Goal: Task Accomplishment & Management: Manage account settings

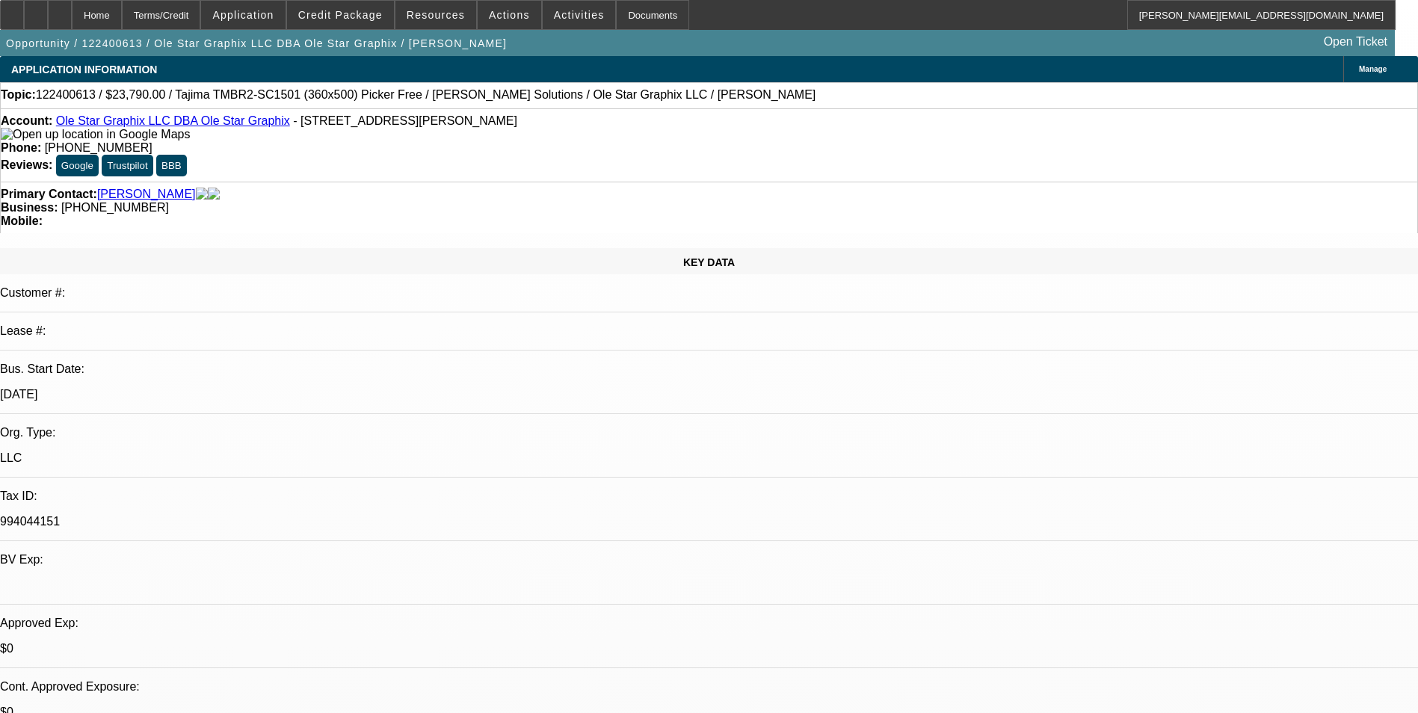
select select "0"
select select "2"
select select "0"
select select "2"
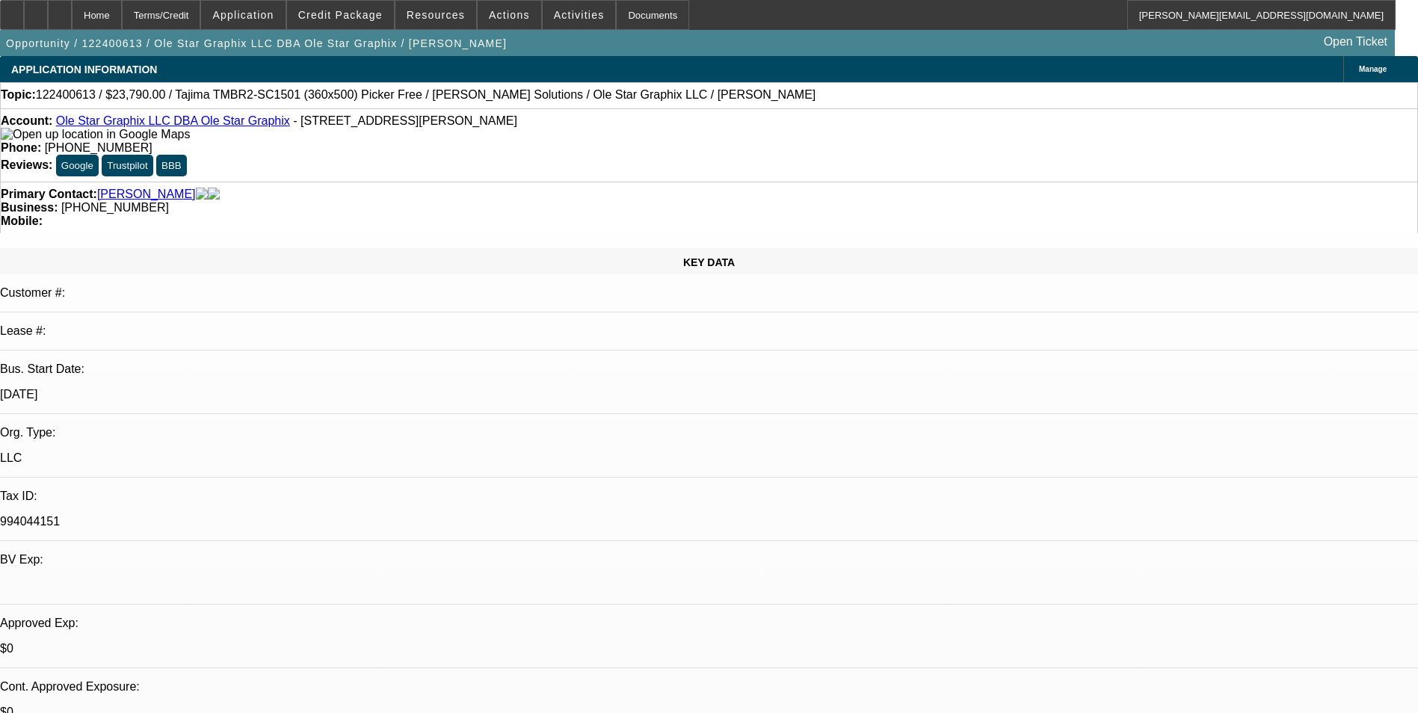
select select "0"
select select "2"
select select "0"
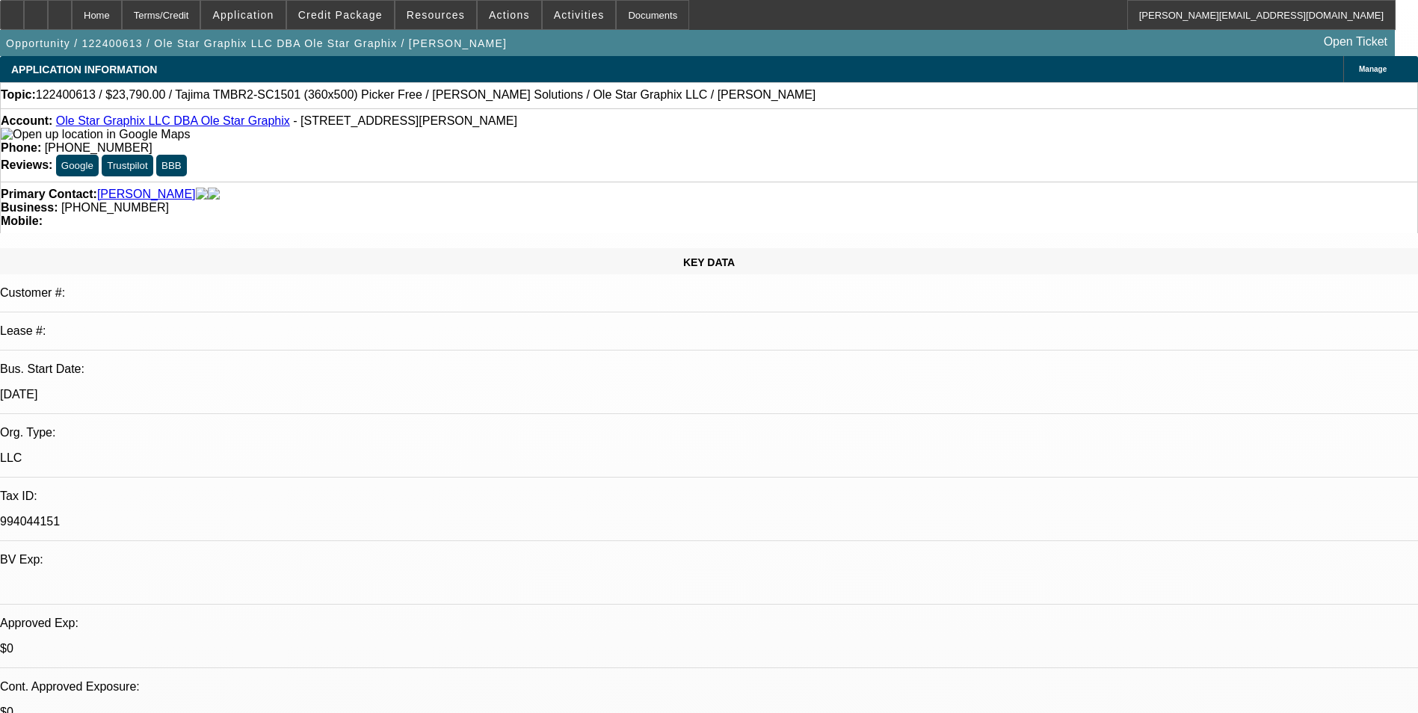
select select "2"
select select "0"
select select "1"
select select "2"
select select "6"
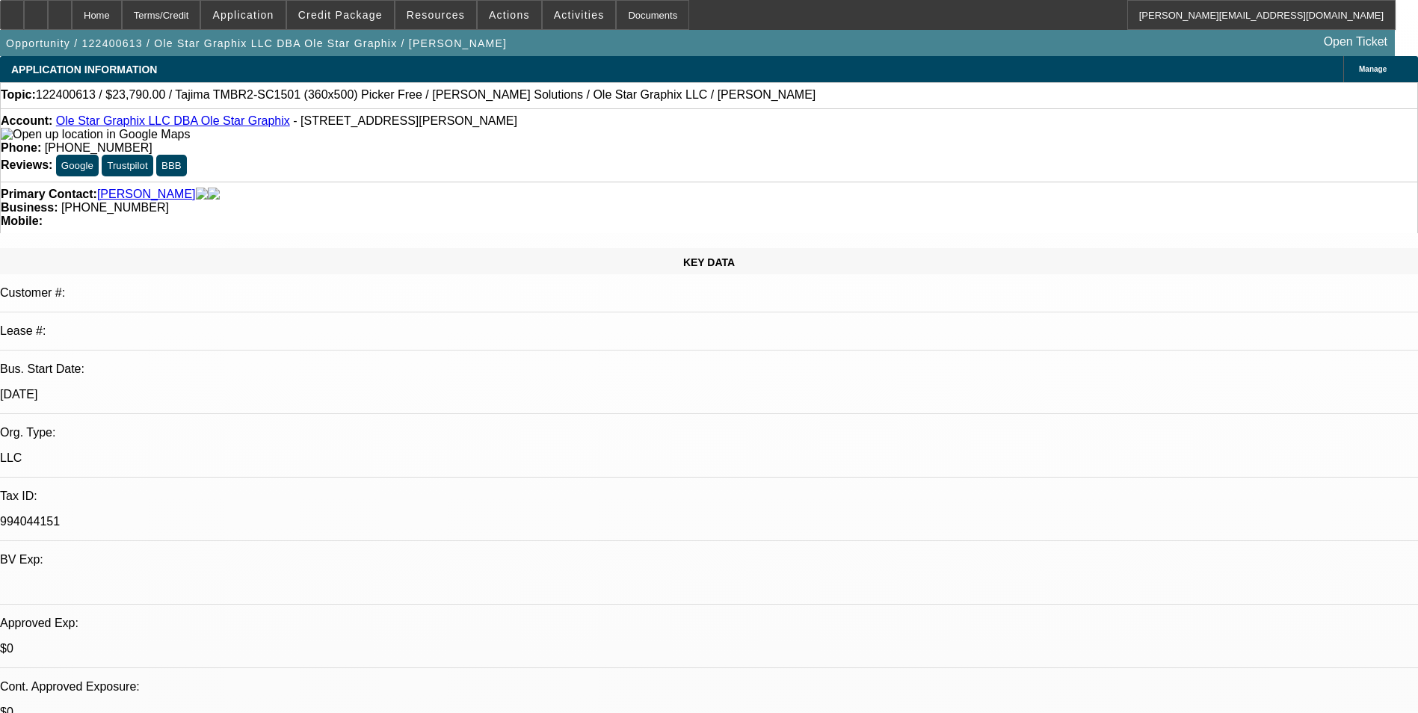
select select "1"
select select "2"
select select "6"
select select "1"
select select "2"
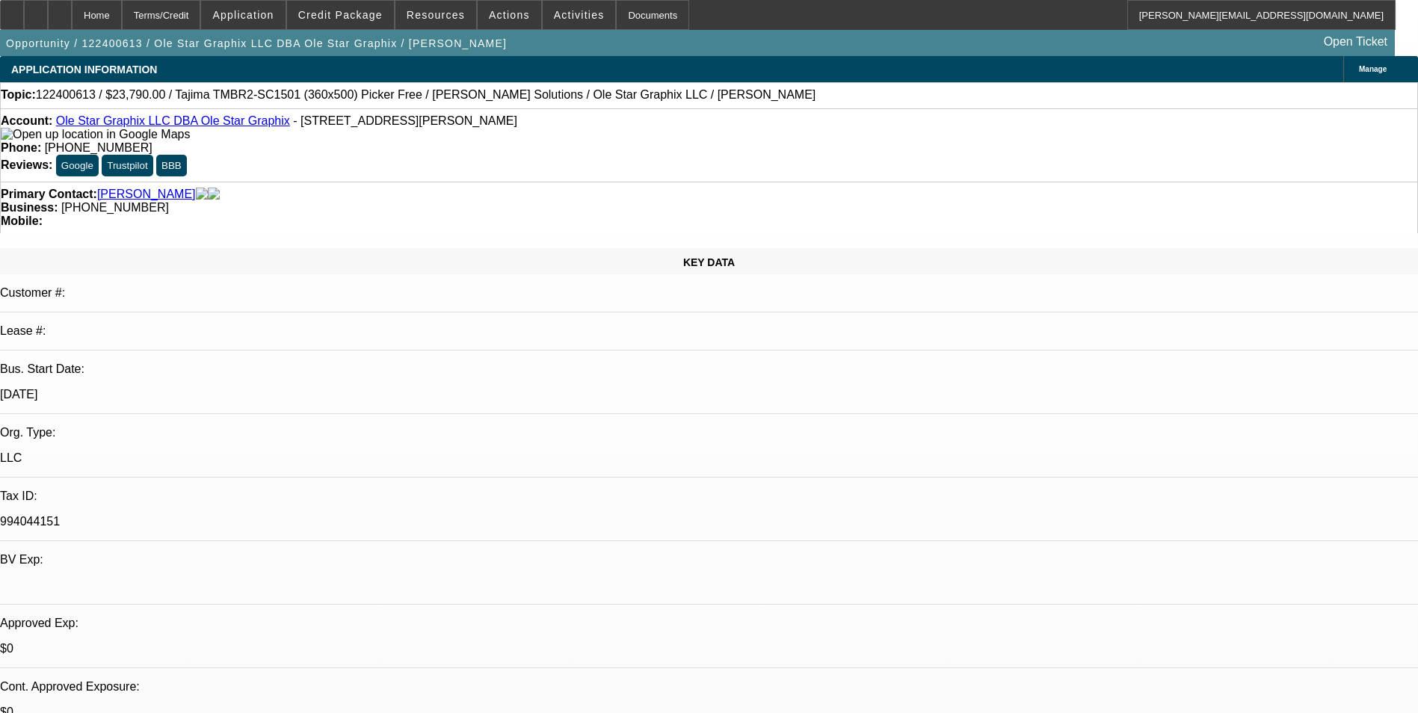
select select "6"
select select "1"
select select "2"
select select "6"
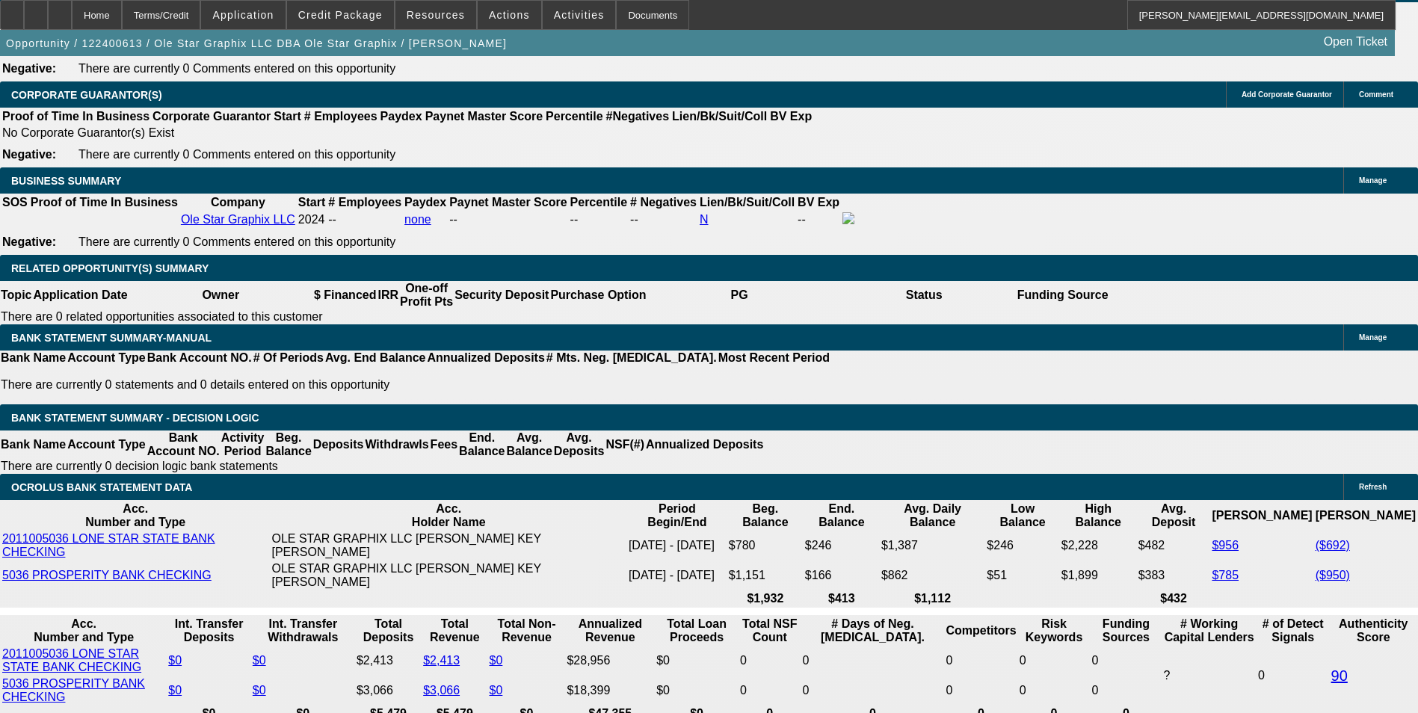
scroll to position [2167, 0]
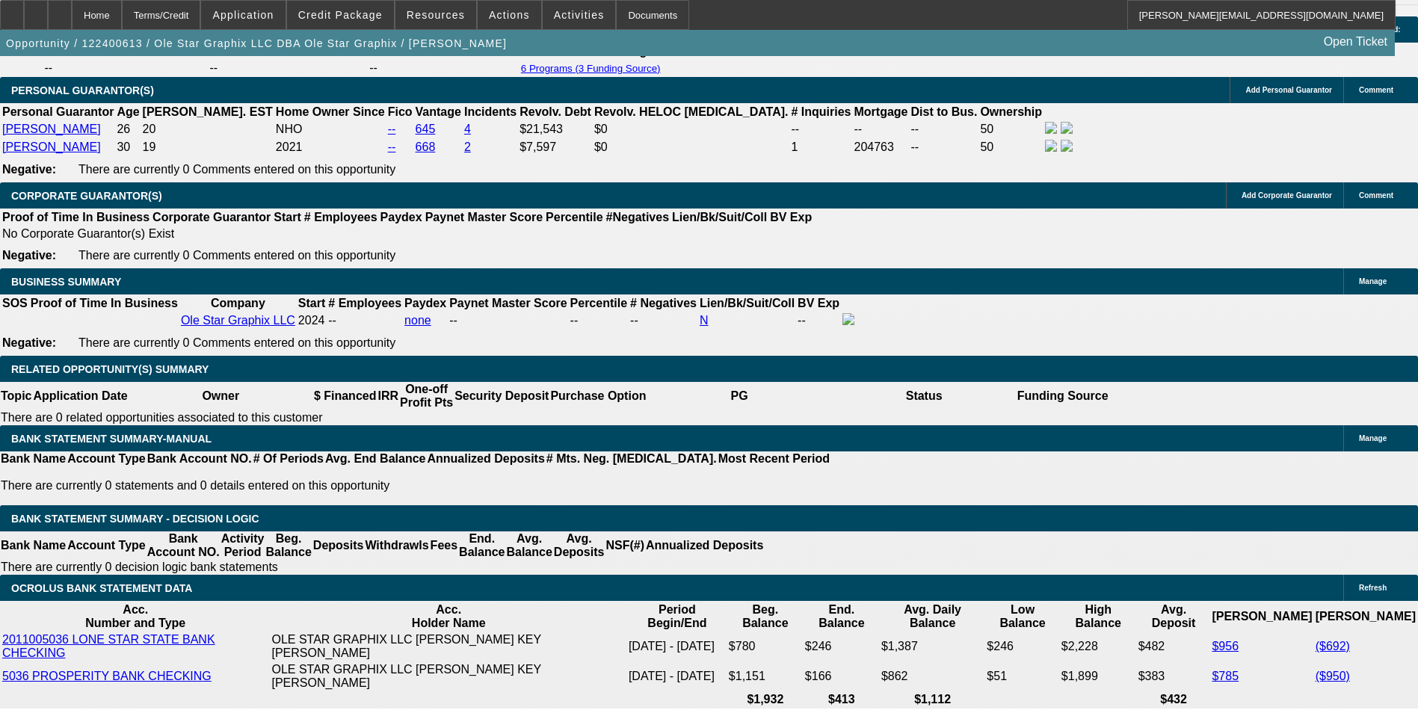
select select "0"
select select "2"
select select "0"
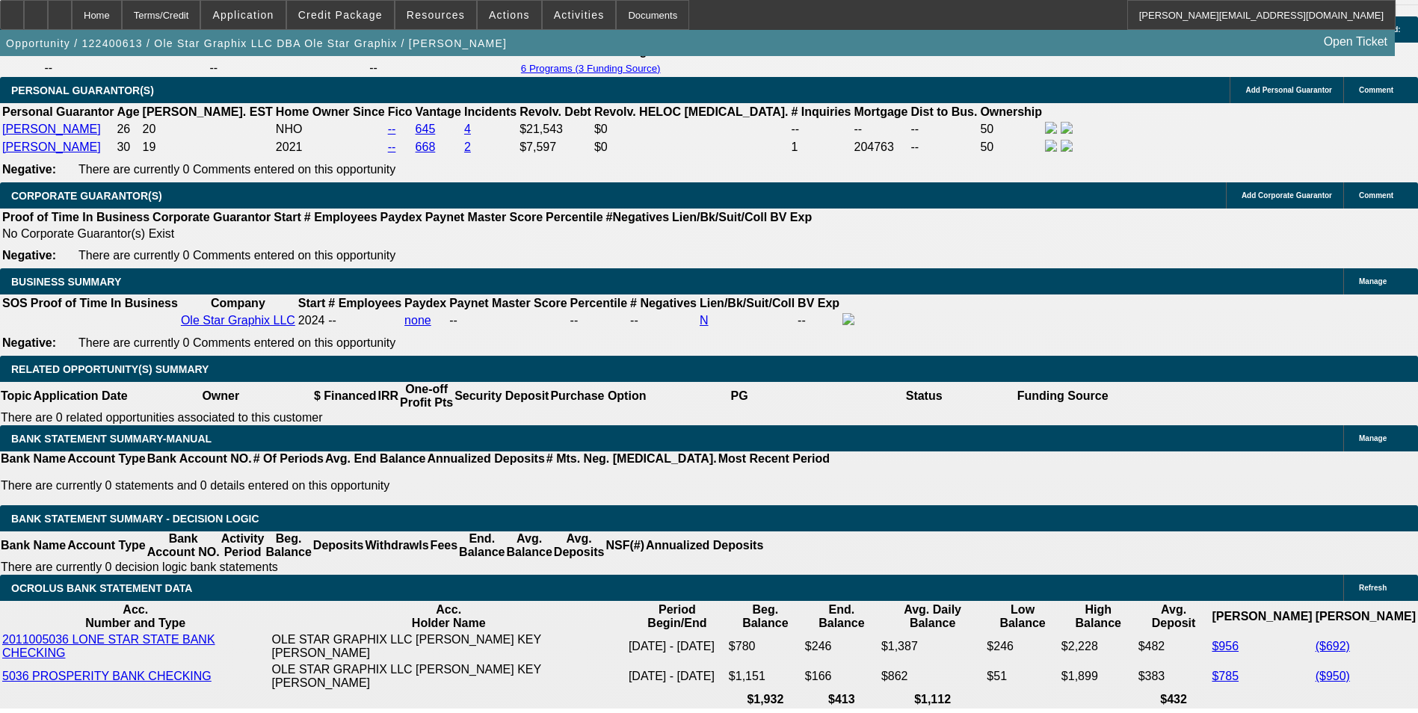
select select "6"
select select "0"
select select "2"
select select "0"
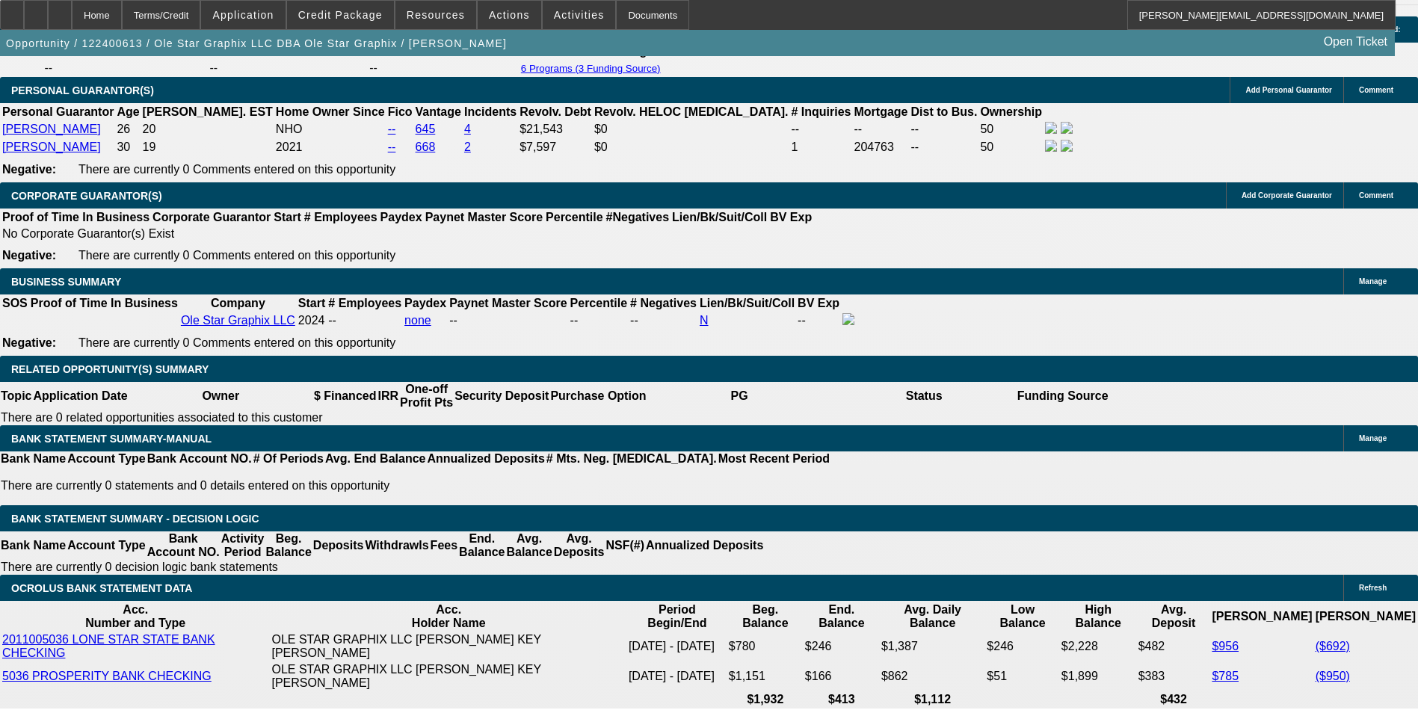
select select "6"
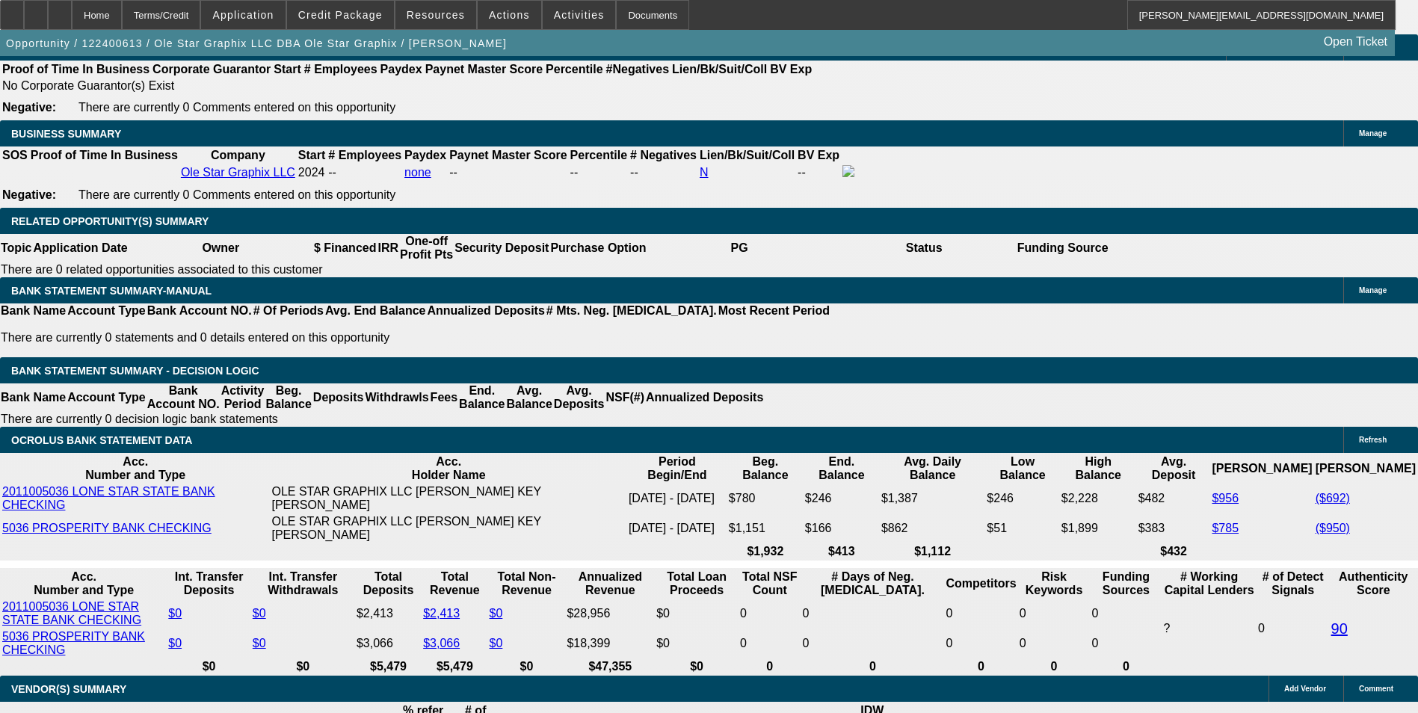
scroll to position [2317, 0]
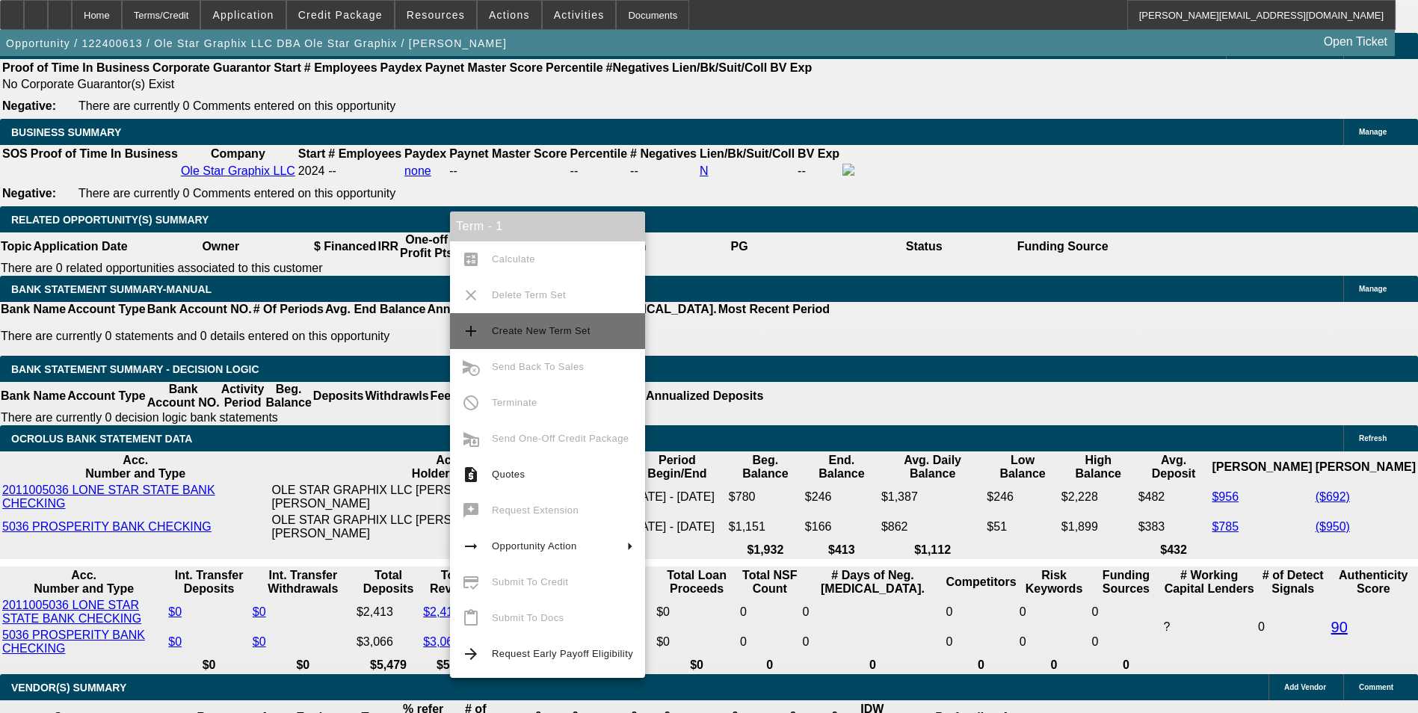
click at [558, 327] on span "Create New Term Set" at bounding box center [541, 330] width 99 height 11
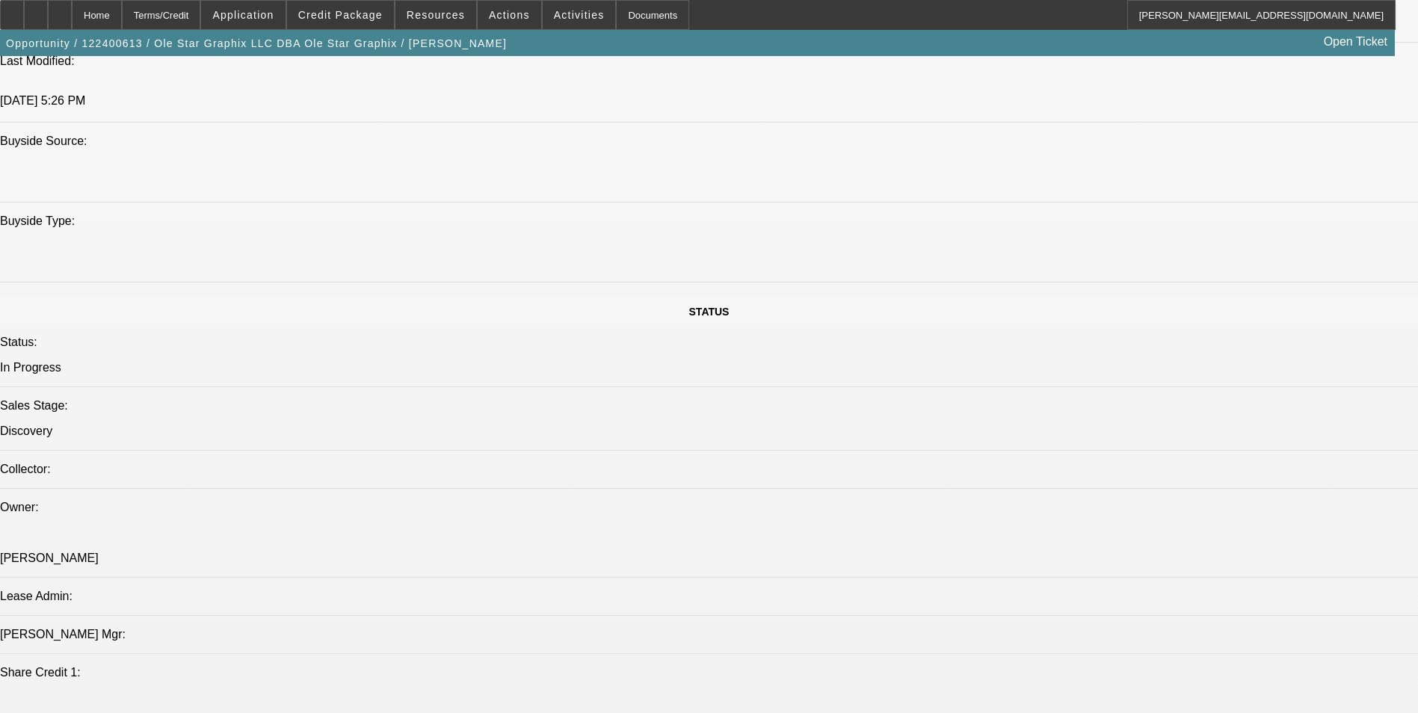
select select "0"
select select "2"
select select "0"
select select "2"
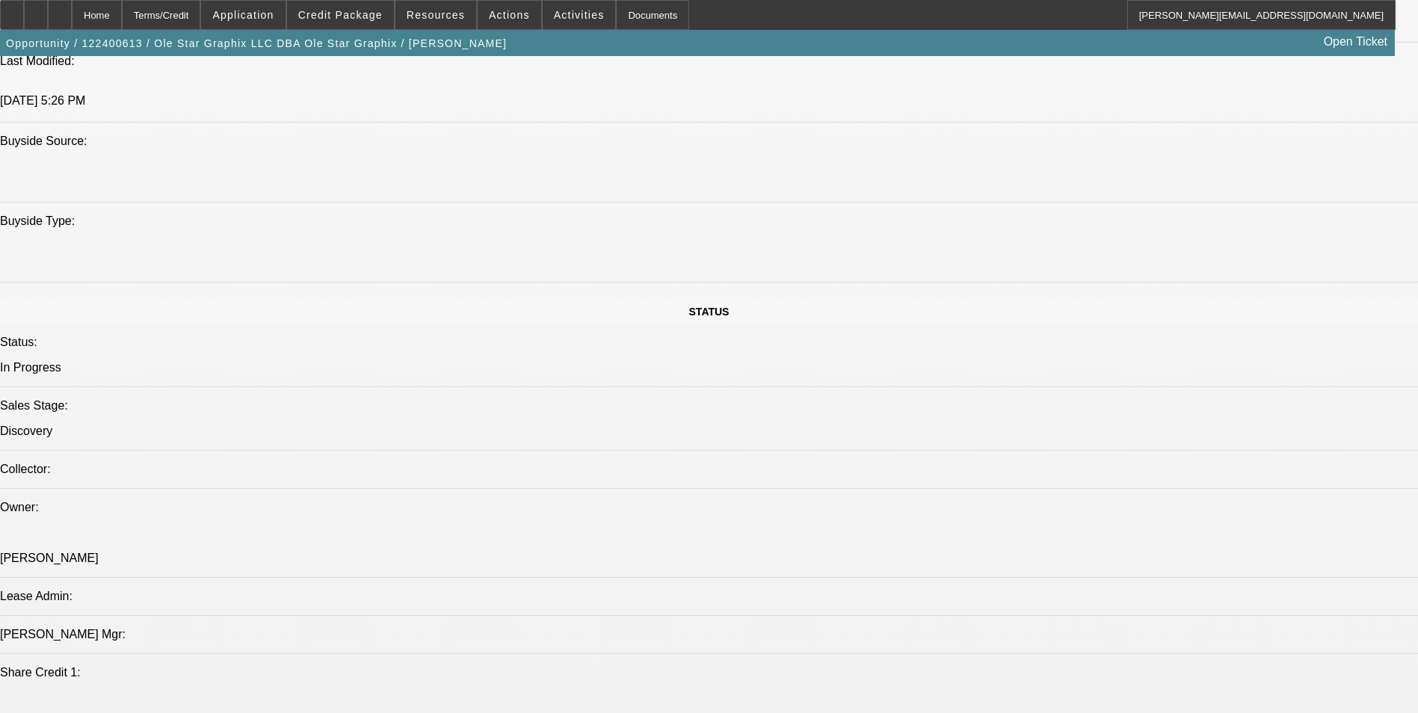
select select "0"
select select "2"
select select "0"
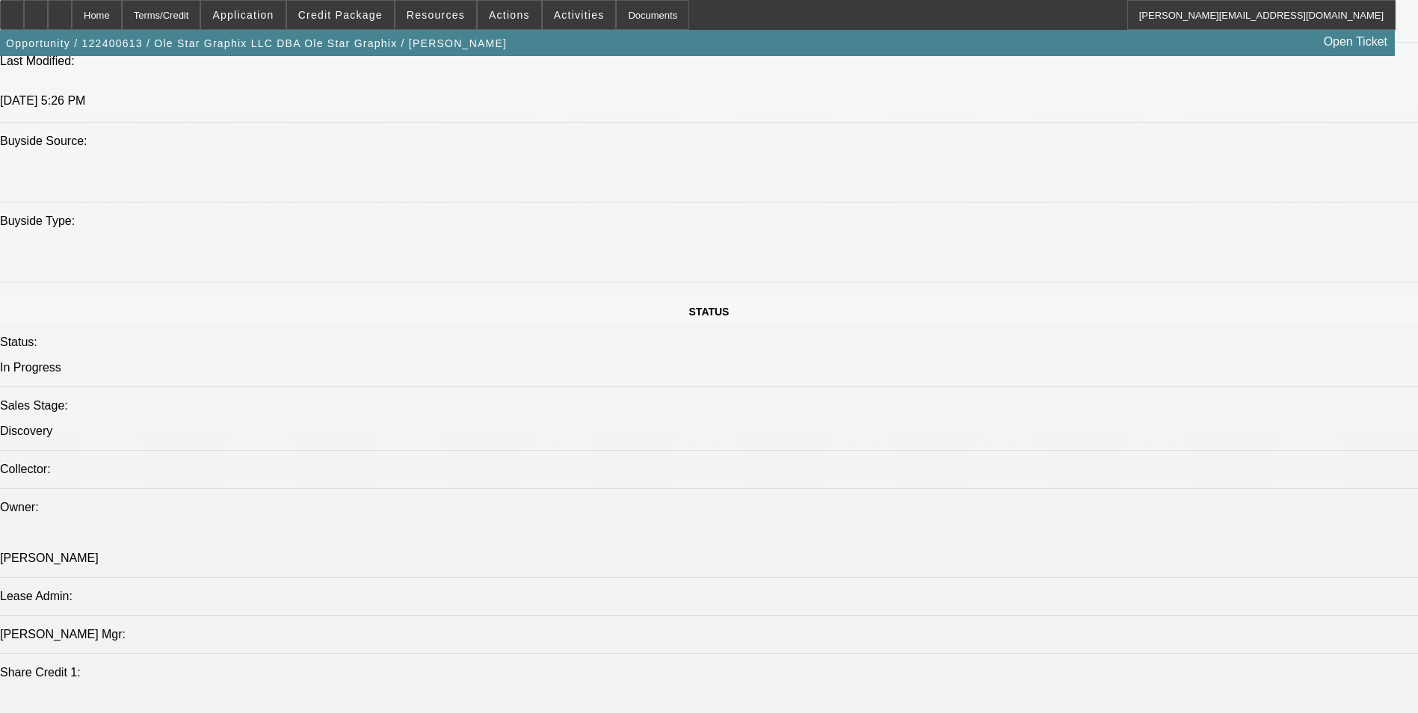
select select "2"
select select "0"
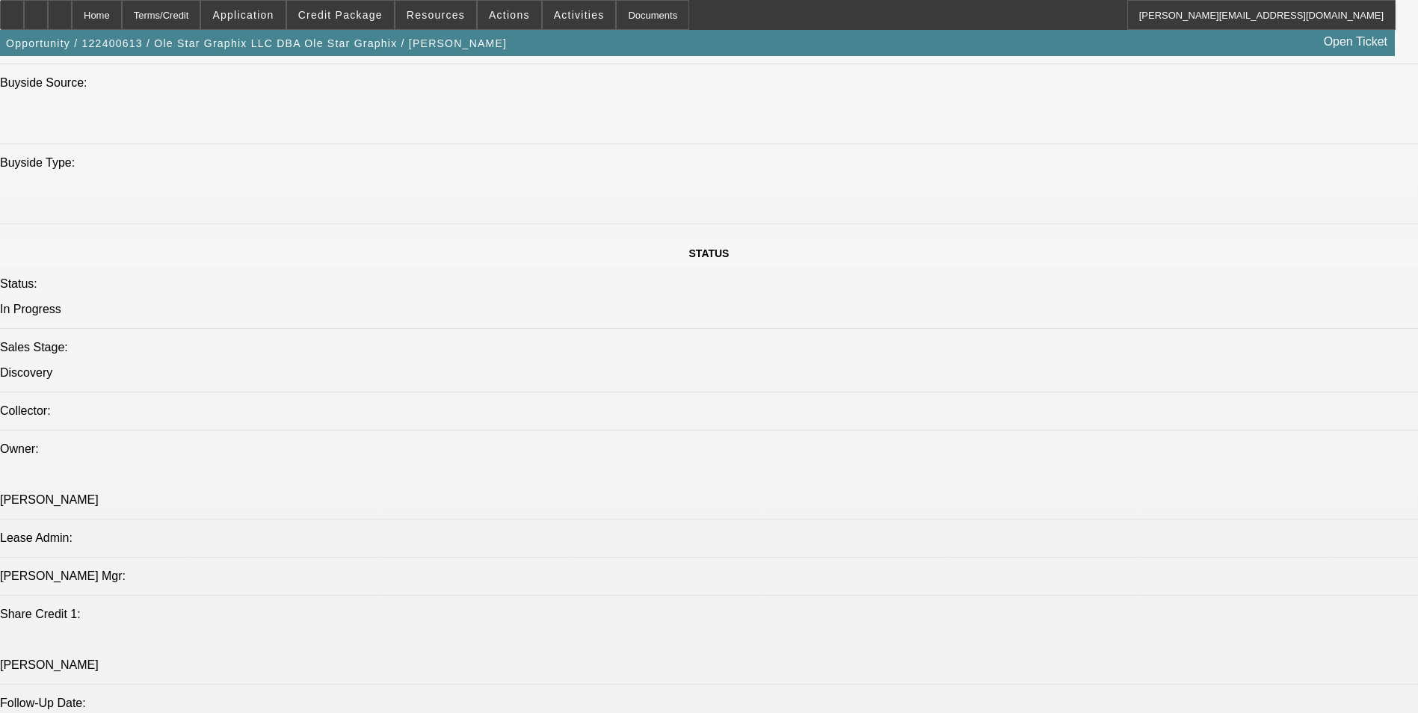
select select "1"
select select "2"
select select "6"
select select "1"
select select "2"
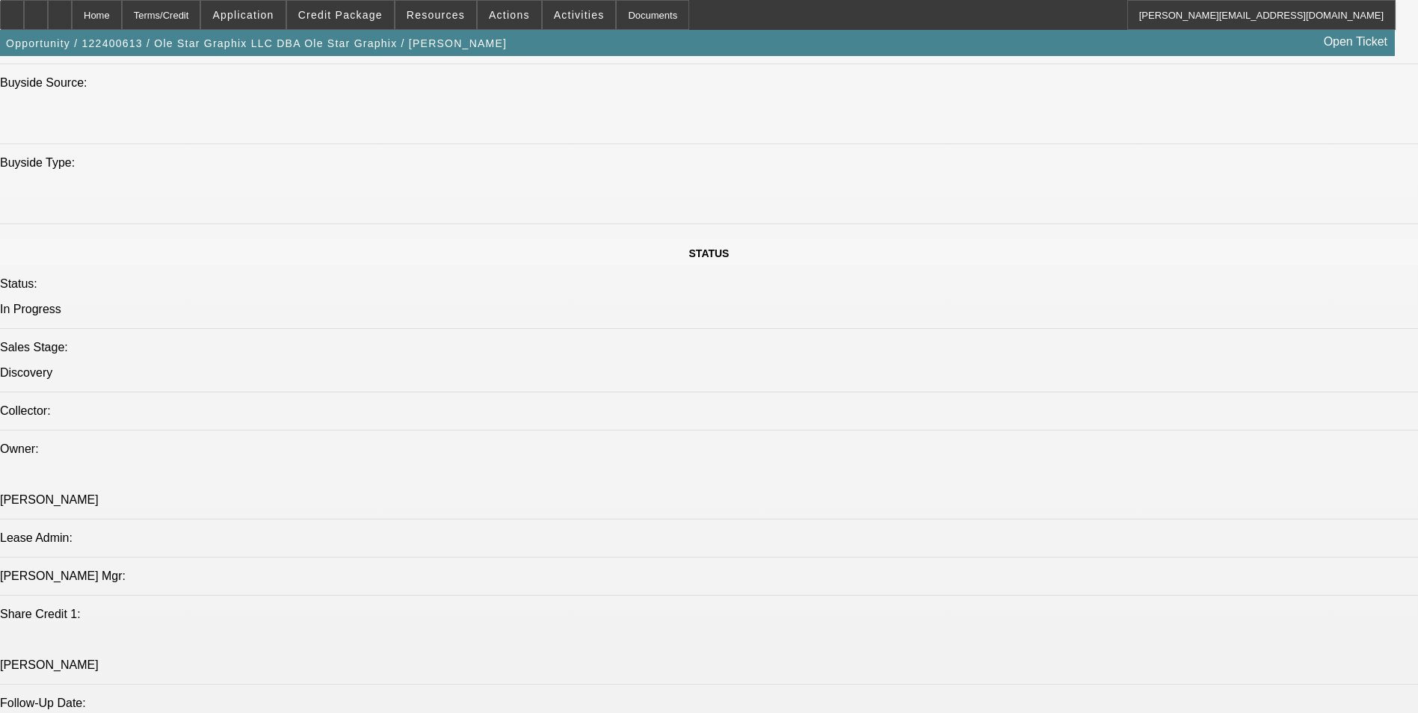
select select "6"
select select "1"
select select "2"
select select "6"
select select "1"
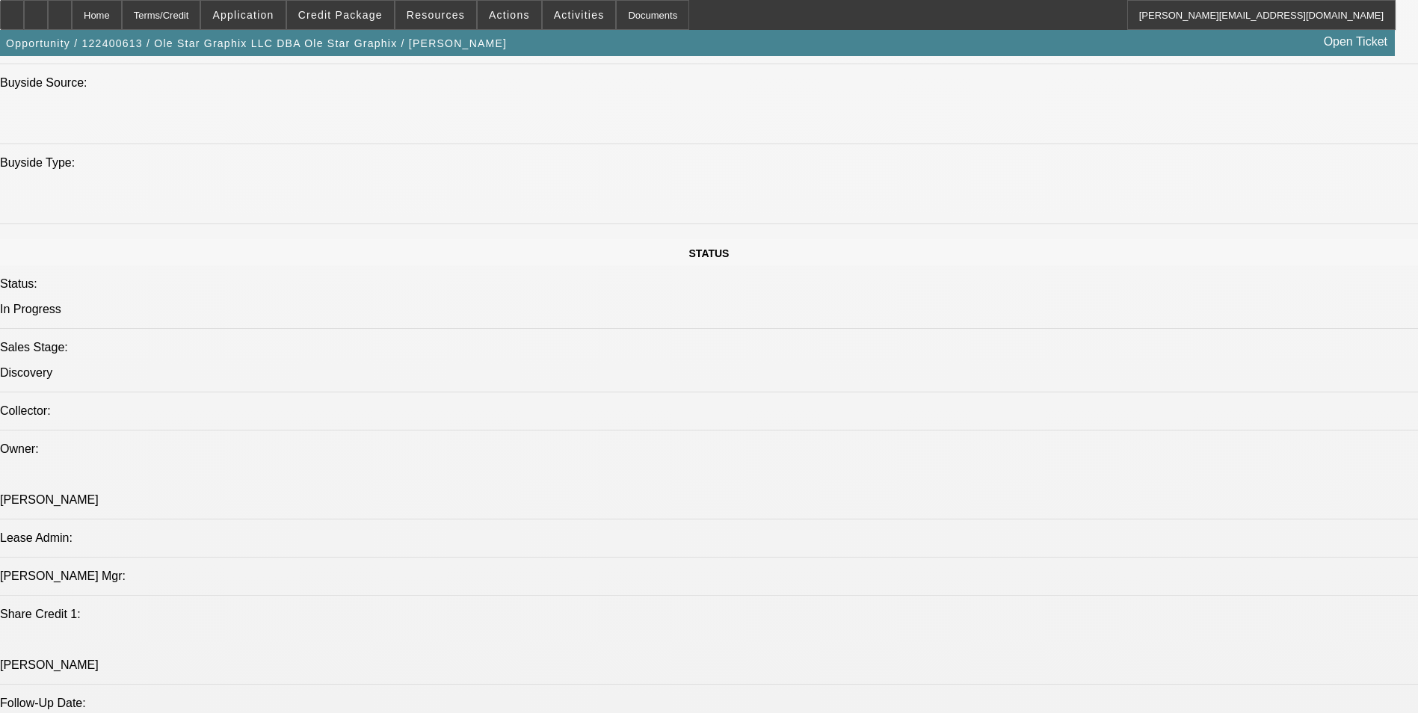
select select "2"
select select "6"
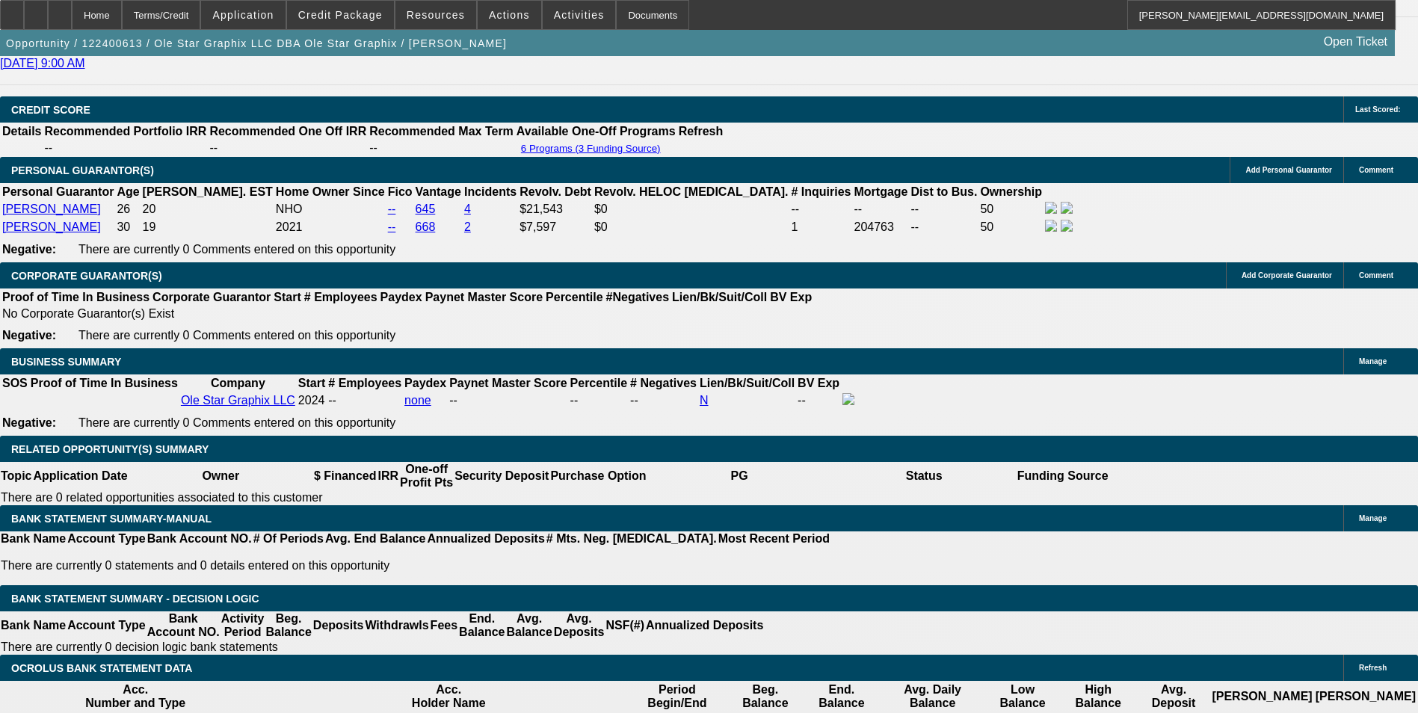
scroll to position [2093, 0]
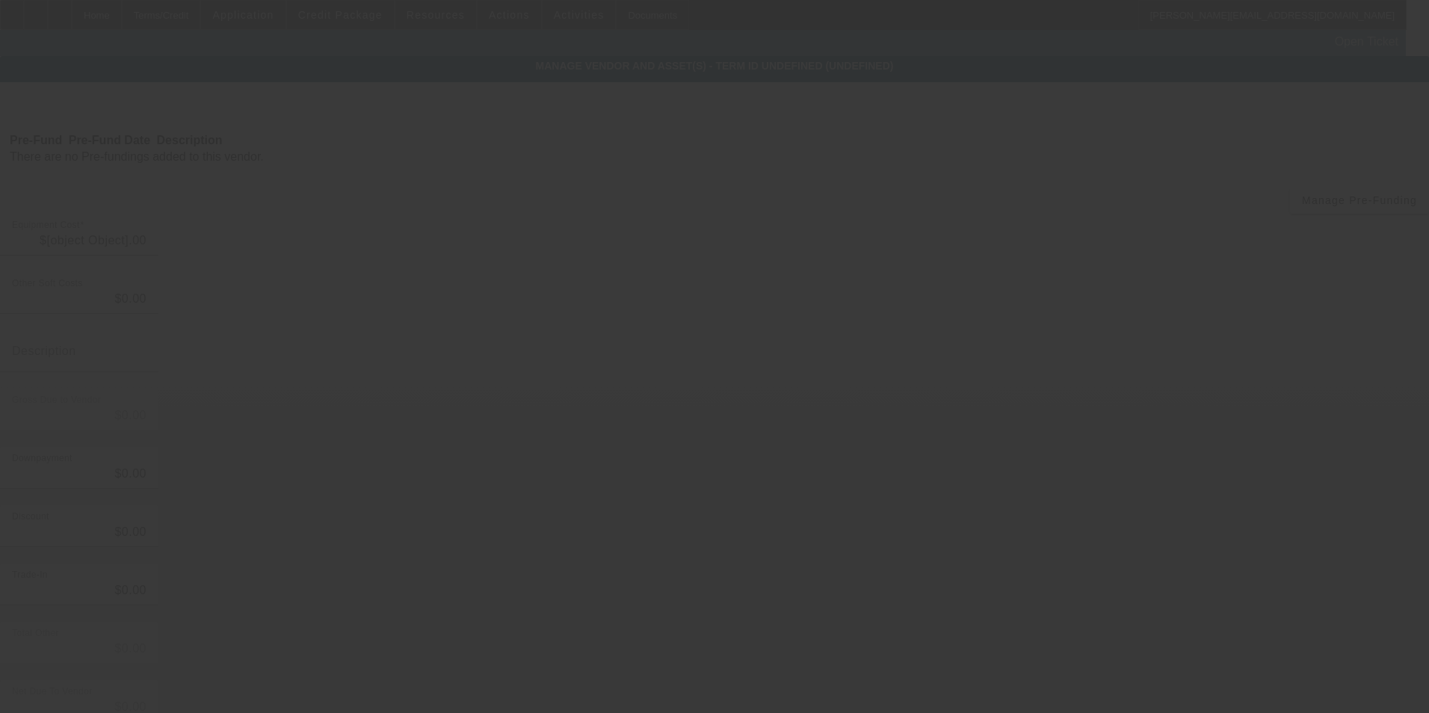
type input "$27,290.00"
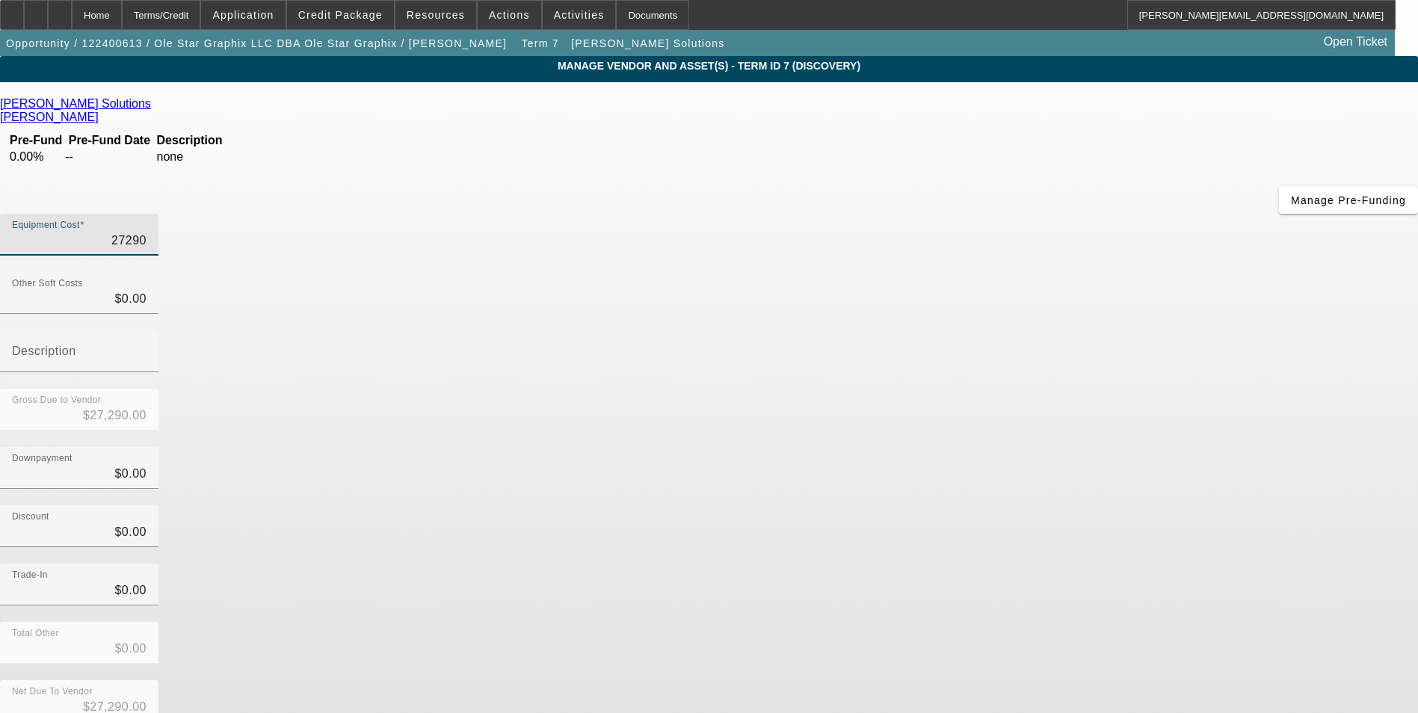
drag, startPoint x: 844, startPoint y: 130, endPoint x: 1106, endPoint y: 103, distance: 263.7
click at [1106, 214] on div "Equipment Cost 27290" at bounding box center [709, 243] width 1418 height 58
type input "3"
type input "$3.00"
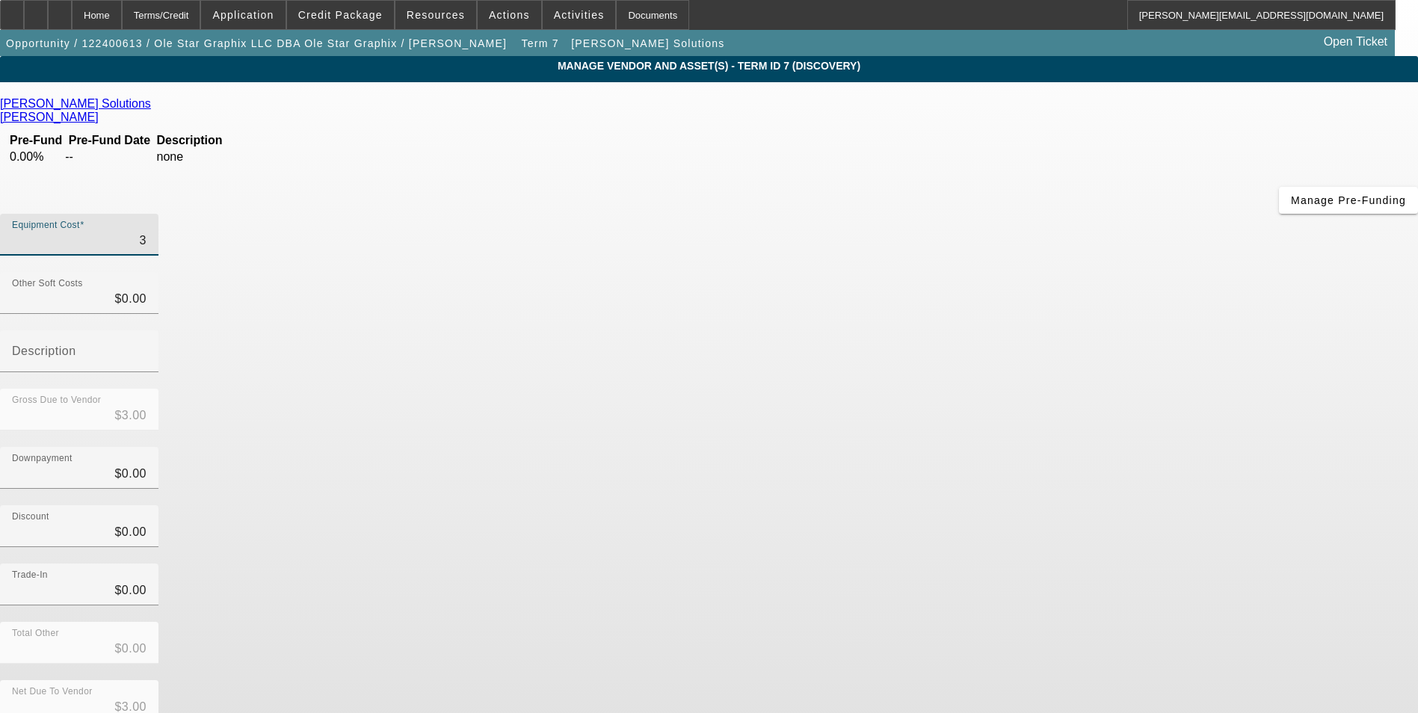
type input "32"
type input "$32.00"
type input "329"
type input "$329.00"
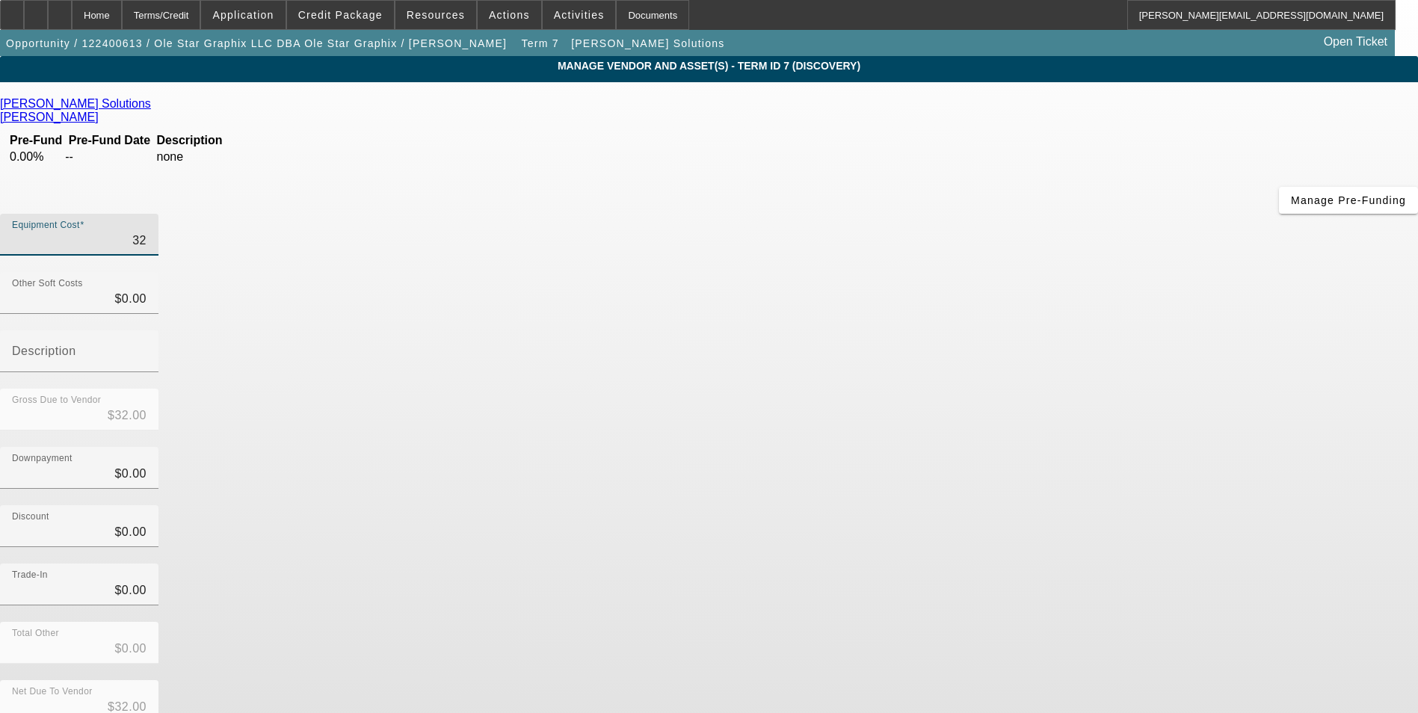
type input "$329.00"
type input "3298"
type input "$3,298.00"
type input "32980"
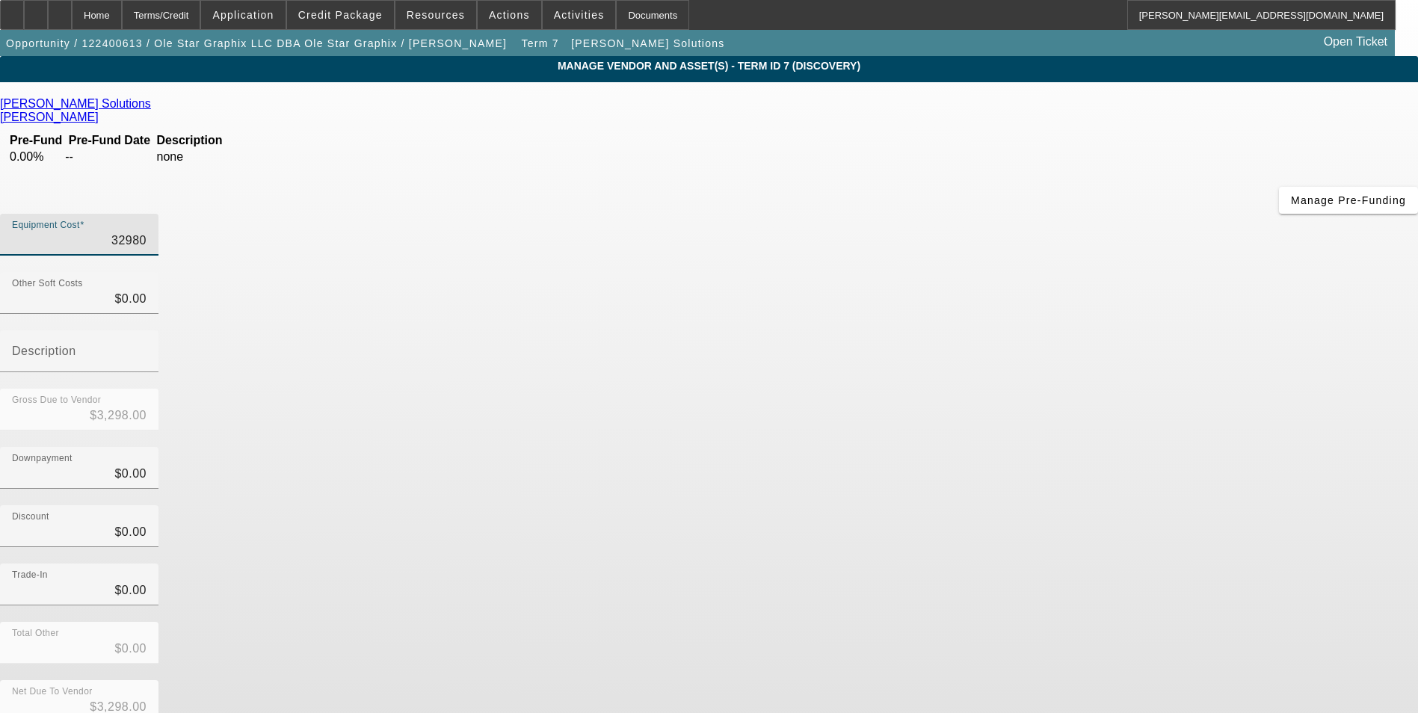
type input "$32,980.00"
click at [1066, 505] on div "Discount $0.00" at bounding box center [709, 534] width 1418 height 58
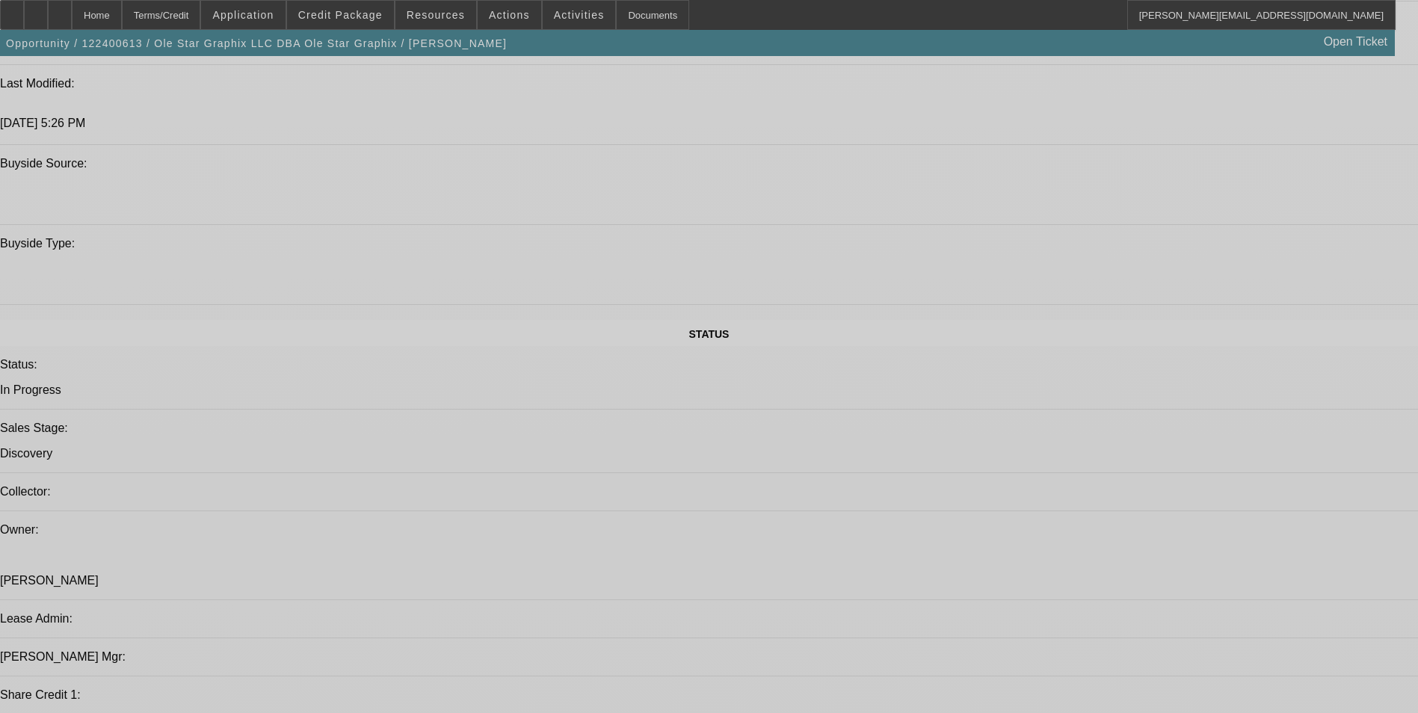
select select "0"
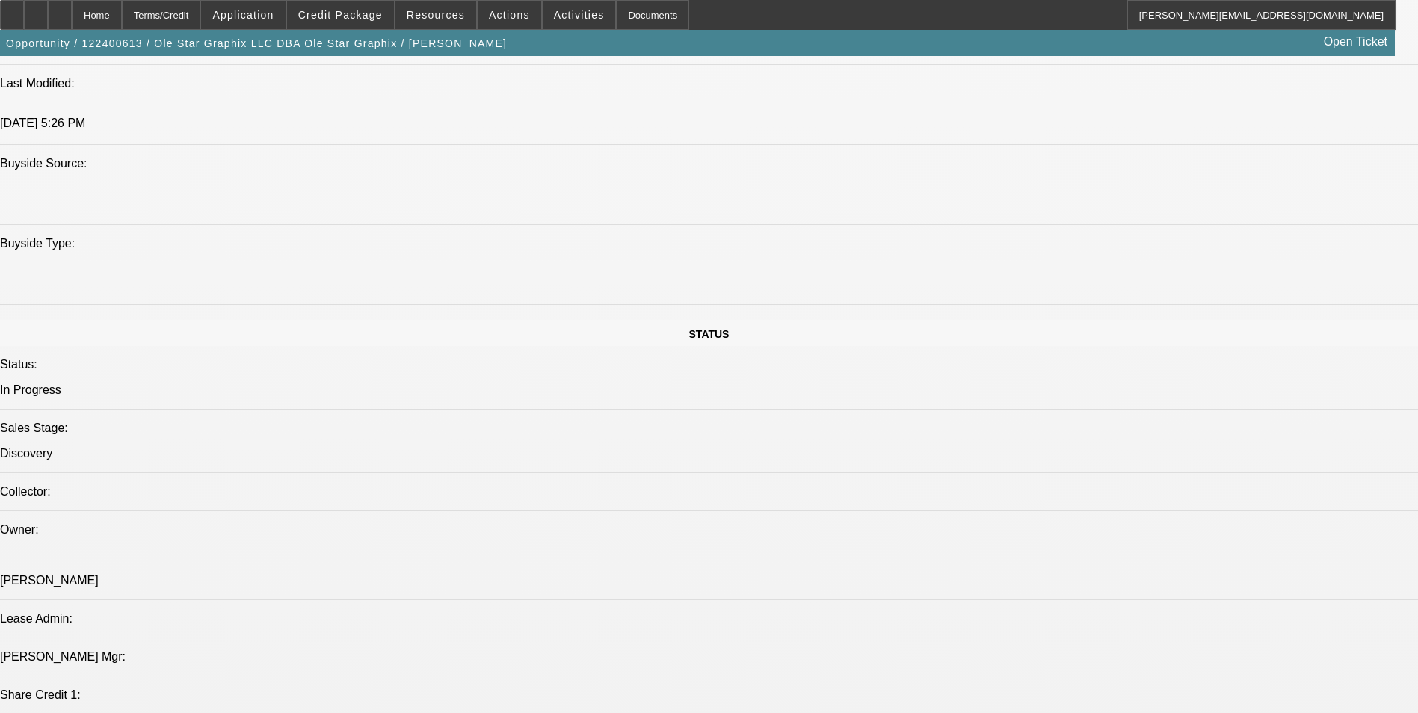
select select "2"
select select "0"
select select "6"
select select "0"
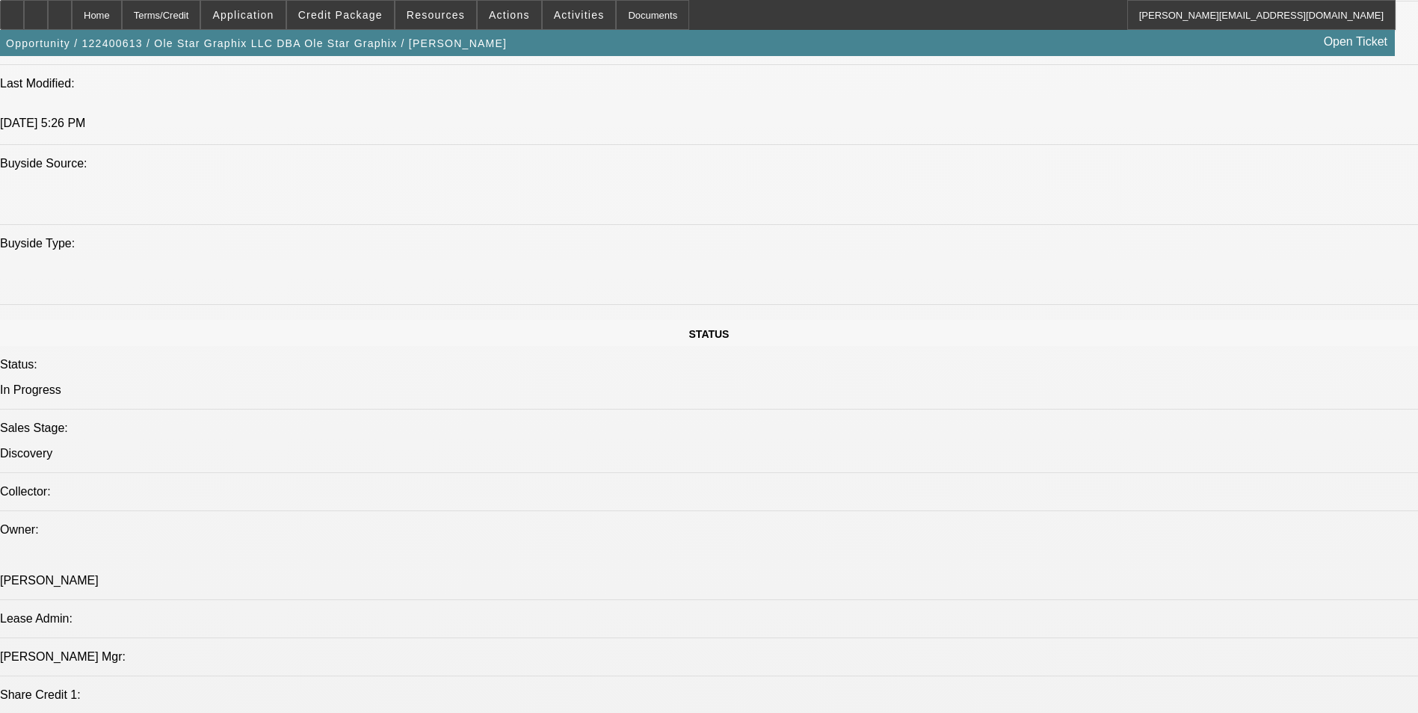
select select "2"
select select "0"
select select "6"
select select "0"
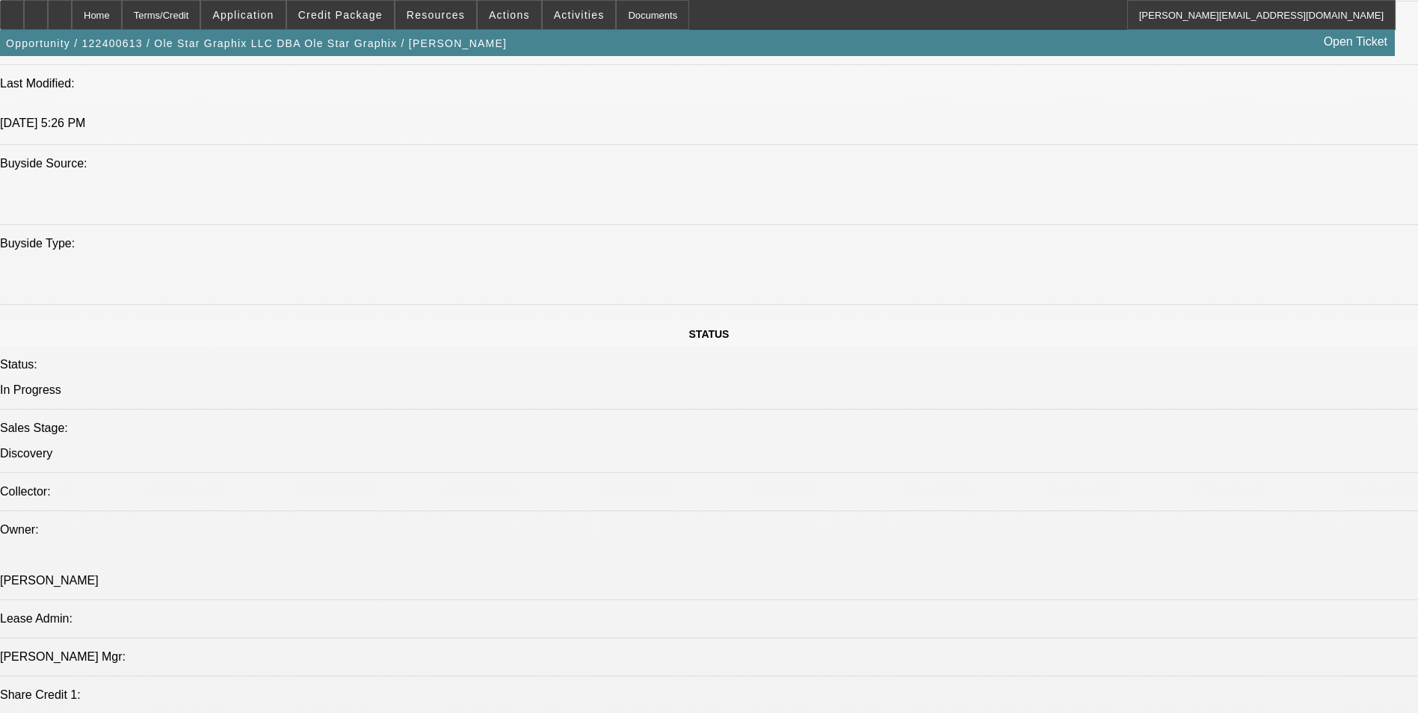
select select "2"
select select "0"
select select "6"
select select "0"
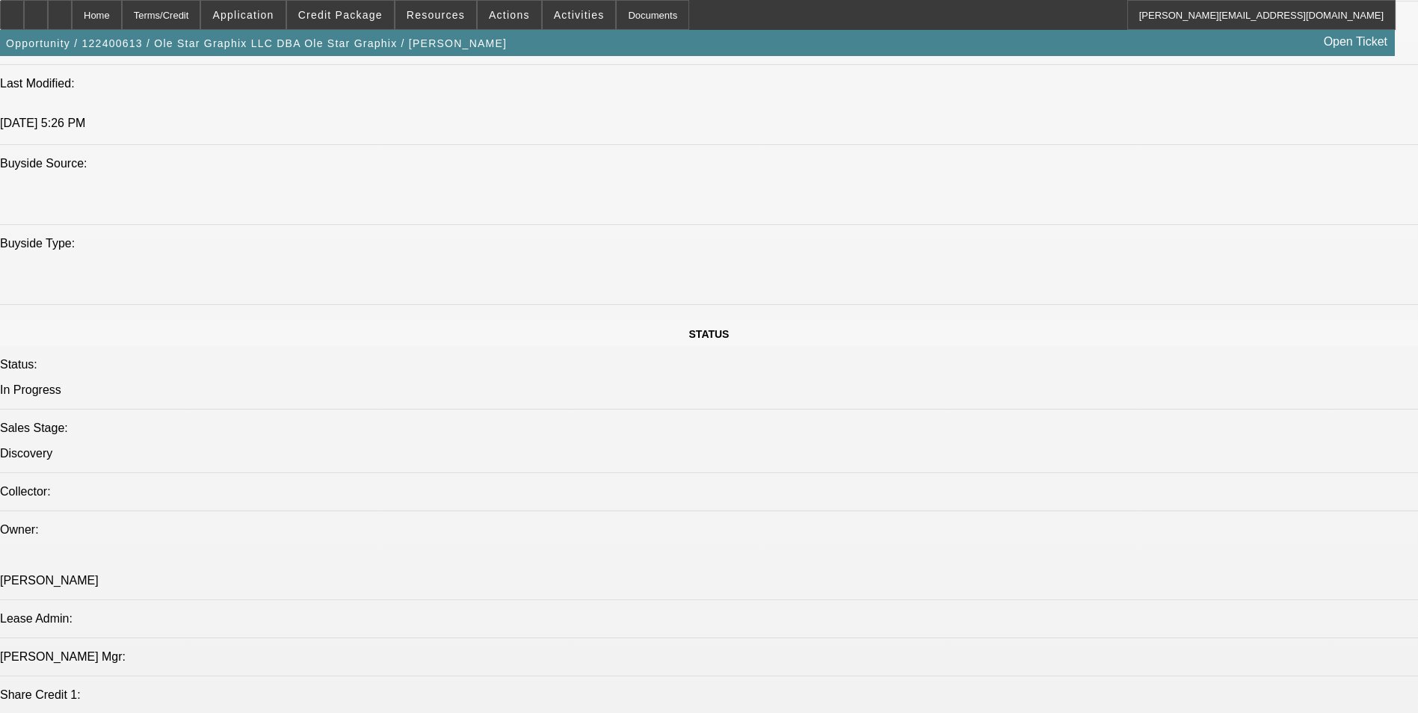
select select "2"
select select "0"
select select "6"
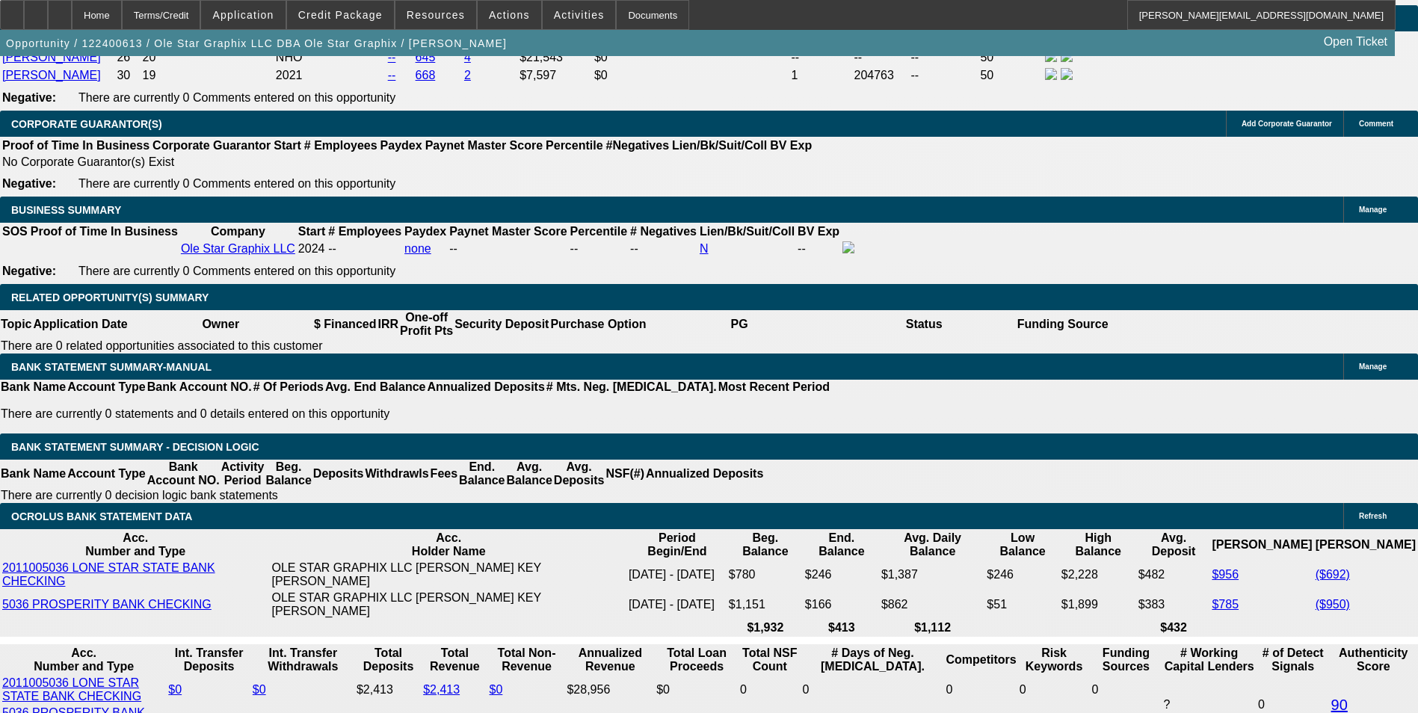
scroll to position [2311, 0]
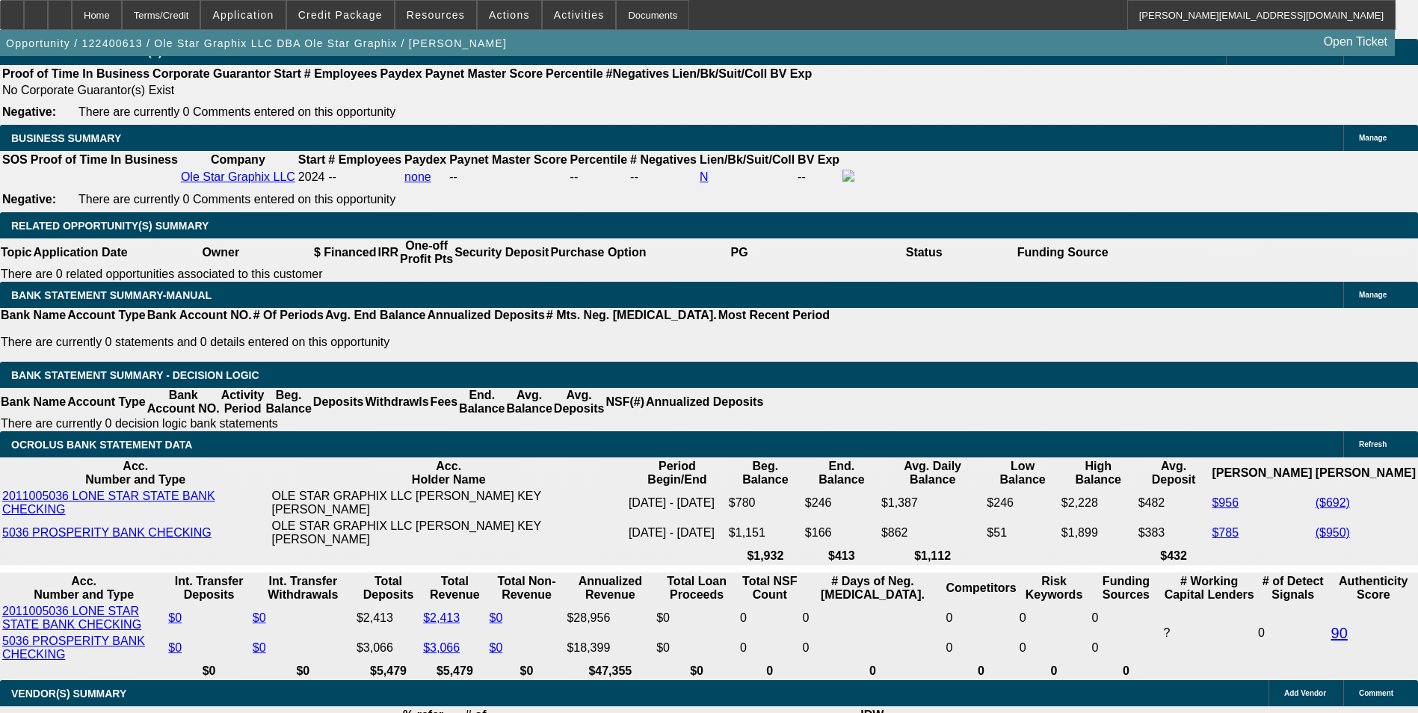
drag, startPoint x: 251, startPoint y: 317, endPoint x: 416, endPoint y: 318, distance: 164.4
type input "$0.00"
type input "UNKNOWN"
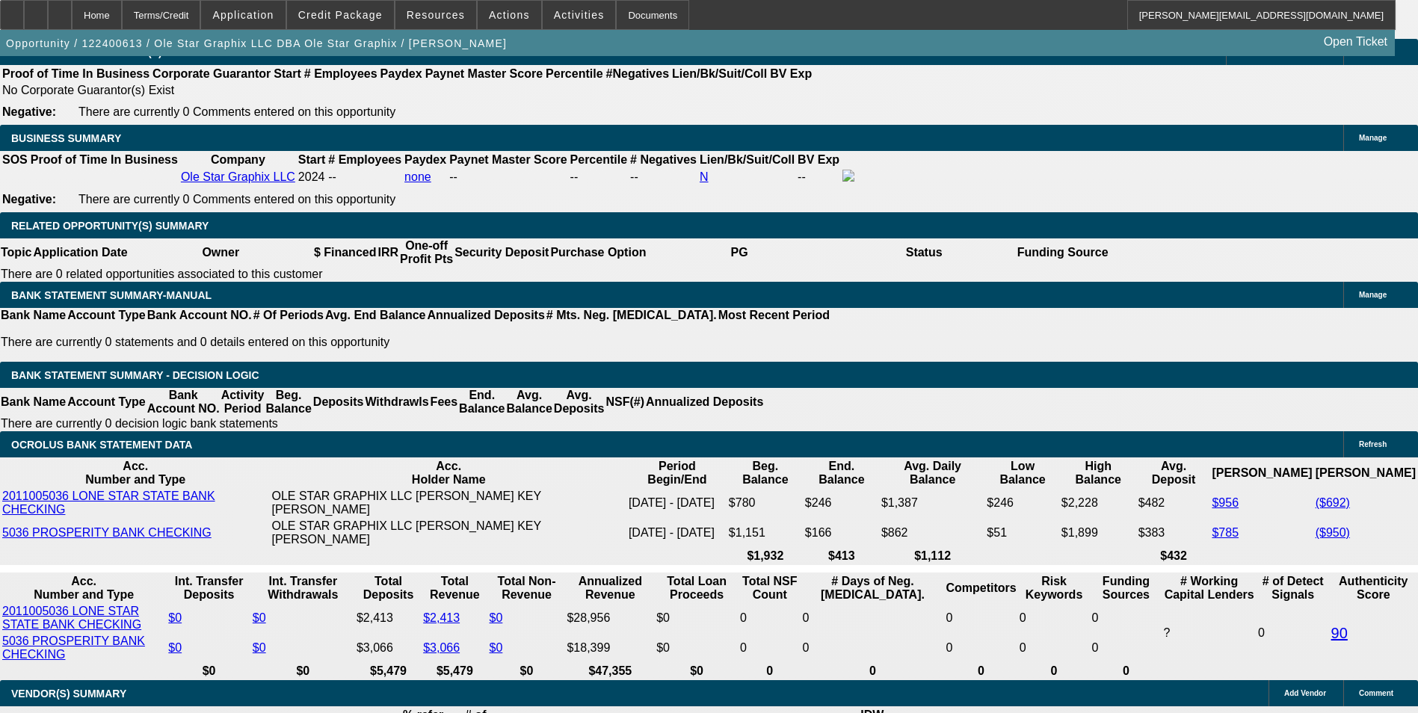
type input "$1,664.42"
type input "$832.21"
drag, startPoint x: 291, startPoint y: 434, endPoint x: 349, endPoint y: 421, distance: 59.1
type input "48"
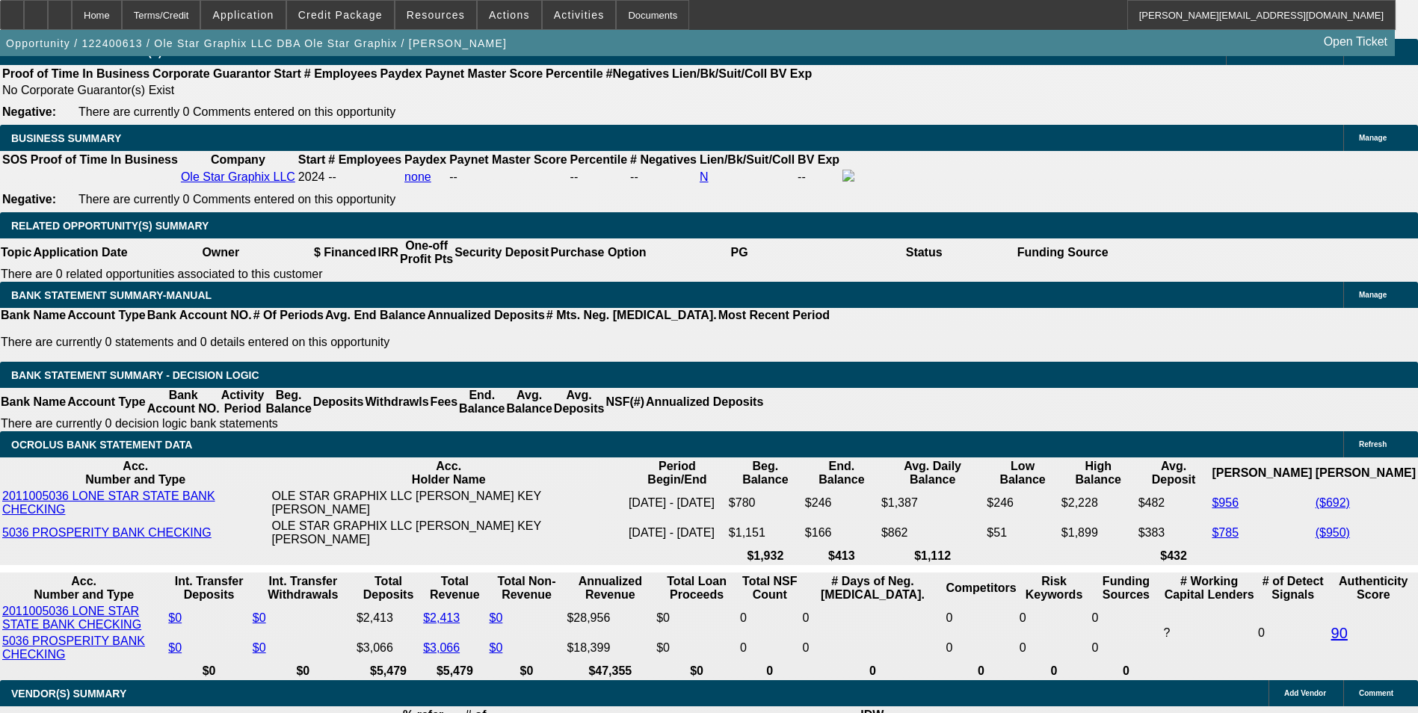
type input "$17,102.72"
type input "$8,551.36"
type input "$1,927.46"
type input "$963.73"
type input "48"
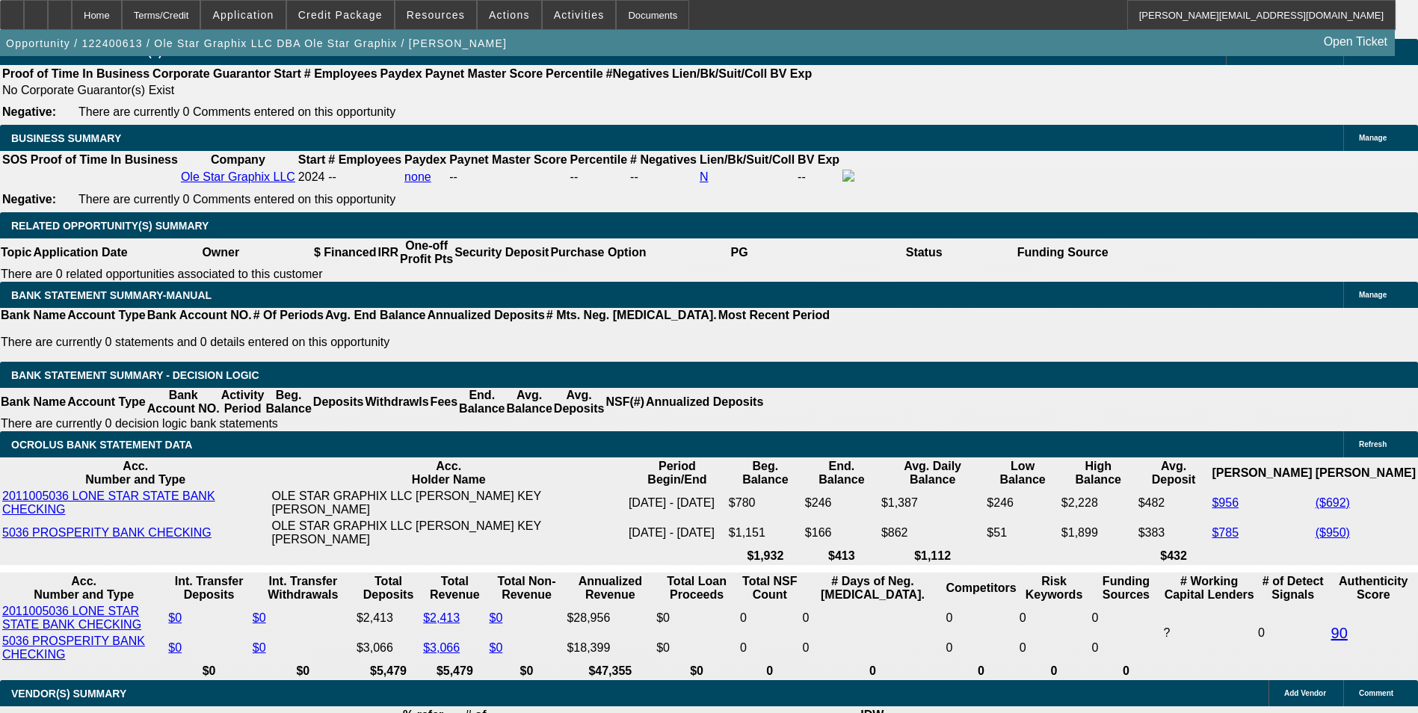
drag, startPoint x: 317, startPoint y: 430, endPoint x: 430, endPoint y: 425, distance: 113.7
type input "12"
type input "$1,402.40"
type input "$701.20"
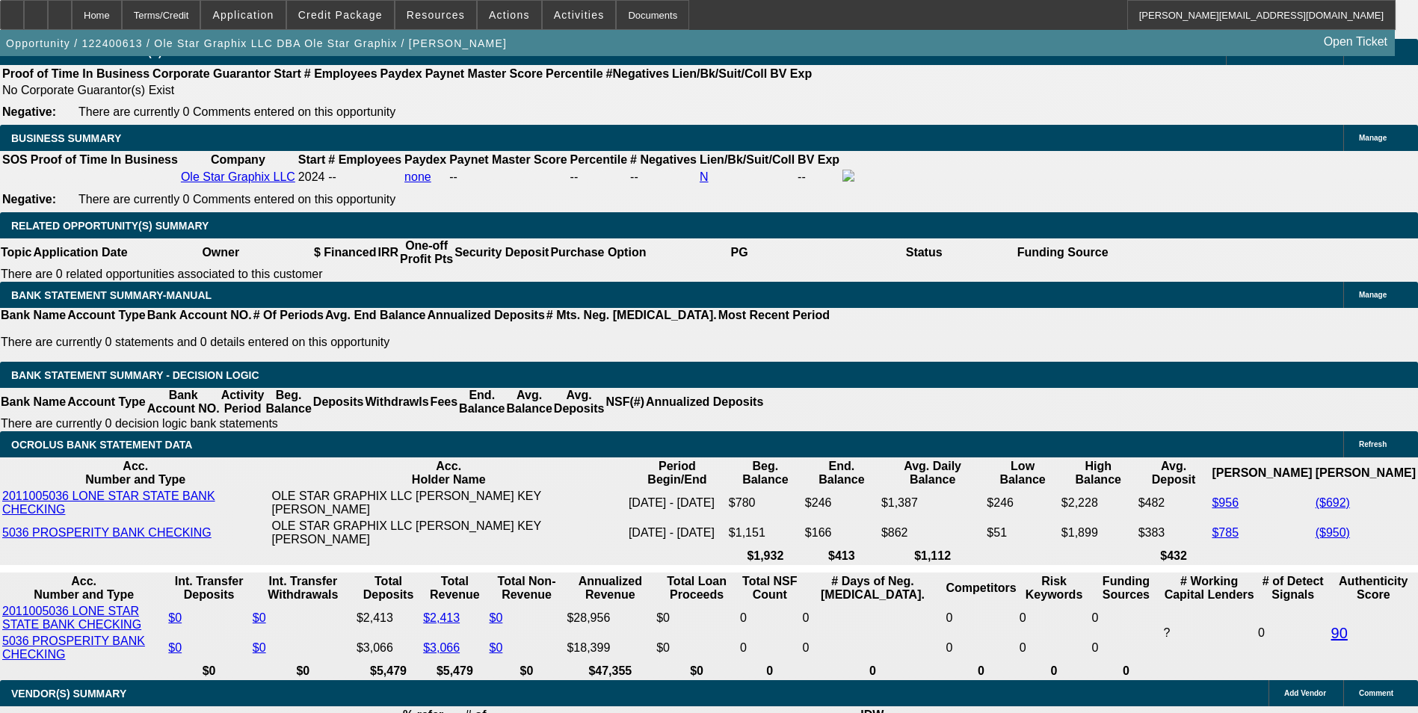
type input "$1,736.98"
type input "$868.49"
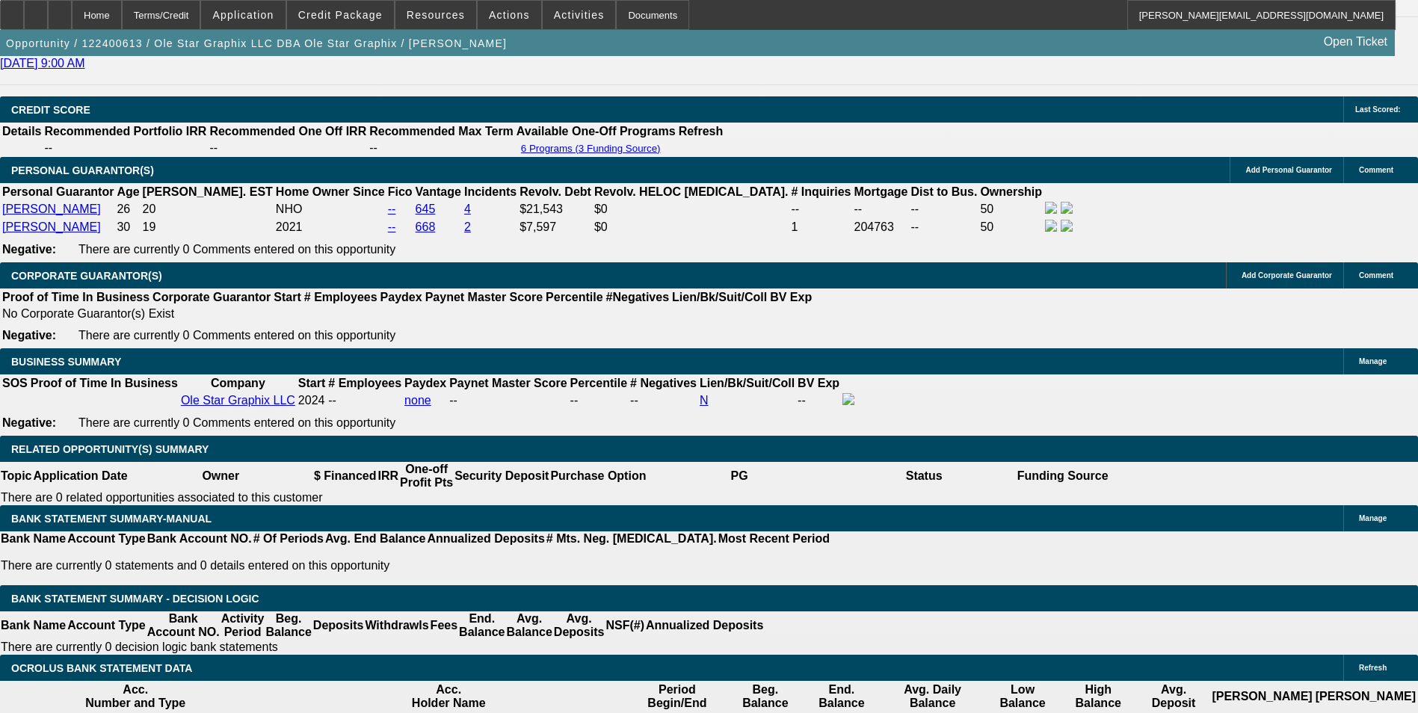
scroll to position [2087, 0]
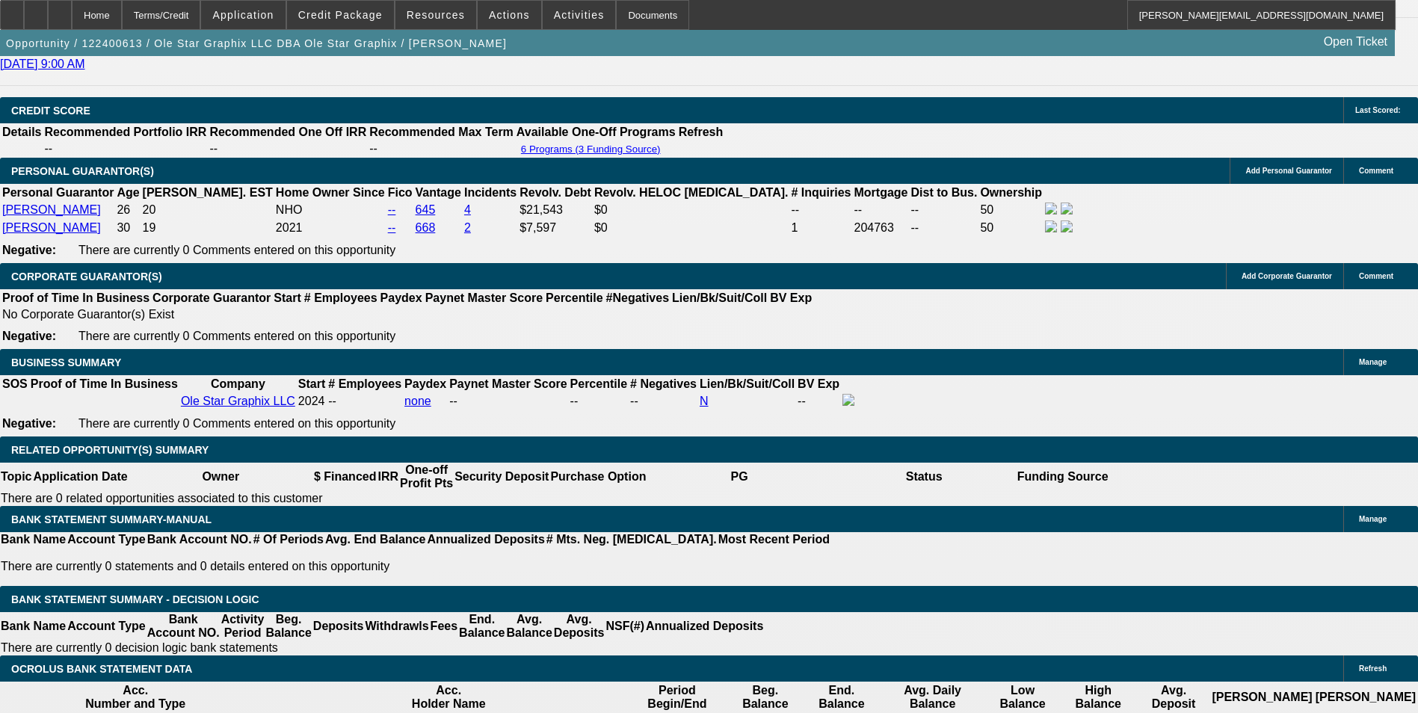
type input "12"
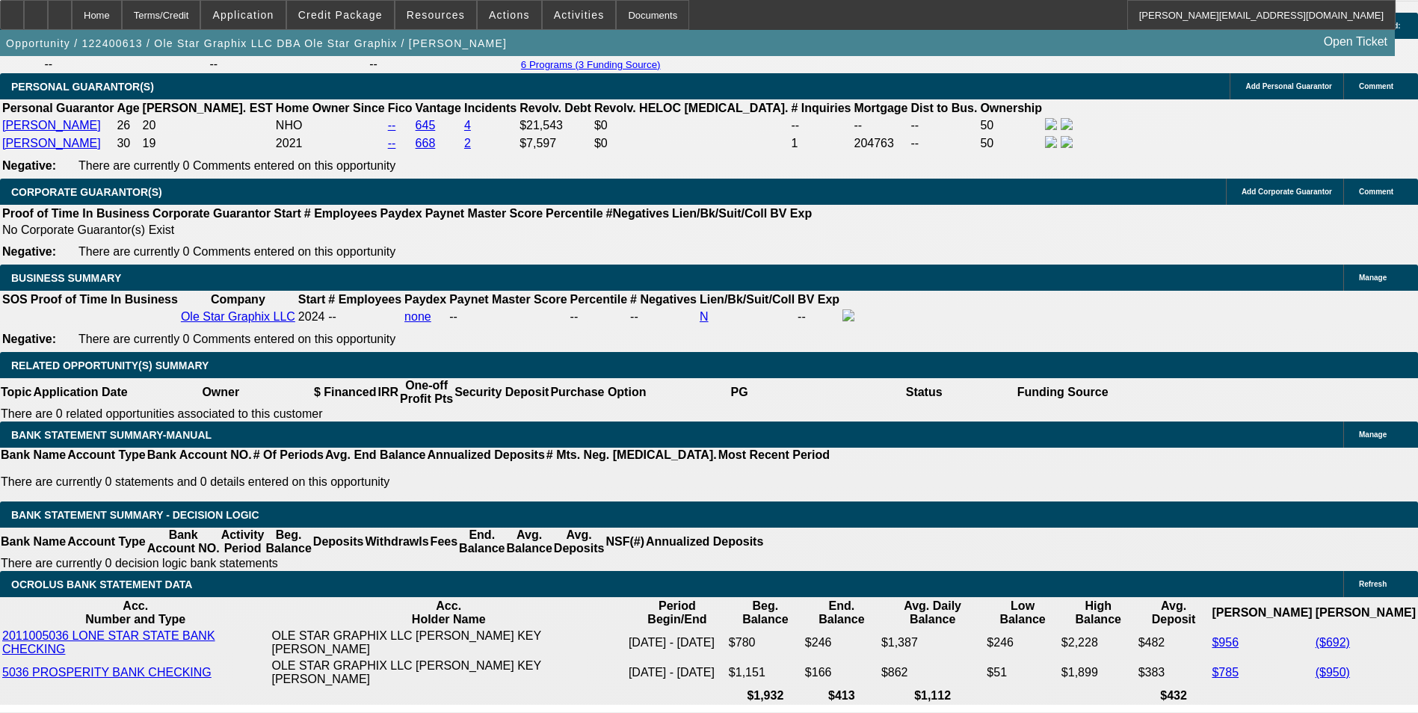
scroll to position [2311, 0]
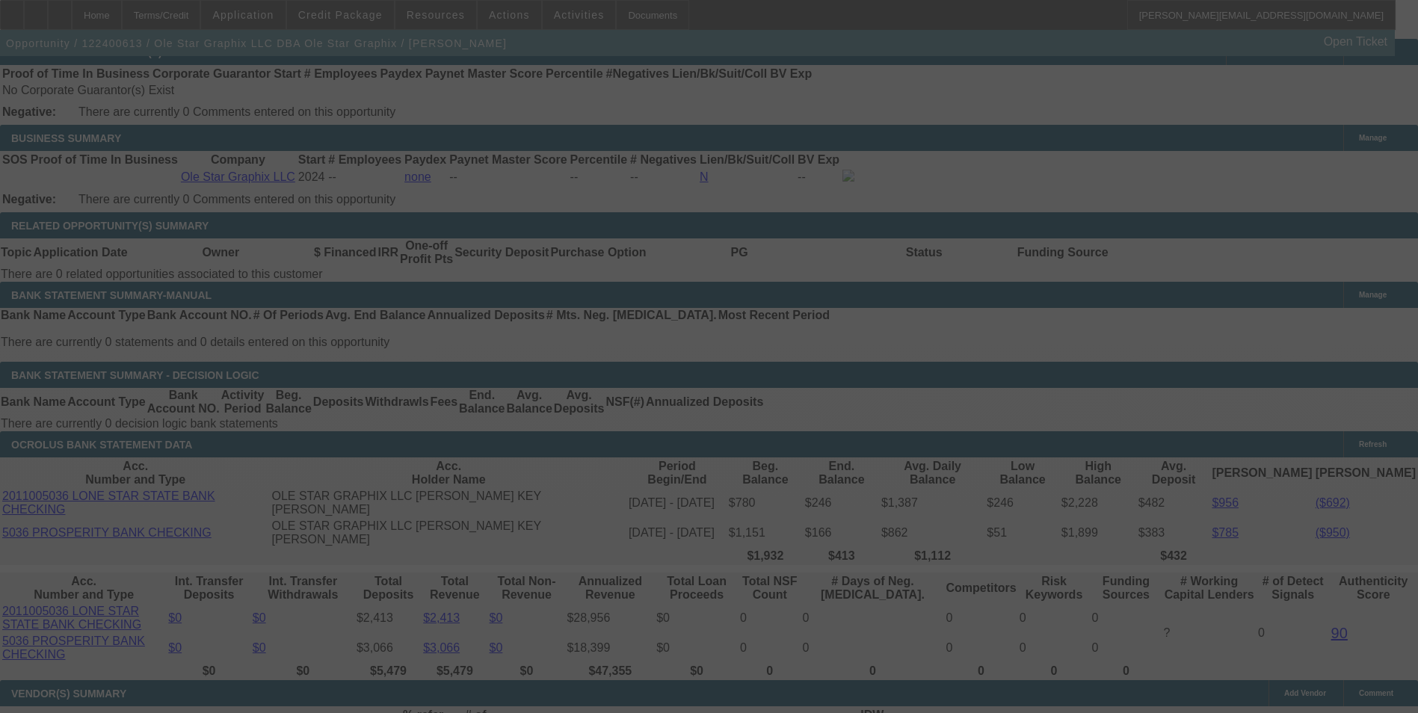
select select "0"
select select "2"
select select "0"
select select "6"
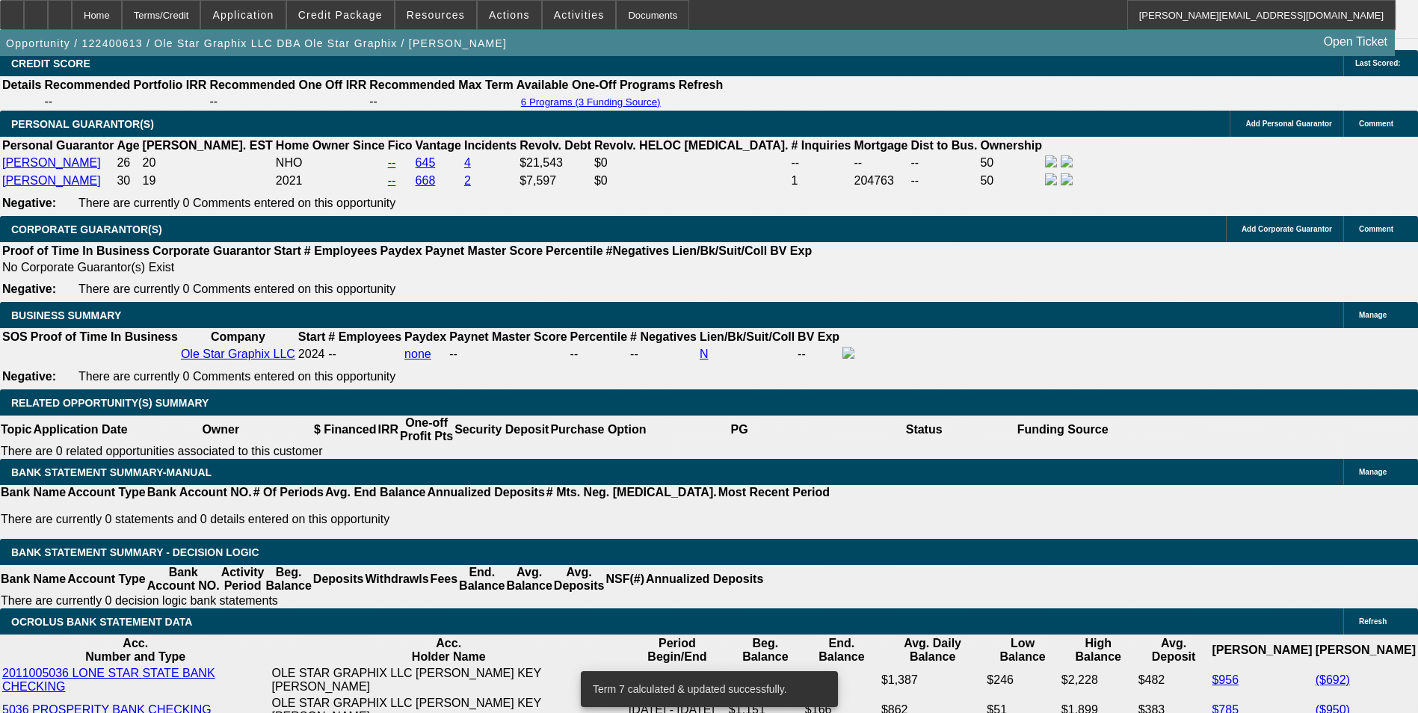
scroll to position [2161, 0]
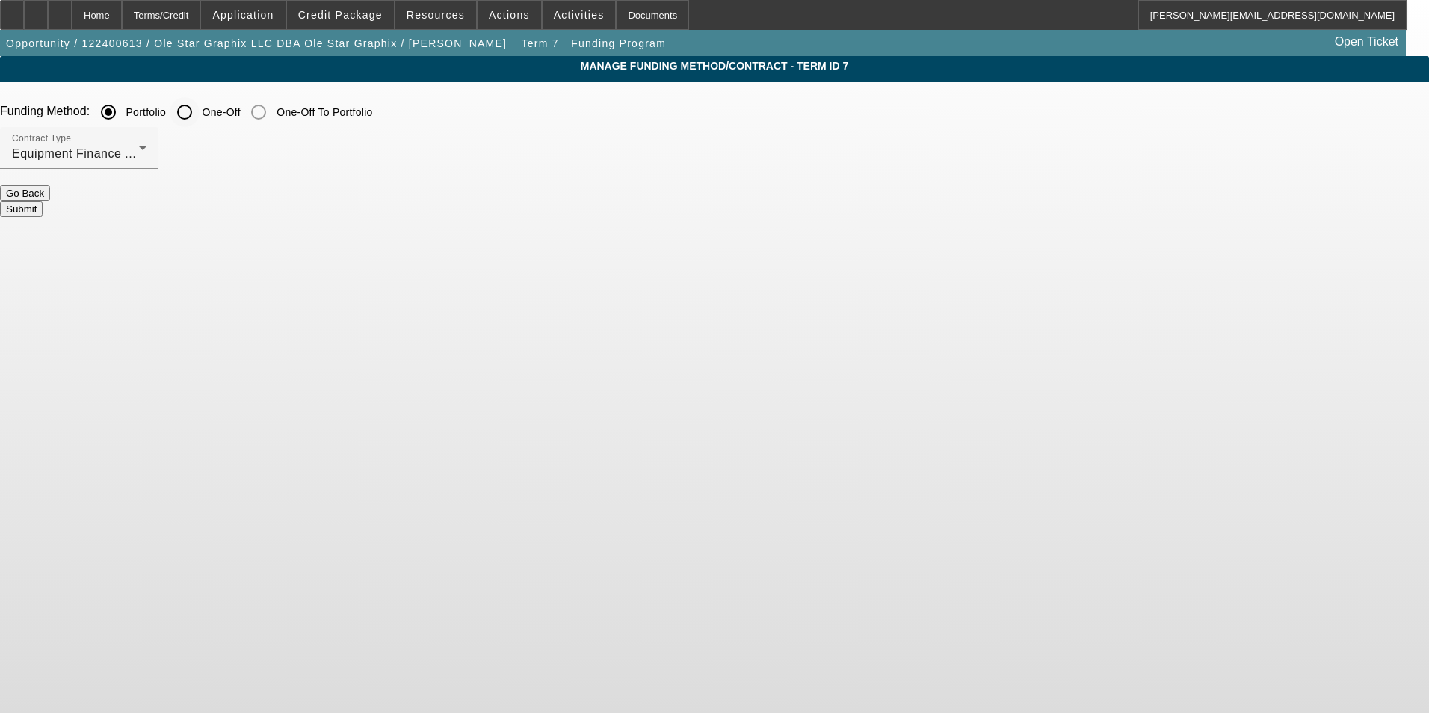
click at [200, 114] on input "One-Off" at bounding box center [185, 112] width 30 height 30
radio input "true"
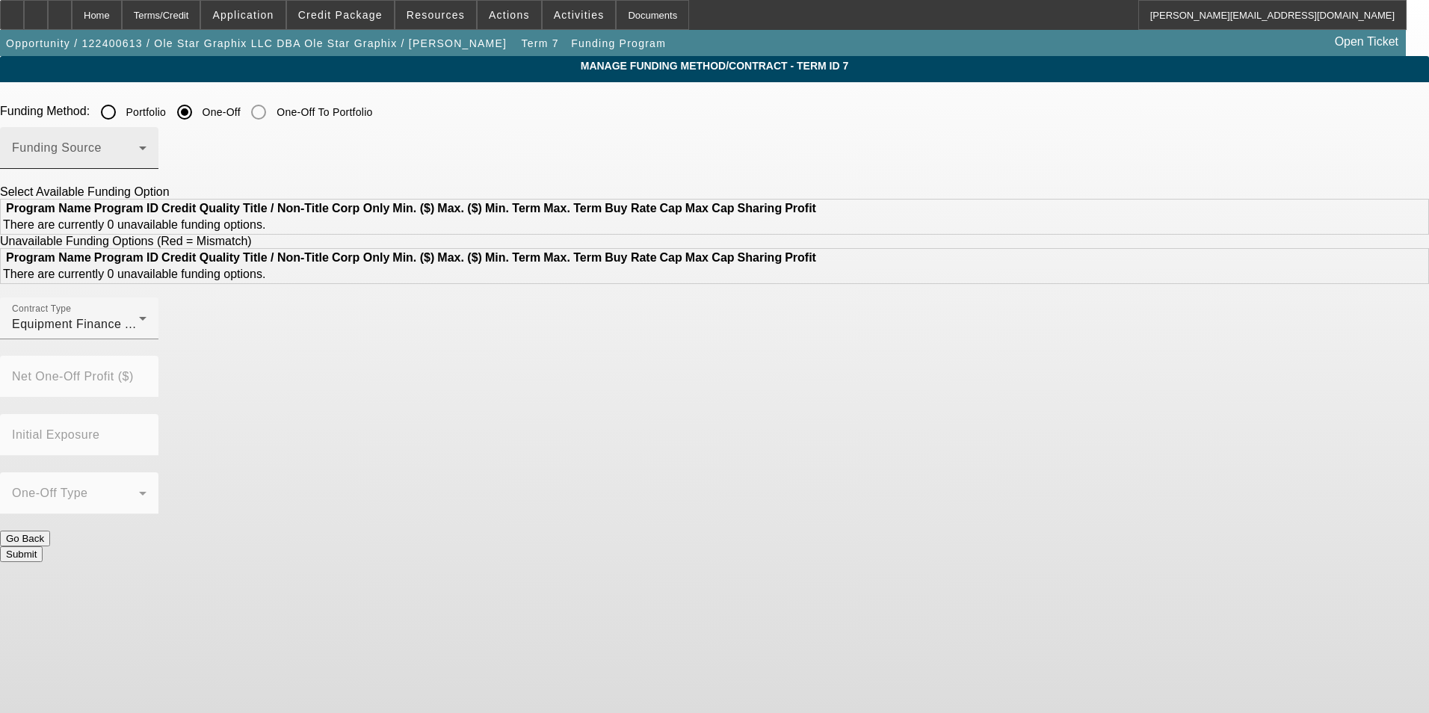
click at [139, 150] on span at bounding box center [75, 154] width 127 height 18
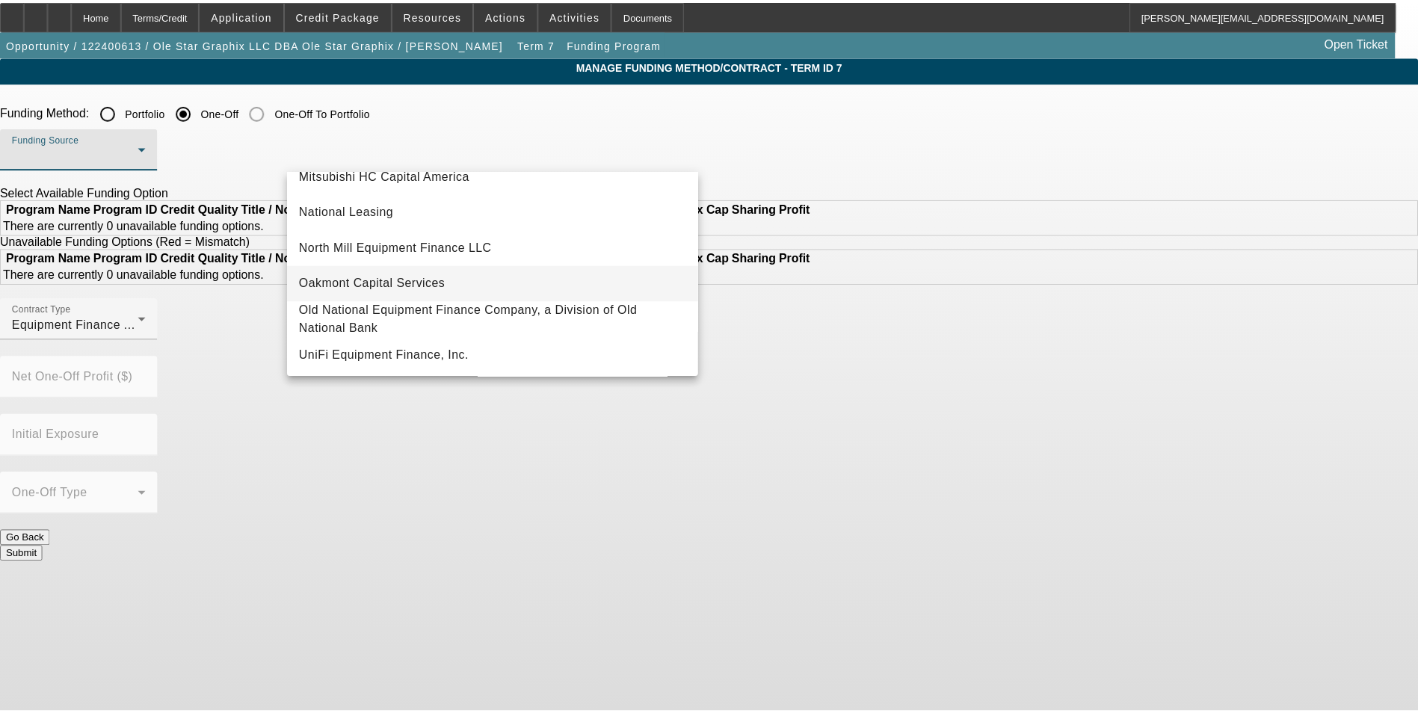
scroll to position [424, 0]
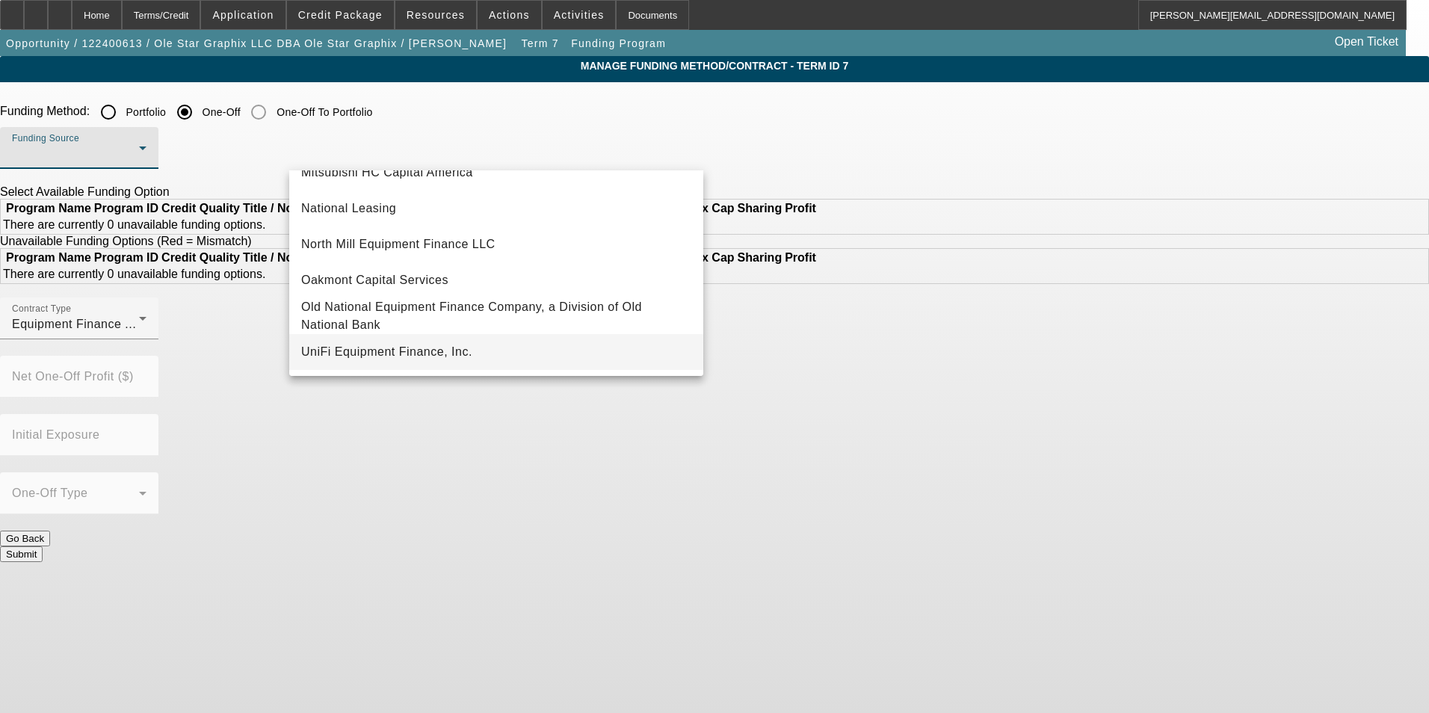
click at [416, 353] on span "UniFi Equipment Finance, Inc." at bounding box center [386, 352] width 171 height 18
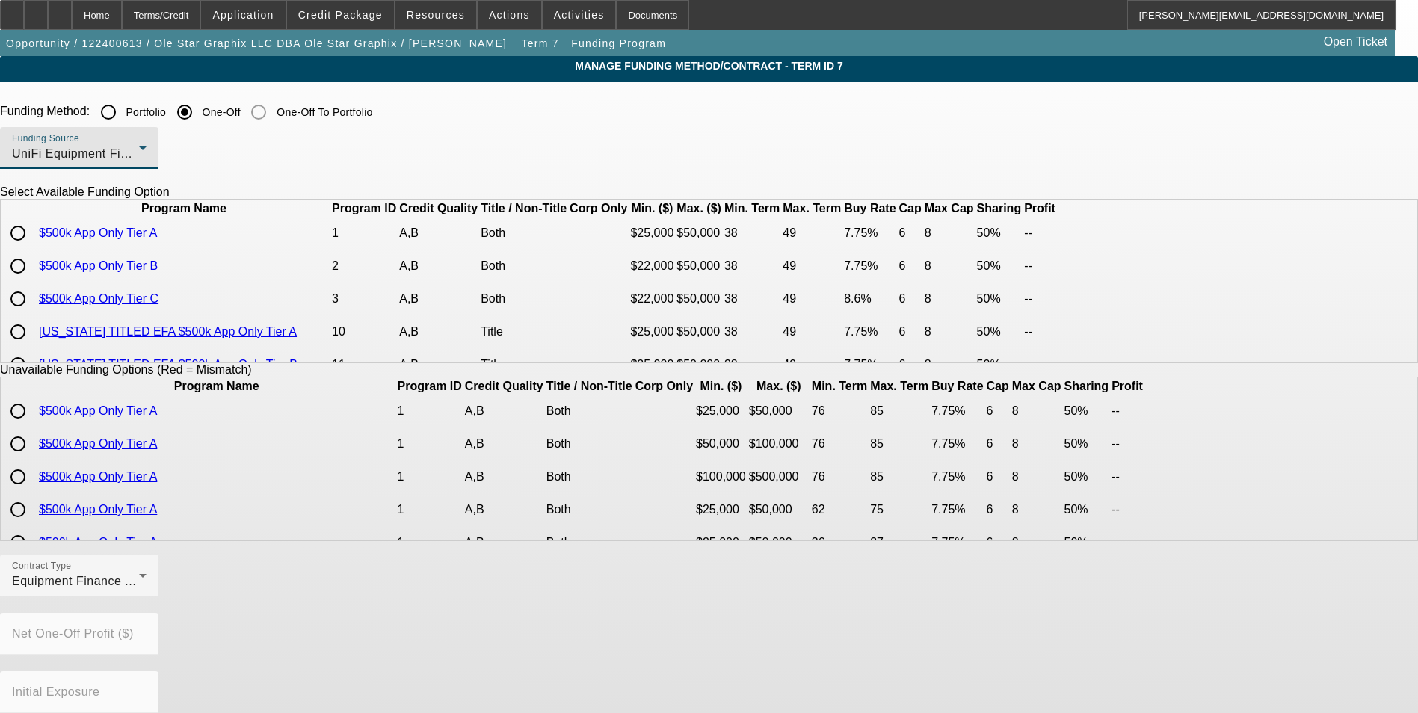
click at [139, 153] on div "UniFi Equipment Finance, Inc." at bounding box center [75, 154] width 127 height 18
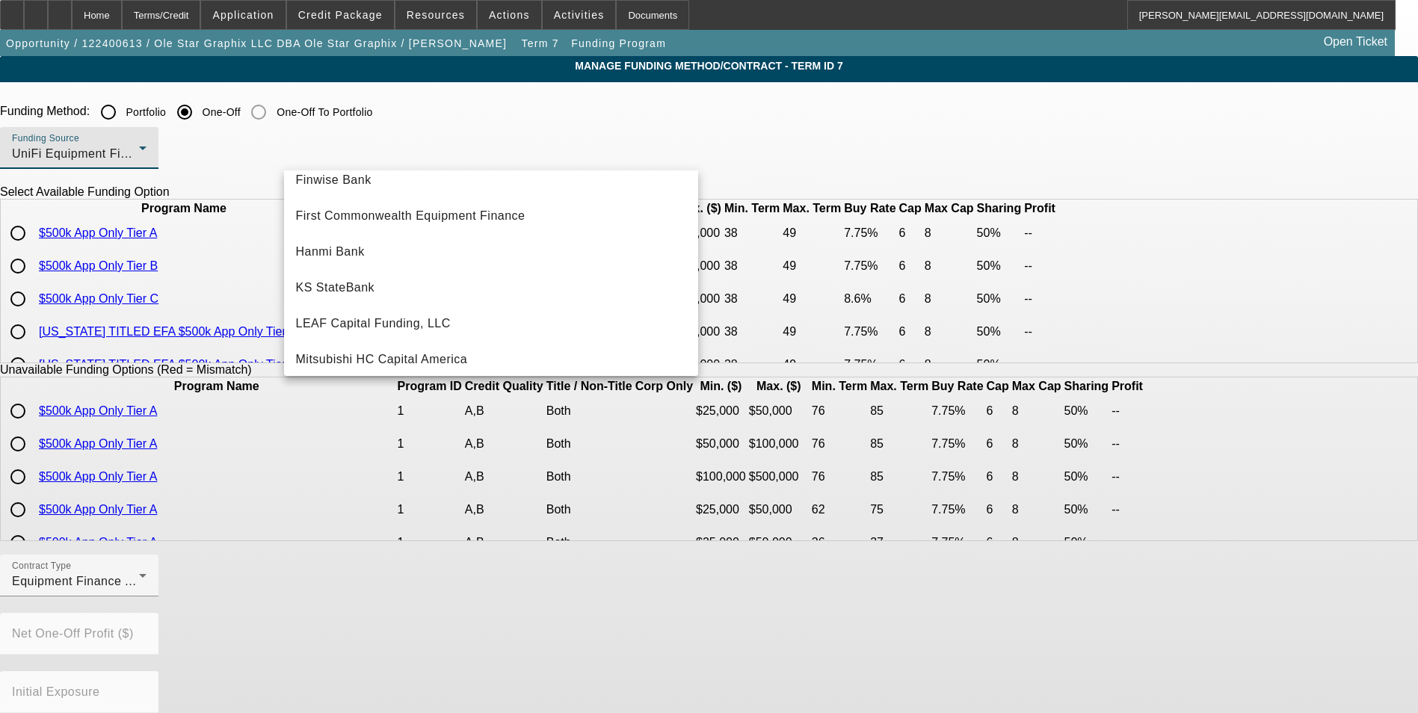
scroll to position [194, 0]
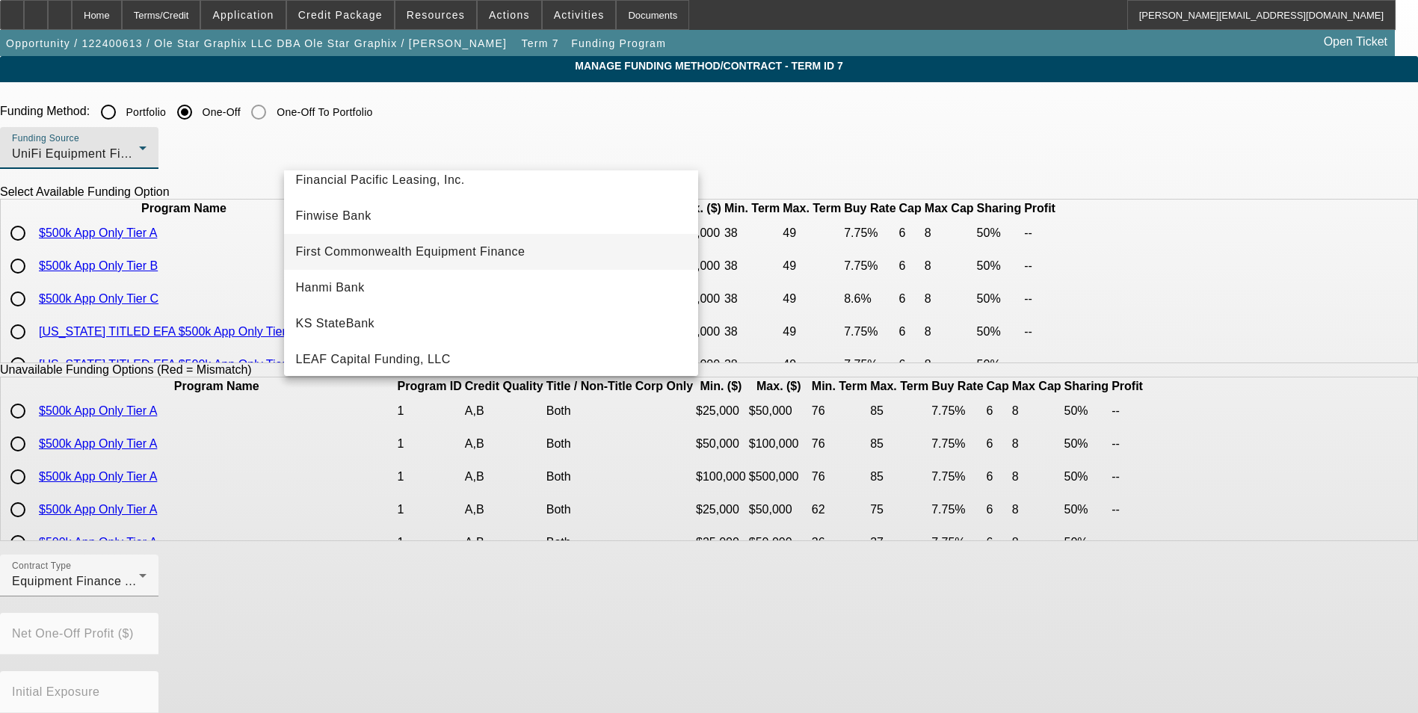
click at [467, 245] on span "First Commonwealth Equipment Finance" at bounding box center [410, 252] width 229 height 18
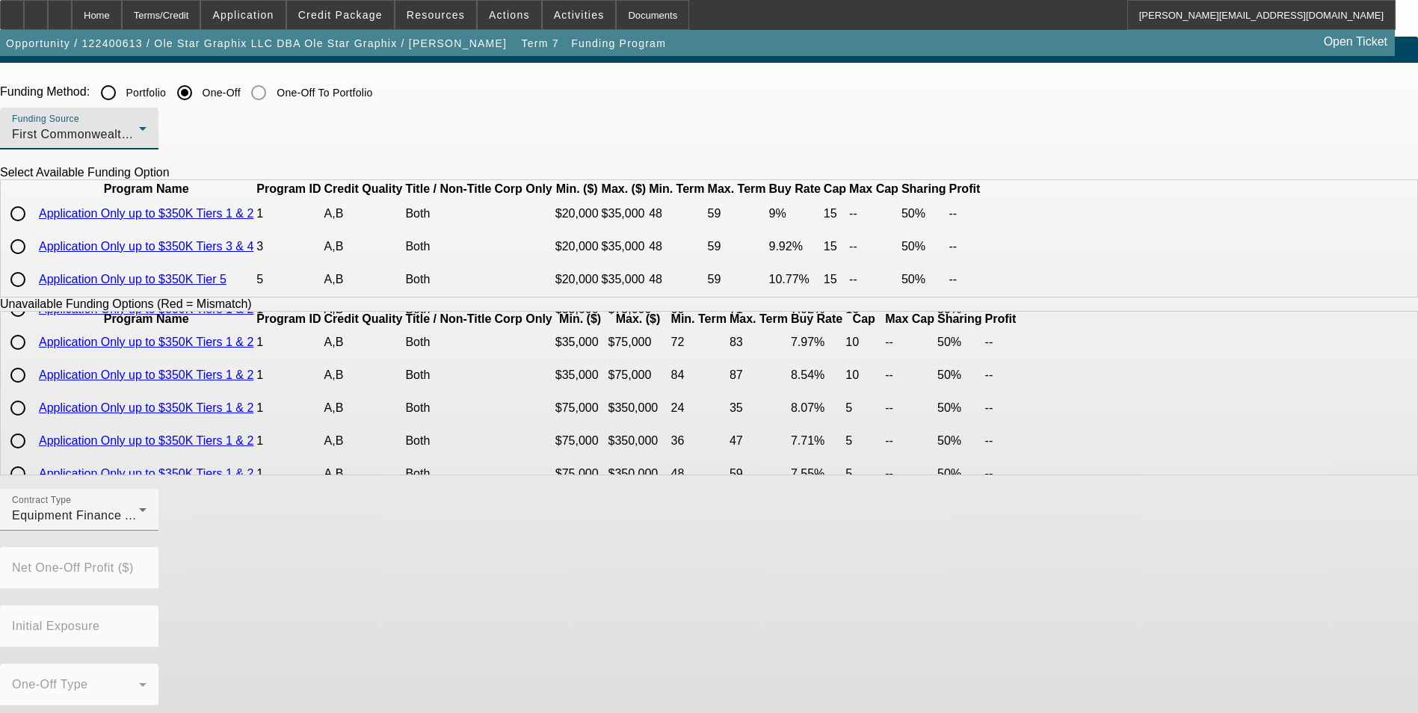
scroll to position [0, 0]
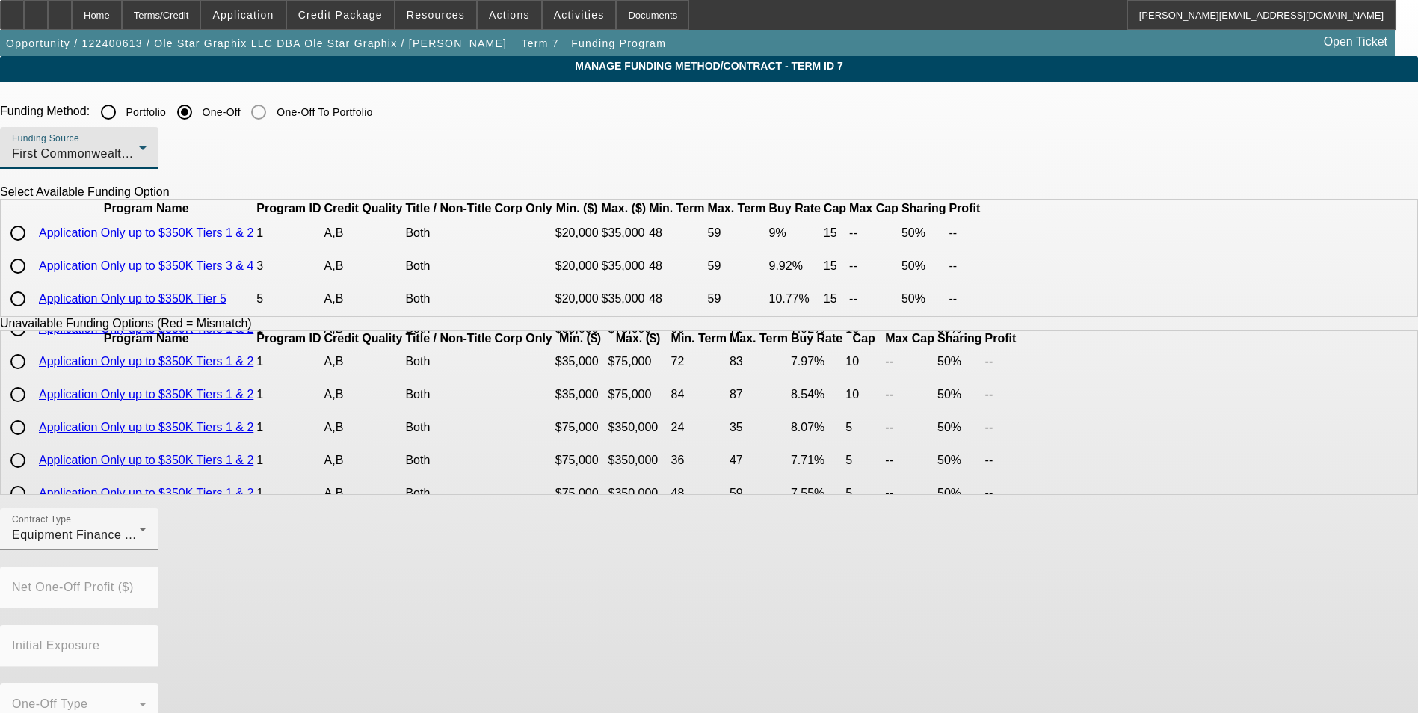
click at [139, 146] on div "First Commonwealth Equipment Finance" at bounding box center [75, 154] width 127 height 18
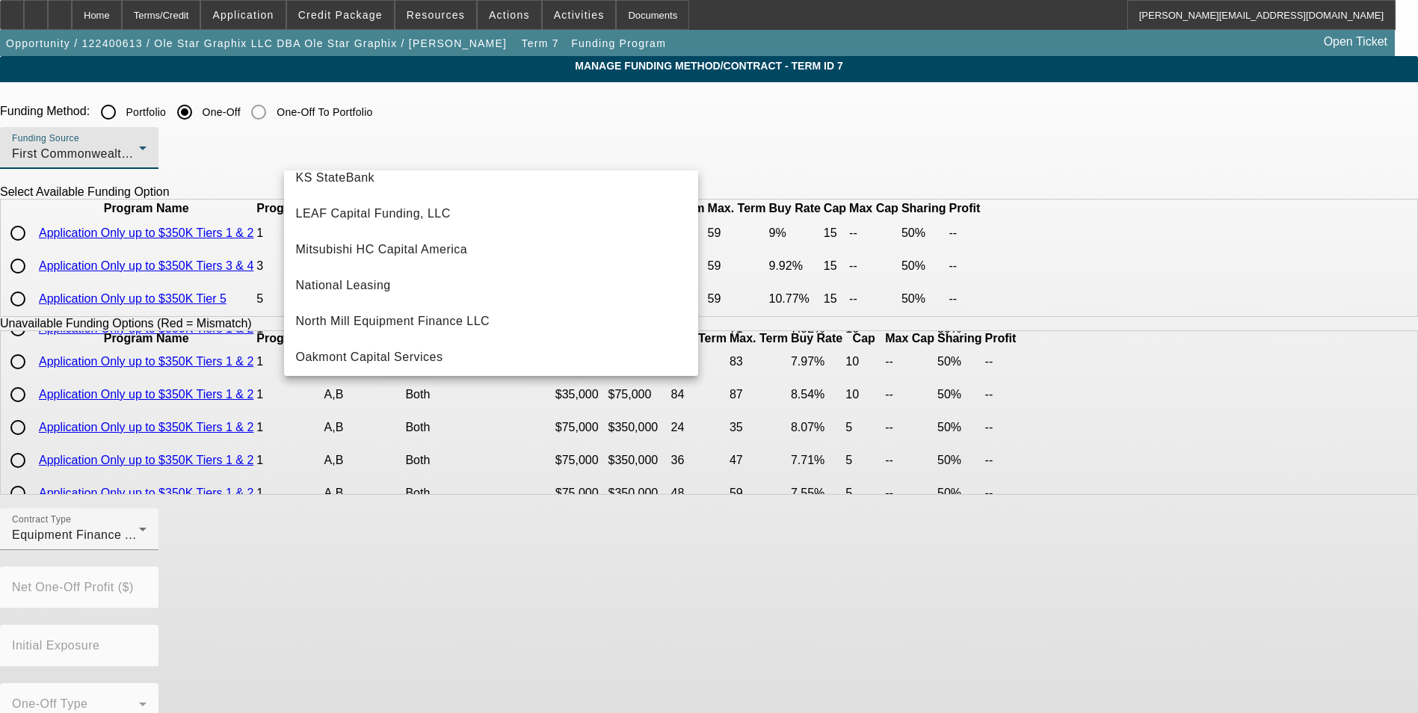
scroll to position [424, 0]
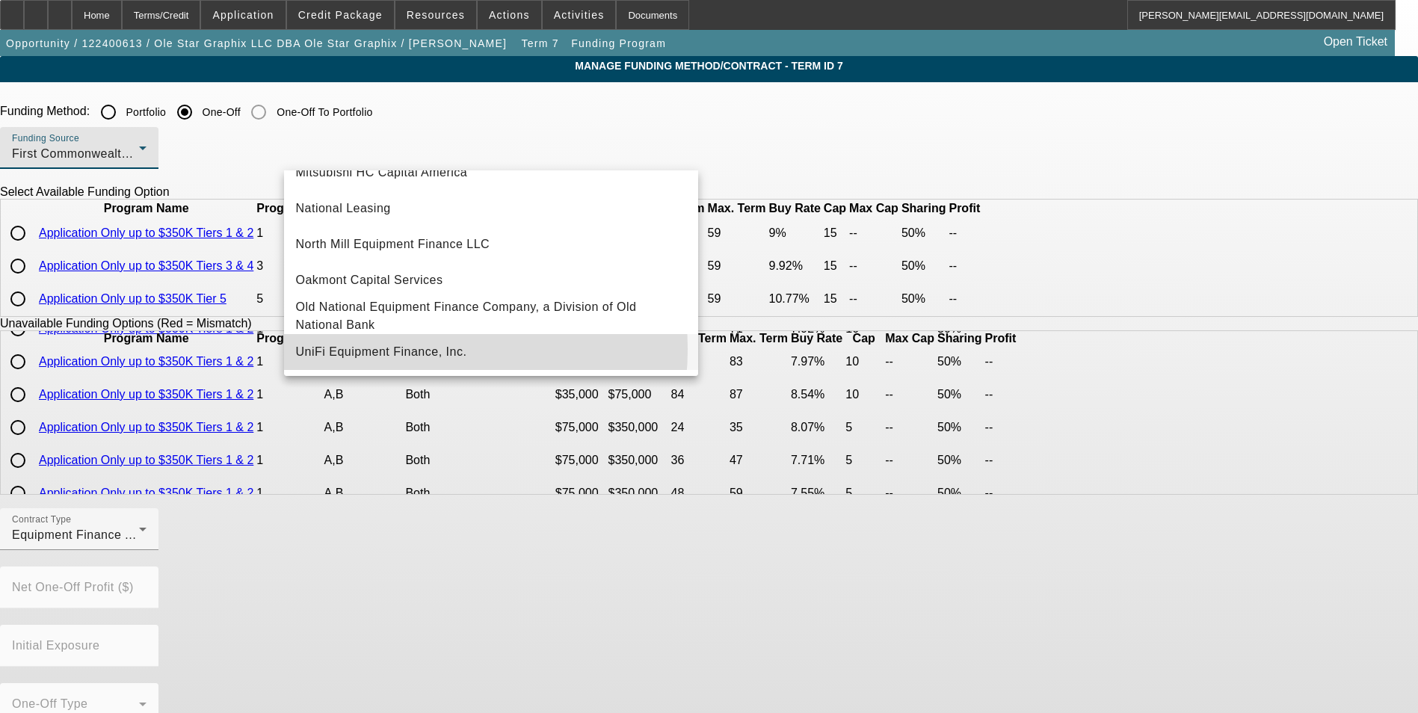
click at [408, 349] on span "UniFi Equipment Finance, Inc." at bounding box center [381, 352] width 171 height 18
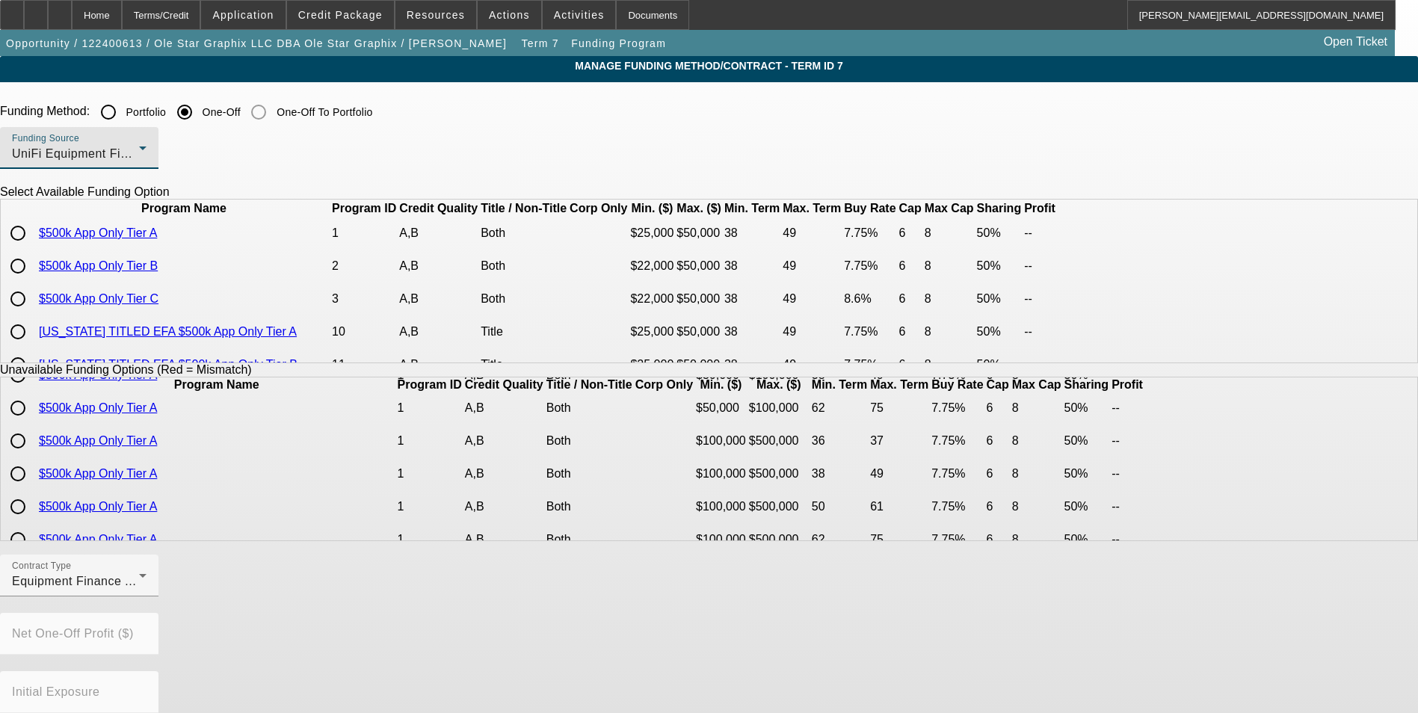
click at [33, 281] on input "radio" at bounding box center [18, 266] width 30 height 30
radio input "true"
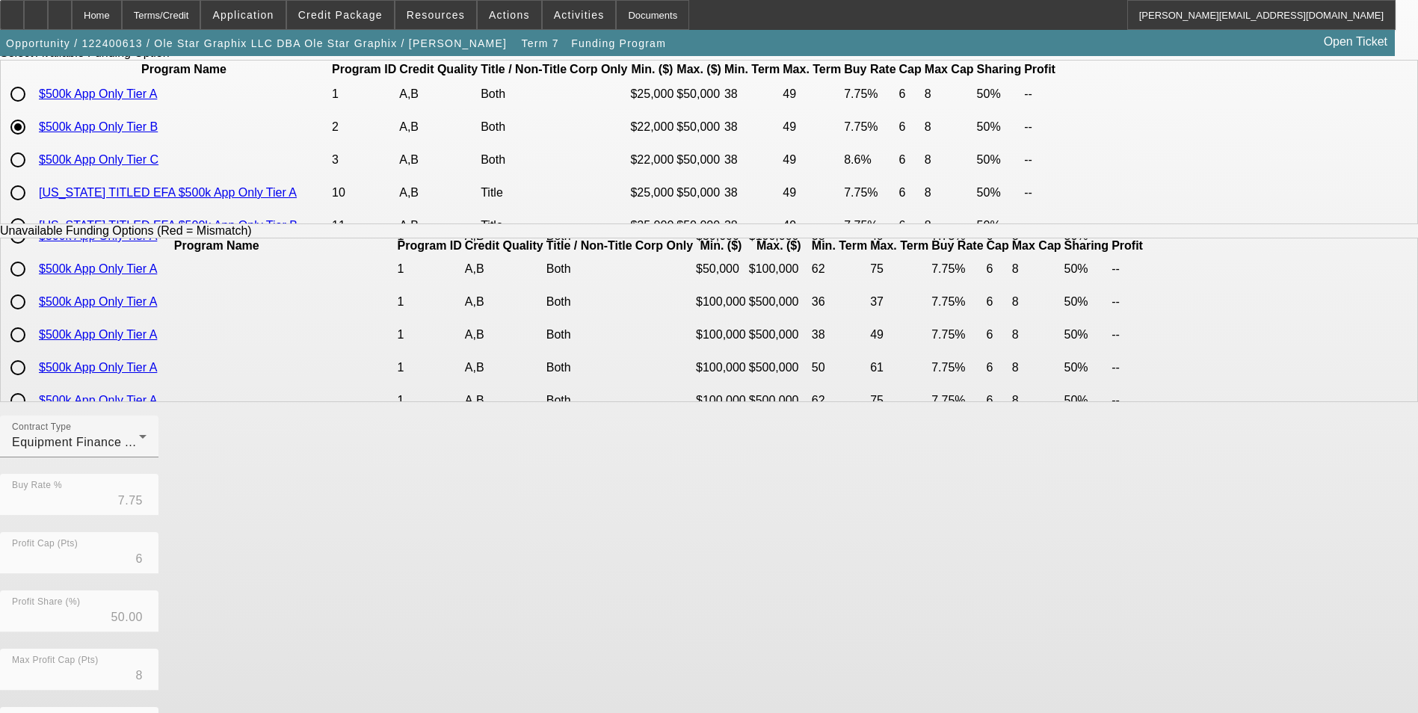
scroll to position [307, 0]
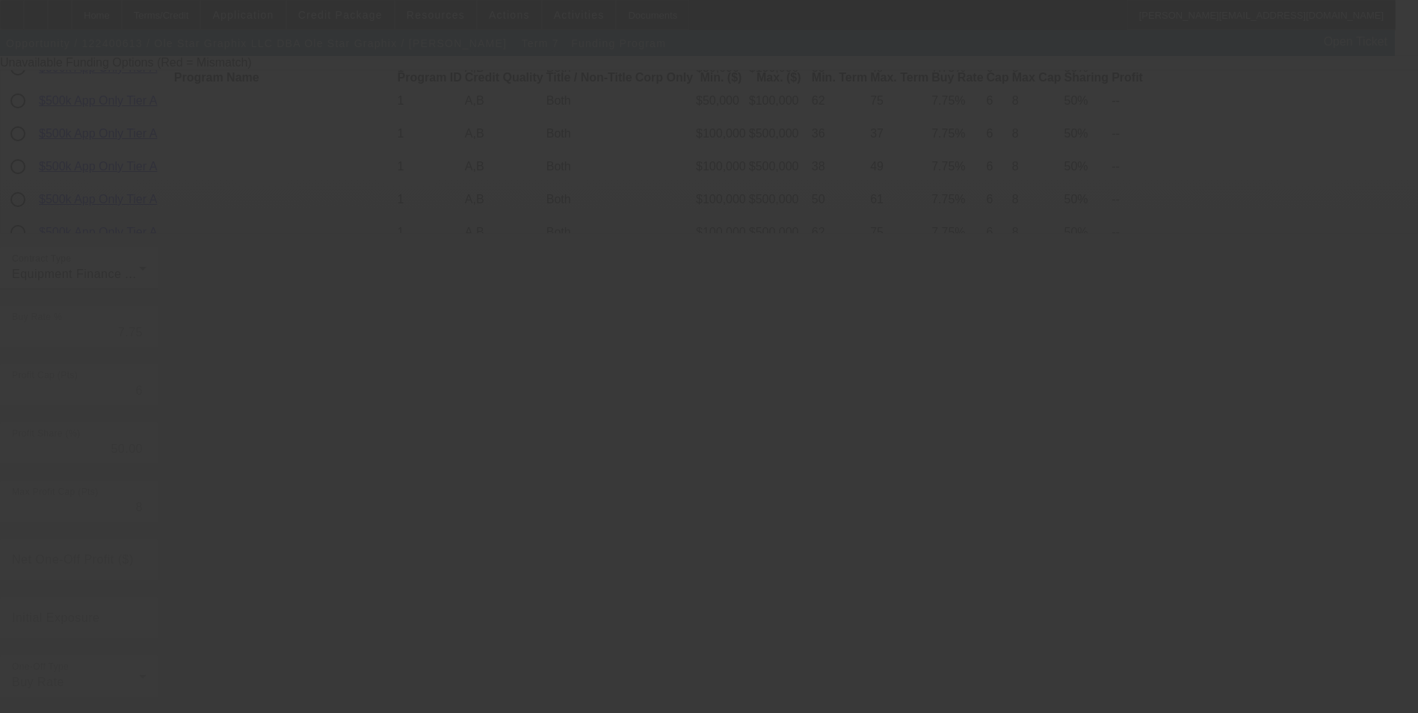
radio input "true"
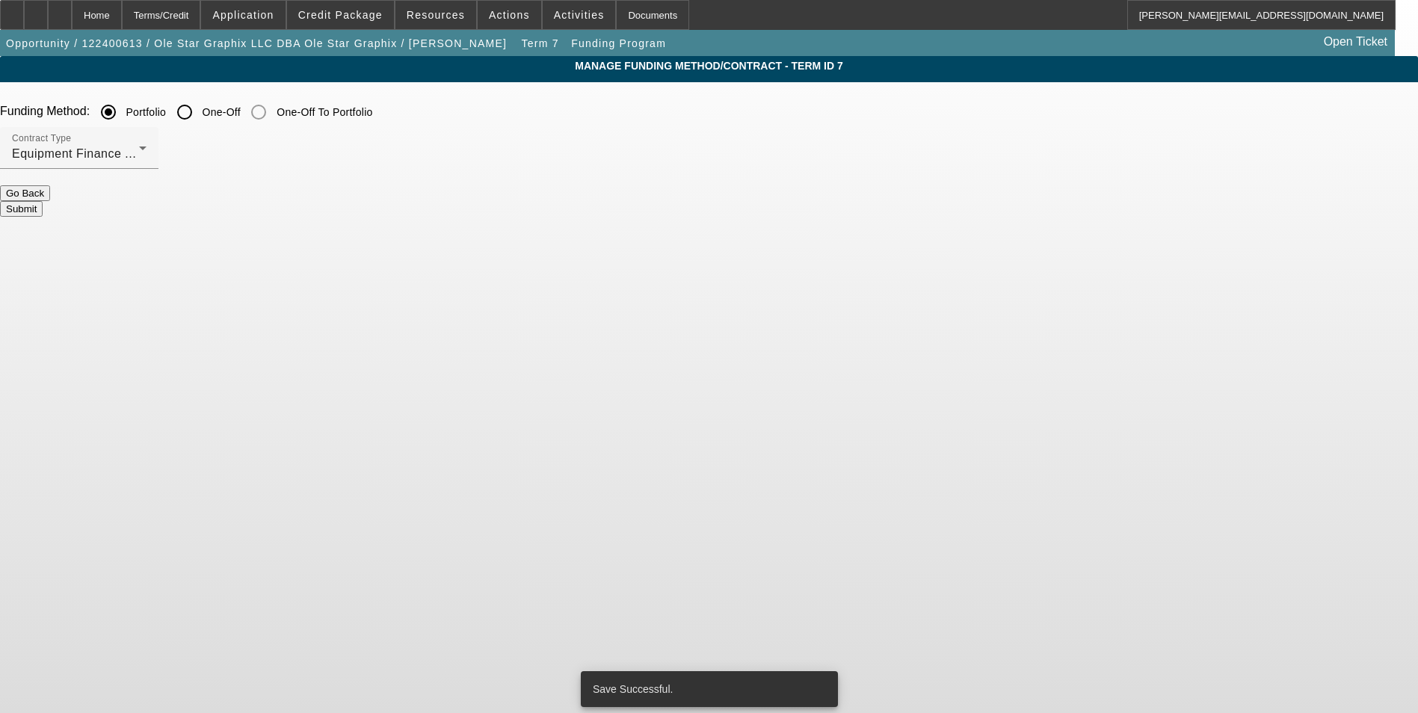
scroll to position [0, 0]
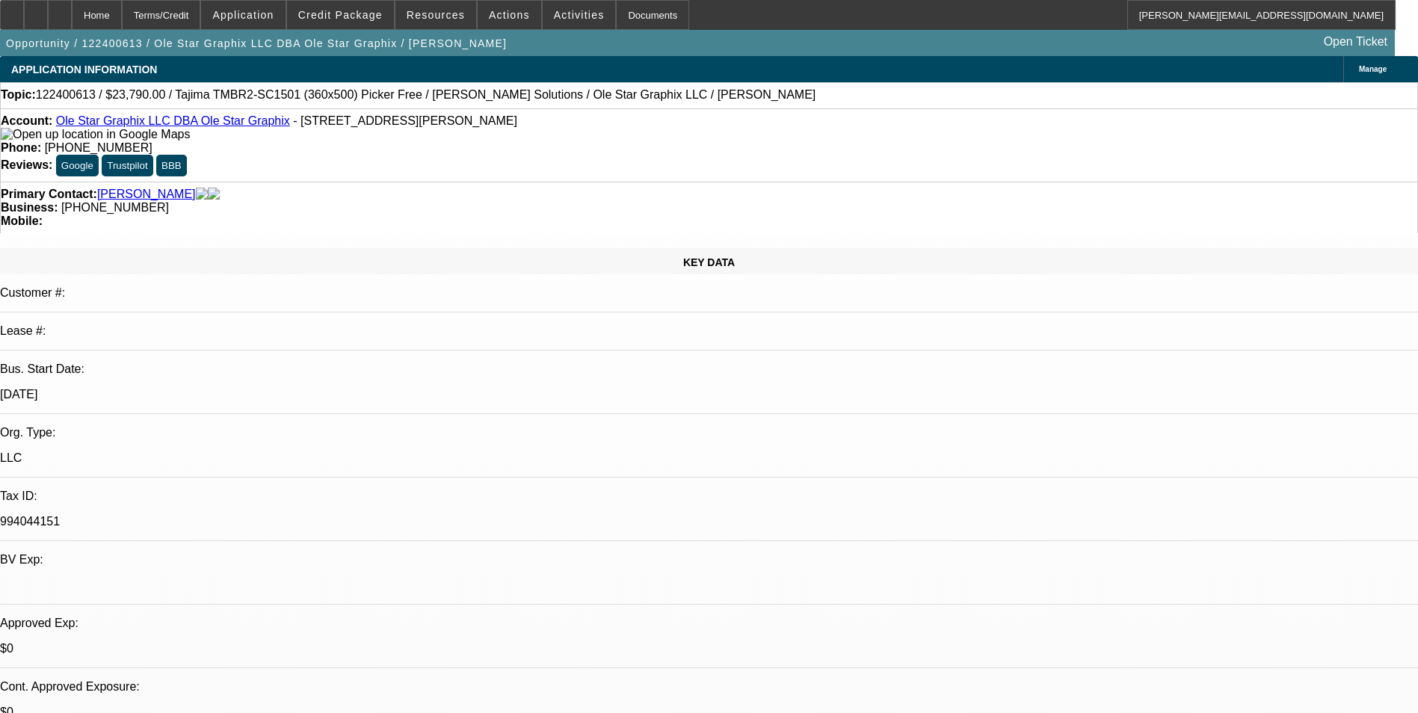
select select "0"
select select "2"
select select "0"
select select "6"
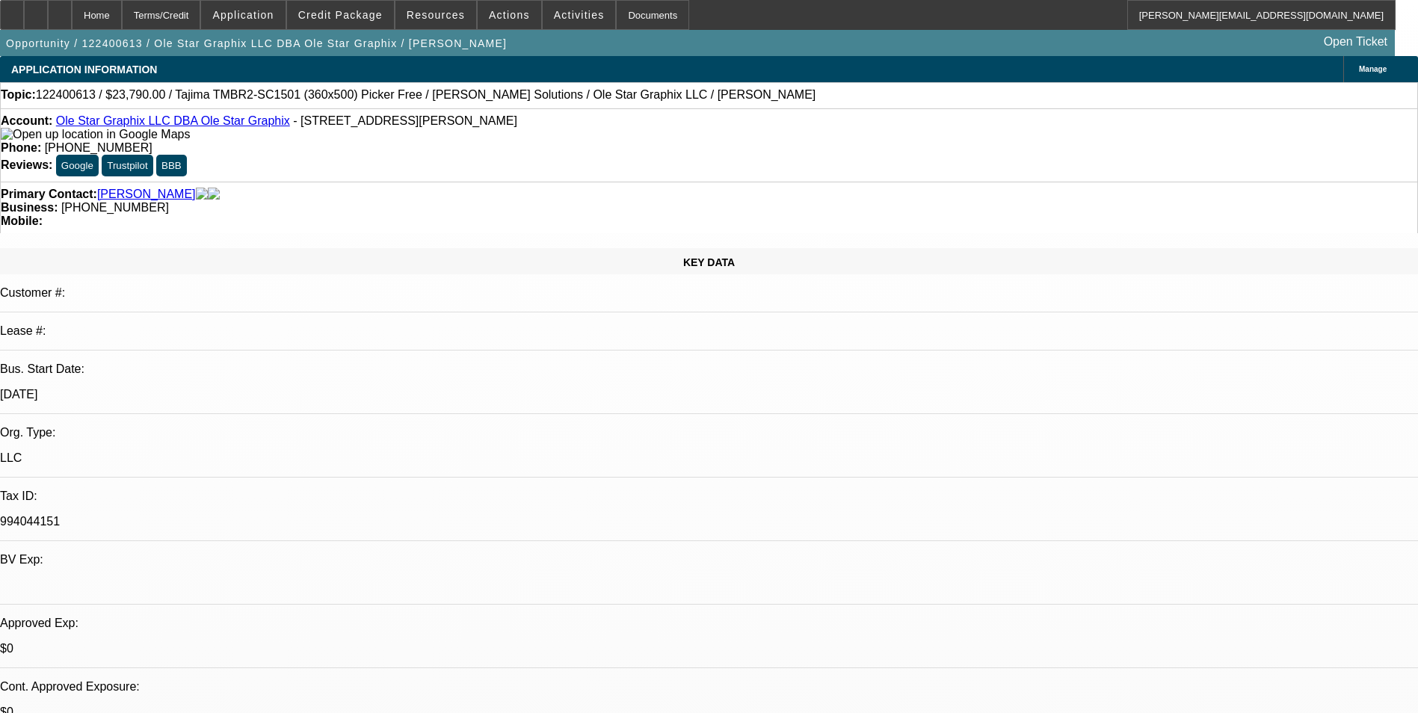
select select "0"
select select "2"
select select "0"
select select "6"
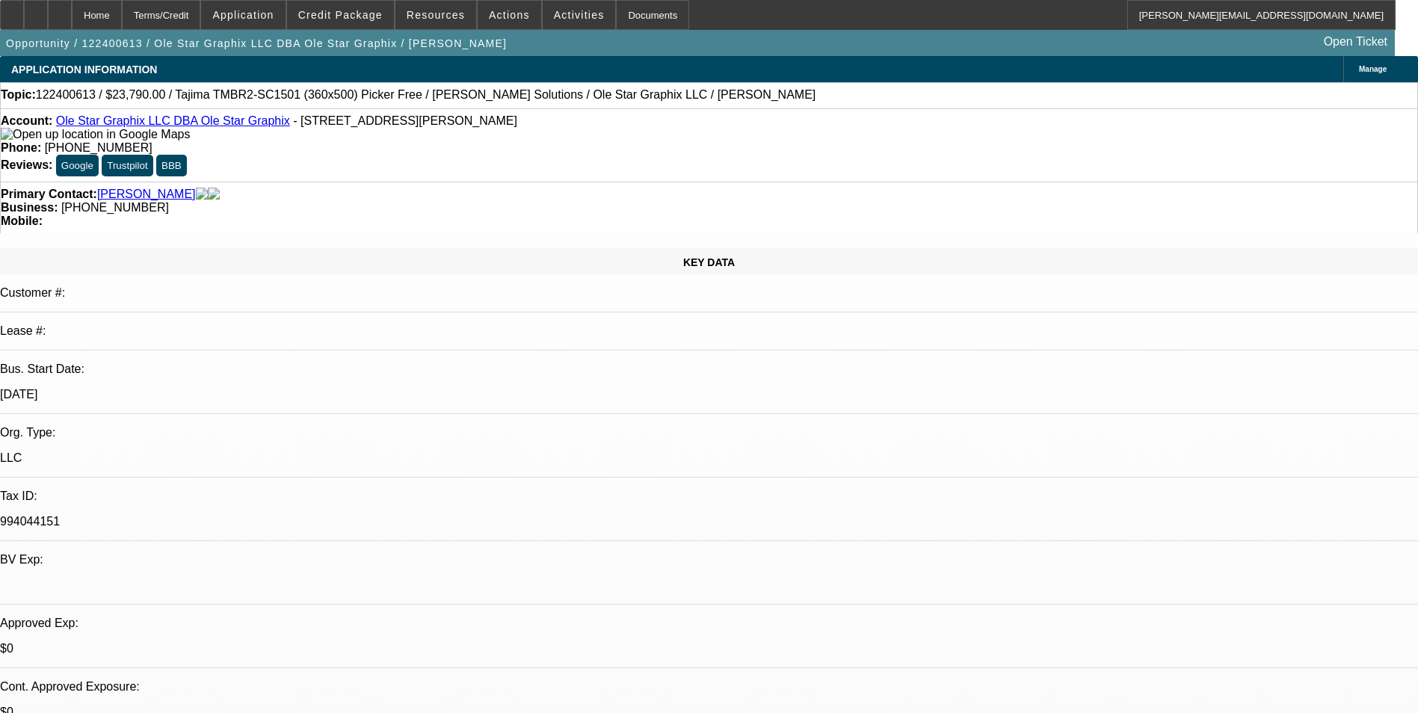
select select "0"
select select "2"
select select "0"
select select "6"
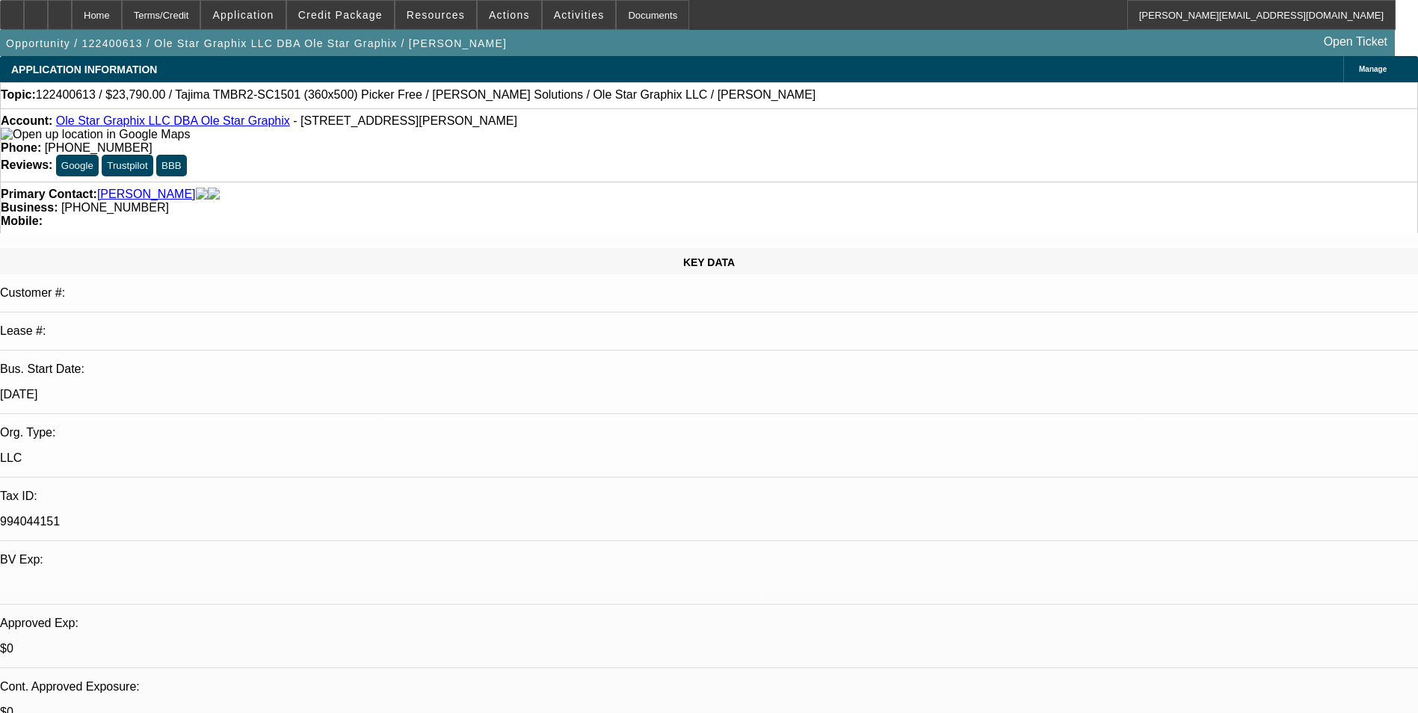
select select "0"
select select "2"
select select "0"
select select "6"
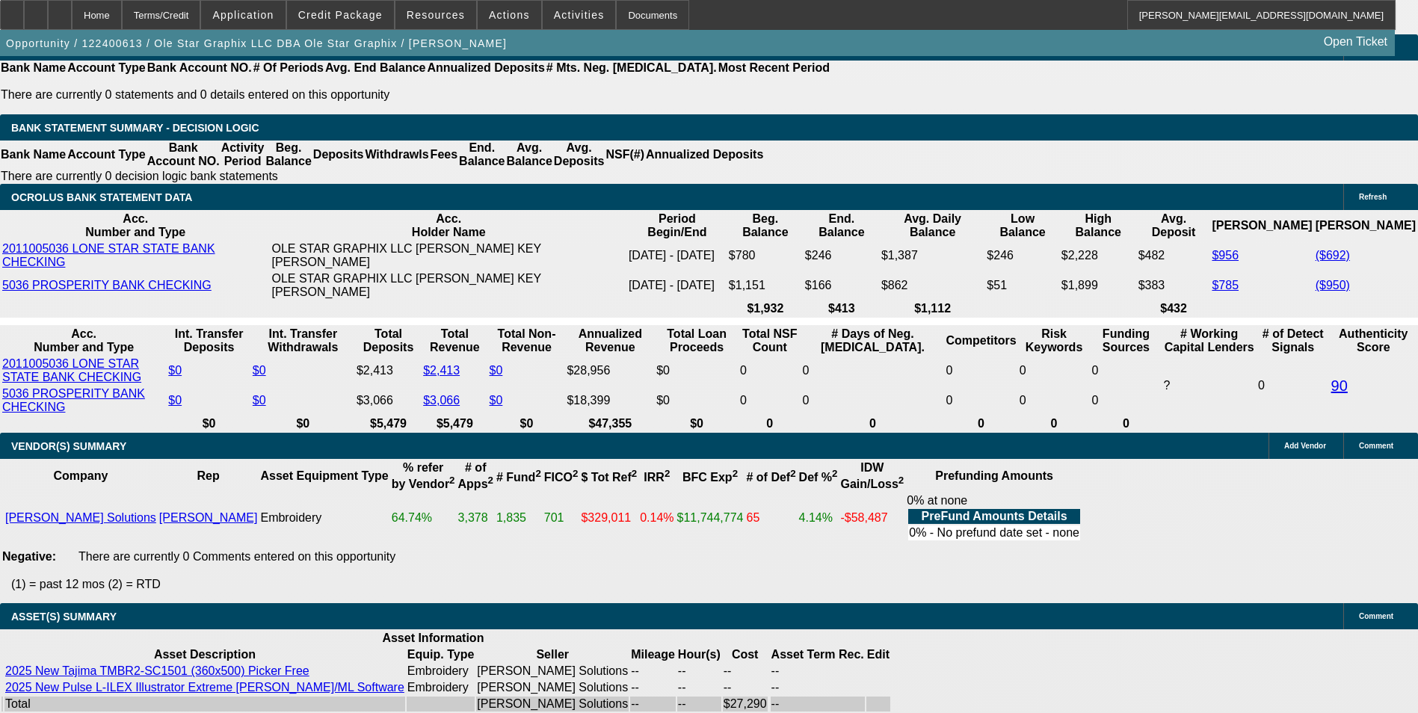
scroll to position [2466, 0]
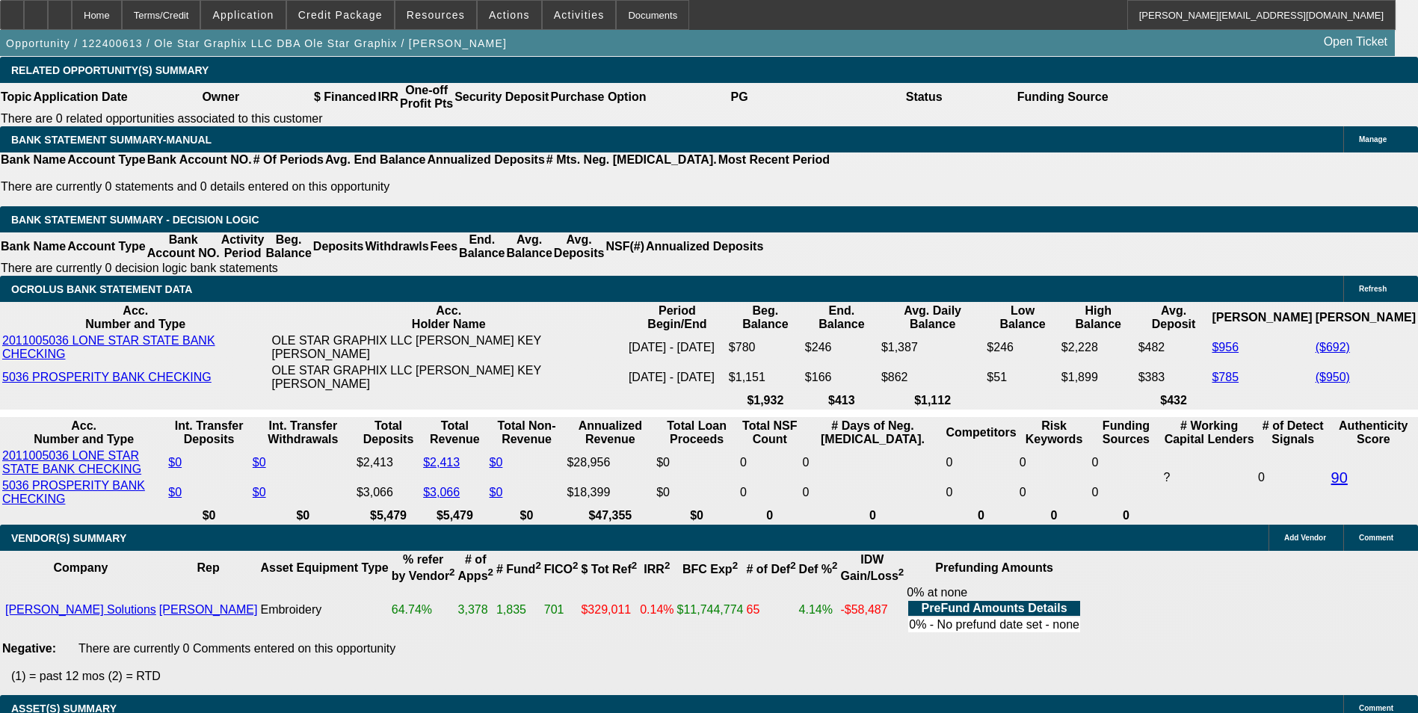
drag, startPoint x: 327, startPoint y: 274, endPoint x: 462, endPoint y: 267, distance: 134.7
type input "1"
type input "UNKNOWN"
type input "10"
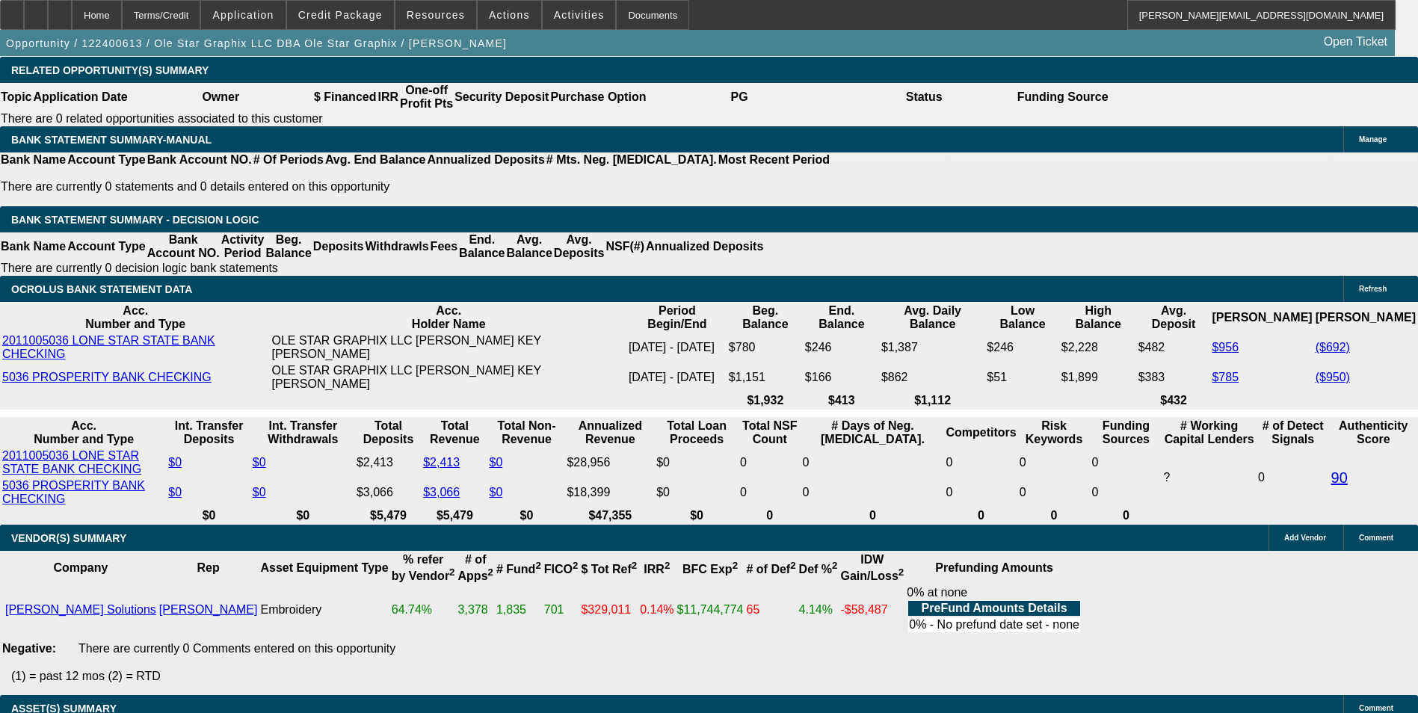
type input "$701.20"
type input "$1,402.40"
type input "$836.46"
type input "$1,672.92"
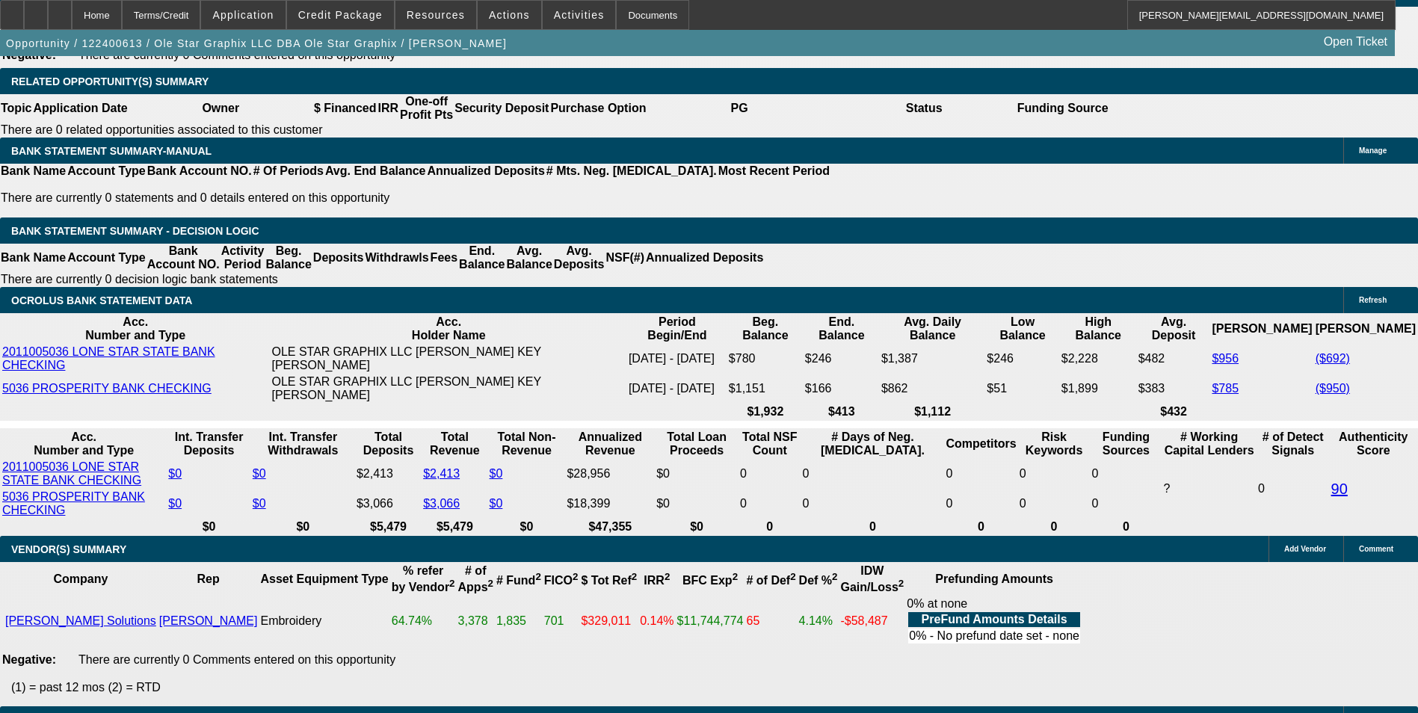
scroll to position [2242, 0]
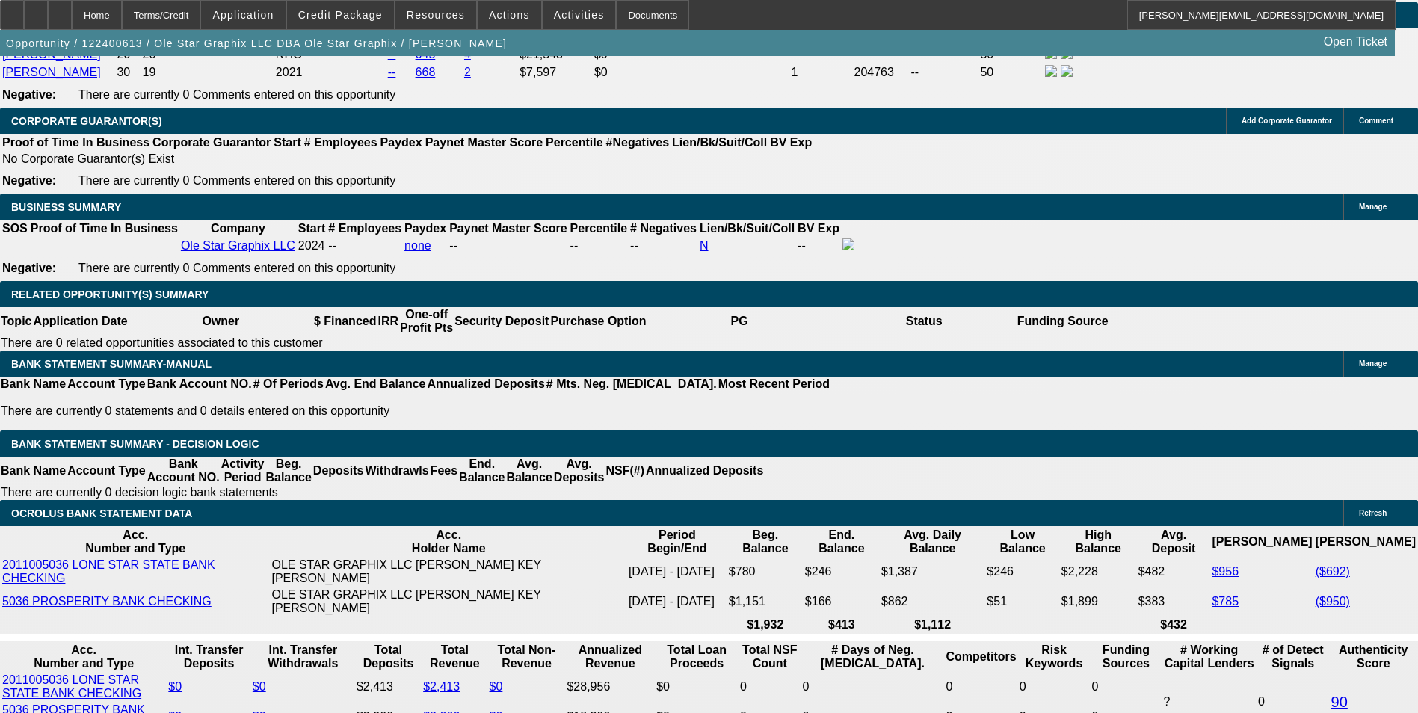
type input "10"
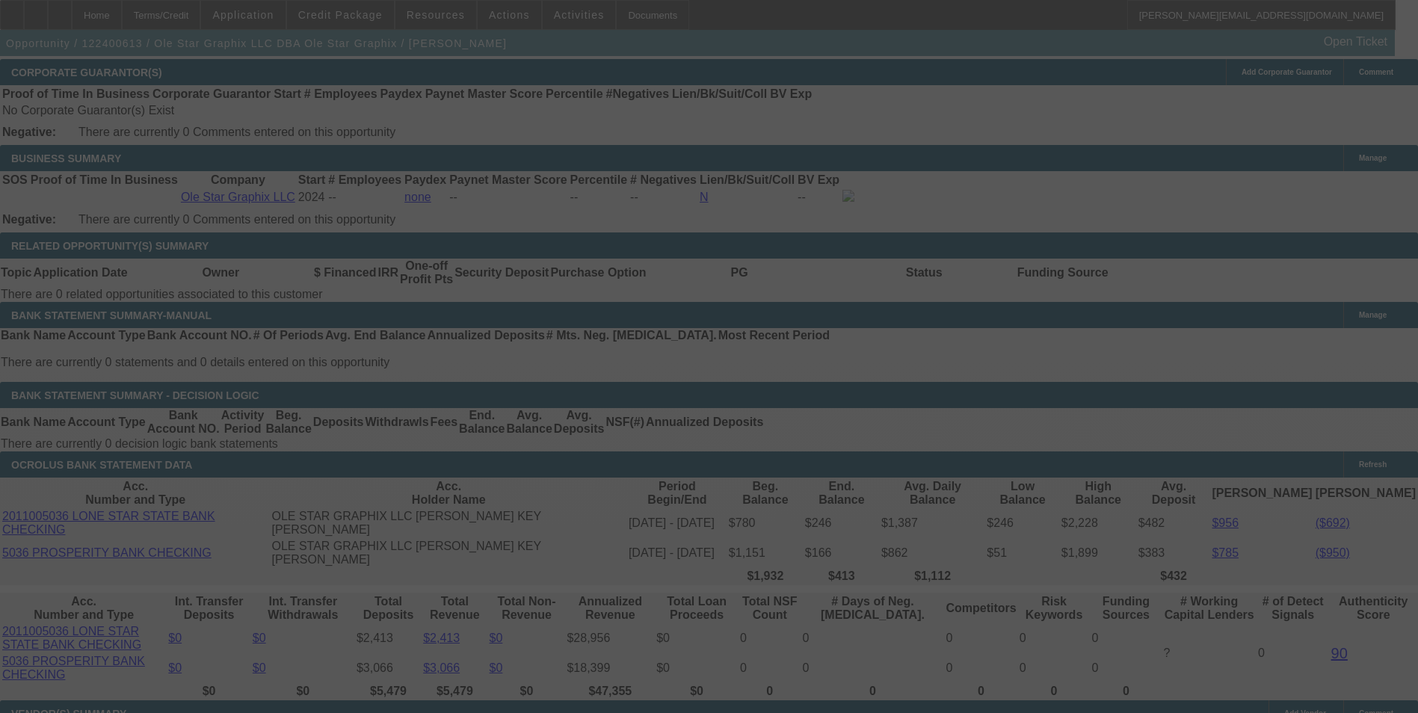
scroll to position [2391, 0]
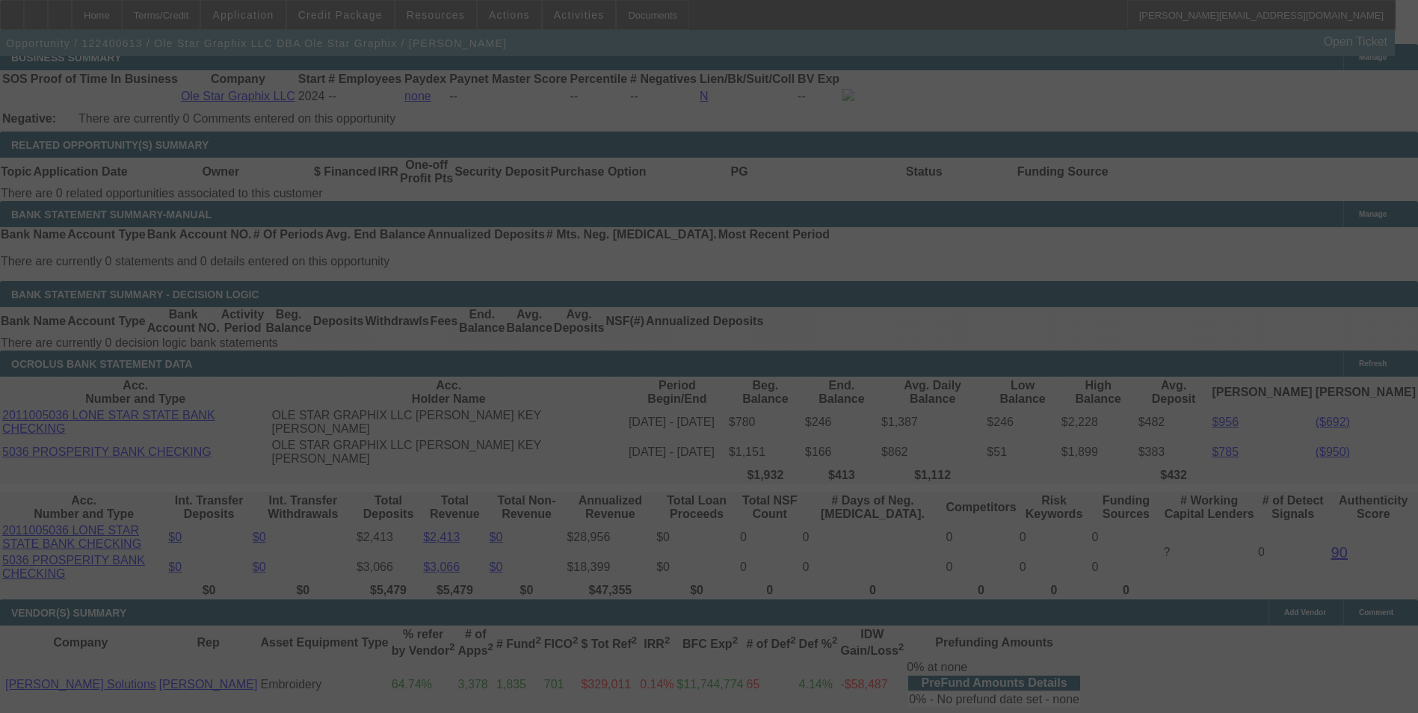
select select "0"
select select "2"
select select "0"
select select "6"
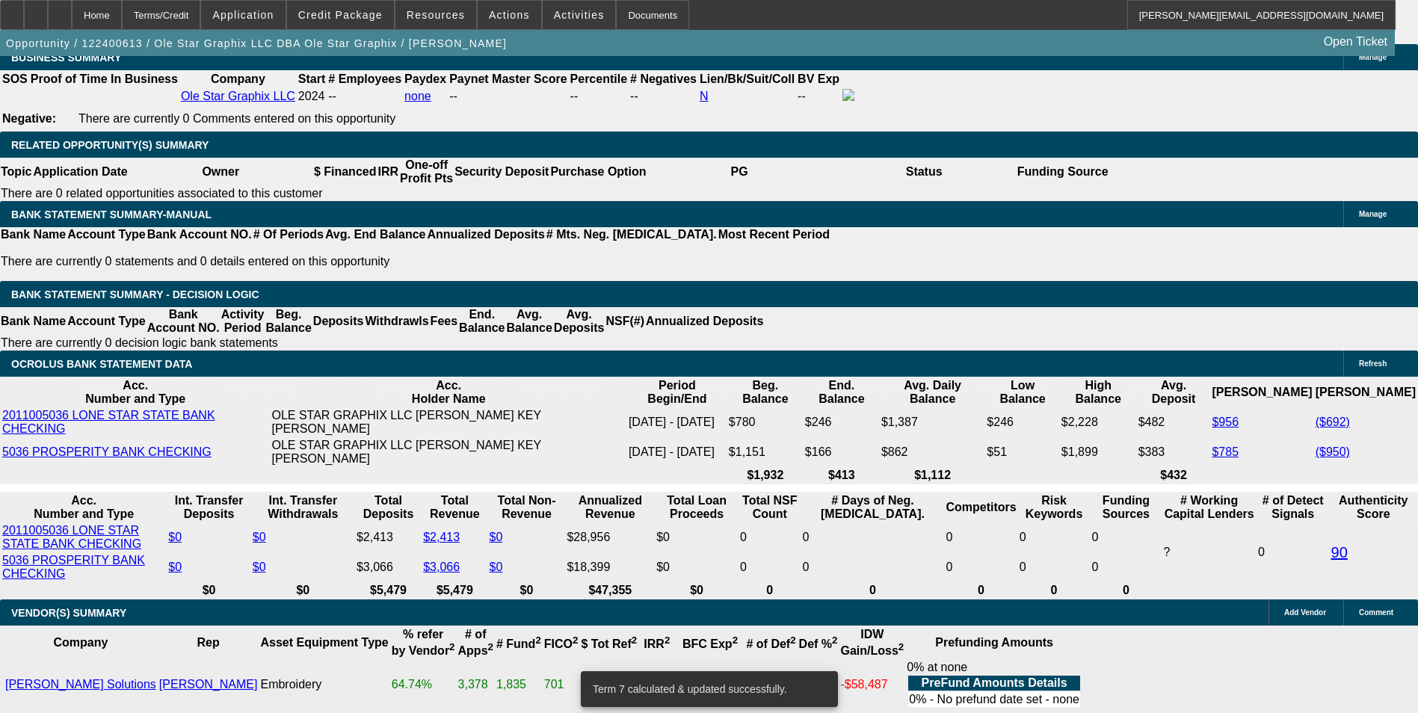
scroll to position [2317, 0]
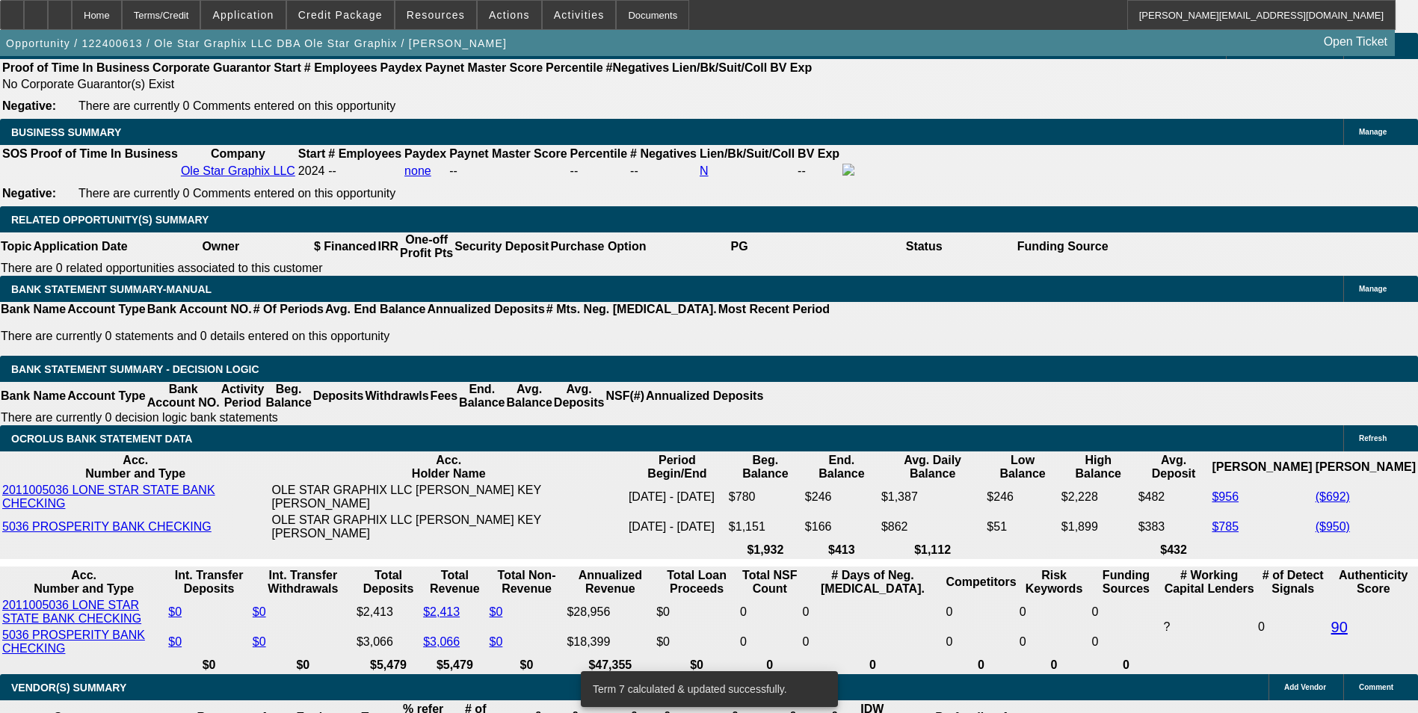
drag, startPoint x: 327, startPoint y: 423, endPoint x: 383, endPoint y: 415, distance: 56.7
type input "UNKNOWN"
type input "12."
type input "$1,402.40"
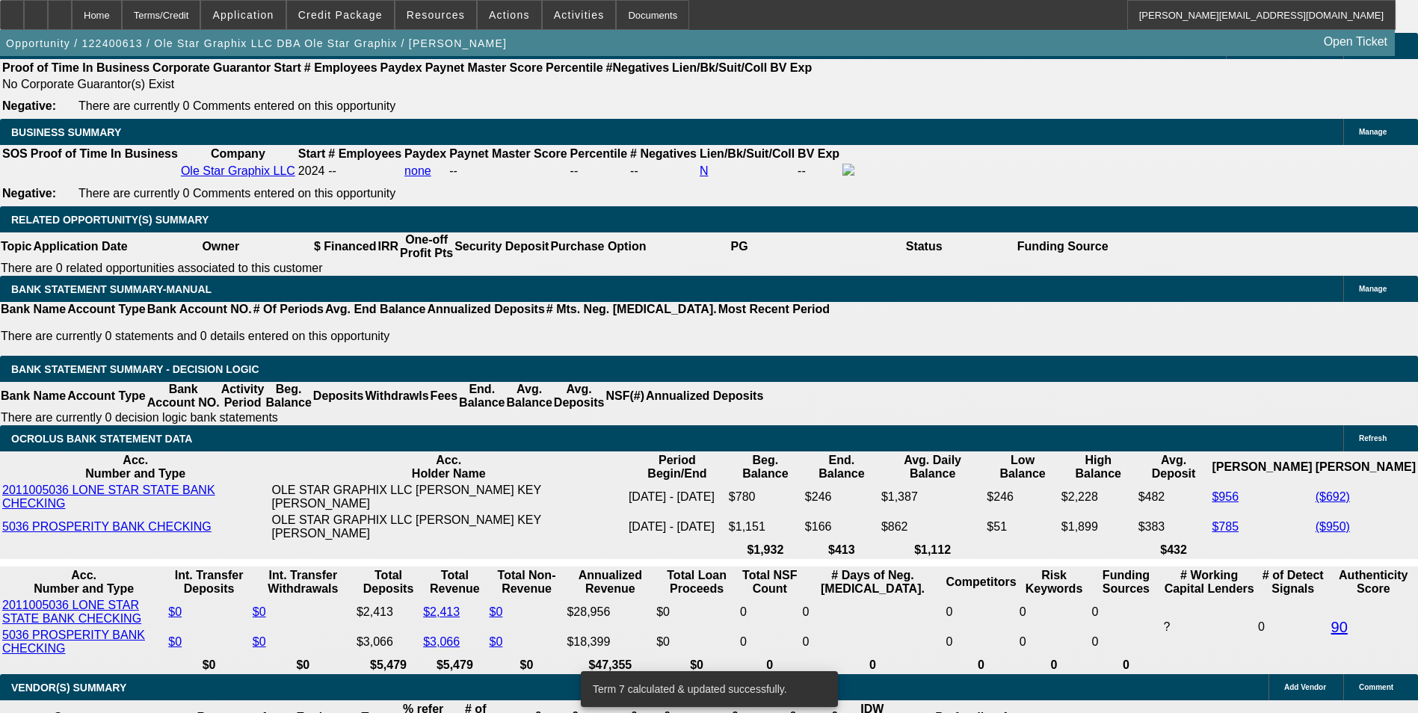
type input "$701.20"
type input "$1,736.98"
type input "$868.49"
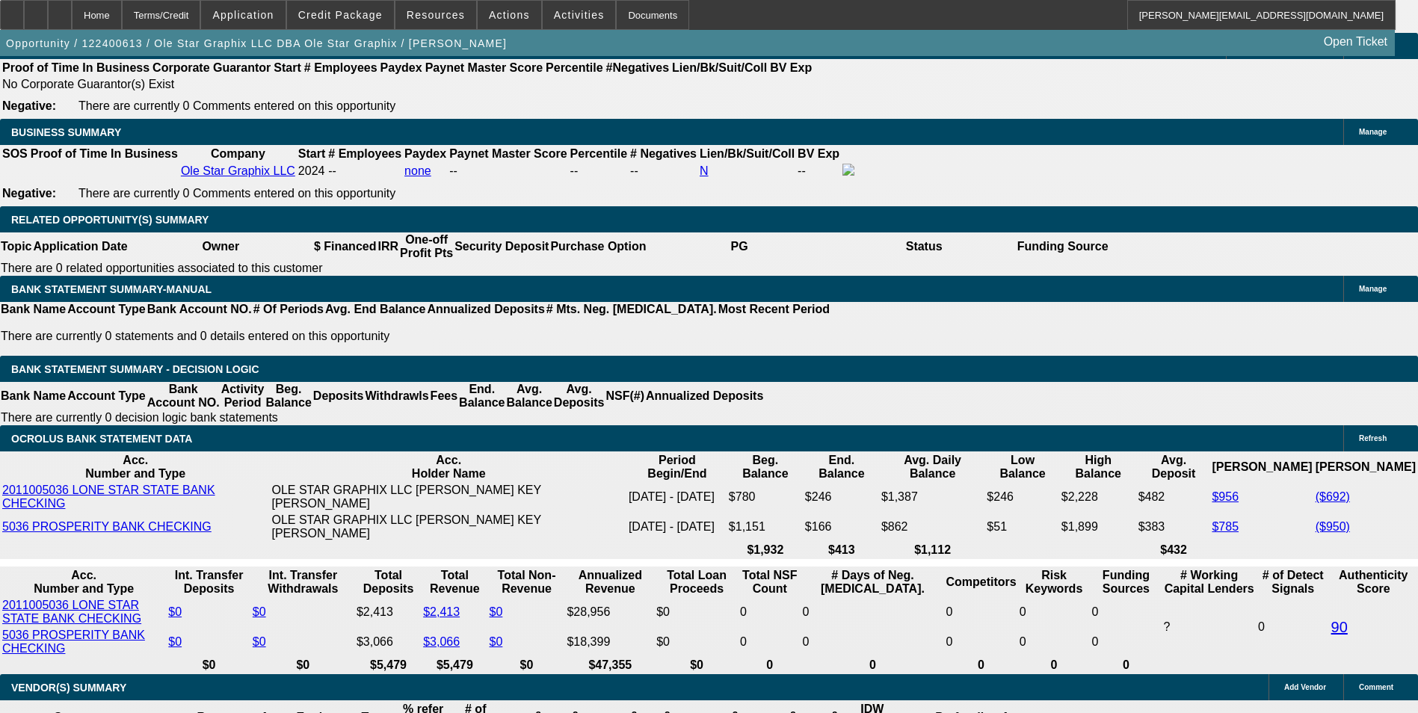
type input "1"
type input "$1,402.40"
type input "$701.20"
type input "1210"
type input "$6,717.74"
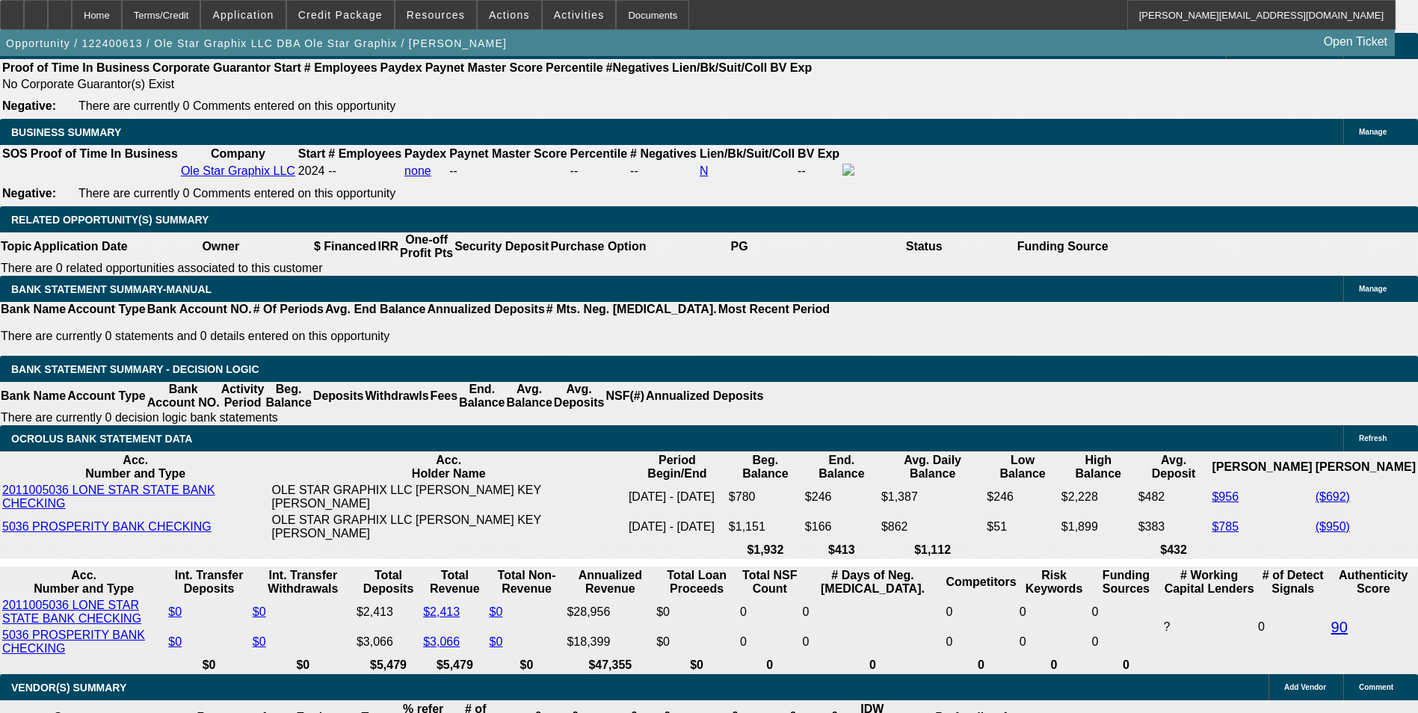
type input "$3,358.87"
type input "1210."
type input "3"
type input "$1,459.98"
type input "$729.99"
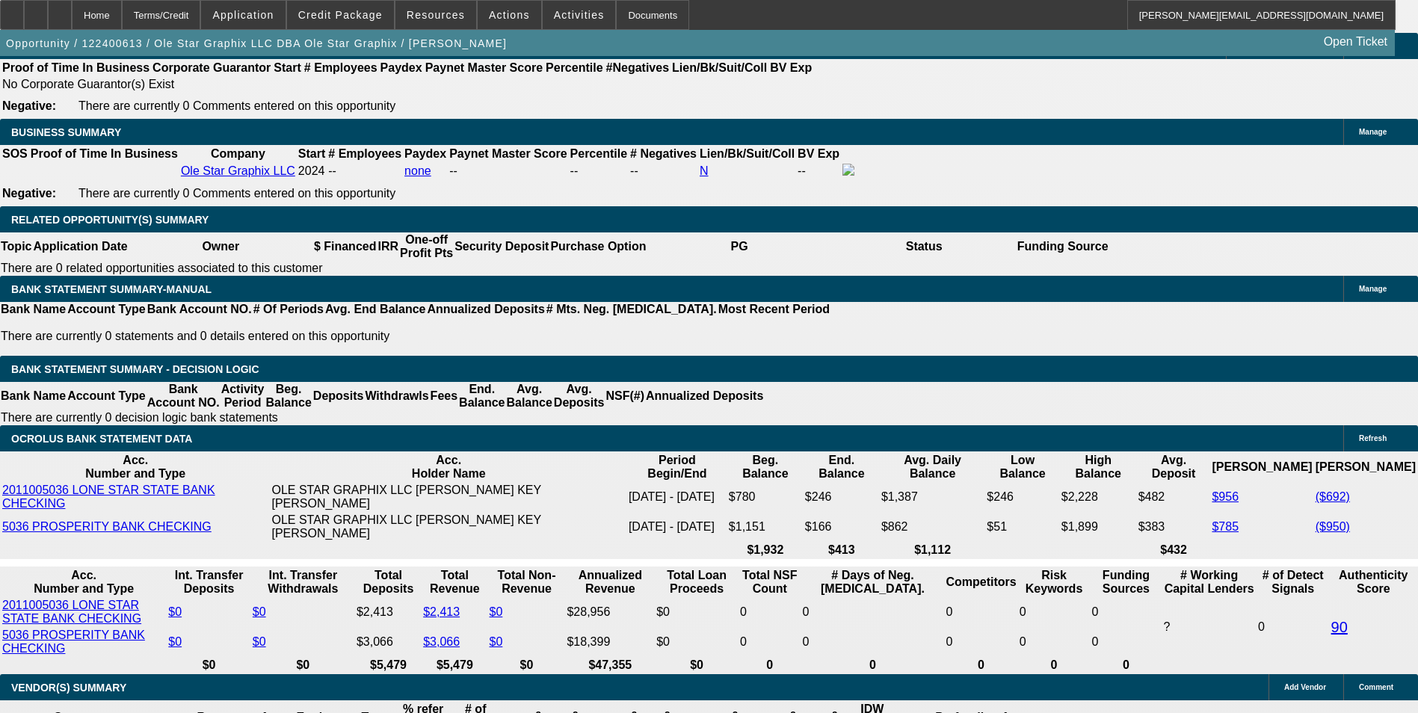
type input "30"
type input "$1,402.40"
type input "$701.20"
type input "30."
type input "$2,374.96"
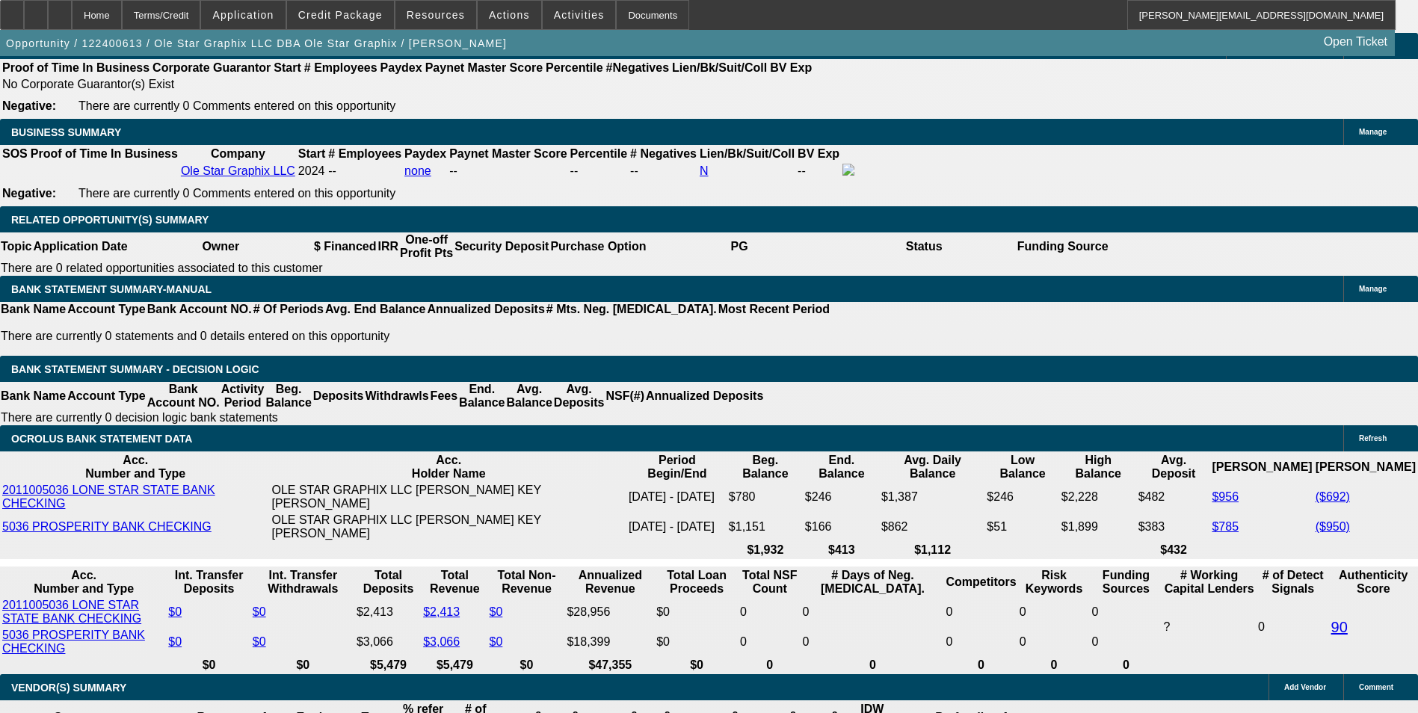
type input "$1,187.48"
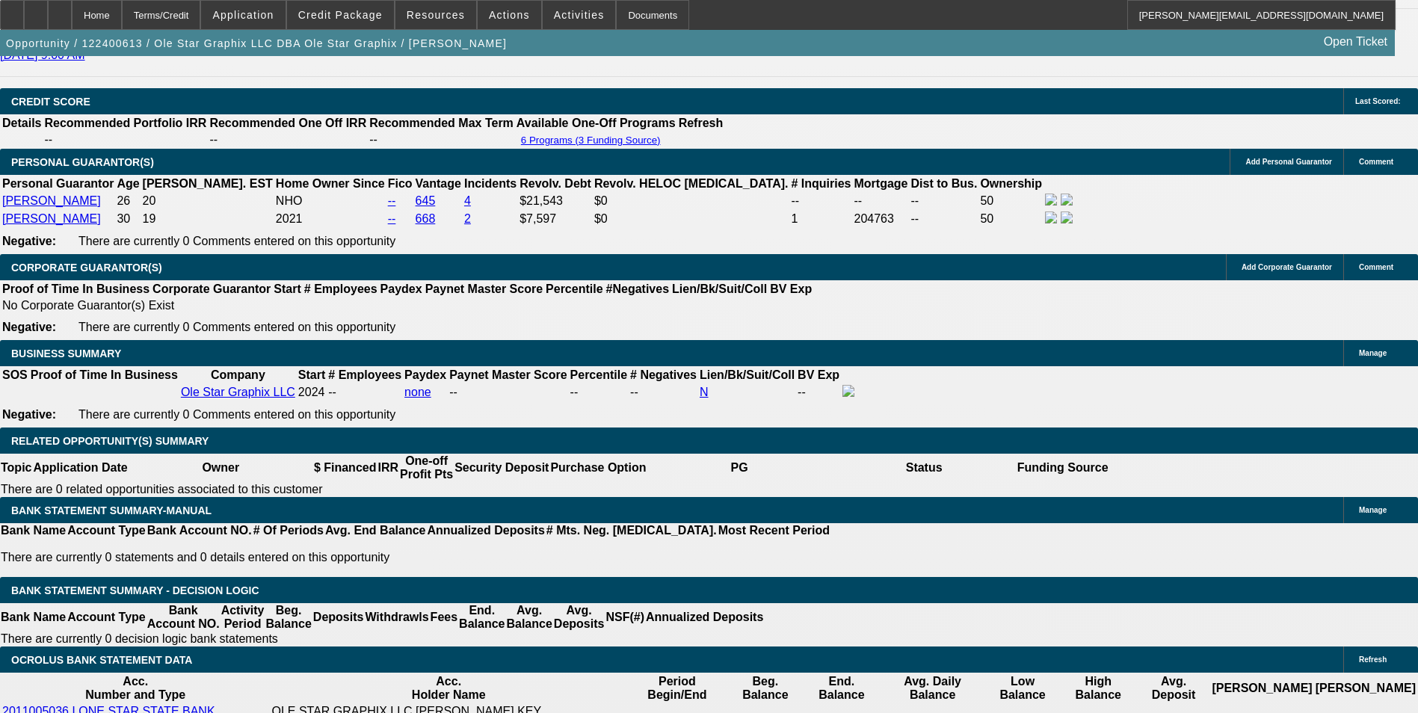
scroll to position [2093, 0]
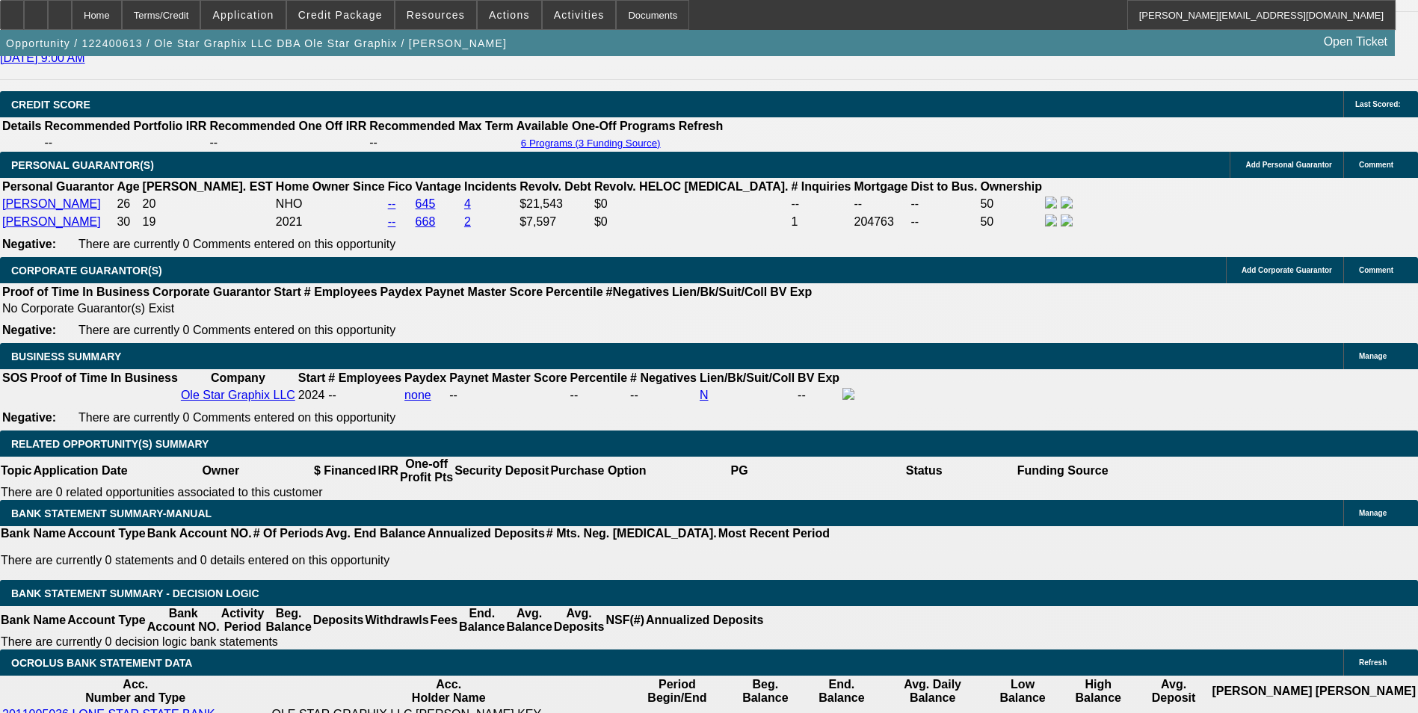
type input "30."
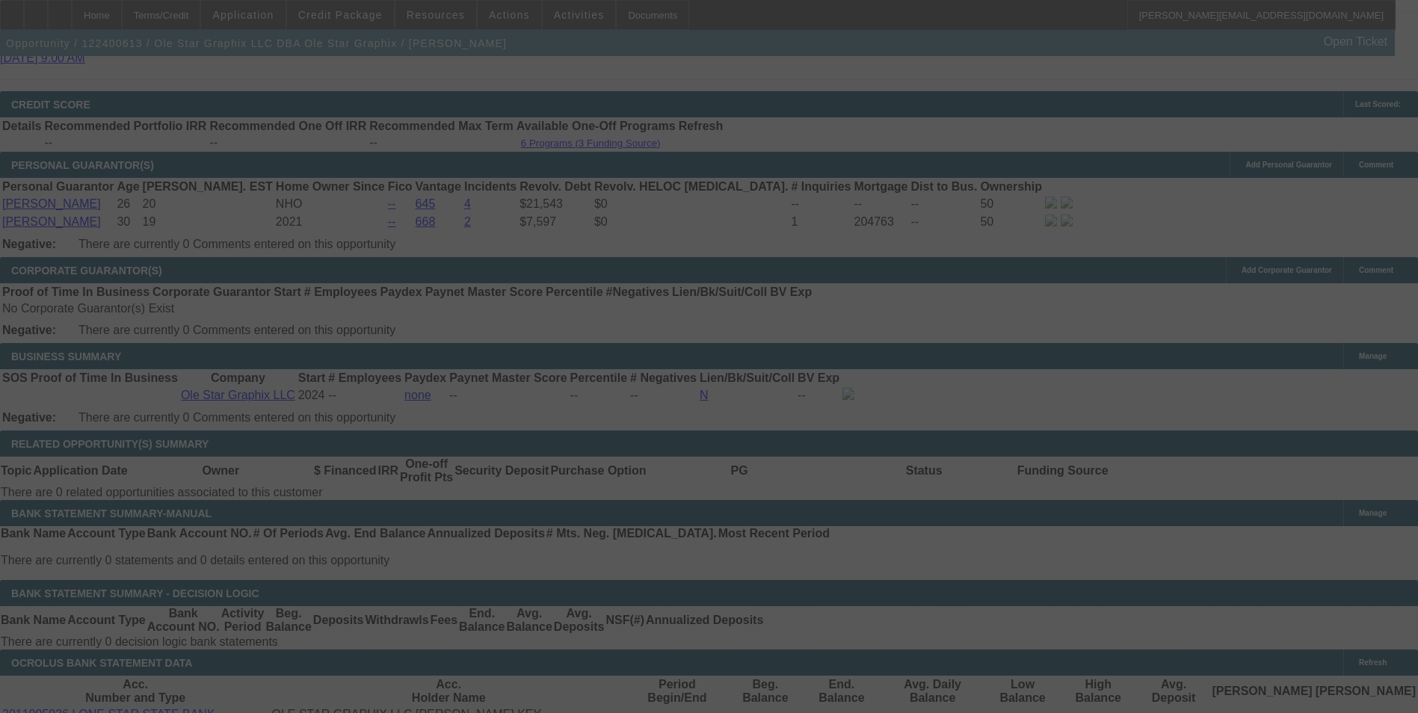
select select "0"
select select "2"
select select "0"
select select "6"
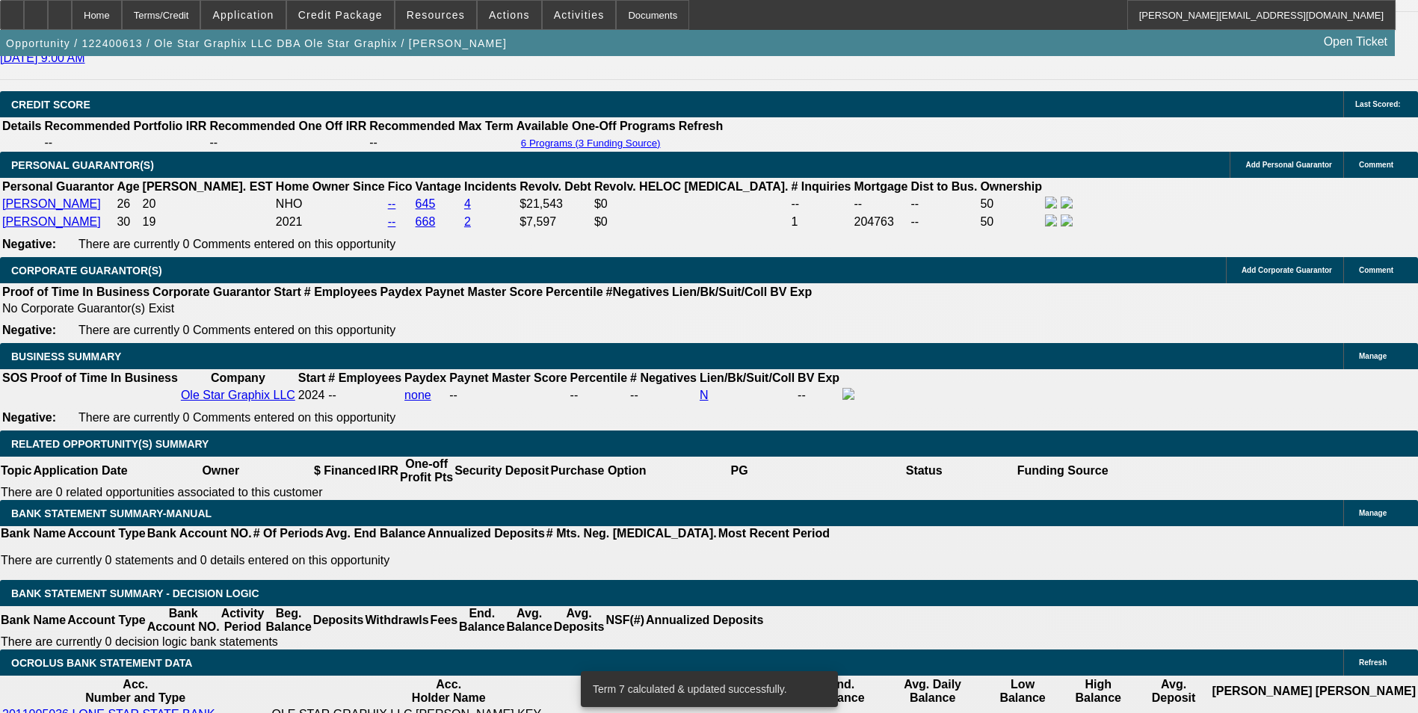
drag, startPoint x: 322, startPoint y: 653, endPoint x: 399, endPoint y: 646, distance: 77.3
type input "1"
type input "UNKNOWN"
type input "$701.20"
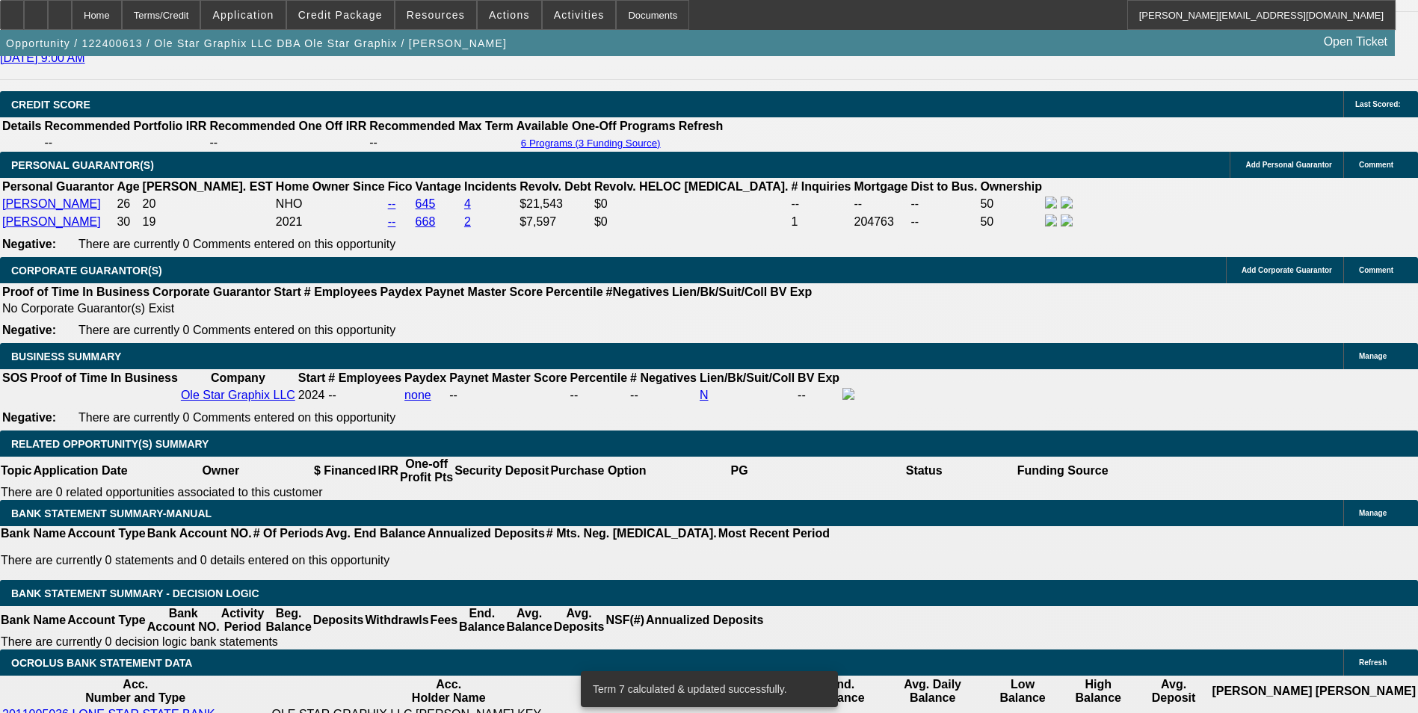
type input "10"
type input "$1,402.40"
type input "10.36"
type input "$836.46"
type input "$1,672.92"
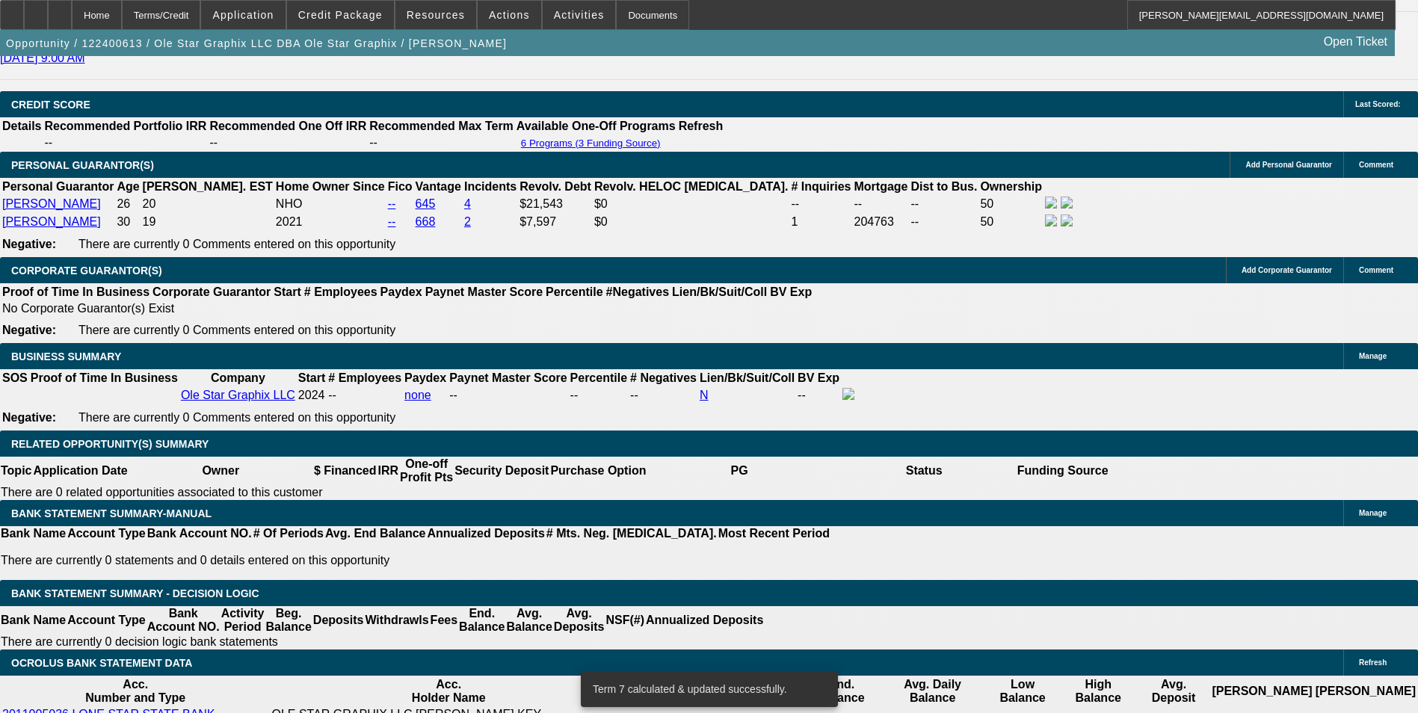
type input "$841.22"
type input "$1,682.44"
type input "$842.17"
type input "$1,684.34"
type input "10.3"
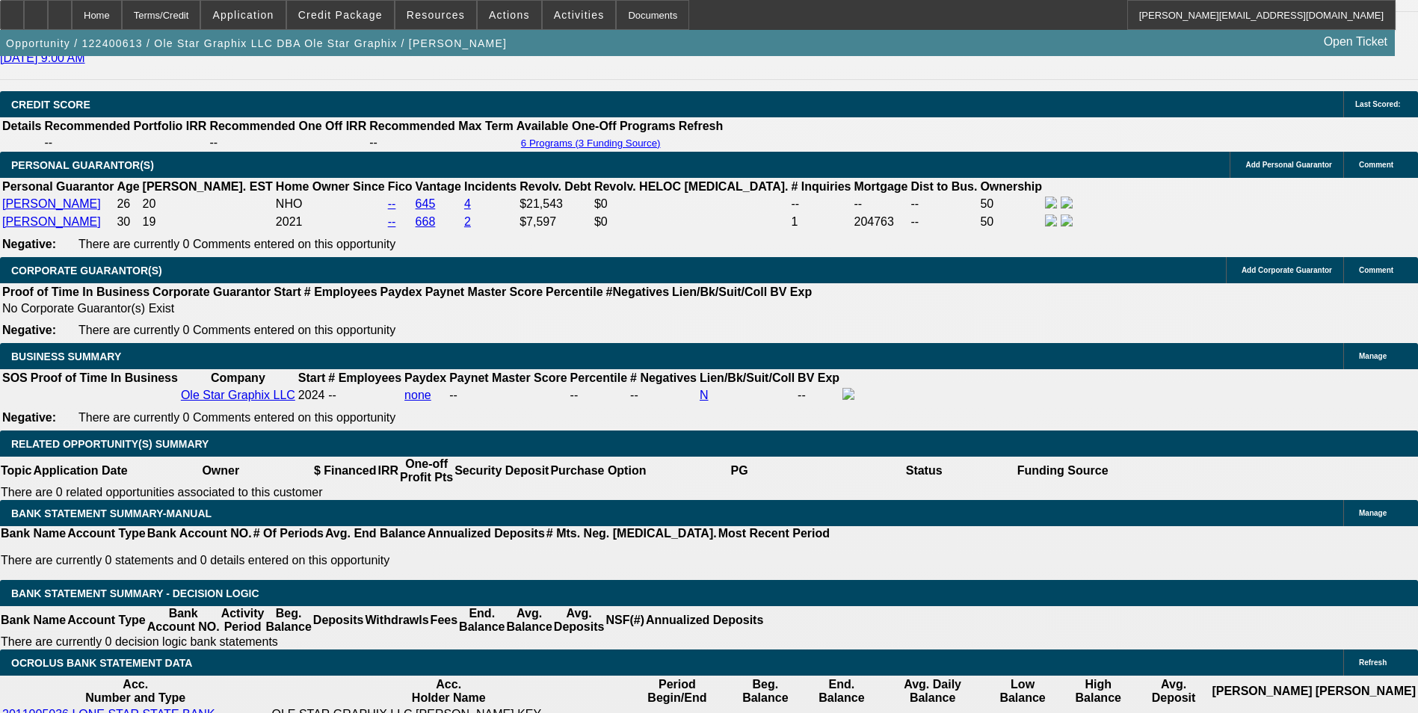
type input "$841.22"
type input "$1,682.44"
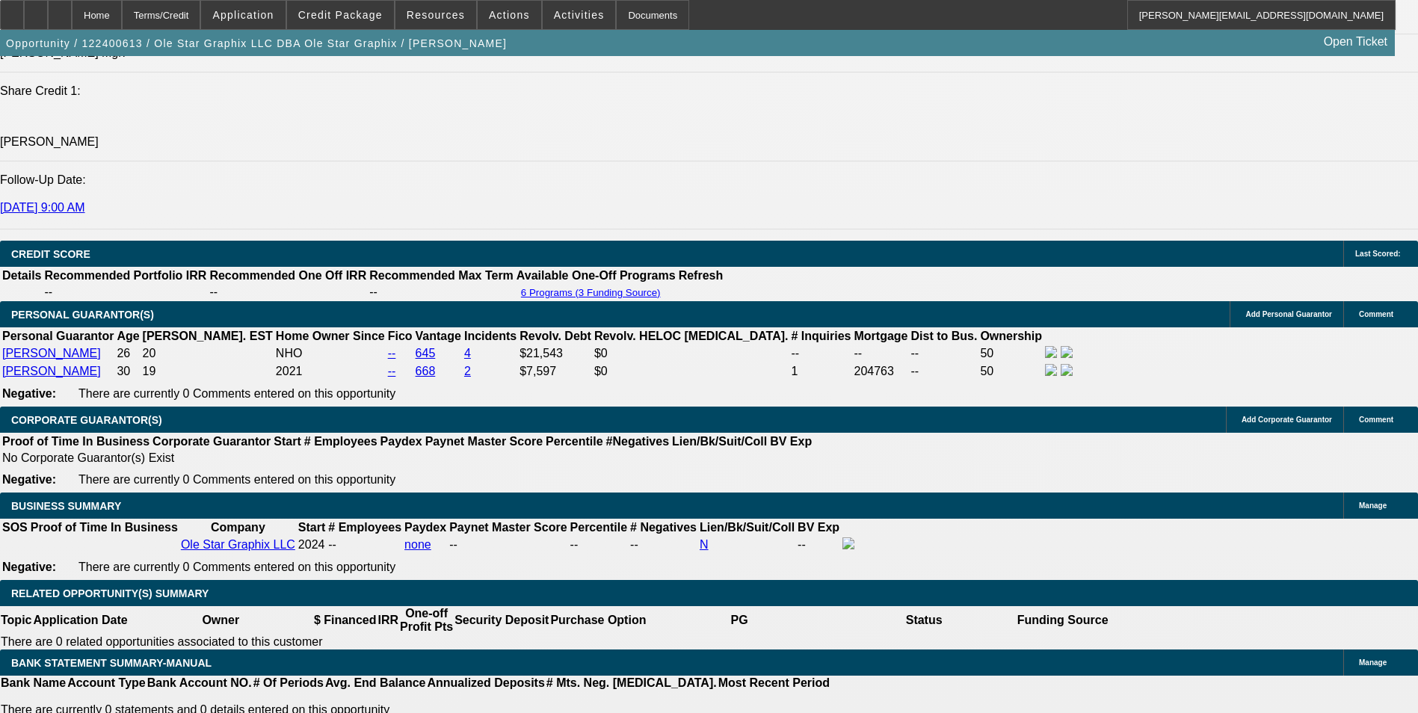
type input "10.3"
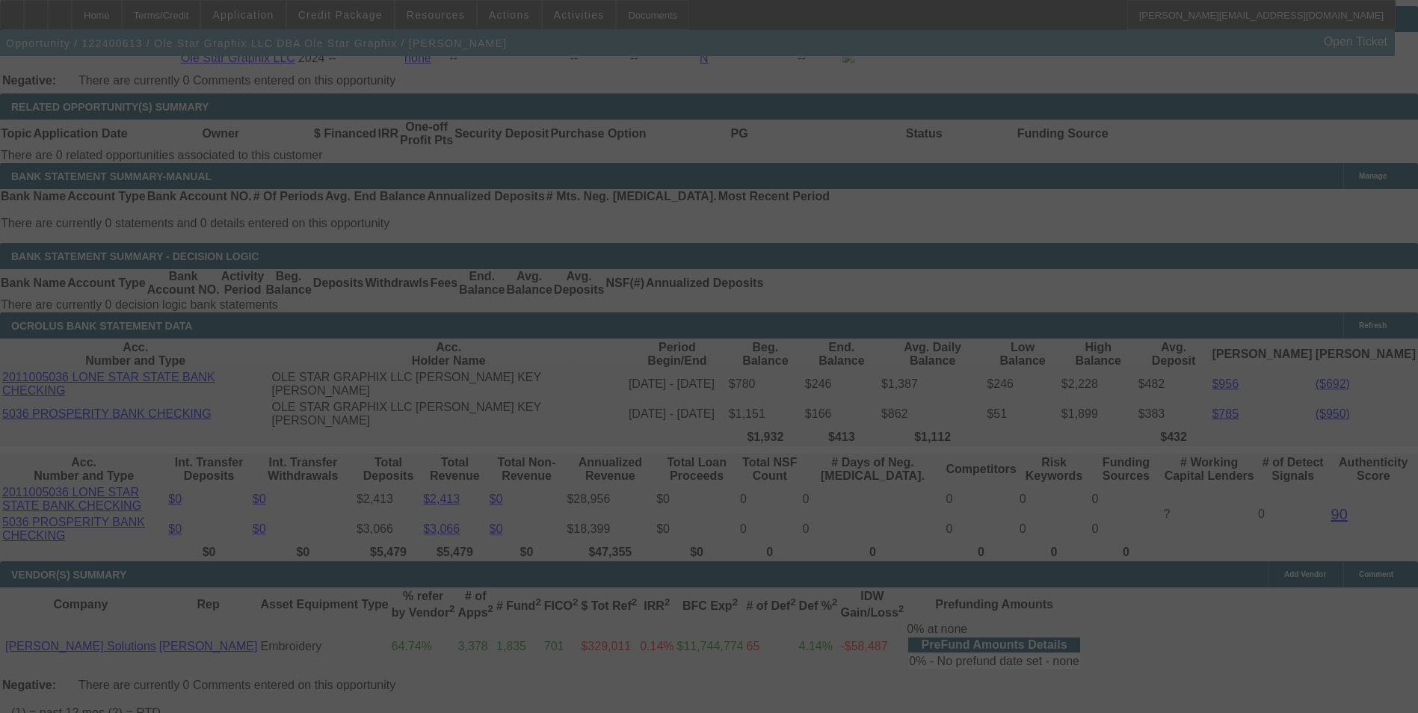
scroll to position [2466, 0]
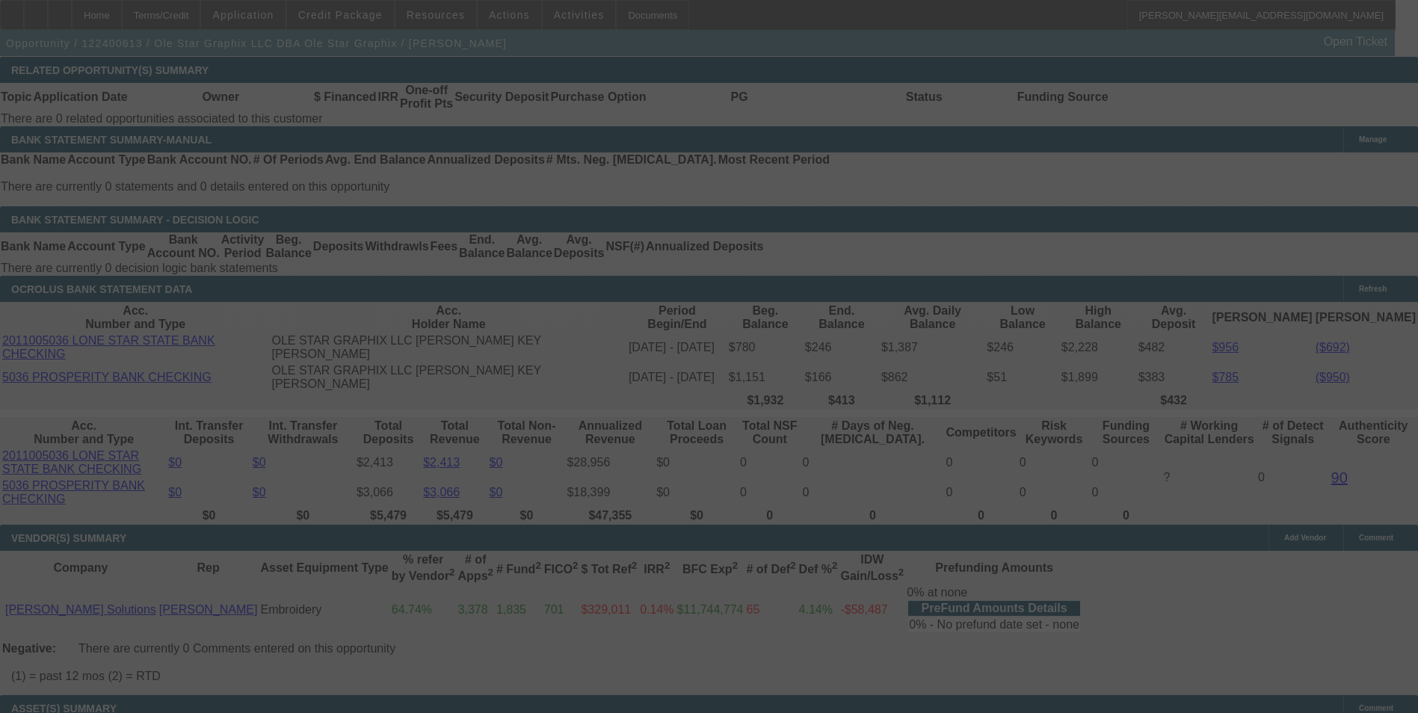
select select "0"
select select "2"
select select "0"
select select "6"
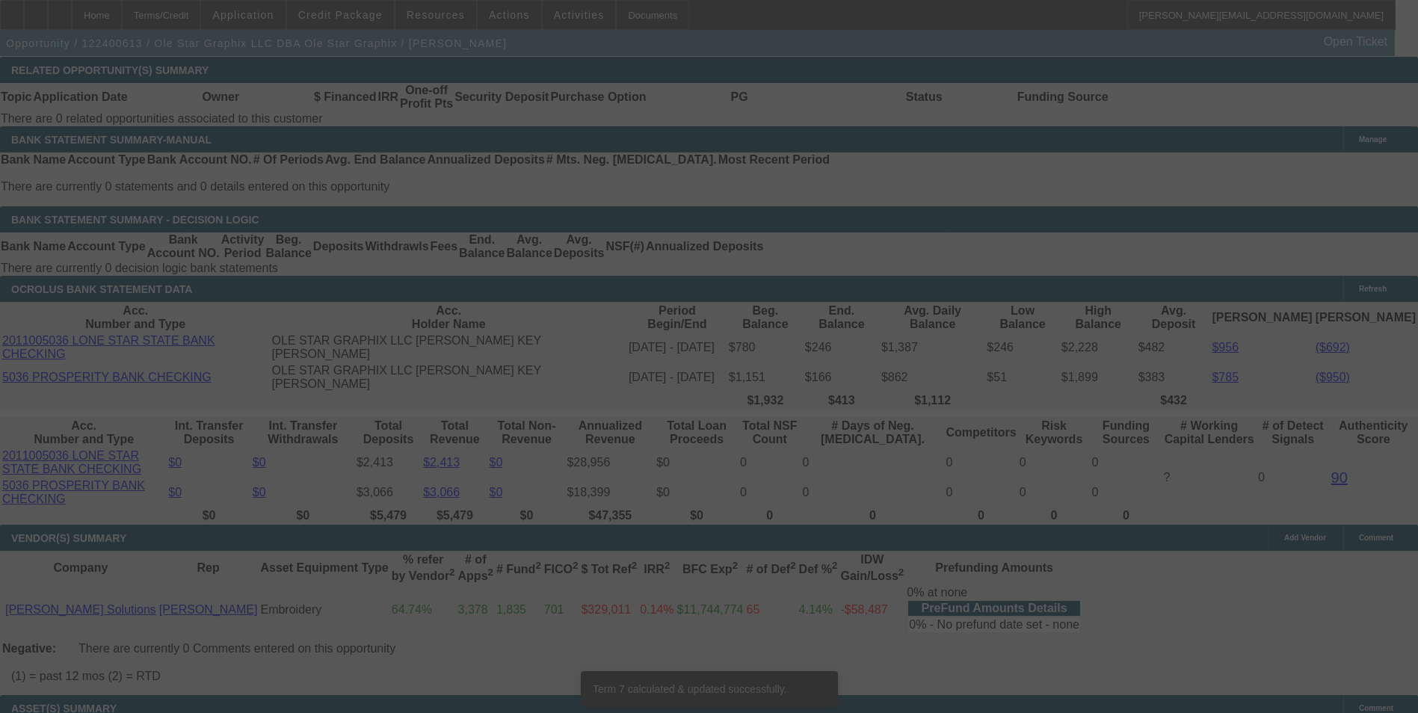
scroll to position [2453, 0]
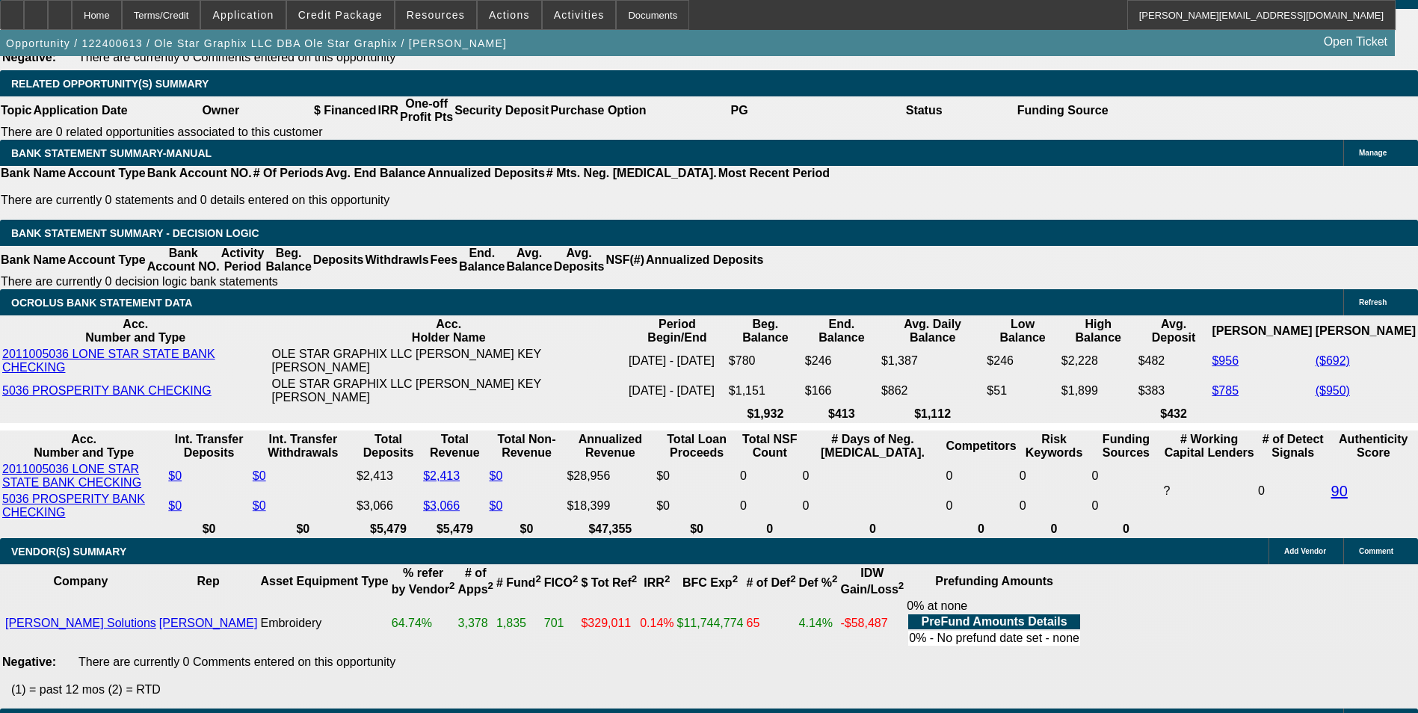
drag, startPoint x: 229, startPoint y: 291, endPoint x: 457, endPoint y: 260, distance: 229.2
type input "$841.22"
drag, startPoint x: 293, startPoint y: 288, endPoint x: 348, endPoint y: 286, distance: 55.3
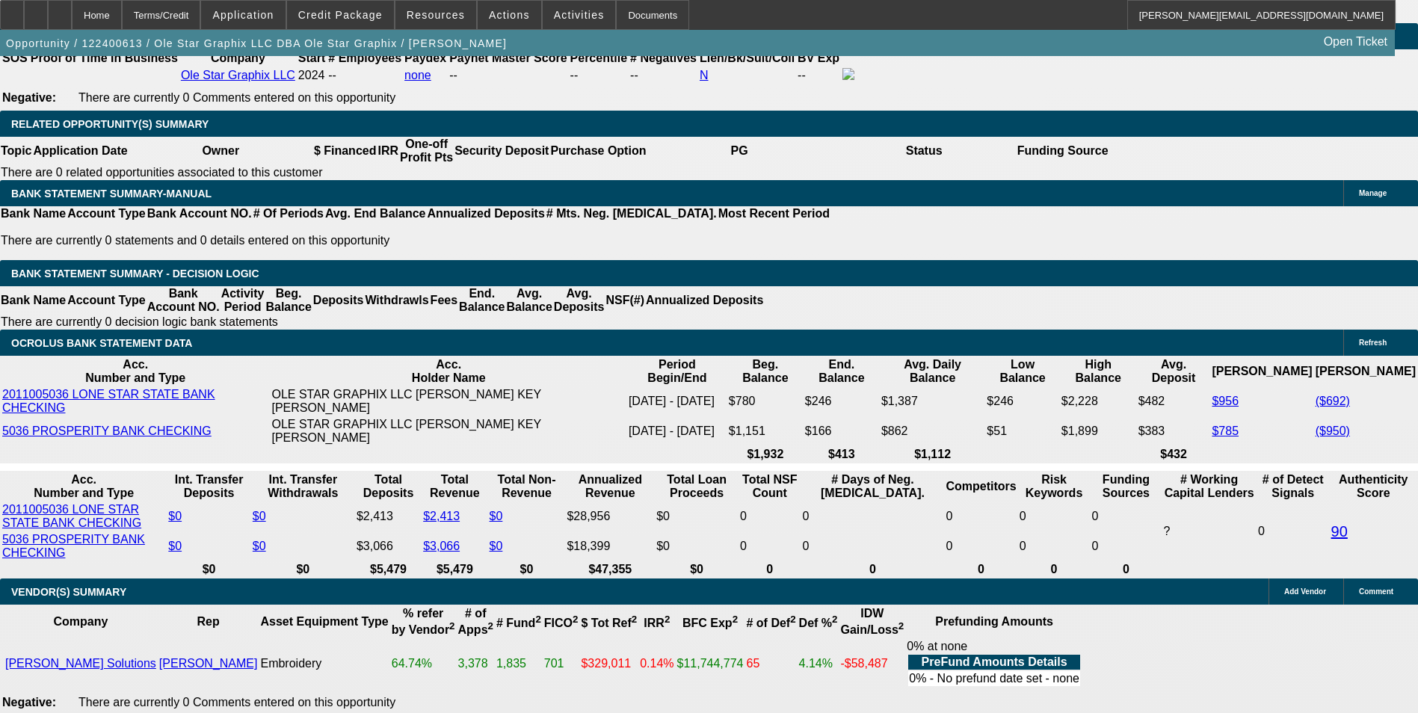
scroll to position [2378, 0]
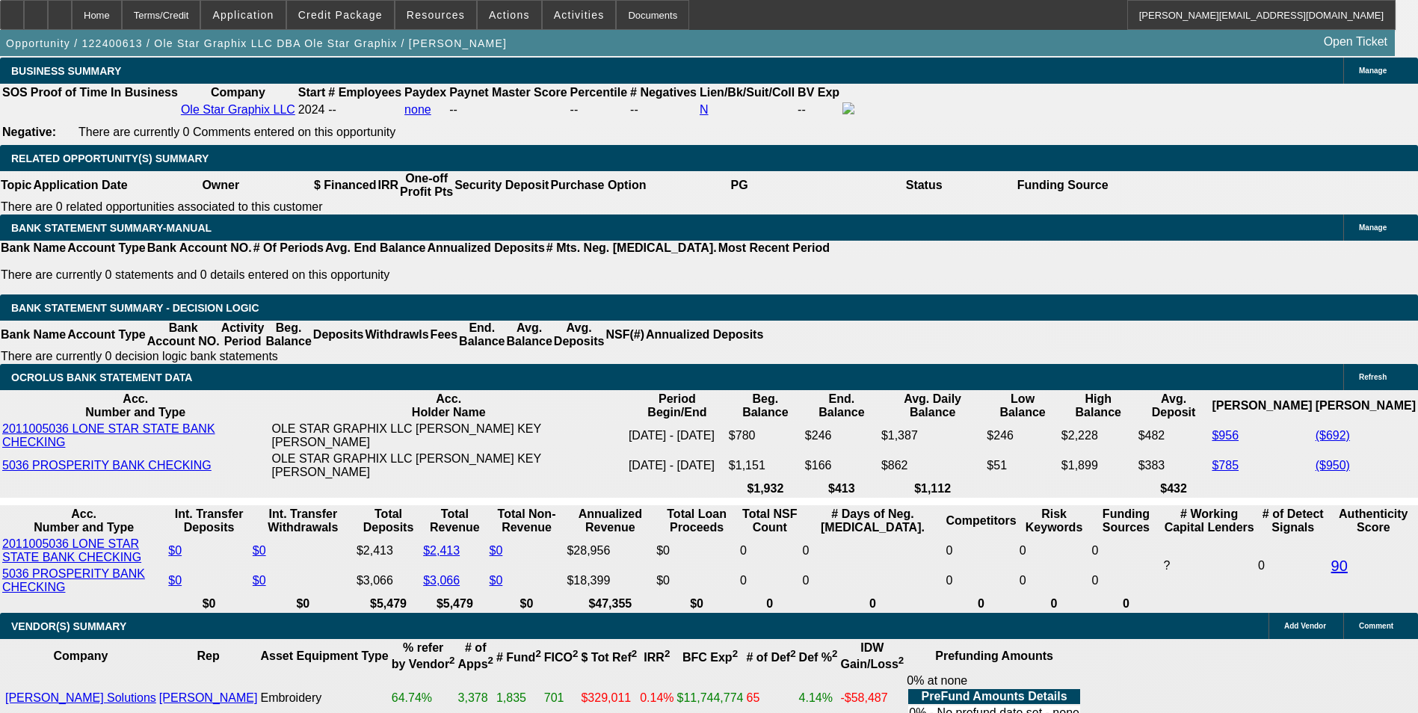
type input "UNKNOWN"
type input "36"
type input "$22,365.18"
type input "$11,182.59"
type input "$2,137.64"
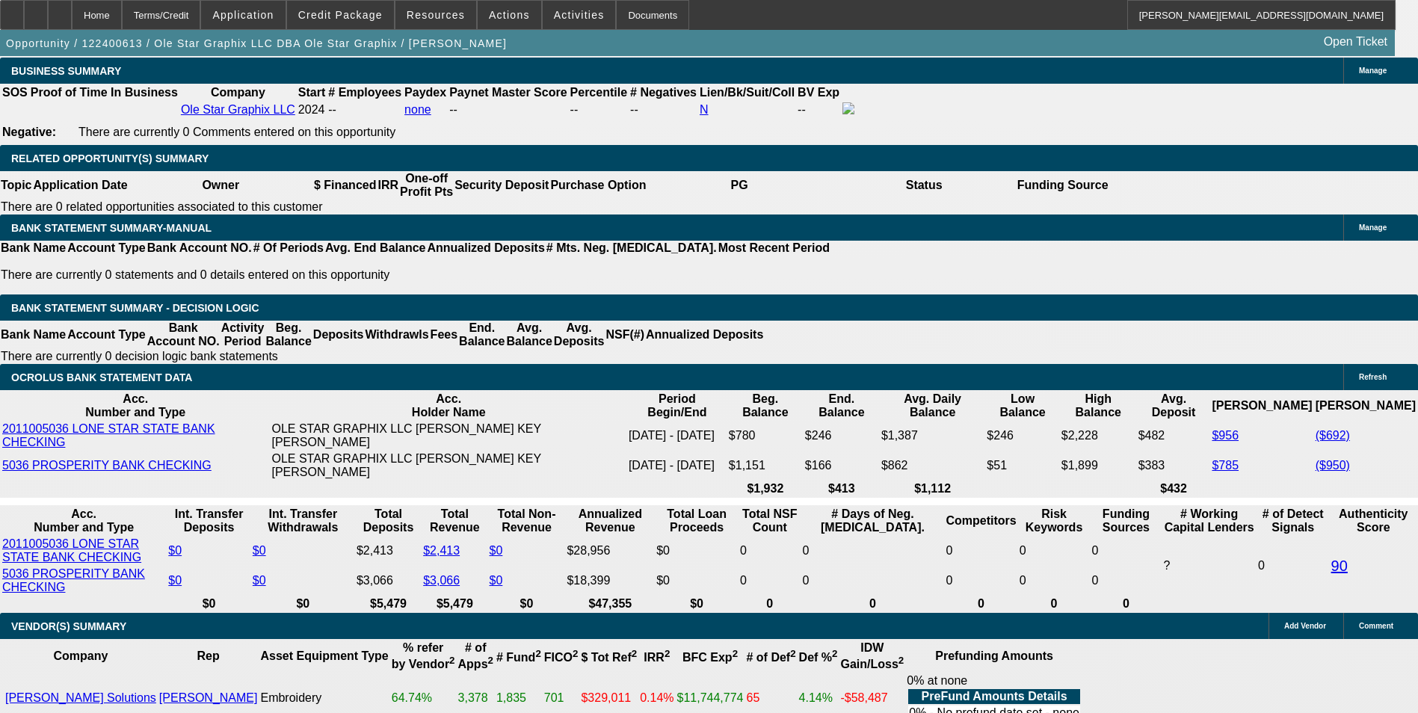
type input "$1,068.82"
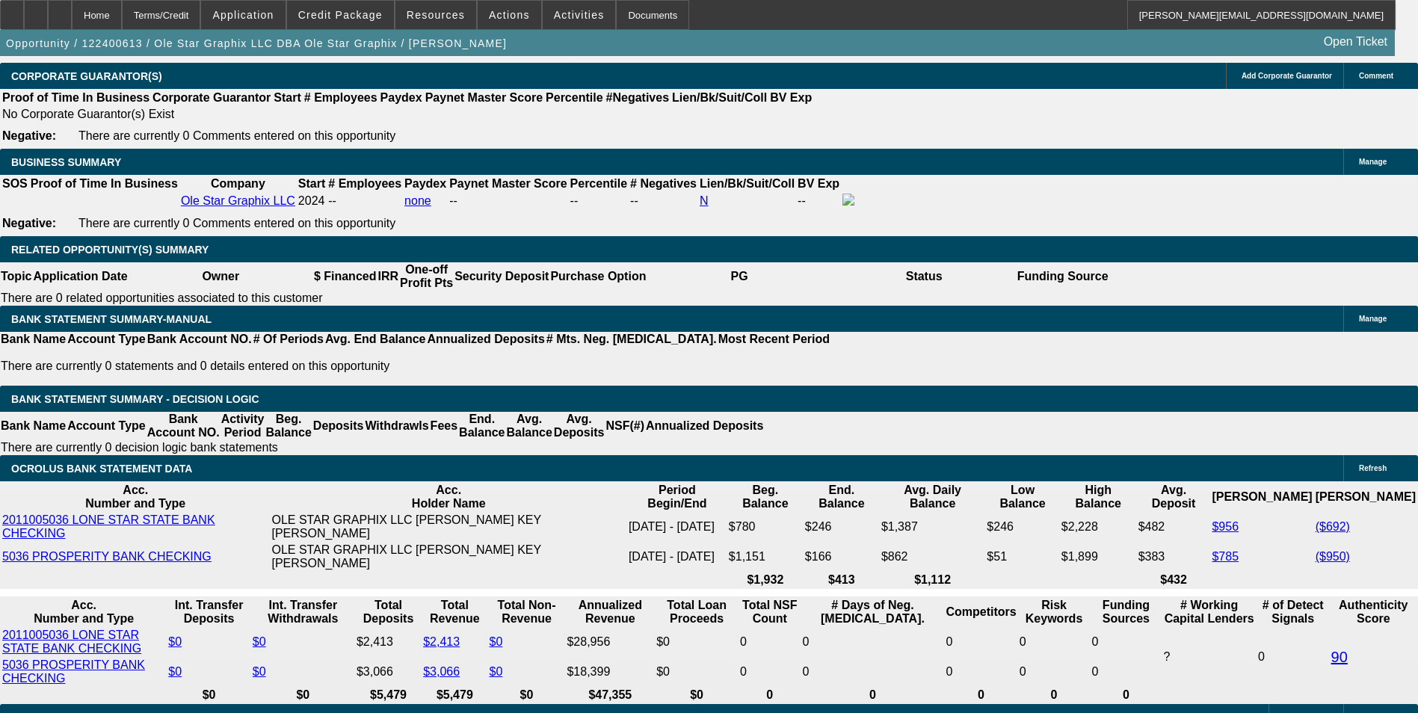
scroll to position [2079, 0]
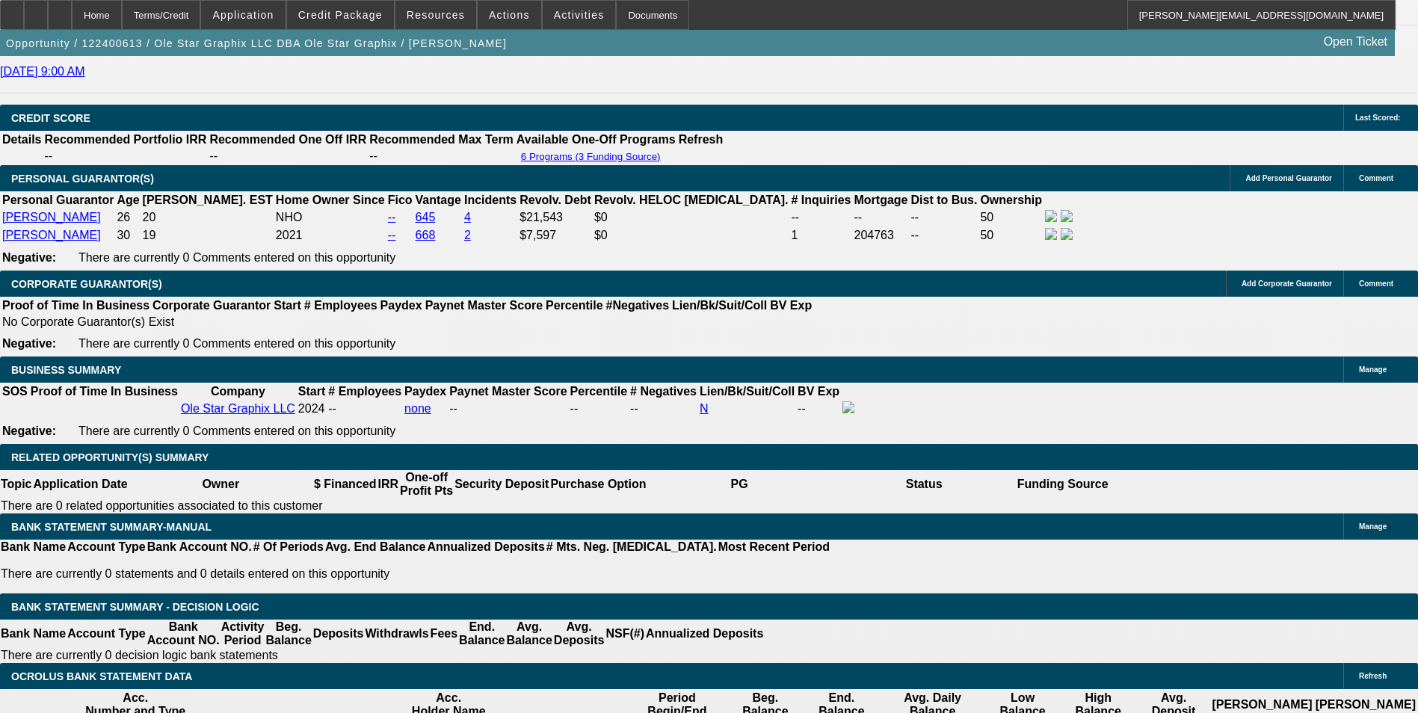
type input "36"
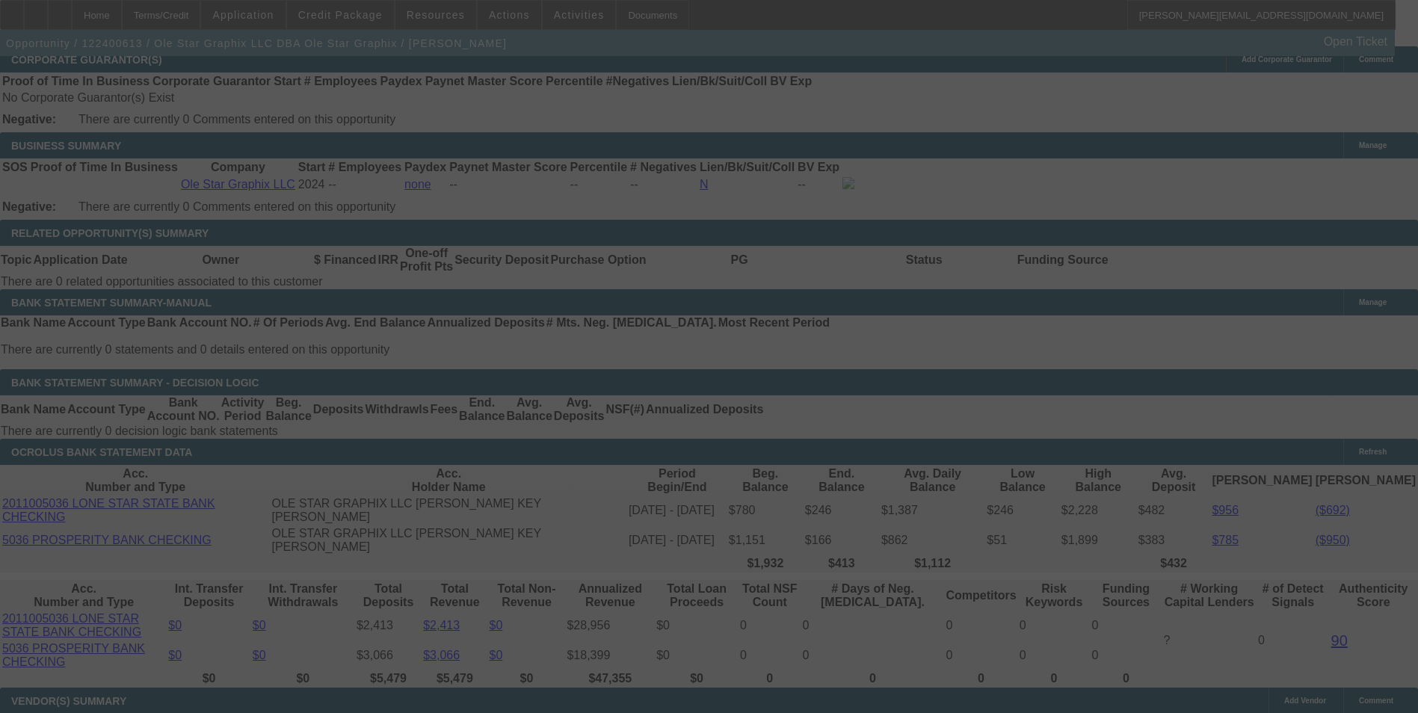
select select "0"
select select "2"
select select "0"
select select "6"
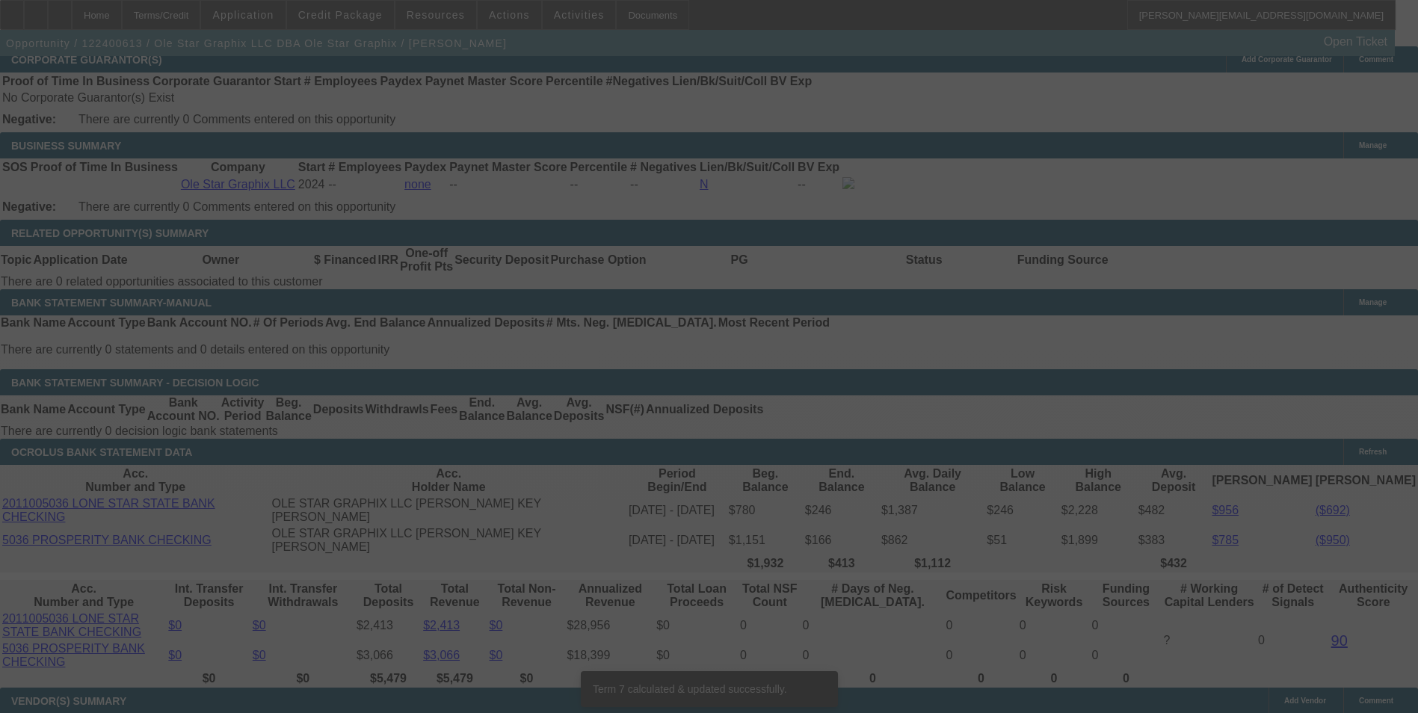
scroll to position [2453, 0]
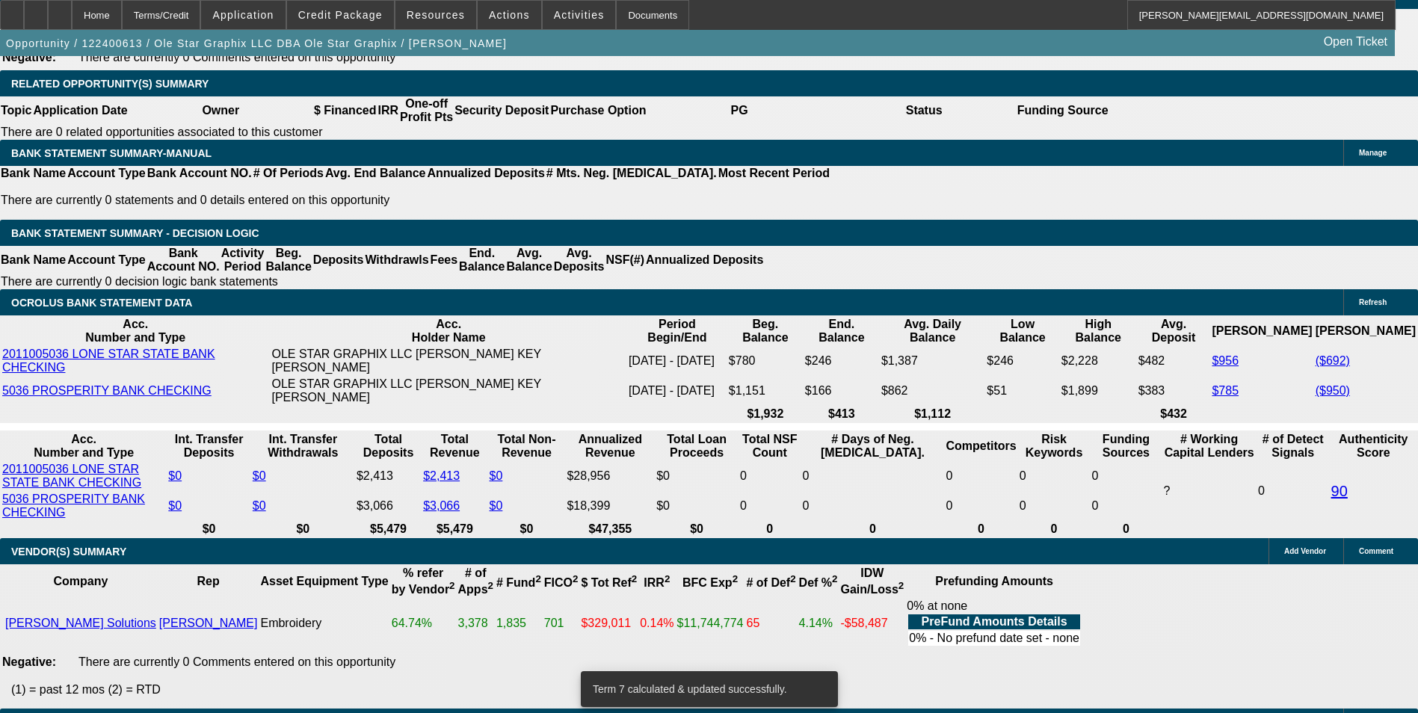
drag, startPoint x: 315, startPoint y: 287, endPoint x: 436, endPoint y: 287, distance: 120.3
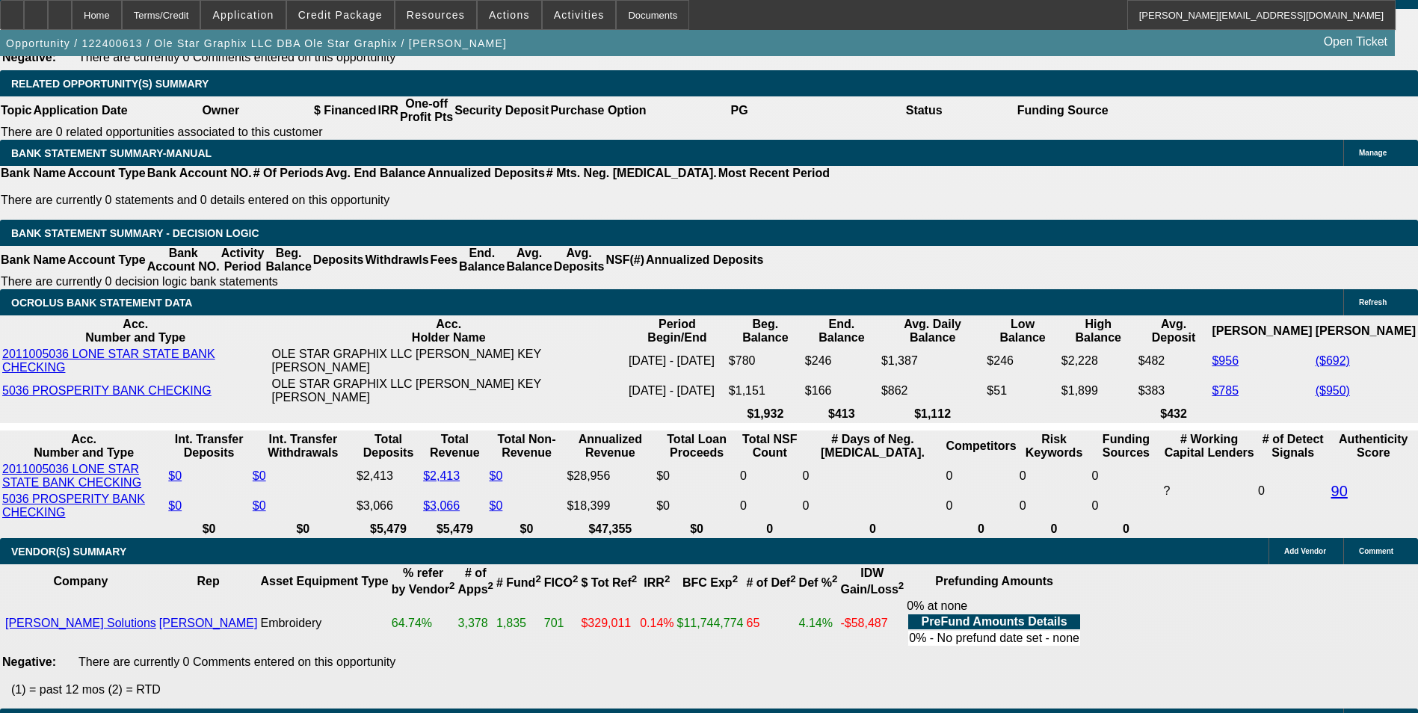
type input "1"
type input "UNKNOWN"
type input "10."
type input "$1,860.60"
type input "$930.30"
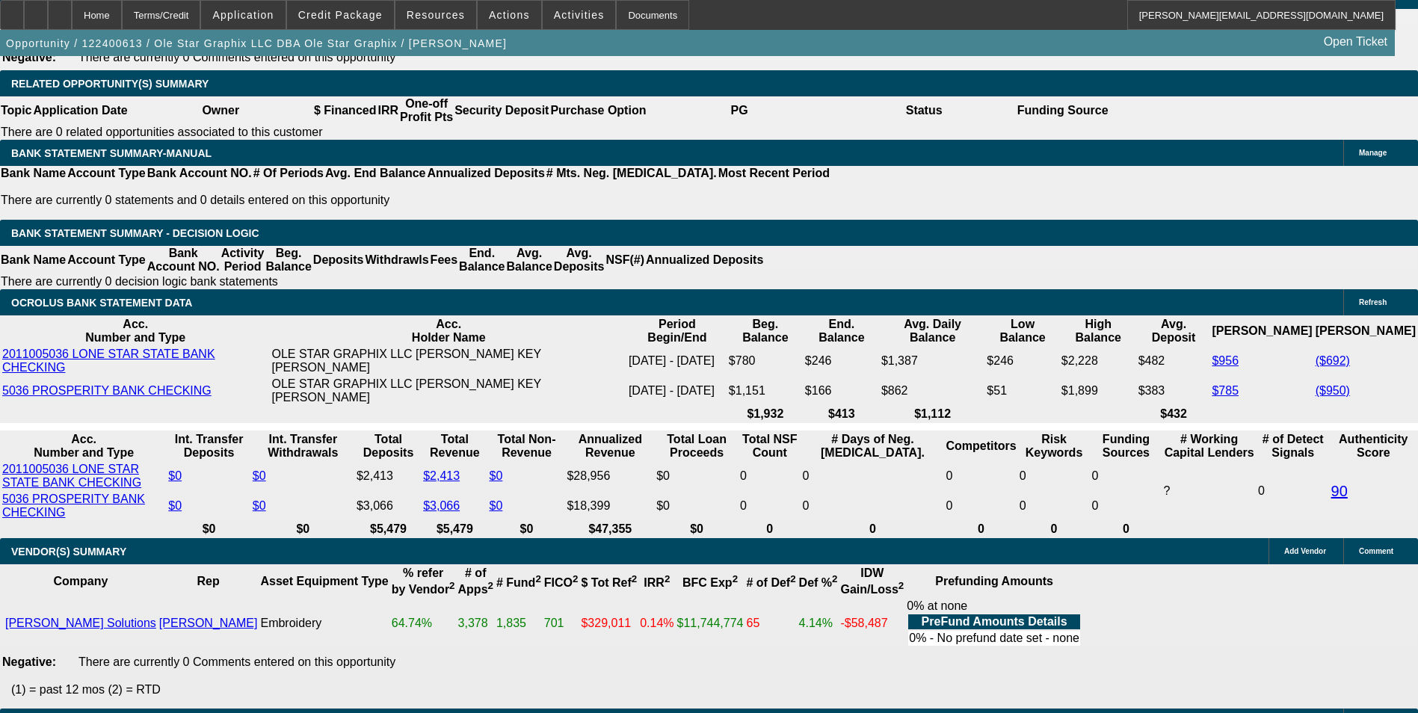
type input "$2,128.34"
type input "$1,064.17"
type input "10.8"
type input "$2,153.20"
type input "$1,076.60"
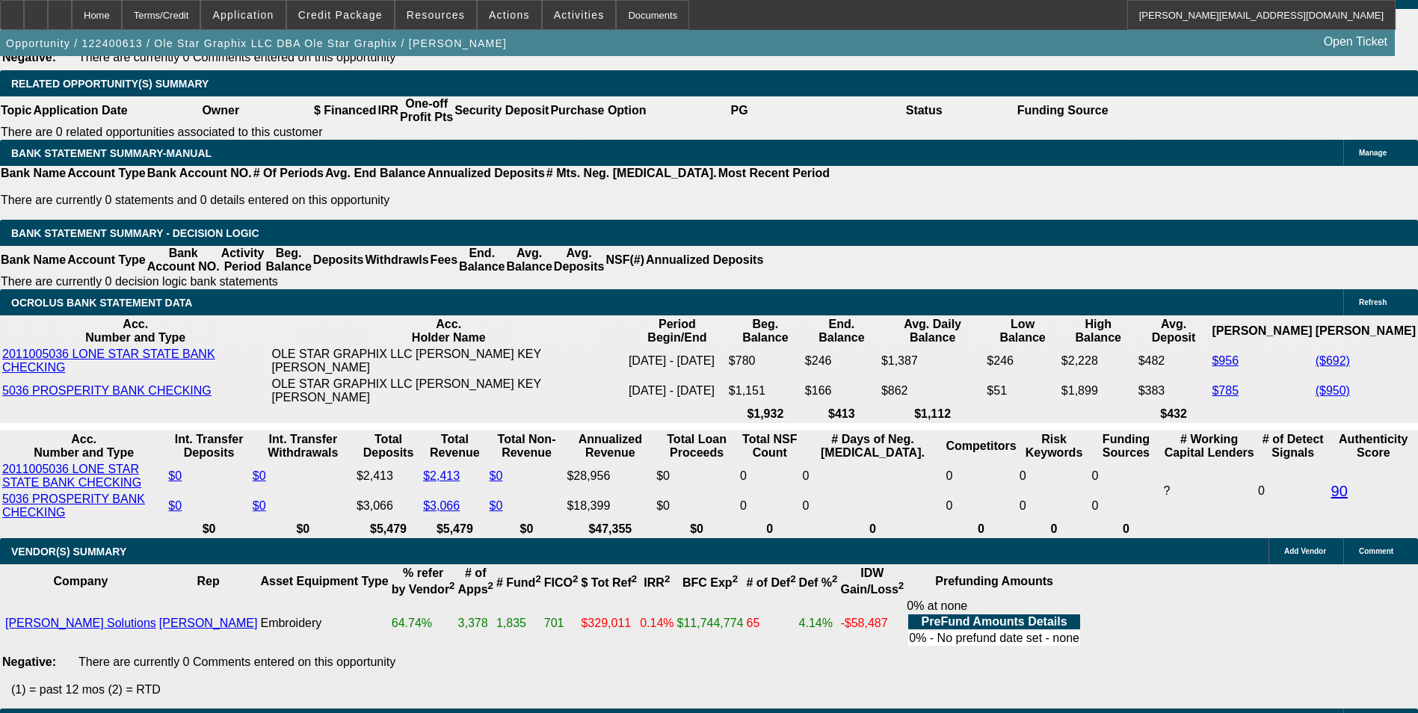
scroll to position [2229, 0]
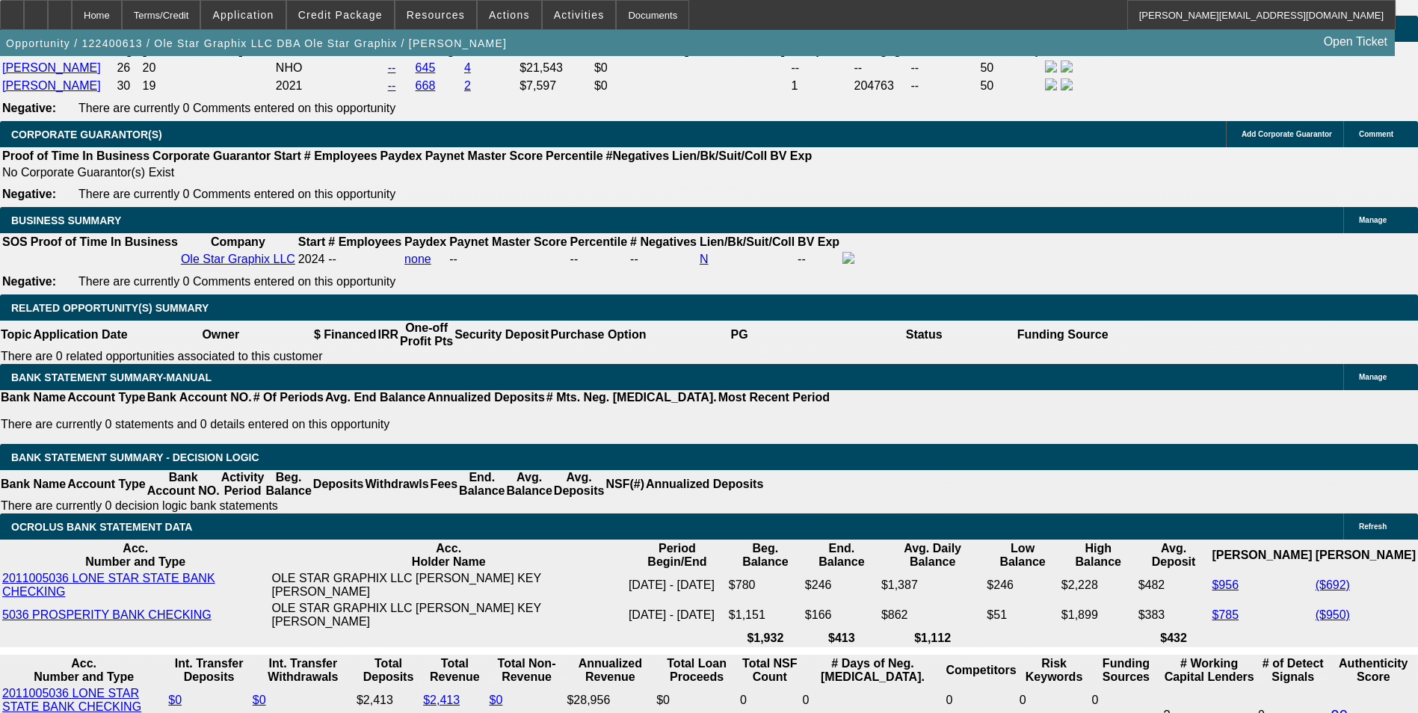
type input "10.8"
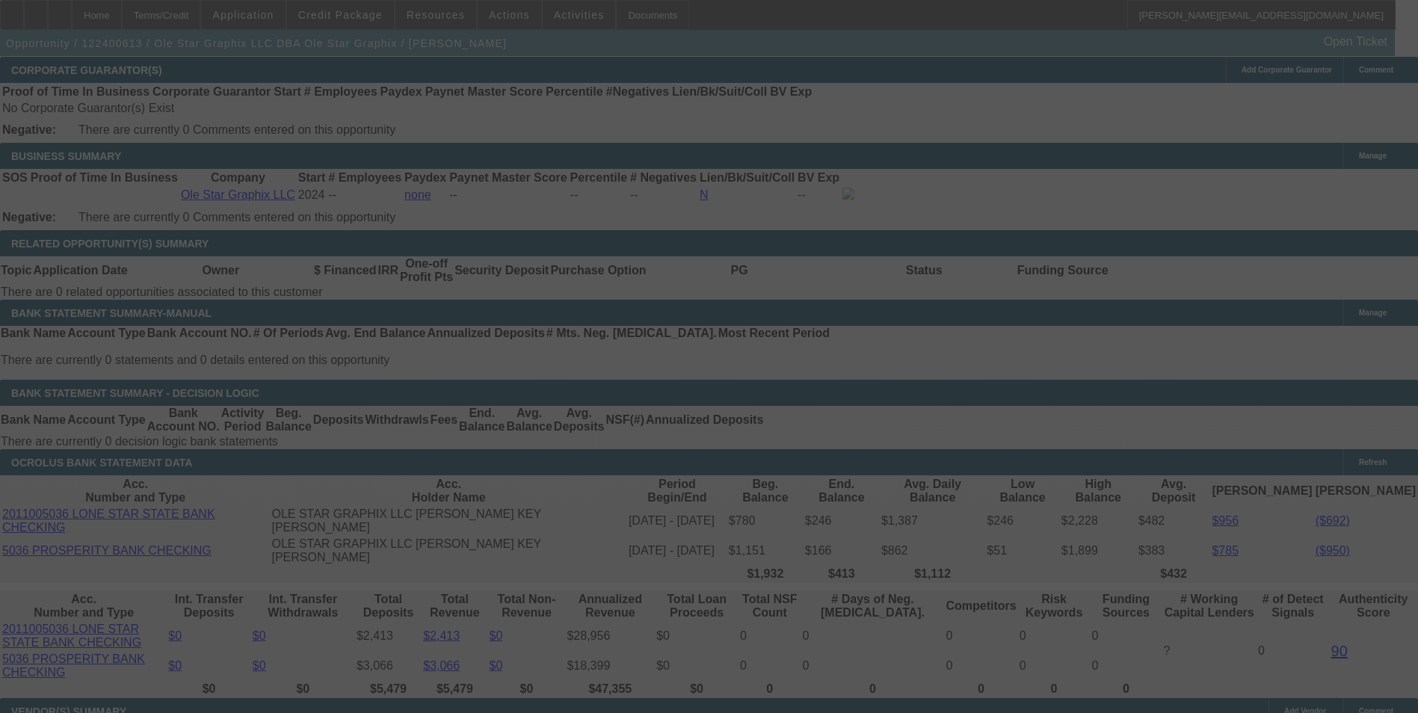
scroll to position [2378, 0]
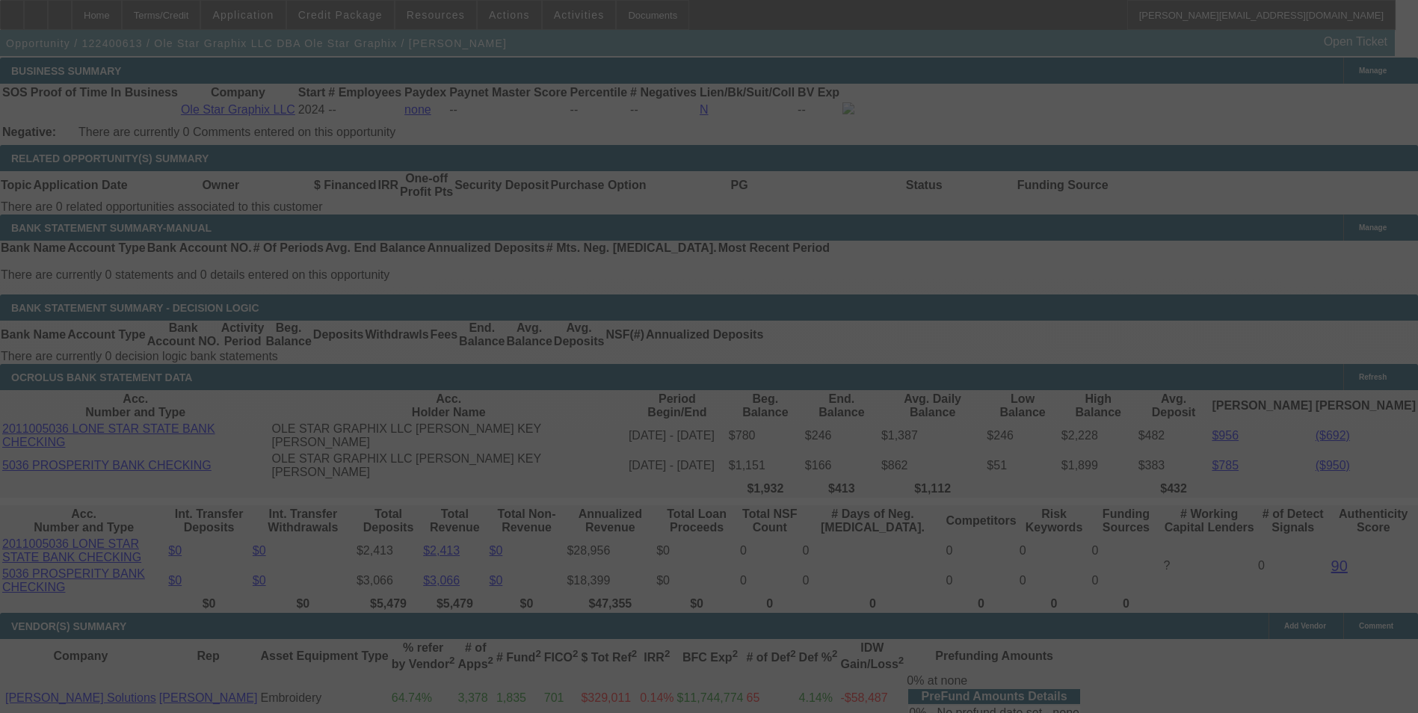
select select "0"
select select "2"
select select "0"
select select "6"
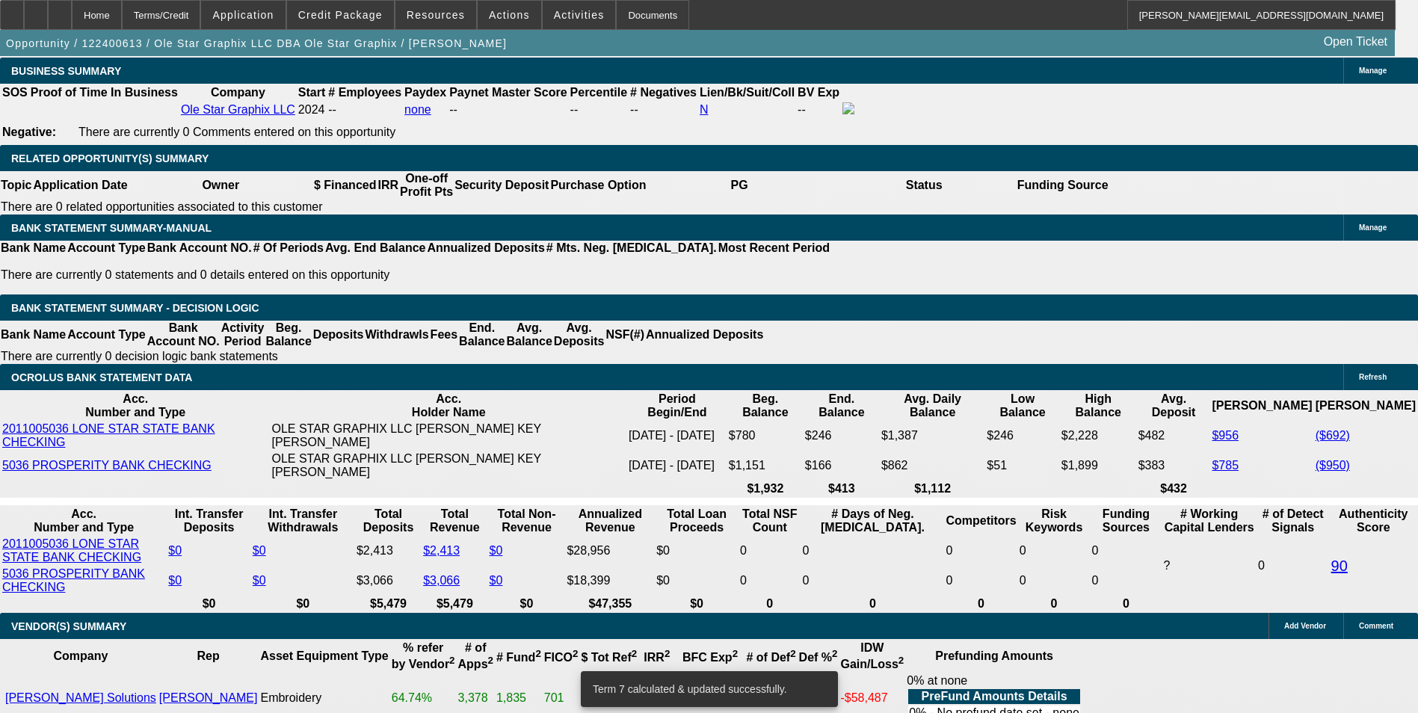
drag, startPoint x: 321, startPoint y: 361, endPoint x: 377, endPoint y: 362, distance: 56.8
type input "UNKNOWN"
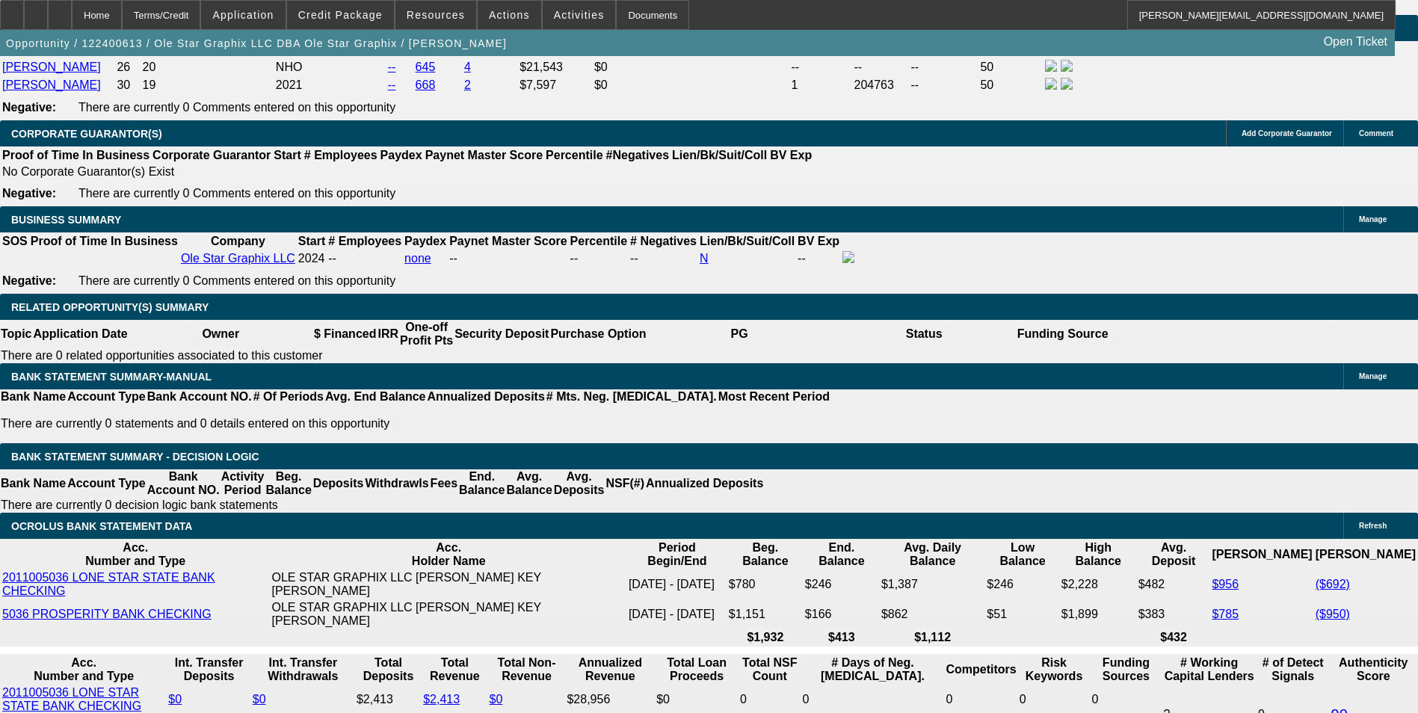
scroll to position [2229, 0]
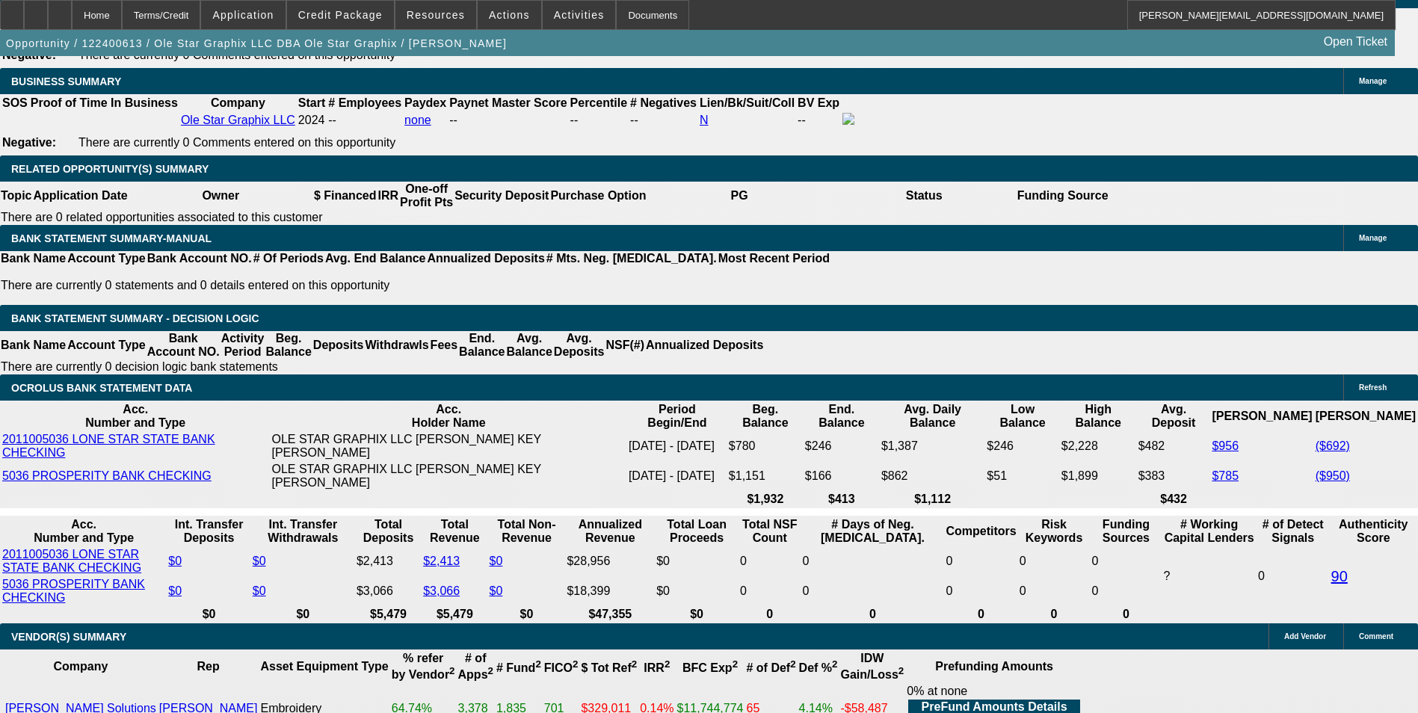
scroll to position [2378, 0]
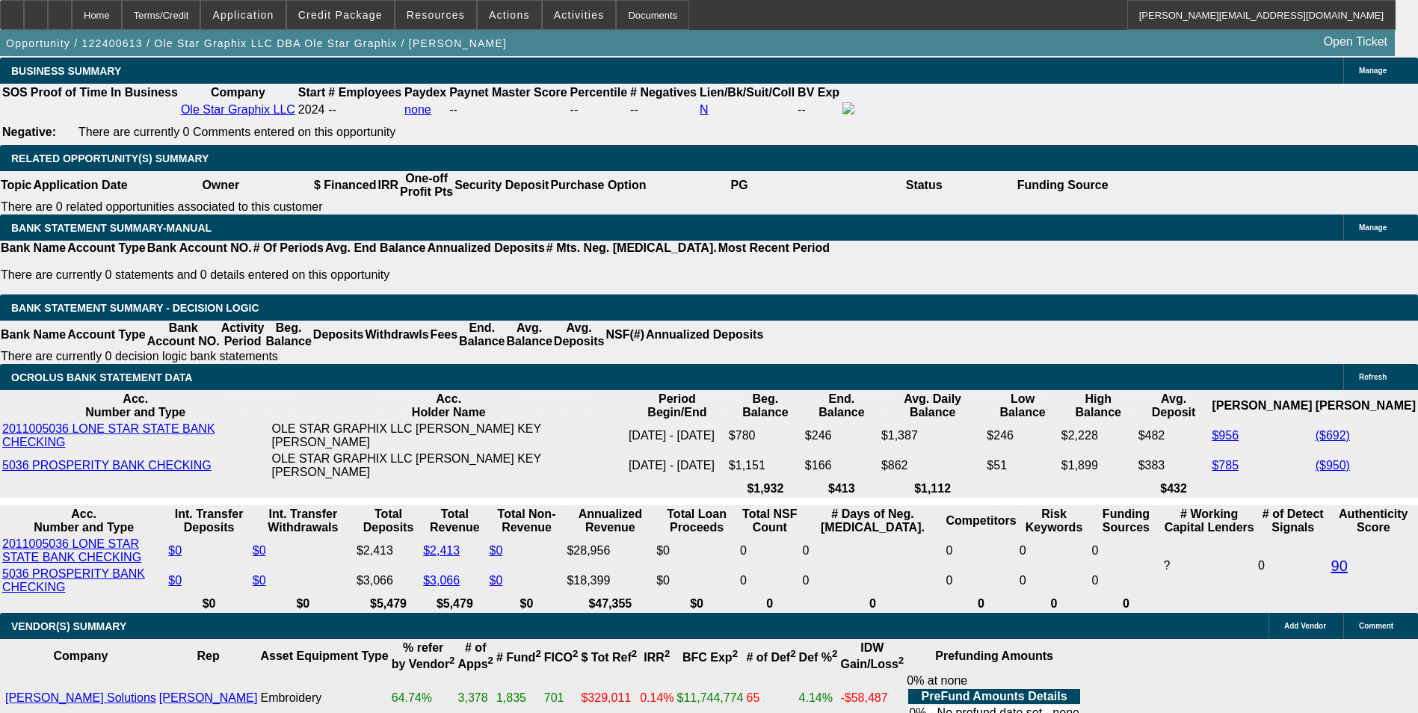
drag, startPoint x: 289, startPoint y: 359, endPoint x: 372, endPoint y: 359, distance: 83.0
drag, startPoint x: 312, startPoint y: 365, endPoint x: 468, endPoint y: 362, distance: 156.2
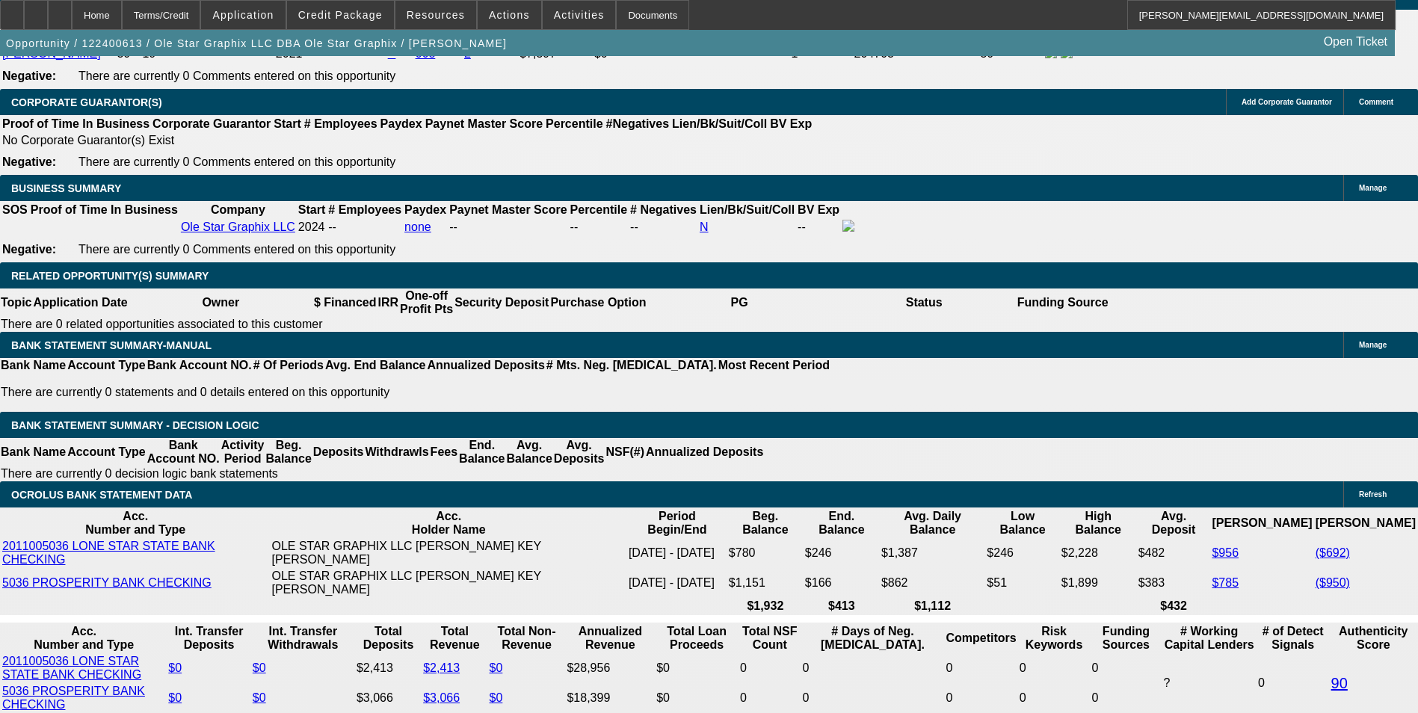
scroll to position [2154, 0]
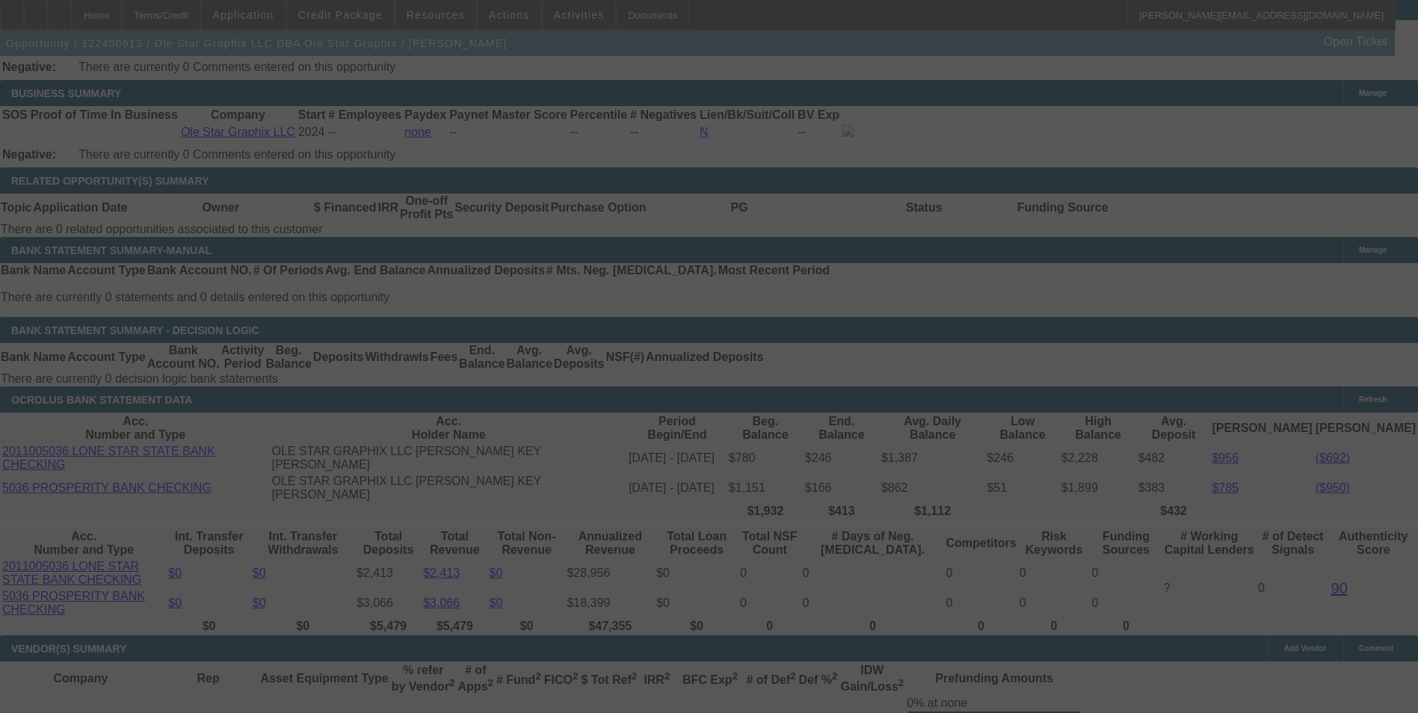
scroll to position [2378, 0]
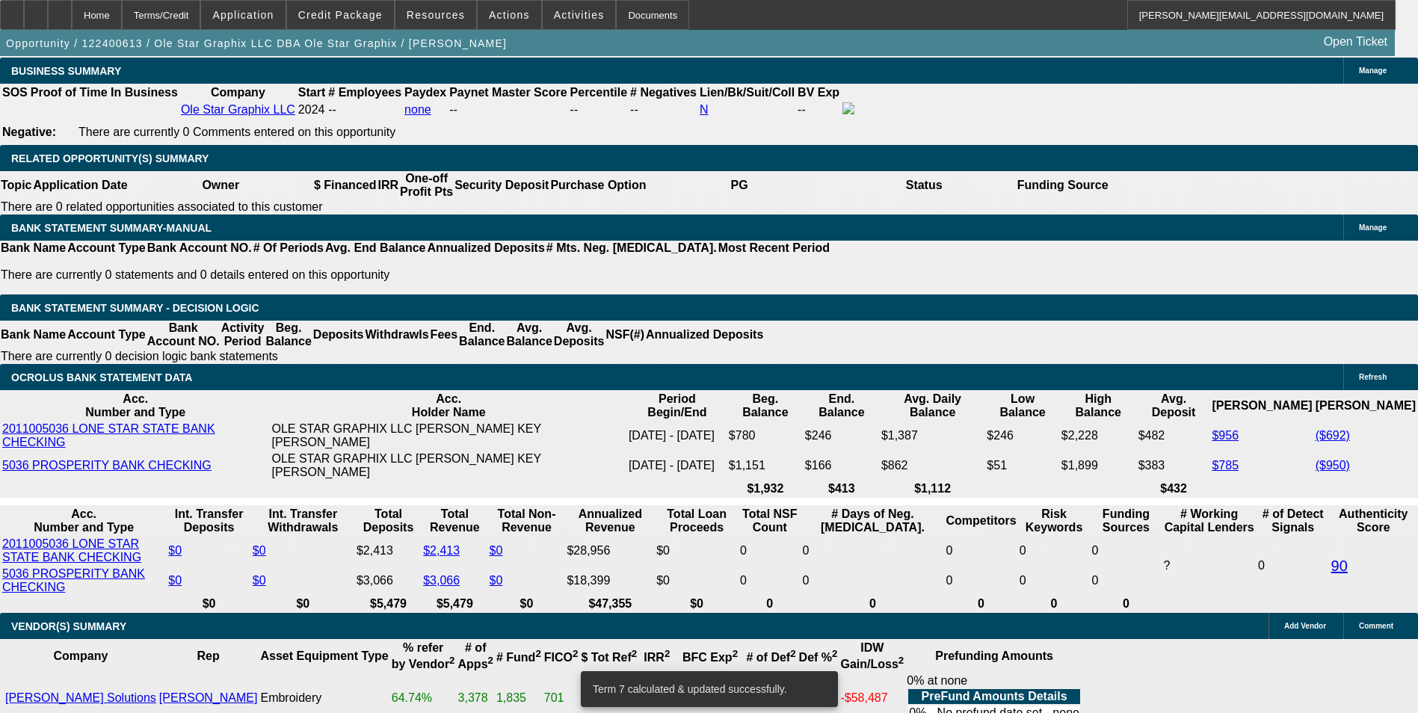
drag, startPoint x: 368, startPoint y: 365, endPoint x: 424, endPoint y: 357, distance: 57.4
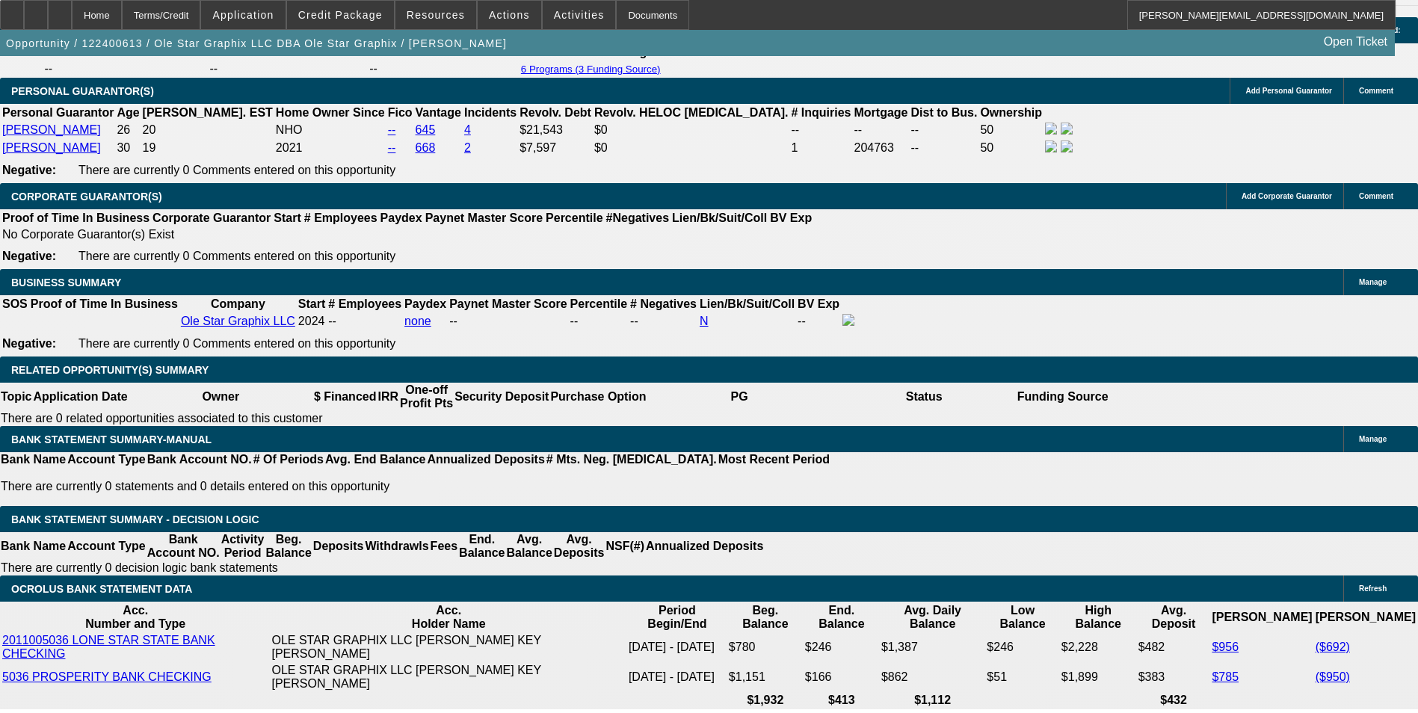
scroll to position [2154, 0]
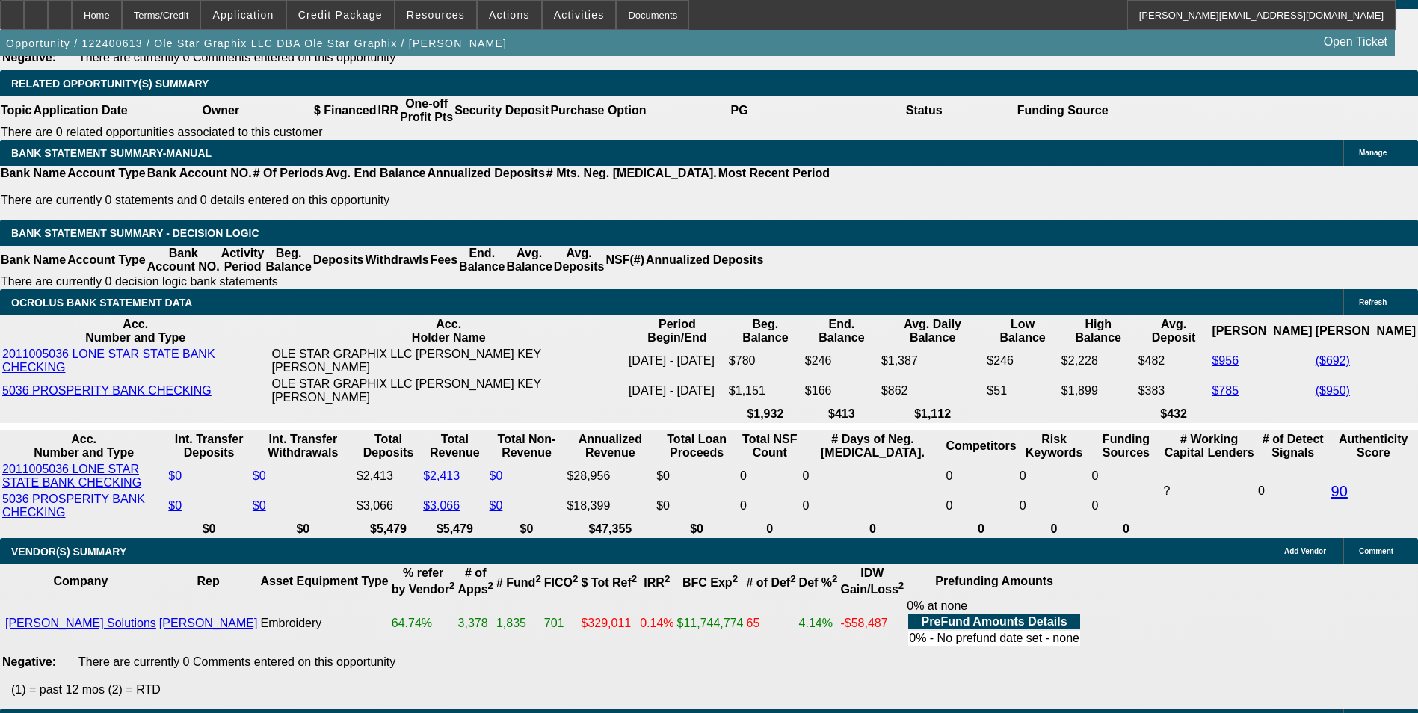
scroll to position [2378, 0]
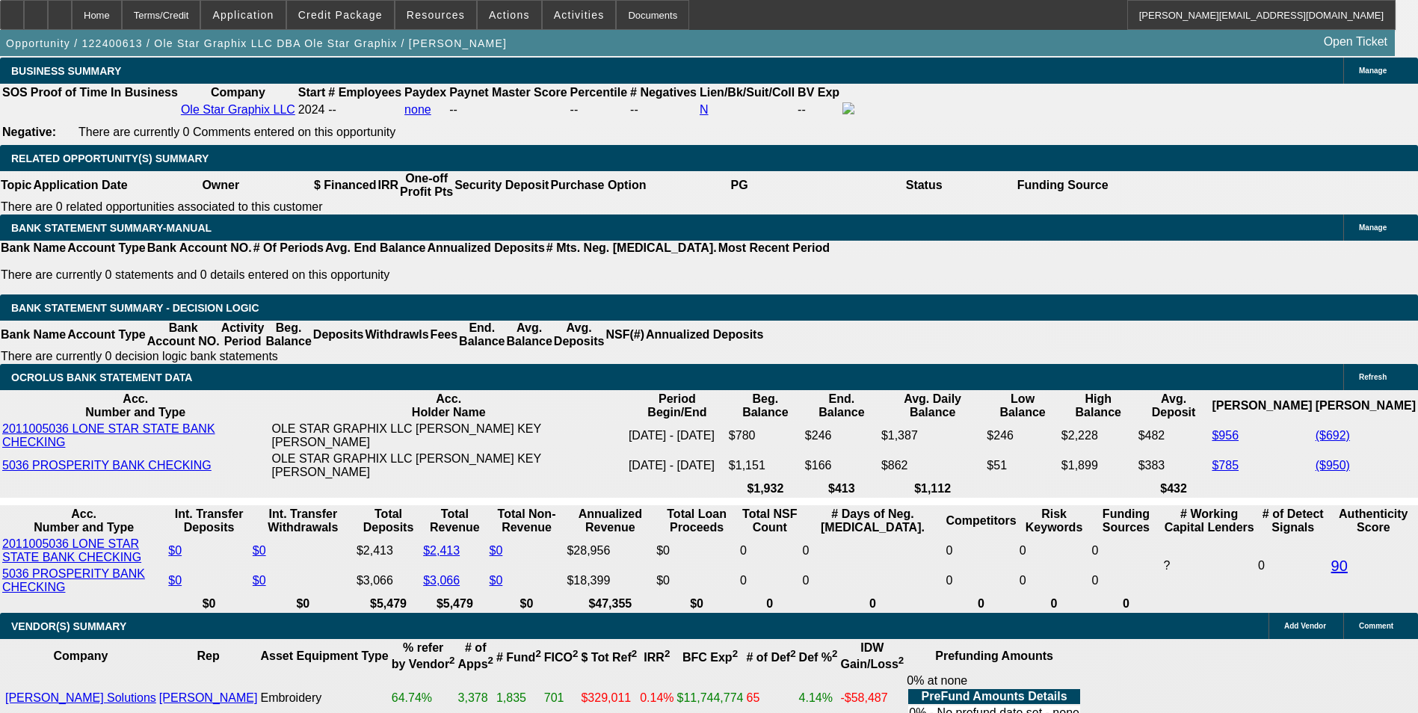
drag, startPoint x: 288, startPoint y: 365, endPoint x: 394, endPoint y: 365, distance: 105.4
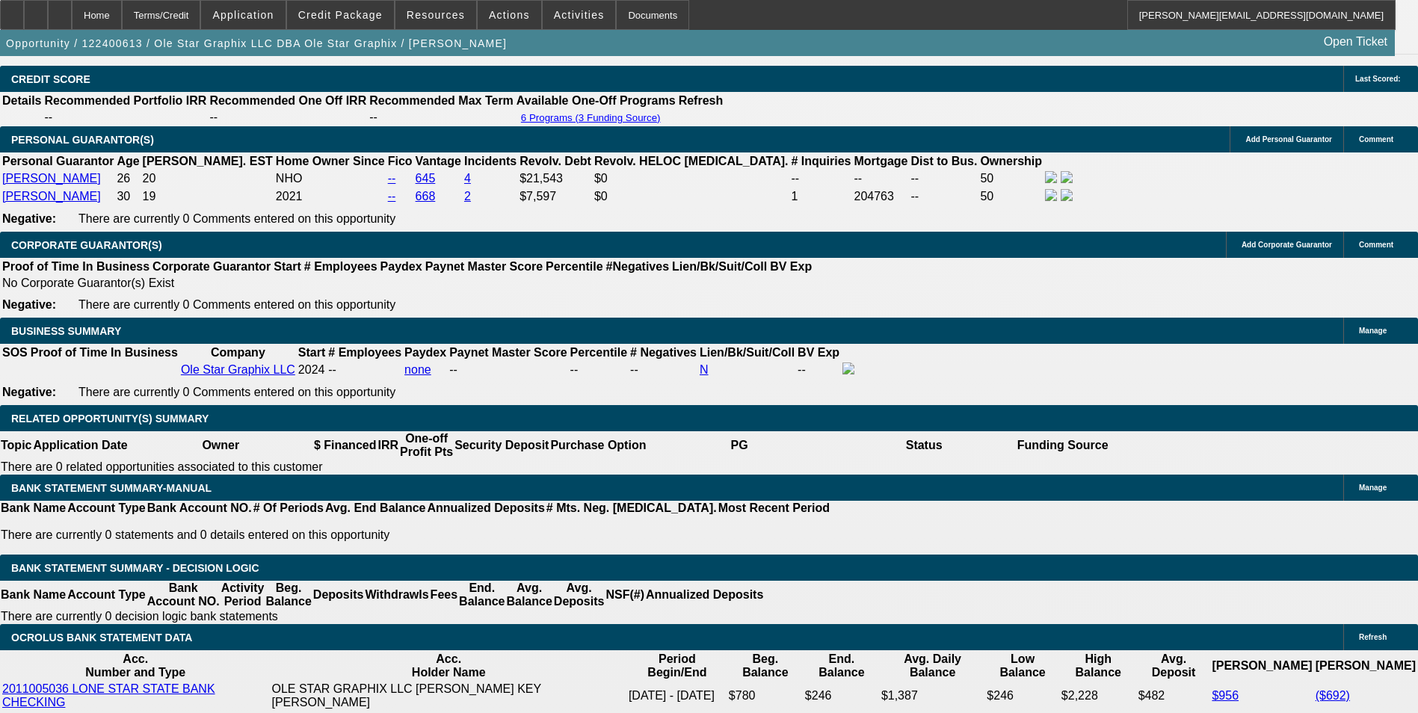
scroll to position [2079, 0]
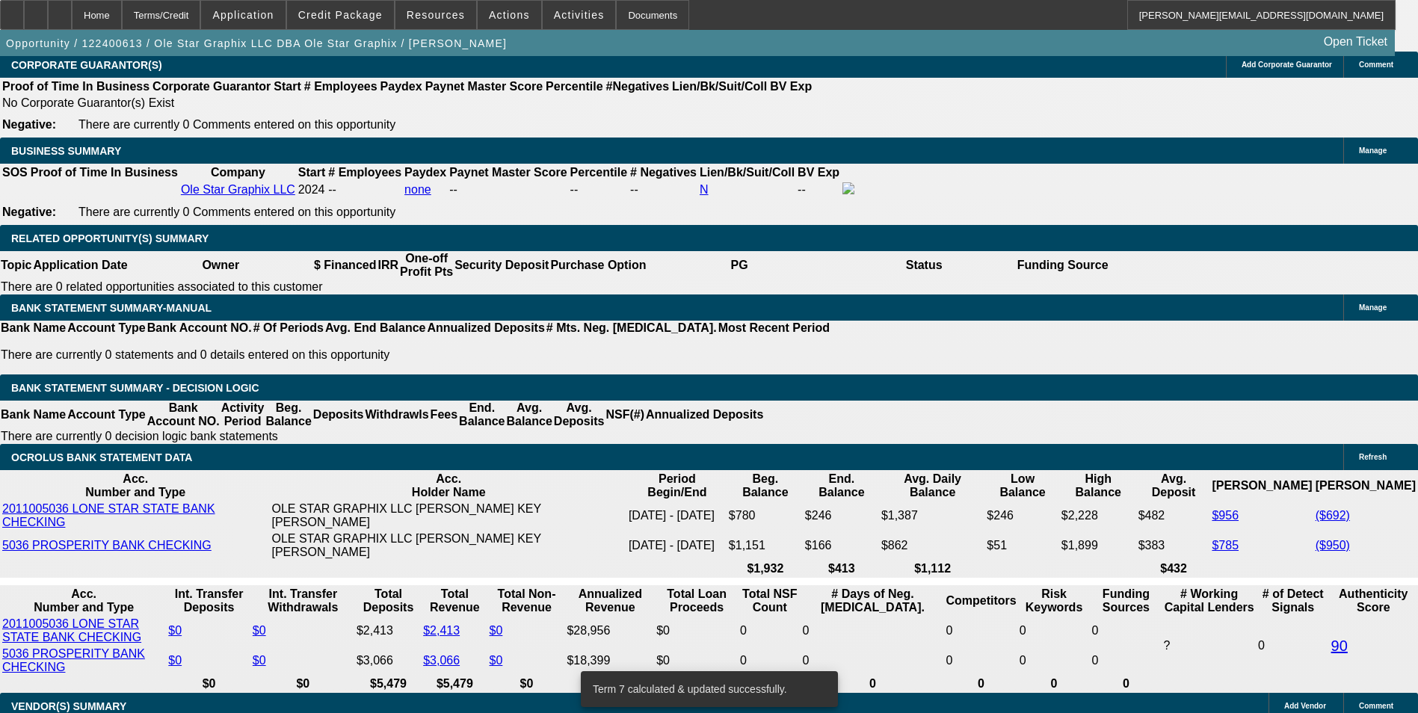
scroll to position [2378, 0]
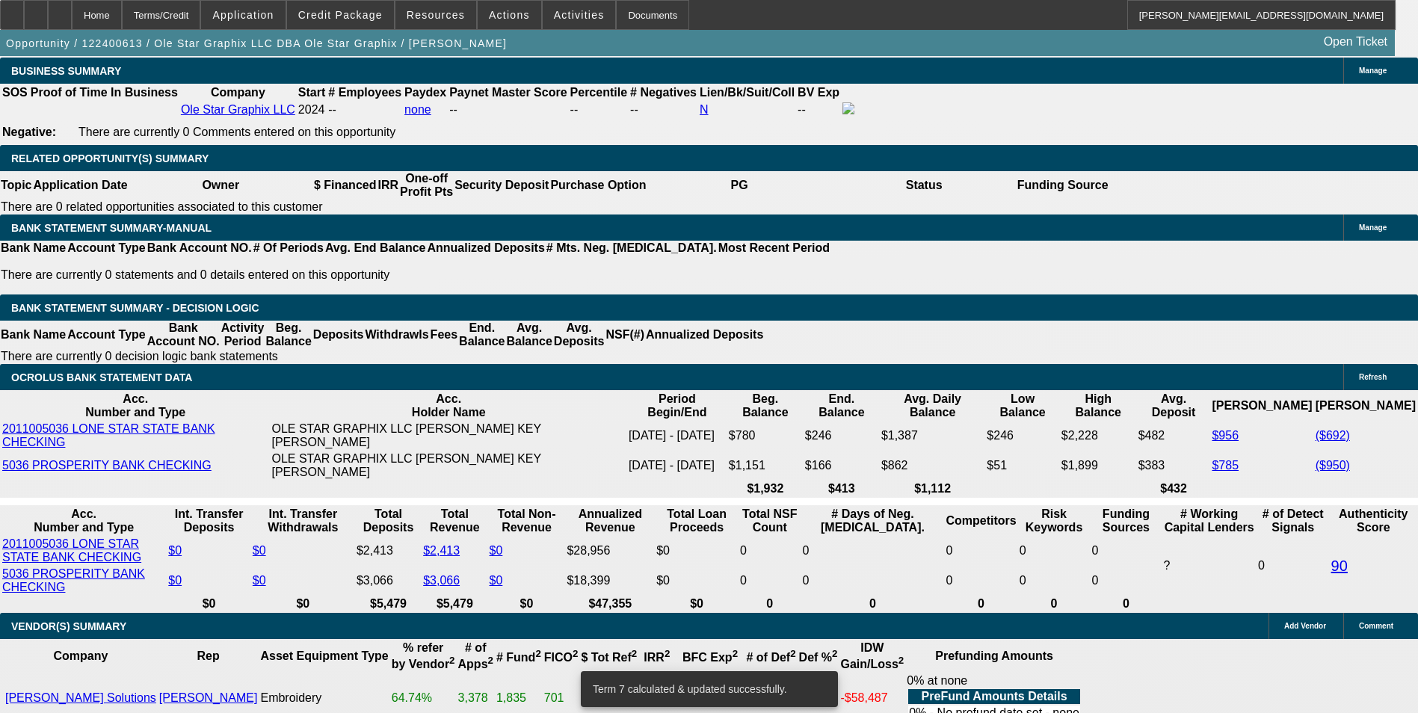
drag, startPoint x: 322, startPoint y: 367, endPoint x: 412, endPoint y: 359, distance: 90.0
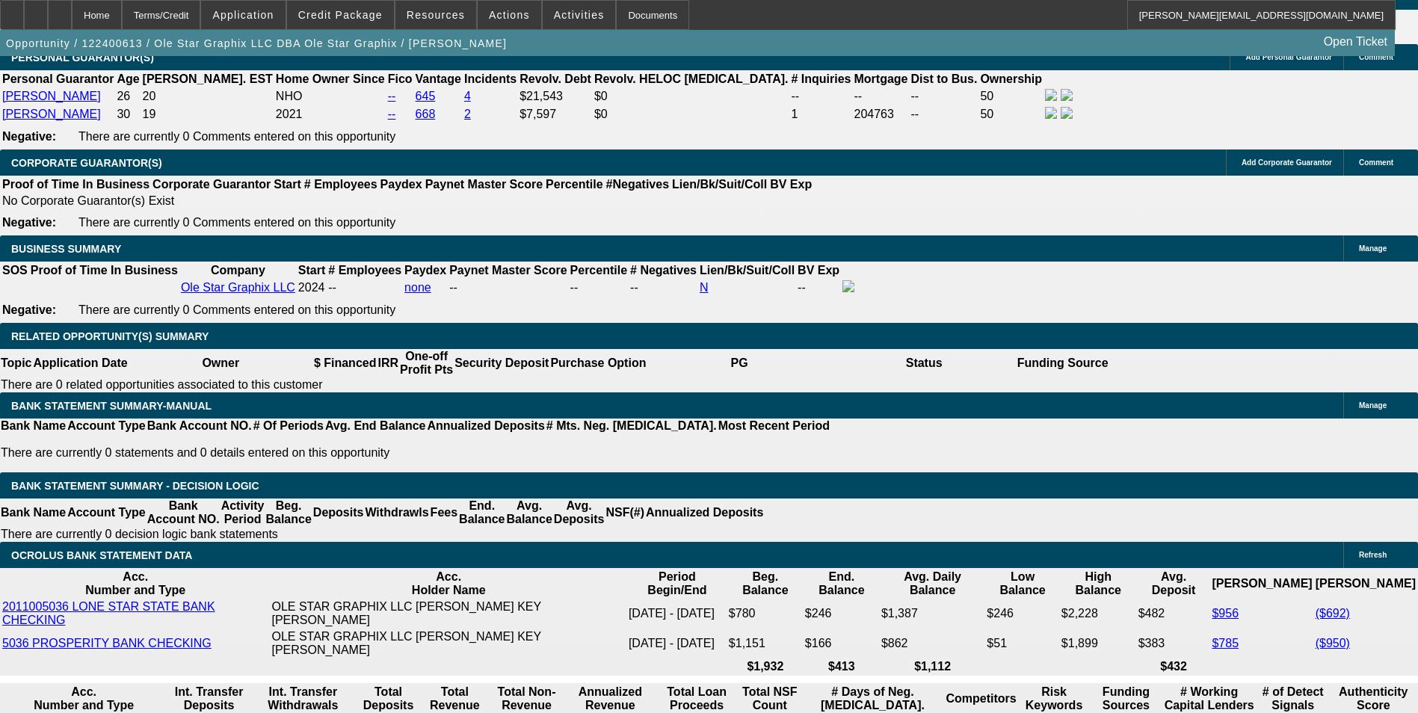
scroll to position [2154, 0]
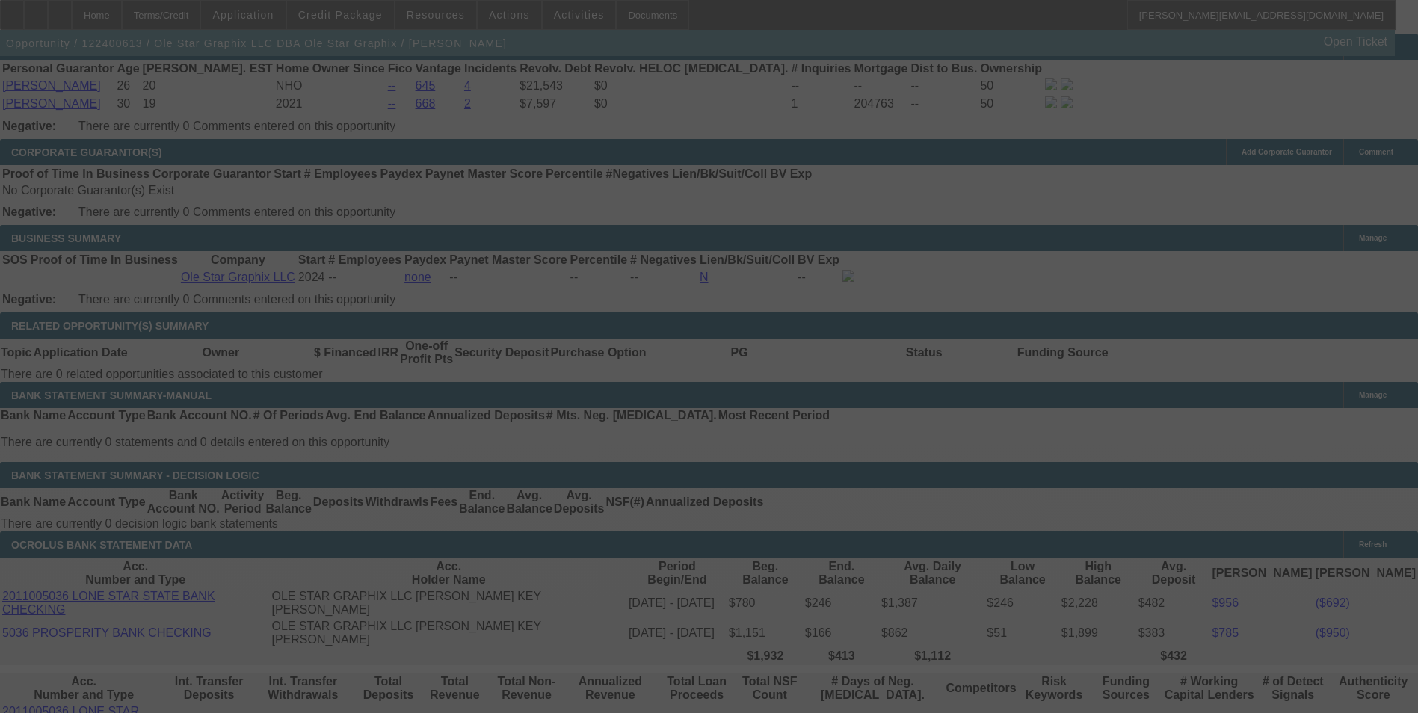
scroll to position [2378, 0]
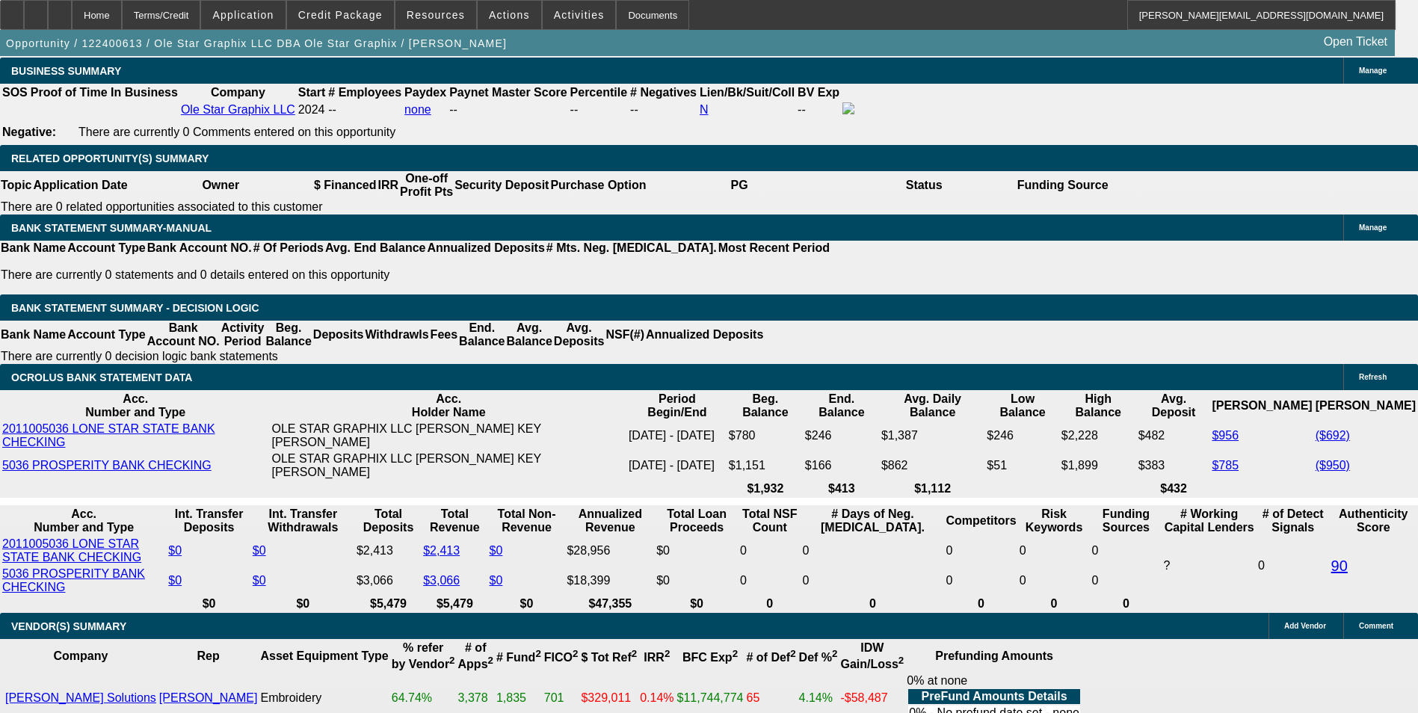
drag, startPoint x: 217, startPoint y: 366, endPoint x: 414, endPoint y: 366, distance: 197.3
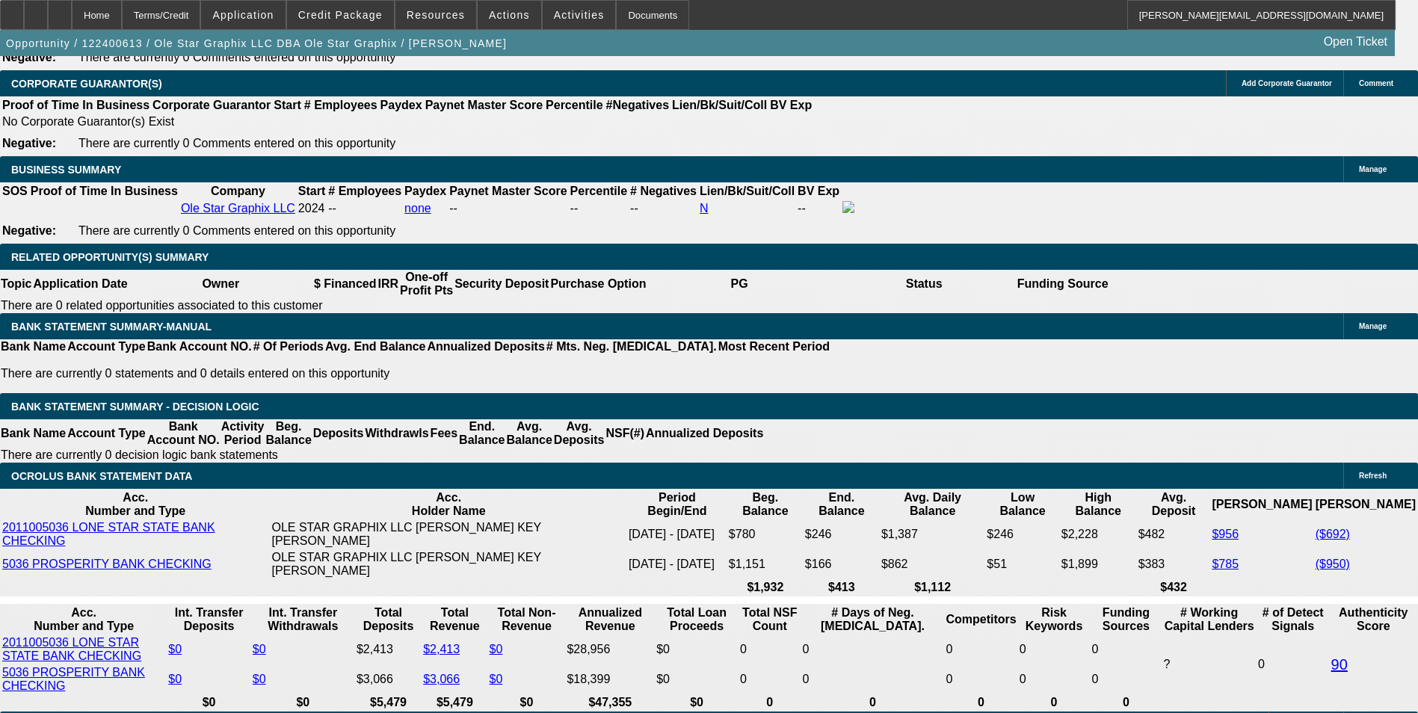
scroll to position [2154, 0]
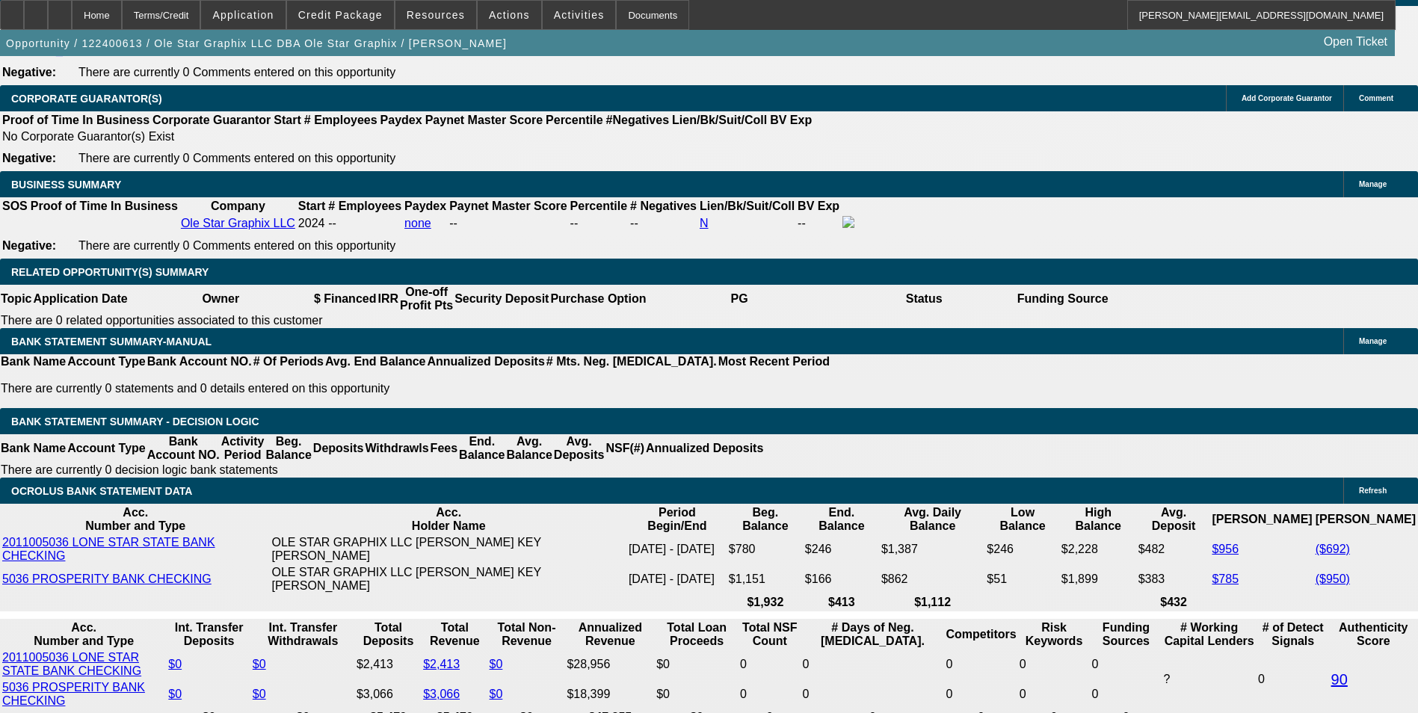
scroll to position [2229, 0]
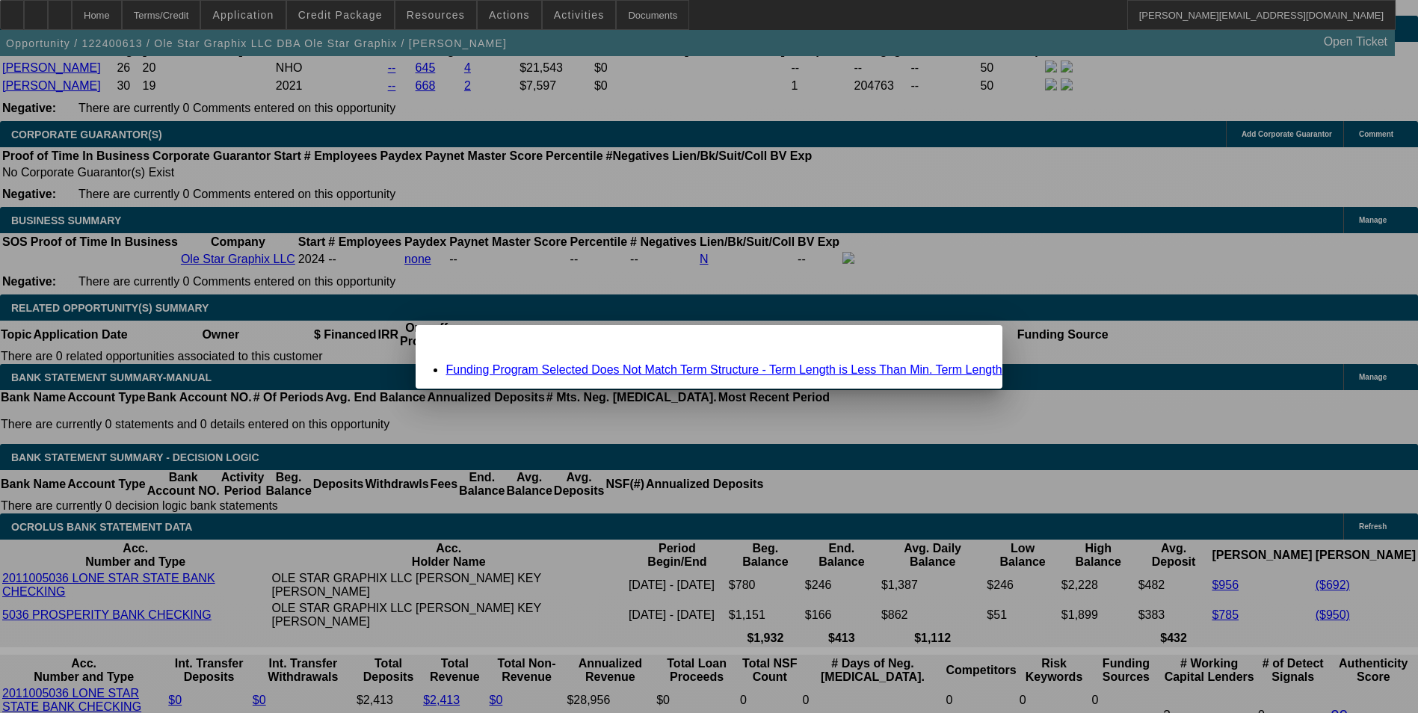
scroll to position [0, 0]
click at [972, 342] on span "Close" at bounding box center [982, 338] width 20 height 8
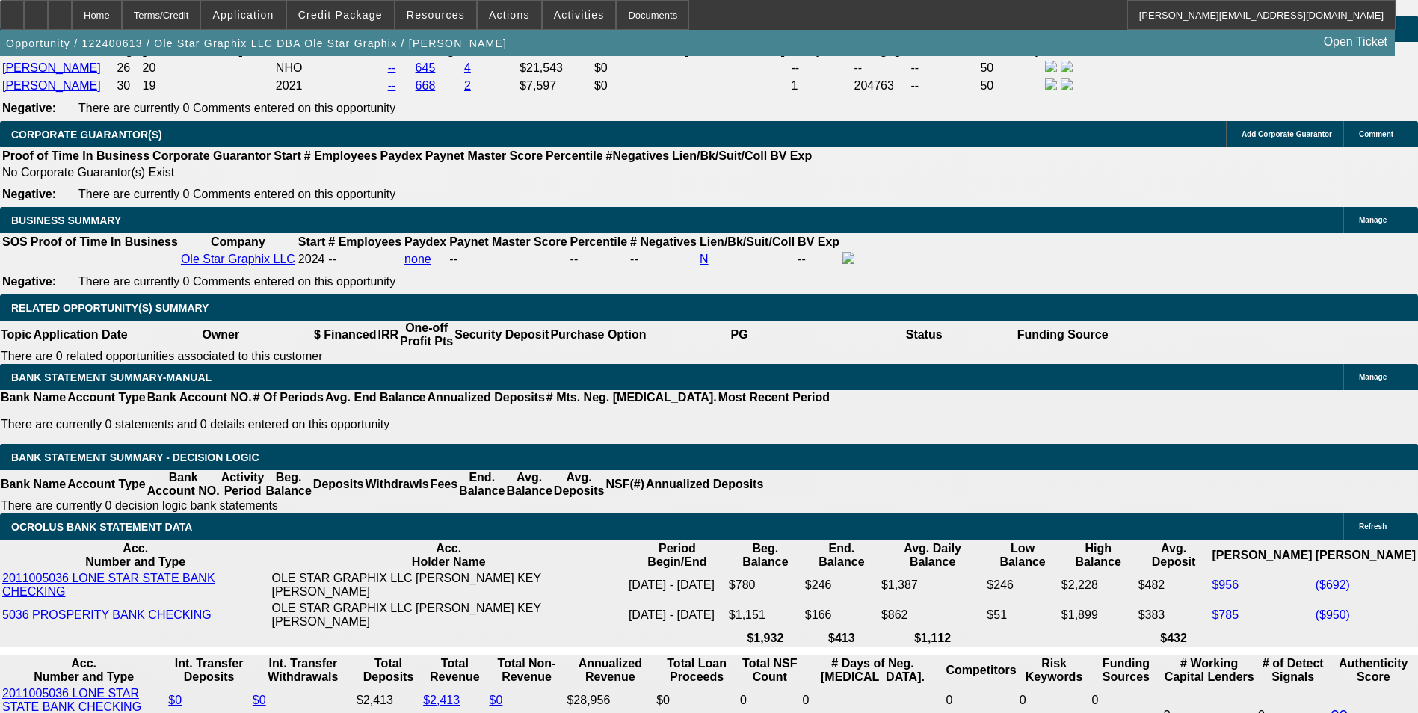
drag, startPoint x: 289, startPoint y: 510, endPoint x: 361, endPoint y: 497, distance: 73.0
drag, startPoint x: 394, startPoint y: 507, endPoint x: 448, endPoint y: 498, distance: 54.6
drag, startPoint x: 230, startPoint y: 513, endPoint x: 459, endPoint y: 508, distance: 228.7
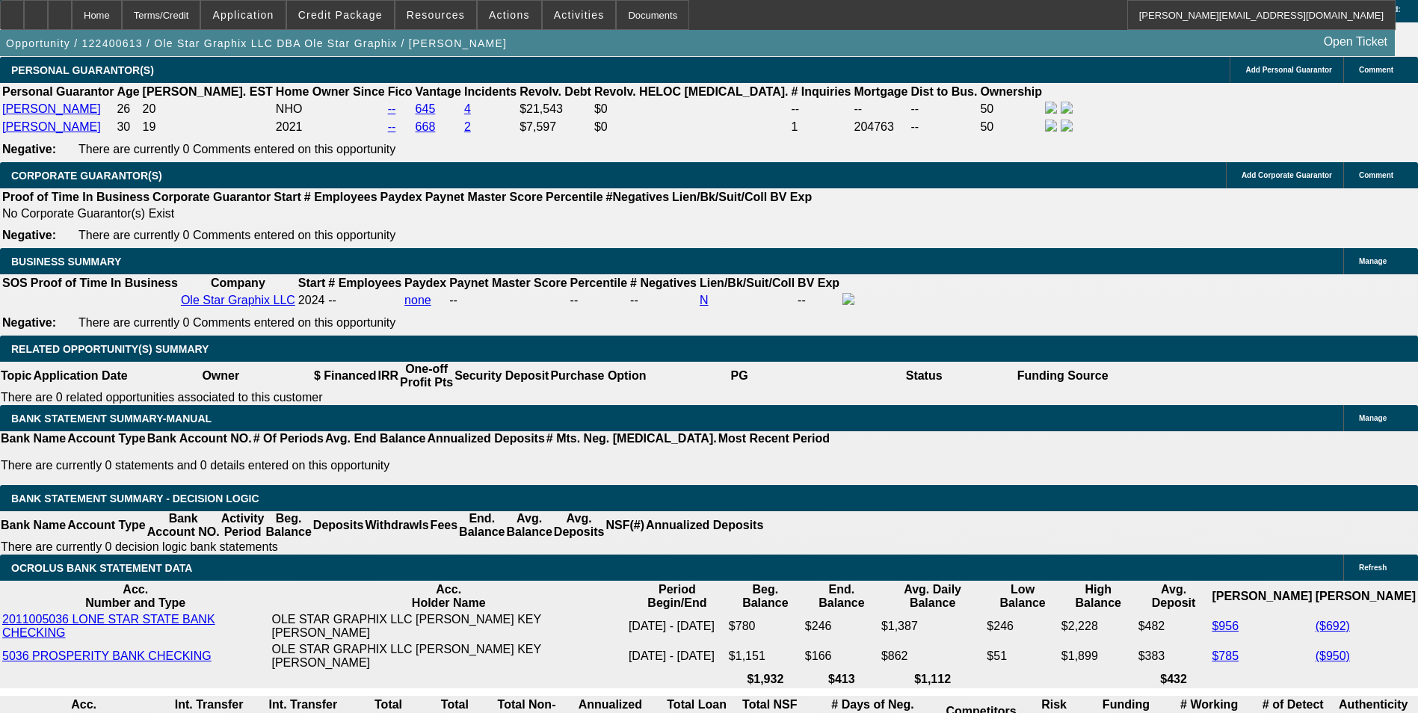
scroll to position [2154, 0]
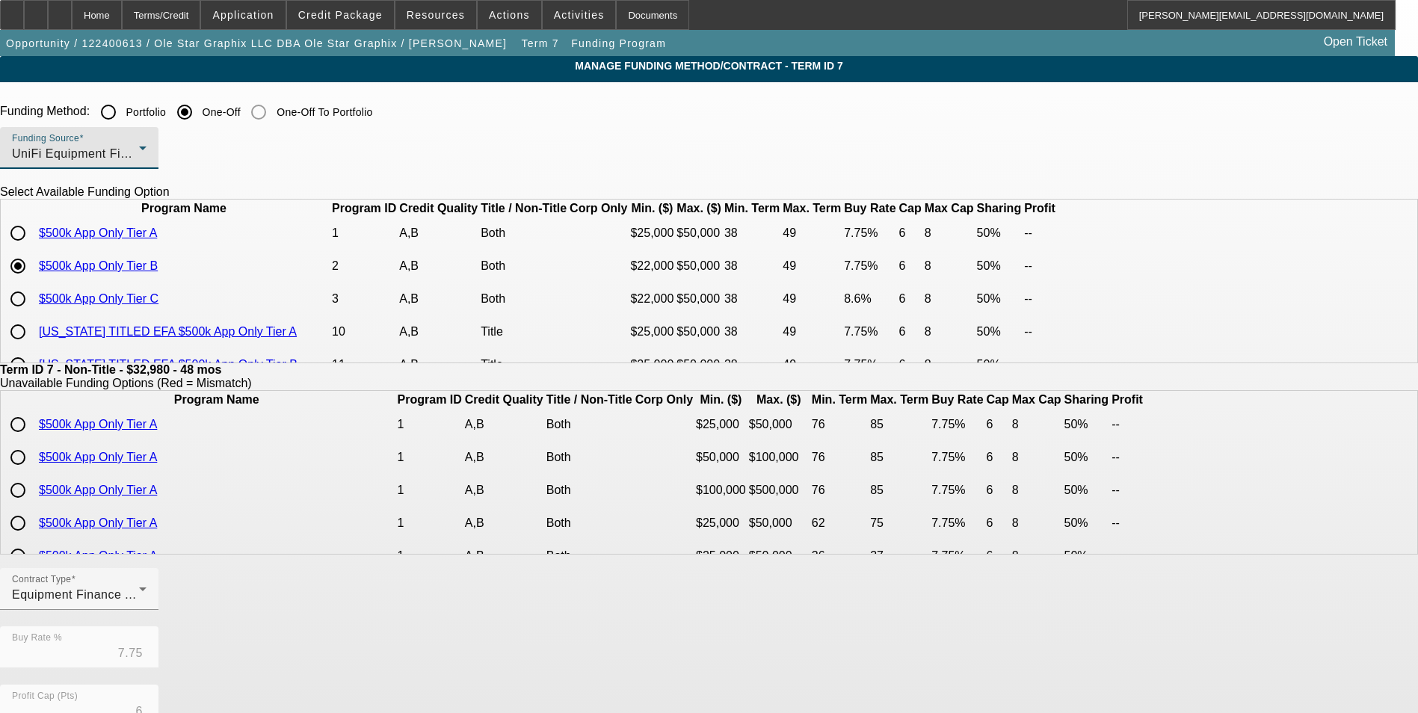
click at [139, 152] on div "UniFi Equipment Finance, Inc." at bounding box center [75, 154] width 127 height 18
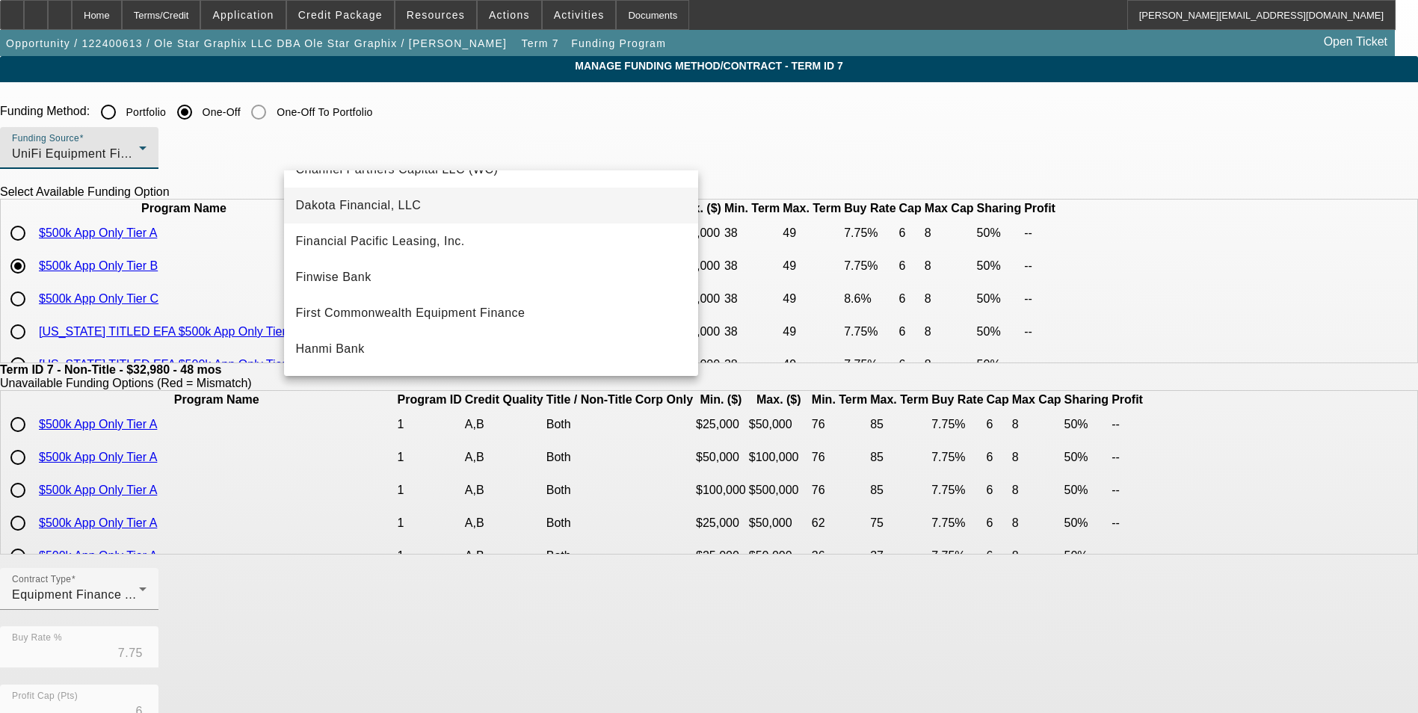
scroll to position [149, 0]
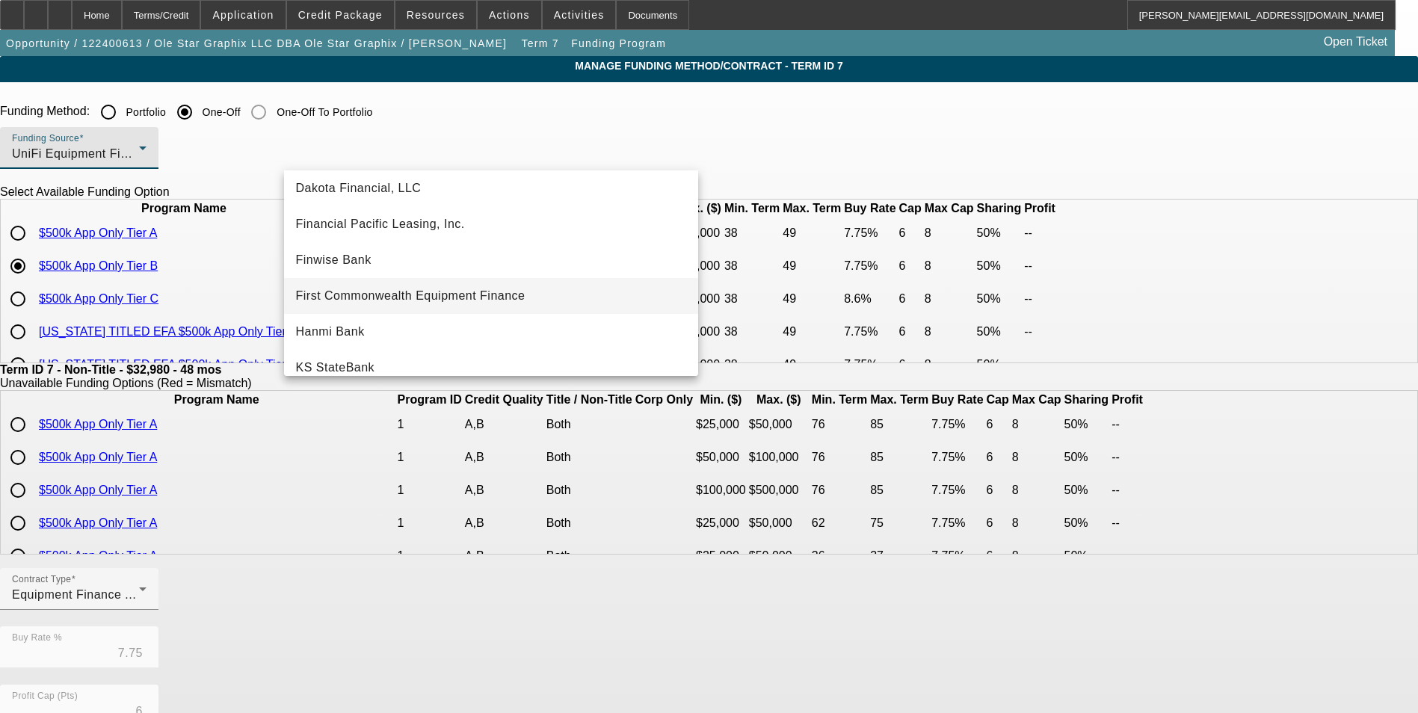
click at [459, 290] on span "First Commonwealth Equipment Finance" at bounding box center [410, 296] width 229 height 18
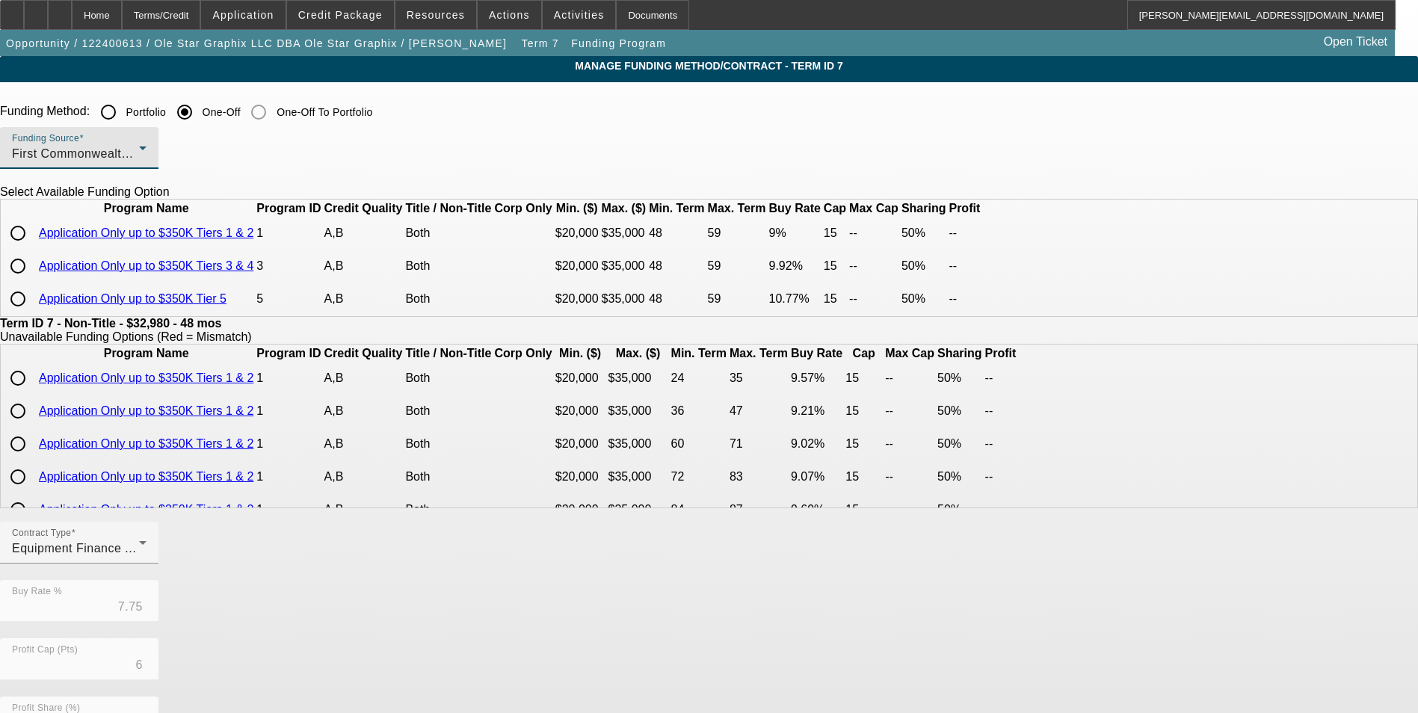
click at [33, 248] on input "radio" at bounding box center [18, 233] width 30 height 30
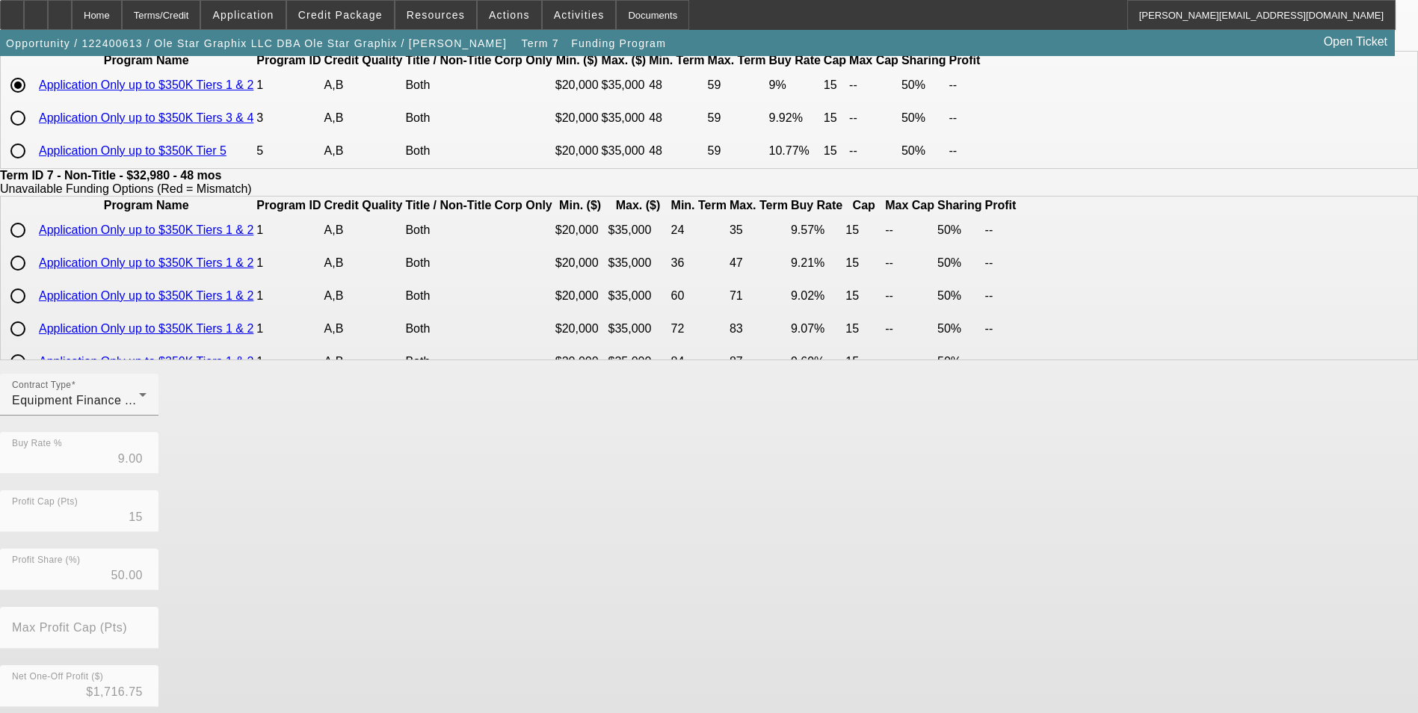
scroll to position [309, 0]
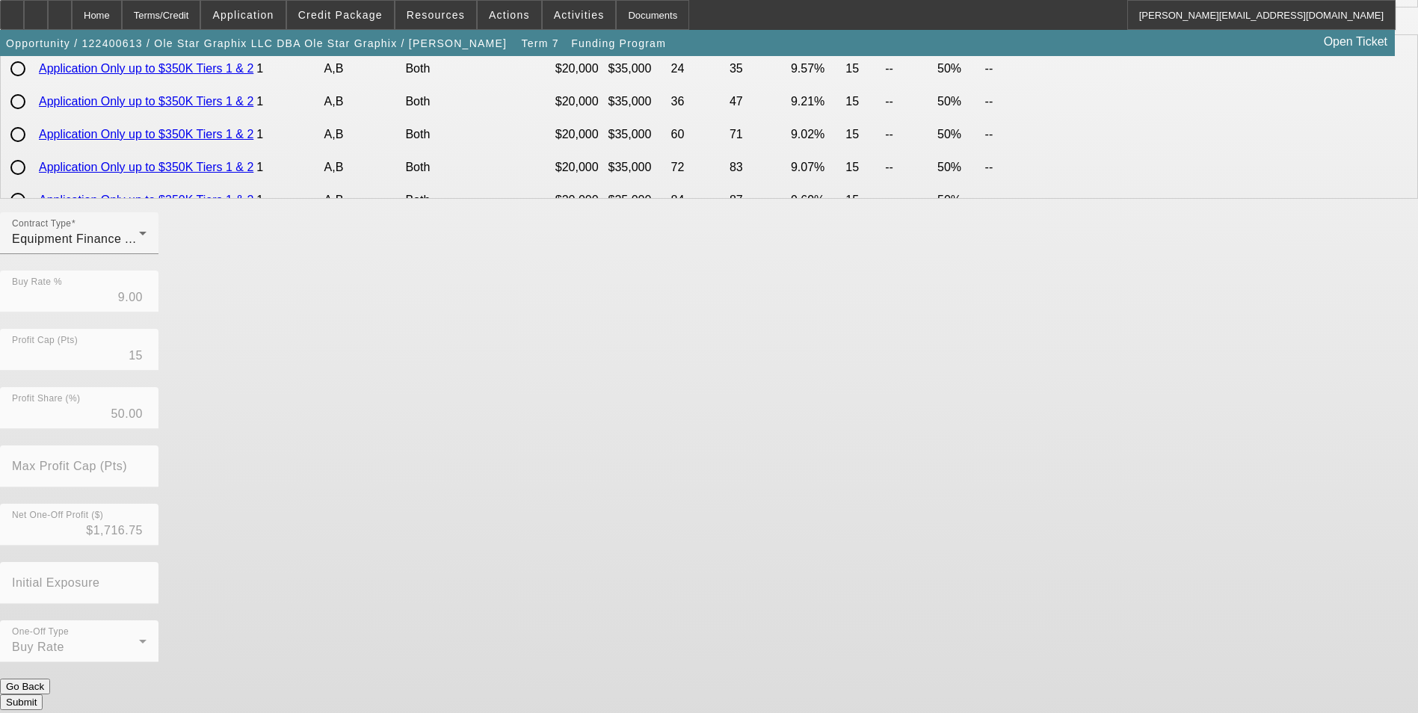
drag, startPoint x: 583, startPoint y: 681, endPoint x: 591, endPoint y: 673, distance: 11.1
click at [43, 694] on button "Submit" at bounding box center [21, 702] width 43 height 16
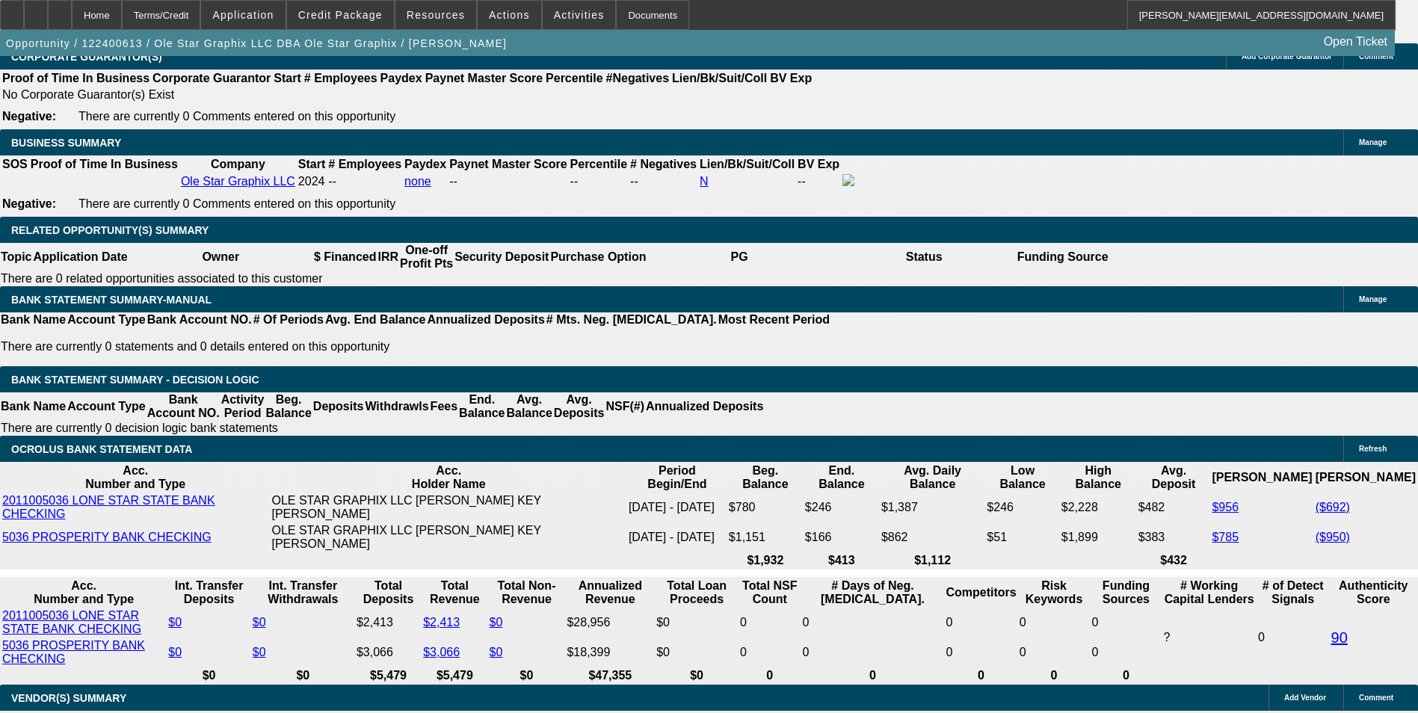
scroll to position [2391, 0]
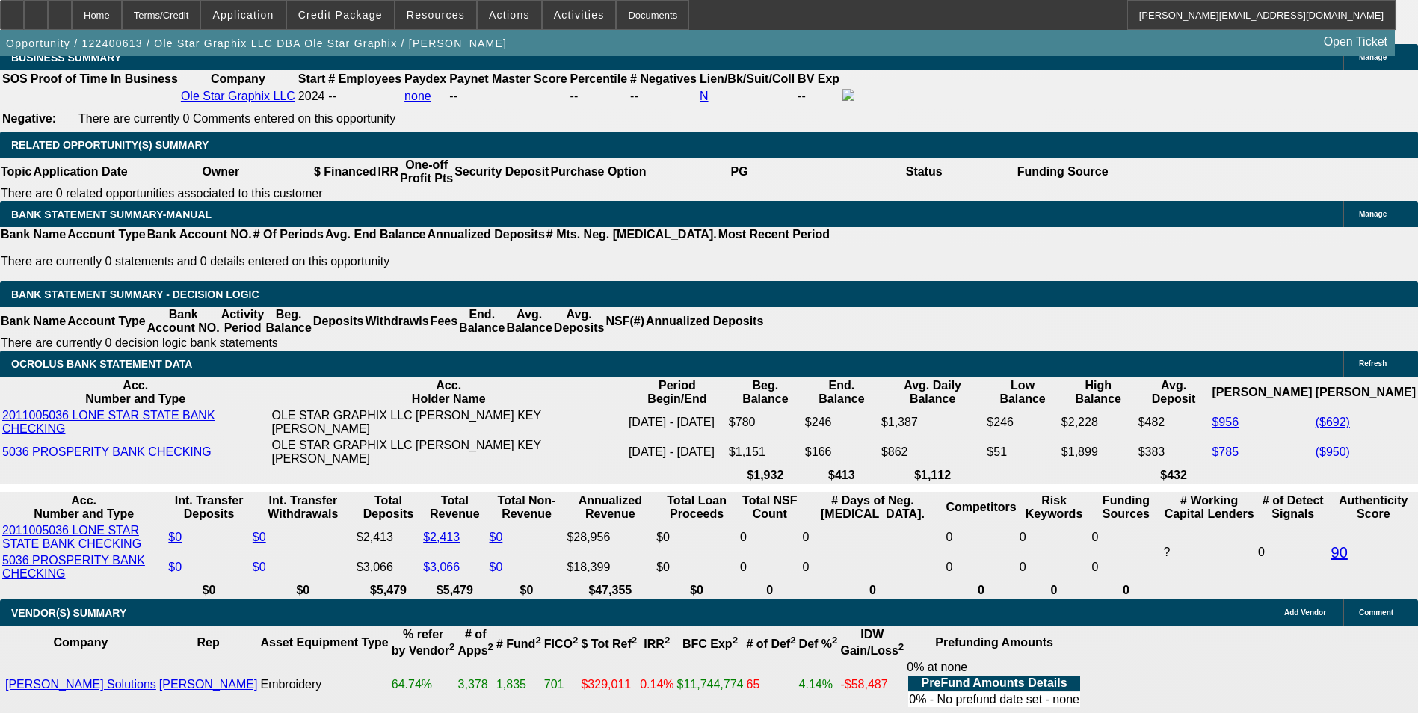
drag, startPoint x: 226, startPoint y: 352, endPoint x: 399, endPoint y: 333, distance: 174.5
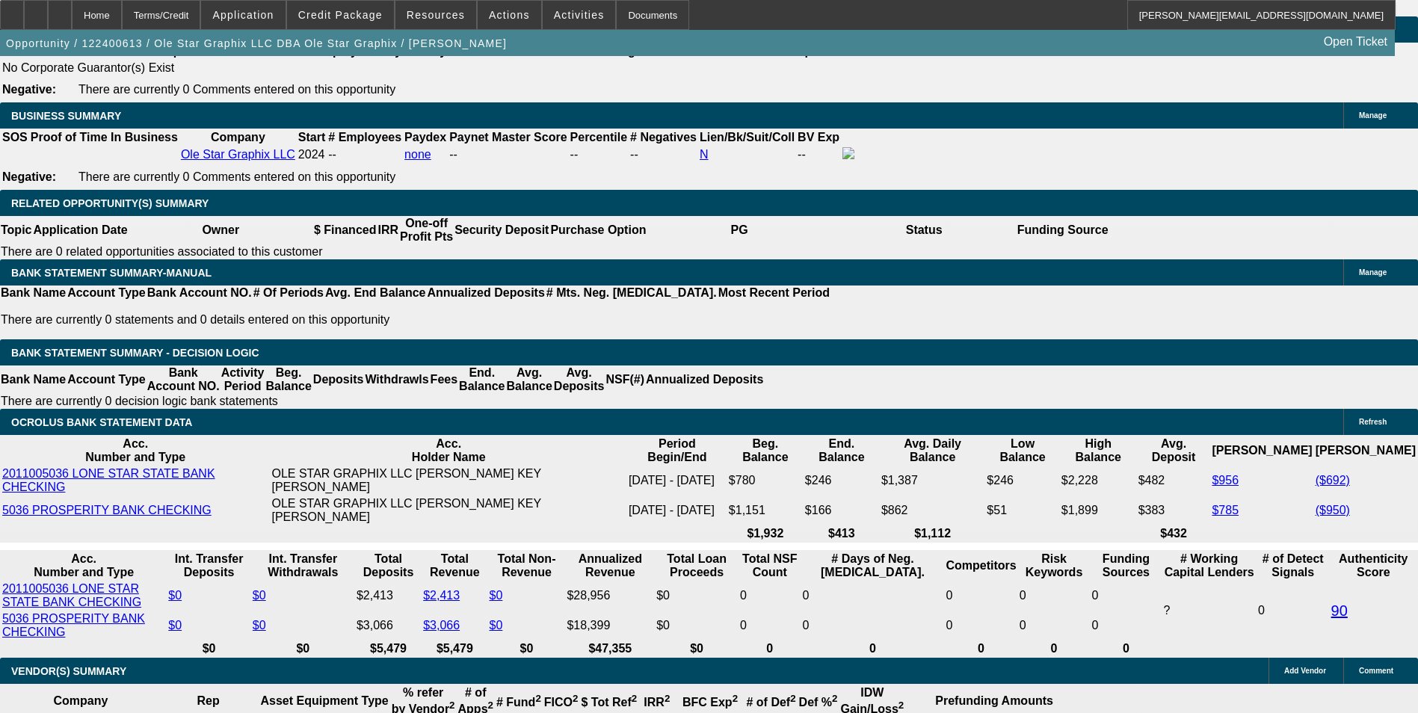
scroll to position [2167, 0]
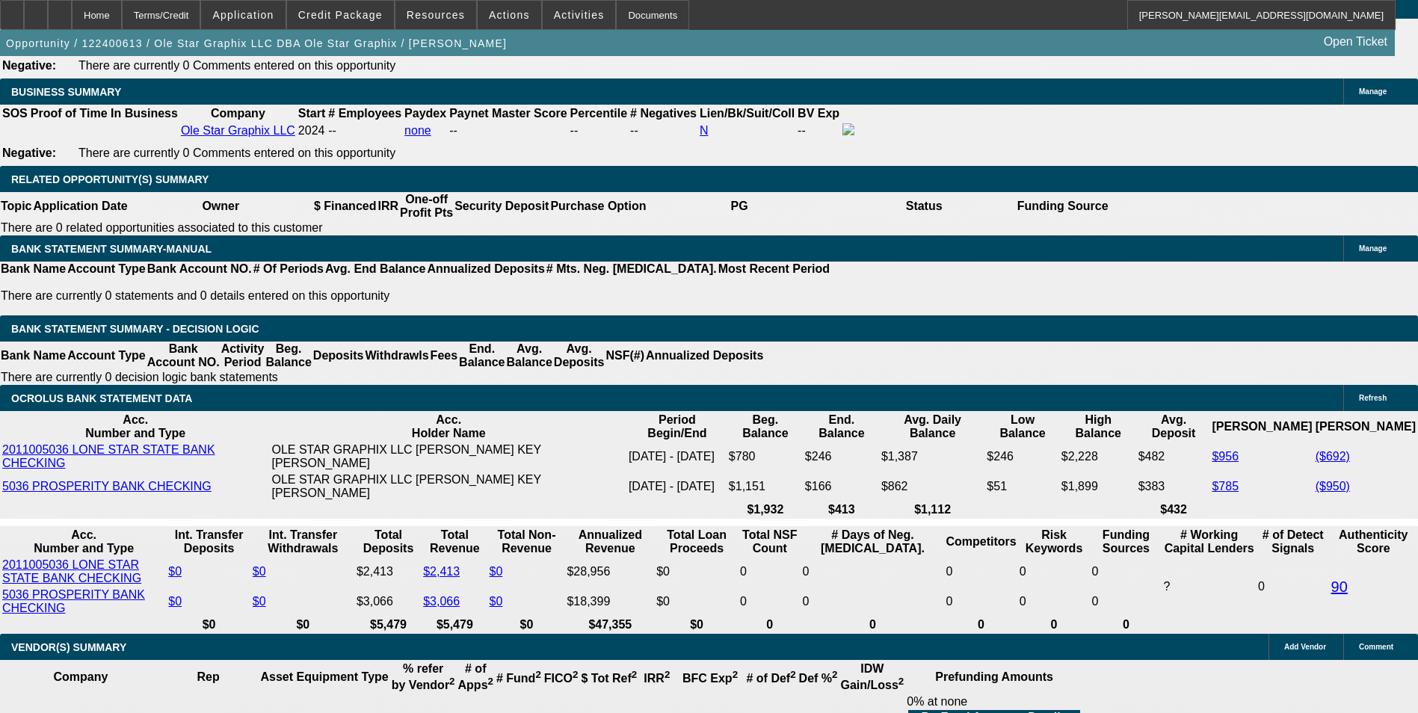
scroll to position [2391, 0]
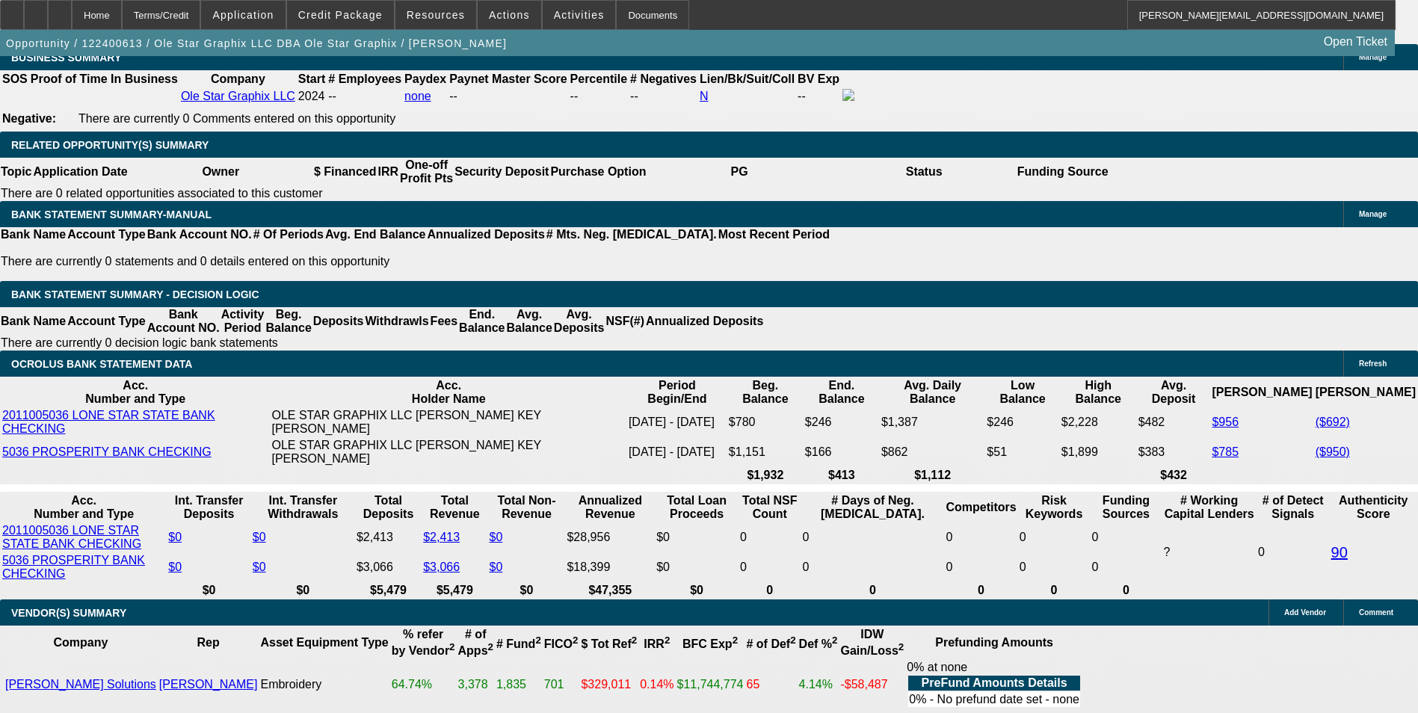
drag, startPoint x: 315, startPoint y: 351, endPoint x: 459, endPoint y: 340, distance: 144.7
drag, startPoint x: 318, startPoint y: 351, endPoint x: 424, endPoint y: 334, distance: 108.1
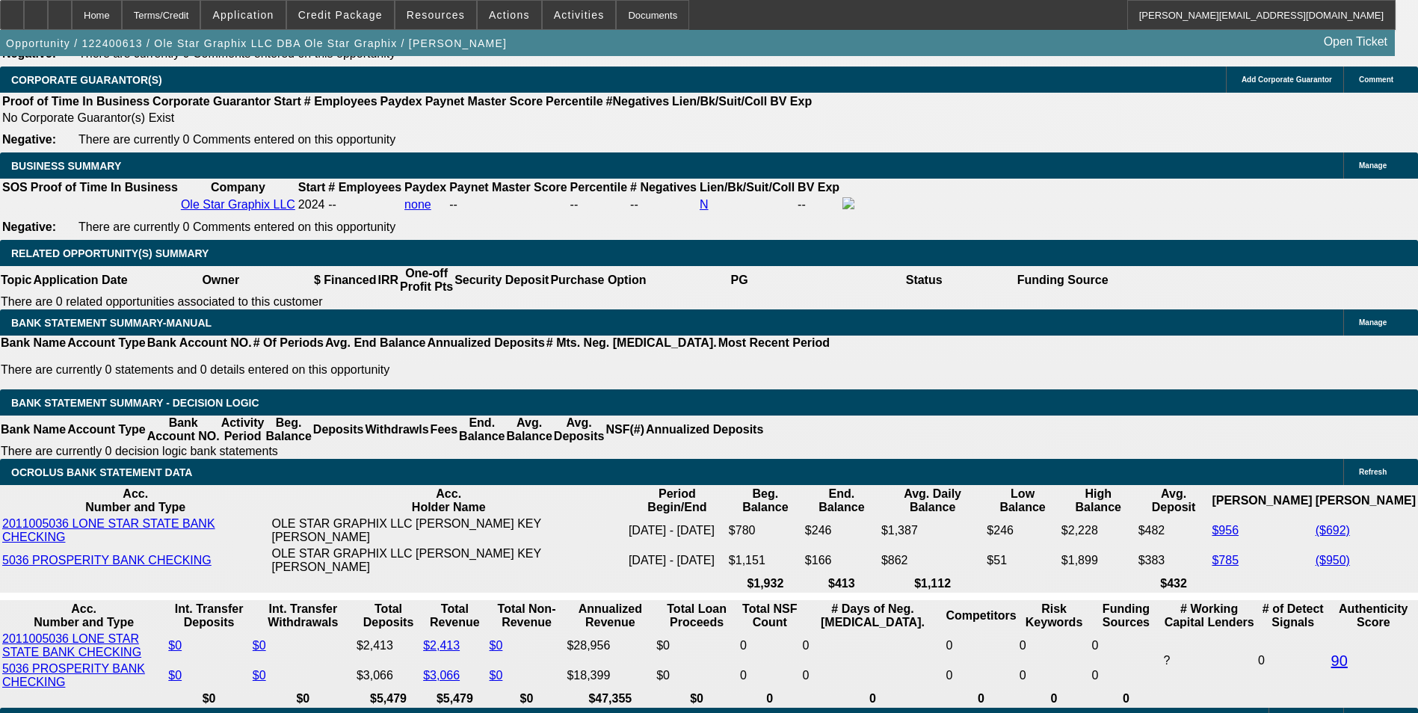
scroll to position [2167, 0]
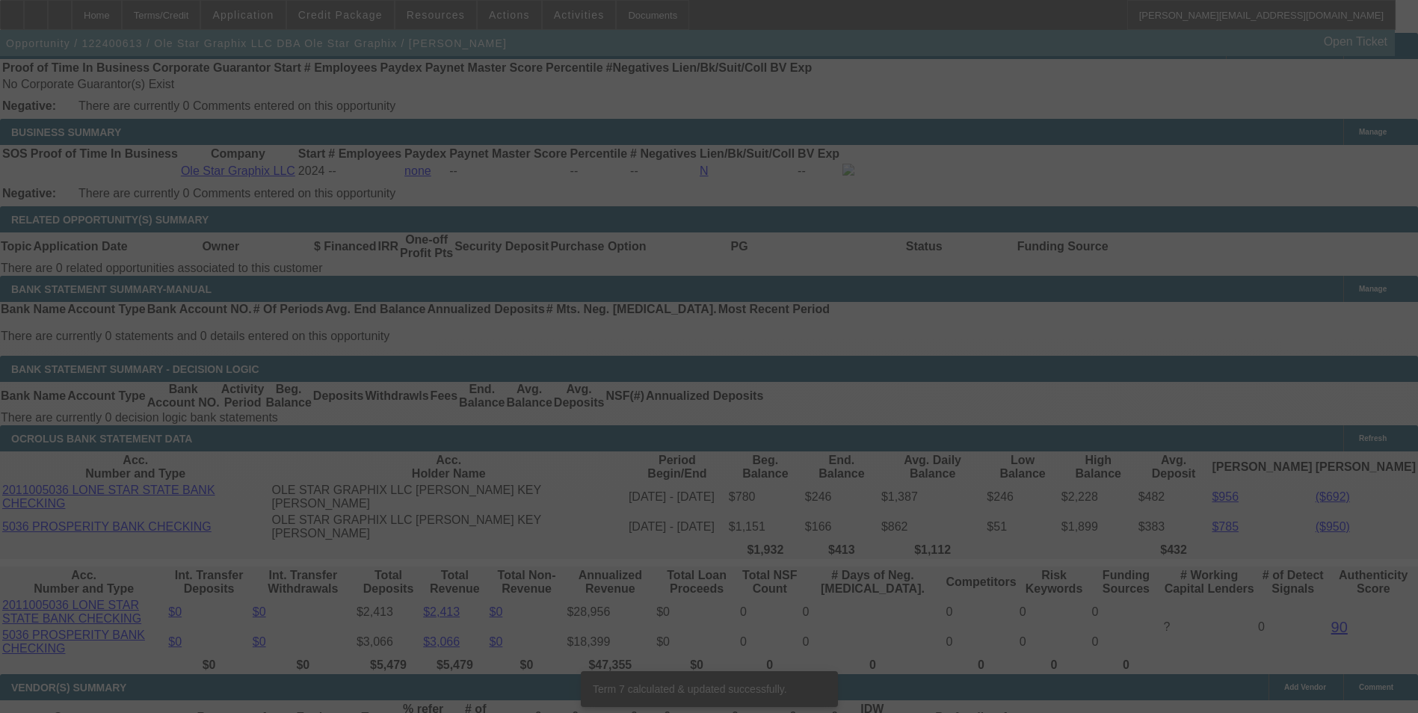
scroll to position [2391, 0]
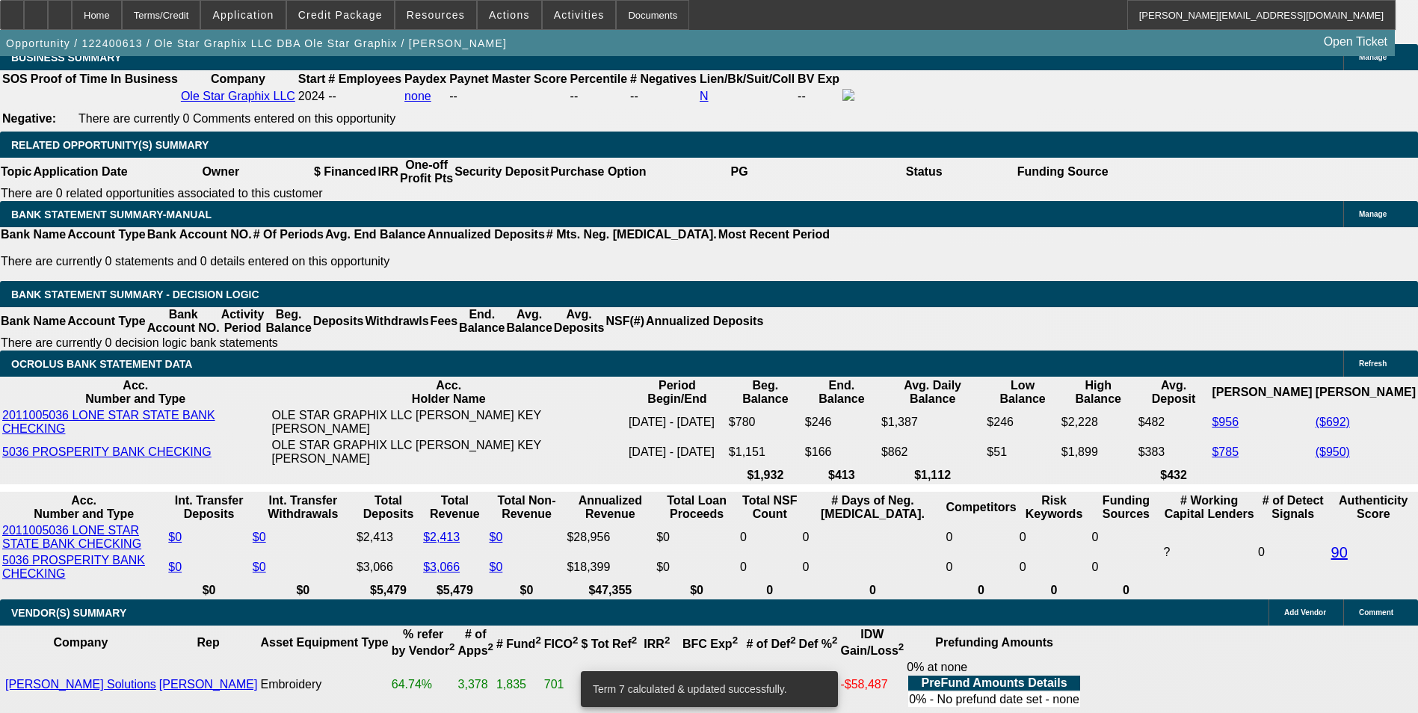
drag, startPoint x: 316, startPoint y: 351, endPoint x: 387, endPoint y: 341, distance: 71.8
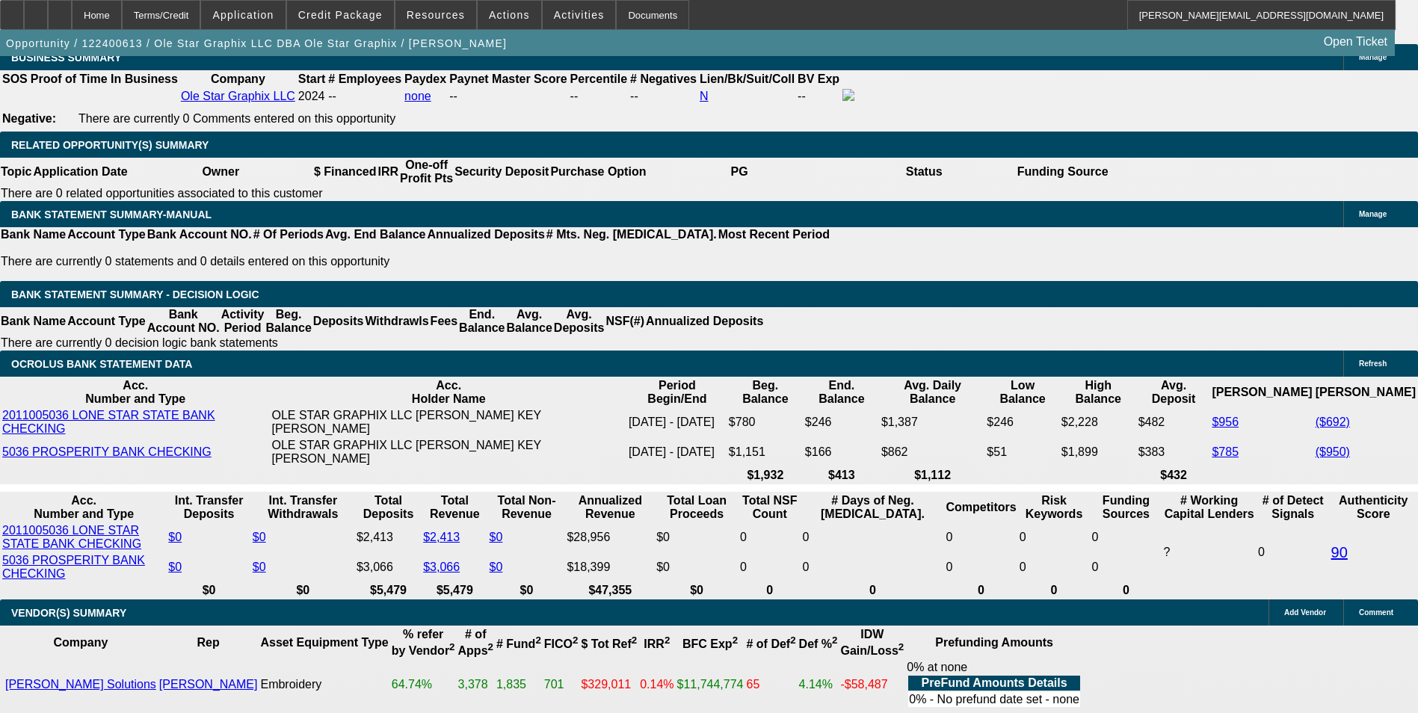
scroll to position [2167, 0]
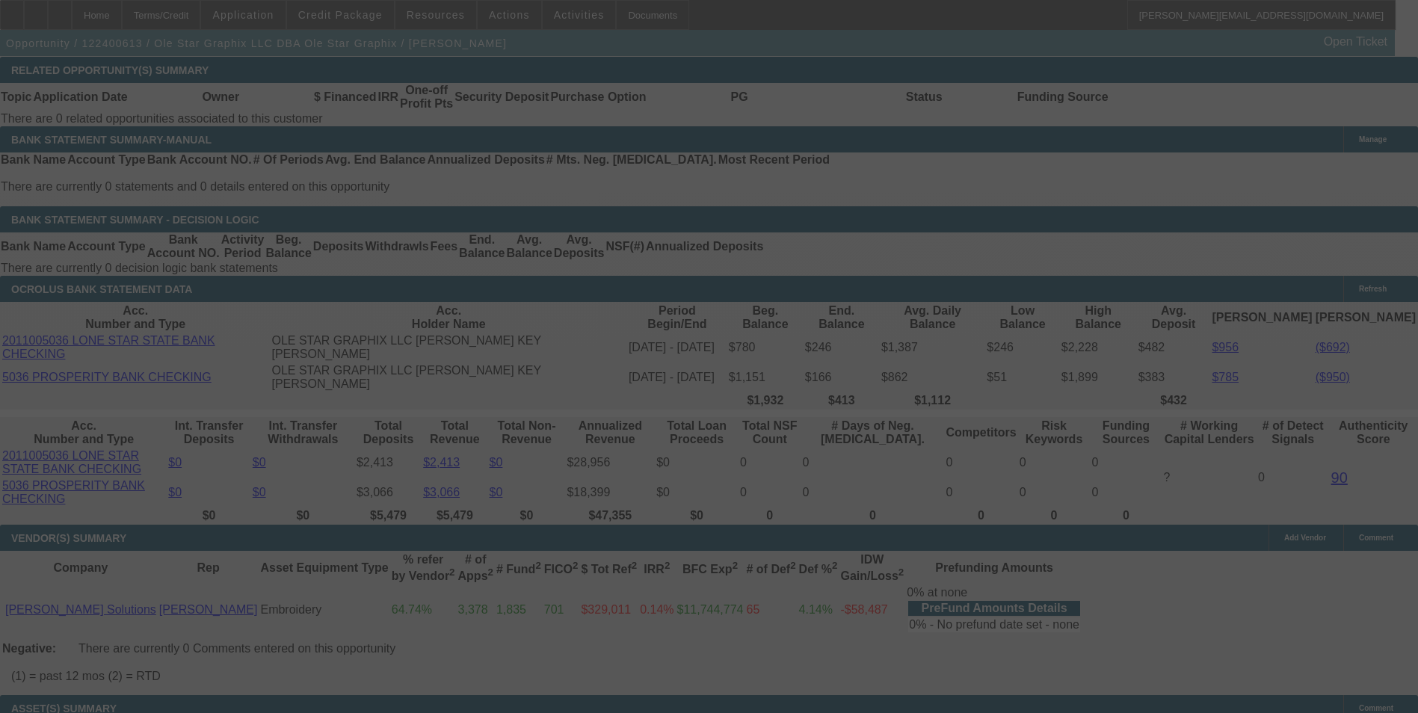
scroll to position [2453, 0]
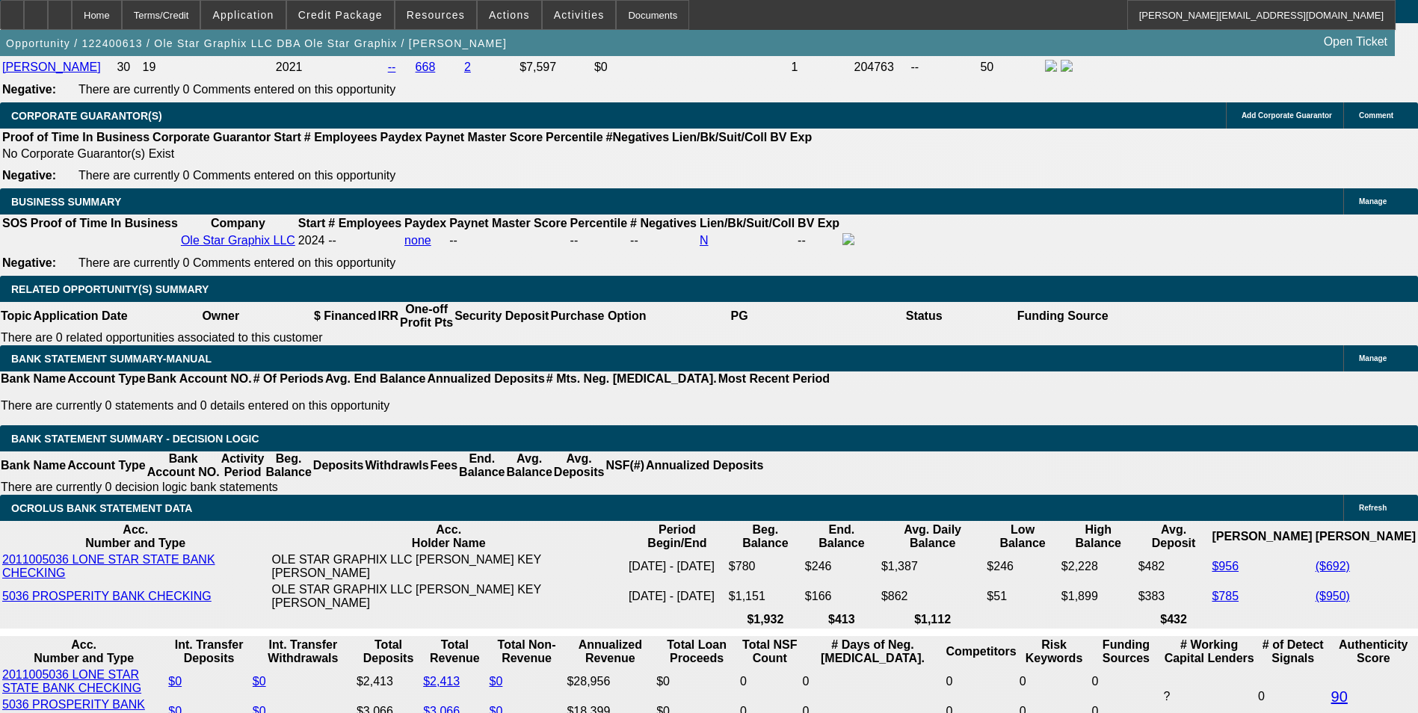
scroll to position [2229, 0]
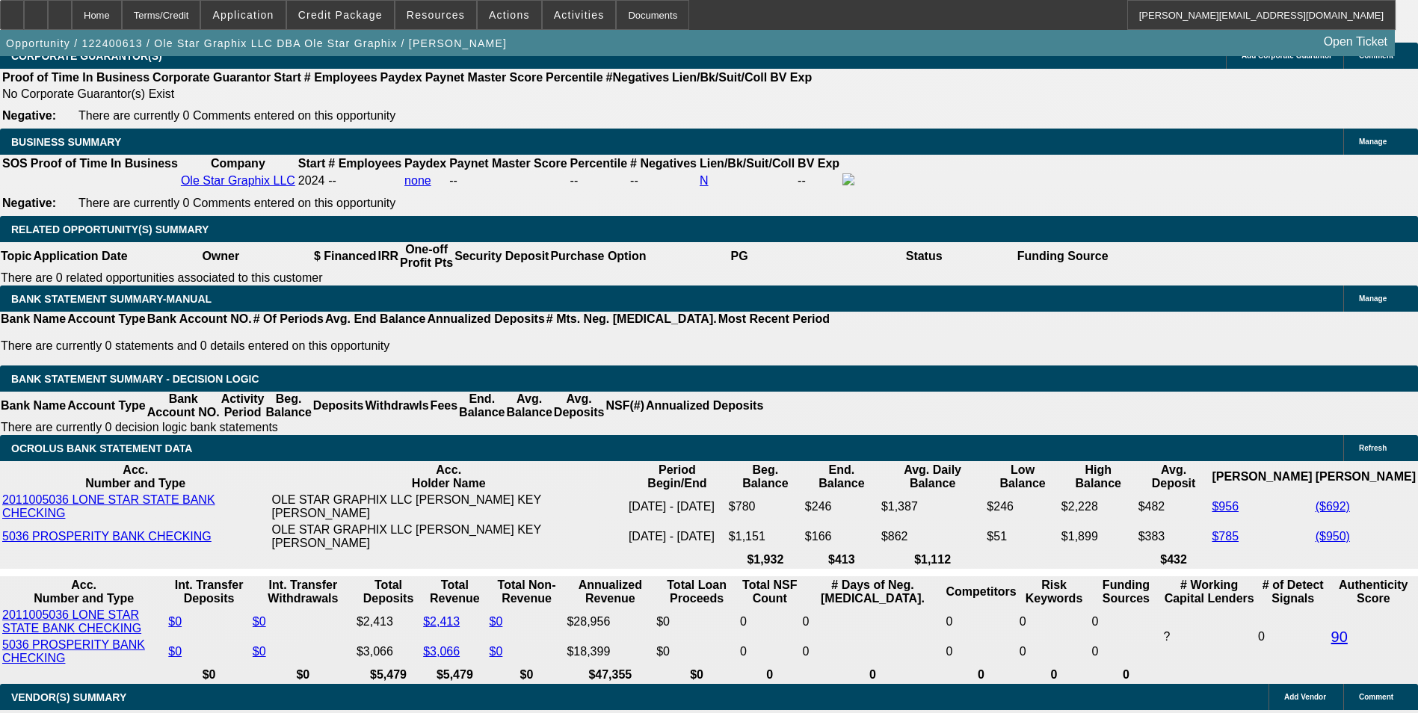
scroll to position [2378, 0]
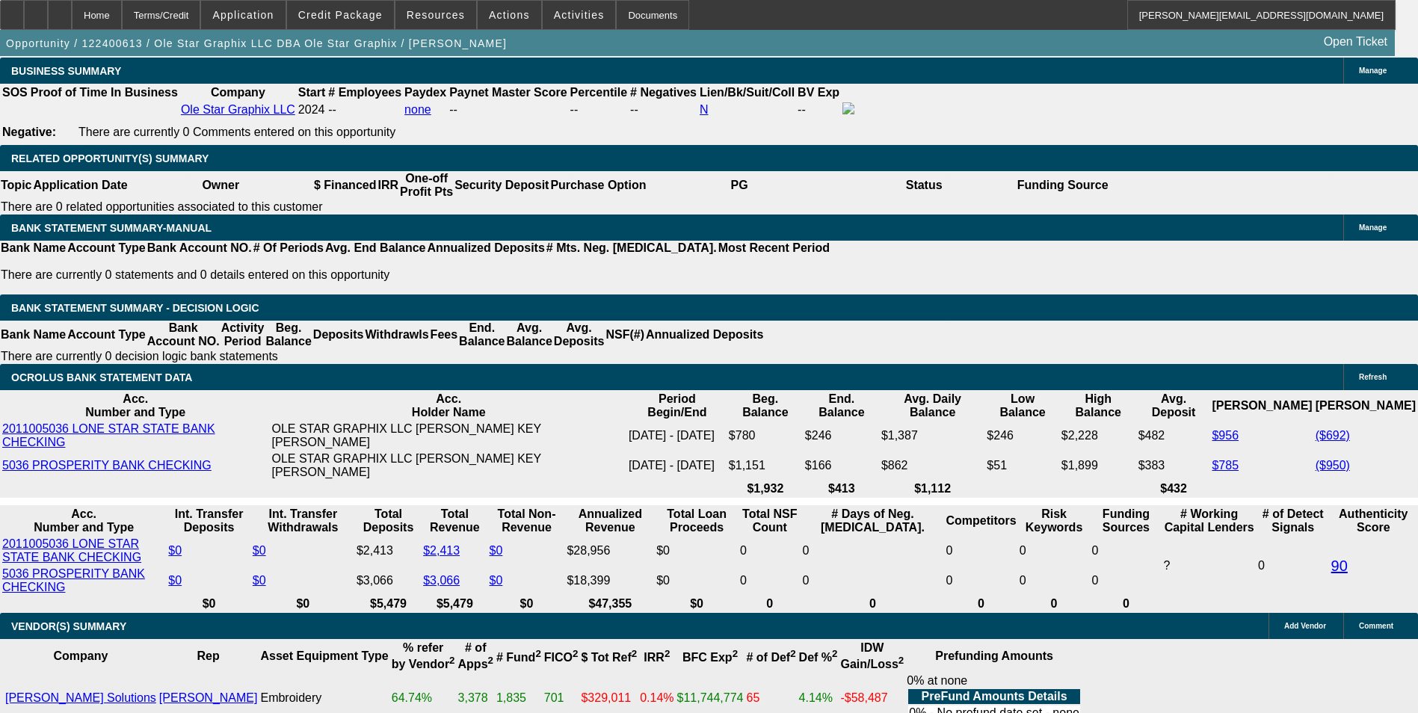
drag, startPoint x: 286, startPoint y: 362, endPoint x: 359, endPoint y: 374, distance: 73.6
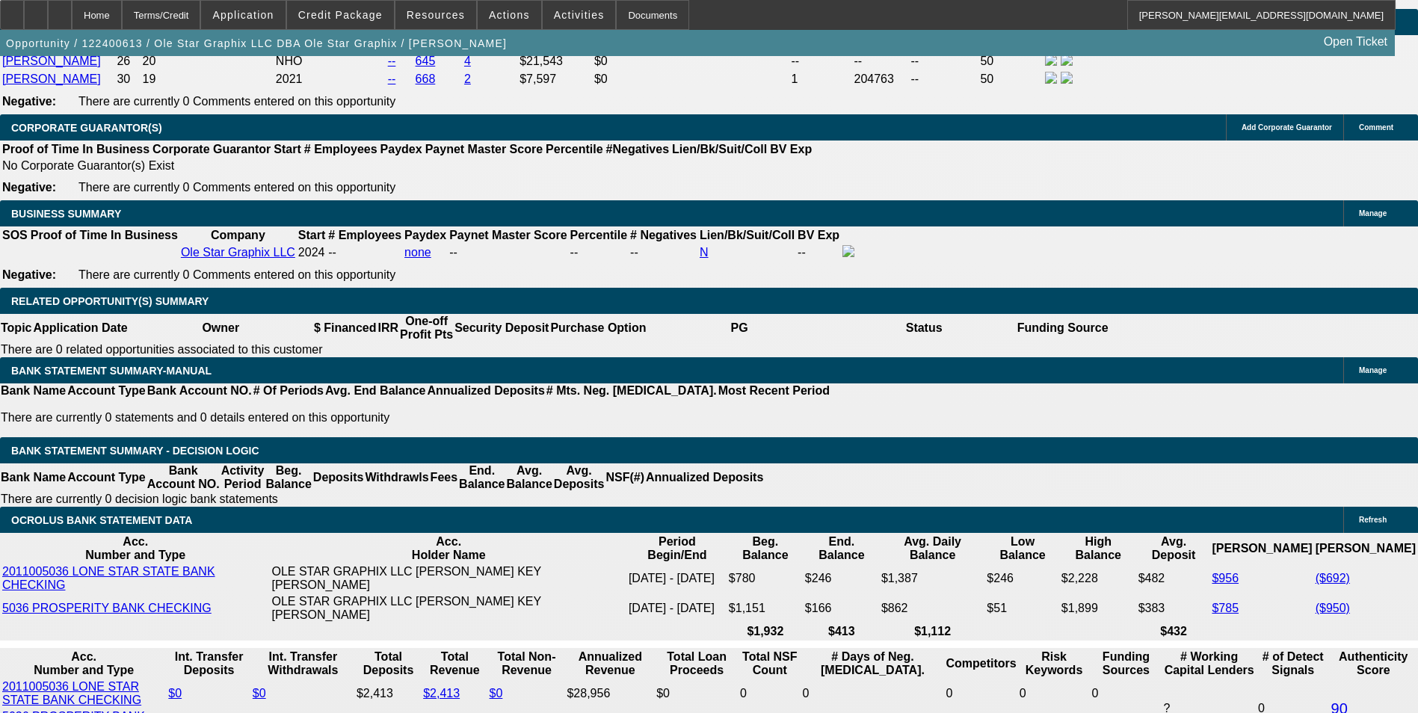
scroll to position [2229, 0]
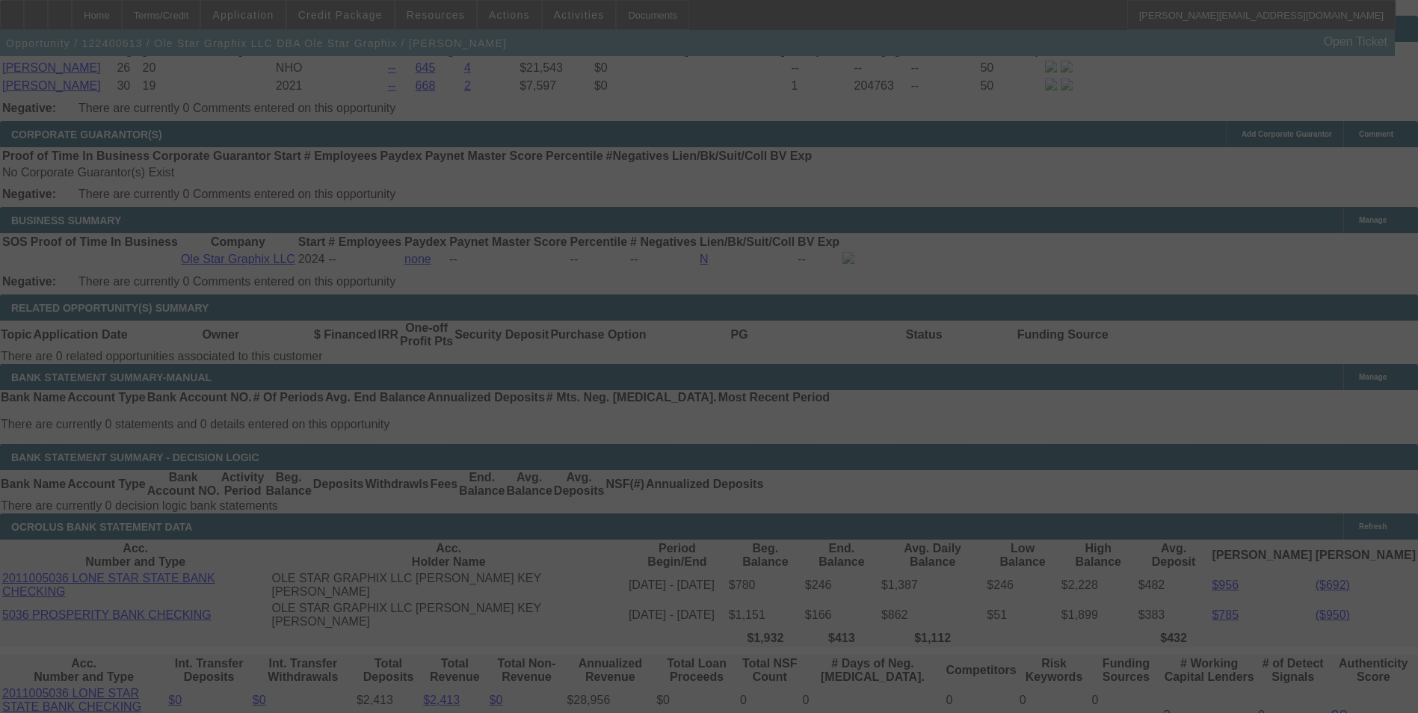
scroll to position [2303, 0]
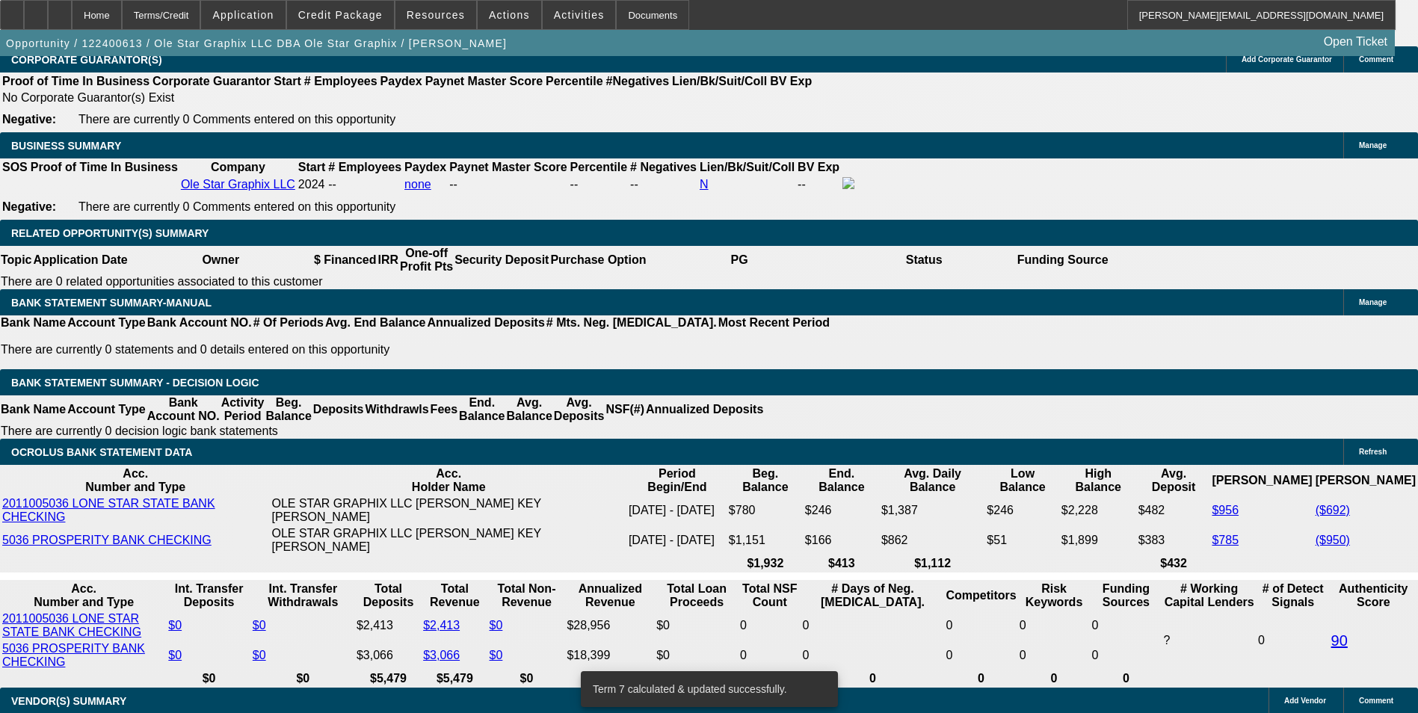
drag, startPoint x: 319, startPoint y: 438, endPoint x: 444, endPoint y: 435, distance: 124.8
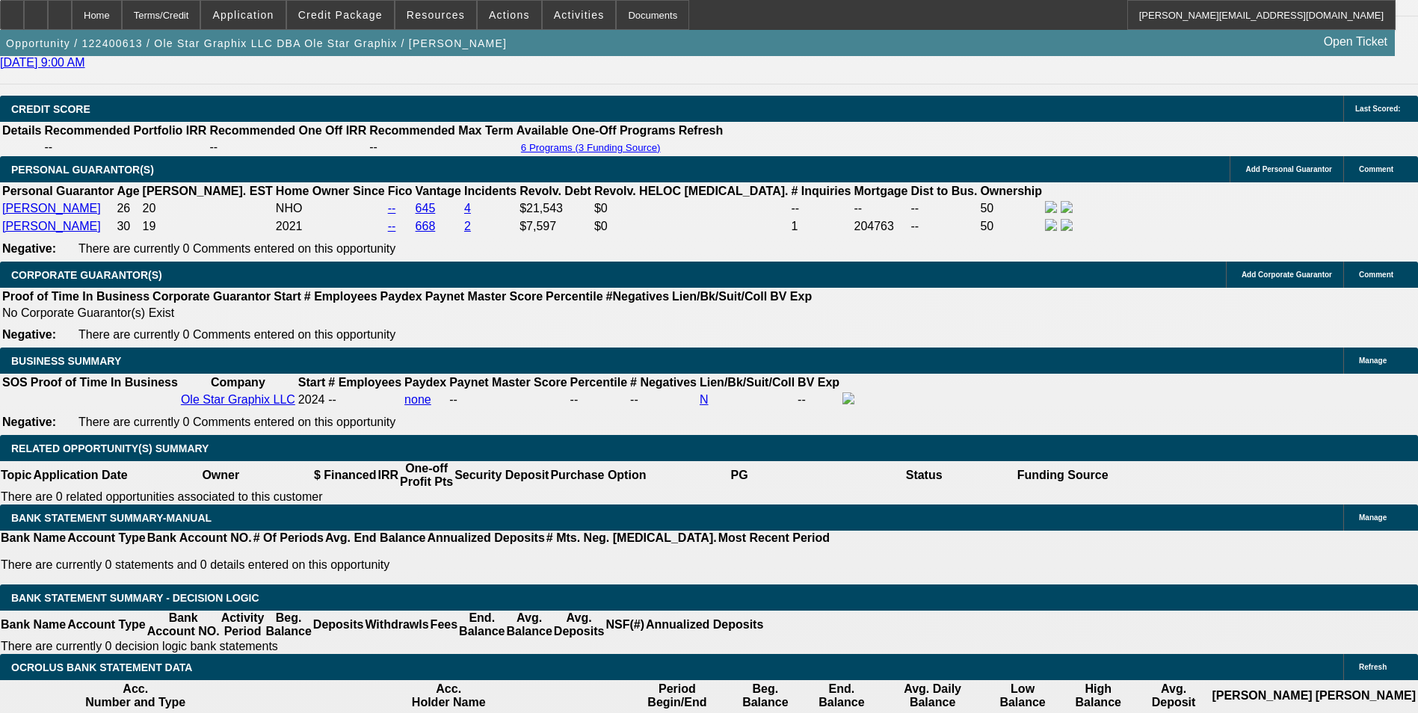
scroll to position [2079, 0]
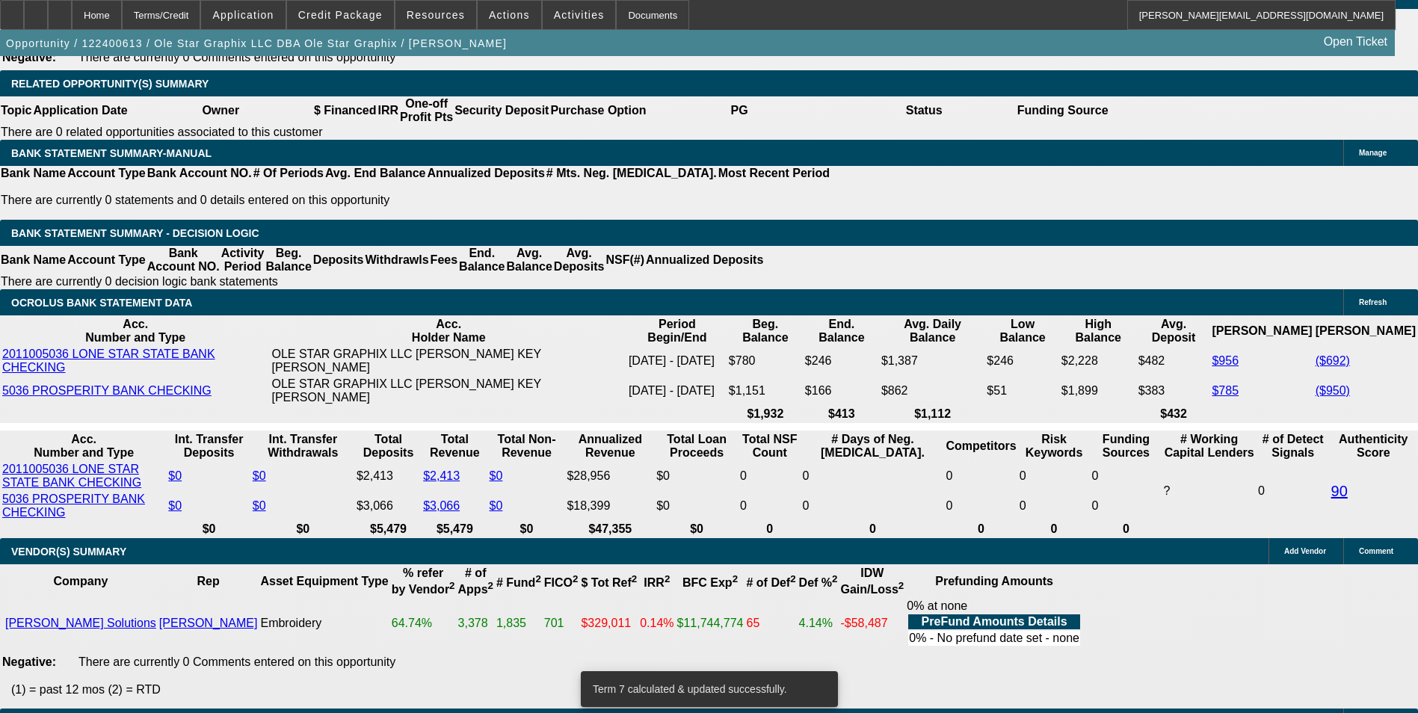
scroll to position [2439, 0]
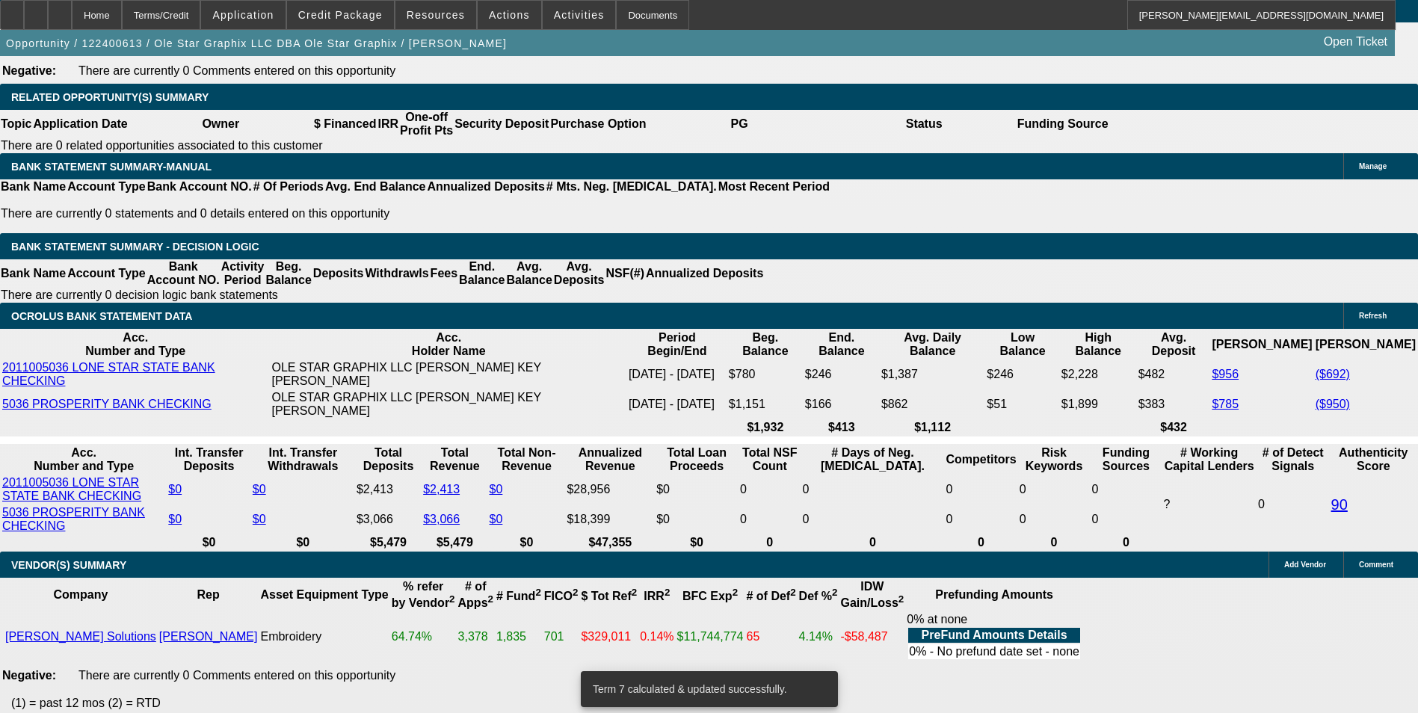
drag, startPoint x: 225, startPoint y: 306, endPoint x: 371, endPoint y: 291, distance: 146.6
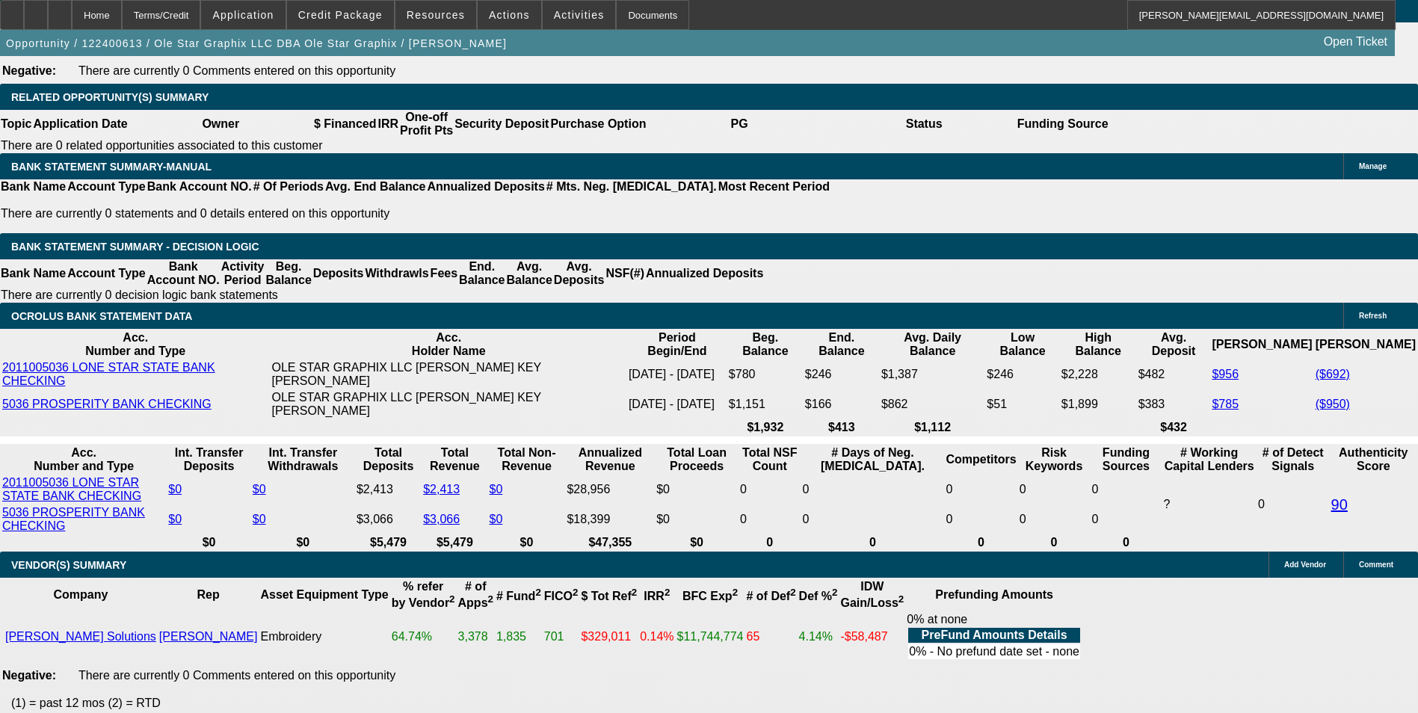
scroll to position [2140, 0]
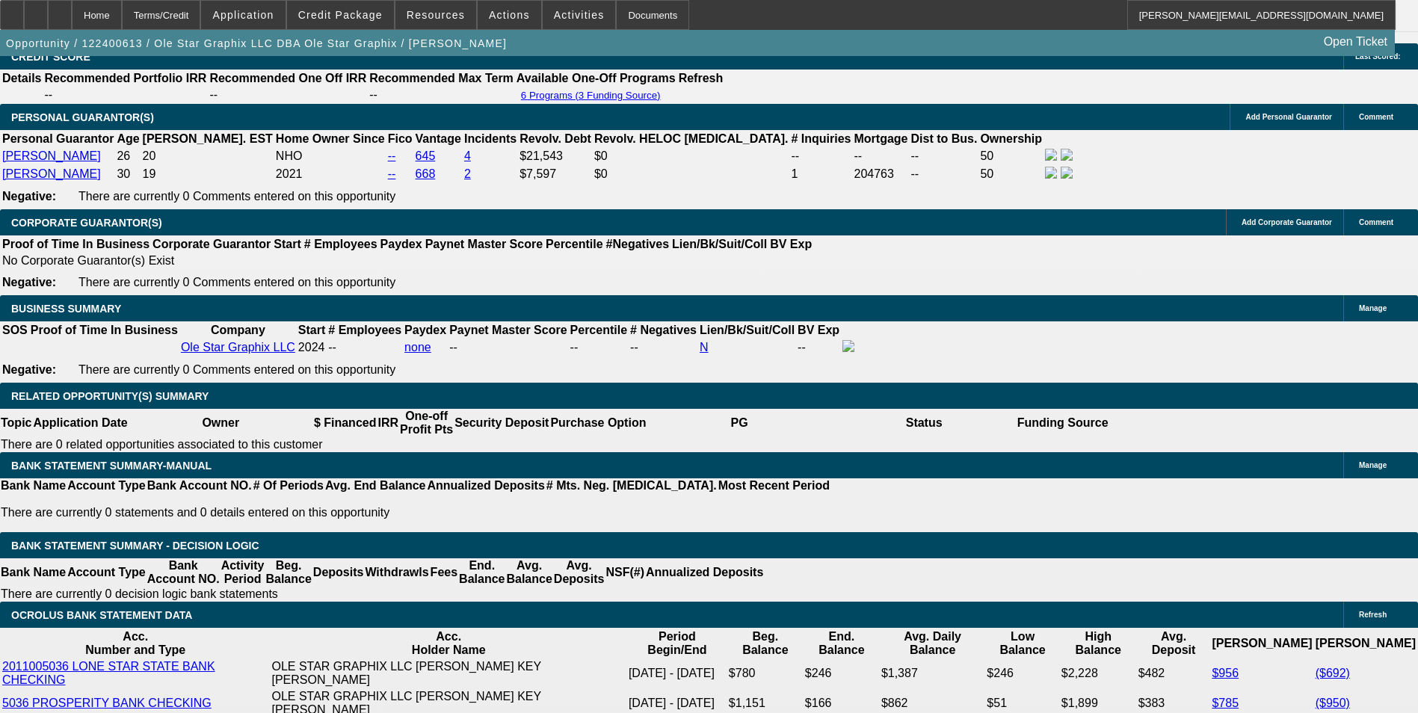
drag, startPoint x: 207, startPoint y: 185, endPoint x: 179, endPoint y: 220, distance: 44.7
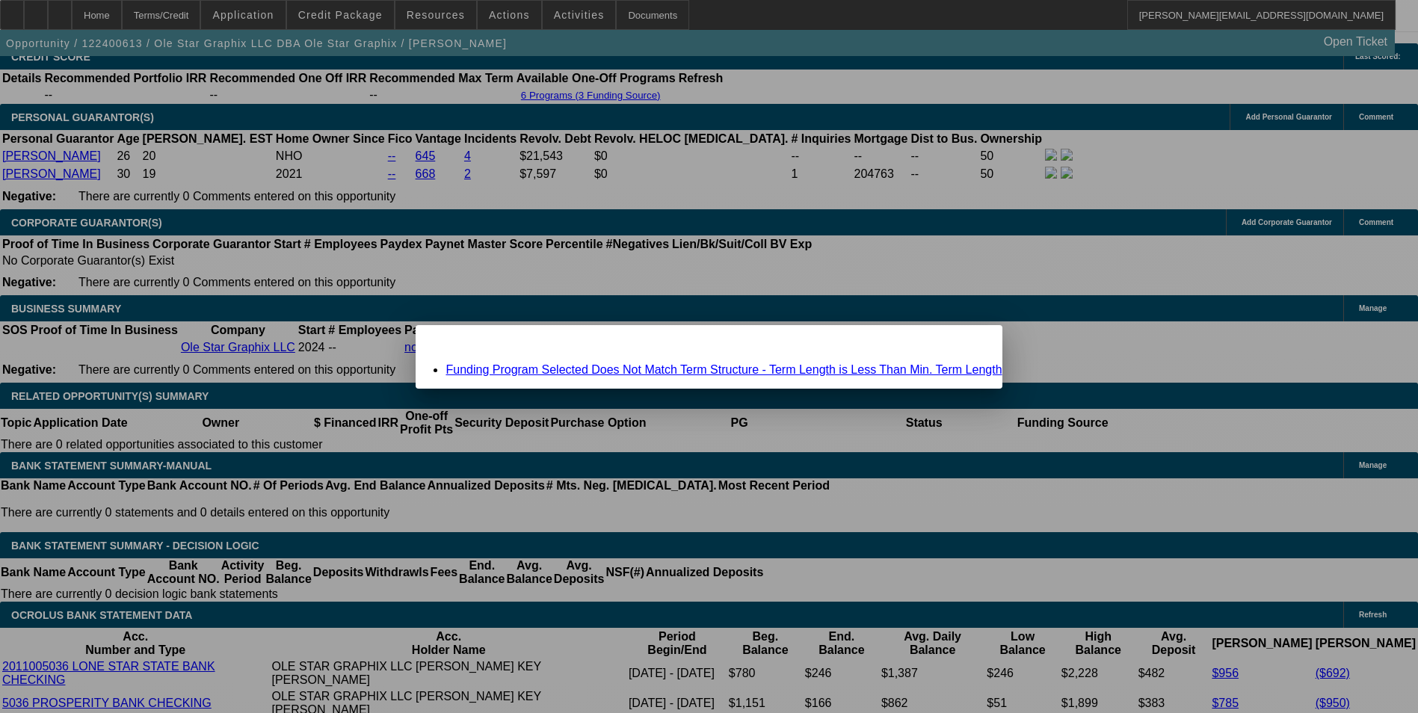
scroll to position [0, 0]
click at [632, 368] on link "Funding Program Selected Does Not Match Term Structure - Term Length is Less Th…" at bounding box center [723, 369] width 556 height 13
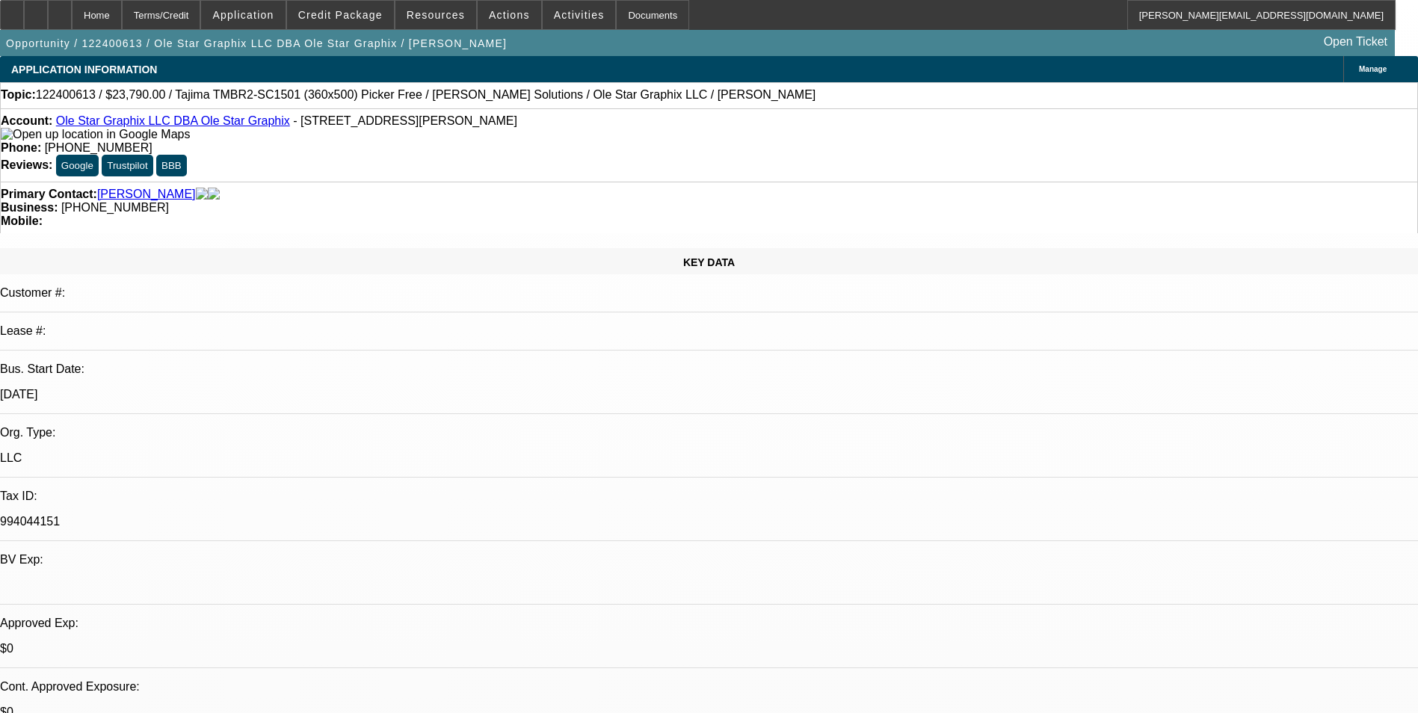
scroll to position [2140, 0]
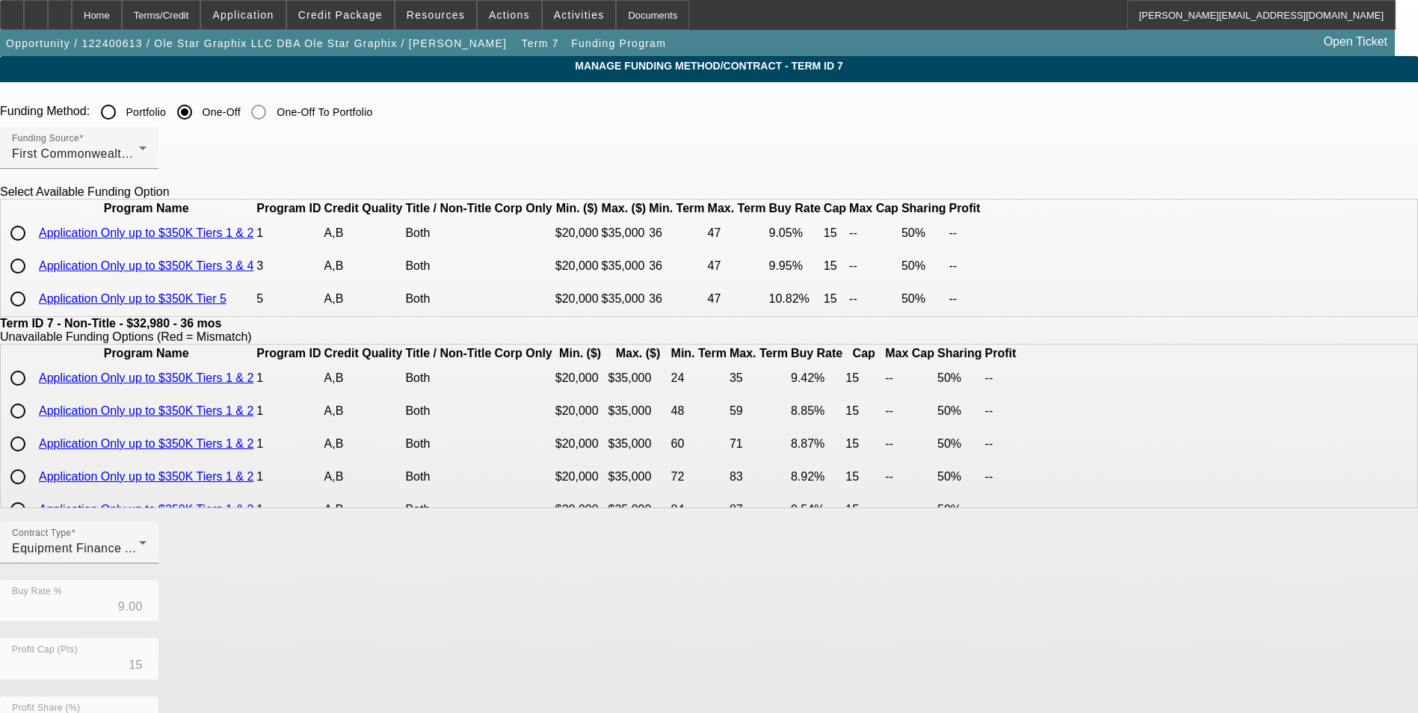
click at [33, 248] on input "radio" at bounding box center [18, 233] width 30 height 30
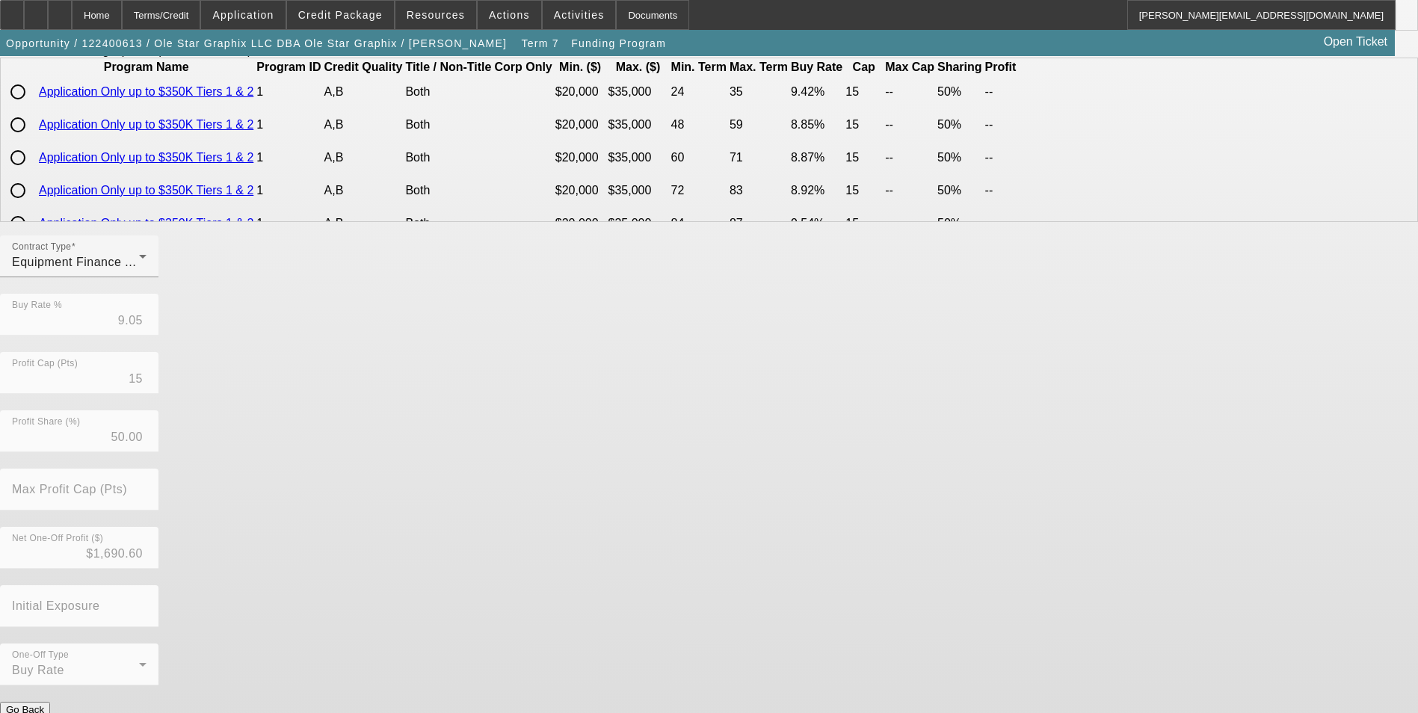
scroll to position [309, 0]
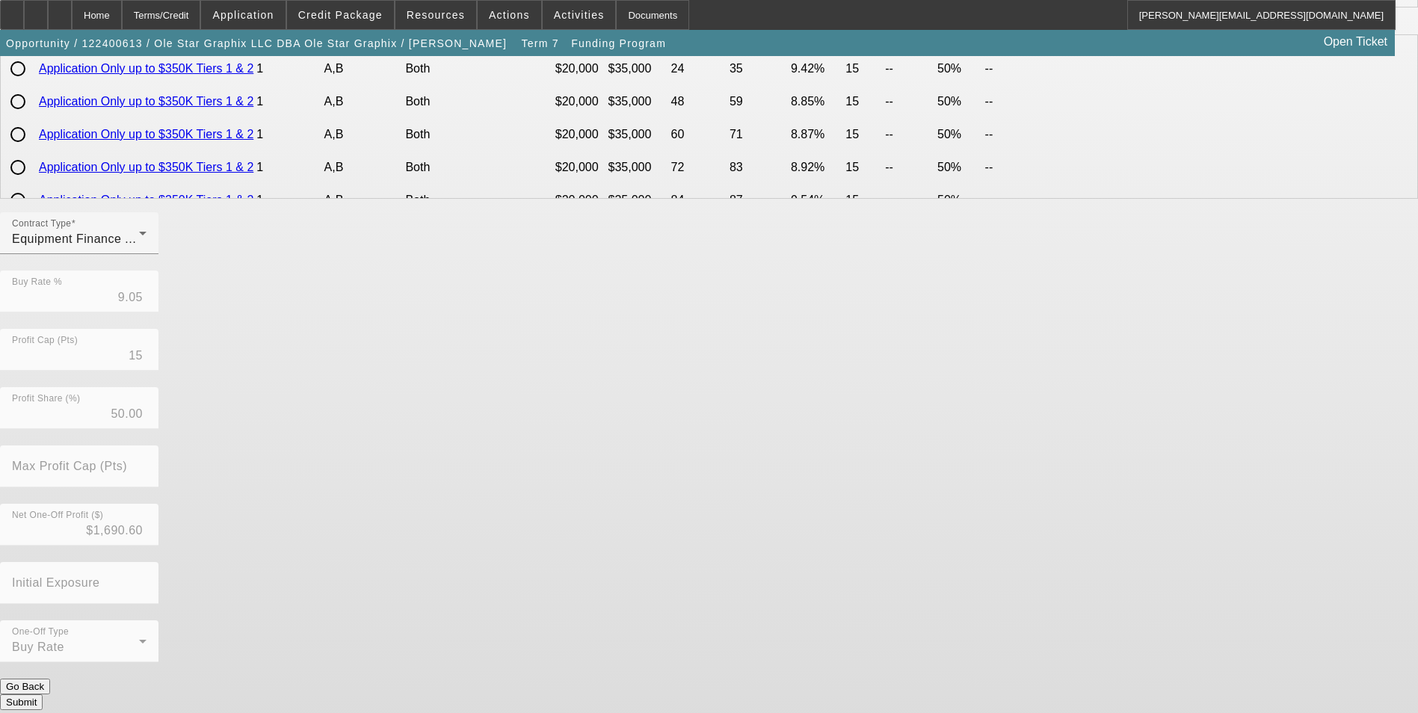
click at [43, 694] on button "Submit" at bounding box center [21, 702] width 43 height 16
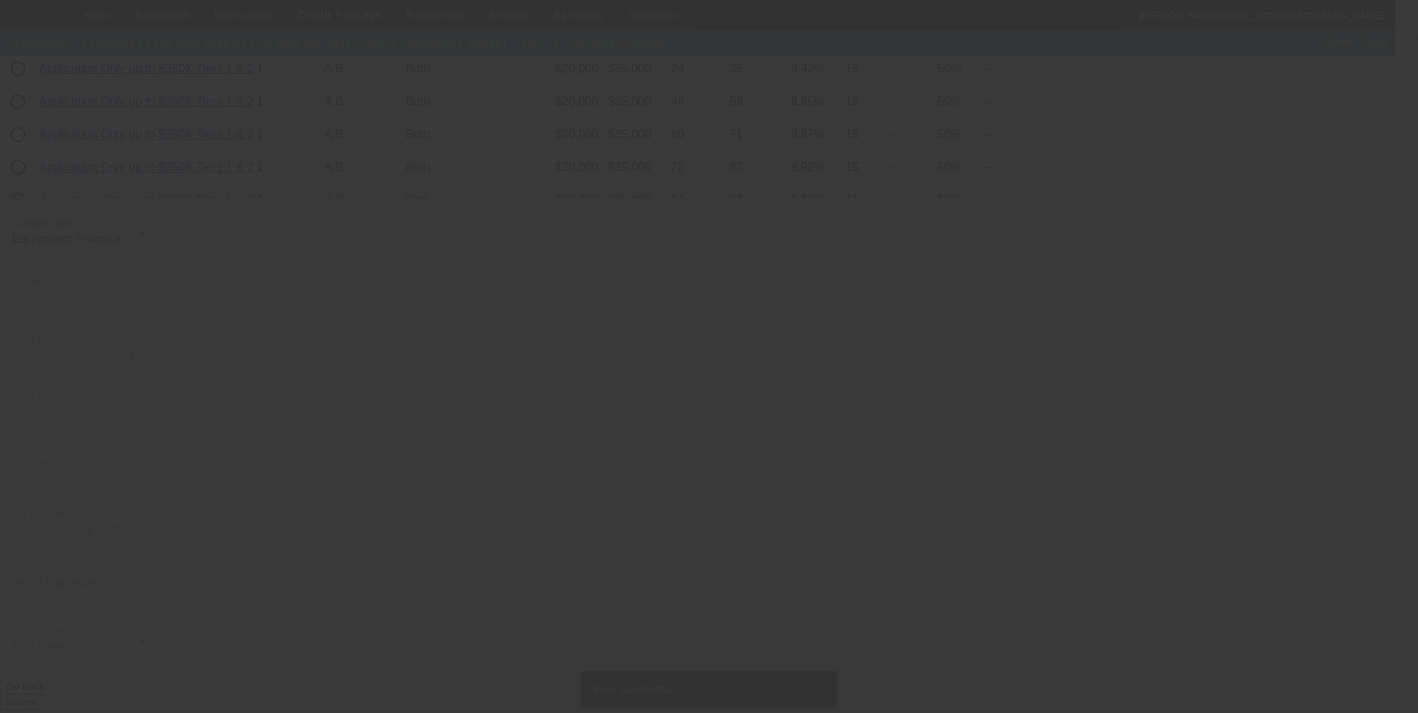
scroll to position [0, 0]
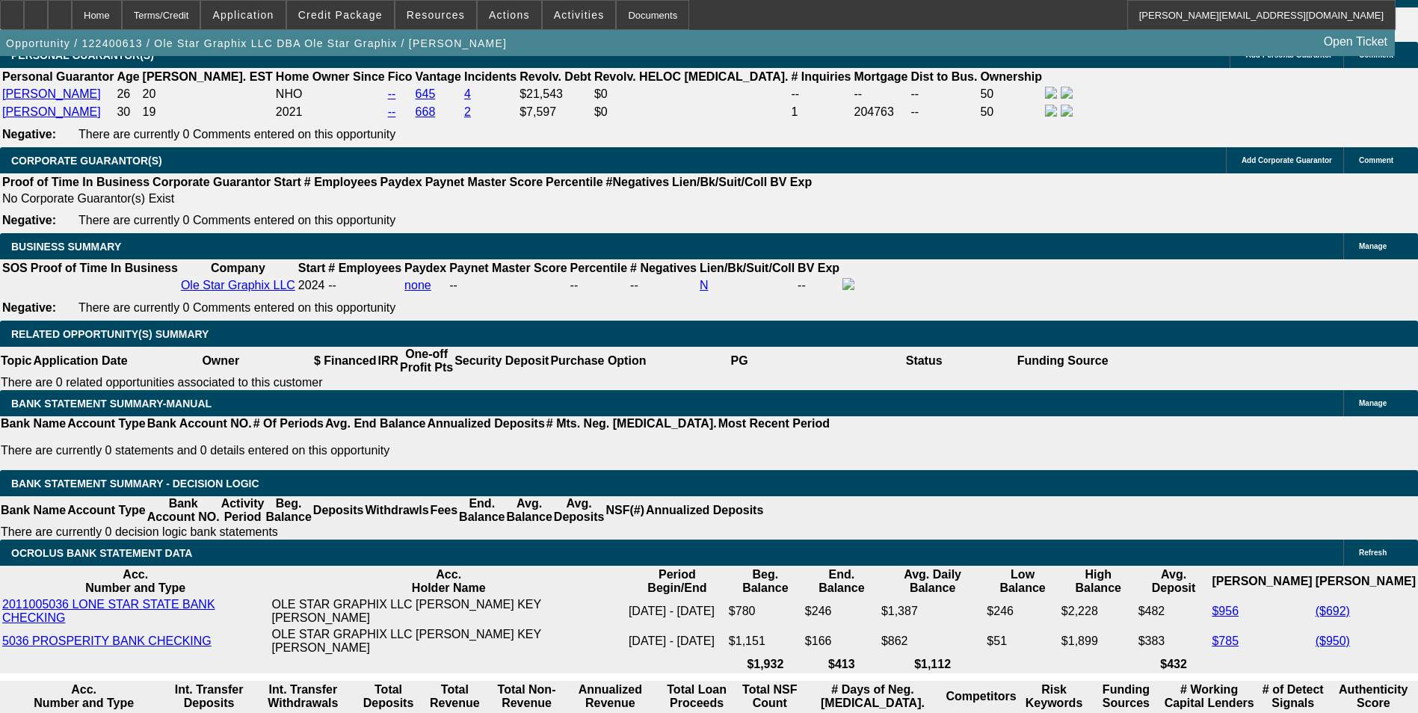
scroll to position [2391, 0]
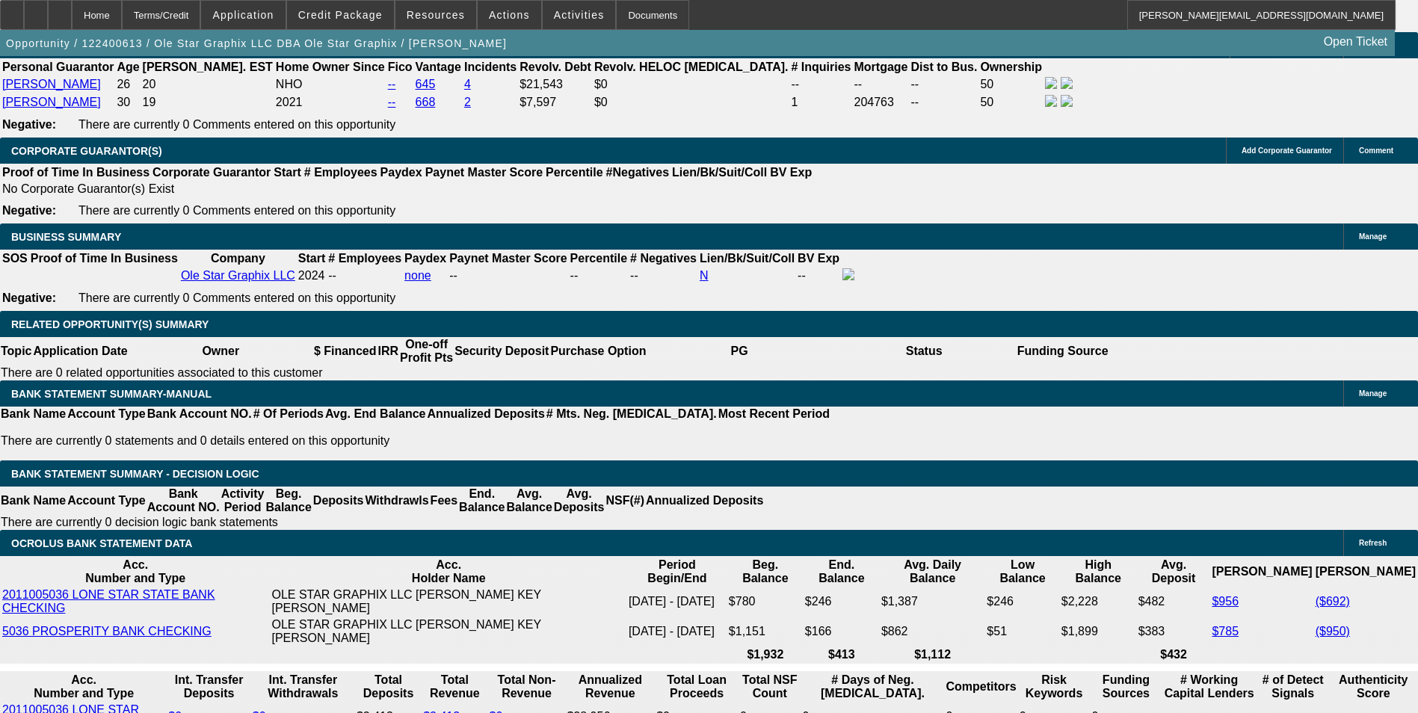
scroll to position [2167, 0]
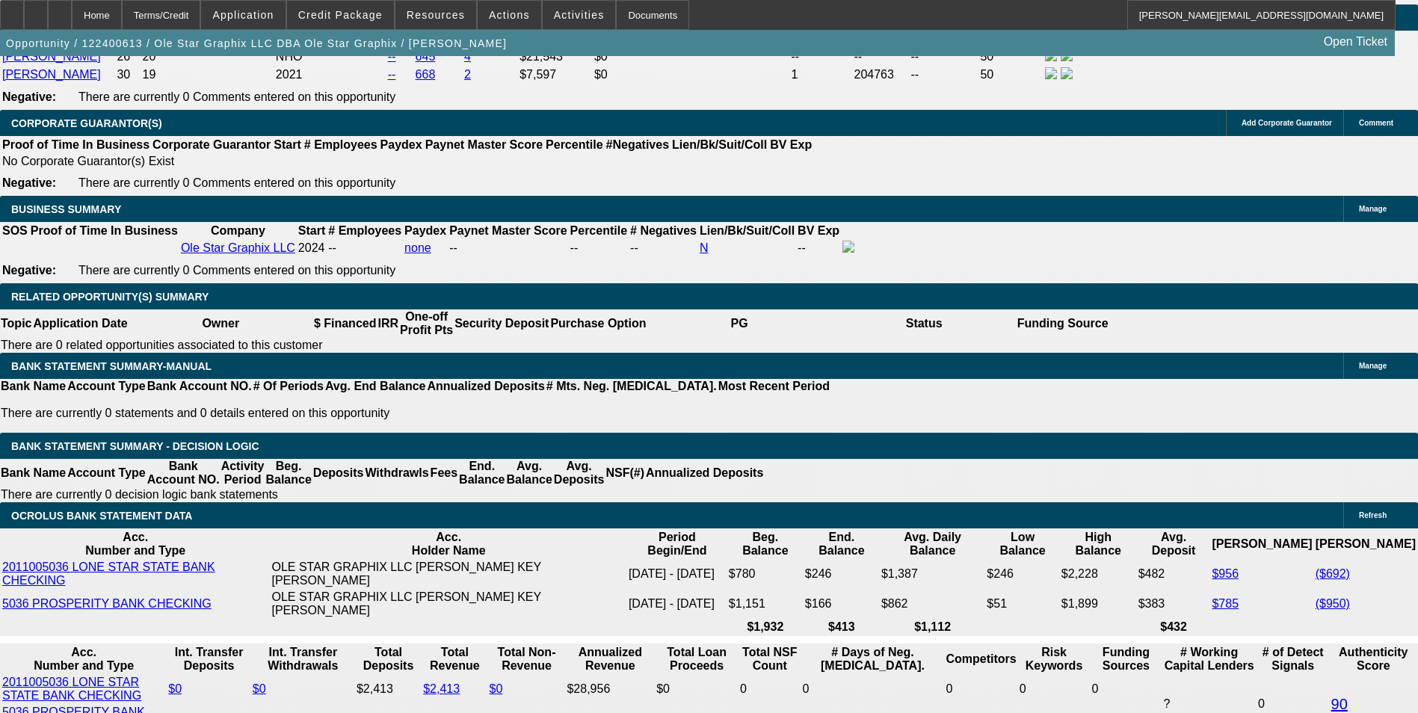
scroll to position [2229, 0]
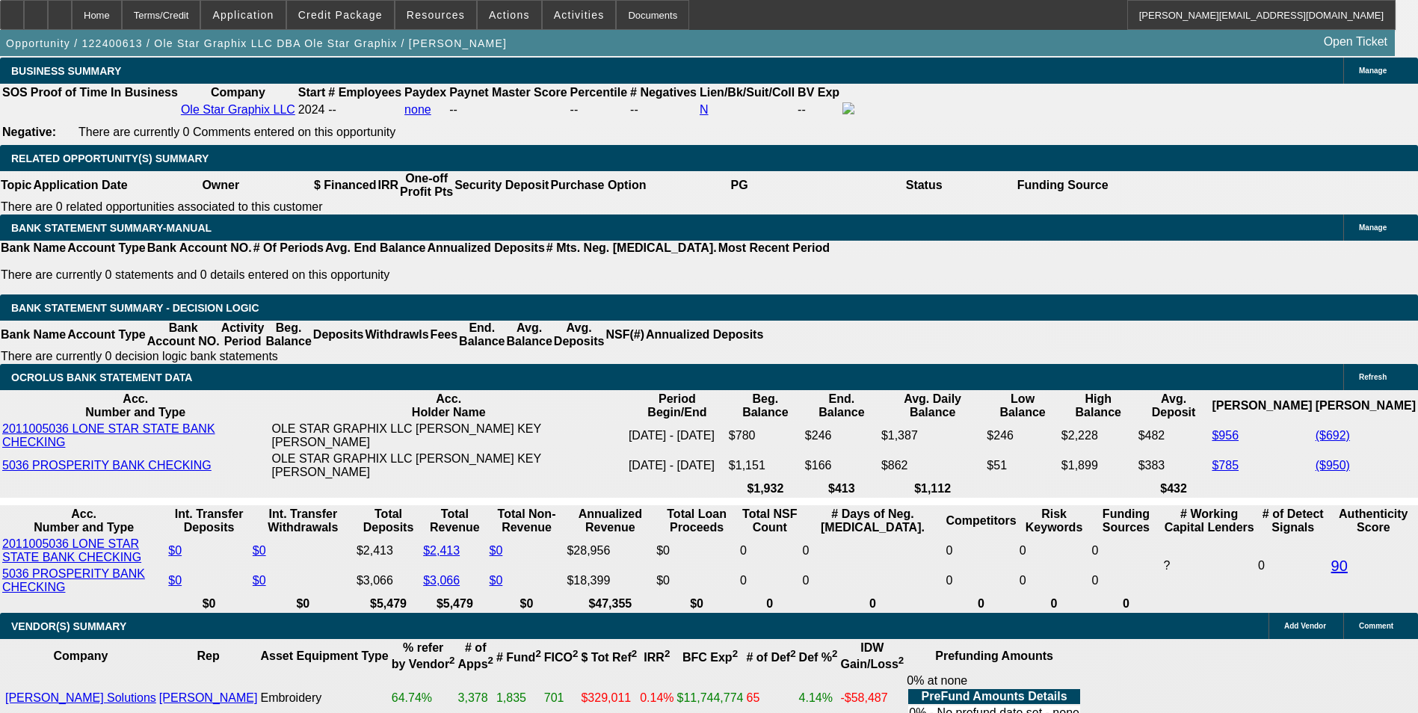
scroll to position [2303, 0]
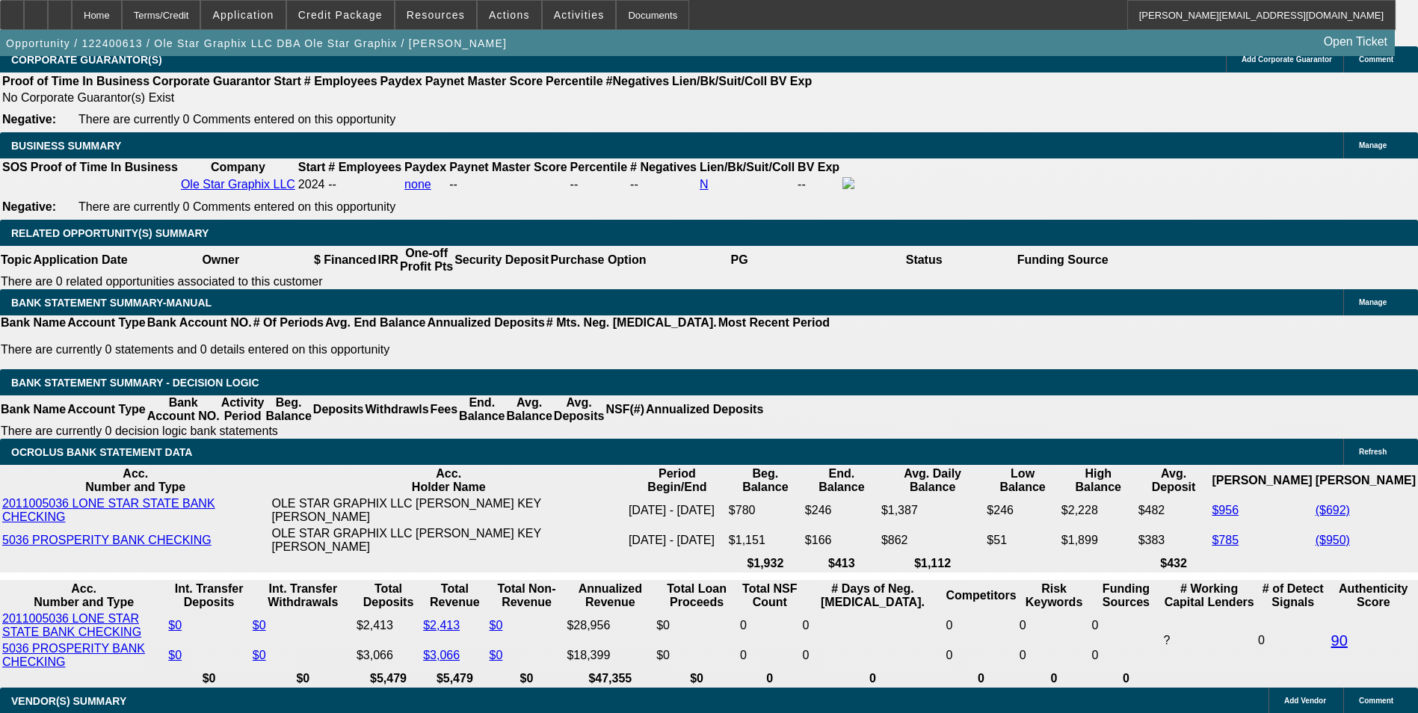
drag, startPoint x: 290, startPoint y: 440, endPoint x: 345, endPoint y: 429, distance: 56.4
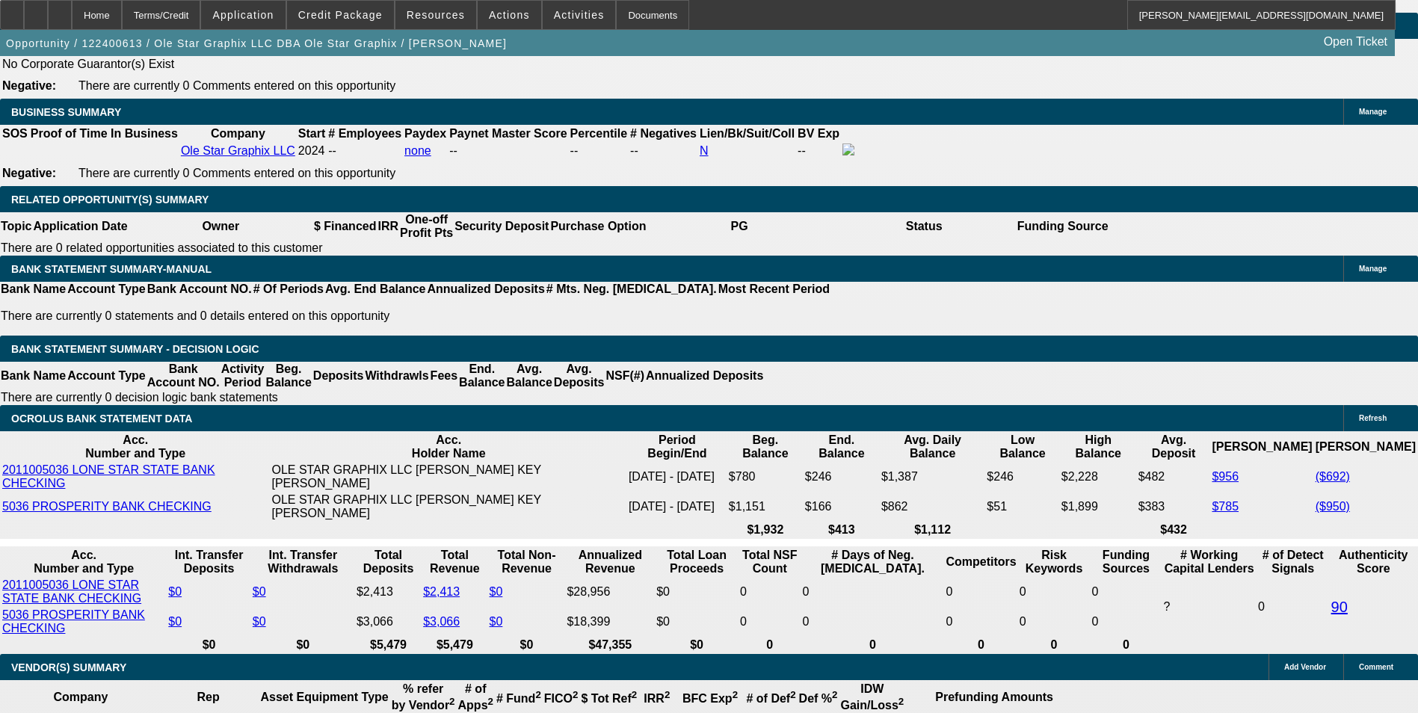
scroll to position [2303, 0]
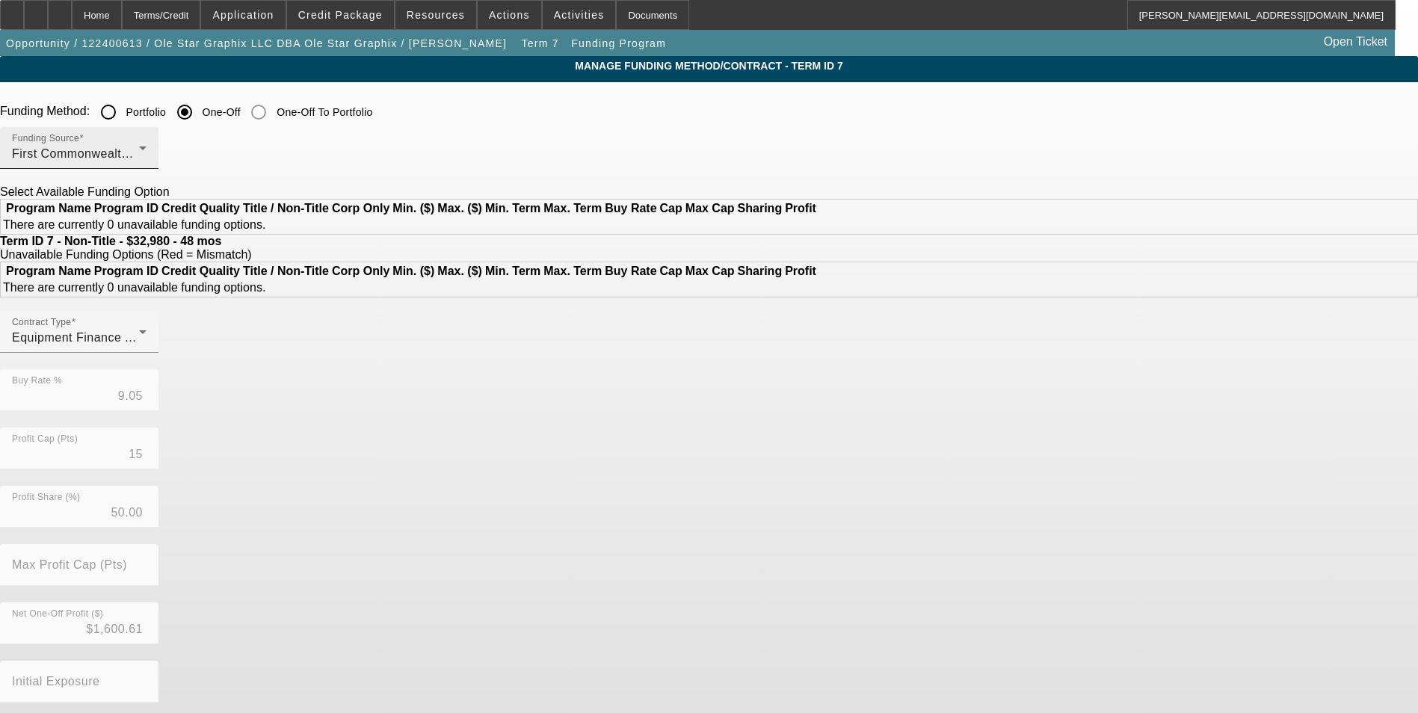
click at [241, 155] on span "First Commonwealth Equipment Finance" at bounding box center [126, 153] width 229 height 13
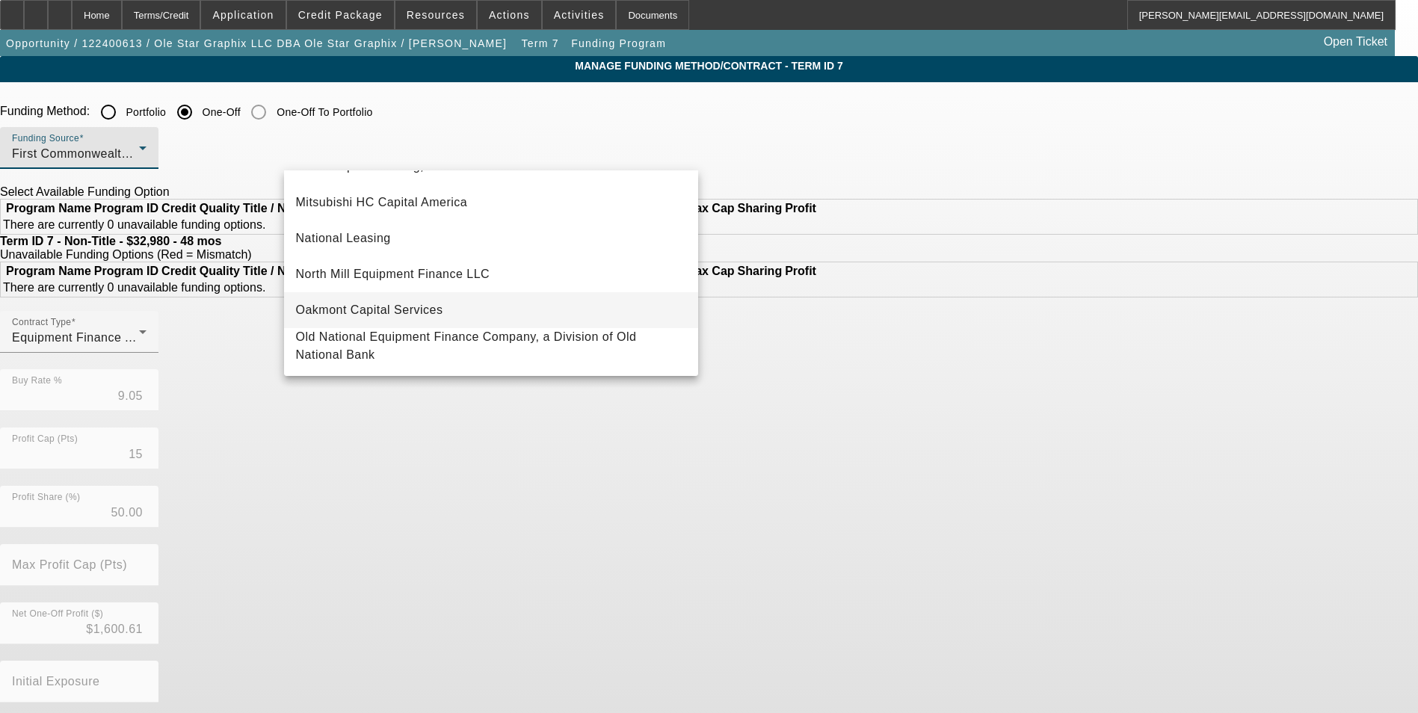
scroll to position [424, 0]
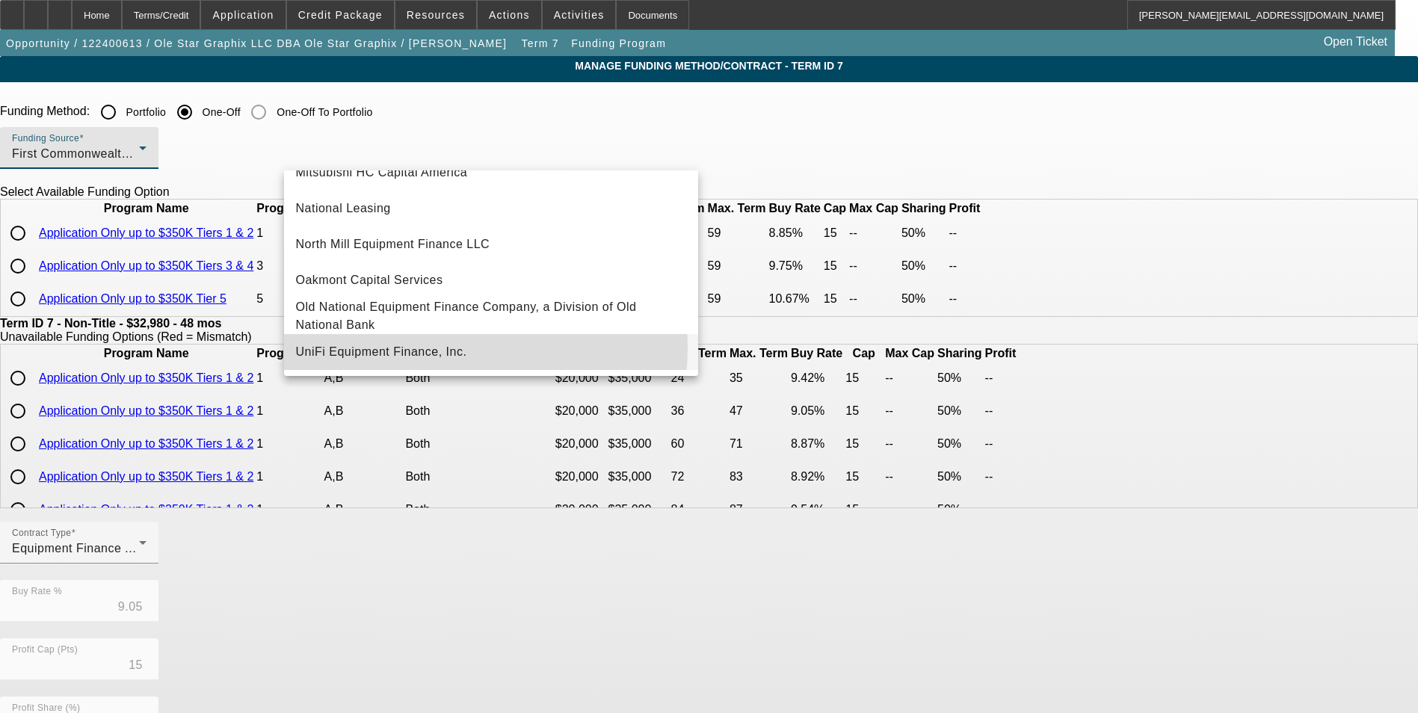
click at [388, 346] on span "UniFi Equipment Finance, Inc." at bounding box center [381, 352] width 171 height 18
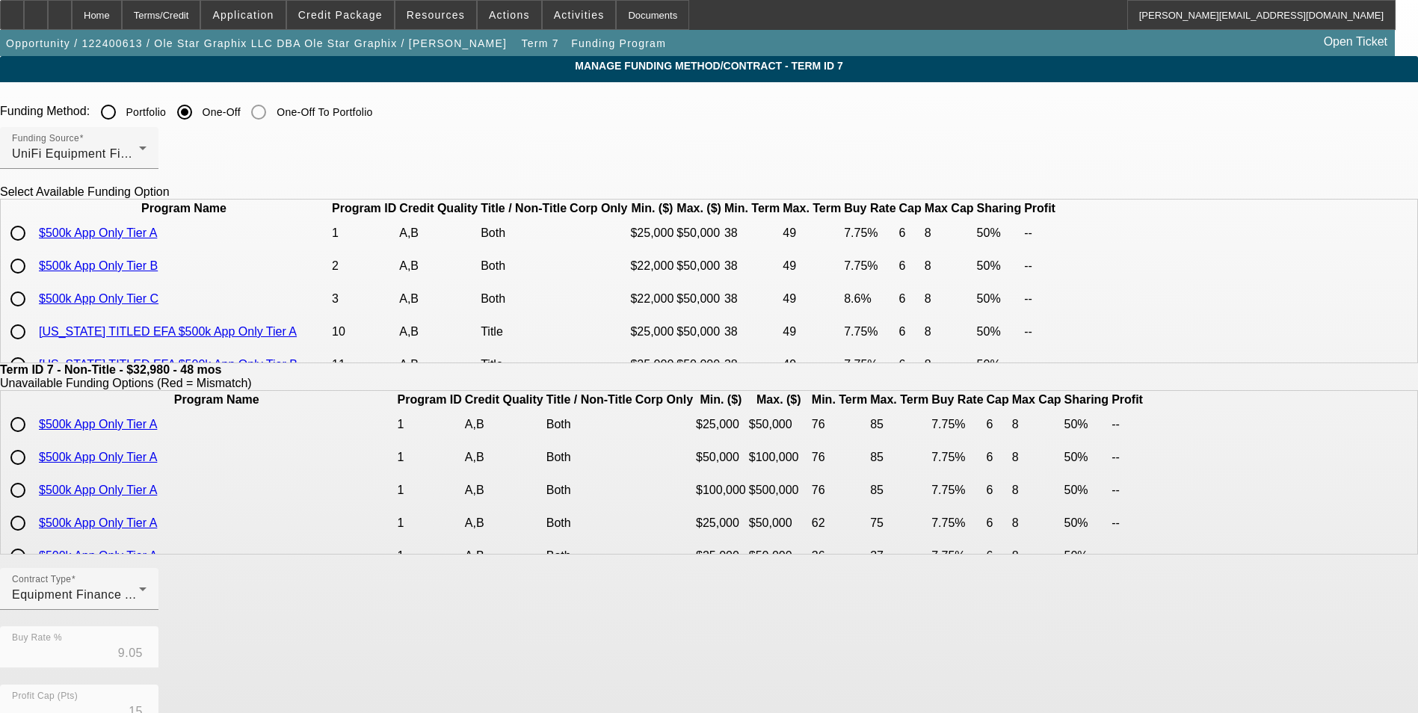
click at [33, 248] on input "radio" at bounding box center [18, 233] width 30 height 30
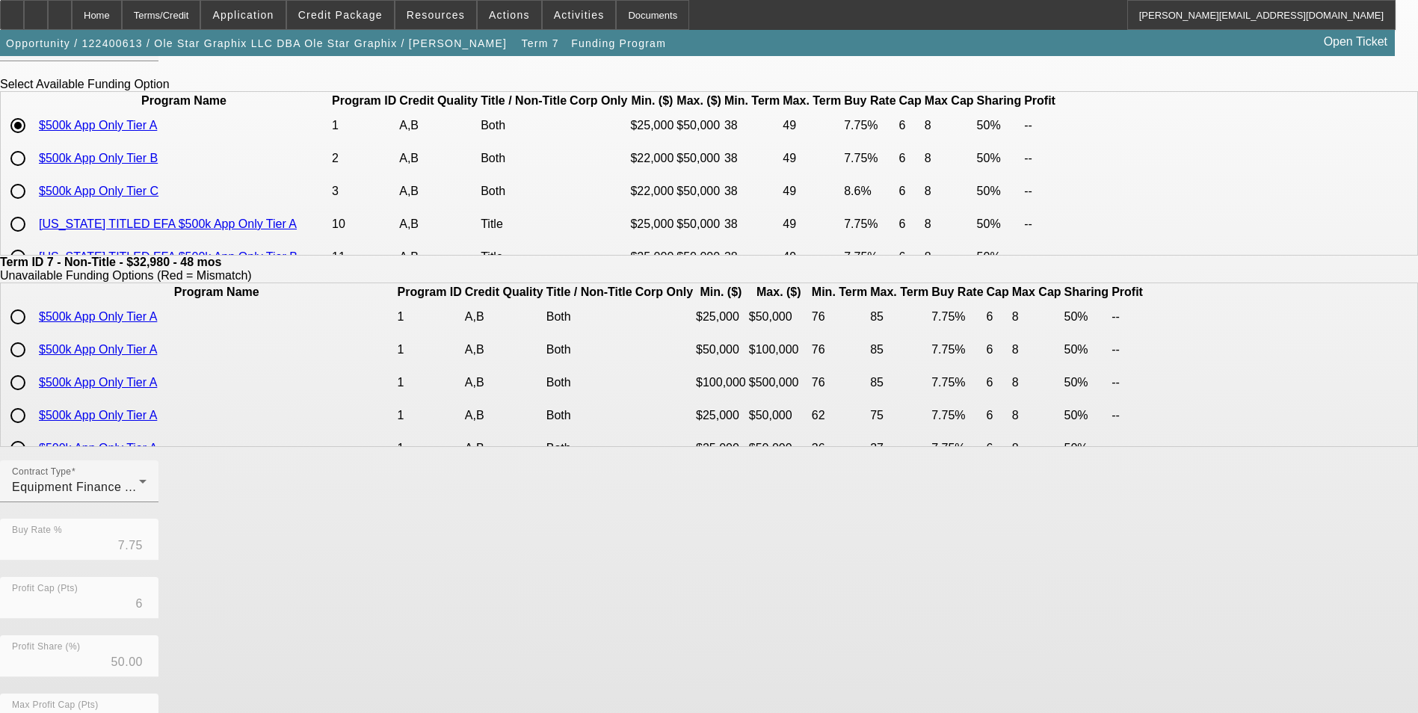
scroll to position [321, 0]
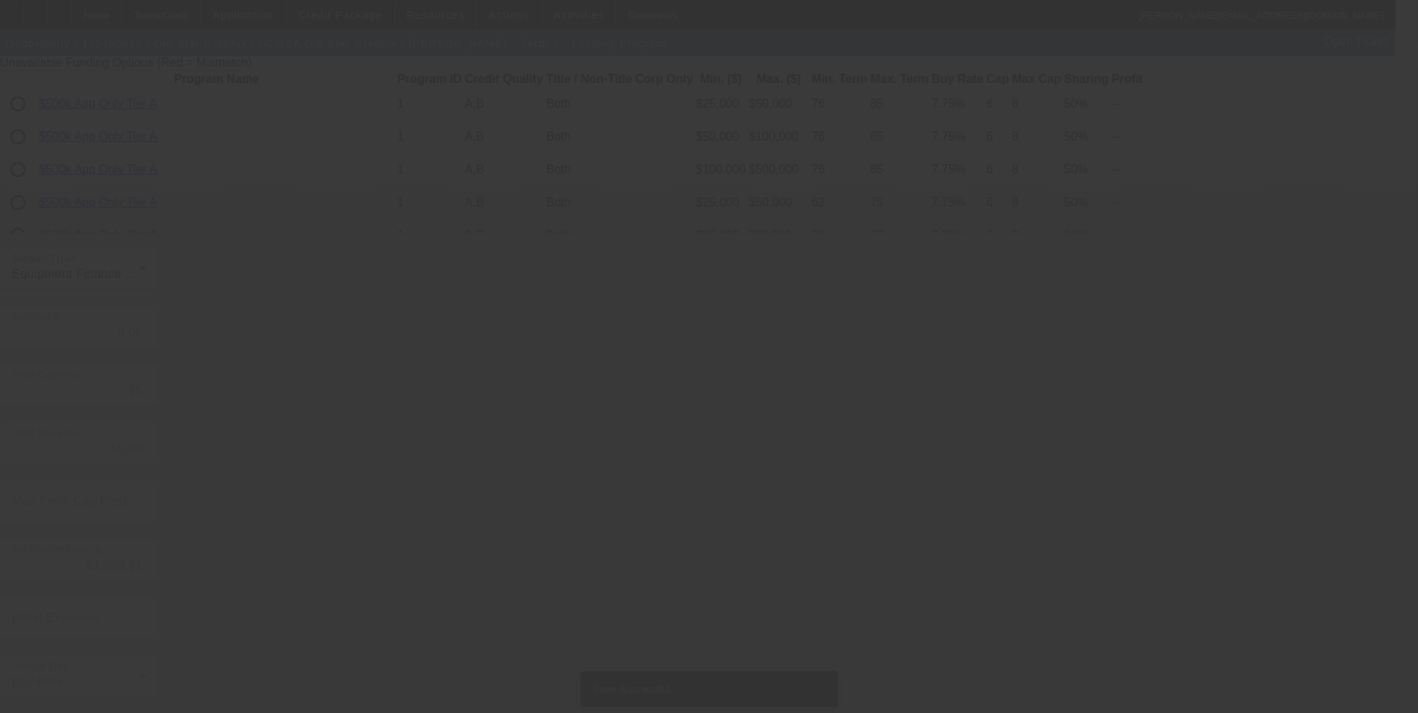
scroll to position [0, 0]
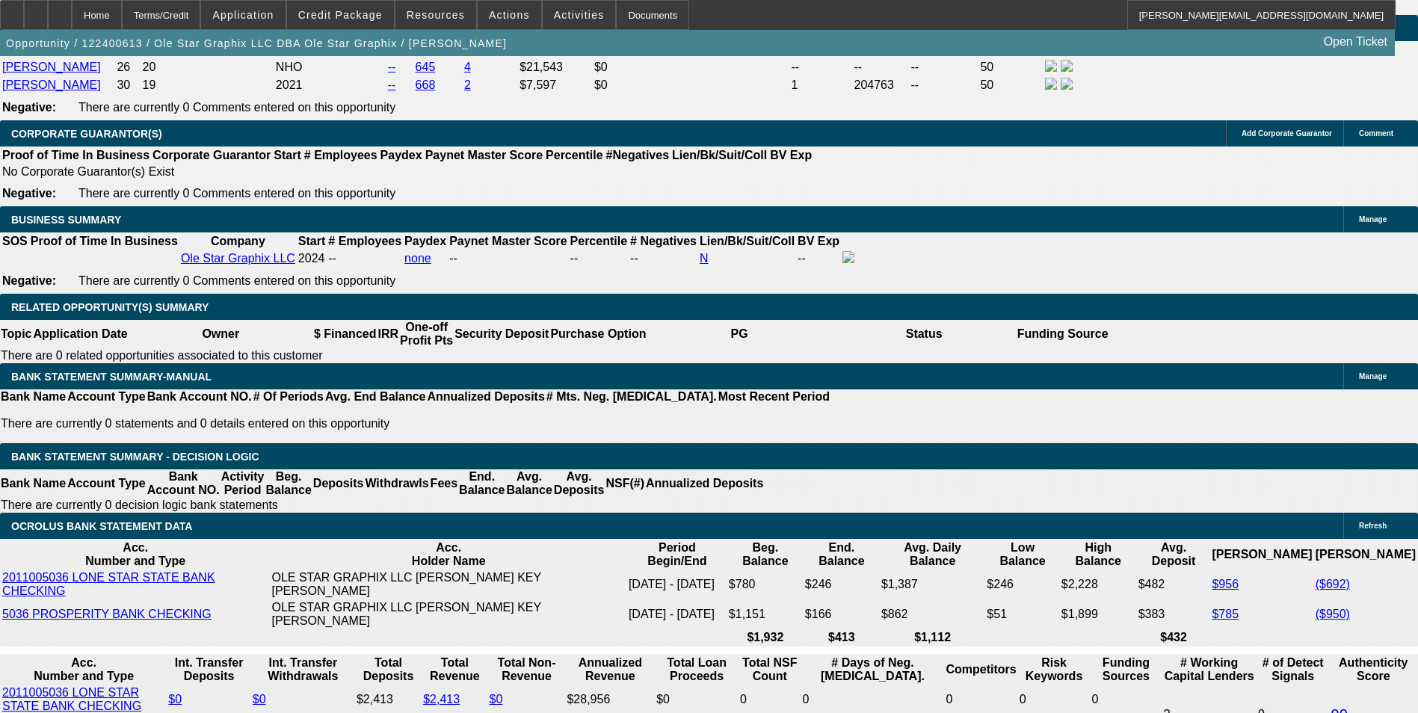
scroll to position [2391, 0]
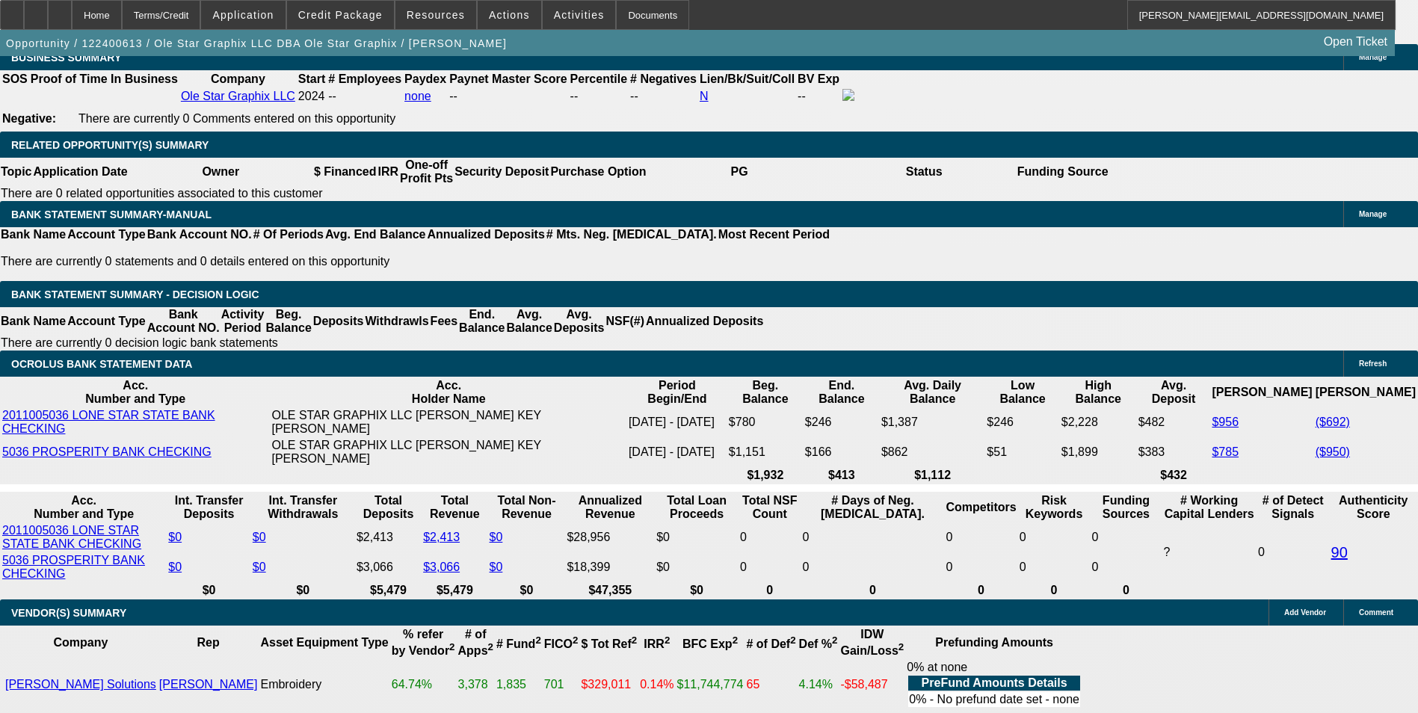
drag, startPoint x: 325, startPoint y: 353, endPoint x: 445, endPoint y: 342, distance: 120.1
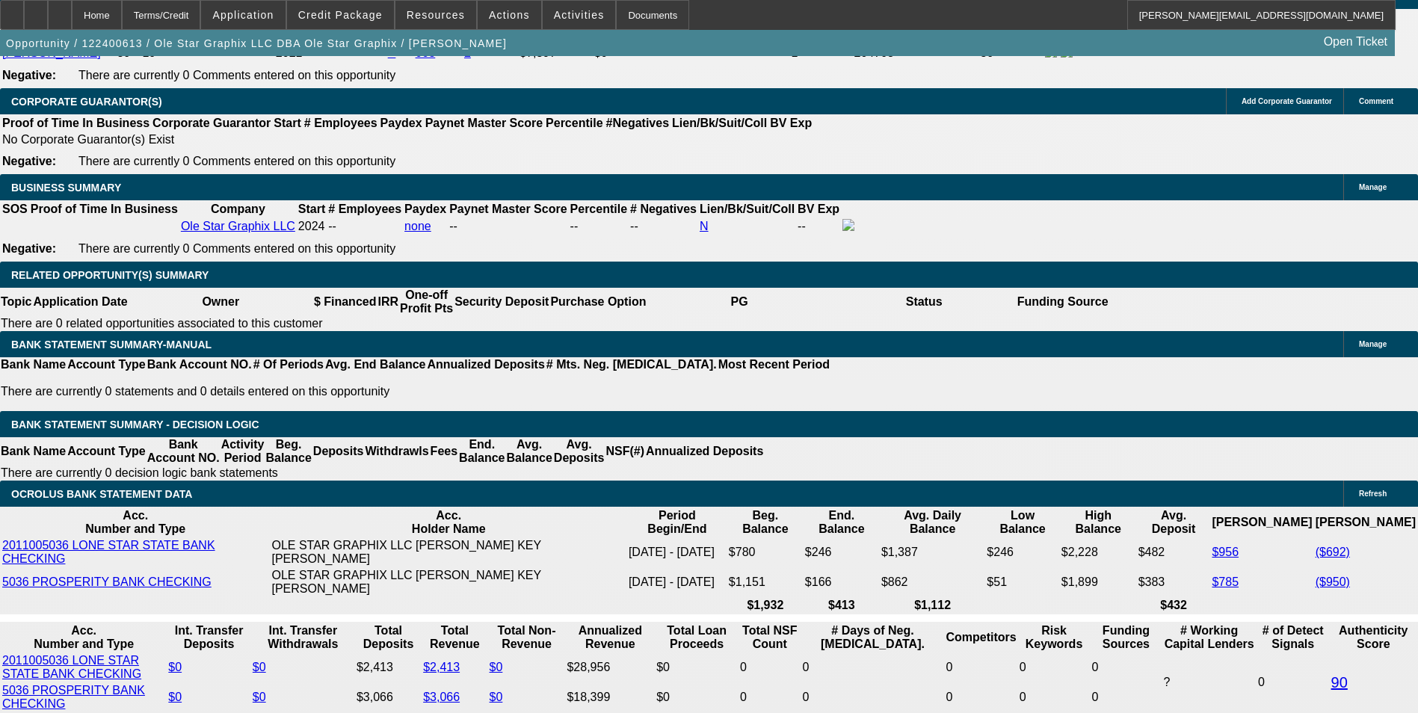
scroll to position [2242, 0]
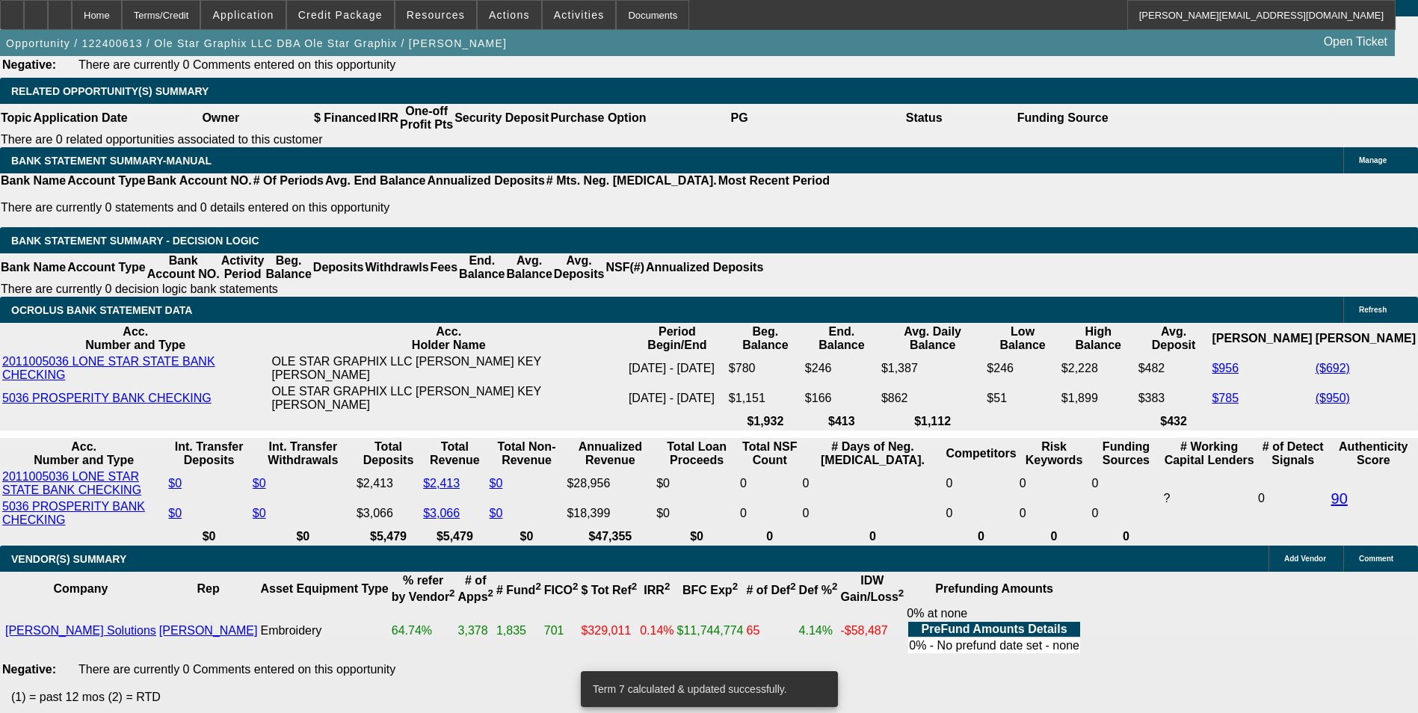
scroll to position [2466, 0]
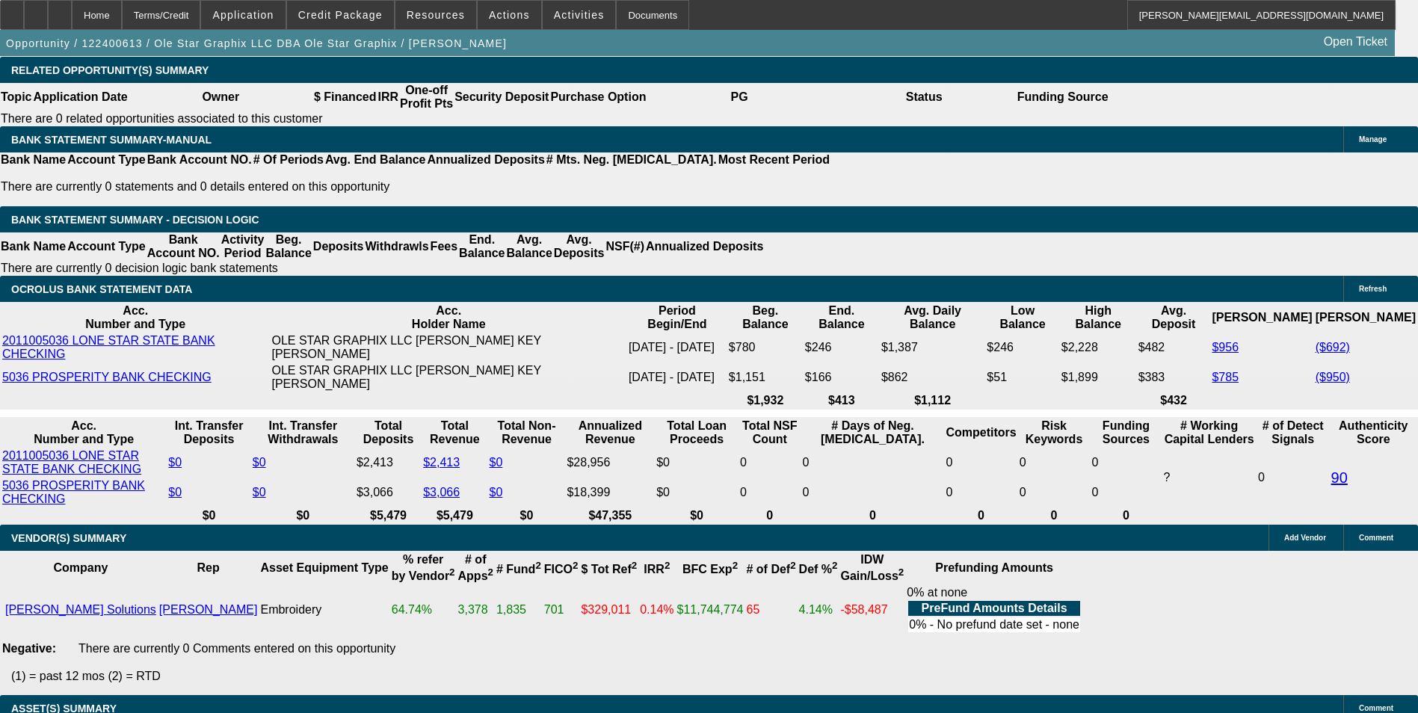
drag, startPoint x: 324, startPoint y: 278, endPoint x: 384, endPoint y: 275, distance: 60.6
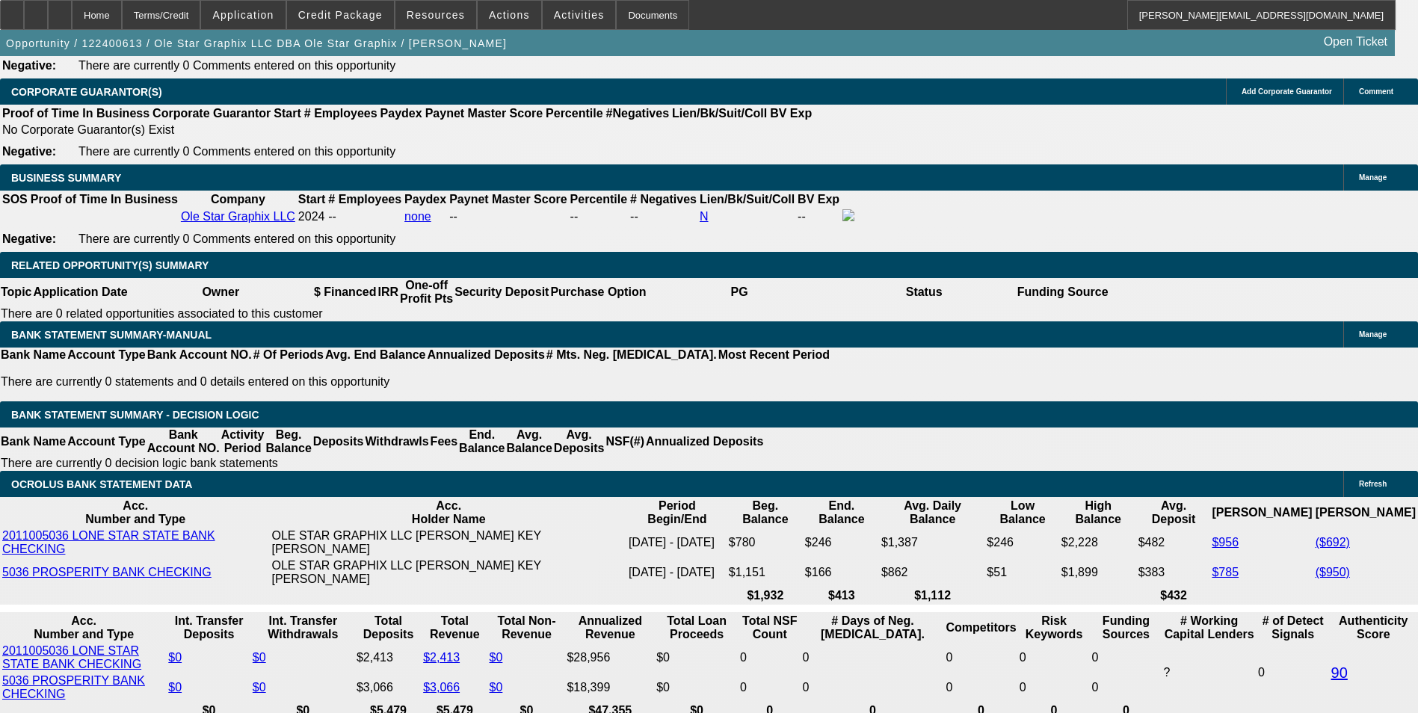
scroll to position [2242, 0]
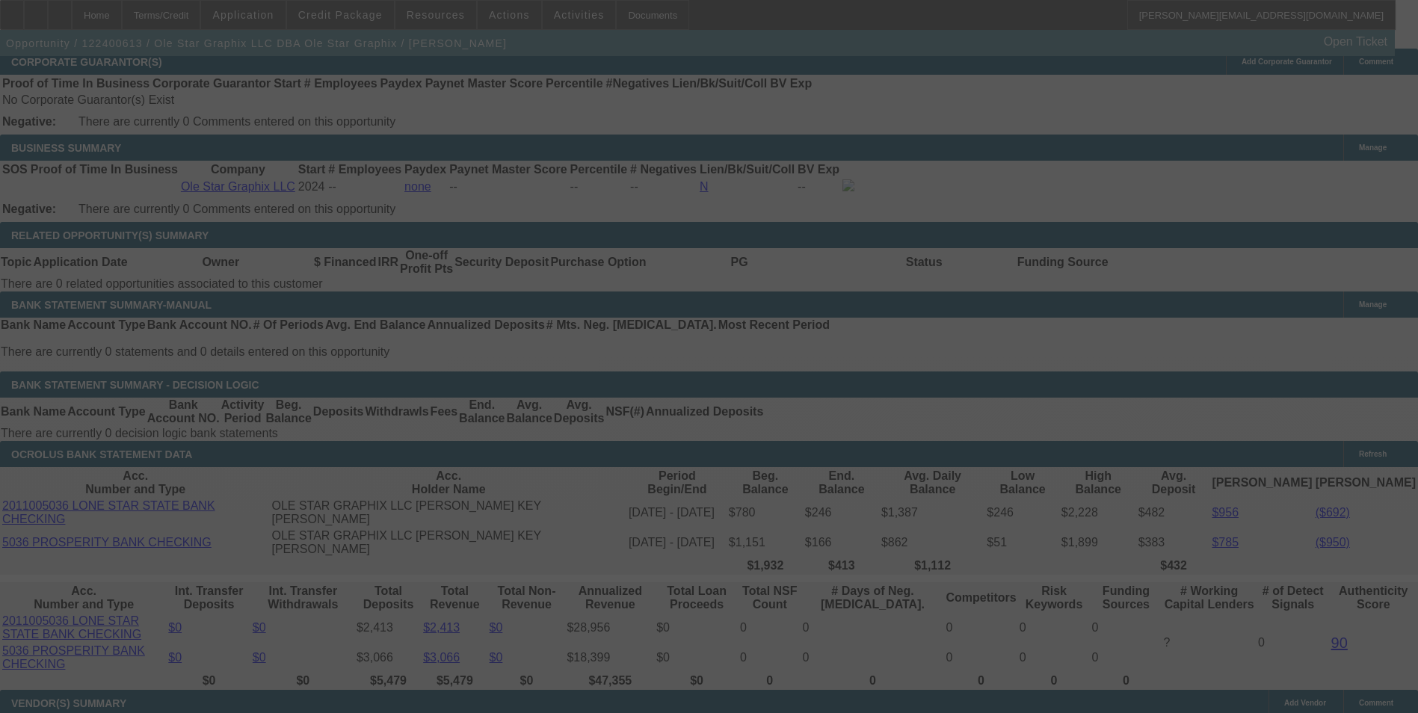
scroll to position [2391, 0]
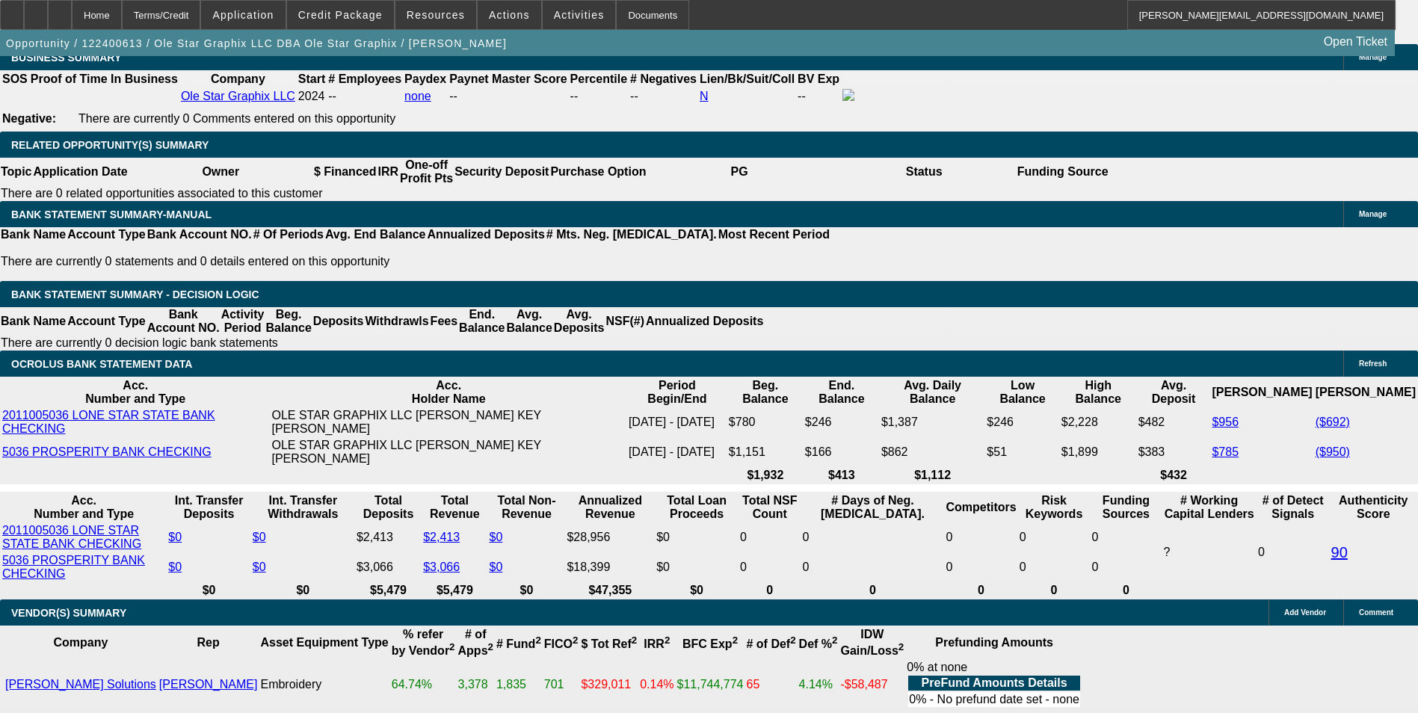
drag, startPoint x: 230, startPoint y: 351, endPoint x: 373, endPoint y: 336, distance: 143.4
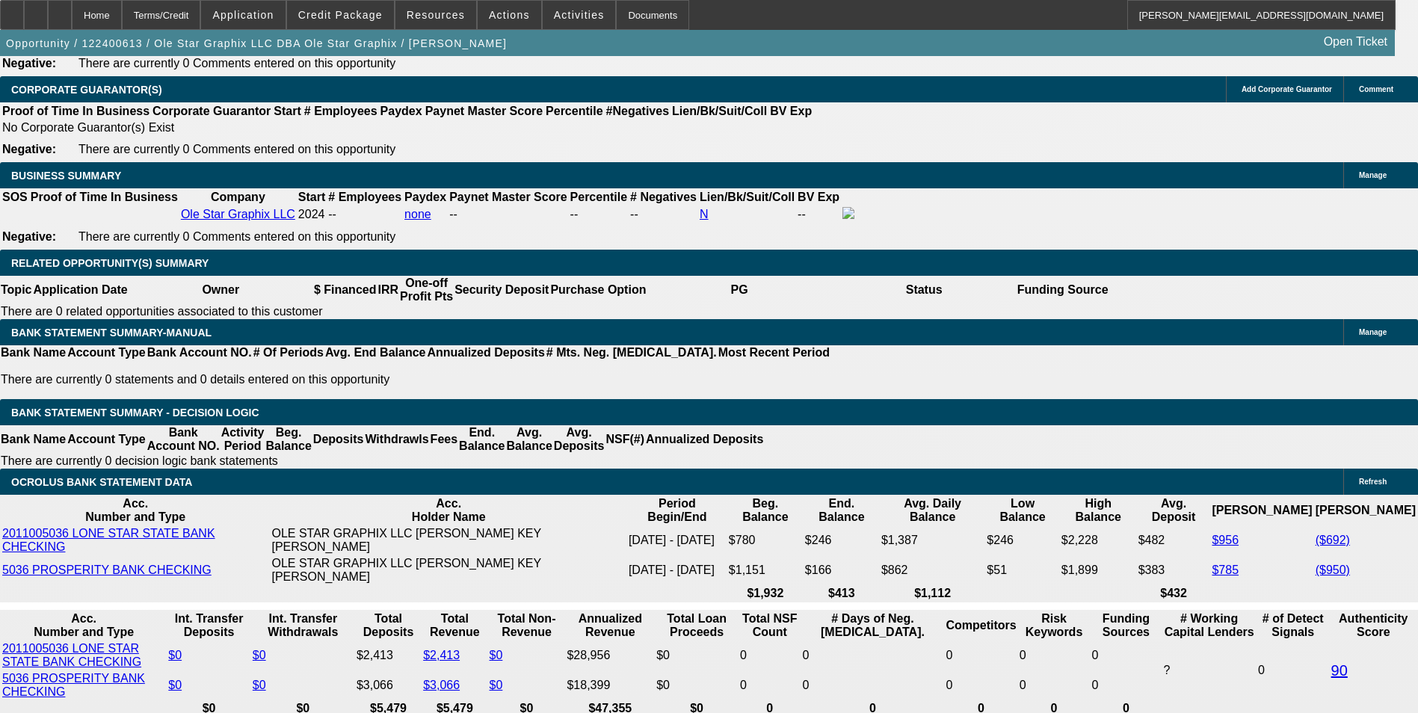
scroll to position [2242, 0]
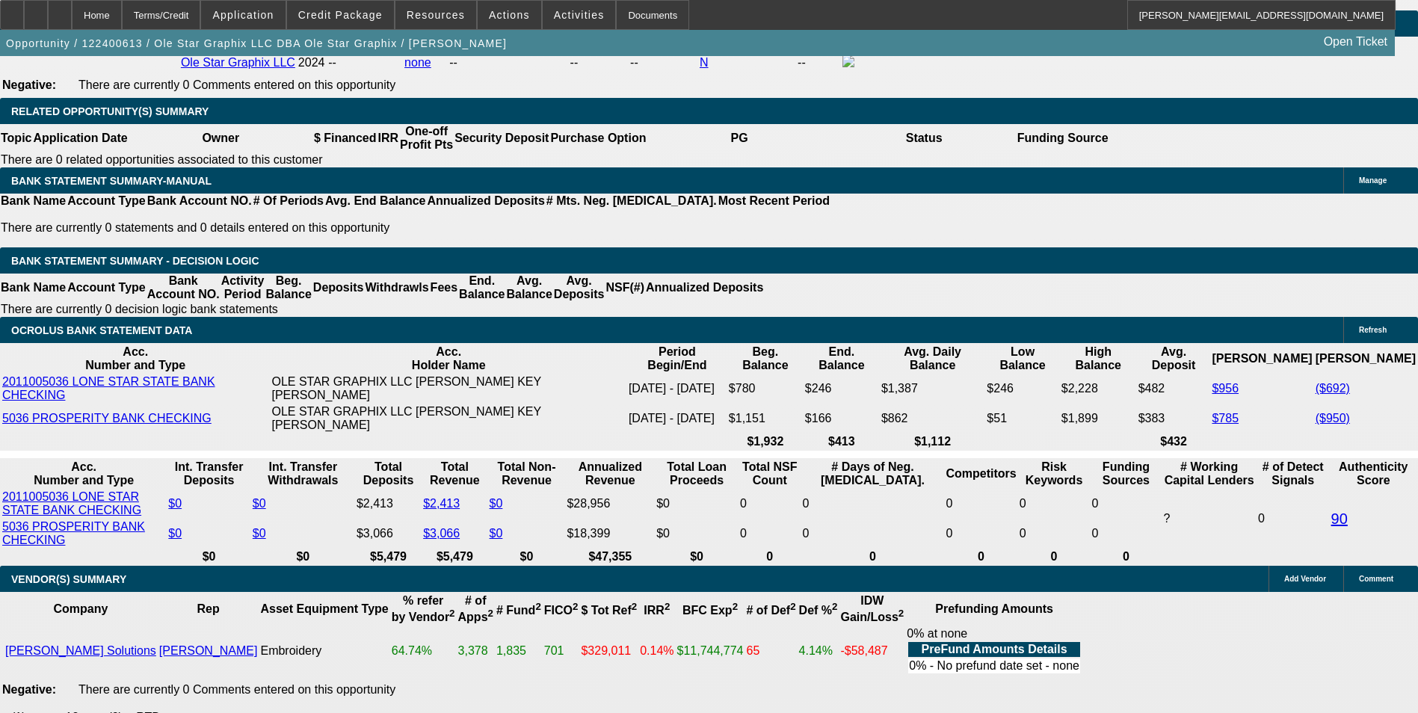
scroll to position [2391, 0]
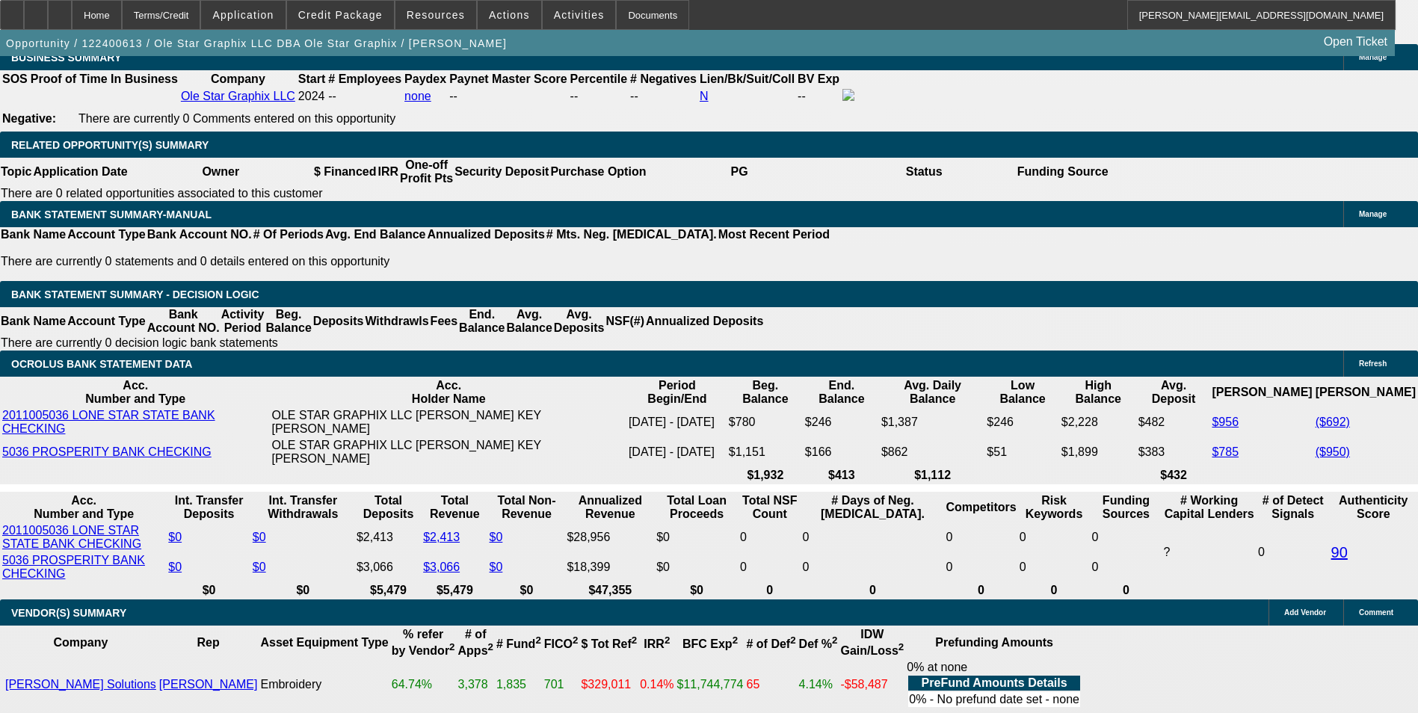
drag, startPoint x: 223, startPoint y: 350, endPoint x: 407, endPoint y: 365, distance: 183.7
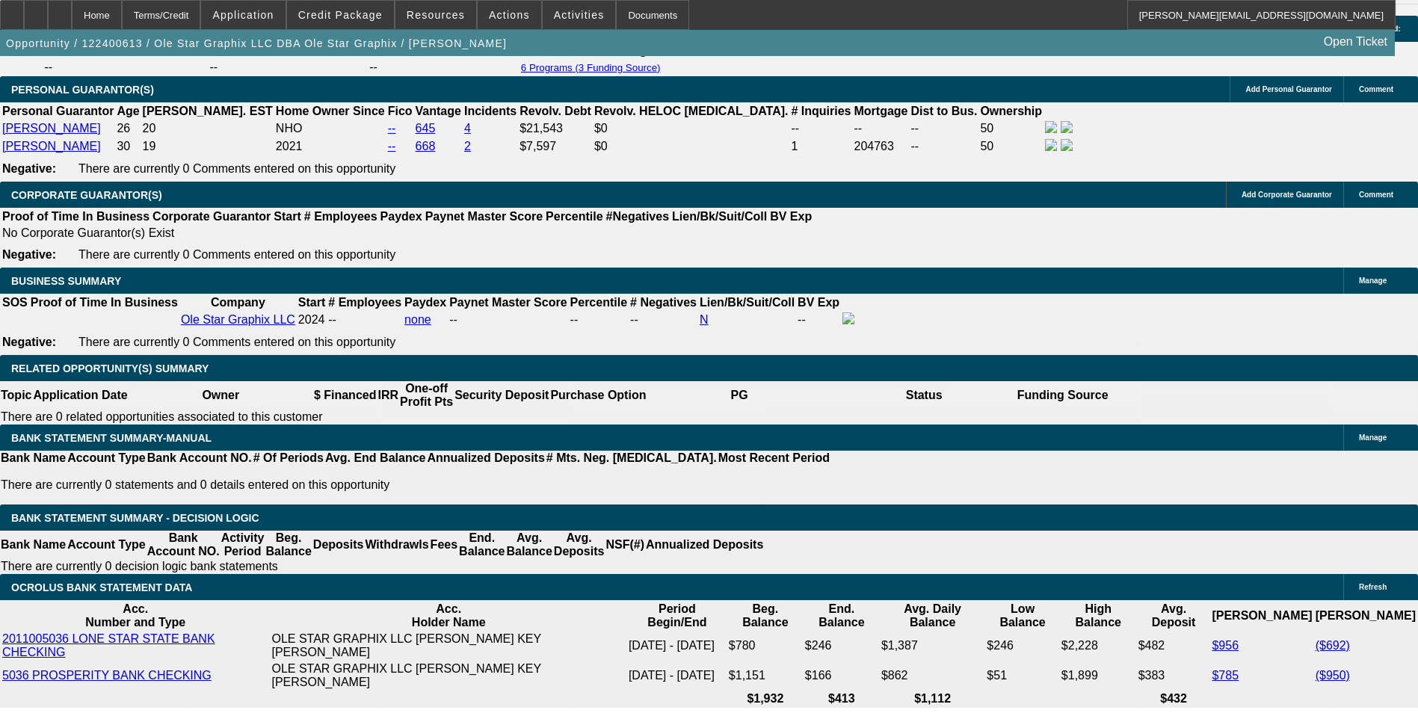
scroll to position [2167, 0]
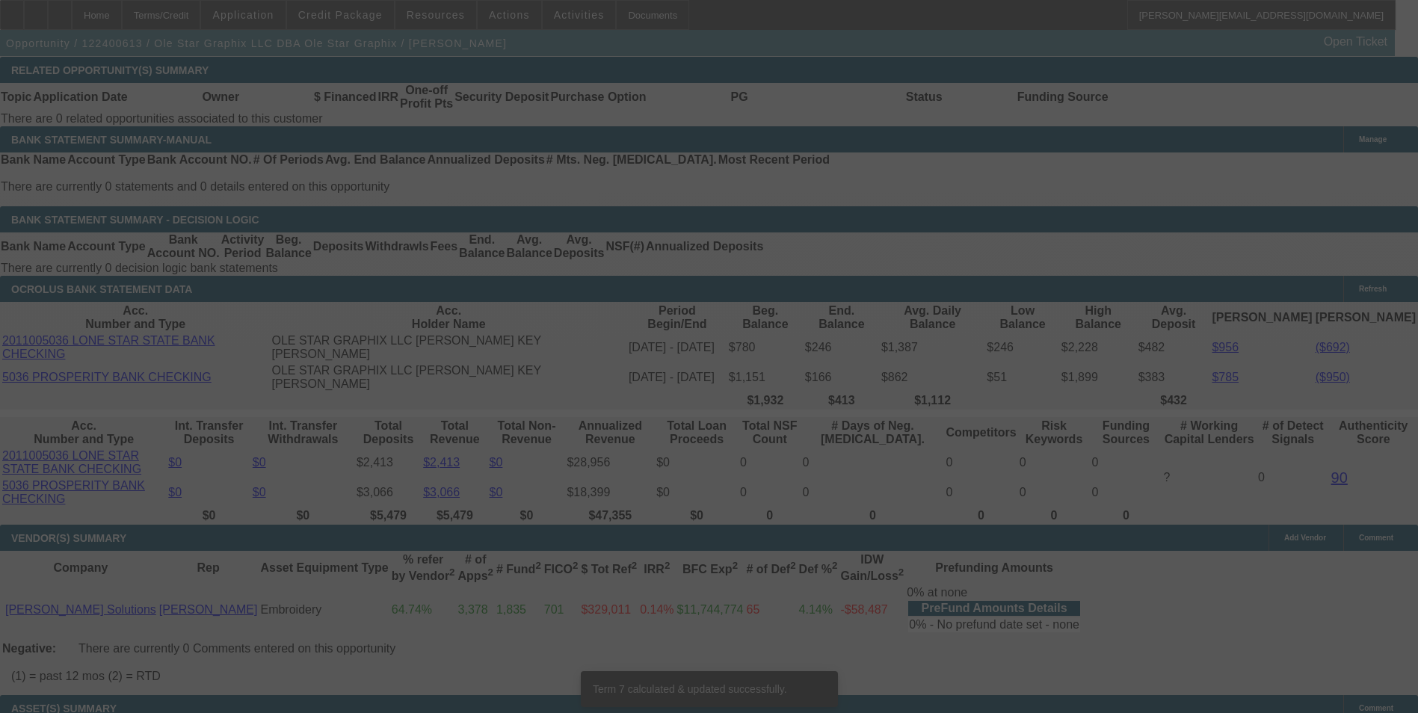
scroll to position [2453, 0]
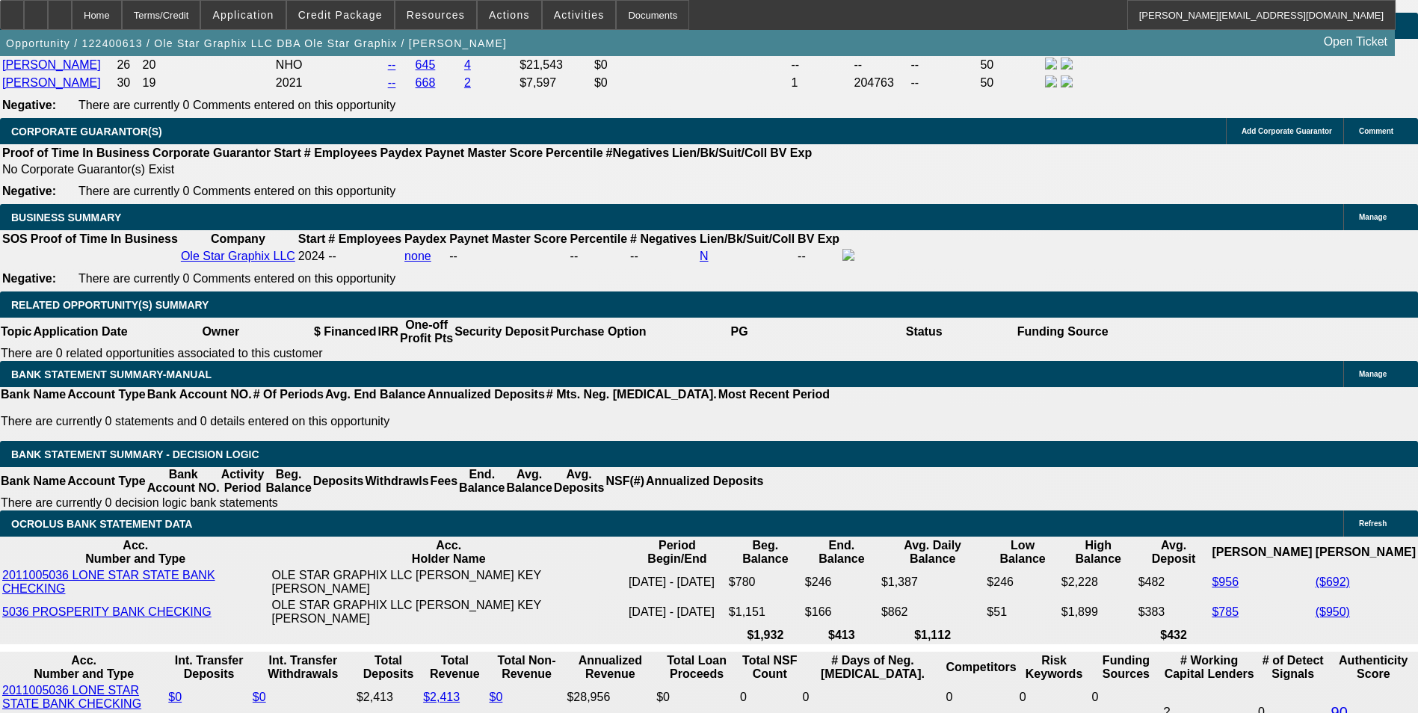
scroll to position [2229, 0]
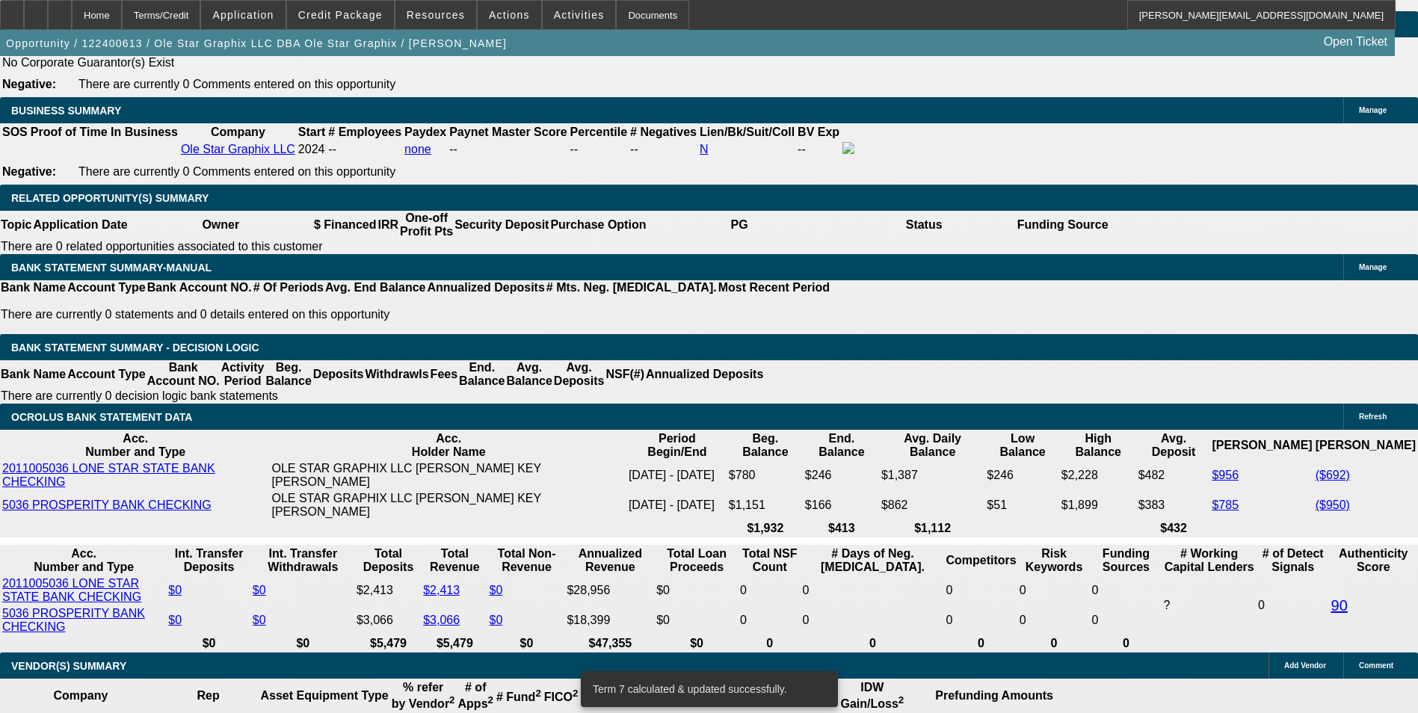
scroll to position [2303, 0]
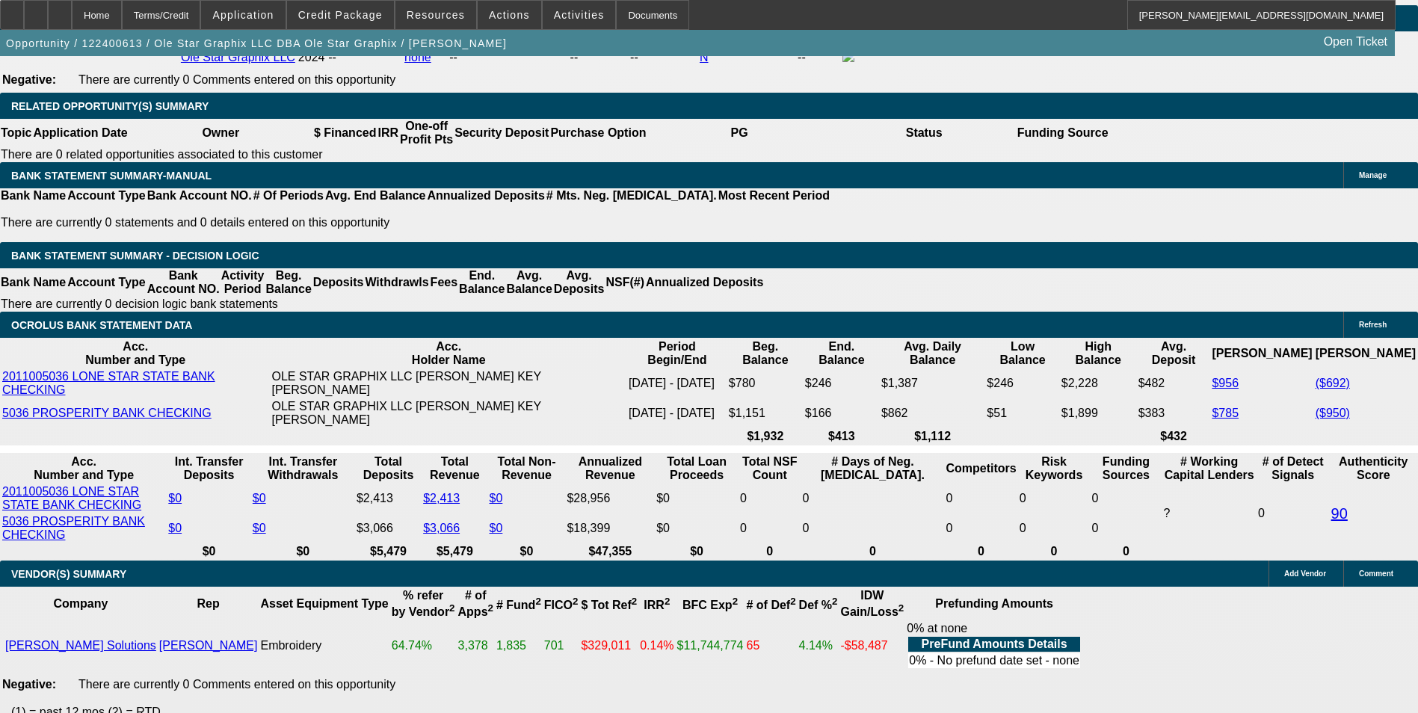
scroll to position [2527, 0]
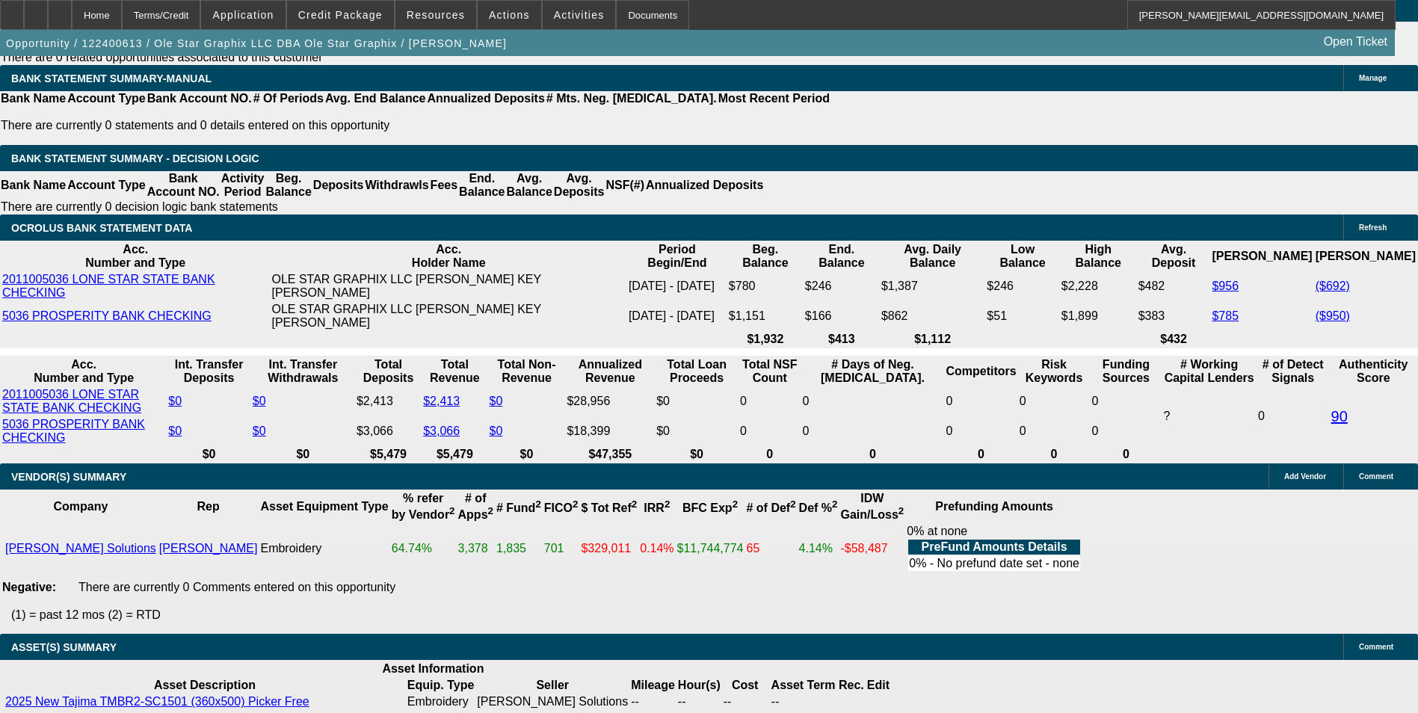
drag, startPoint x: 288, startPoint y: 217, endPoint x: 388, endPoint y: 187, distance: 104.5
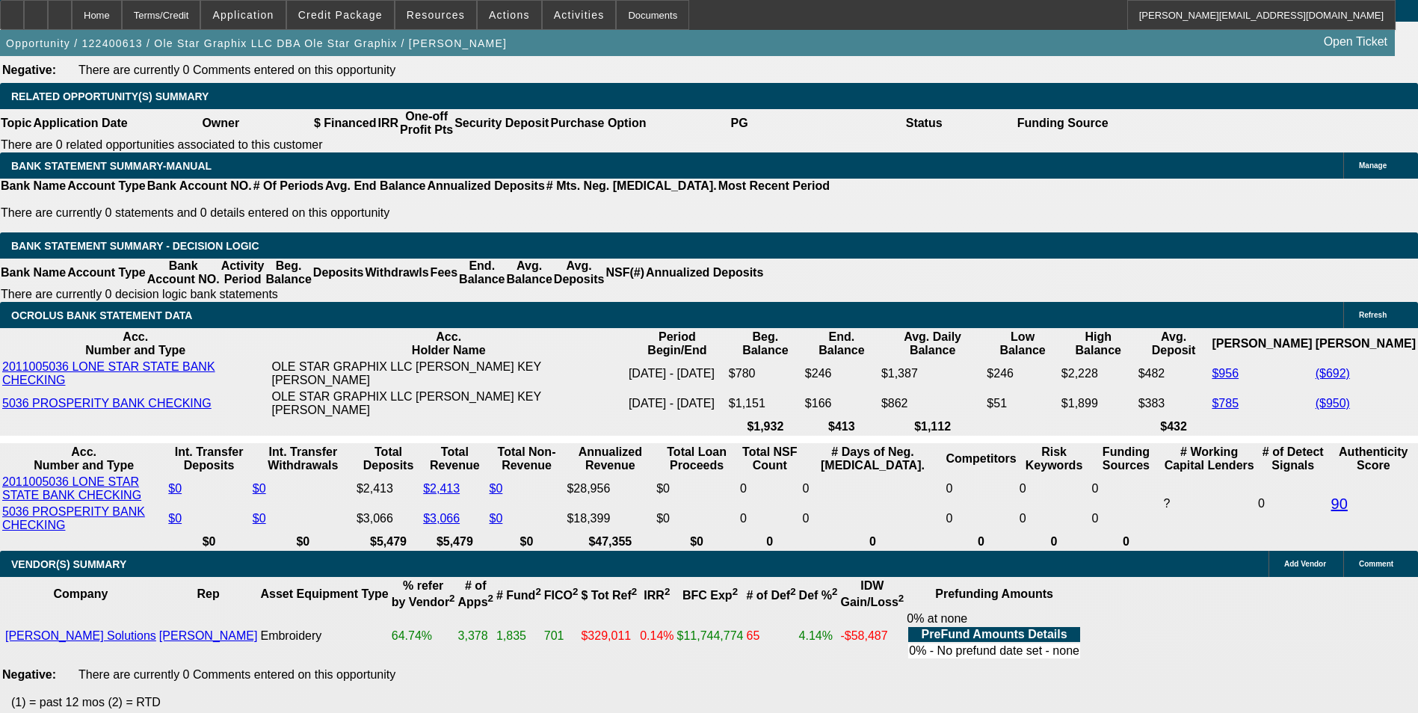
scroll to position [2303, 0]
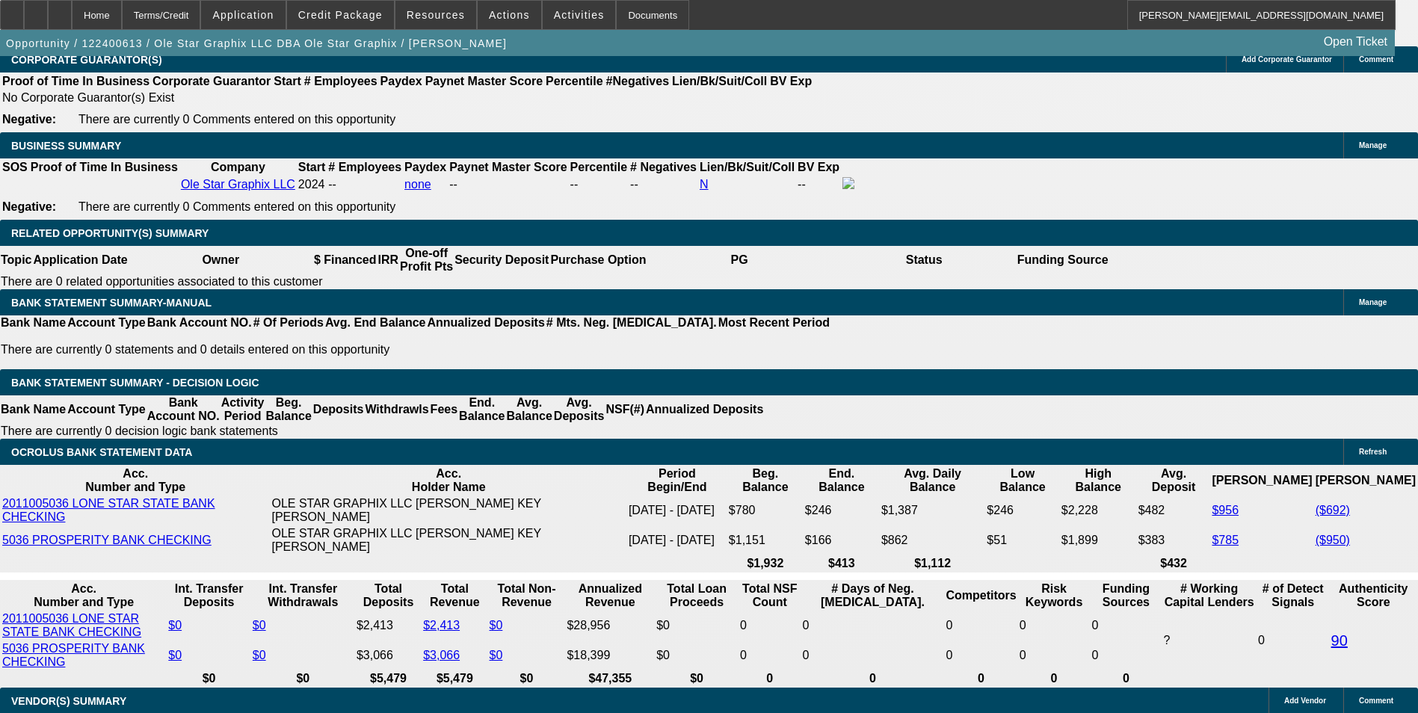
drag, startPoint x: 325, startPoint y: 437, endPoint x: 385, endPoint y: 426, distance: 60.8
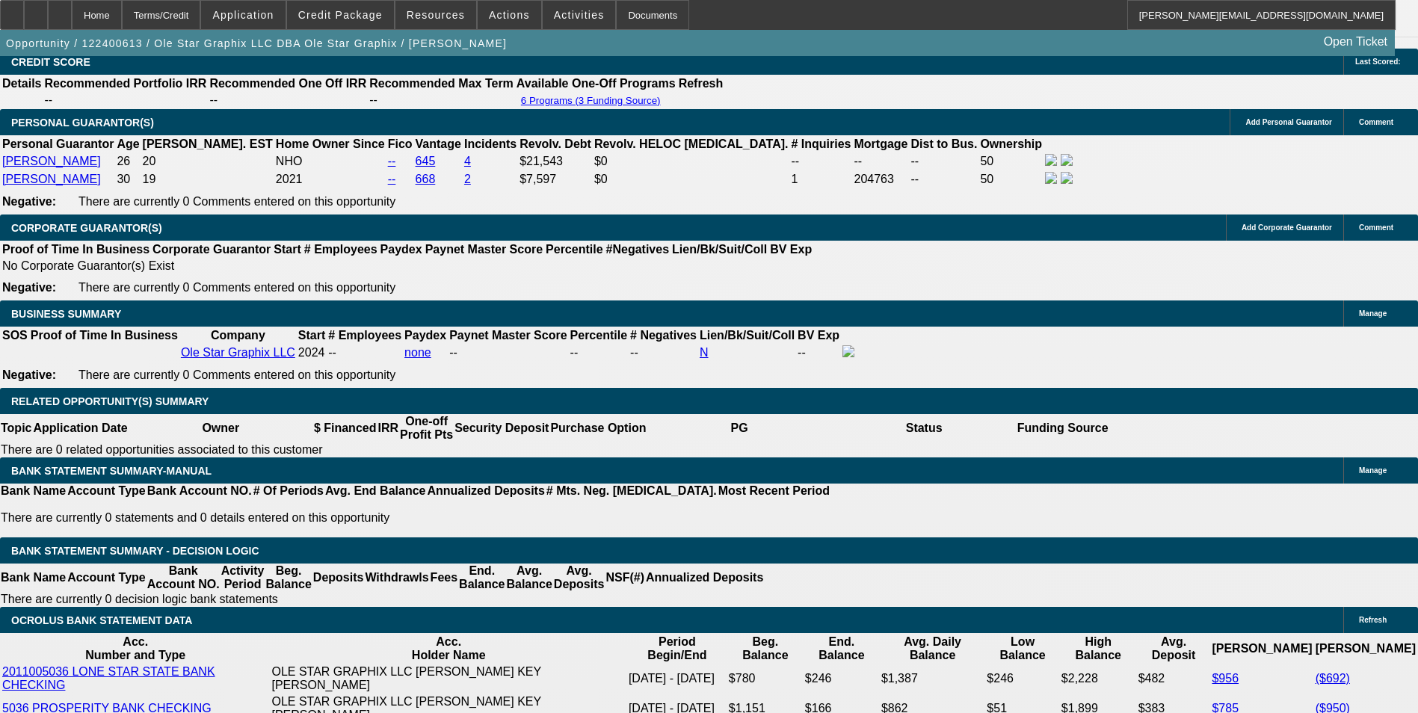
scroll to position [2079, 0]
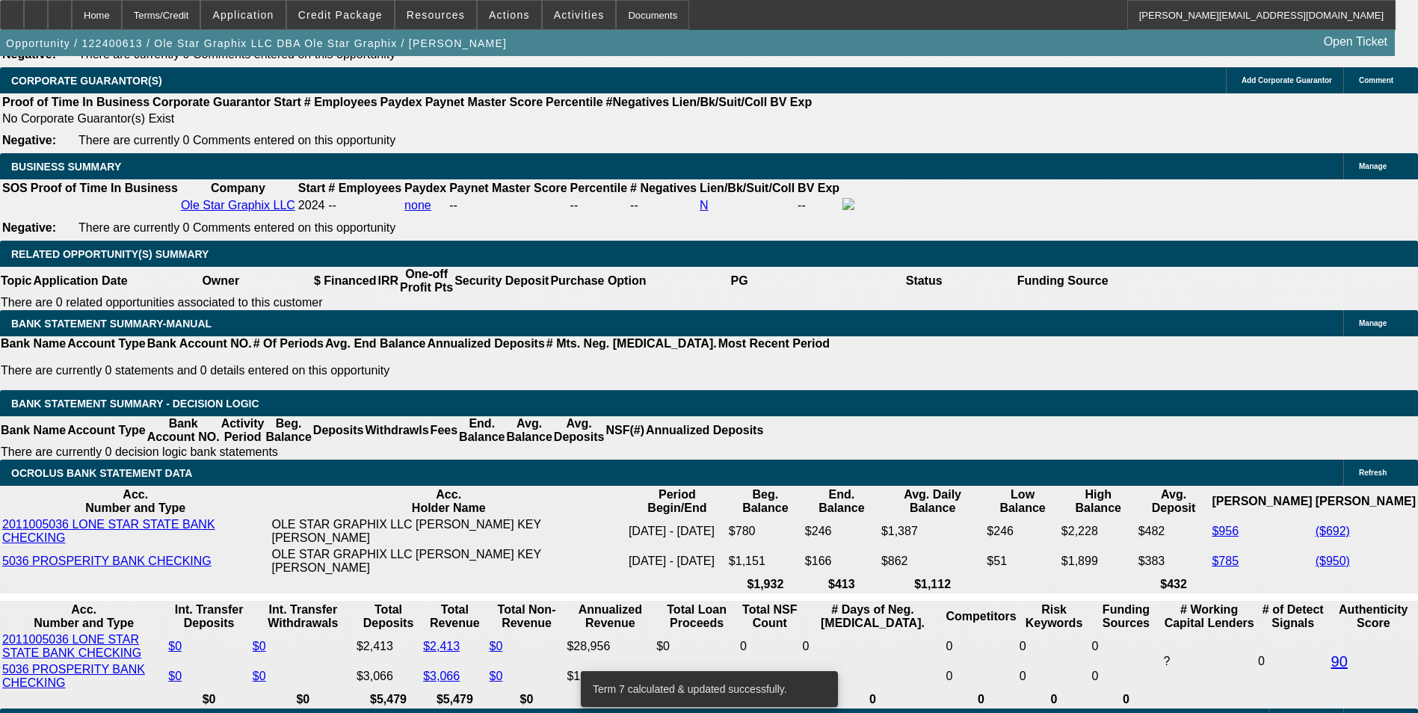
scroll to position [2154, 0]
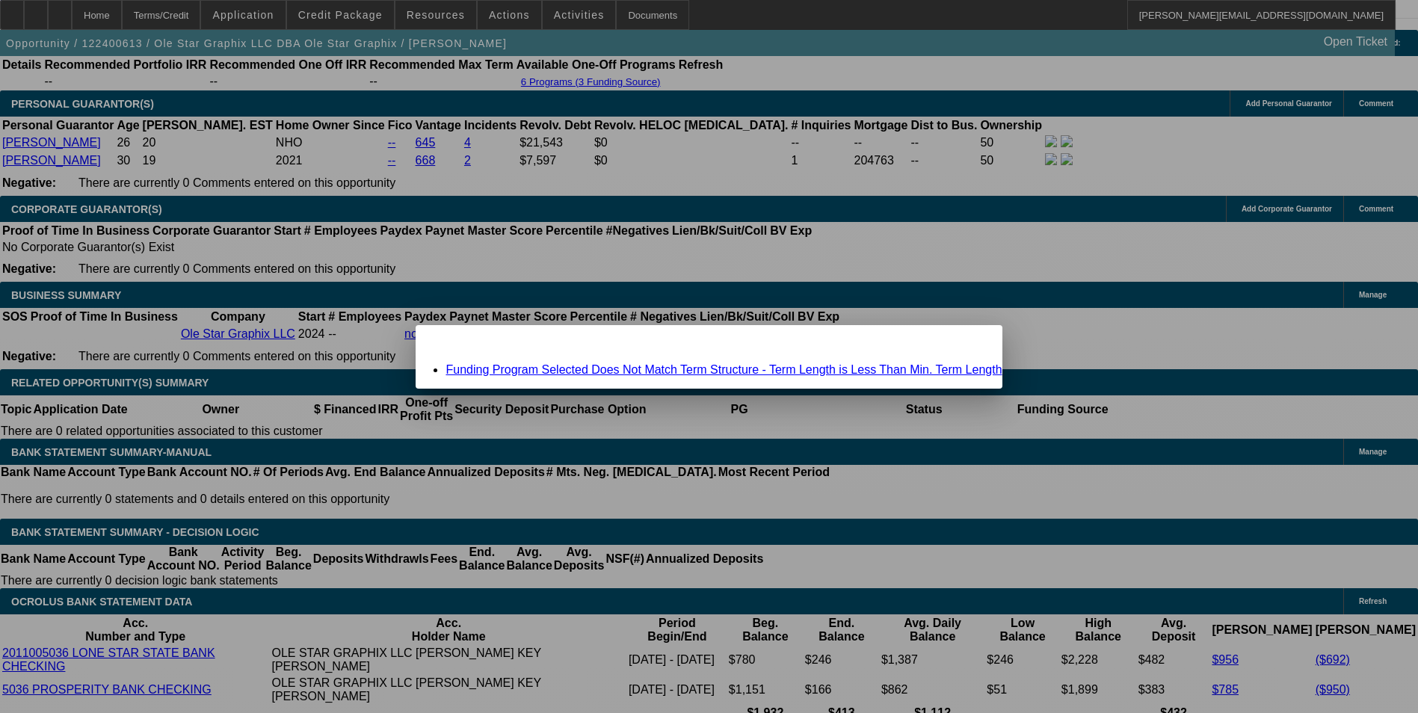
click at [691, 368] on link "Funding Program Selected Does Not Match Term Structure - Term Length is Less Th…" at bounding box center [723, 369] width 556 height 13
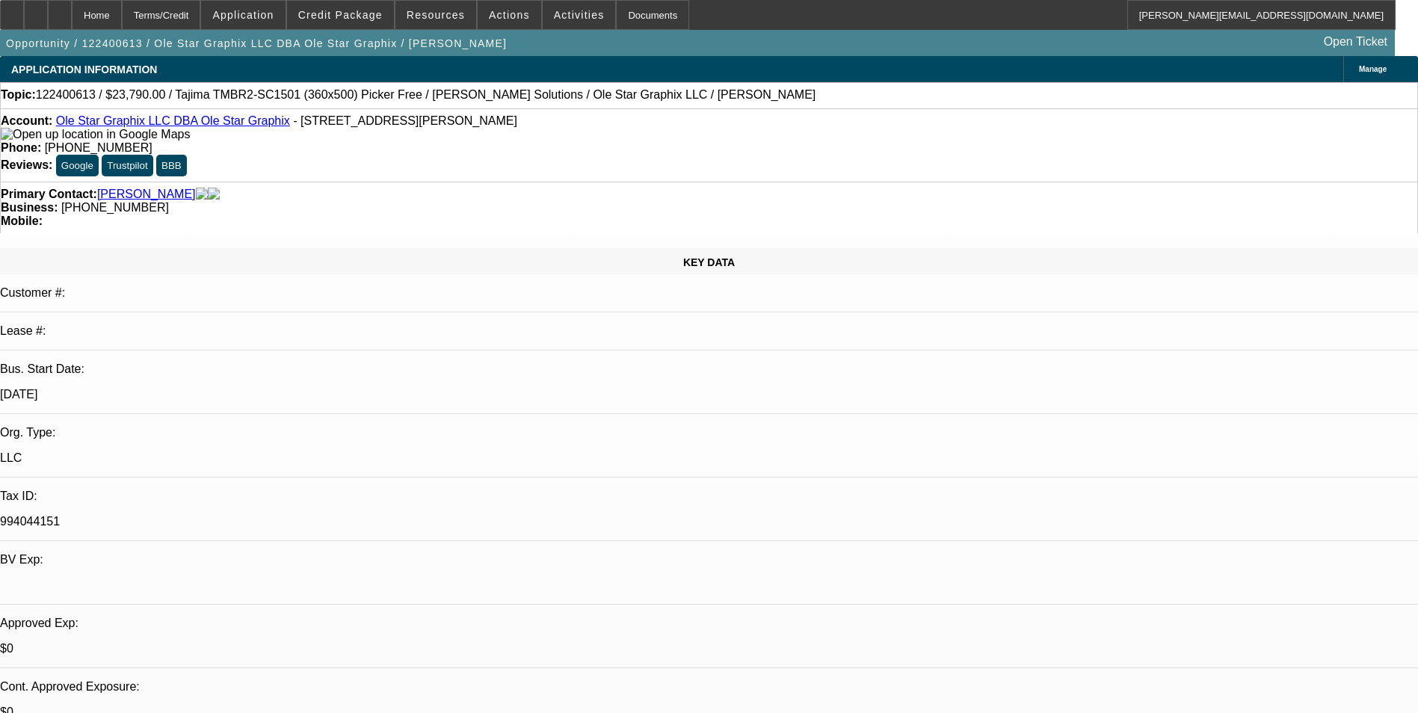
scroll to position [2154, 0]
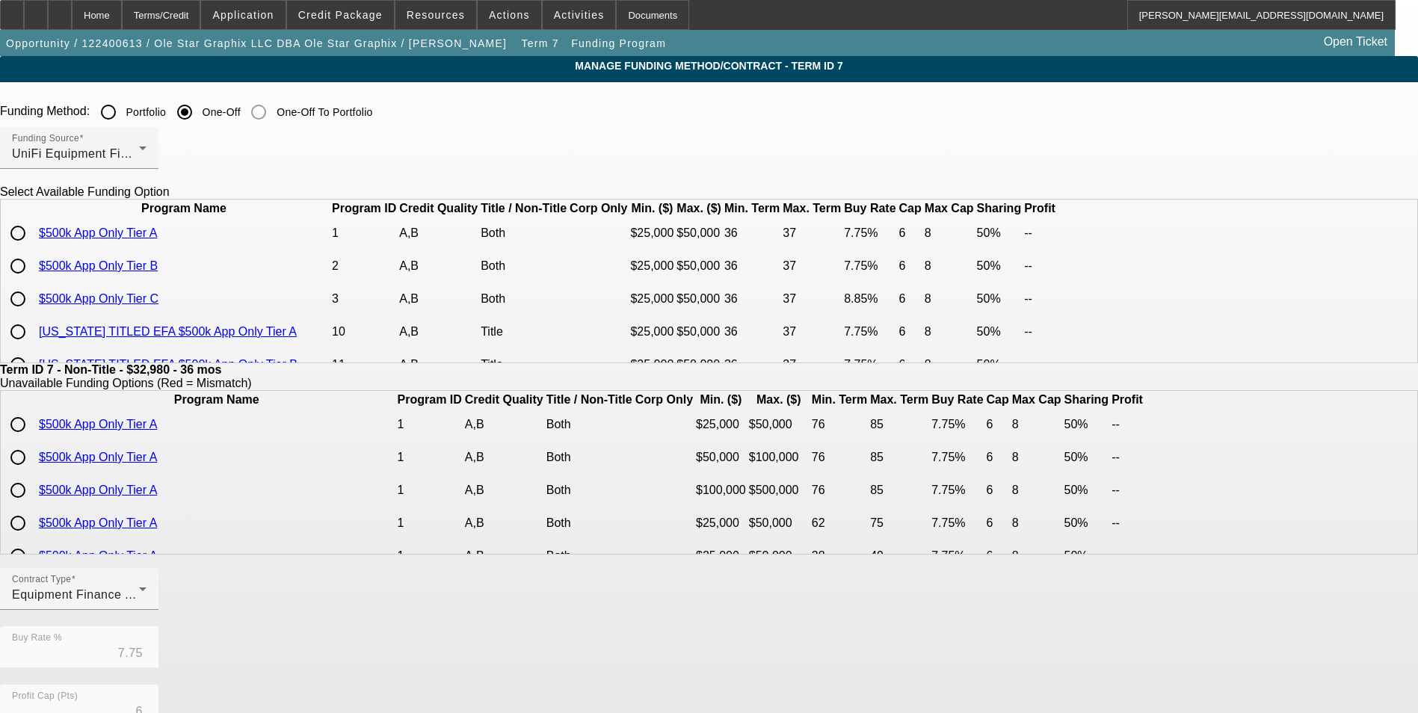
click at [33, 248] on input "radio" at bounding box center [18, 233] width 30 height 30
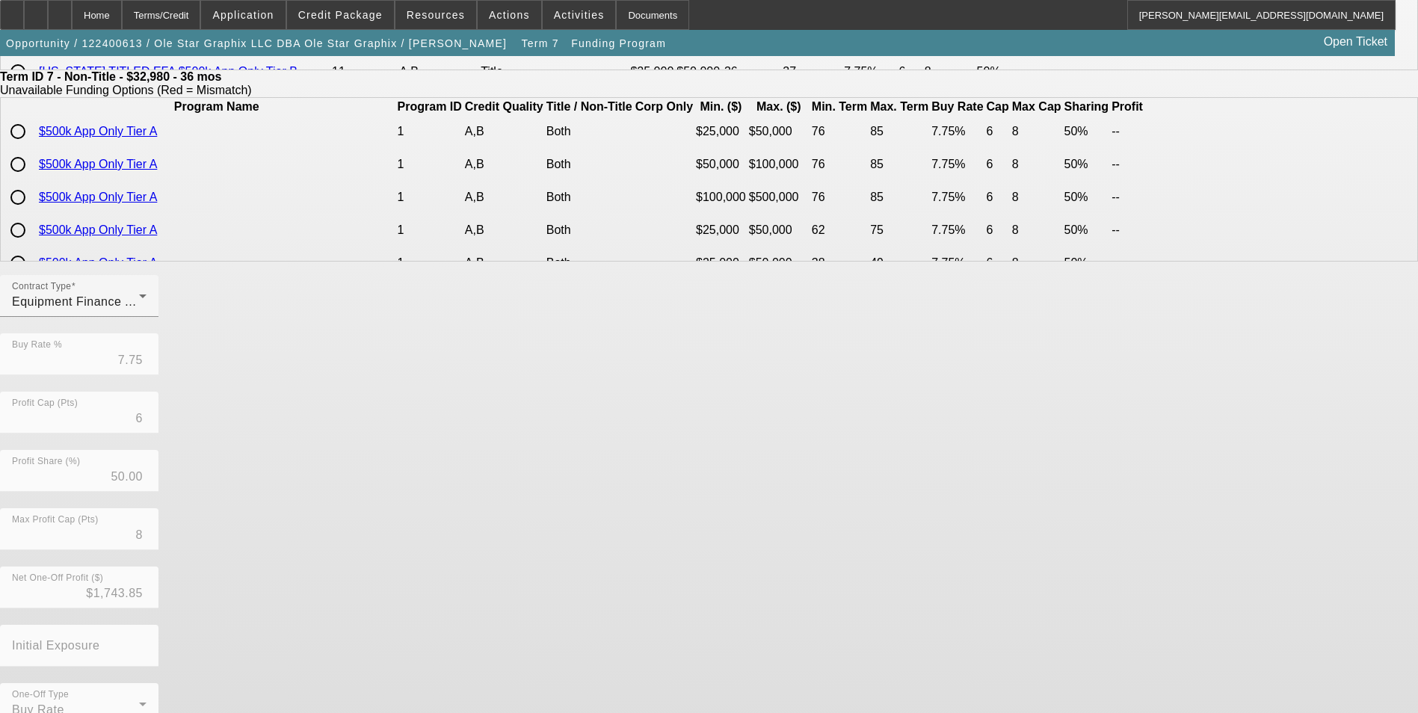
scroll to position [321, 0]
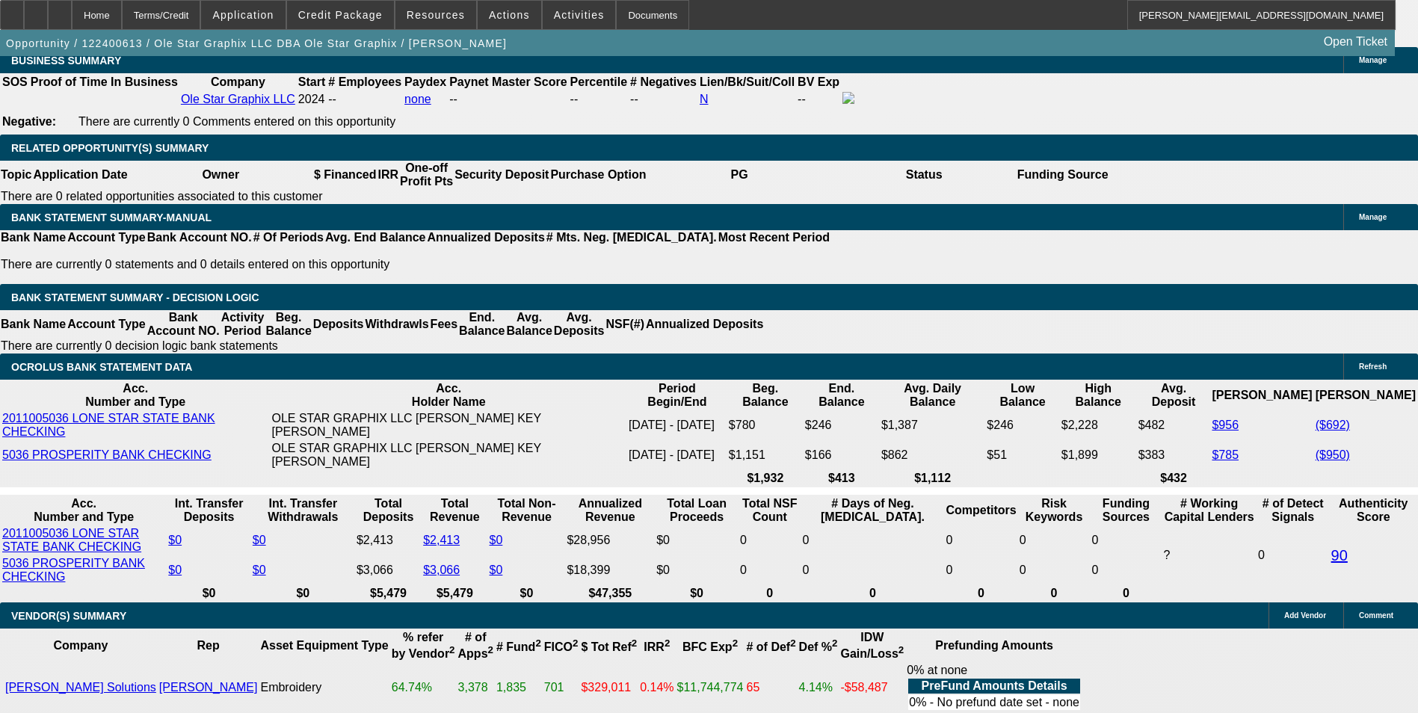
scroll to position [2391, 0]
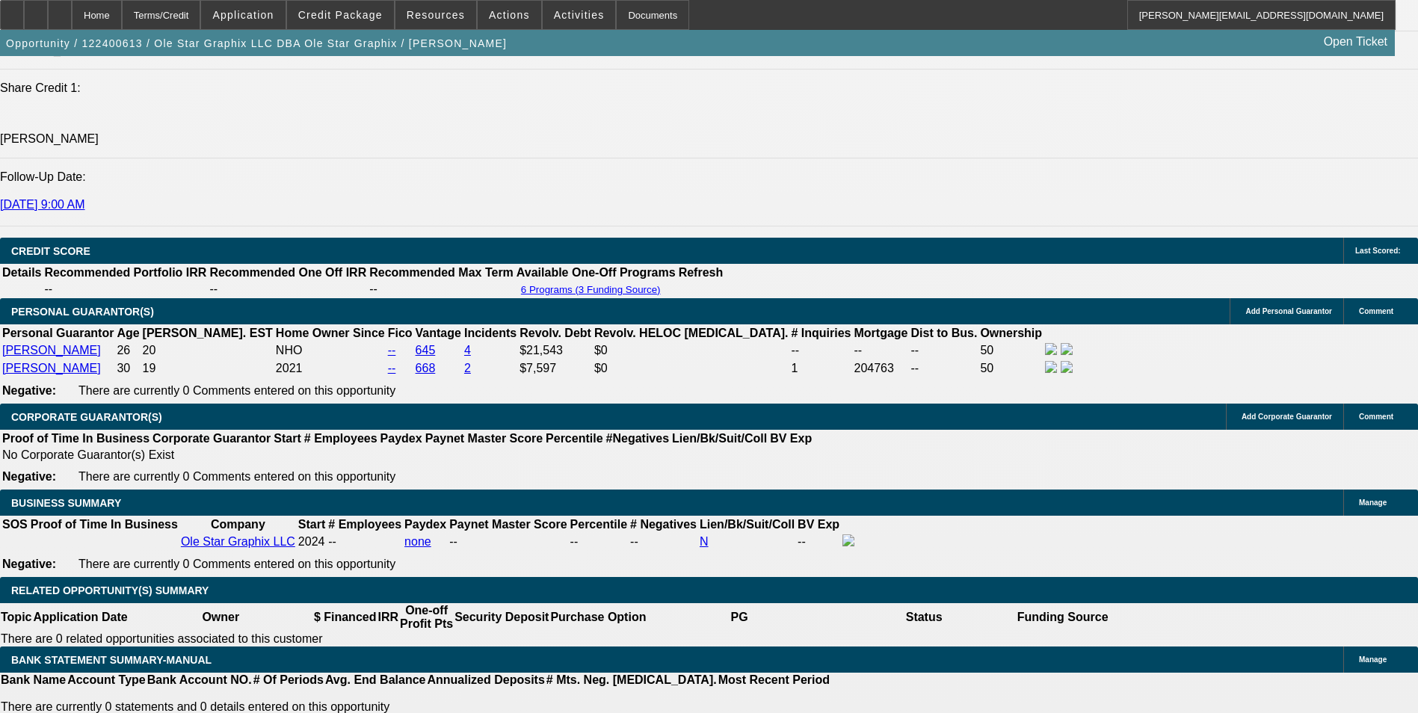
scroll to position [1943, 0]
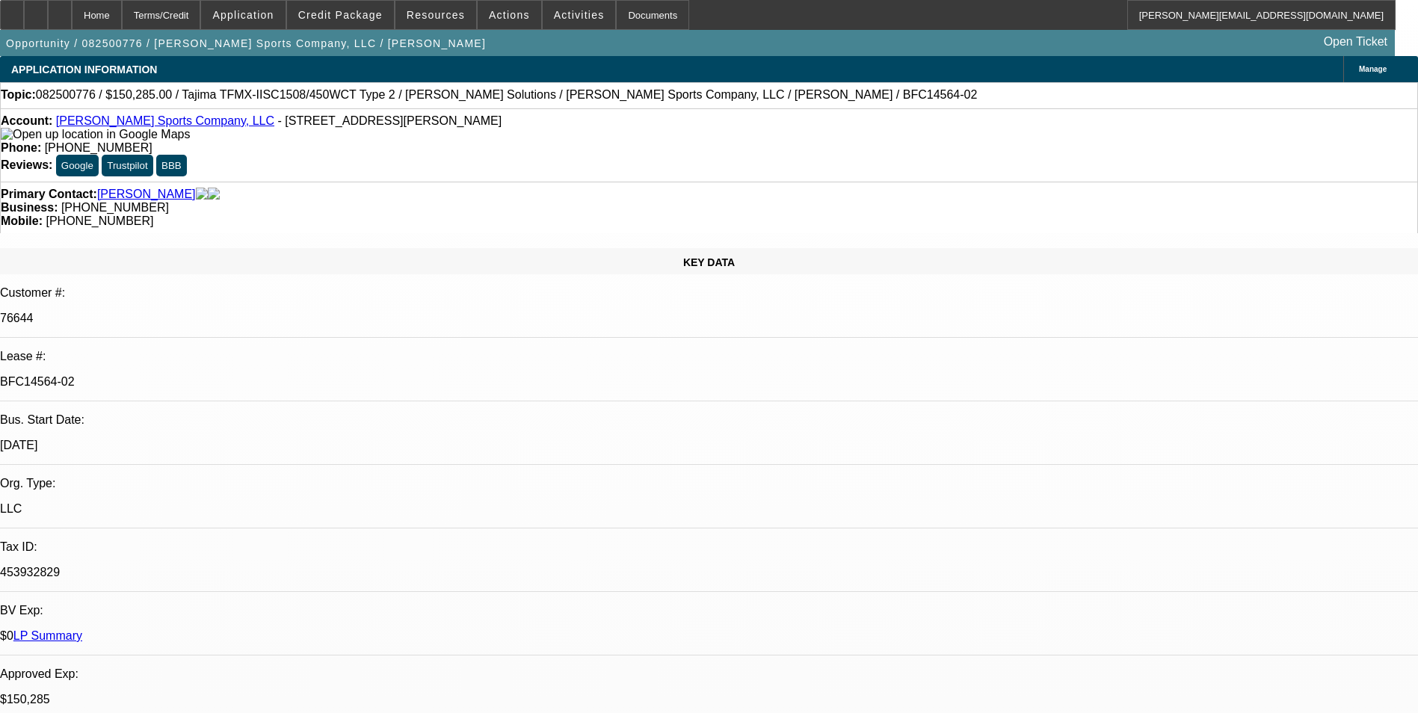
select select "0"
select select "2"
select select "0"
select select "2"
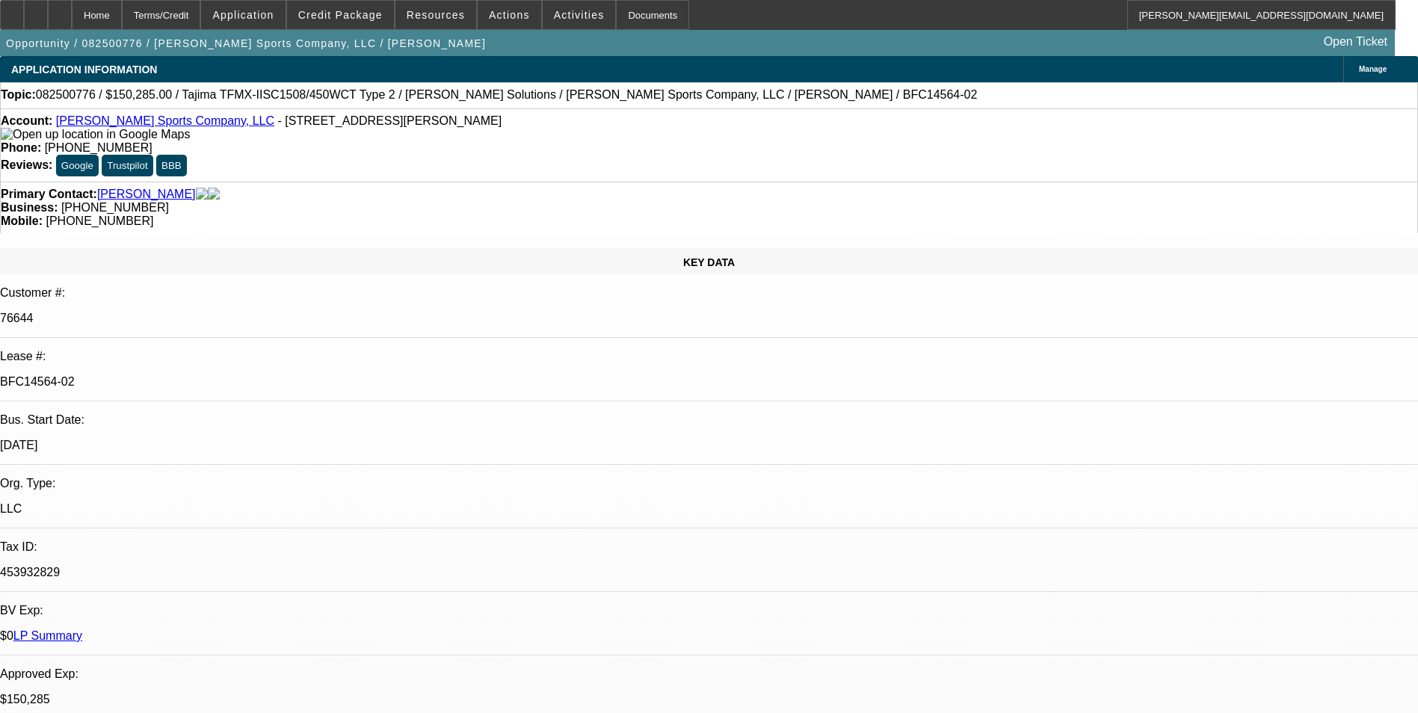
select select "0"
select select "2"
select select "0"
select select "2"
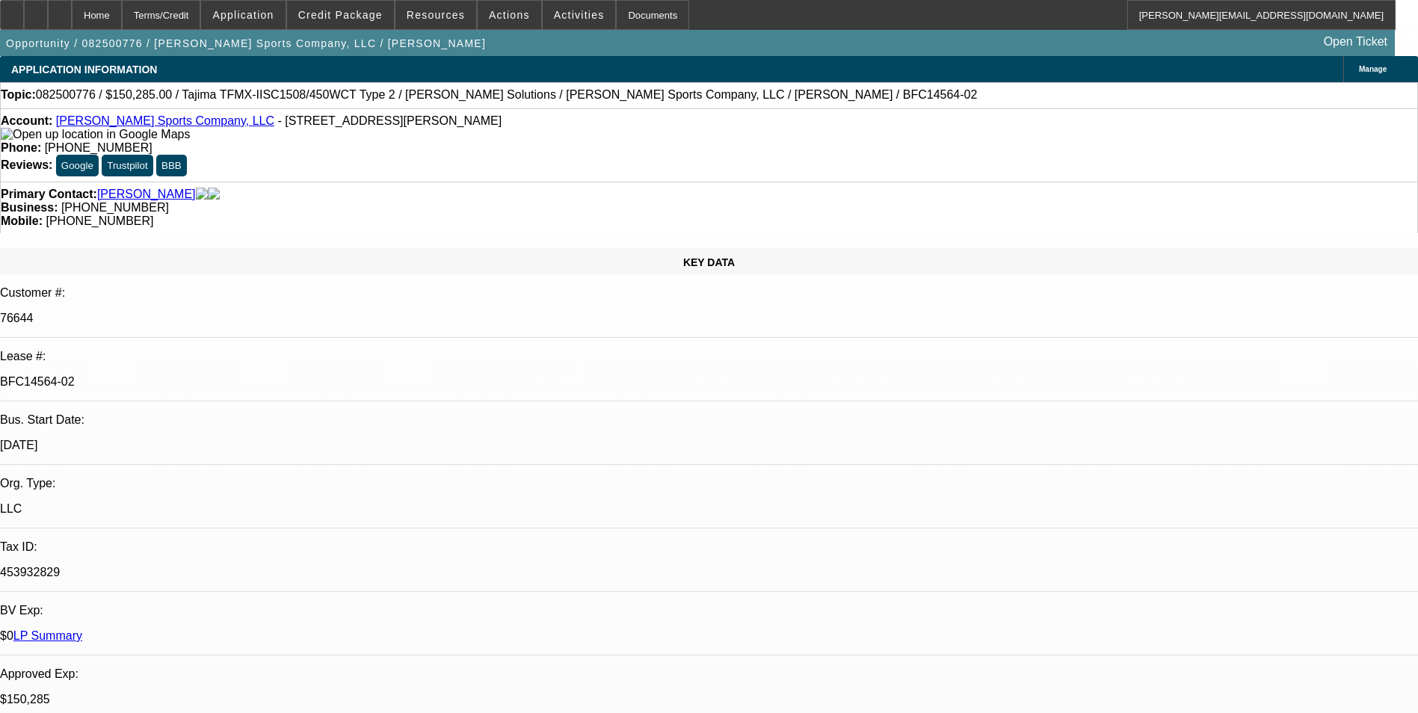
select select "0"
select select "2"
select select "0"
select select "2"
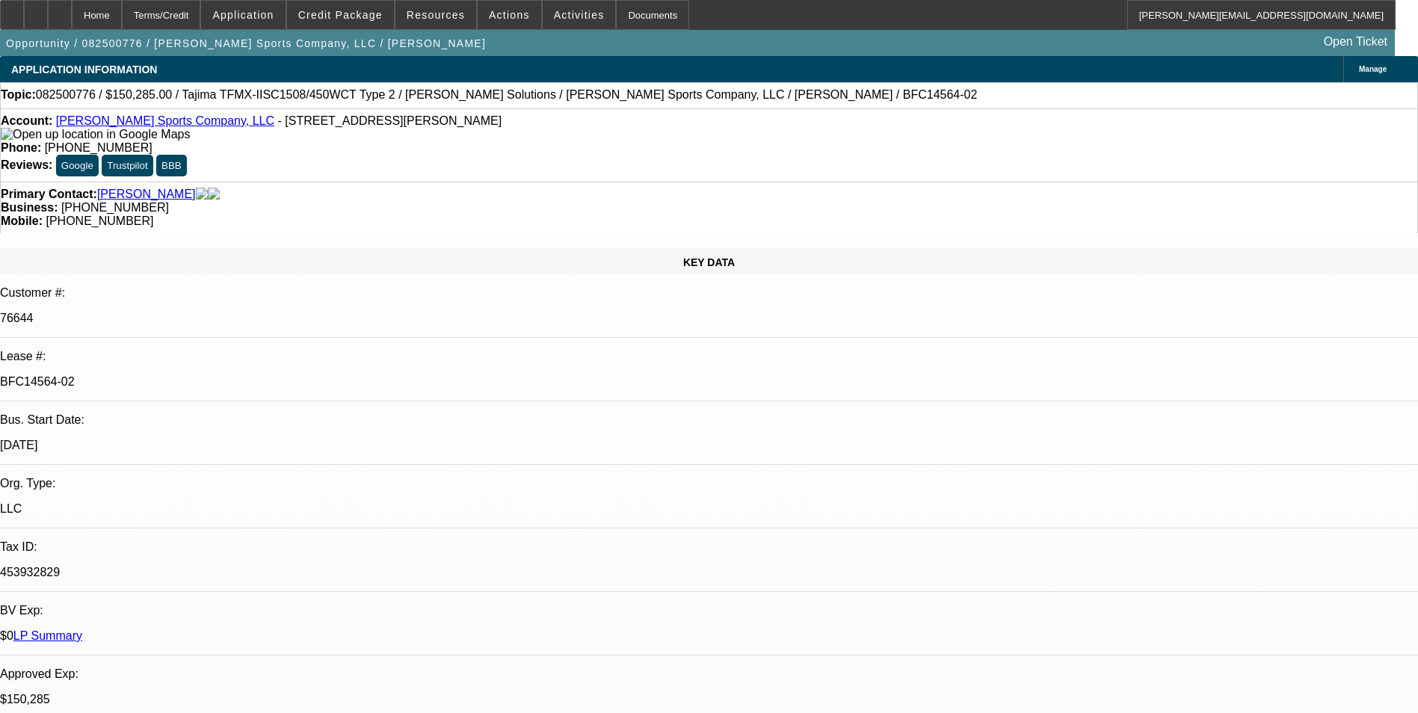
select select "0"
select select "2"
select select "0"
select select "2"
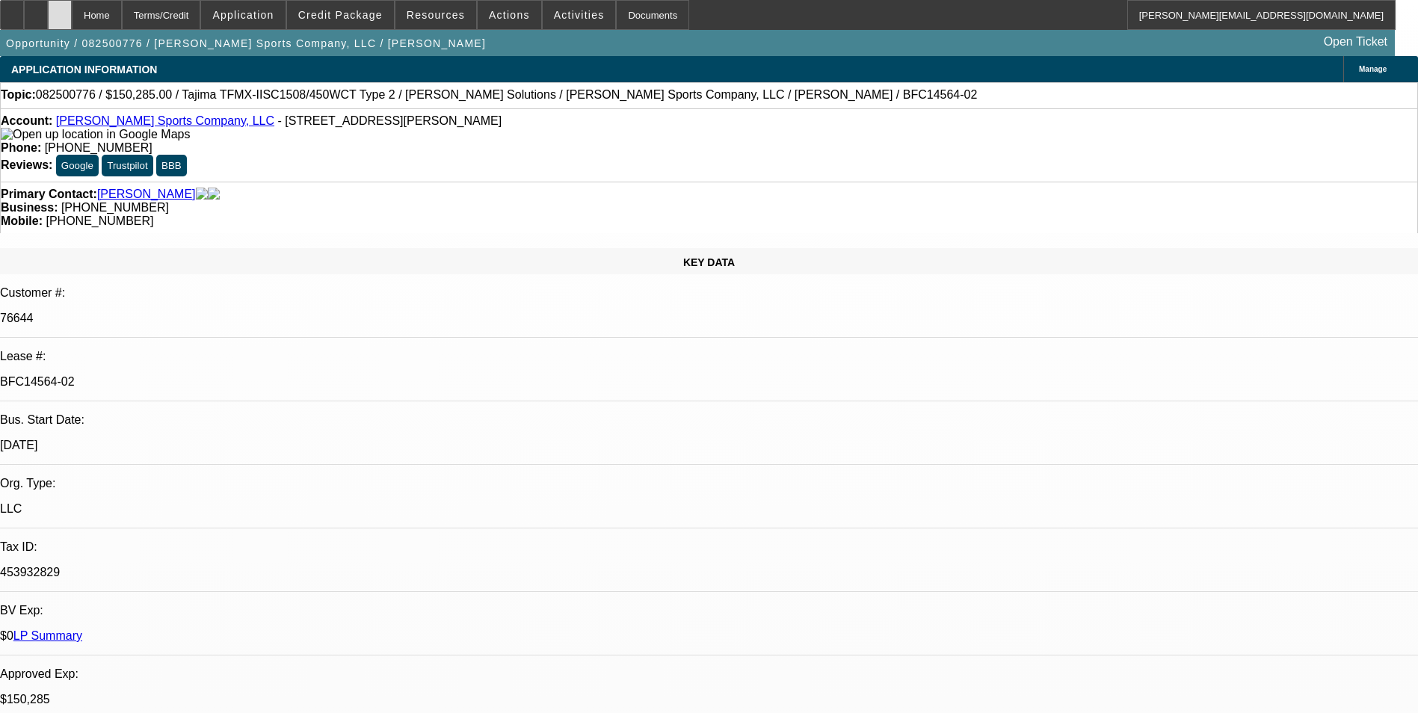
click at [60, 10] on icon at bounding box center [60, 10] width 0 height 0
select select "0"
select select "2"
select select "0"
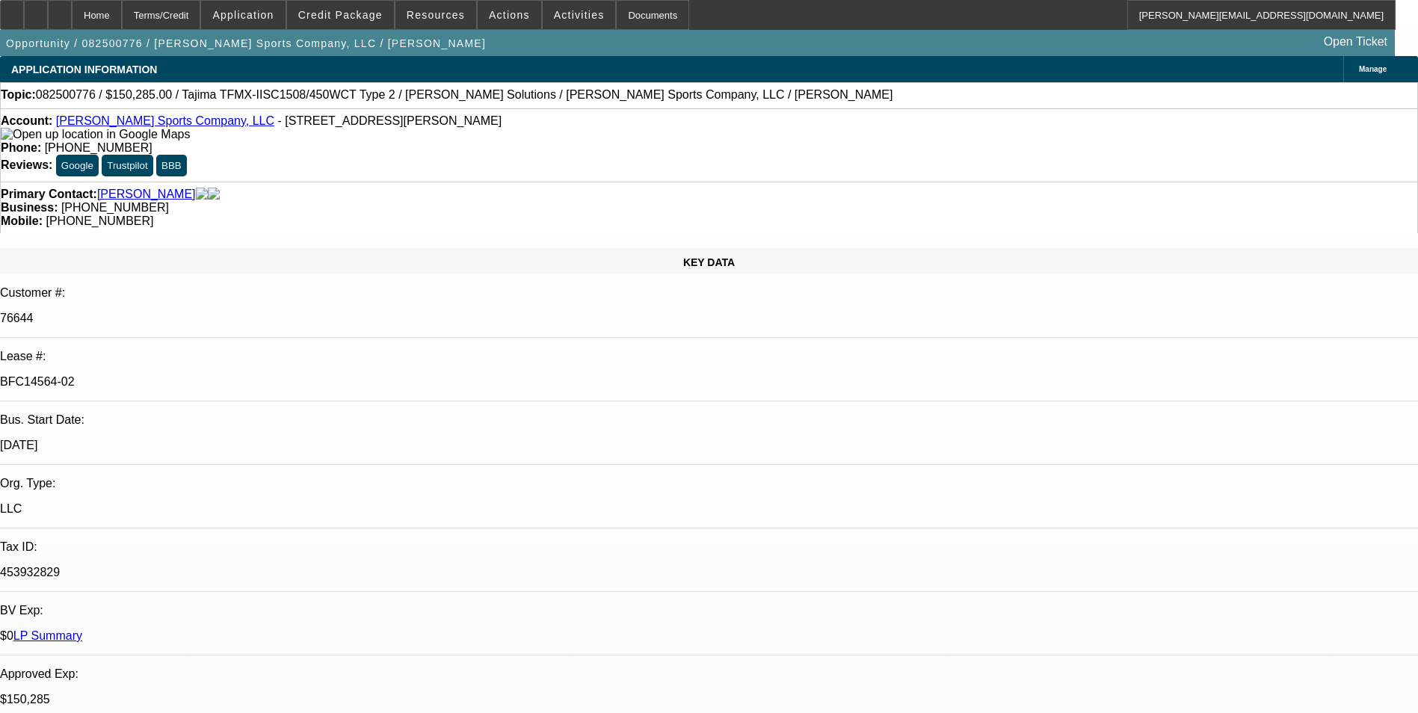
select select "2"
select select "0"
select select "2"
select select "0"
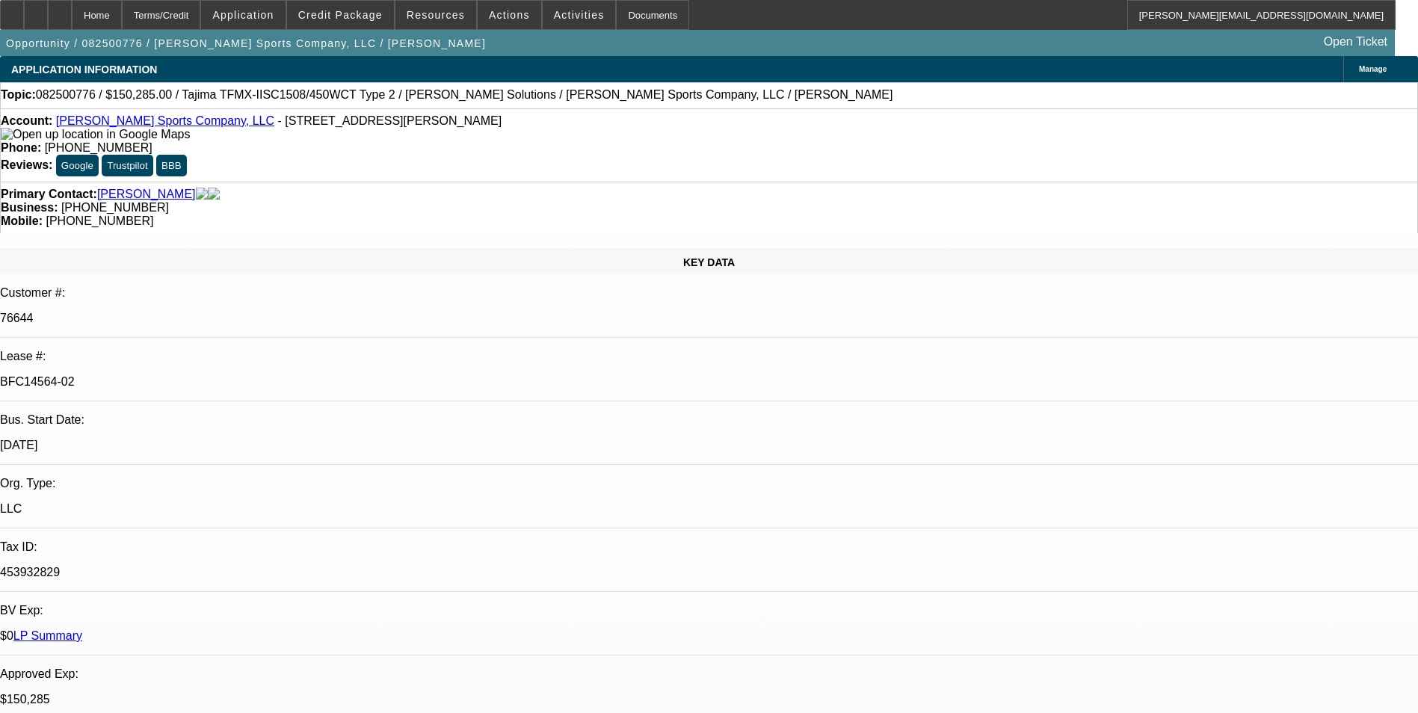
select select "0"
select select "2"
select select "0"
select select "1"
select select "2"
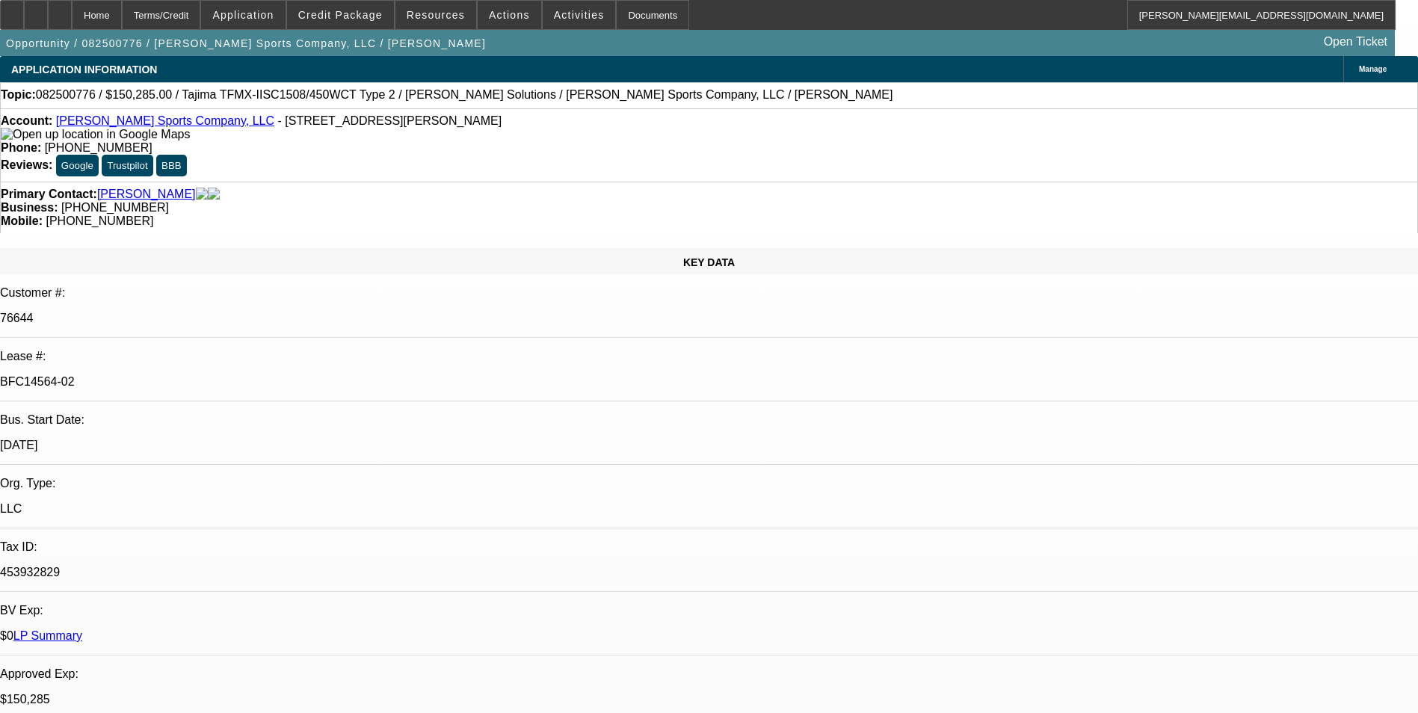
select select "2"
select select "1"
select select "2"
select select "1"
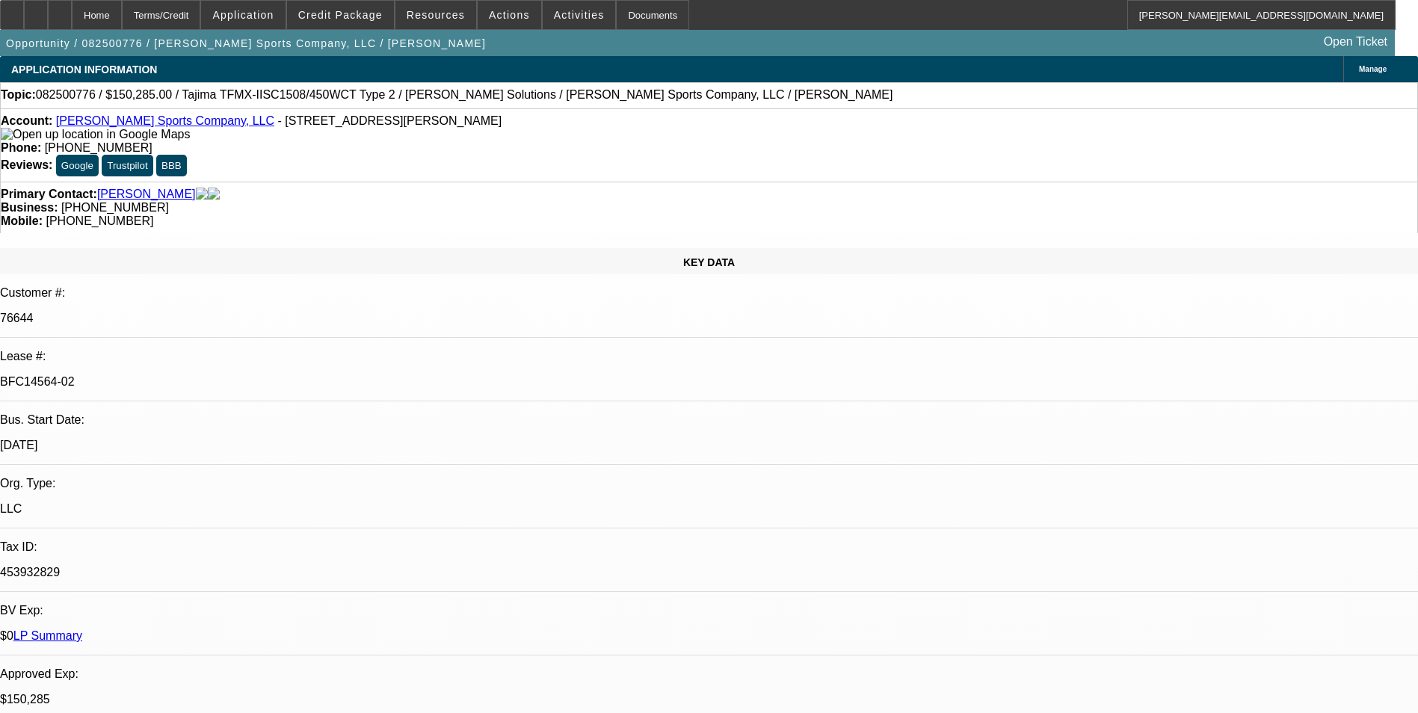
select select "2"
select select "1"
select select "2"
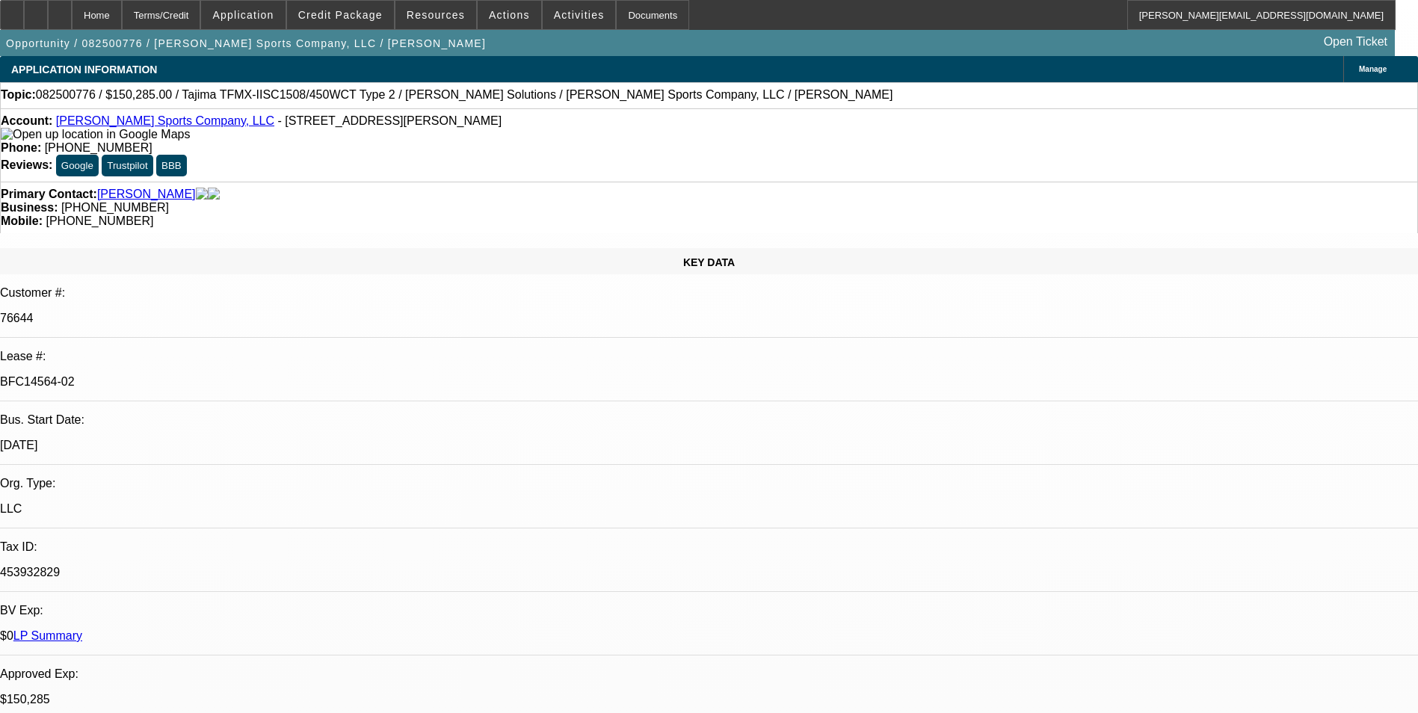
drag, startPoint x: 1163, startPoint y: 187, endPoint x: 1173, endPoint y: 205, distance: 20.4
click at [24, 17] on div at bounding box center [12, 15] width 24 height 30
click at [72, 19] on div at bounding box center [60, 15] width 24 height 30
select select "0"
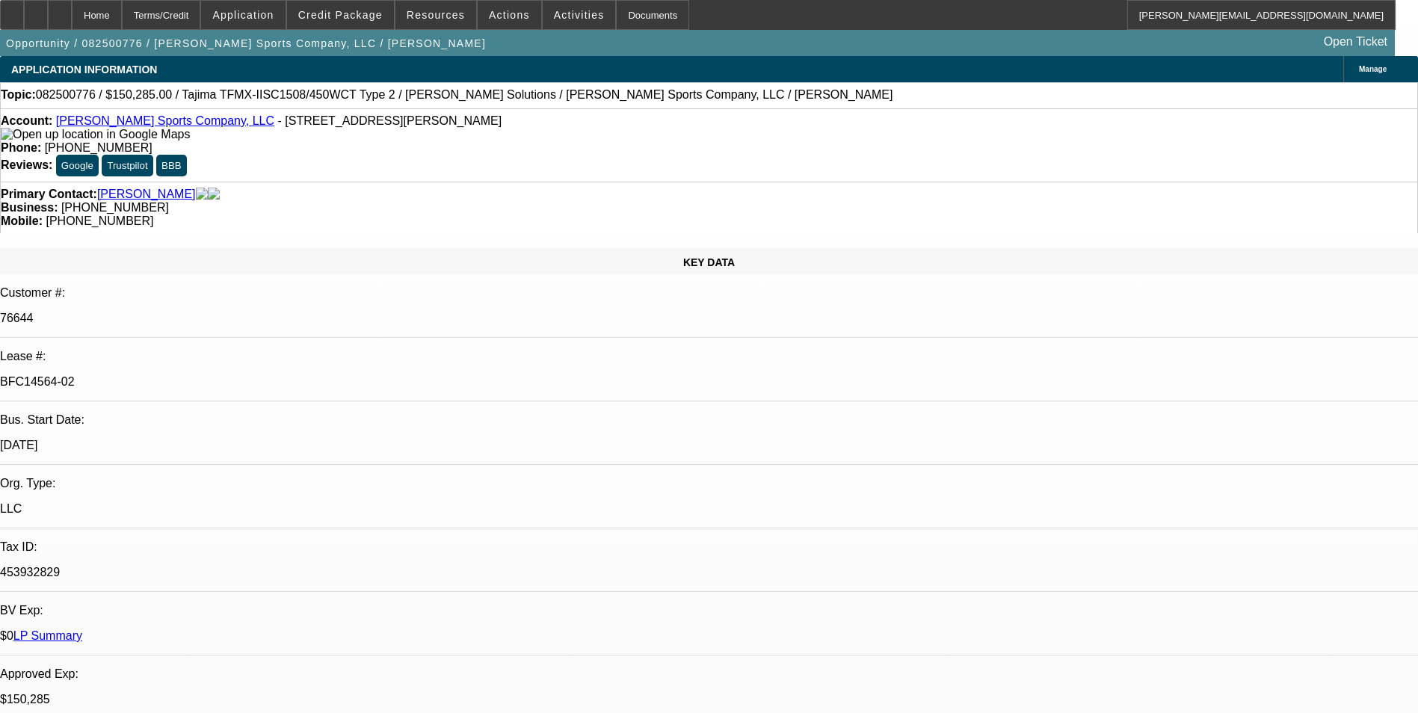
select select "2"
select select "0"
select select "2"
select select "0"
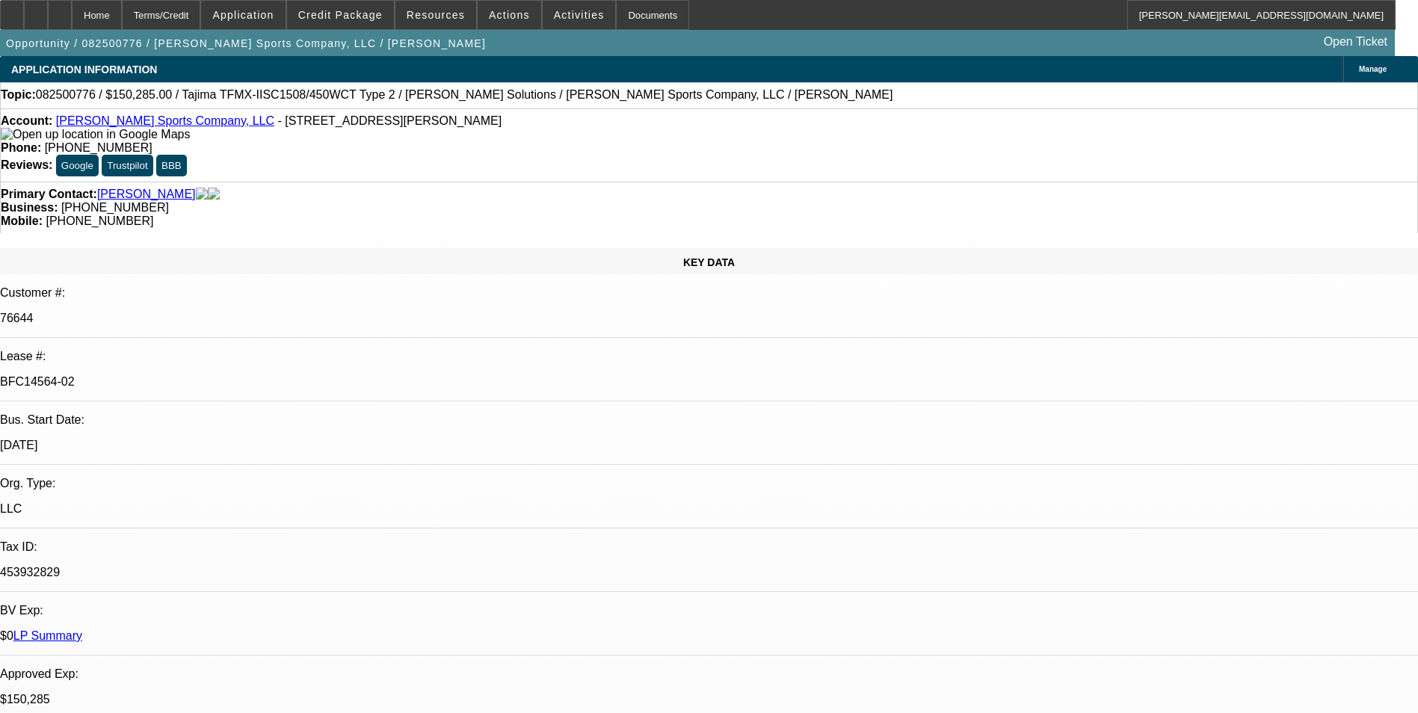
select select "0"
select select "2"
select select "0"
select select "2"
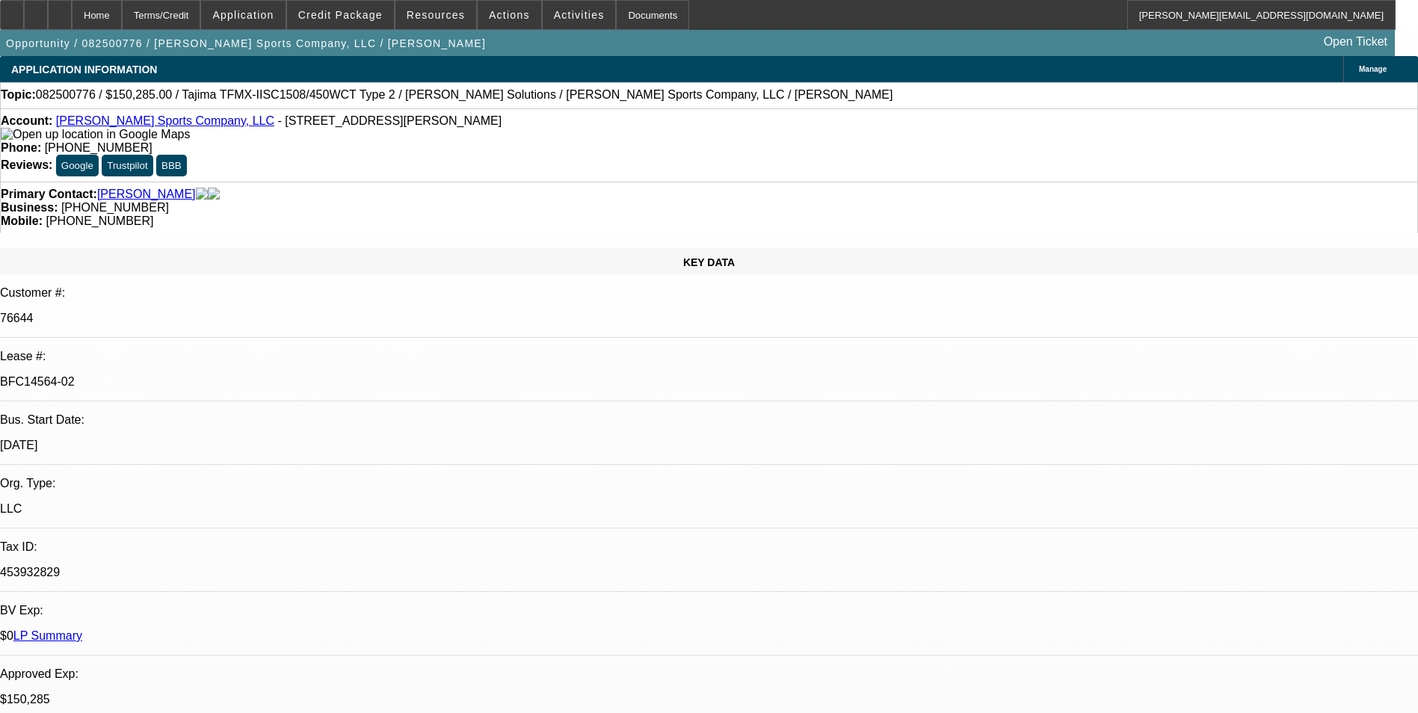
select select "0"
select select "1"
select select "2"
select select "1"
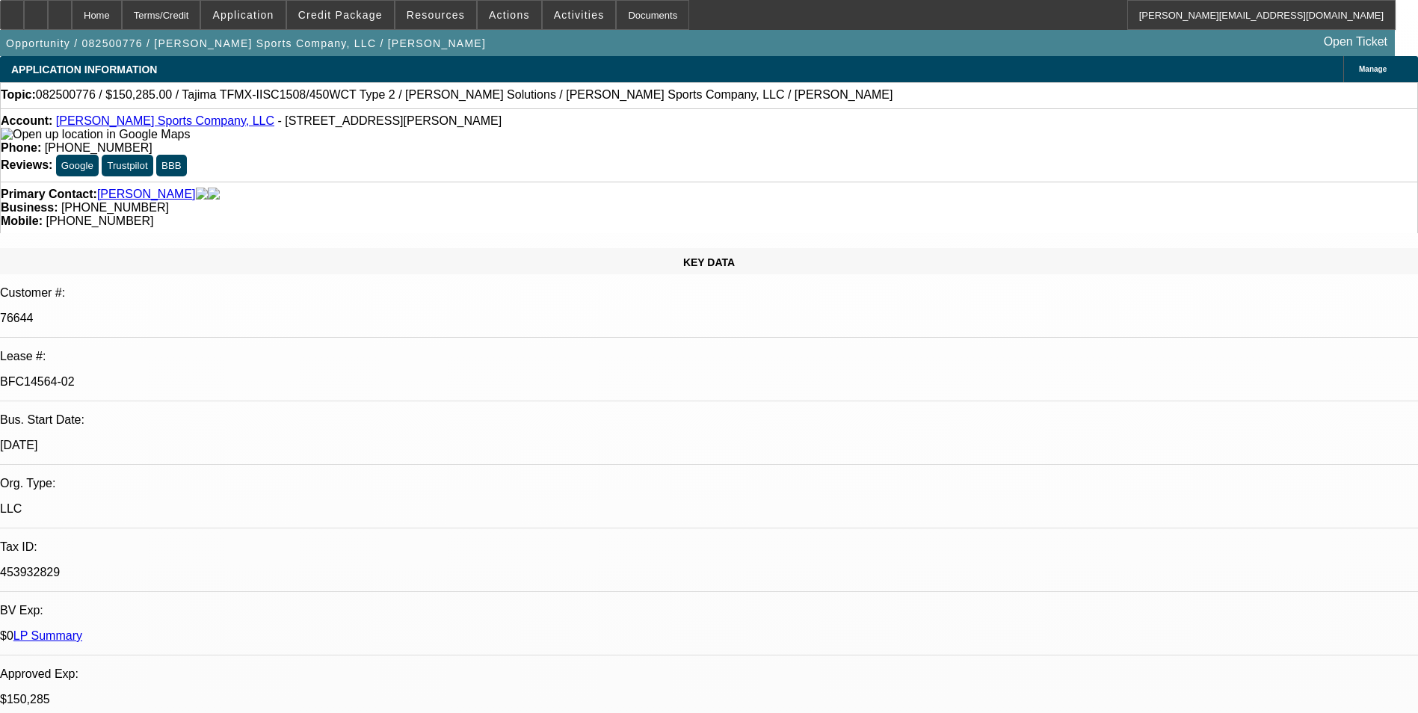
select select "2"
select select "1"
select select "2"
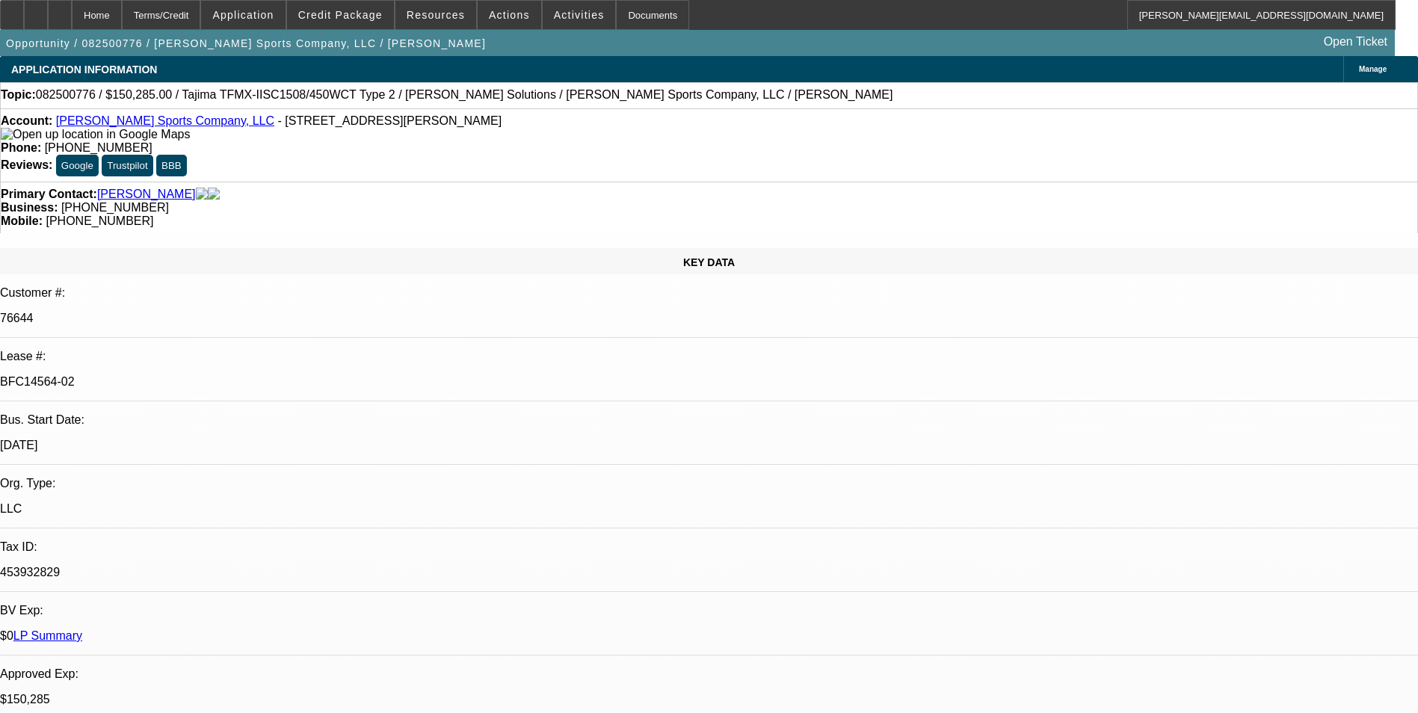
select select "1"
select select "2"
click at [60, 10] on icon at bounding box center [60, 10] width 0 height 0
select select "0"
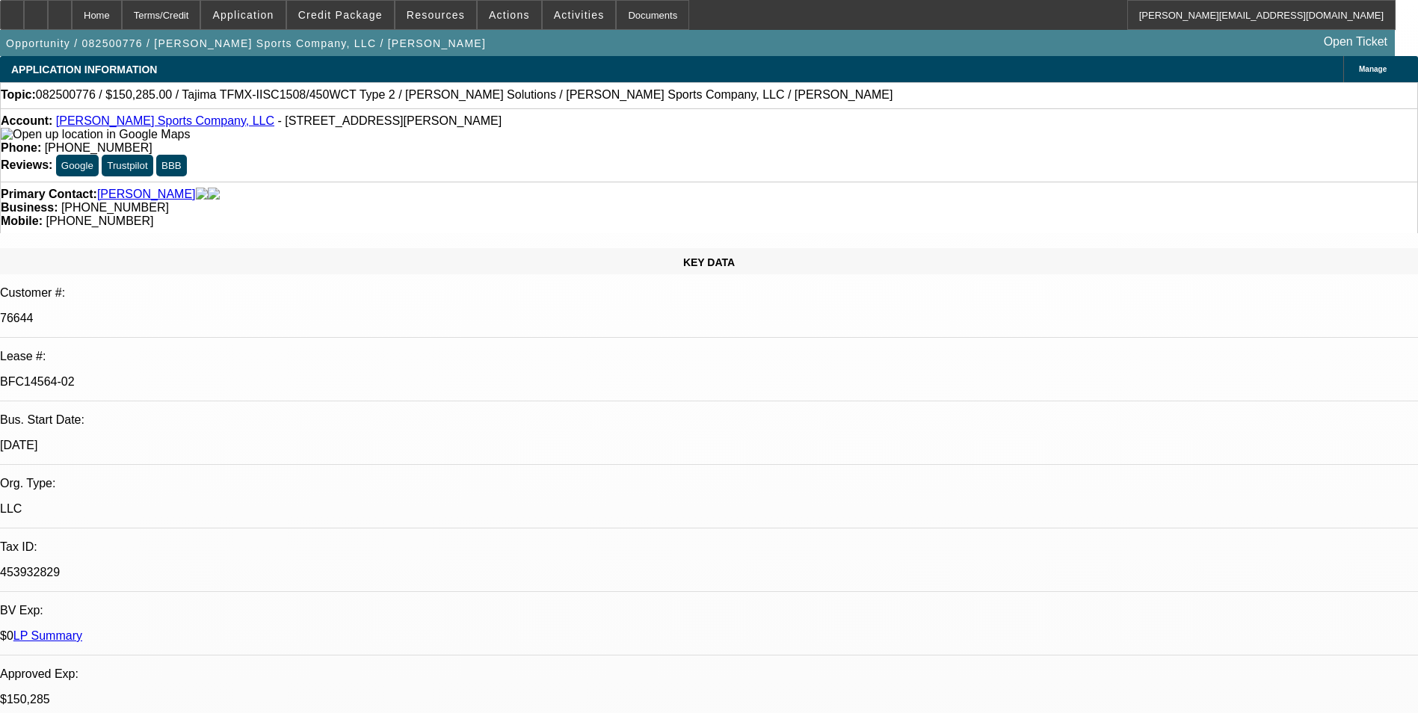
select select "2"
select select "0"
select select "2"
select select "0"
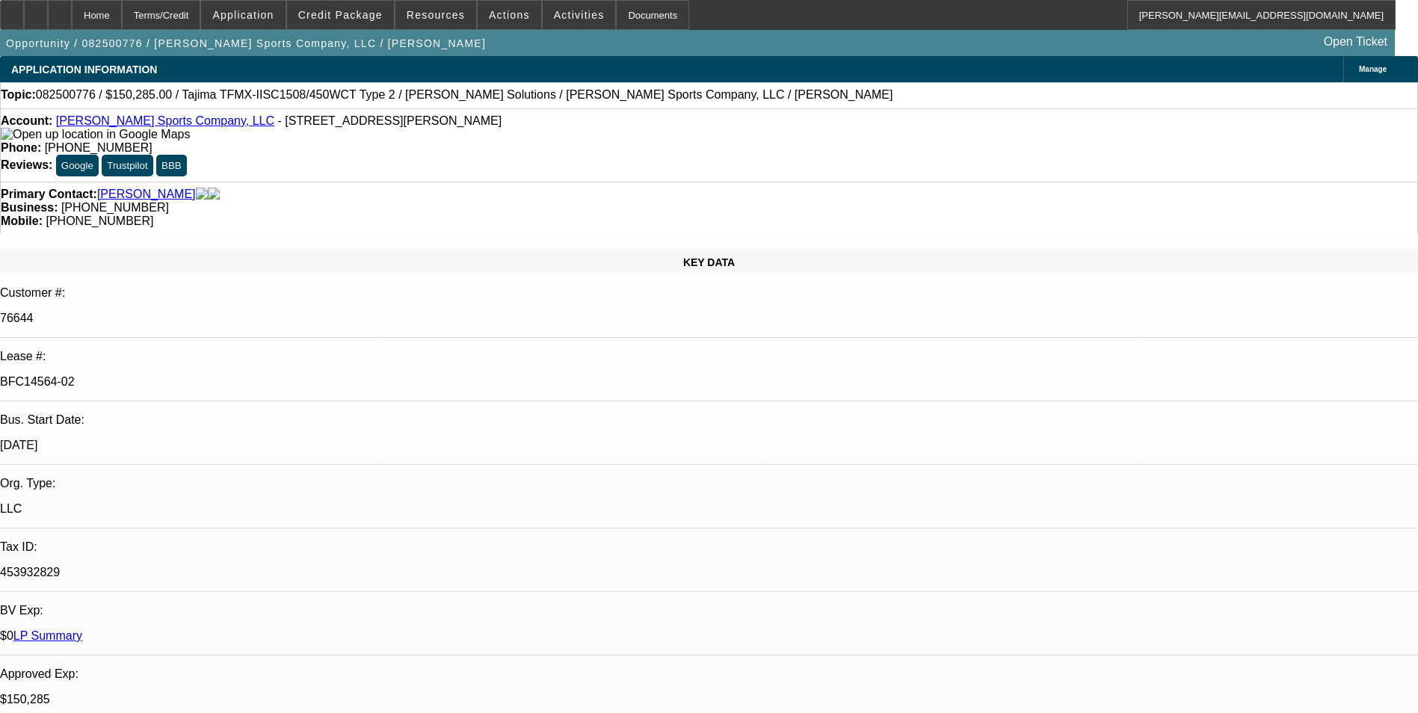
select select "0"
select select "2"
select select "0"
select select "2"
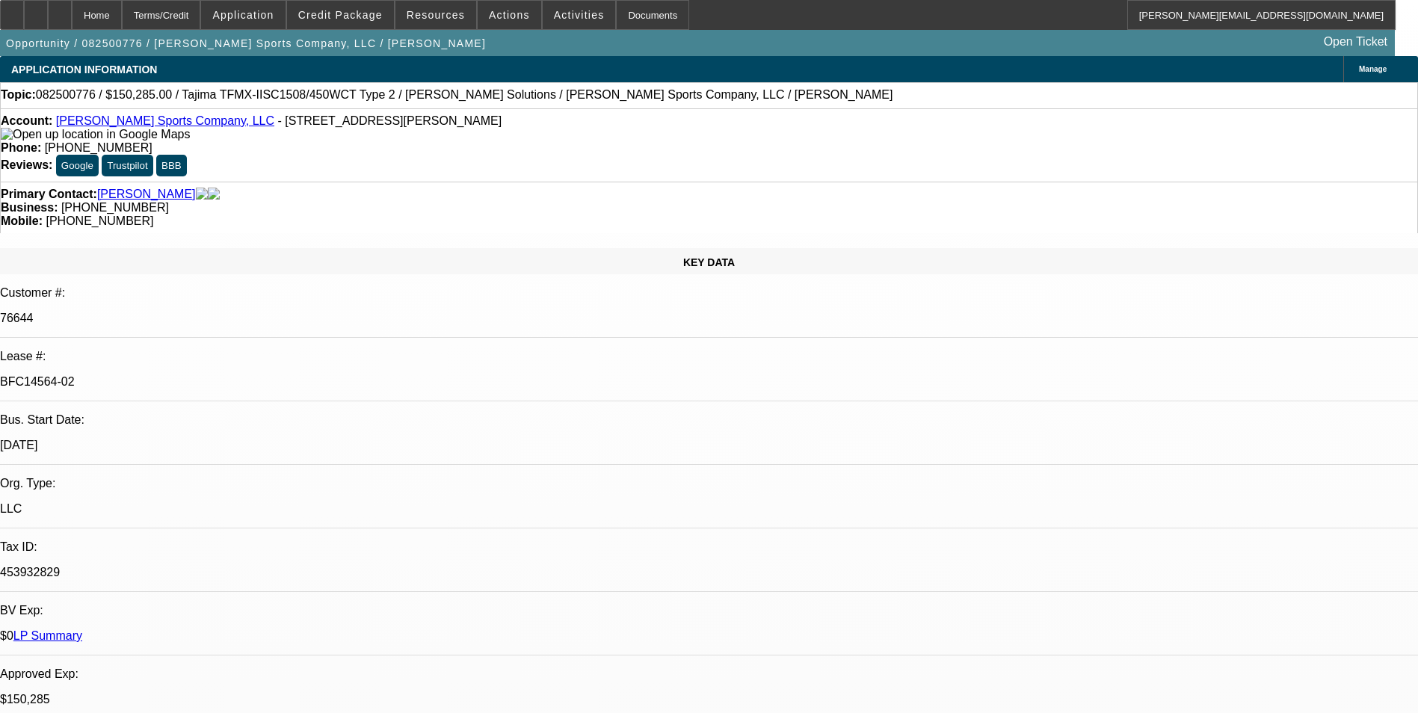
select select "0"
select select "1"
select select "2"
select select "1"
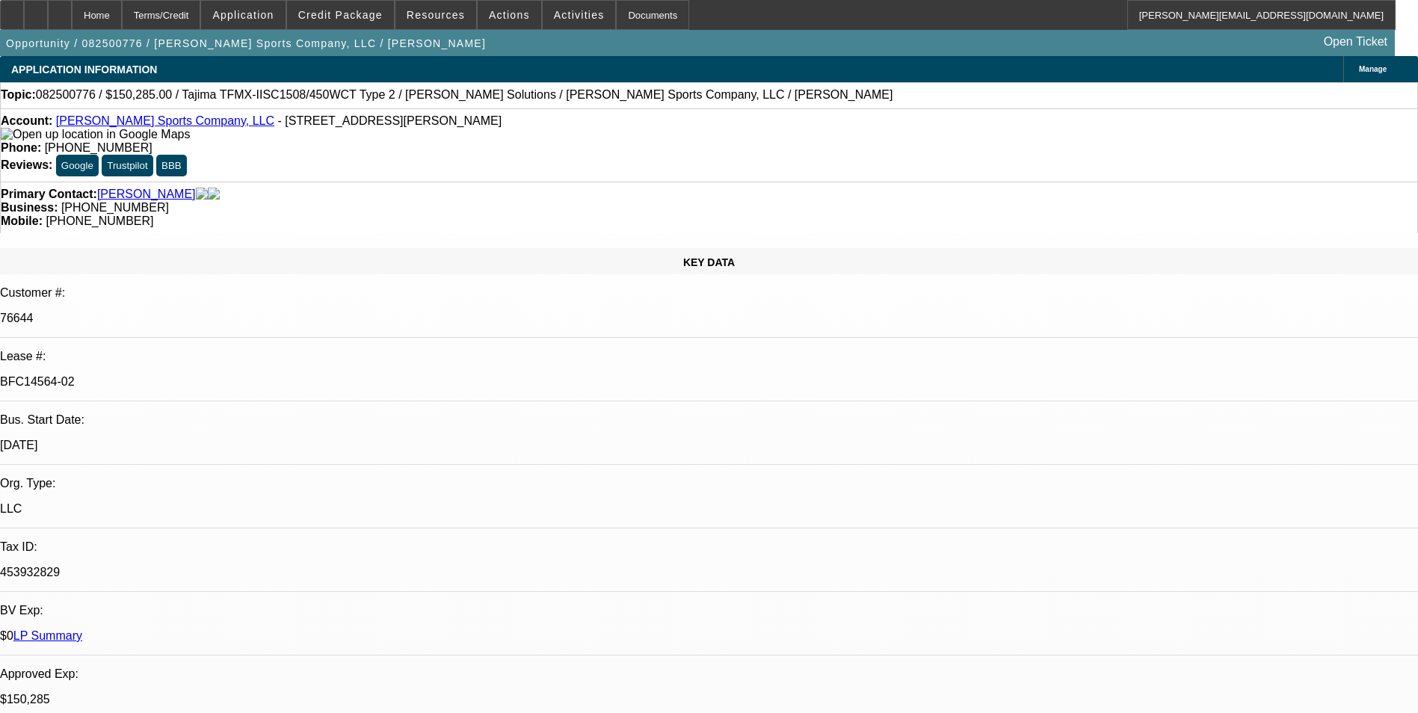
select select "2"
select select "1"
select select "2"
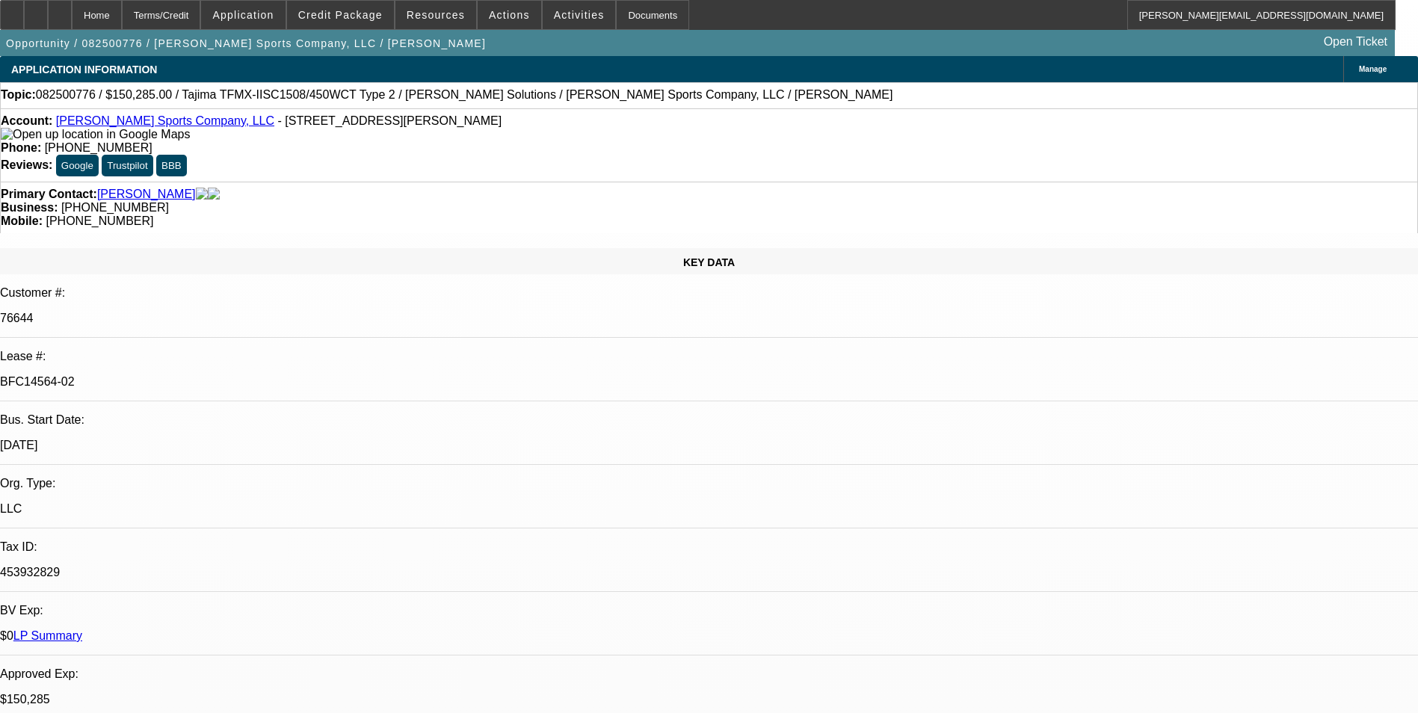
select select "1"
select select "2"
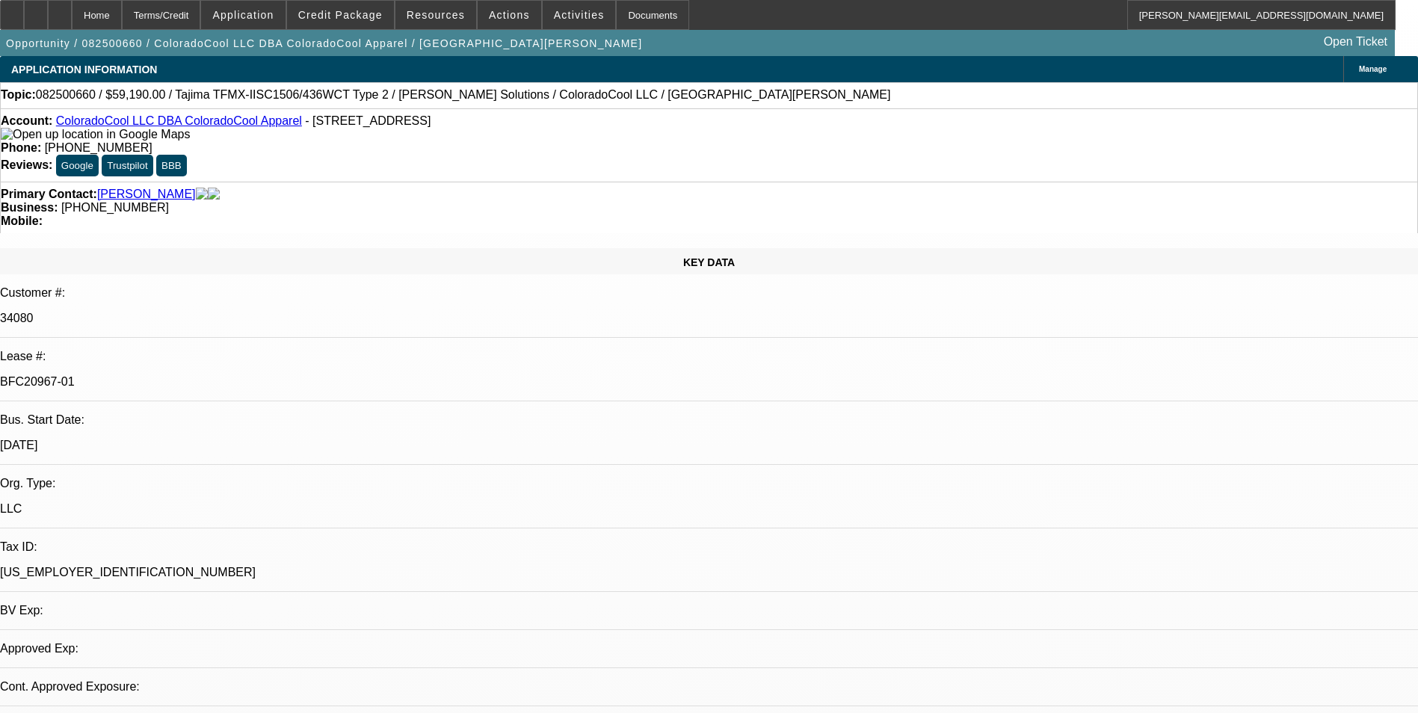
select select "0"
select select "2"
select select "0"
select select "6"
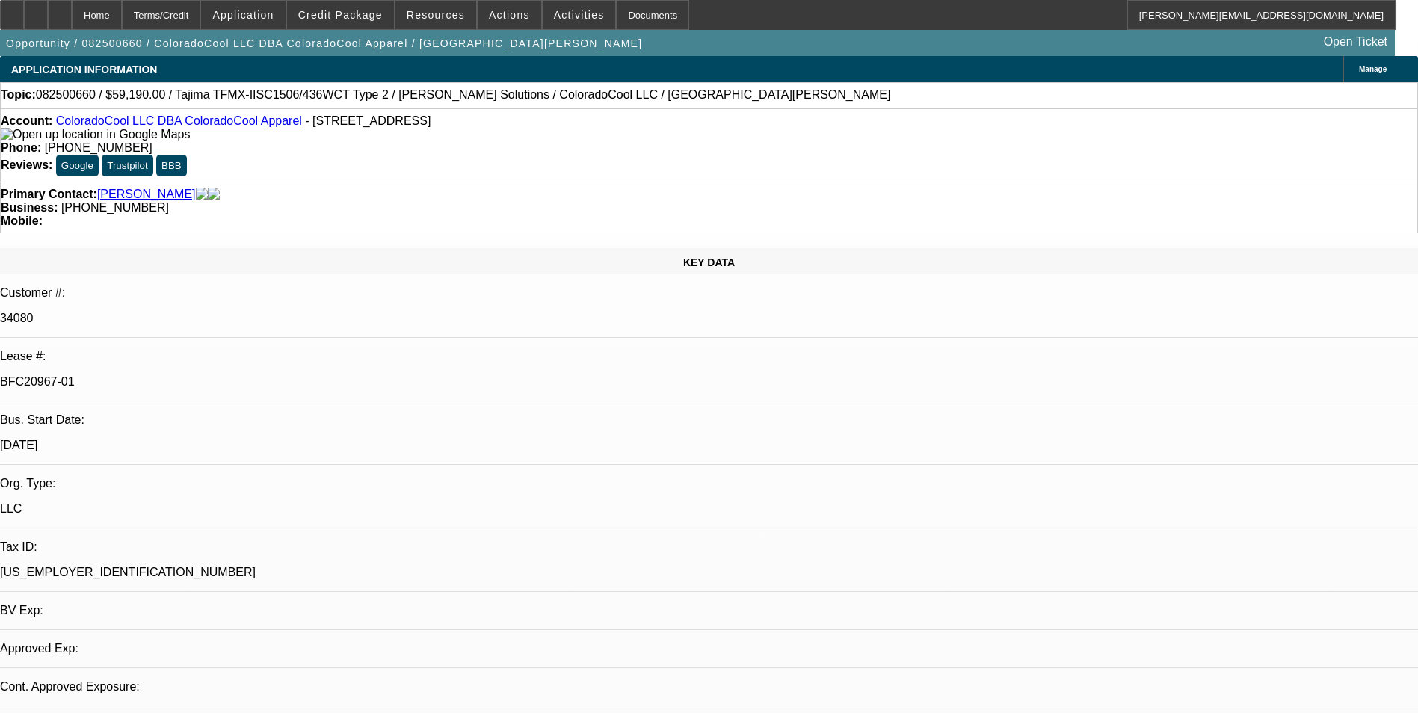
select select "0"
select select "2"
select select "0"
select select "6"
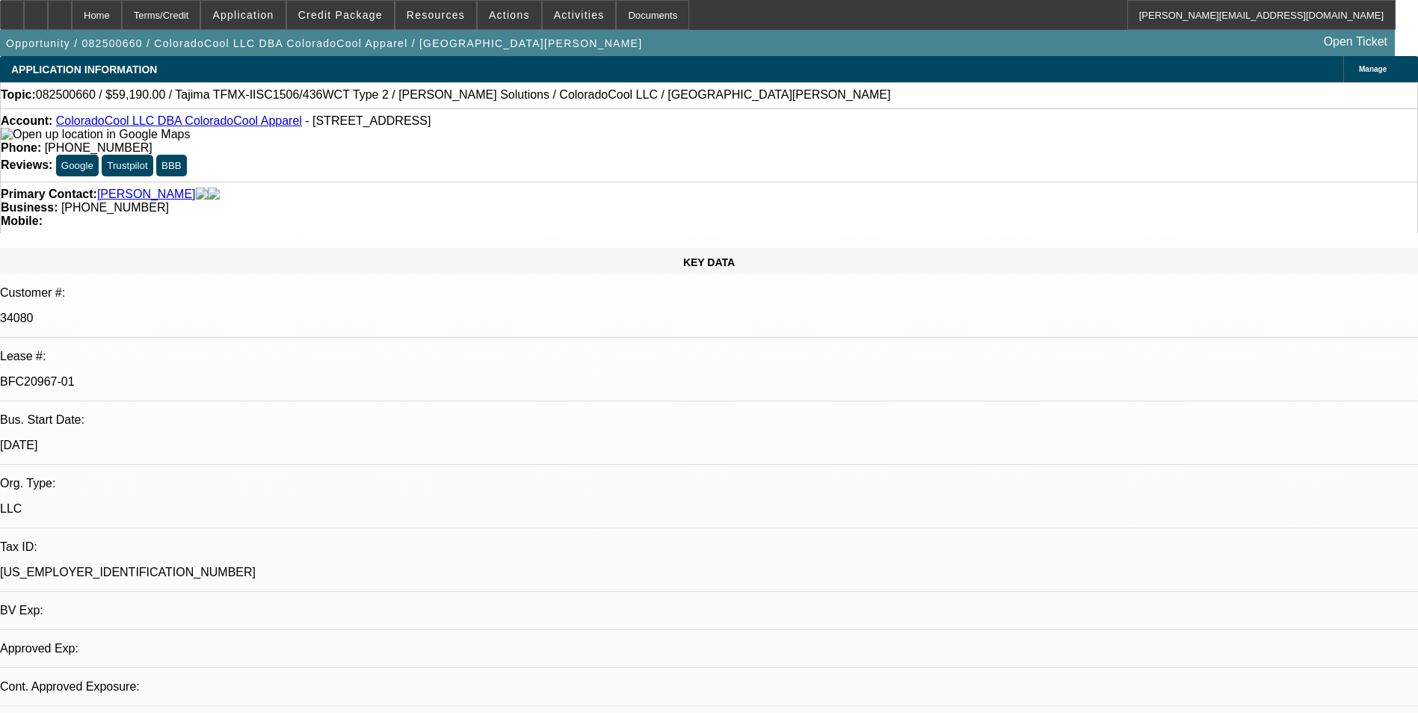
select select "0"
select select "2"
select select "0"
select select "6"
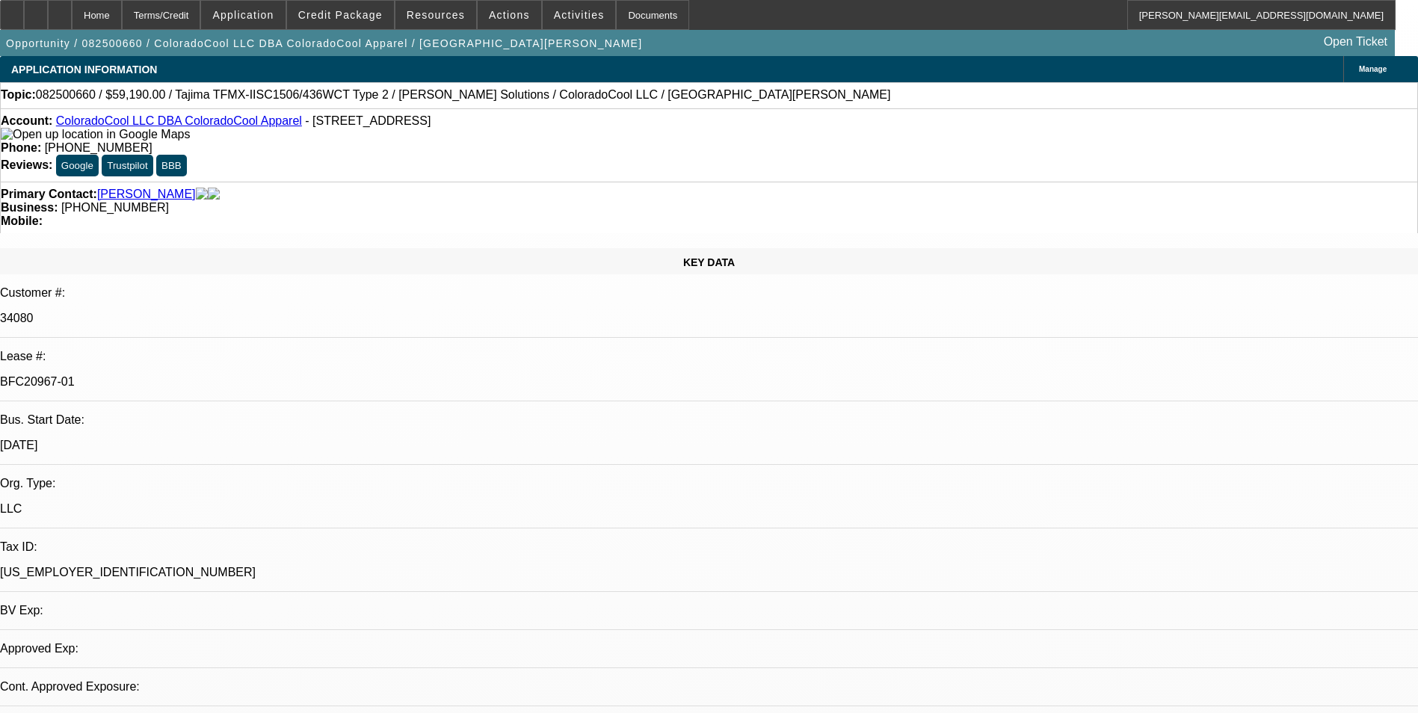
select select "0"
select select "2"
select select "0"
select select "6"
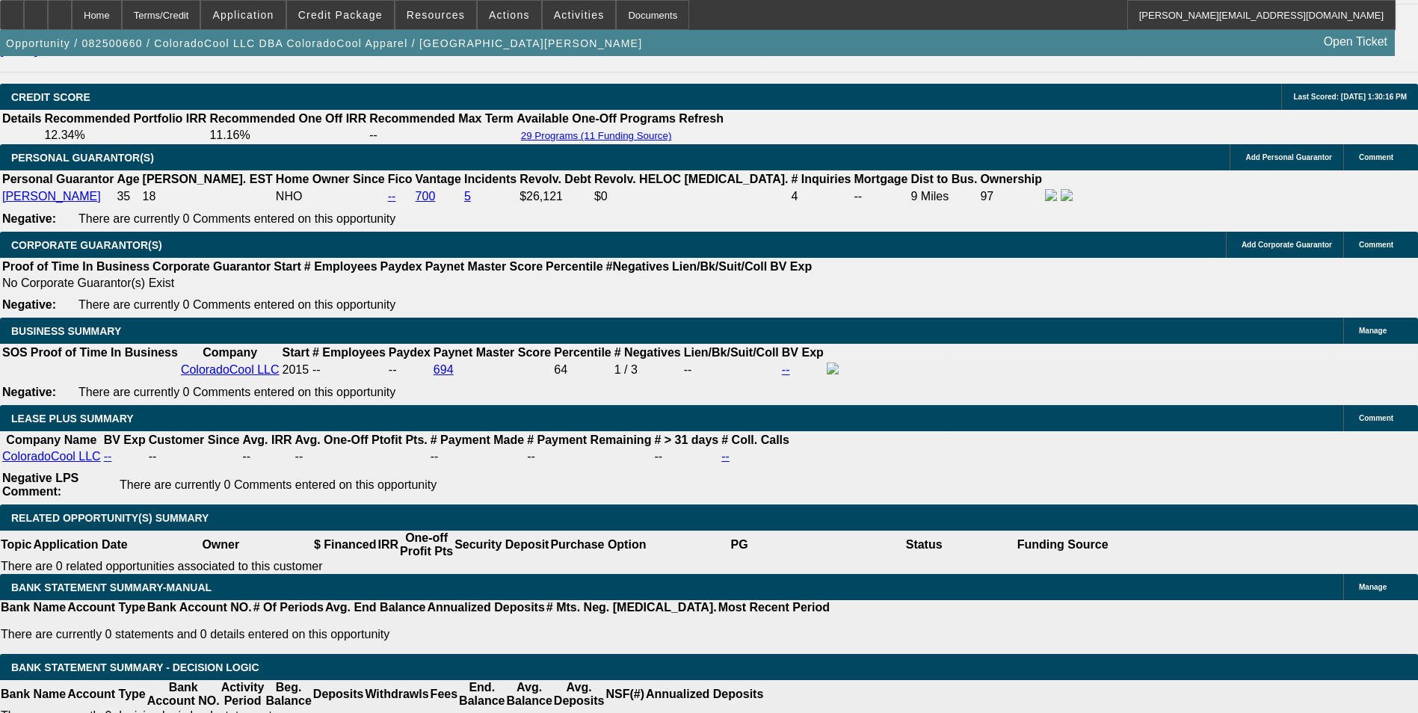
scroll to position [2093, 0]
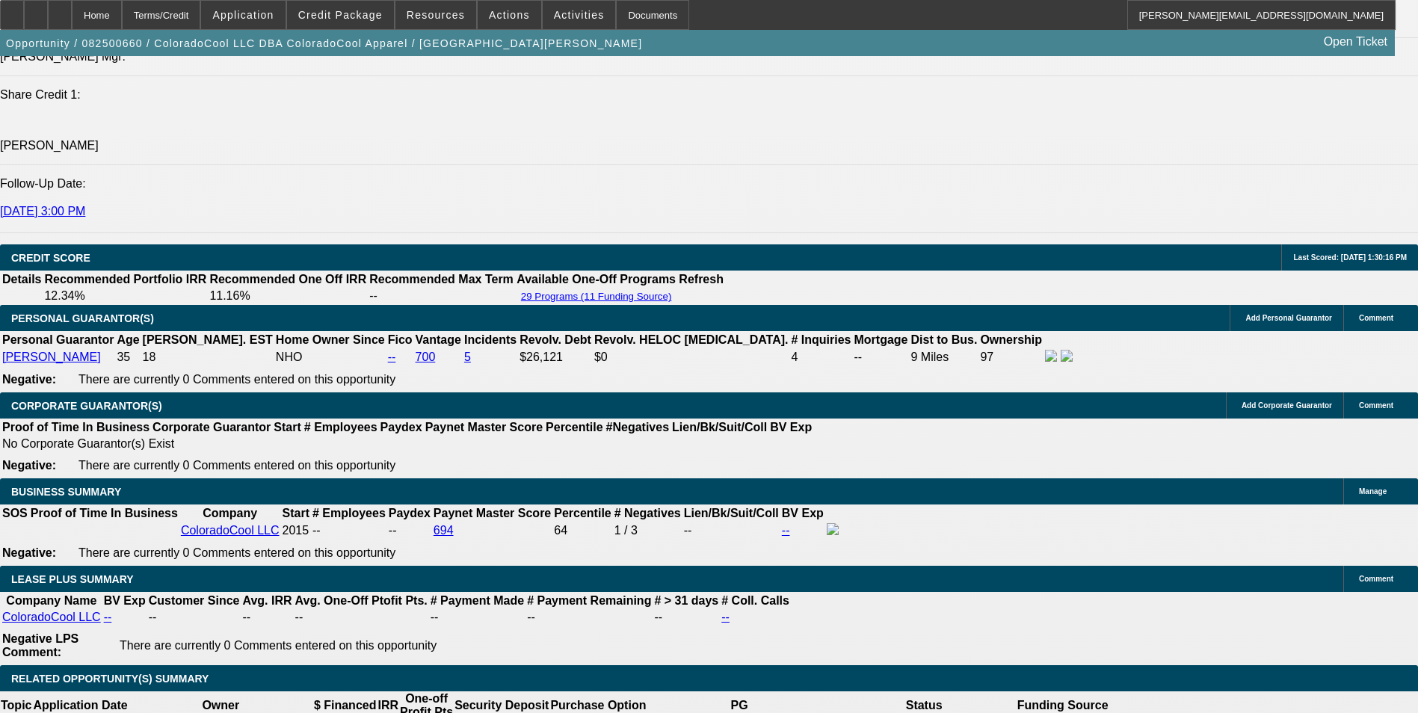
select select "0"
select select "2"
select select "0"
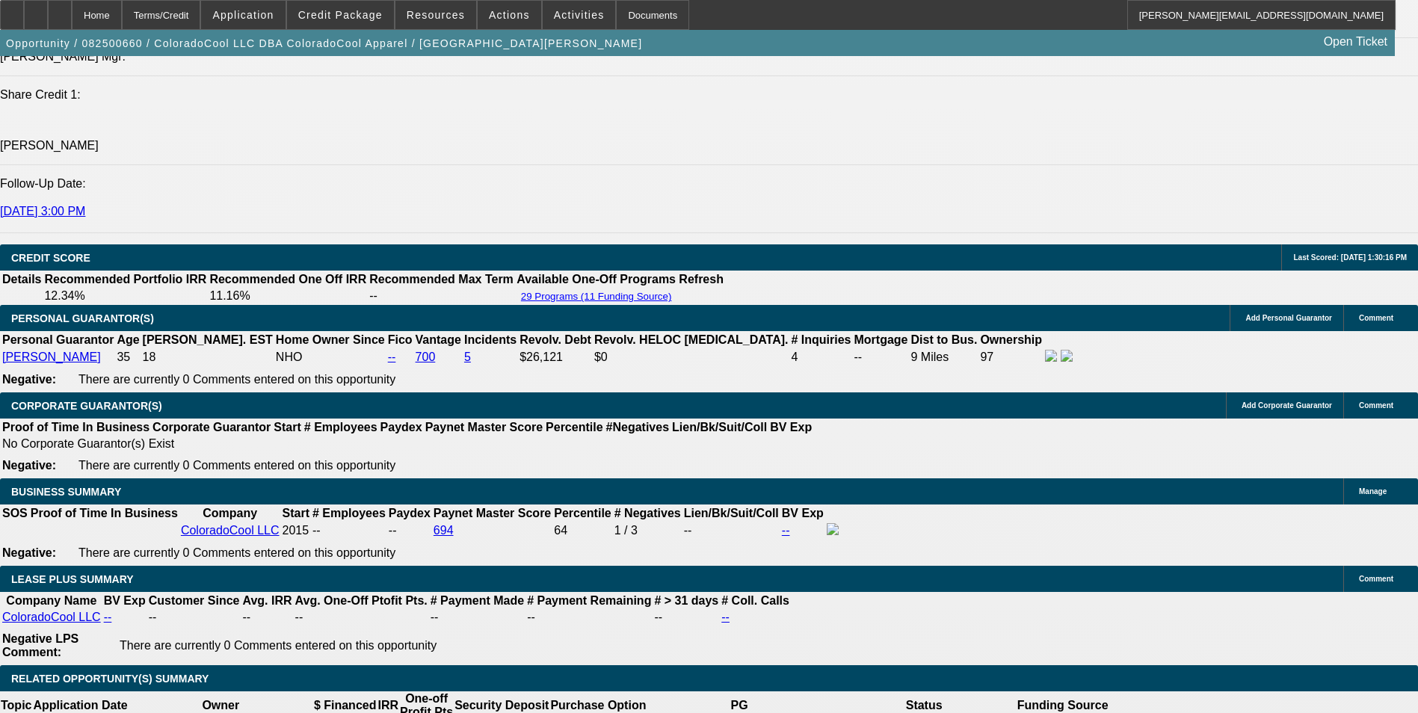
select select "6"
select select "0"
select select "2"
select select "0"
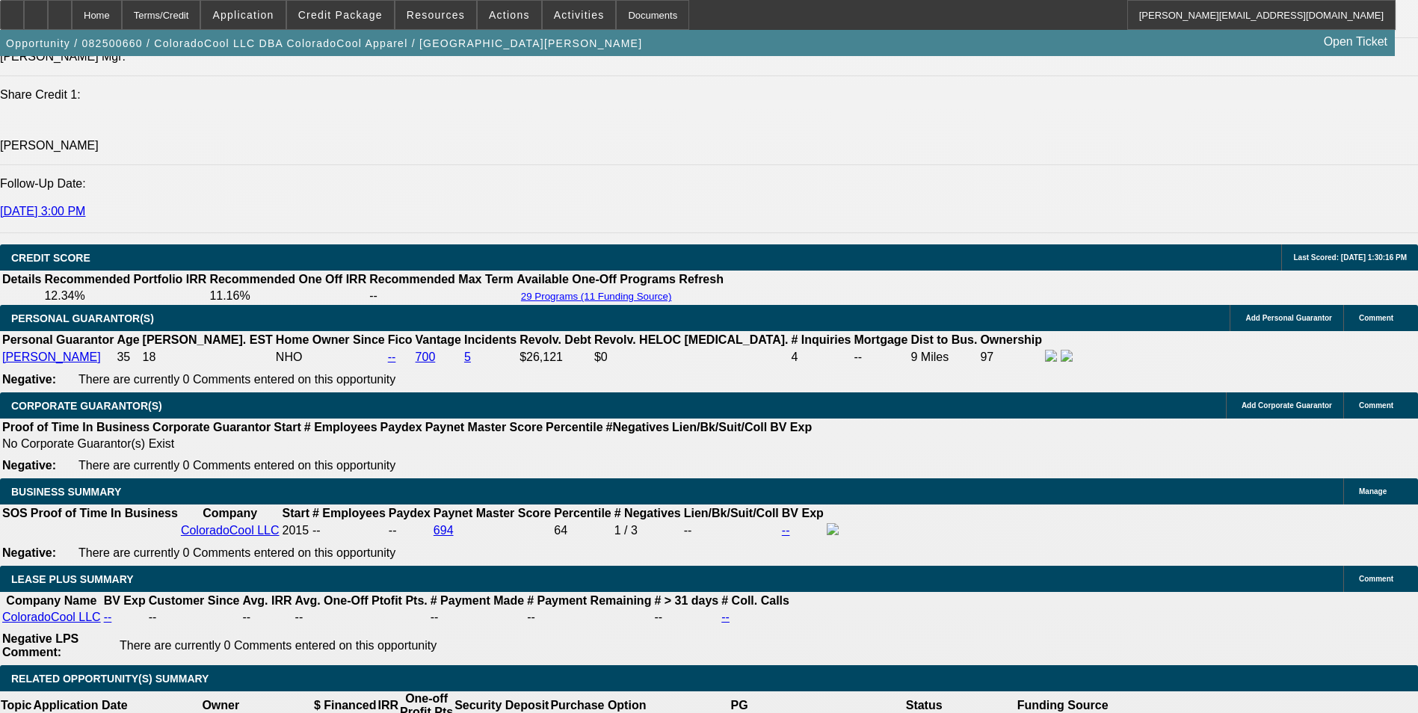
select select "6"
select select "0"
select select "2"
select select "0"
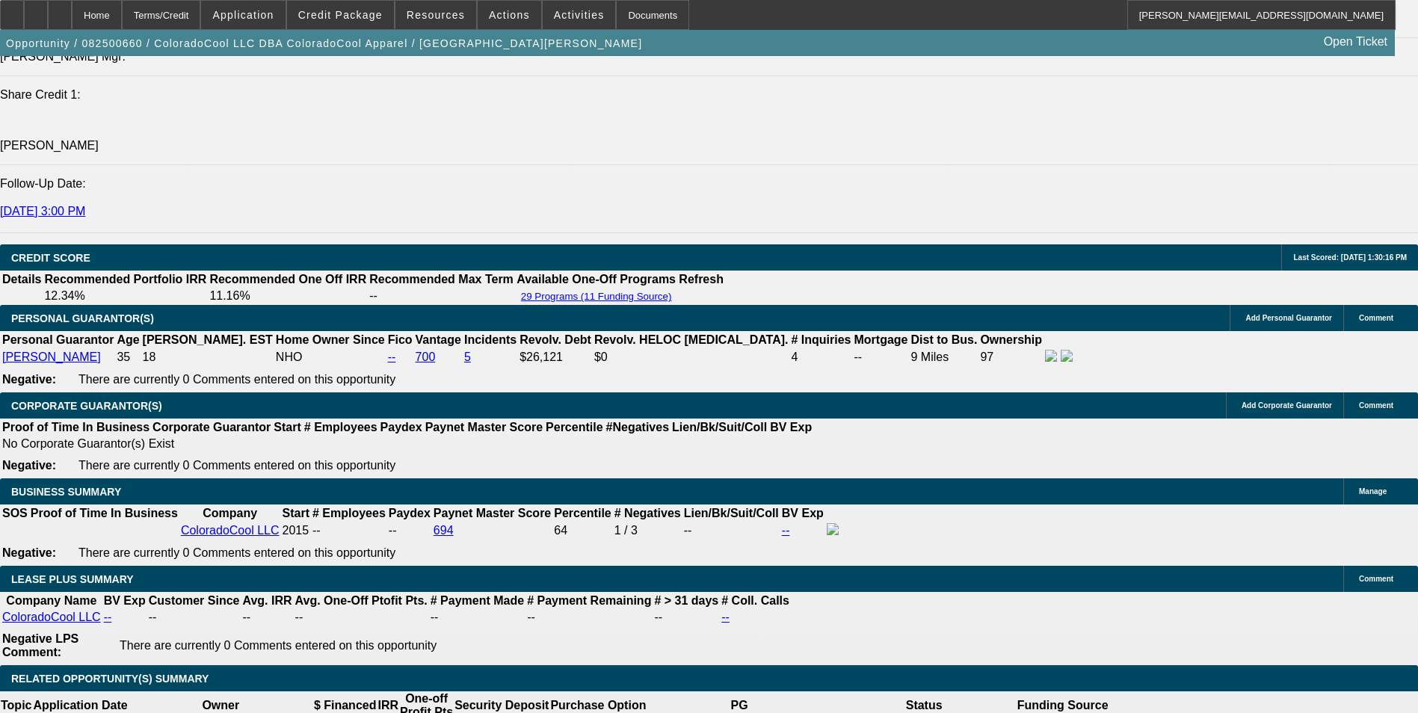
select select "6"
select select "0"
select select "2"
select select "0"
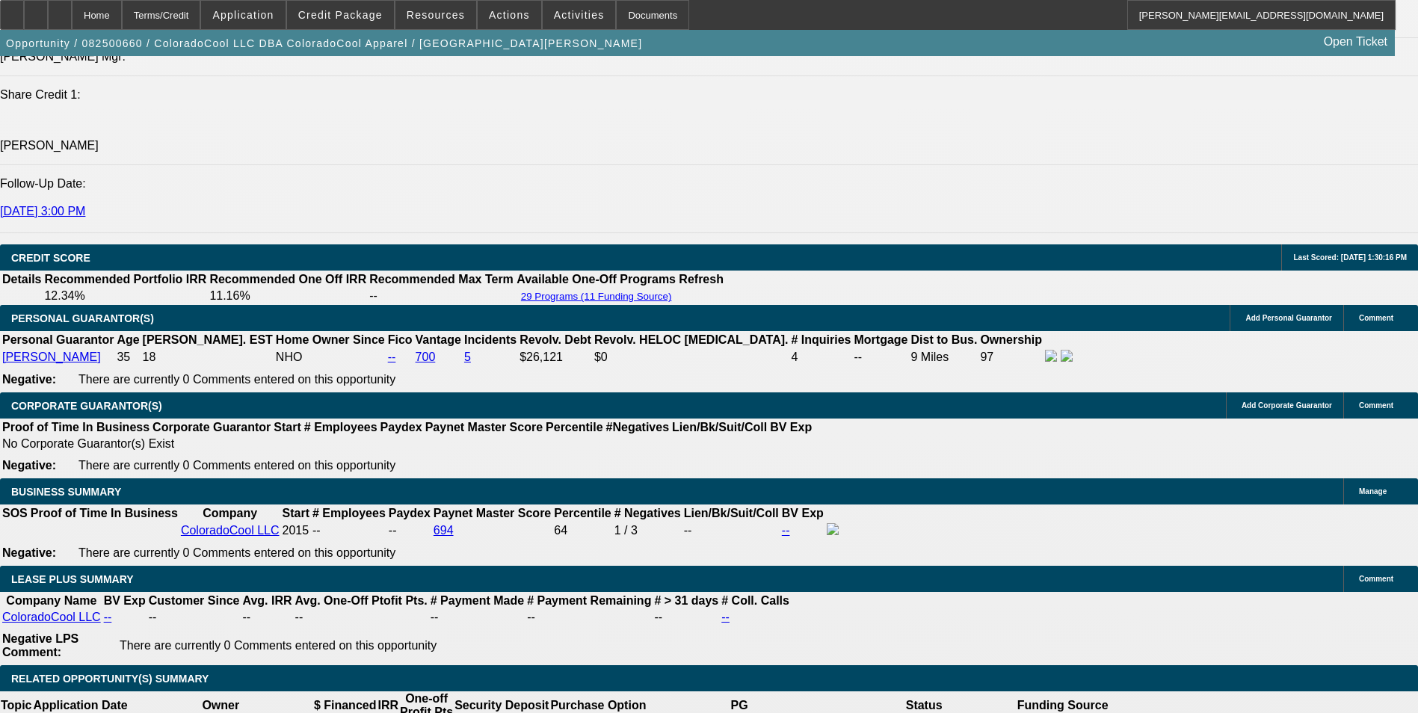
select select "6"
select select "0"
select select "2"
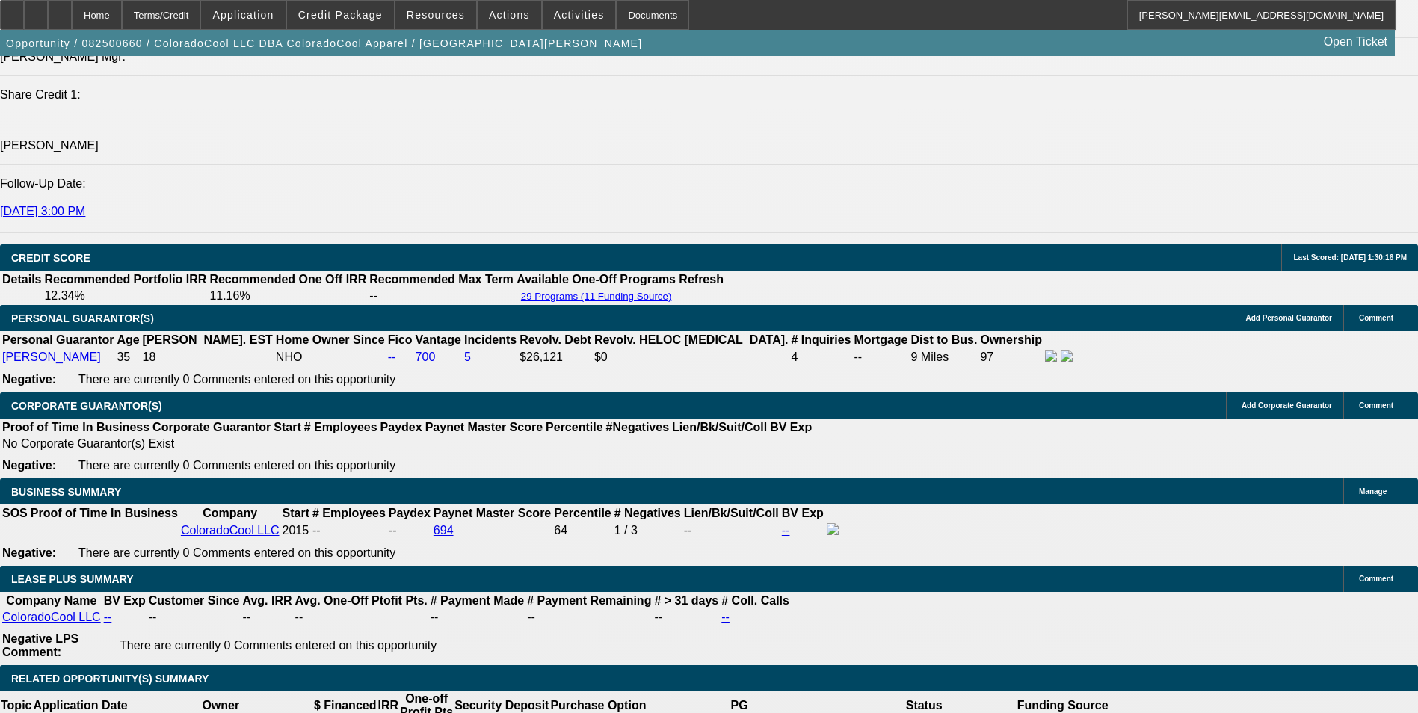
select select "0"
select select "6"
select select "0"
select select "2"
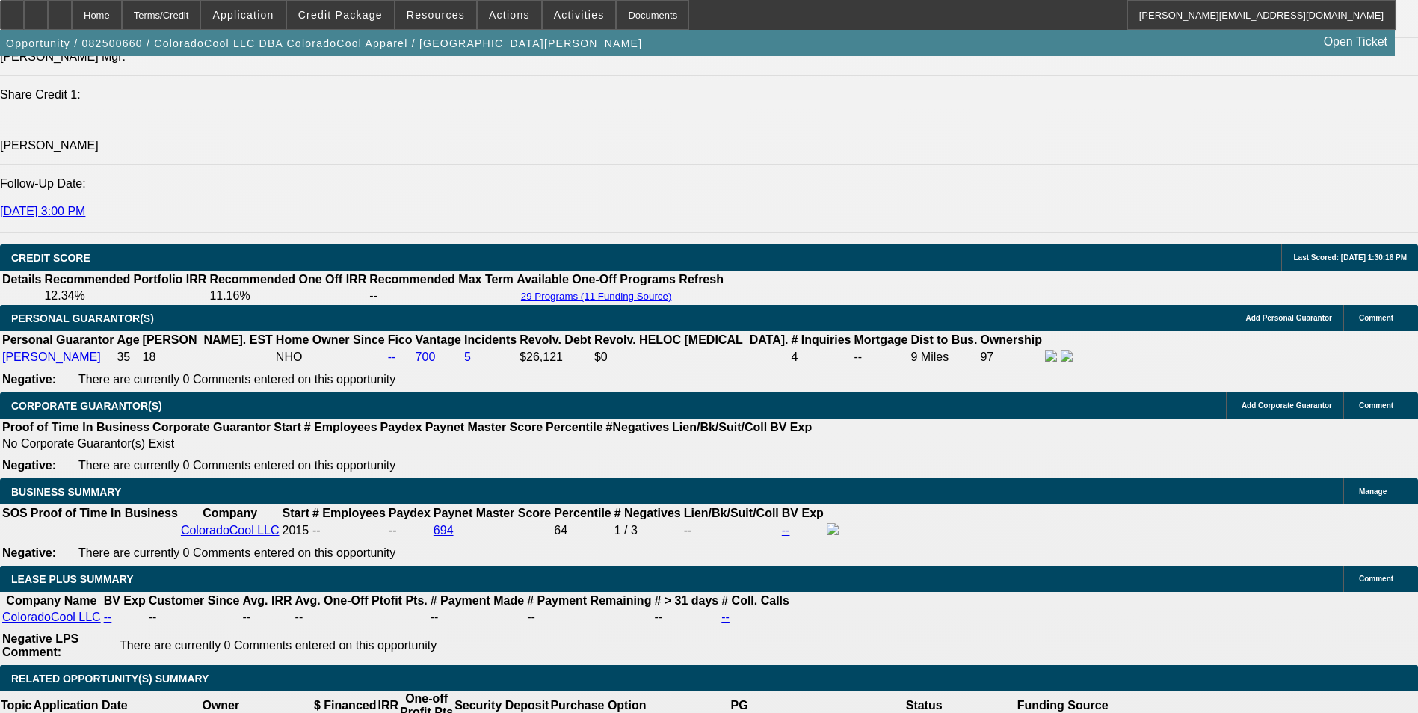
select select "0"
select select "6"
select select "0"
select select "2"
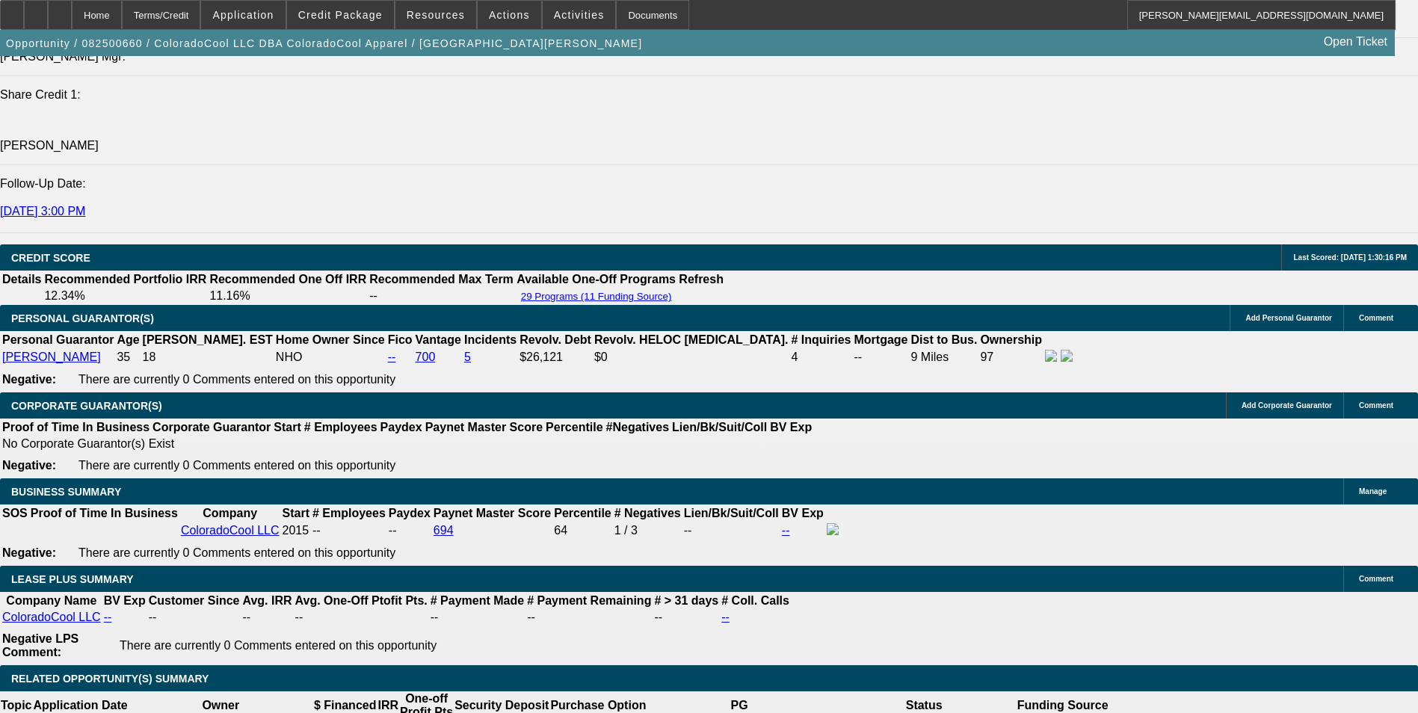
select select "0"
select select "6"
select select "0"
select select "2"
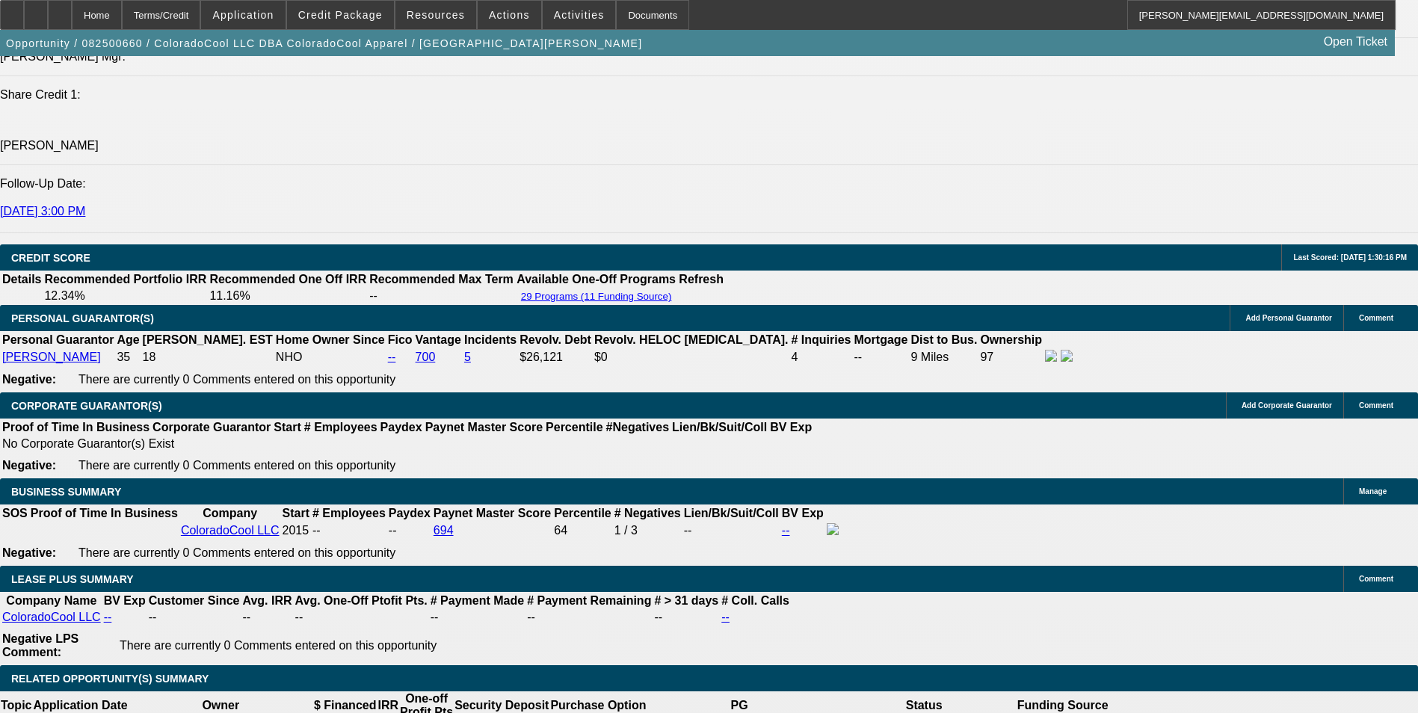
select select "0"
select select "6"
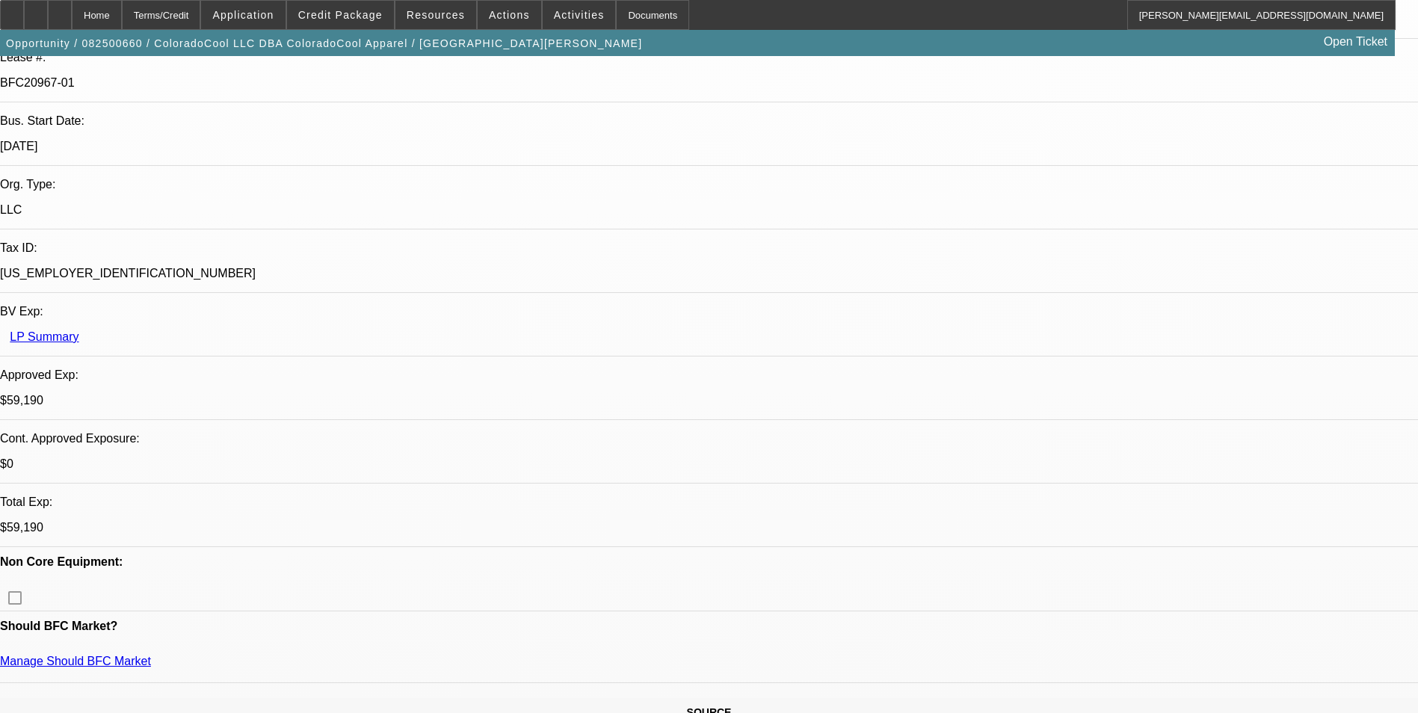
scroll to position [0, 0]
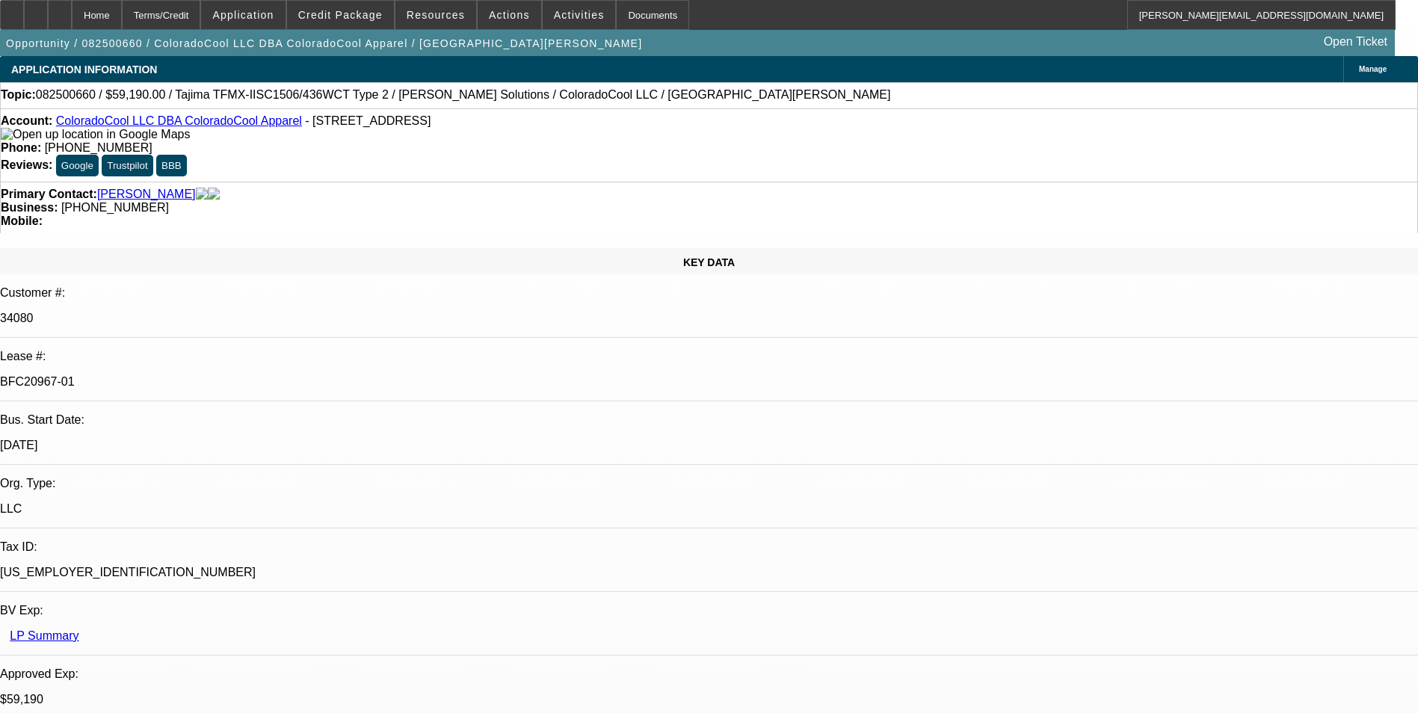
click at [631, 141] on div "Phone: (719) 351-6423" at bounding box center [709, 147] width 1416 height 13
click at [60, 10] on icon at bounding box center [60, 10] width 0 height 0
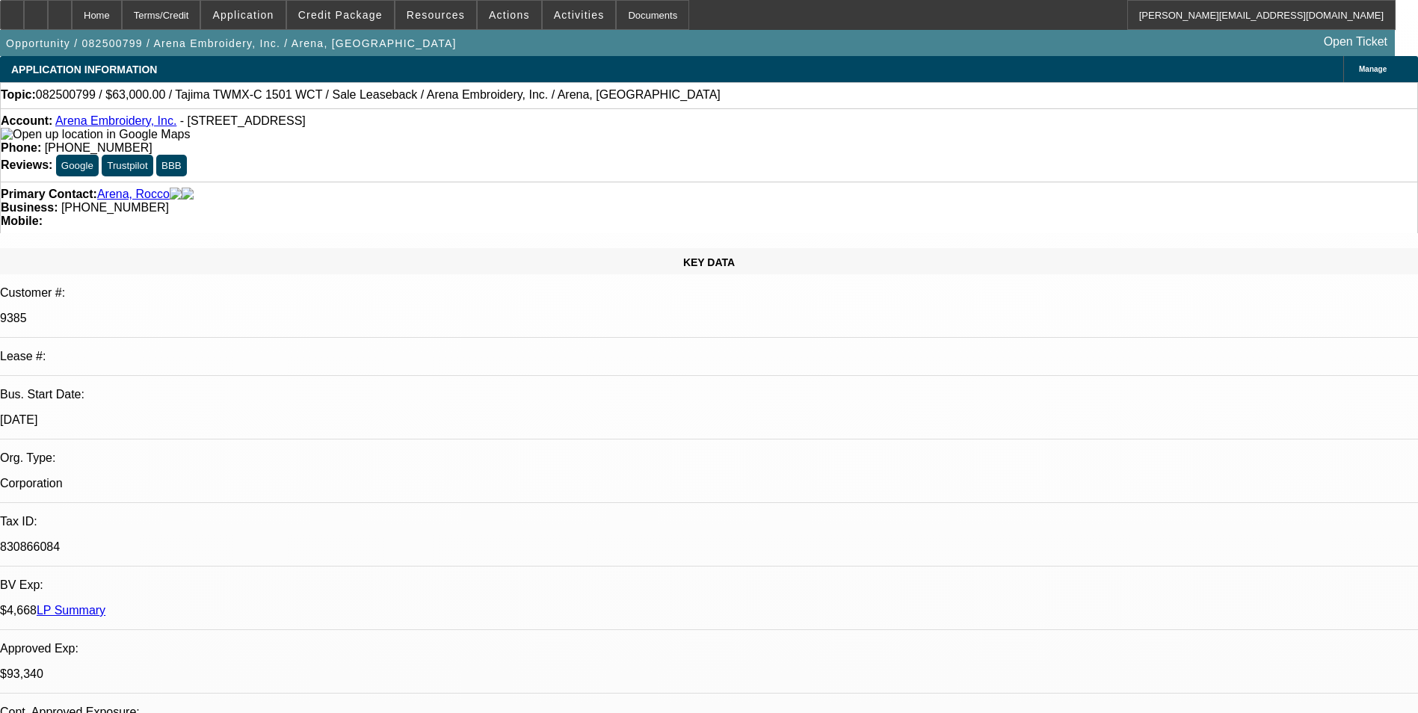
select select "0"
select select "2"
select select "0.1"
select select "4"
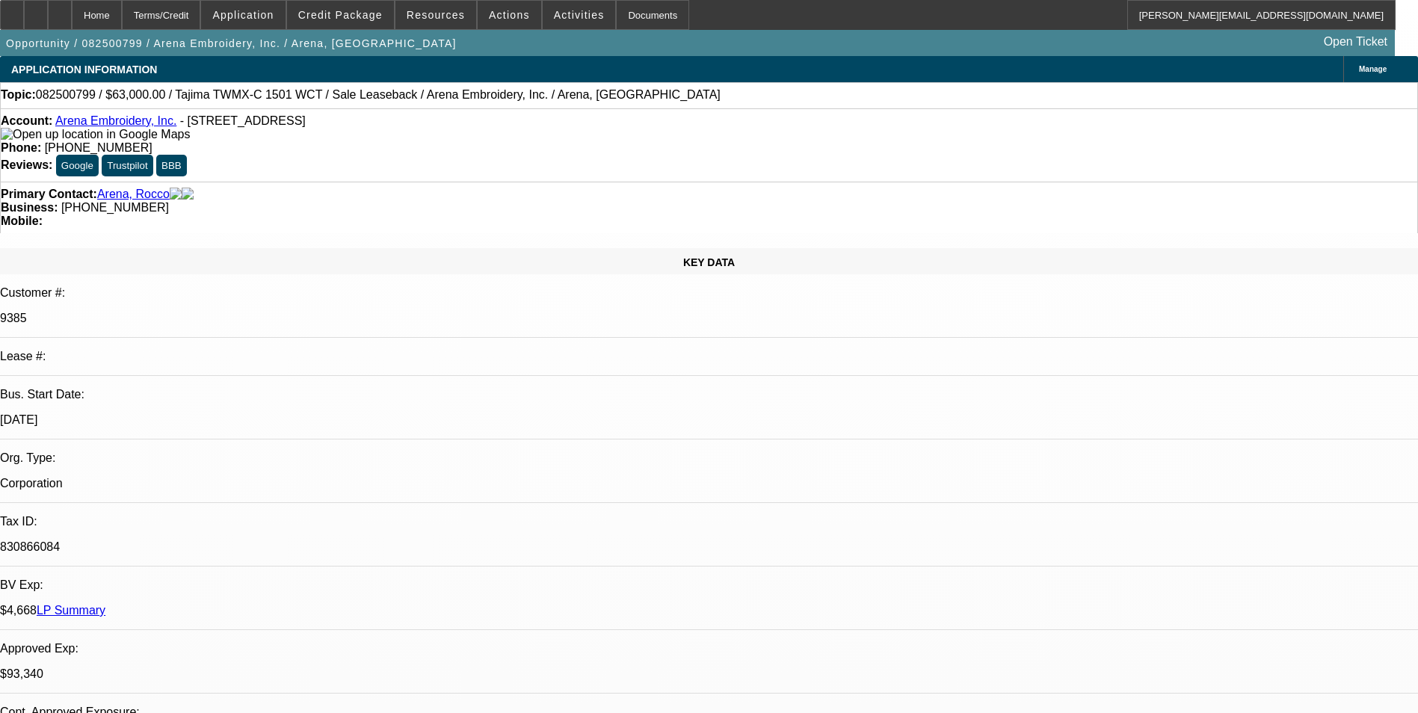
select select "0"
select select "2"
select select "0.1"
select select "4"
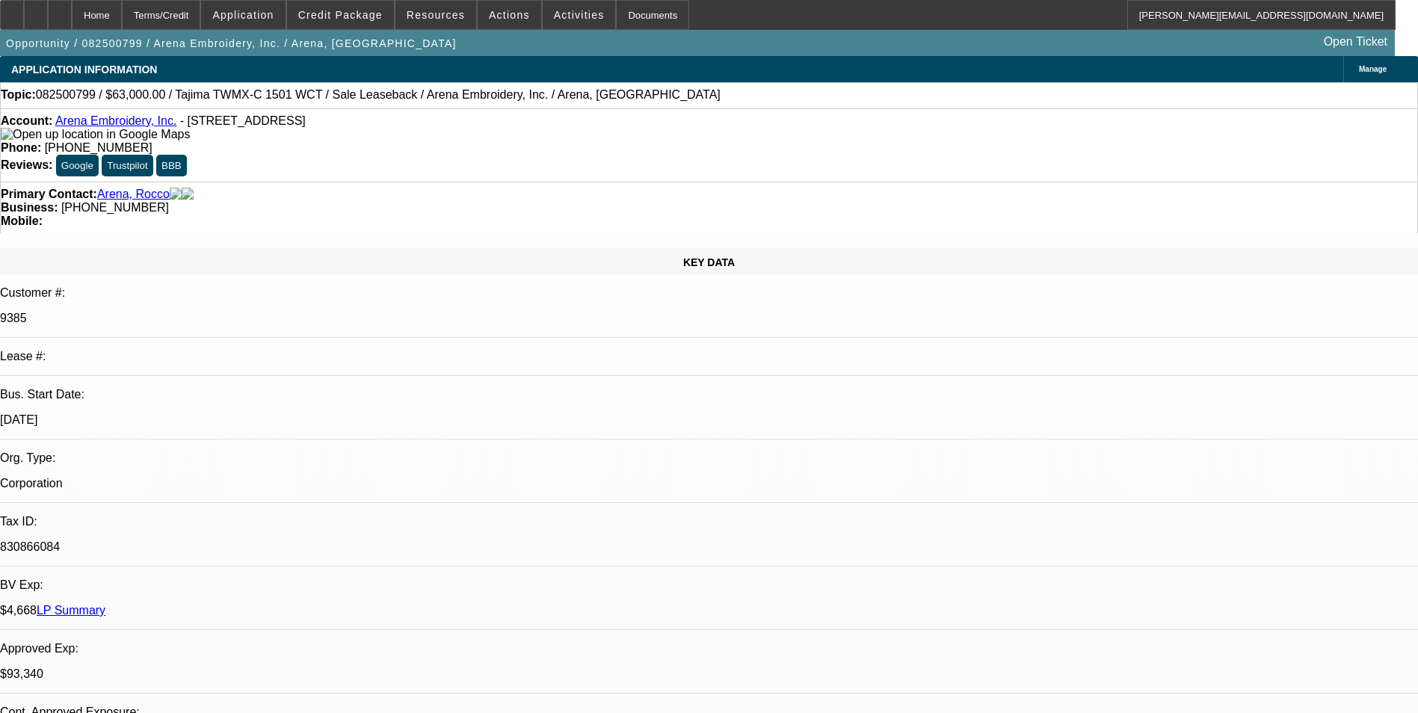
select select "0"
select select "2"
select select "0.1"
select select "4"
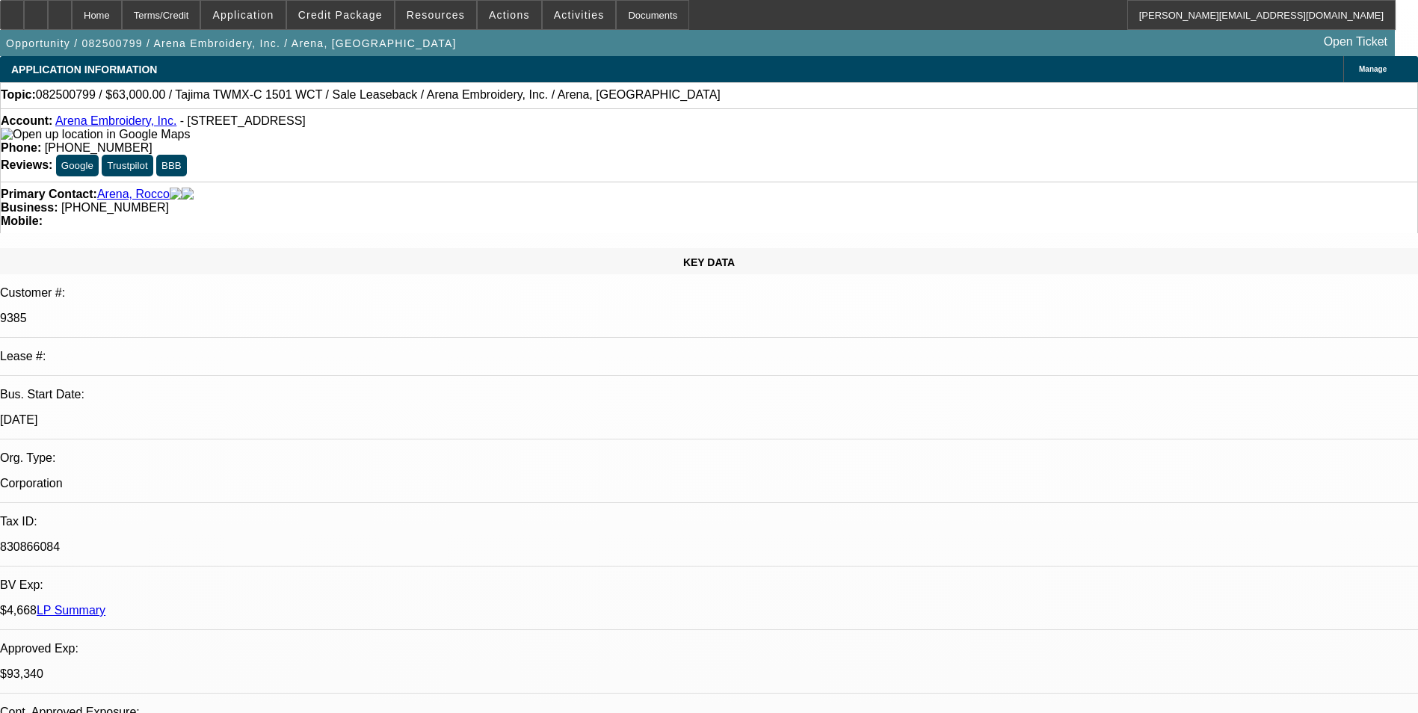
select select "0"
select select "2"
select select "0.1"
select select "4"
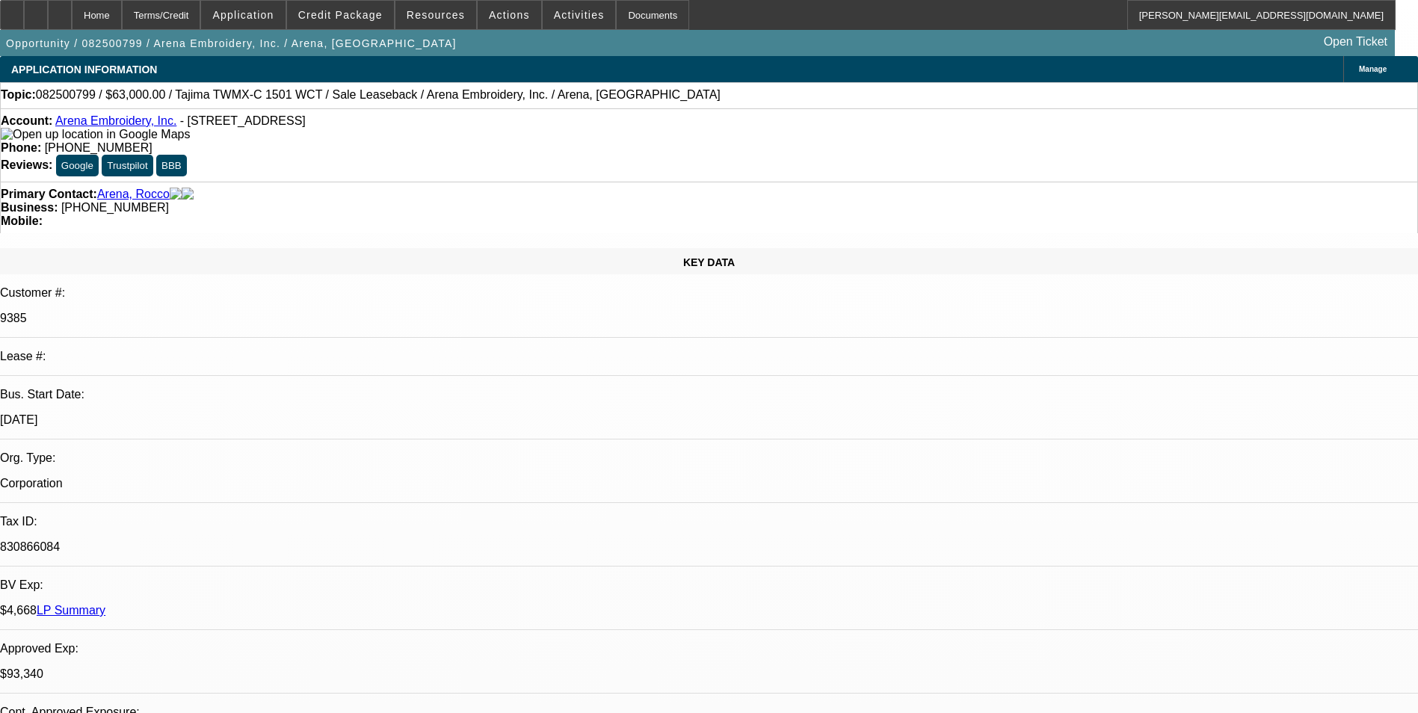
scroll to position [1794, 0]
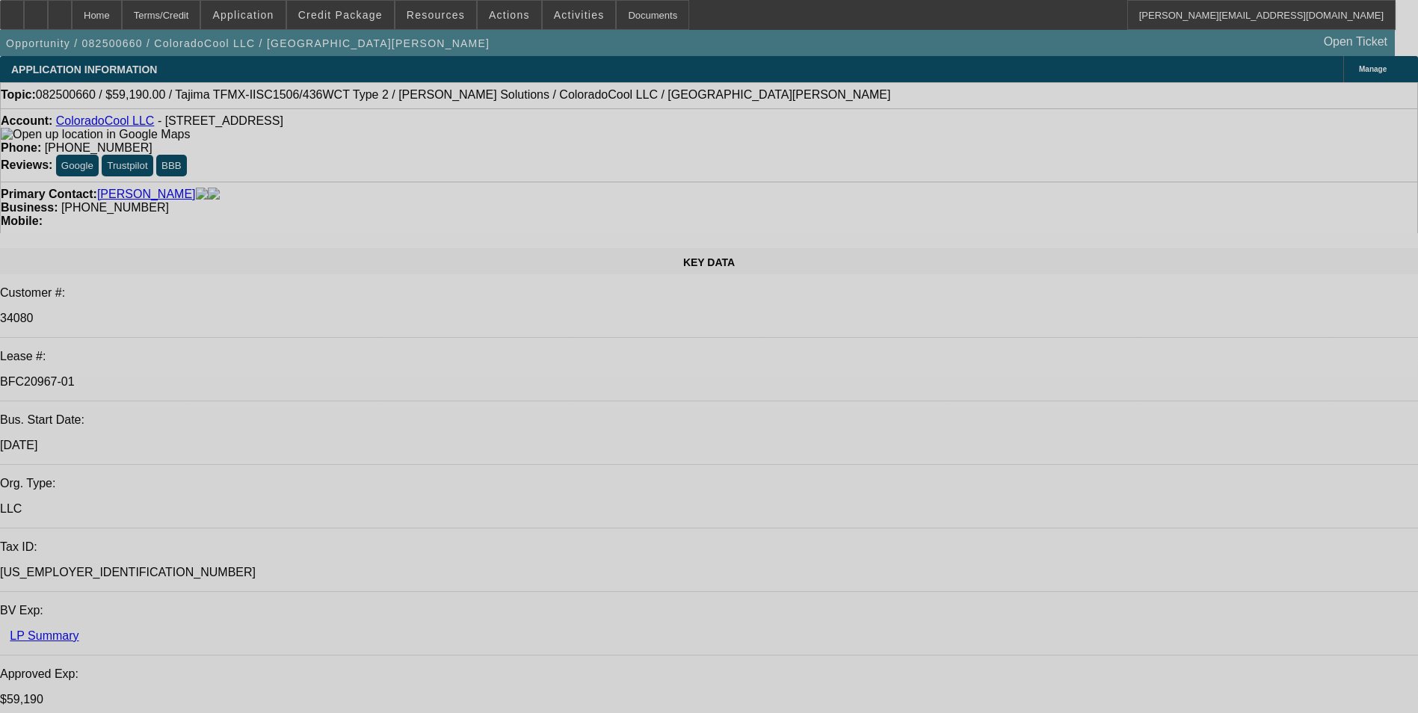
select select "0"
select select "2"
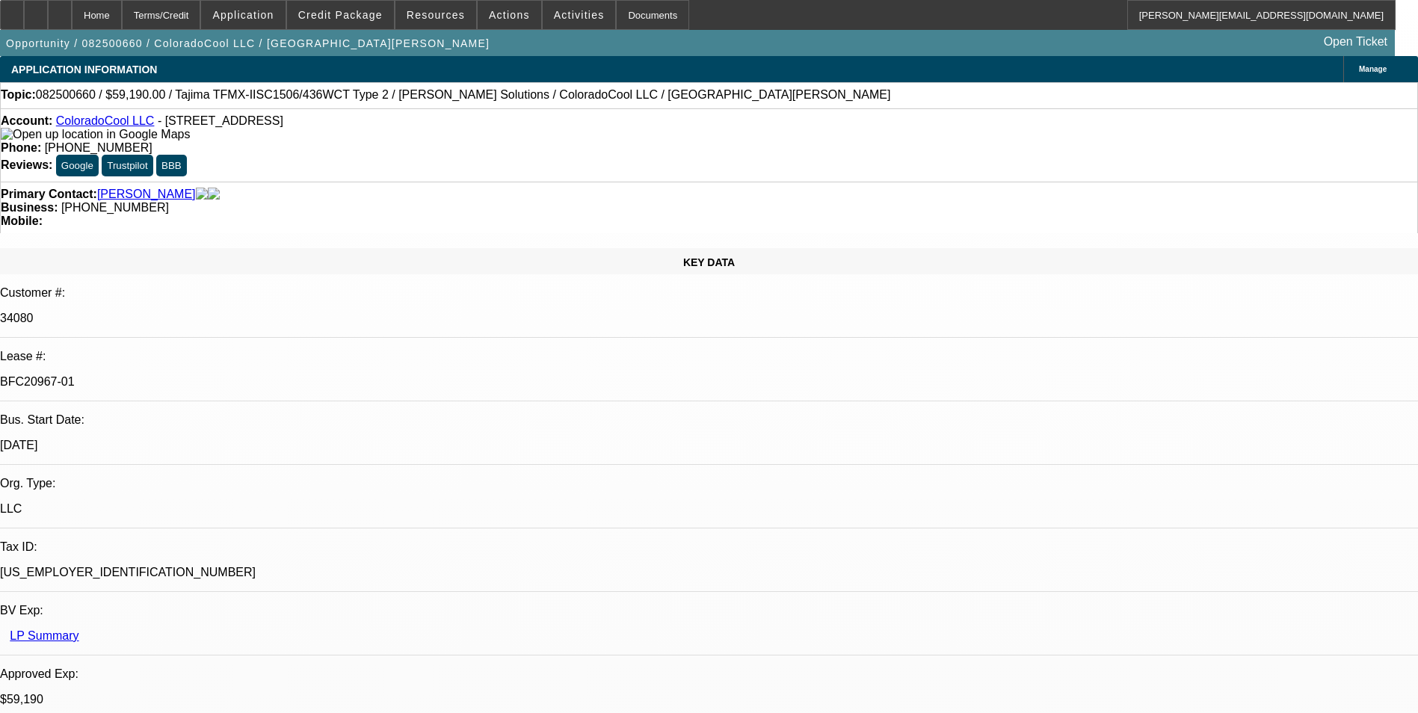
select select "0"
select select "2"
select select "0"
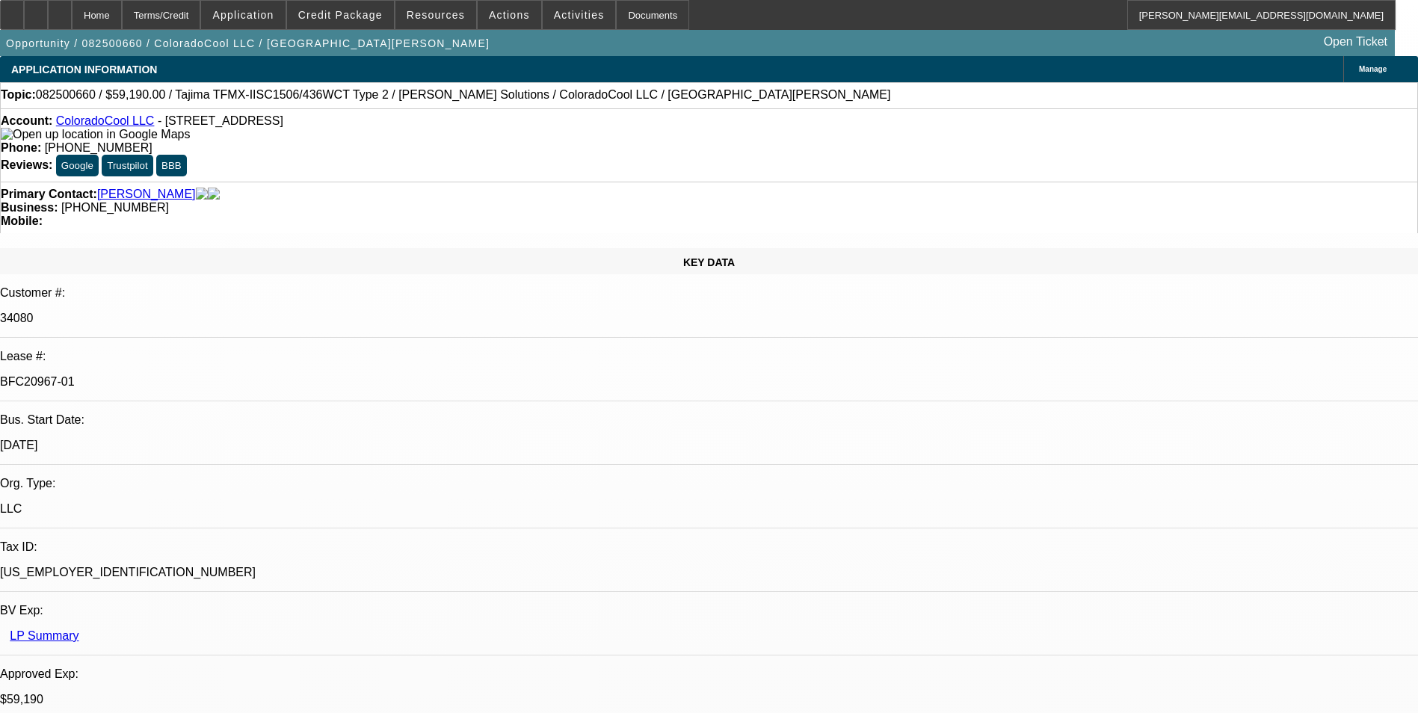
select select "2"
select select "0"
select select "2"
select select "0"
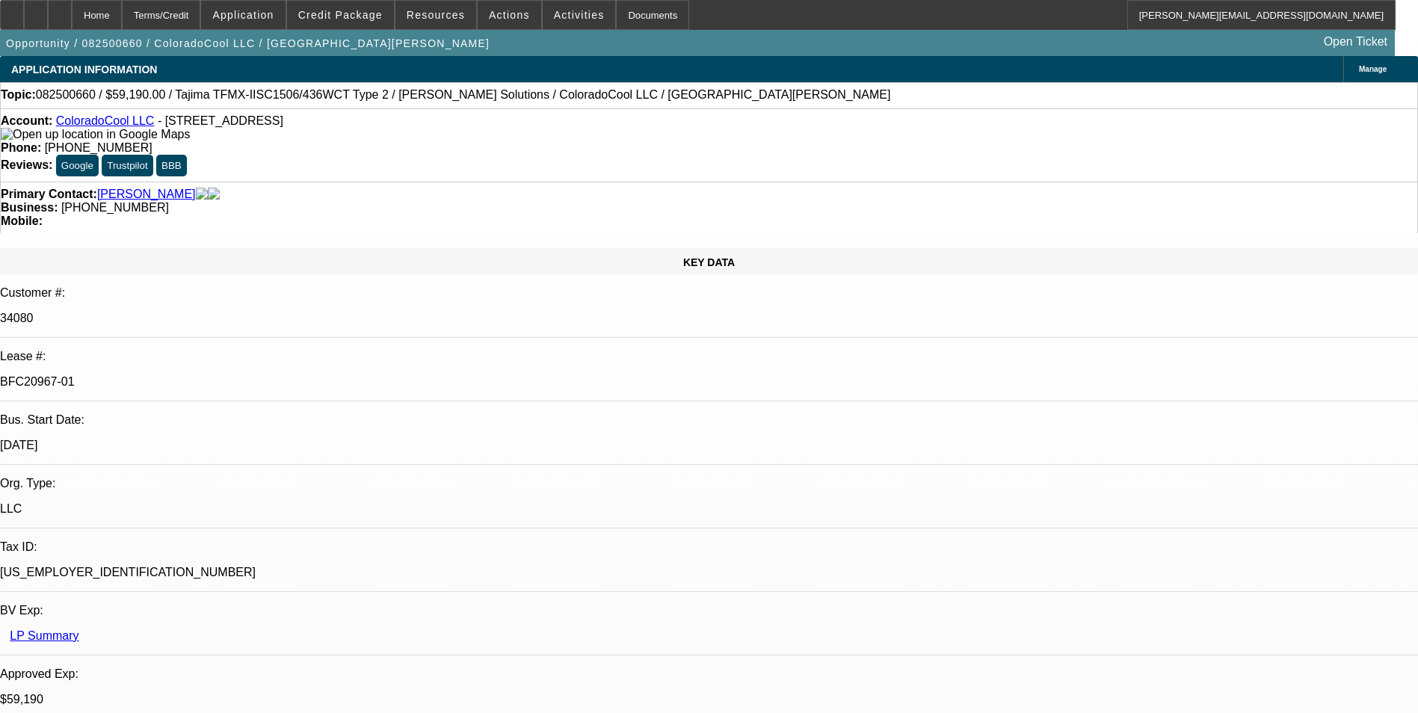
select select "1"
select select "2"
select select "6"
select select "1"
select select "2"
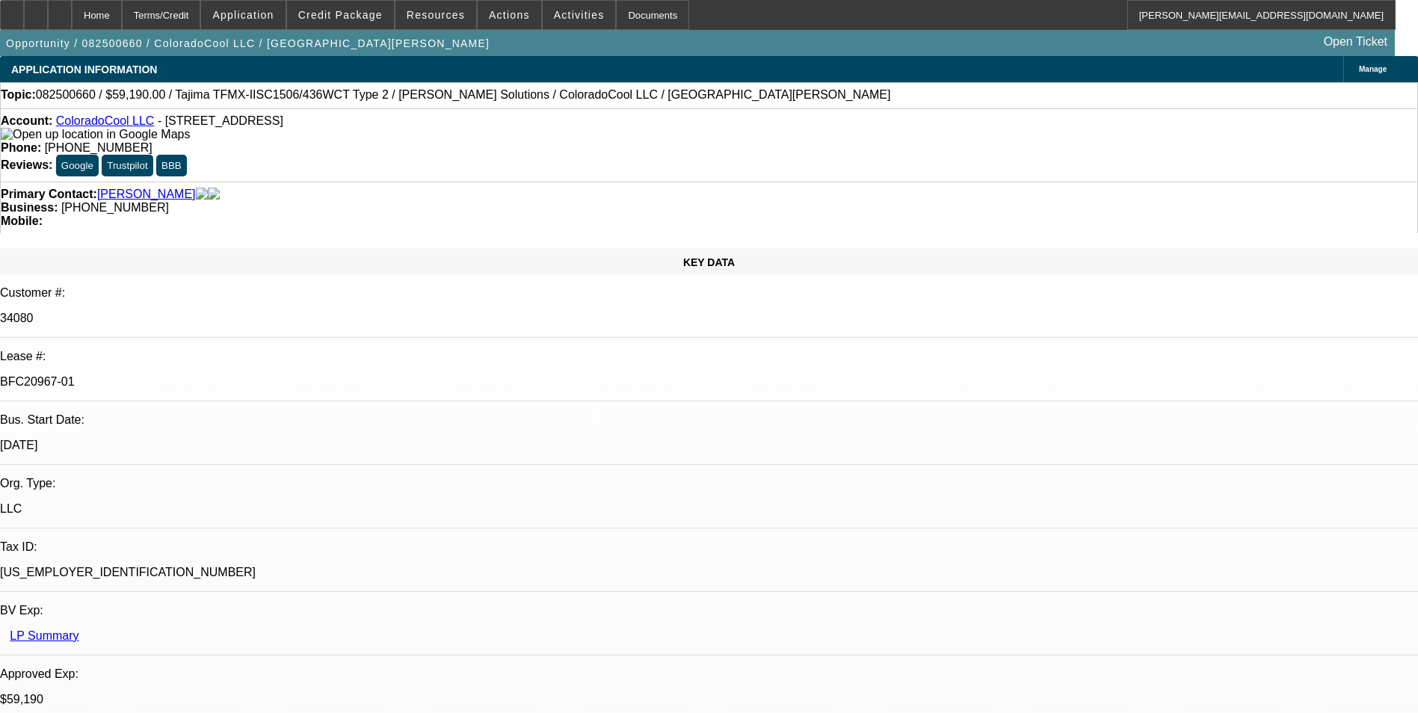
select select "6"
select select "1"
select select "2"
select select "6"
select select "1"
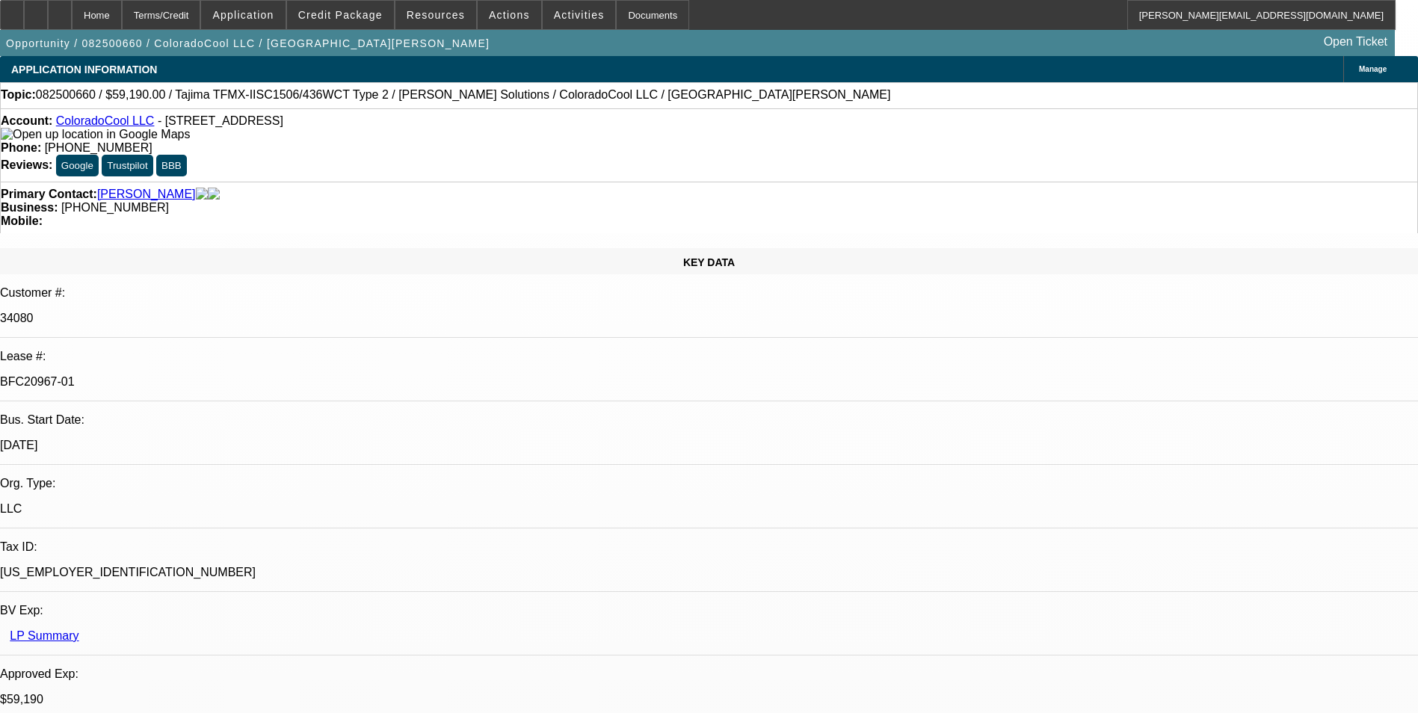
select select "2"
select select "6"
click at [72, 21] on div at bounding box center [60, 15] width 24 height 30
select select "0"
select select "2"
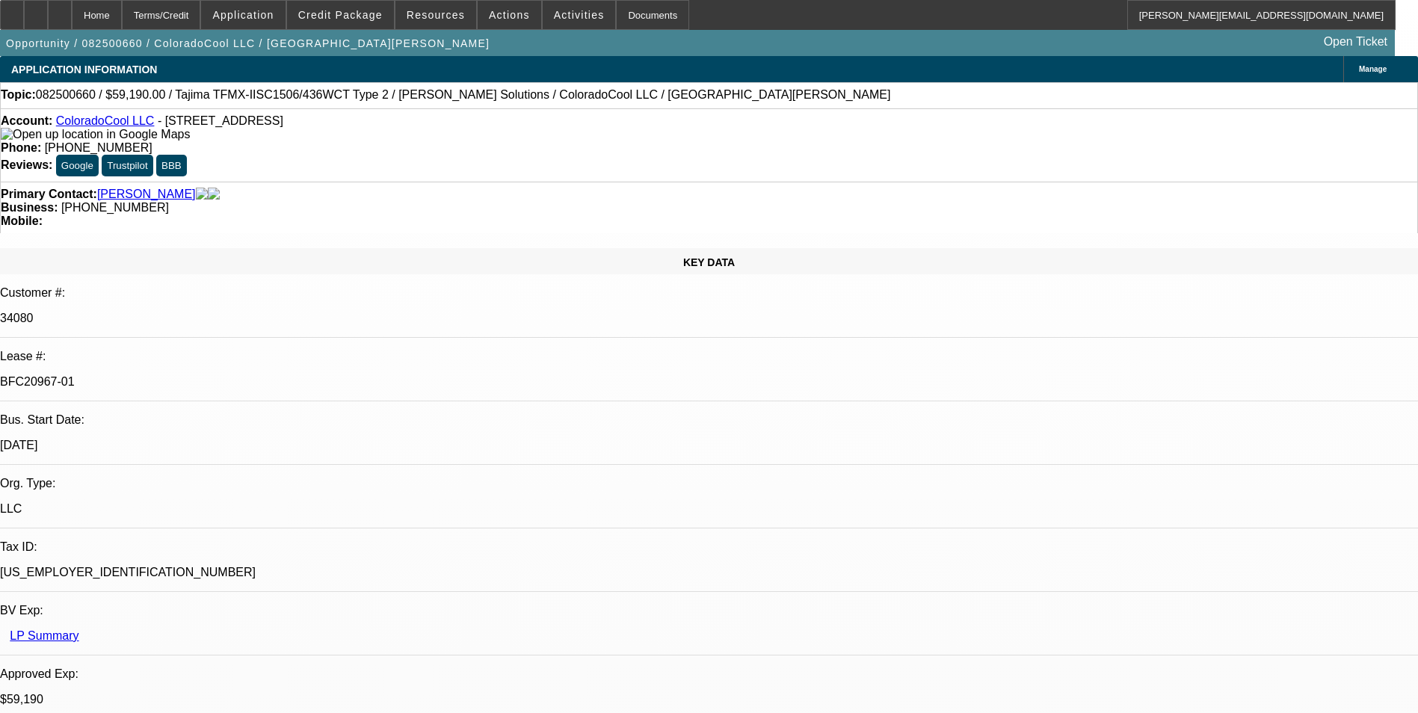
select select "0"
select select "2"
select select "0"
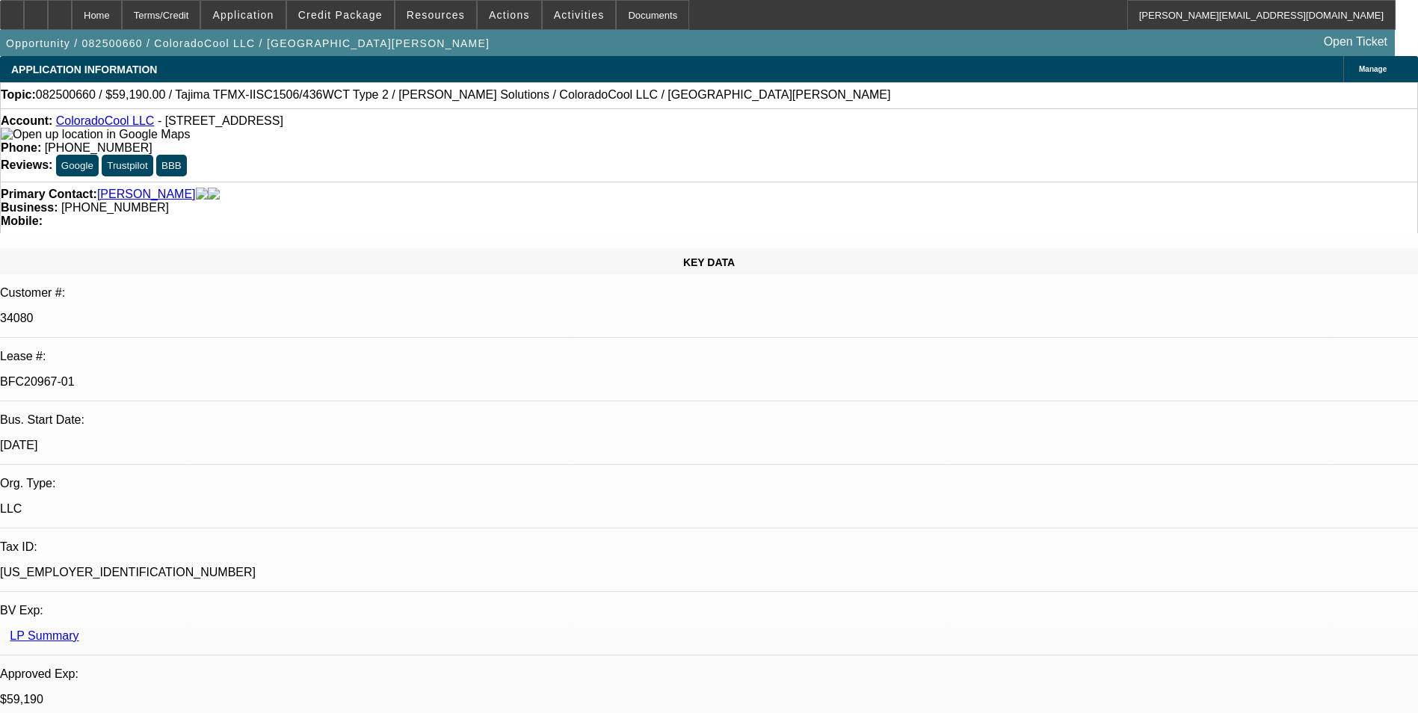
select select "2"
select select "0"
select select "2"
select select "0"
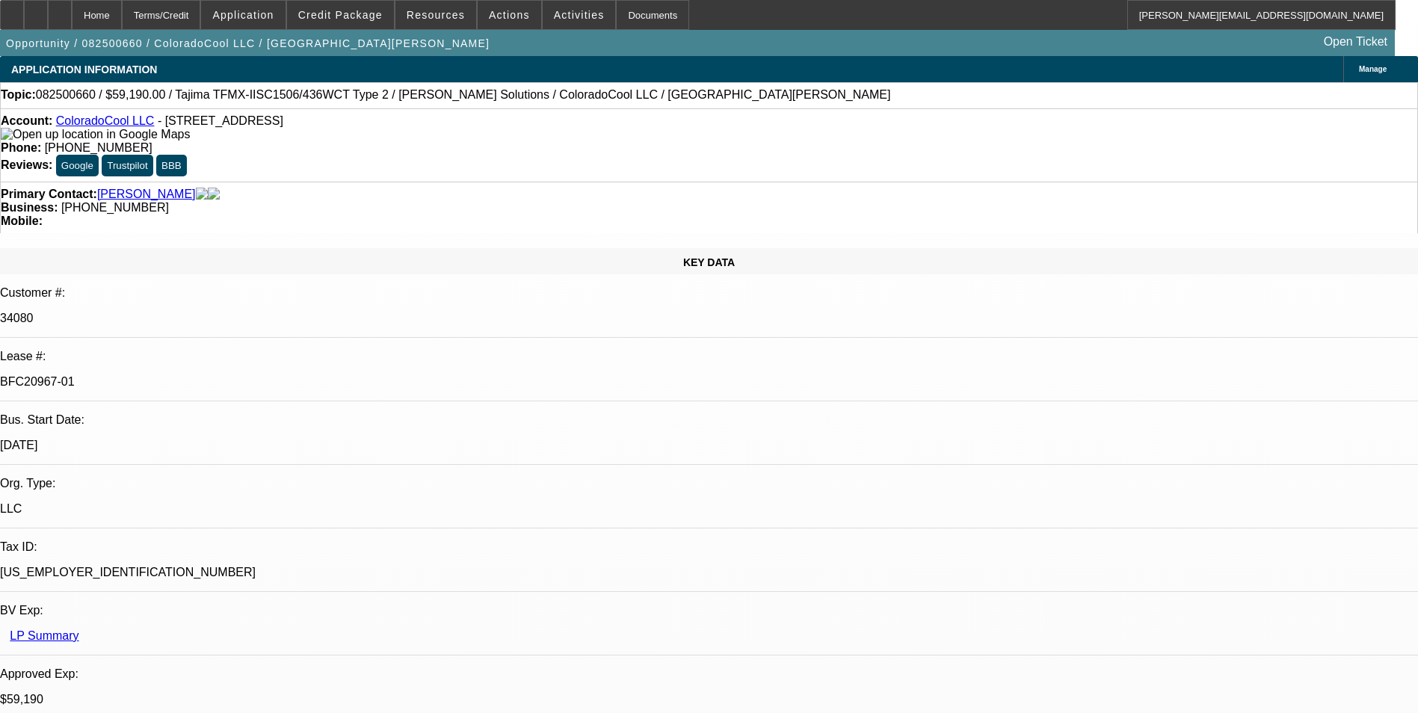
select select "1"
select select "2"
select select "6"
select select "1"
select select "2"
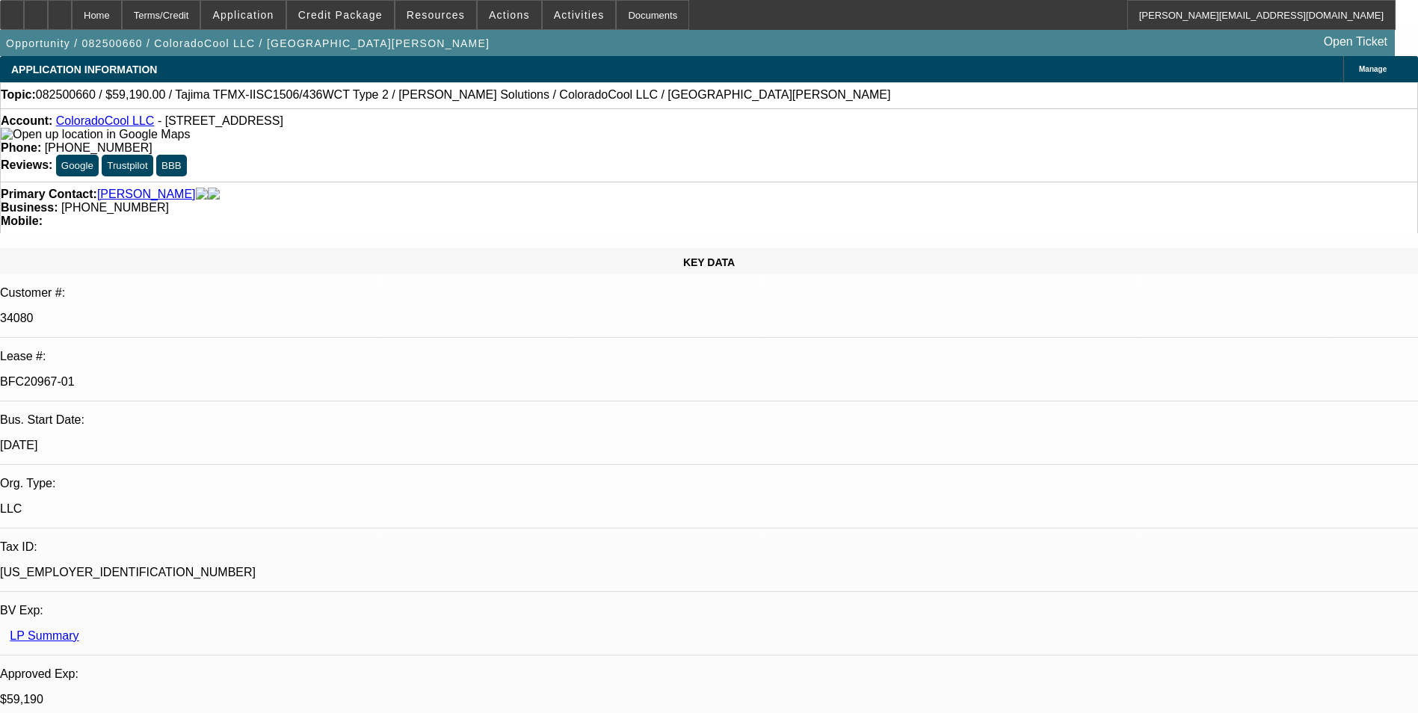
select select "6"
select select "1"
select select "2"
select select "6"
select select "1"
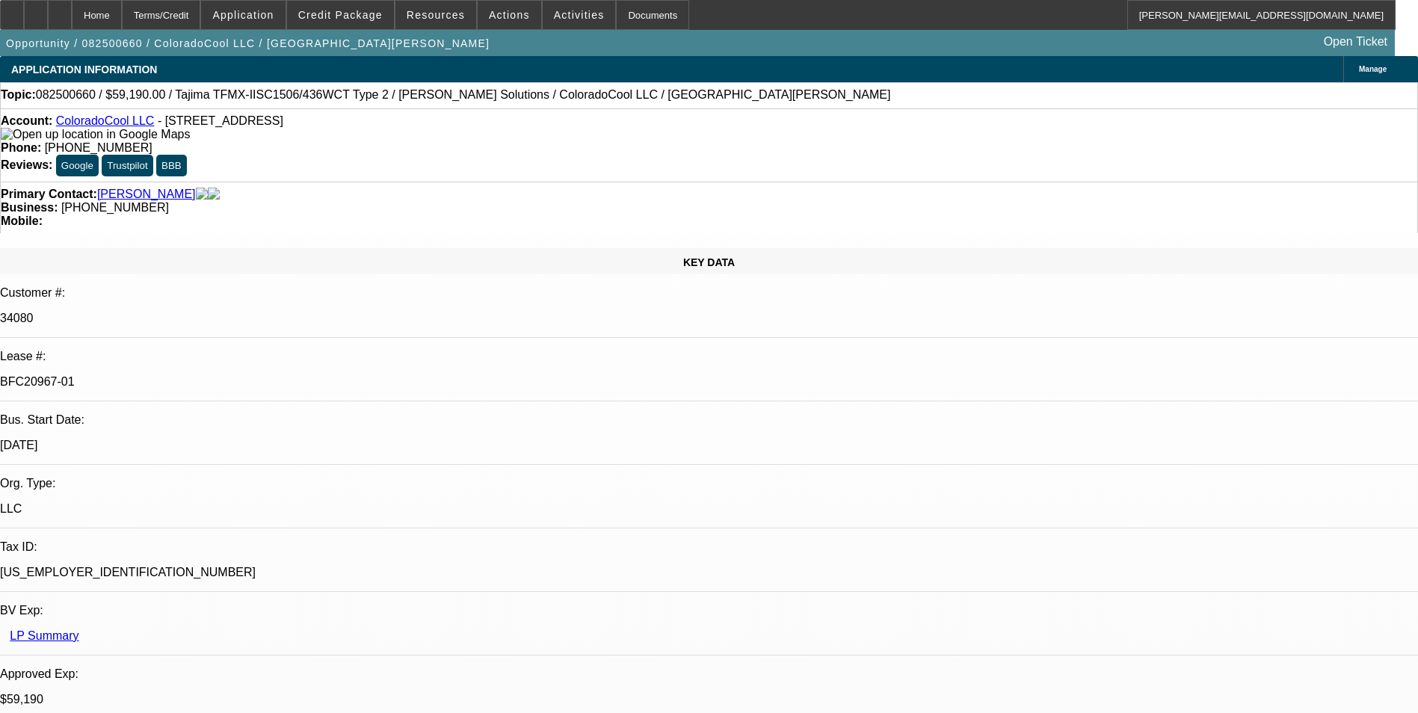
select select "2"
select select "6"
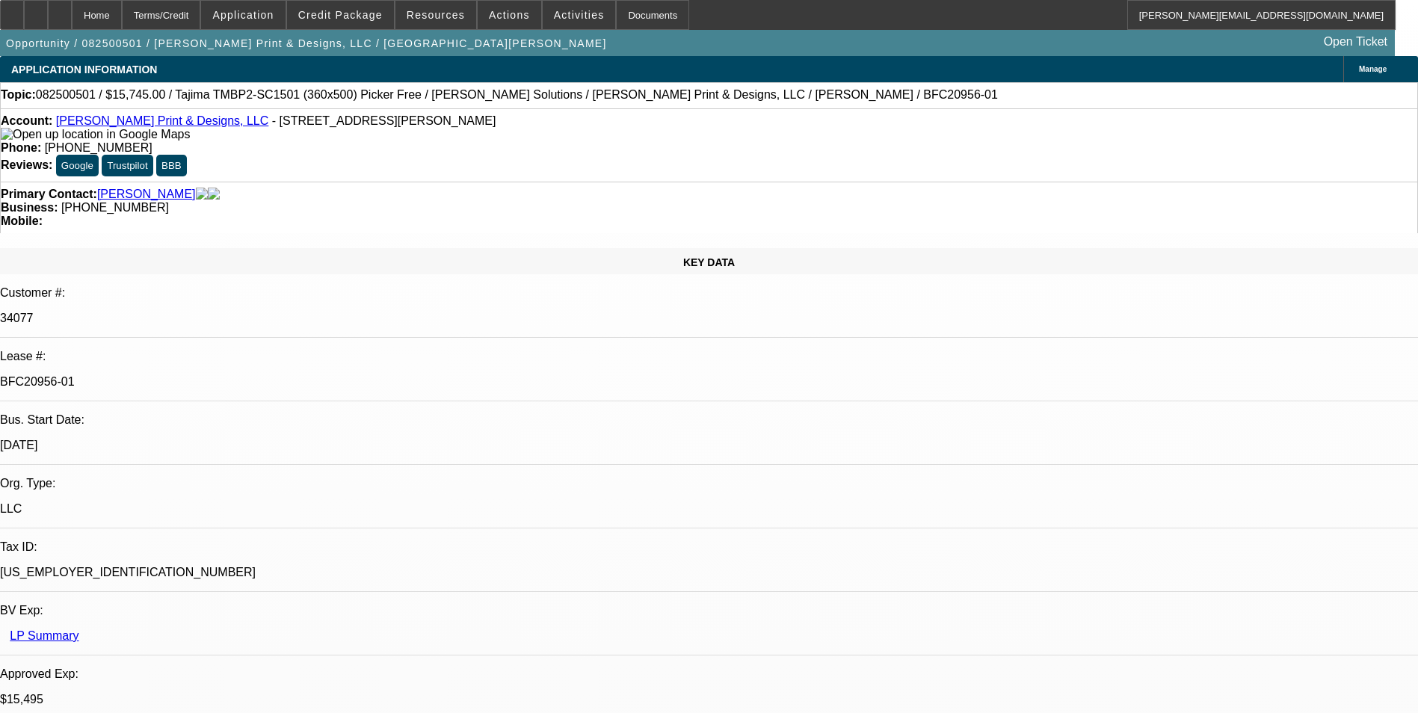
select select "0"
select select "2"
select select "0"
select select "2"
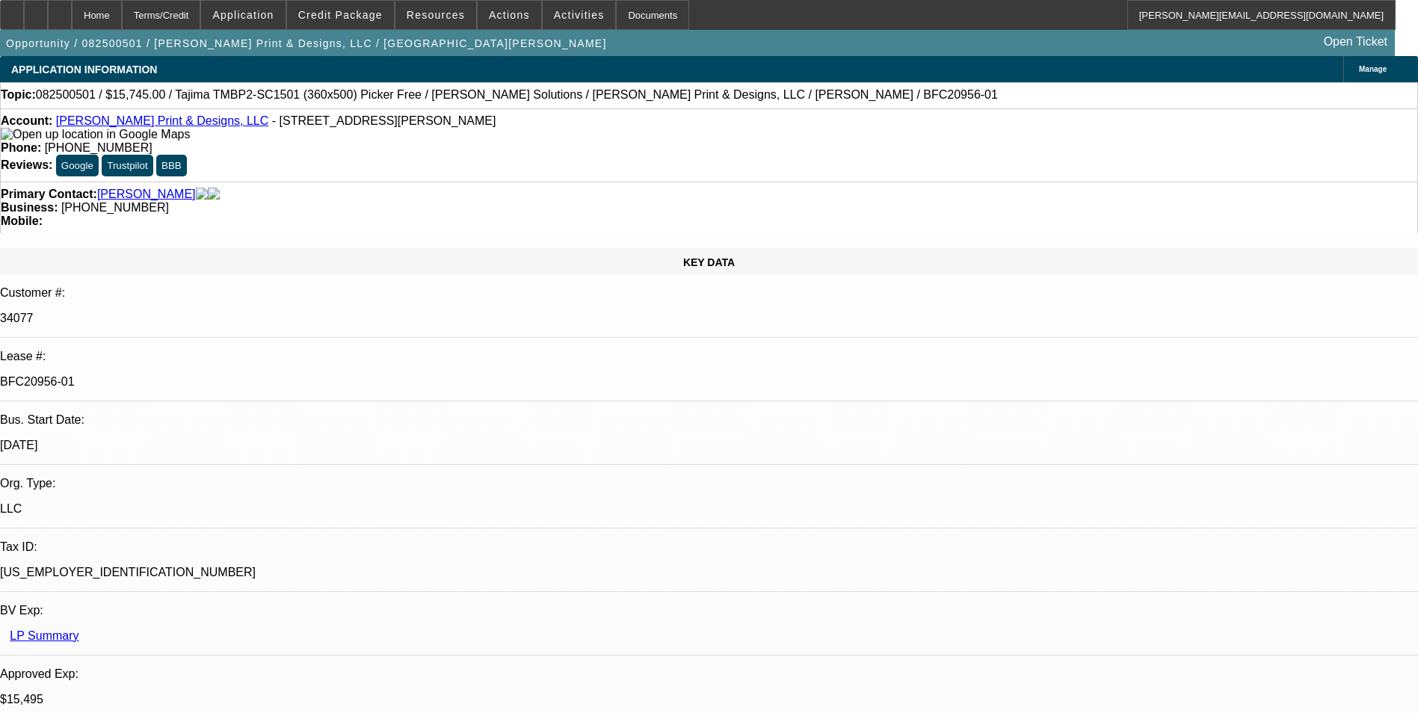
select select "0"
select select "2"
select select "0"
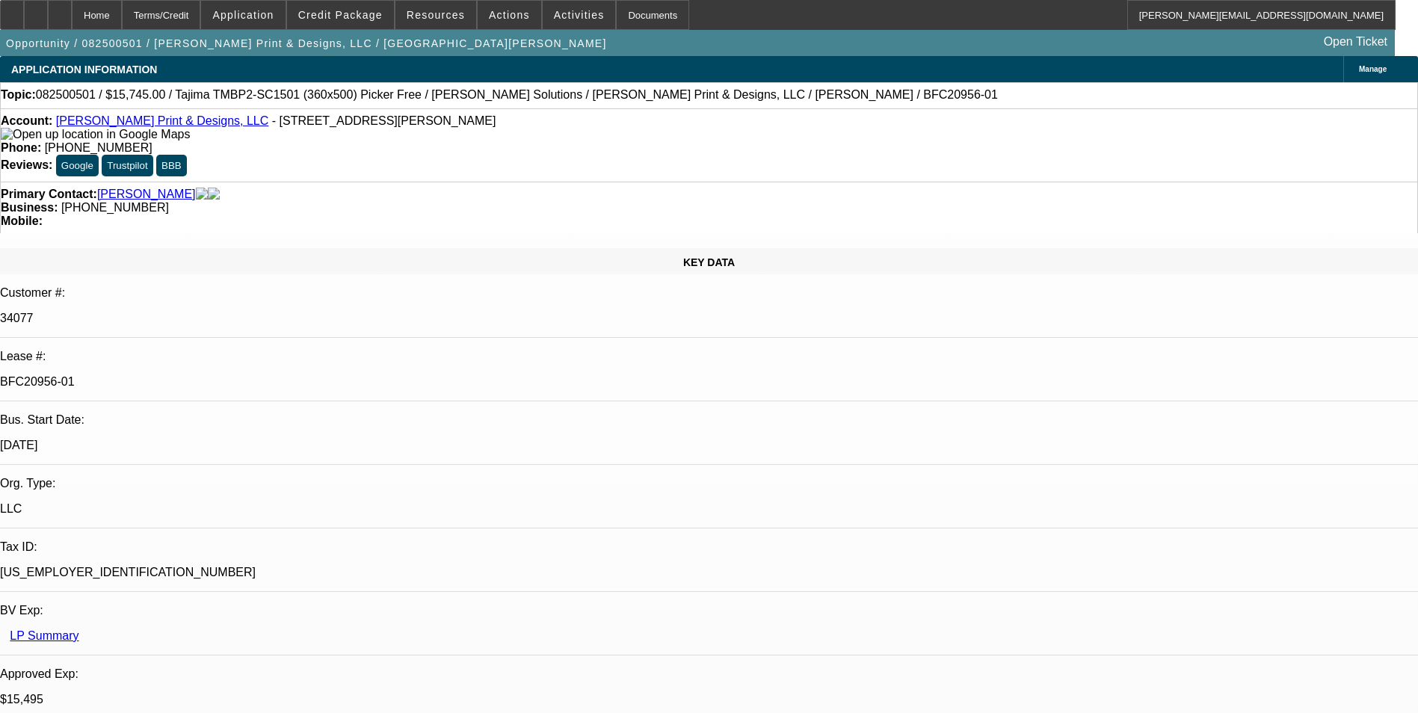
select select "2"
select select "0"
select select "1"
select select "2"
select select "6"
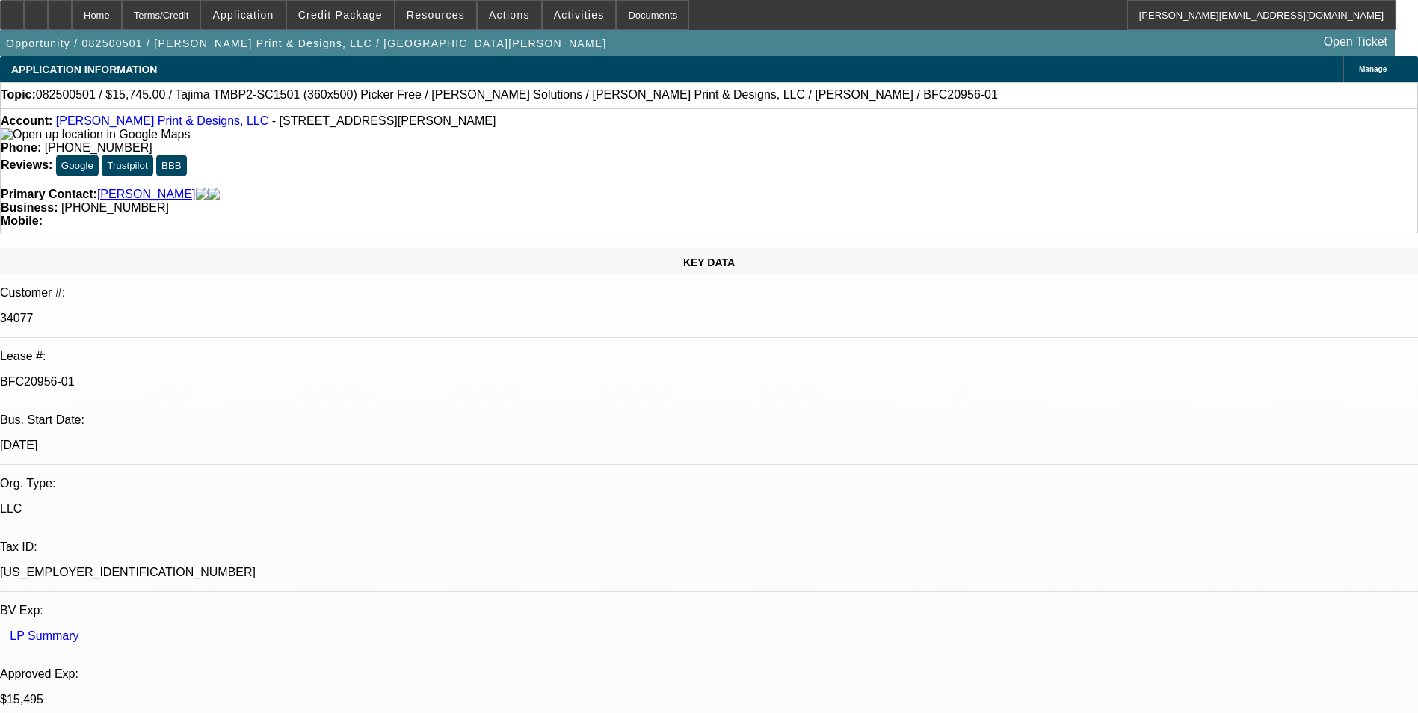
select select "1"
select select "2"
select select "6"
select select "1"
select select "2"
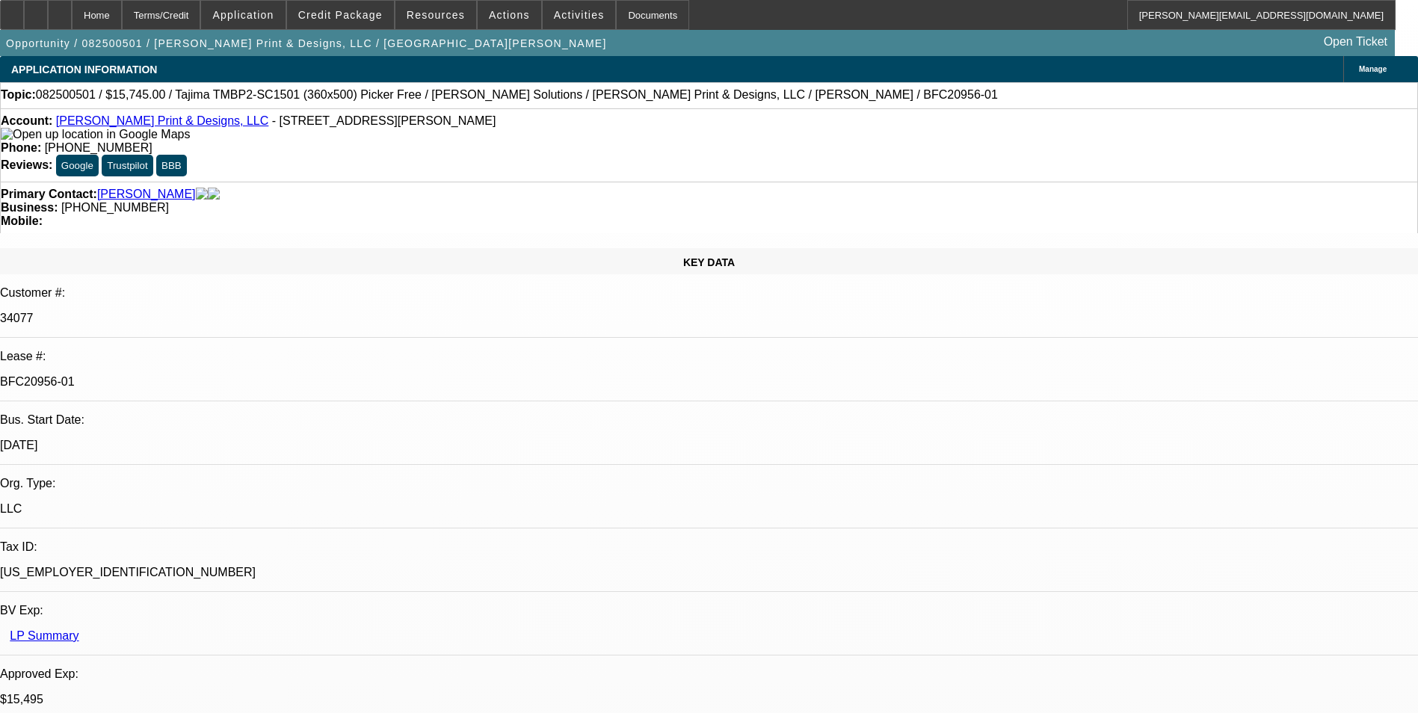
select select "6"
select select "1"
select select "2"
select select "6"
click at [380, 22] on span at bounding box center [340, 15] width 107 height 36
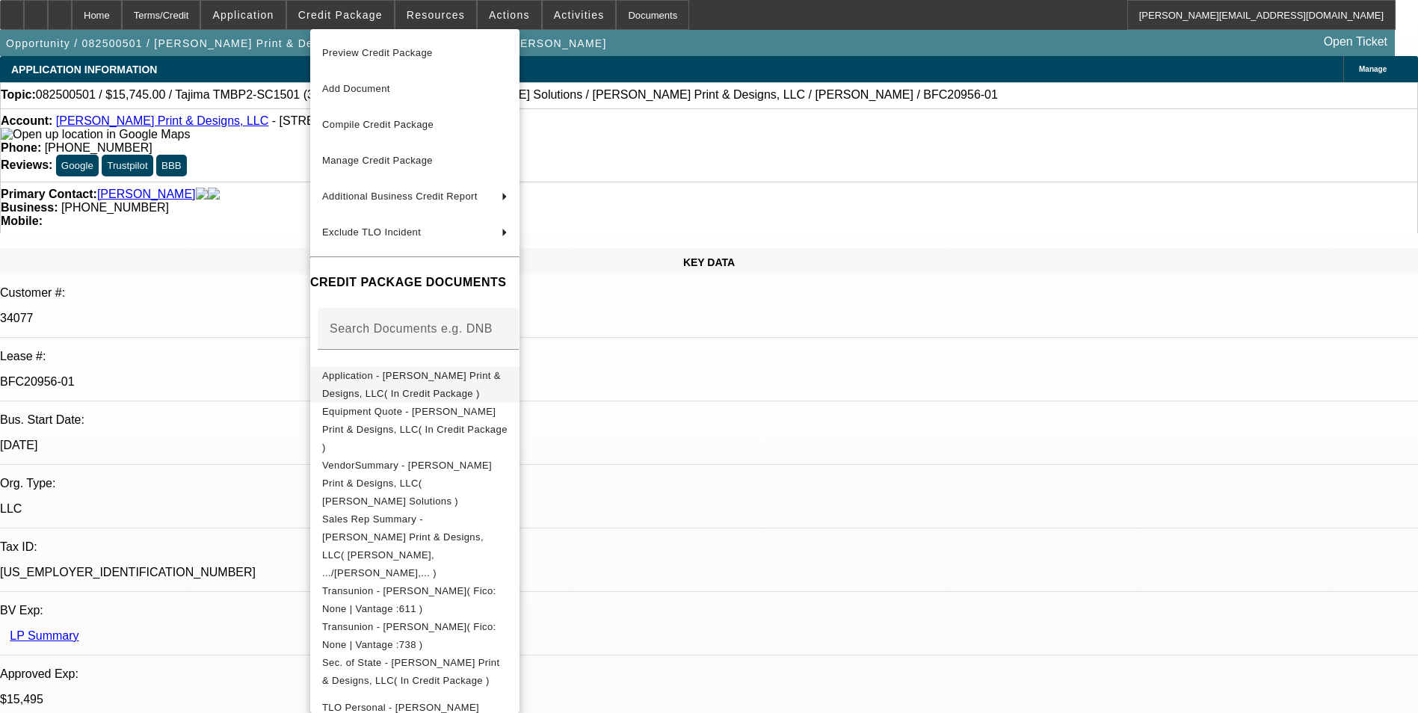
click at [461, 383] on span "Application - Castro Print & Designs, LLC( In Credit Package )" at bounding box center [411, 384] width 179 height 29
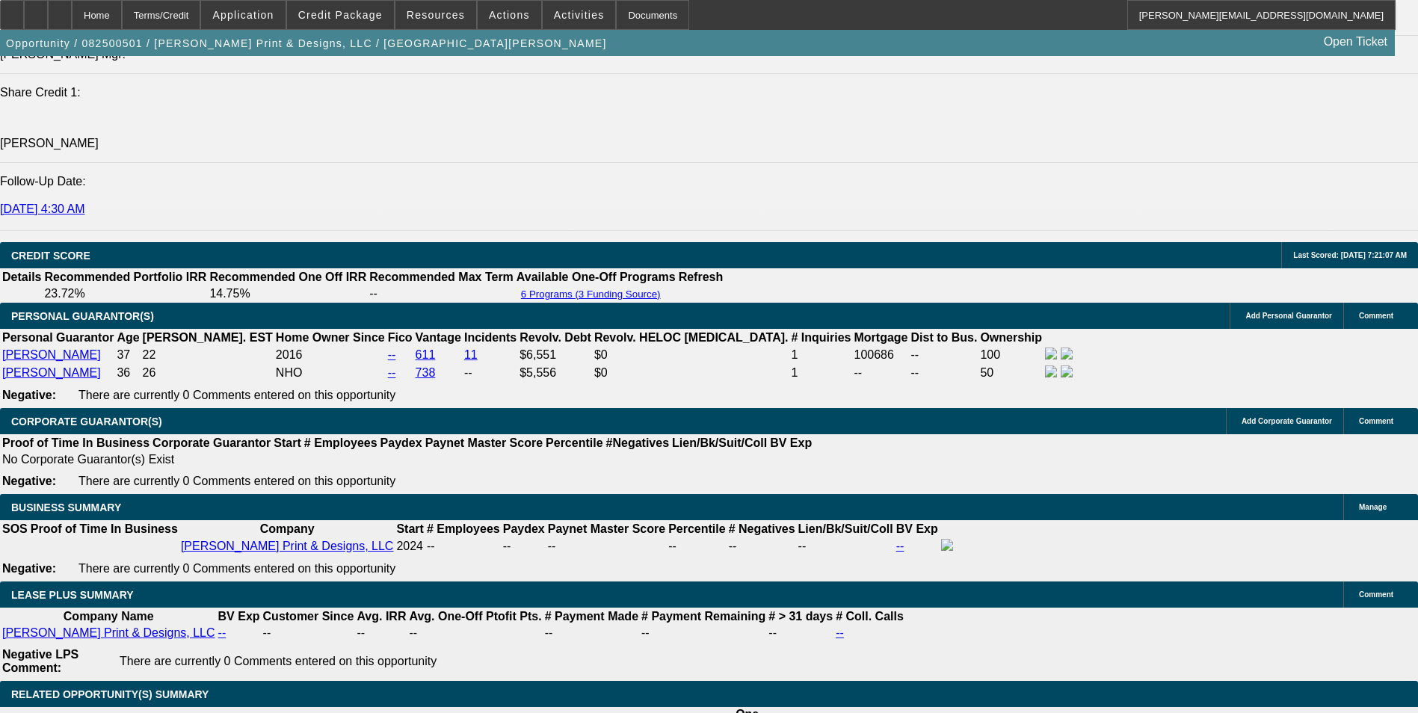
scroll to position [2093, 0]
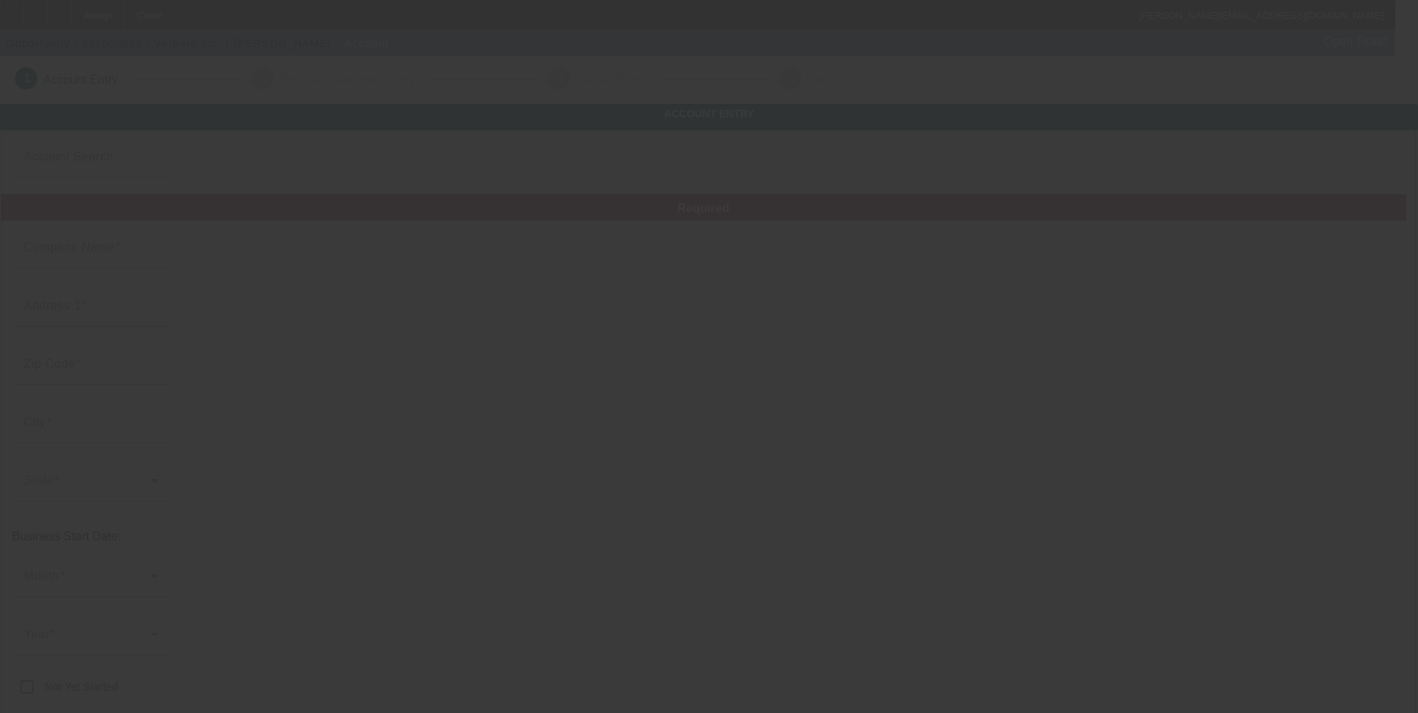
type input "Verbero Inc."
type input "[STREET_ADDRESS]"
type input "37210"
type input "Franklin"
type input "[PHONE_NUMBER]"
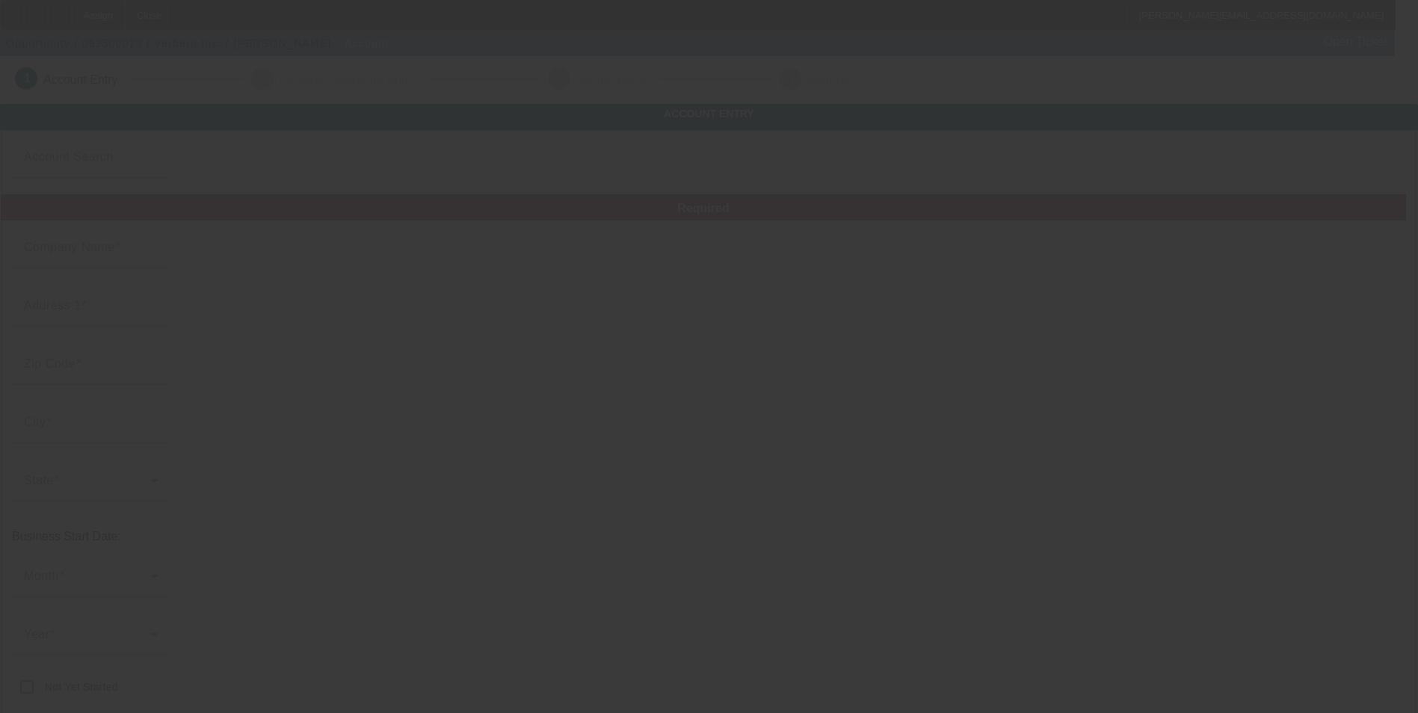
type input "[PERSON_NAME][EMAIL_ADDRESS][DOMAIN_NAME]"
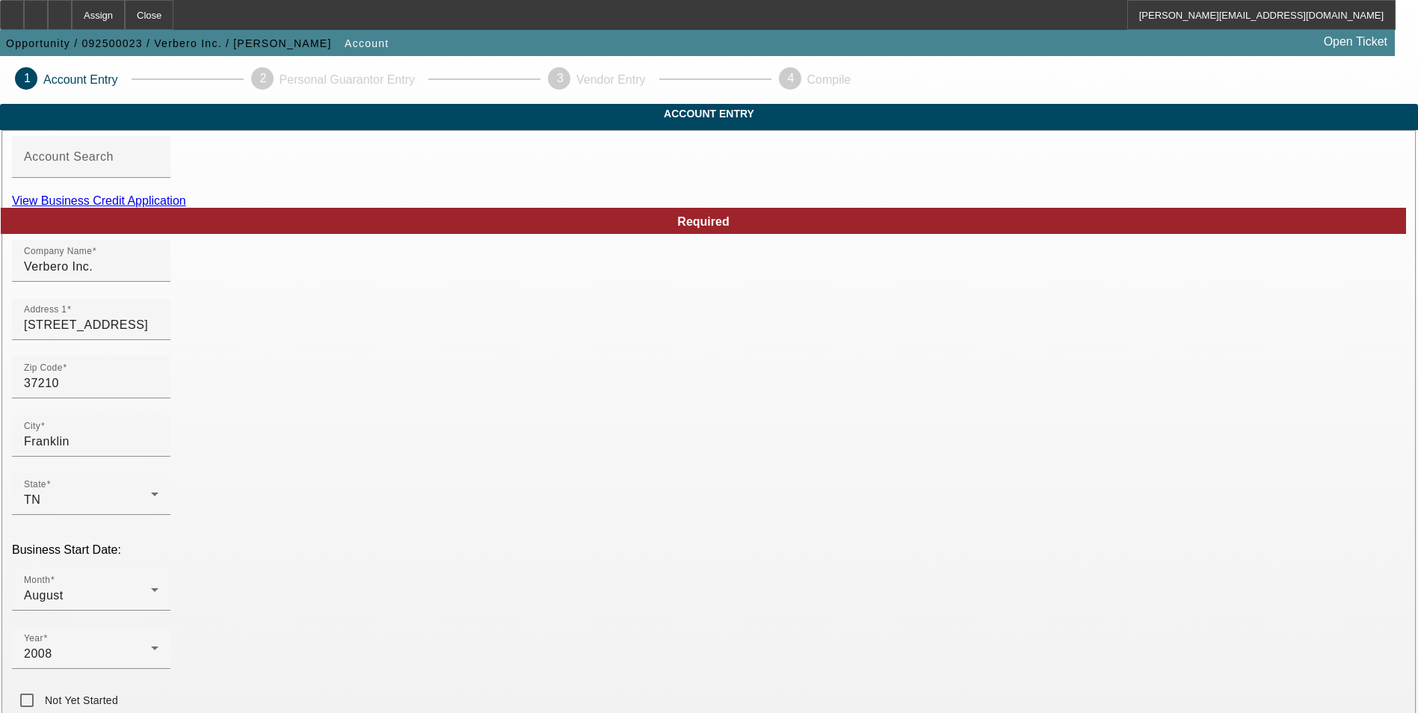
click at [186, 207] on link "View Business Credit Application" at bounding box center [99, 200] width 174 height 13
drag, startPoint x: 386, startPoint y: 353, endPoint x: 336, endPoint y: 353, distance: 49.3
click at [158, 334] on input "1110 4th ave south" at bounding box center [91, 325] width 135 height 18
type input "1110 4th Ave South"
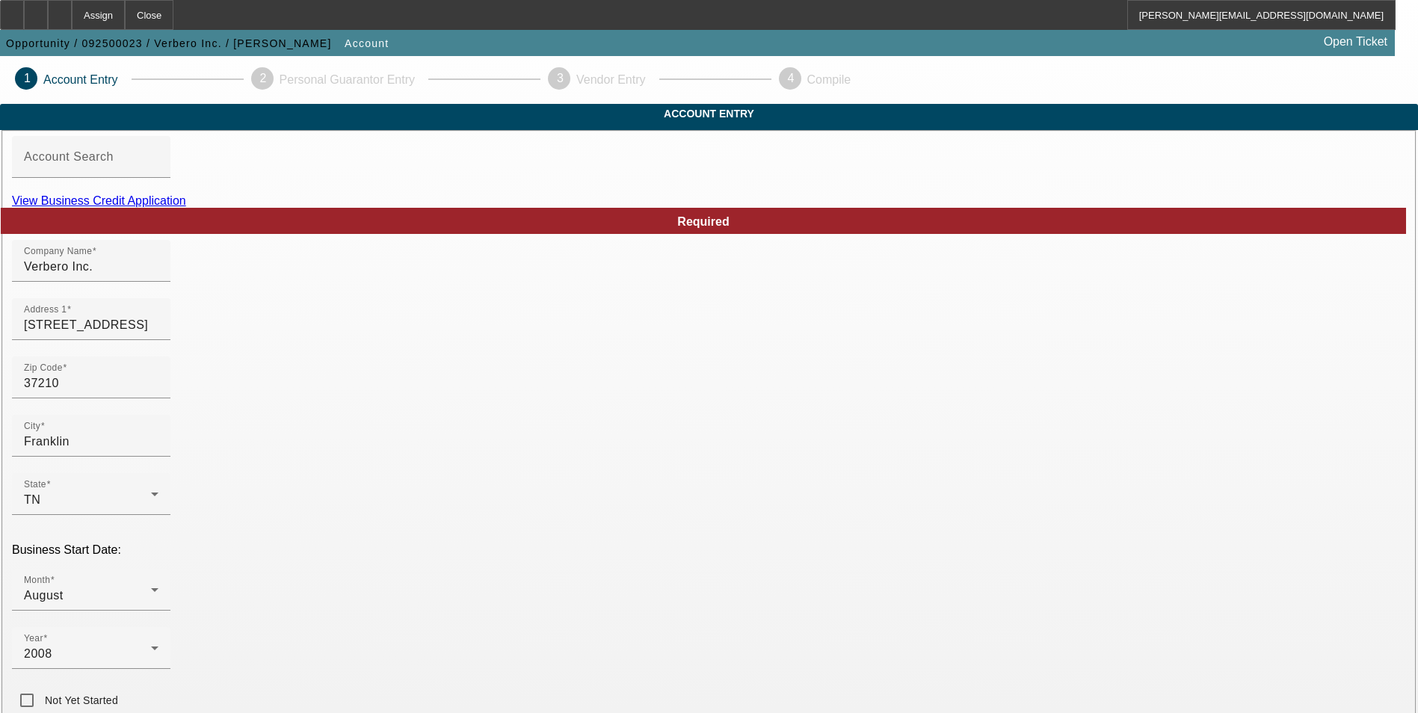
scroll to position [149, 0]
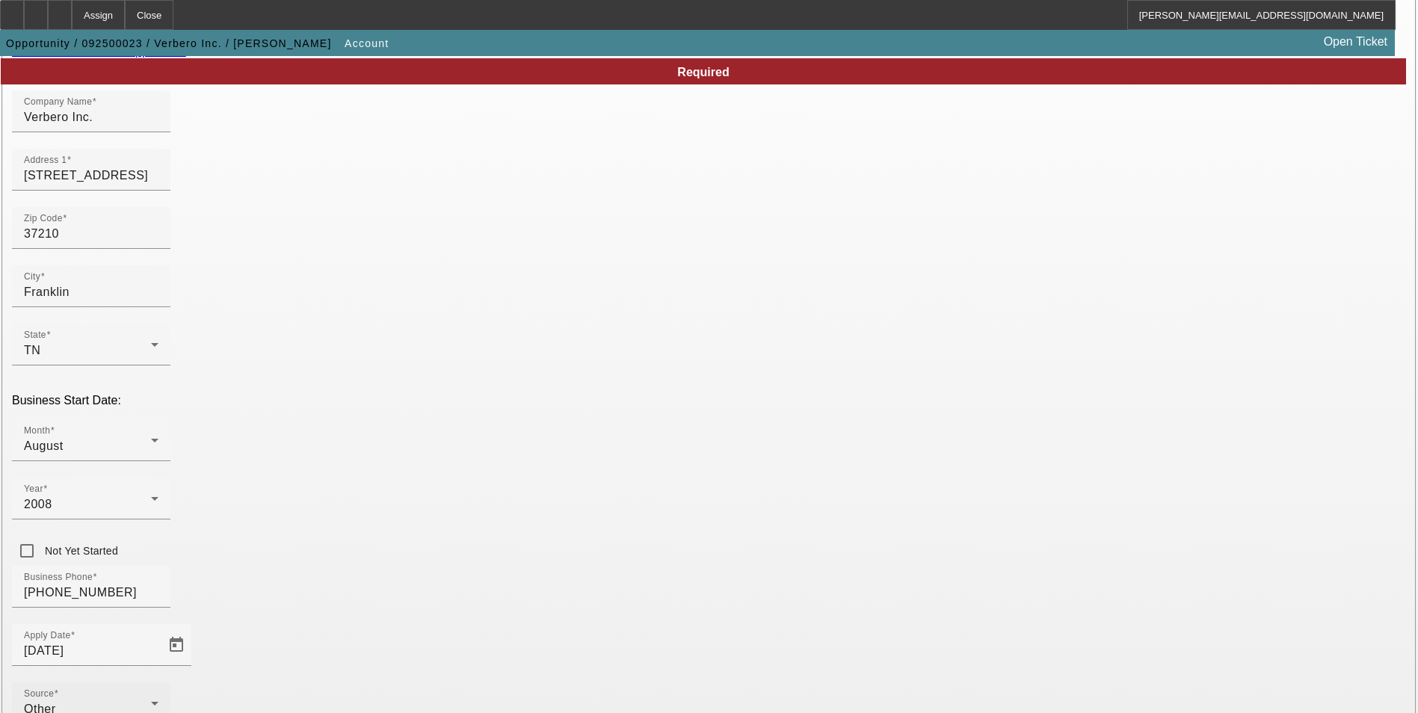
click at [151, 700] on div "Other" at bounding box center [87, 709] width 127 height 18
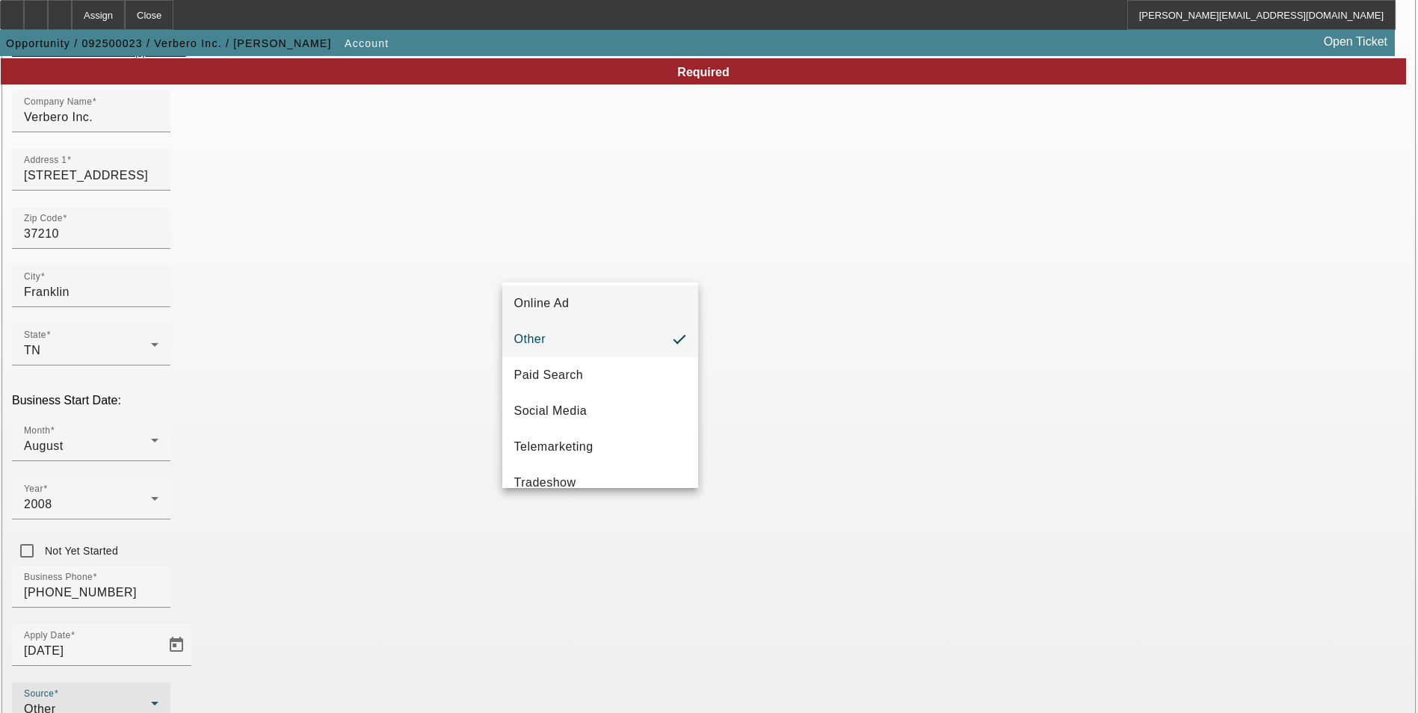
scroll to position [531, 0]
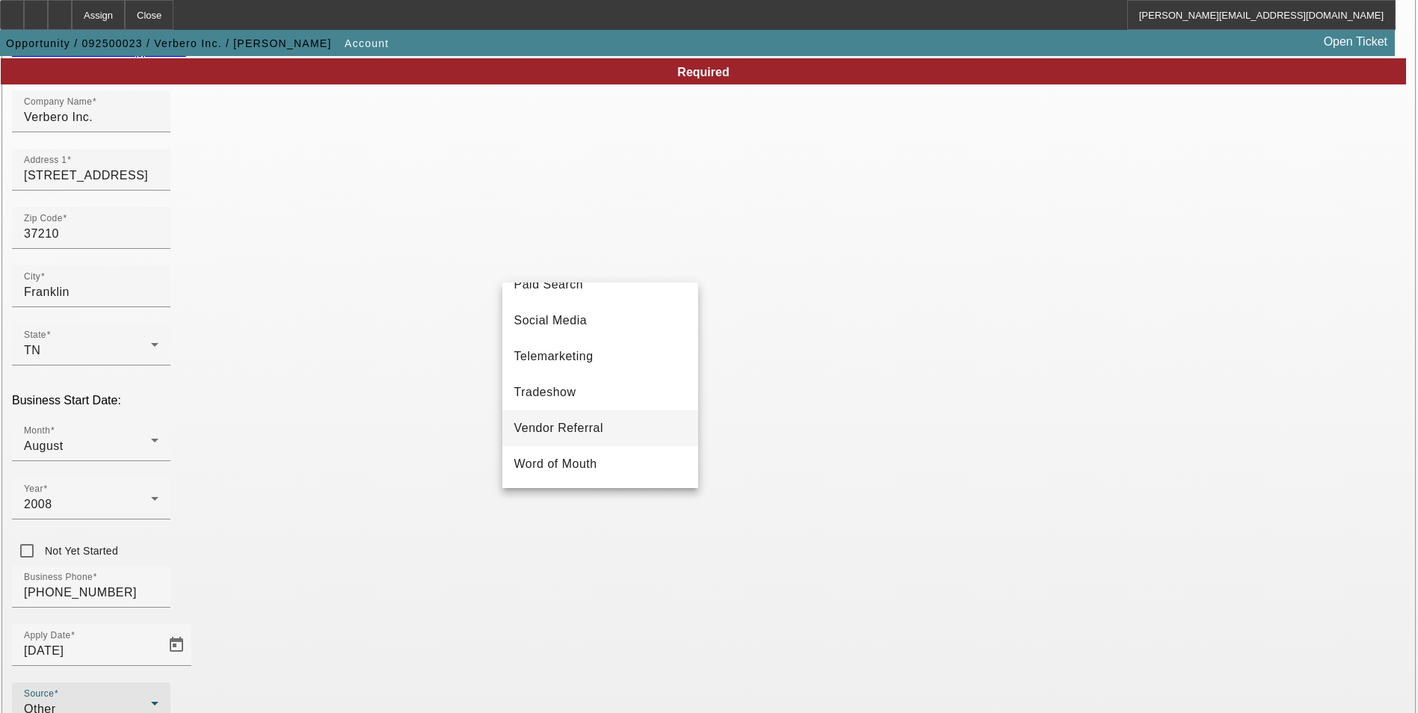
click at [608, 430] on mat-option "Vendor Referral" at bounding box center [600, 428] width 196 height 36
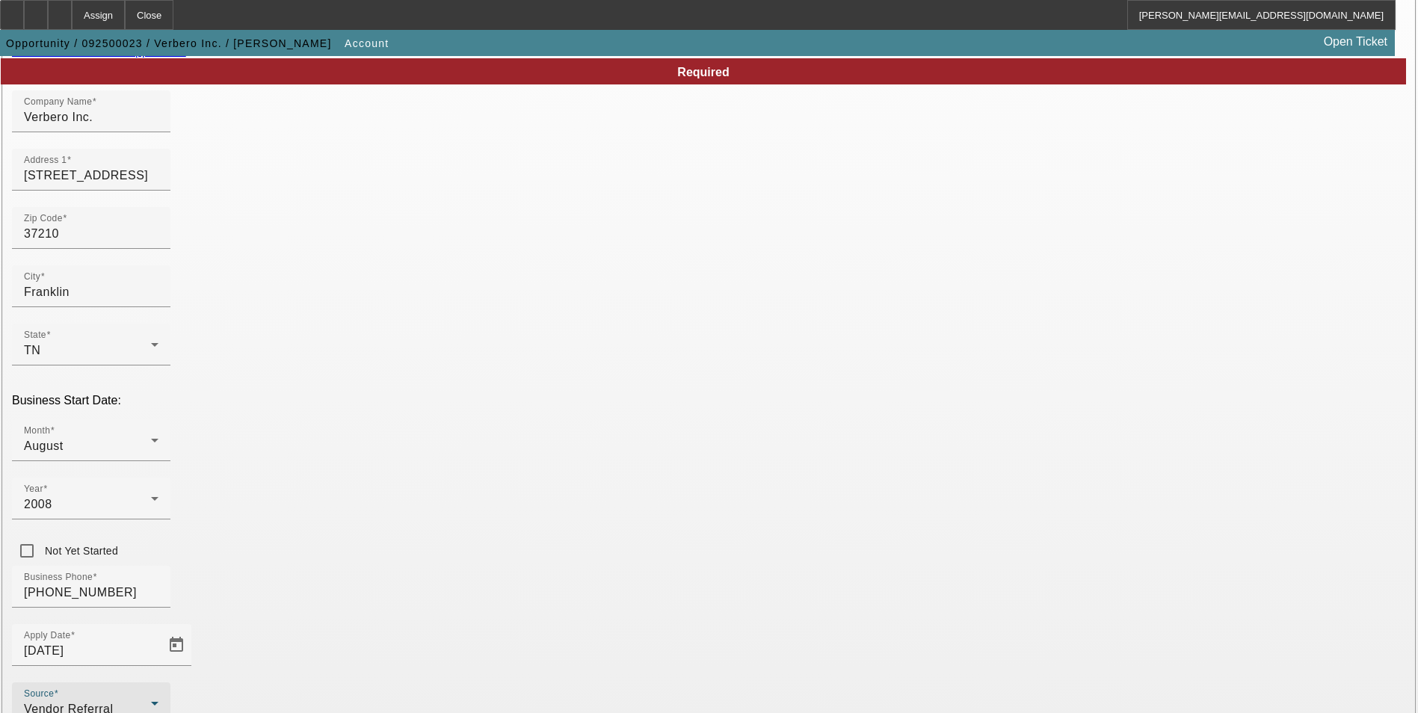
type input "000000000"
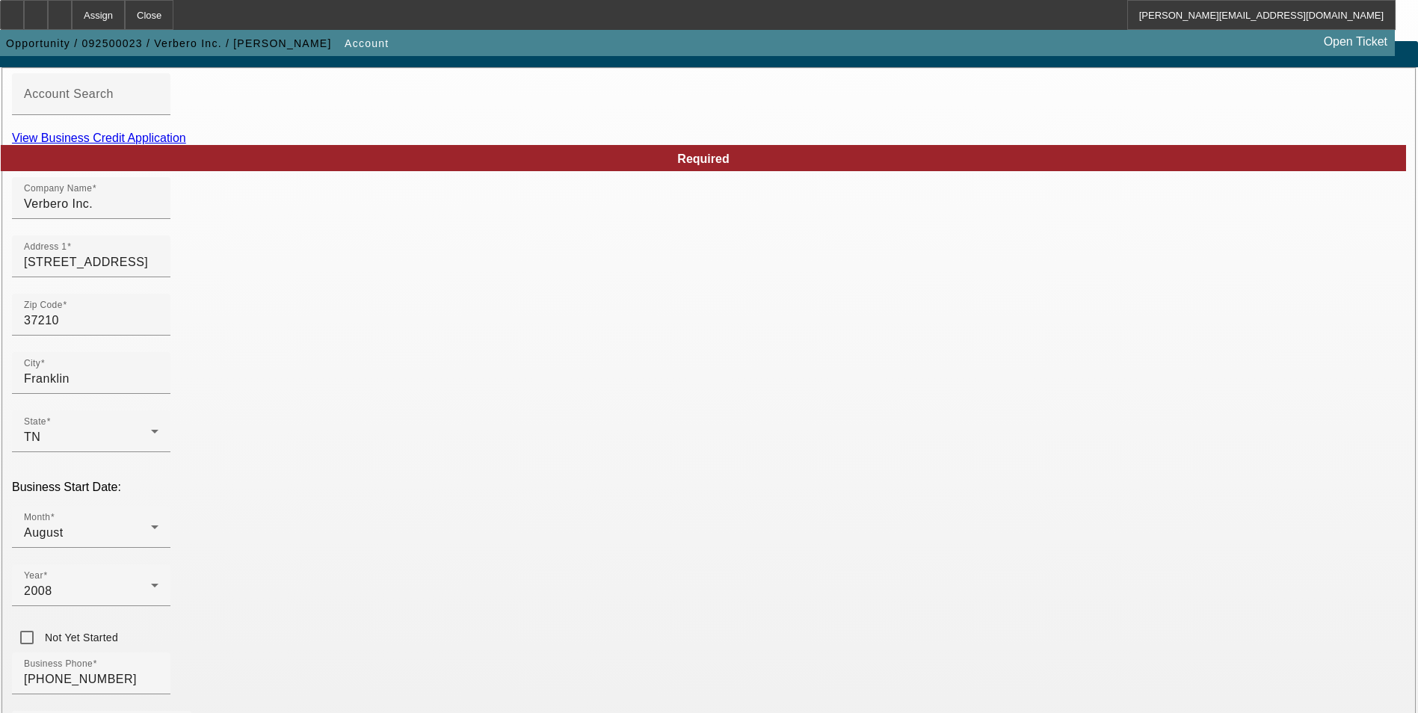
scroll to position [0, 0]
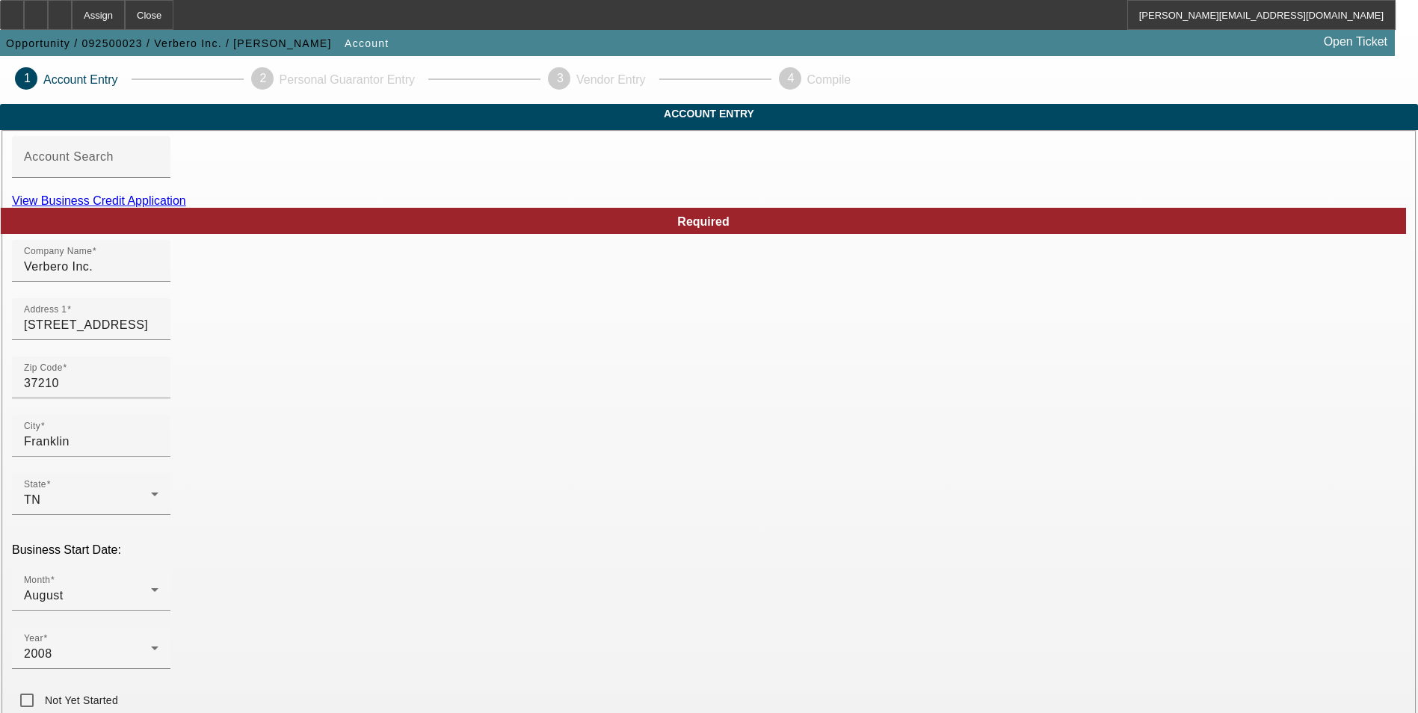
type input "Sports uniforms and apparel"
click at [186, 207] on link "View Business Credit Application" at bounding box center [99, 200] width 174 height 13
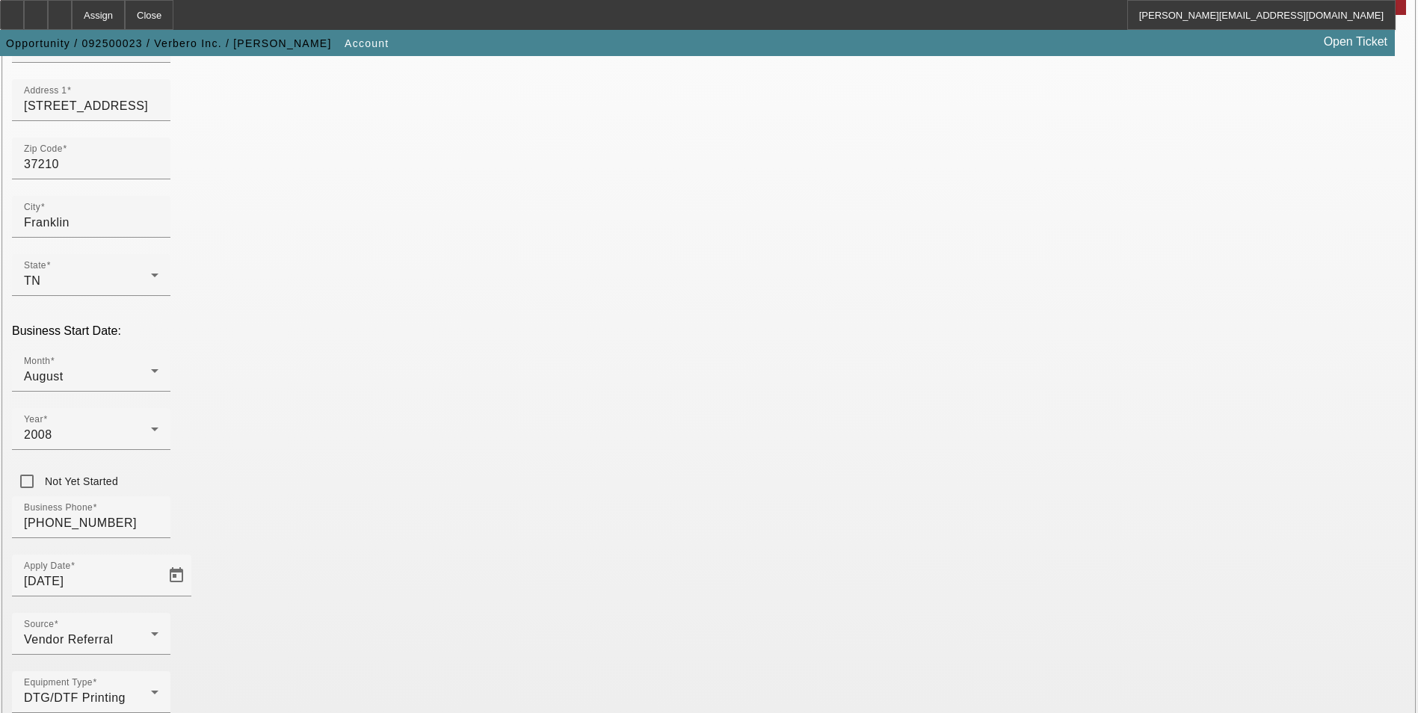
scroll to position [244, 0]
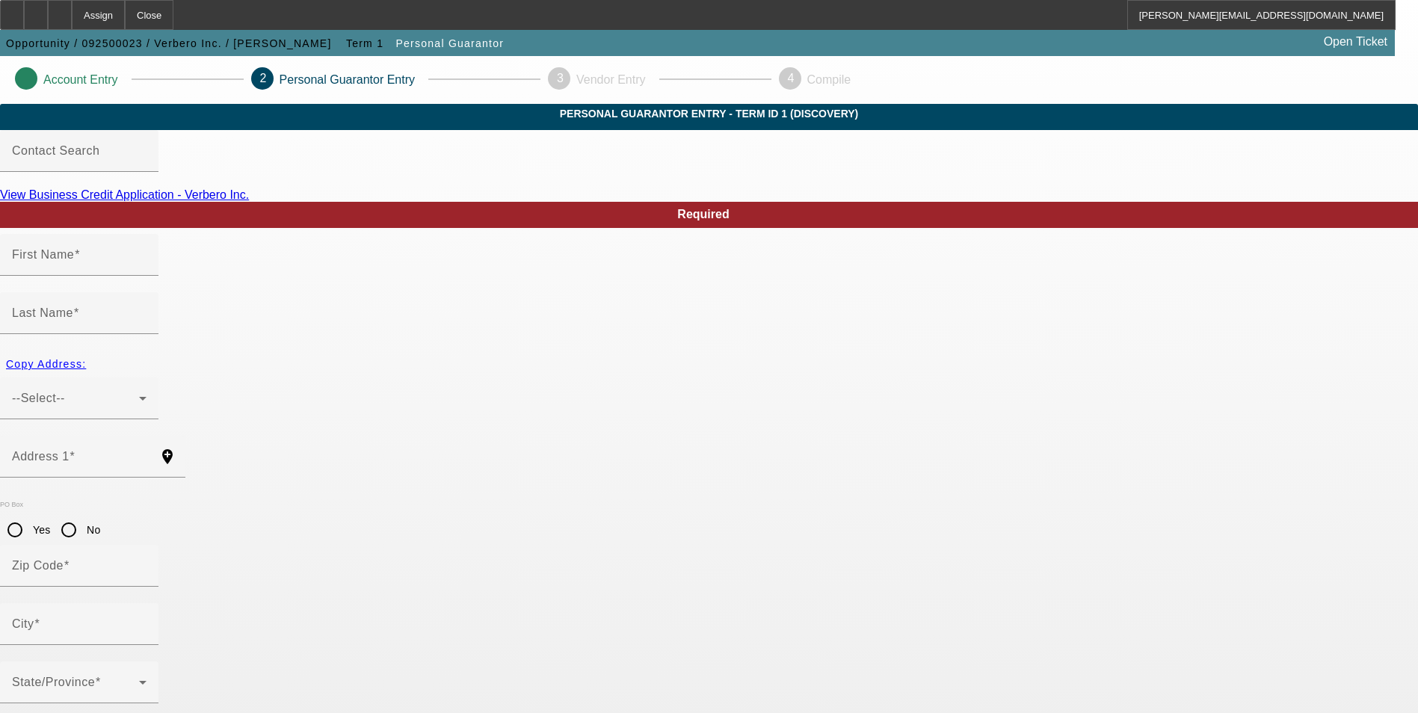
type input "Andy"
type input "Sutton"
type input "5004 Cobbler Ridge Road"
radio input "true"
type input "37064"
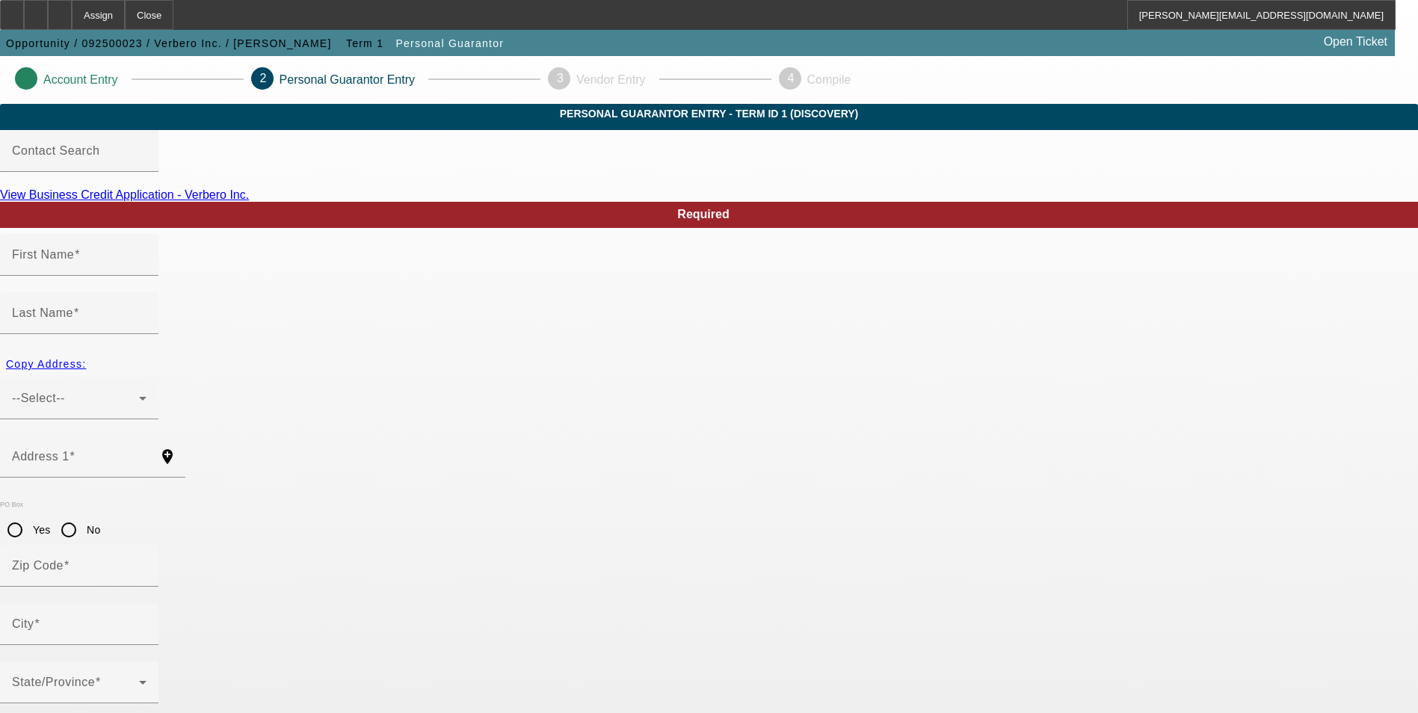
type input "Franklin"
type input "[PHONE_NUMBER]"
type input "83"
type input "373-21-0444"
type input "andy@verbero.com"
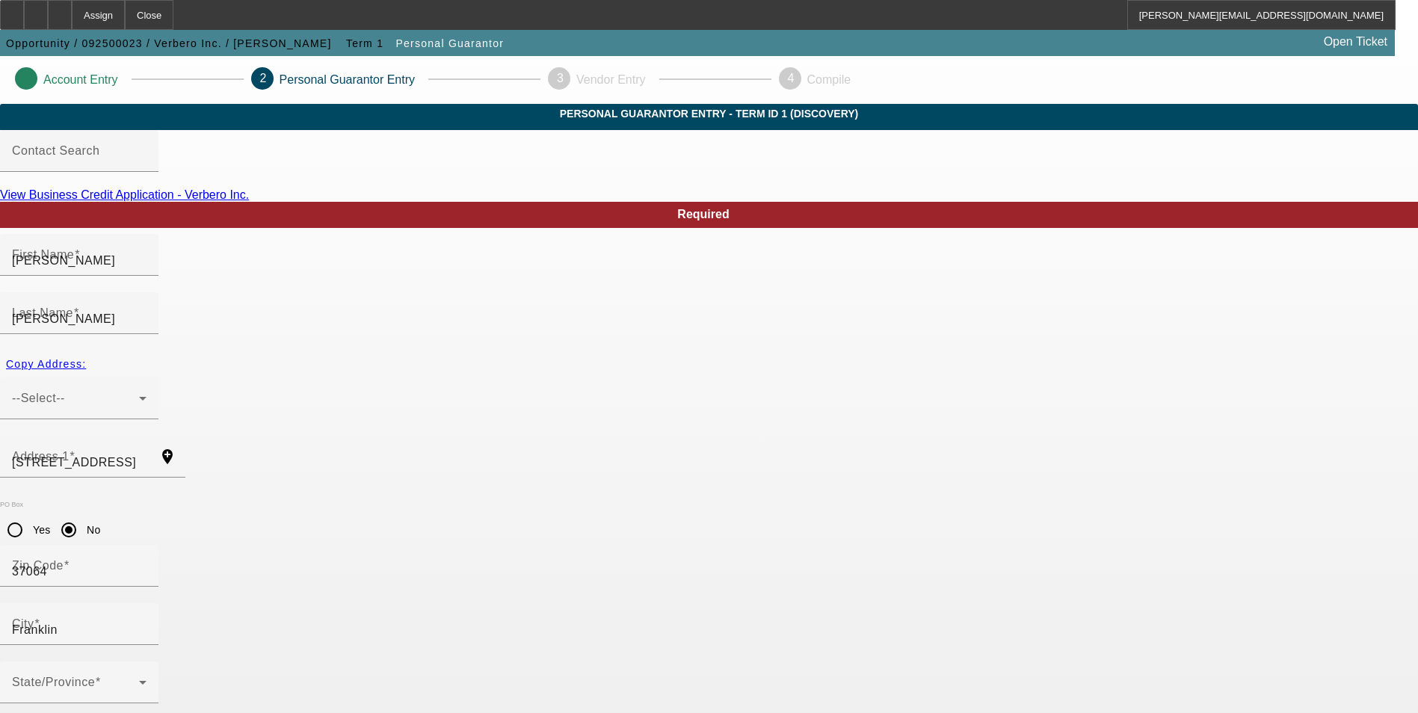
type input "[PHONE_NUMBER]"
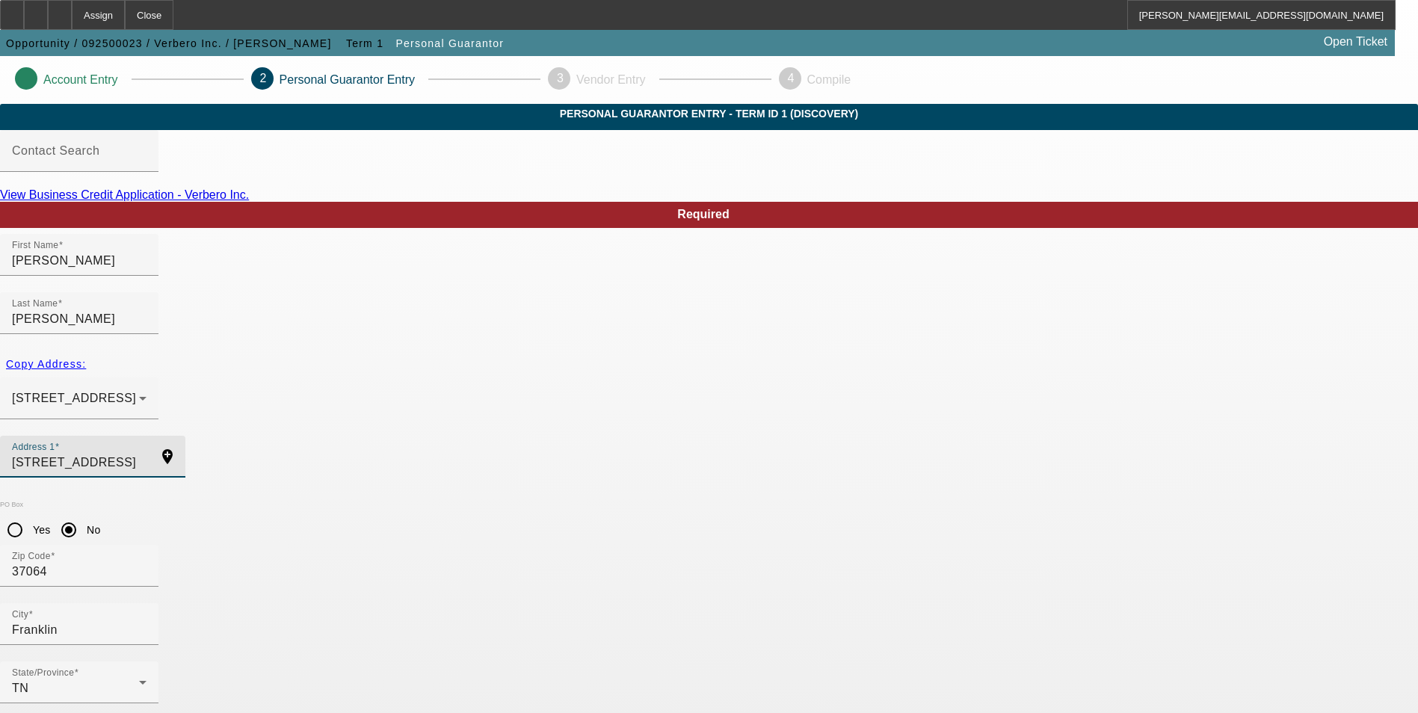
click at [146, 454] on input "5004 Cobbler Ridge Road" at bounding box center [79, 463] width 135 height 18
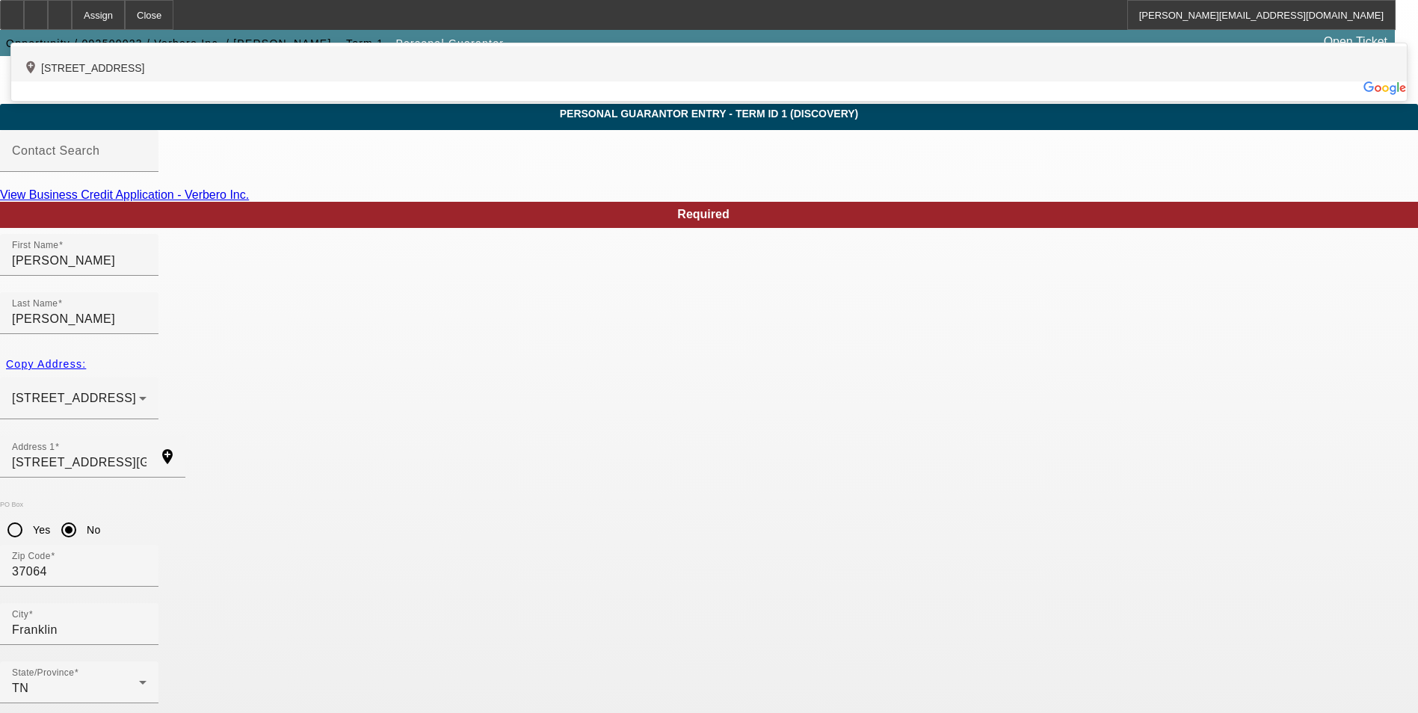
click at [386, 81] on div "add_location 5004 Cobbler Ridge Road, Franklin, TN 37064, US" at bounding box center [708, 63] width 1395 height 35
type input "5004 Cobbler Ridge Road"
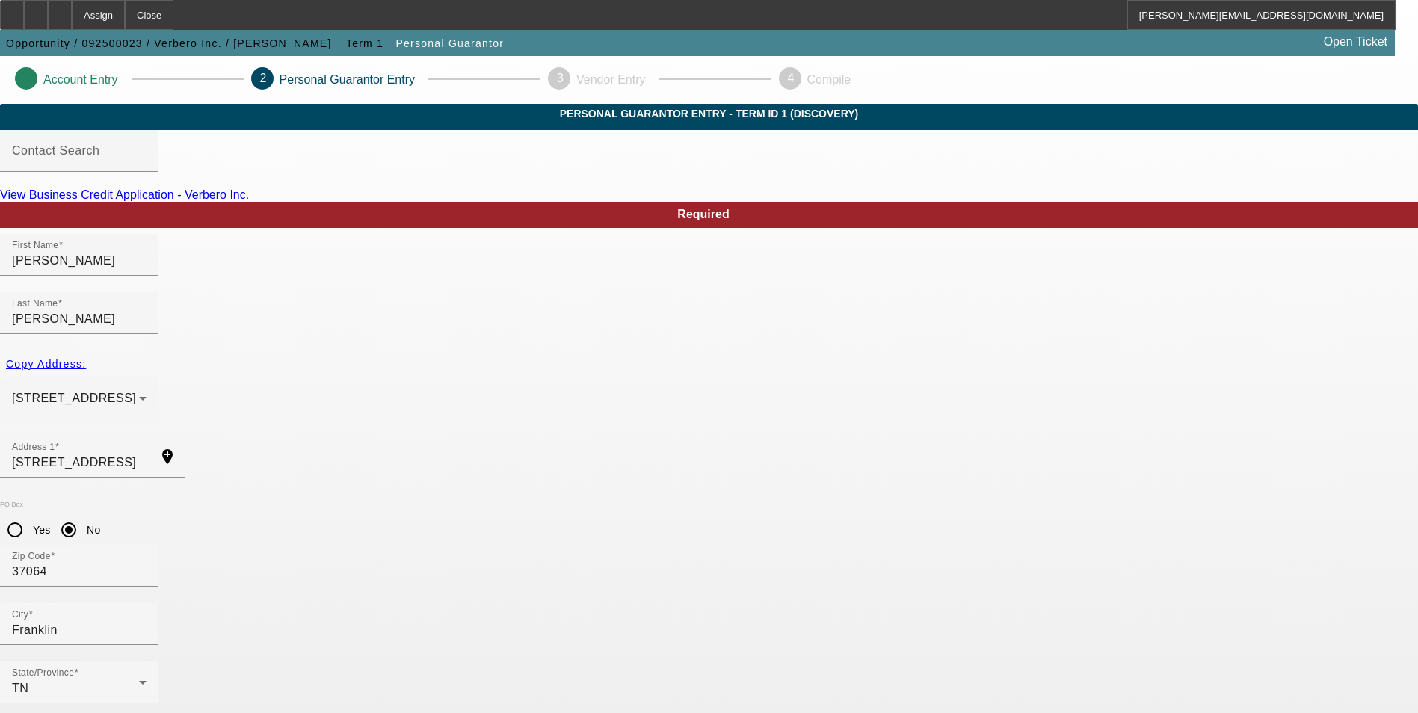
scroll to position [18, 0]
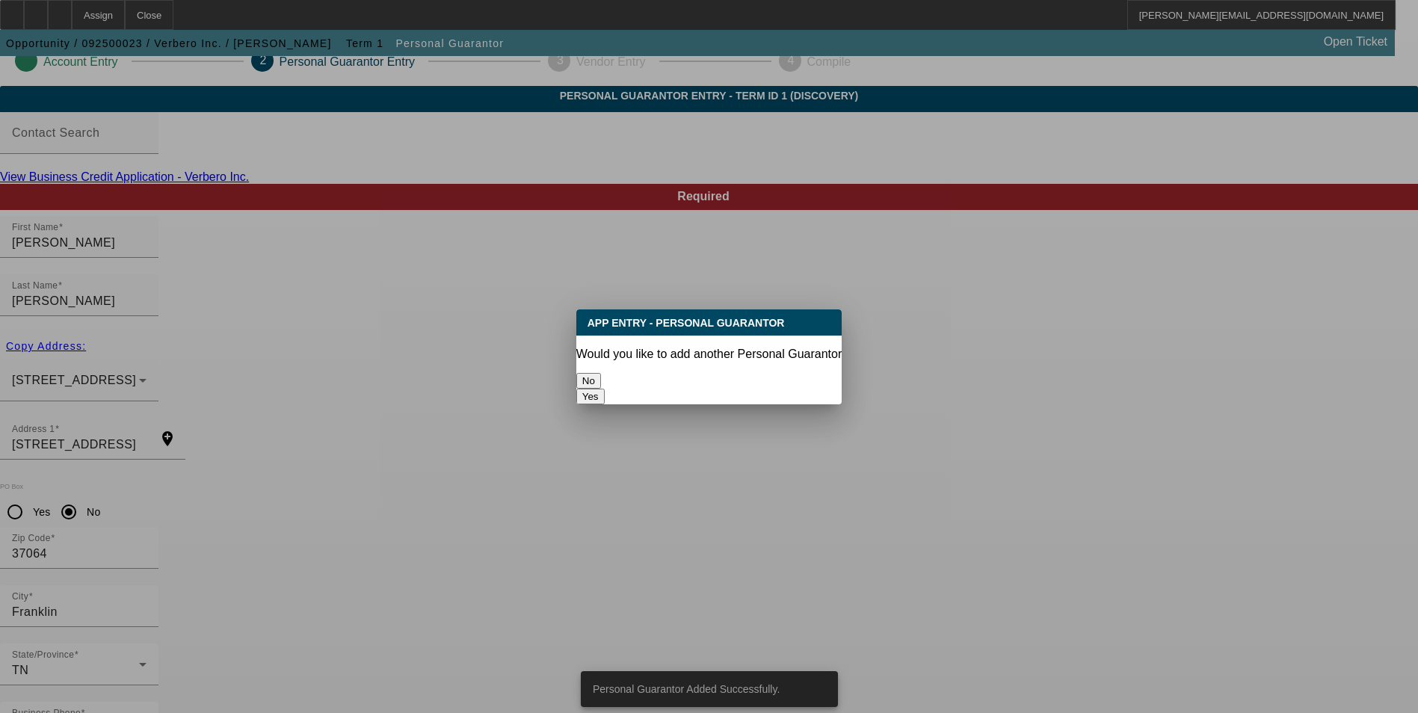
scroll to position [0, 0]
click at [601, 375] on button "No" at bounding box center [588, 381] width 25 height 16
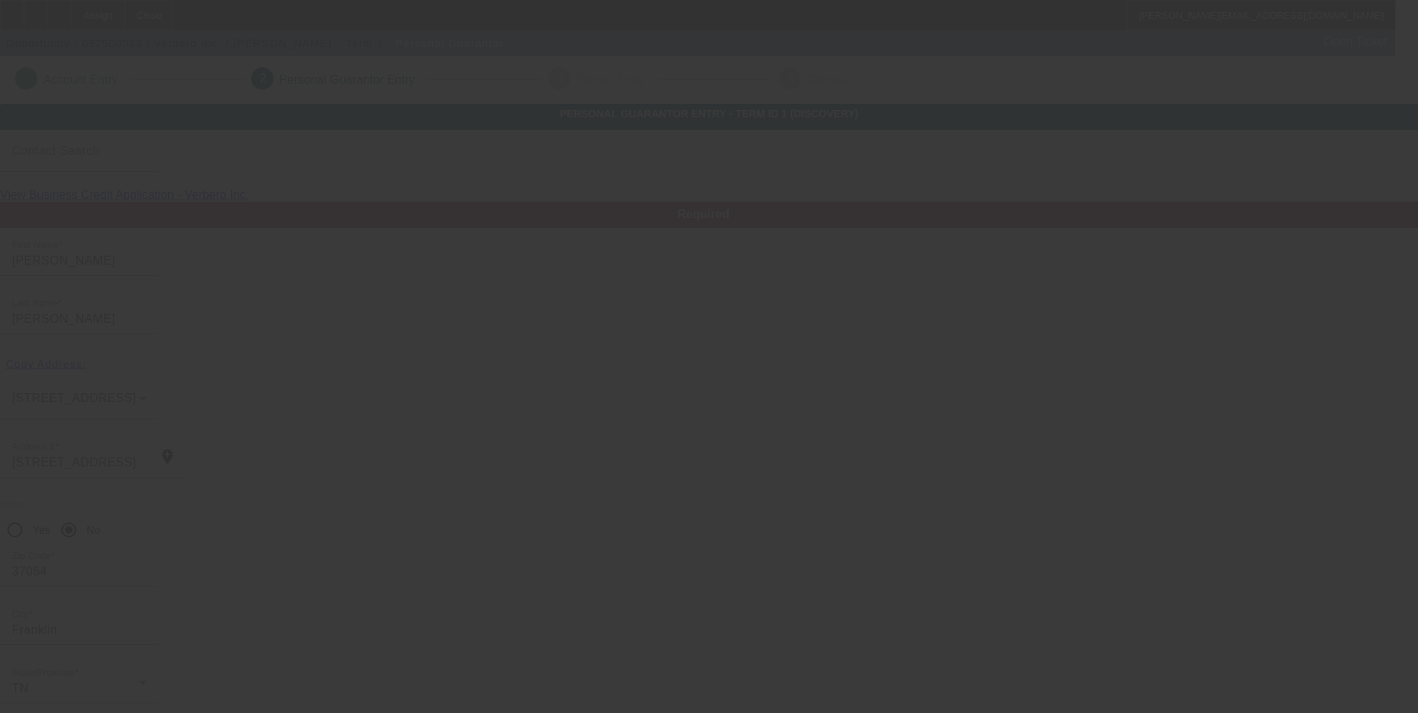
scroll to position [18, 0]
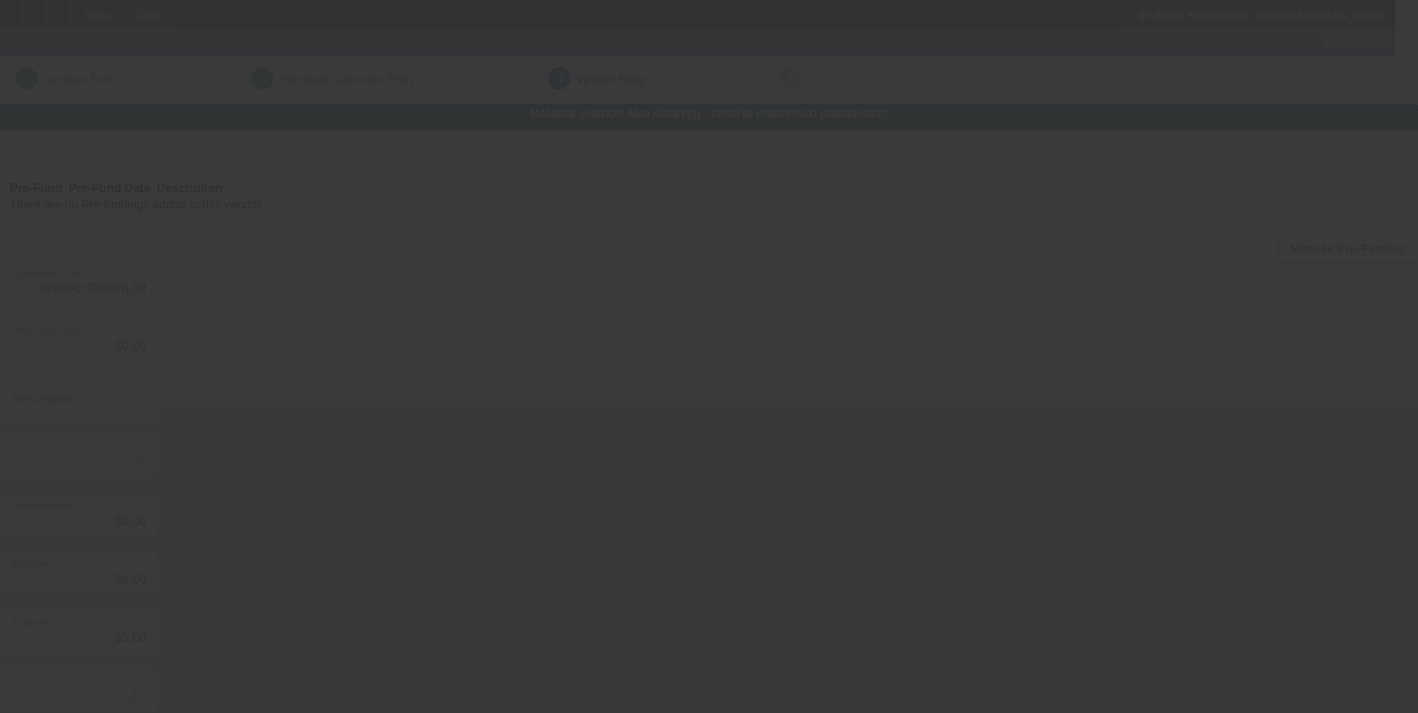
type input "$32,980.00"
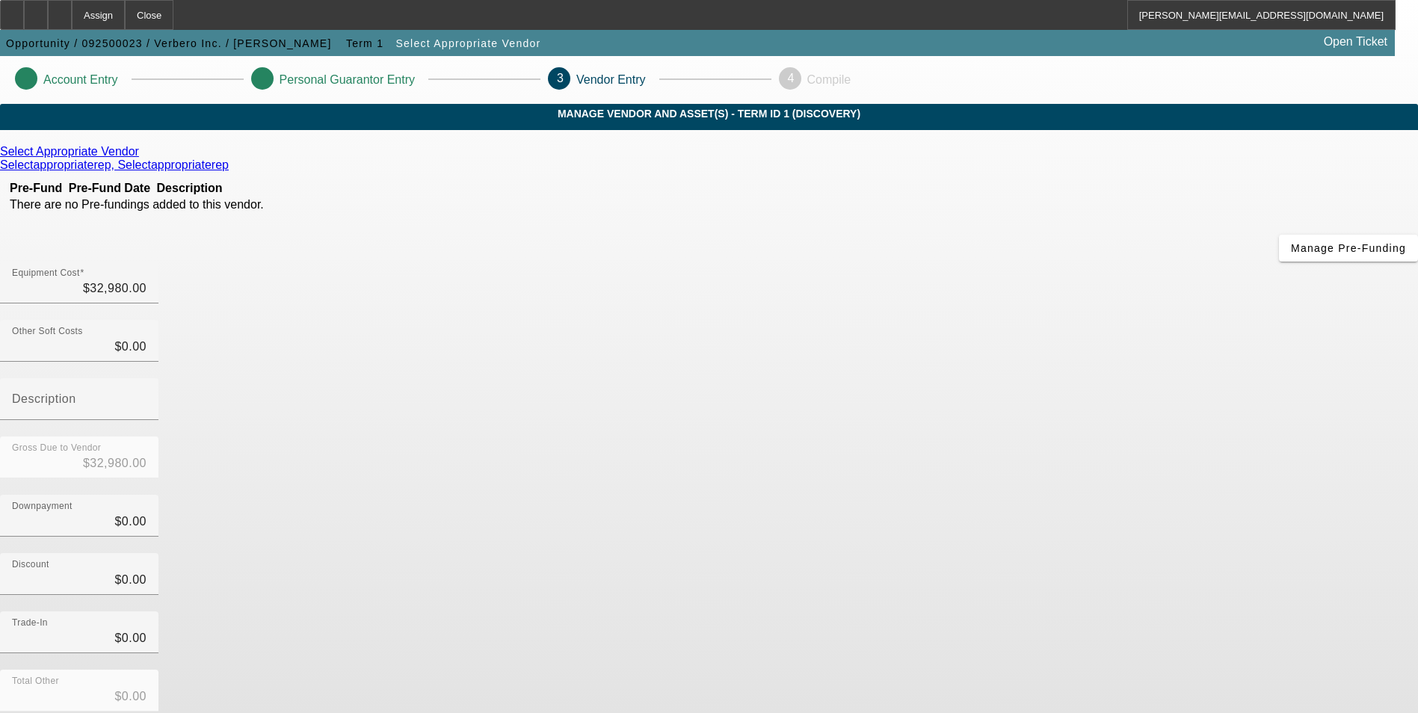
click at [143, 158] on icon at bounding box center [143, 151] width 0 height 13
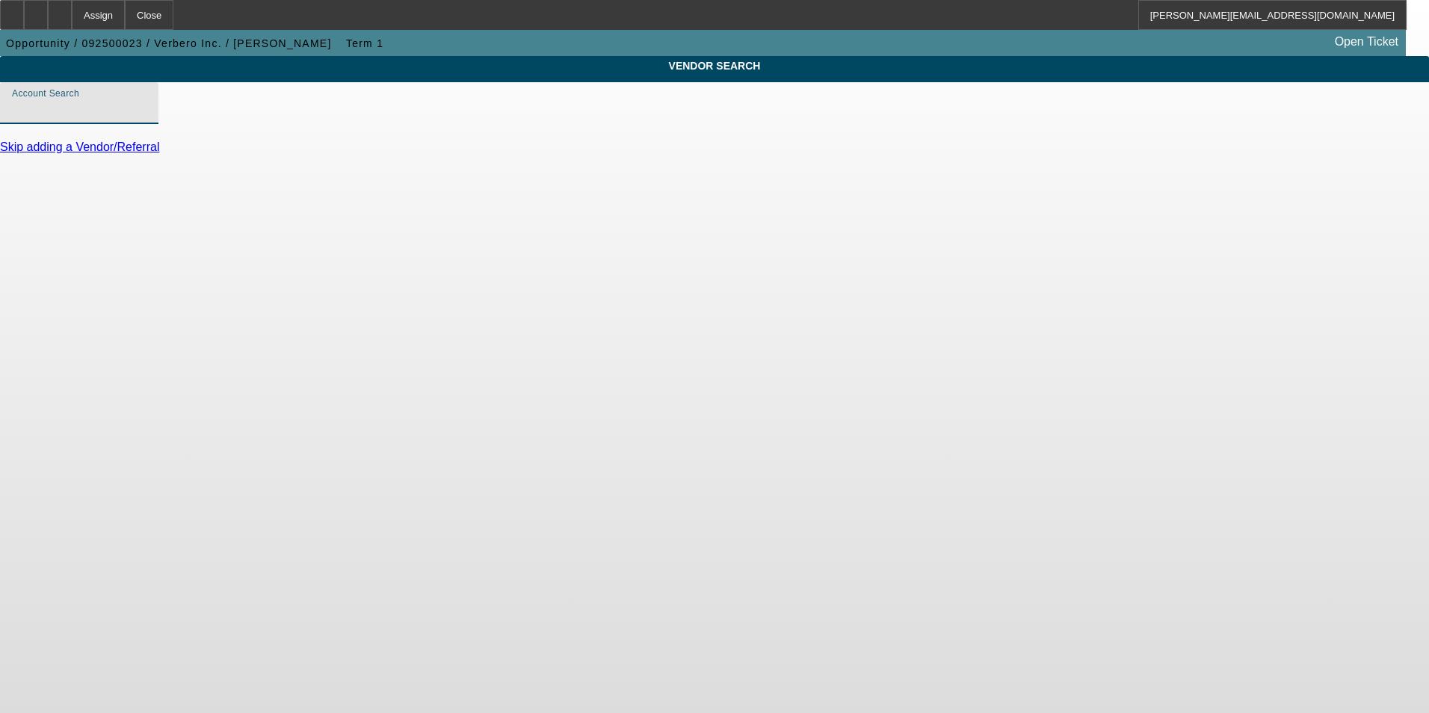
click at [146, 118] on input "Account Search" at bounding box center [79, 109] width 135 height 18
type input "h"
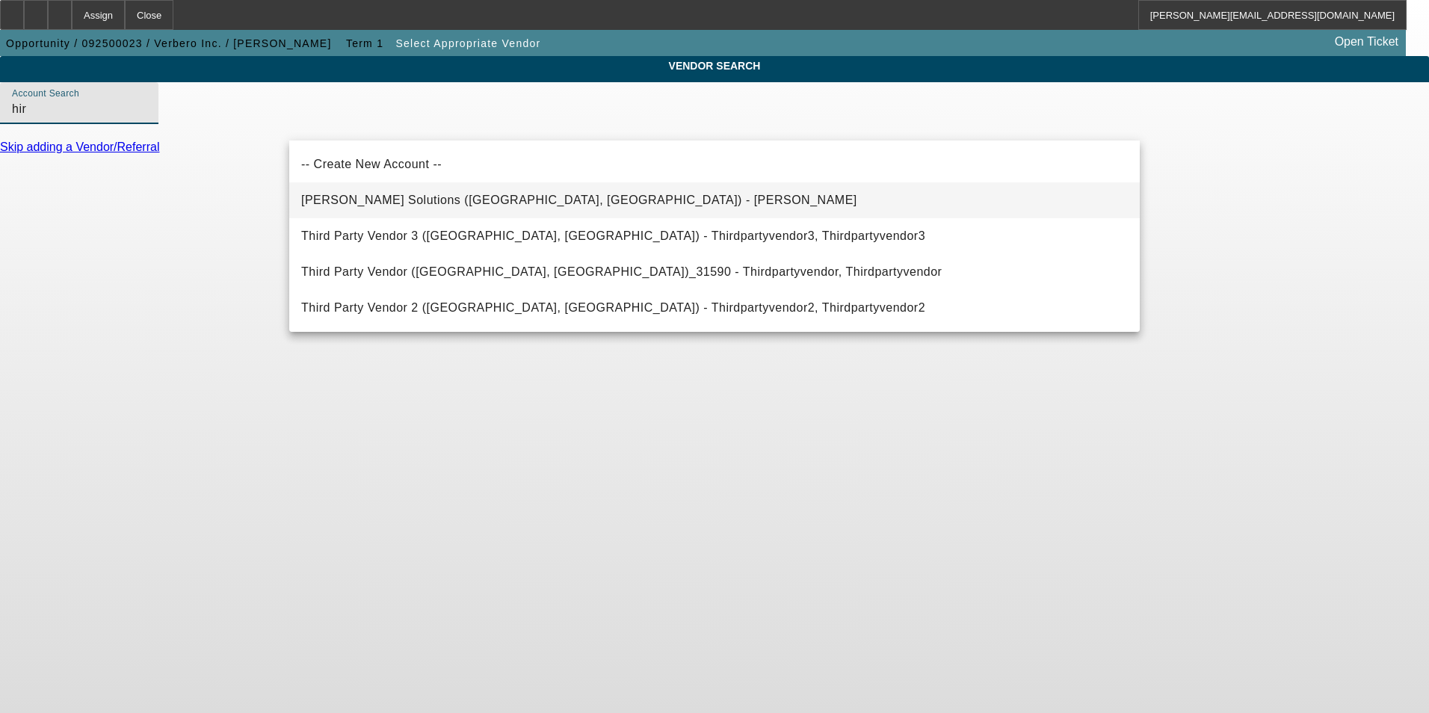
click at [558, 191] on mat-option "Hirsch Solutions (Huntersville, NC) - Janowski, Kristof" at bounding box center [714, 200] width 850 height 36
type input "Hirsch Solutions (Huntersville, NC) - Janowski, Kristof"
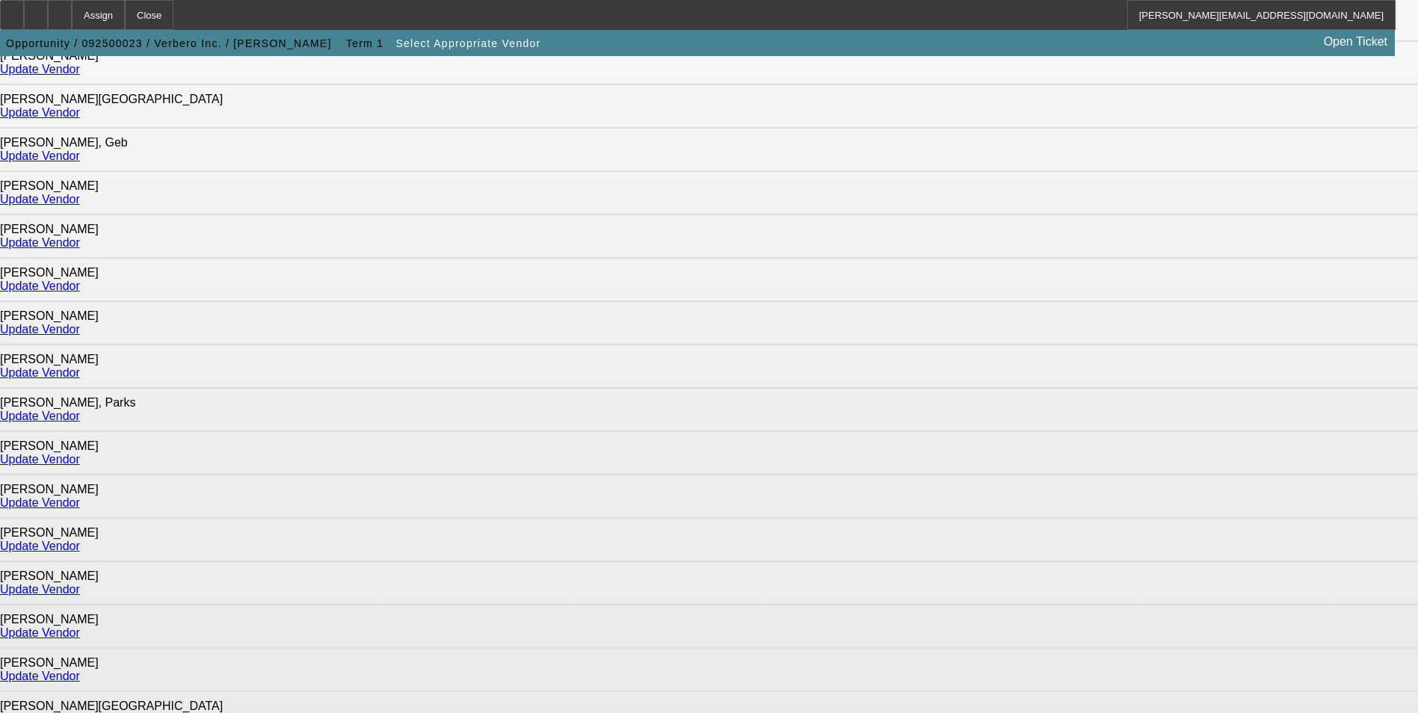
scroll to position [932, 0]
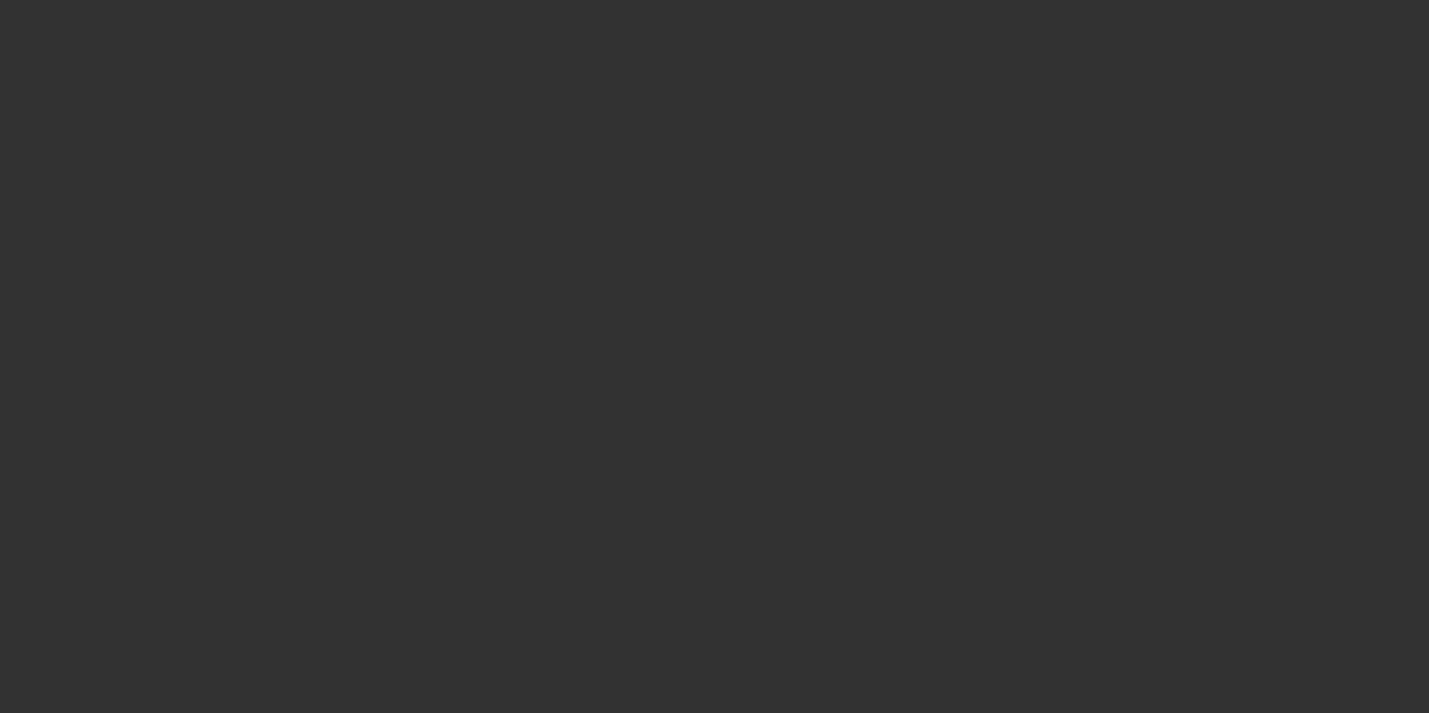
type input "$32,980.00"
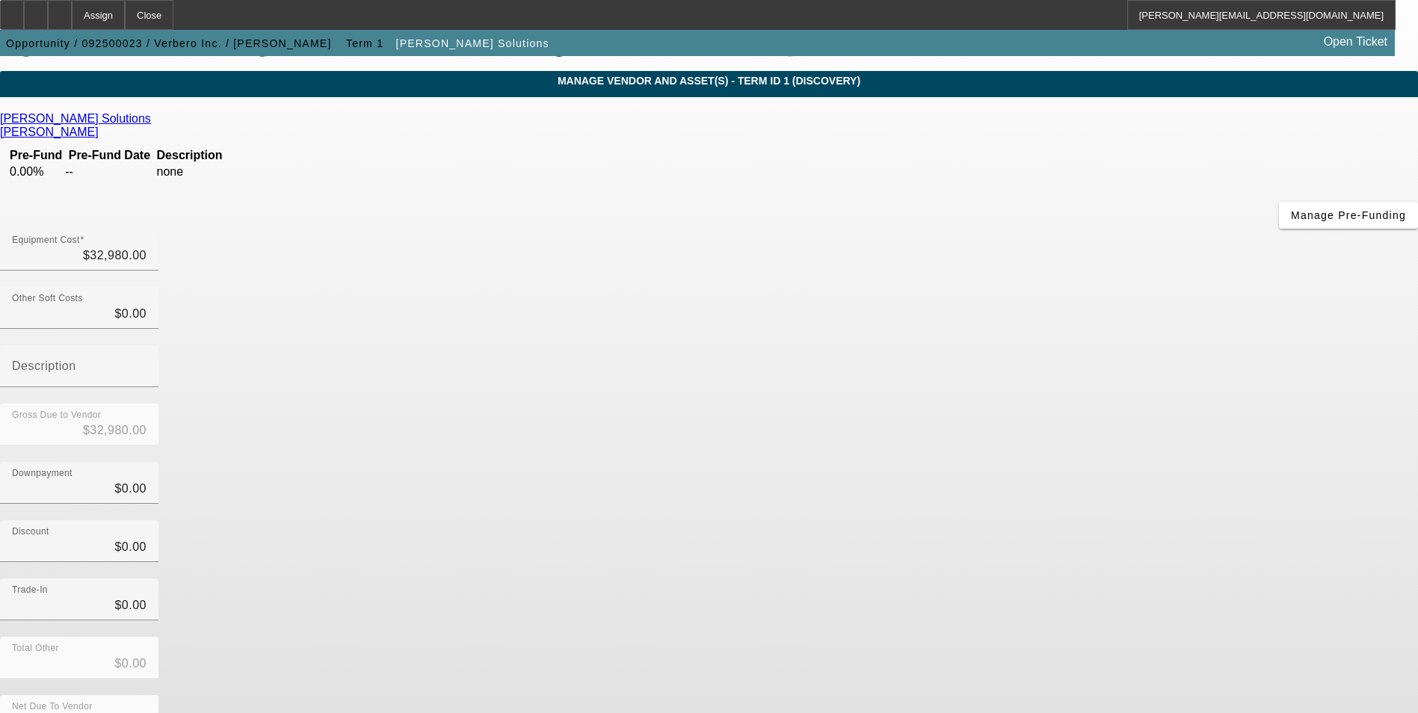
scroll to position [50, 0]
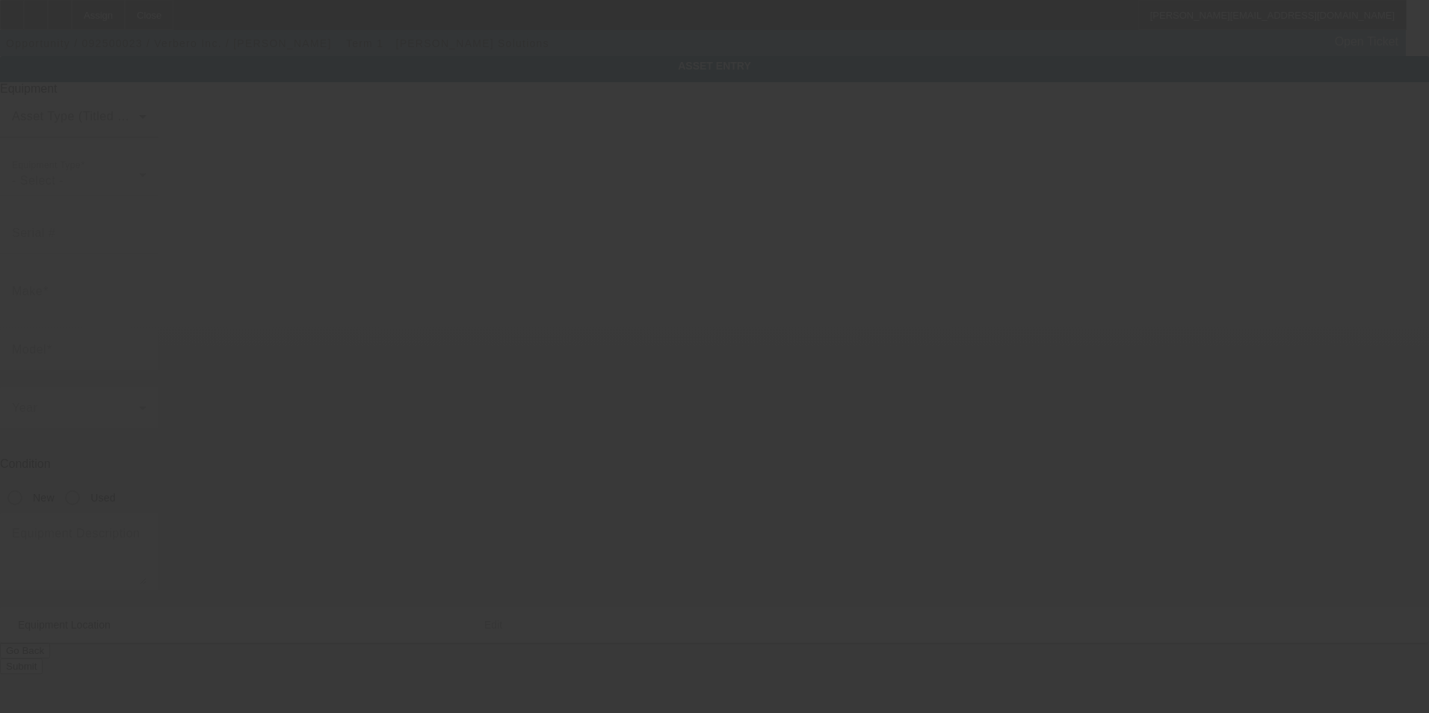
type input "1110 4th ave south"
type input "Franklin"
type input "37210"
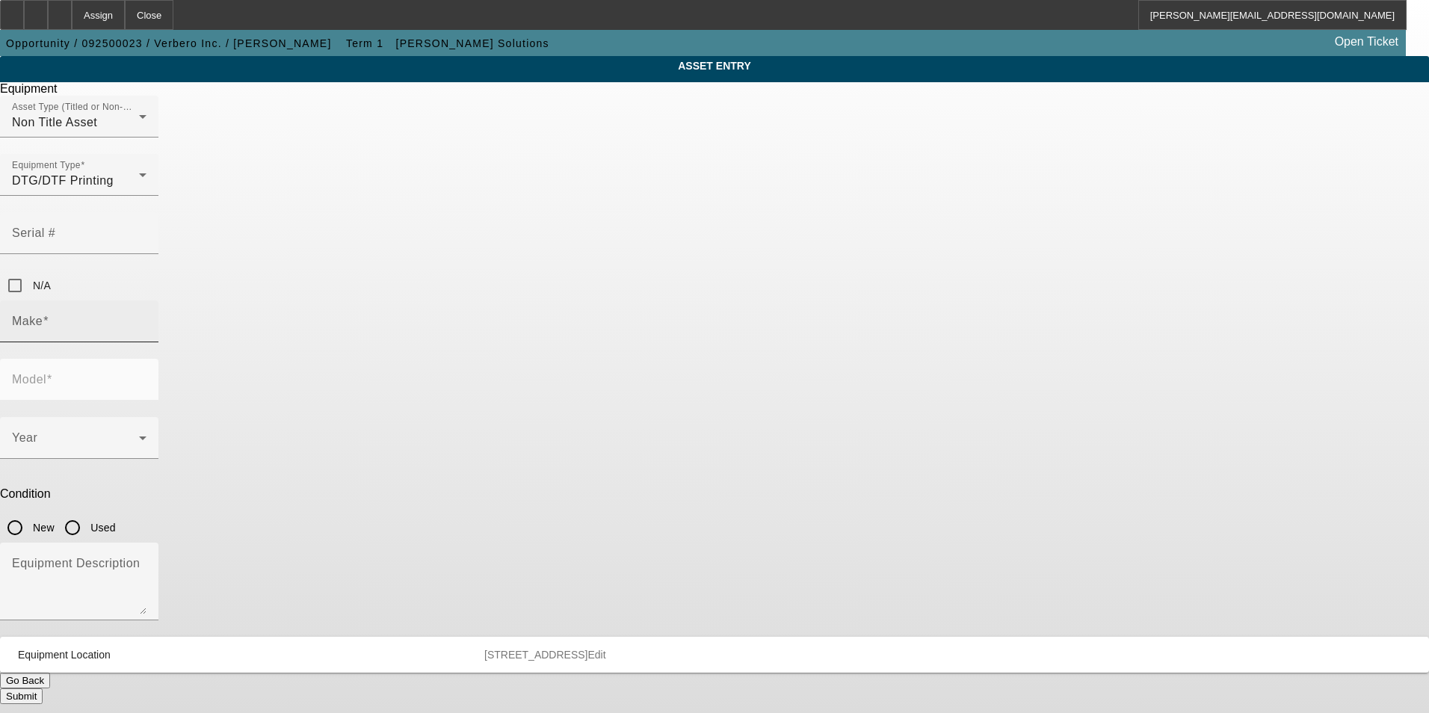
click at [146, 318] on input "Make" at bounding box center [79, 327] width 135 height 18
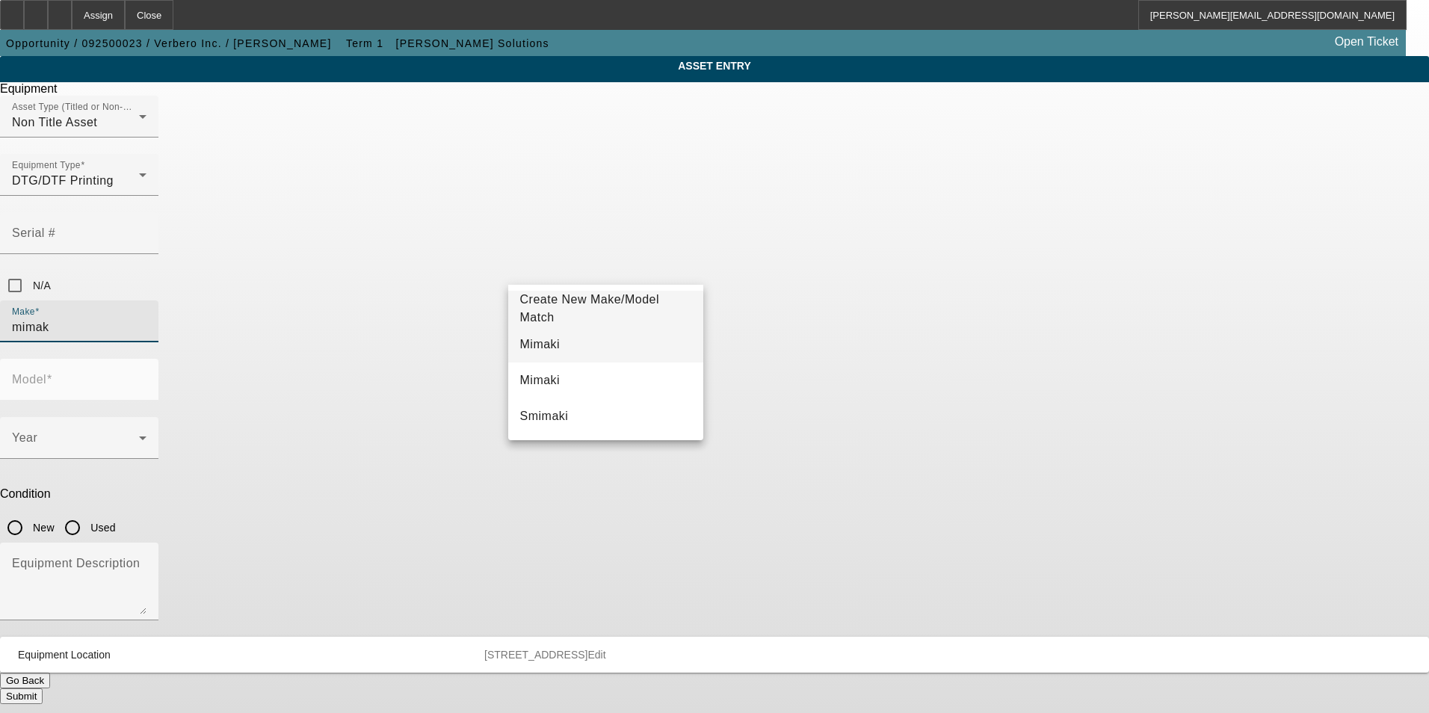
click at [581, 348] on mat-option "Mimaki" at bounding box center [606, 345] width 196 height 36
type input "Mimaki"
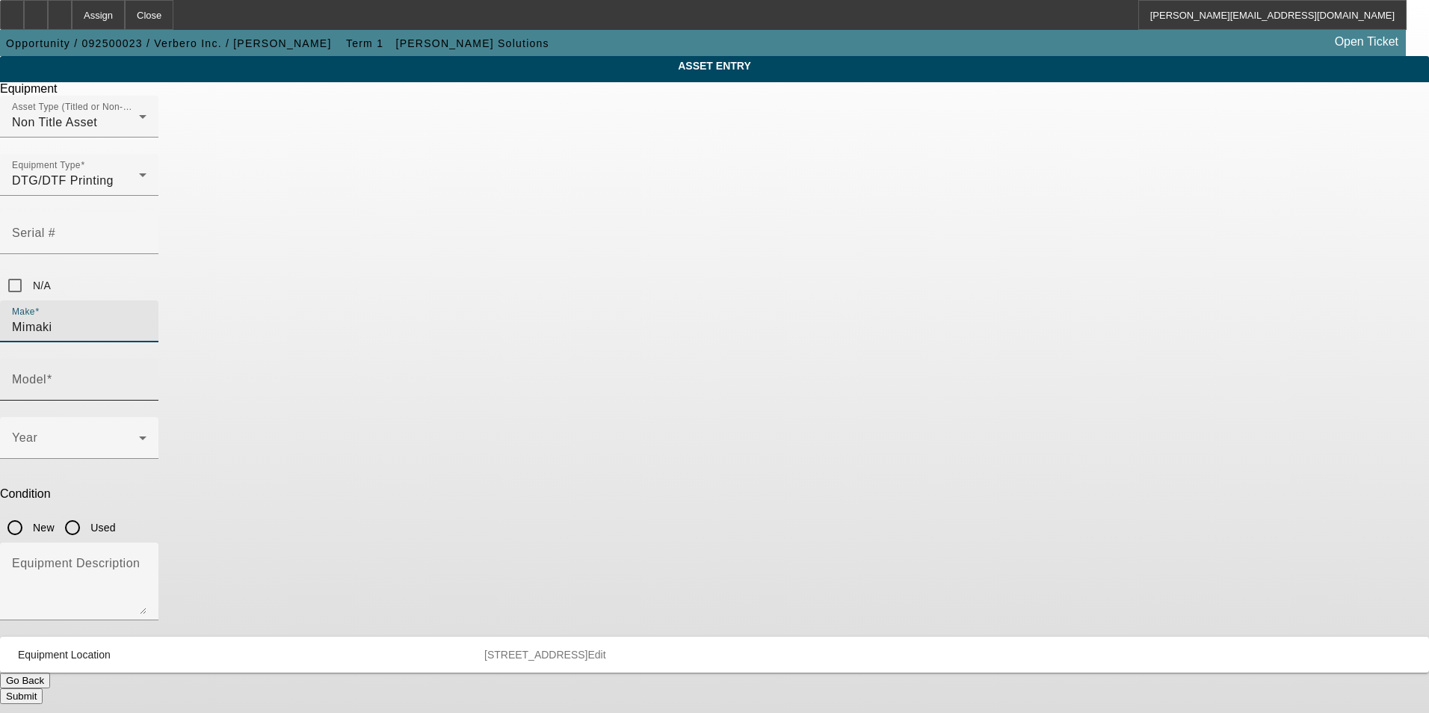
drag, startPoint x: 758, startPoint y: 263, endPoint x: 776, endPoint y: 262, distance: 18.0
click at [46, 373] on mat-label "Model" at bounding box center [29, 379] width 34 height 13
click at [146, 377] on input "Model" at bounding box center [79, 386] width 135 height 18
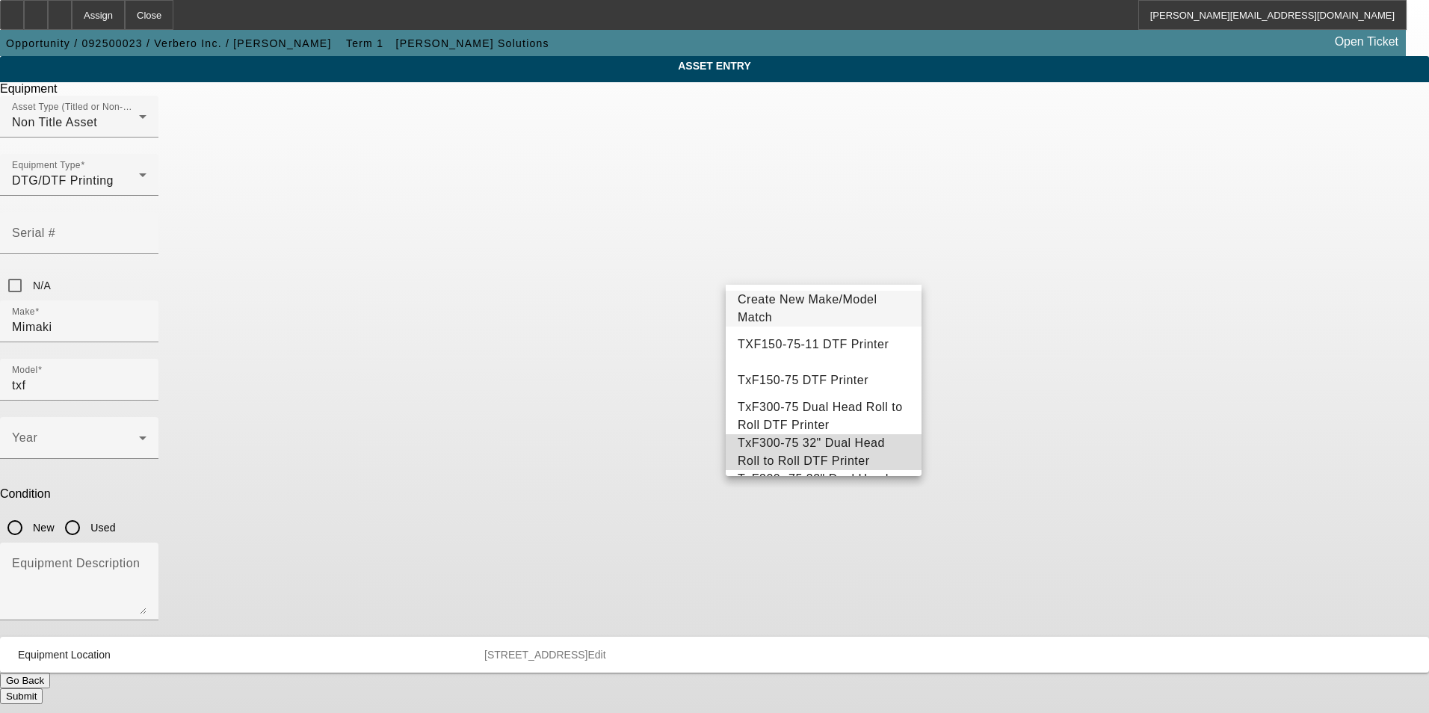
click at [864, 460] on span "TxF300-75 32" Dual Head Roll to Roll DTF Printer" at bounding box center [811, 451] width 147 height 31
type input "TxF300-75 32" Dual Head Roll to Roll DTF Printer"
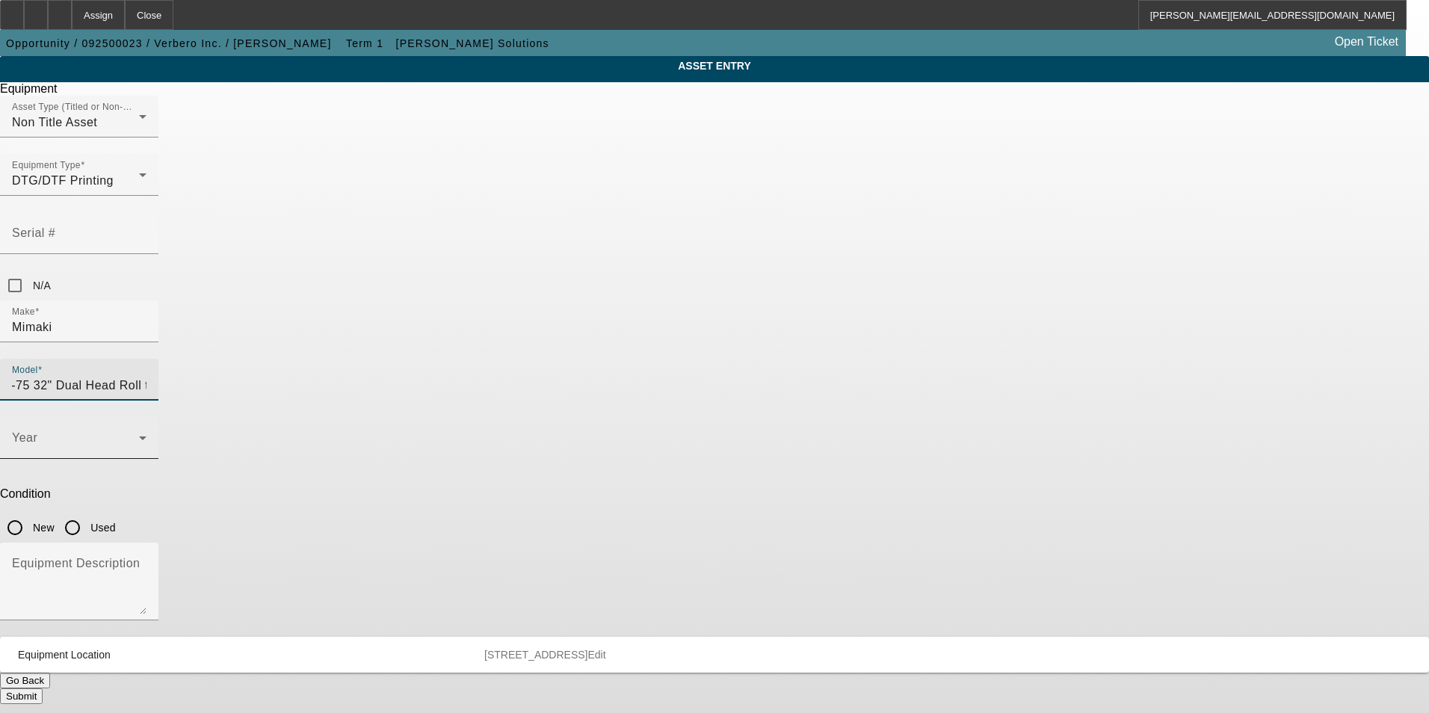
click at [139, 435] on span at bounding box center [75, 444] width 127 height 18
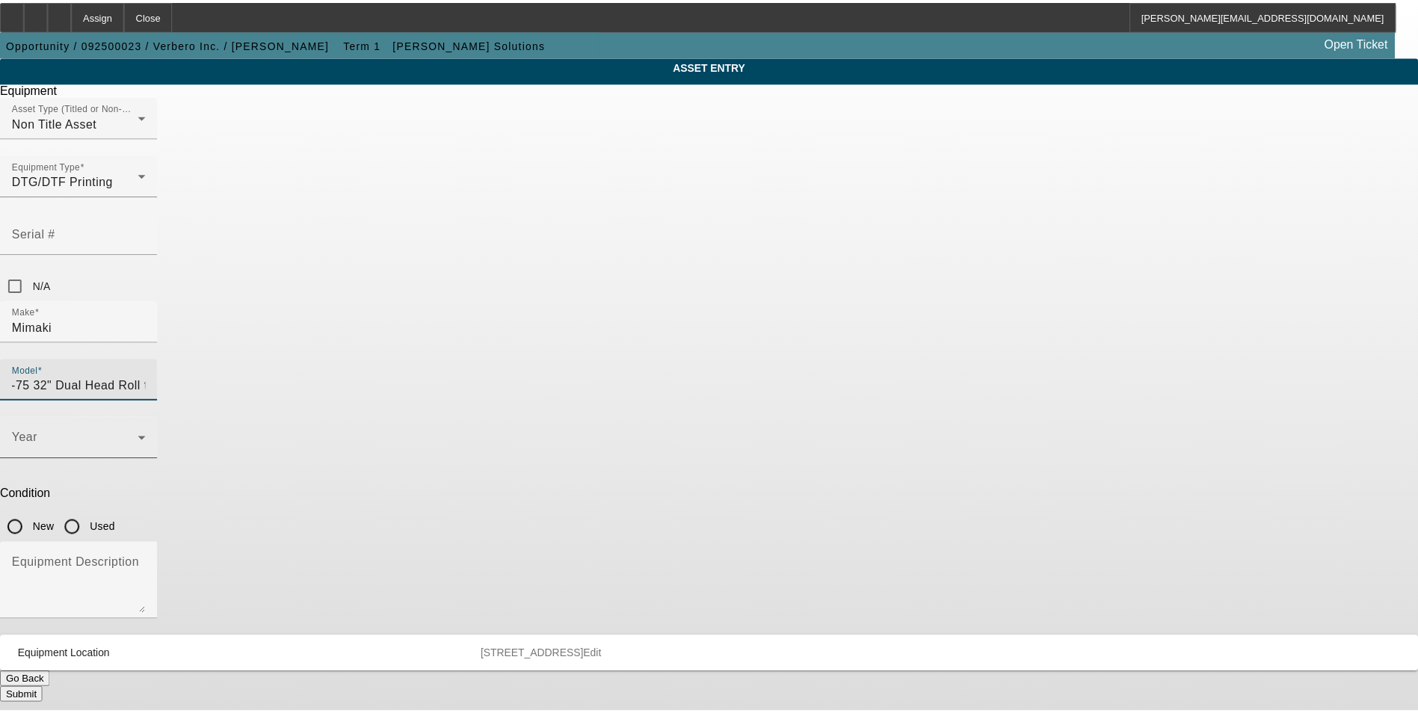
scroll to position [0, 0]
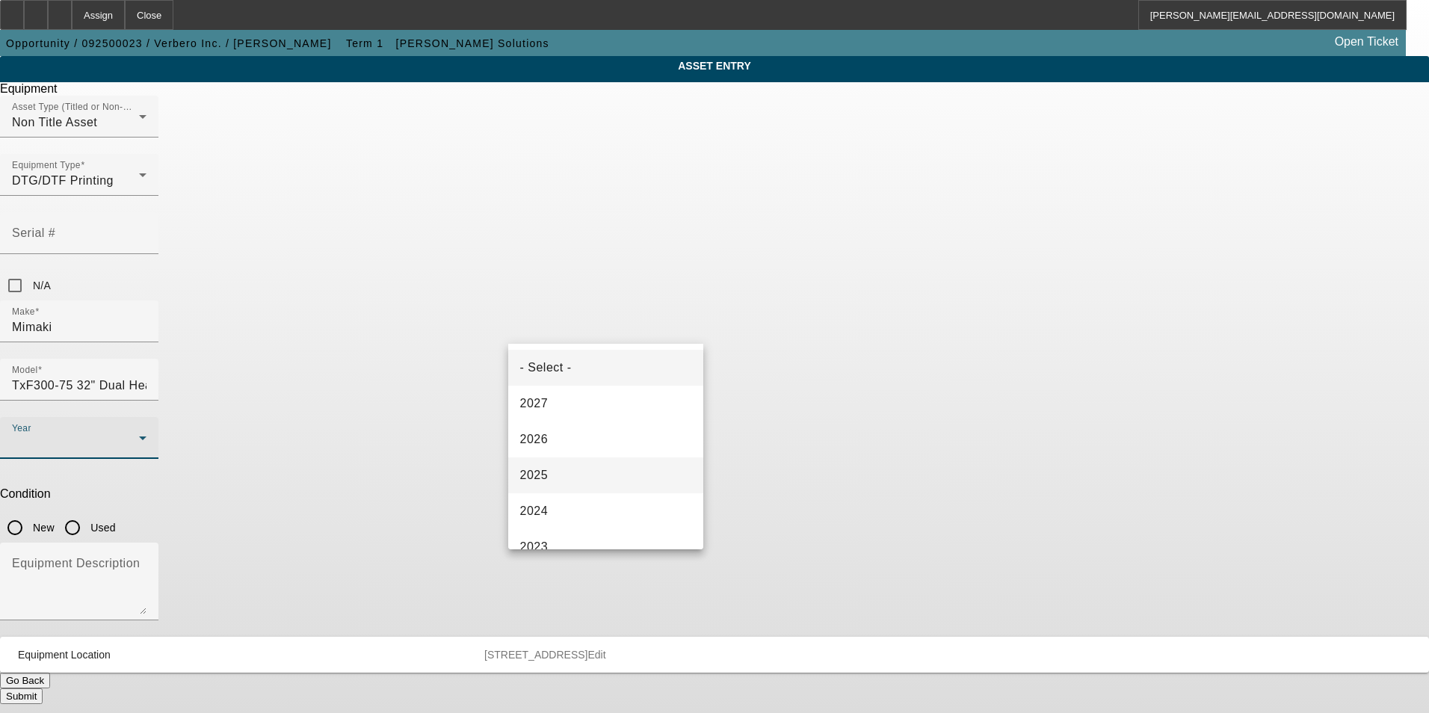
click at [634, 469] on mat-option "2025" at bounding box center [606, 475] width 196 height 36
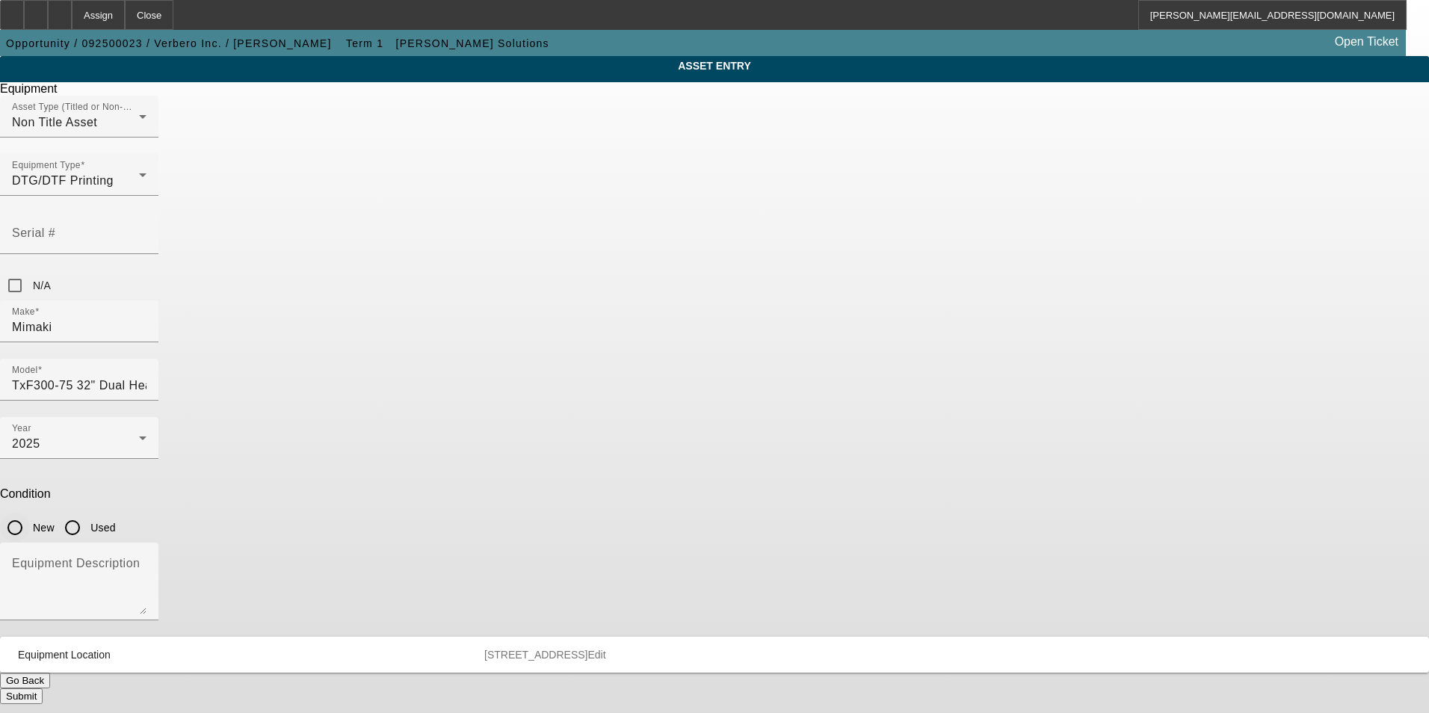
click at [30, 513] on input "New" at bounding box center [15, 528] width 30 height 30
radio input "true"
click at [146, 561] on textarea "Equipment Description" at bounding box center [79, 588] width 135 height 54
type textarea "new DTF printer"
click at [43, 688] on button "Submit" at bounding box center [21, 696] width 43 height 16
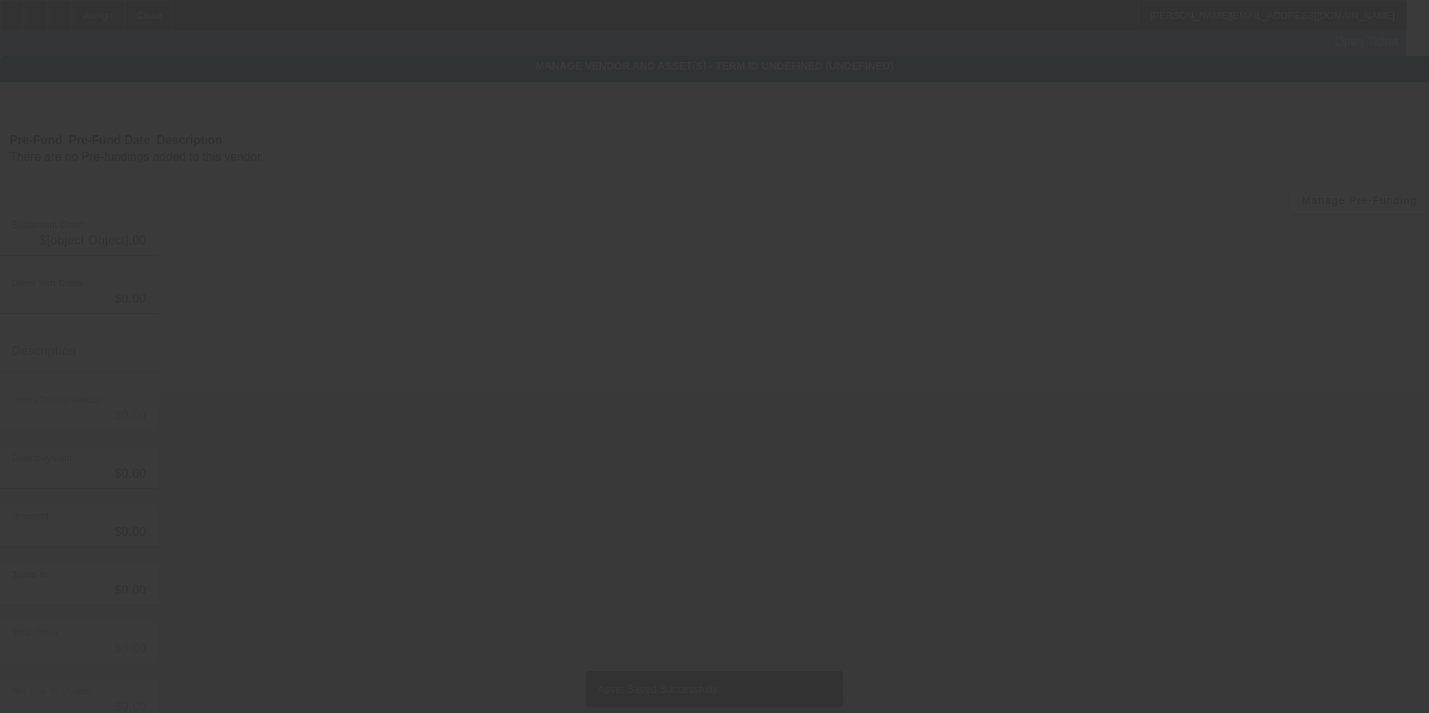
type input "$32,980.00"
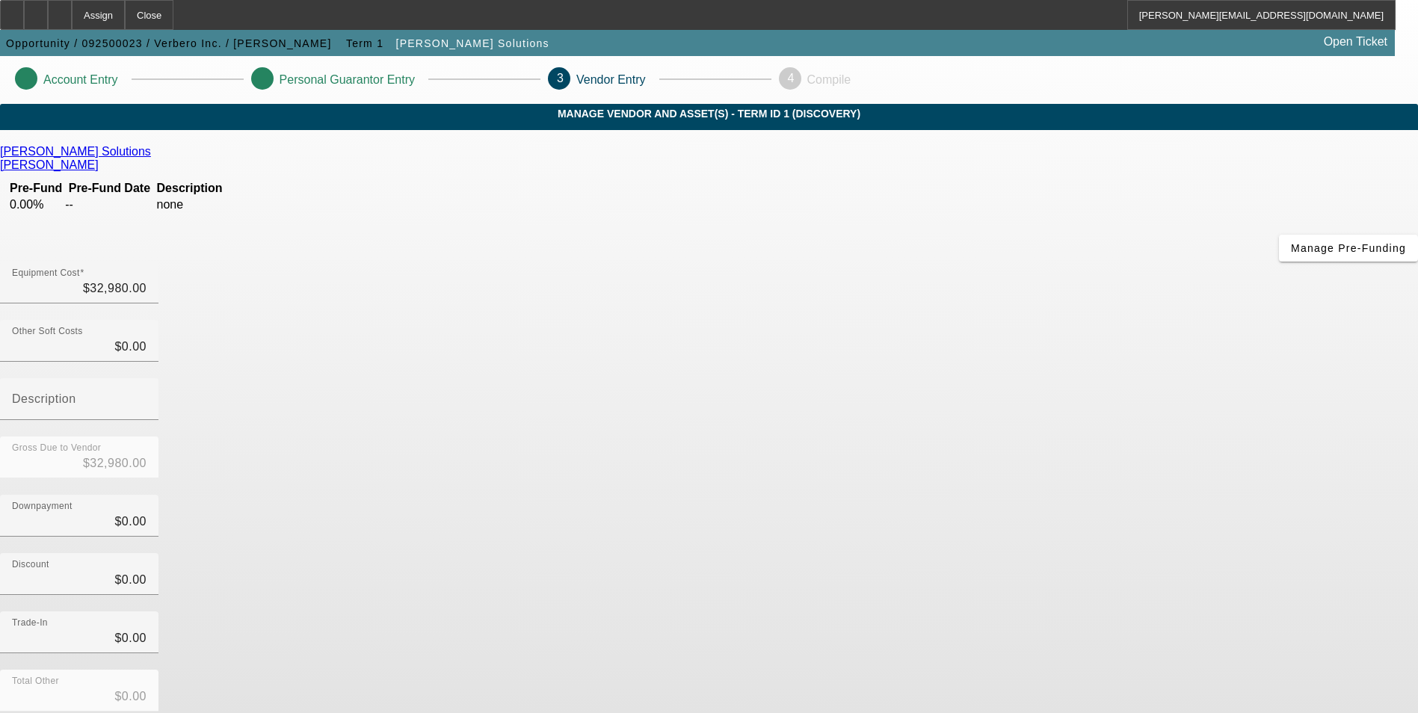
scroll to position [50, 0]
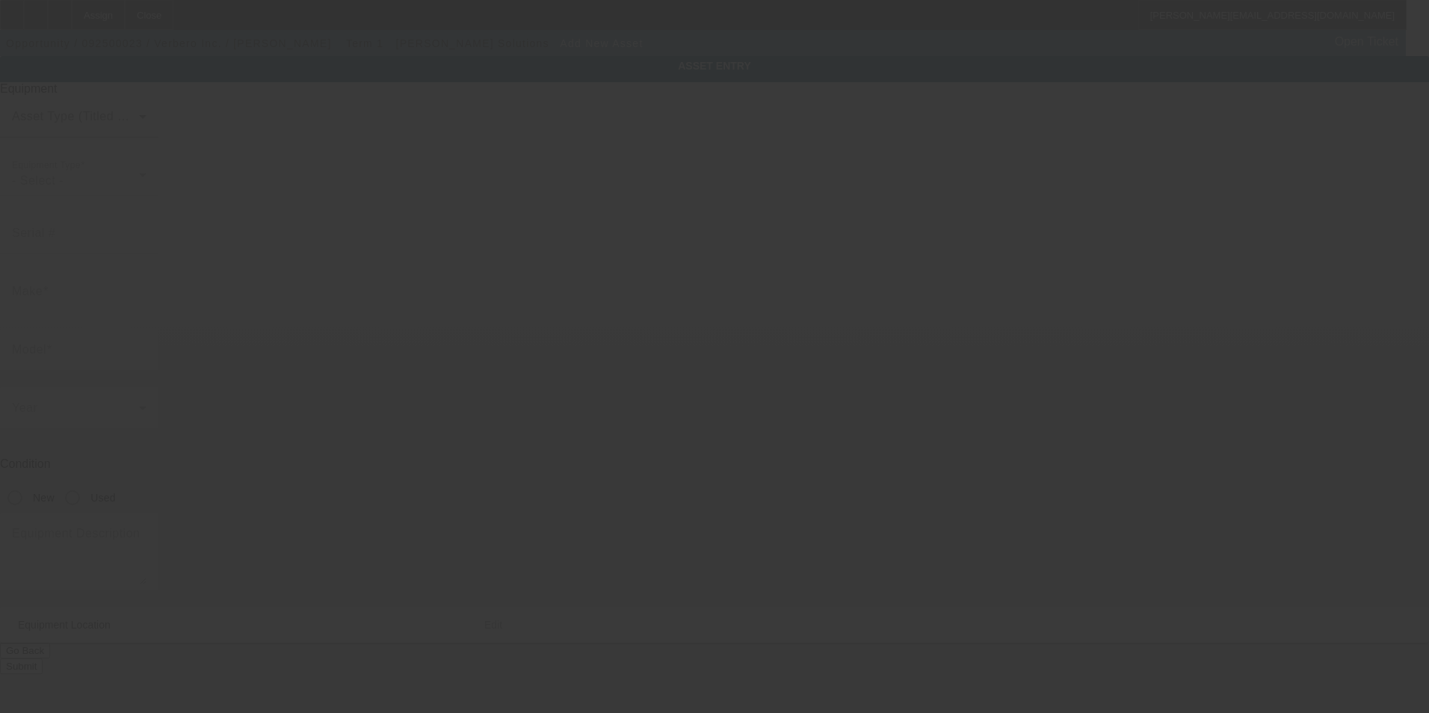
type input "1110 4th Ave South"
type input "Franklin"
type input "37210"
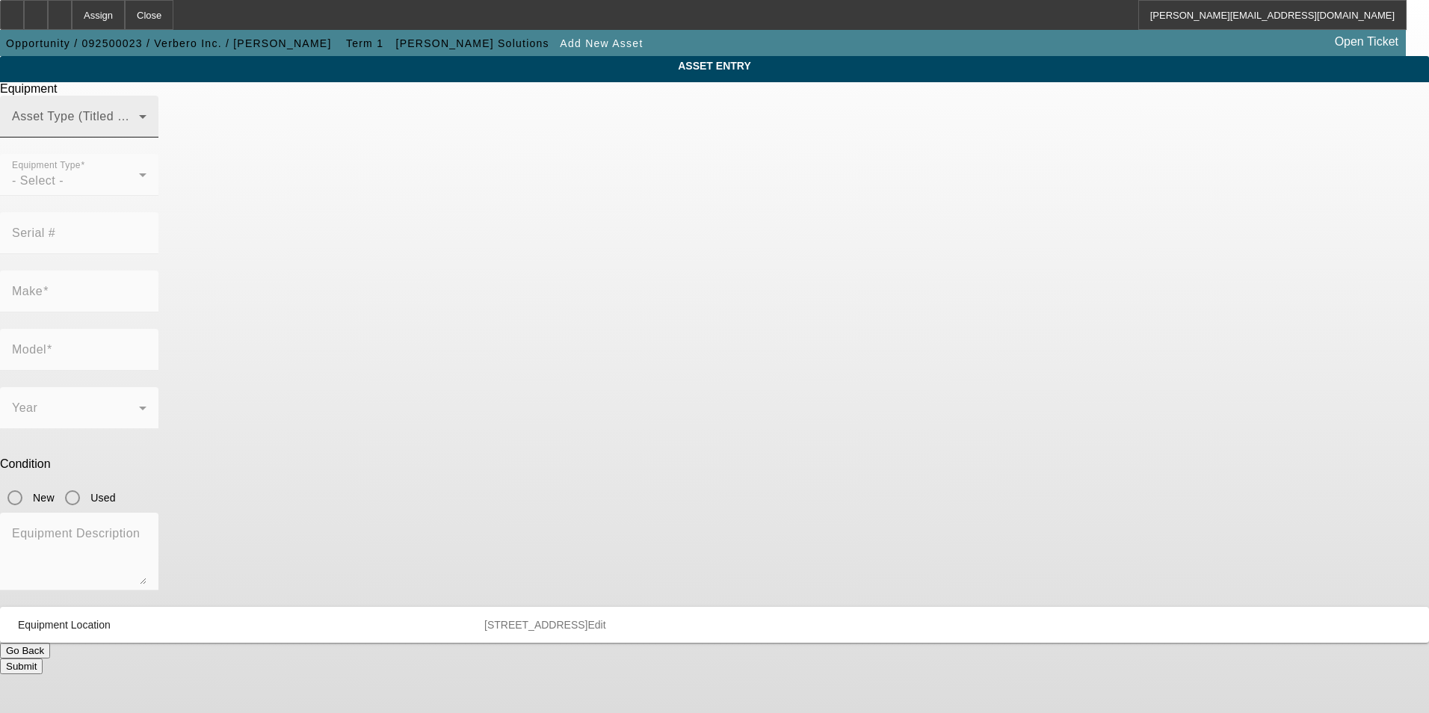
click at [146, 136] on div "Asset Type (Titled or Non-Titled)" at bounding box center [79, 117] width 135 height 42
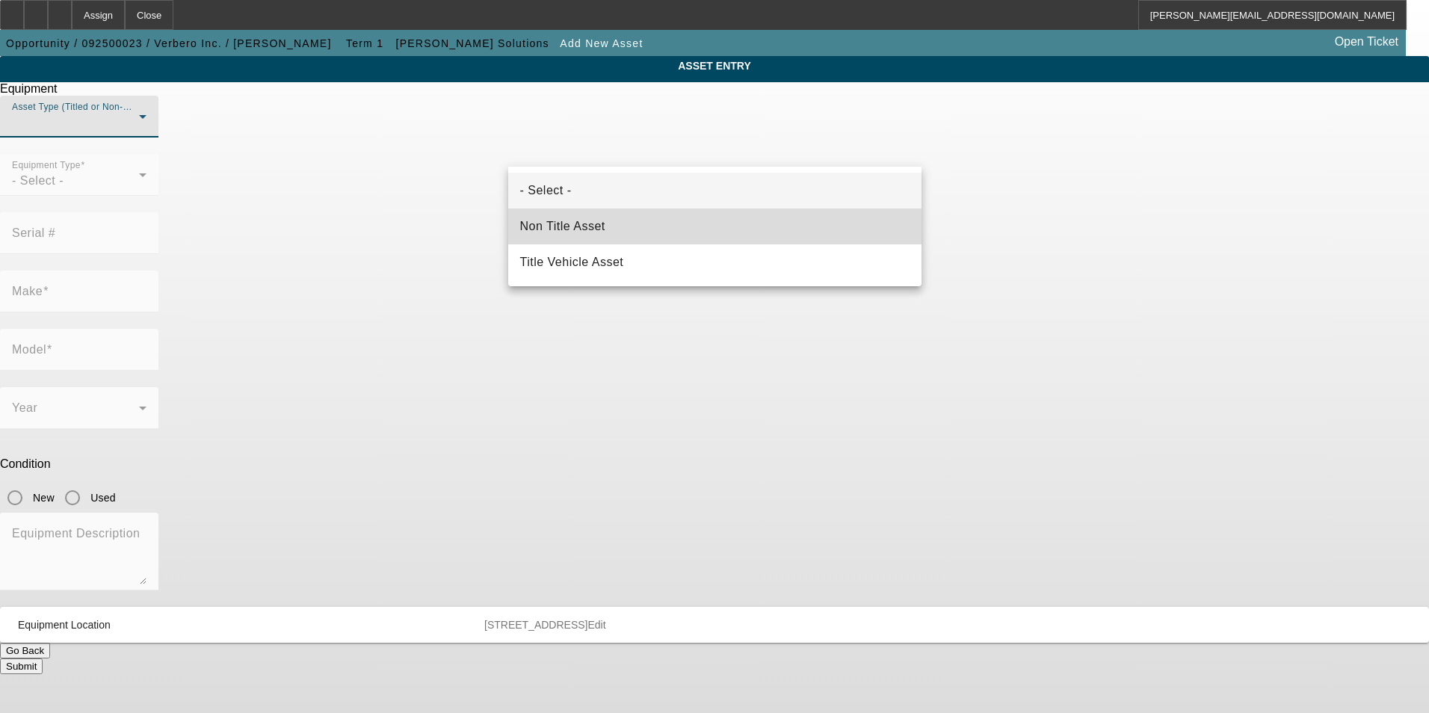
click at [664, 229] on mat-option "Non Title Asset" at bounding box center [714, 227] width 413 height 36
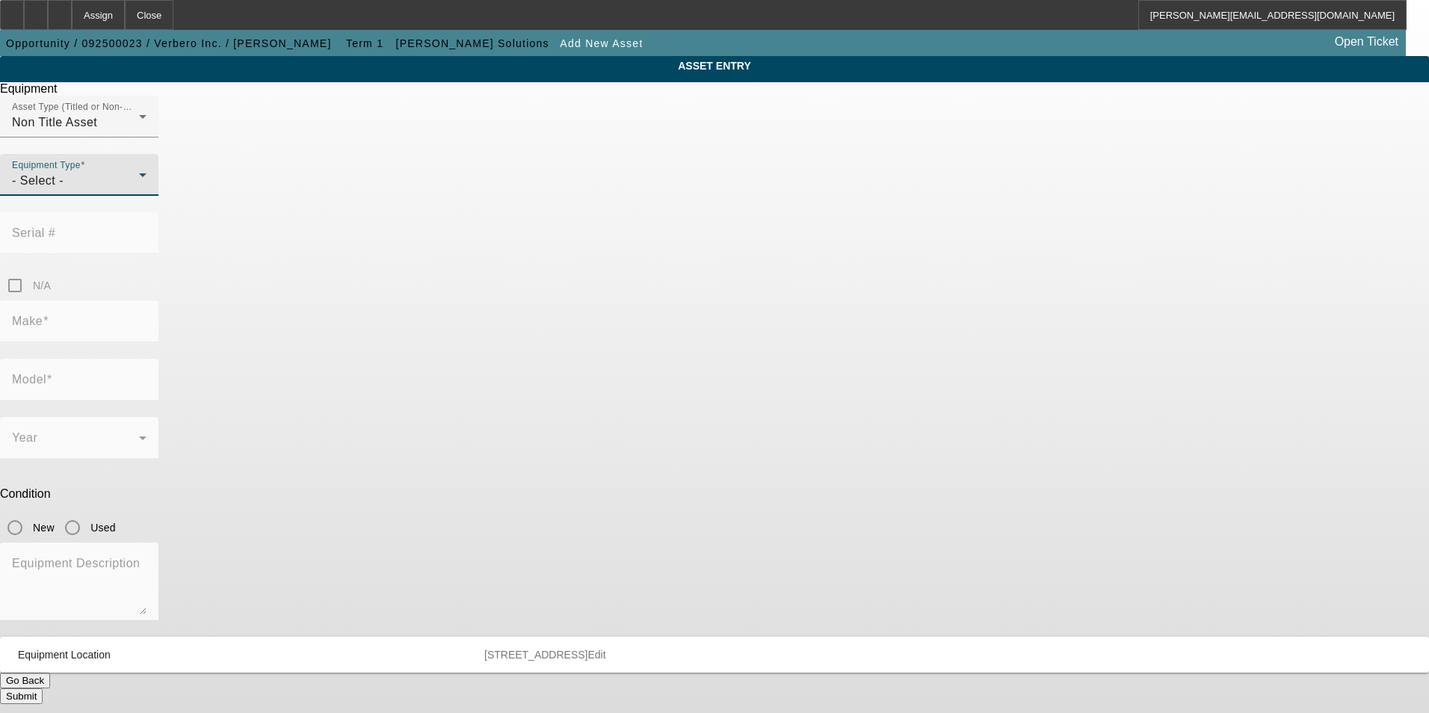
click at [139, 190] on div "- Select -" at bounding box center [75, 181] width 127 height 18
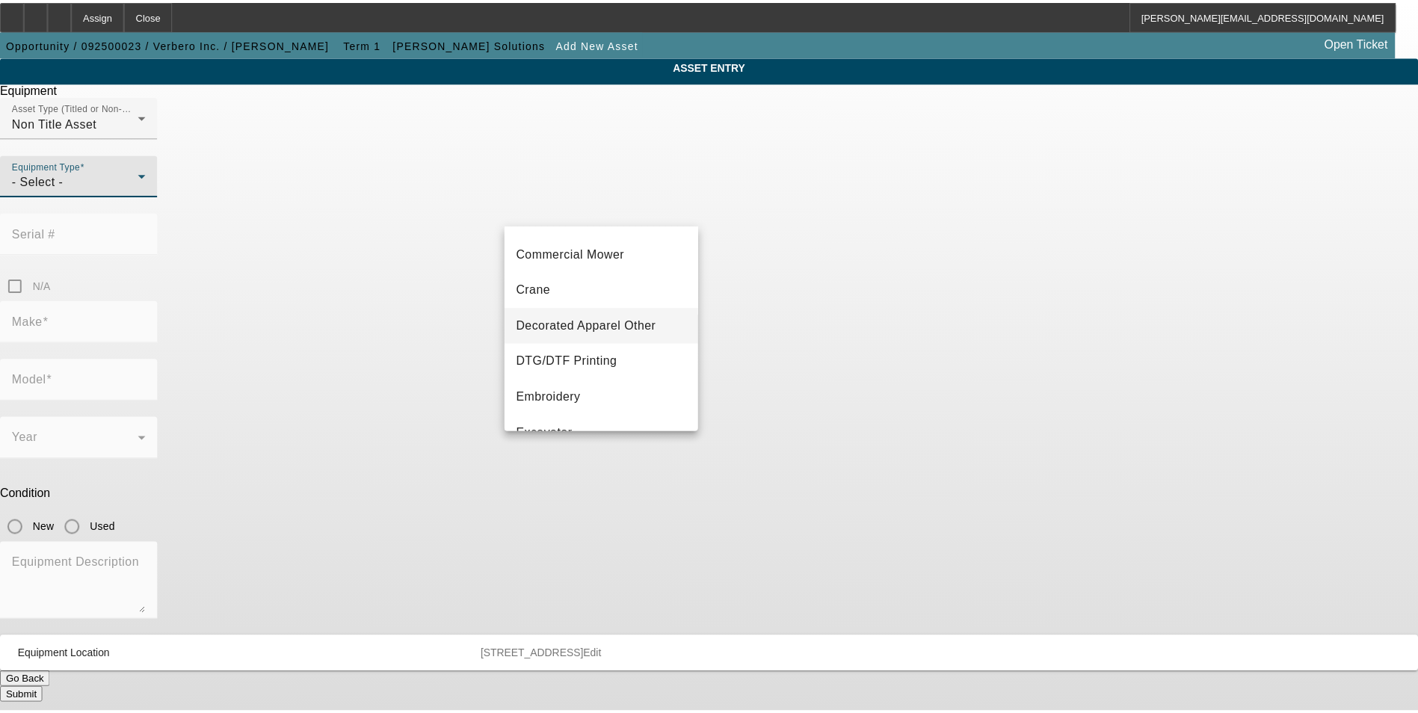
scroll to position [149, 0]
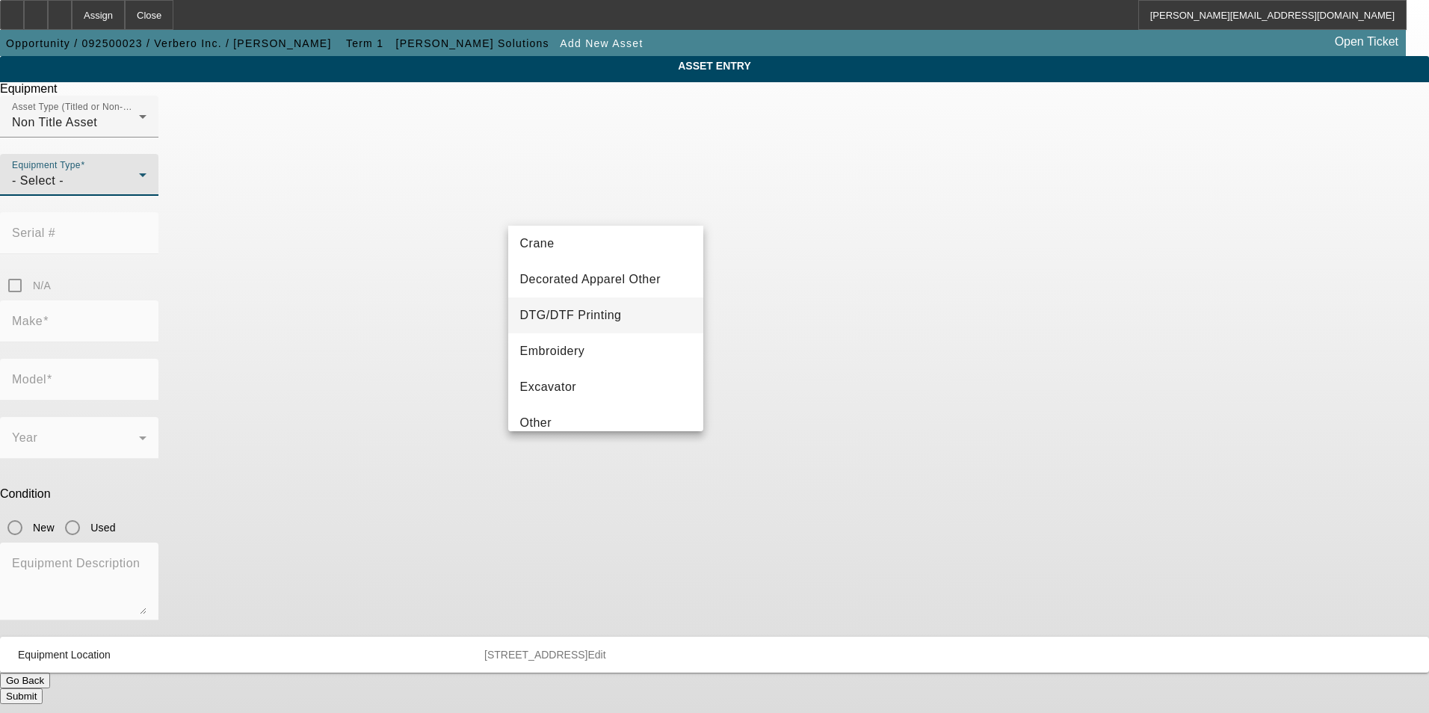
click at [584, 317] on span "DTG/DTF Printing" at bounding box center [571, 315] width 102 height 18
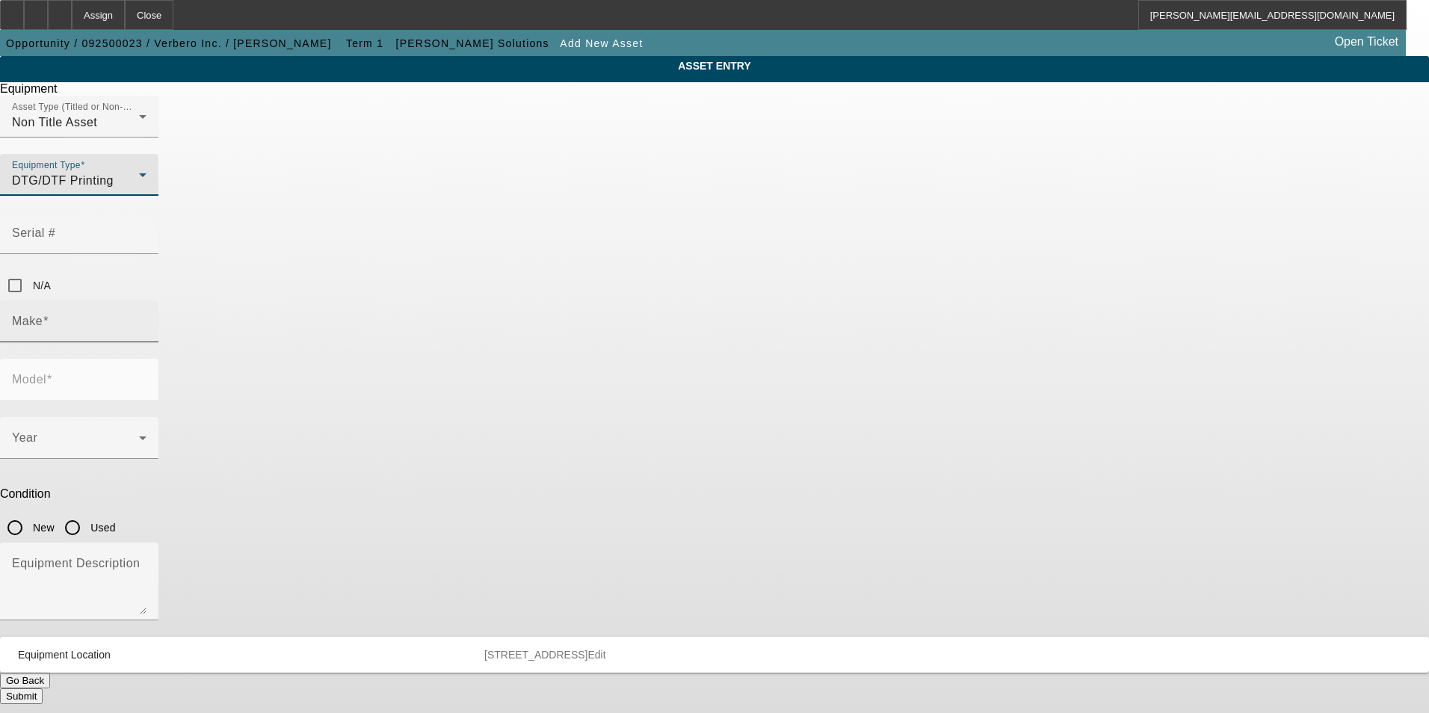
click at [146, 318] on input "Make" at bounding box center [79, 327] width 135 height 18
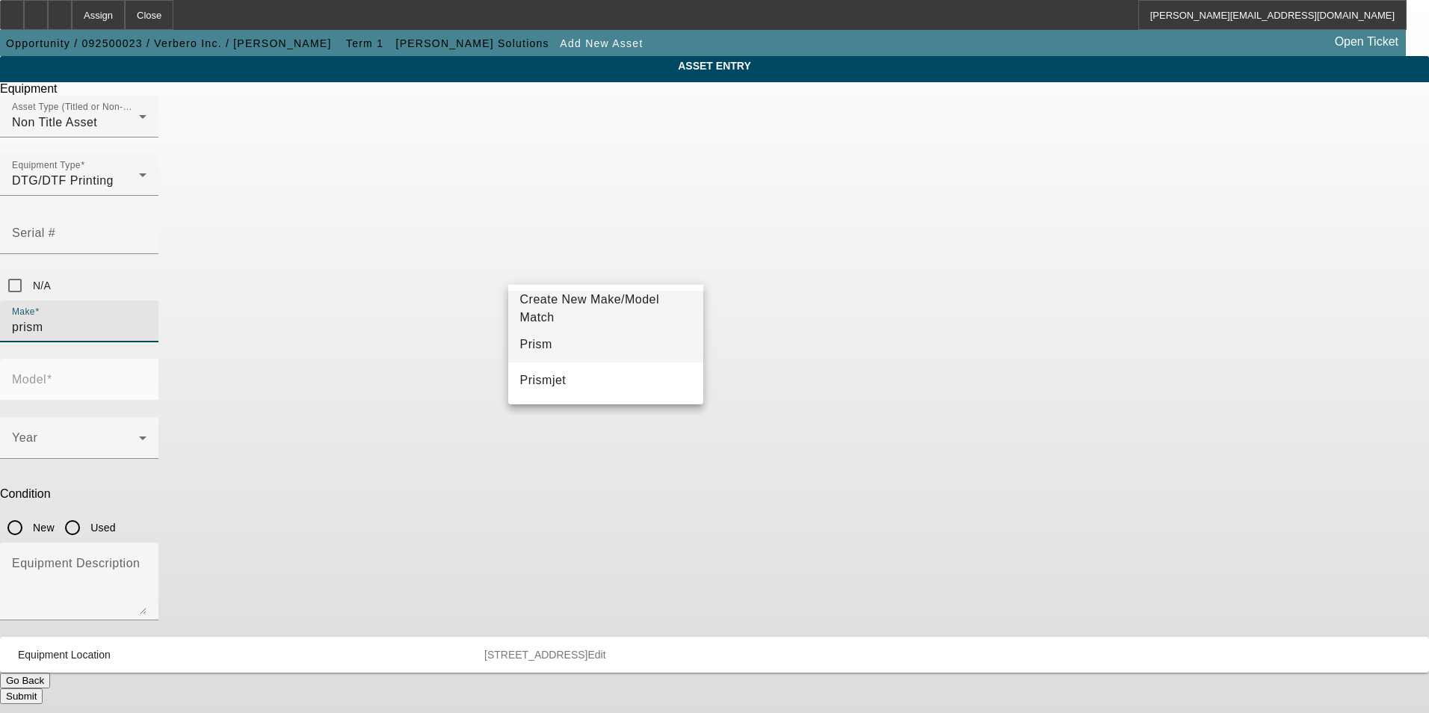
click at [566, 345] on mat-option "Prism" at bounding box center [606, 345] width 196 height 36
type input "Prism"
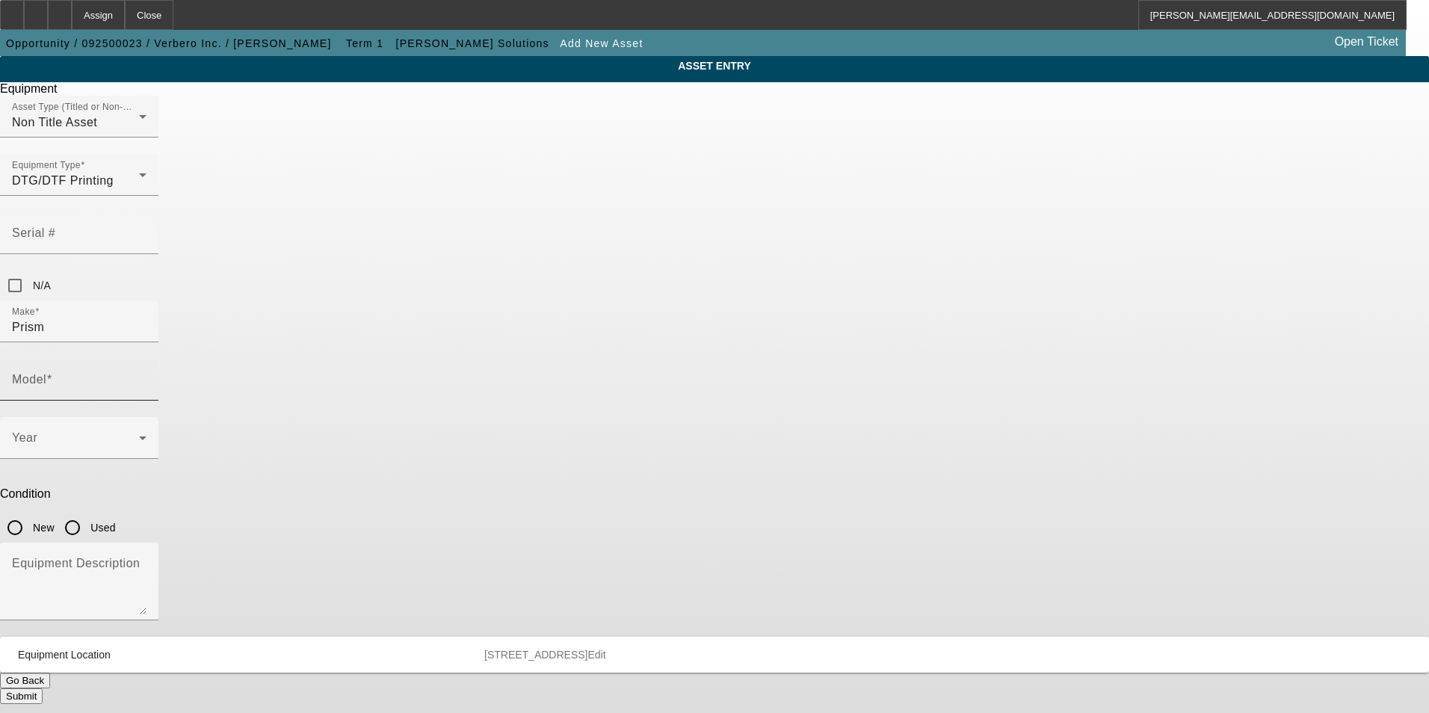
click at [46, 373] on mat-label "Model" at bounding box center [29, 379] width 34 height 13
click at [146, 377] on input "Model" at bounding box center [79, 386] width 135 height 18
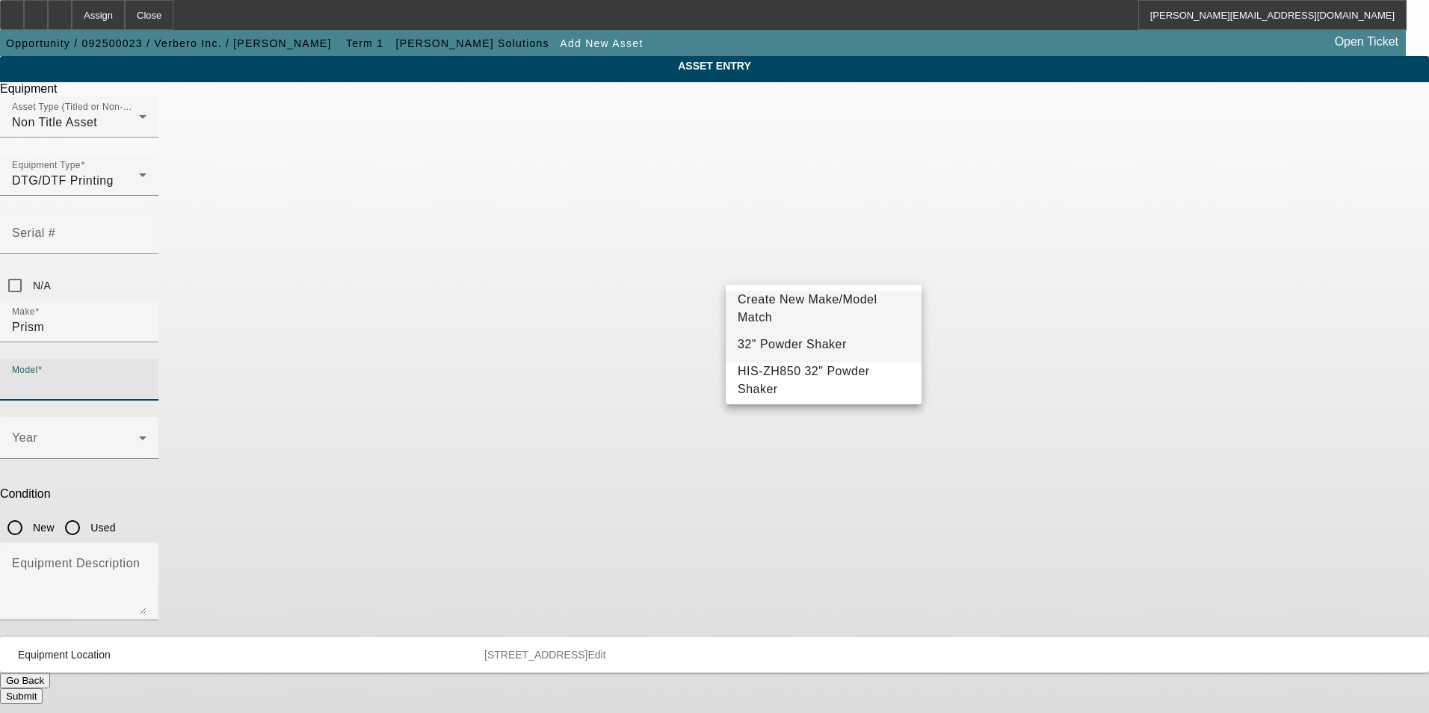
click at [854, 345] on mat-option "32" Powder Shaker" at bounding box center [824, 345] width 196 height 36
type input "32" Powder Shaker"
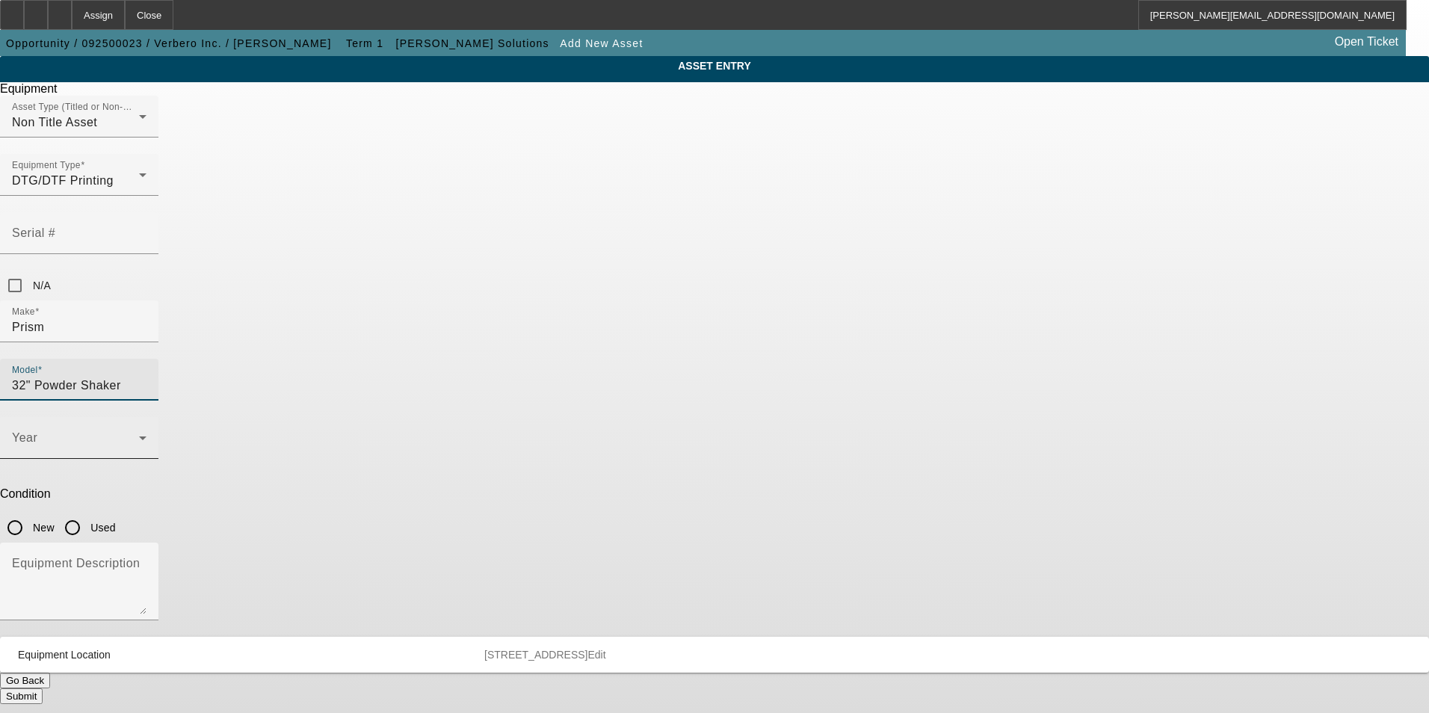
click at [139, 435] on span at bounding box center [75, 444] width 127 height 18
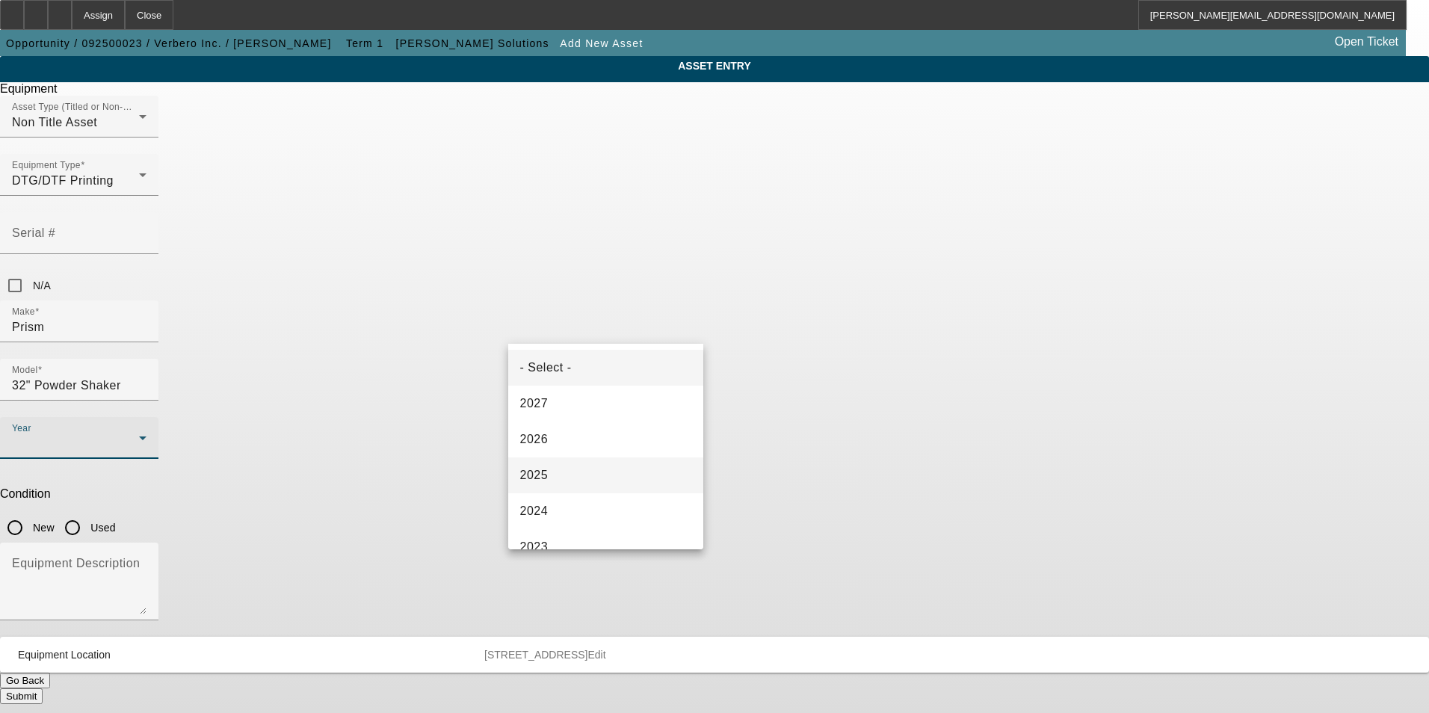
drag, startPoint x: 583, startPoint y: 467, endPoint x: 696, endPoint y: 368, distance: 149.9
click at [584, 468] on mat-option "2025" at bounding box center [606, 475] width 196 height 36
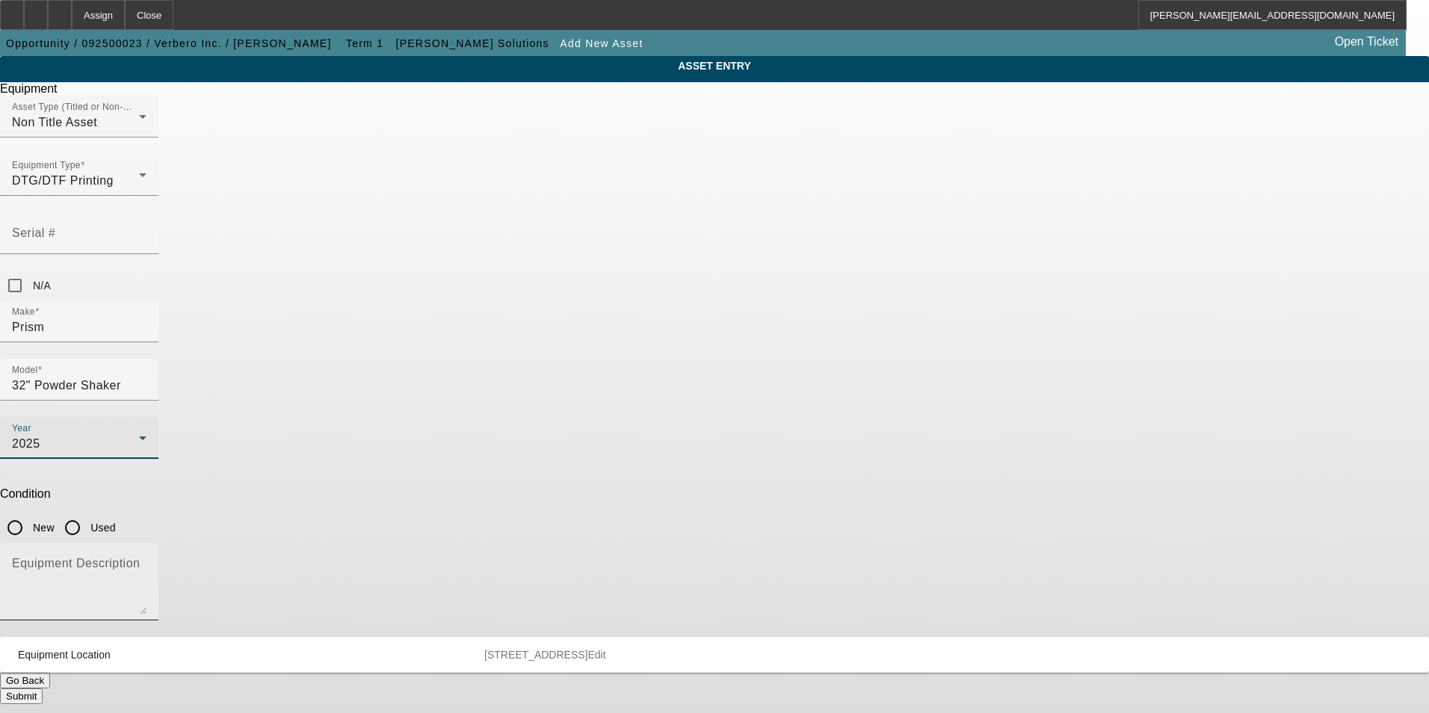
click at [30, 513] on input "New" at bounding box center [15, 528] width 30 height 30
radio input "true"
click at [146, 561] on textarea "Equipment Description" at bounding box center [79, 588] width 135 height 54
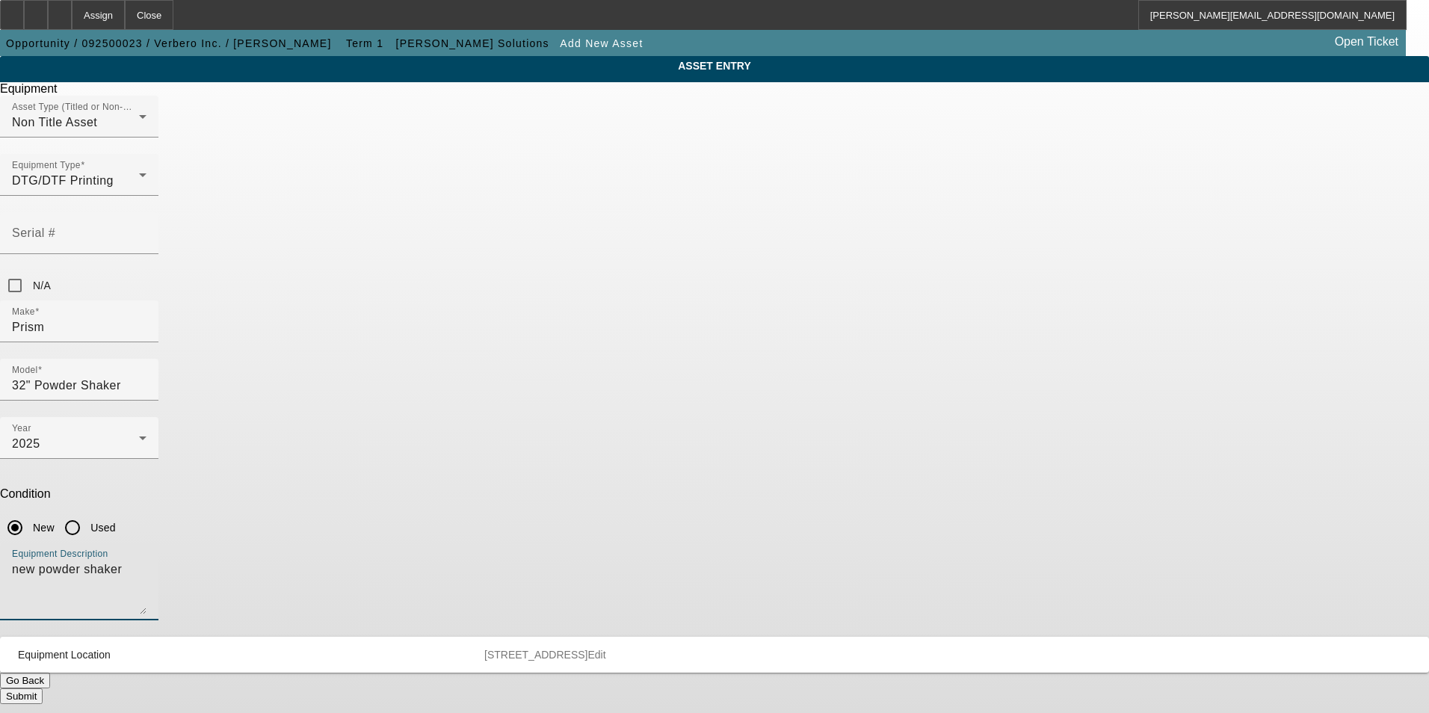
type textarea "new powder shaker"
click at [43, 688] on button "Submit" at bounding box center [21, 696] width 43 height 16
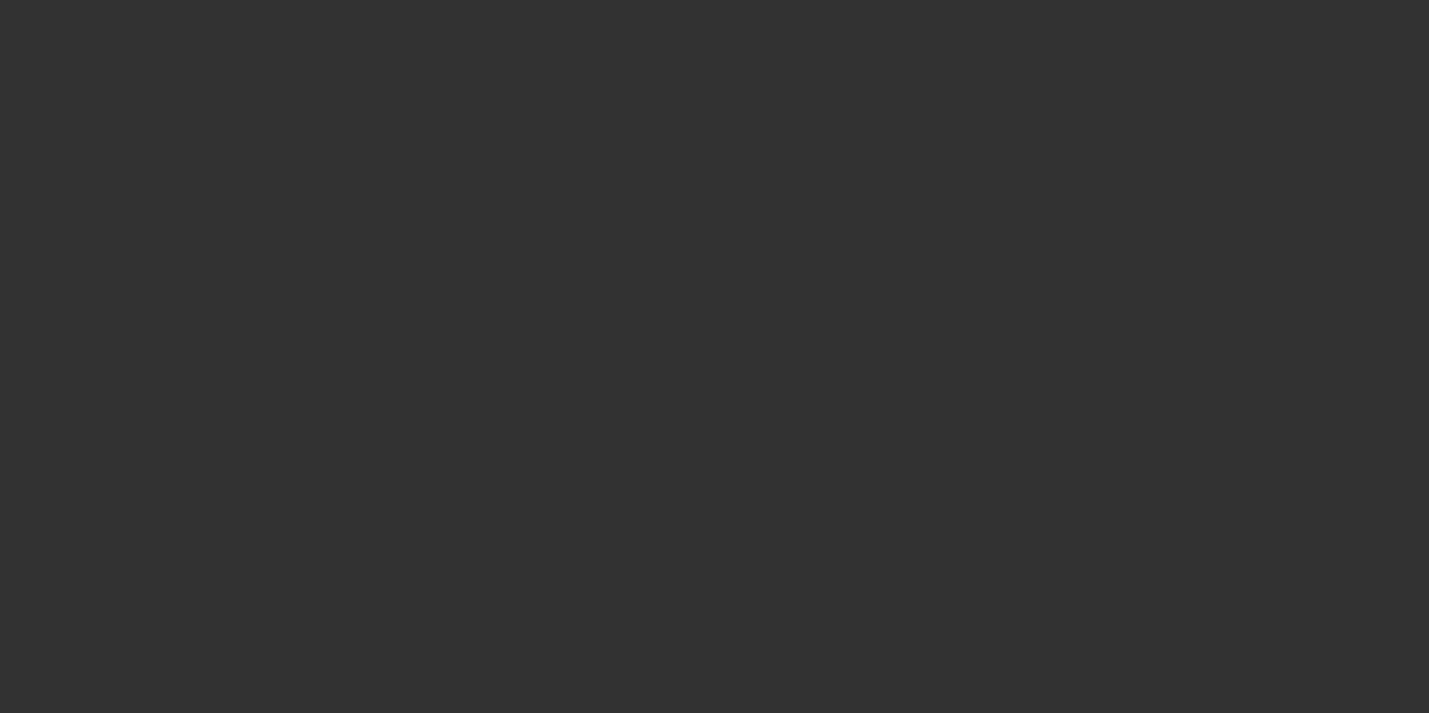
type input "$32,980.00"
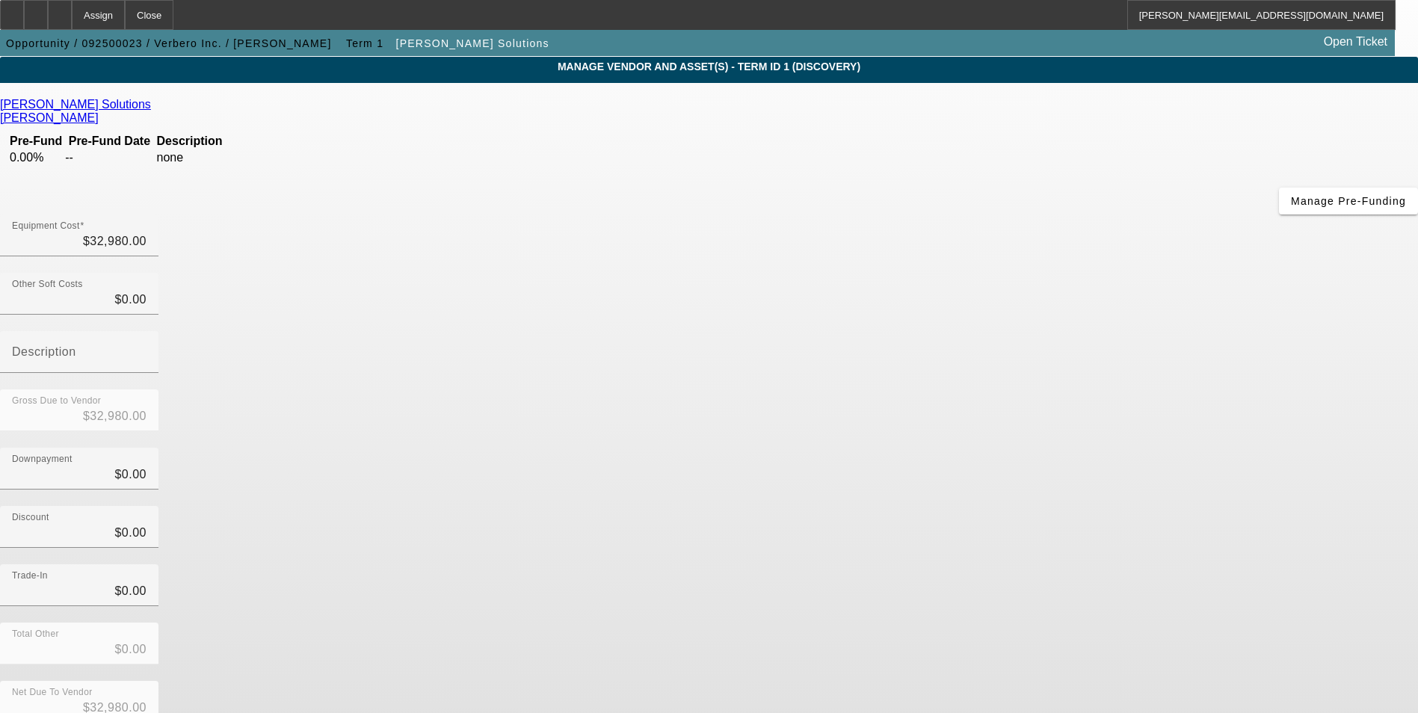
scroll to position [72, 0]
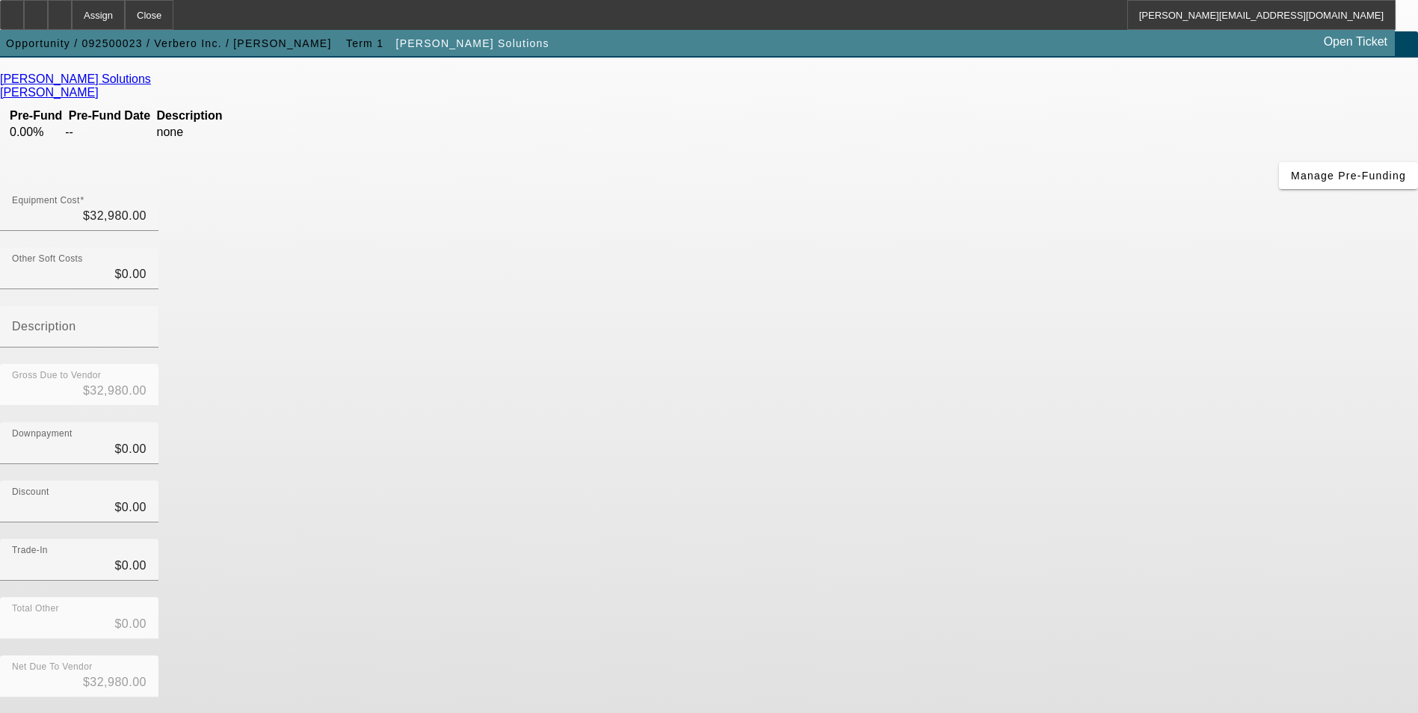
drag, startPoint x: 1075, startPoint y: 569, endPoint x: 1078, endPoint y: 521, distance: 48.6
click at [43, 712] on button "Submit" at bounding box center [21, 722] width 43 height 16
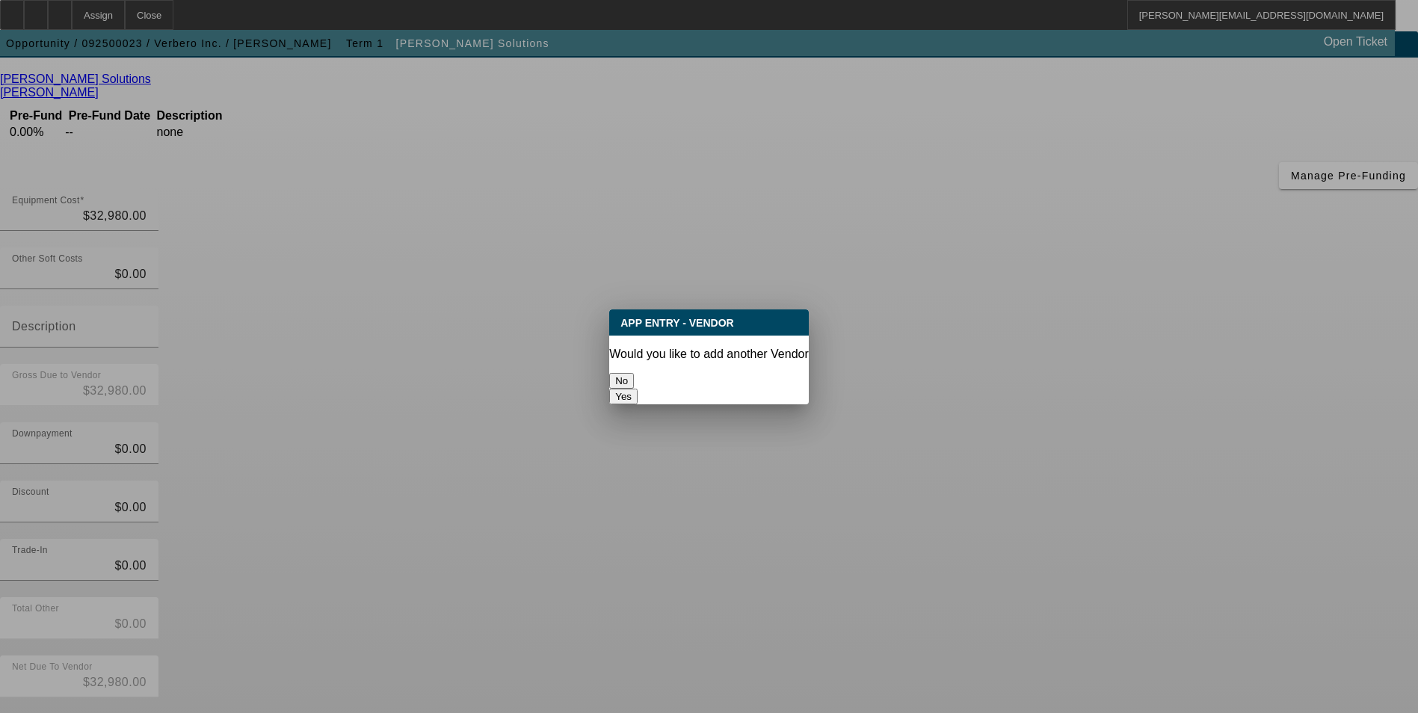
scroll to position [0, 0]
click at [634, 375] on button "No" at bounding box center [621, 381] width 25 height 16
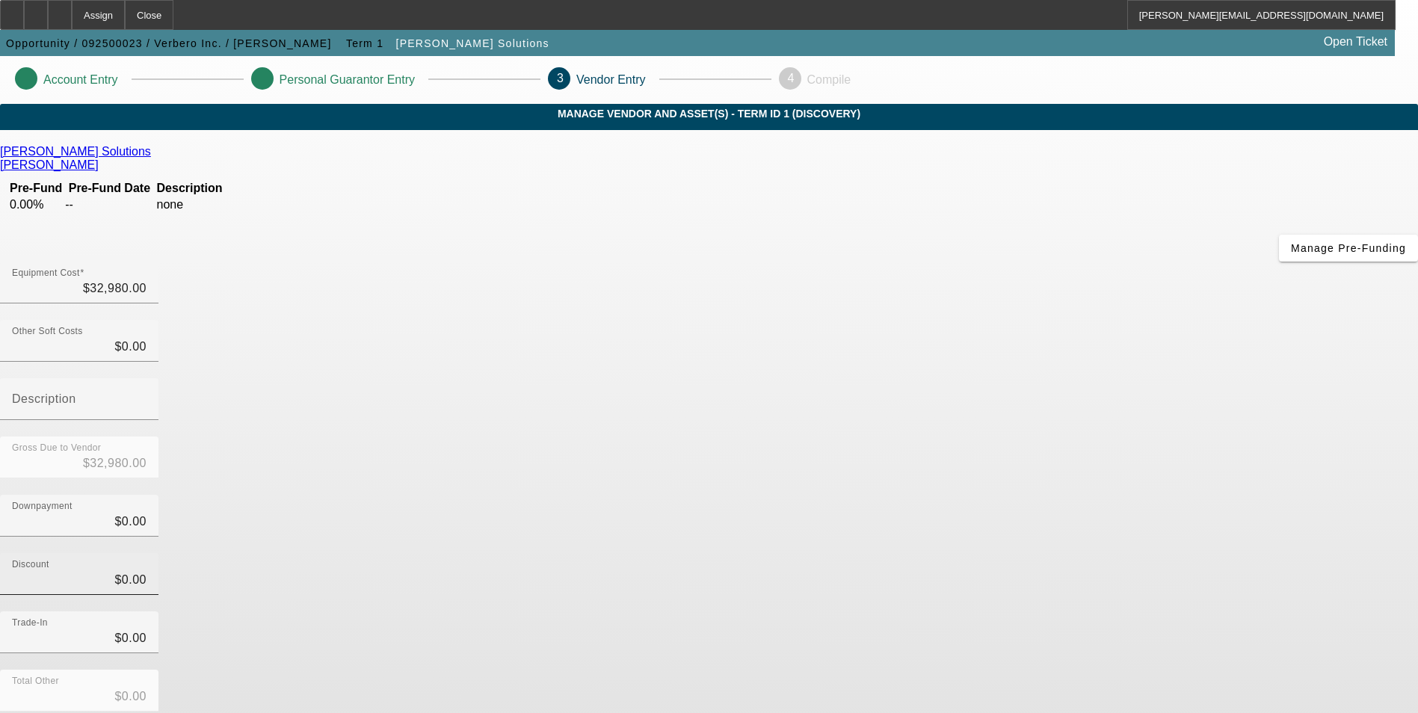
scroll to position [72, 0]
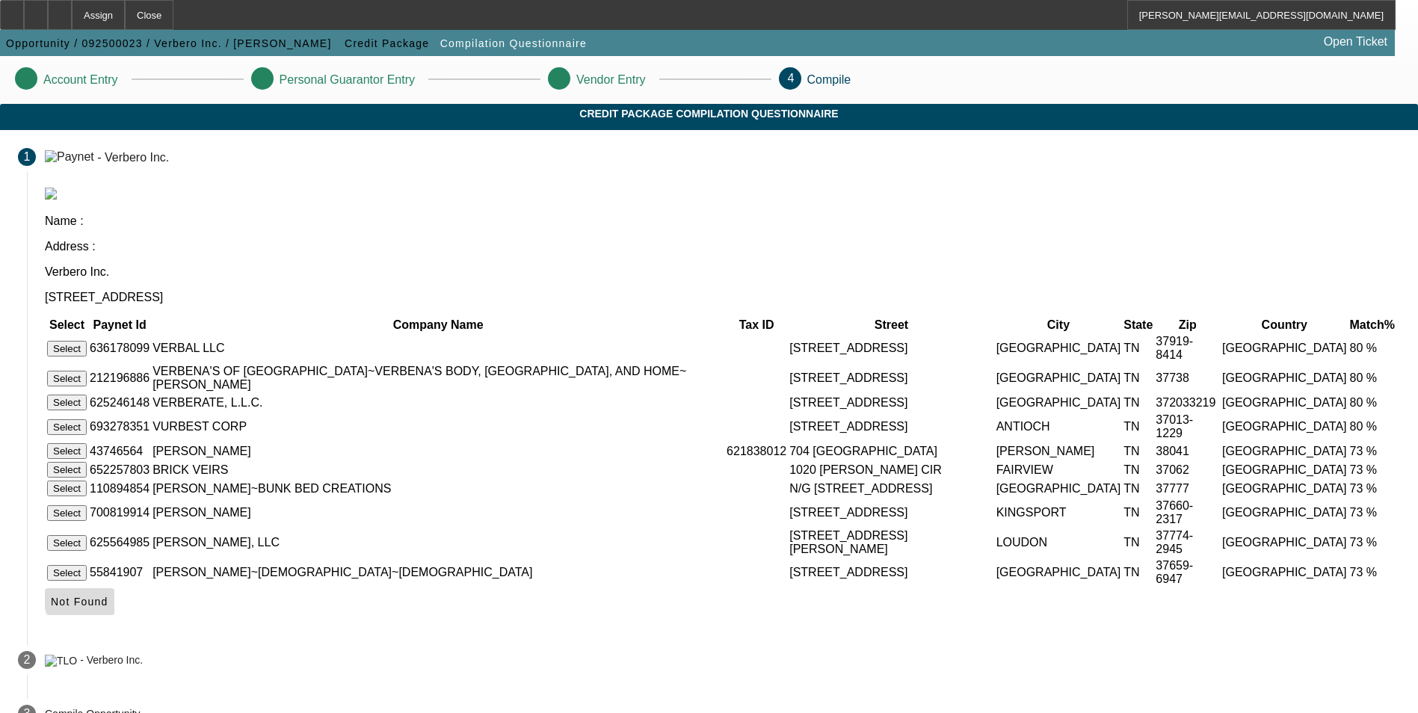
click at [108, 596] on span "Not Found" at bounding box center [80, 602] width 58 height 12
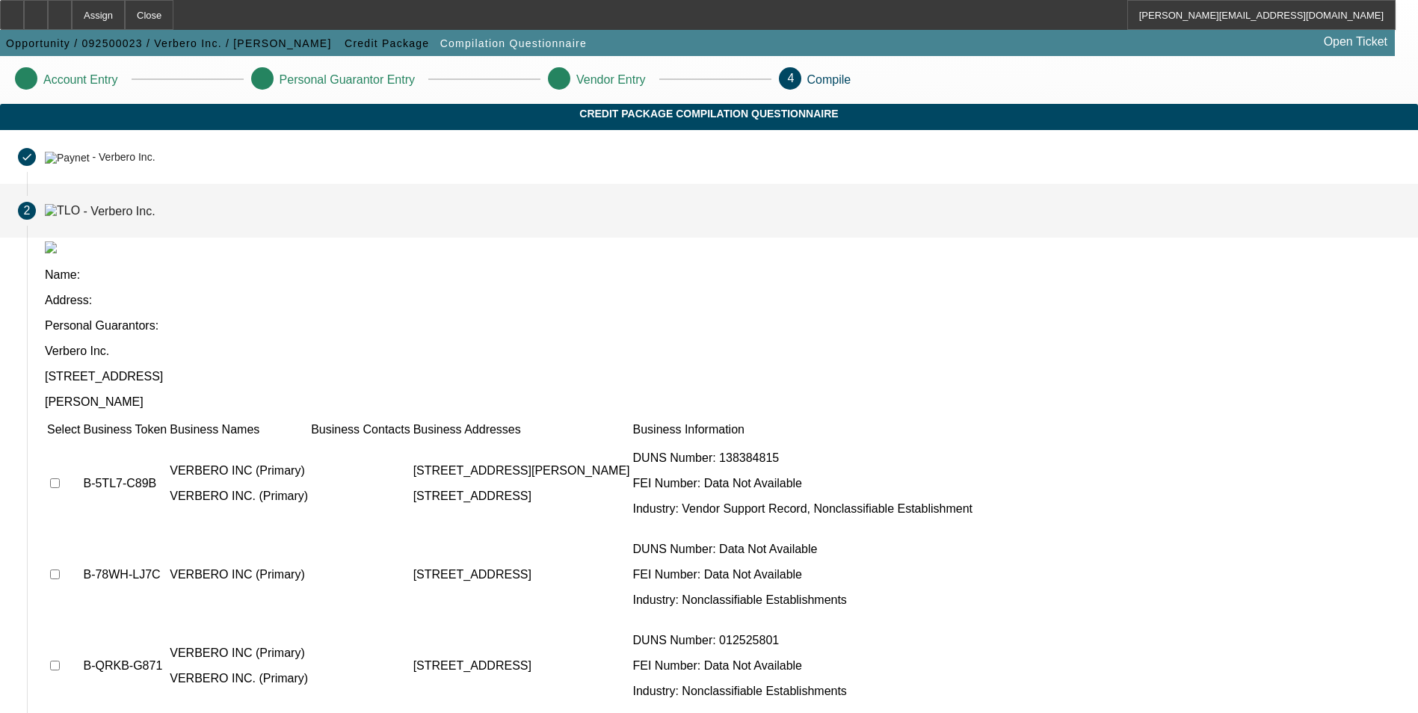
click at [60, 478] on input "checkbox" at bounding box center [55, 483] width 10 height 10
checkbox input "true"
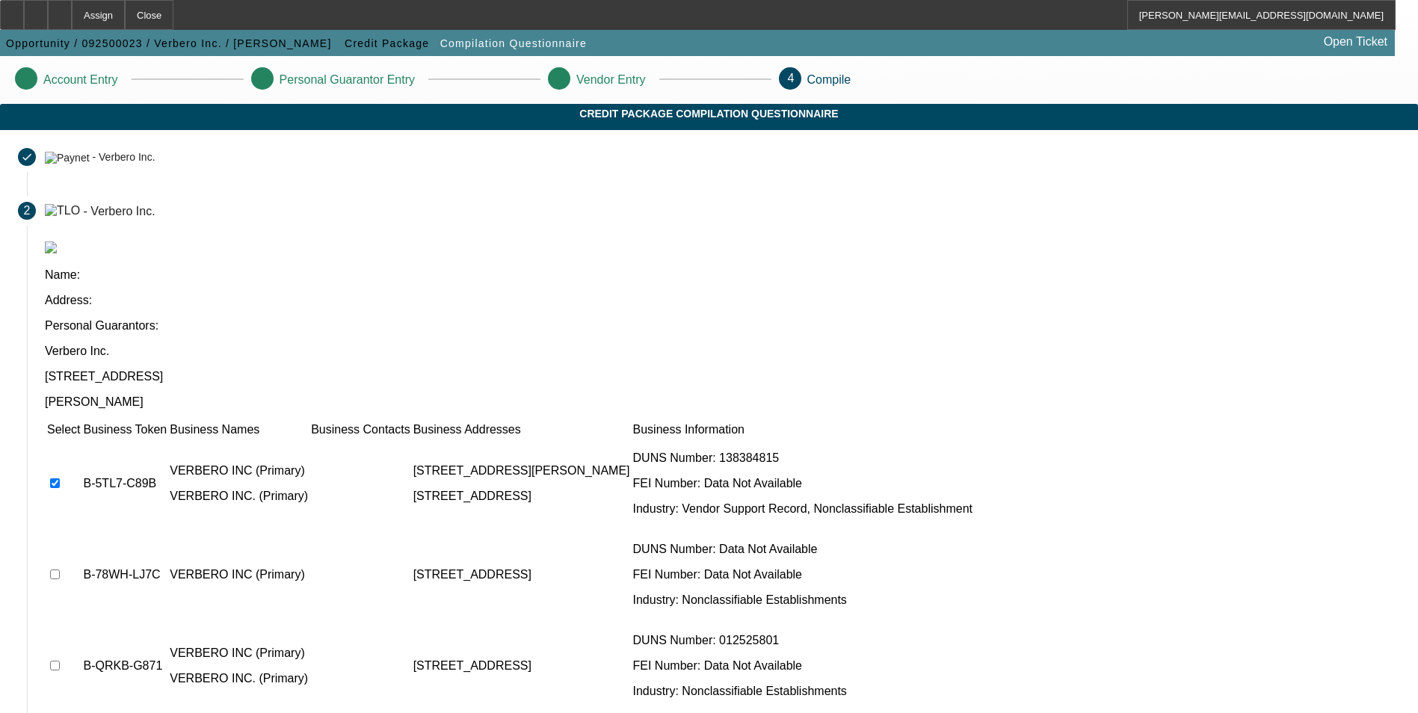
click at [60, 569] on input "checkbox" at bounding box center [55, 574] width 10 height 10
checkbox input "true"
click at [60, 661] on input "checkbox" at bounding box center [55, 666] width 10 height 10
checkbox input "true"
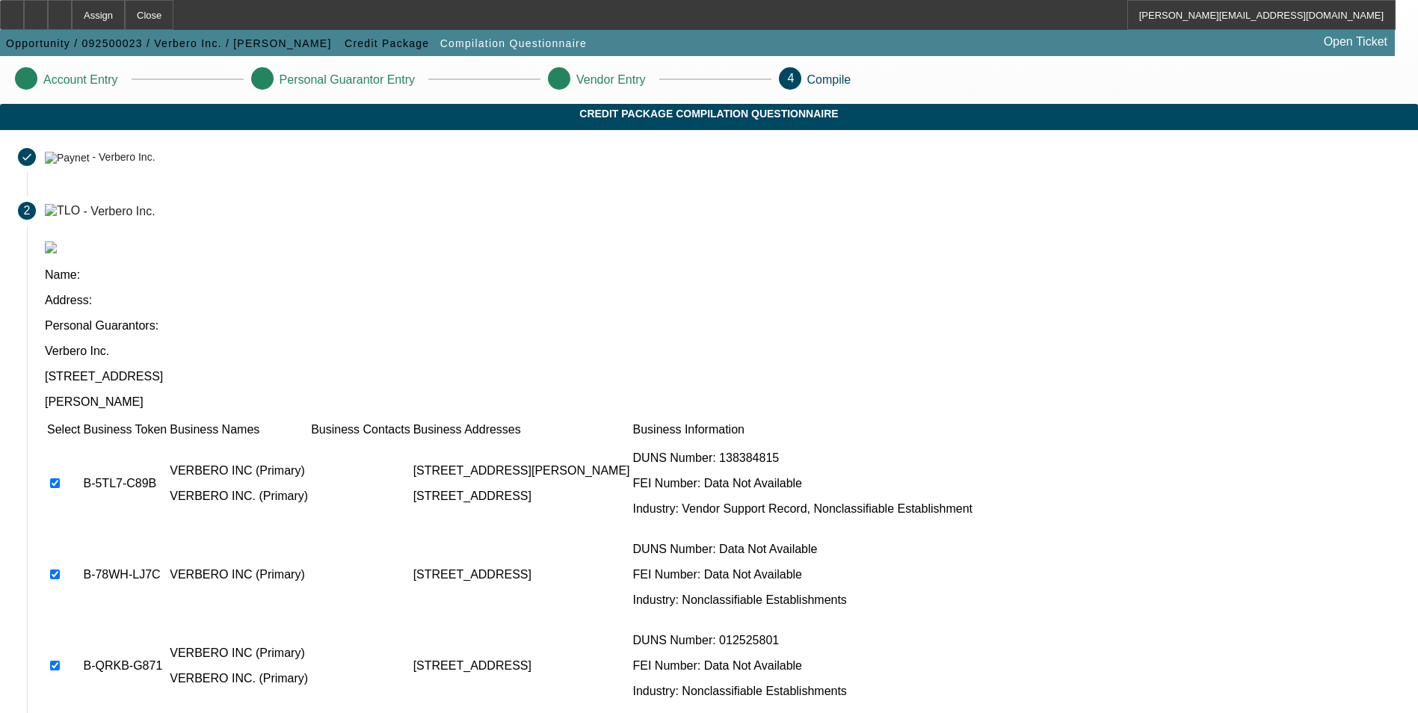
checkbox input "true"
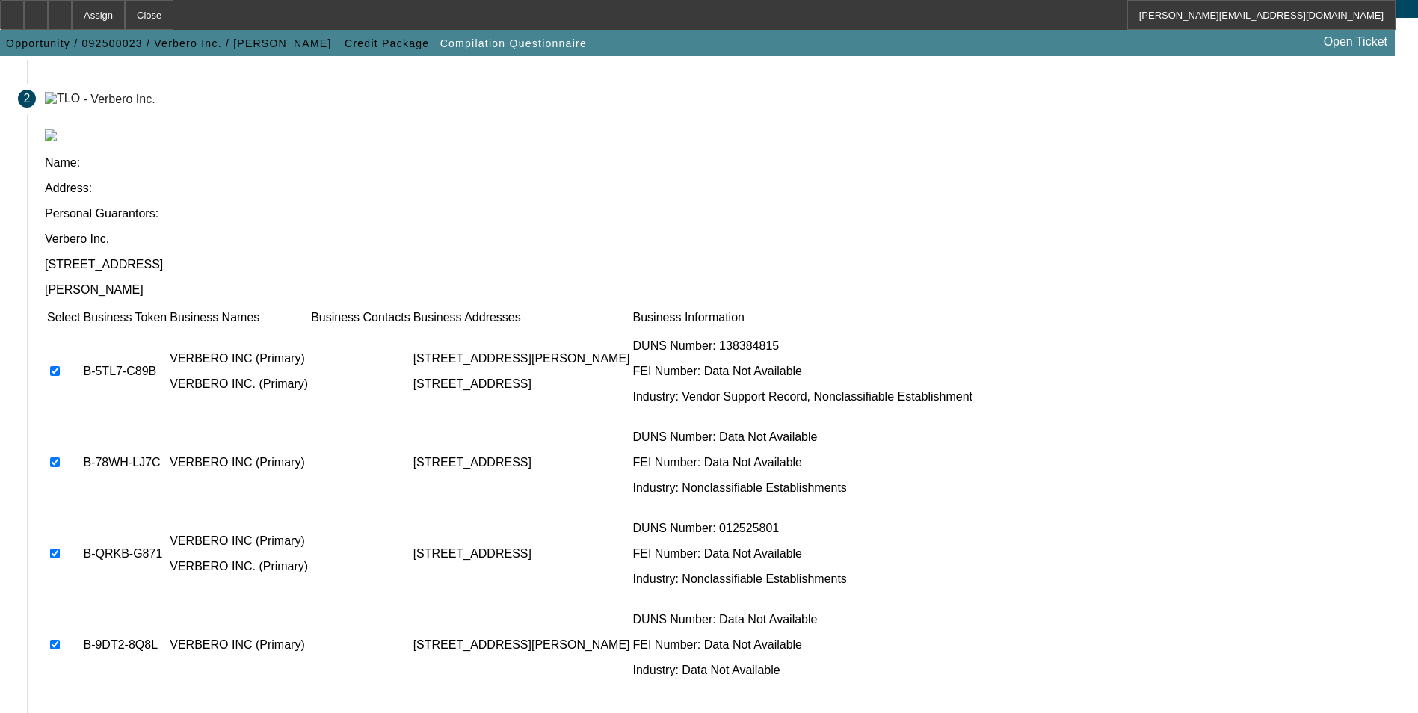
scroll to position [114, 0]
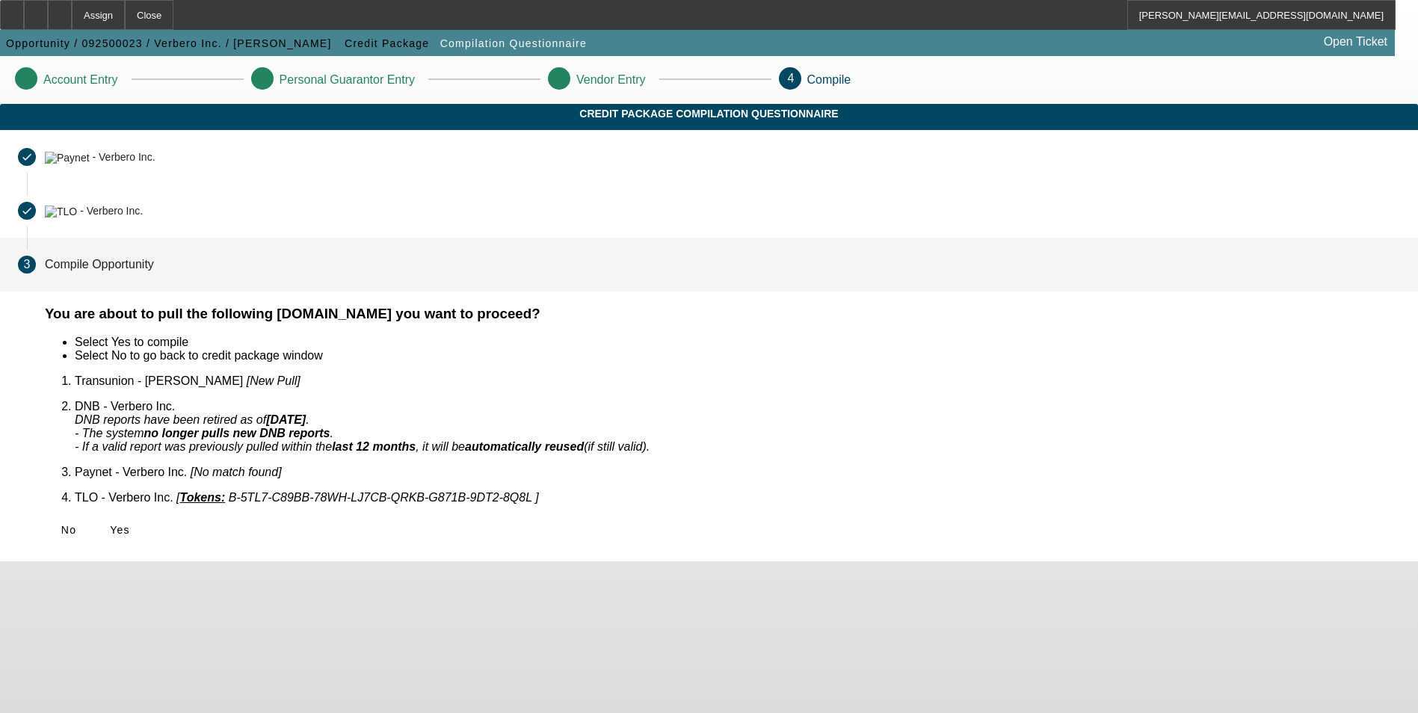
scroll to position [0, 0]
click at [130, 524] on span "Yes" at bounding box center [120, 530] width 20 height 12
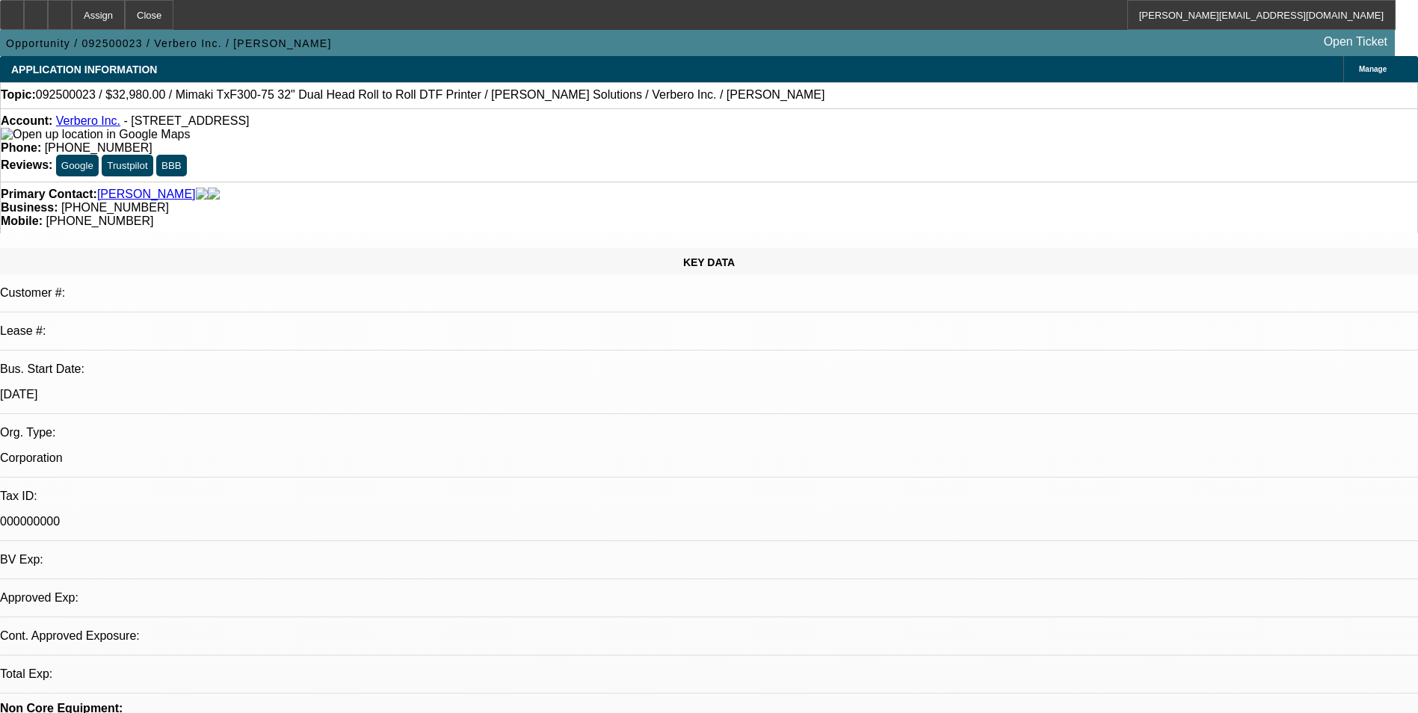
select select "0"
select select "2"
select select "0.1"
select select "1"
select select "2"
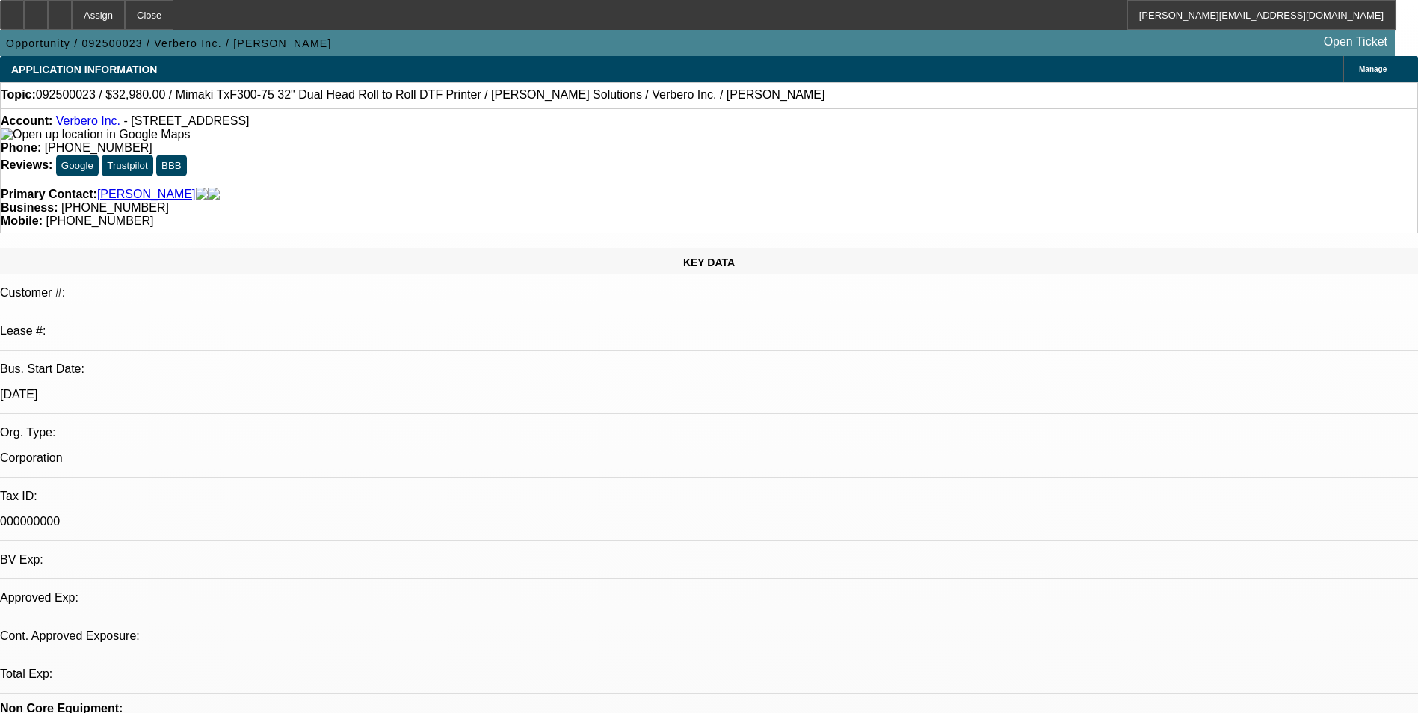
select select "4"
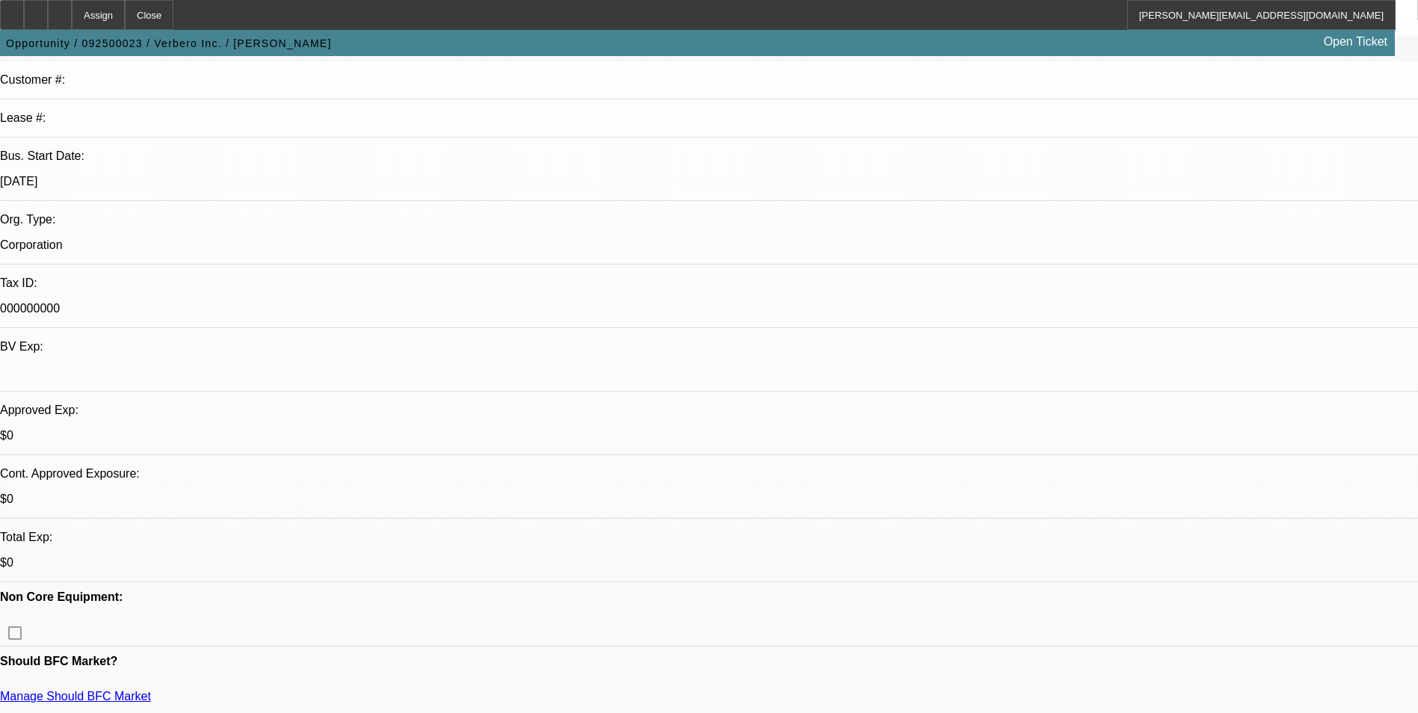
scroll to position [374, 0]
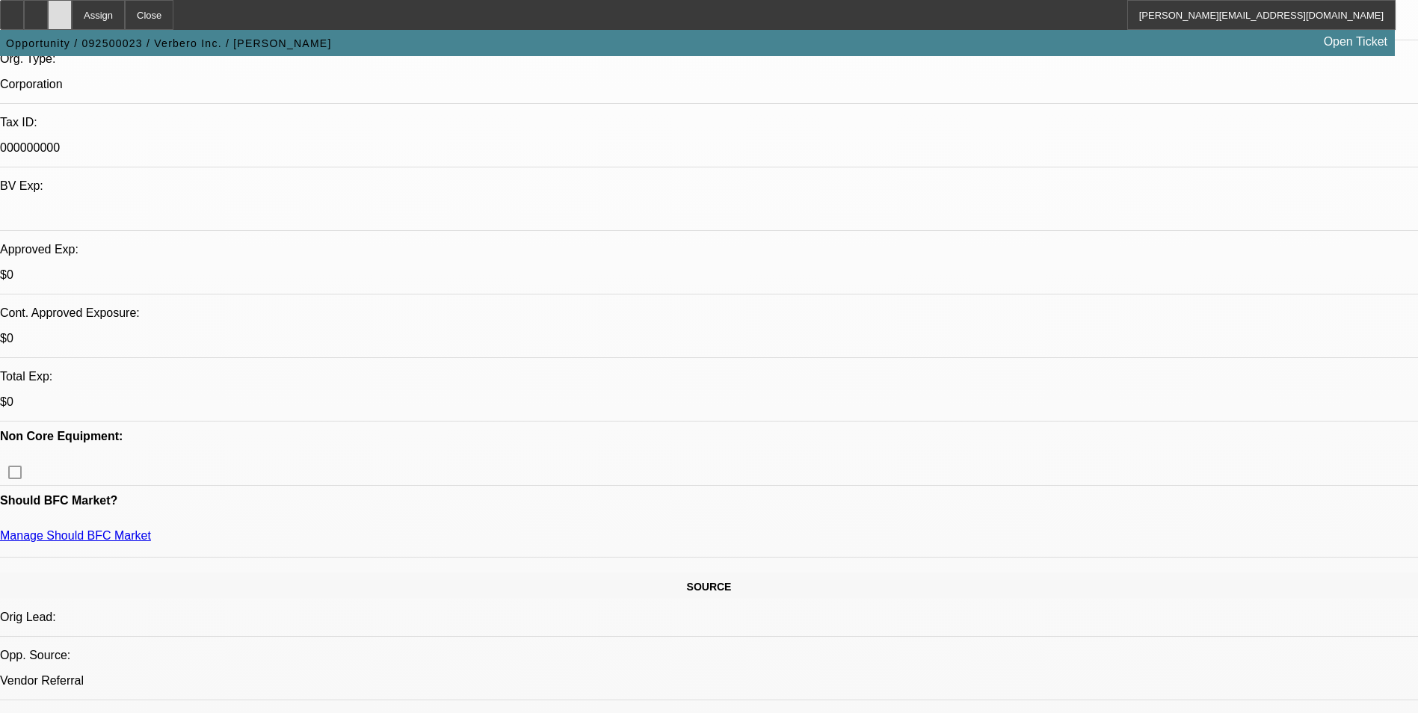
click at [60, 10] on icon at bounding box center [60, 10] width 0 height 0
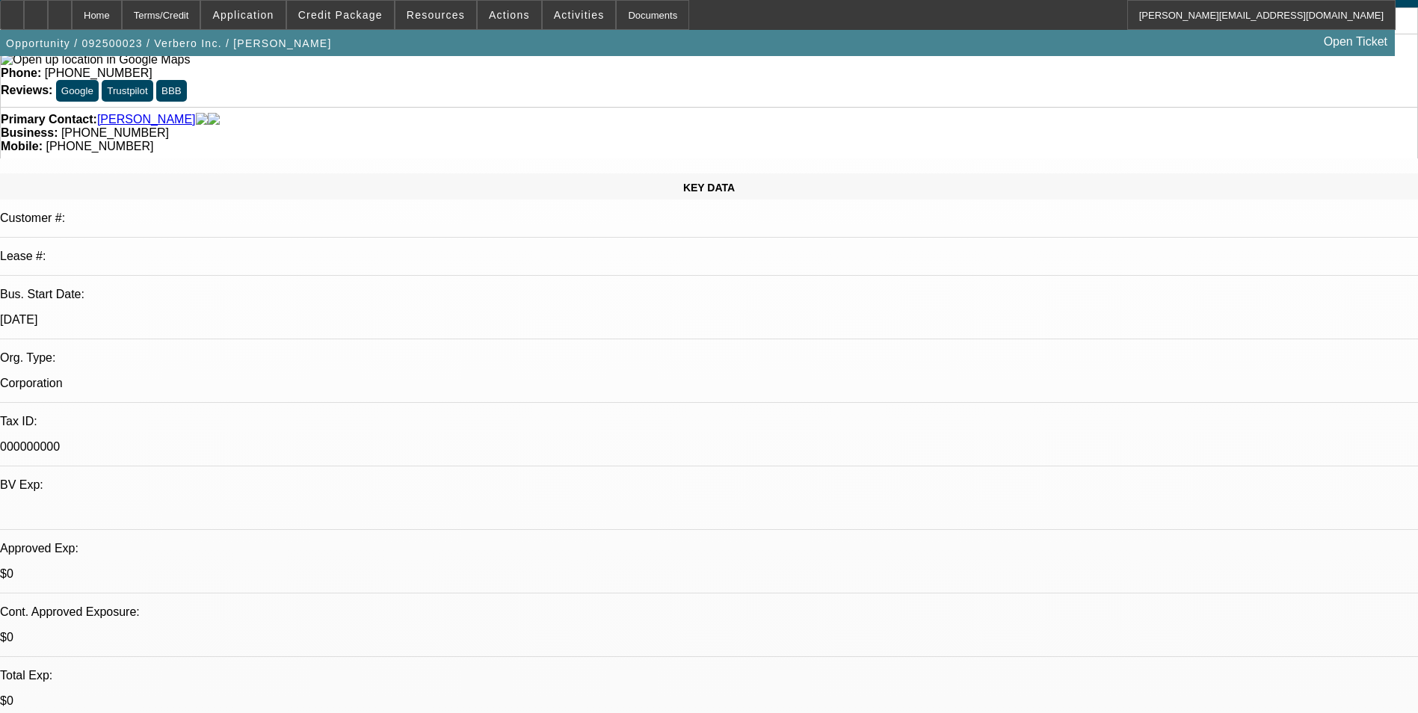
select select "0"
select select "2"
select select "0.1"
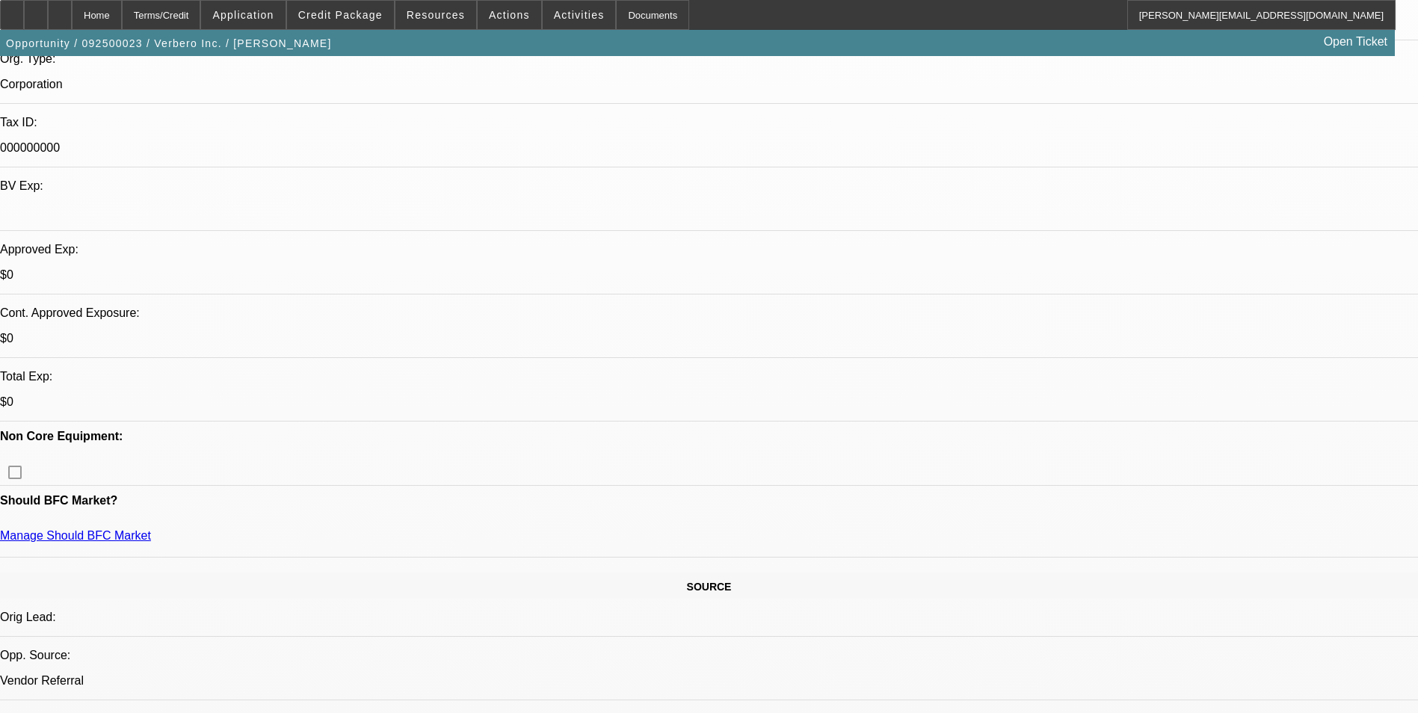
select select "1"
select select "2"
select select "4"
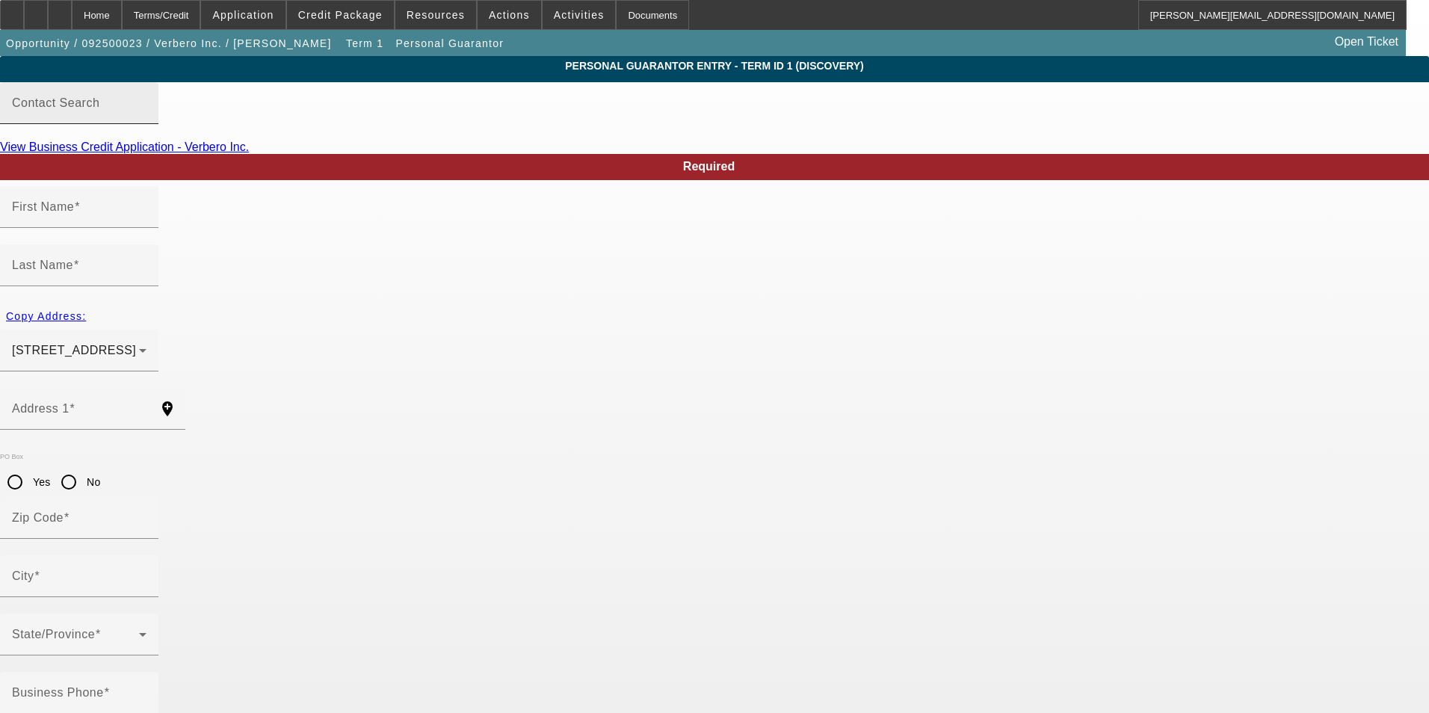
type input "Andy"
type input "Sutton"
type input "5004 Cobbler Ridge Road"
radio input "true"
type input "37064"
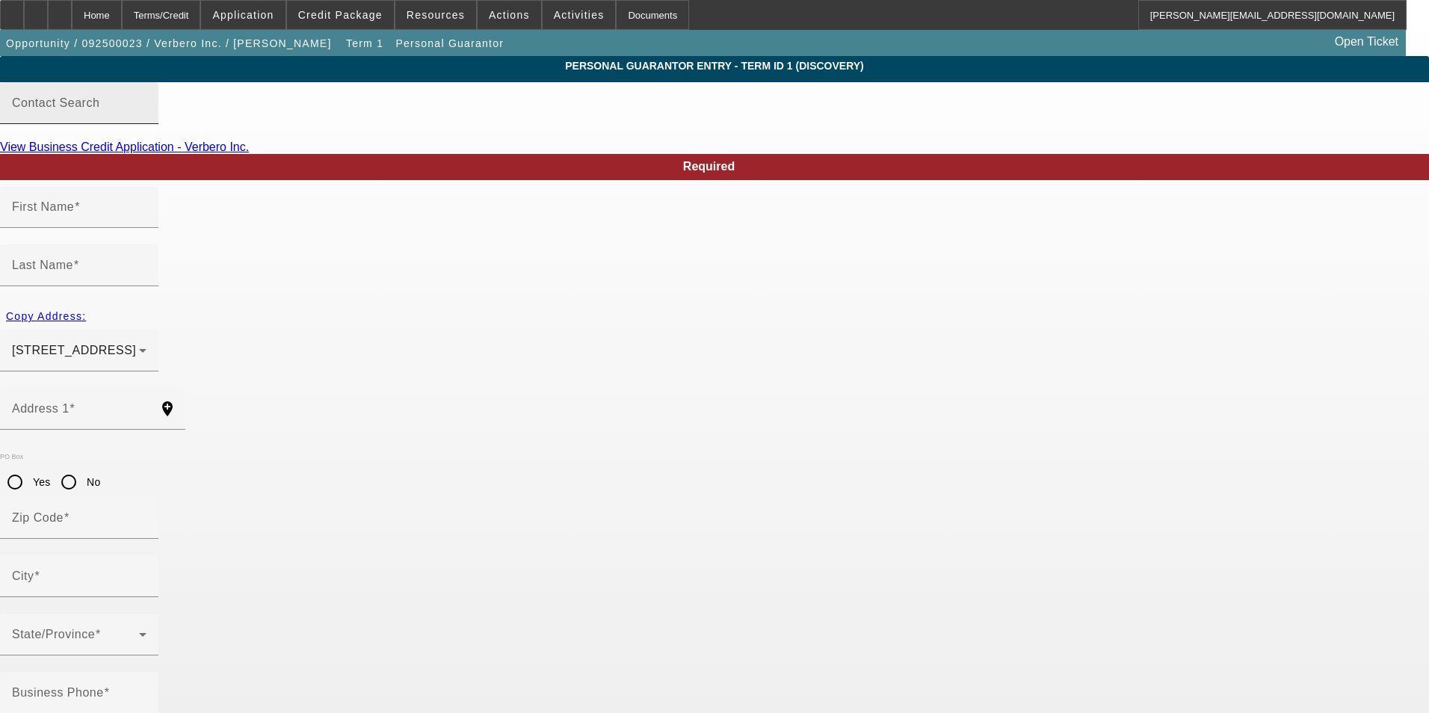
type input "Franklin"
type input "[PHONE_NUMBER]"
type input "83"
type input "373-21-0444"
type input "andy@verbero.com"
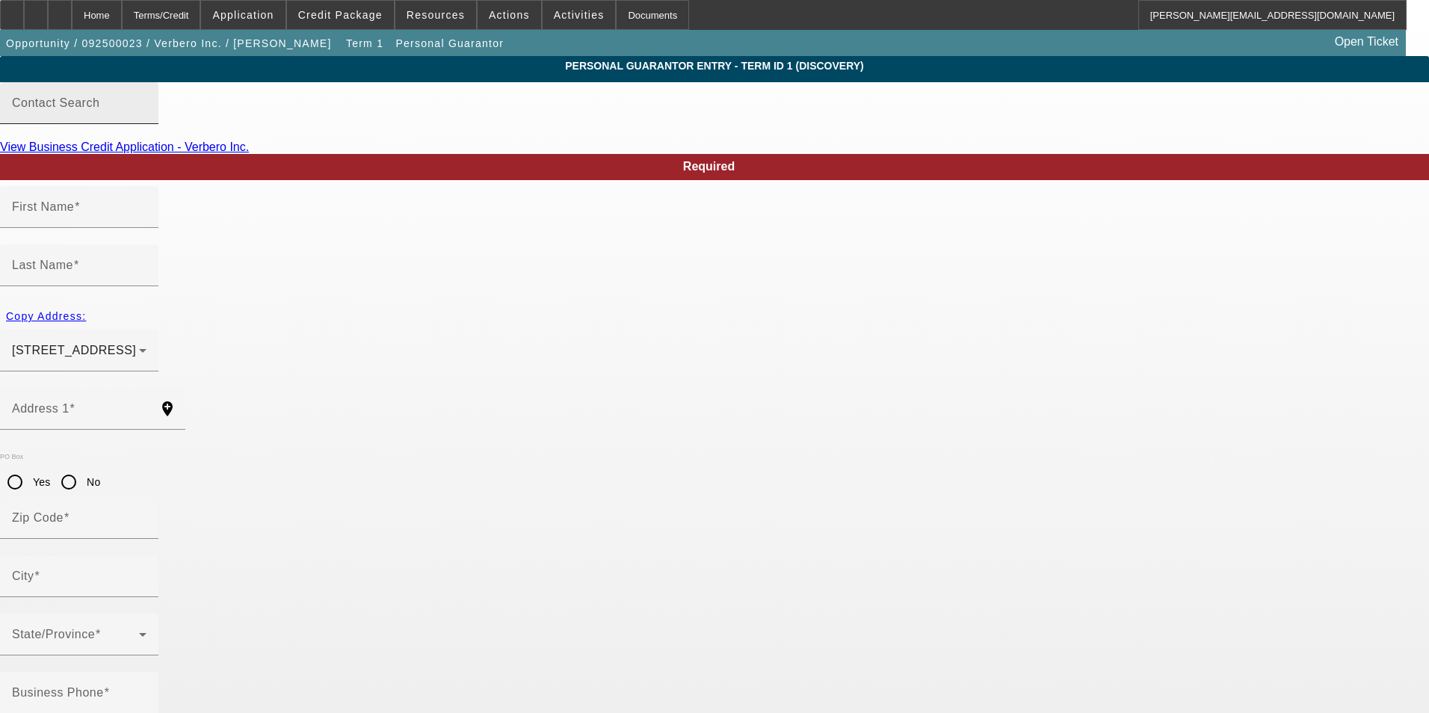
type input "[PHONE_NUMBER]"
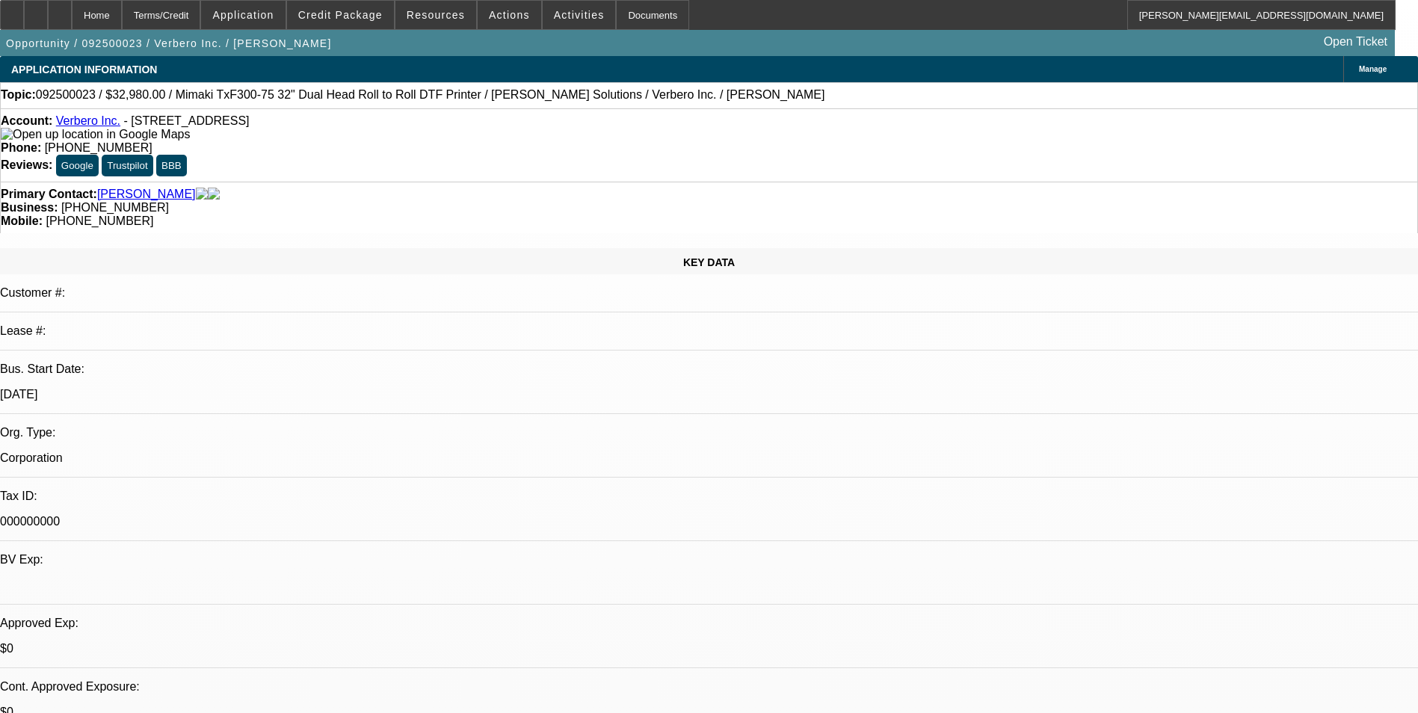
select select "0"
select select "2"
select select "0.1"
select select "4"
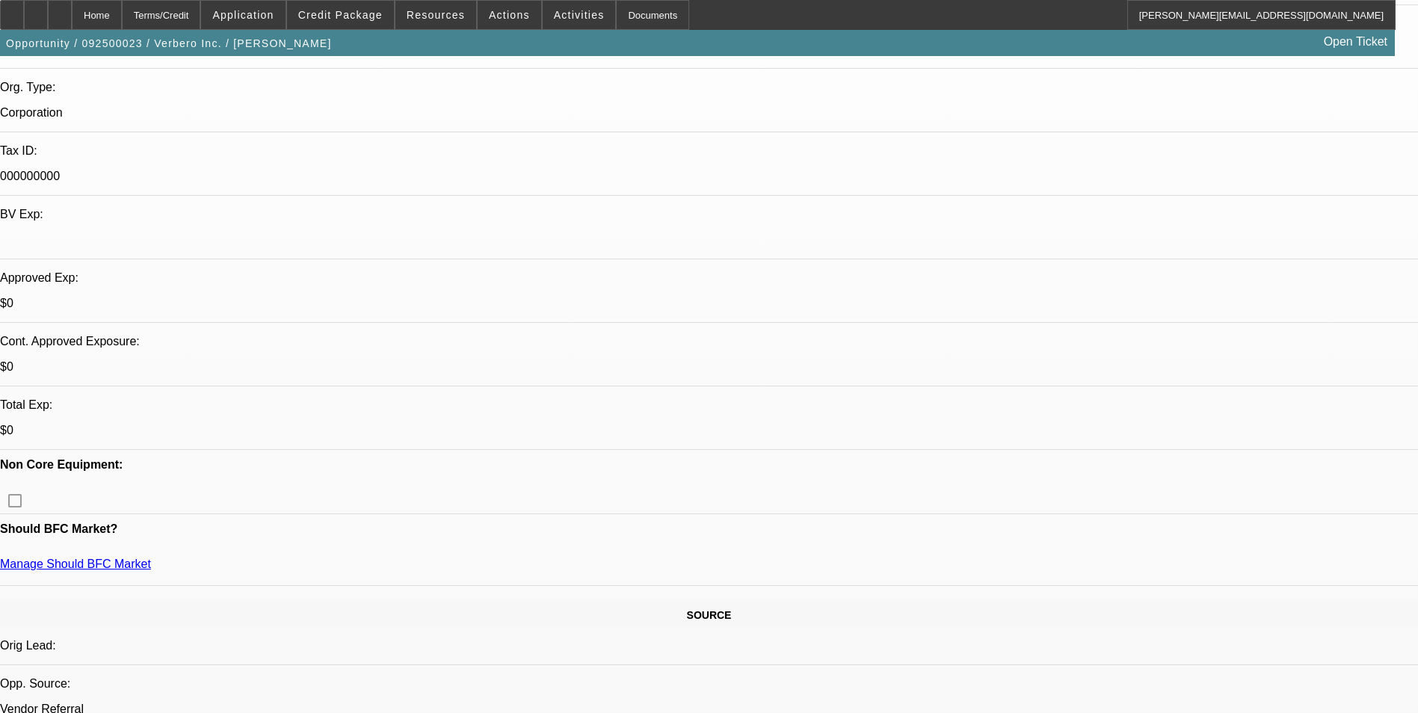
scroll to position [523, 0]
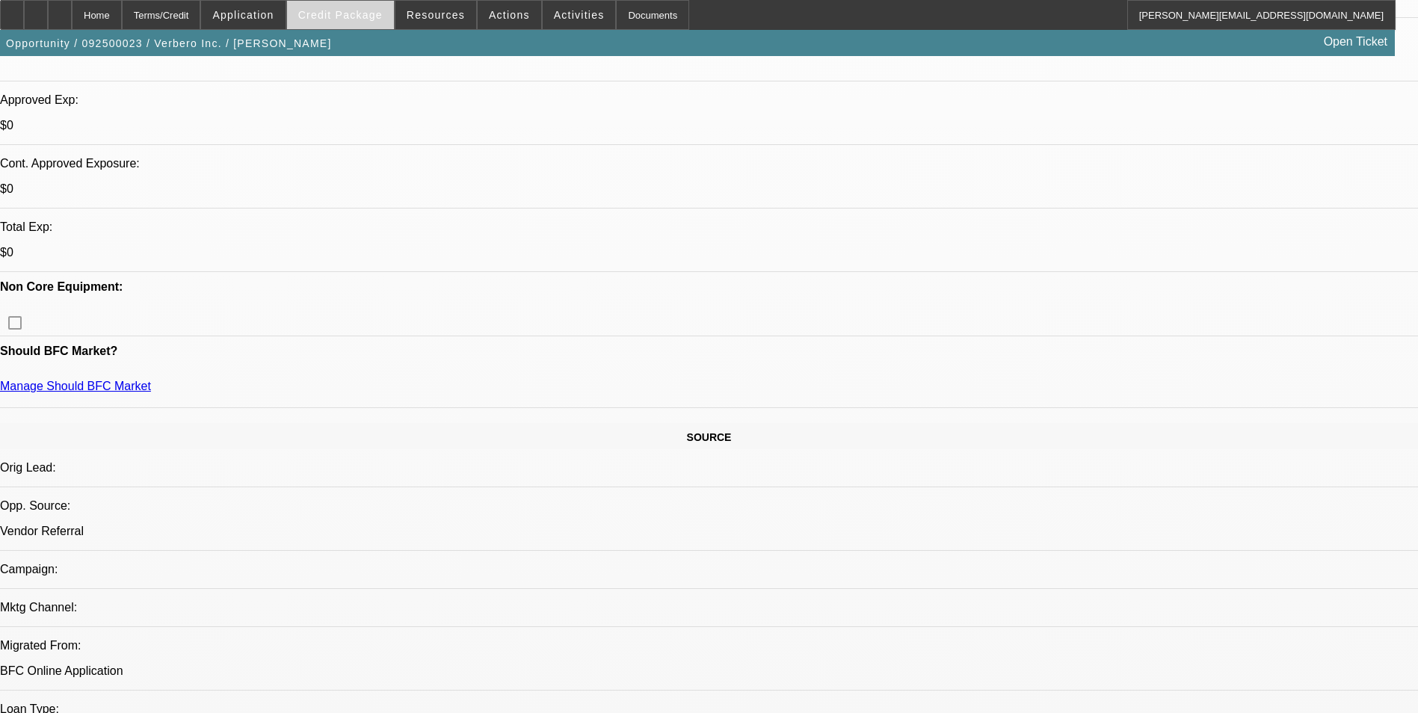
click at [376, 18] on span "Credit Package" at bounding box center [340, 15] width 84 height 12
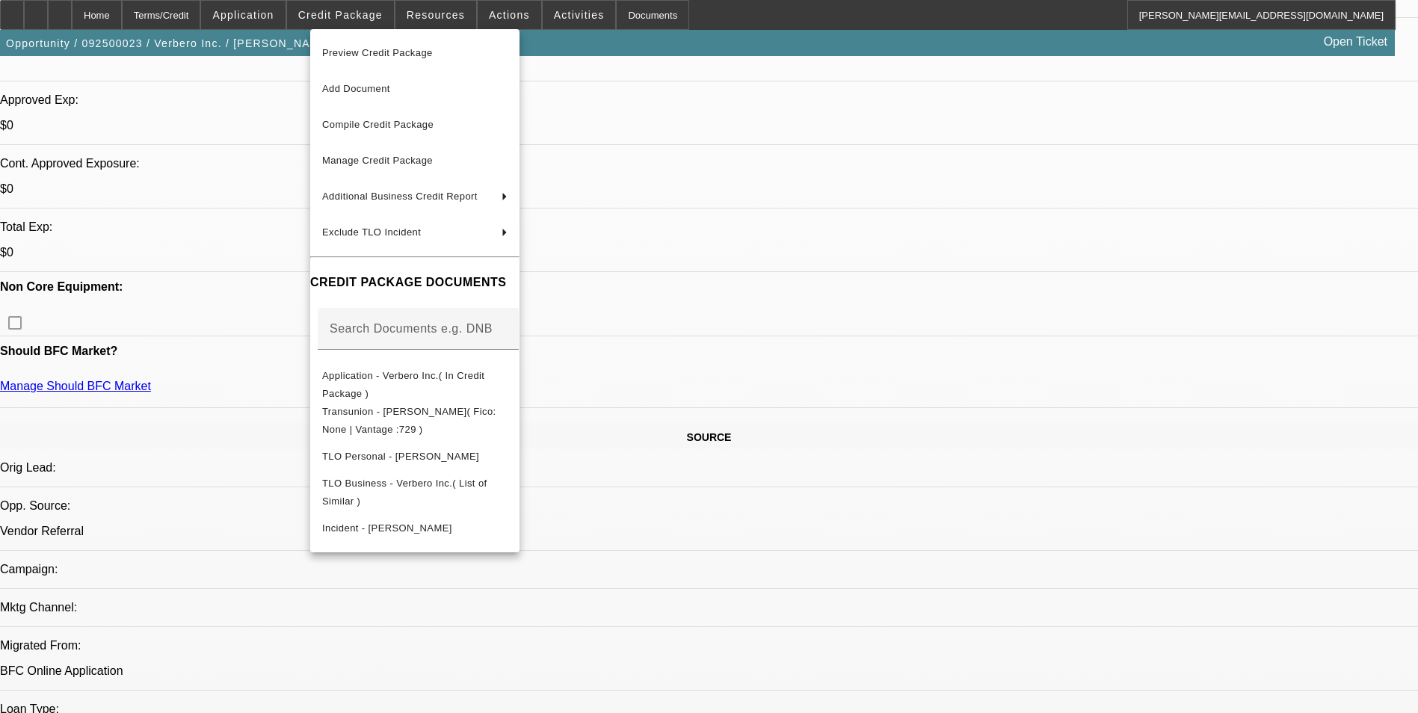
click at [830, 494] on div at bounding box center [709, 356] width 1418 height 713
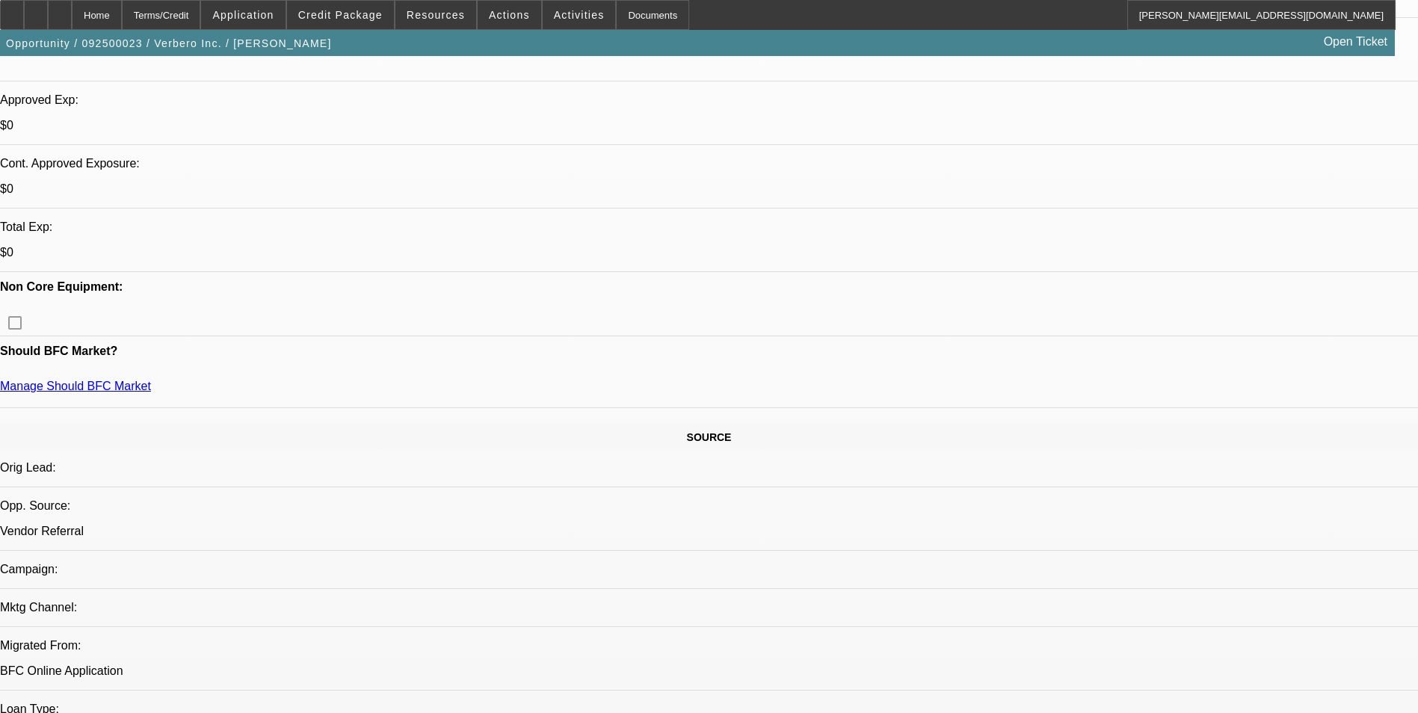
scroll to position [448, 0]
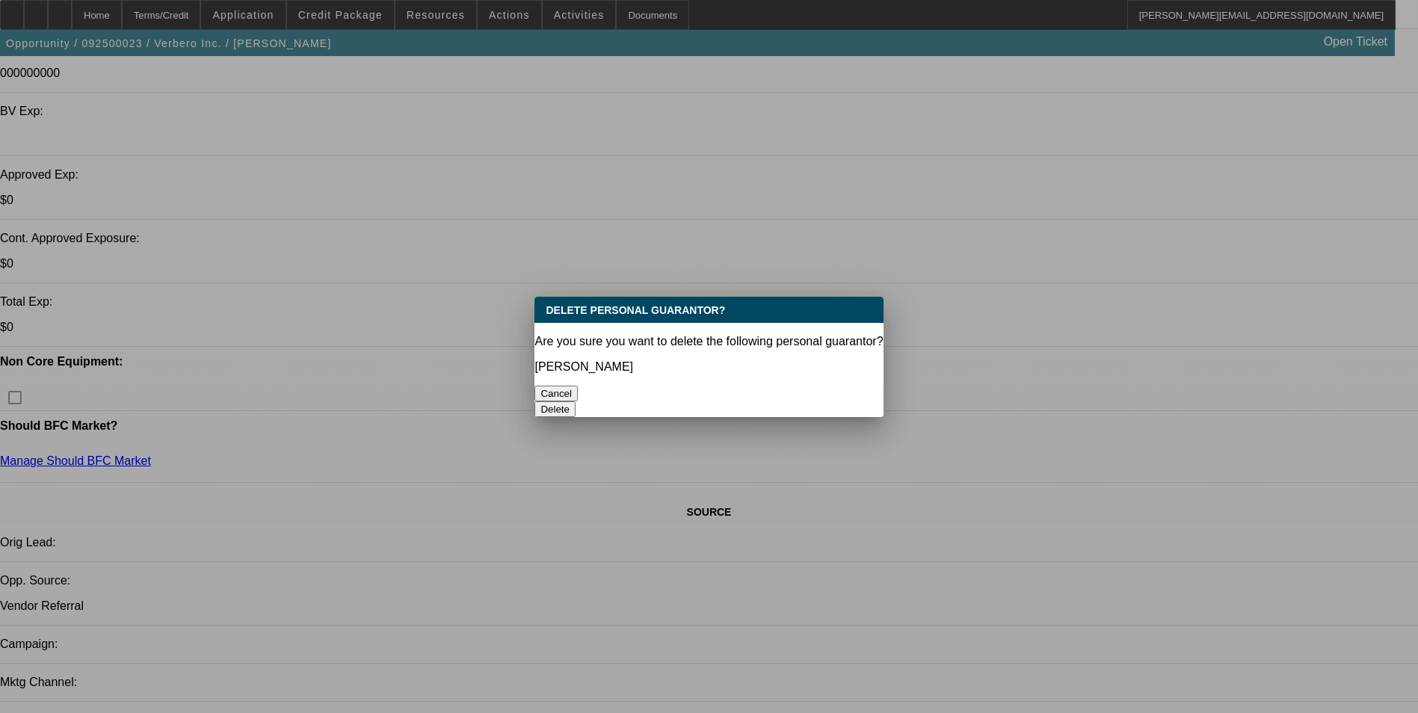
scroll to position [0, 0]
click at [578, 386] on button "Cancel" at bounding box center [555, 394] width 43 height 16
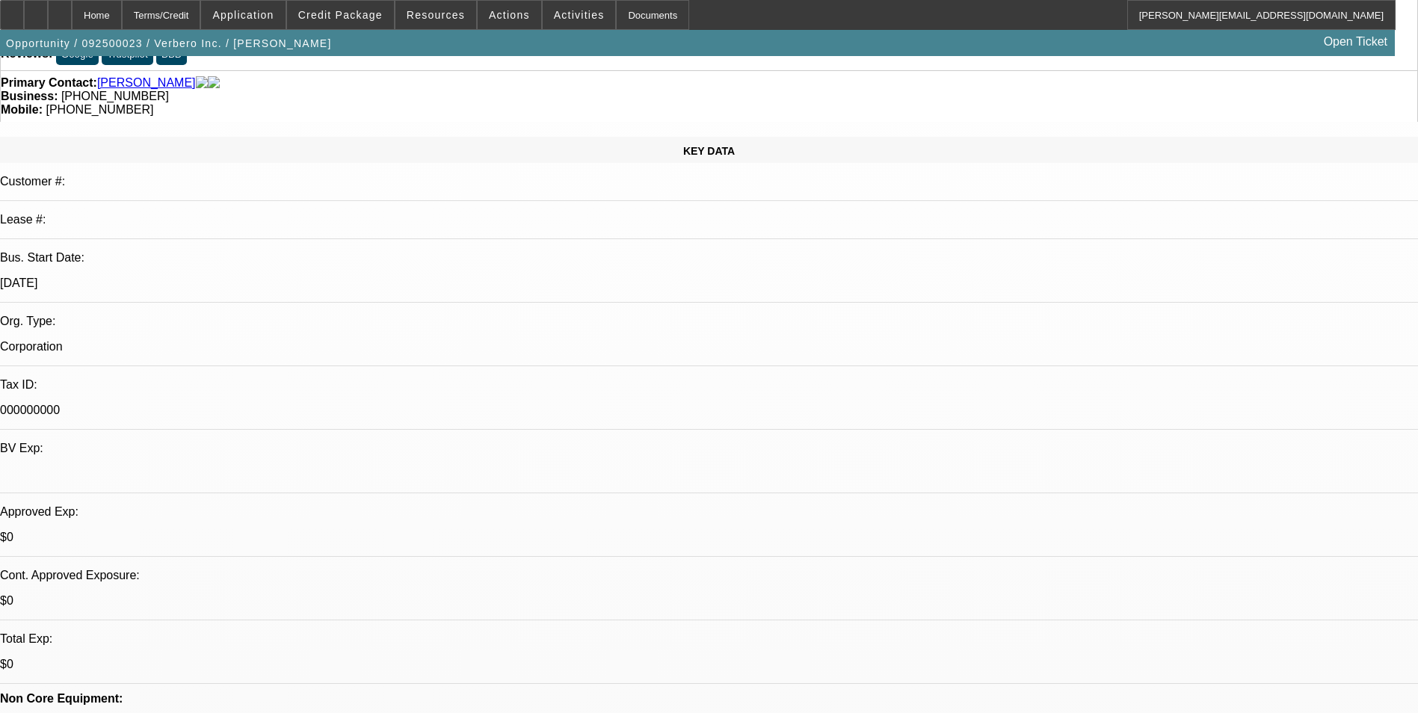
scroll to position [75, 0]
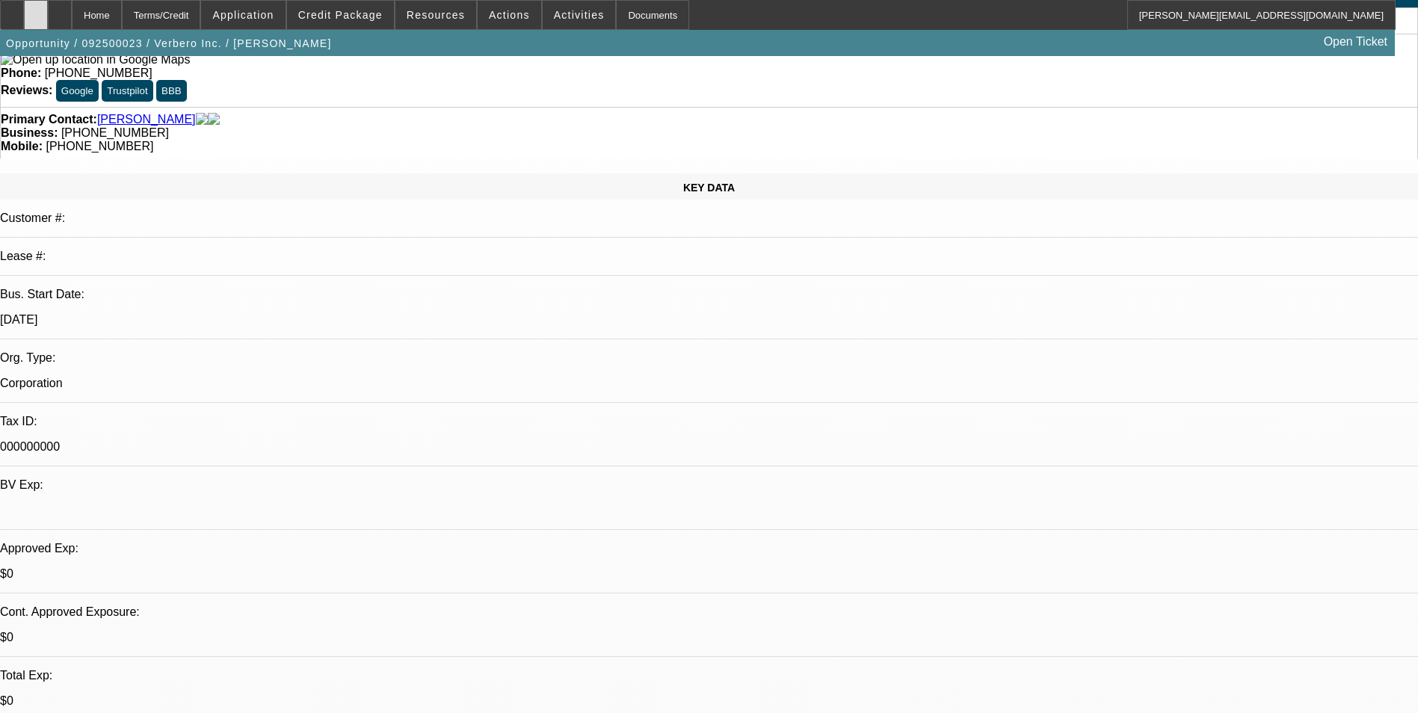
click at [48, 19] on div at bounding box center [36, 15] width 24 height 30
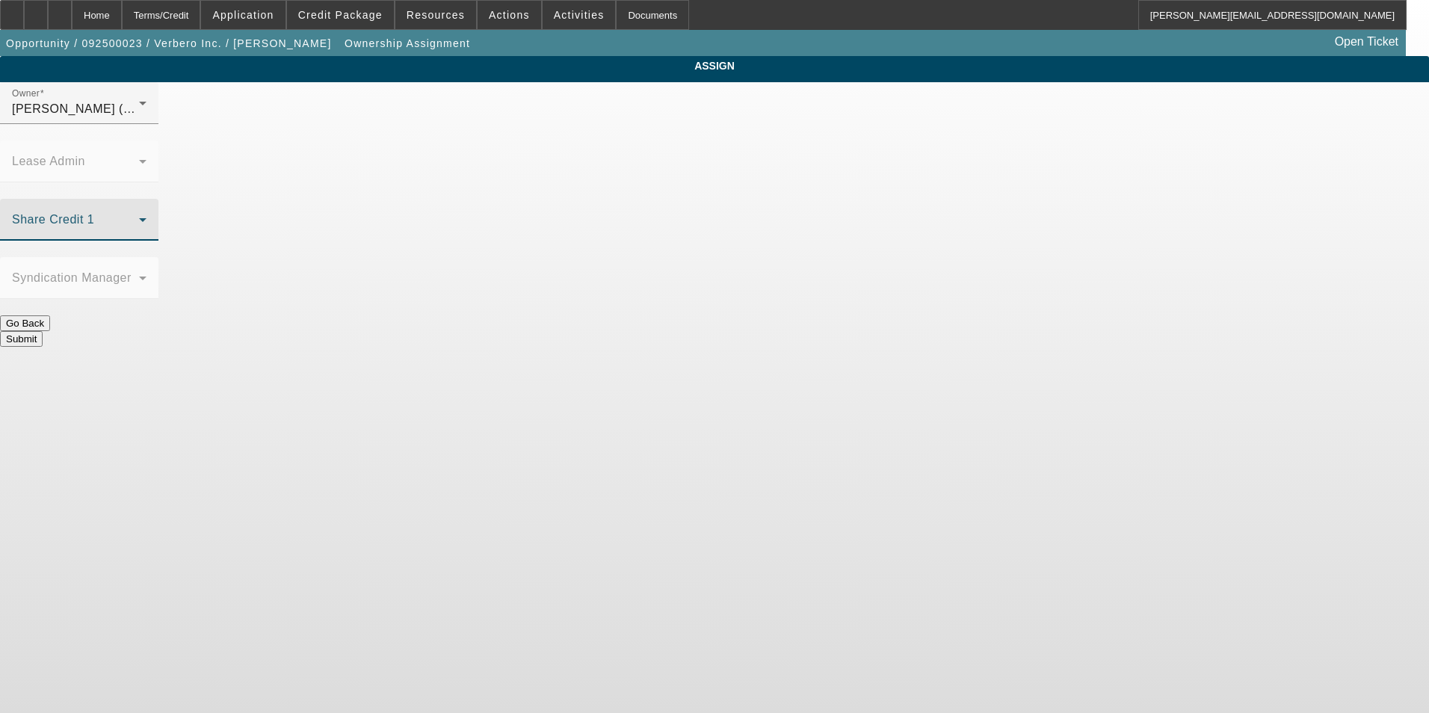
click at [152, 211] on icon at bounding box center [143, 220] width 18 height 18
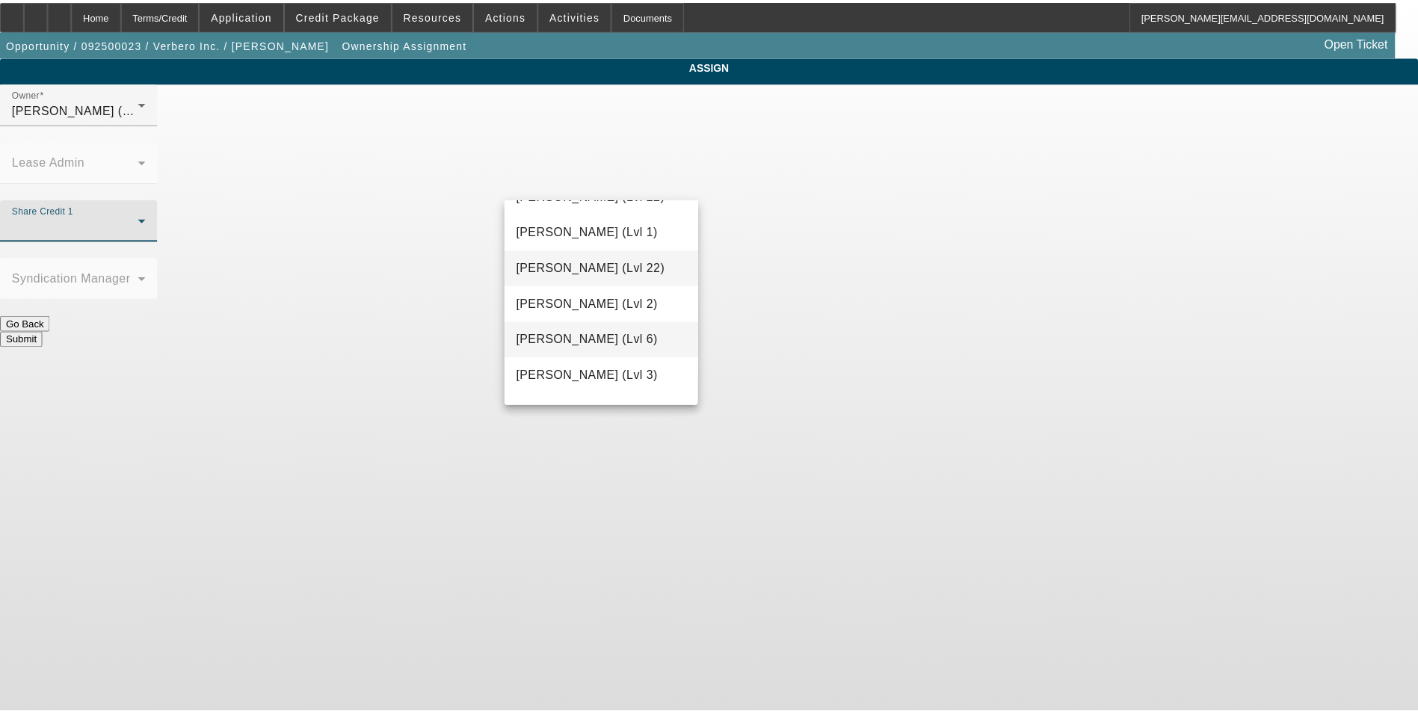
scroll to position [1956, 0]
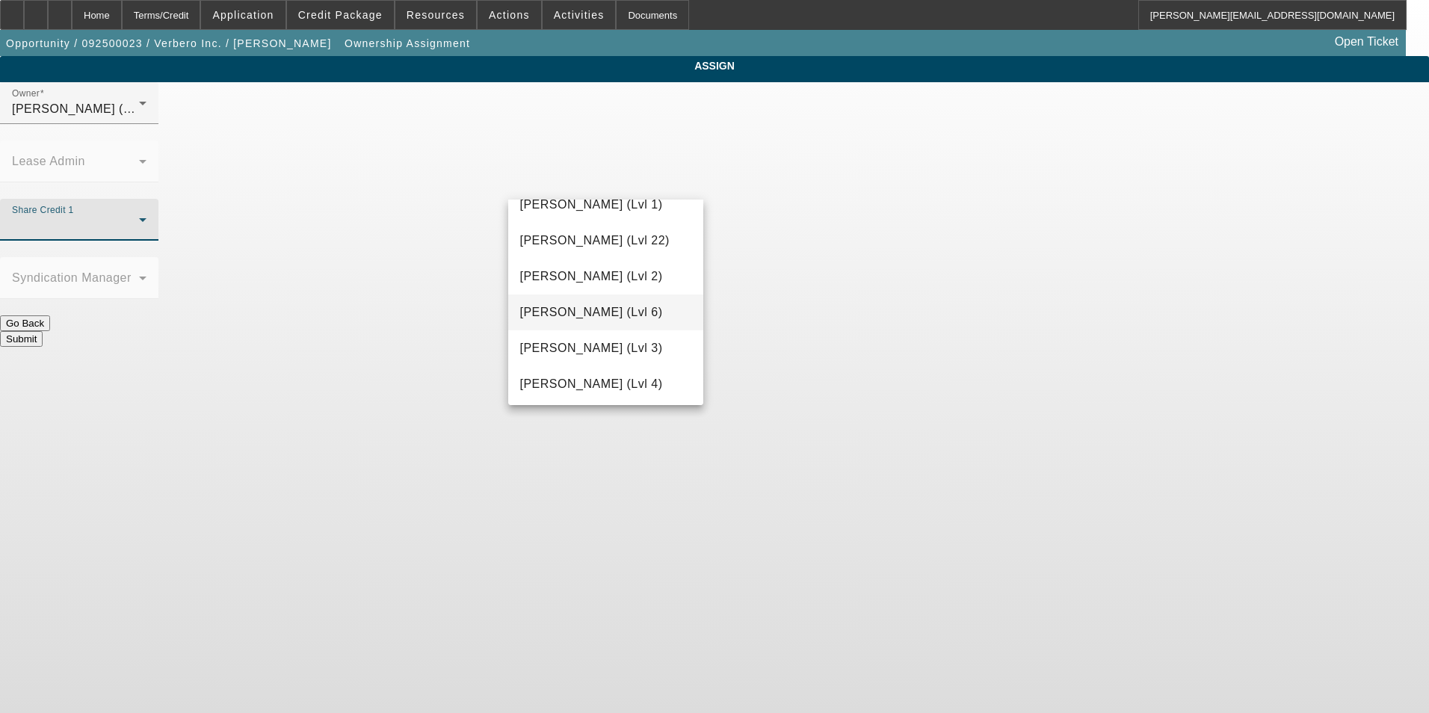
click at [633, 311] on span "Wesolowski, John (Lvl 6)" at bounding box center [591, 312] width 143 height 18
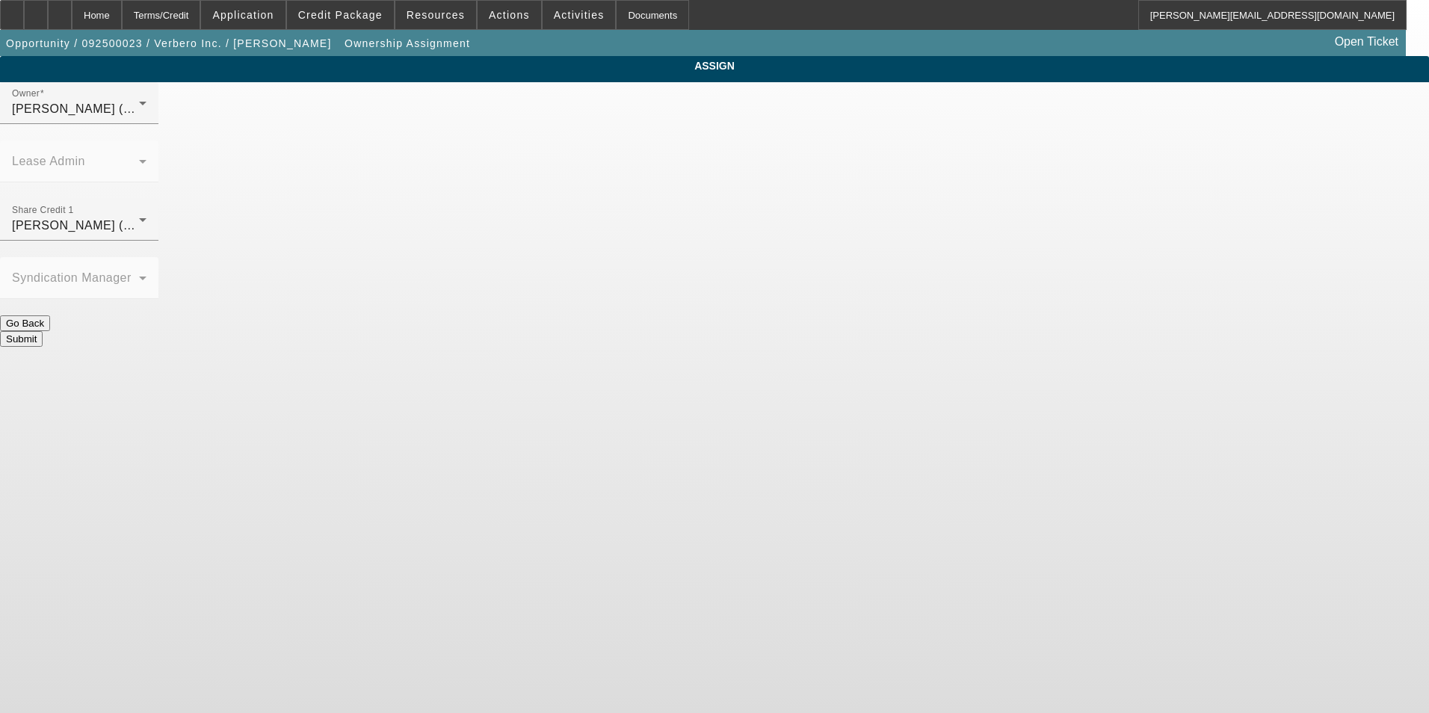
click at [43, 331] on button "Submit" at bounding box center [21, 339] width 43 height 16
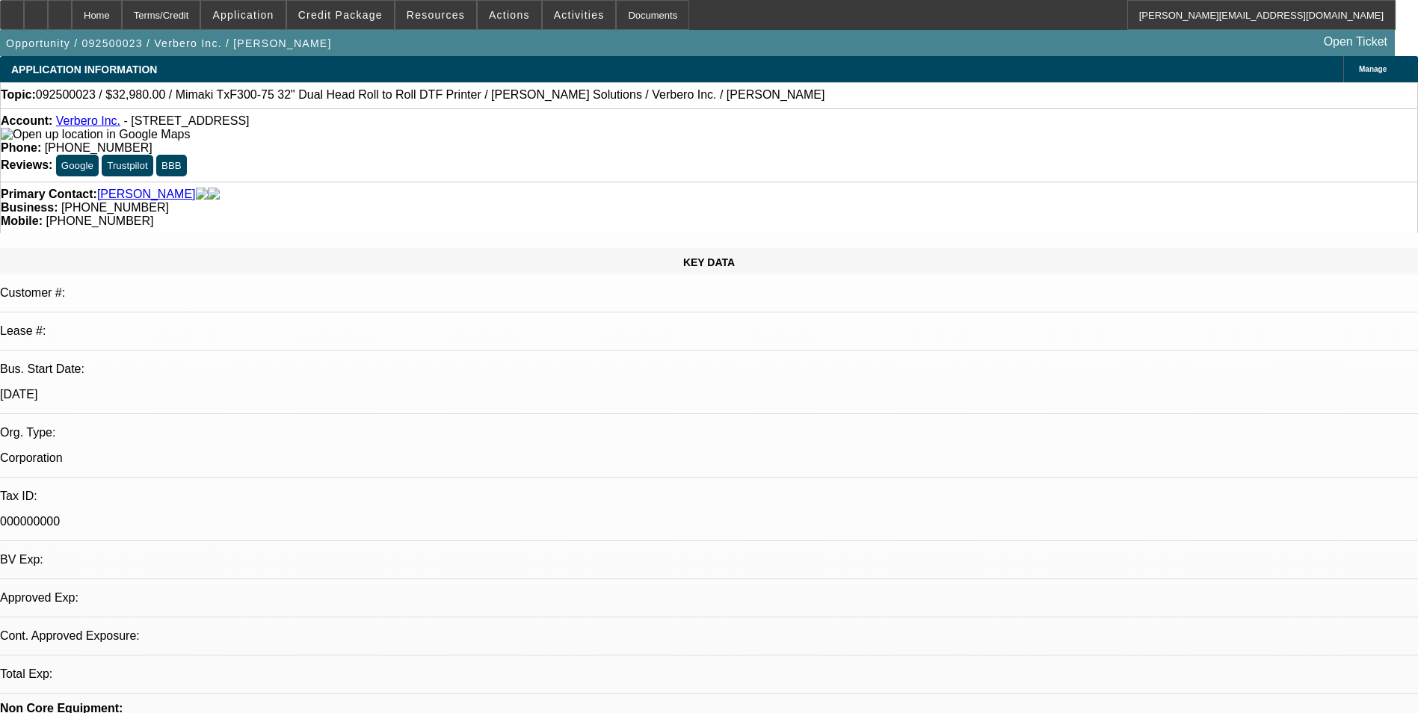
select select "0"
select select "2"
select select "0.1"
select select "4"
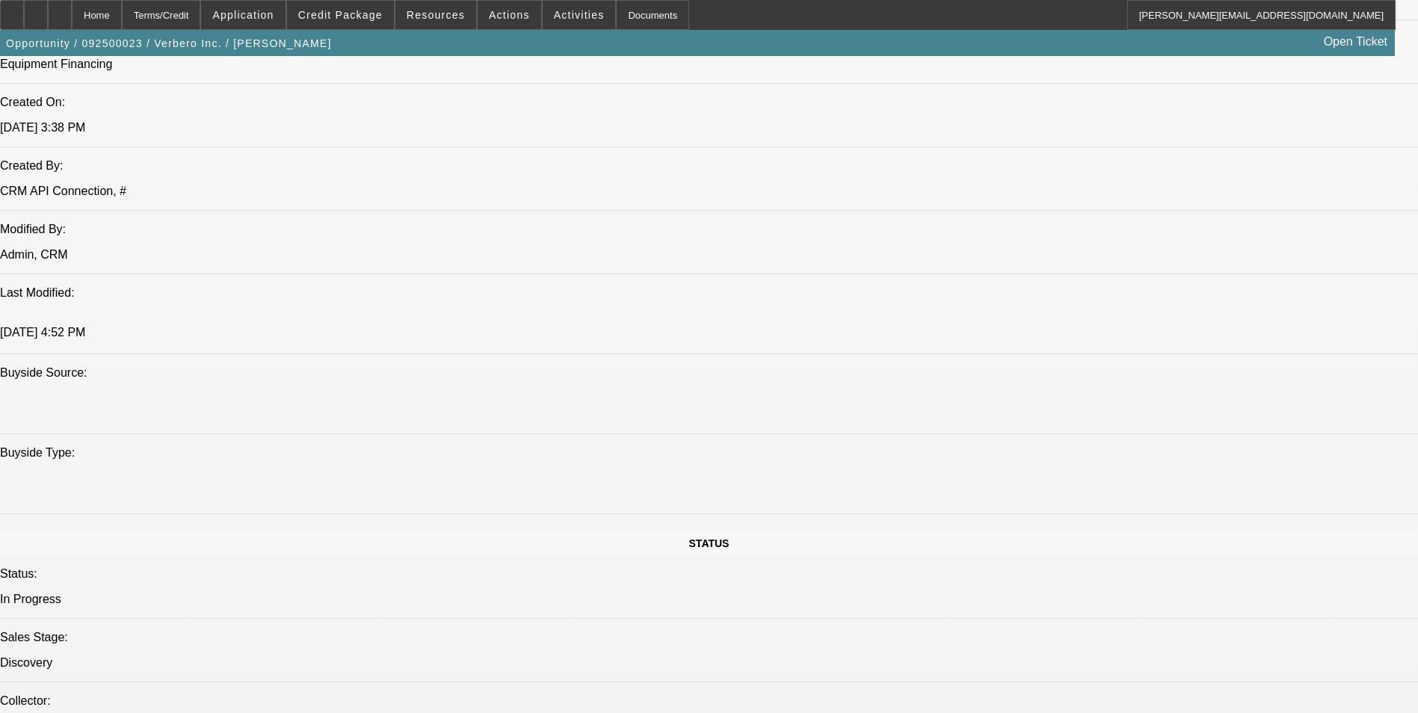
scroll to position [1345, 0]
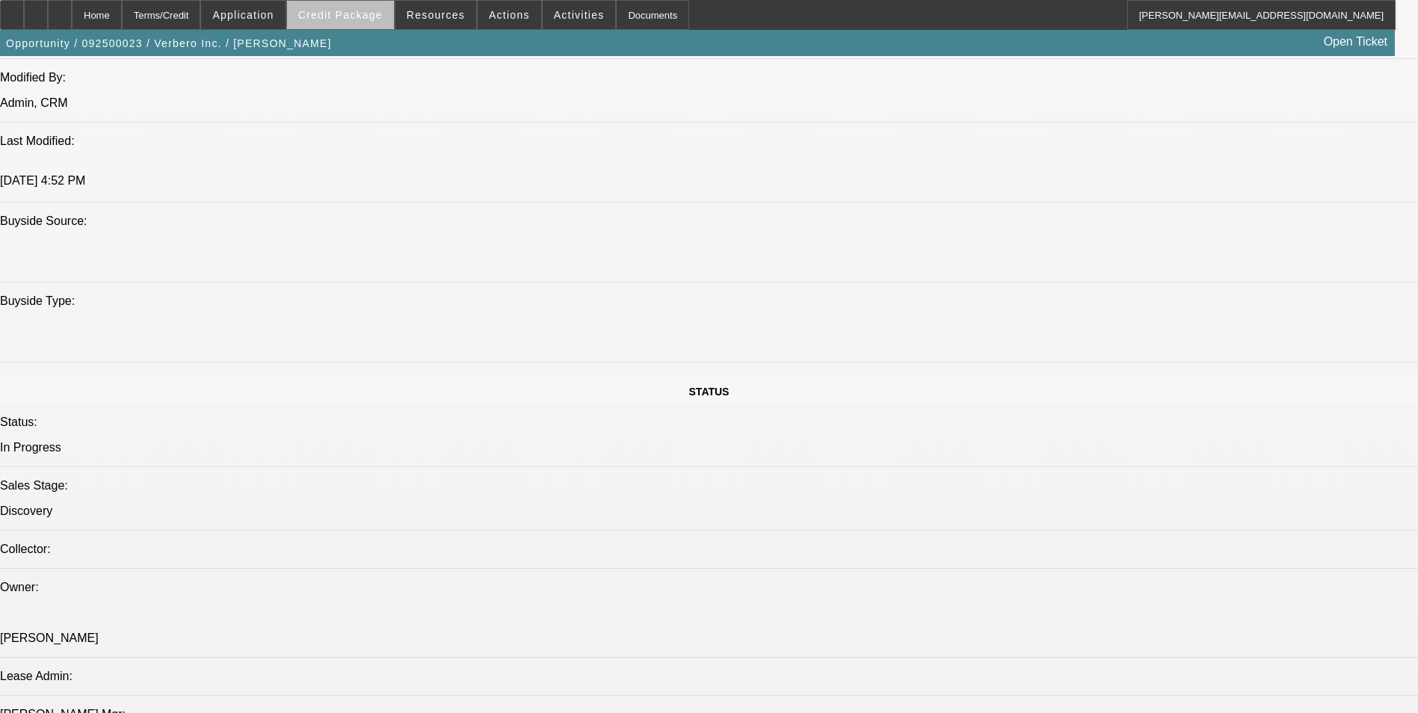
click at [368, 17] on span "Credit Package" at bounding box center [340, 15] width 84 height 12
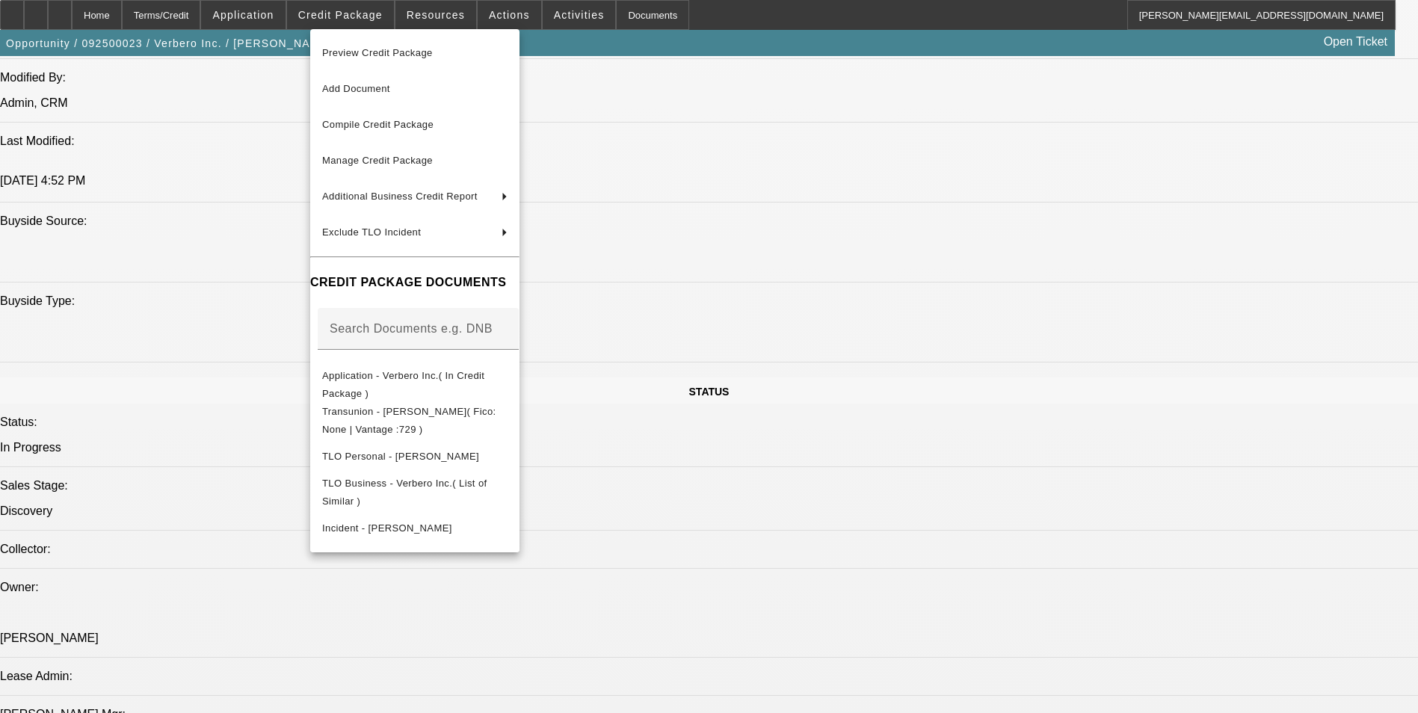
click at [781, 326] on div at bounding box center [709, 356] width 1418 height 713
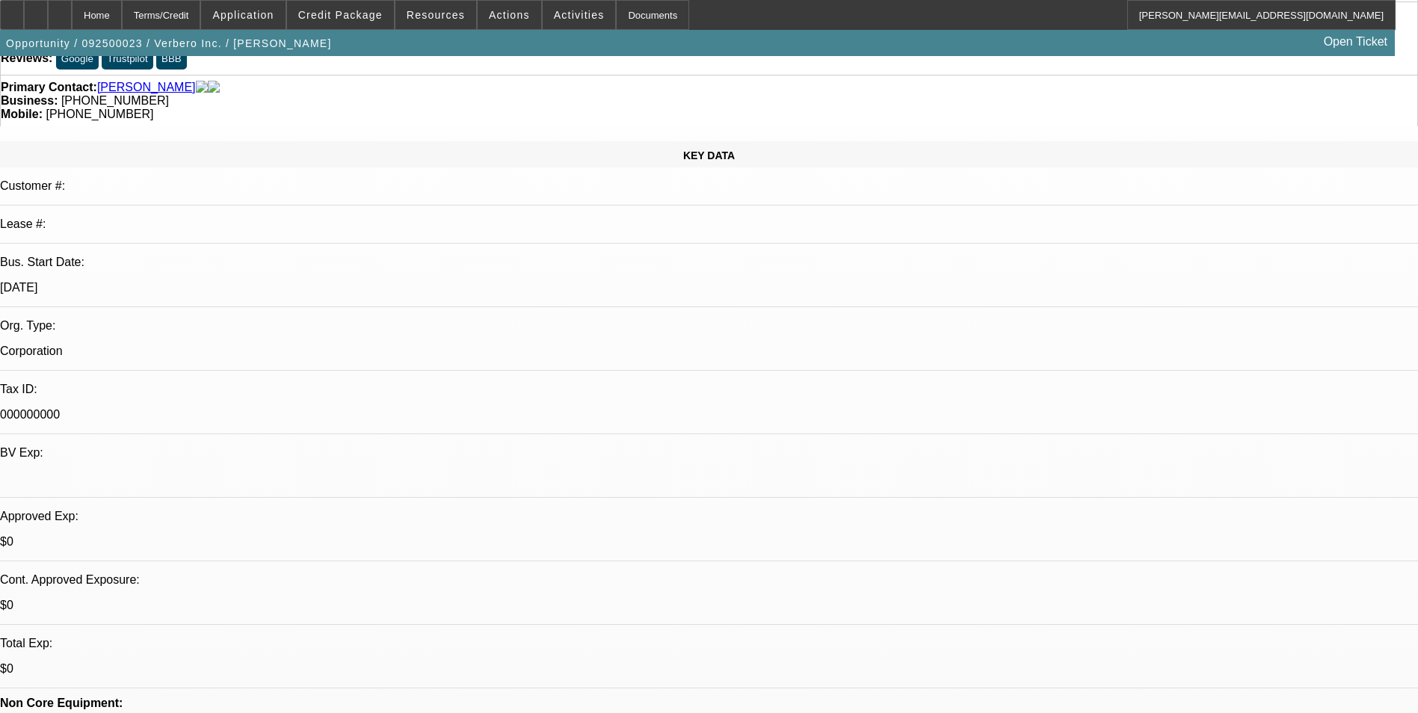
scroll to position [0, 0]
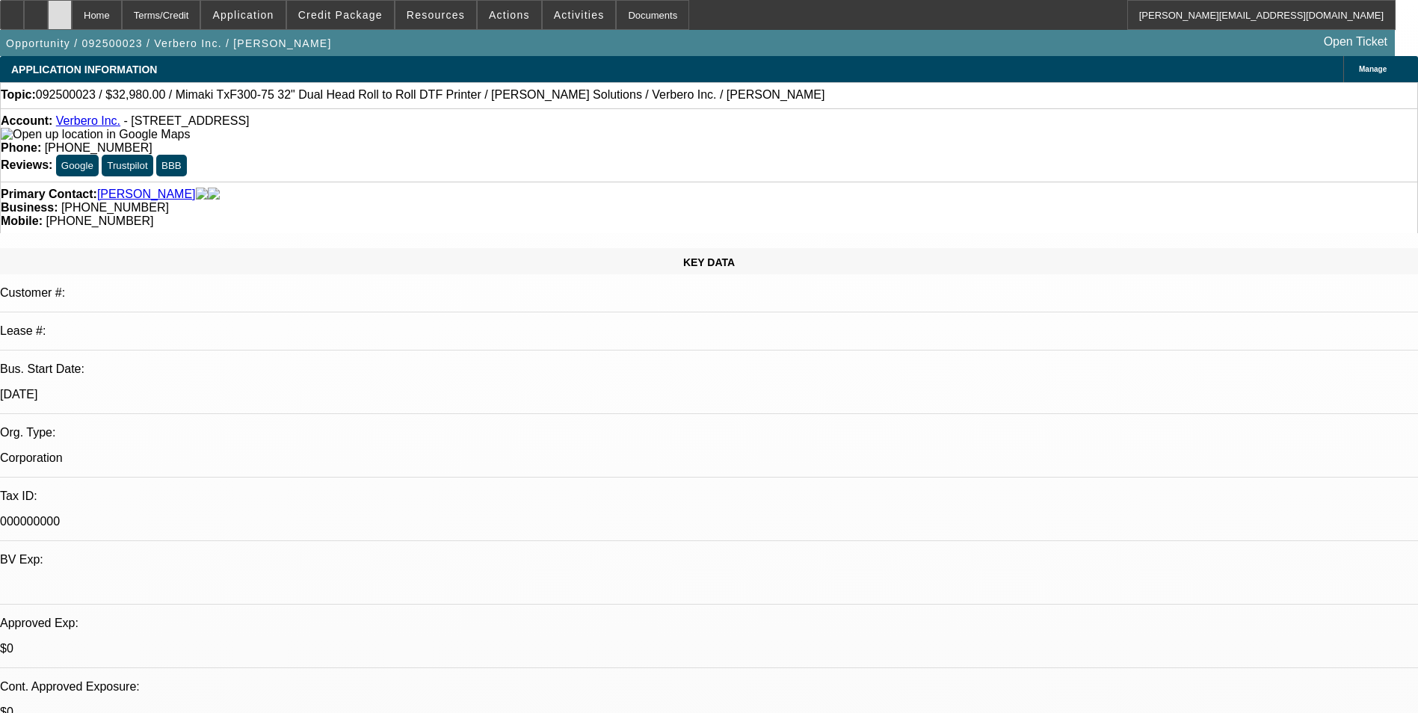
click at [60, 10] on icon at bounding box center [60, 10] width 0 height 0
select select "0"
select select "2"
select select "0.1"
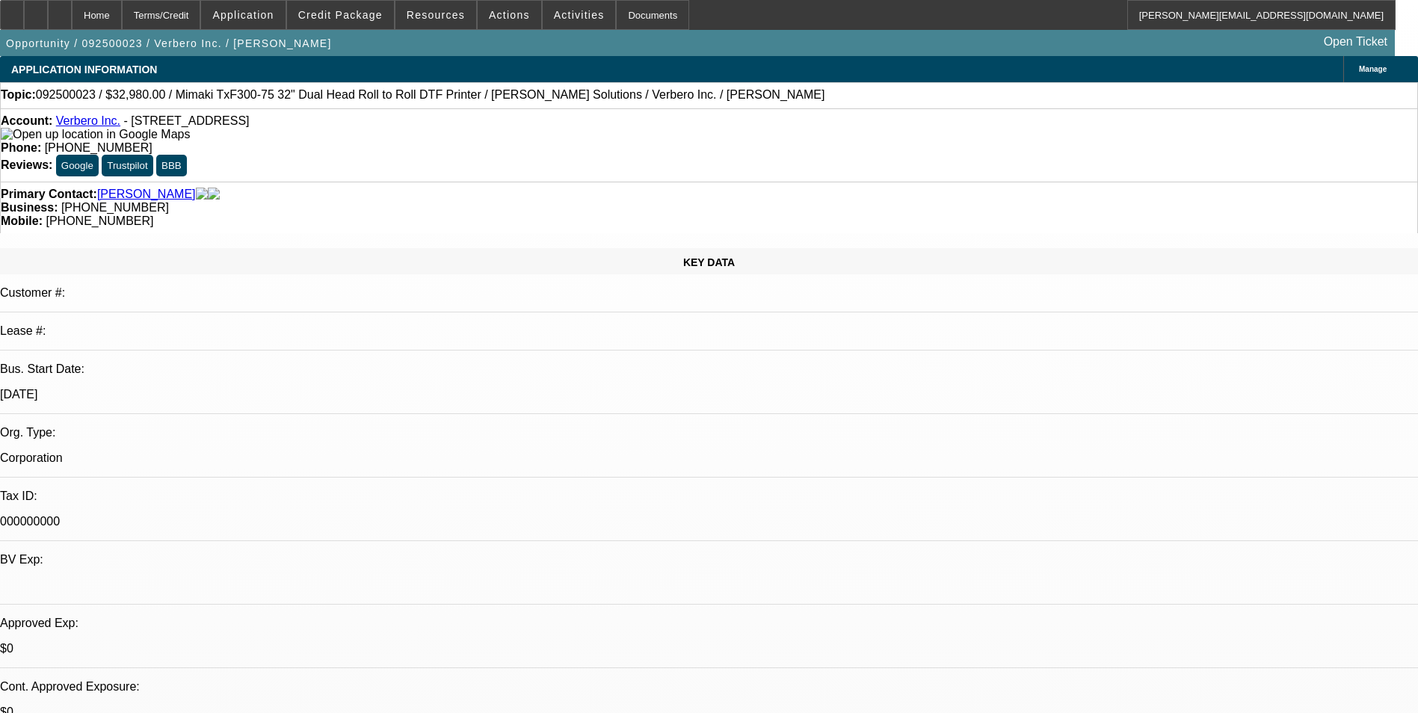
select select "4"
click at [373, 19] on span "Credit Package" at bounding box center [340, 15] width 84 height 12
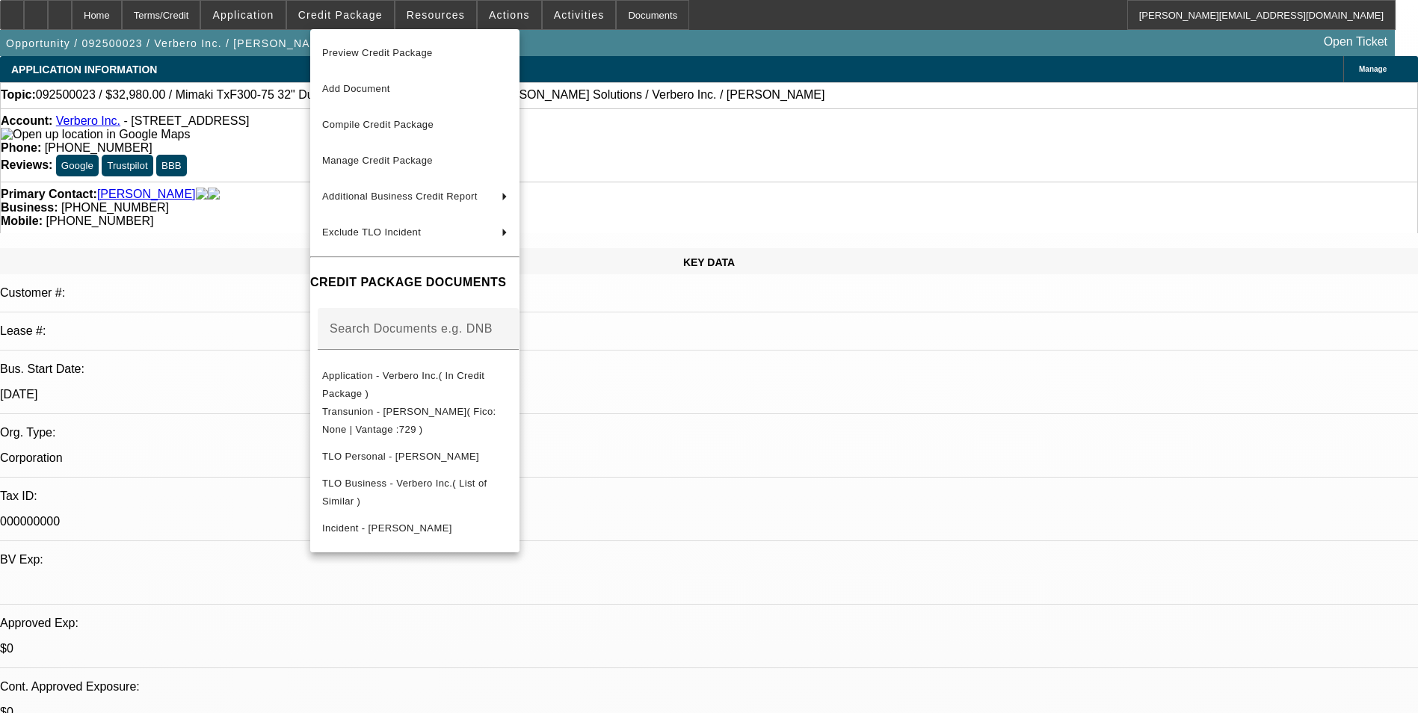
click at [781, 430] on div at bounding box center [709, 356] width 1418 height 713
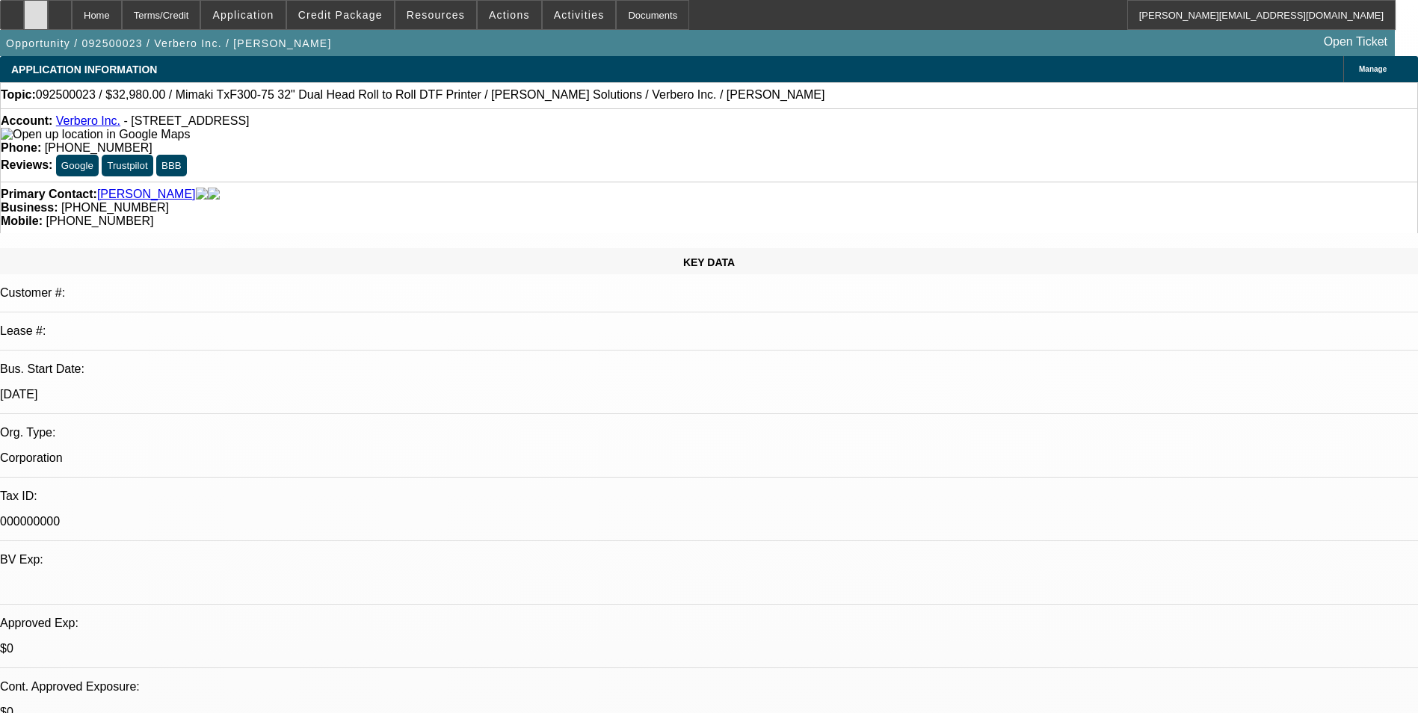
click at [36, 10] on icon at bounding box center [36, 10] width 0 height 0
click at [376, 17] on span "Credit Package" at bounding box center [340, 15] width 84 height 12
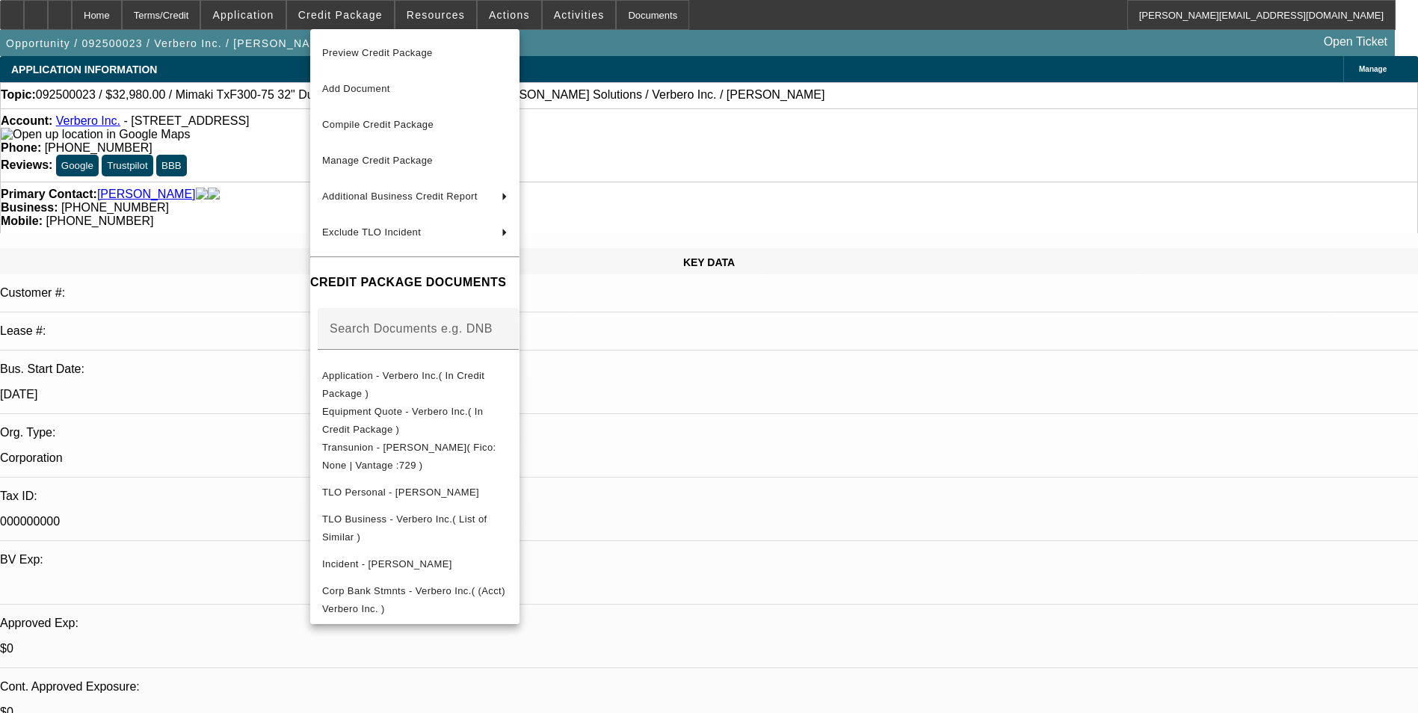
click at [745, 421] on div at bounding box center [709, 356] width 1418 height 713
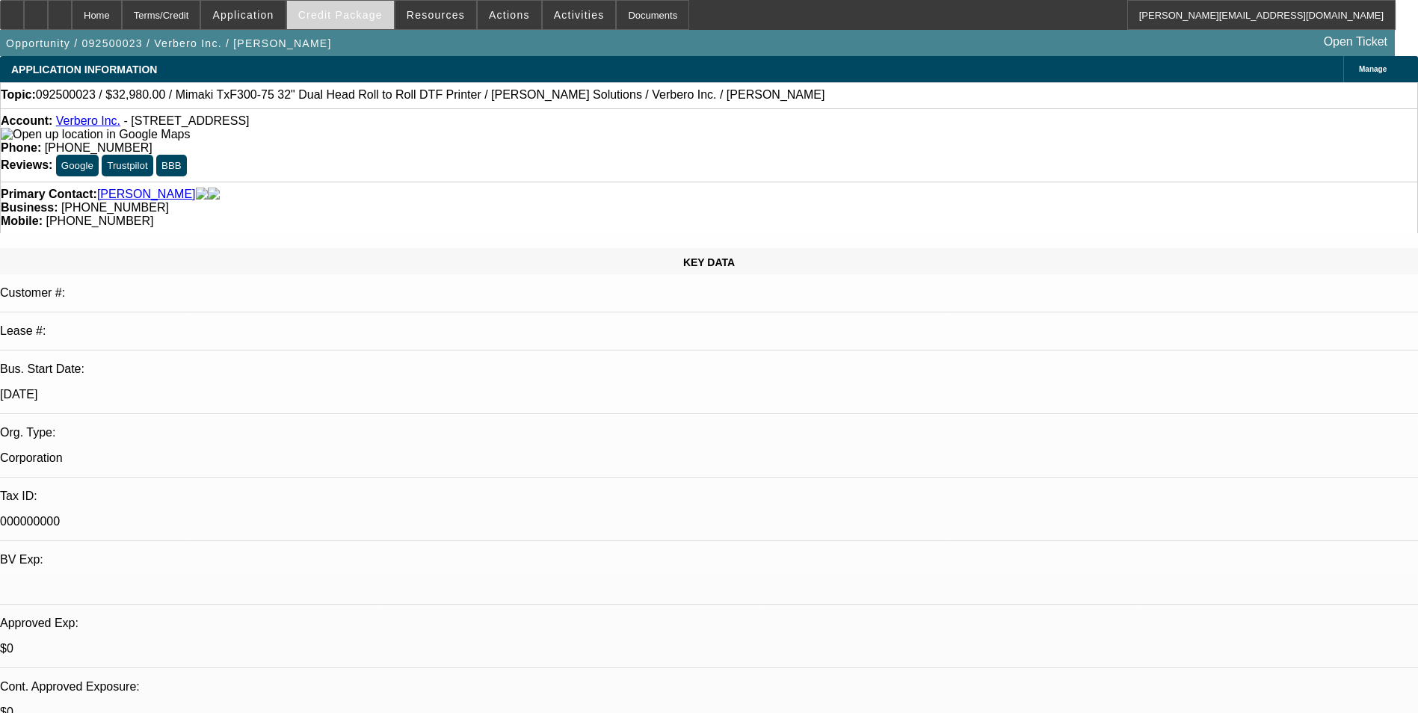
click at [350, 18] on span "Credit Package" at bounding box center [340, 15] width 84 height 12
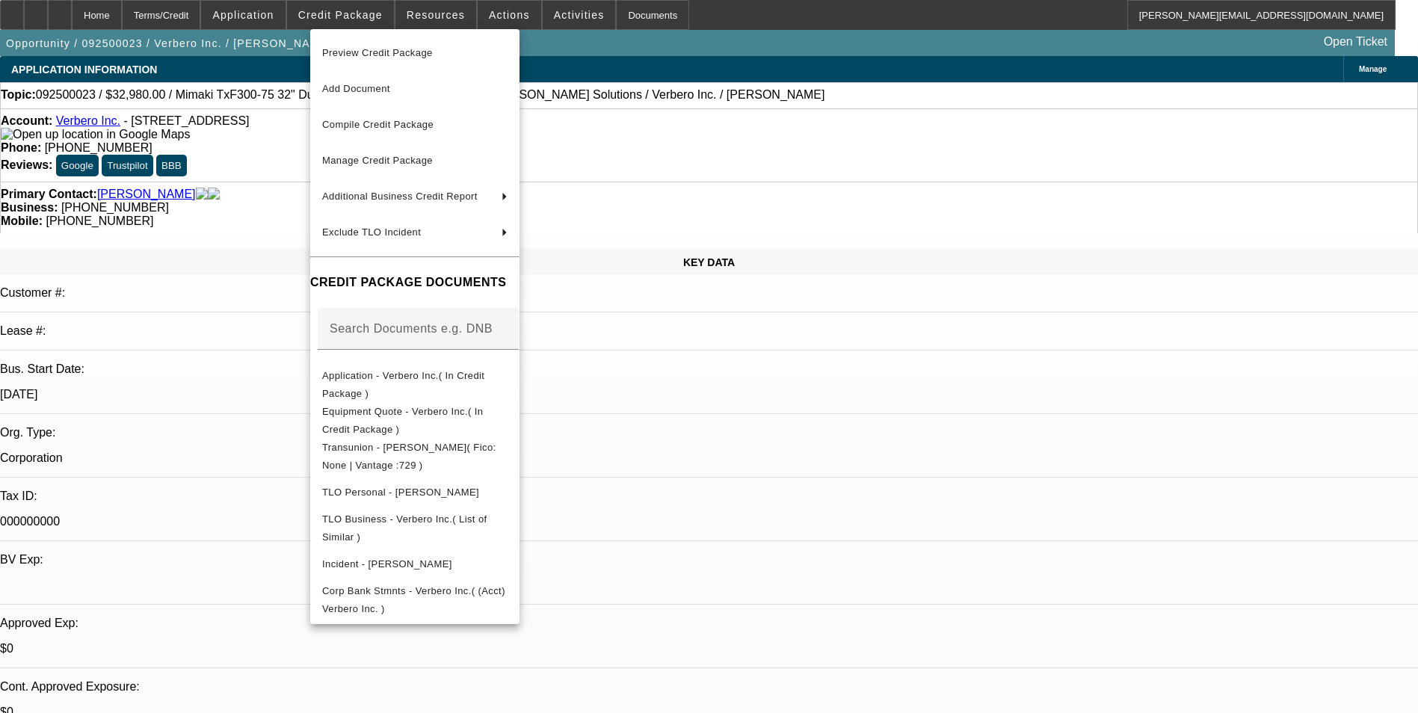
click at [758, 440] on div at bounding box center [709, 356] width 1418 height 713
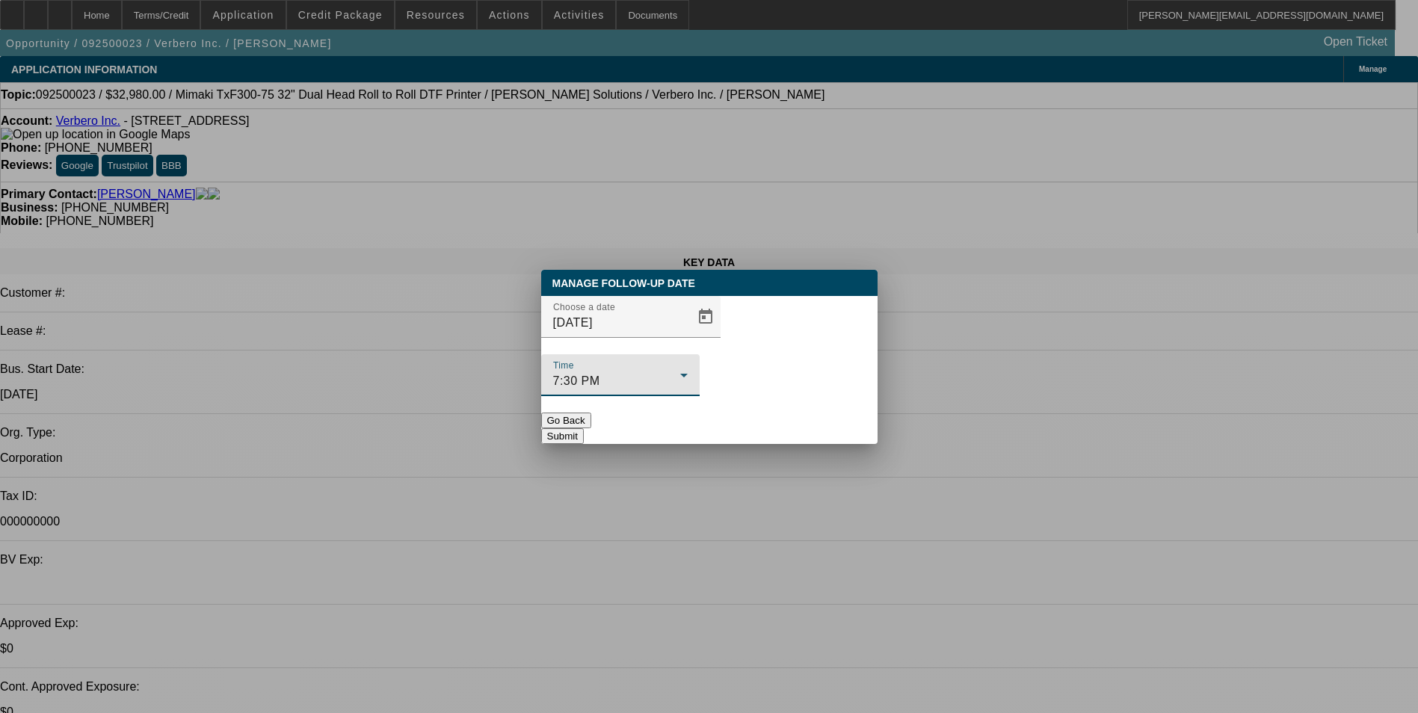
click at [680, 372] on div "7:30 PM" at bounding box center [616, 381] width 127 height 18
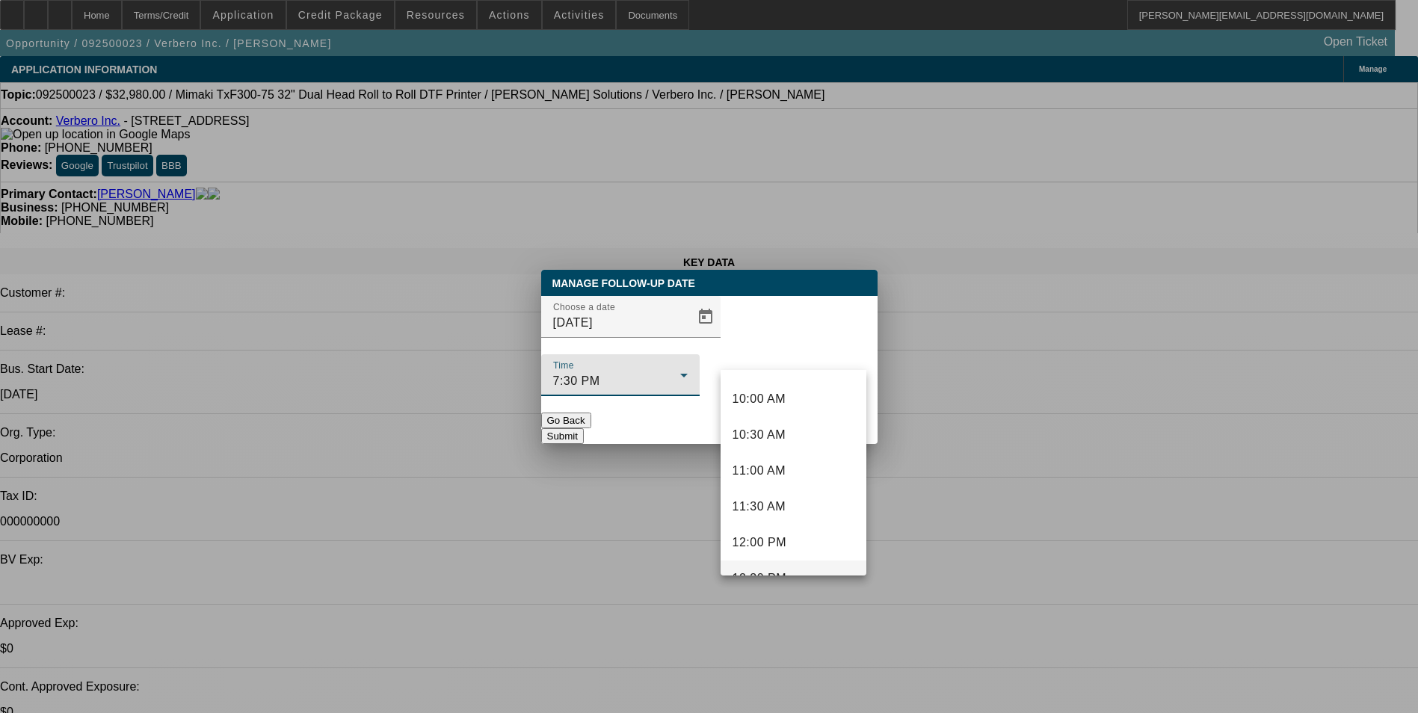
scroll to position [637, 0]
click at [791, 514] on mat-option "10:30 AM" at bounding box center [793, 510] width 146 height 36
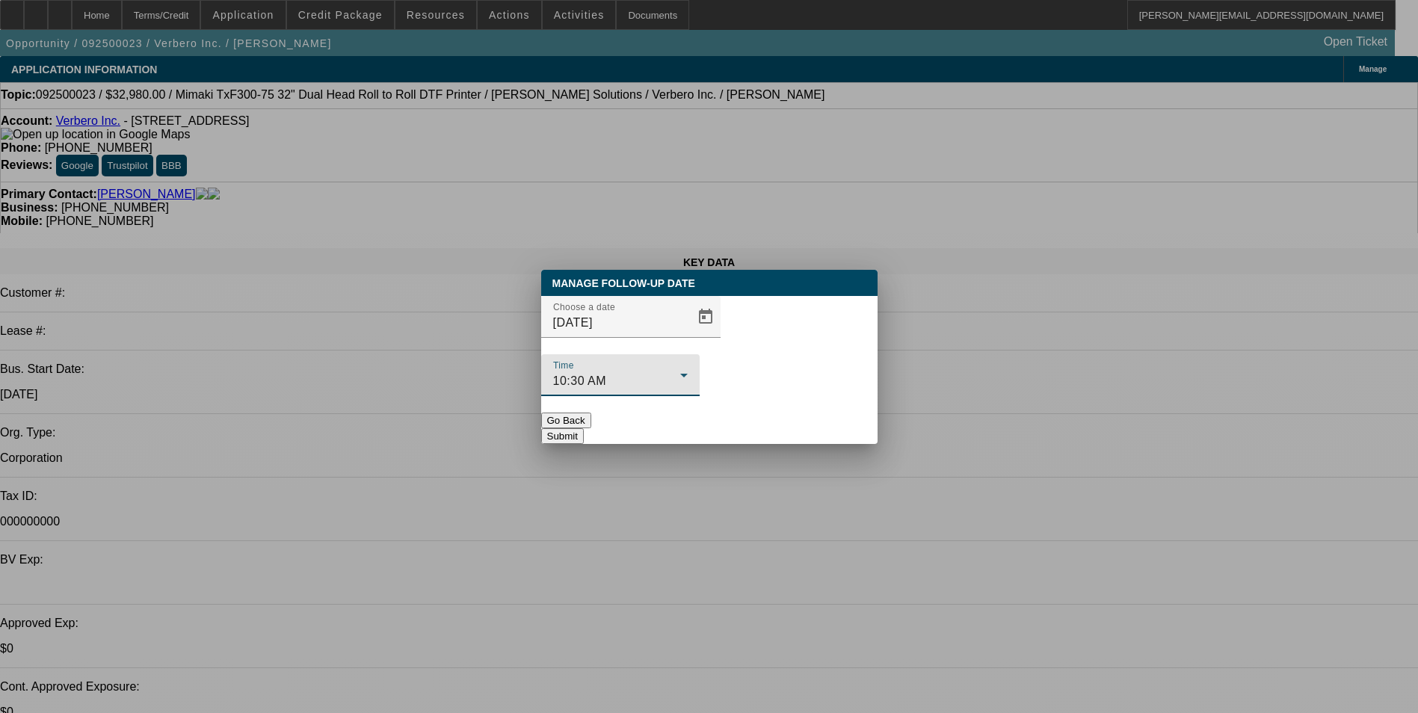
click at [584, 428] on button "Submit" at bounding box center [562, 436] width 43 height 16
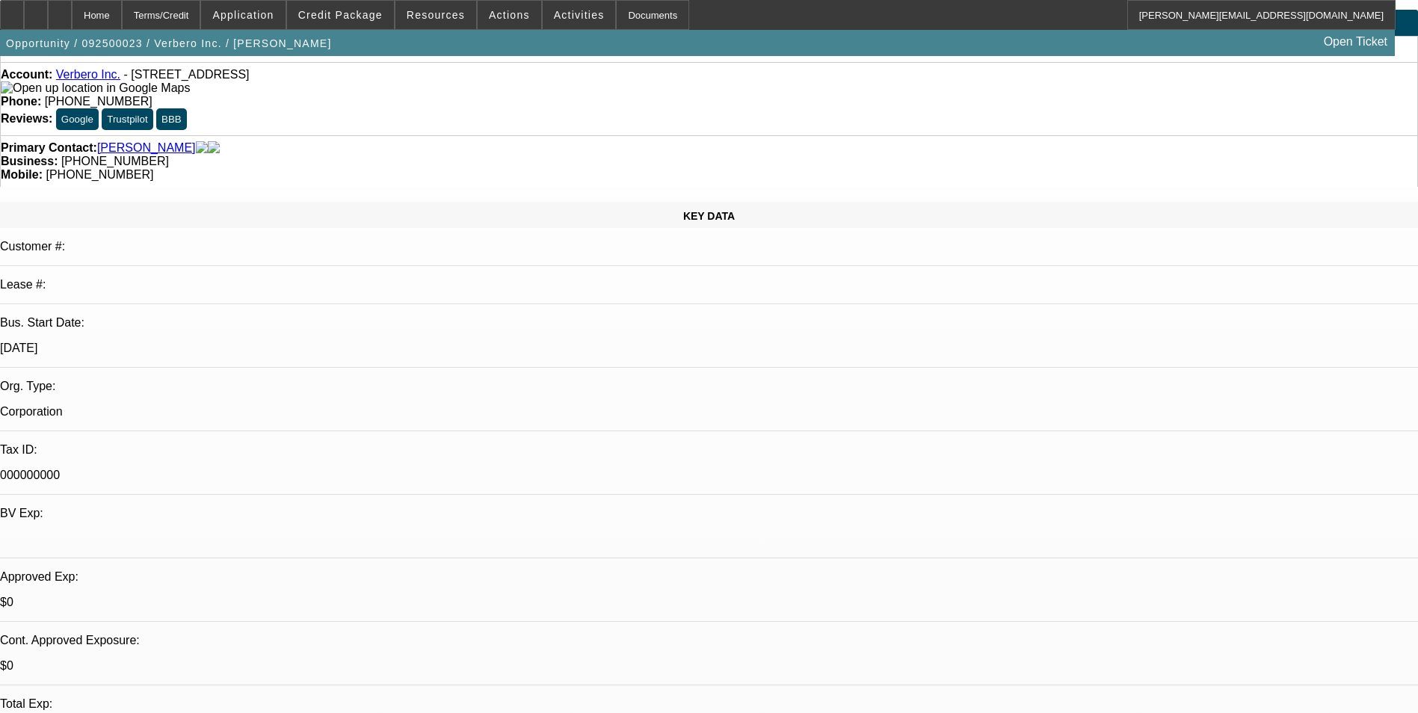
scroll to position [0, 0]
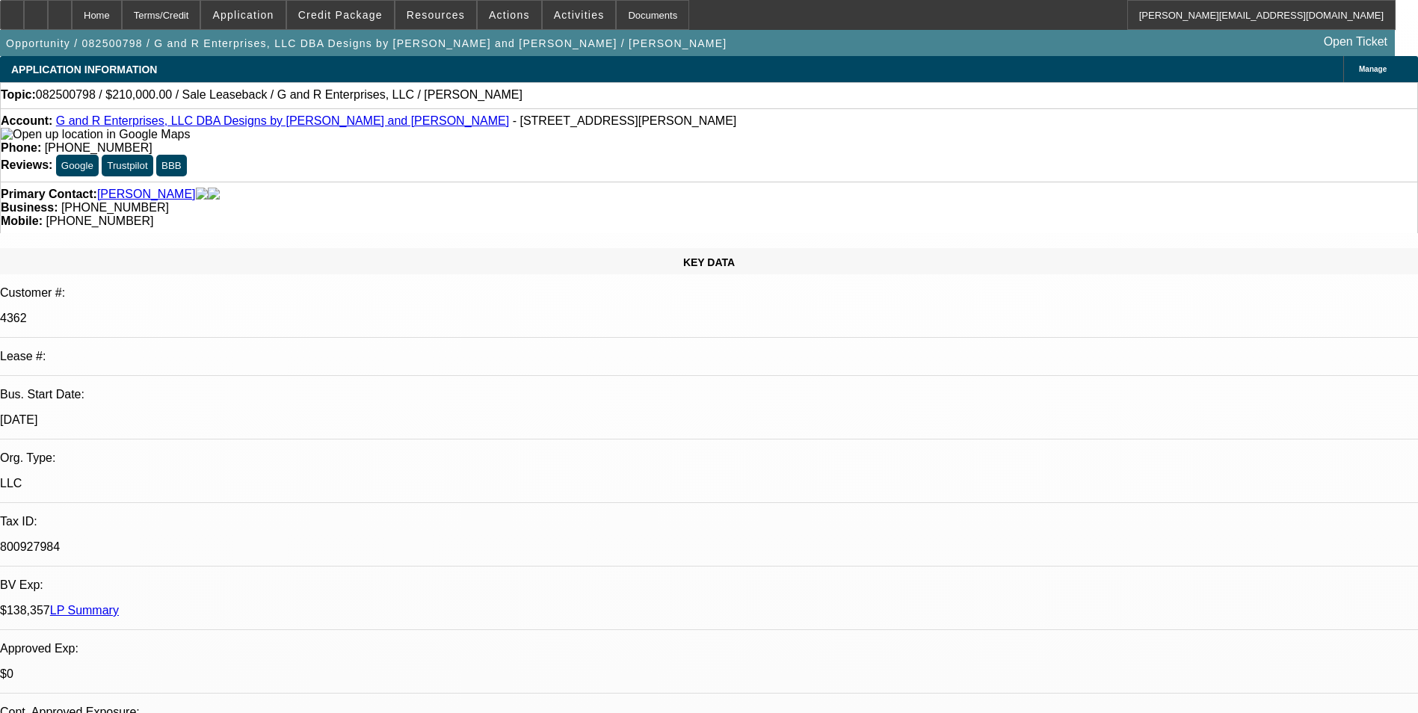
select select "0"
select select "2"
select select "0"
select select "2"
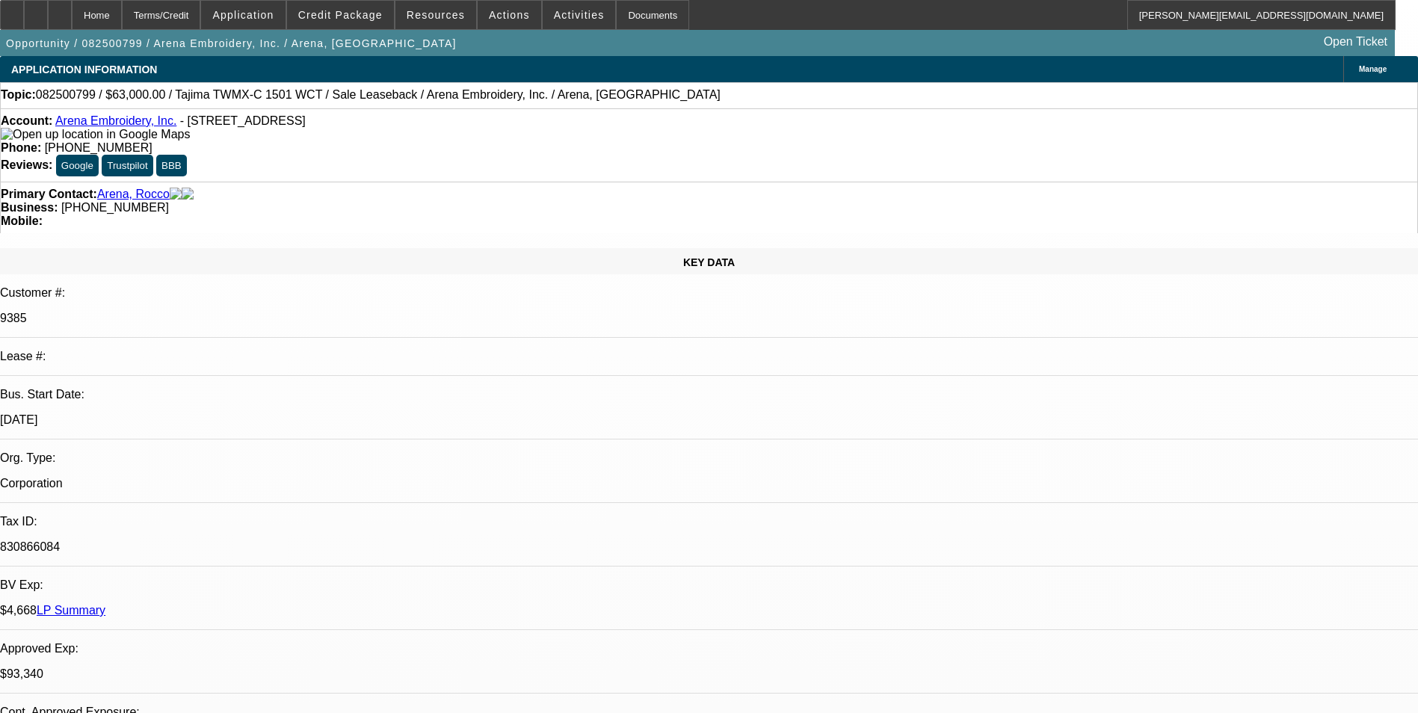
select select "0"
select select "2"
select select "0.1"
select select "4"
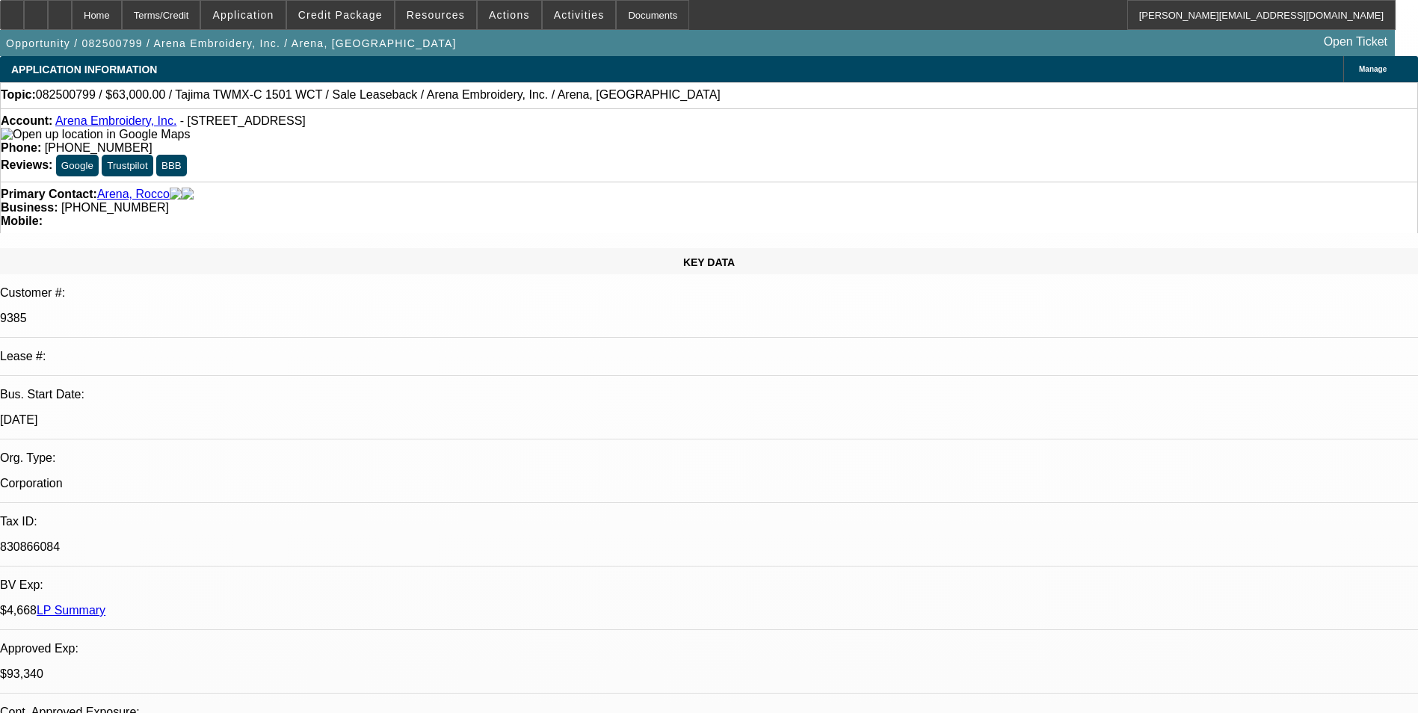
select select "0"
select select "2"
select select "0.1"
select select "4"
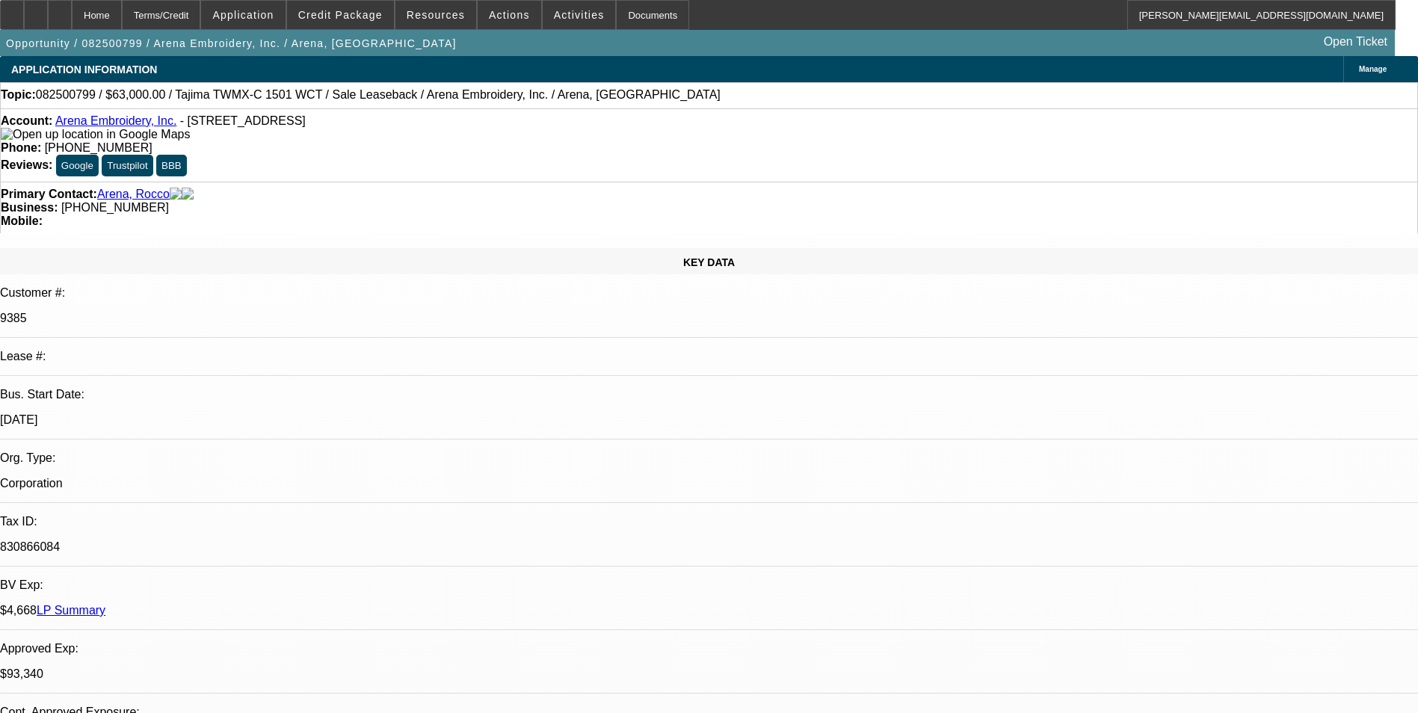
select select "0"
select select "2"
select select "0.1"
select select "4"
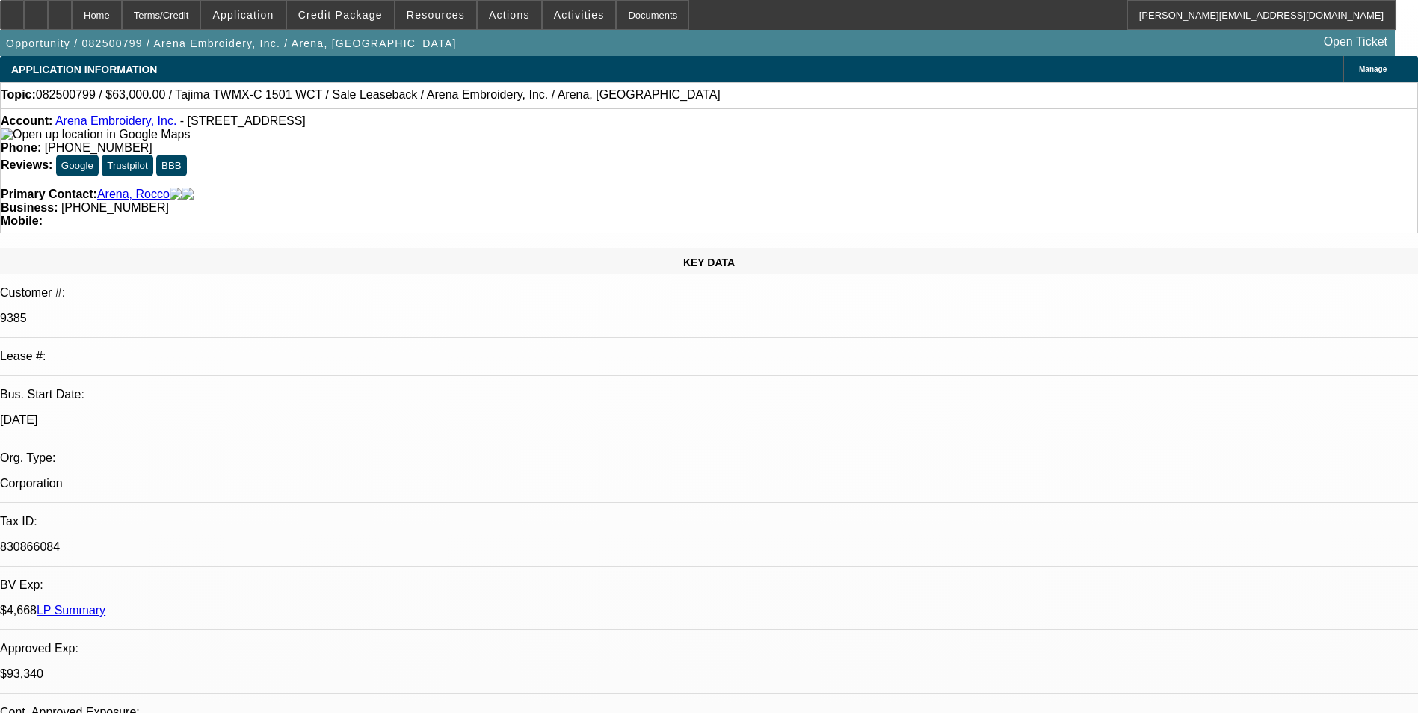
select select "0"
select select "2"
select select "0.1"
select select "4"
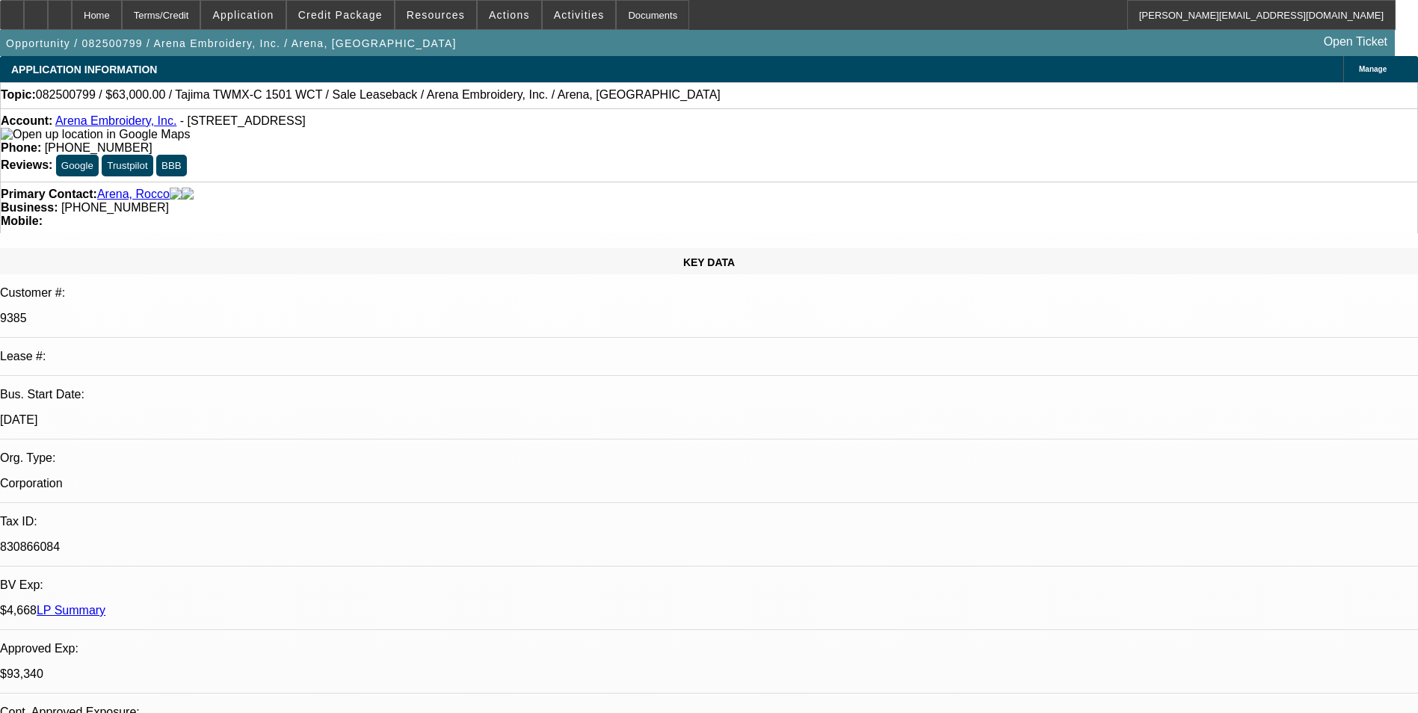
scroll to position [1794, 0]
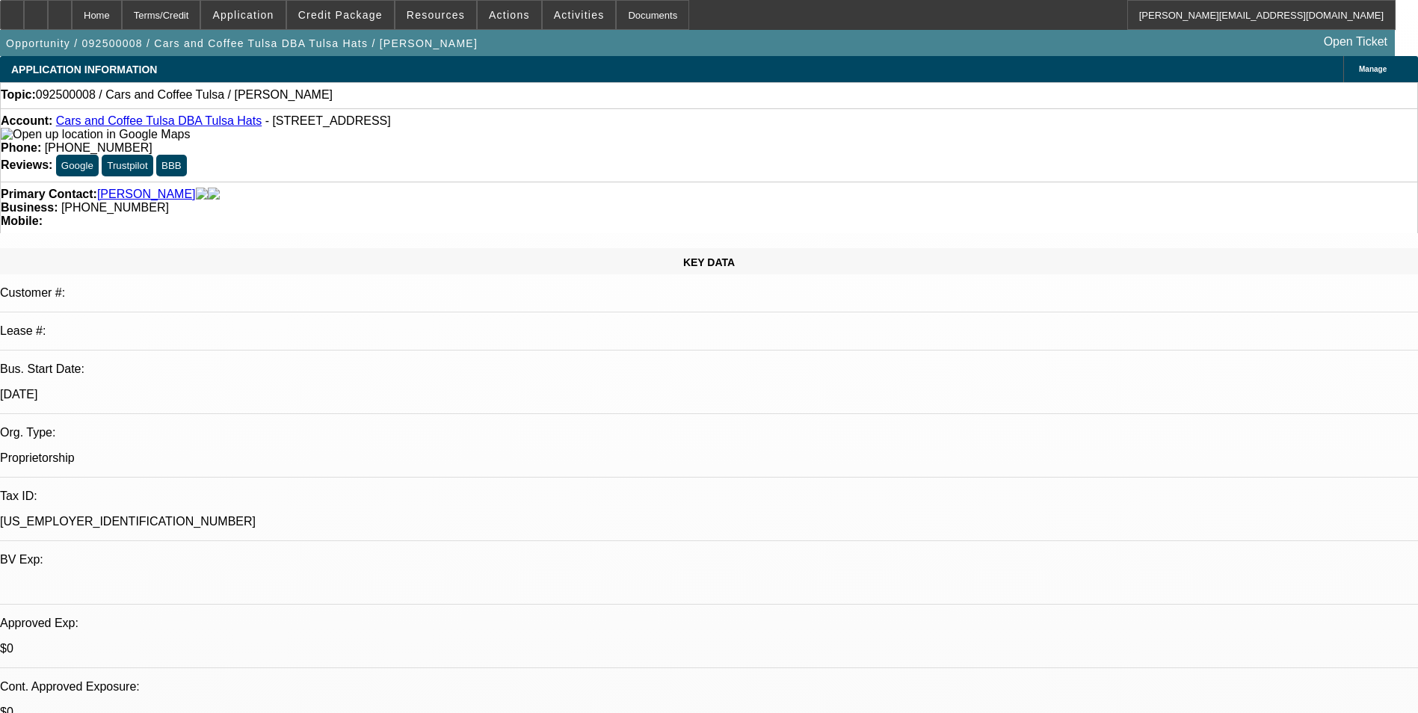
select select "0"
select select "2"
select select "0.1"
select select "4"
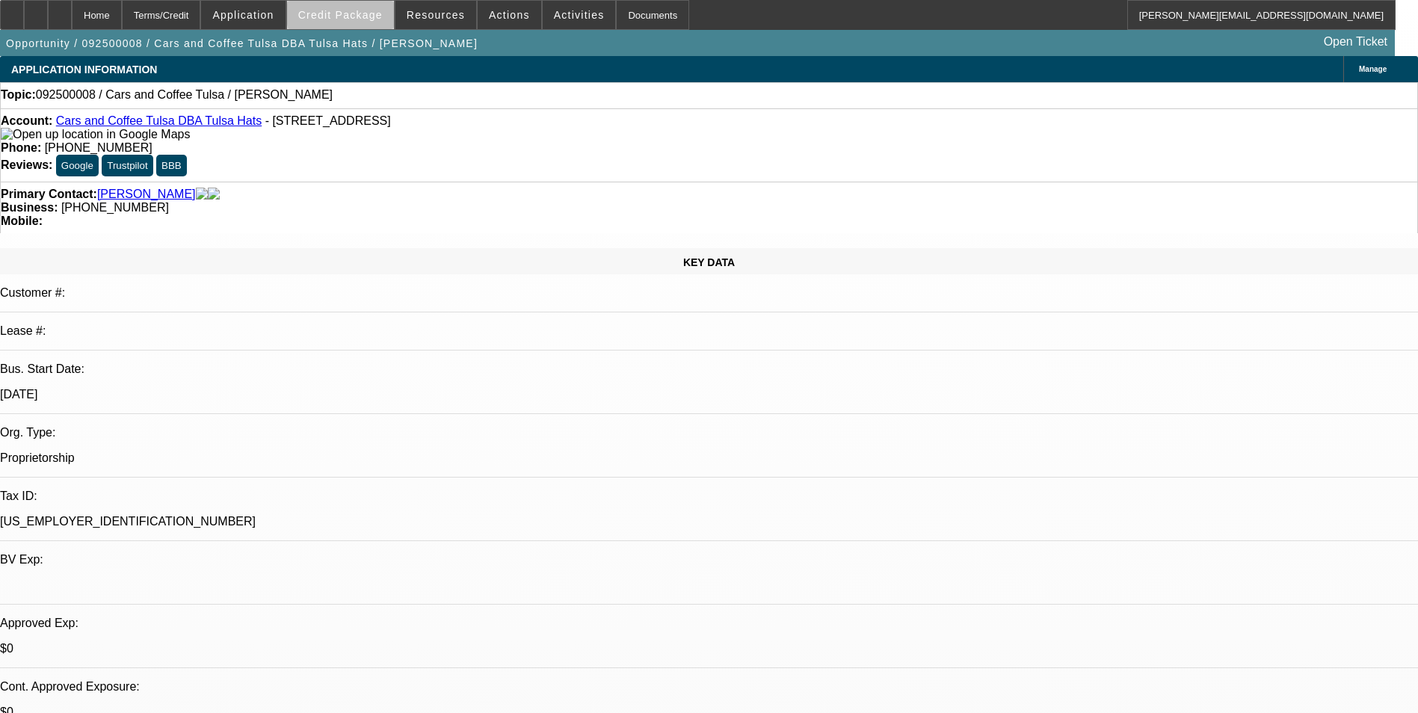
click at [383, 13] on span "Credit Package" at bounding box center [340, 15] width 84 height 12
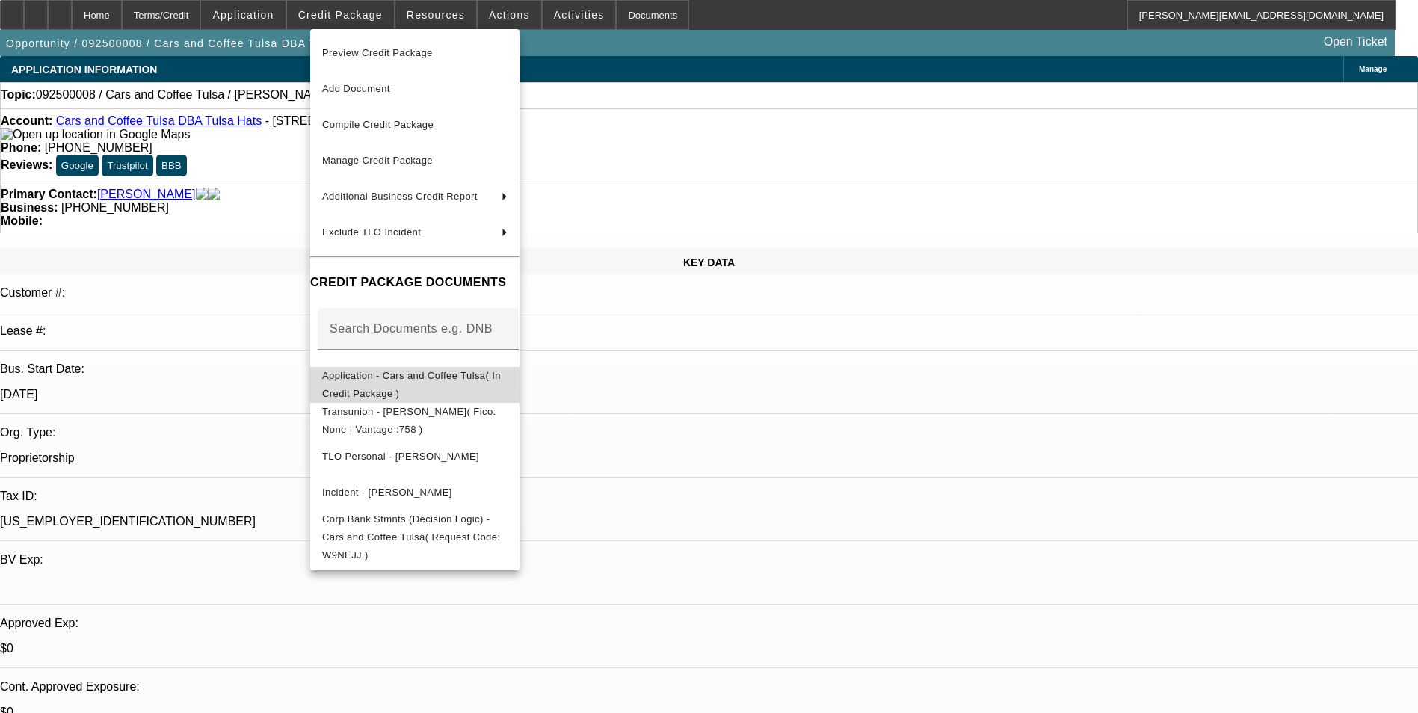
click at [507, 373] on span "Application - Cars and Coffee Tulsa( In Credit Package )" at bounding box center [414, 385] width 185 height 36
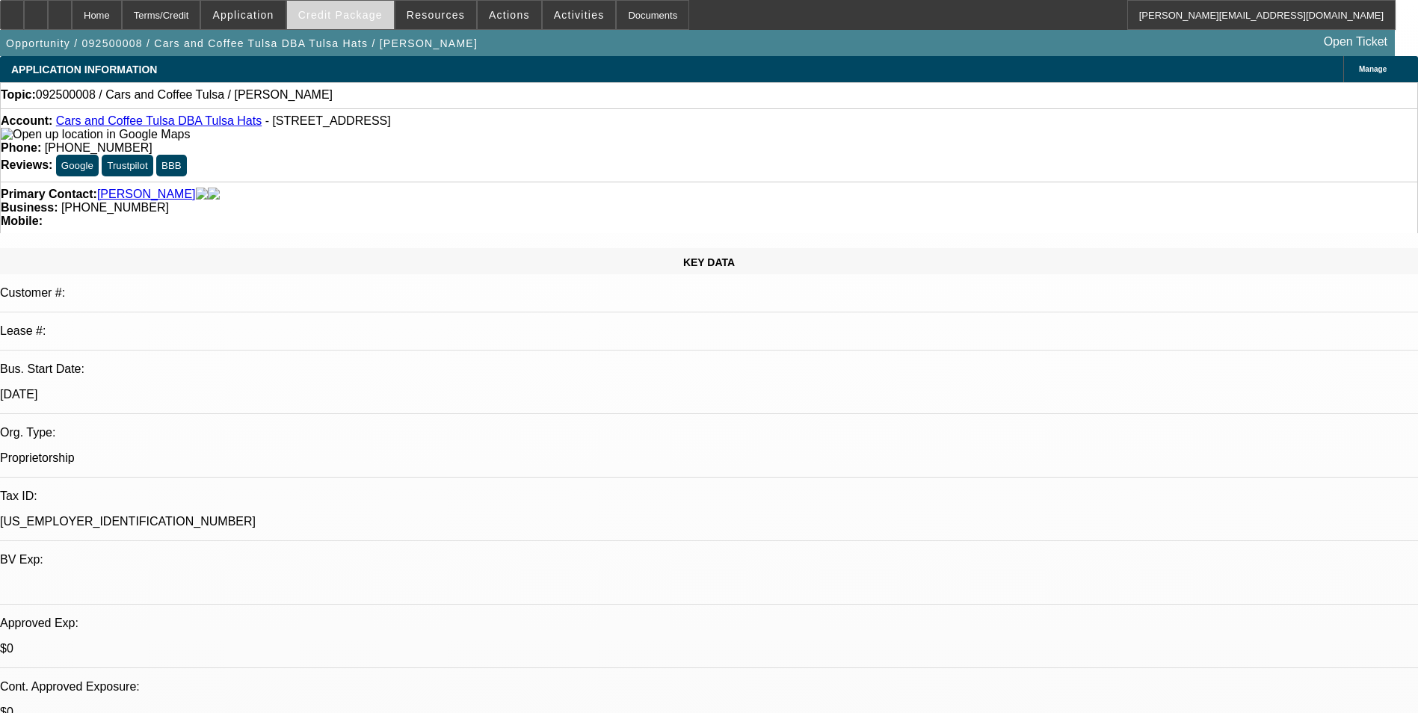
click at [383, 15] on span "Credit Package" at bounding box center [340, 15] width 84 height 12
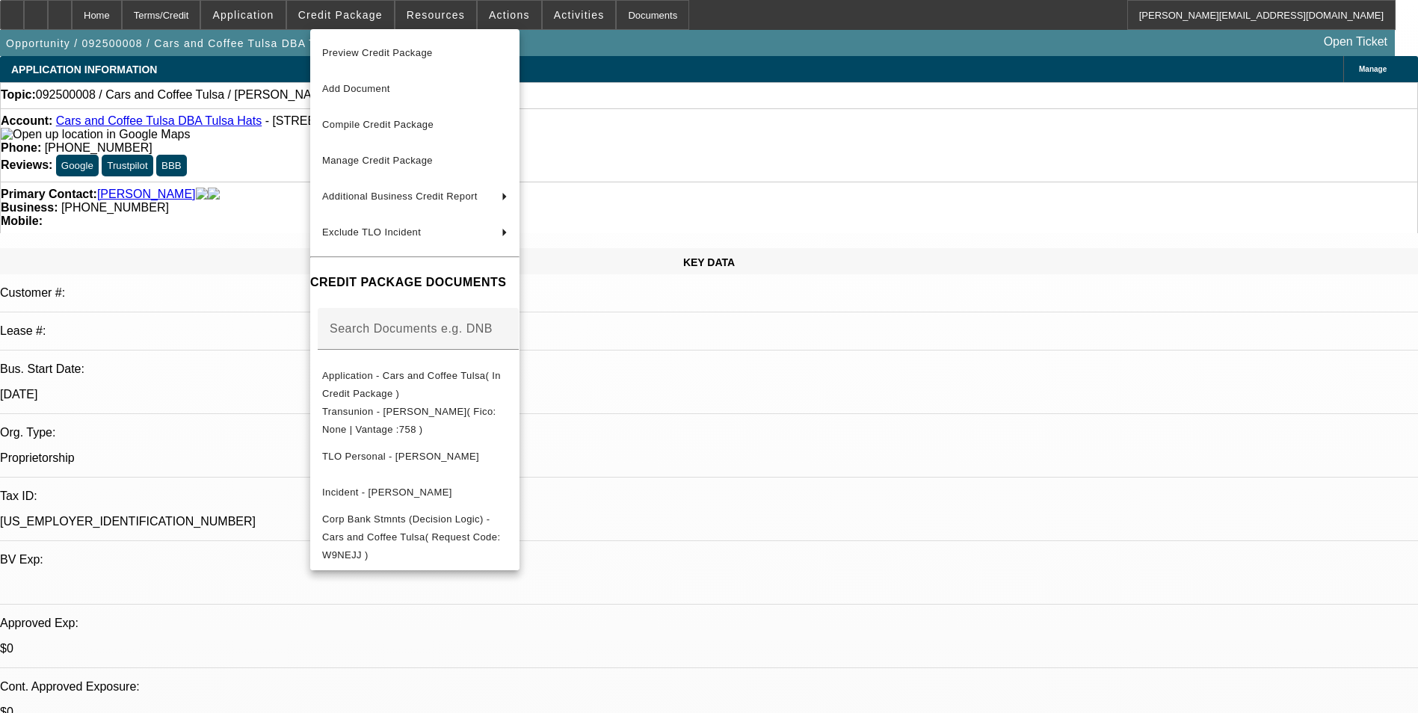
drag, startPoint x: 803, startPoint y: 405, endPoint x: 611, endPoint y: 435, distance: 195.1
click at [803, 404] on div at bounding box center [709, 356] width 1418 height 713
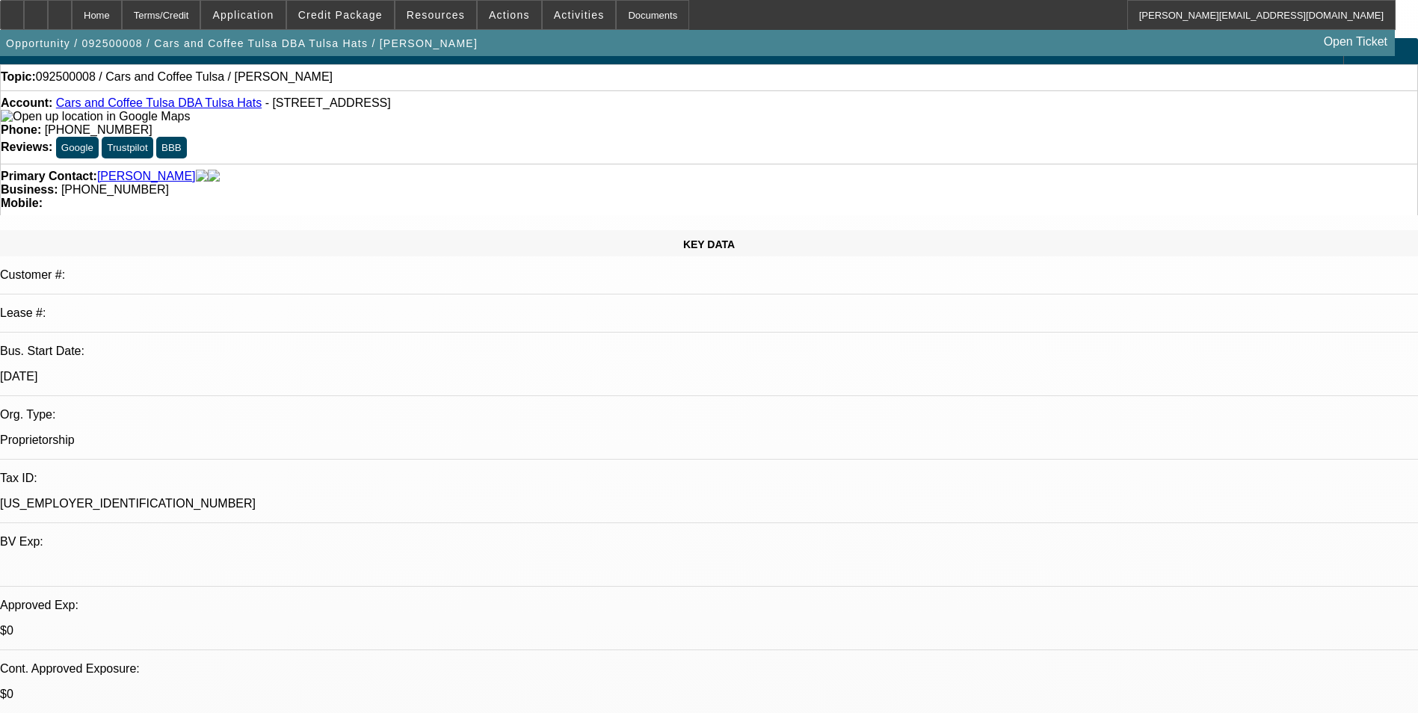
scroll to position [149, 0]
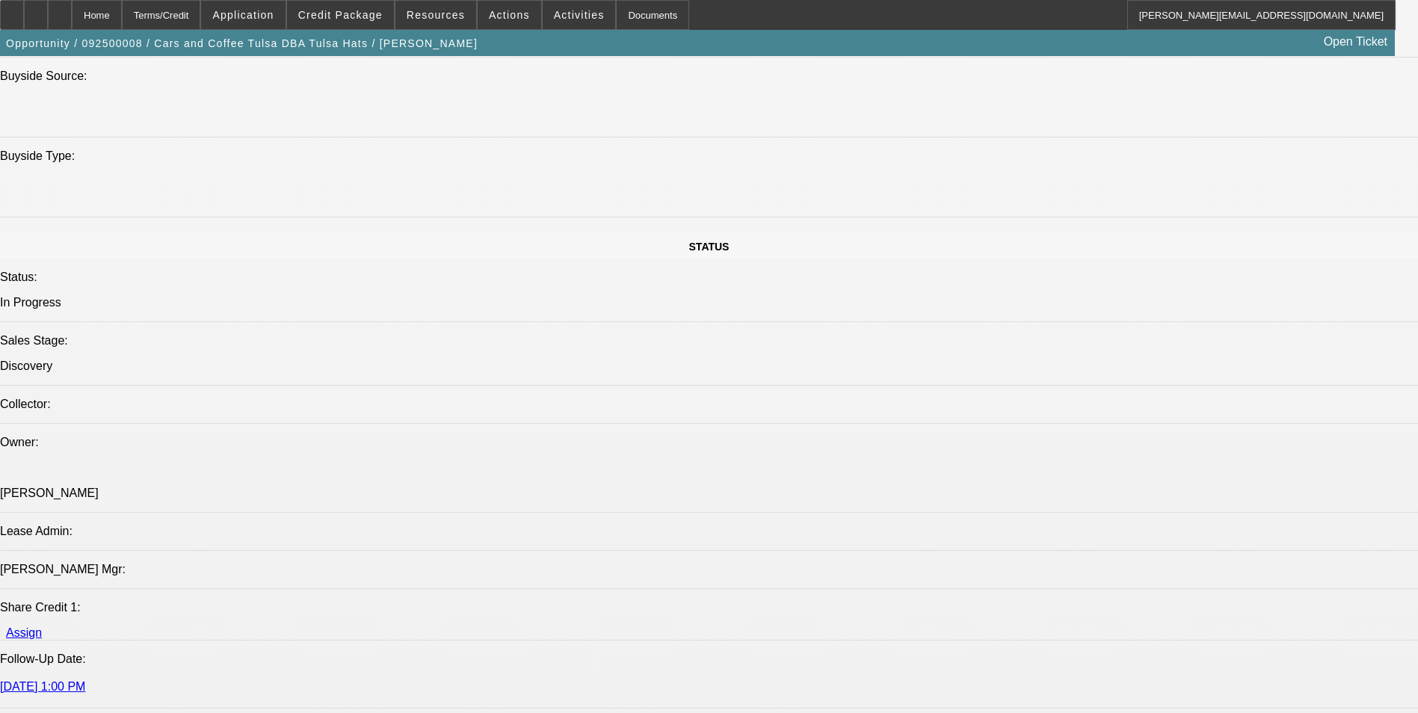
scroll to position [1495, 0]
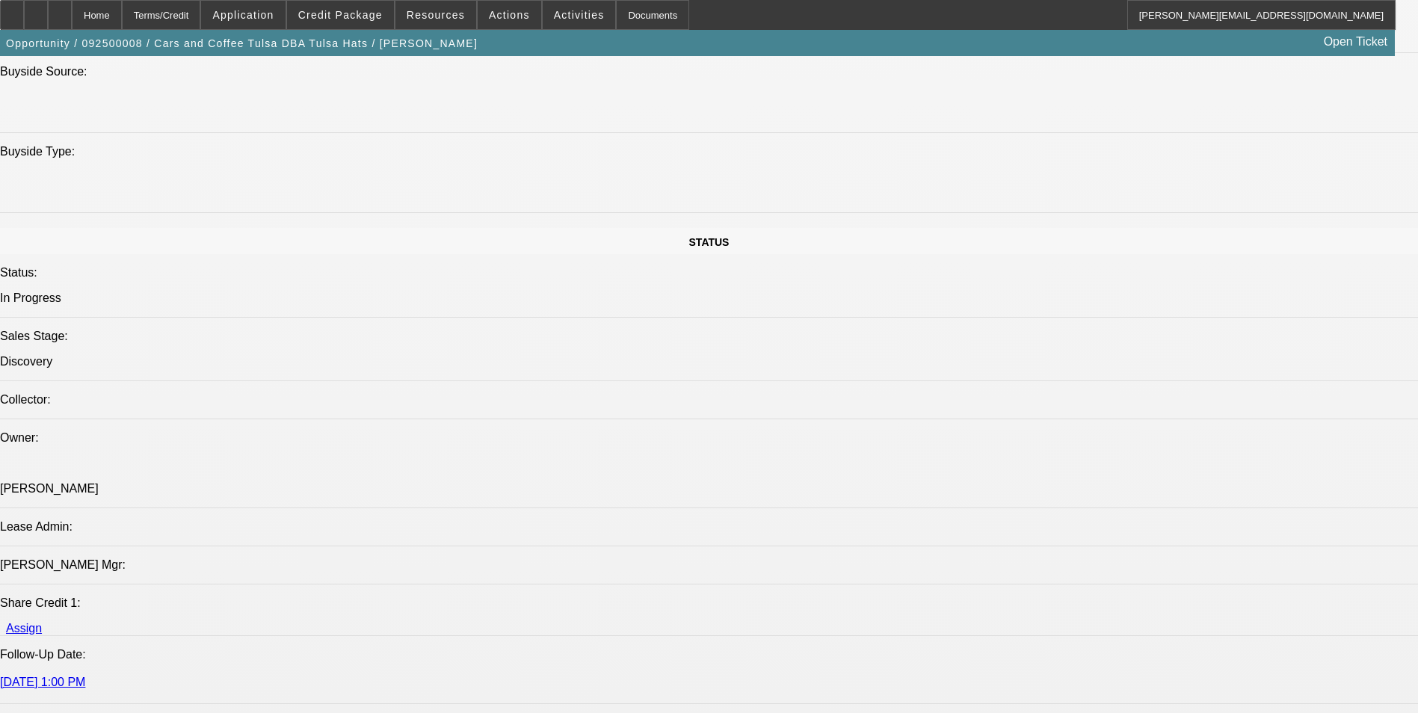
drag, startPoint x: 1108, startPoint y: 246, endPoint x: 1120, endPoint y: 230, distance: 20.2
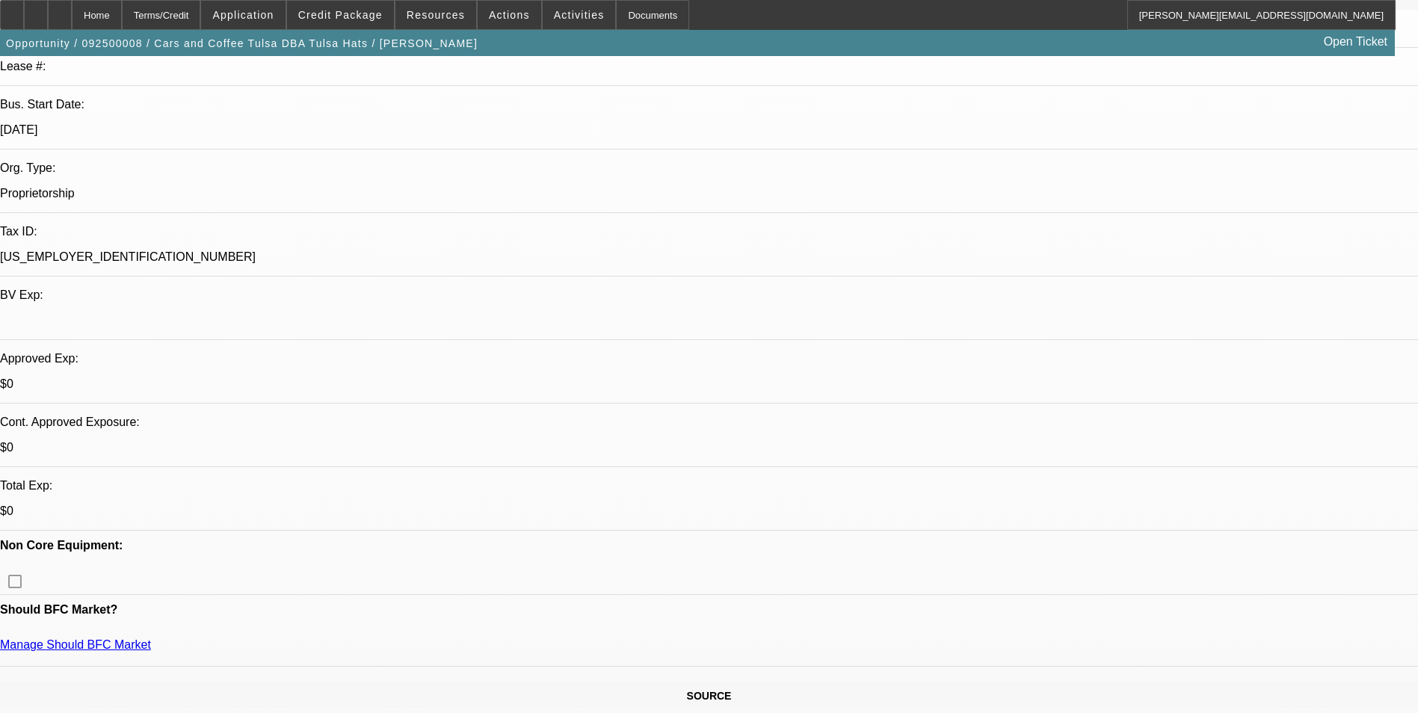
scroll to position [0, 0]
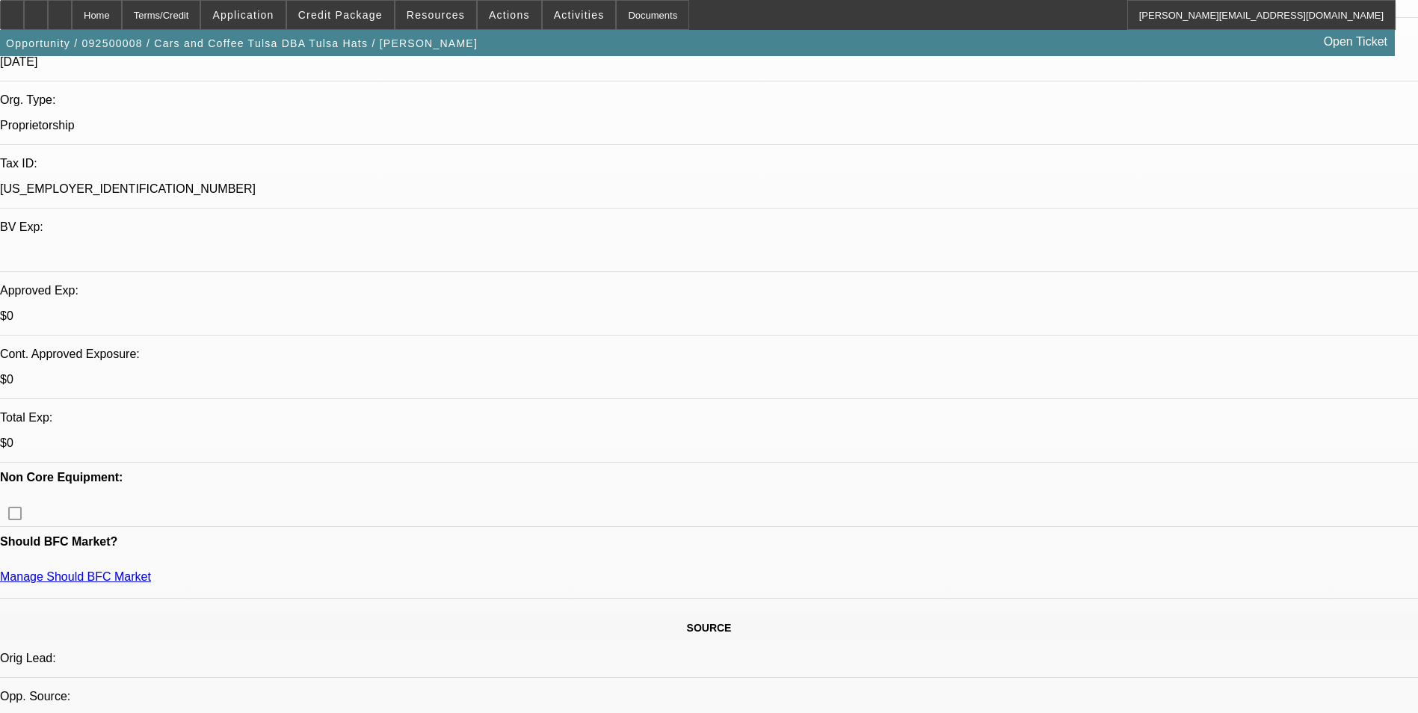
scroll to position [374, 0]
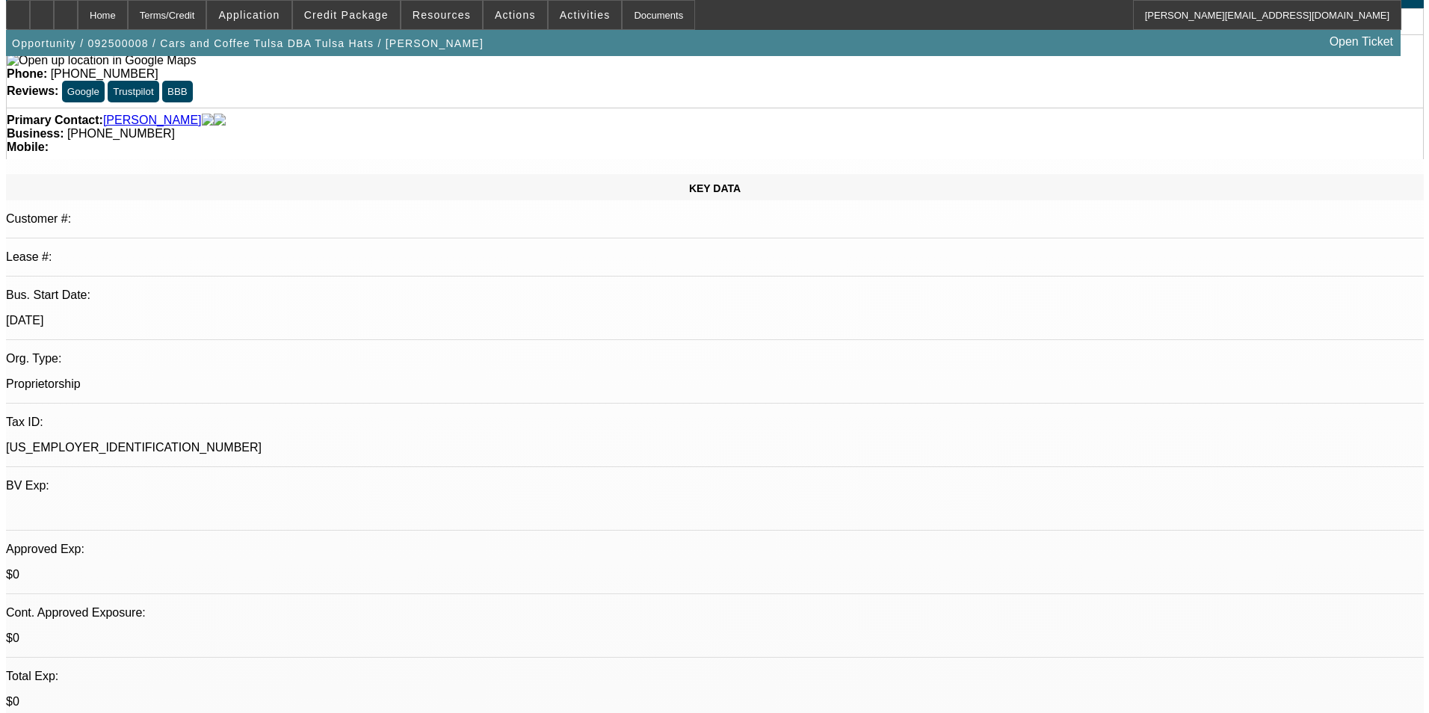
scroll to position [0, 0]
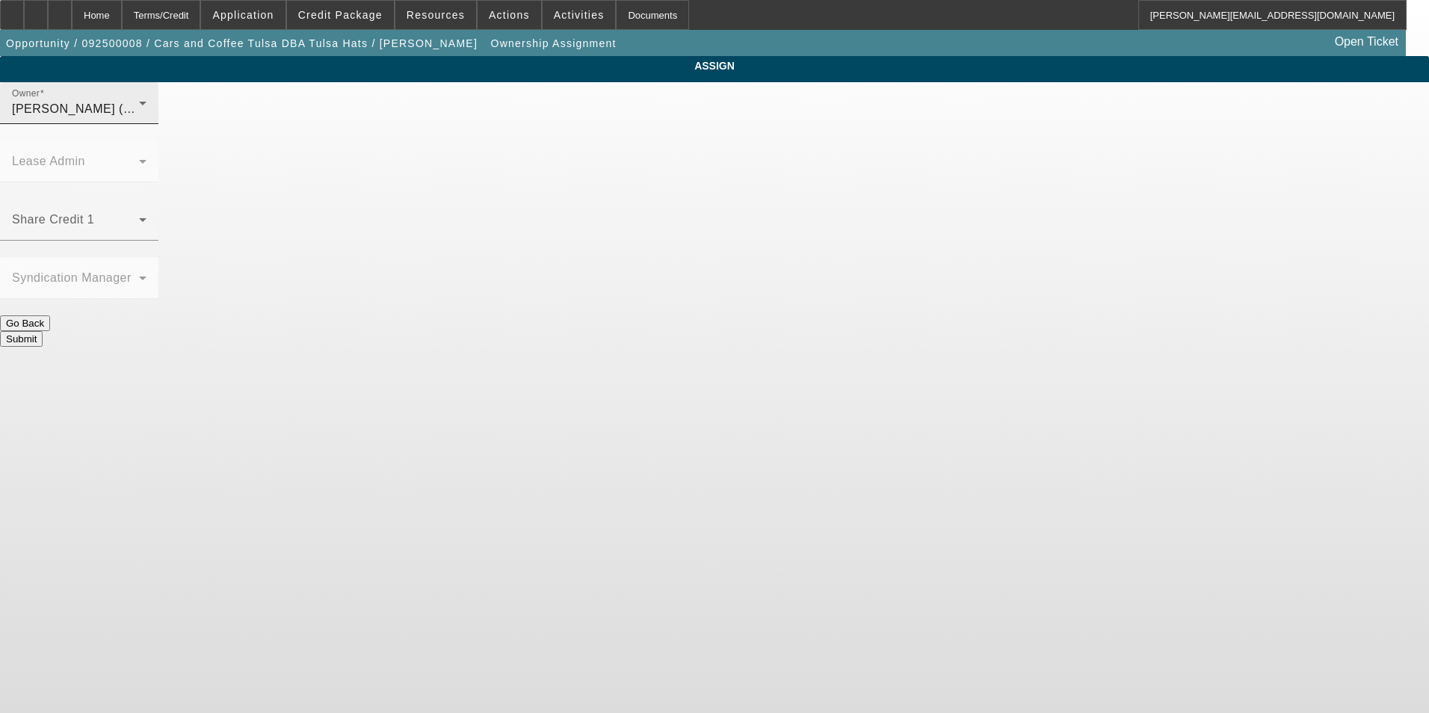
click at [139, 118] on div "Wesolowski, John (Lvl 6)" at bounding box center [75, 109] width 127 height 18
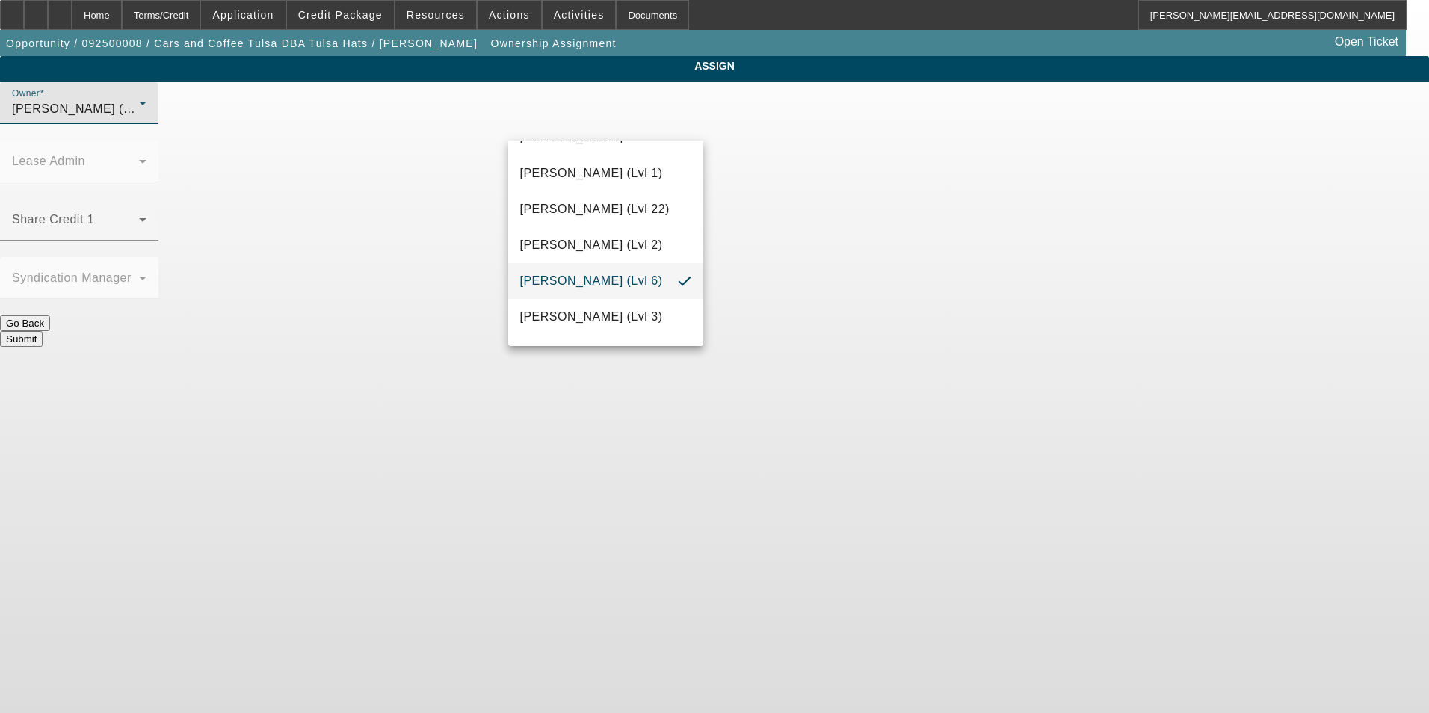
scroll to position [2143, 0]
click at [655, 281] on span "Wesolowski, Tyler (Lvl 3)" at bounding box center [591, 282] width 143 height 18
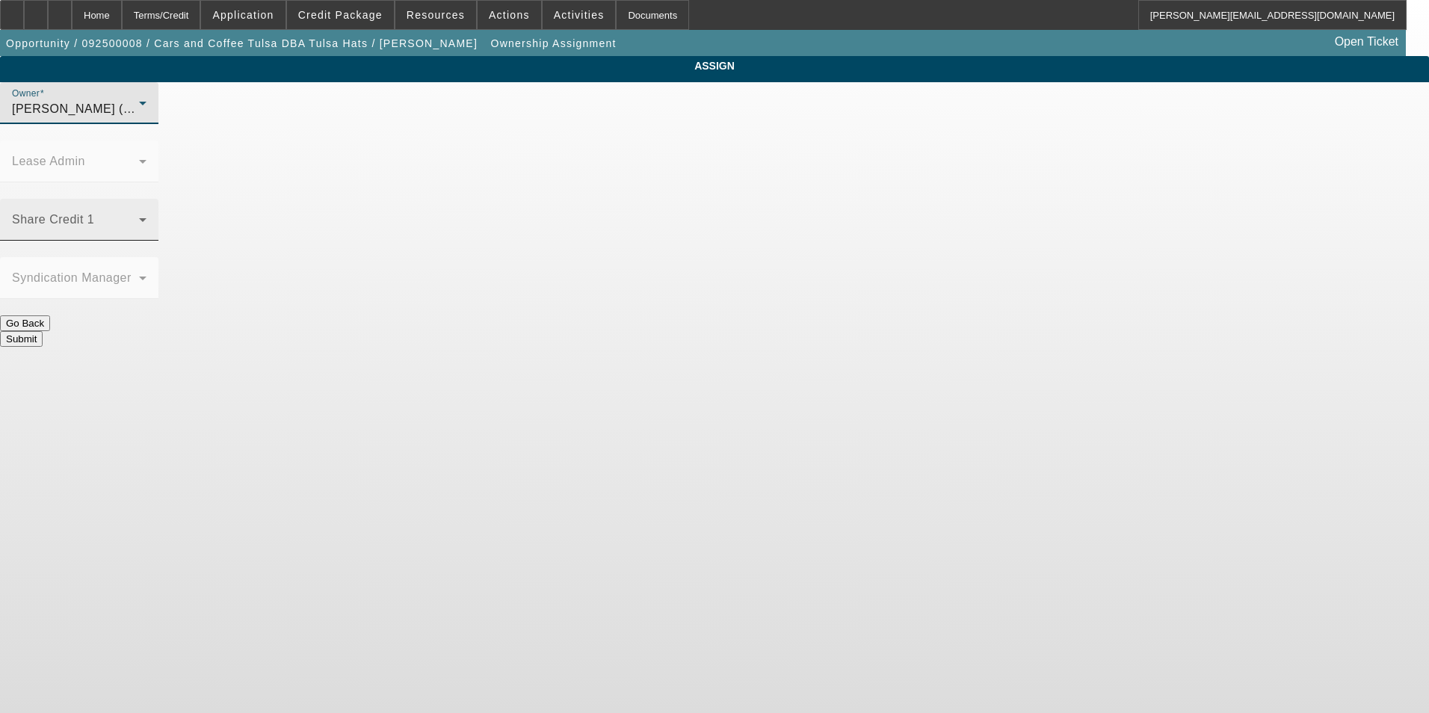
click at [139, 217] on span at bounding box center [75, 226] width 127 height 18
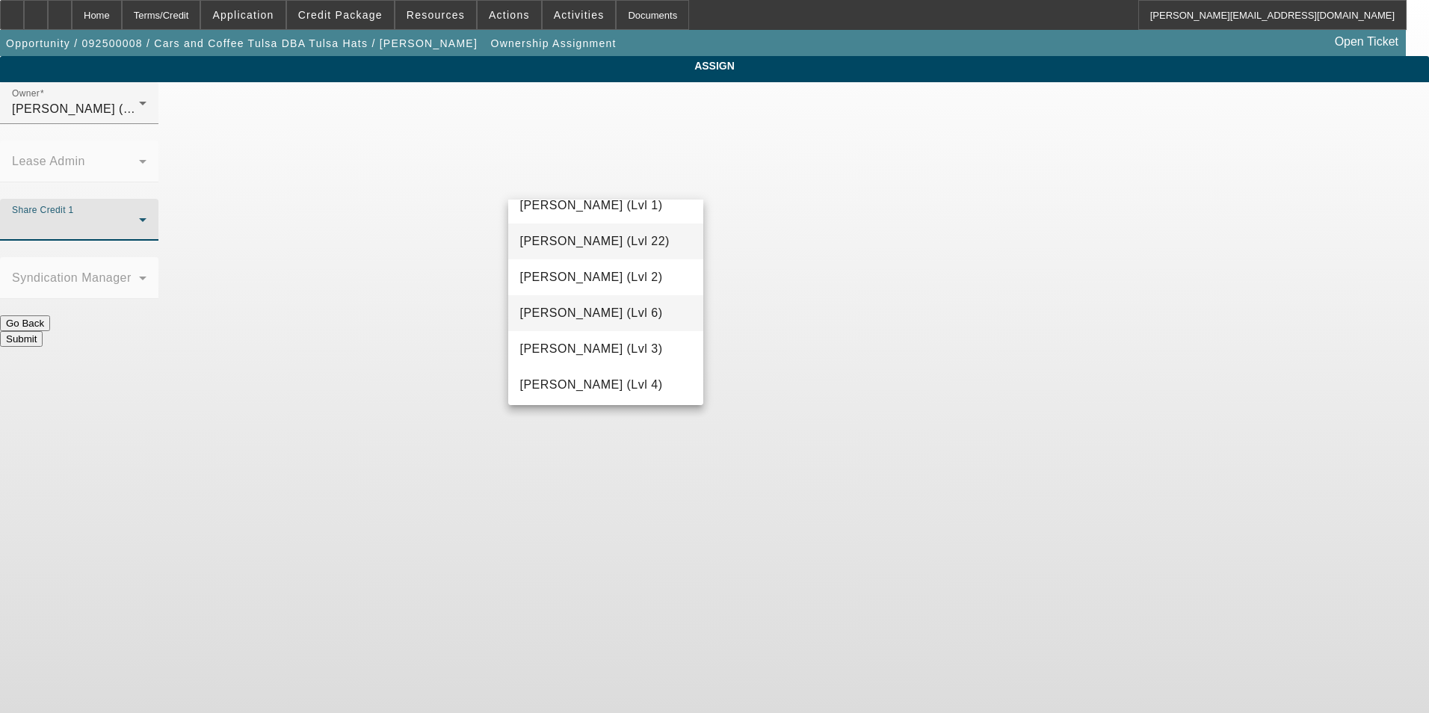
scroll to position [1956, 0]
drag, startPoint x: 628, startPoint y: 345, endPoint x: 634, endPoint y: 324, distance: 22.0
click at [627, 345] on span "Wesolowski, Tyler (Lvl 3)" at bounding box center [591, 348] width 143 height 18
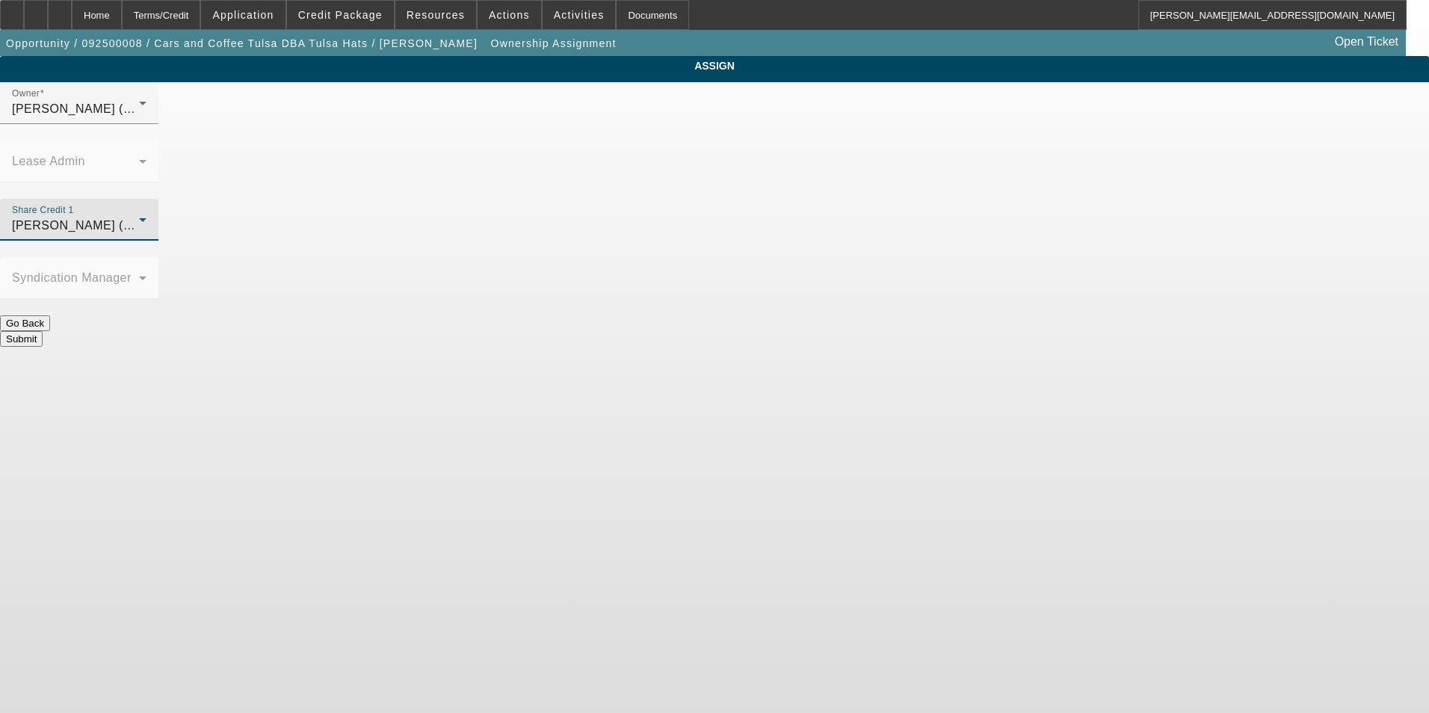
click at [139, 217] on div "[PERSON_NAME] (Lvl 3)" at bounding box center [75, 226] width 127 height 18
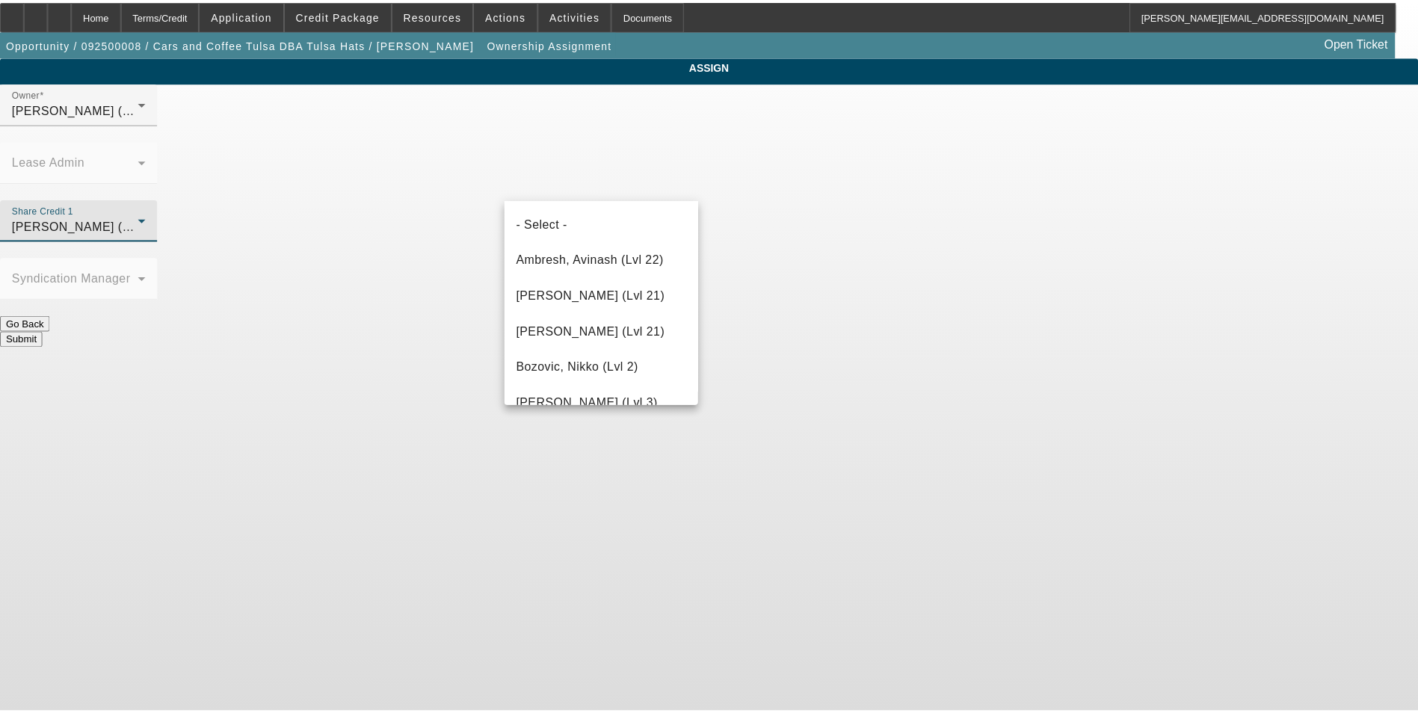
scroll to position [1924, 0]
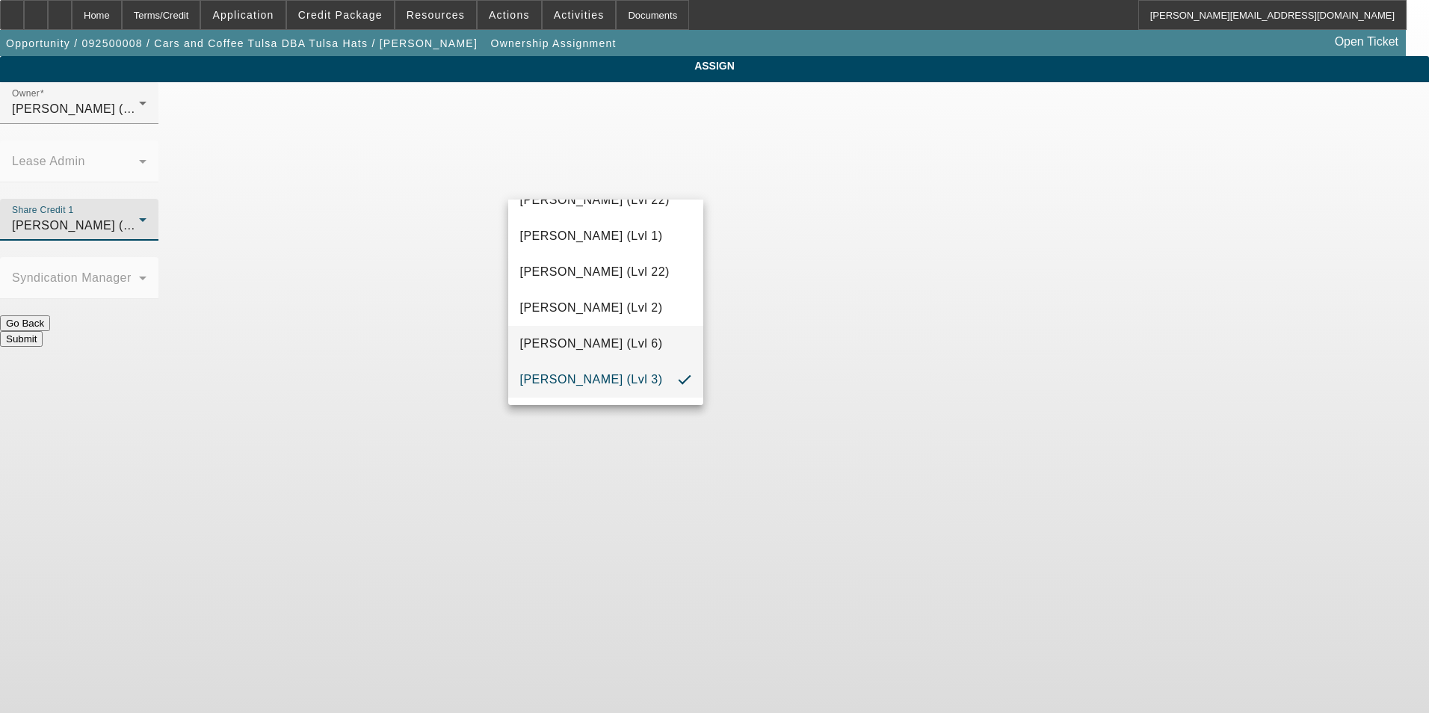
click at [612, 340] on span "[PERSON_NAME] (Lvl 6)" at bounding box center [591, 344] width 143 height 18
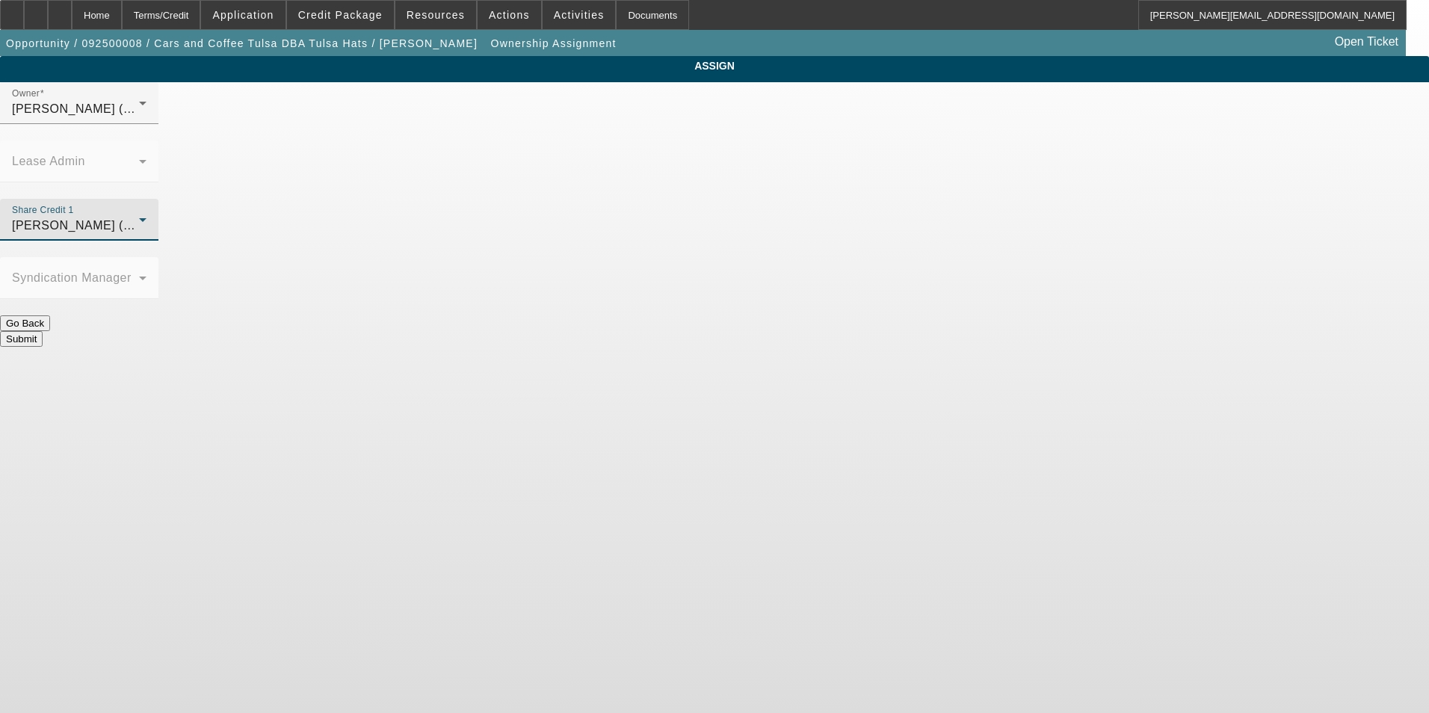
click at [43, 331] on button "Submit" at bounding box center [21, 339] width 43 height 16
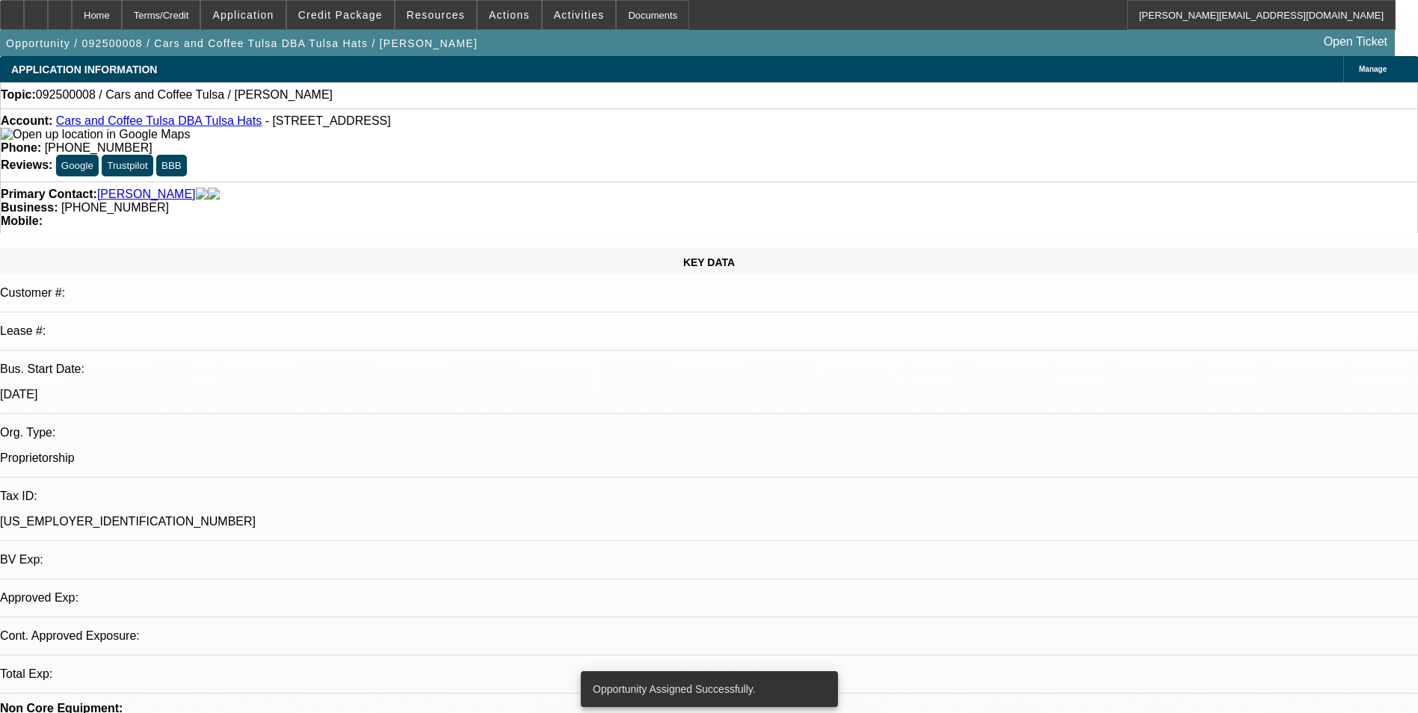
select select "0"
select select "2"
select select "0.1"
select select "4"
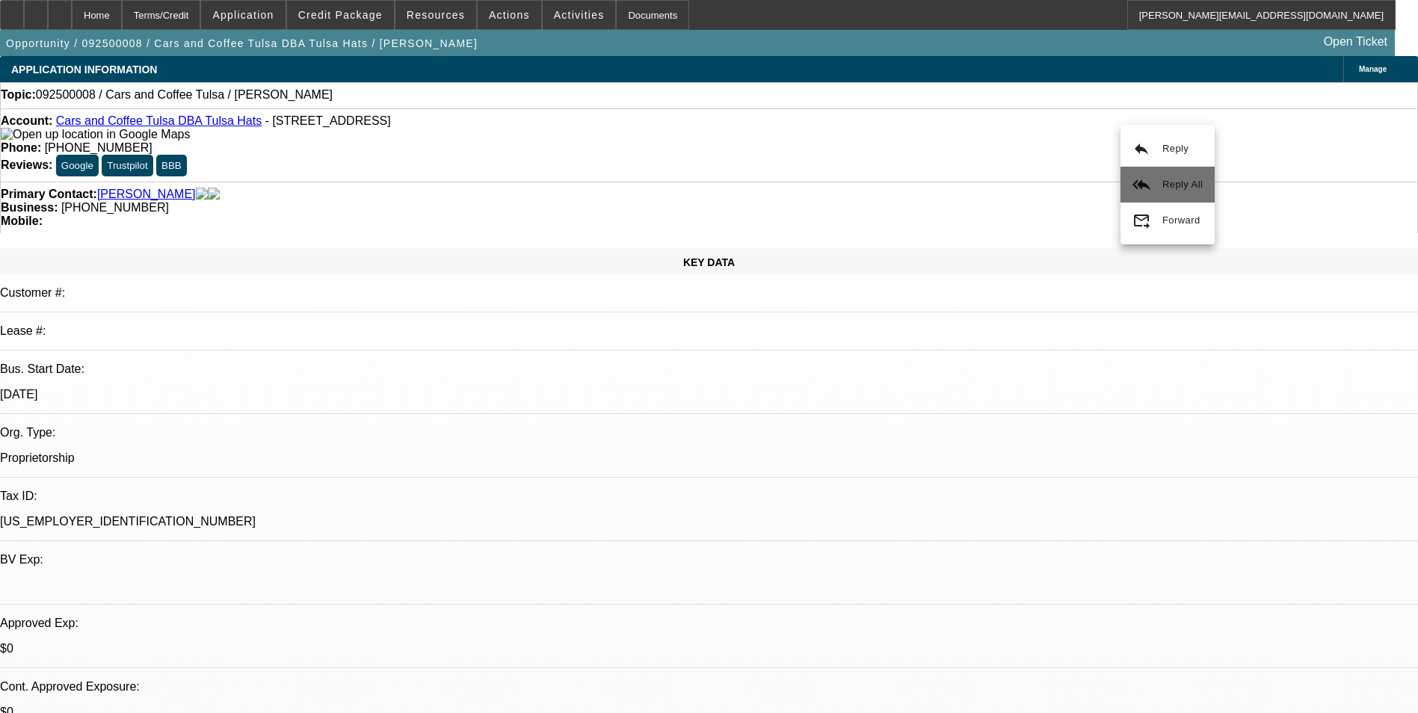
click at [1182, 180] on span "Reply All" at bounding box center [1182, 184] width 40 height 11
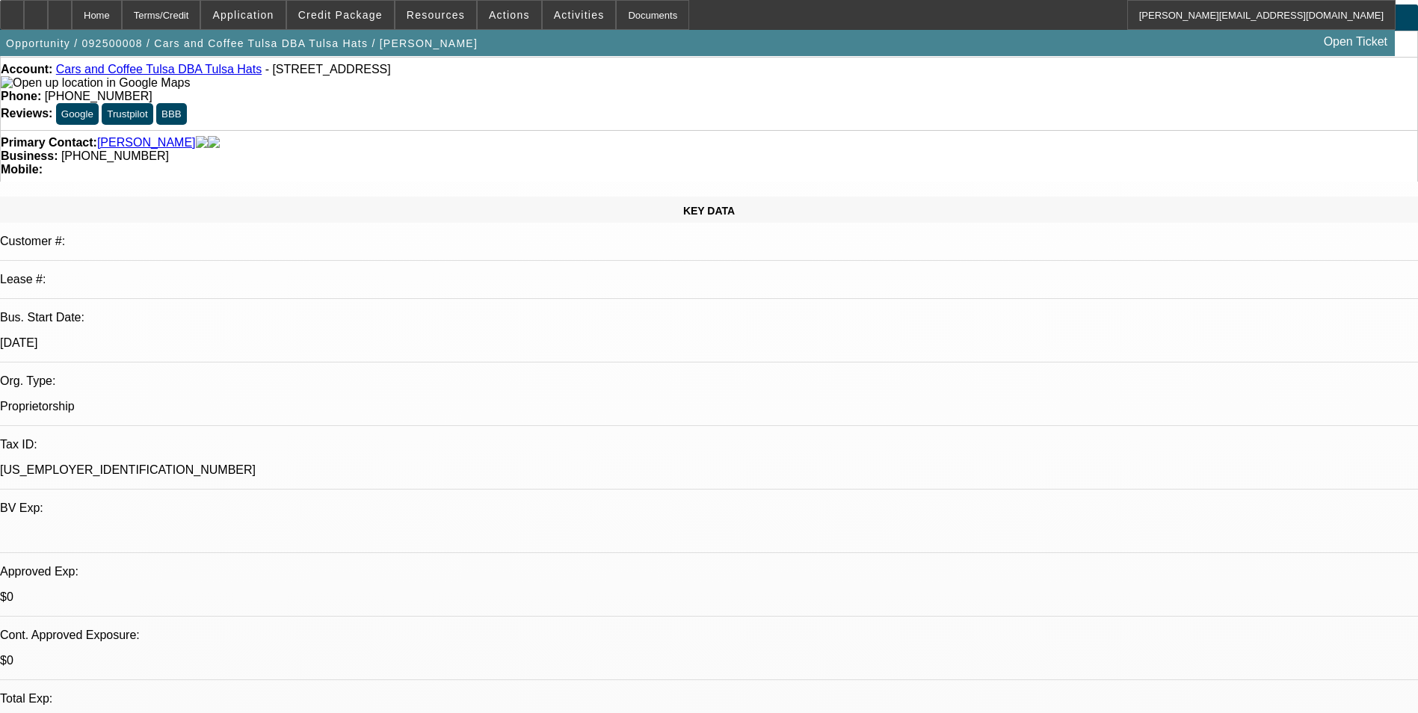
scroll to position [299, 0]
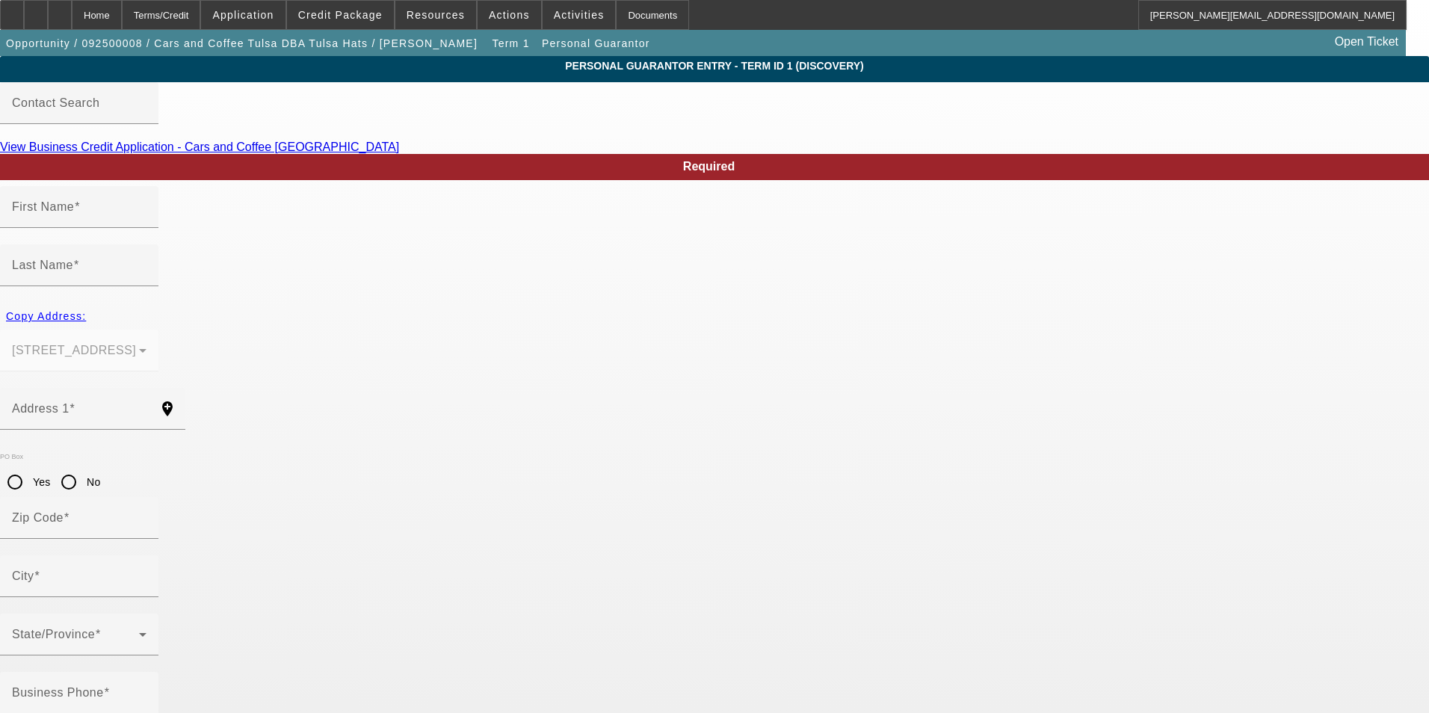
type input "Ethan"
type input "Guenther"
type input "11606 n 192nd east Ave"
radio input "true"
type input "74021"
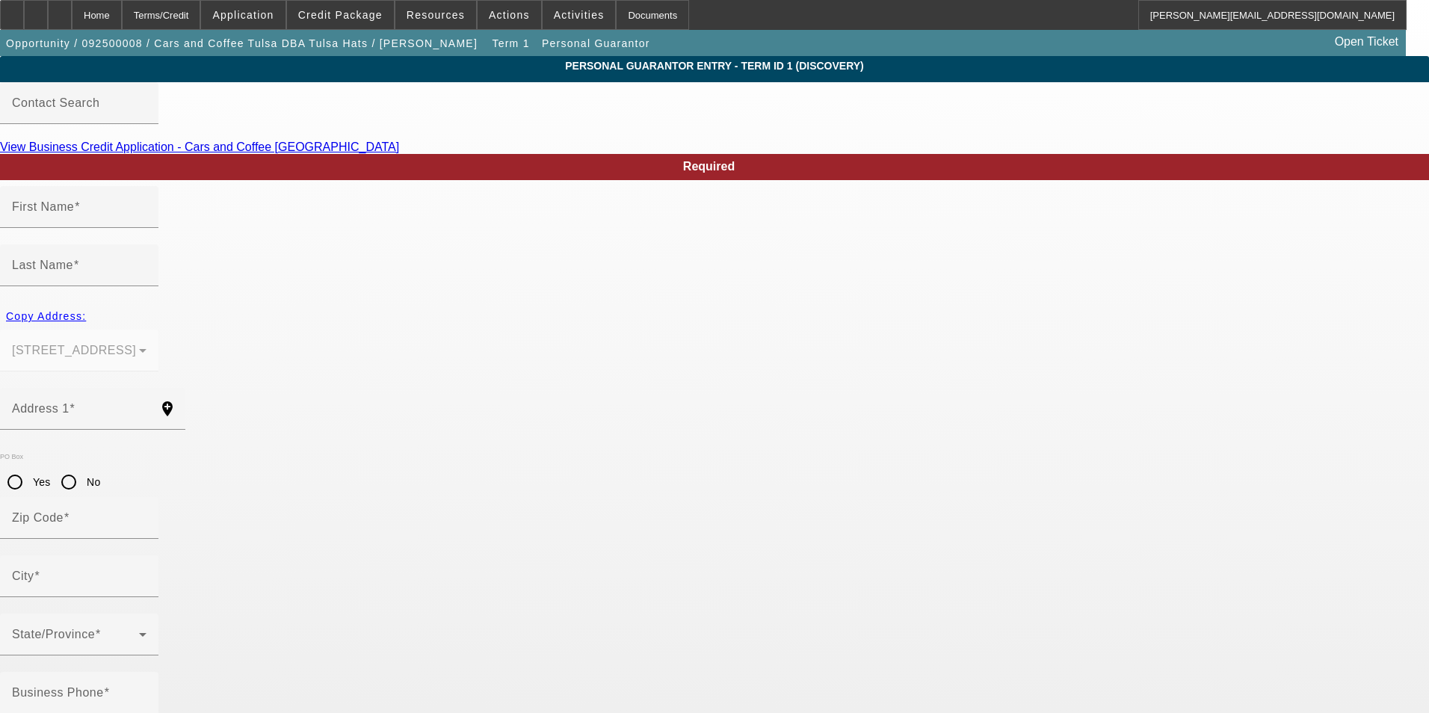
type input "Collinsville"
type input "(918) 208-8407"
type input "100"
type input "663-02-8330"
type input "Tulsahats@gmail.com"
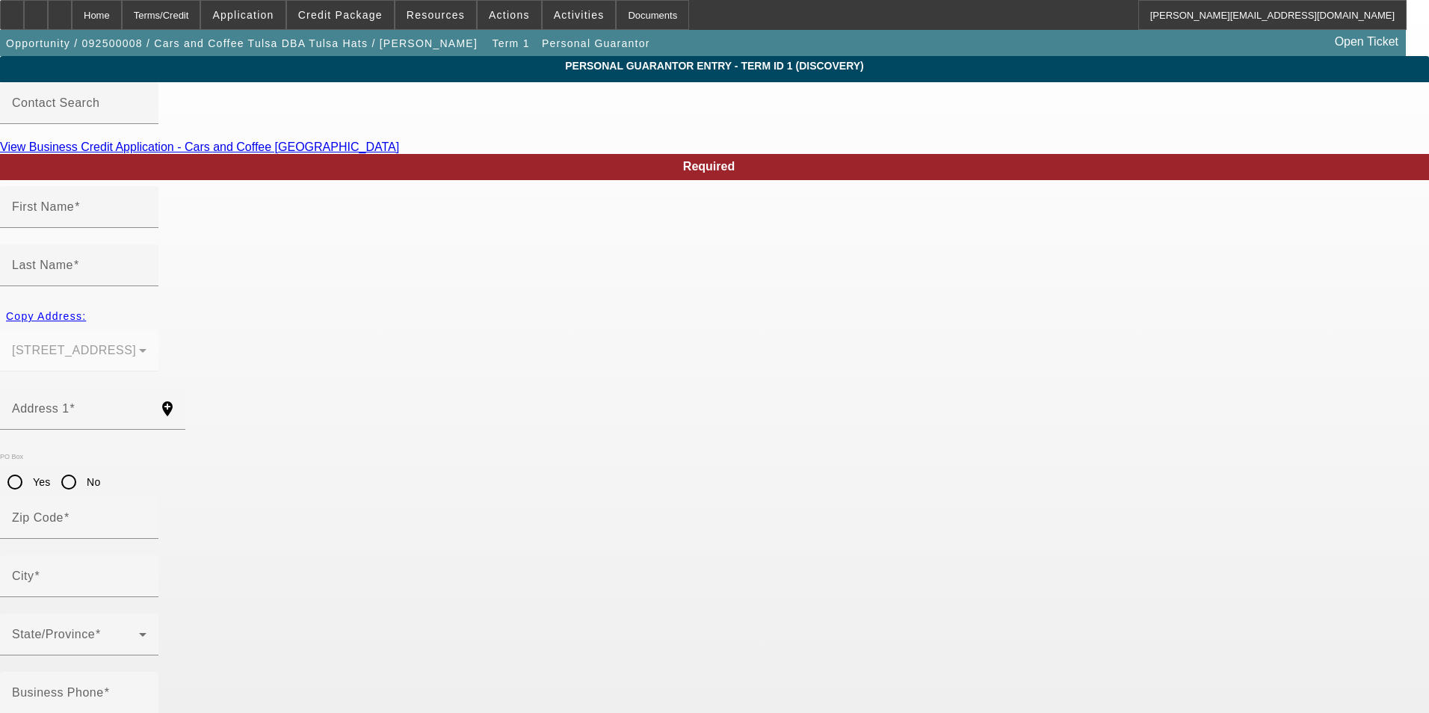
type input "(918) 208-8407"
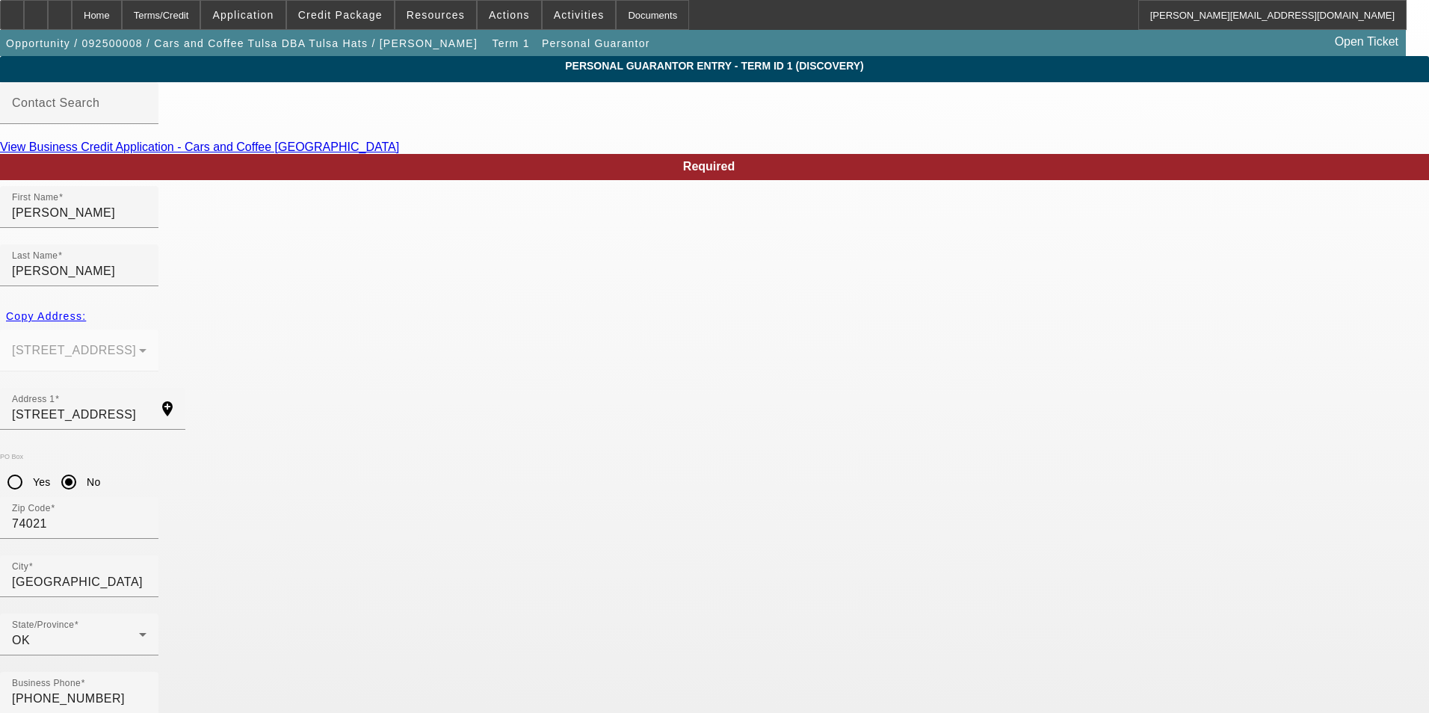
drag, startPoint x: 371, startPoint y: 593, endPoint x: 431, endPoint y: 591, distance: 59.8
type input "663-02-3300"
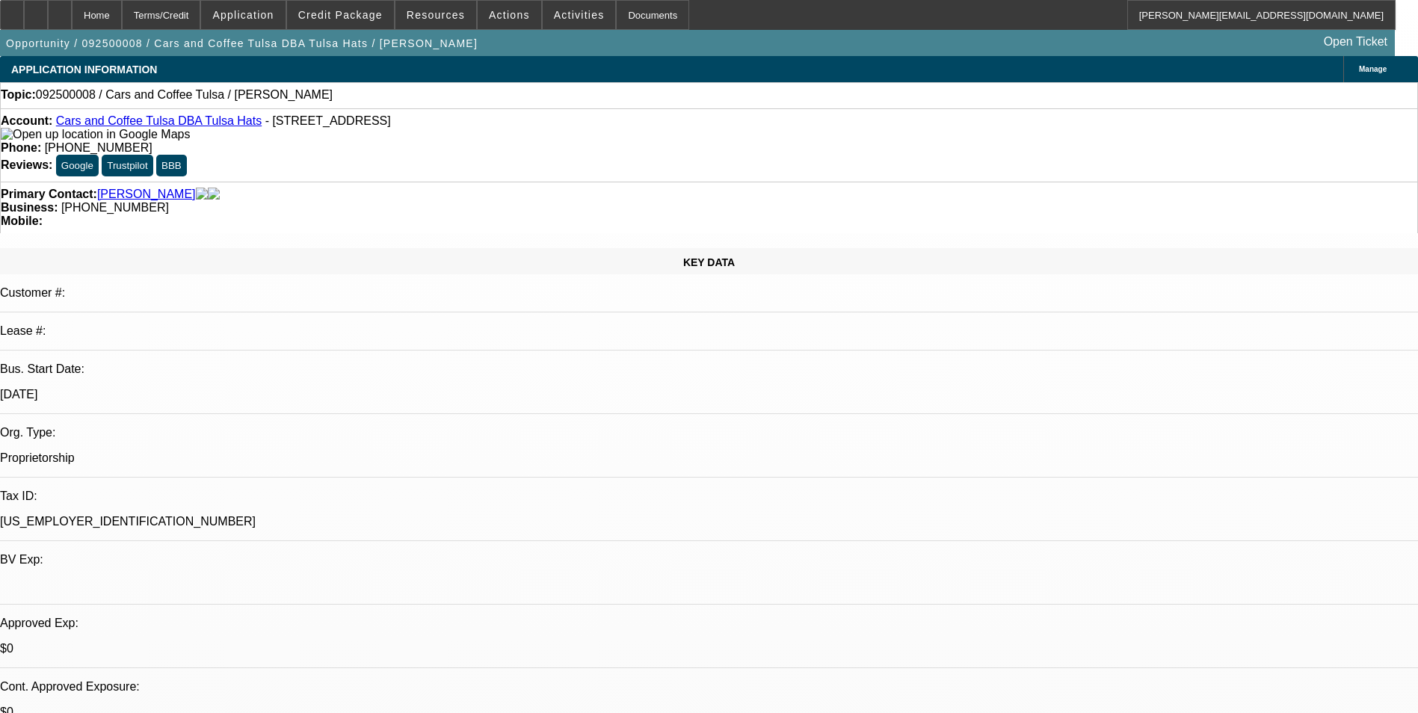
select select "0"
select select "2"
select select "0.1"
select select "4"
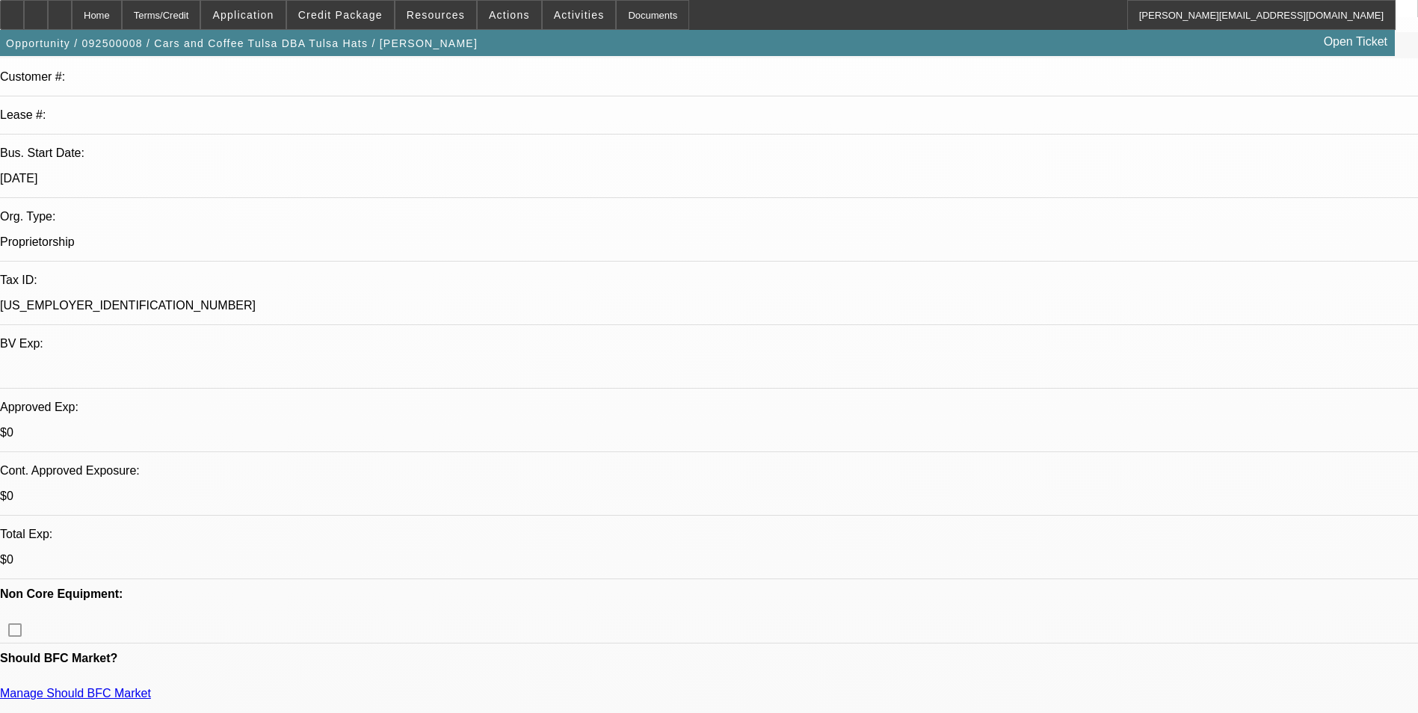
scroll to position [224, 0]
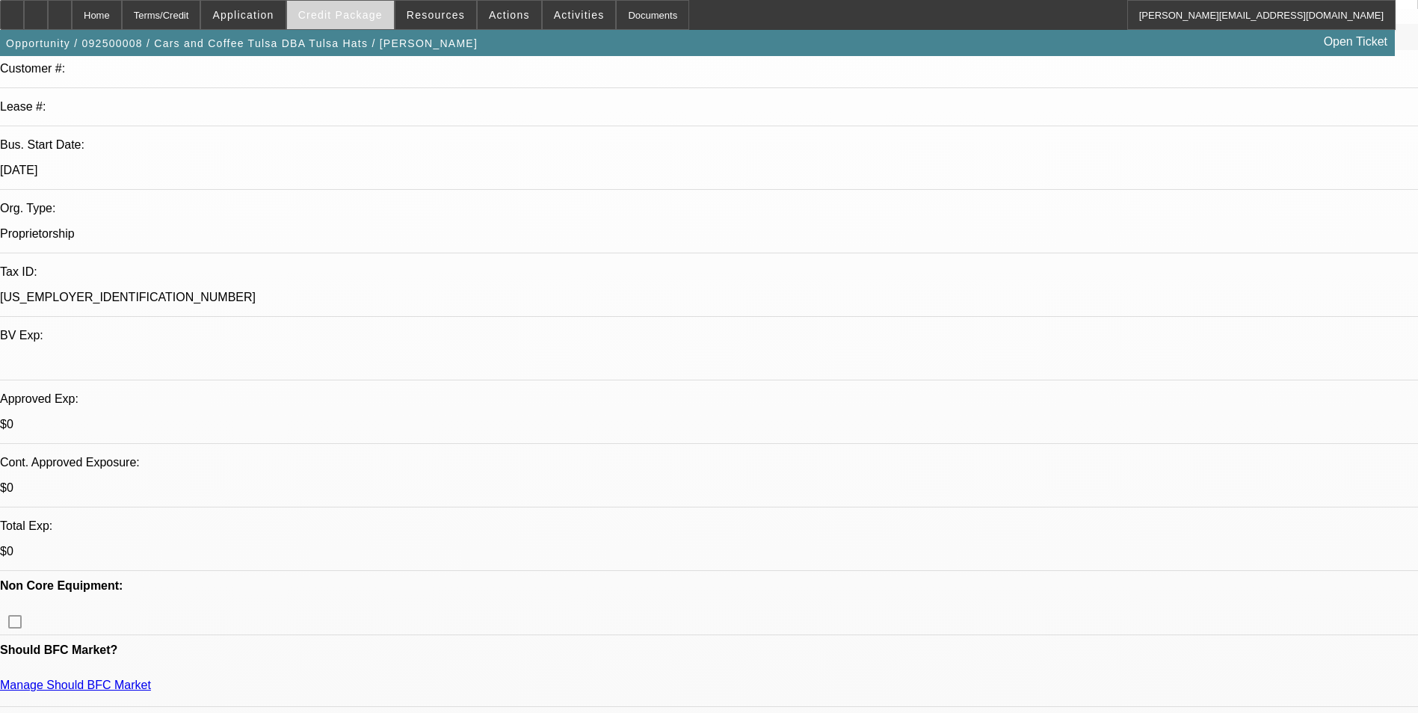
click at [379, 25] on span at bounding box center [340, 15] width 107 height 36
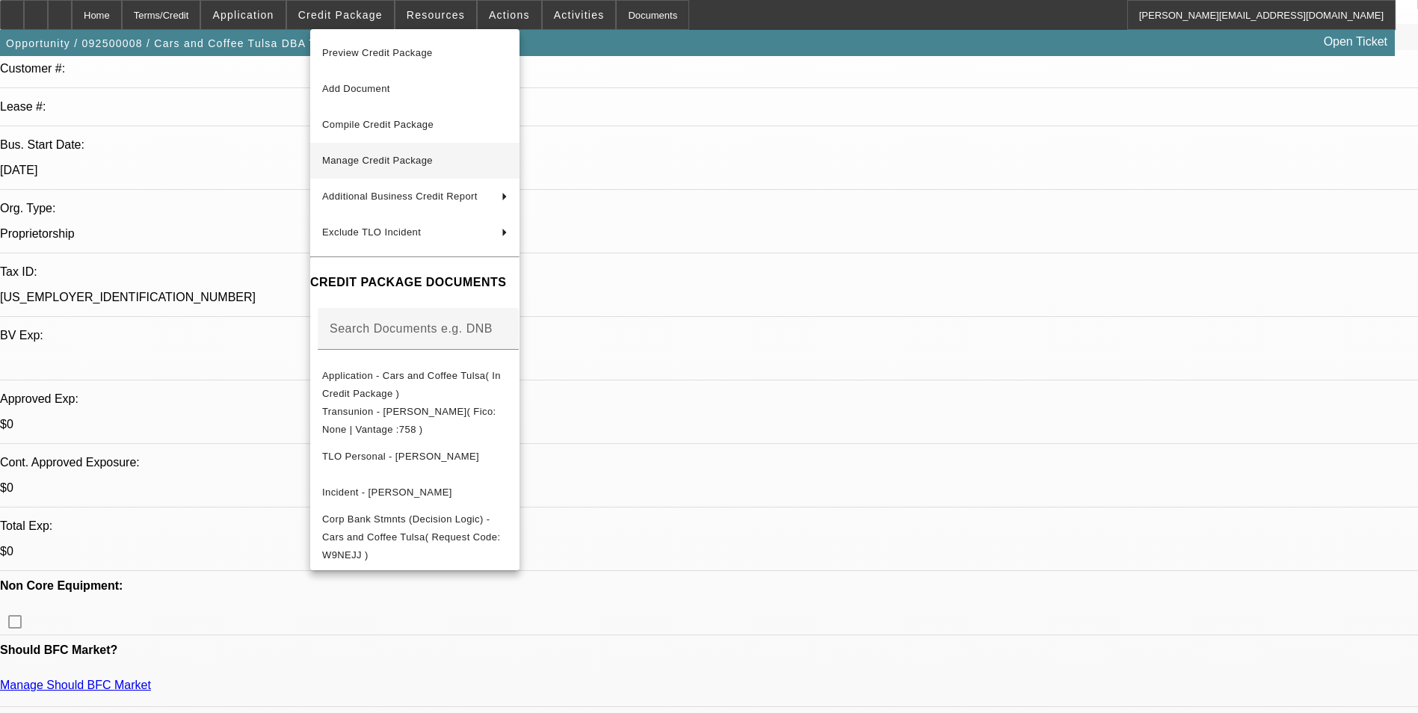
click at [426, 158] on span "Manage Credit Package" at bounding box center [377, 160] width 111 height 11
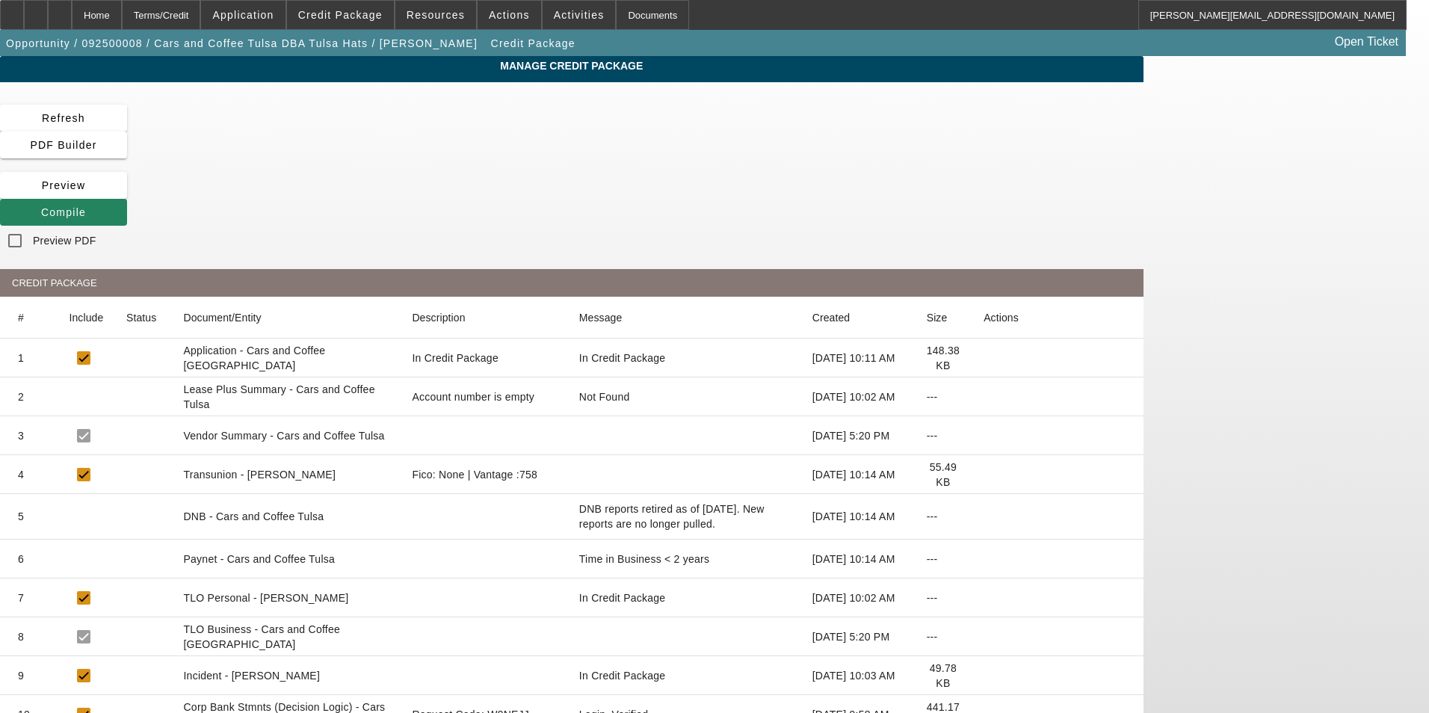
click at [983, 475] on icon at bounding box center [983, 475] width 0 height 0
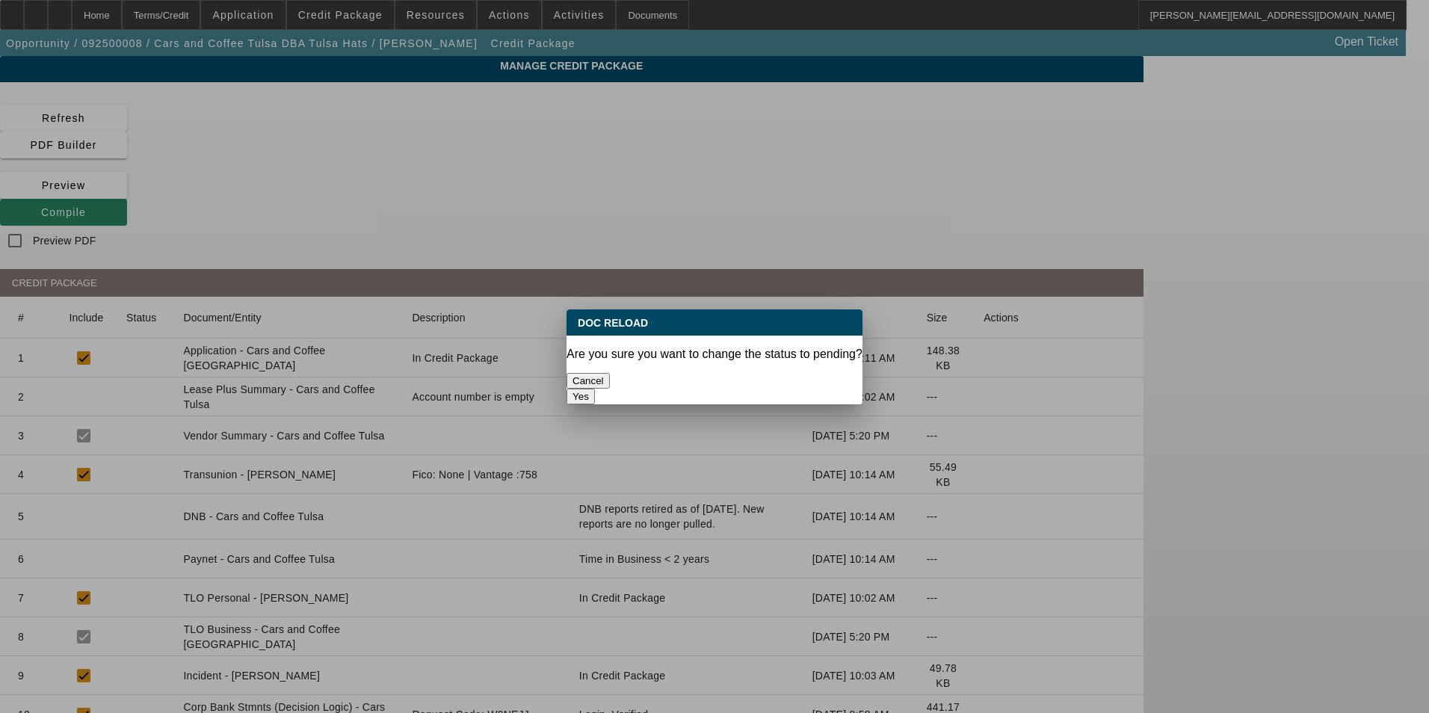
click at [595, 389] on button "Yes" at bounding box center [580, 397] width 28 height 16
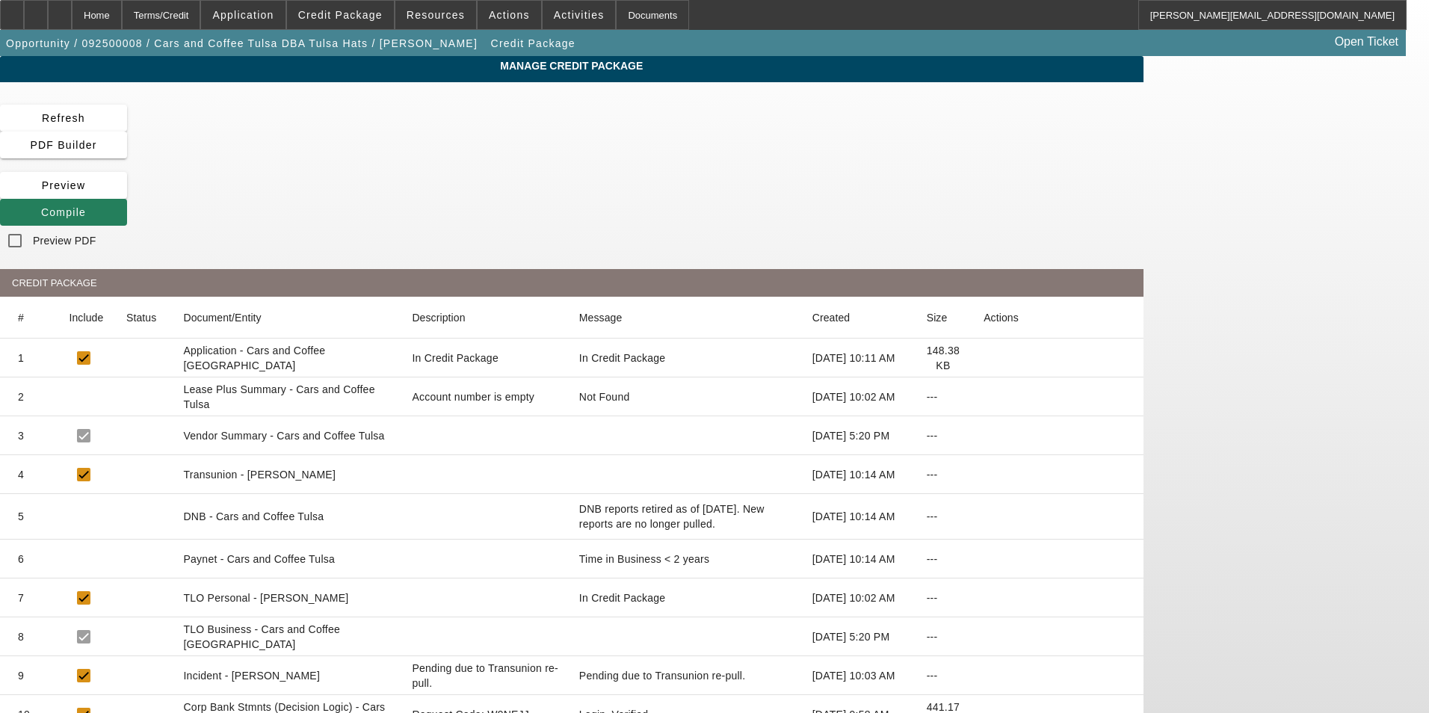
click at [127, 194] on span at bounding box center [63, 212] width 127 height 36
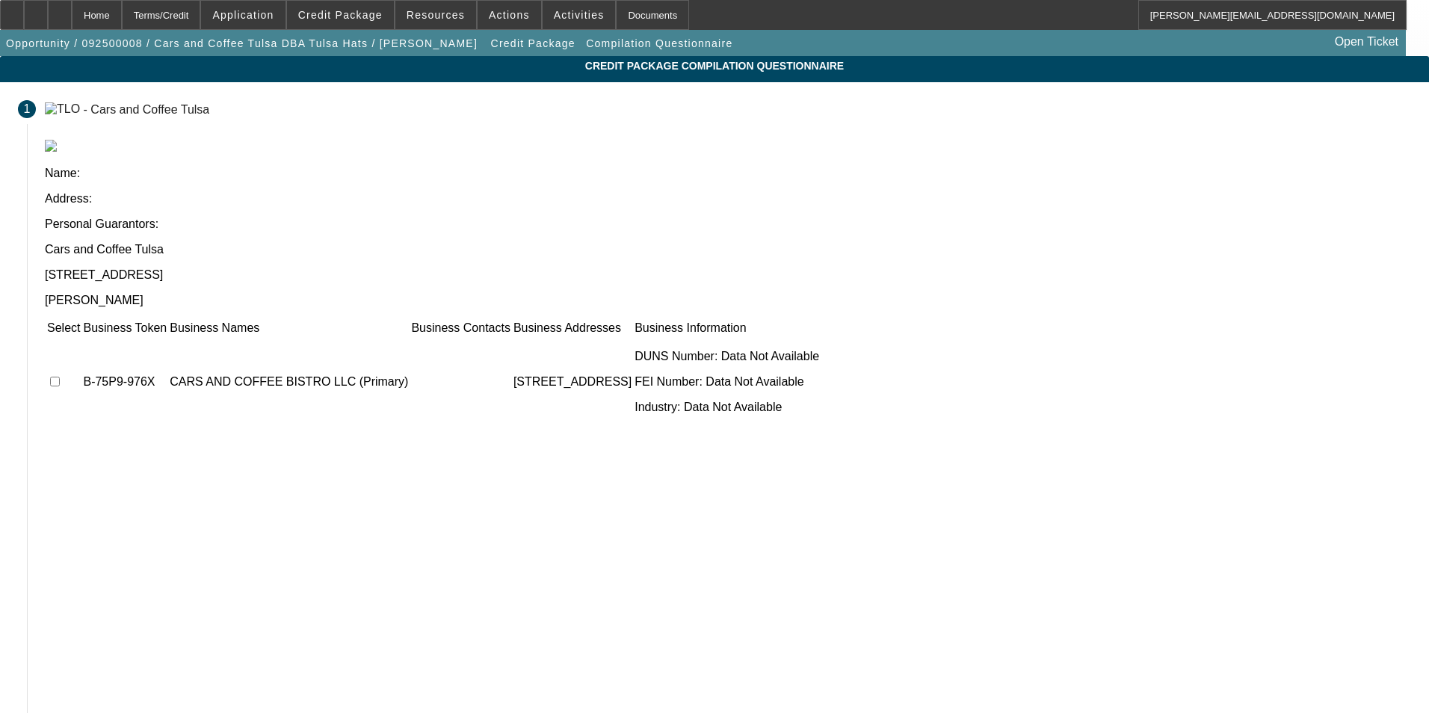
click at [60, 377] on input "checkbox" at bounding box center [55, 382] width 10 height 10
checkbox input "true"
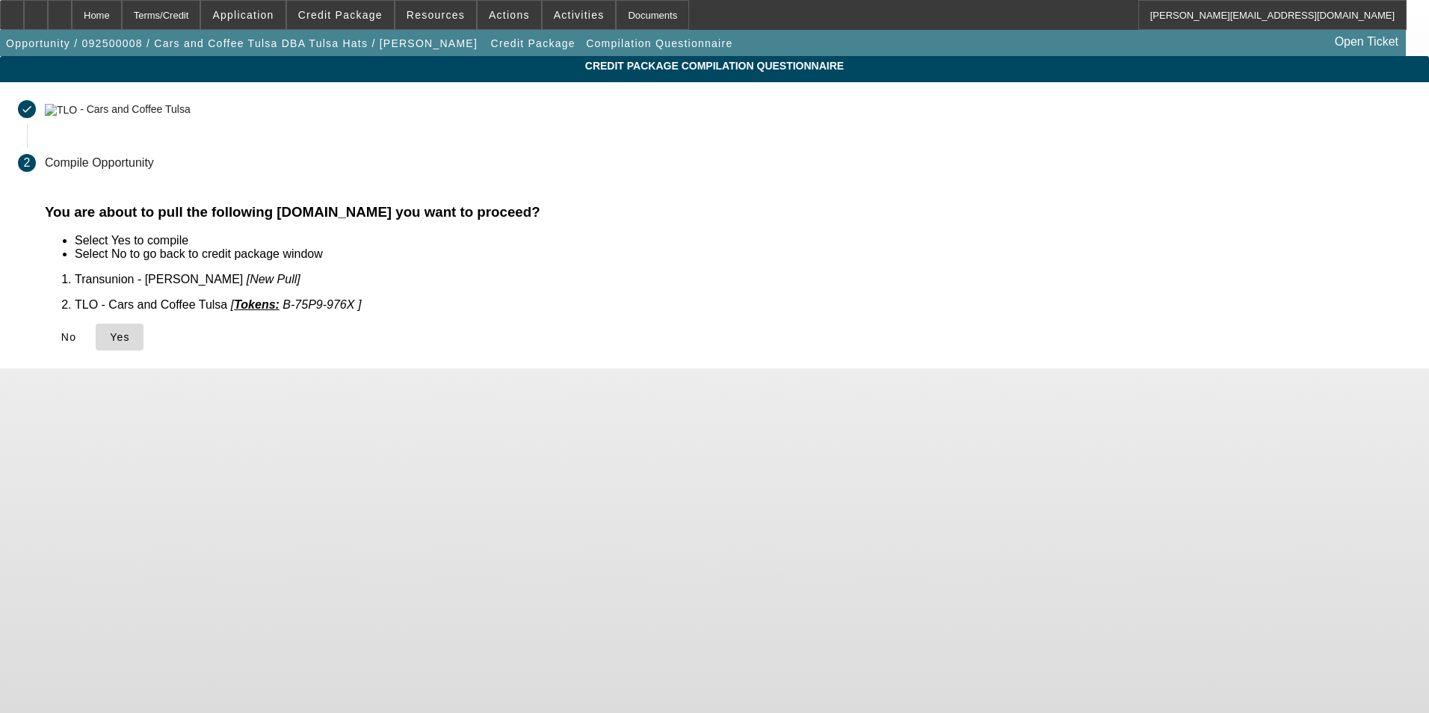
click at [130, 331] on span "Yes" at bounding box center [120, 337] width 20 height 12
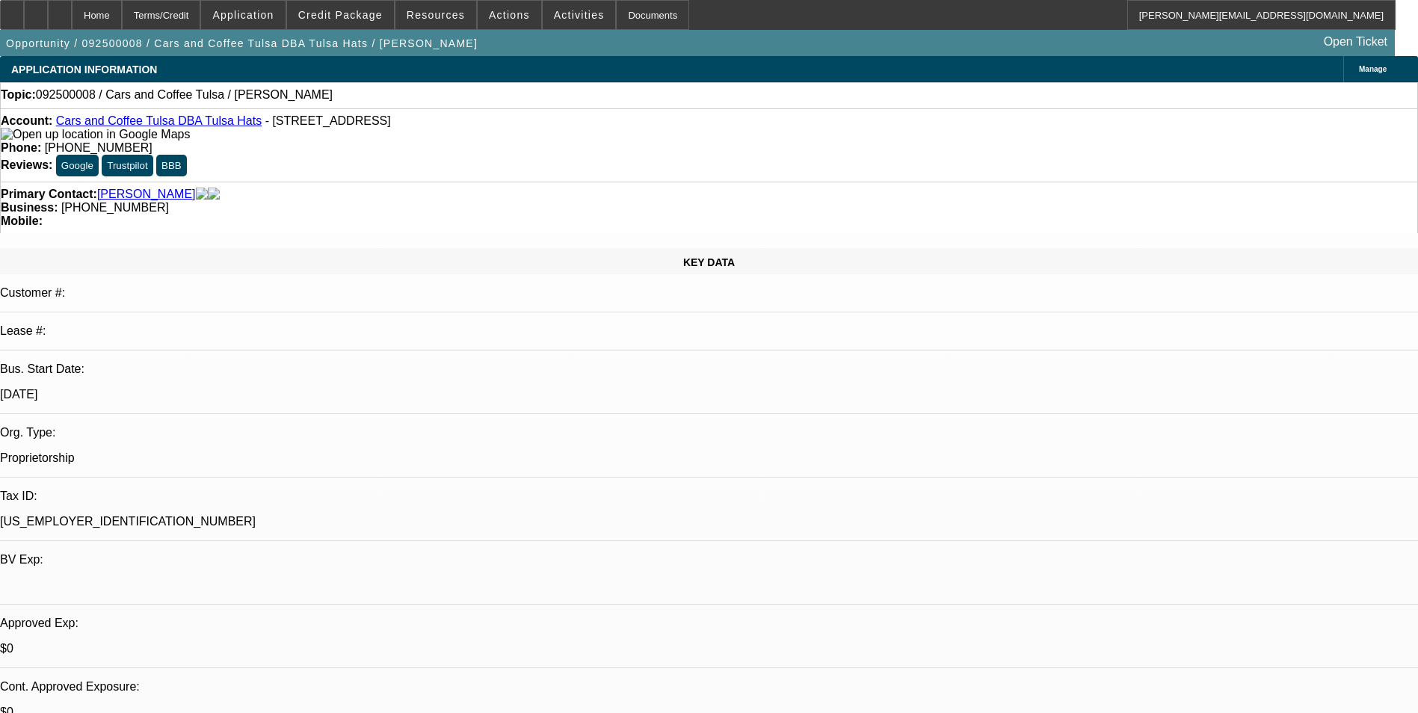
select select "0"
select select "2"
select select "0.1"
select select "4"
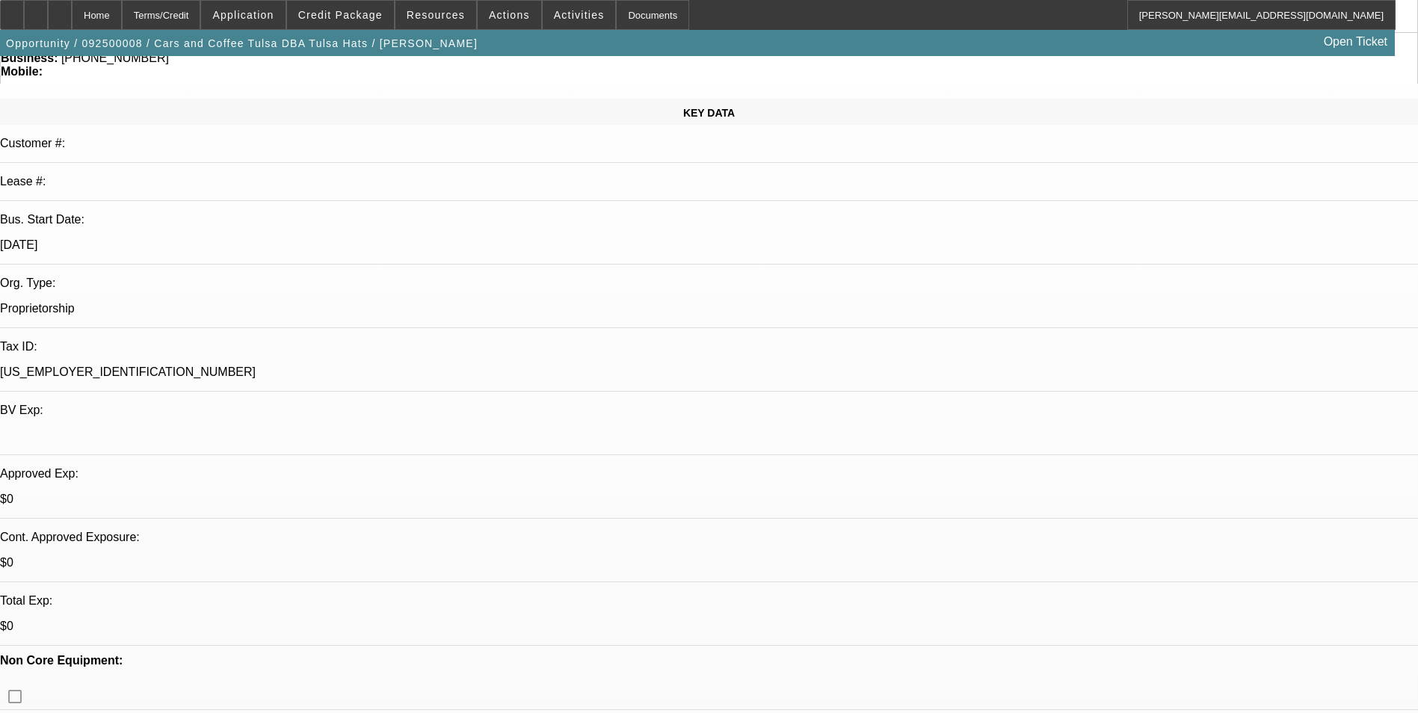
scroll to position [224, 0]
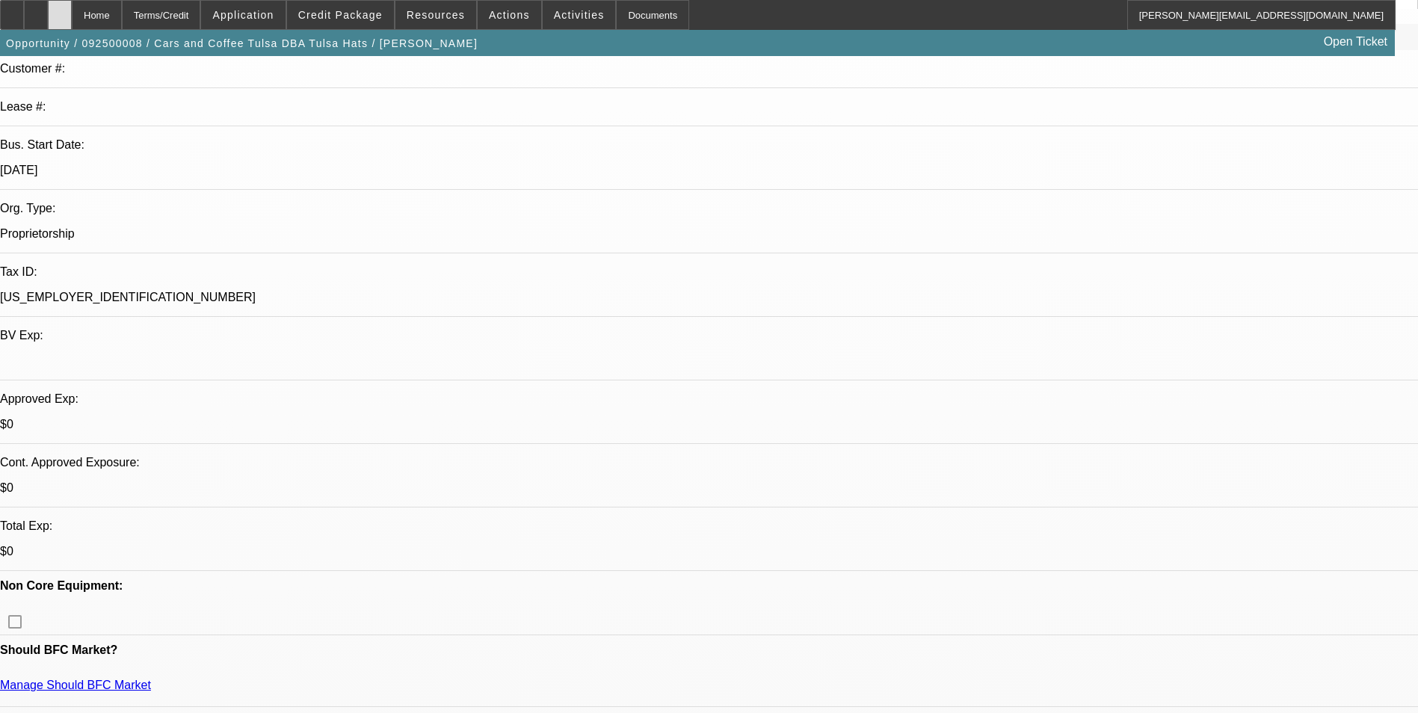
click at [60, 10] on icon at bounding box center [60, 10] width 0 height 0
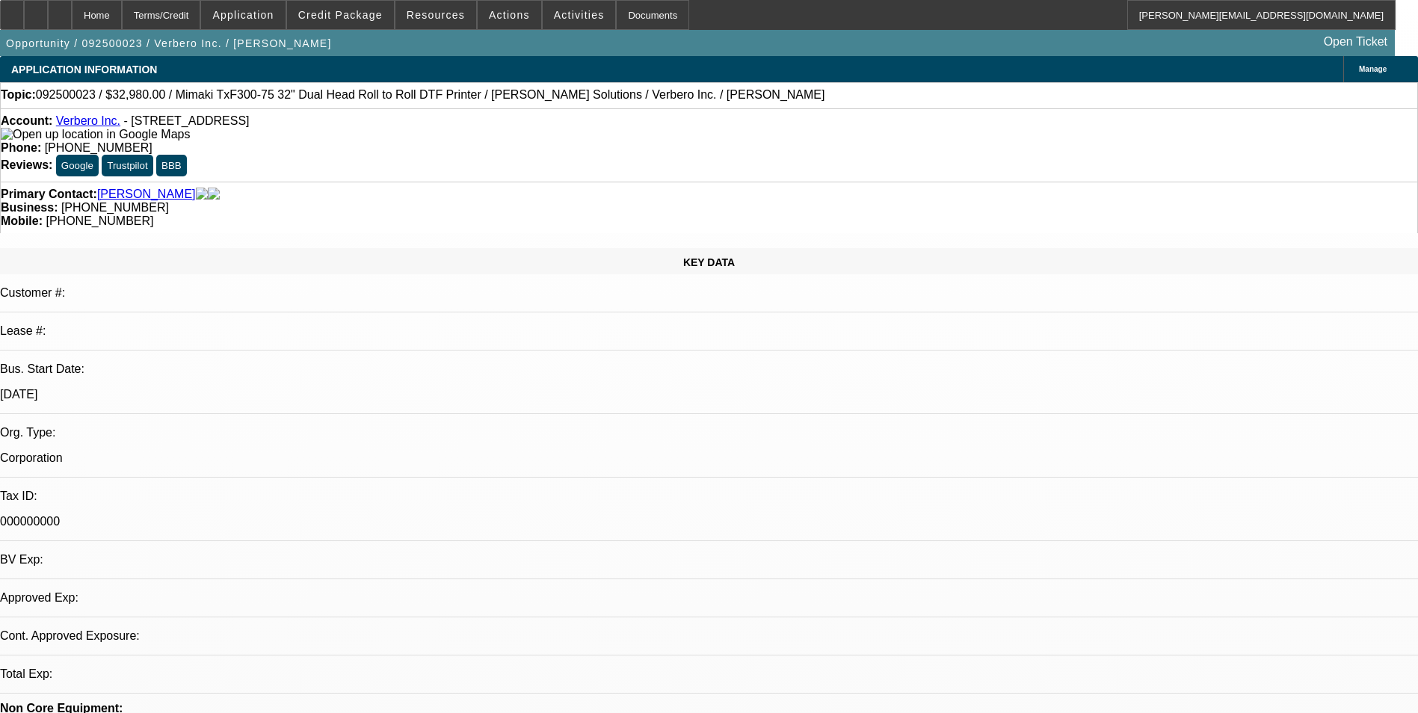
select select "0"
select select "2"
select select "0.1"
select select "1"
select select "2"
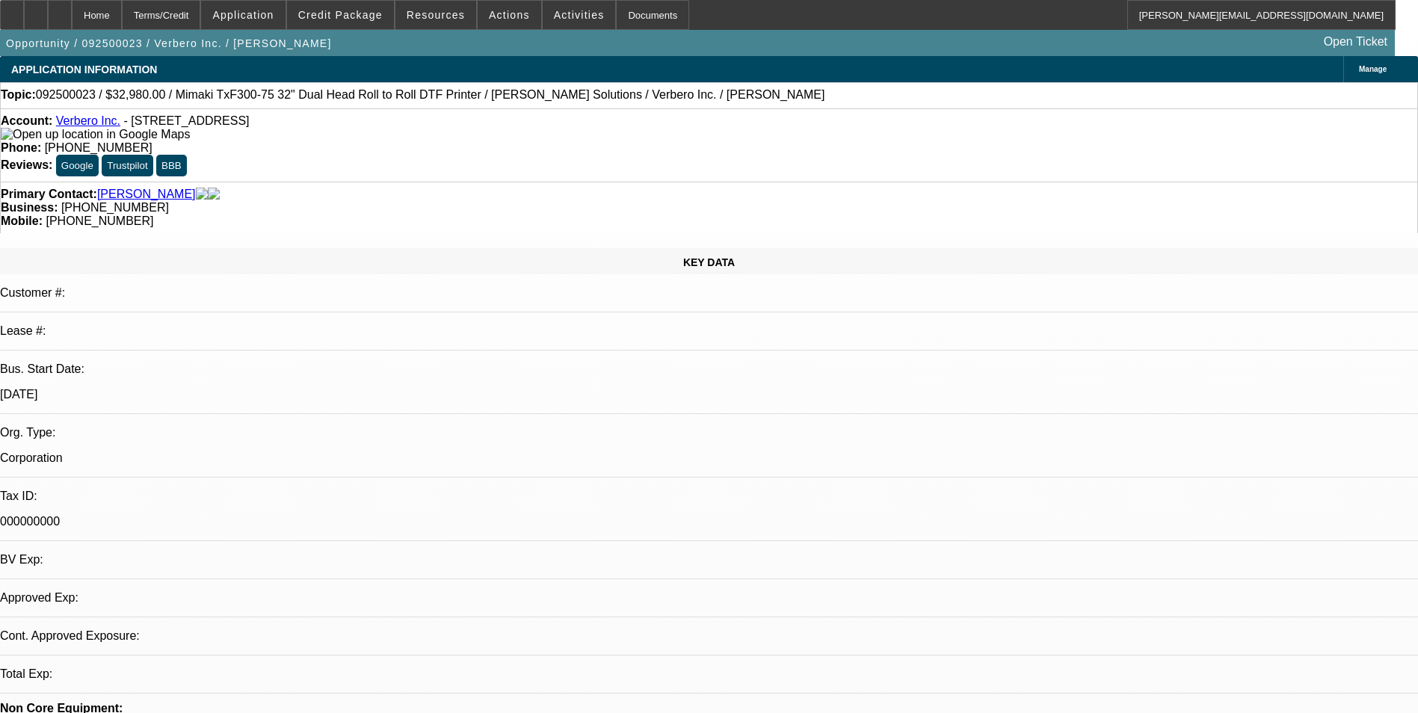
select select "4"
click at [1343, 61] on div "Manage" at bounding box center [1380, 69] width 75 height 26
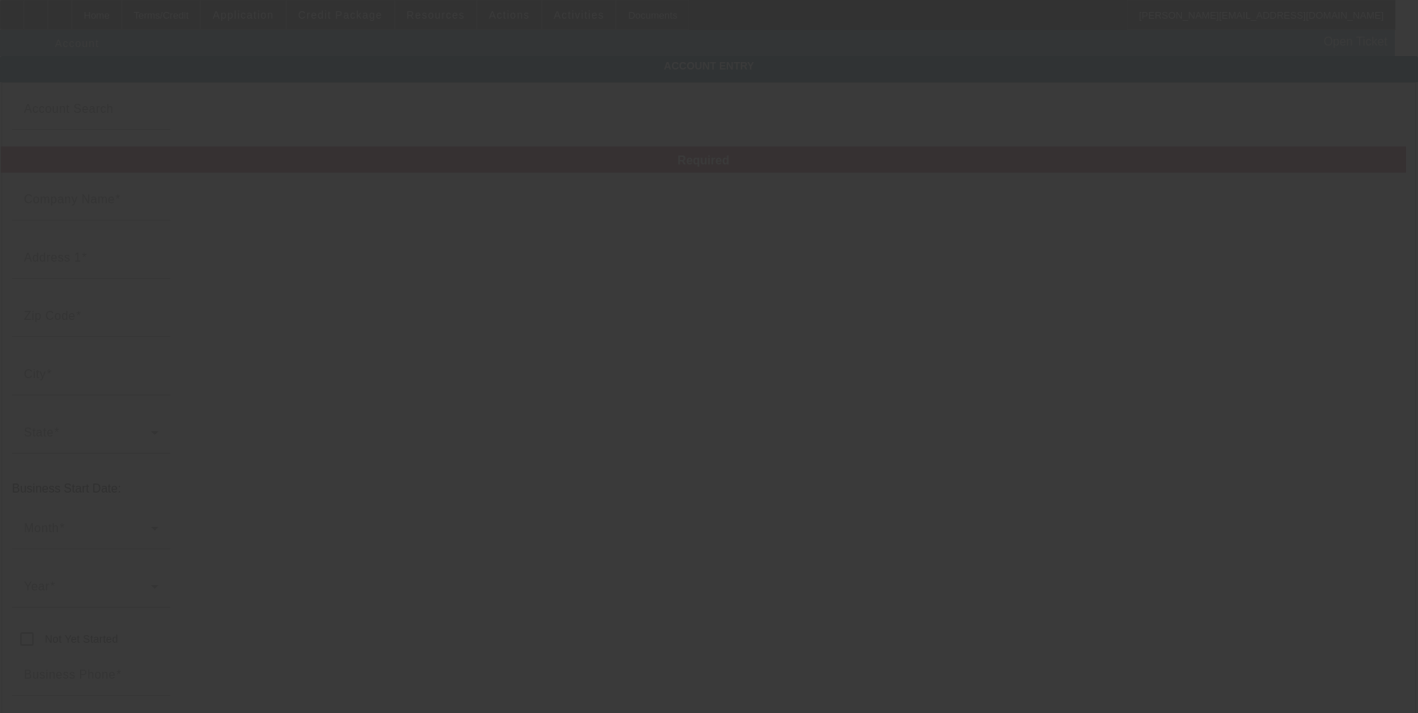
type input "Verbero Inc."
type input "[STREET_ADDRESS]"
type input "37210"
type input "Franklin"
type input "[PHONE_NUMBER]"
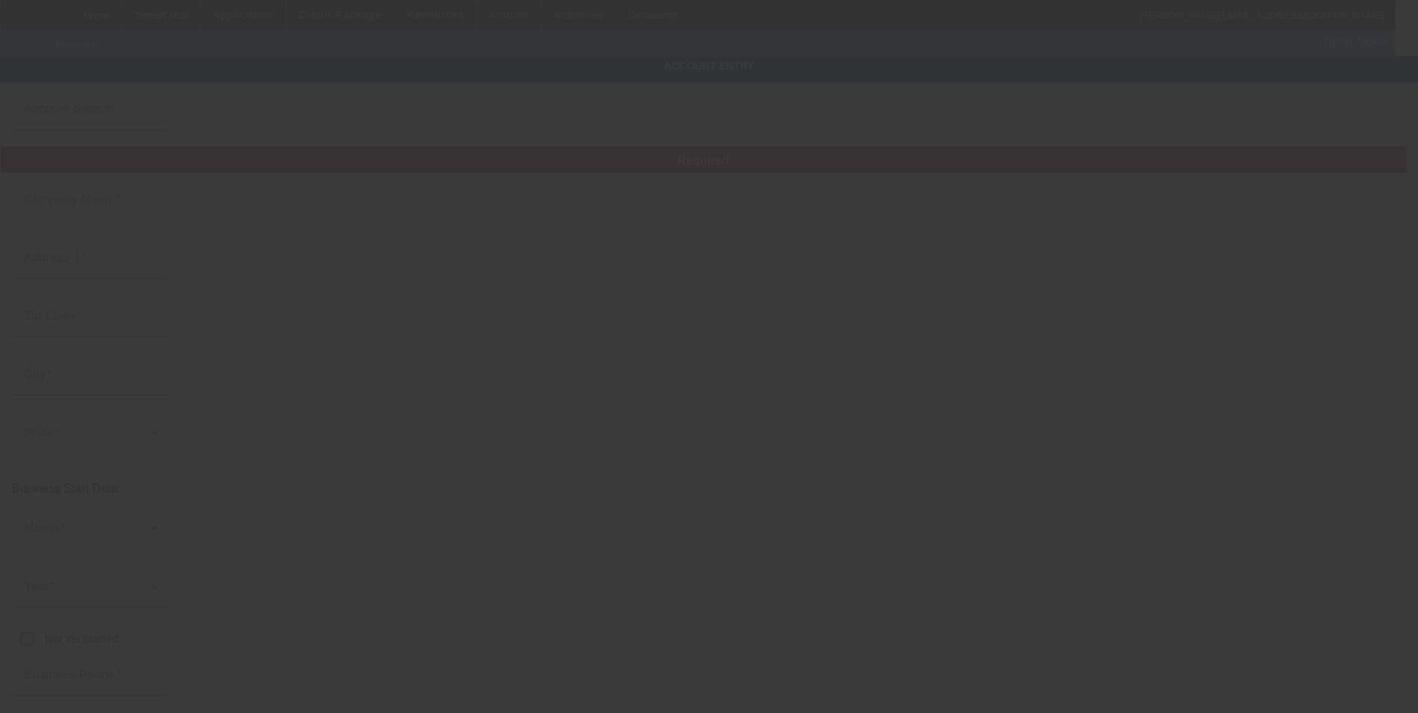
type input "[PERSON_NAME][EMAIL_ADDRESS][DOMAIN_NAME]"
type input "000000000"
type input "Sports uniforms and apparel"
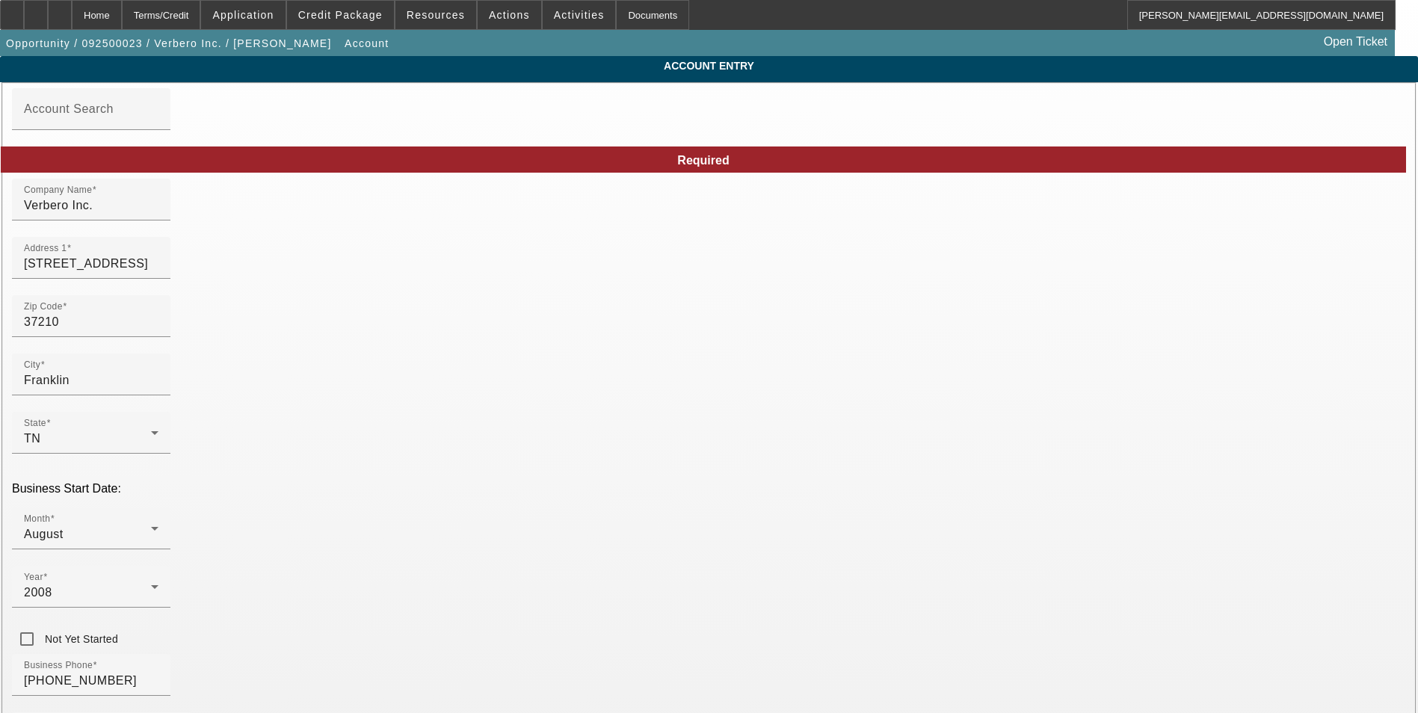
drag, startPoint x: 1025, startPoint y: 590, endPoint x: 704, endPoint y: 589, distance: 321.4
type input "352748274"
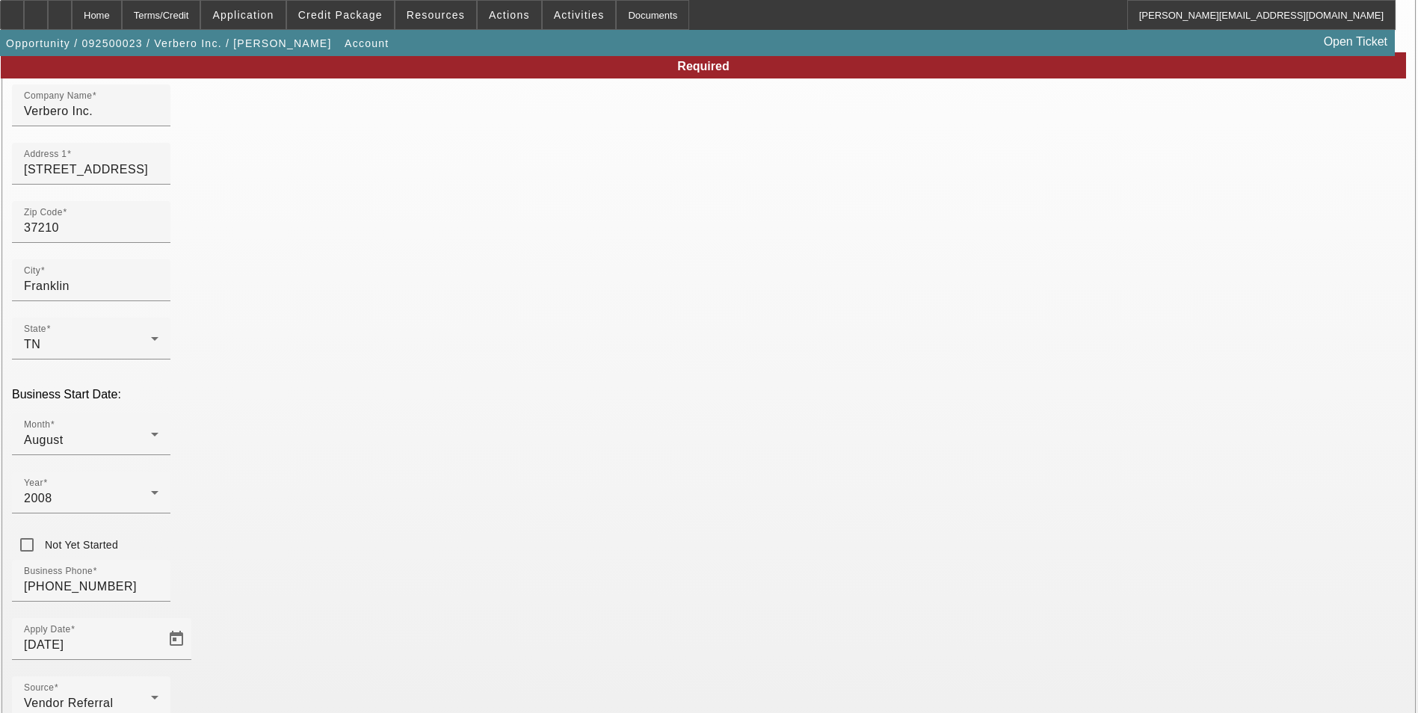
scroll to position [168, 0]
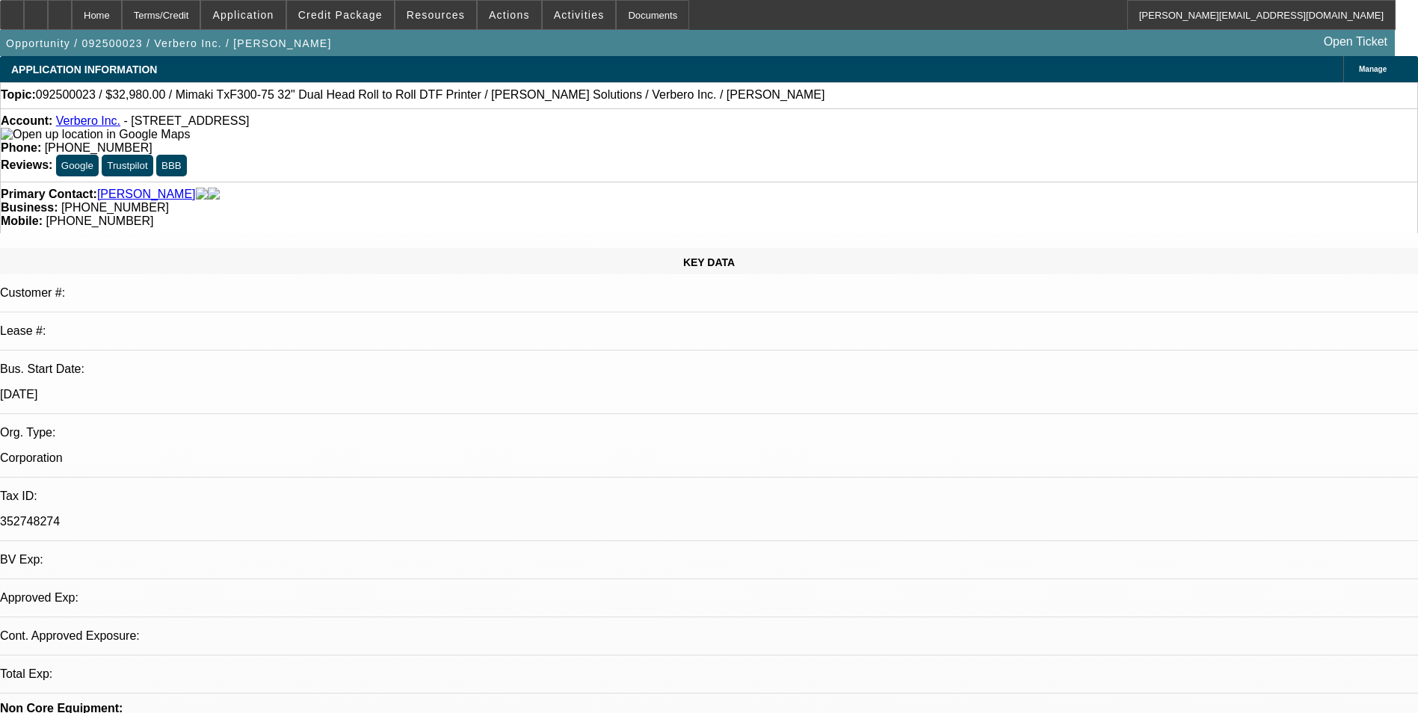
select select "0"
select select "2"
select select "0.1"
select select "4"
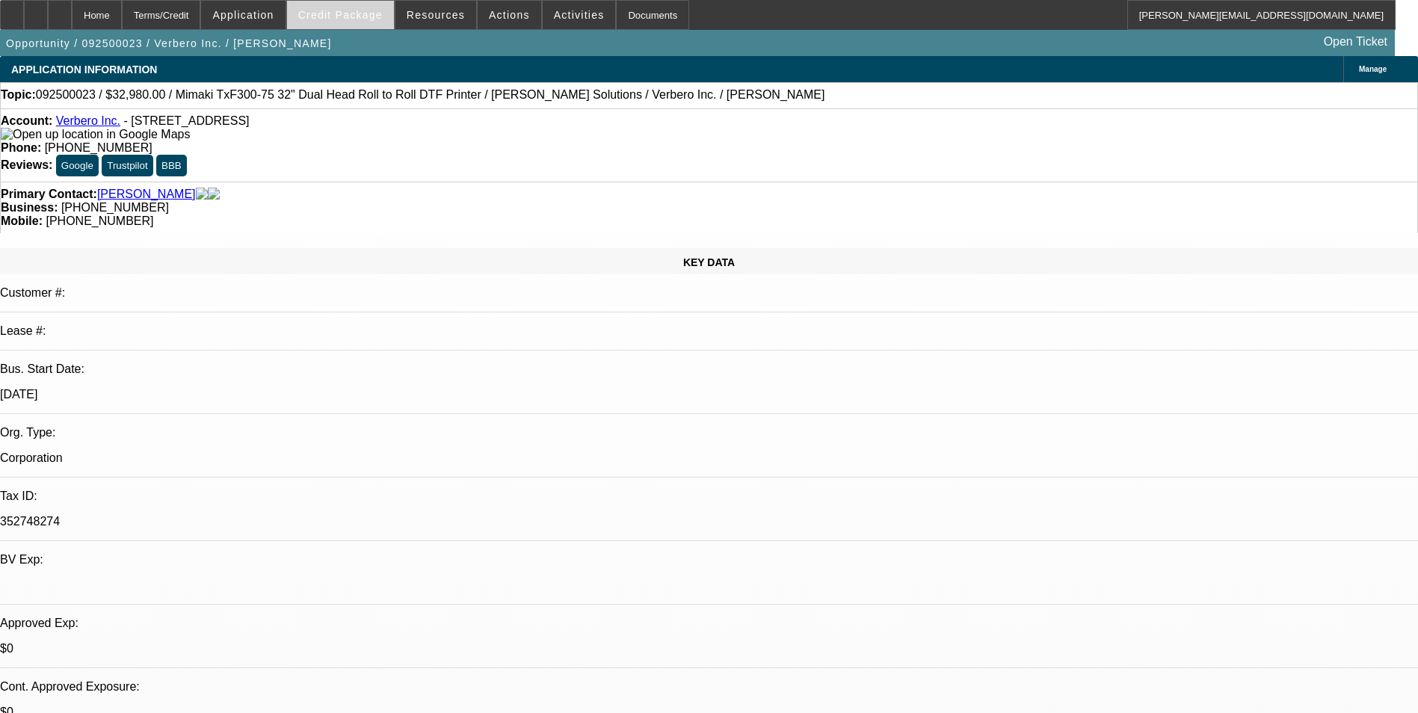
click at [368, 10] on span "Credit Package" at bounding box center [340, 15] width 84 height 12
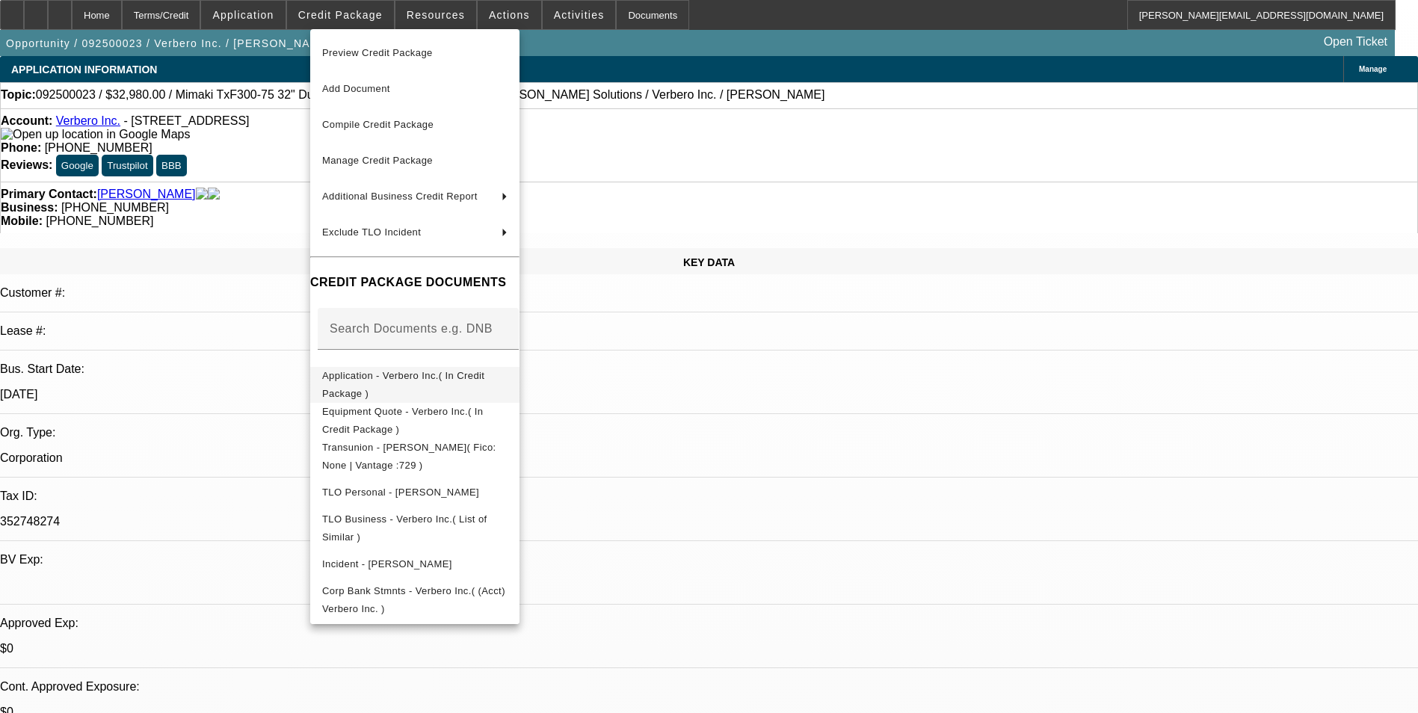
click at [442, 374] on span "Application - Verbero Inc.( In Credit Package )" at bounding box center [403, 384] width 162 height 29
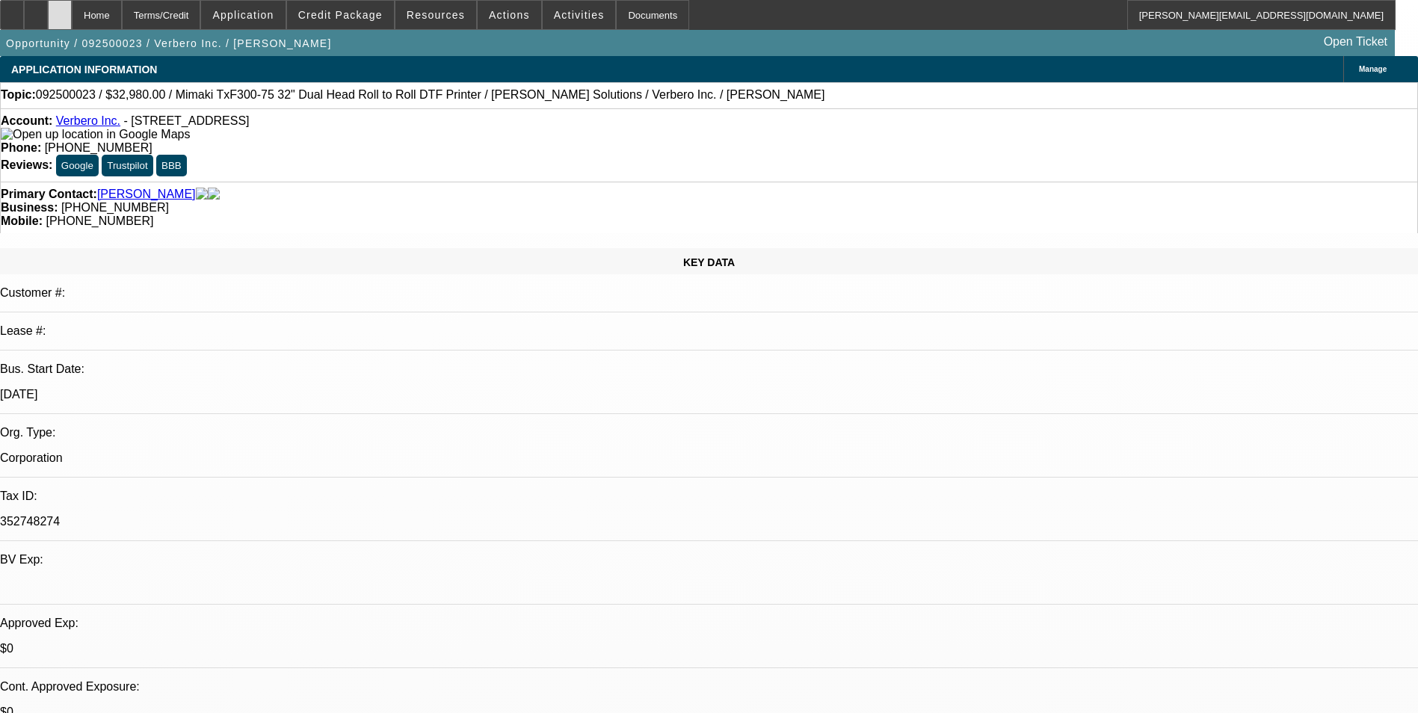
click at [60, 10] on icon at bounding box center [60, 10] width 0 height 0
select select "0"
select select "2"
select select "0.1"
select select "2"
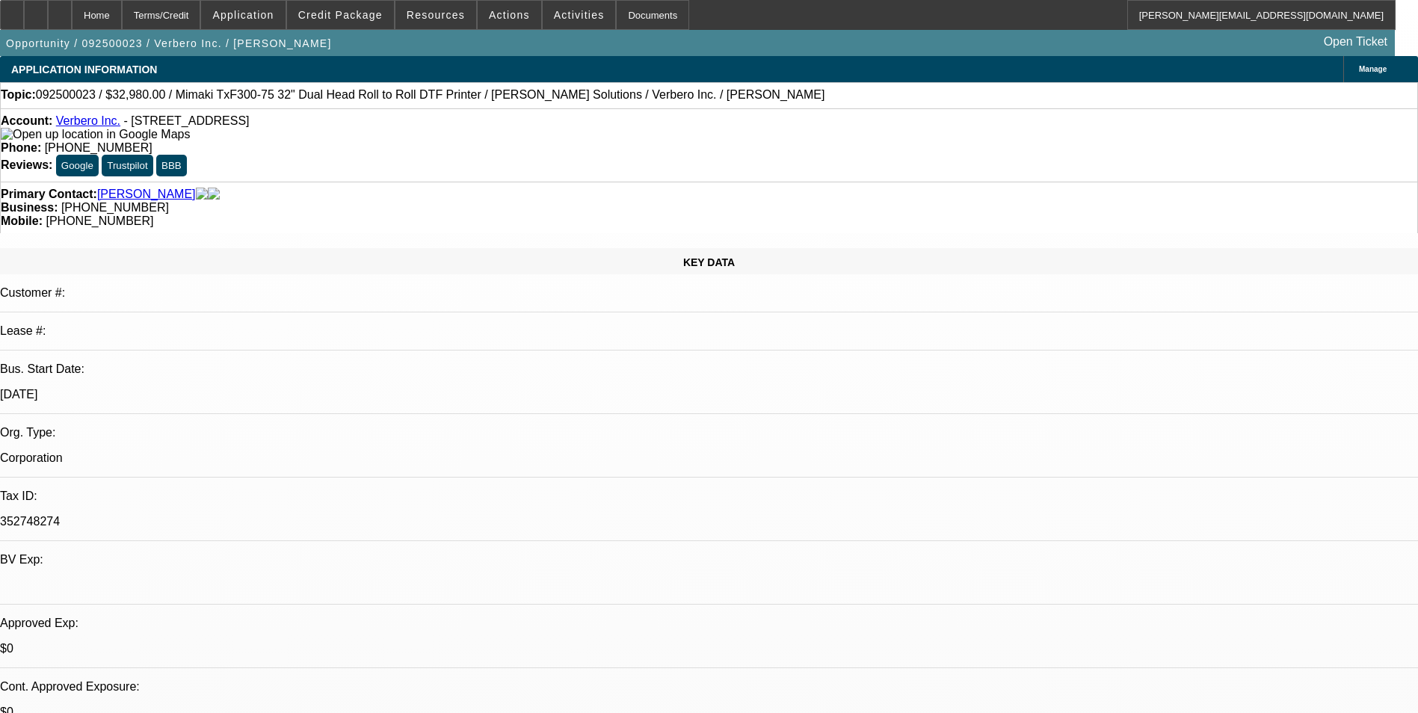
select select "4"
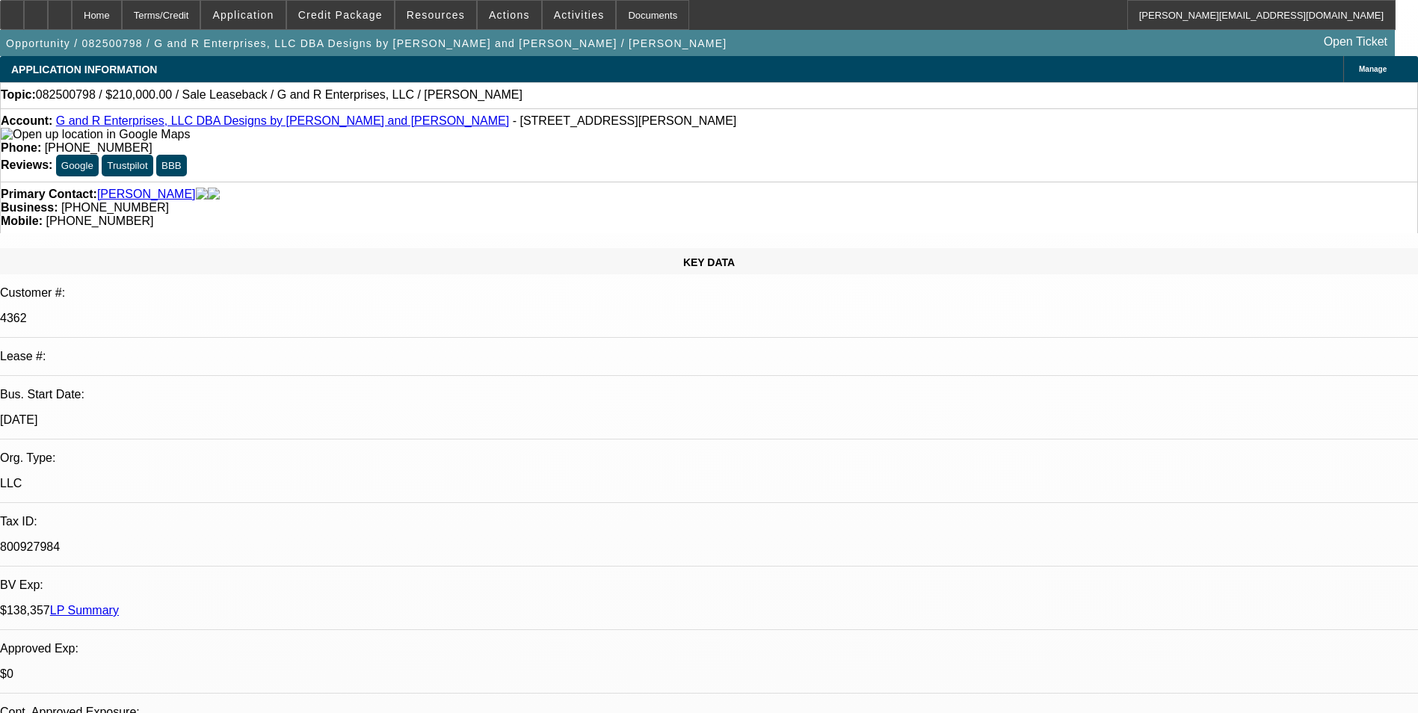
select select "0"
select select "2"
select select "0"
select select "2"
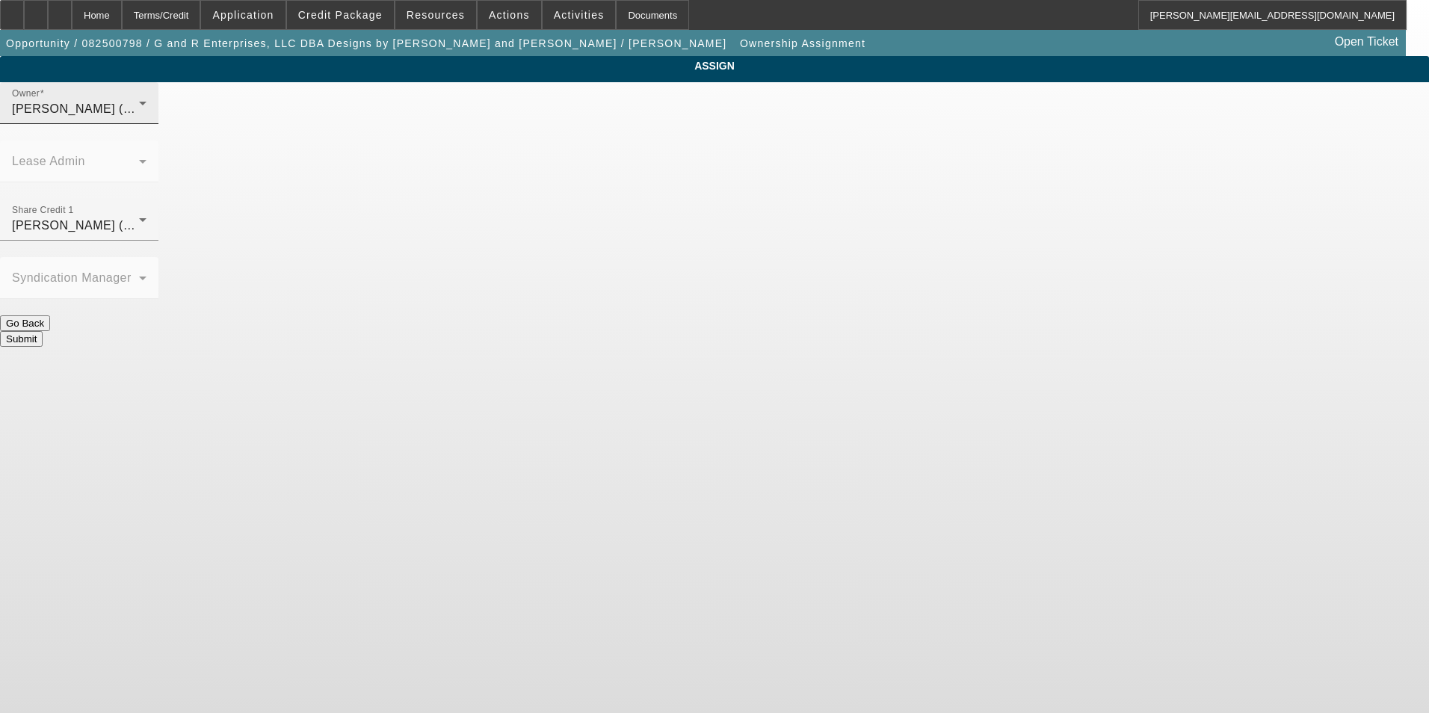
click at [139, 118] on div "[PERSON_NAME] (Lvl 6)" at bounding box center [75, 109] width 127 height 18
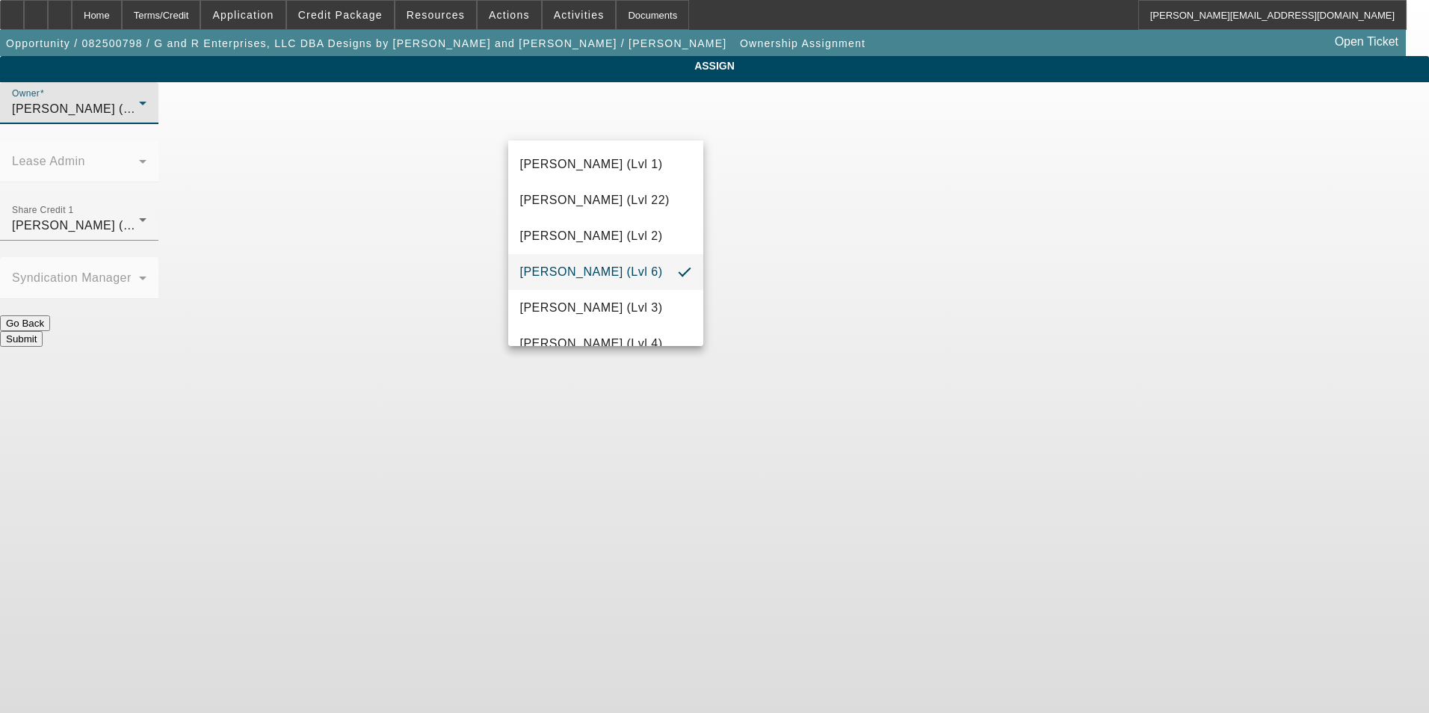
scroll to position [2143, 0]
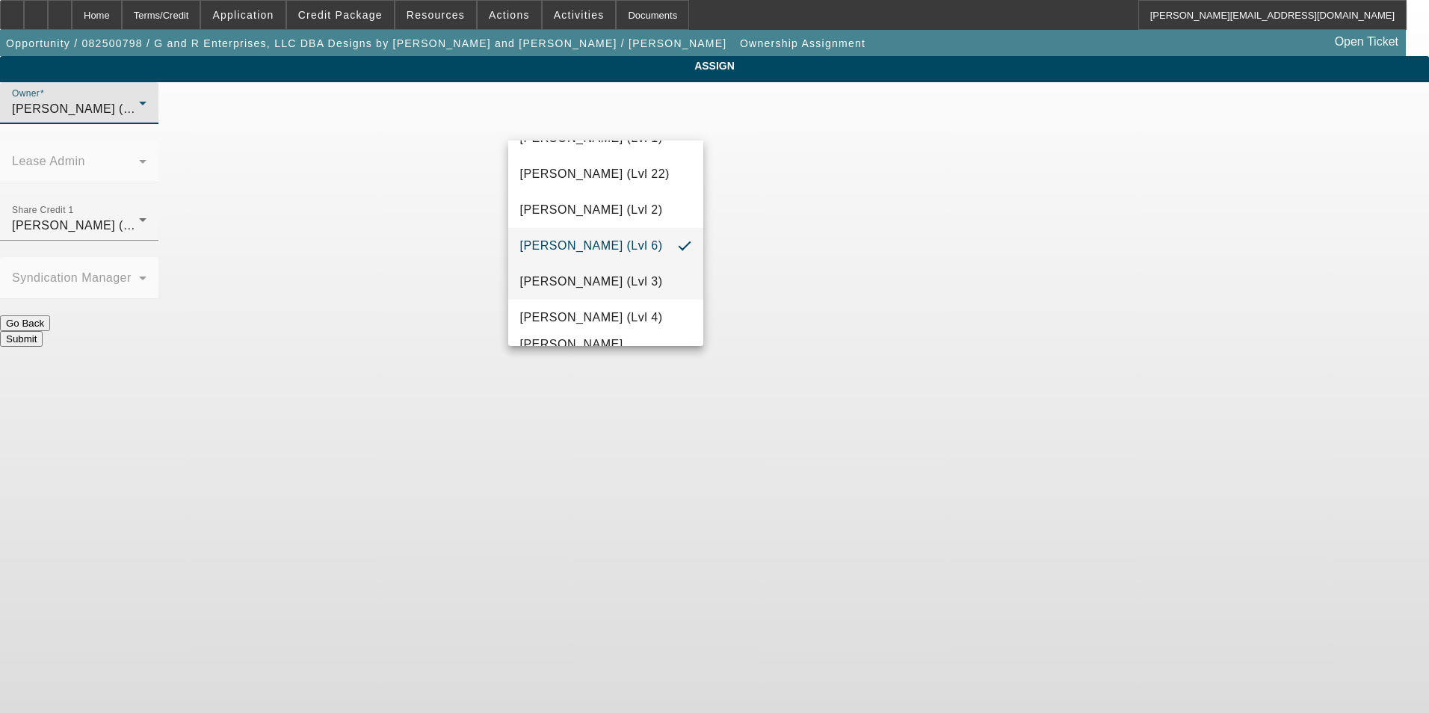
click at [616, 285] on span "[PERSON_NAME] (Lvl 3)" at bounding box center [591, 282] width 143 height 18
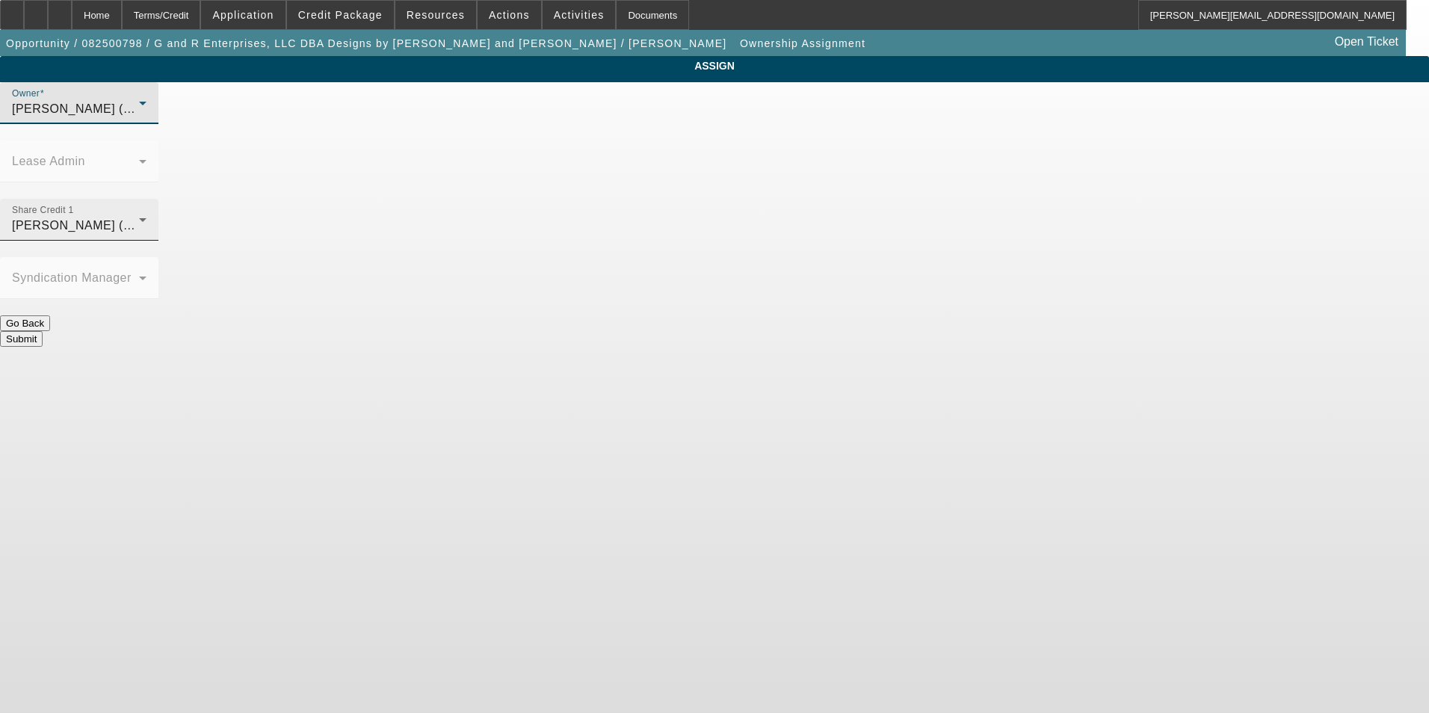
click at [155, 219] on span "[PERSON_NAME] (Lvl 3)" at bounding box center [83, 225] width 143 height 13
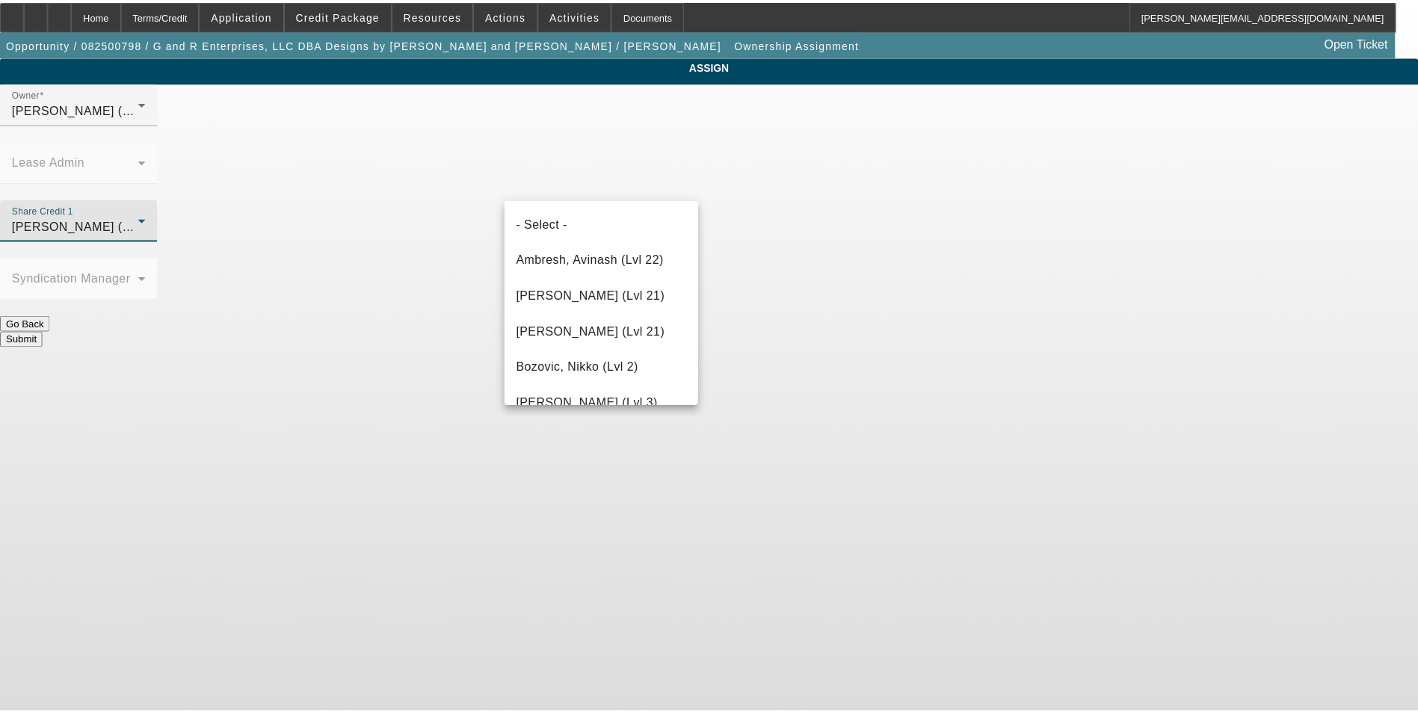
scroll to position [1924, 0]
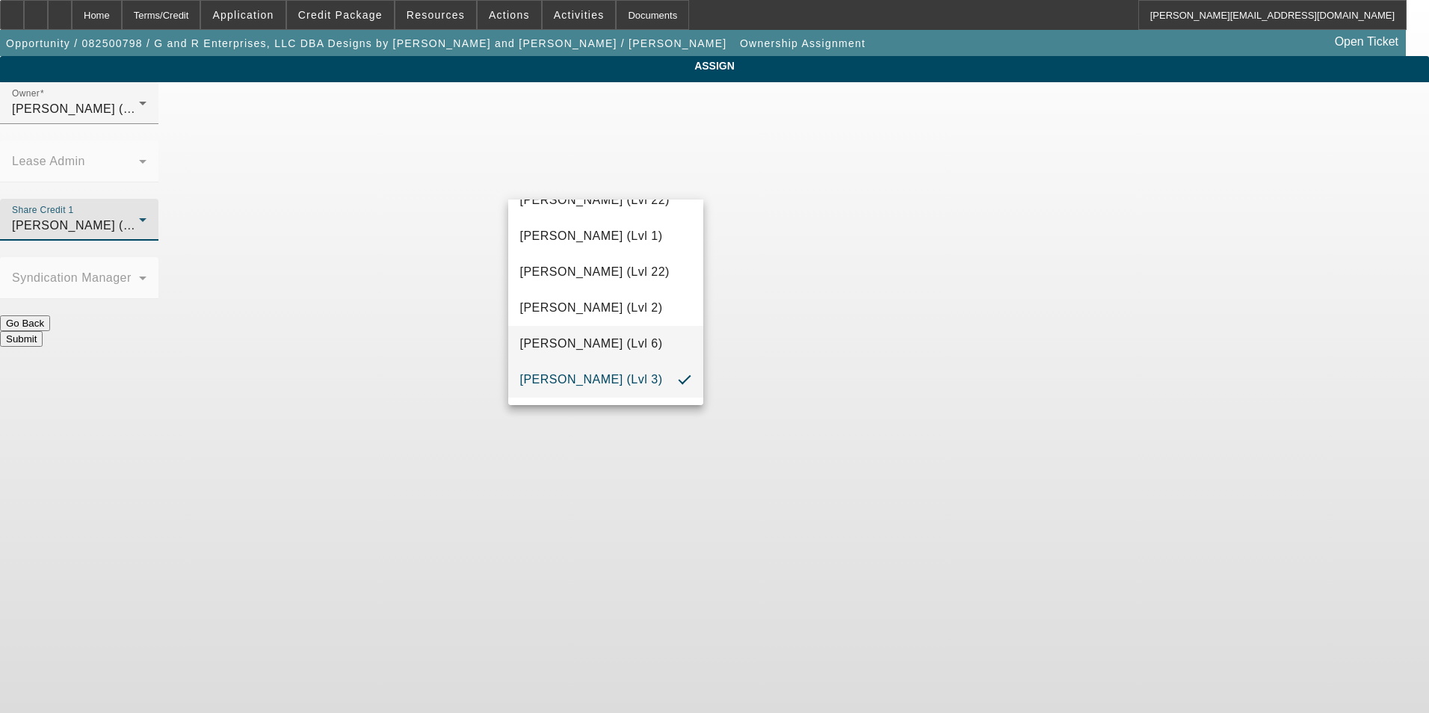
click at [625, 341] on span "[PERSON_NAME] (Lvl 6)" at bounding box center [591, 344] width 143 height 18
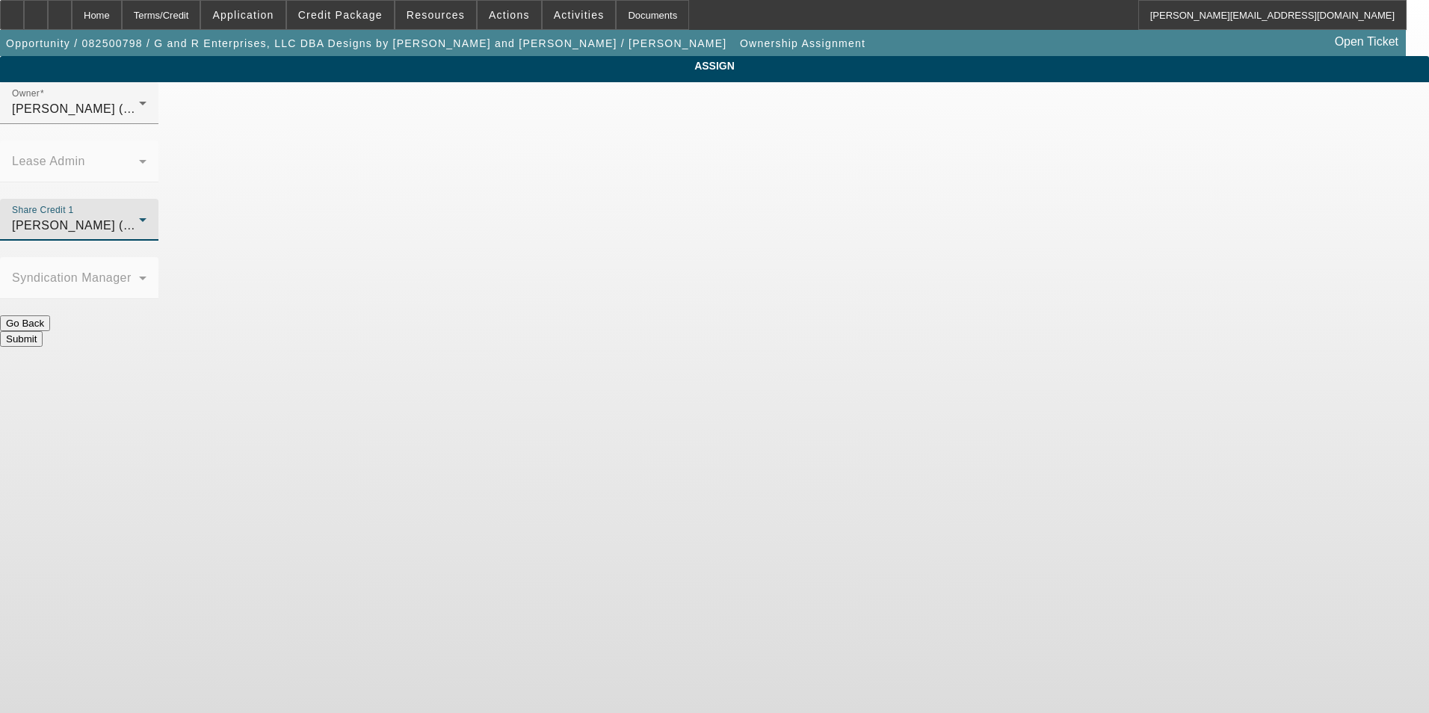
click at [43, 331] on button "Submit" at bounding box center [21, 339] width 43 height 16
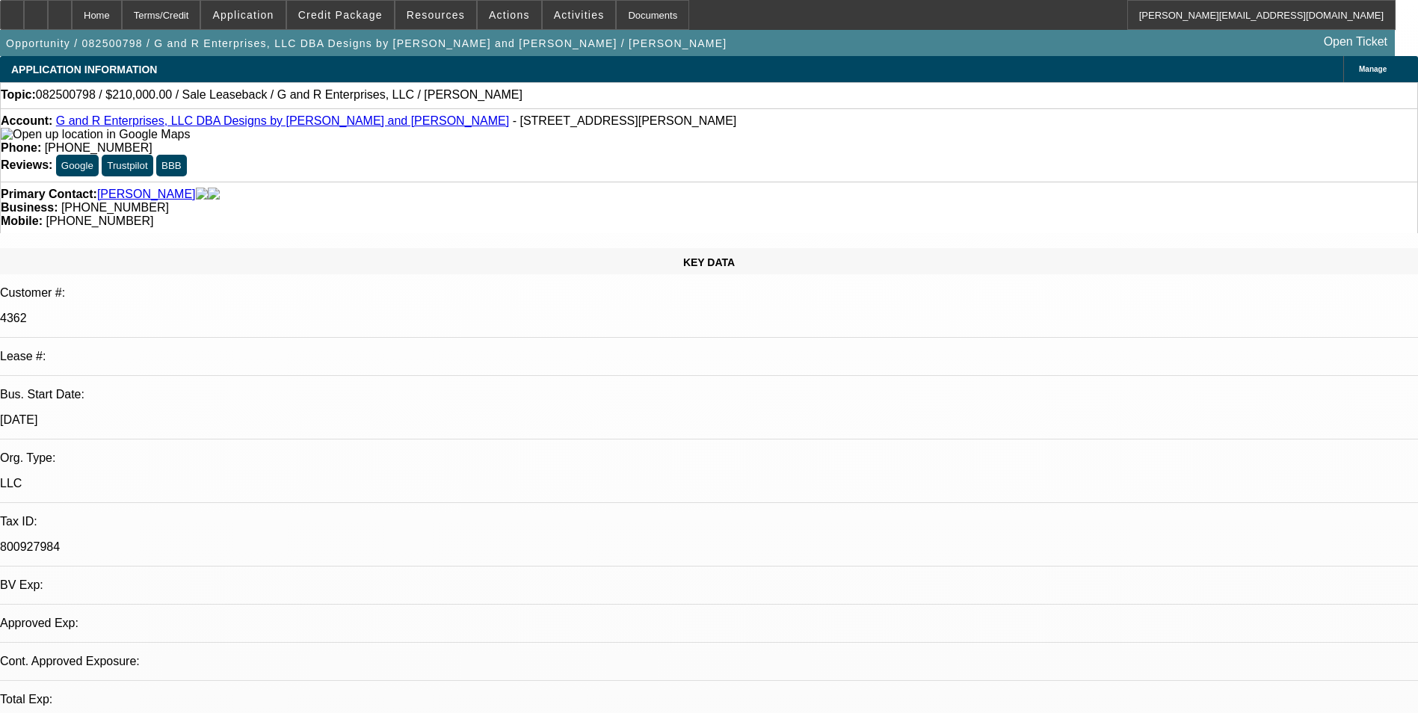
select select "0"
select select "2"
select select "0"
select select "2"
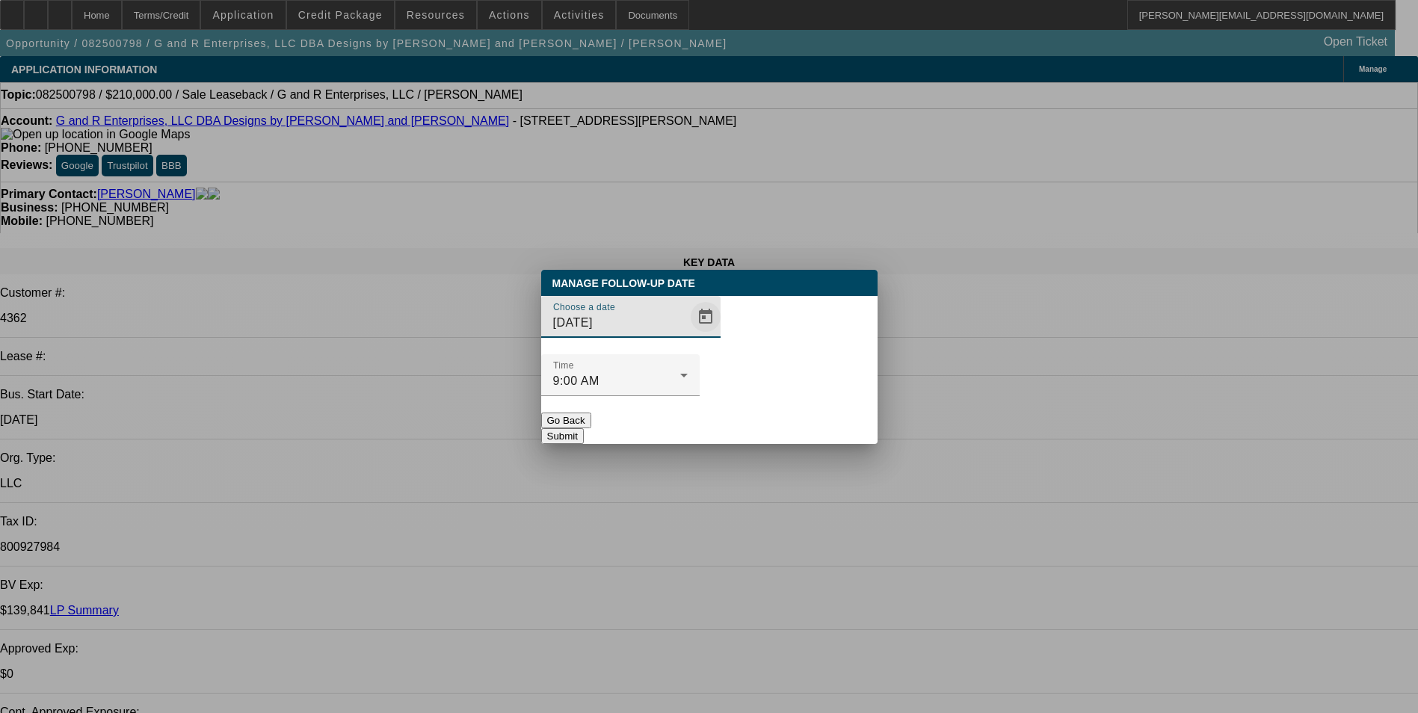
click at [688, 335] on span "Open calendar" at bounding box center [706, 317] width 36 height 36
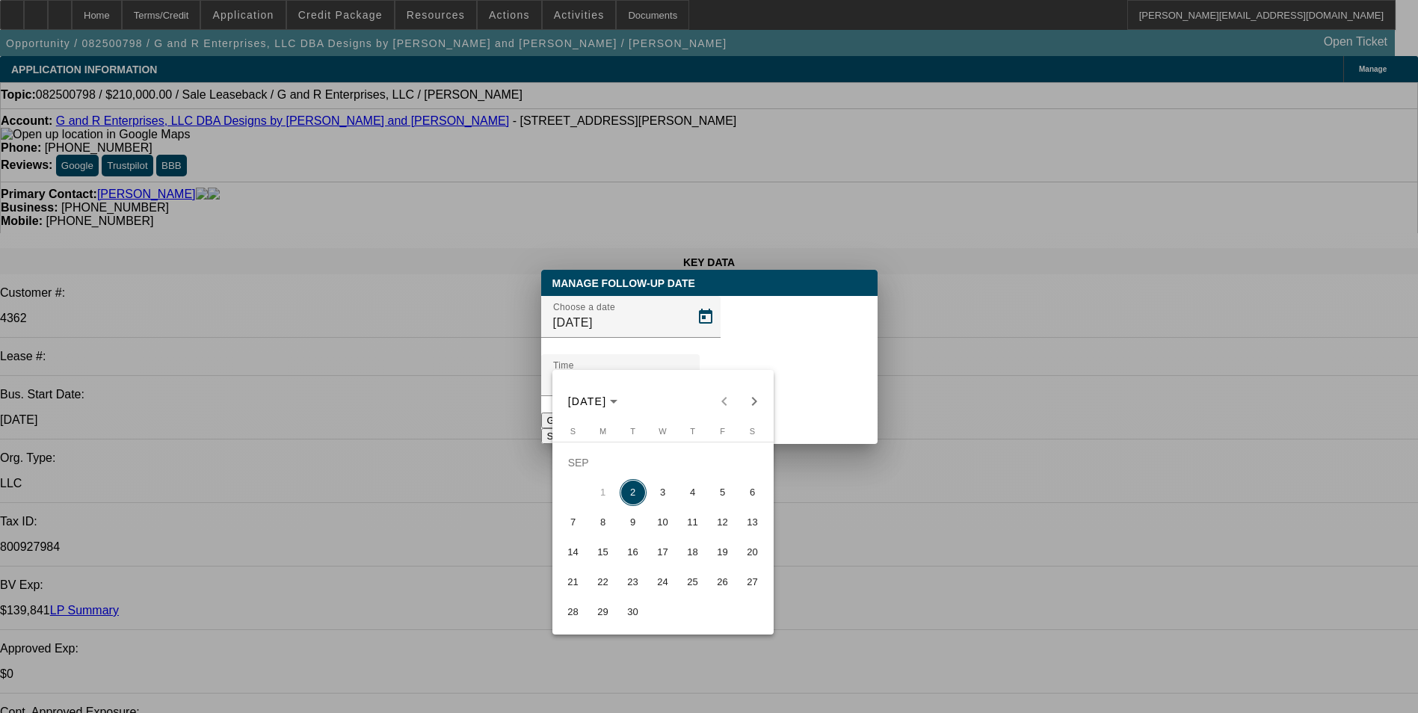
click at [665, 494] on span "3" at bounding box center [662, 492] width 27 height 27
type input "[DATE]"
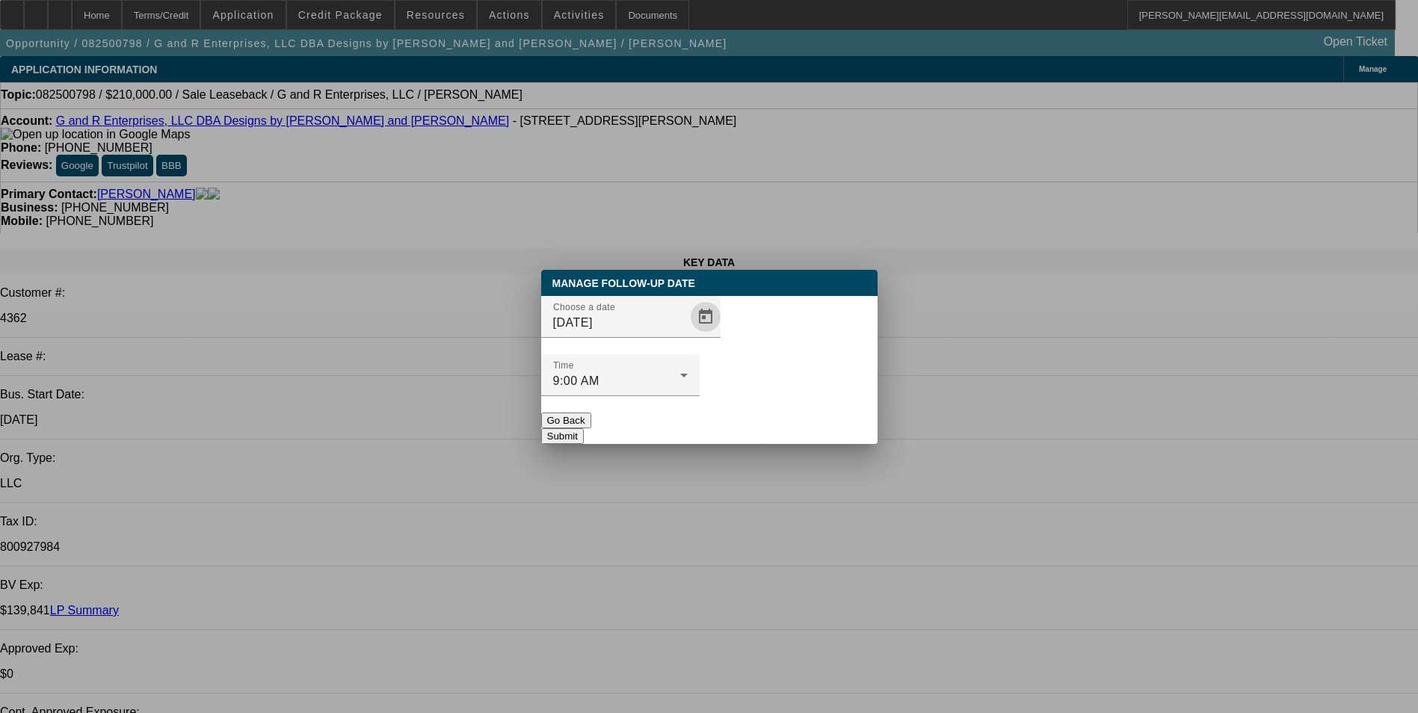
click at [584, 428] on button "Submit" at bounding box center [562, 436] width 43 height 16
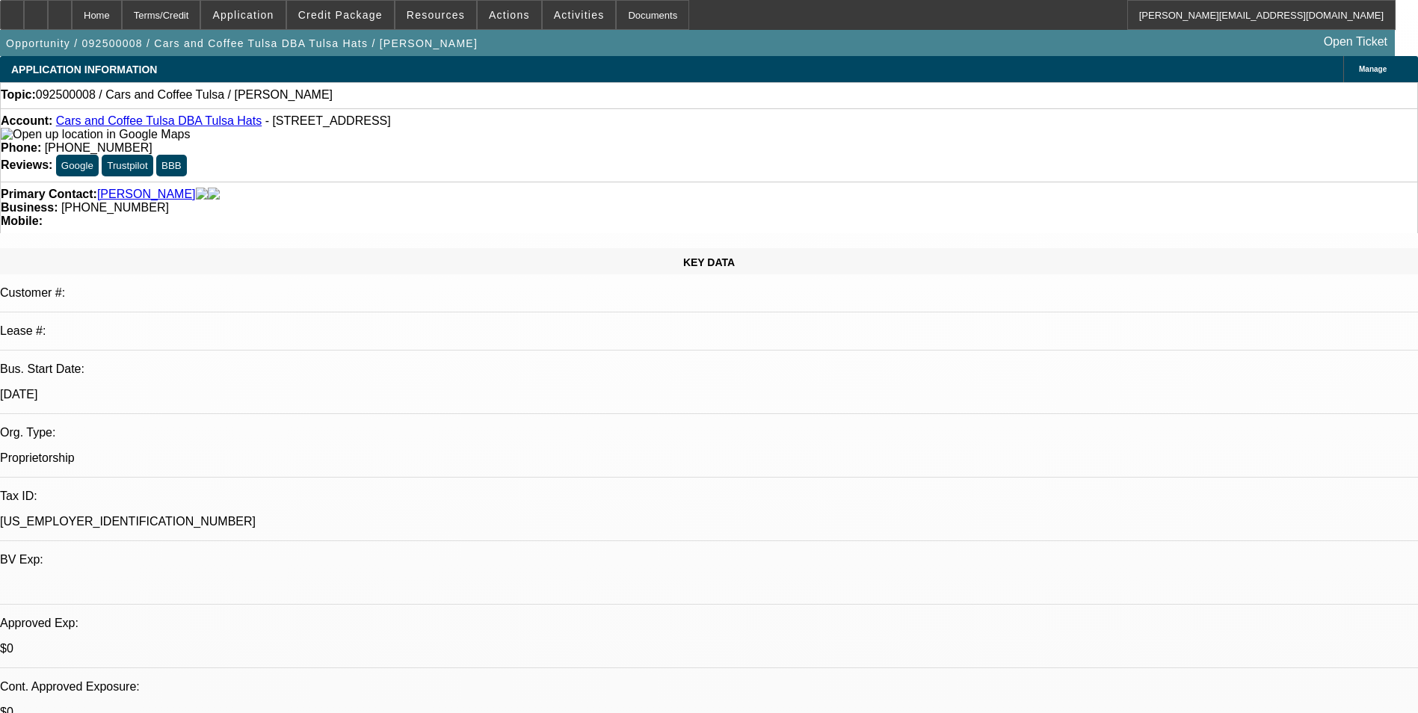
select select "0"
select select "2"
select select "0.1"
select select "1"
select select "2"
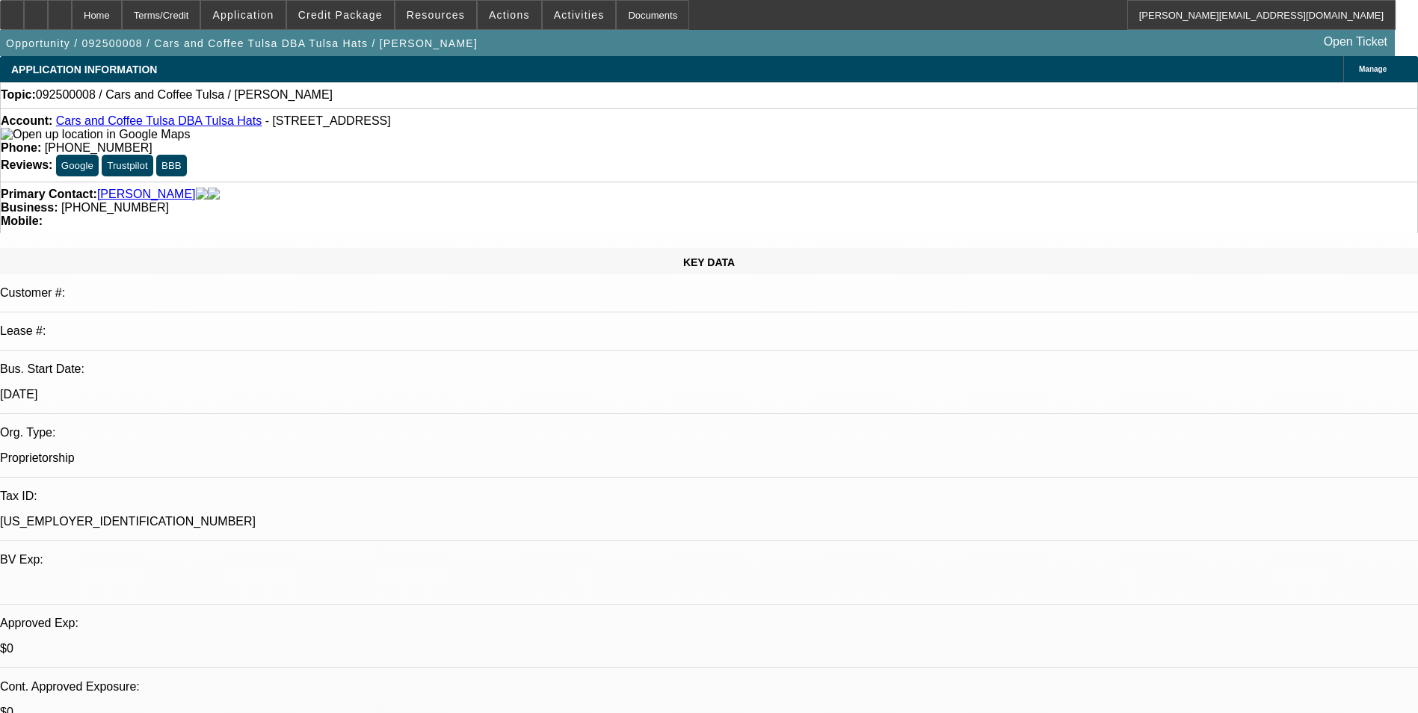
select select "4"
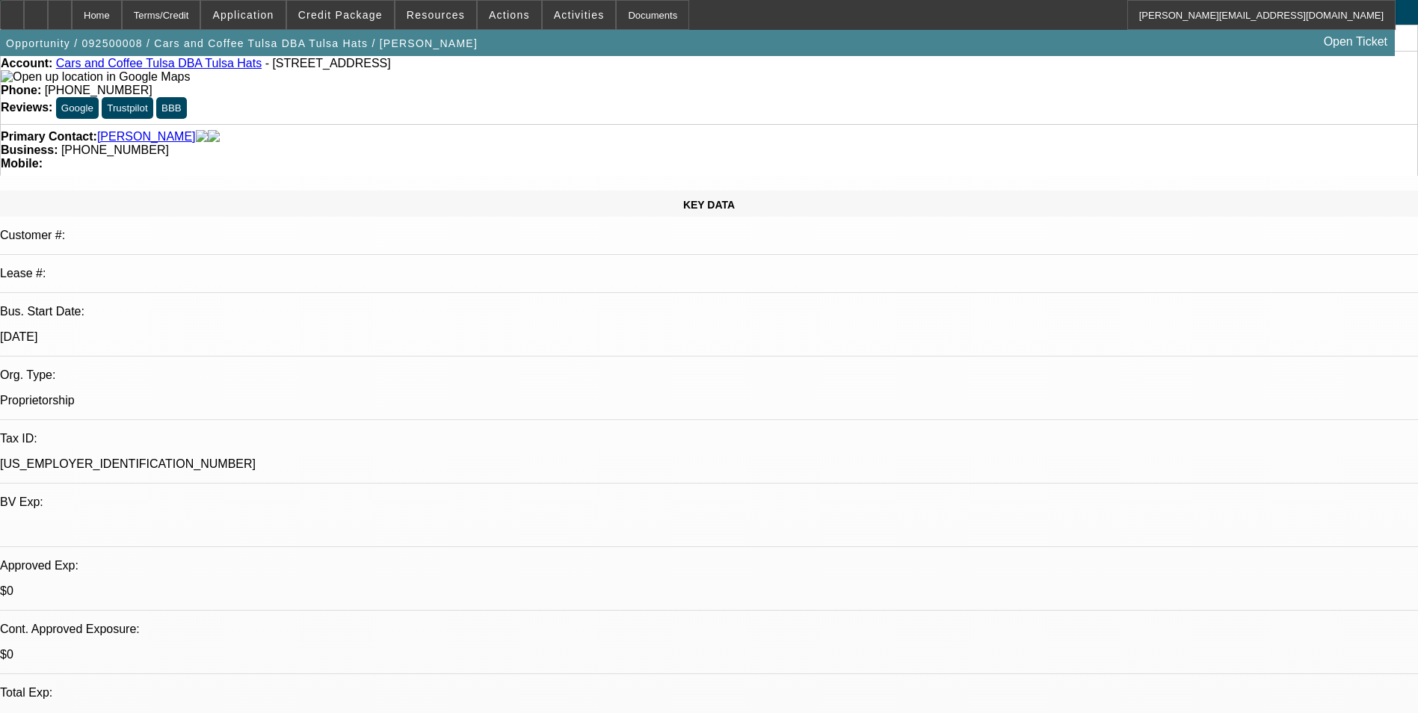
scroll to position [224, 0]
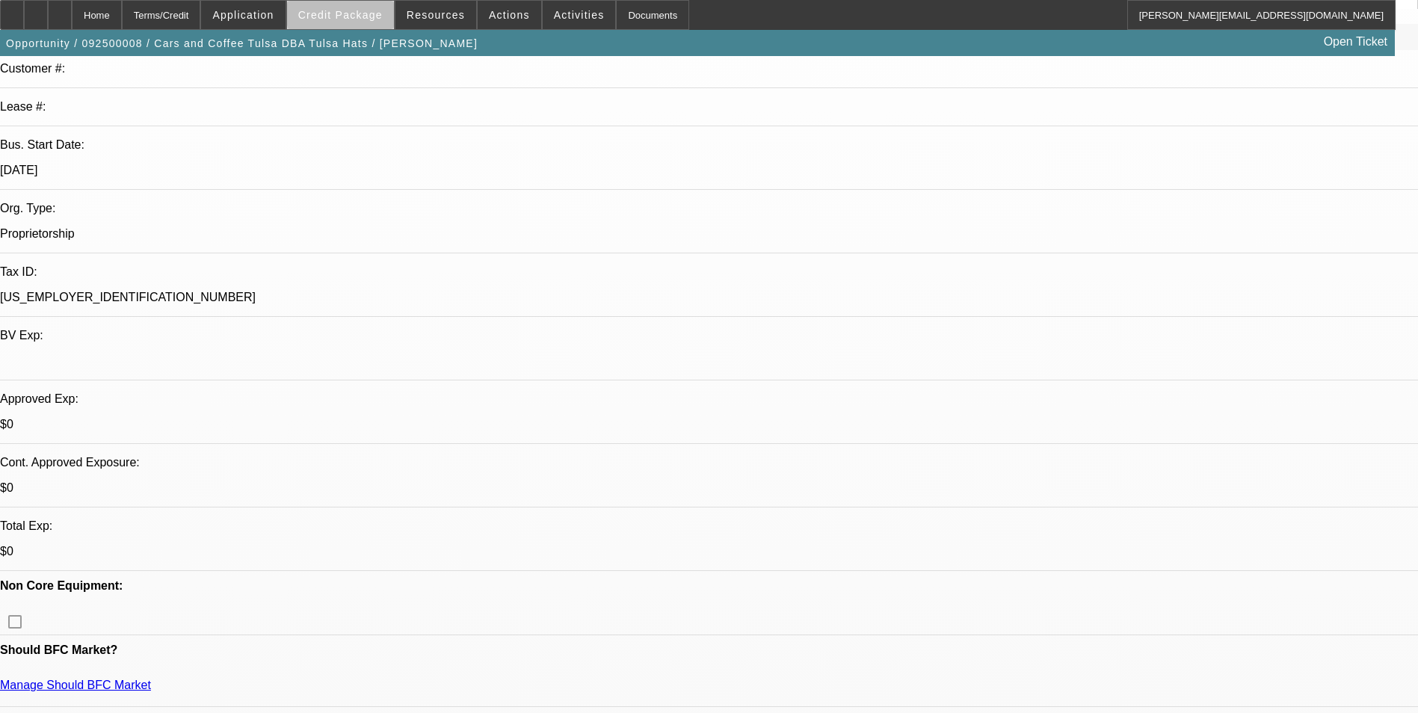
click at [370, 16] on span "Credit Package" at bounding box center [340, 15] width 84 height 12
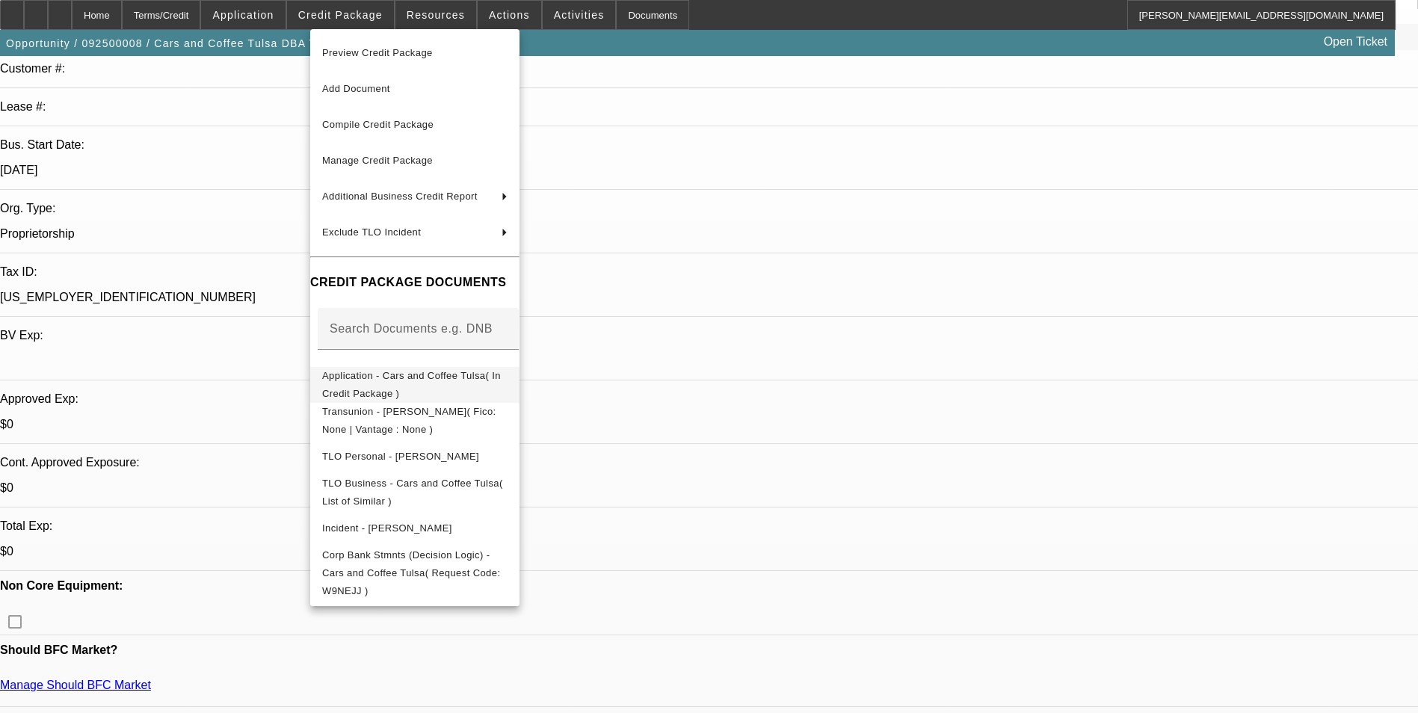
click at [492, 371] on span "Application - Cars and Coffee Tulsa( In Credit Package )" at bounding box center [414, 385] width 185 height 36
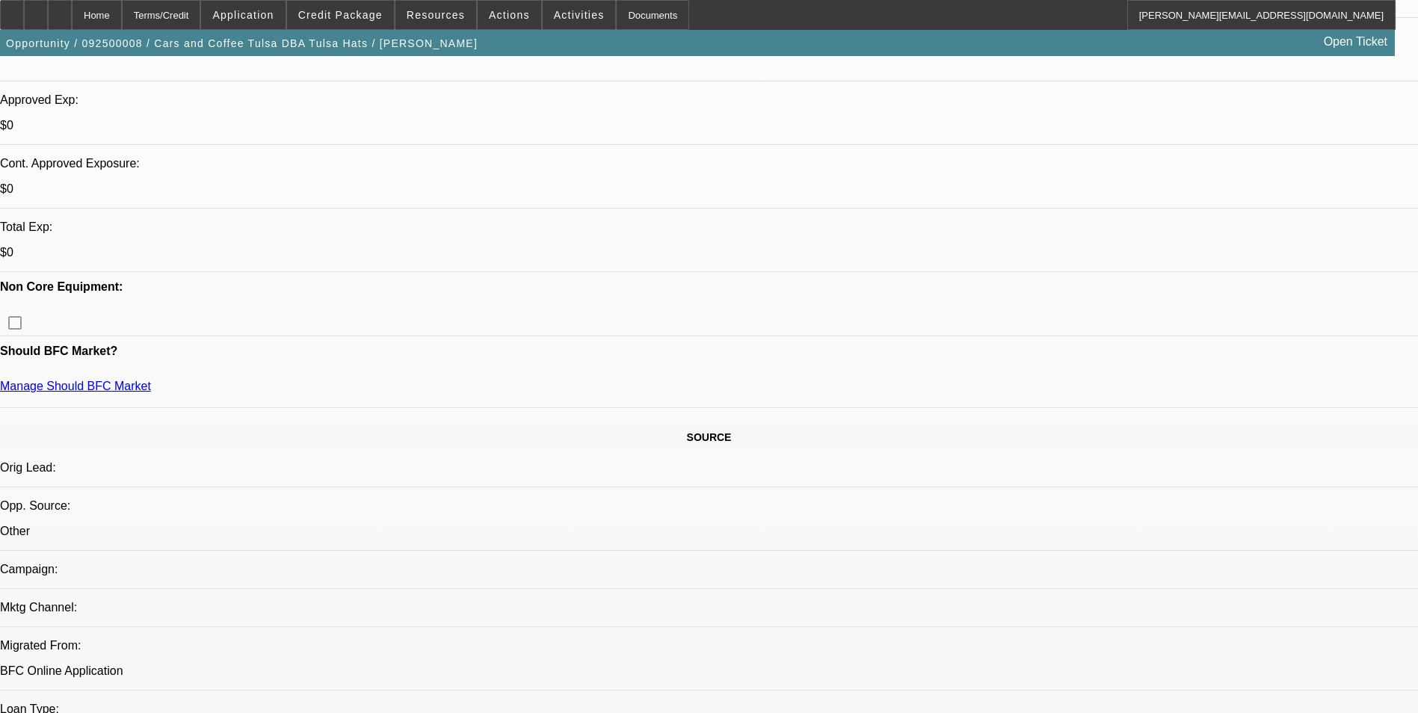
scroll to position [0, 0]
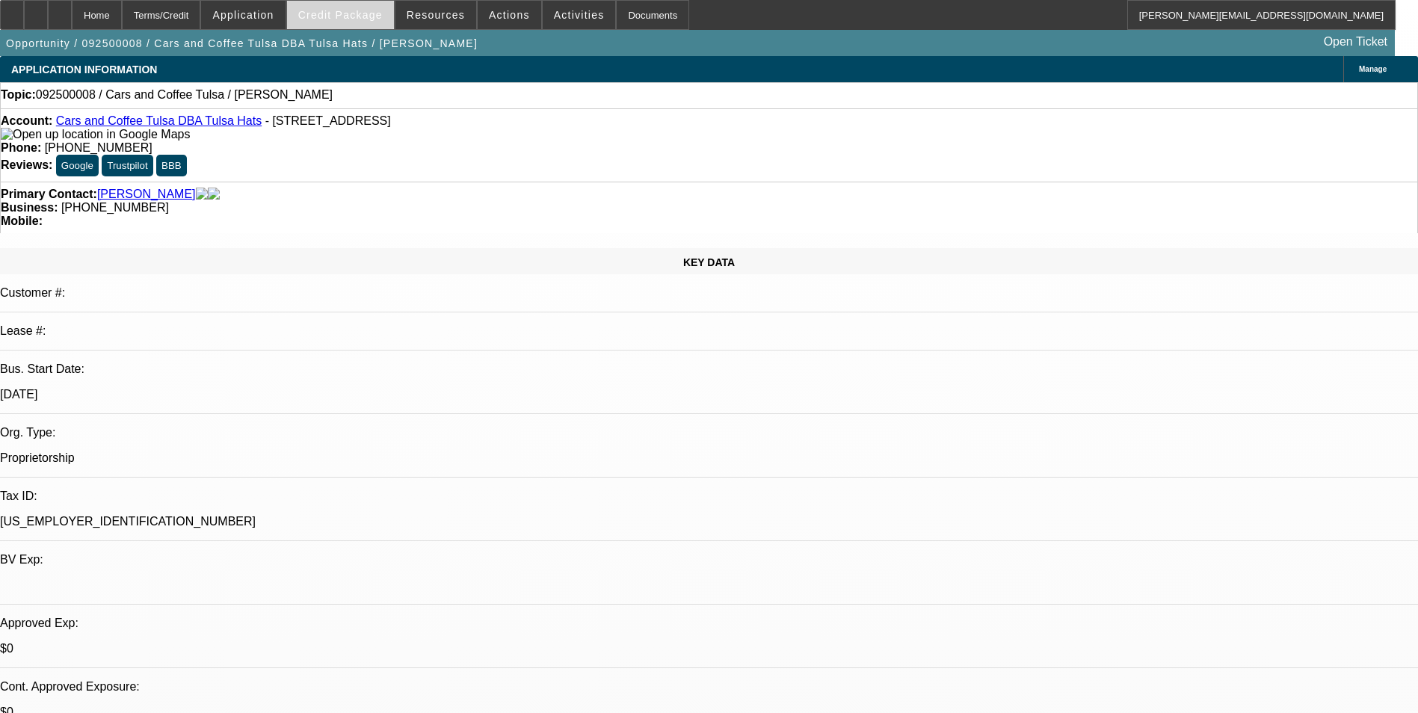
click at [376, 13] on span "Credit Package" at bounding box center [340, 15] width 84 height 12
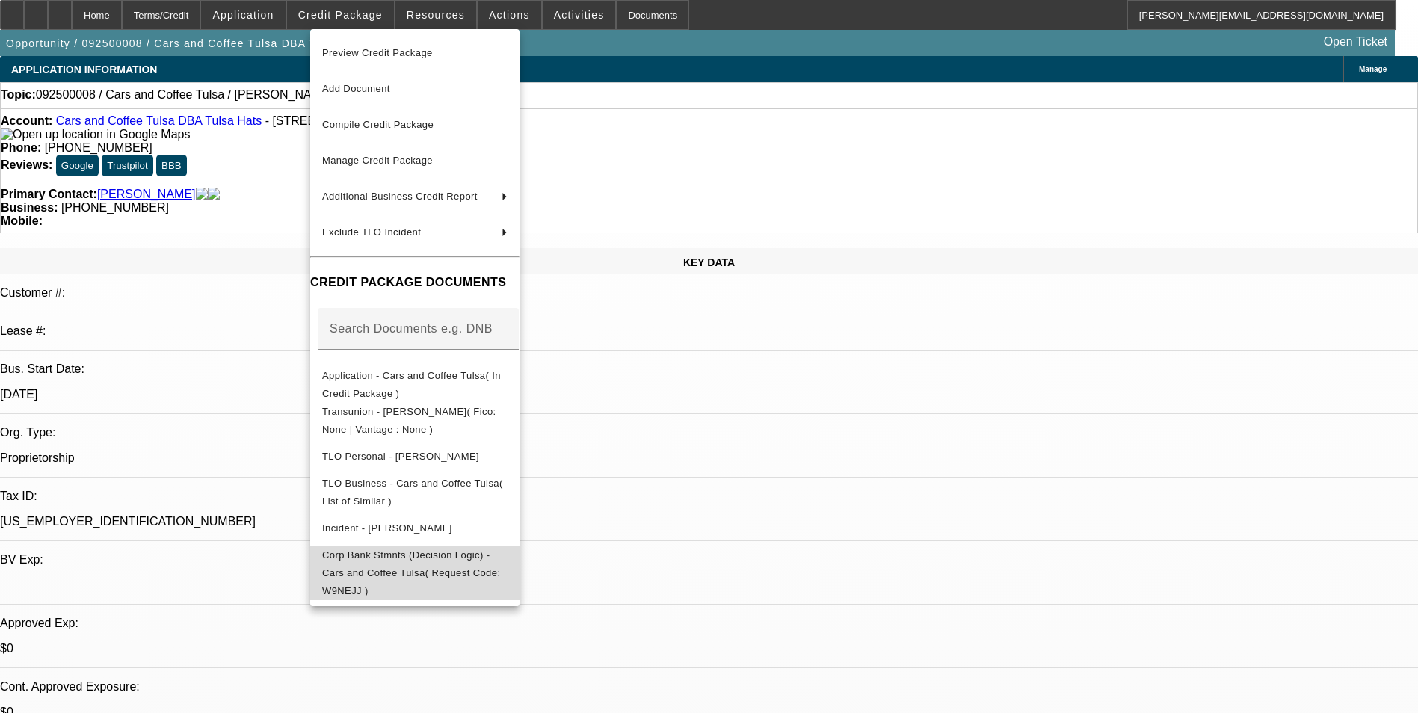
click at [484, 559] on span "Corp Bank Stmnts (Decision Logic) - Cars and Coffee Tulsa( Request Code: W9NEJJ…" at bounding box center [411, 572] width 178 height 47
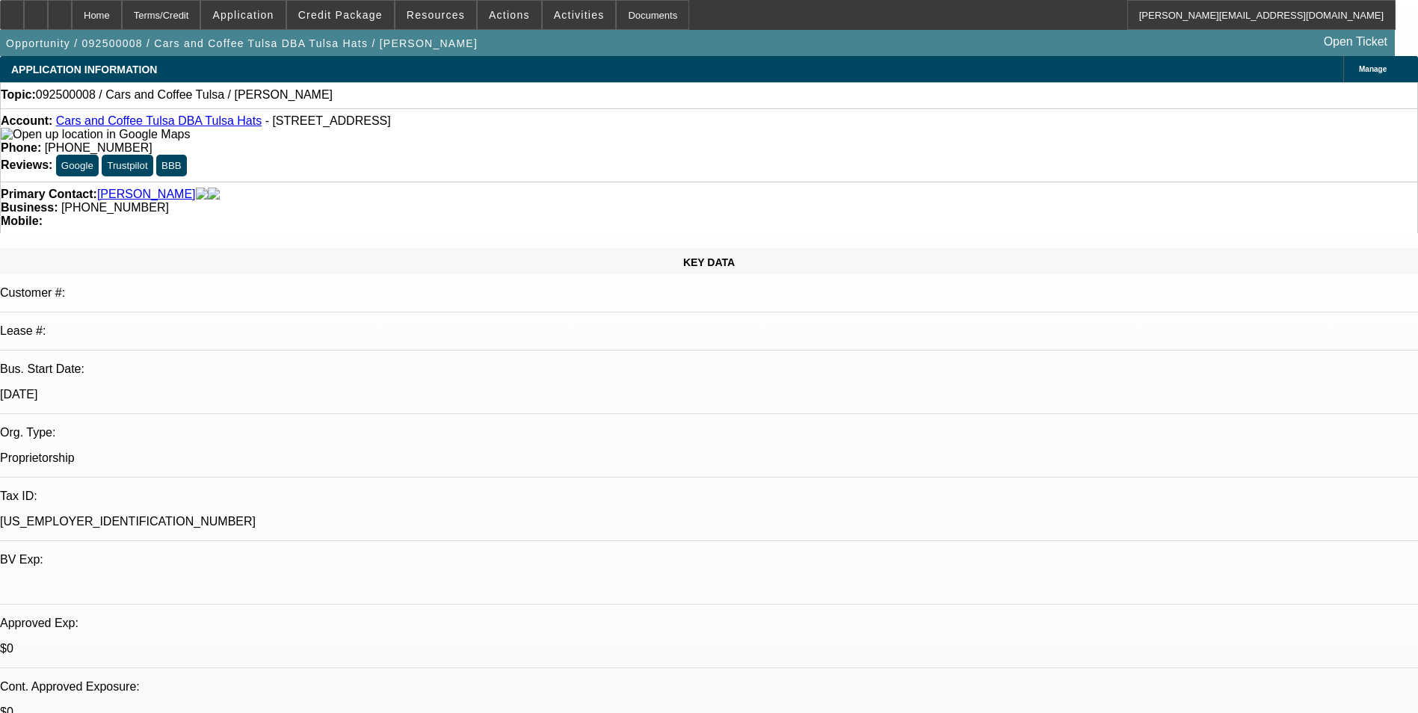
click at [1359, 65] on span "Manage" at bounding box center [1373, 69] width 28 height 8
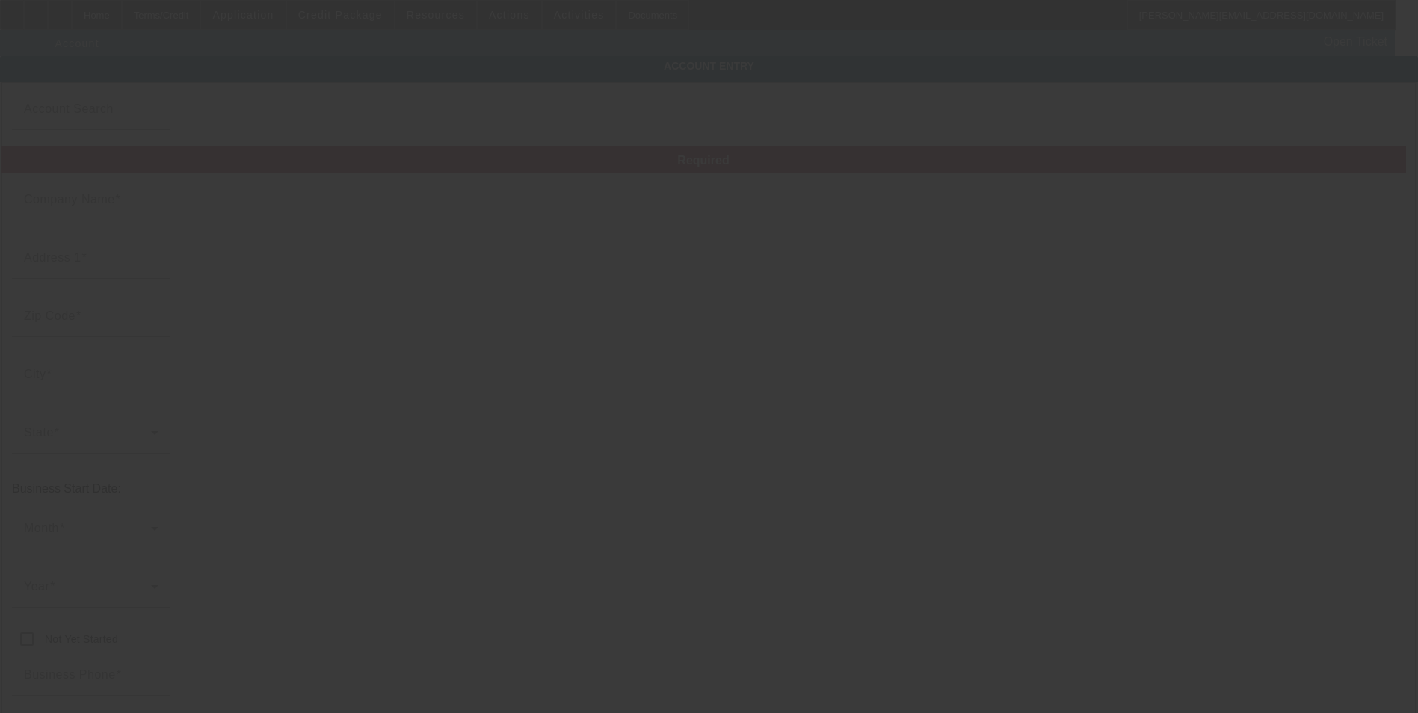
type input "Cars and Coffee Tulsa"
type input "[STREET_ADDRESS]"
type input "74021"
type input "[GEOGRAPHIC_DATA]"
type input "[PHONE_NUMBER]"
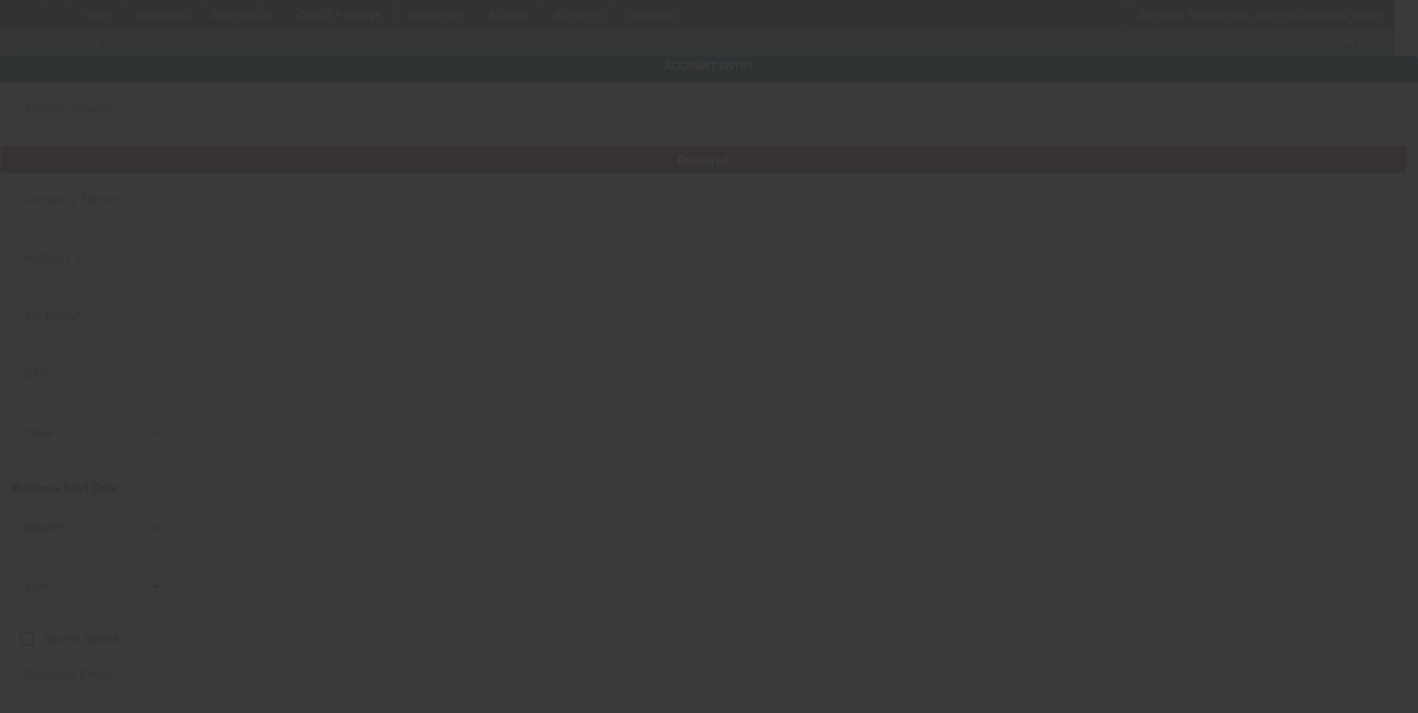
type input "Tulsa Hats"
type input "[EMAIL_ADDRESS][DOMAIN_NAME]"
type input "[US_EMPLOYER_IDENTIFICATION_NUMBER]"
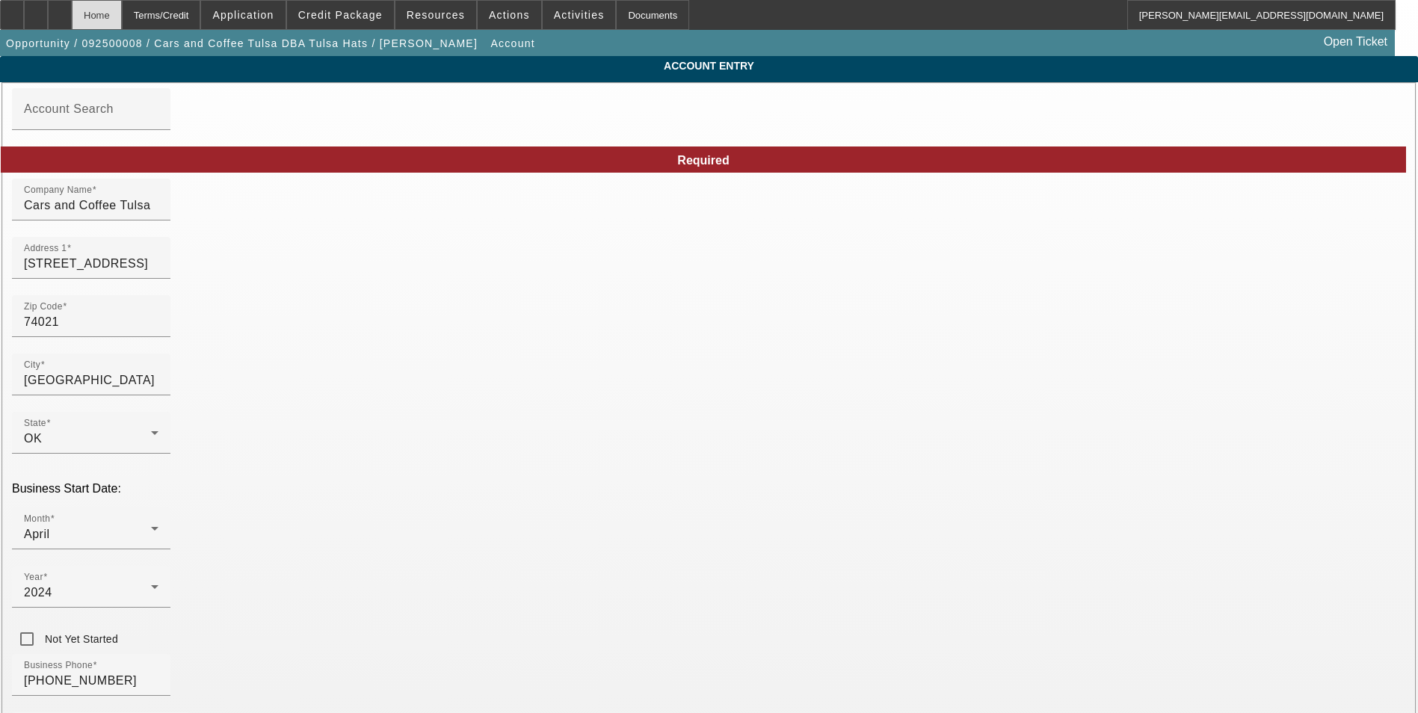
click at [122, 8] on div "Home" at bounding box center [97, 15] width 50 height 30
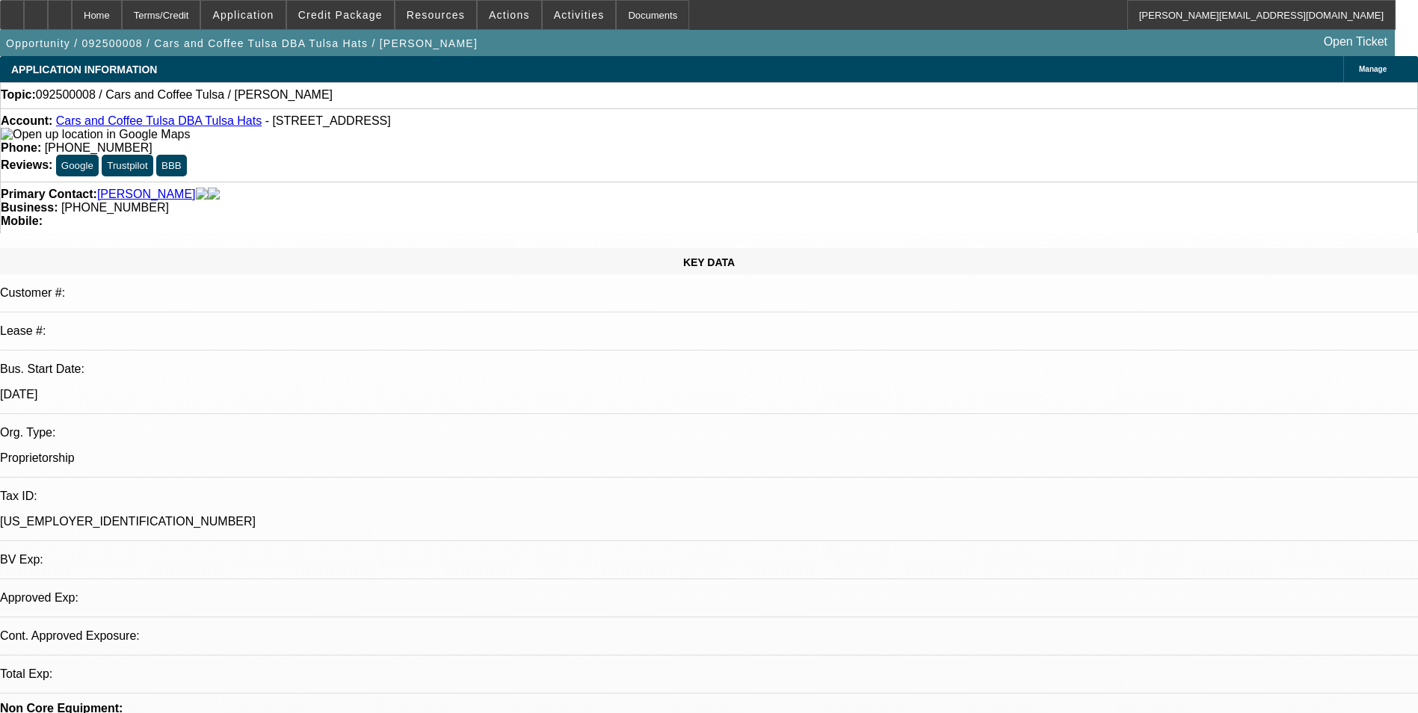
select select "0"
select select "2"
select select "0.1"
select select "4"
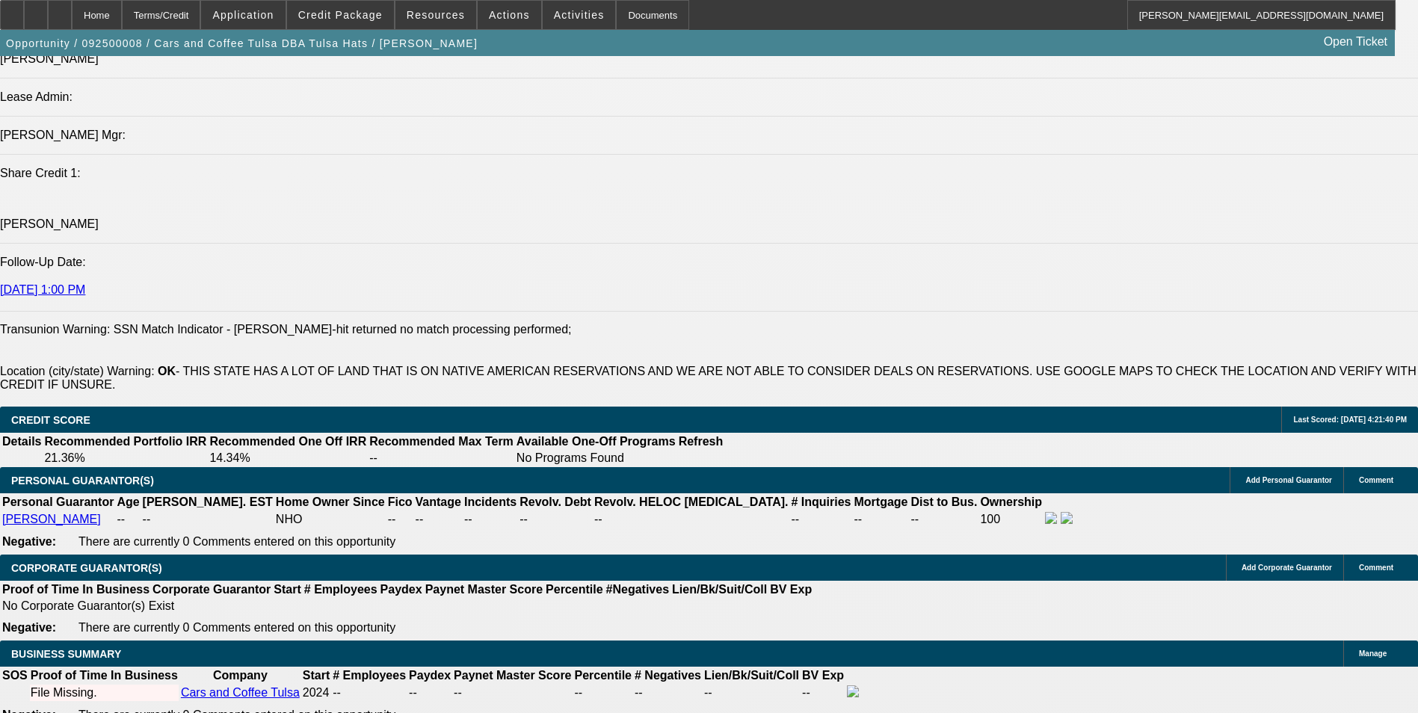
scroll to position [1943, 0]
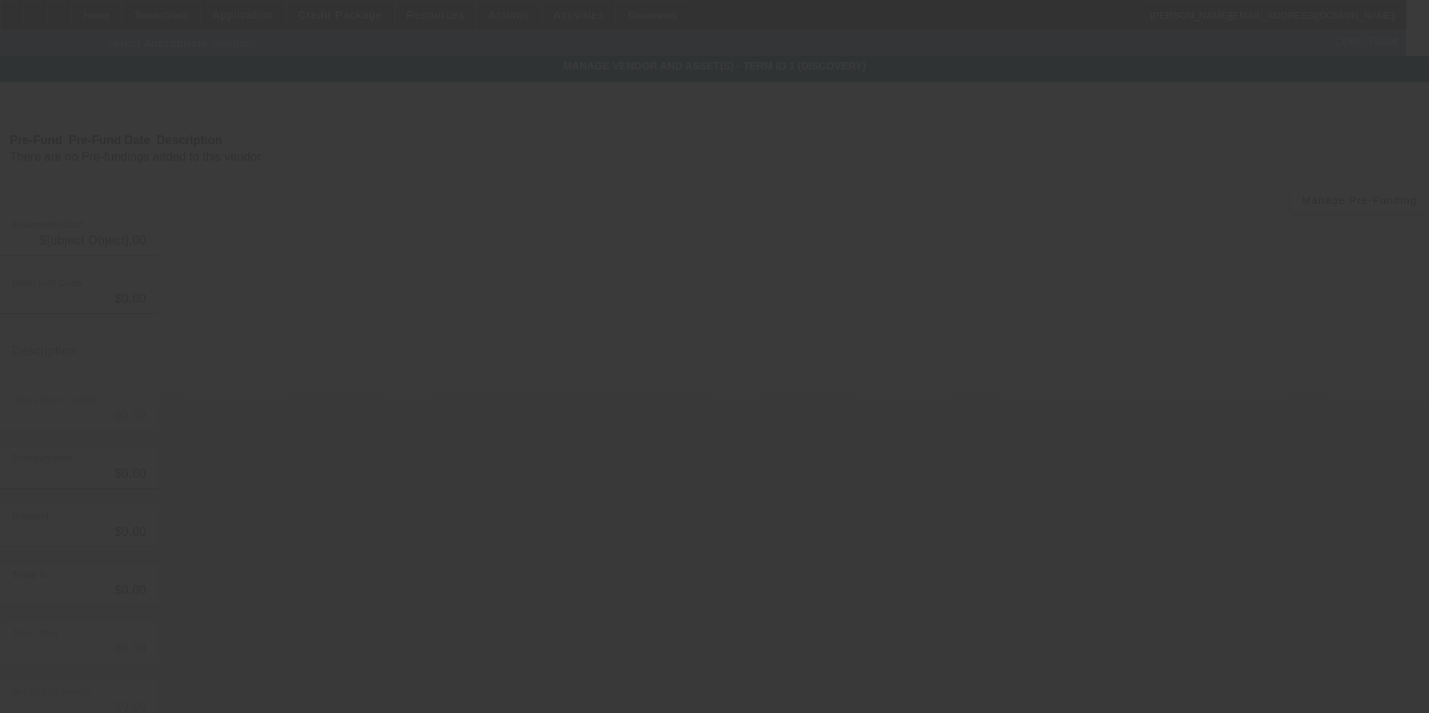
type input "$30,000.00"
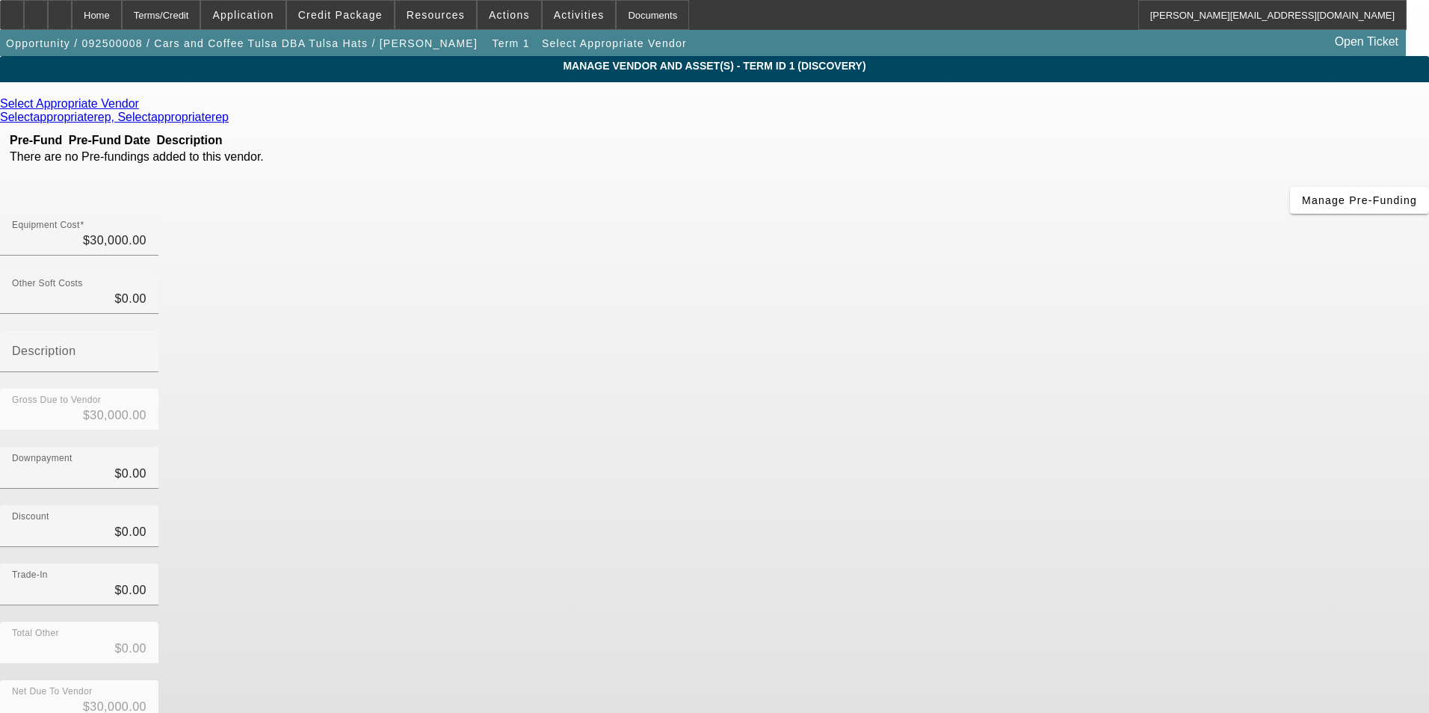
click at [143, 106] on icon at bounding box center [143, 103] width 0 height 13
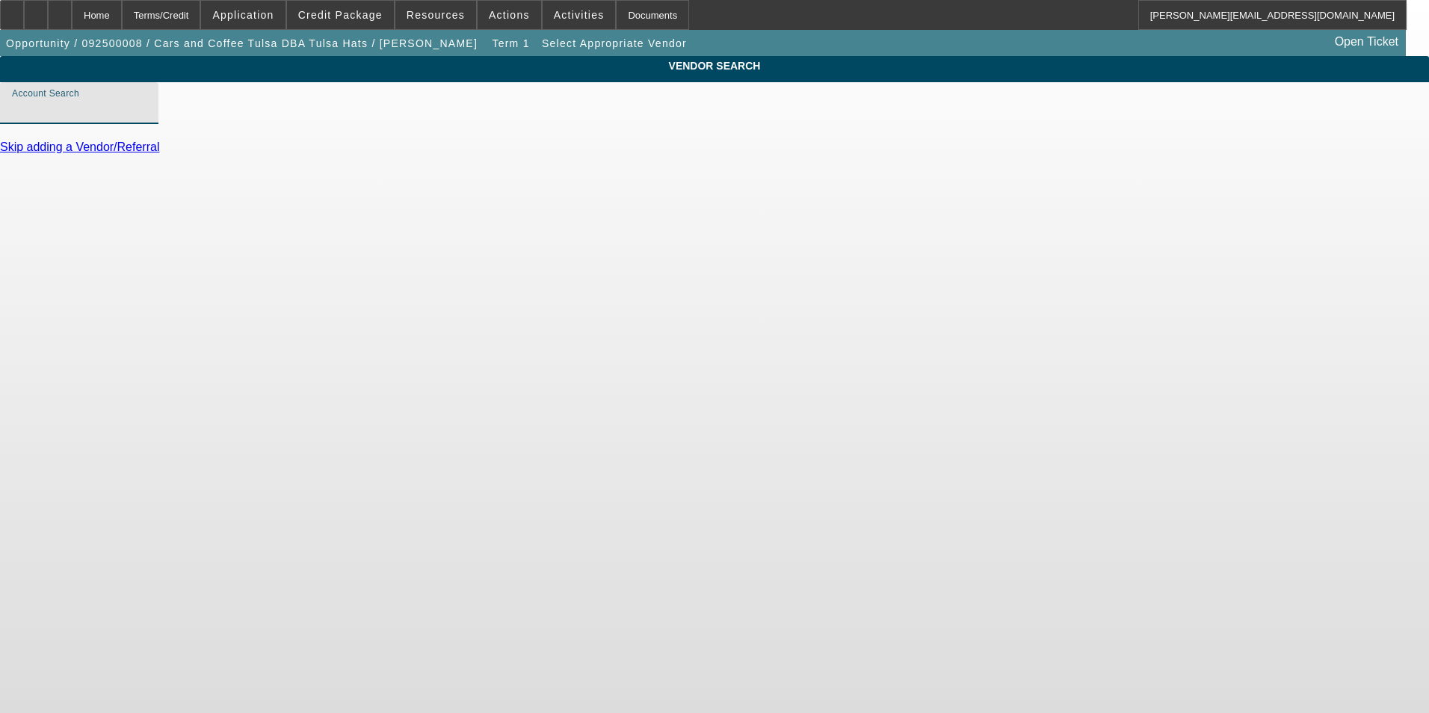
click at [146, 118] on input "Account Search" at bounding box center [79, 109] width 135 height 18
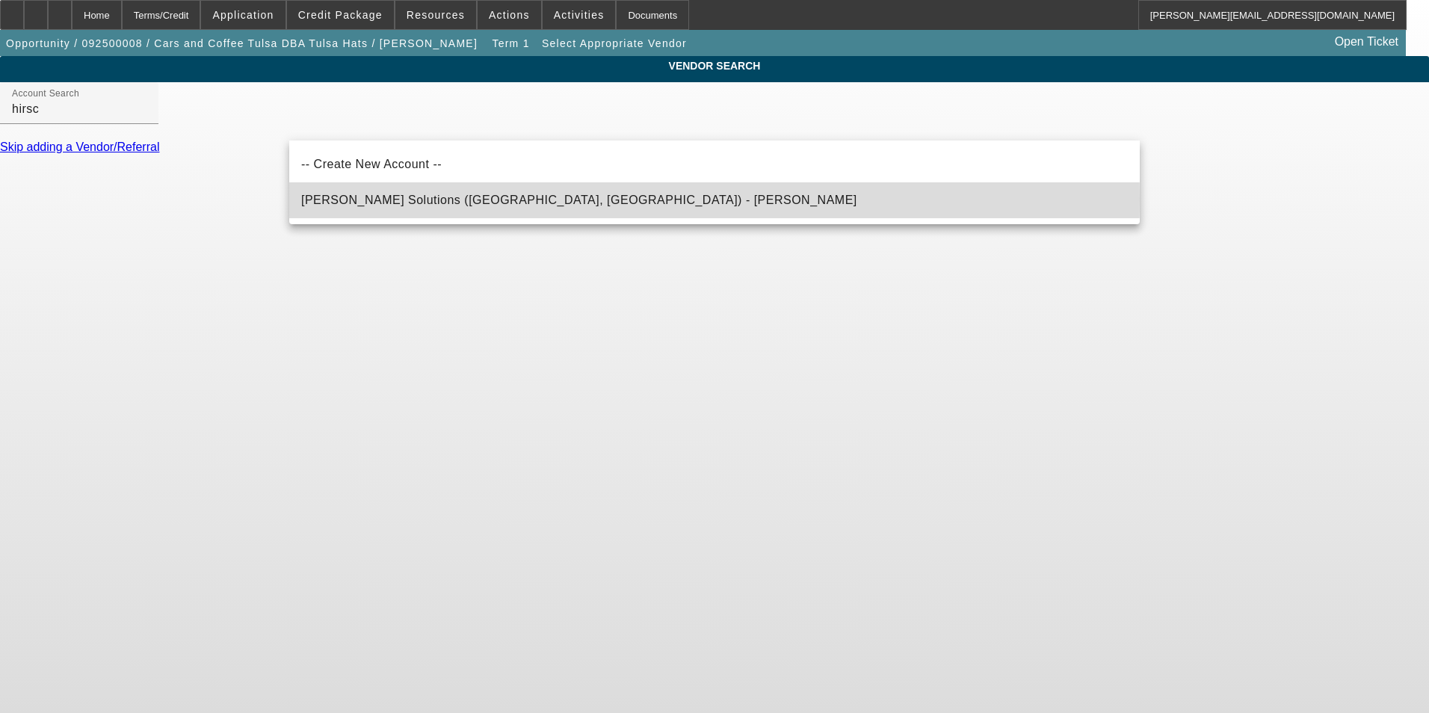
click at [464, 200] on span "[PERSON_NAME] Solutions ([GEOGRAPHIC_DATA], [GEOGRAPHIC_DATA]) - [PERSON_NAME]" at bounding box center [579, 200] width 556 height 13
type input "[PERSON_NAME] Solutions ([GEOGRAPHIC_DATA], [GEOGRAPHIC_DATA]) - [PERSON_NAME]"
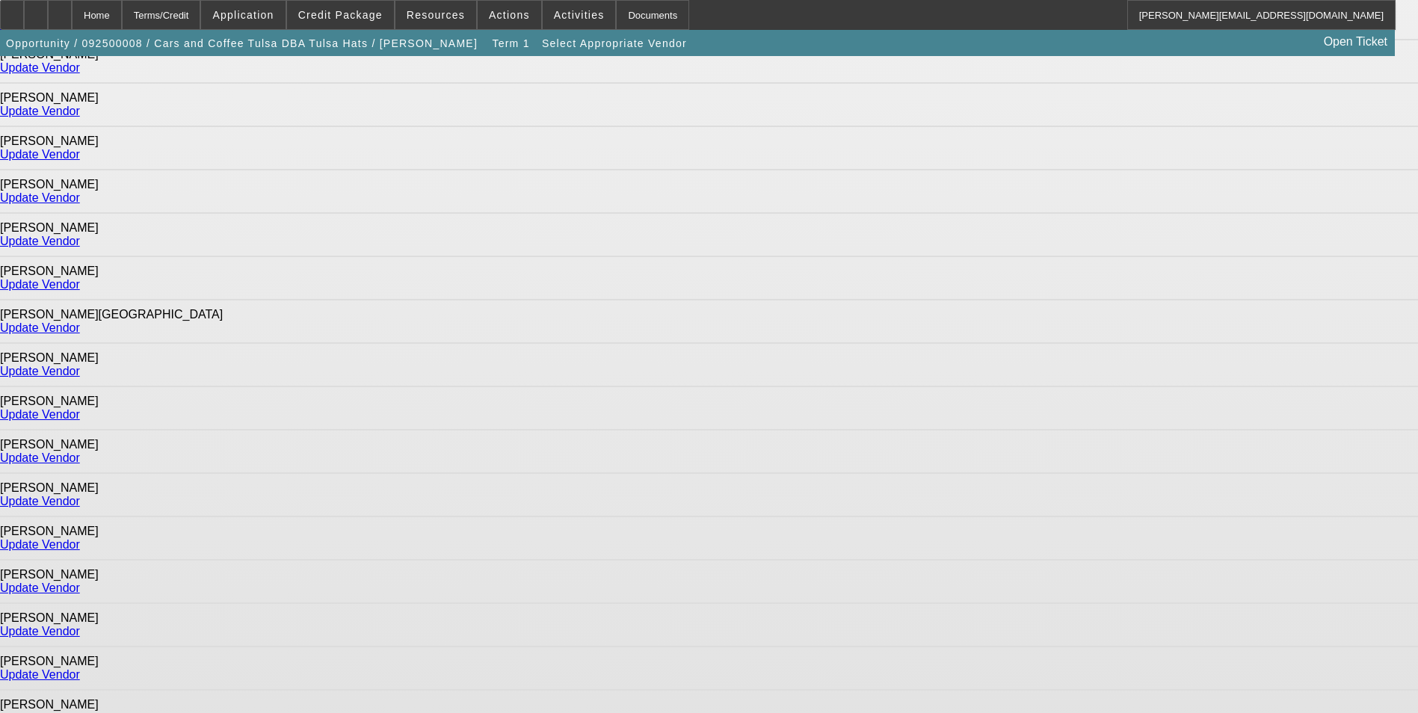
scroll to position [932, 0]
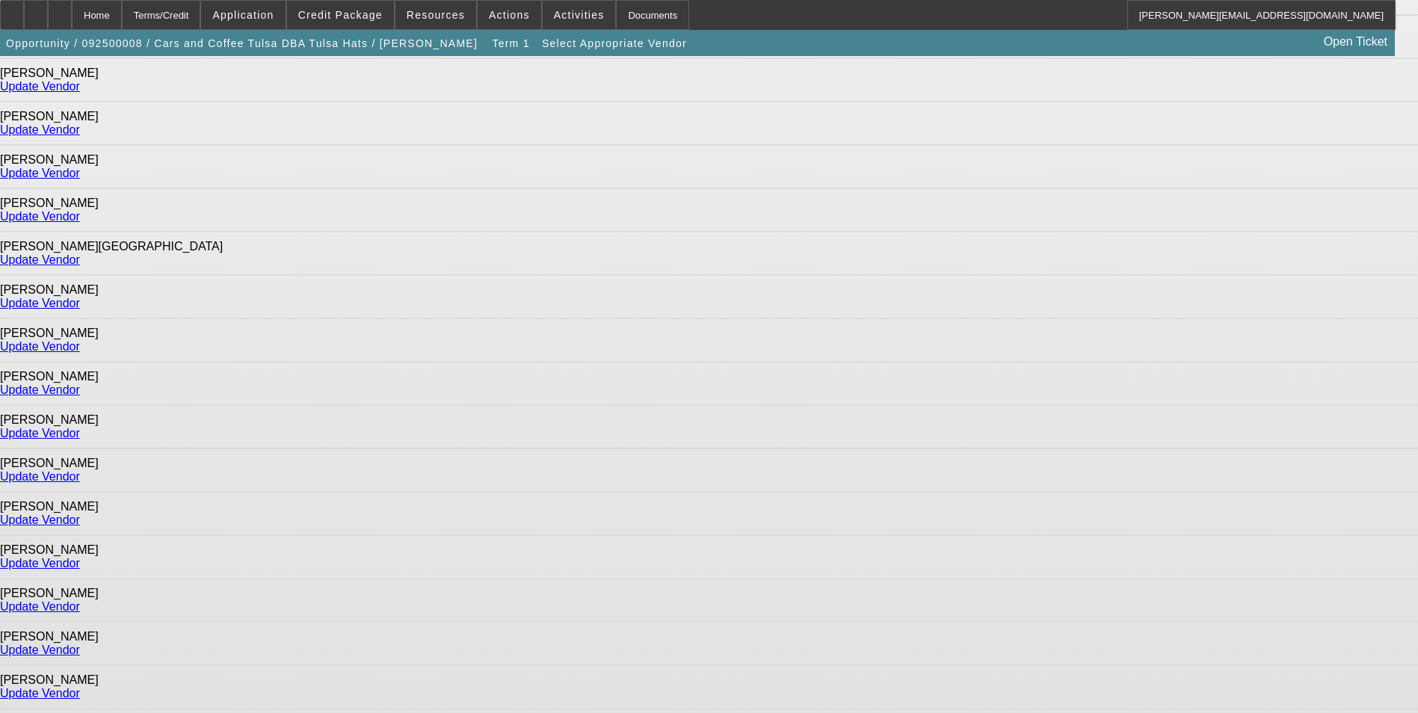
click at [80, 557] on link "Update Vendor" at bounding box center [40, 563] width 80 height 13
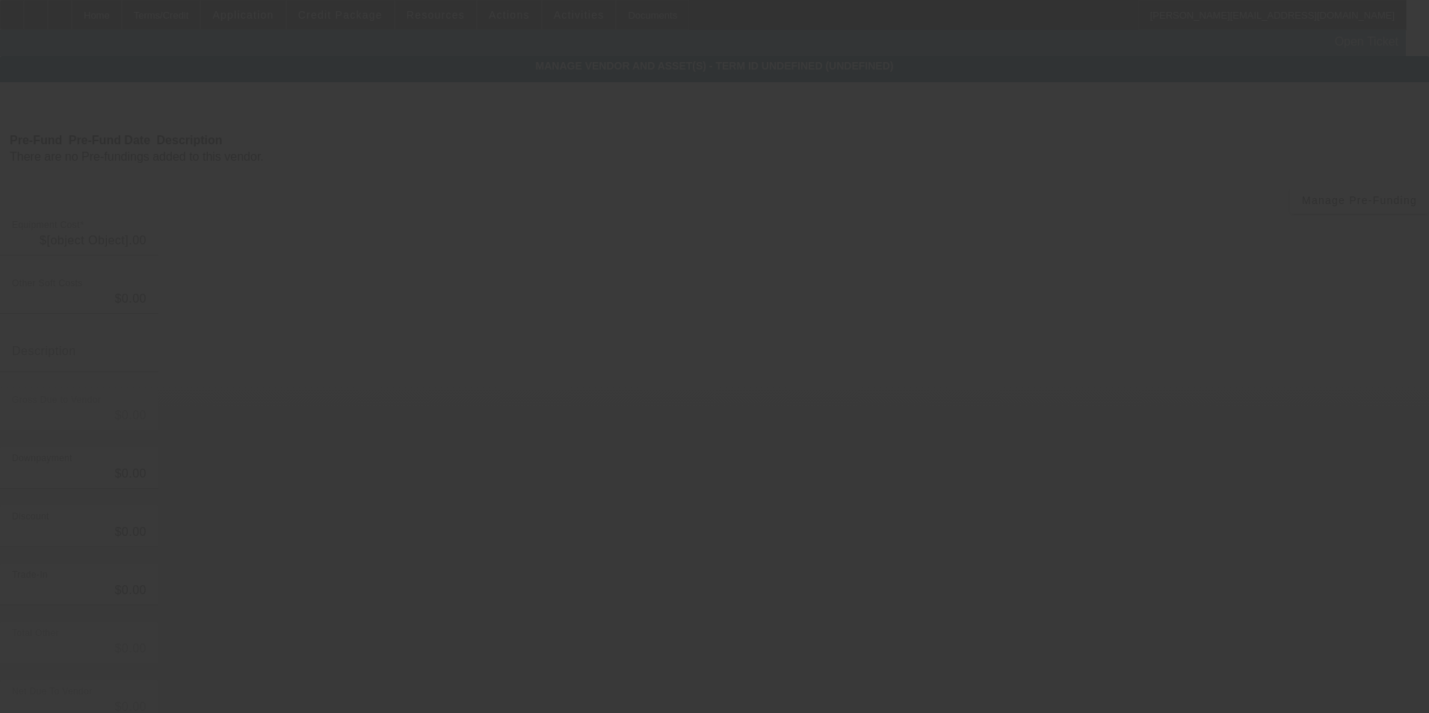
type input "$30,000.00"
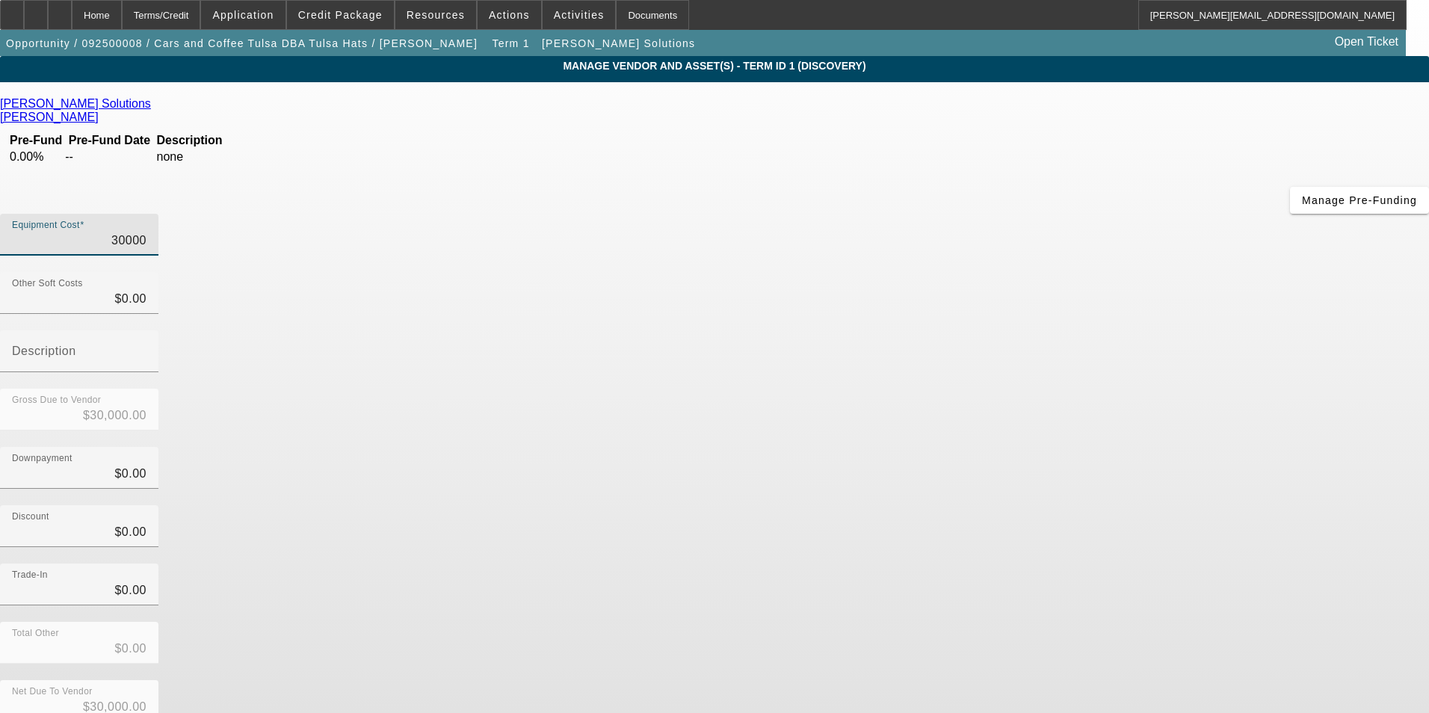
drag, startPoint x: 851, startPoint y: 120, endPoint x: 1188, endPoint y: 159, distance: 338.6
click at [1188, 159] on app-vendor-asset-manage "MANAGE VENDOR AND ASSET(S) - Term ID 1 (Discovery) Remove Vendor Hirsch Solutio…" at bounding box center [714, 457] width 1429 height 803
type input "3"
type input "$3.00"
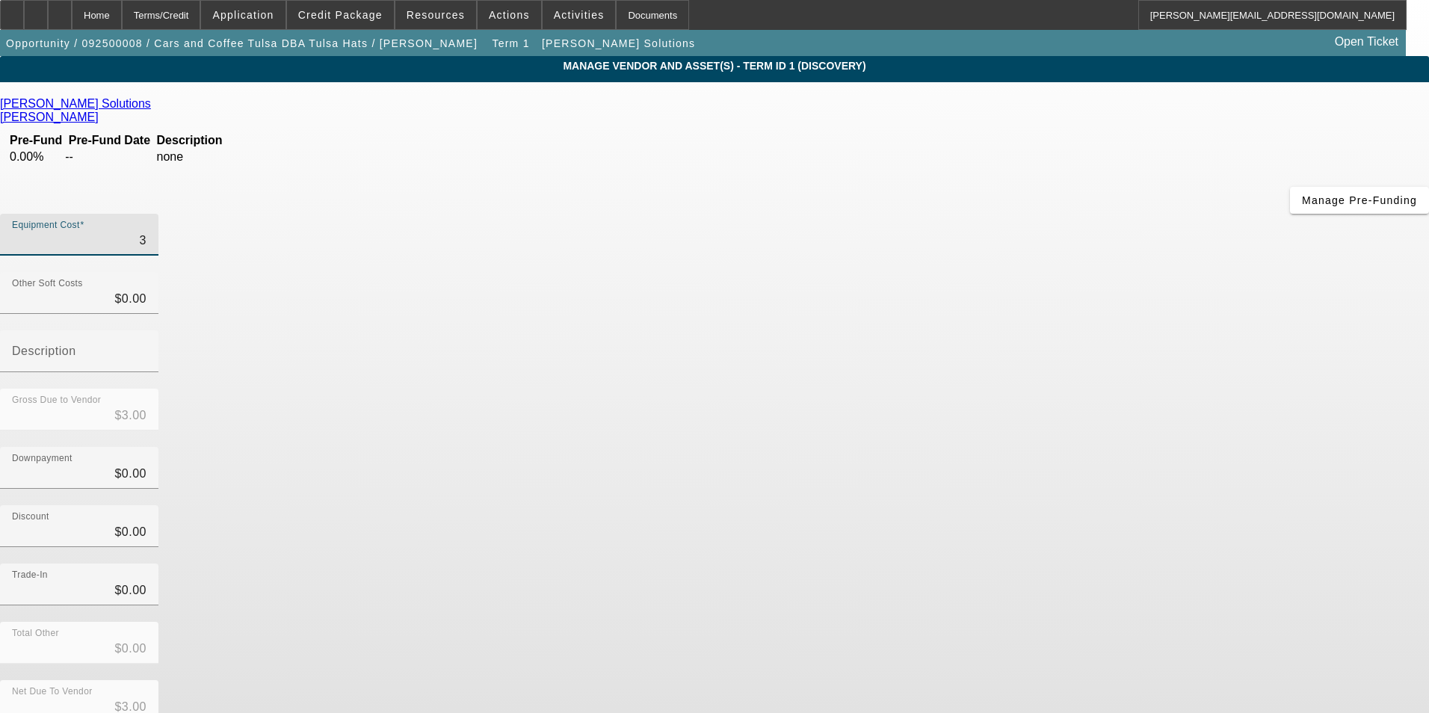
type input "31"
type input "$31.00"
type input "310"
type input "$310.00"
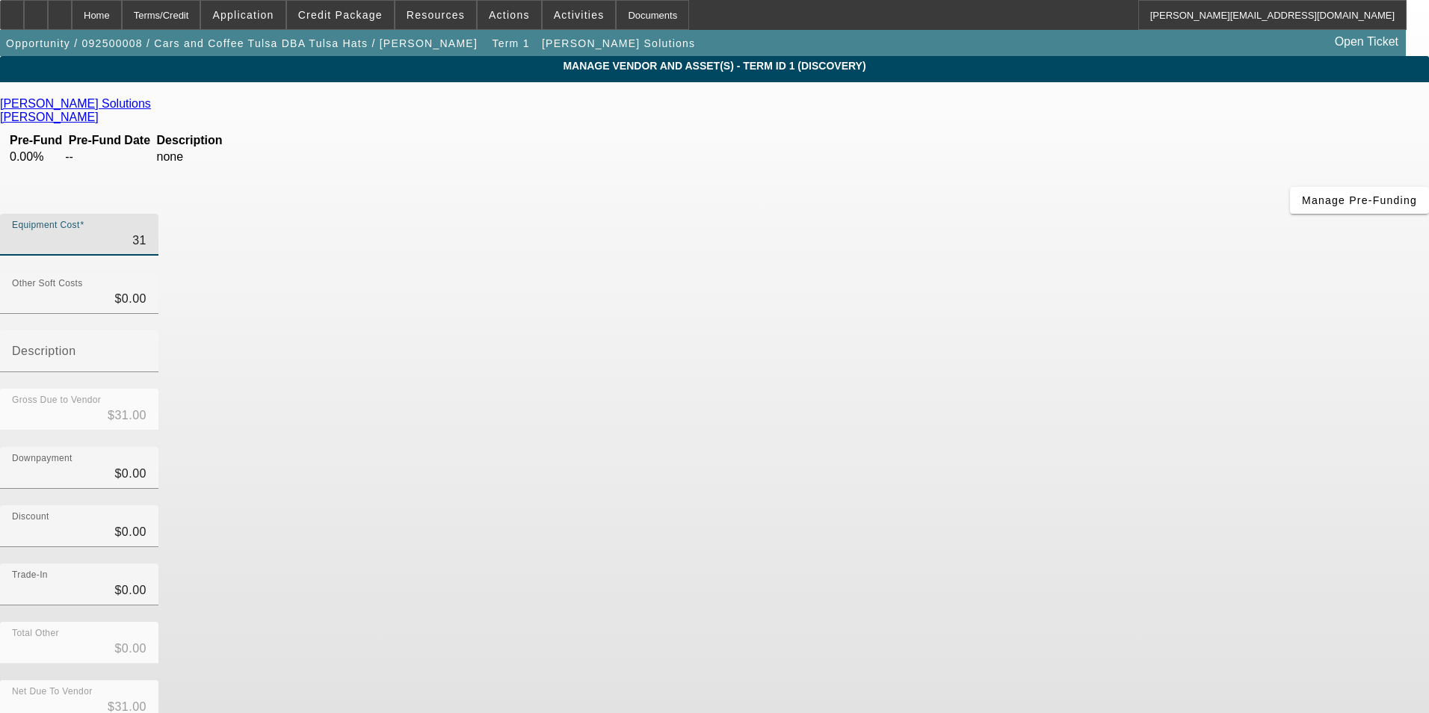
type input "$310.00"
type input "3100"
type input "$3,100.00"
type input "31000"
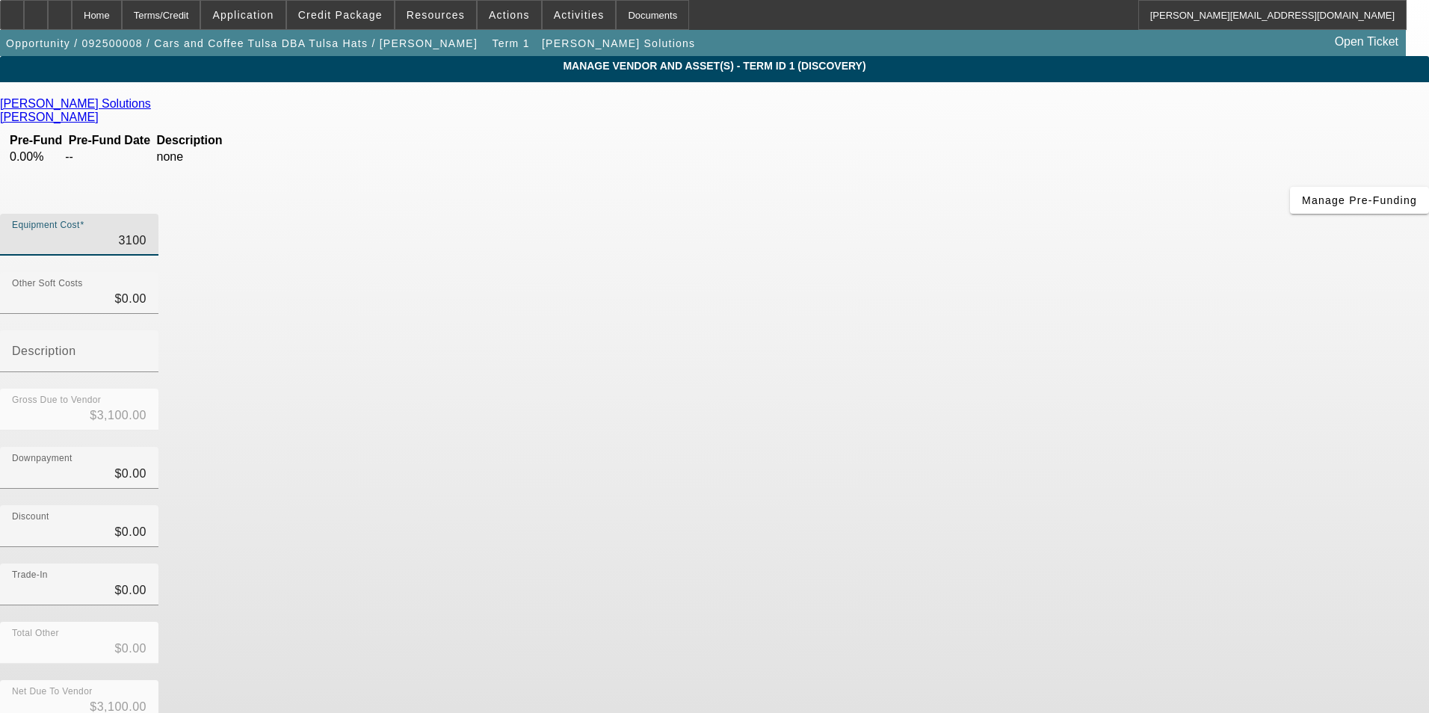
type input "$31,000.00"
click at [1106, 447] on div "Downpayment $0.00" at bounding box center [714, 476] width 1429 height 58
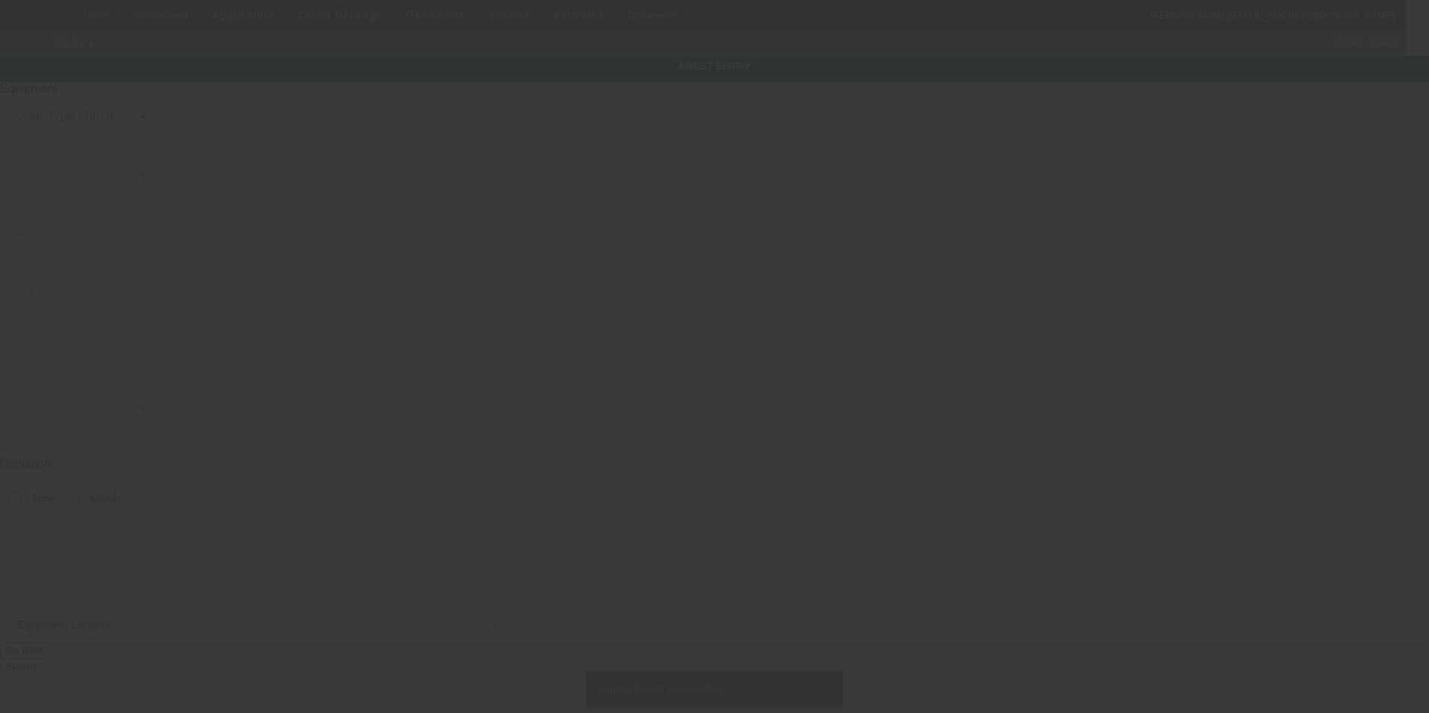
type textarea "Make: Tajima"
type input "11606 n 192nd east Ave"
type input "Collinsville"
type input "74021"
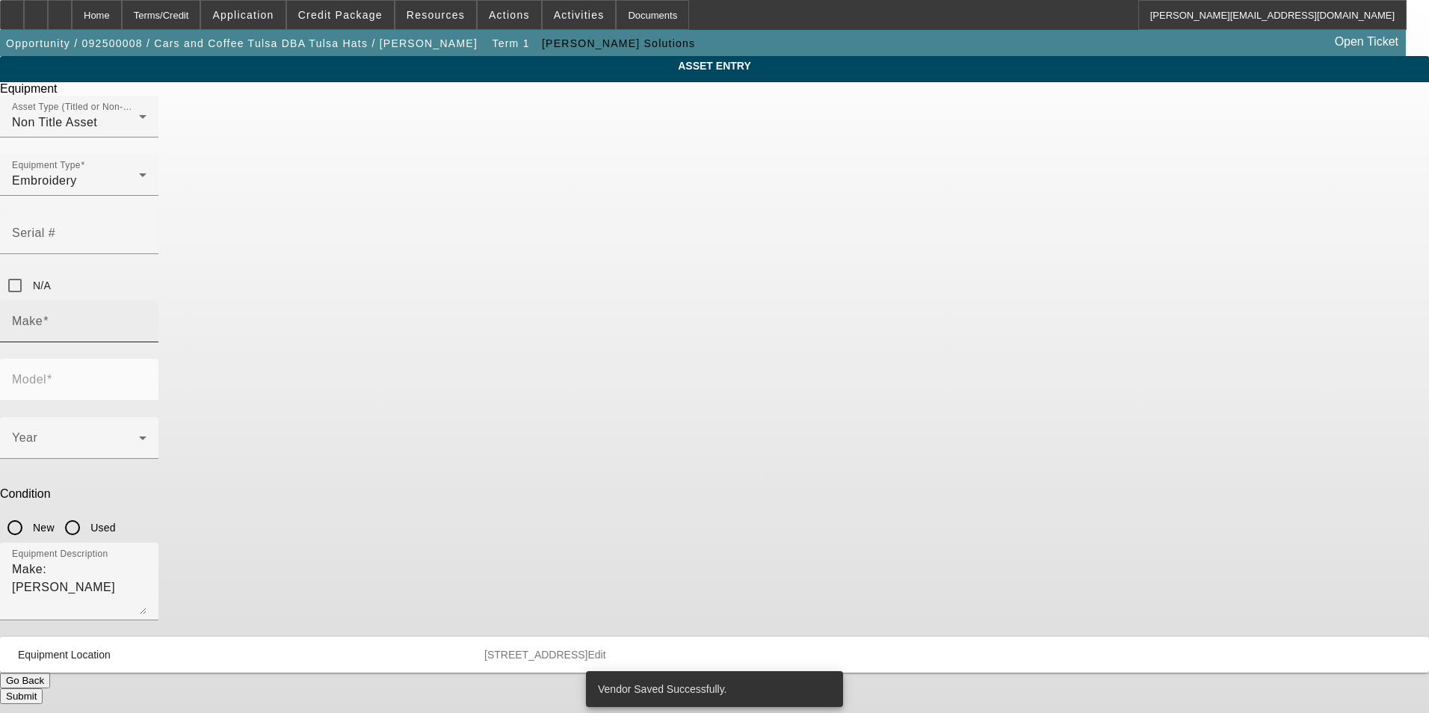
click at [146, 318] on input "Make" at bounding box center [79, 327] width 135 height 18
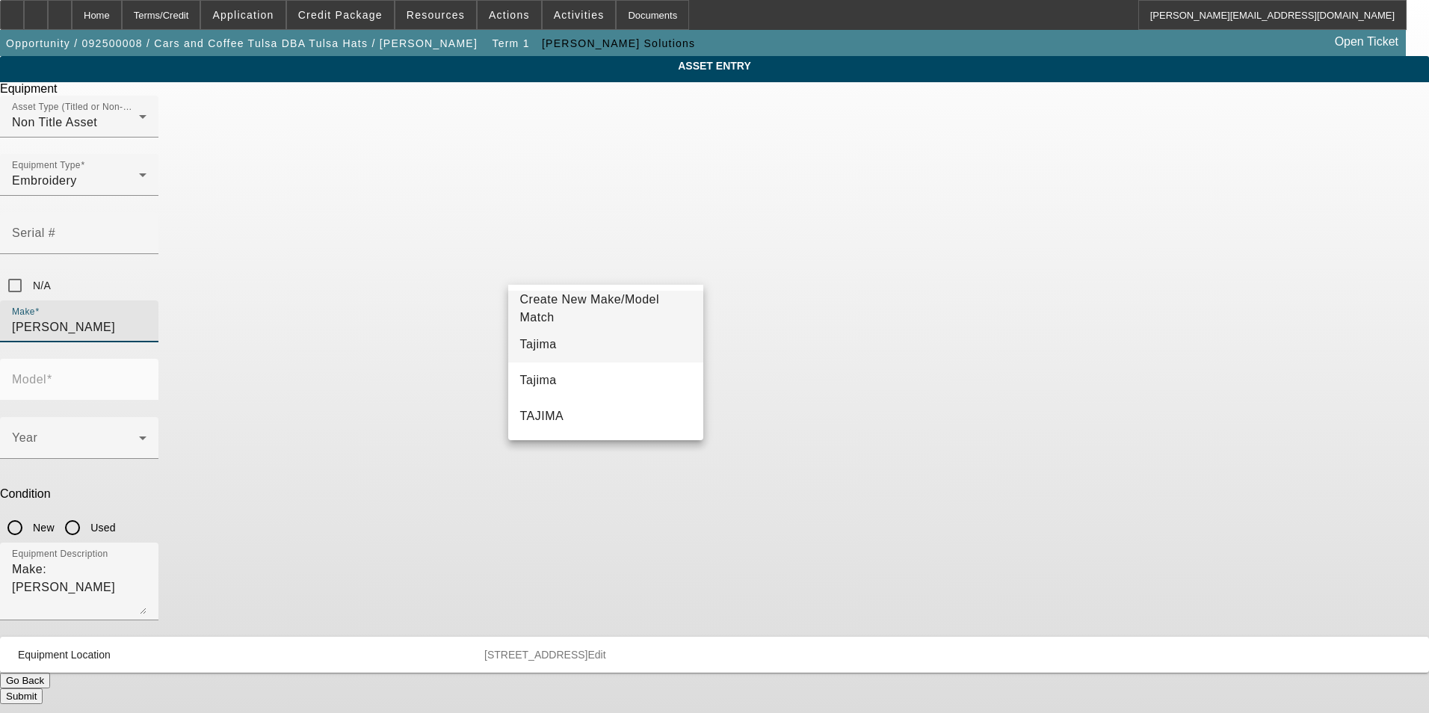
click at [584, 343] on mat-option "Tajima" at bounding box center [606, 345] width 196 height 36
type input "Tajima"
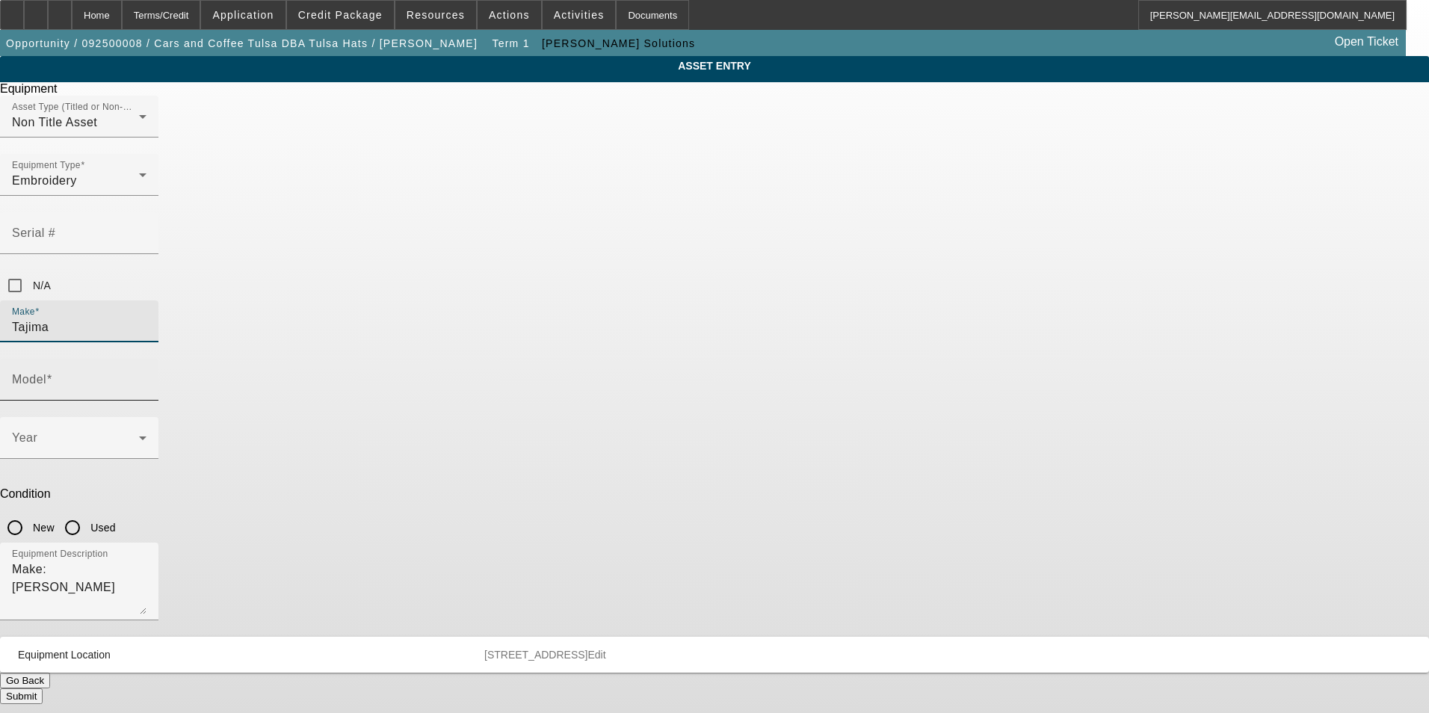
click at [146, 377] on input "Model" at bounding box center [79, 386] width 135 height 18
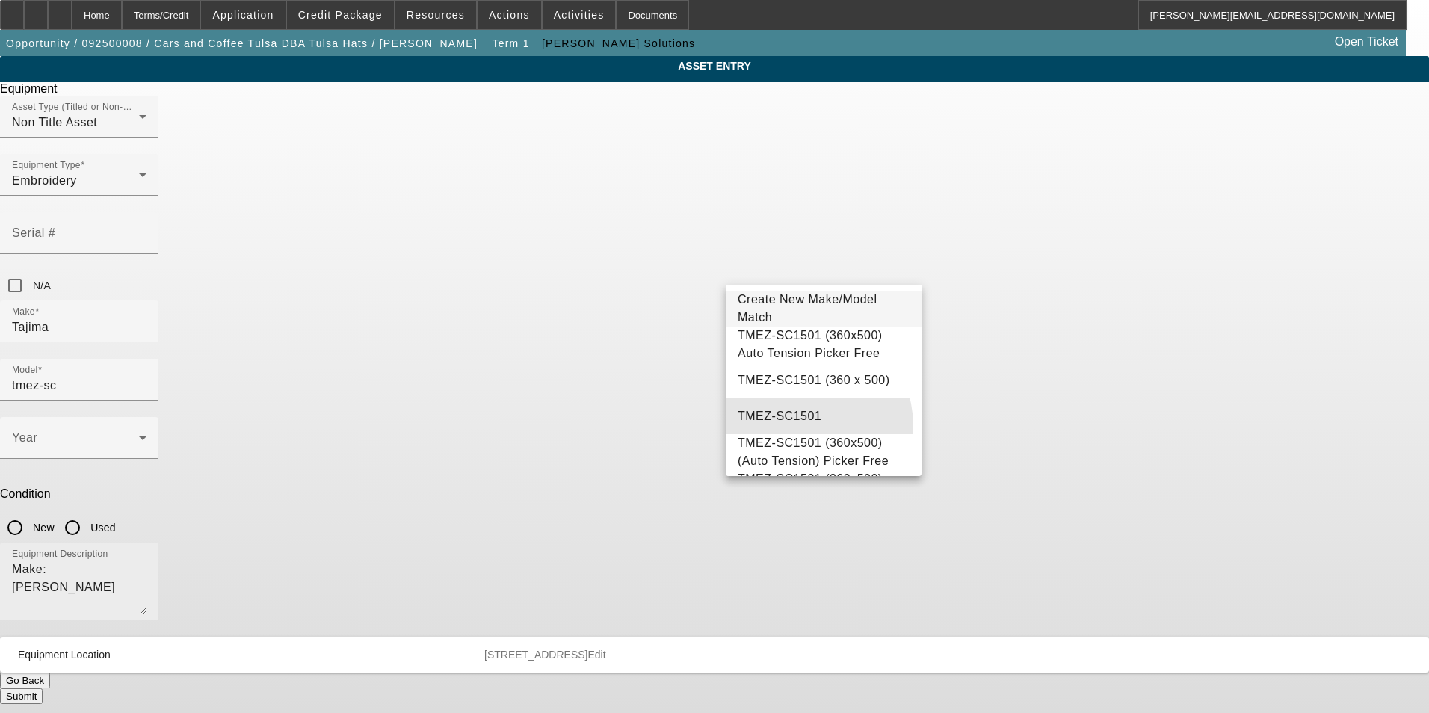
drag, startPoint x: 798, startPoint y: 435, endPoint x: 643, endPoint y: 367, distance: 169.7
click at [795, 432] on mat-option "TMEZ-SC1501" at bounding box center [824, 416] width 196 height 36
type input "TMEZ-SC1501"
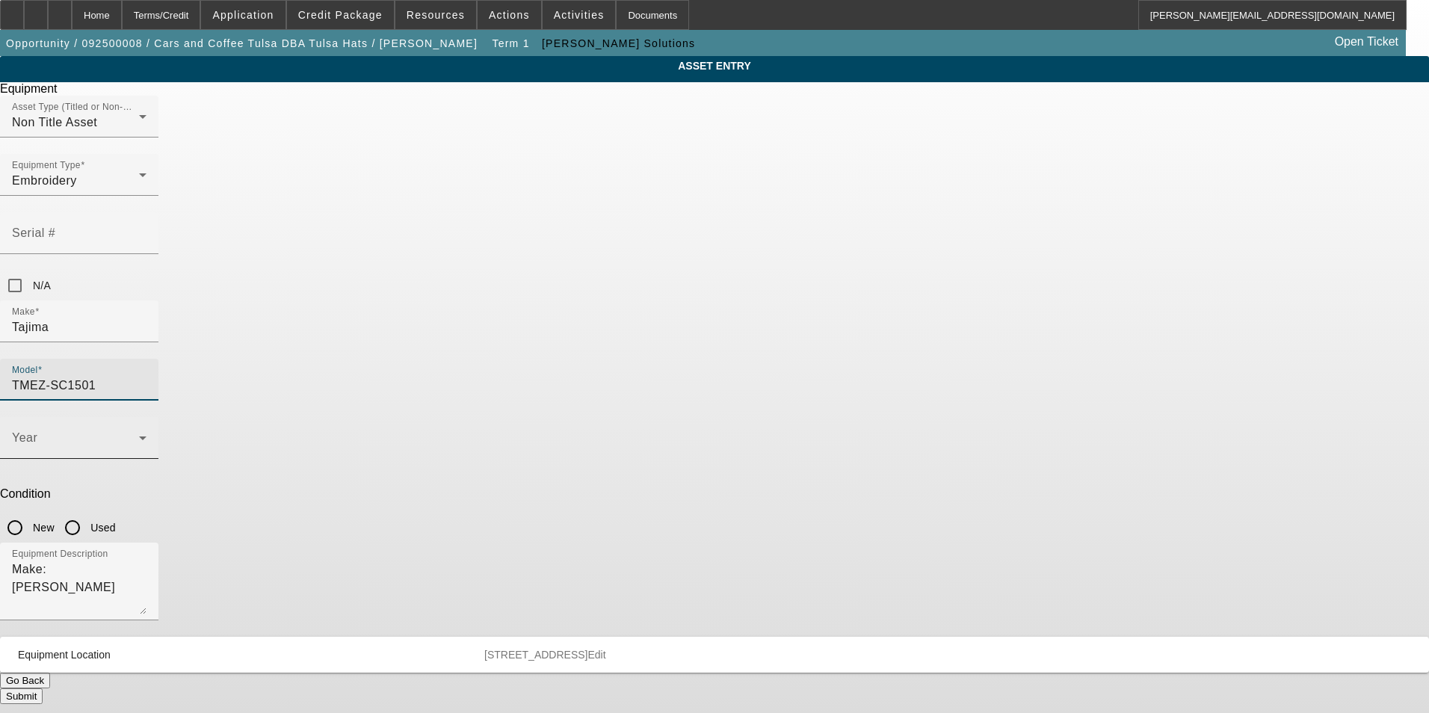
click at [139, 435] on span at bounding box center [75, 444] width 127 height 18
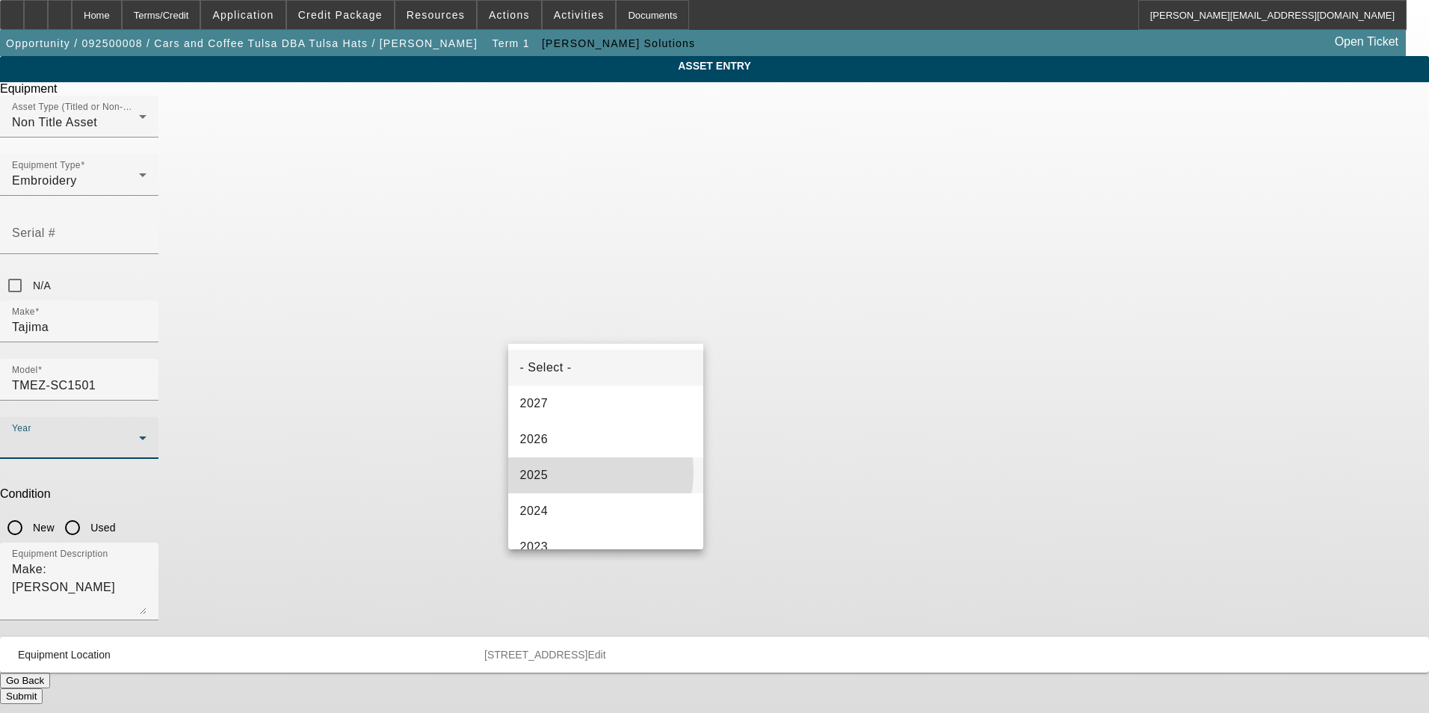
click at [574, 472] on mat-option "2025" at bounding box center [606, 475] width 196 height 36
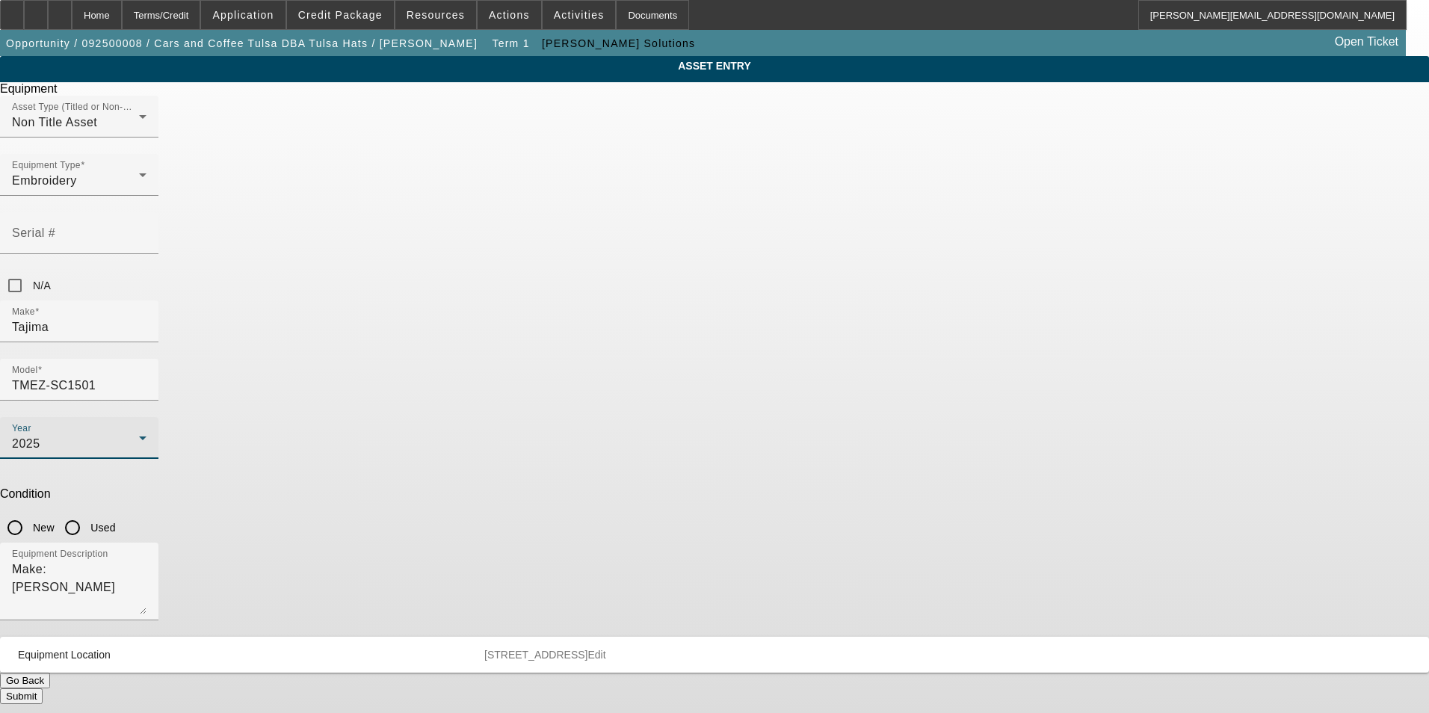
drag, startPoint x: 736, startPoint y: 336, endPoint x: 643, endPoint y: 408, distance: 117.8
click at [30, 513] on input "New" at bounding box center [15, 528] width 30 height 30
radio input "true"
drag, startPoint x: 399, startPoint y: 386, endPoint x: 328, endPoint y: 367, distance: 73.4
click at [333, 371] on div "ASSET ENTRY Delete asset Equipment Asset Type (Titled or Non-Titled) Non Title …" at bounding box center [714, 380] width 1429 height 648
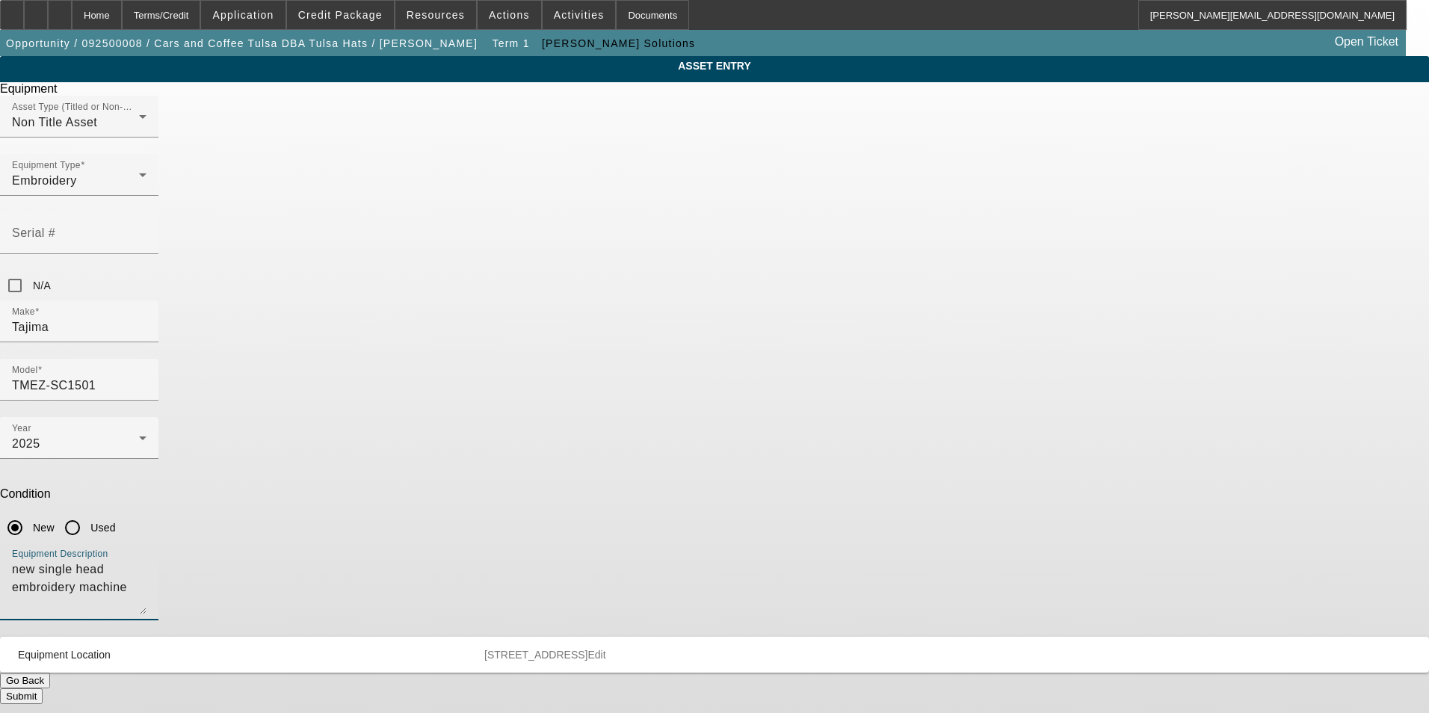
type textarea "new single head embroidery machine"
click at [43, 688] on button "Submit" at bounding box center [21, 696] width 43 height 16
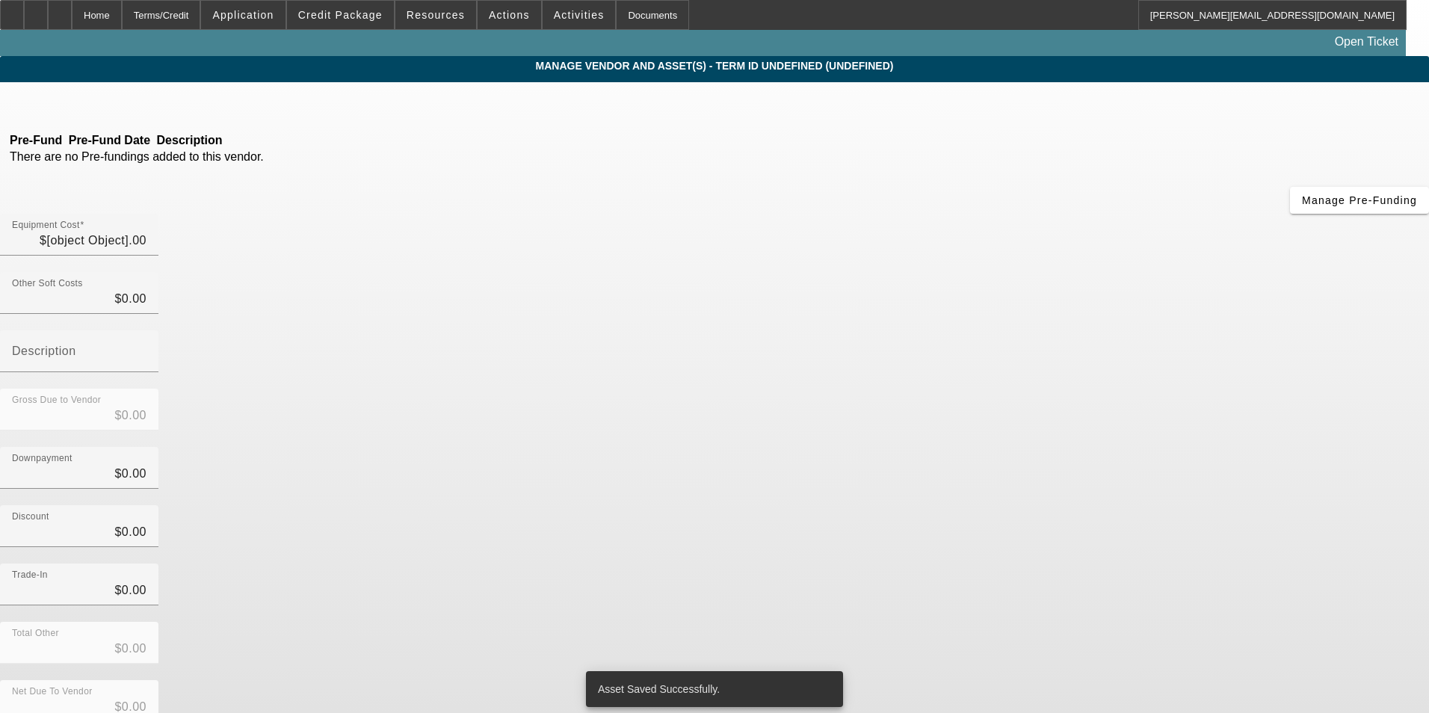
type input "$31,000.00"
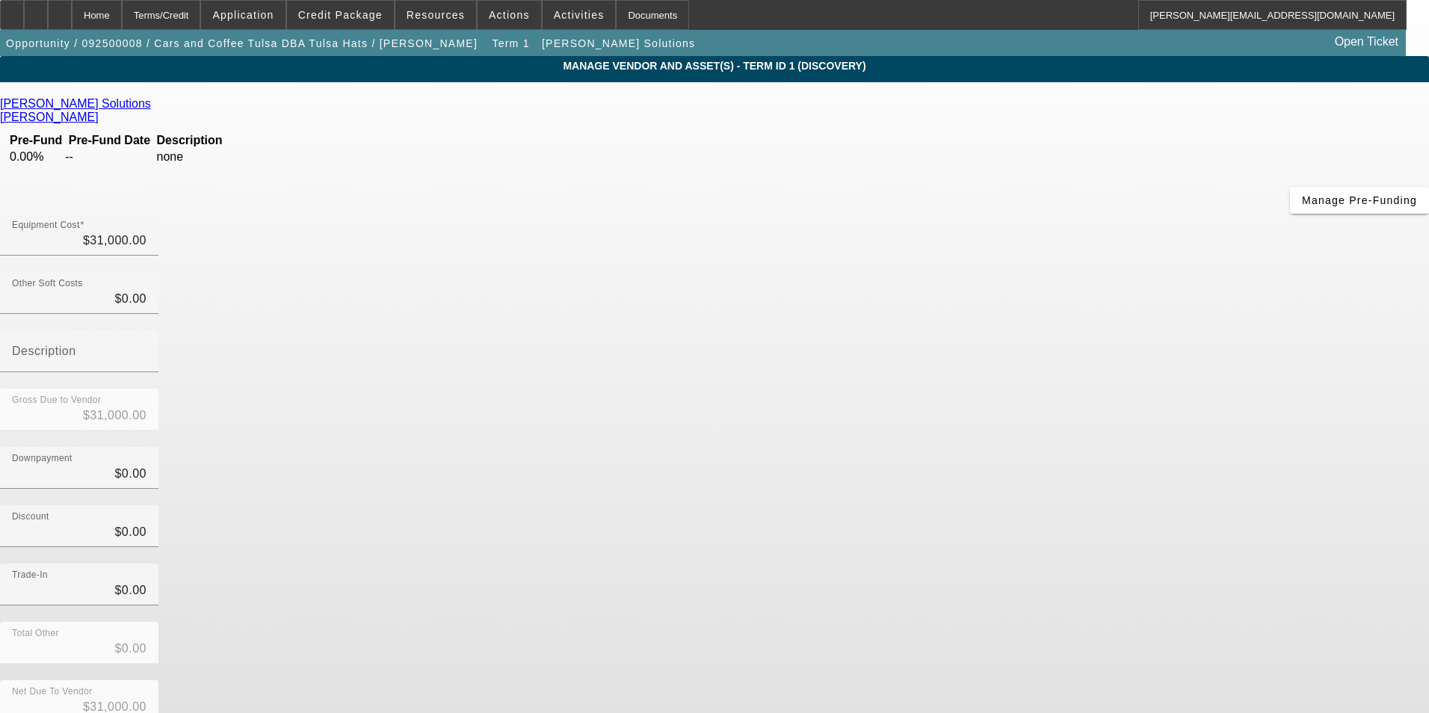
click at [1064, 563] on div "Trade-In $0.00" at bounding box center [714, 592] width 1429 height 58
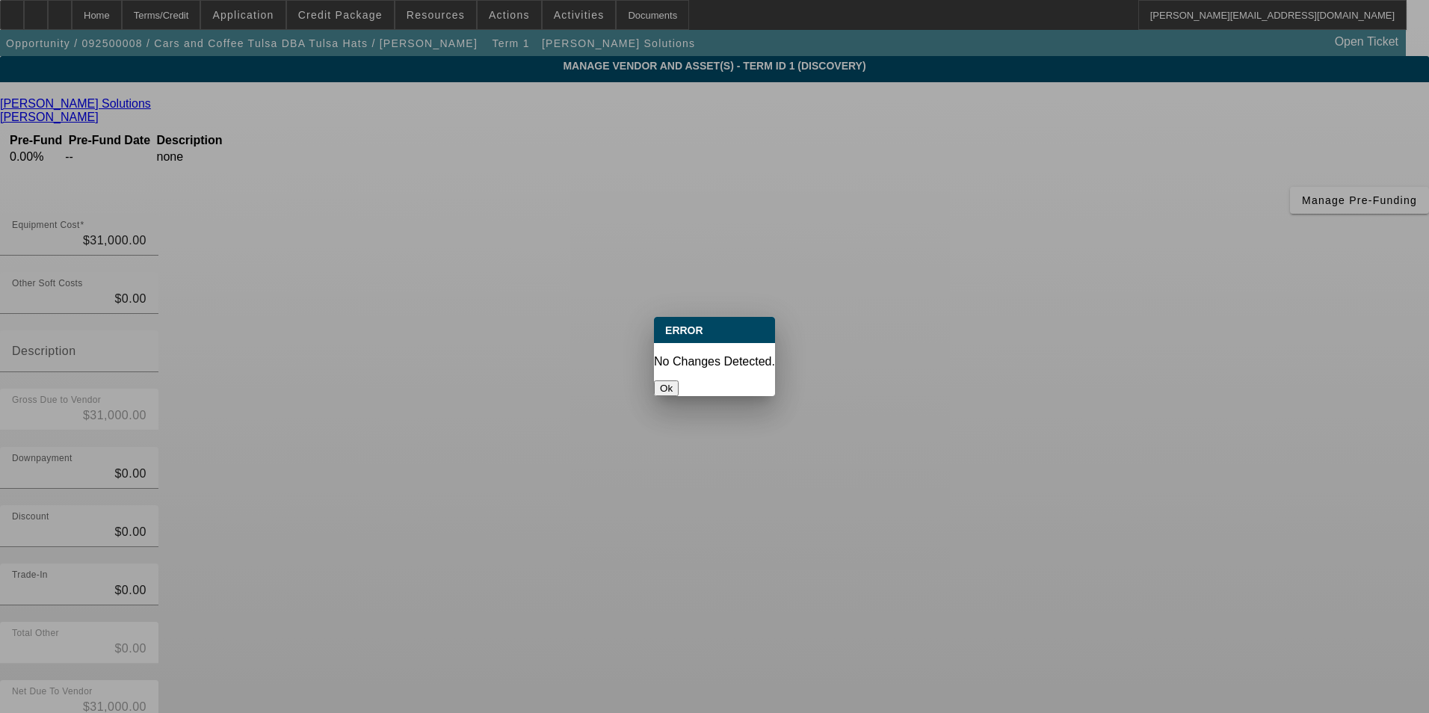
drag, startPoint x: 720, startPoint y: 377, endPoint x: 818, endPoint y: 262, distance: 151.6
click at [679, 380] on button "Ok" at bounding box center [666, 388] width 25 height 16
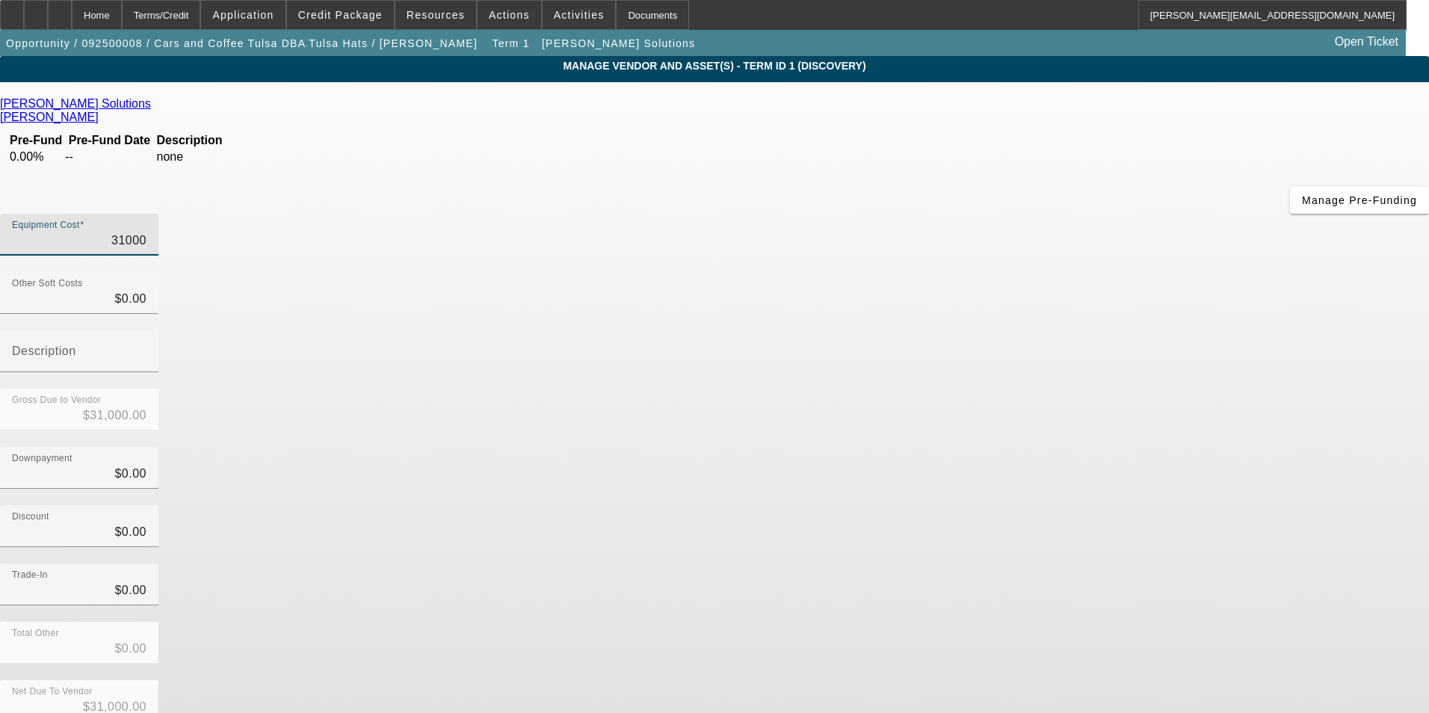
click at [146, 232] on input "31000" at bounding box center [79, 241] width 135 height 18
type input "$31,000.00"
click at [1077, 389] on div "Gross Due to Vendor $31,000.00" at bounding box center [714, 418] width 1429 height 58
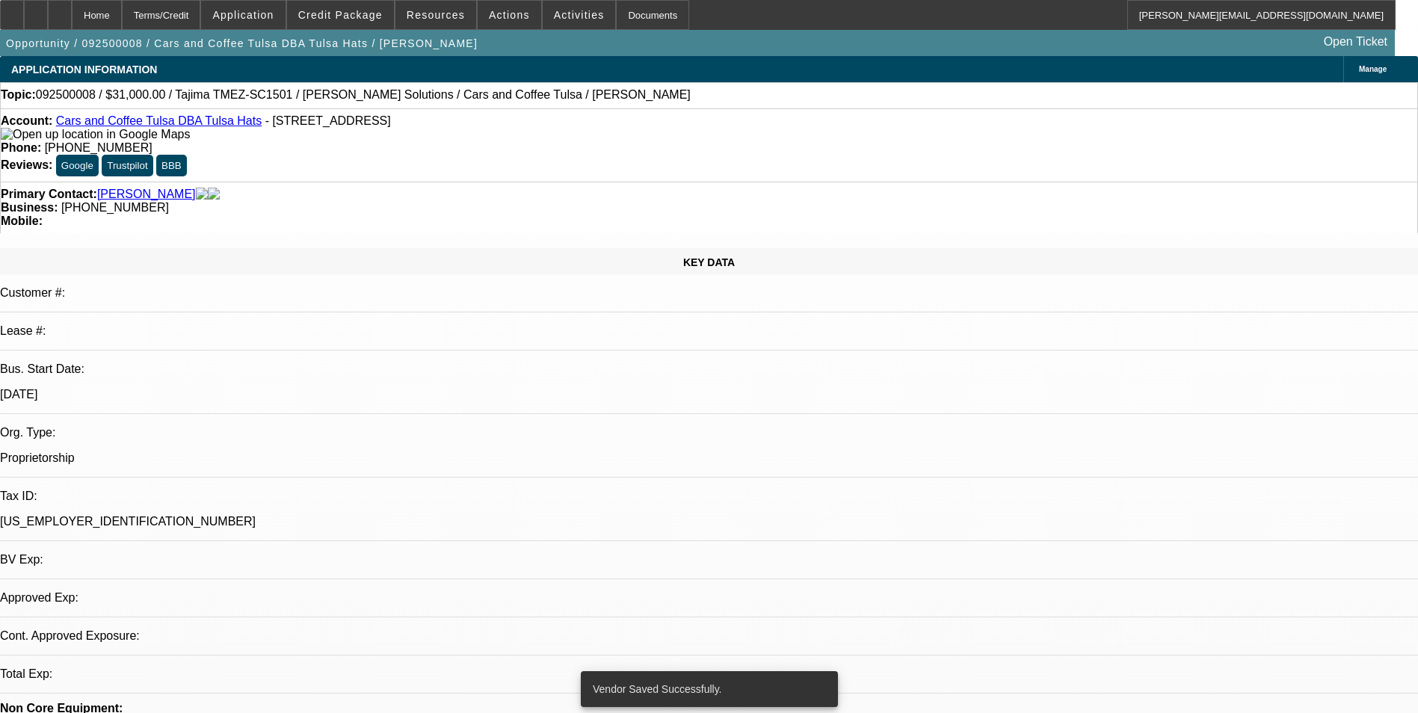
select select "0"
select select "2"
select select "0.1"
select select "4"
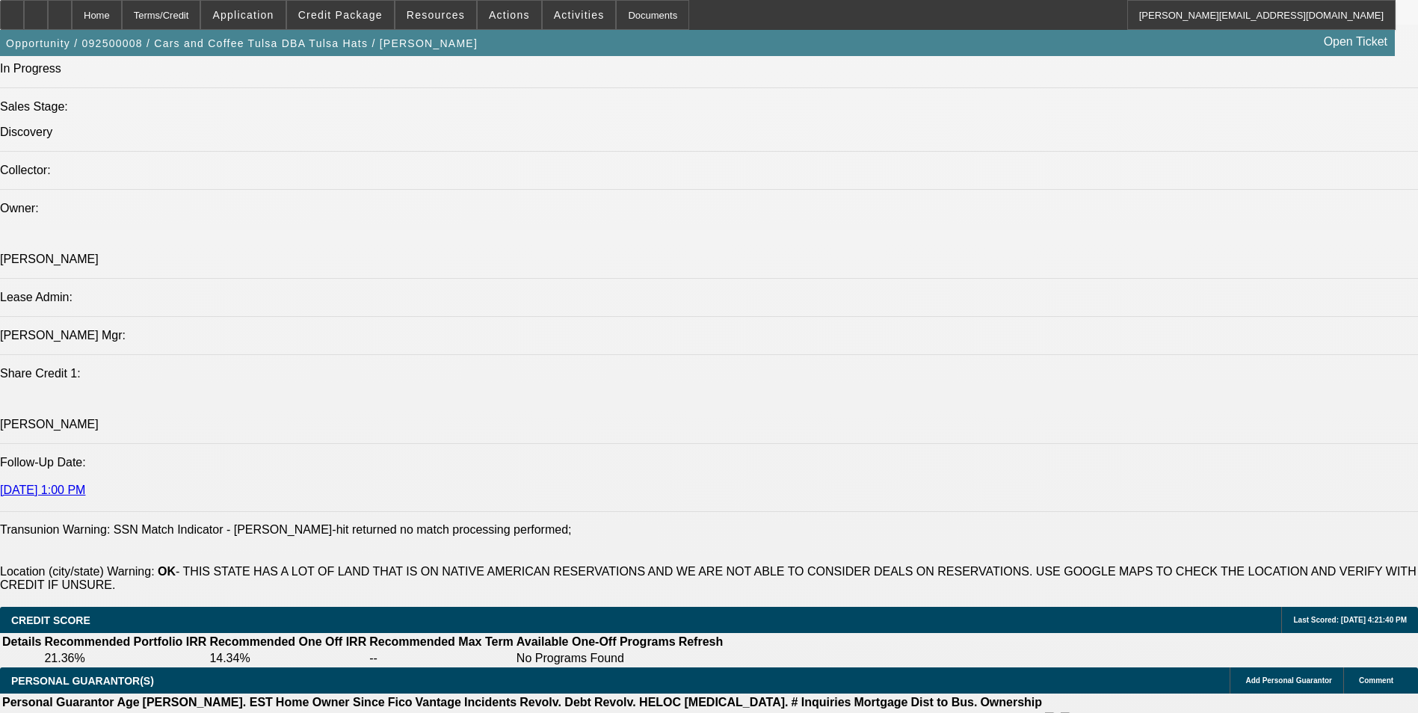
scroll to position [1868, 0]
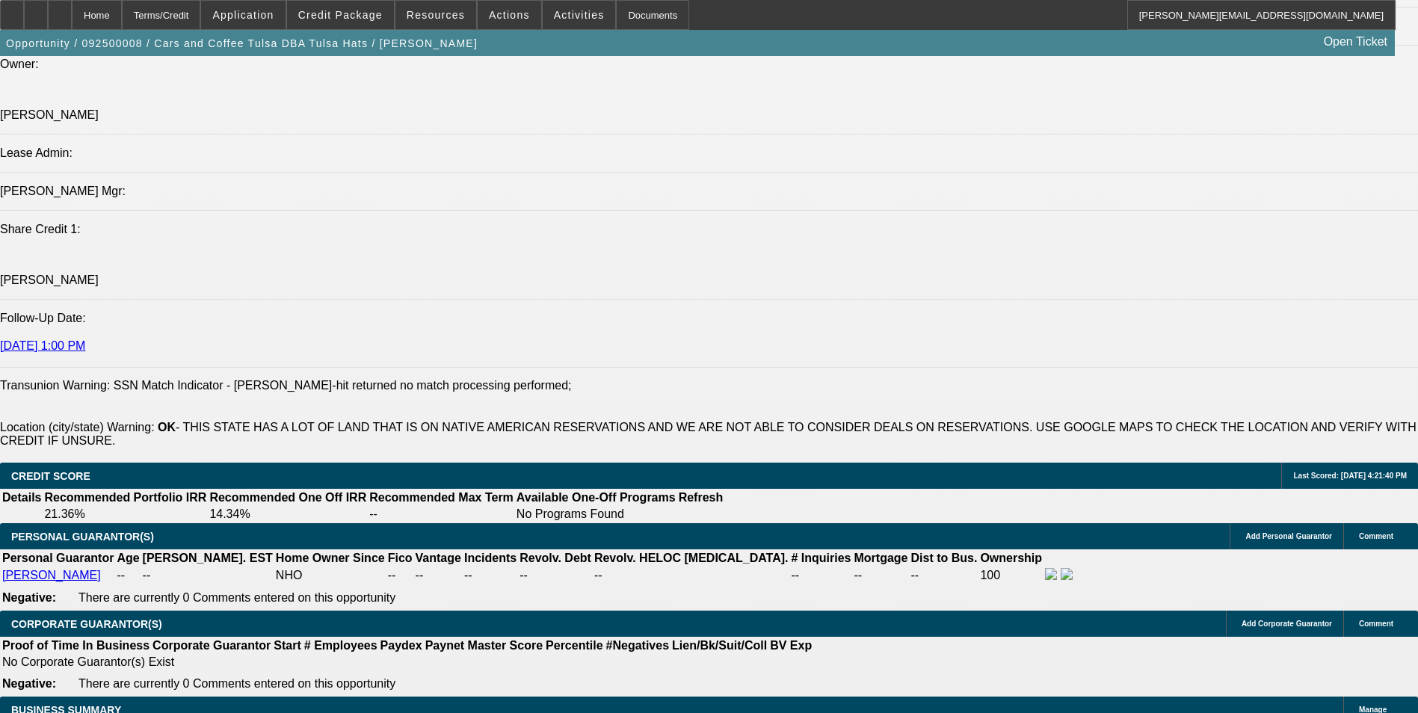
drag, startPoint x: 353, startPoint y: 566, endPoint x: 365, endPoint y: 566, distance: 12.0
select select "0.1"
type input "$3,100.00"
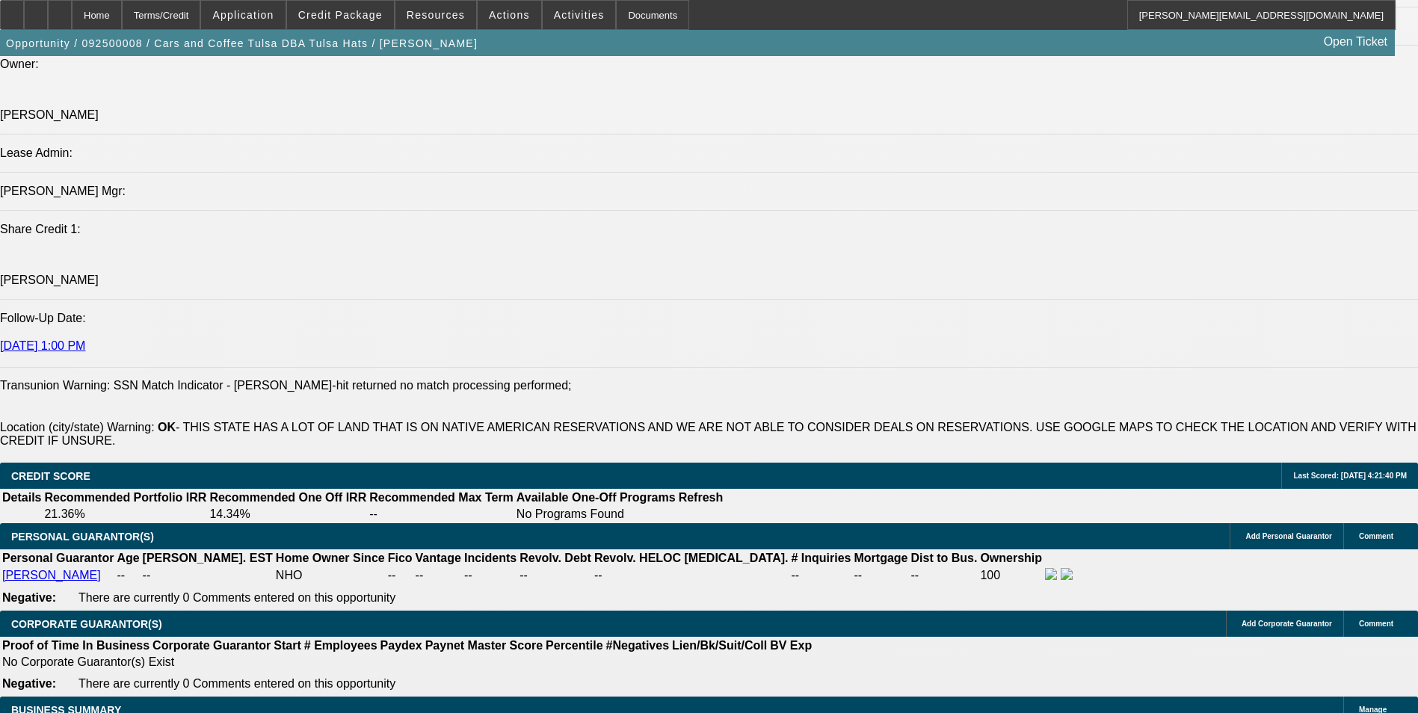
type input "UNKNOWN"
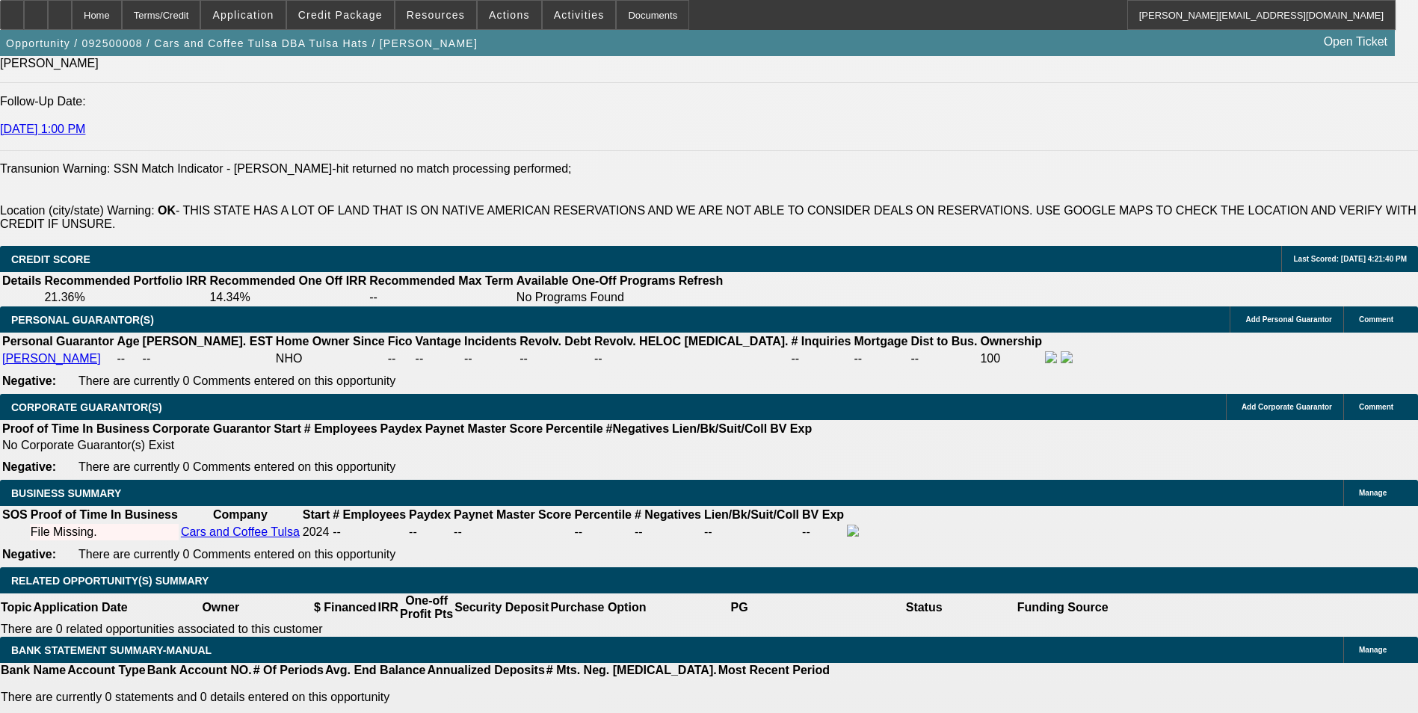
scroll to position [2093, 0]
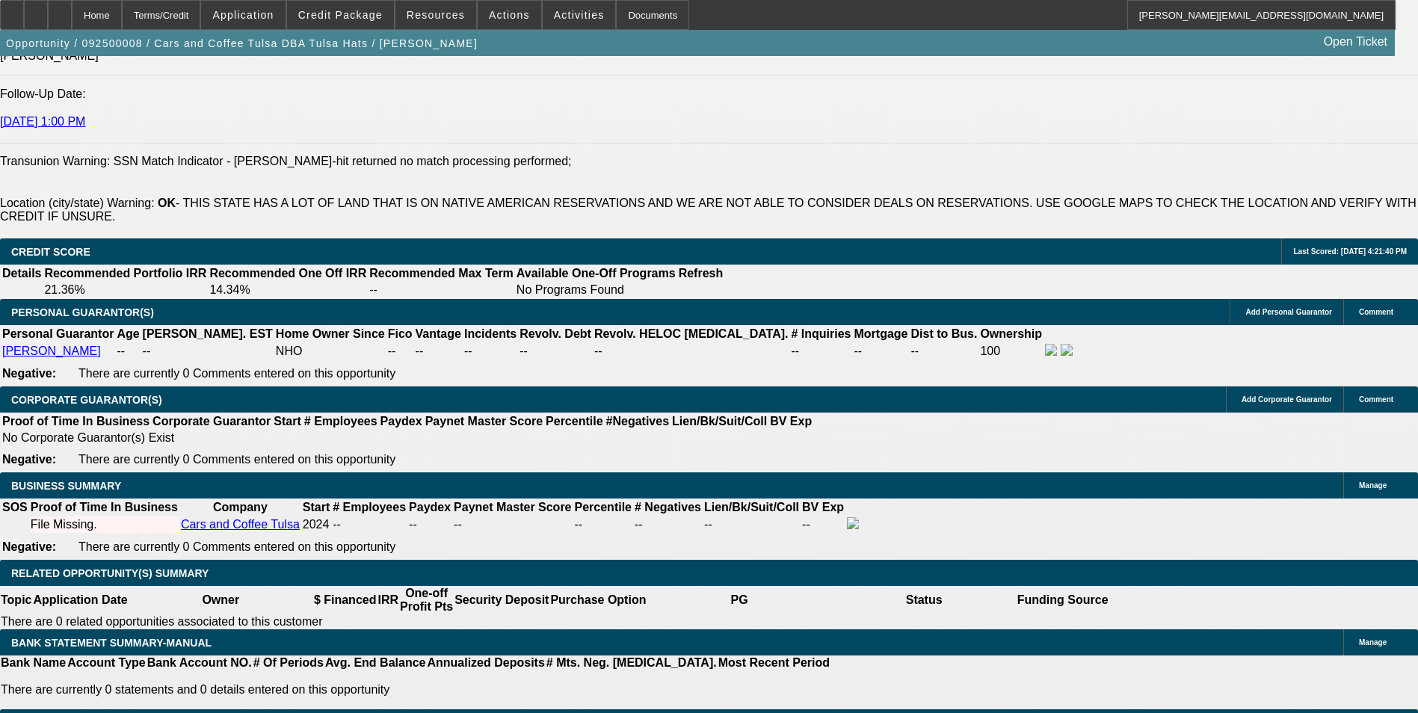
drag, startPoint x: 153, startPoint y: 436, endPoint x: 161, endPoint y: 433, distance: 8.5
drag, startPoint x: 297, startPoint y: 464, endPoint x: 424, endPoint y: 451, distance: 127.0
type input "60"
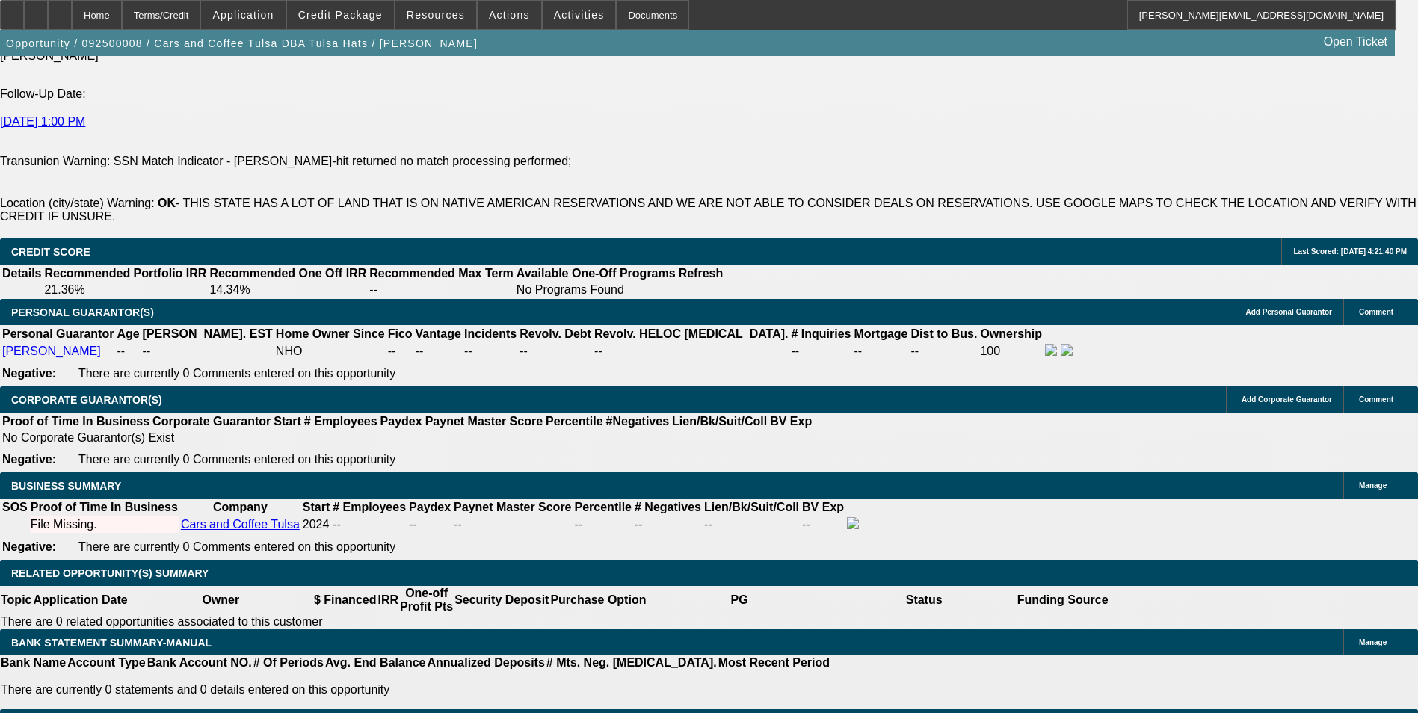
type input "15"
type input "$953.84"
type input "$476.92"
type input "$1,327.48"
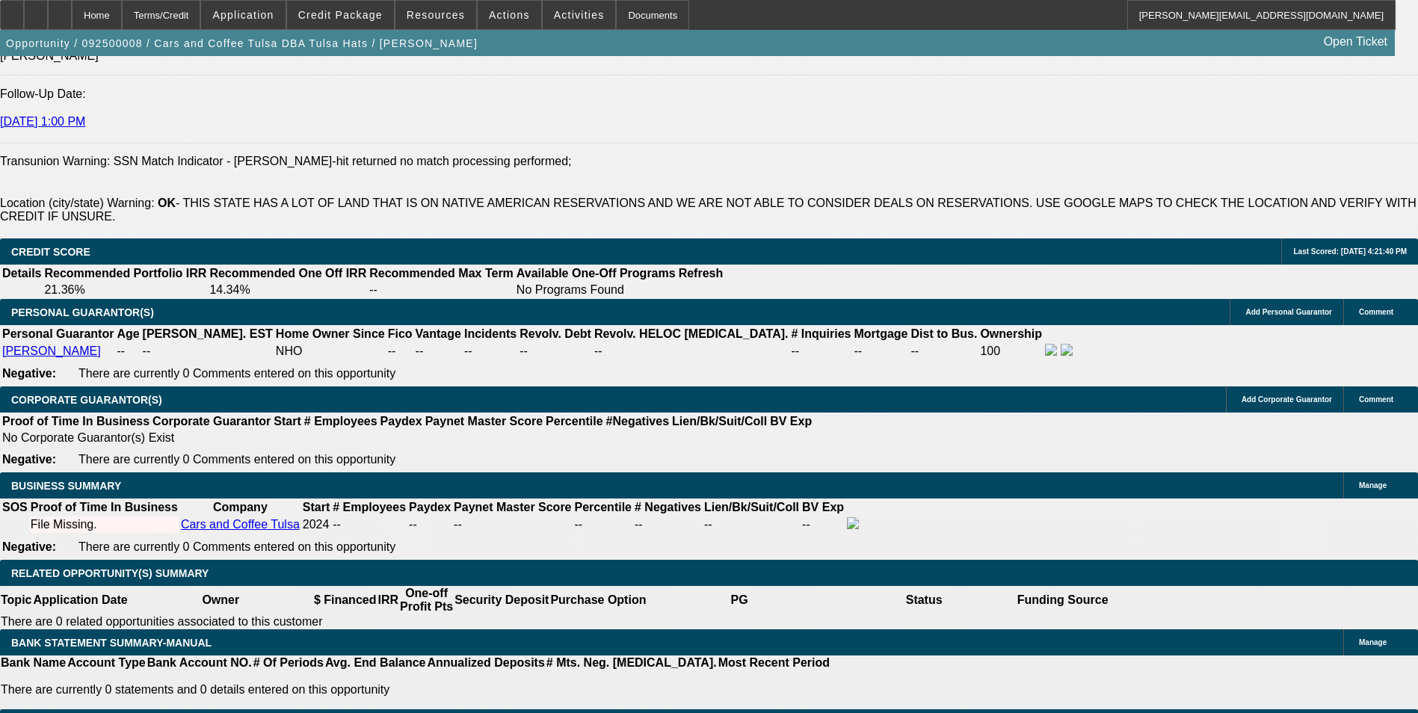
type input "$663.74"
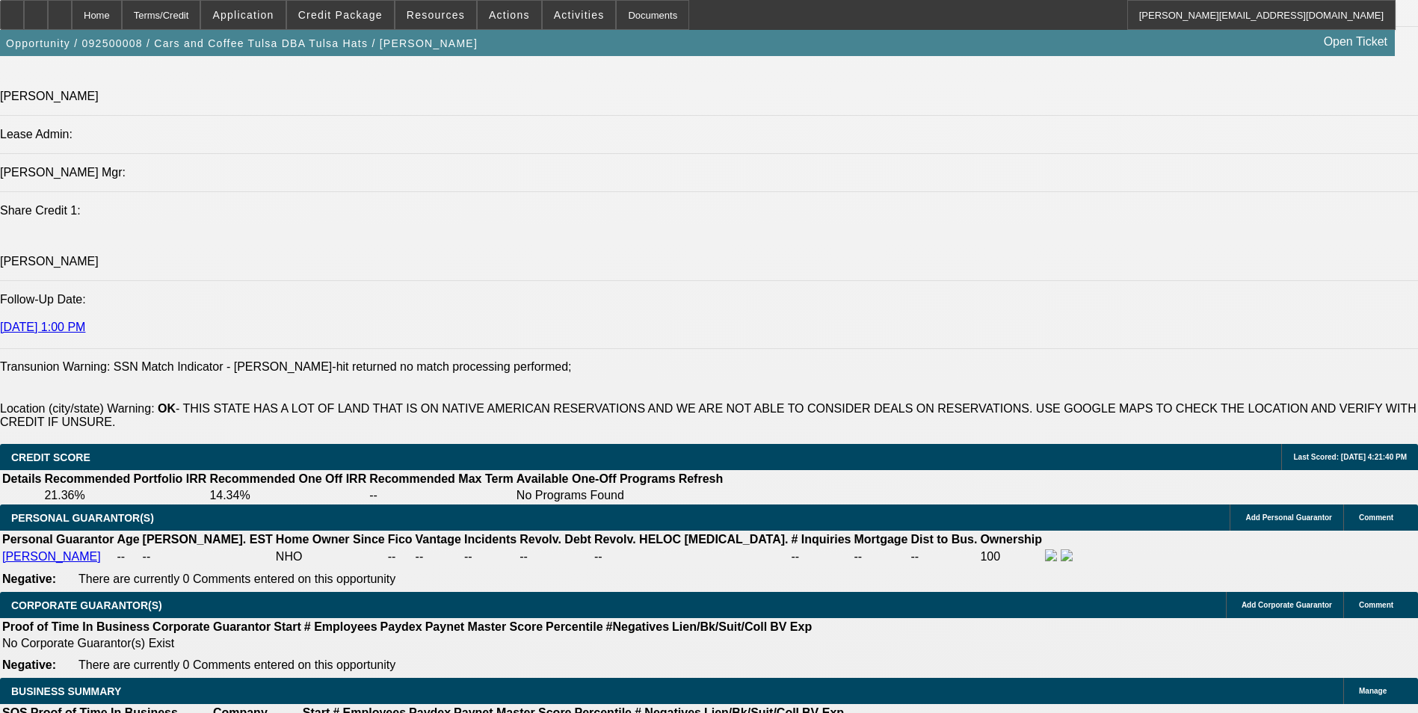
scroll to position [1868, 0]
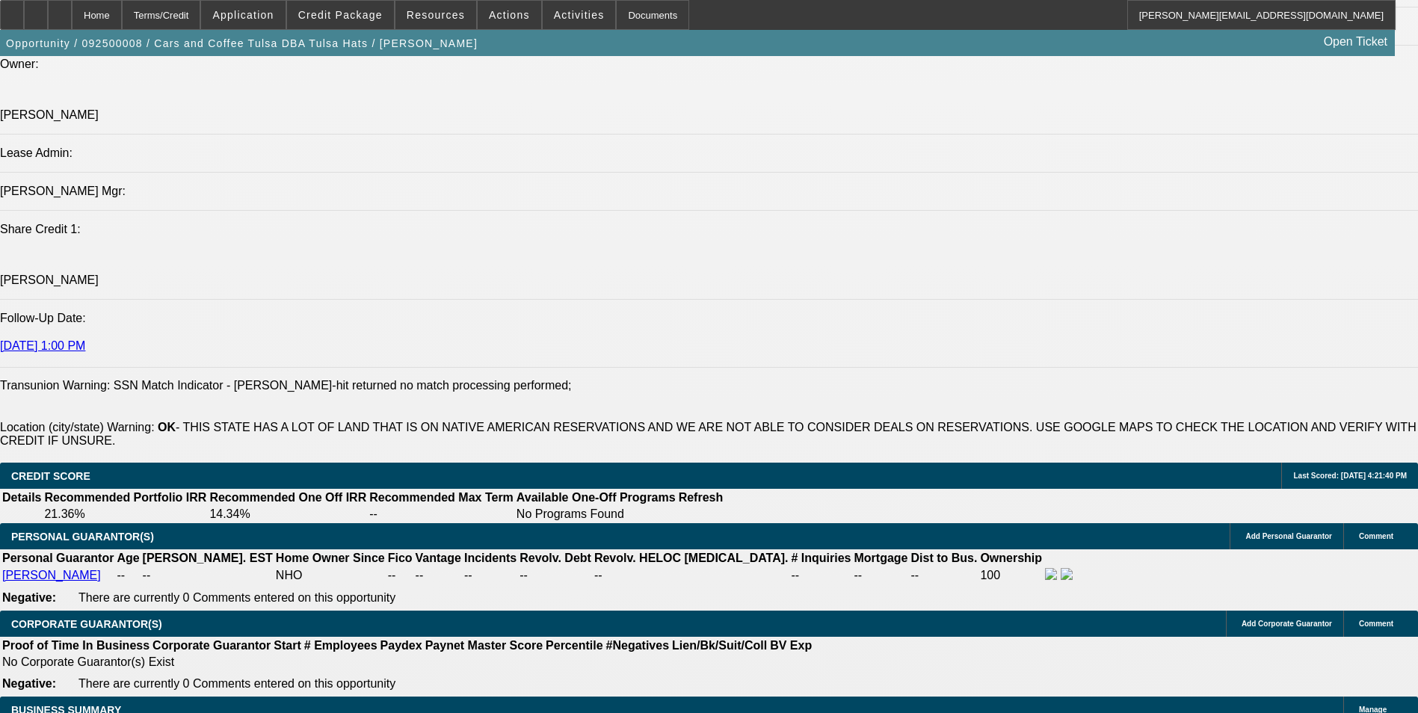
type input "15"
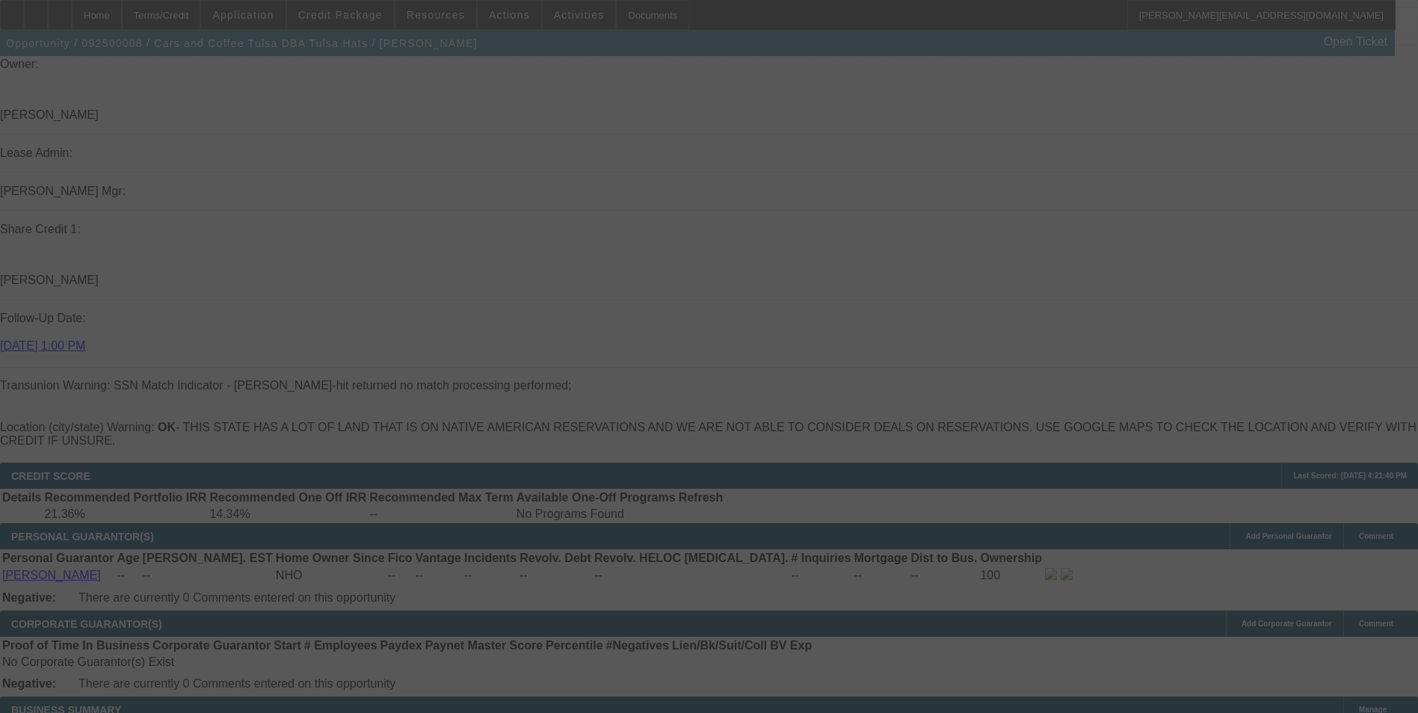
select select "0.1"
select select "2"
select select "0.1"
select select "4"
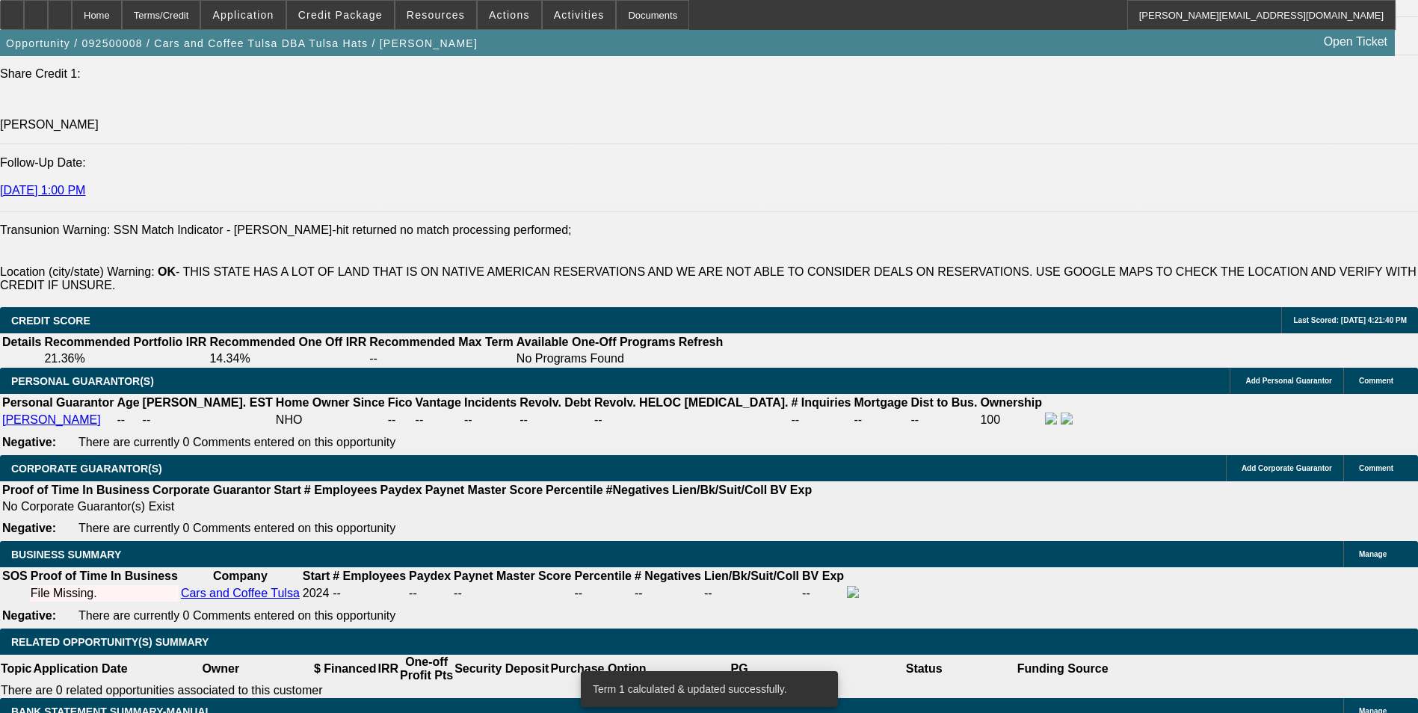
scroll to position [2018, 0]
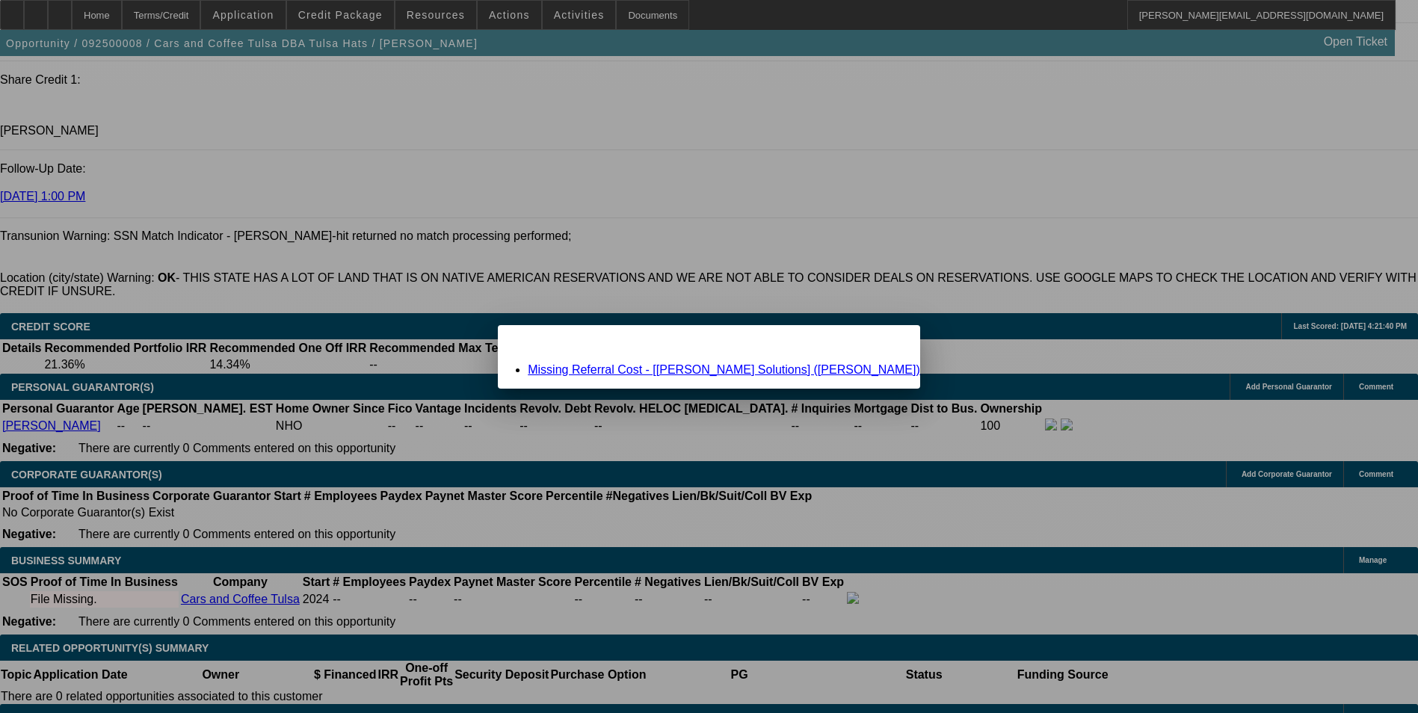
scroll to position [0, 0]
click at [617, 367] on link "Missing Referral Cost - [Hirsch Solutions] (Prikasky, Jeff)" at bounding box center [724, 369] width 392 height 13
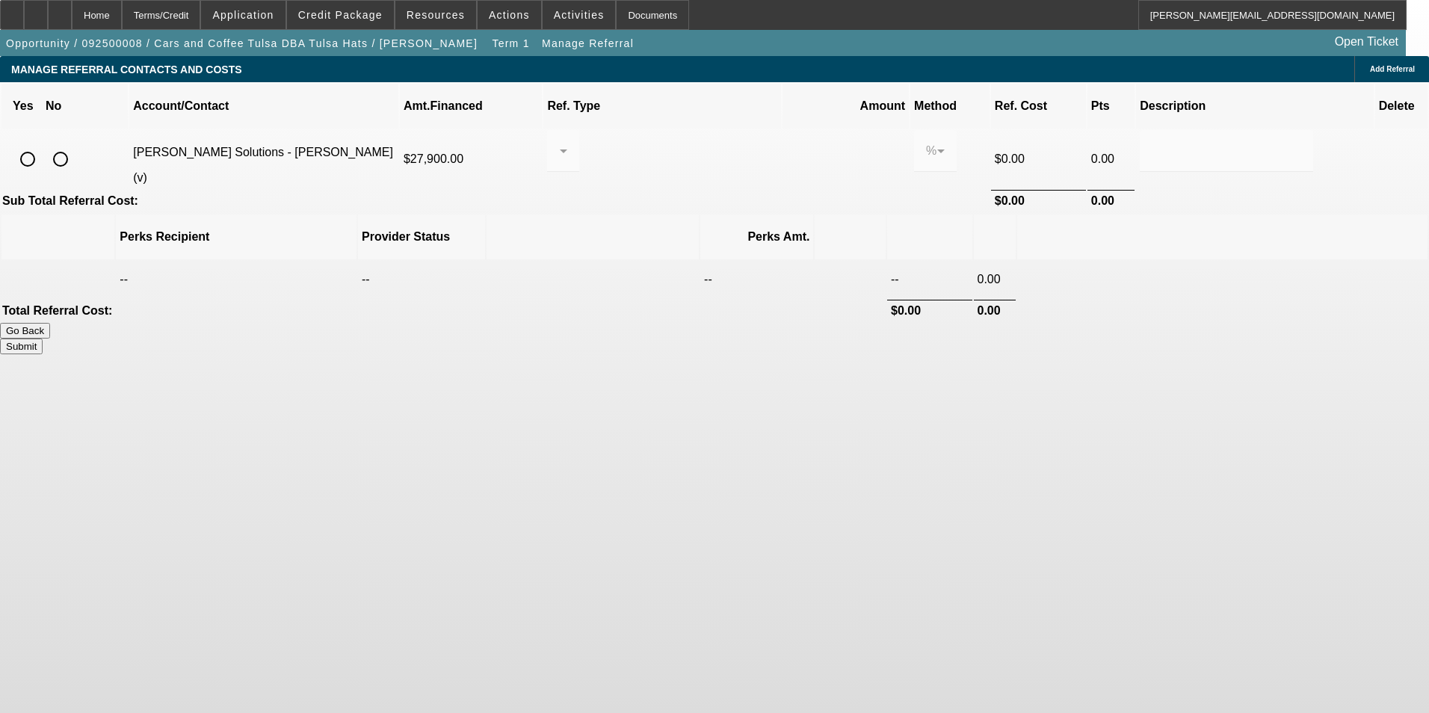
click at [43, 144] on input "radio" at bounding box center [28, 159] width 30 height 30
radio input "true"
click at [567, 140] on div at bounding box center [563, 151] width 8 height 42
click at [699, 175] on span "Pay vendor SALES PERSON" at bounding box center [679, 176] width 121 height 36
drag, startPoint x: 795, startPoint y: 127, endPoint x: 803, endPoint y: 137, distance: 12.3
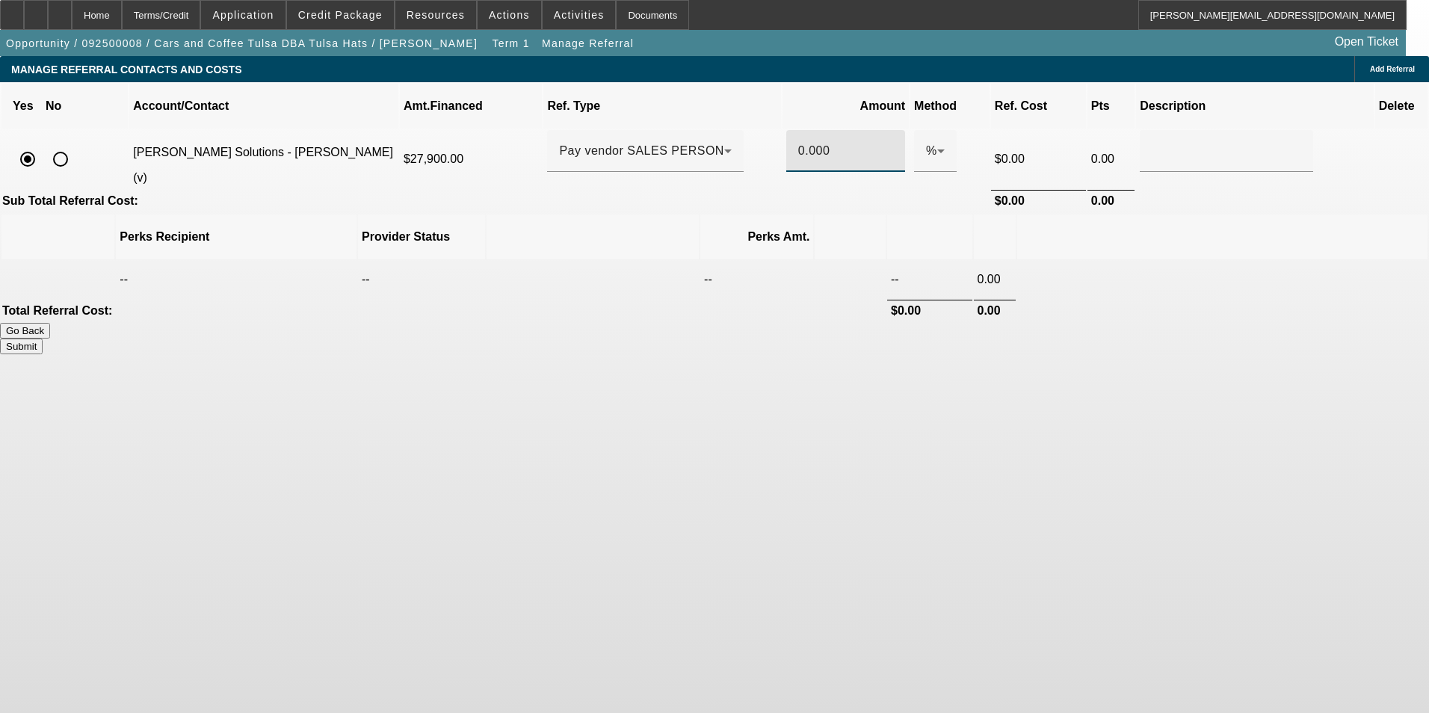
click at [798, 142] on input "0.000" at bounding box center [845, 151] width 95 height 18
drag, startPoint x: 1044, startPoint y: 208, endPoint x: 1059, endPoint y: 245, distance: 40.2
click at [1045, 214] on th at bounding box center [1222, 236] width 410 height 45
click at [43, 339] on button "Submit" at bounding box center [21, 347] width 43 height 16
type input "0.500"
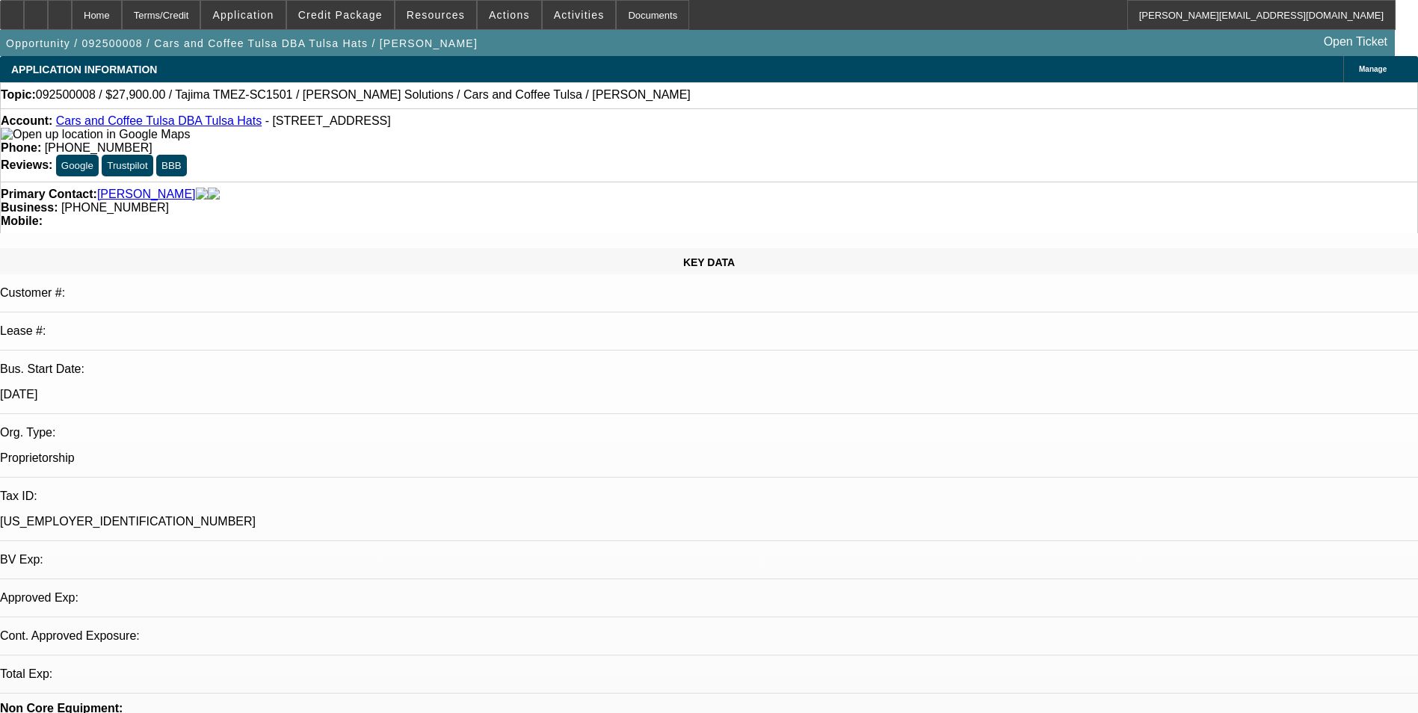
select select "0.1"
select select "2"
select select "0.1"
select select "4"
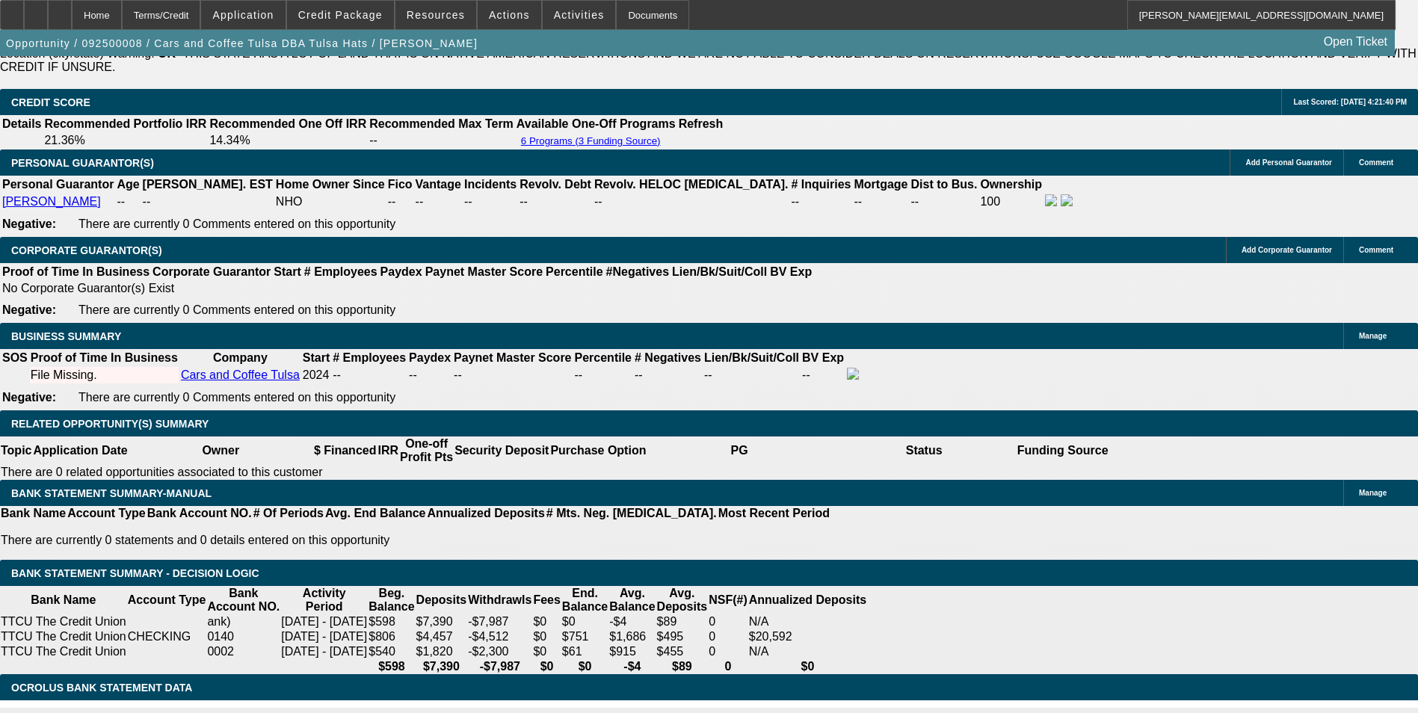
scroll to position [2264, 0]
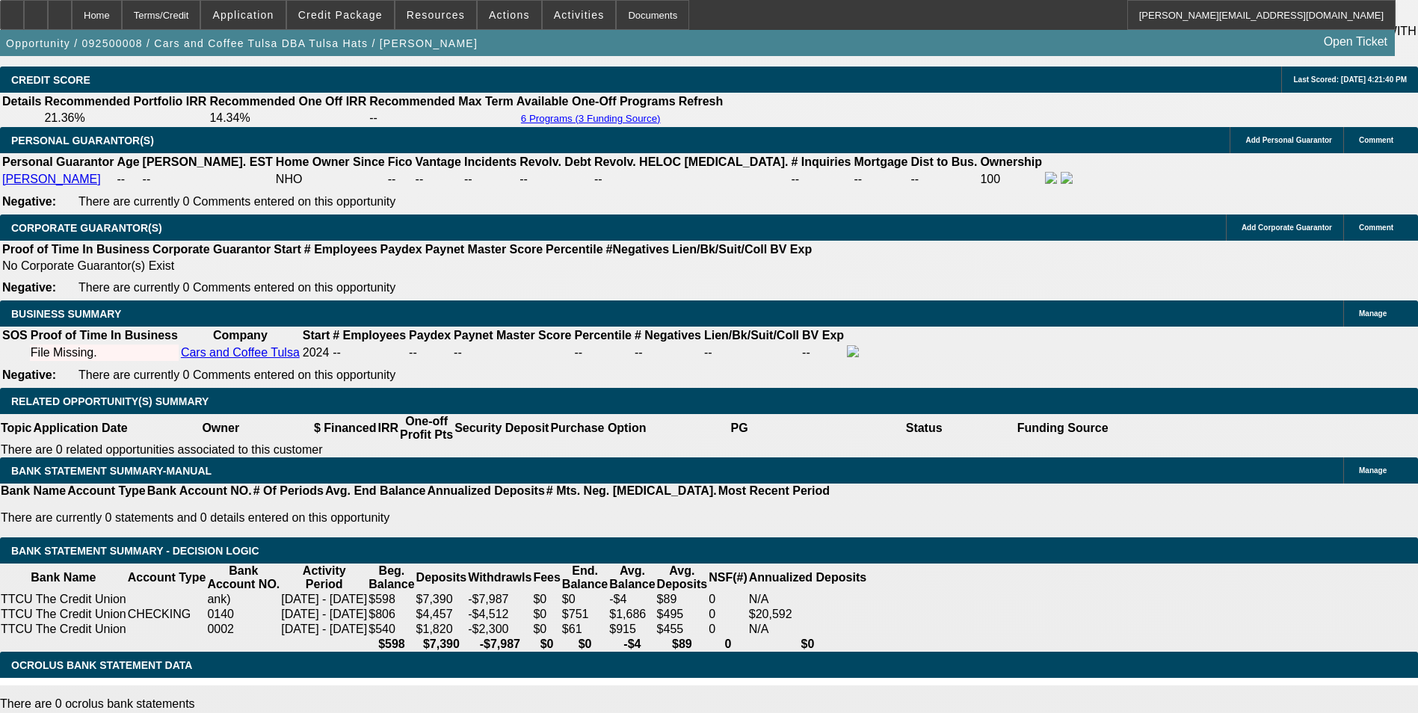
drag, startPoint x: 322, startPoint y: 288, endPoint x: 494, endPoint y: 288, distance: 171.9
type input "UNKNOWN"
type input "14"
type input "$953.84"
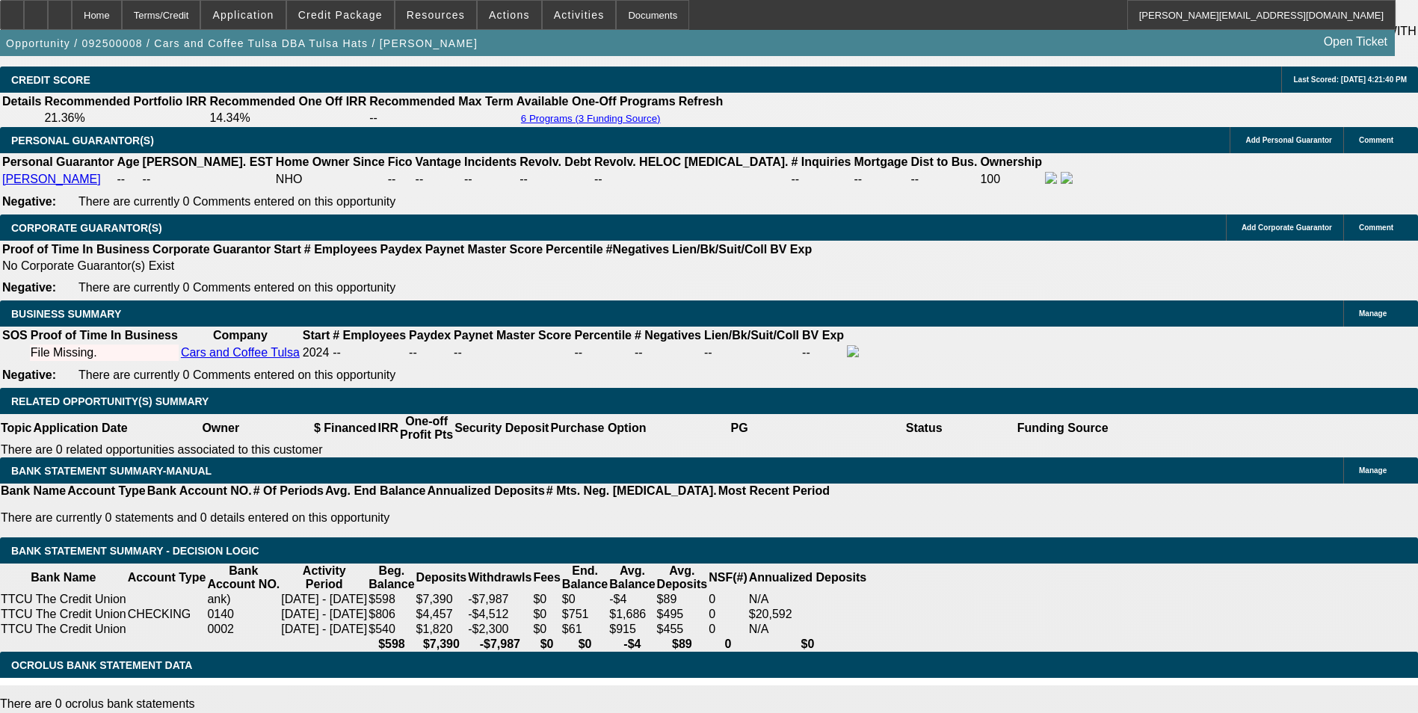
type input "$476.92"
type input "14.5"
type input "$1,298.36"
type input "$649.18"
type input "$1,312.88"
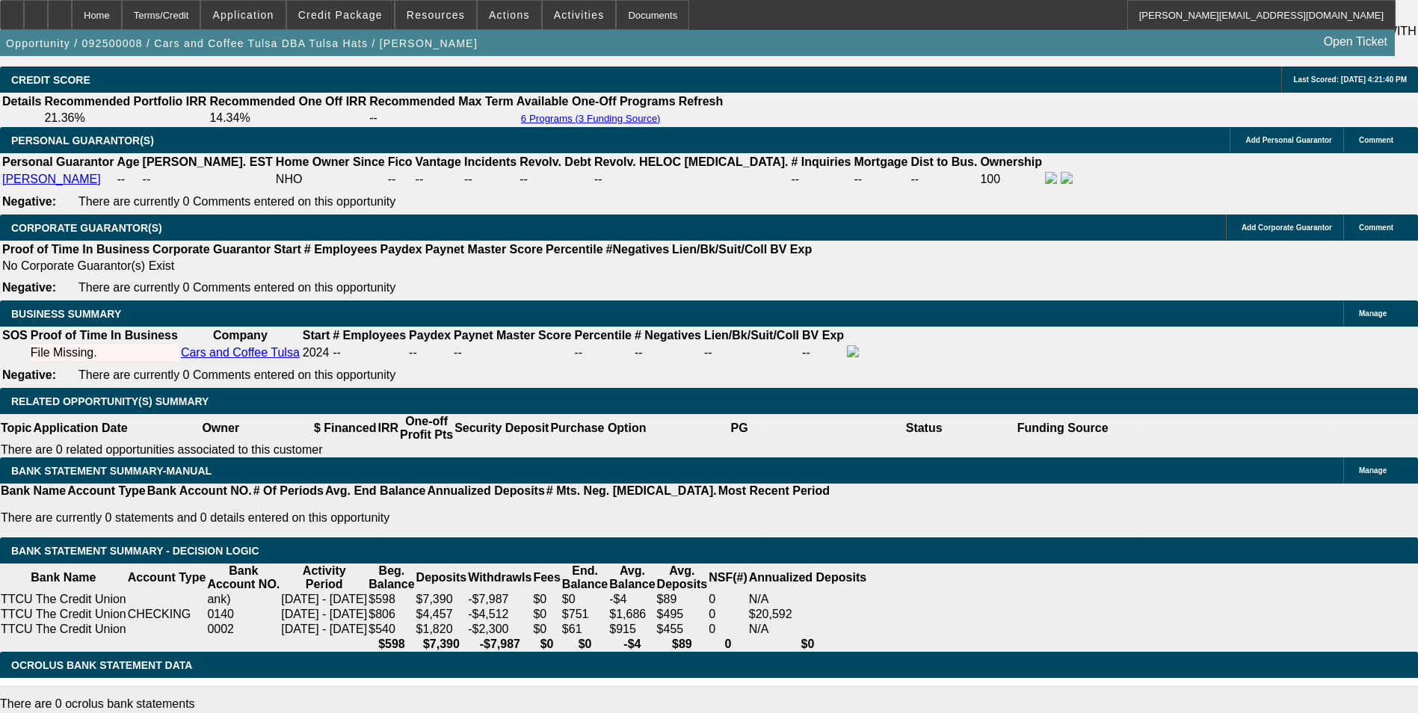
type input "$656.44"
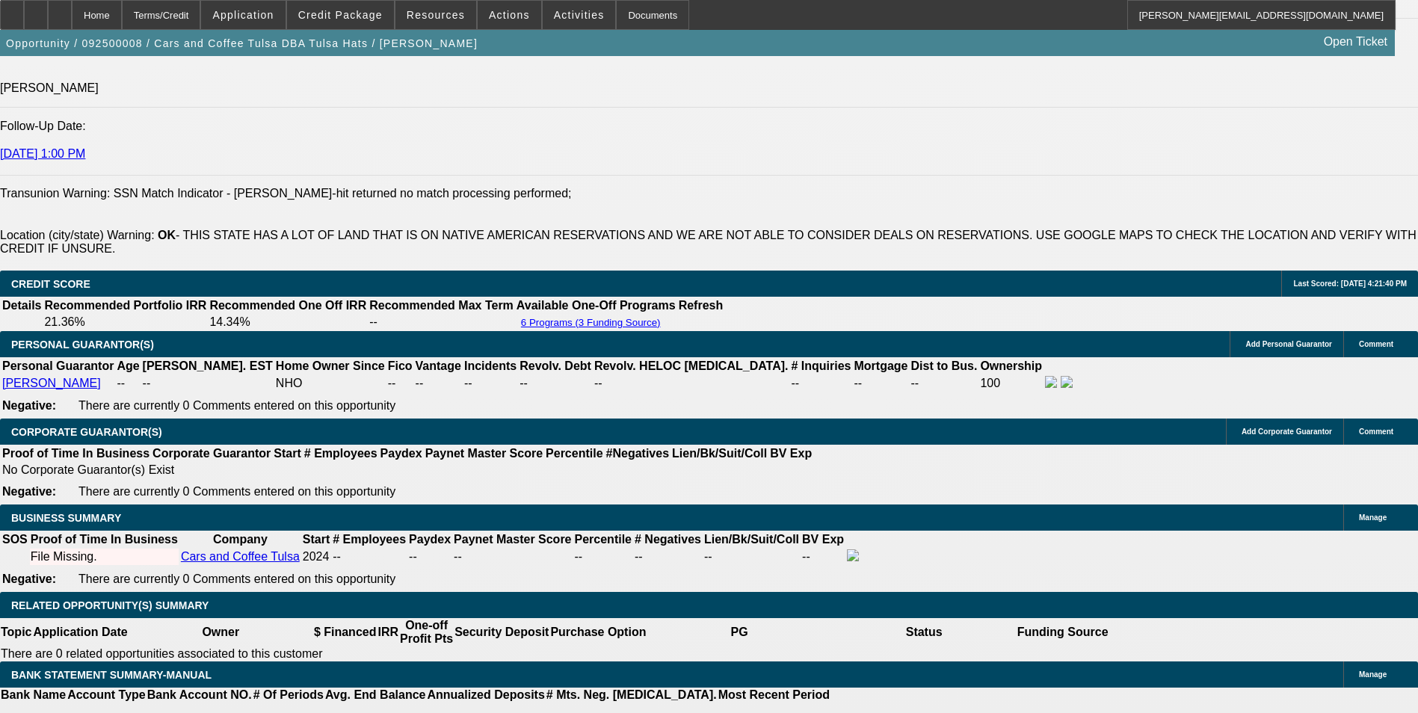
scroll to position [2040, 0]
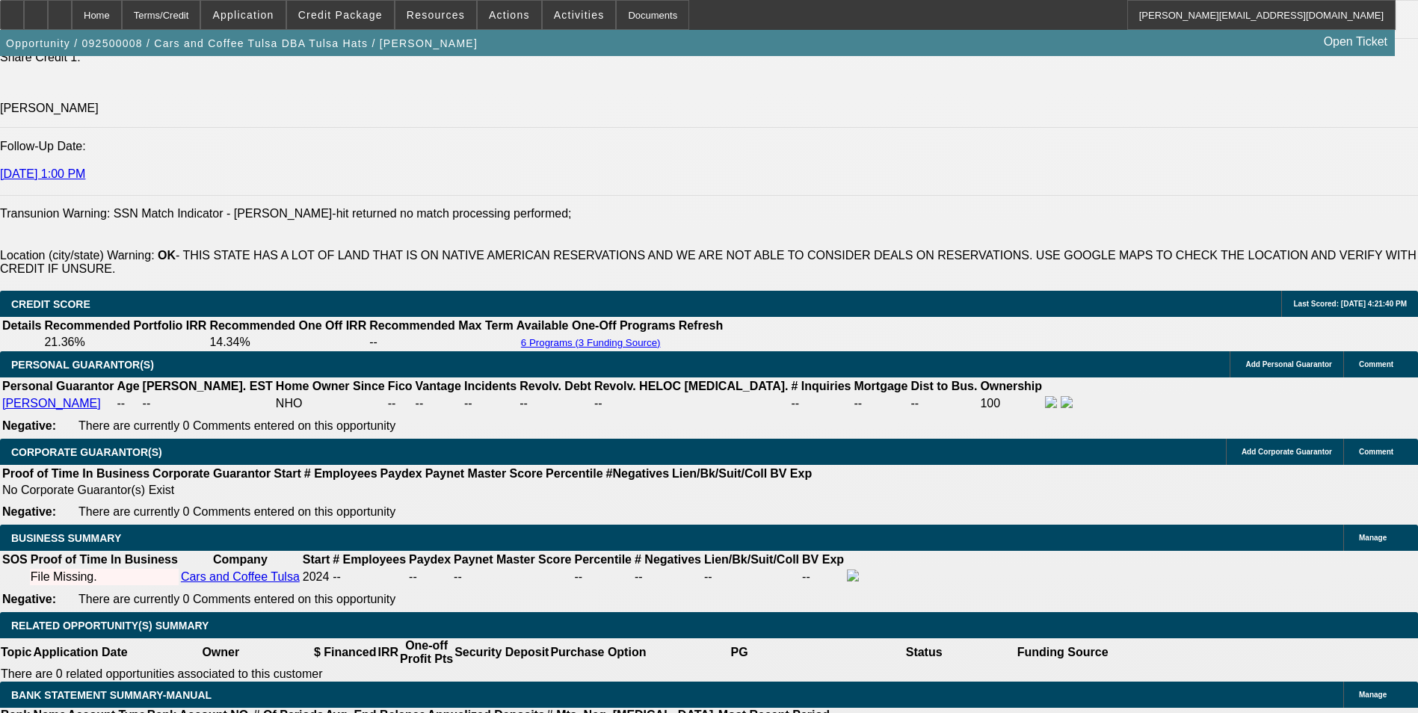
type input "14.5"
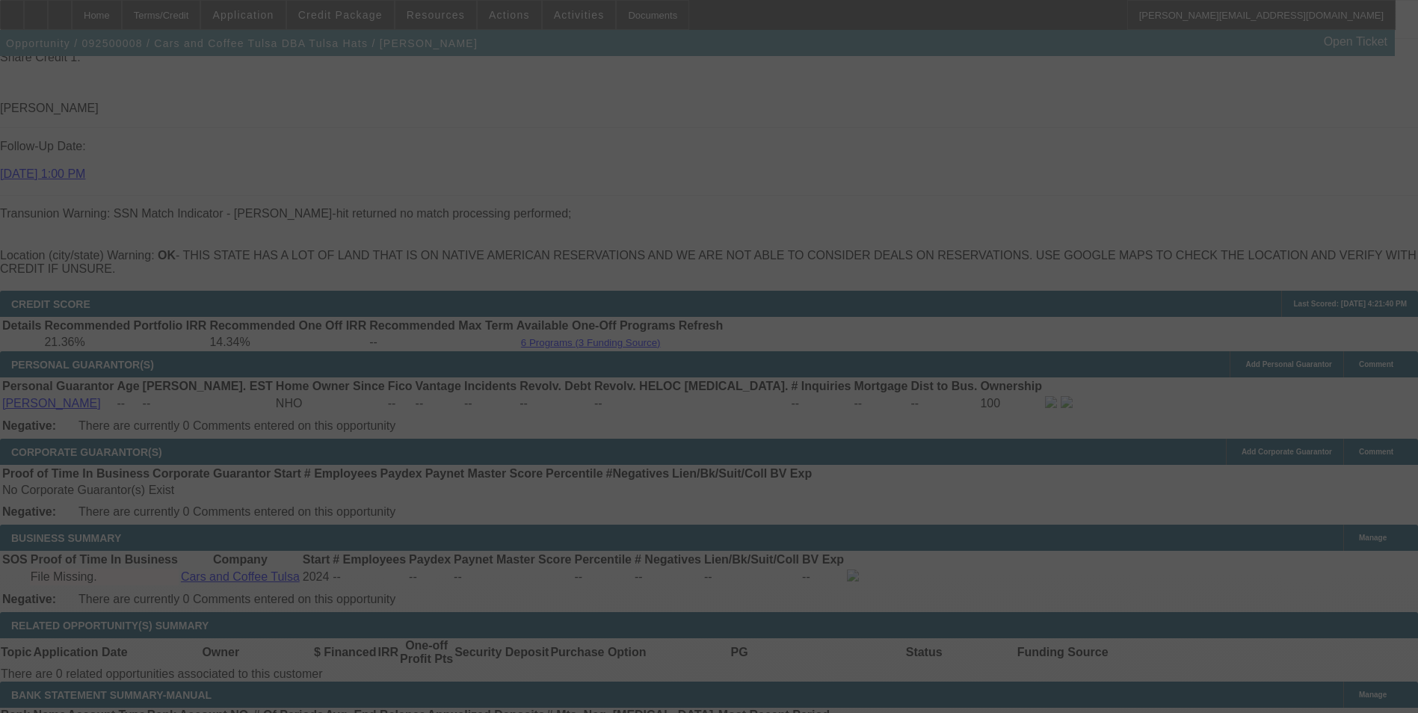
select select "0.1"
select select "2"
select select "0.1"
select select "4"
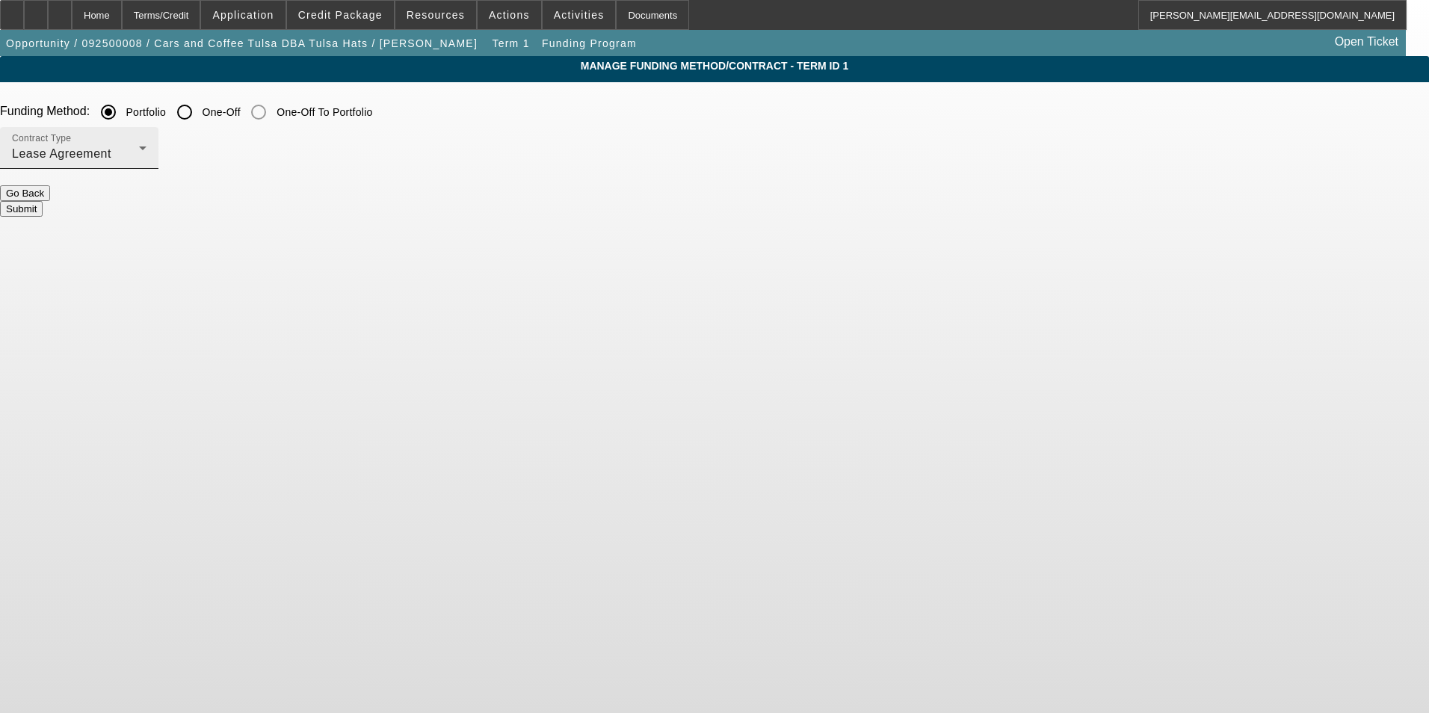
click at [146, 141] on div "Contract Type Lease Agreement" at bounding box center [79, 148] width 135 height 42
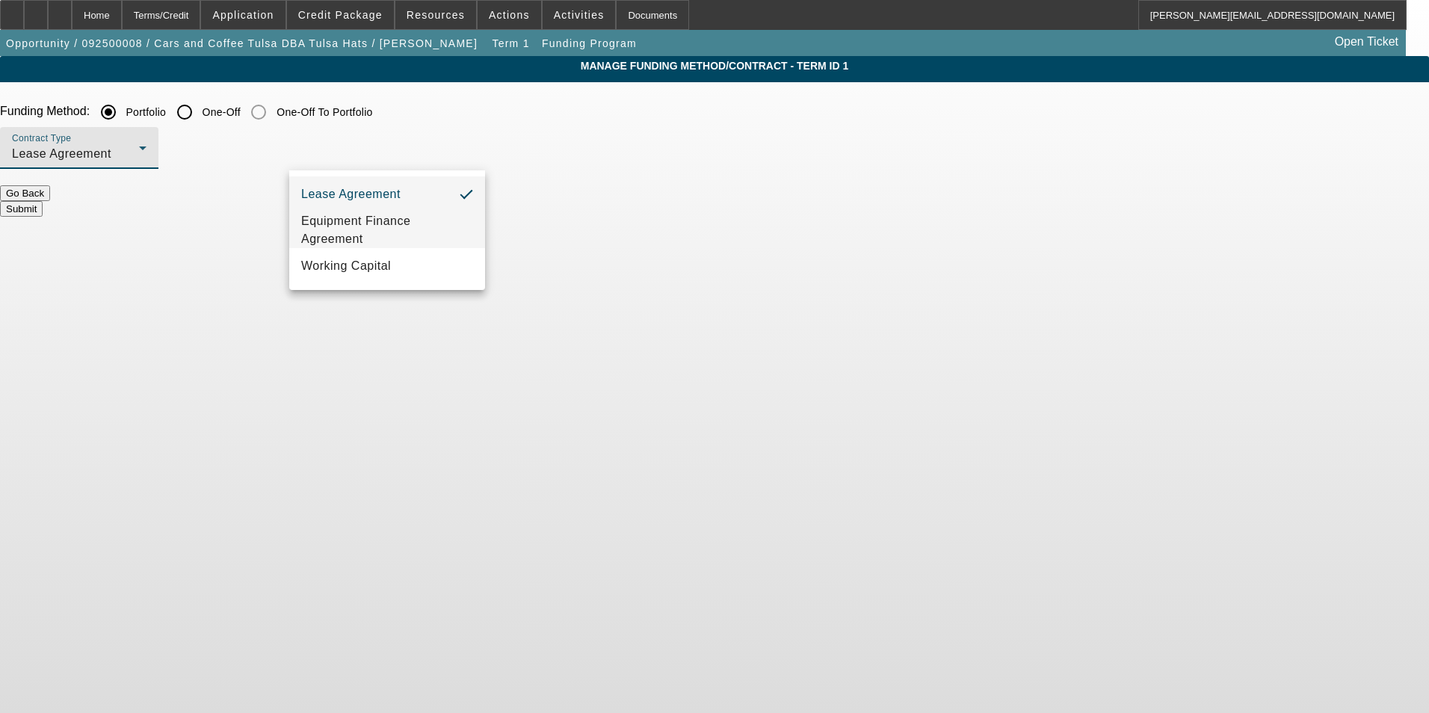
click at [389, 229] on span "Equipment Finance Agreement" at bounding box center [387, 230] width 172 height 36
click at [43, 201] on button "Submit" at bounding box center [21, 209] width 43 height 16
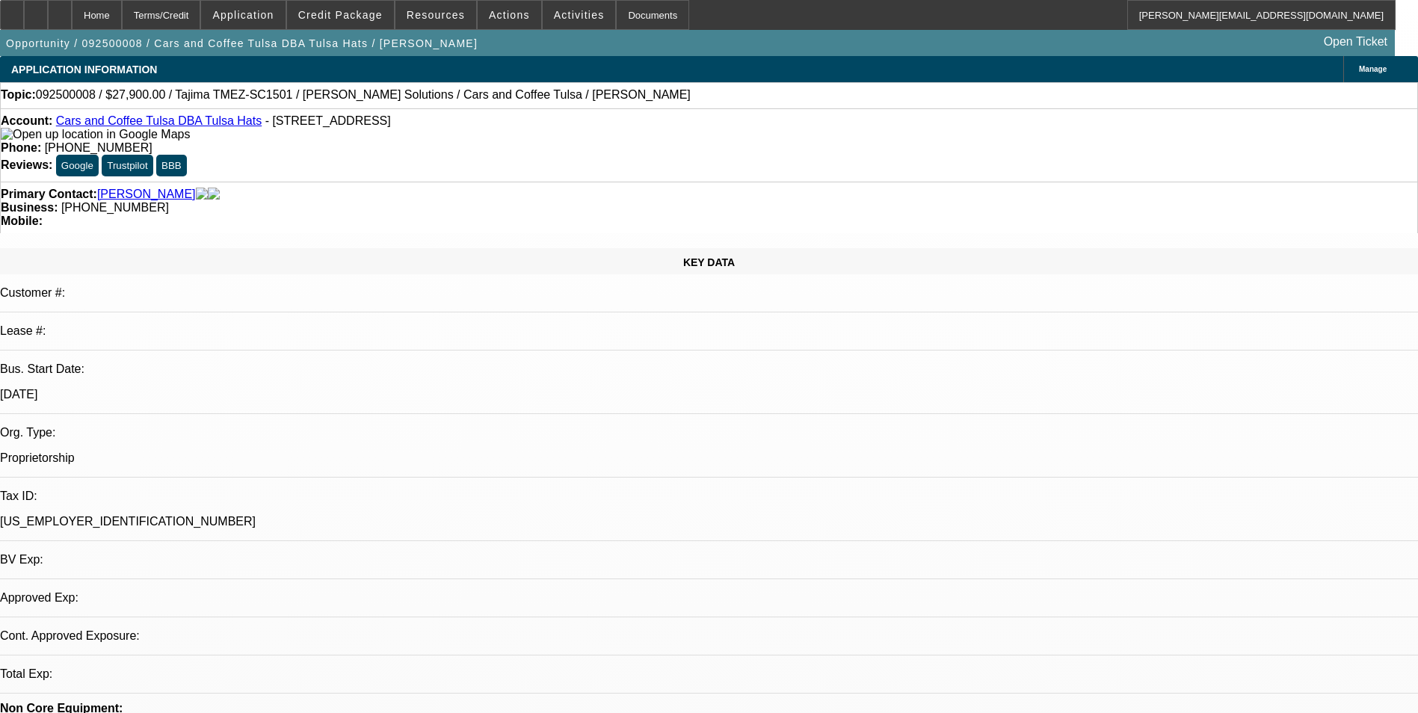
select select "0.1"
select select "2"
select select "0"
select select "6"
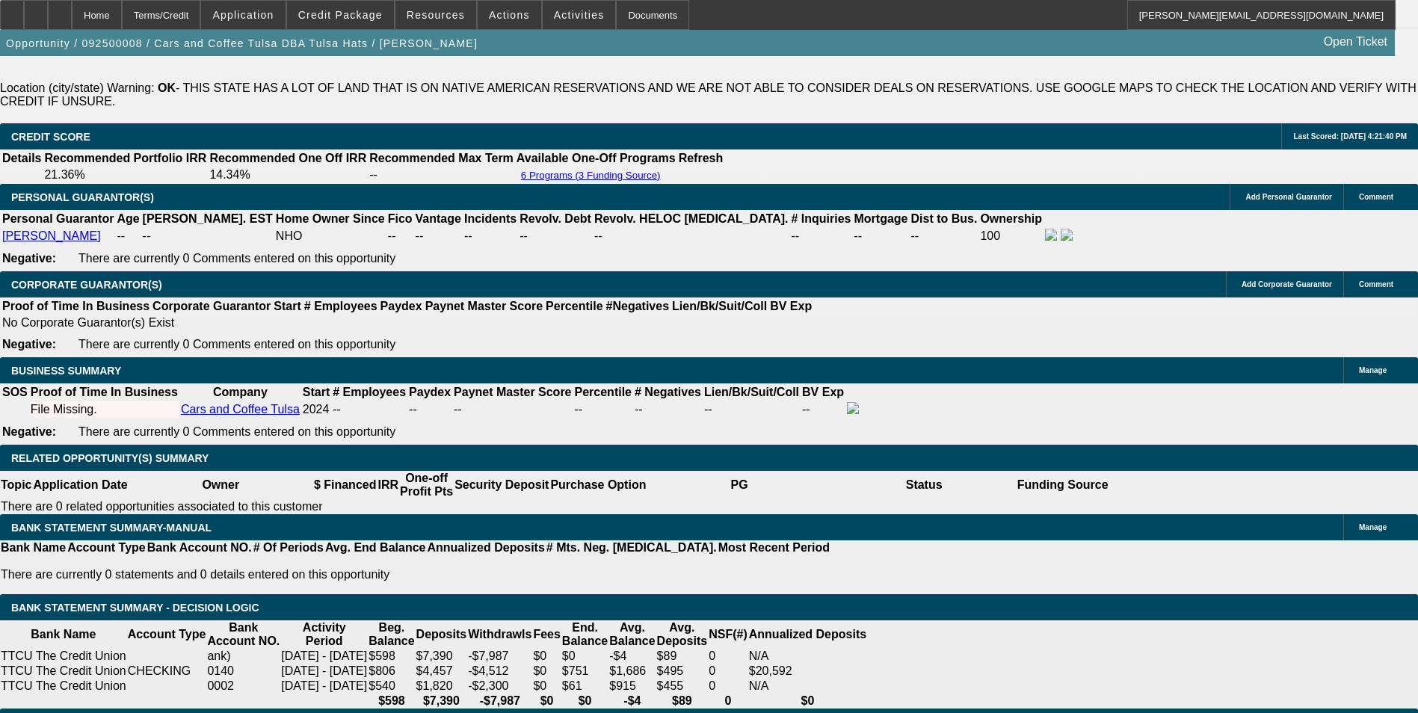
scroll to position [2242, 0]
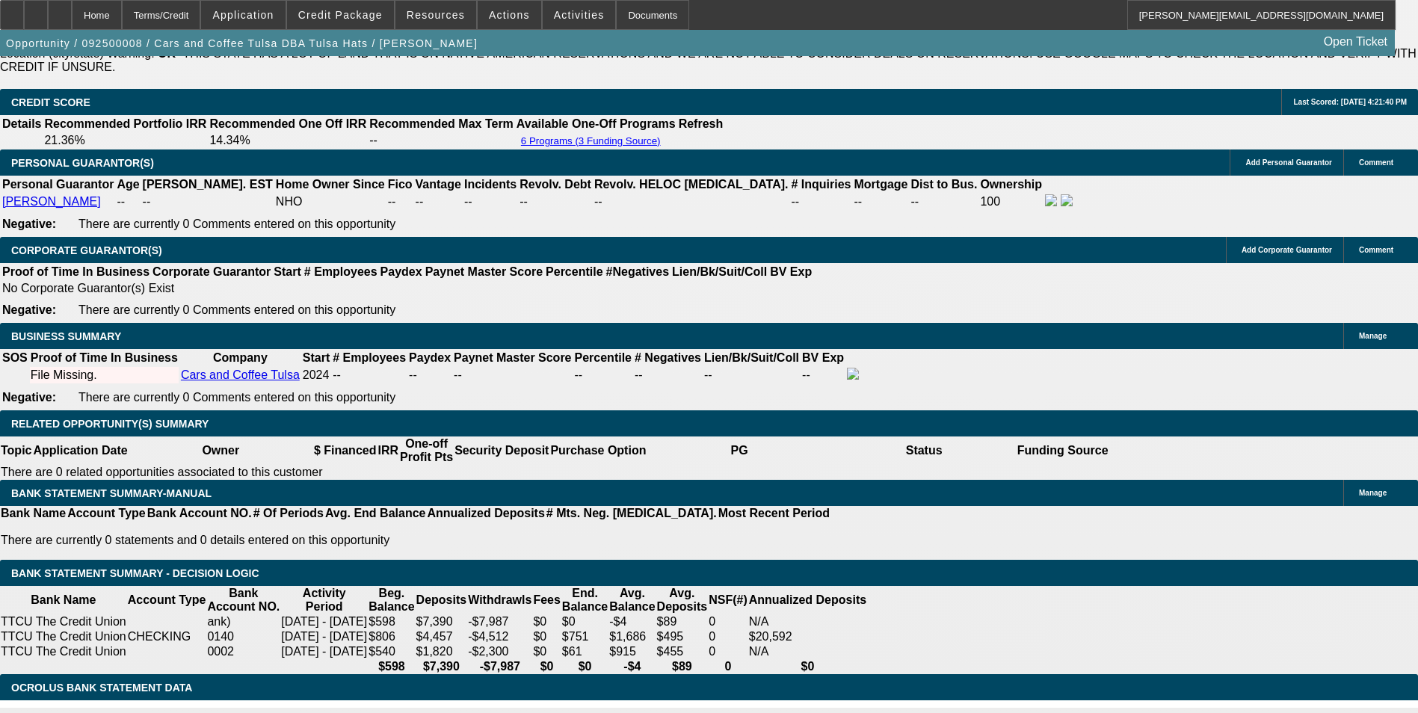
drag, startPoint x: 316, startPoint y: 315, endPoint x: 504, endPoint y: 296, distance: 189.3
type input "1"
type input "UNKNOWN"
type input "105"
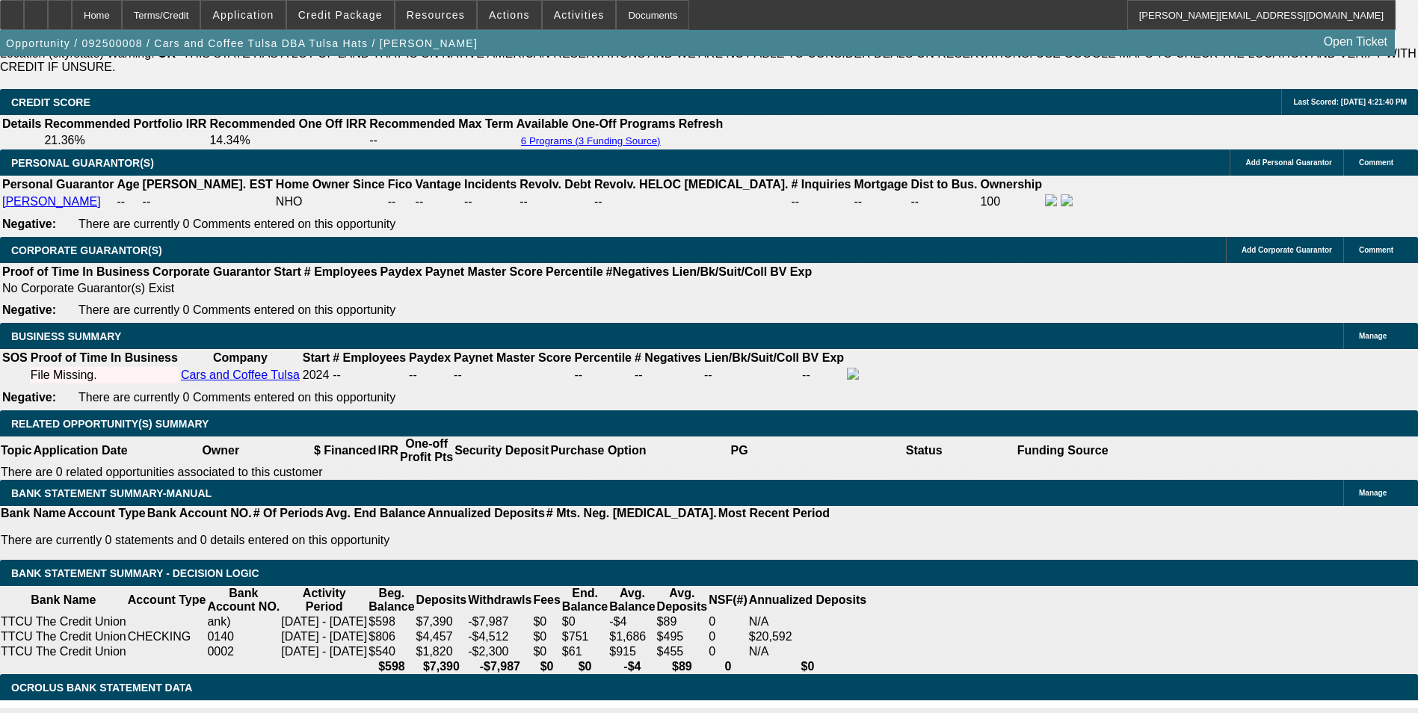
type input "$953.84"
type input "$476.92"
type input "$1,185.58"
type input "$592.79"
type input "$4,914.54"
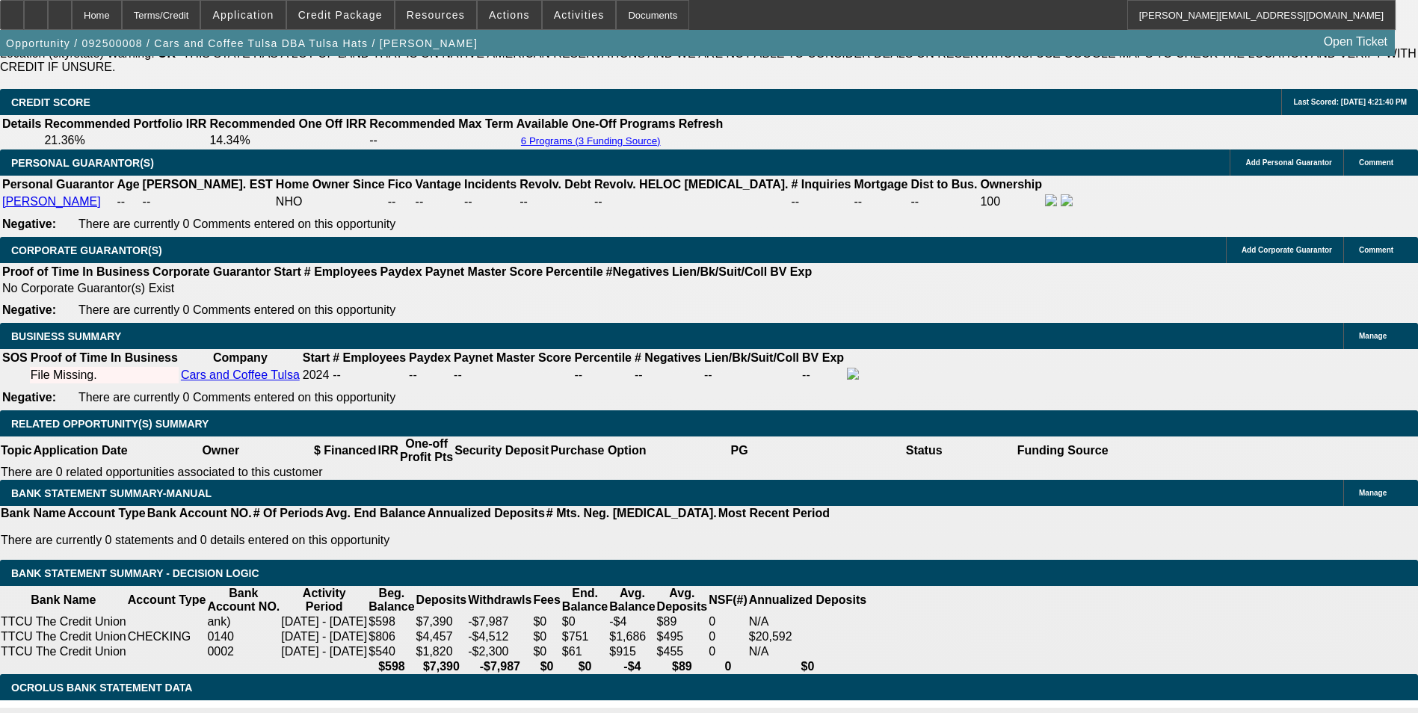
type input "$2,457.27"
type input "10="
type input "$1,185.58"
type input "$592.79"
type input "15"
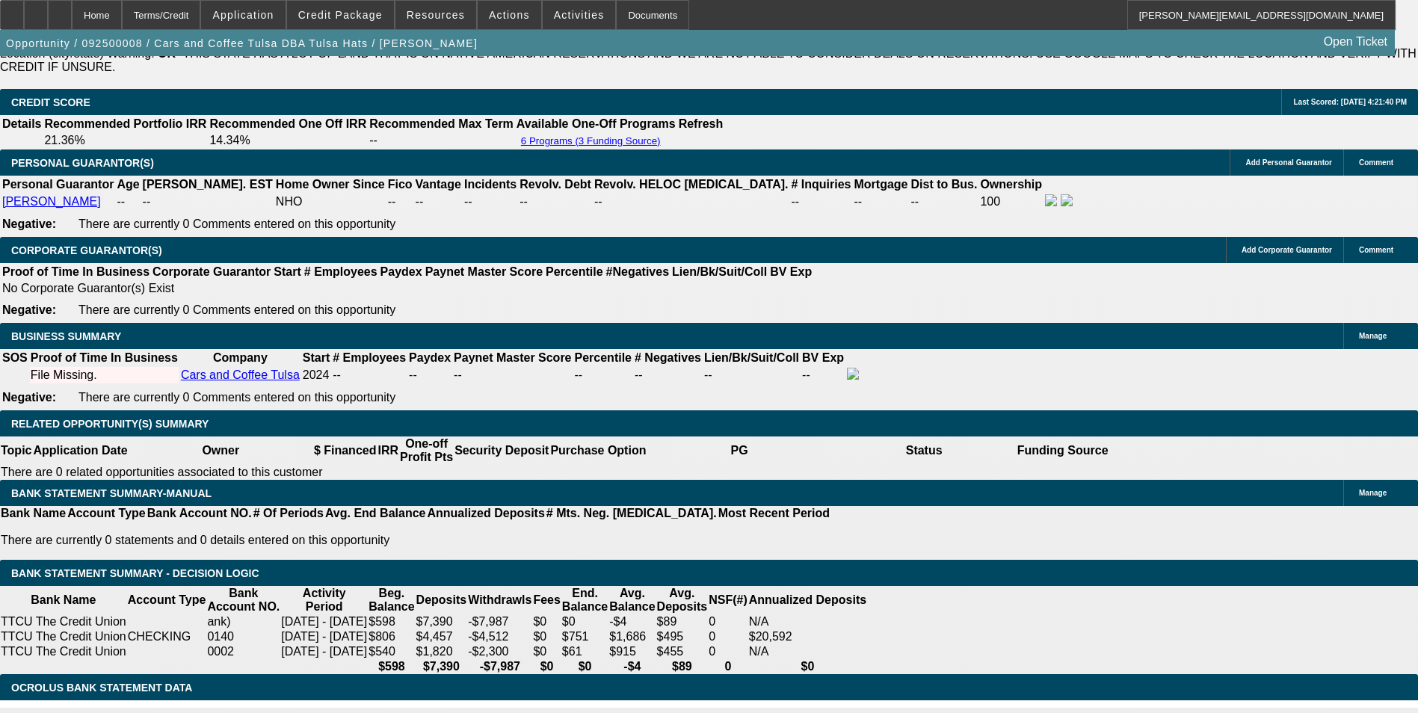
type input "$953.84"
type input "$476.92"
type input "$1,327.48"
type input "$663.74"
type input "15"
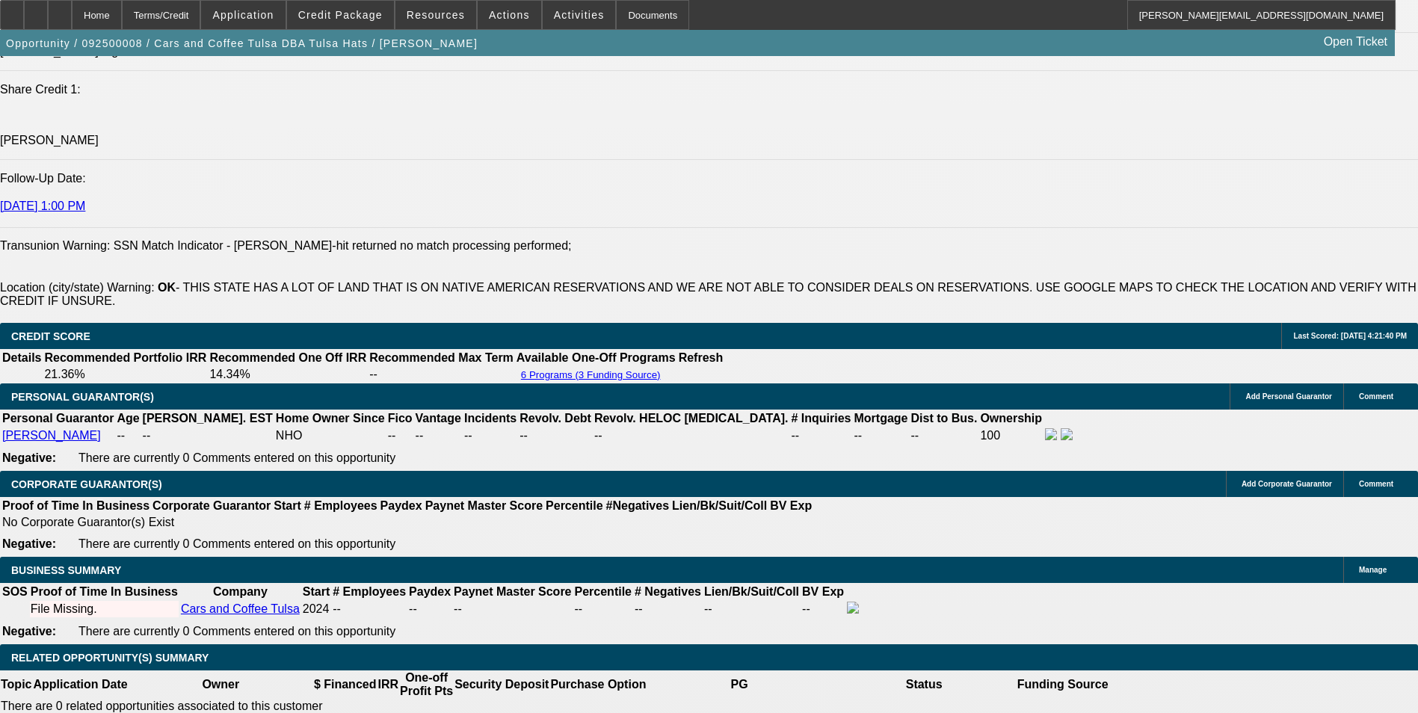
scroll to position [1943, 0]
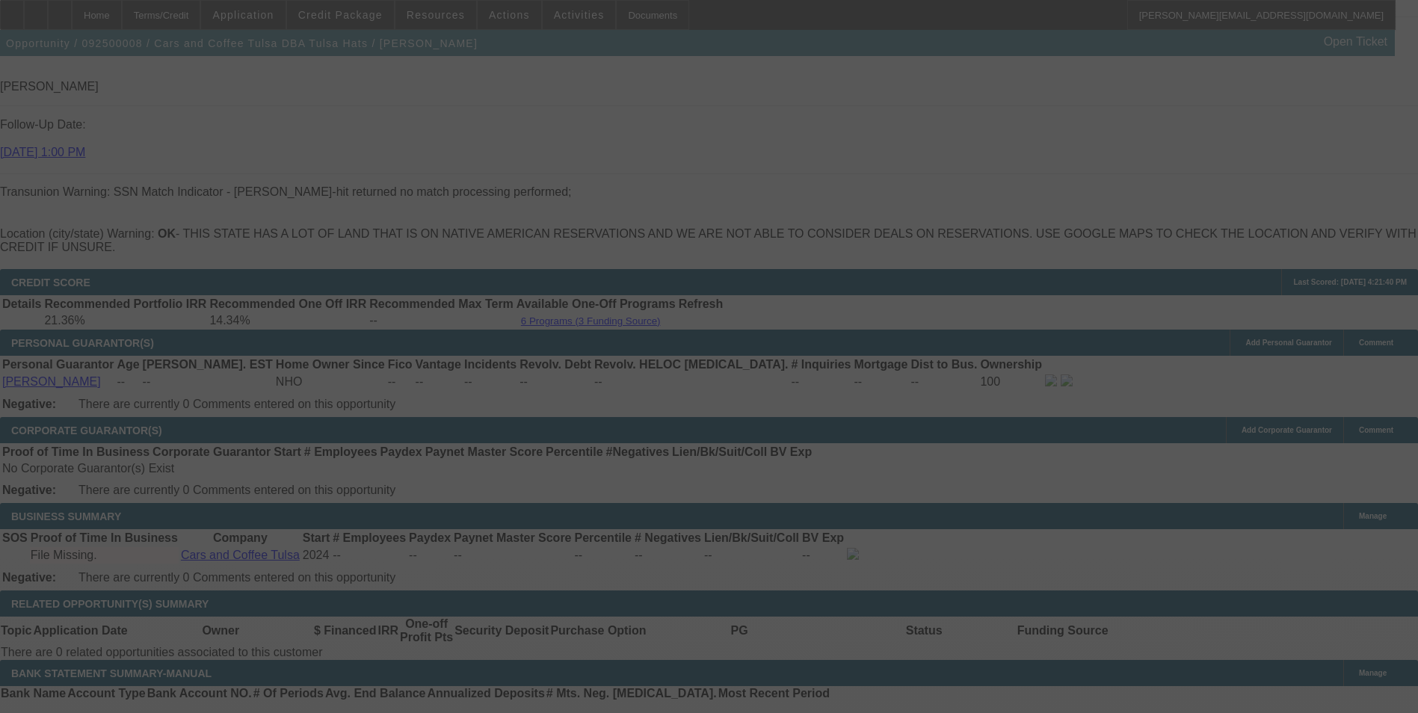
scroll to position [2093, 0]
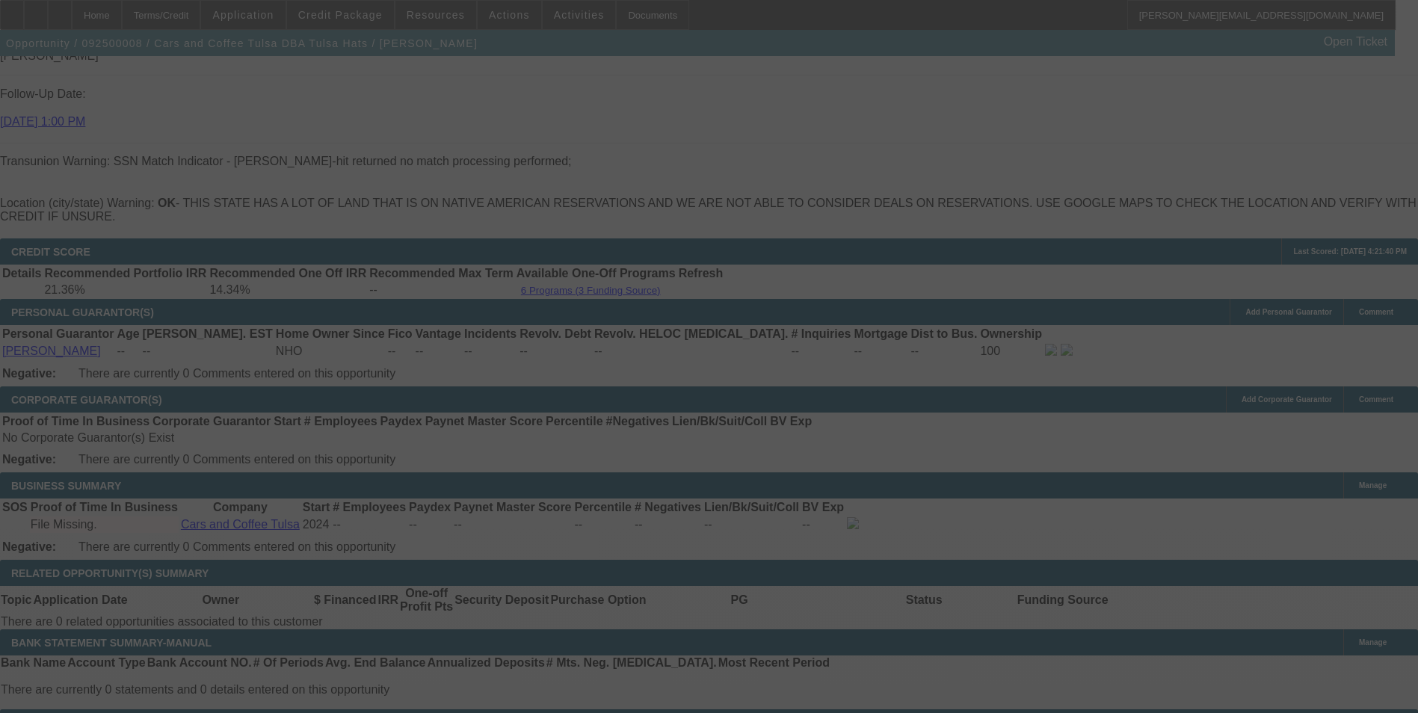
select select "0.1"
select select "2"
select select "0"
select select "6"
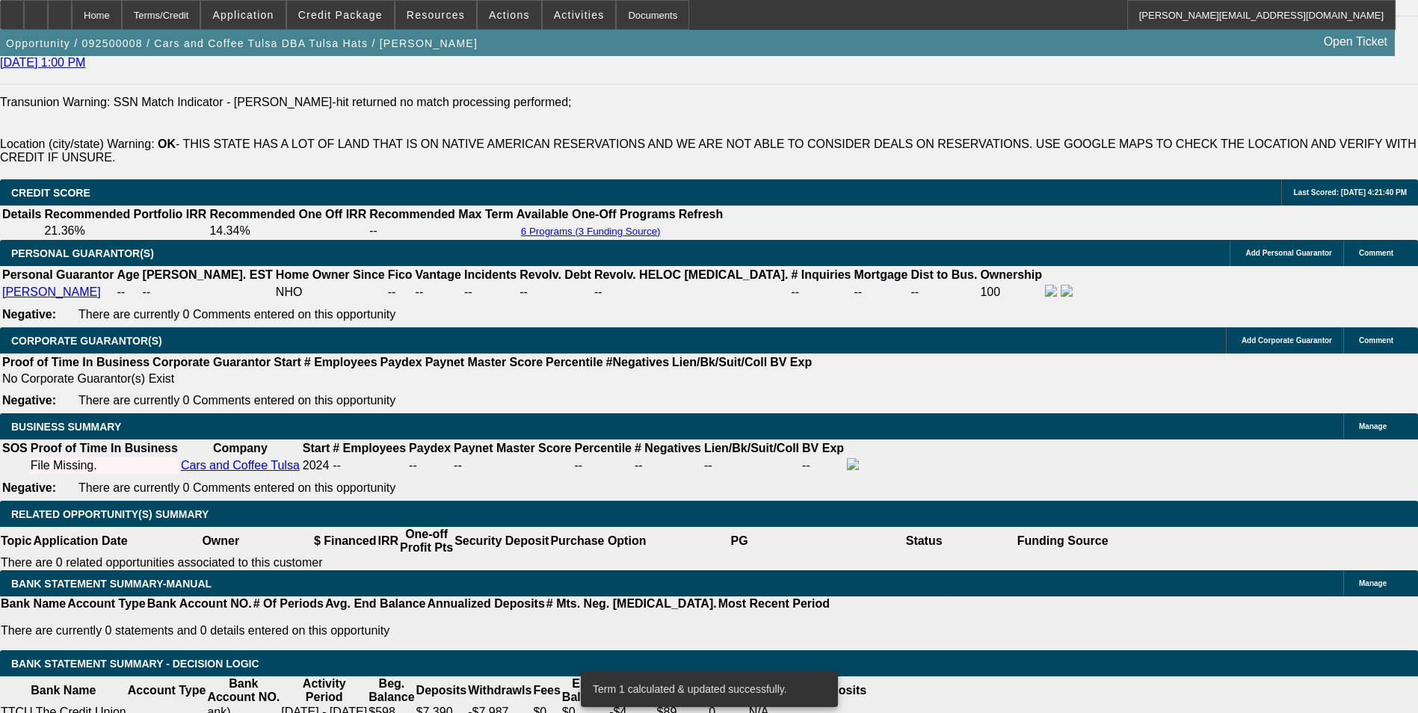
scroll to position [2167, 0]
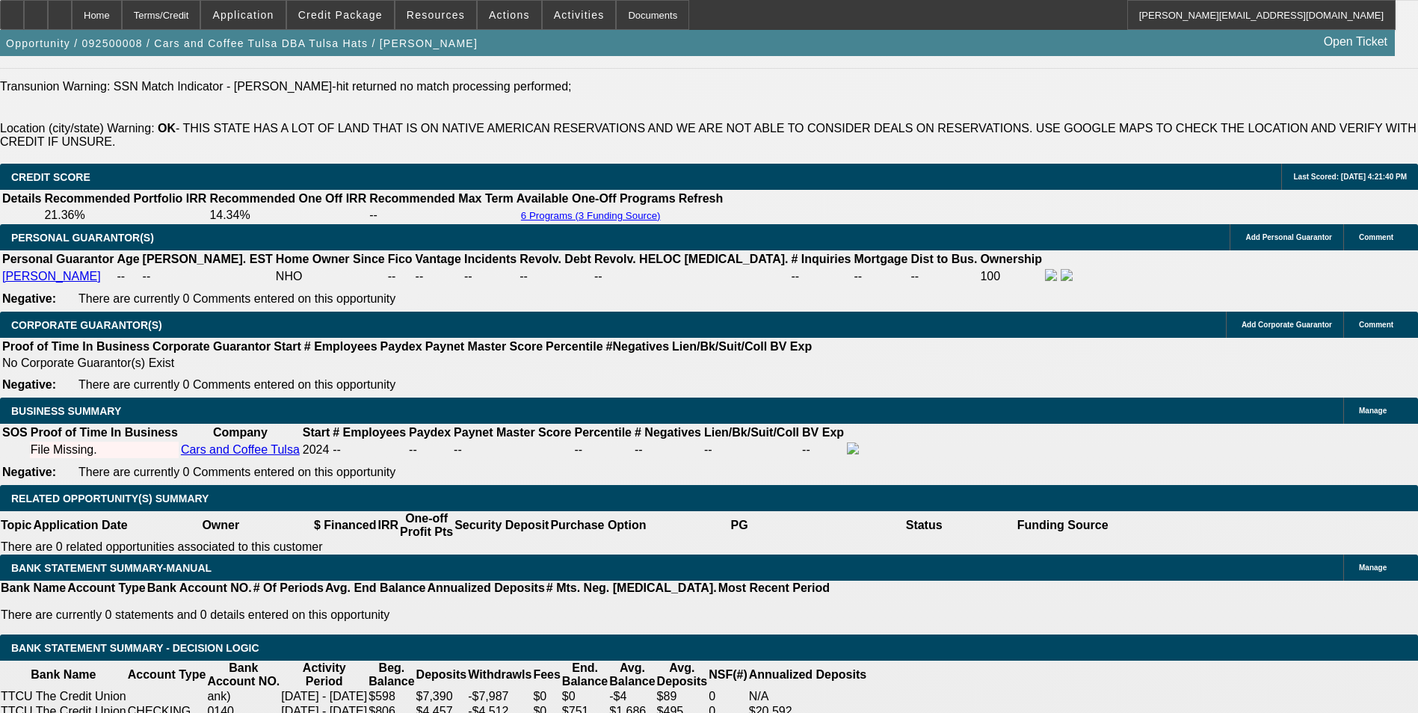
drag, startPoint x: 324, startPoint y: 386, endPoint x: 424, endPoint y: 386, distance: 100.1
type input "UNKNOWN"
type input "15"
type input "$953.84"
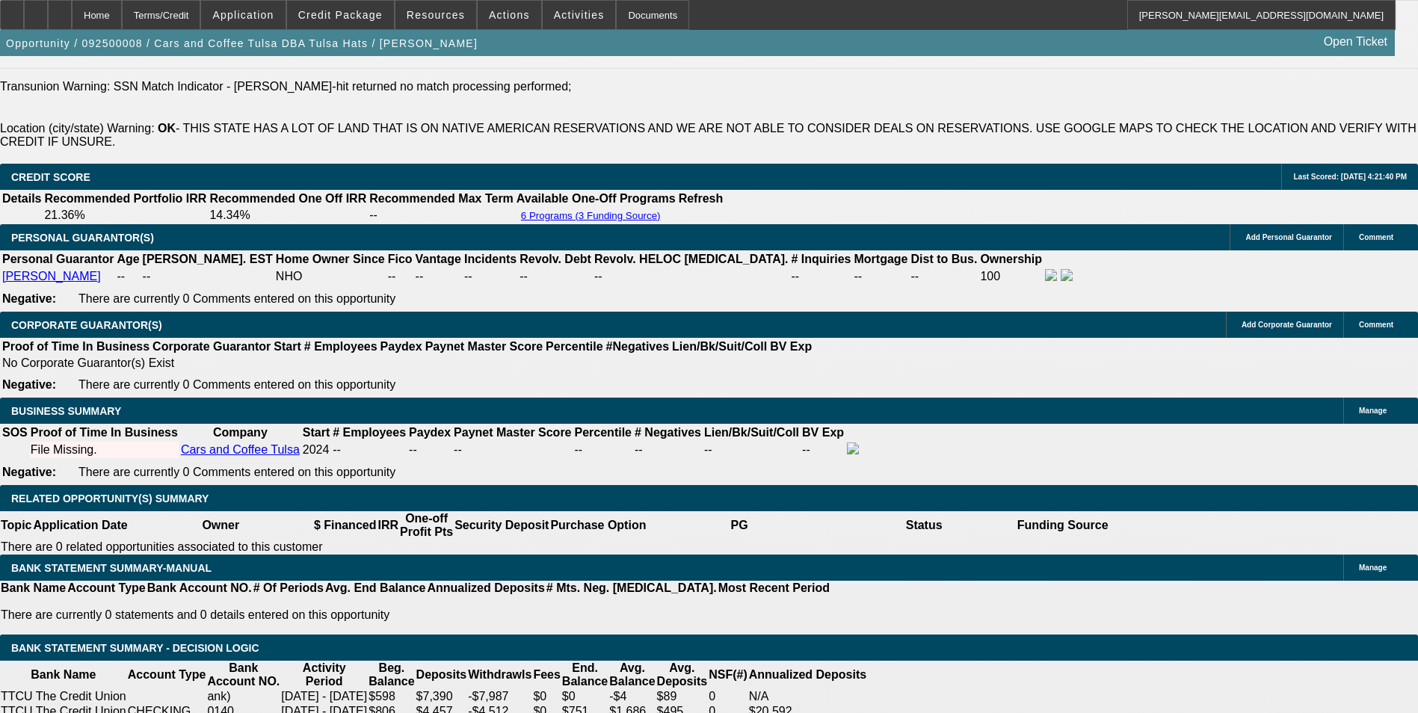
type input "$476.92"
type input "15."
type input "$1,327.48"
type input "$663.74"
type input "15.3"
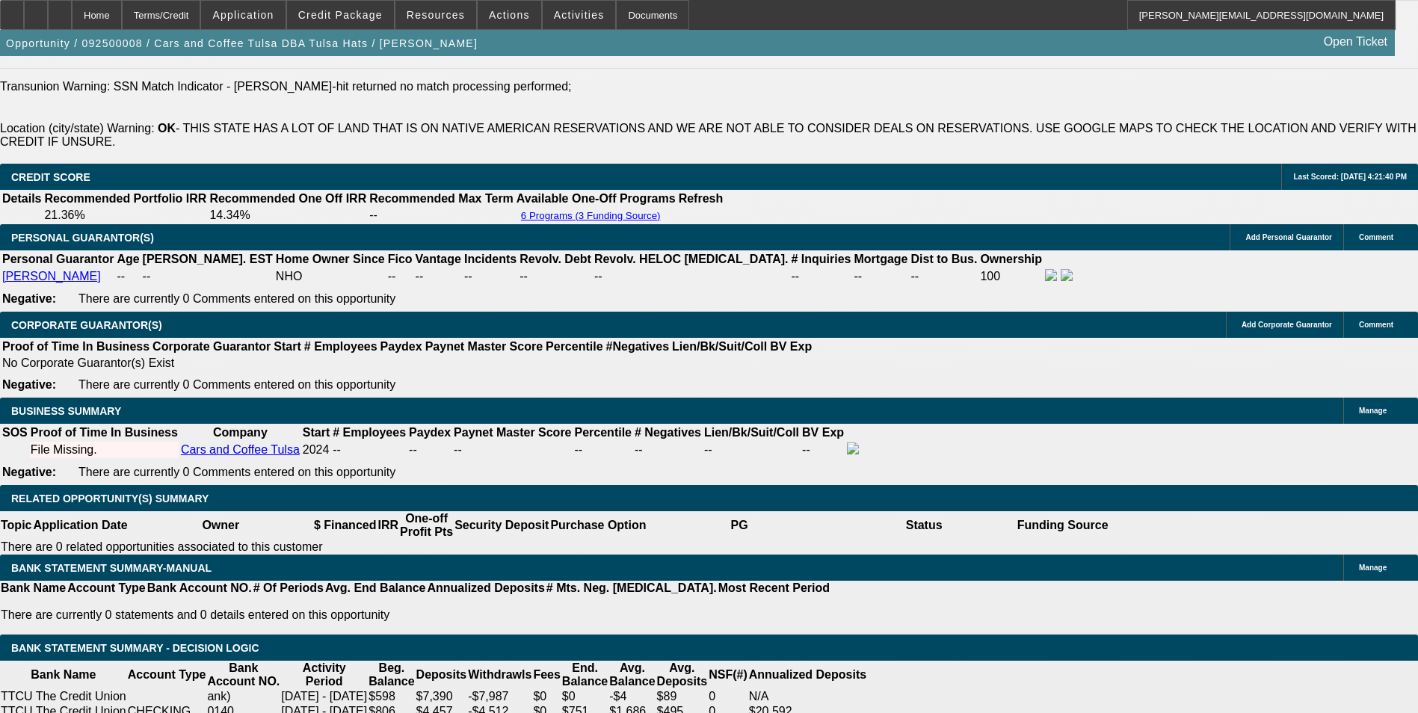
type input "$1,336.28"
type input "$668.14"
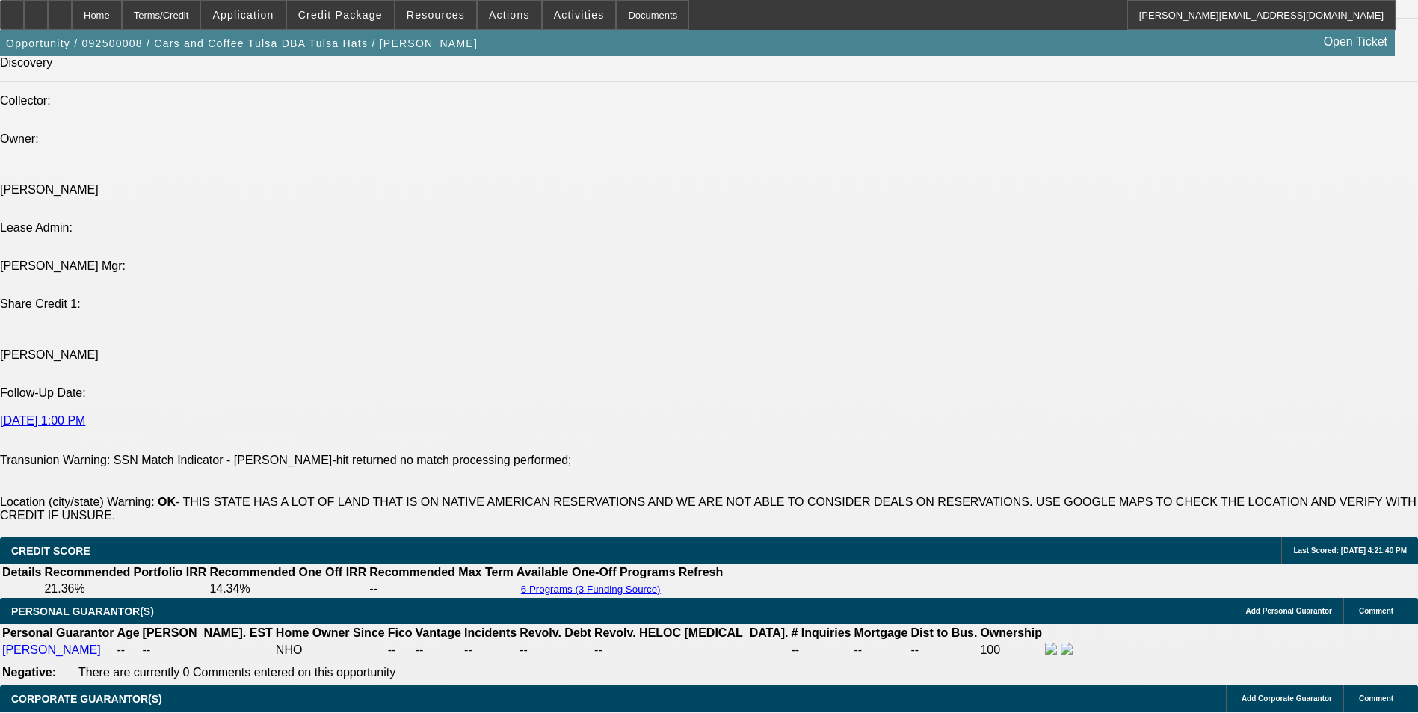
type input "15.3"
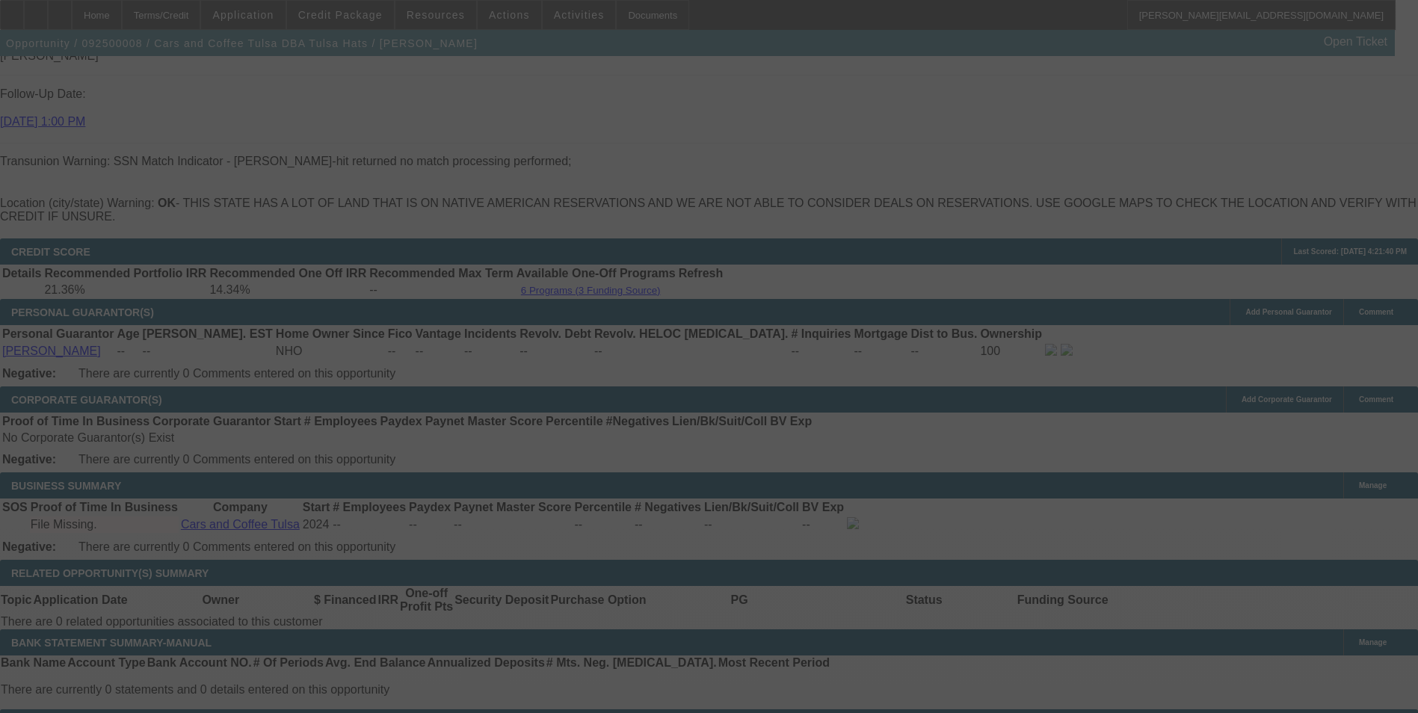
select select "0.1"
select select "2"
select select "0"
select select "6"
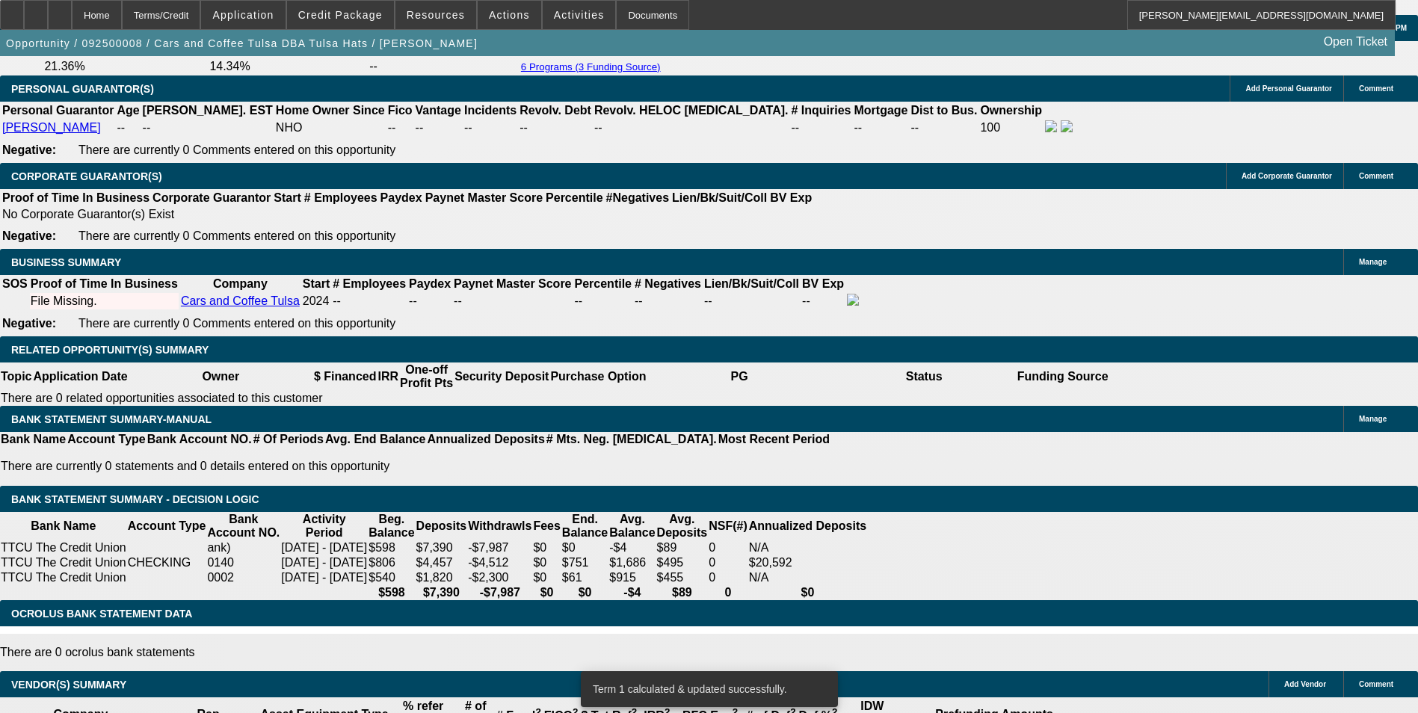
scroll to position [2317, 0]
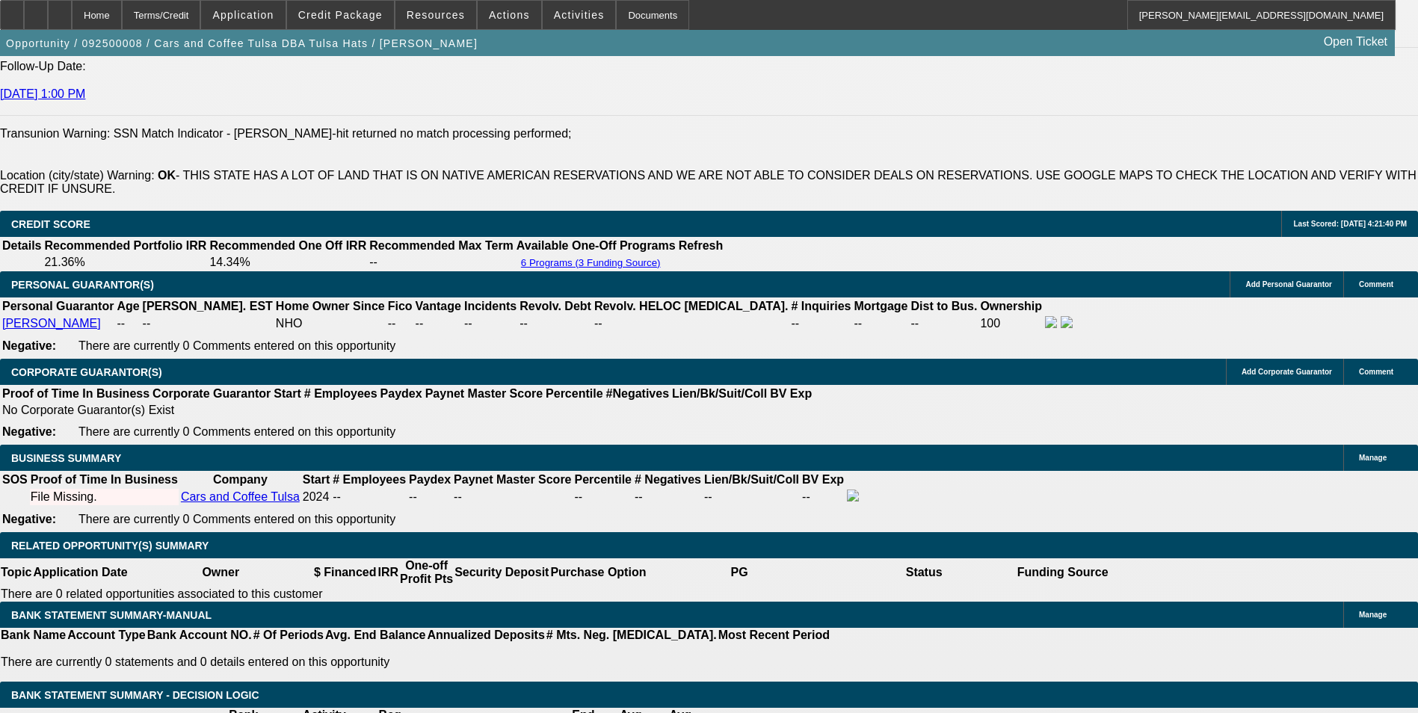
scroll to position [2093, 0]
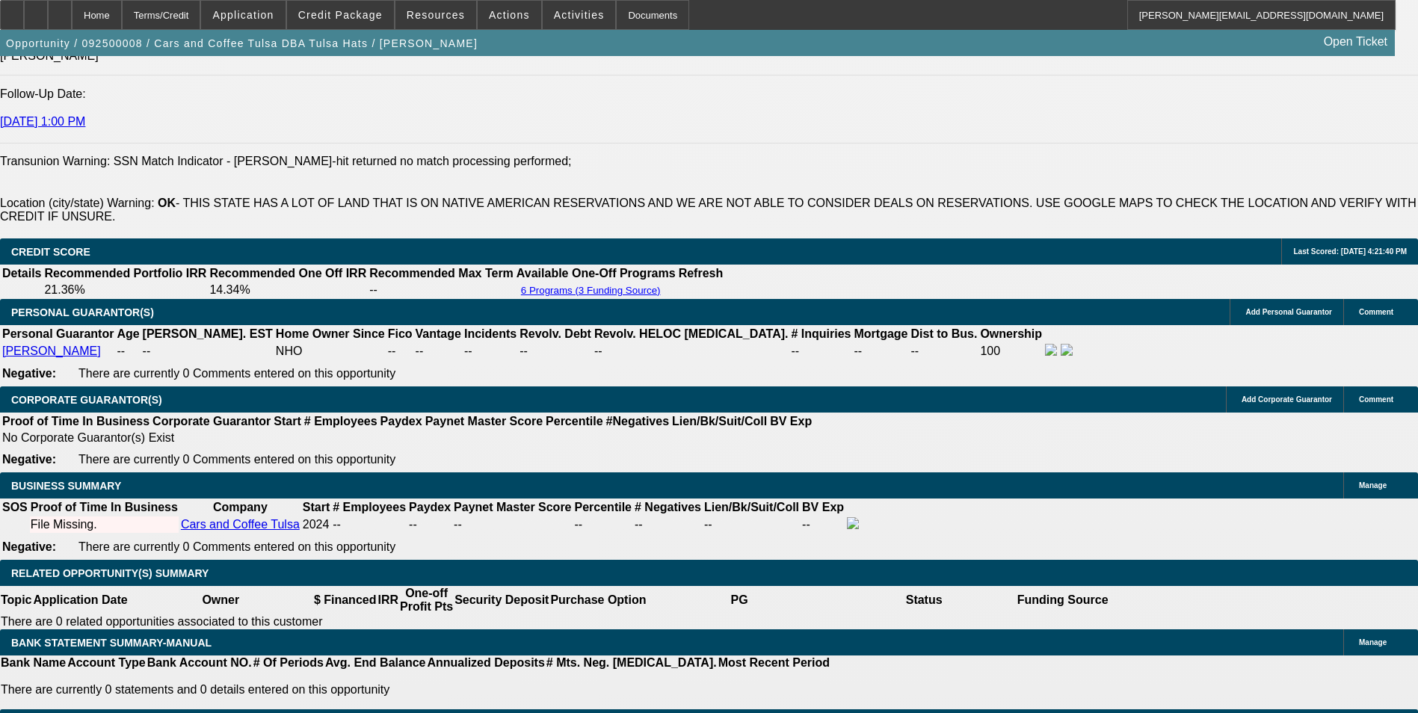
drag, startPoint x: 220, startPoint y: 463, endPoint x: 395, endPoint y: 458, distance: 174.2
type input "66"
type input "$132.00"
type input "UNKNOWN"
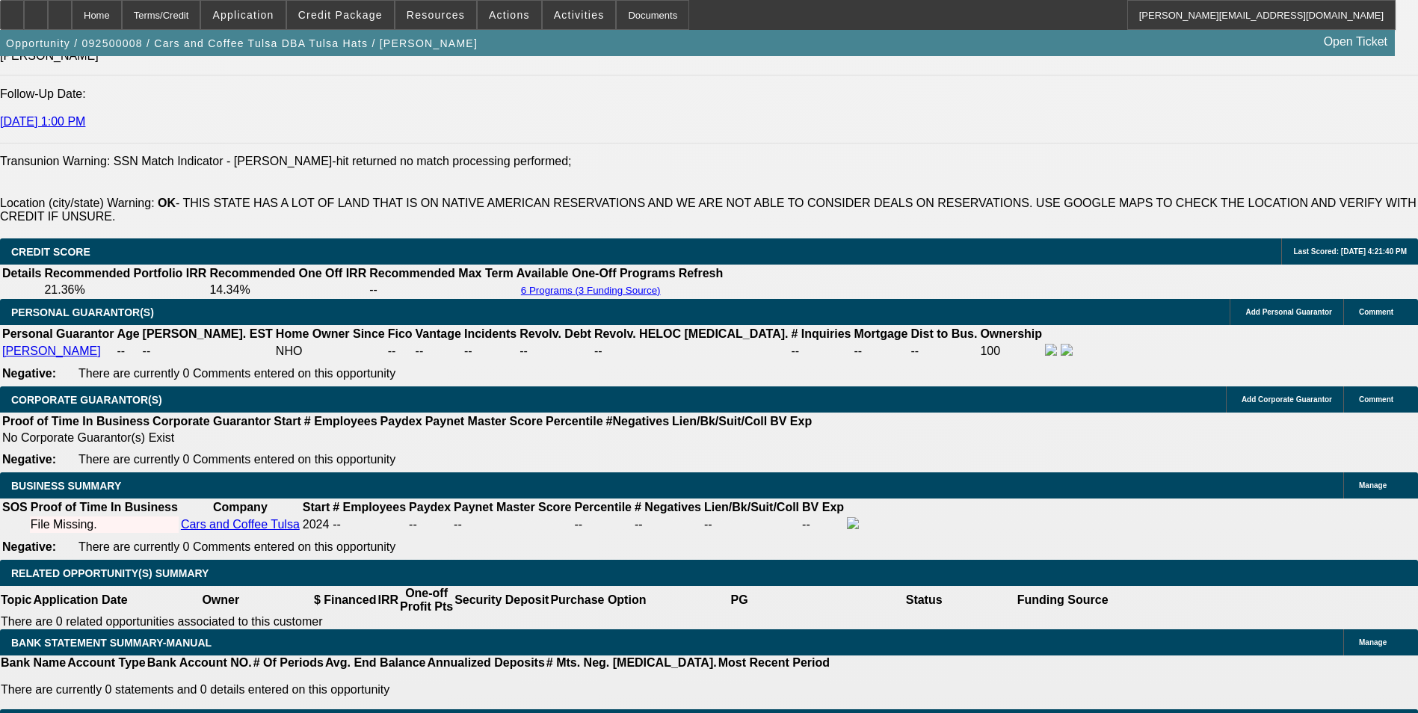
type input "669"
type input "$1,338.00"
type input "15.4"
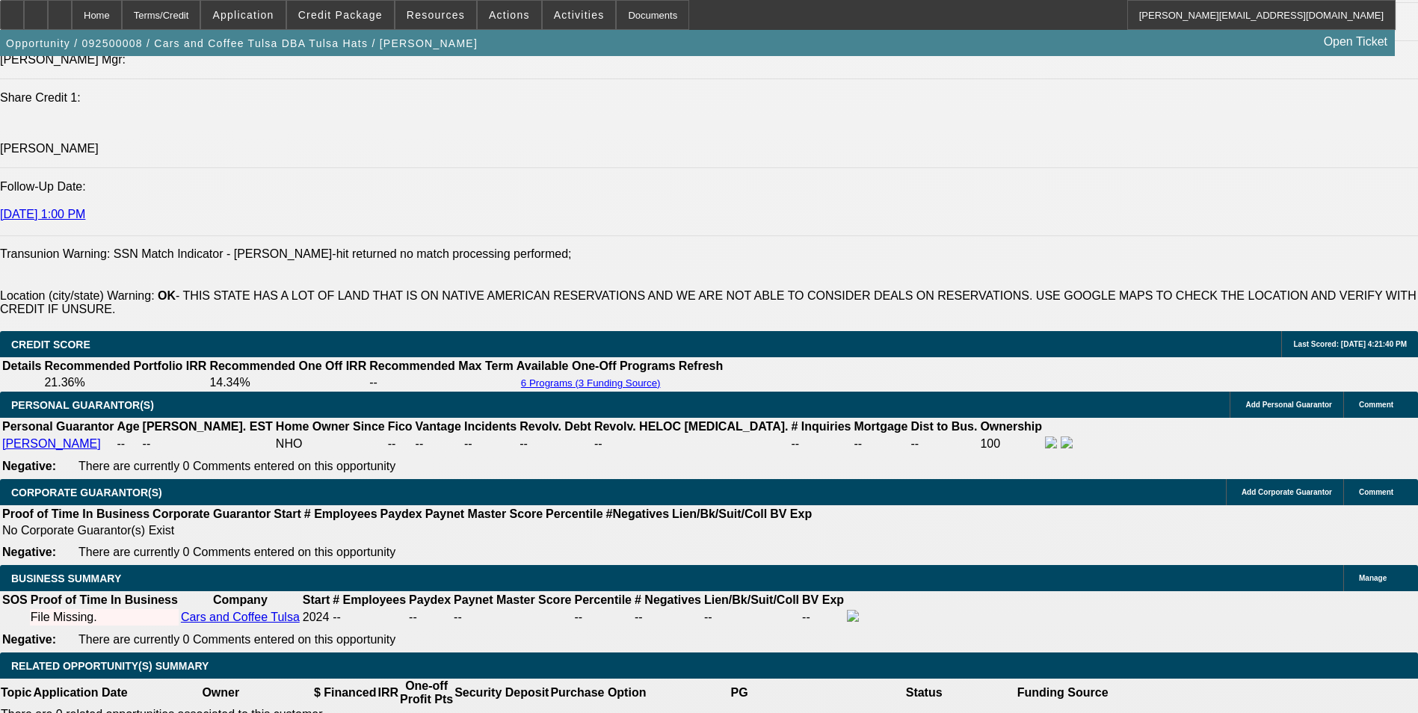
scroll to position [1868, 0]
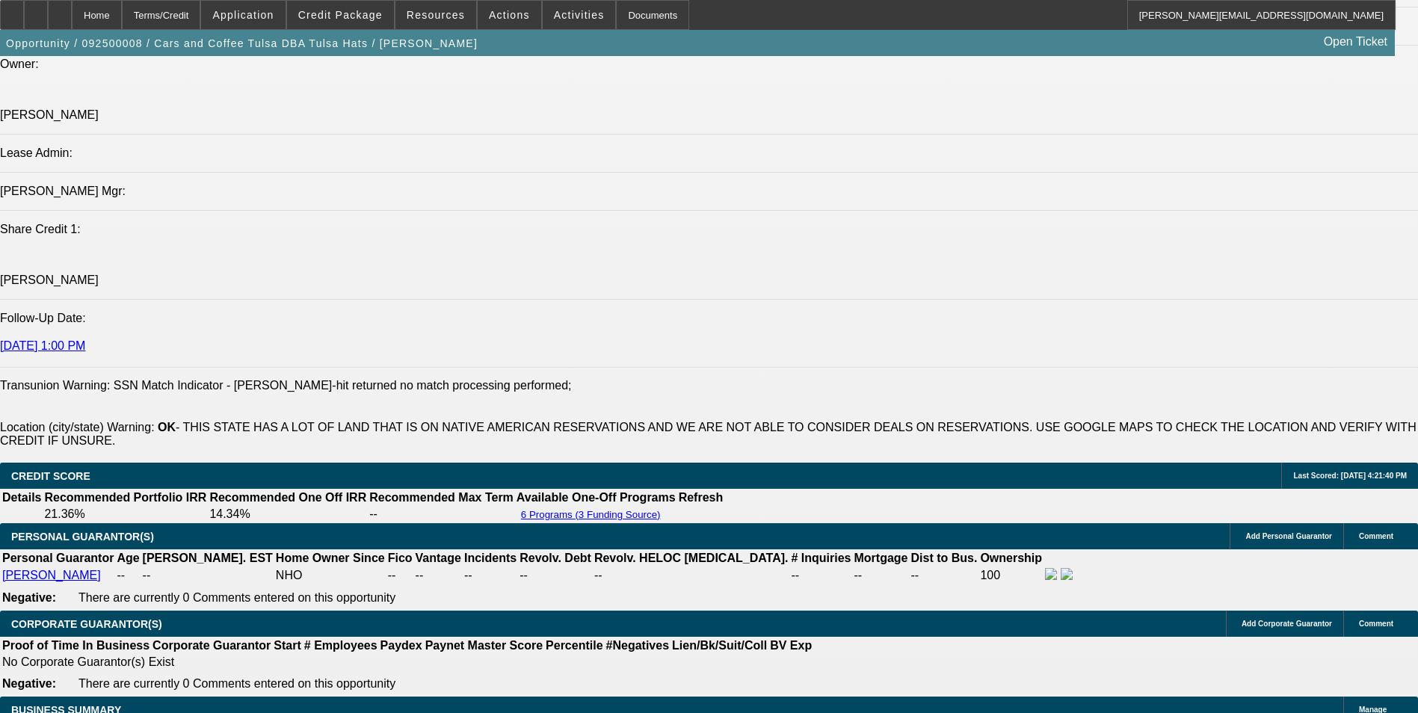
type input "$669.00"
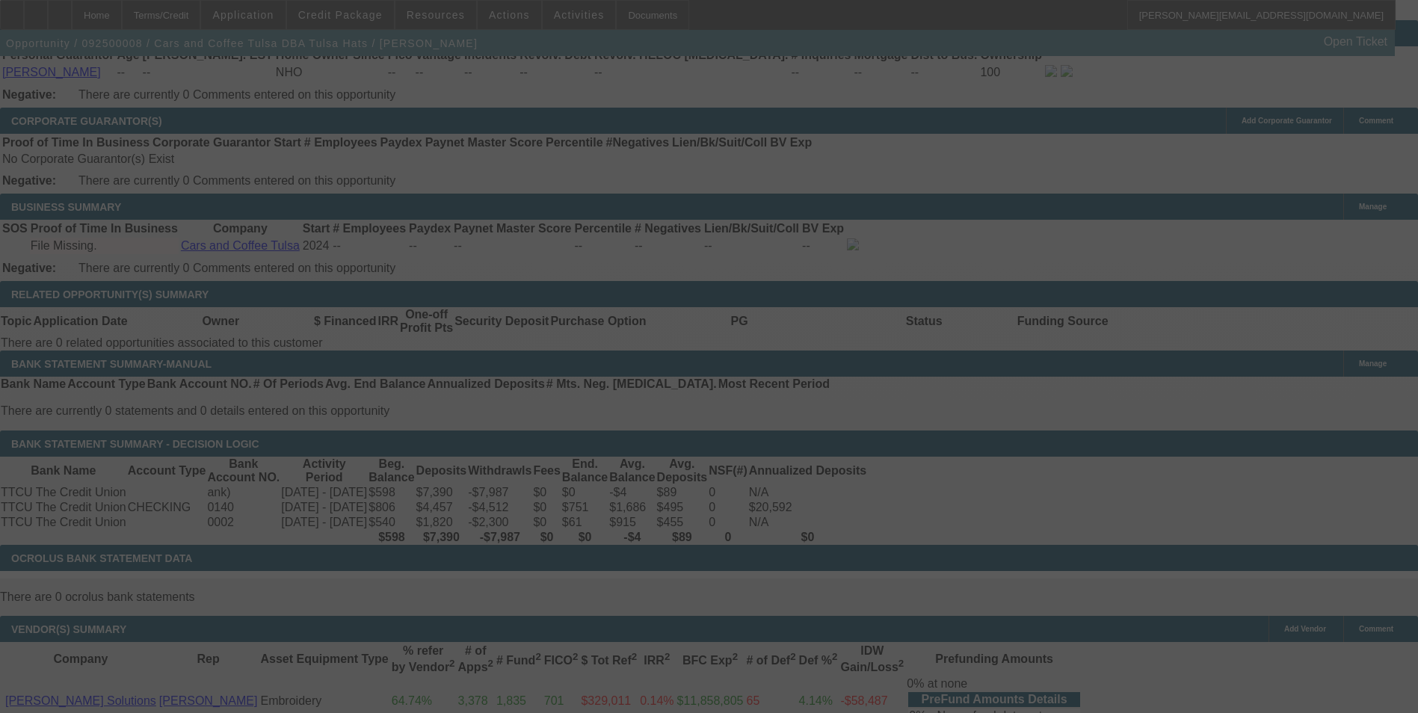
scroll to position [2391, 0]
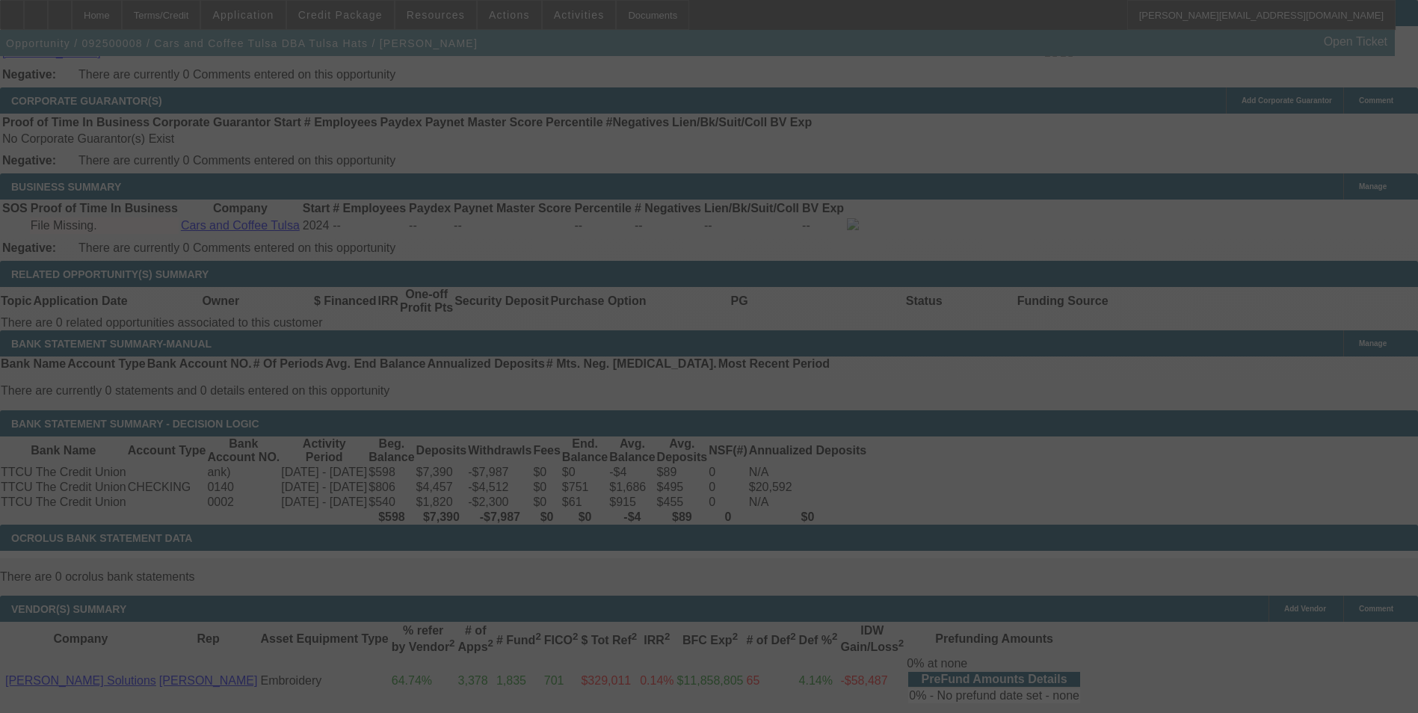
select select "0.1"
select select "2"
select select "0"
select select "6"
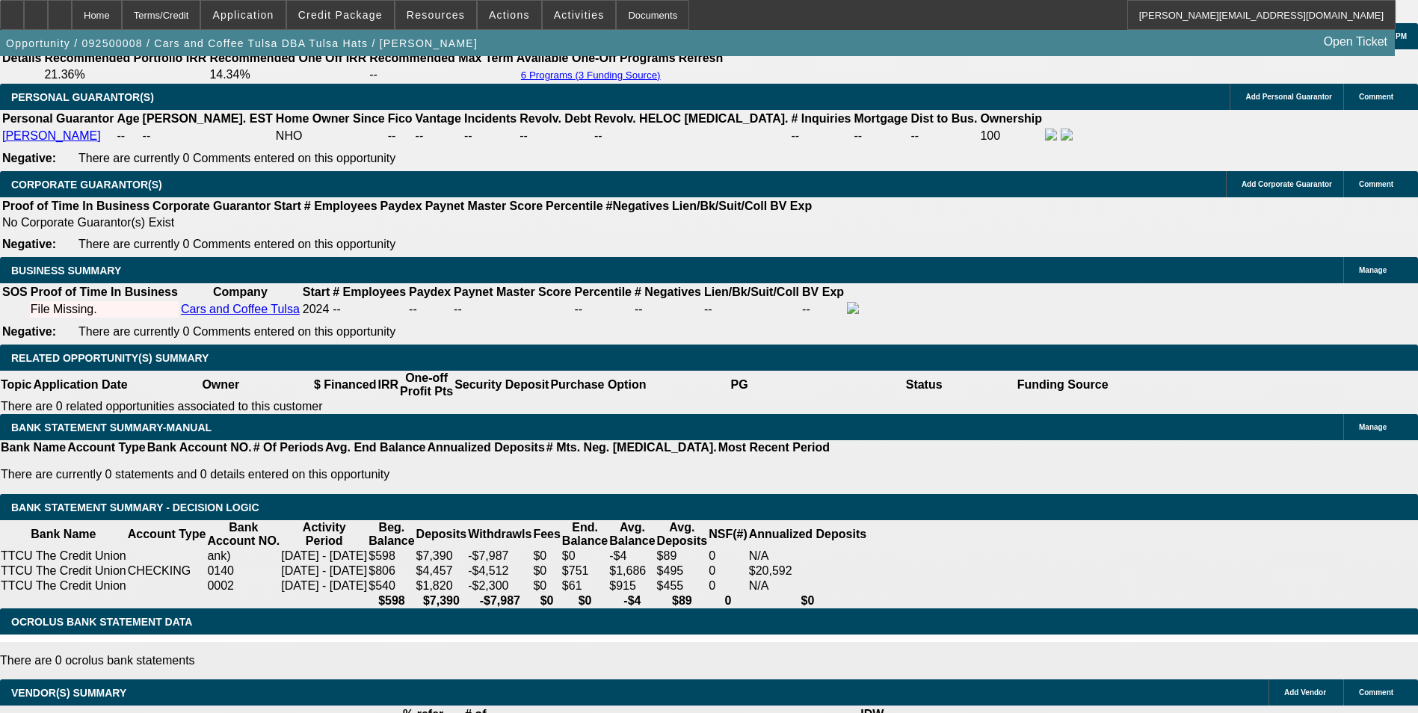
scroll to position [2317, 0]
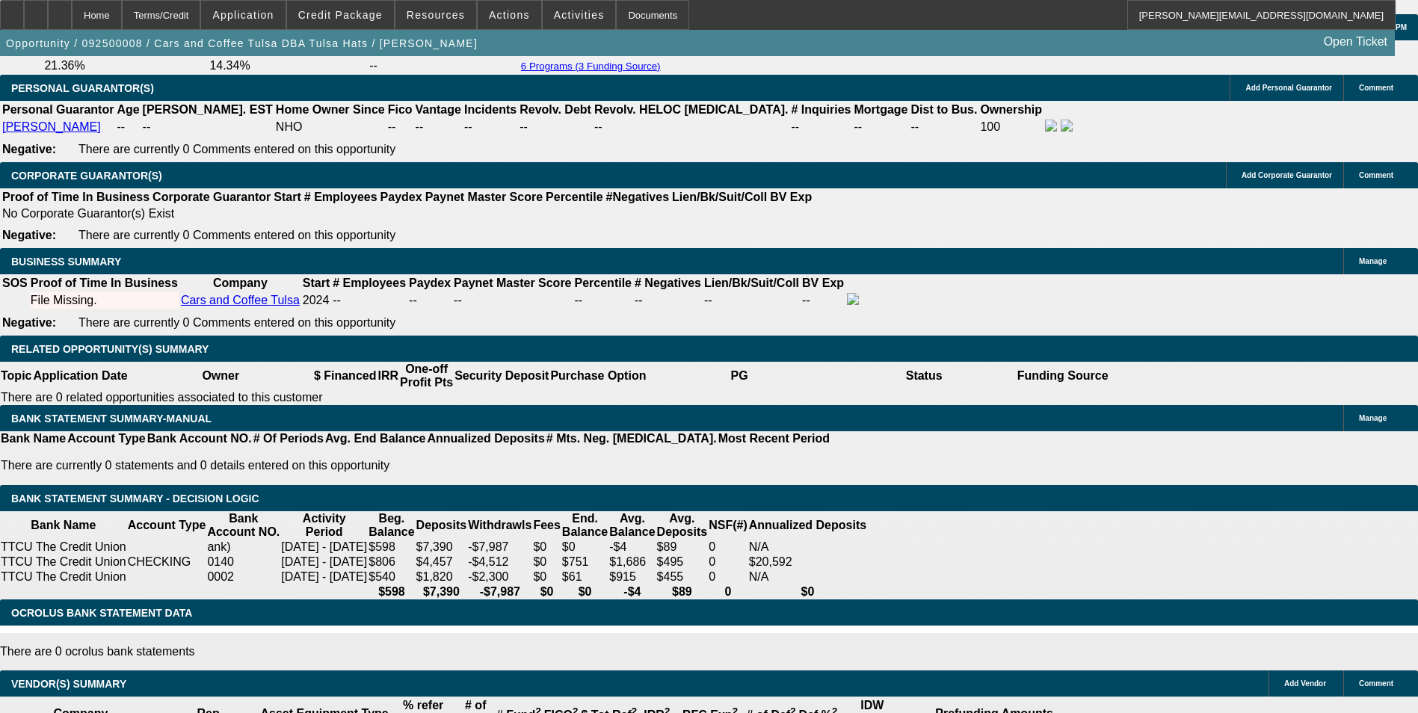
drag, startPoint x: 220, startPoint y: 244, endPoint x: 436, endPoint y: 237, distance: 215.4
type input "6"
type input "$12.00"
type input "UNKNOWN"
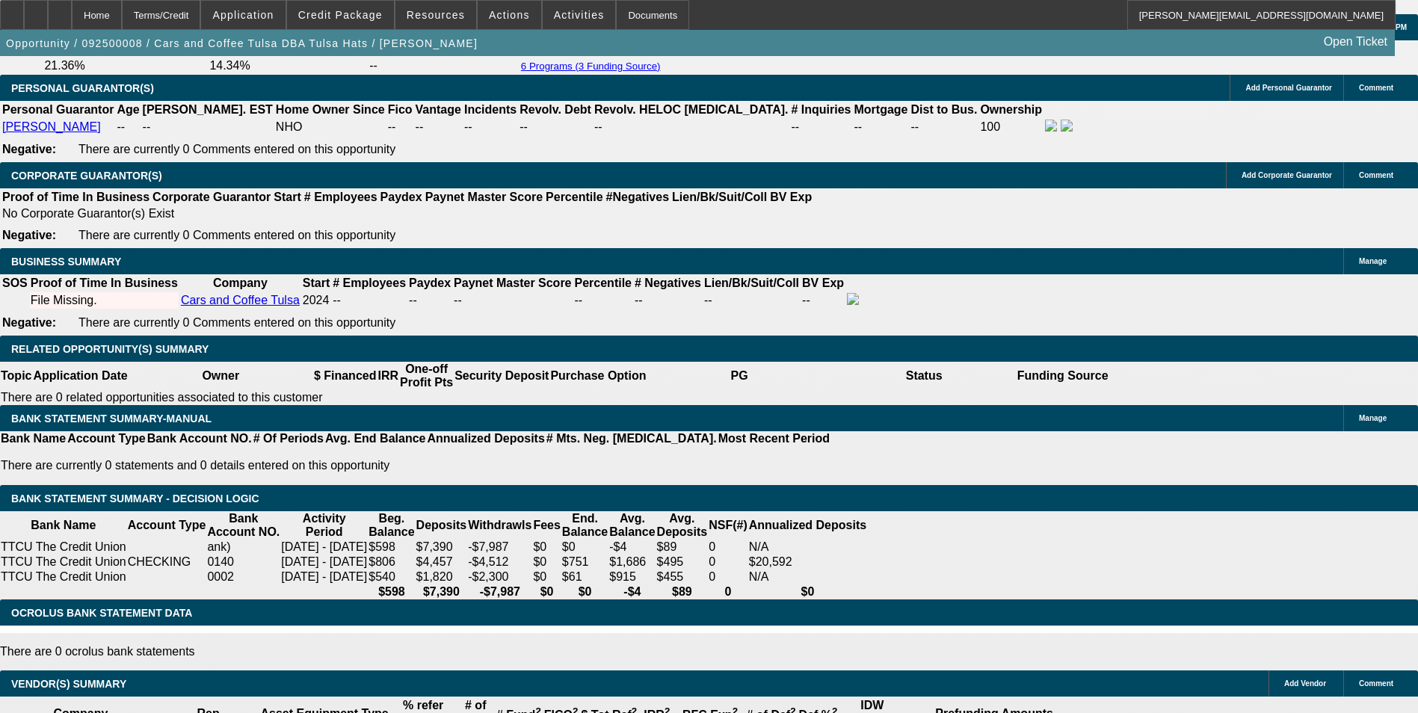
type input "680"
type input "16.1"
type input "$1,360.00"
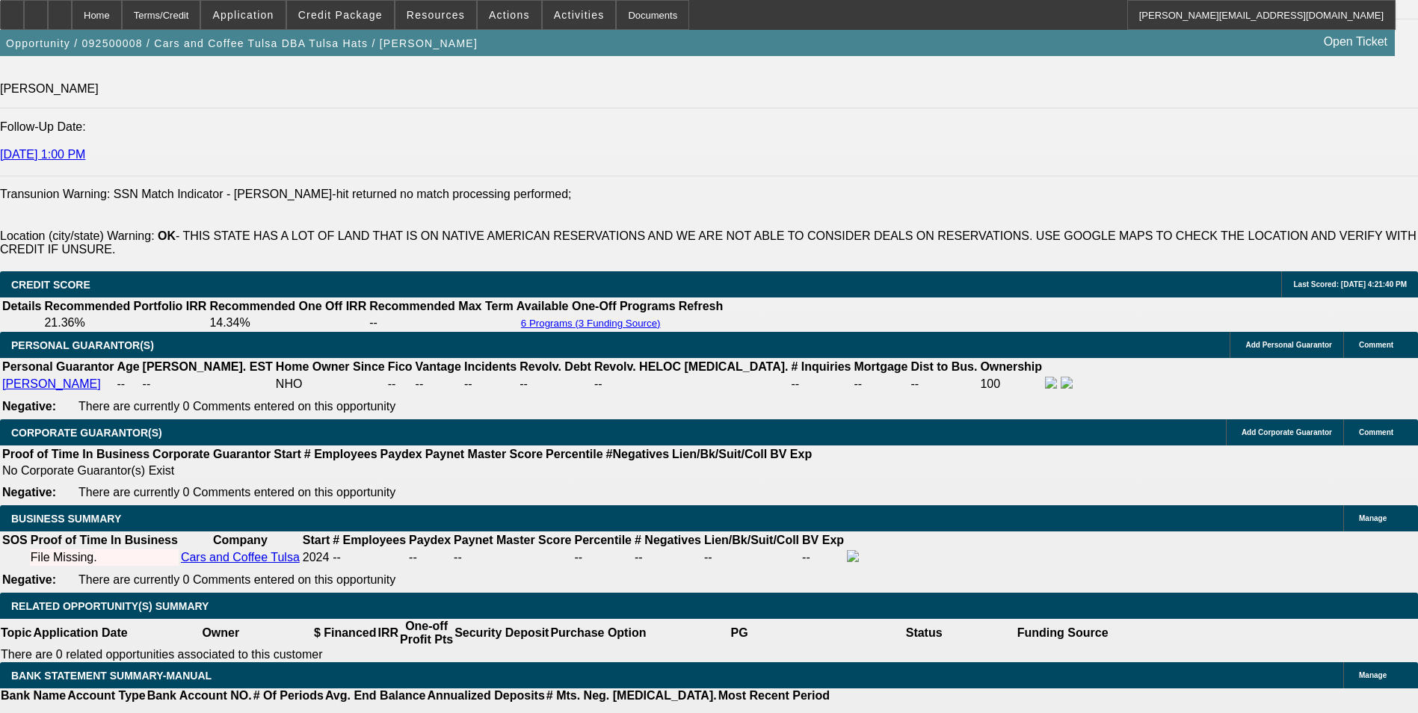
scroll to position [1943, 0]
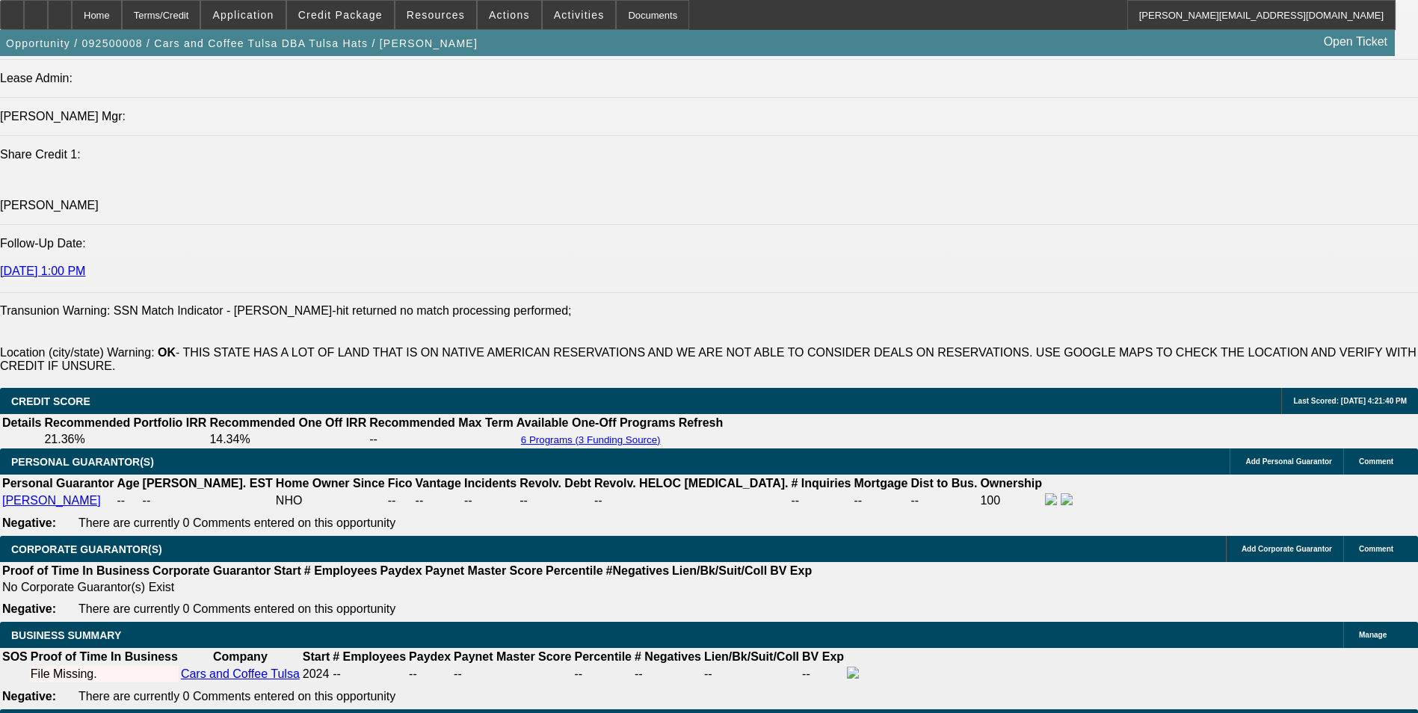
type input "$680.00"
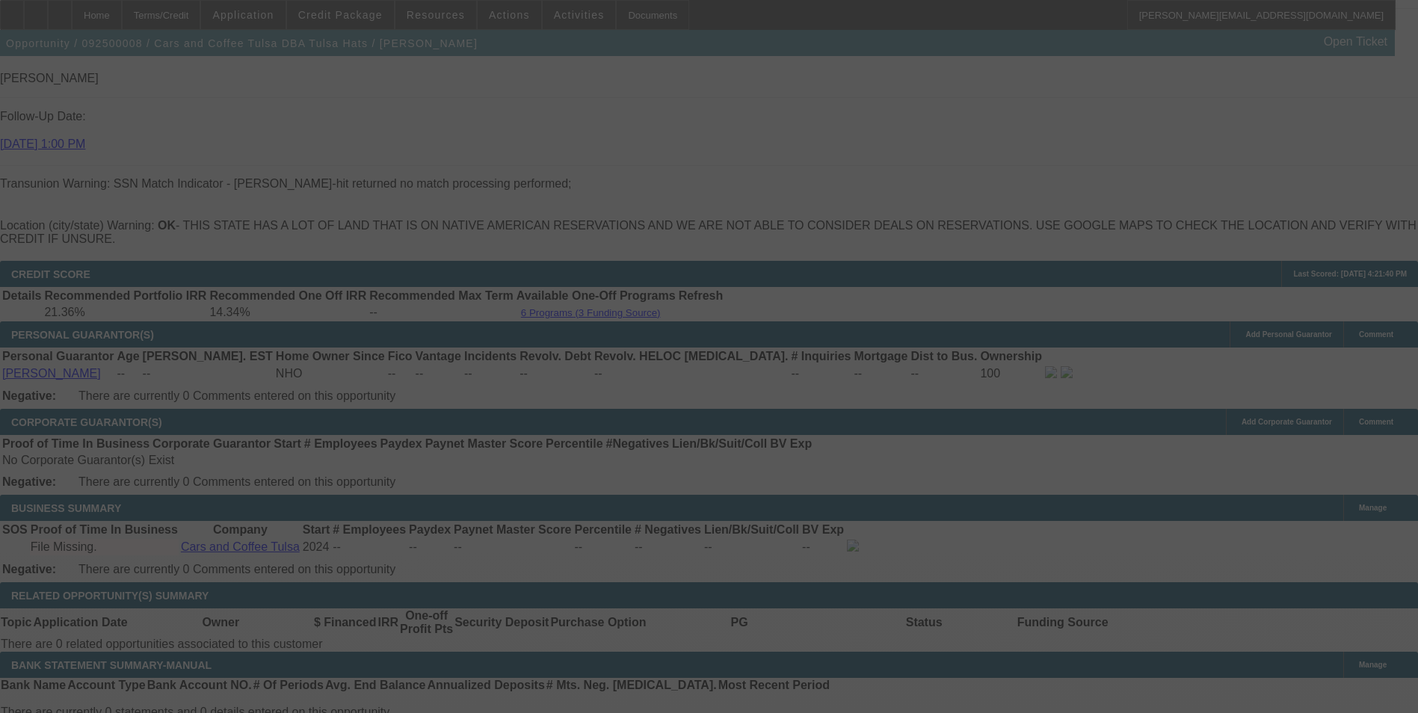
scroll to position [2242, 0]
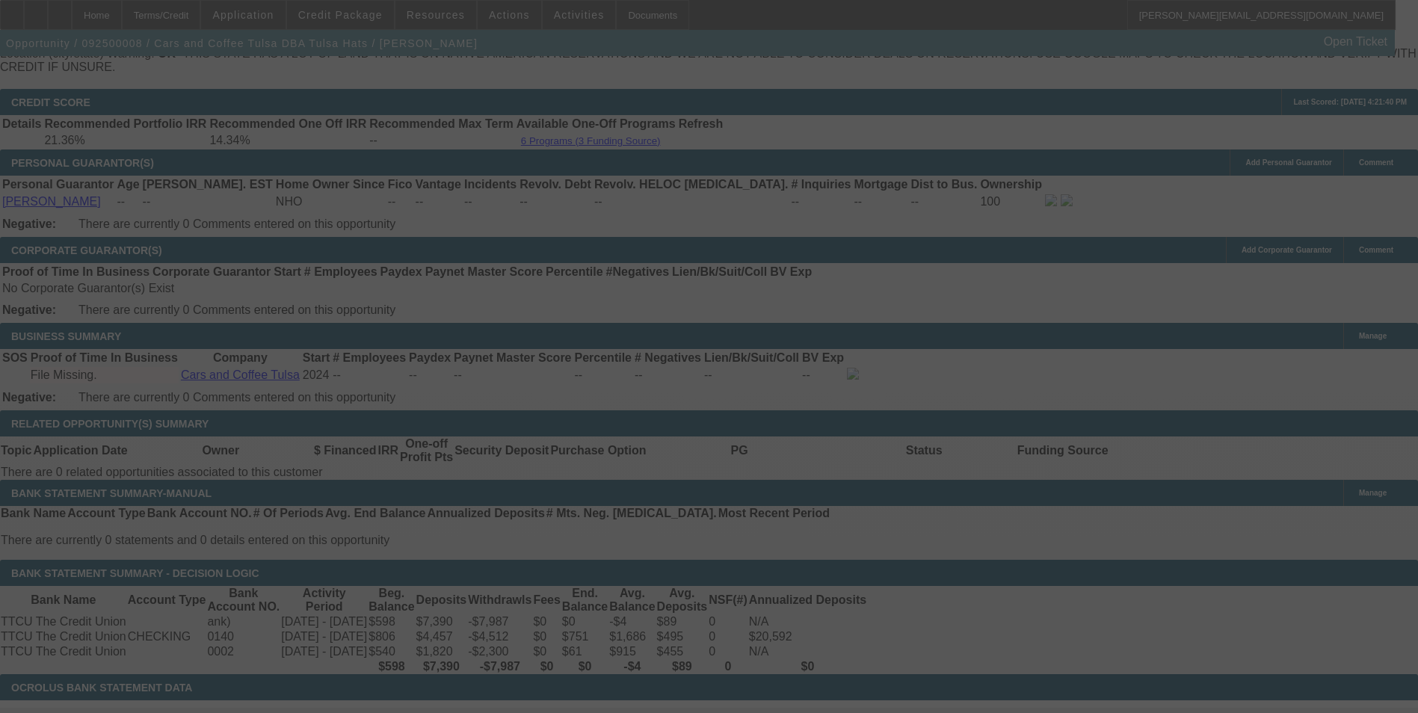
select select "0.1"
select select "2"
select select "0"
select select "6"
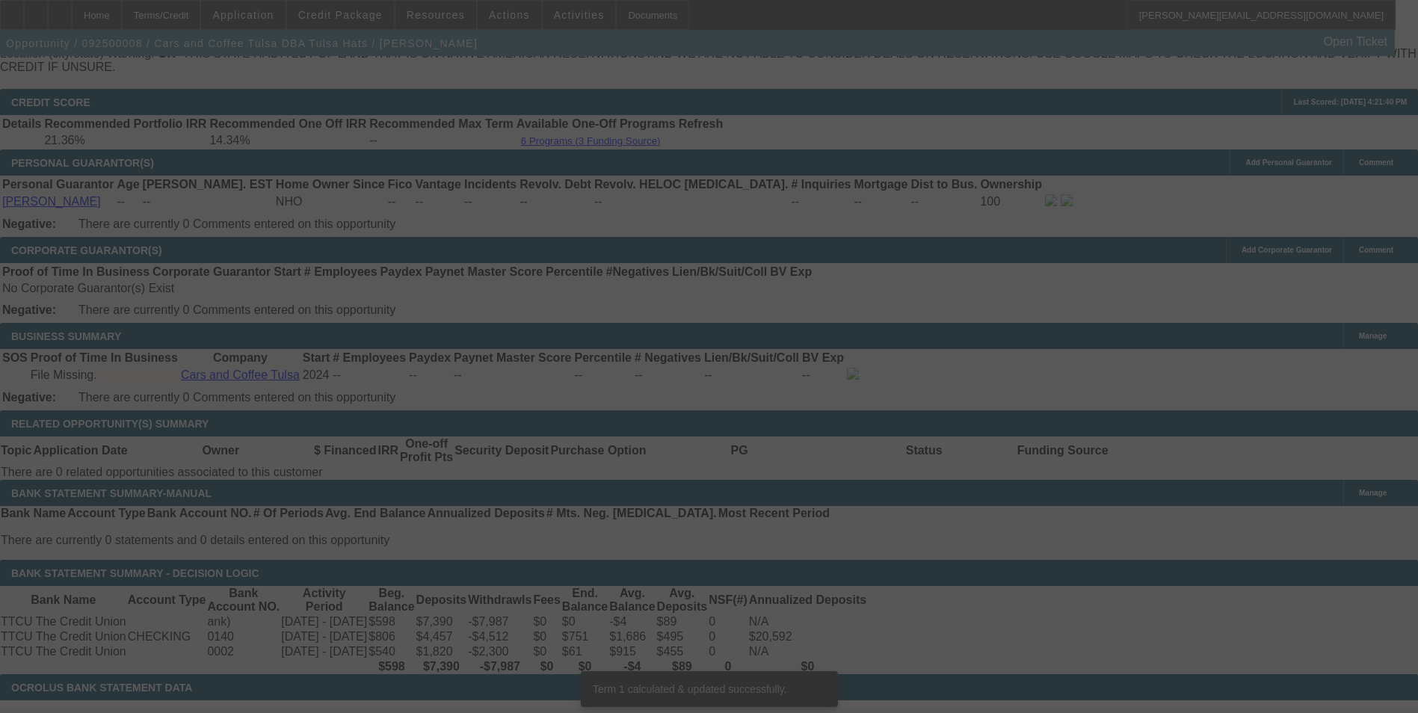
scroll to position [2234, 0]
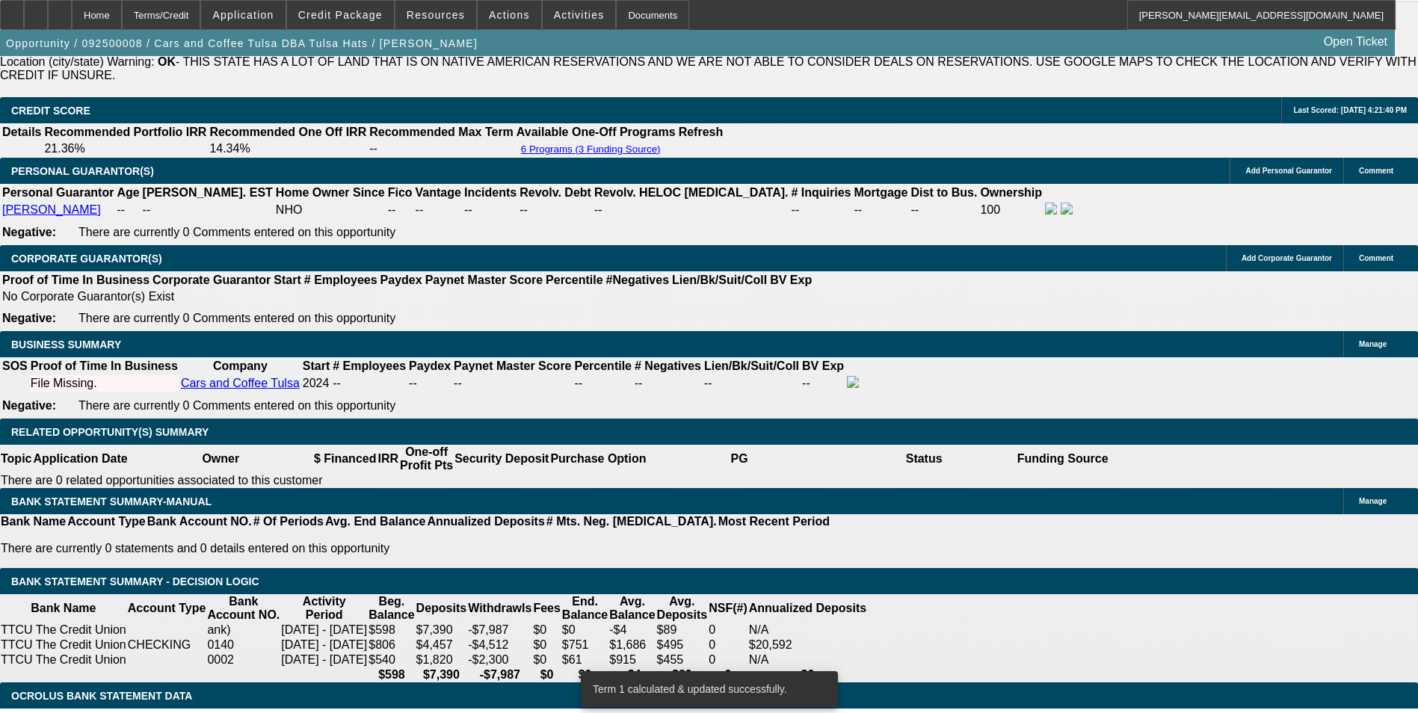
type input "67"
type input "$134.00"
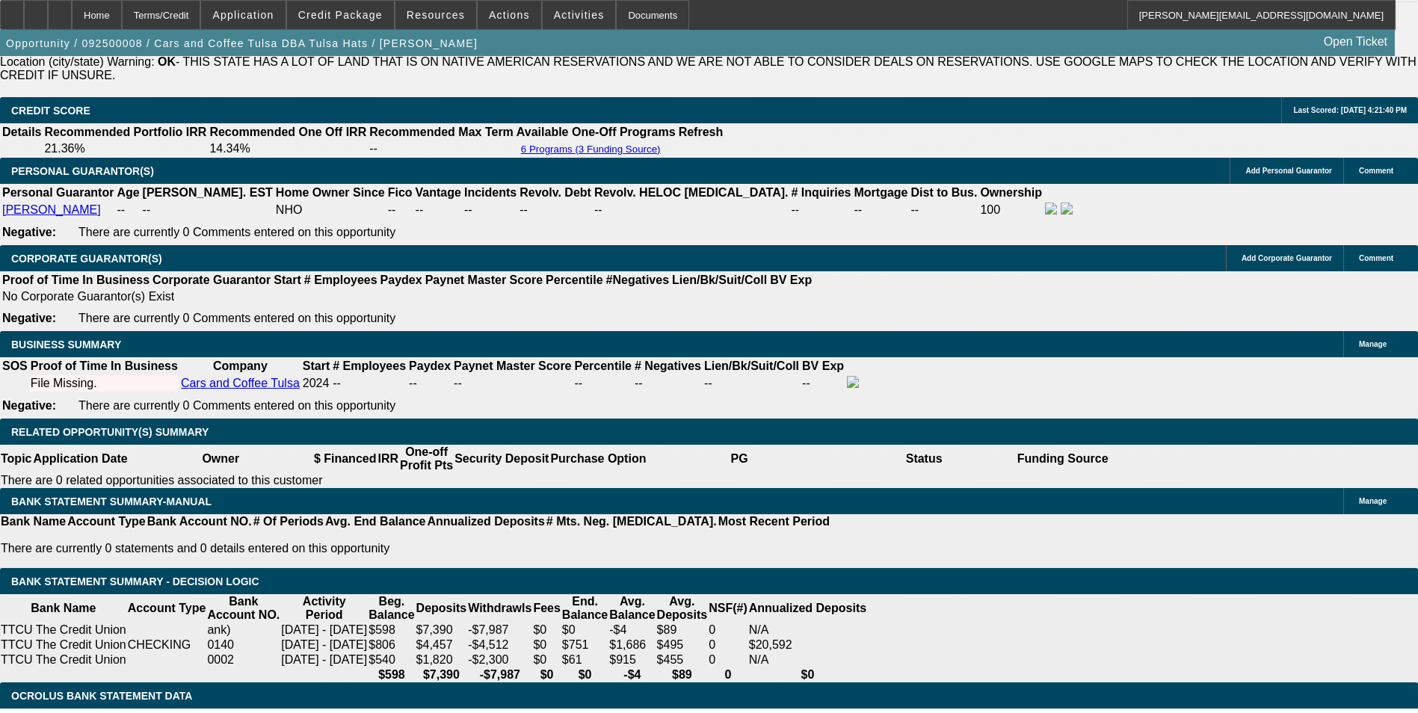
type input "UNKNOWN"
type input "675"
type input "$1,350.00"
type input "15.8"
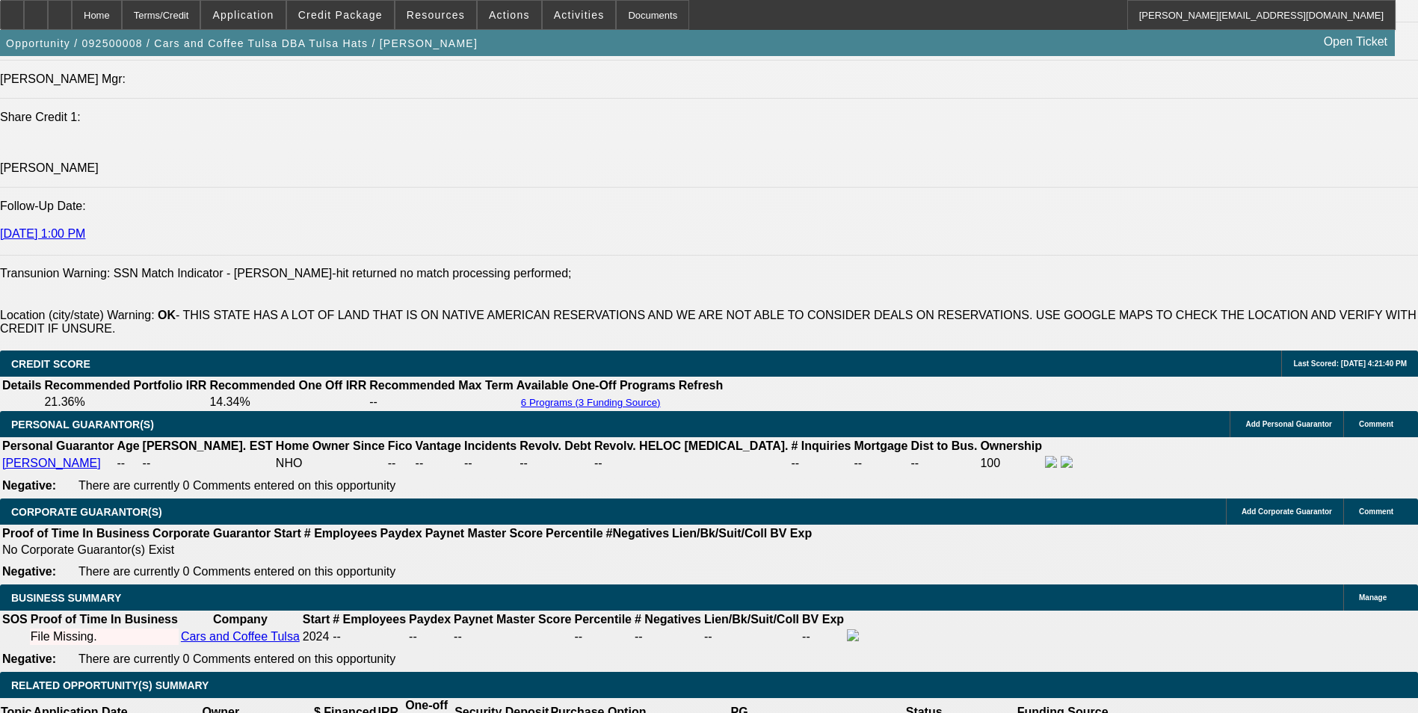
scroll to position [1860, 0]
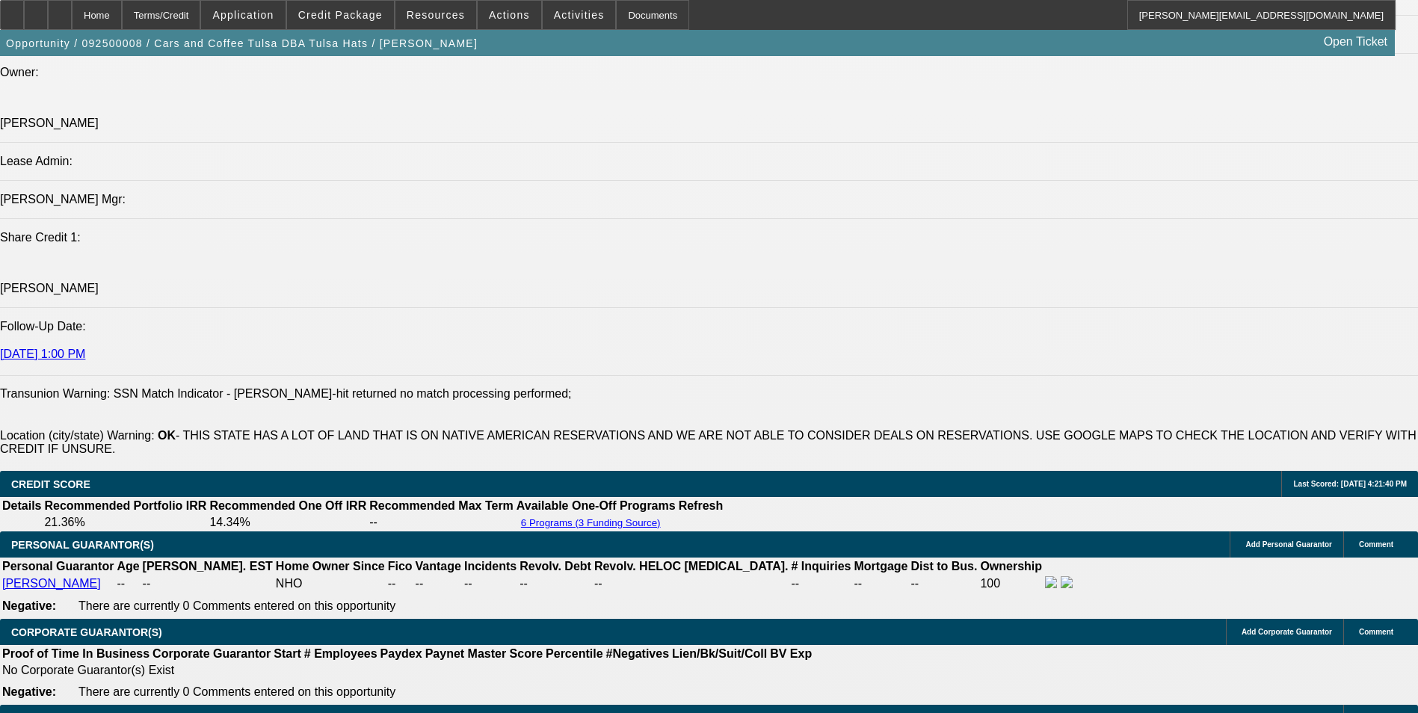
type input "$675.00"
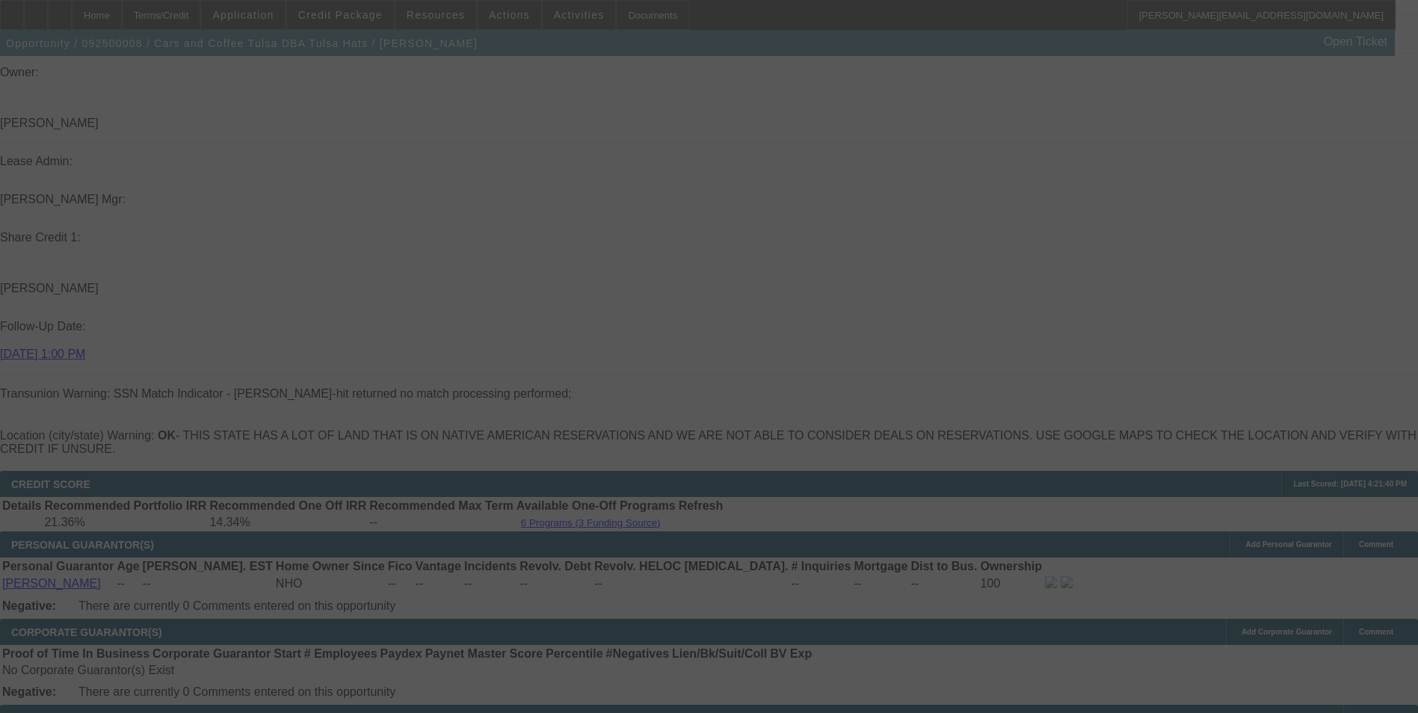
scroll to position [2159, 0]
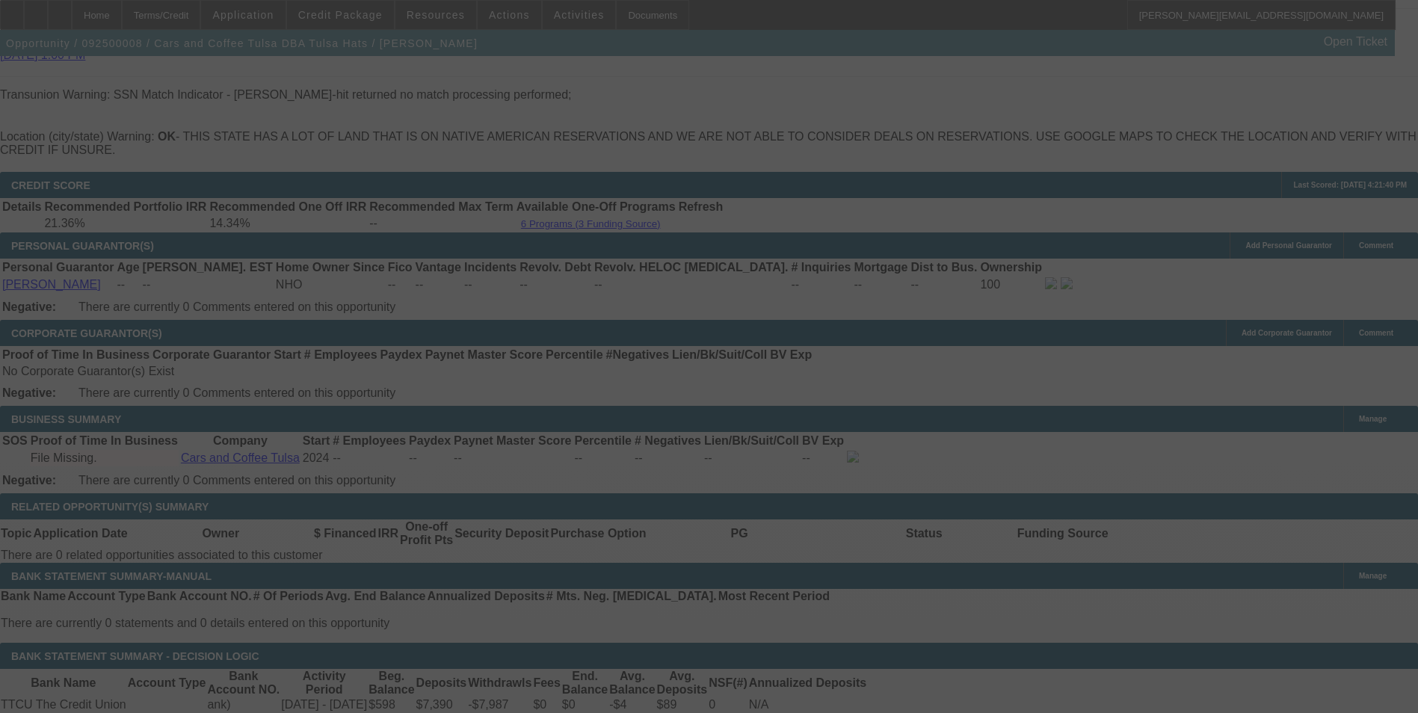
select select "0.1"
select select "2"
select select "0"
select select "6"
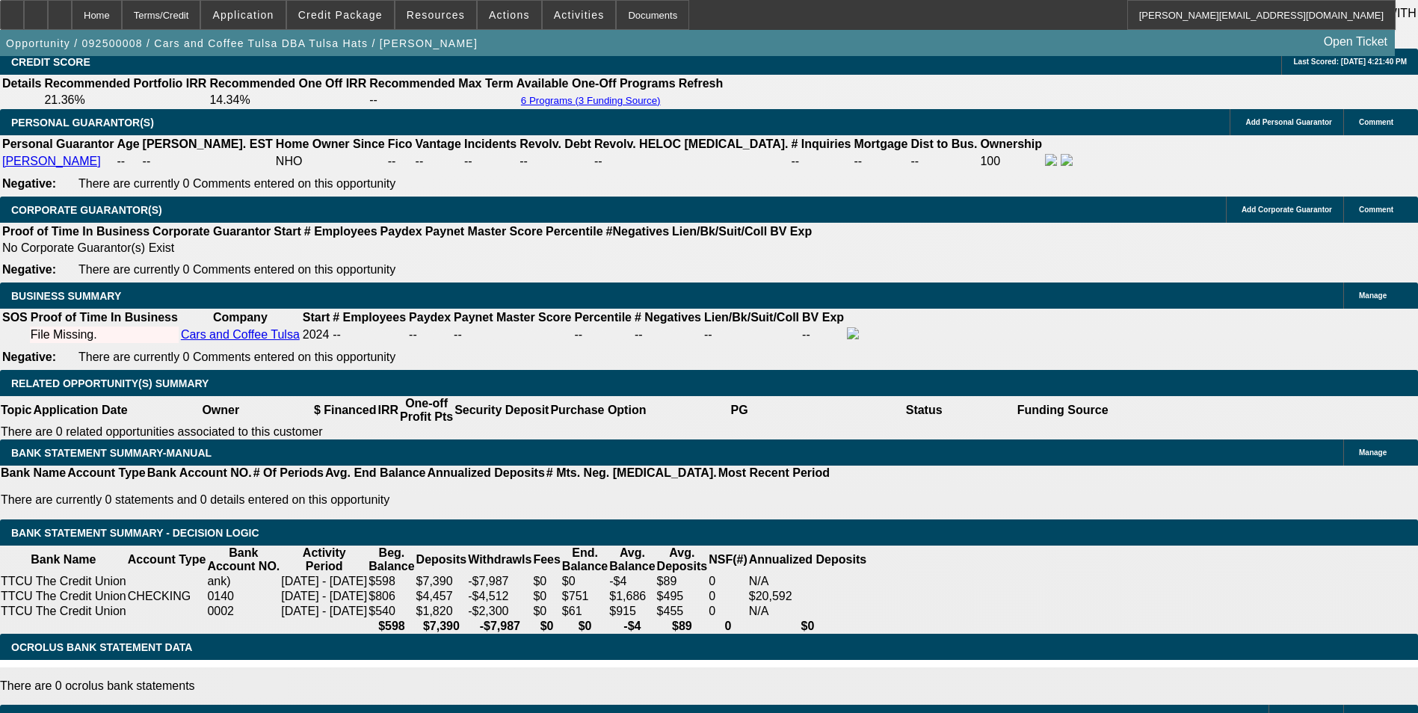
scroll to position [2084, 0]
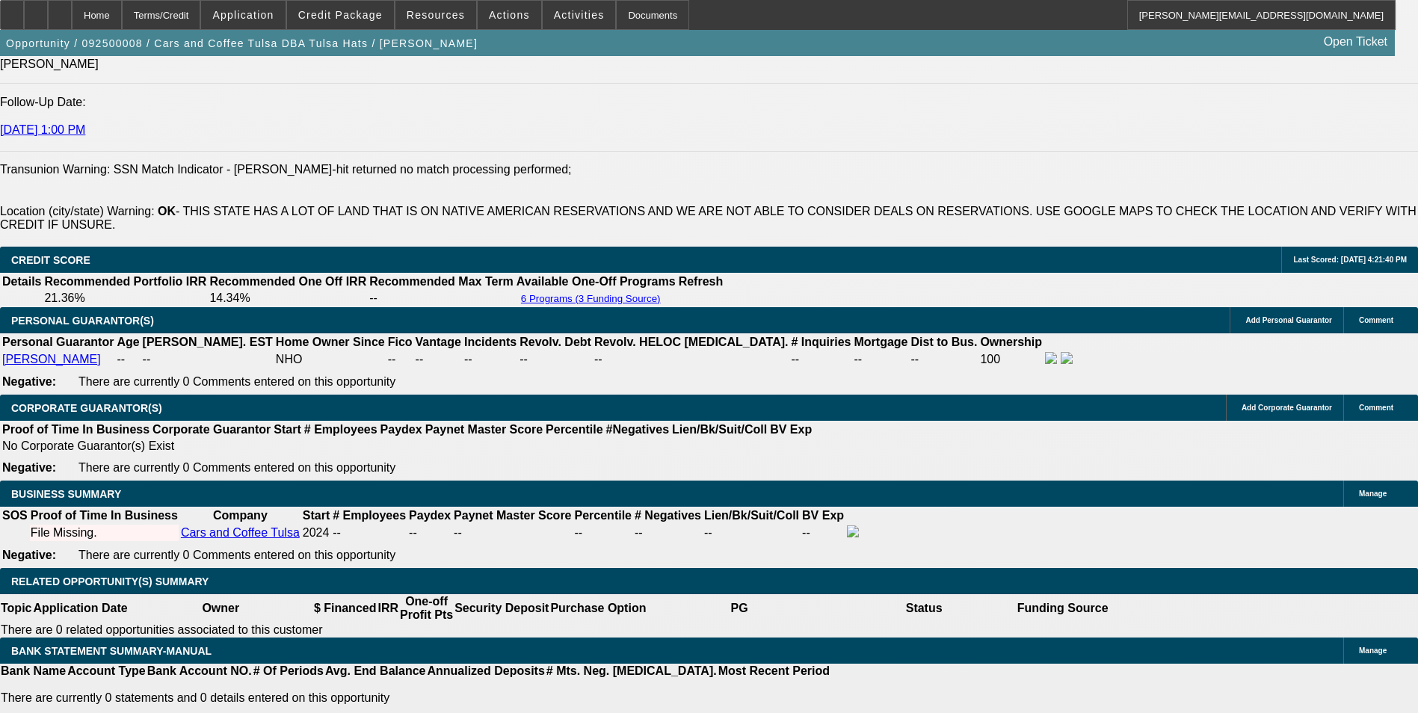
drag, startPoint x: 292, startPoint y: 472, endPoint x: 354, endPoint y: 444, distance: 68.2
type input "UNKNOWN"
type input "48"
type input "$14,411.16"
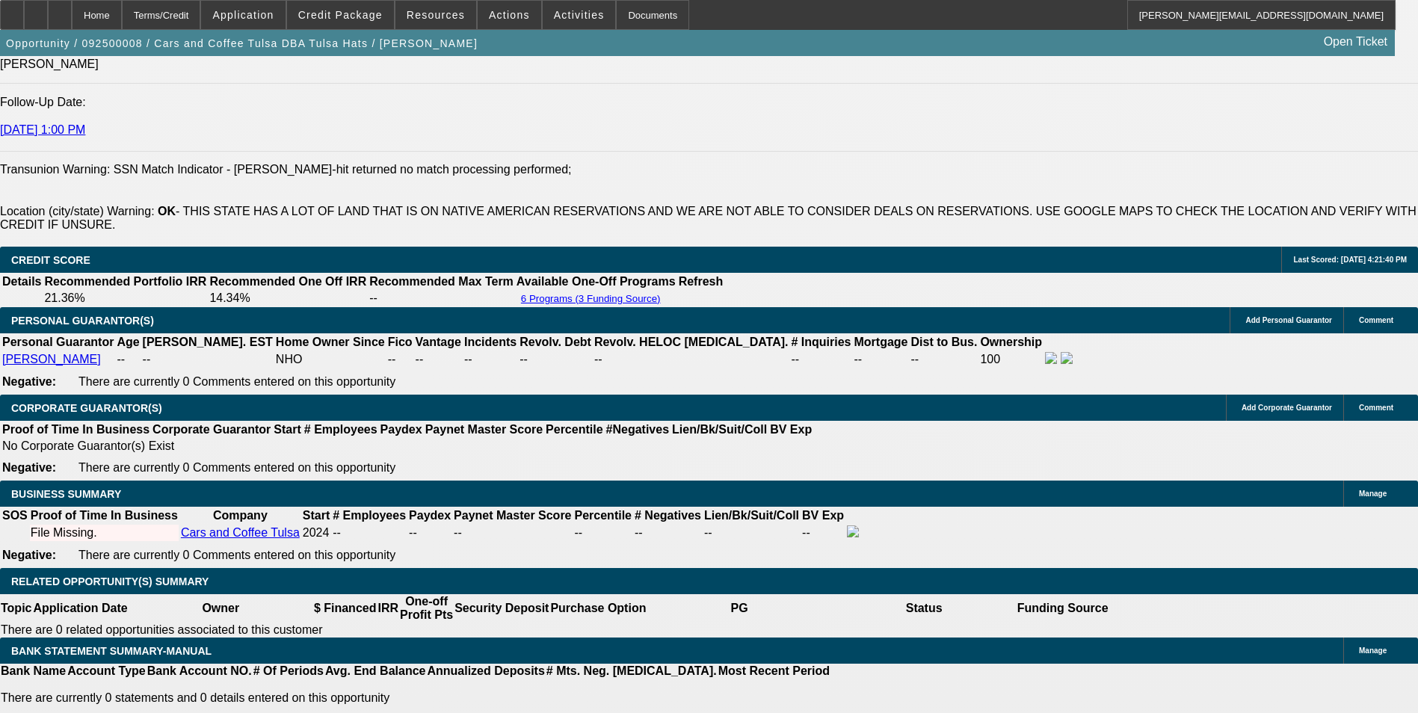
type input "$7,205.58"
type input "$1,574.68"
type input "$787.34"
type input "48"
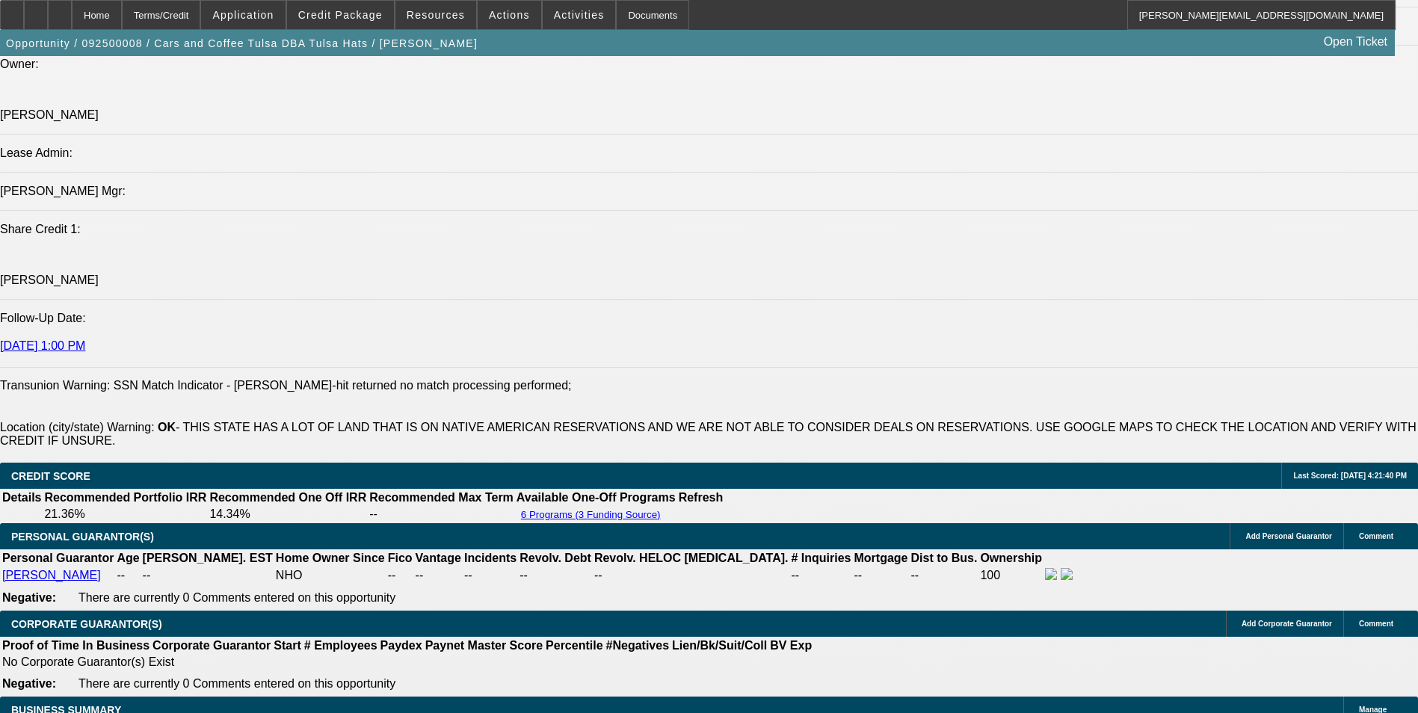
scroll to position [1860, 0]
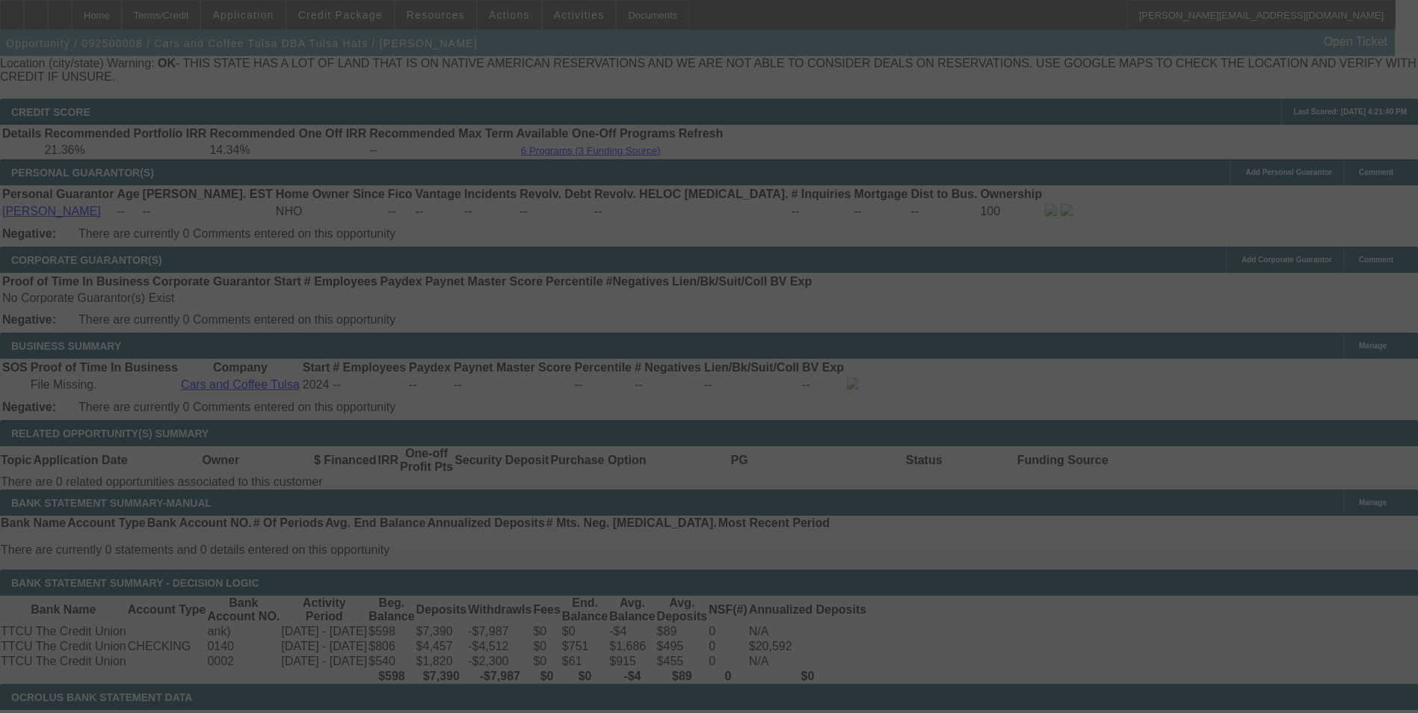
scroll to position [2234, 0]
select select "0.1"
select select "2"
select select "0"
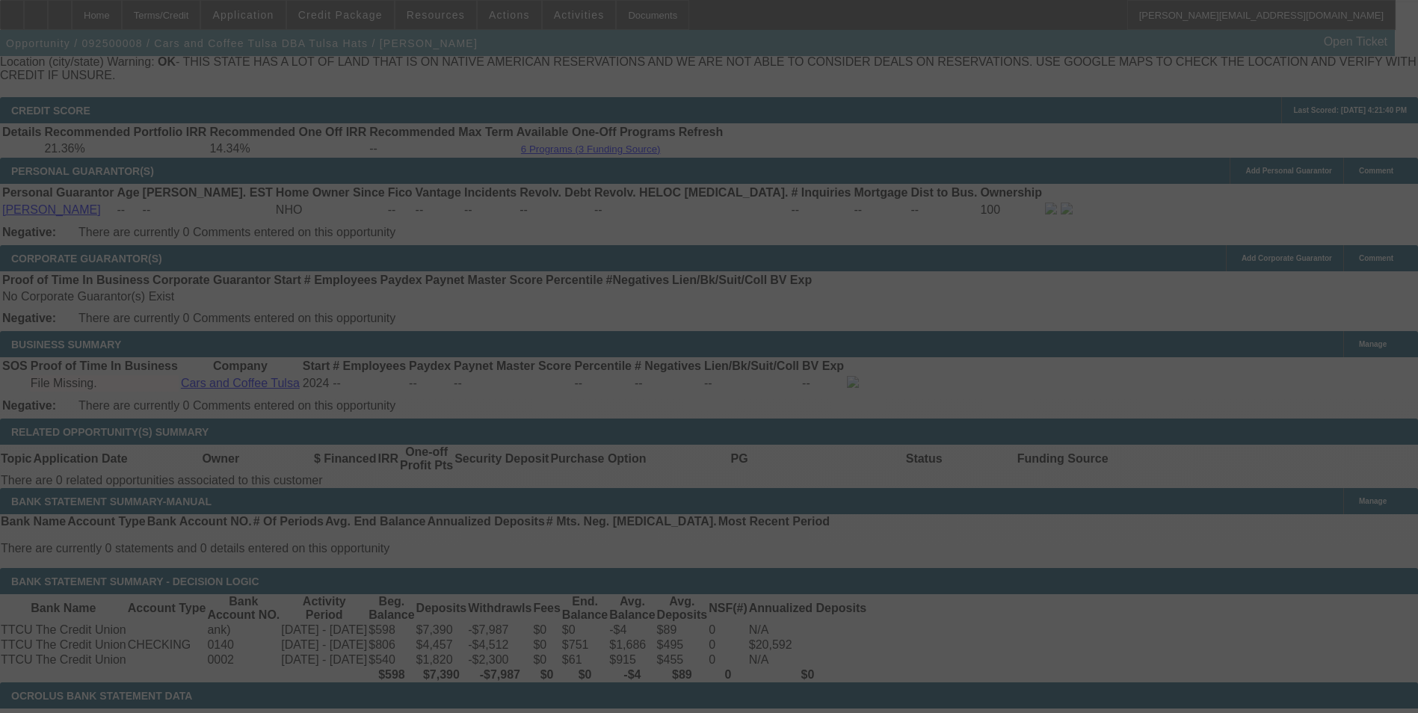
select select "6"
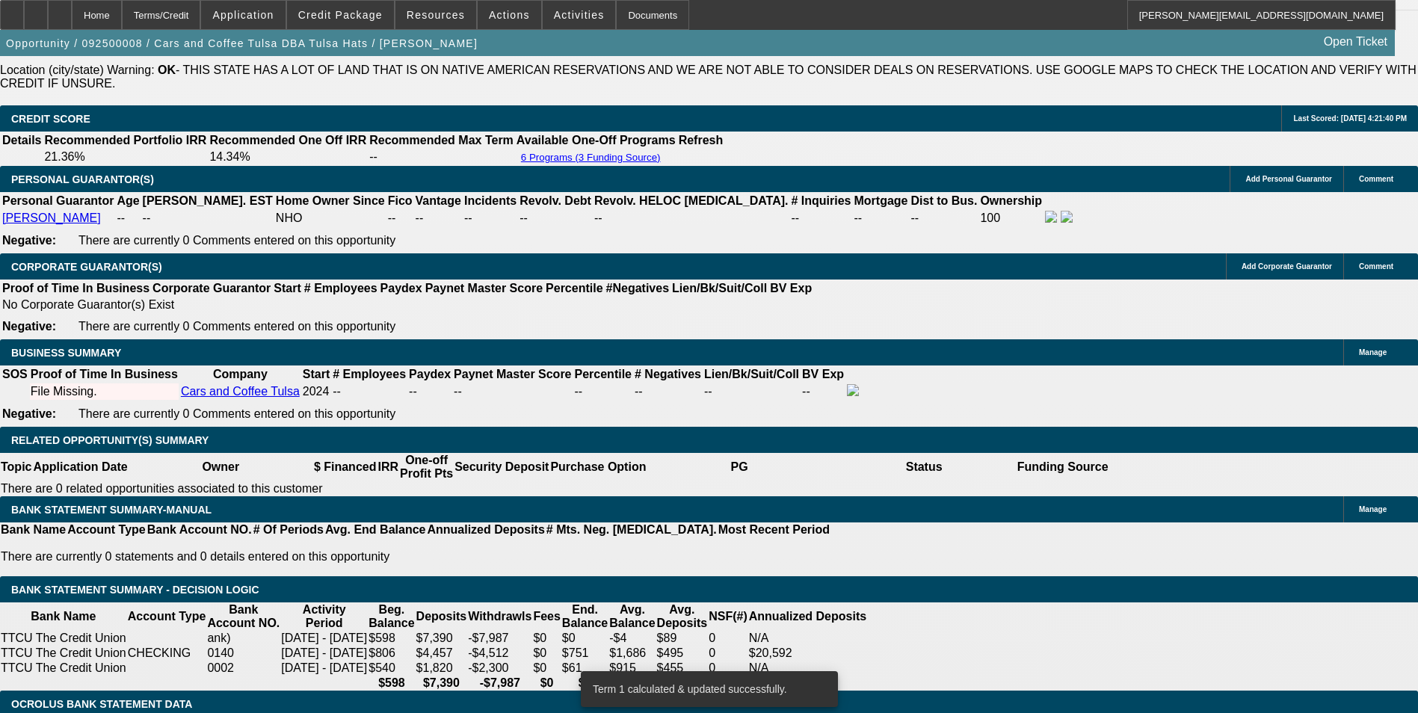
drag, startPoint x: 423, startPoint y: 316, endPoint x: 440, endPoint y: 308, distance: 19.1
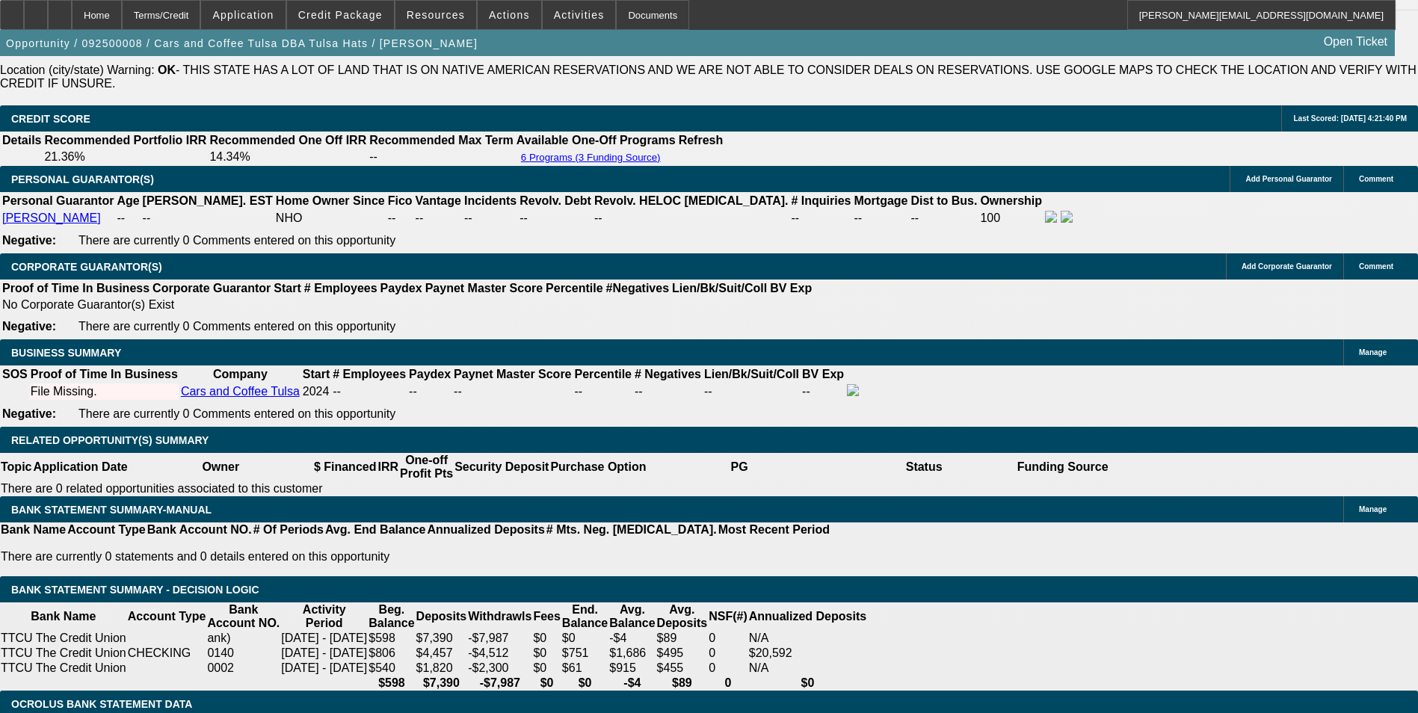
type input "1"
type input "UNKNOWN"
type input "15"
type input "$1,186.38"
type input "$593.19"
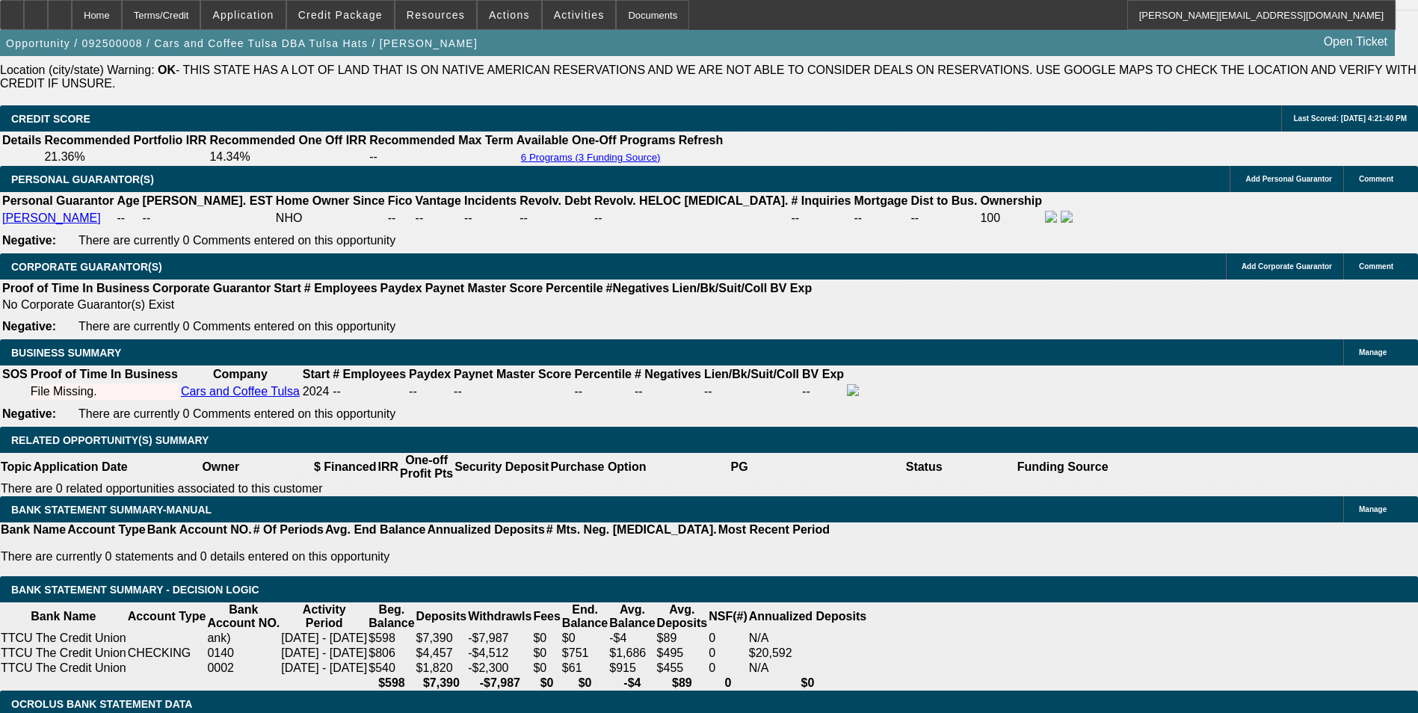
type input "15."
type input "$1,552.96"
type input "$776.48"
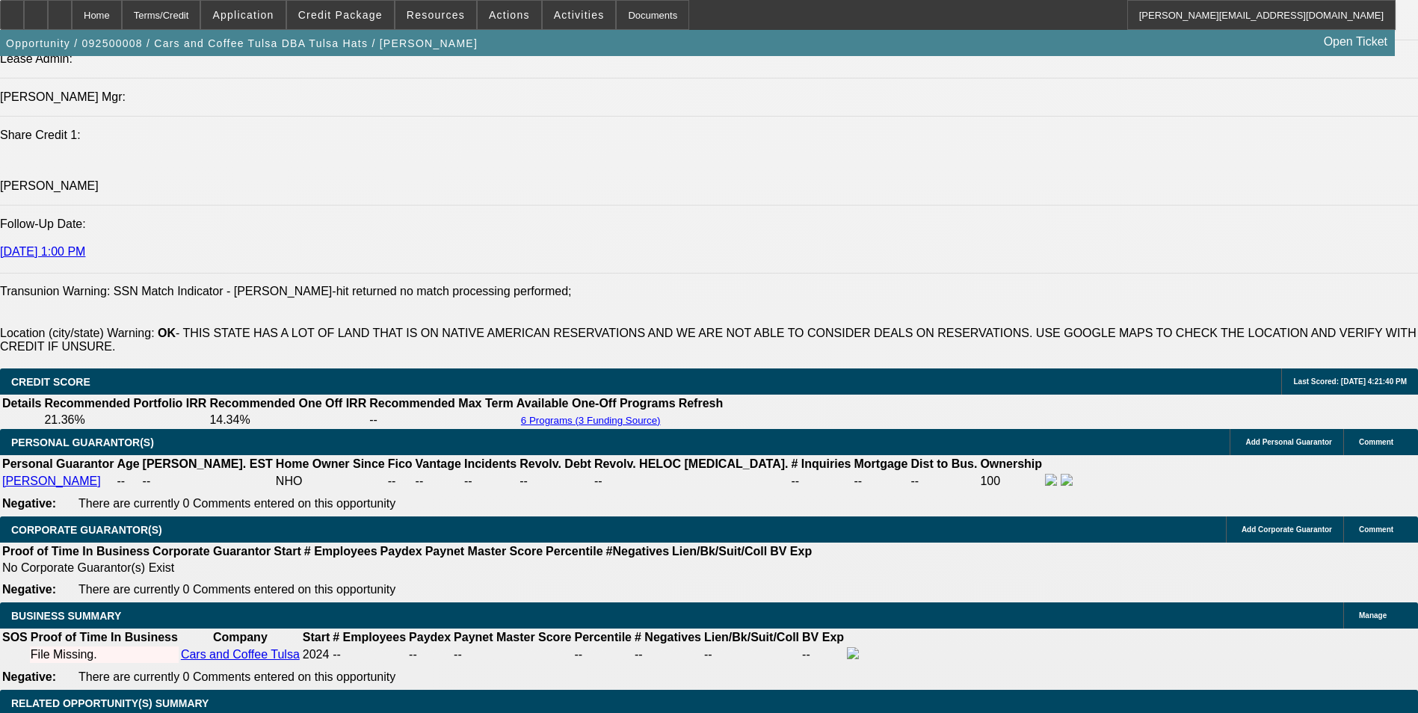
scroll to position [1927, 0]
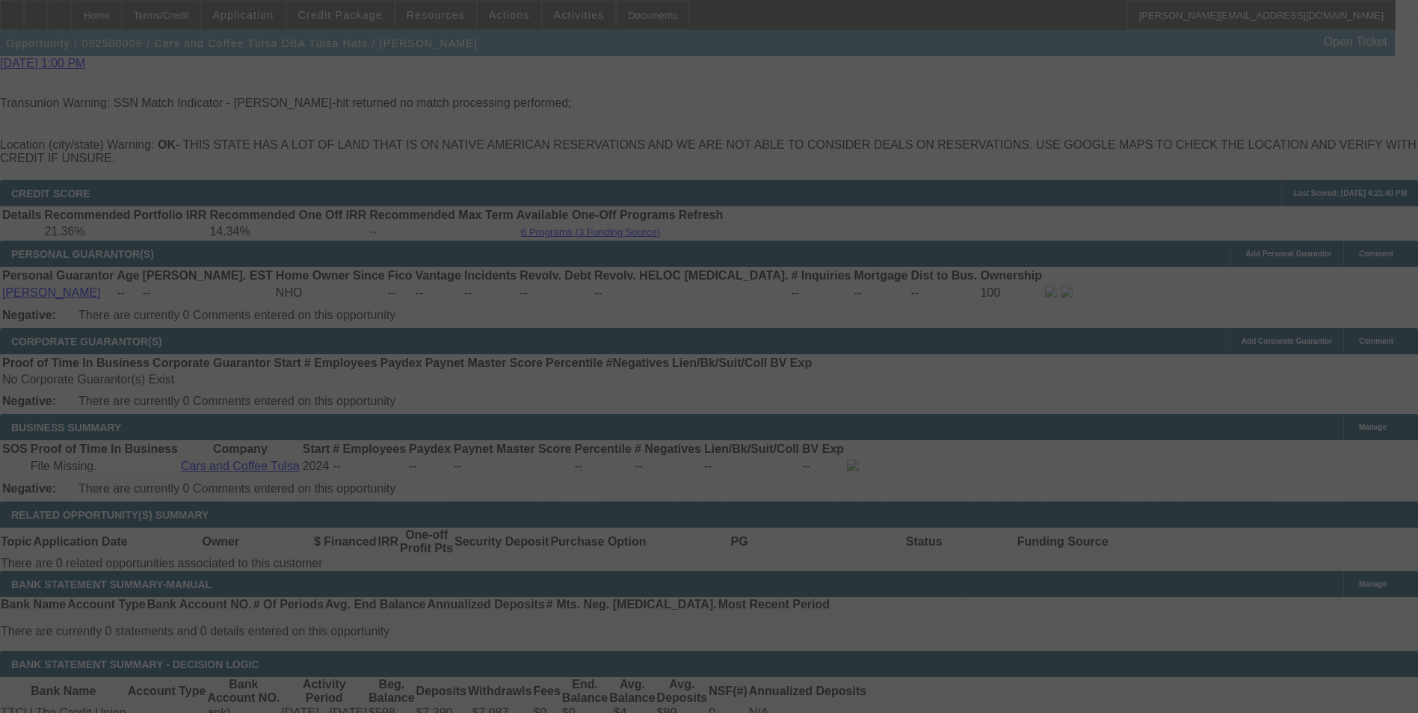
scroll to position [2226, 0]
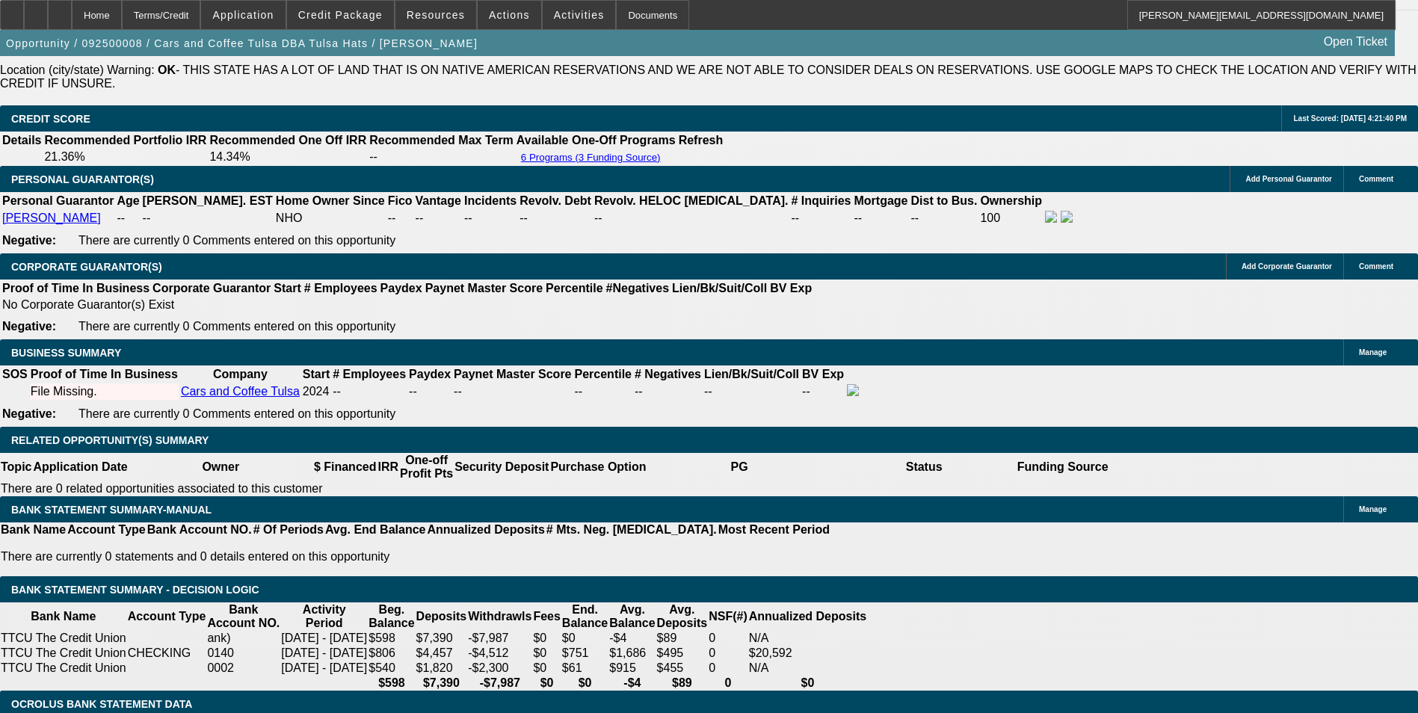
drag, startPoint x: 223, startPoint y: 330, endPoint x: 462, endPoint y: 330, distance: 238.4
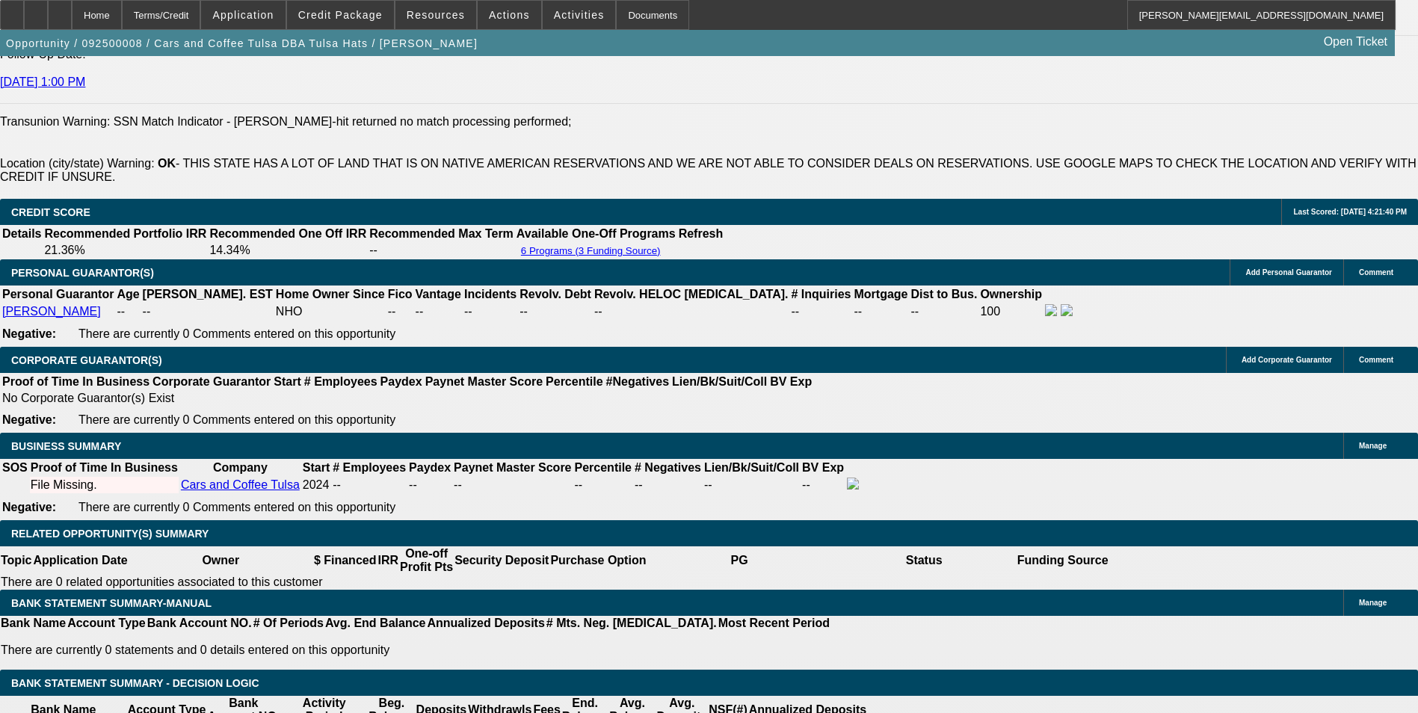
scroll to position [2001, 0]
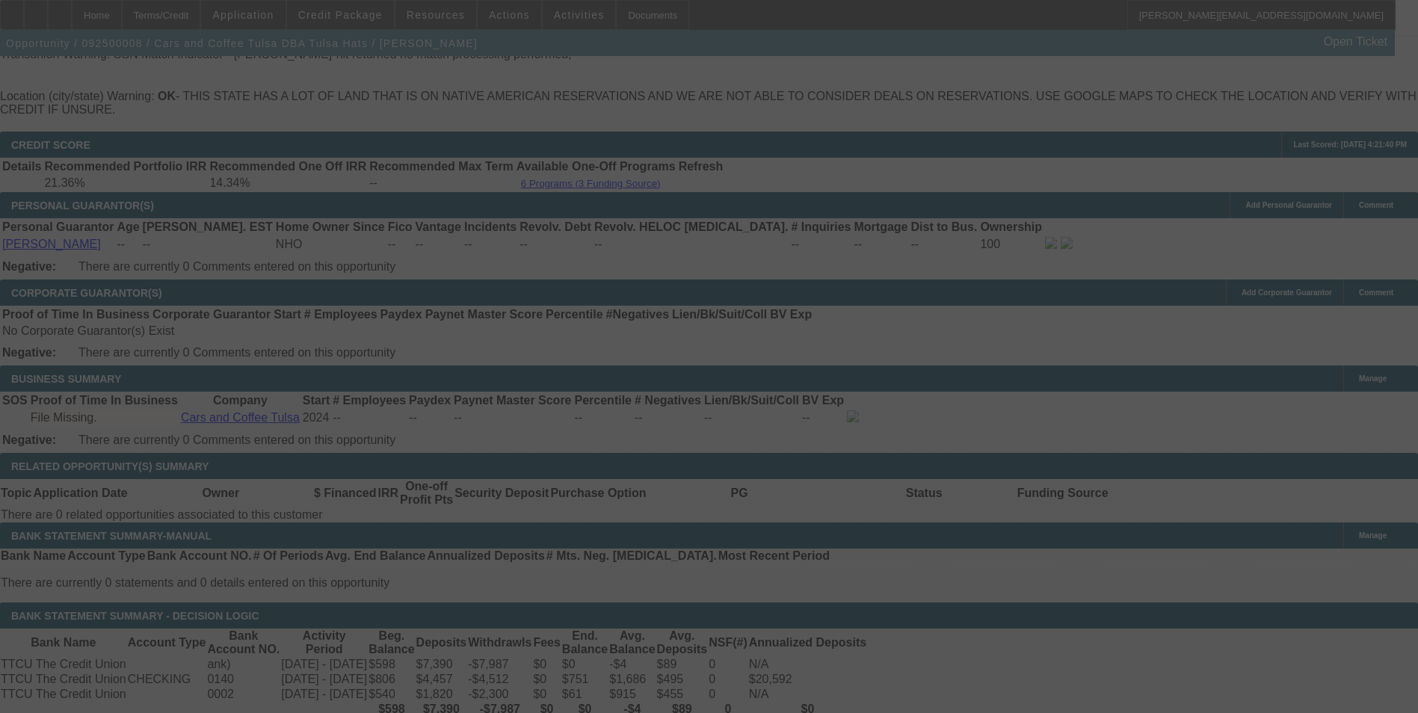
scroll to position [2226, 0]
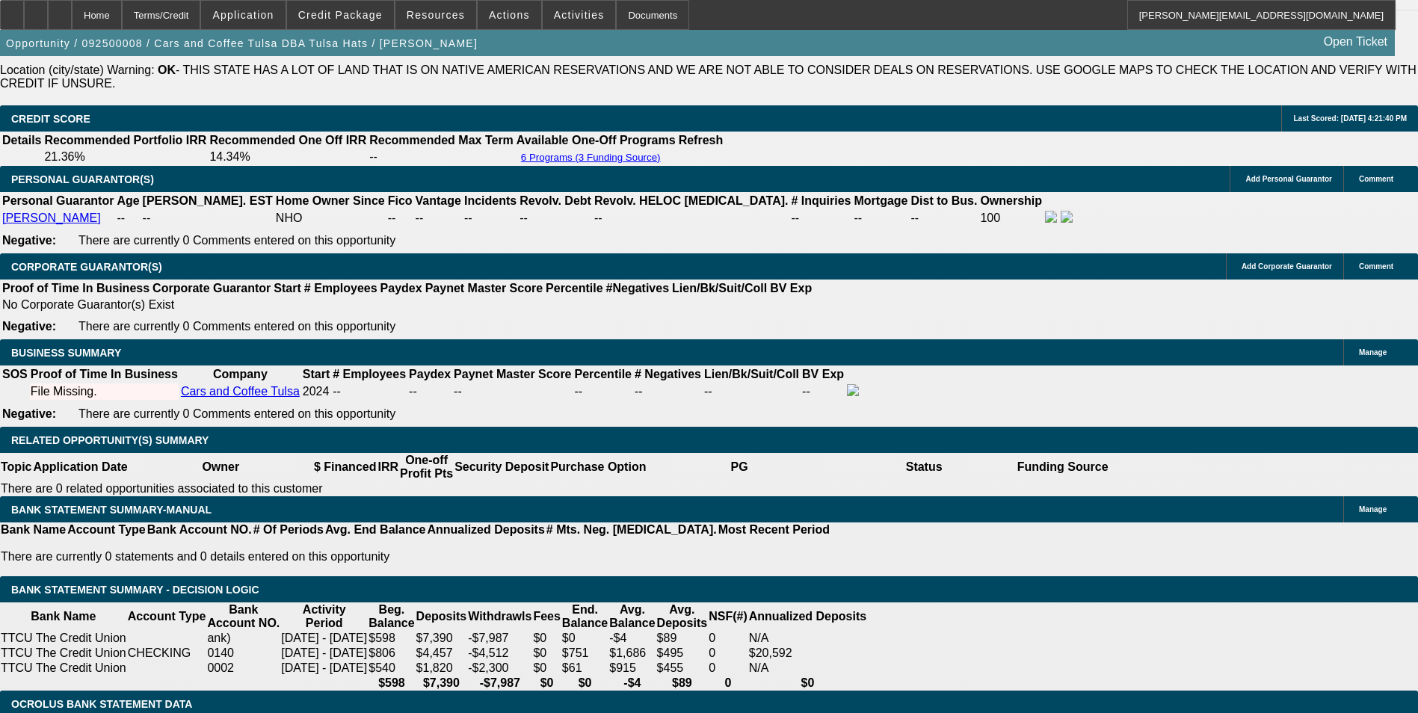
drag, startPoint x: 288, startPoint y: 329, endPoint x: 348, endPoint y: 325, distance: 59.9
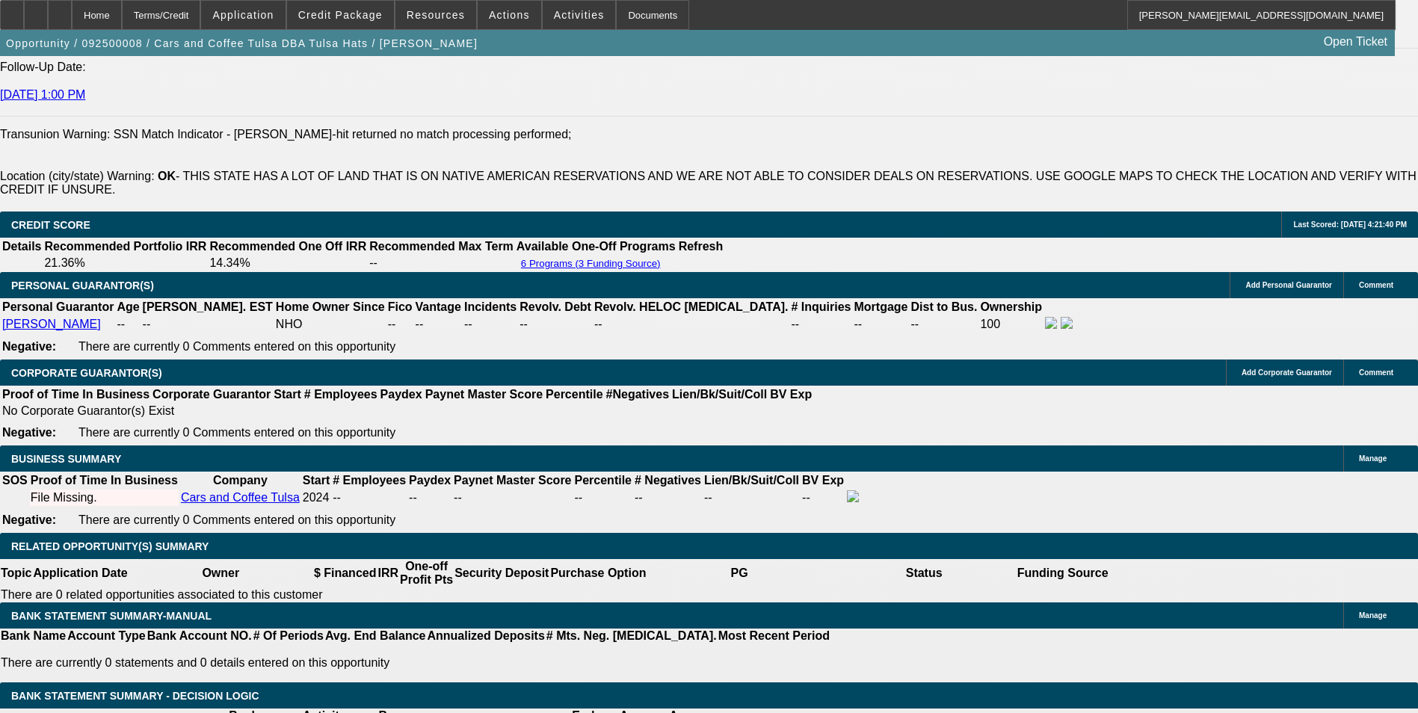
scroll to position [2076, 0]
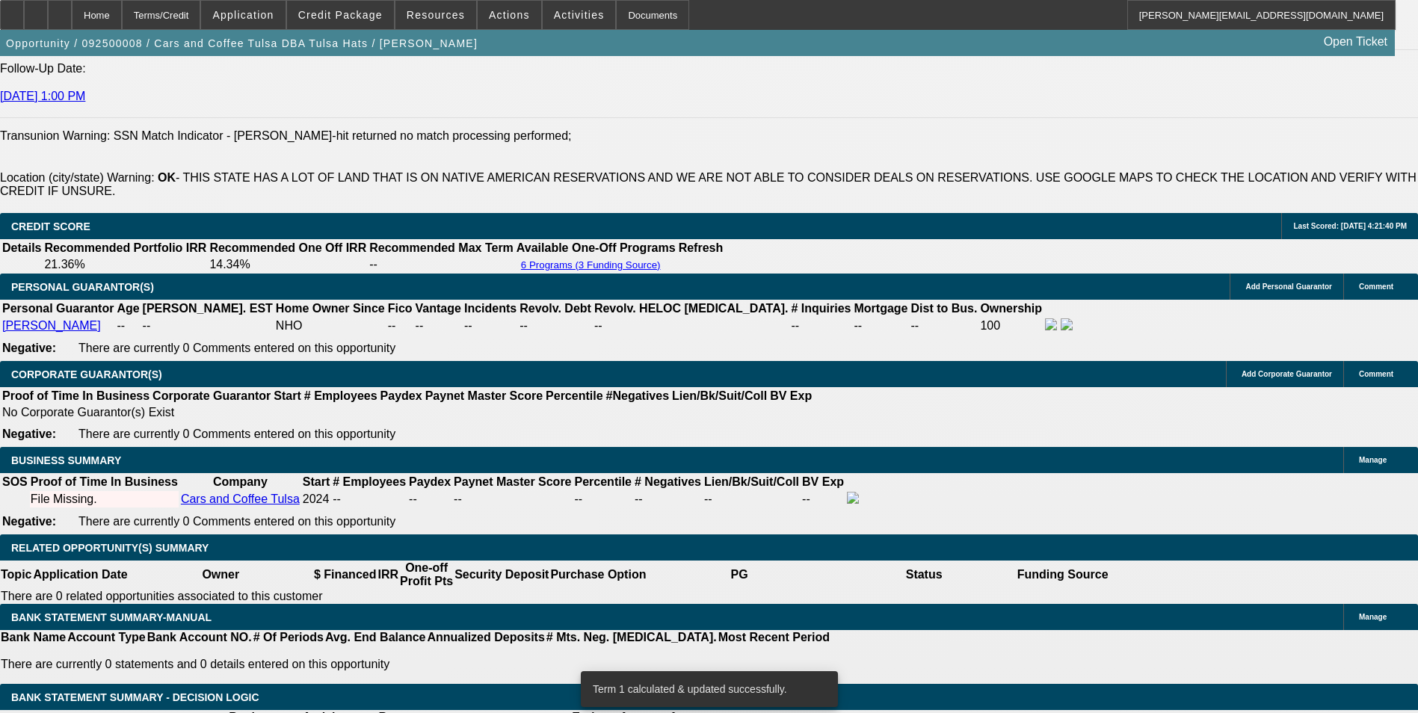
scroll to position [2151, 0]
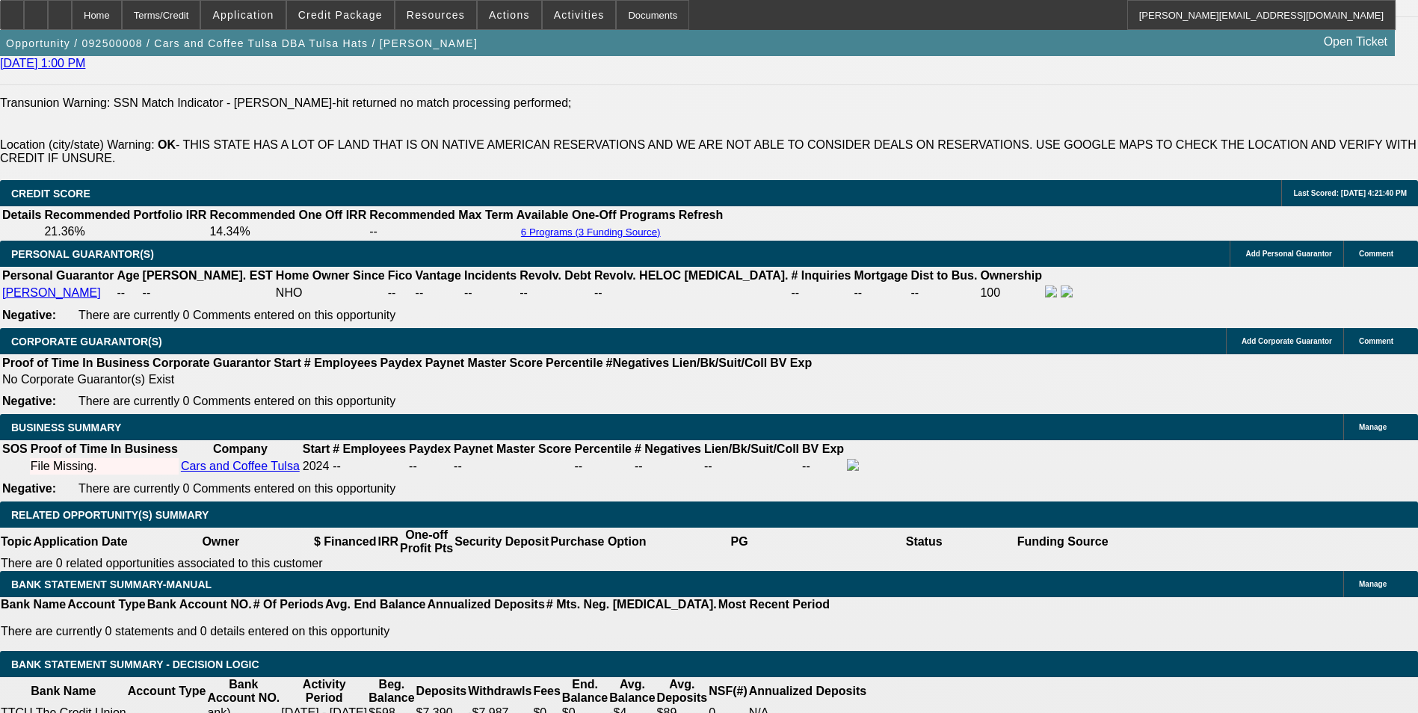
drag, startPoint x: 224, startPoint y: 407, endPoint x: 424, endPoint y: 407, distance: 199.5
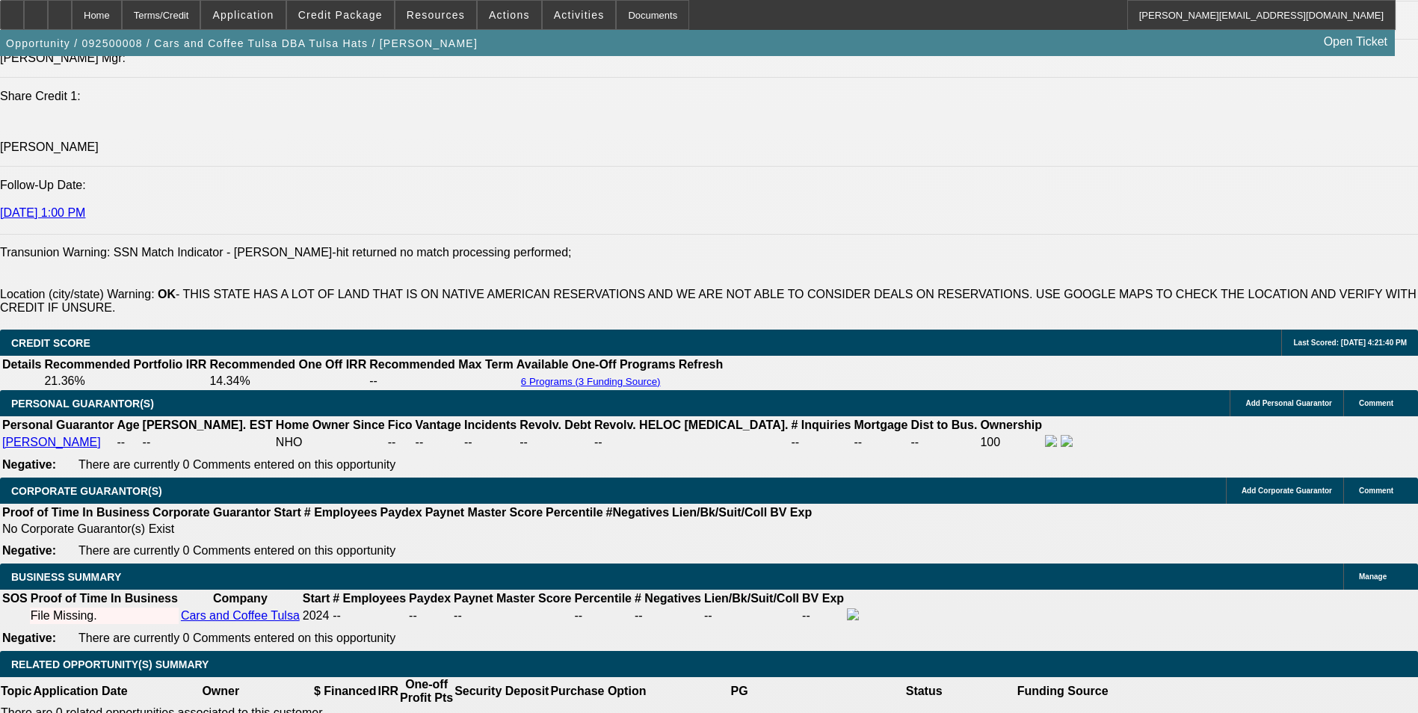
drag, startPoint x: 224, startPoint y: 155, endPoint x: 289, endPoint y: 165, distance: 65.9
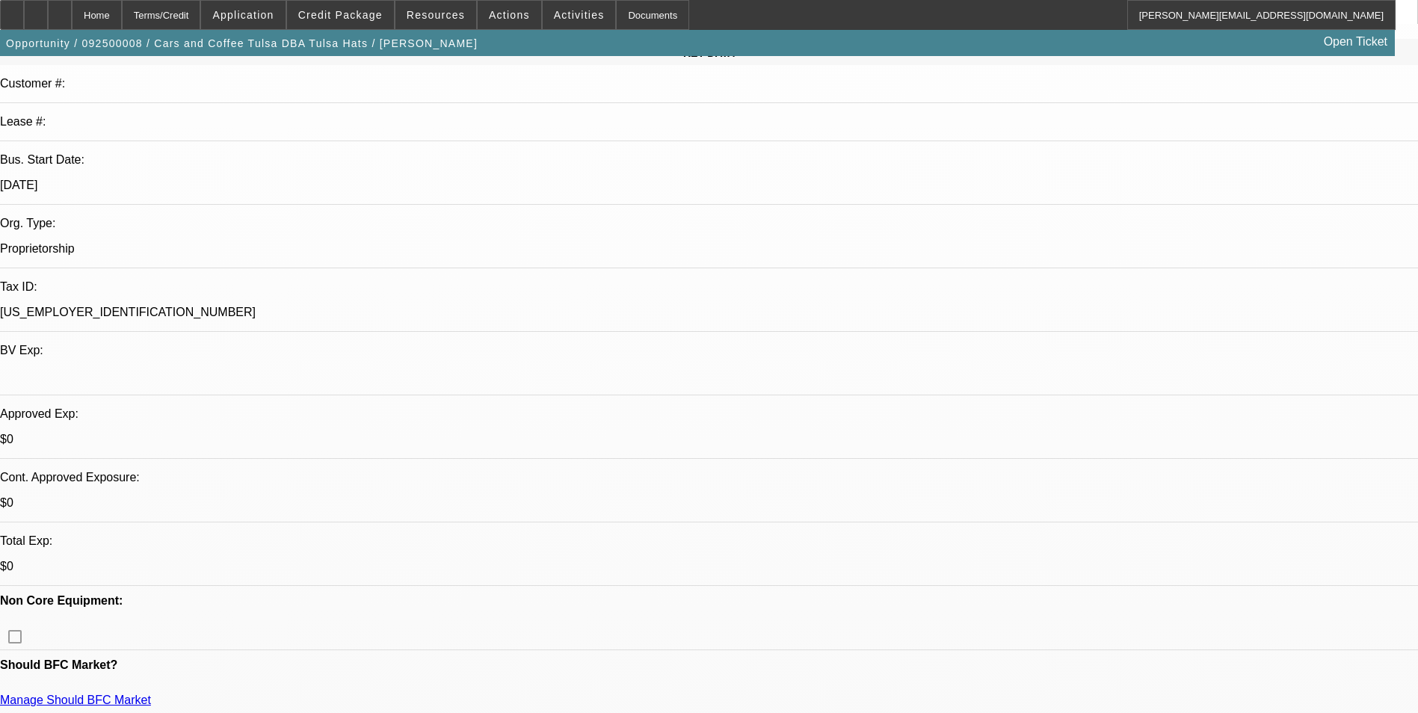
scroll to position [0, 0]
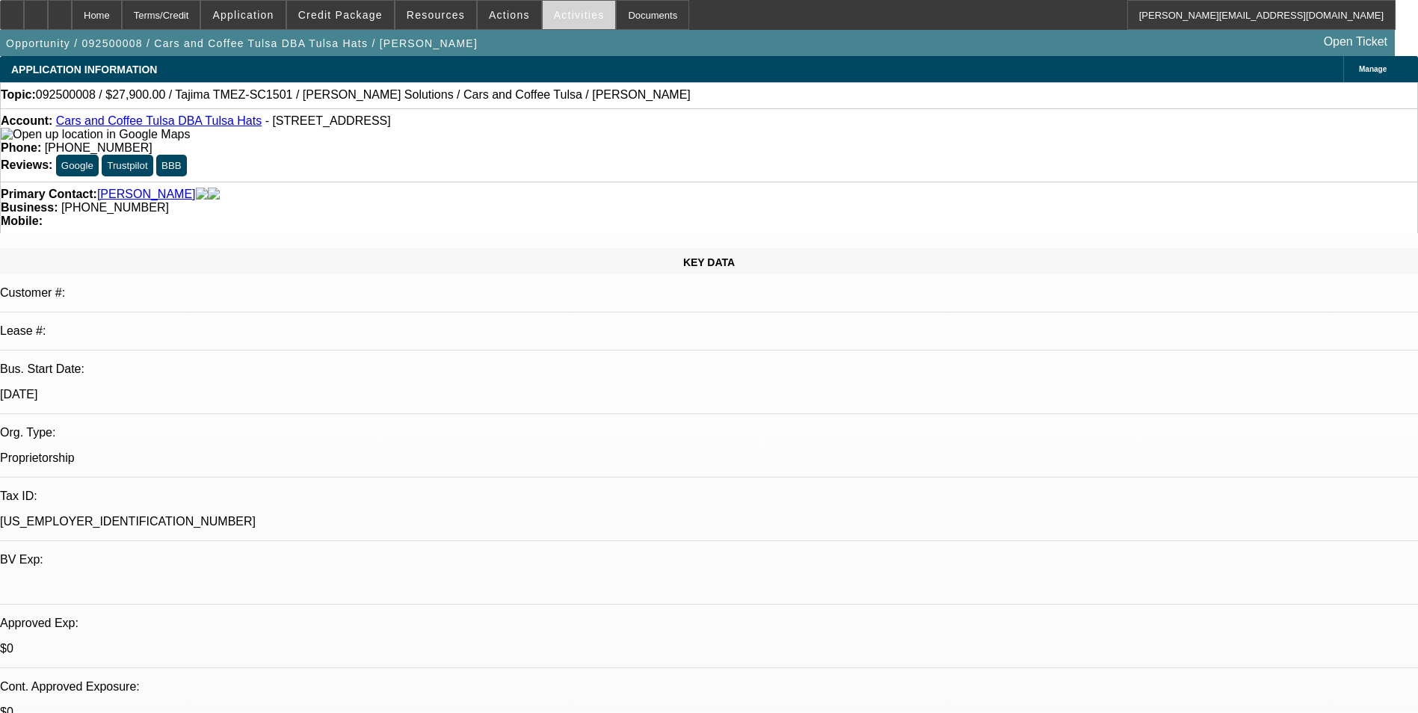
click at [554, 19] on span "Activities" at bounding box center [579, 15] width 51 height 12
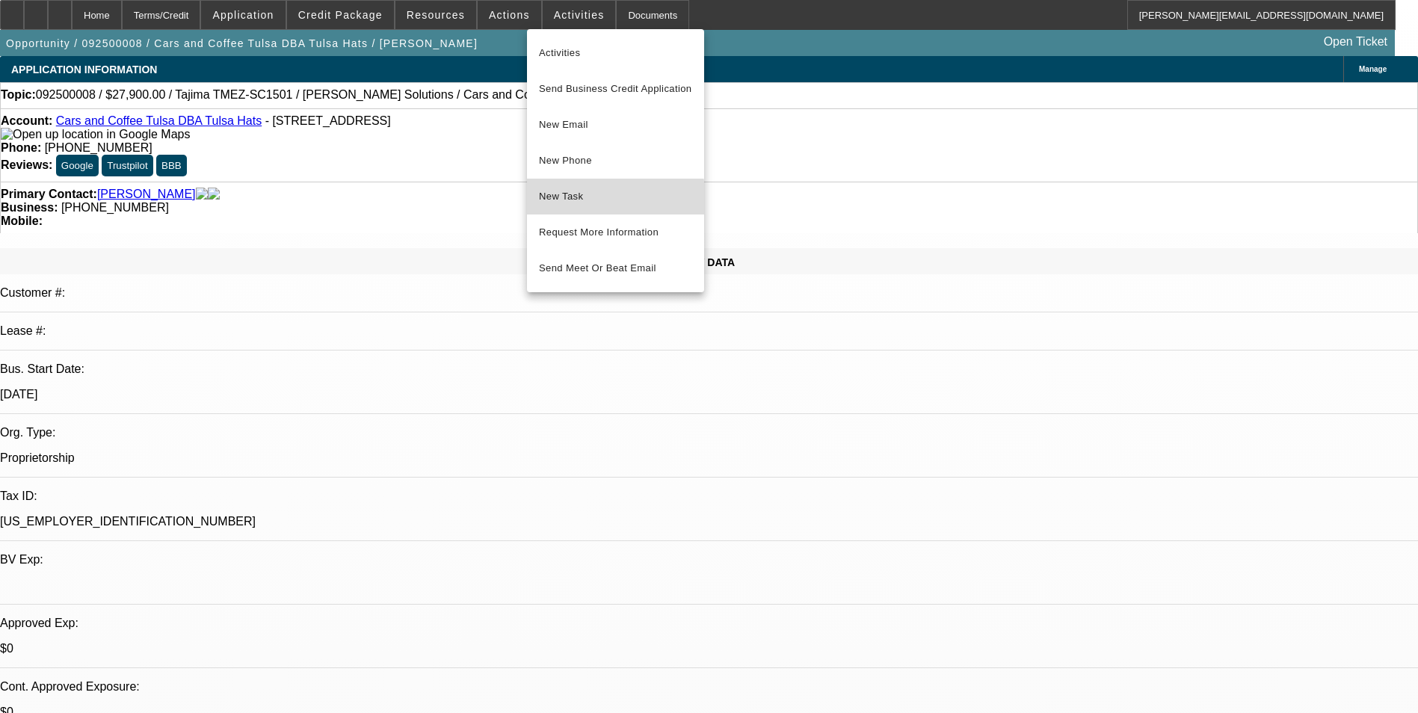
click at [605, 198] on span "New Task" at bounding box center [615, 197] width 153 height 18
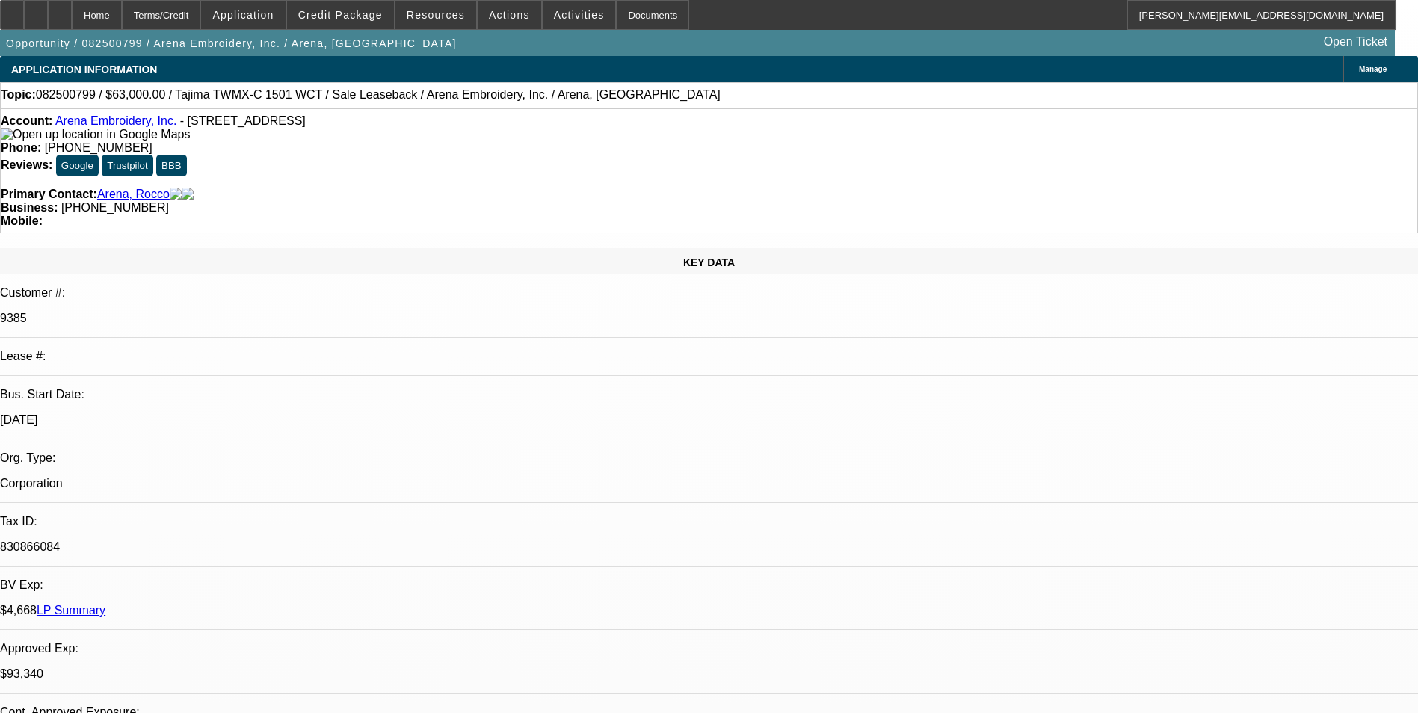
select select "0"
select select "2"
select select "0.1"
select select "4"
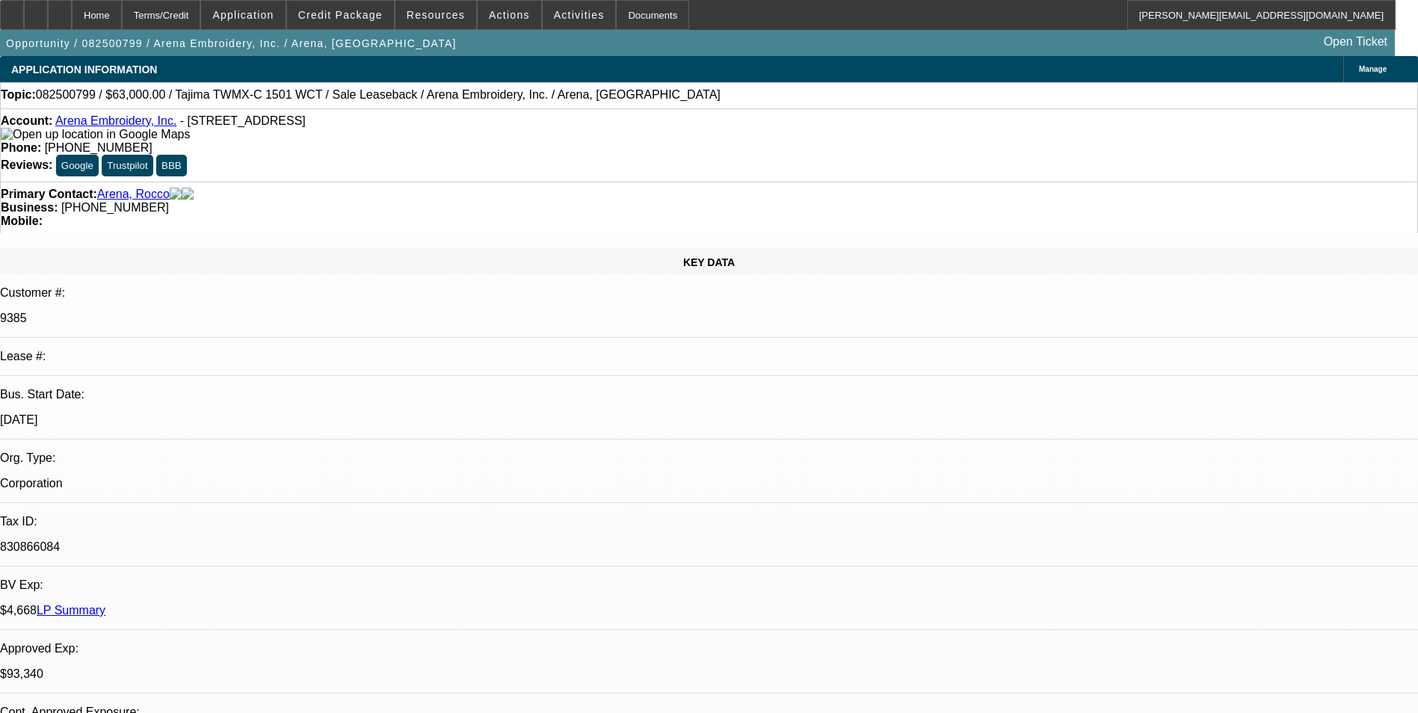
select select "0"
select select "2"
select select "0.1"
select select "4"
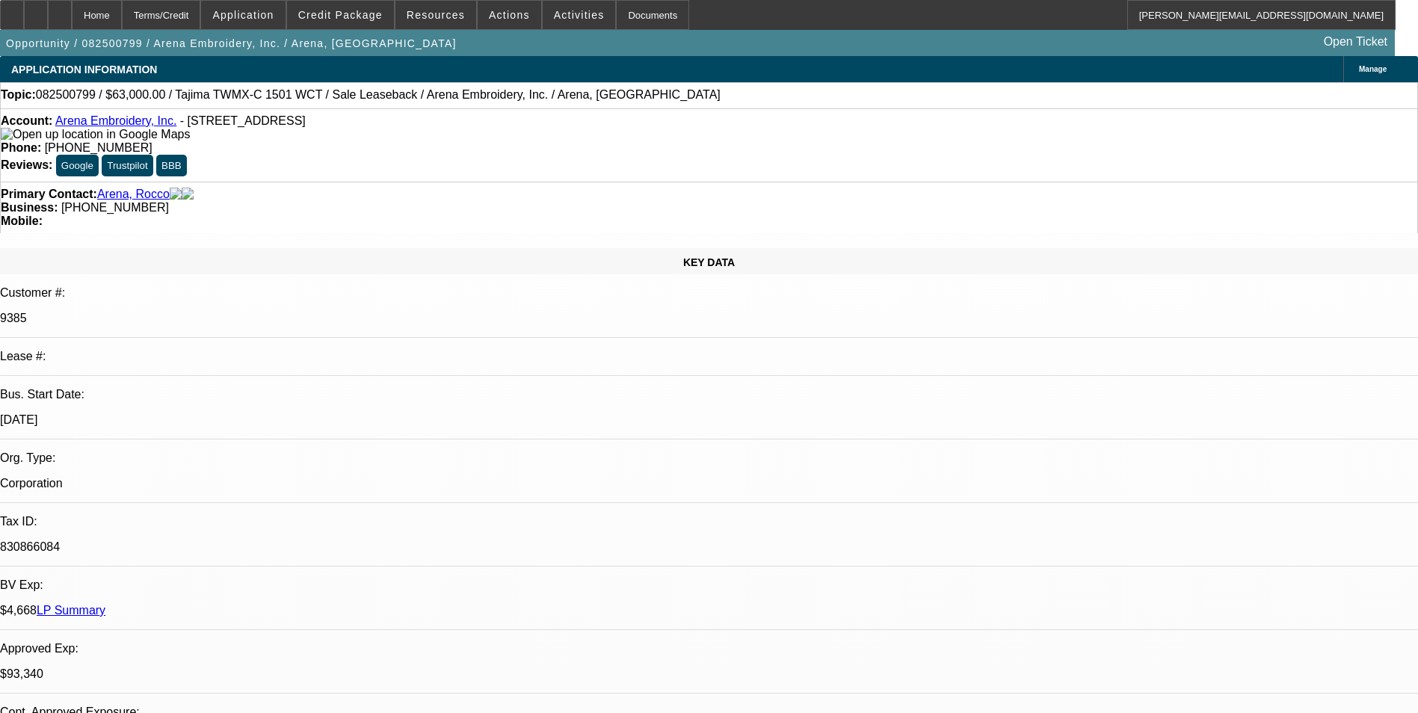
select select "0"
select select "2"
select select "0.1"
select select "4"
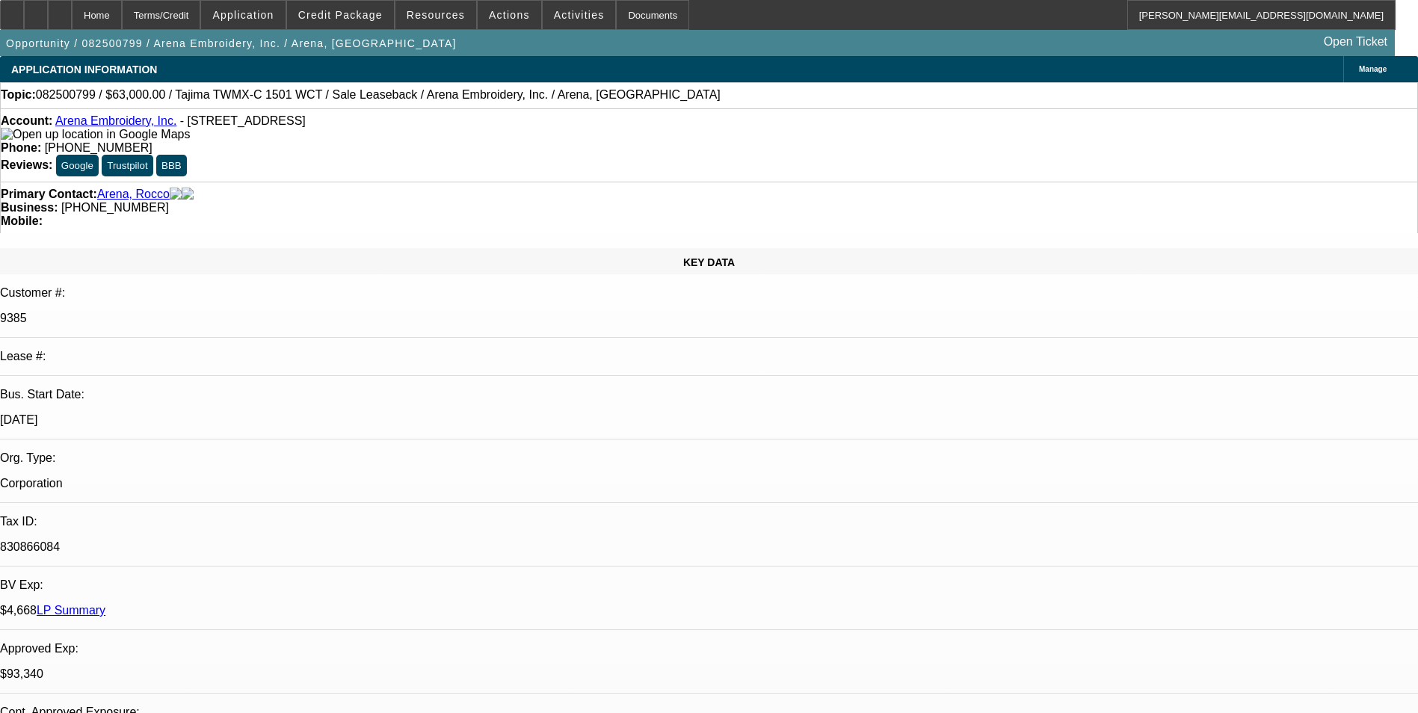
select select "0"
select select "2"
select select "0.1"
select select "4"
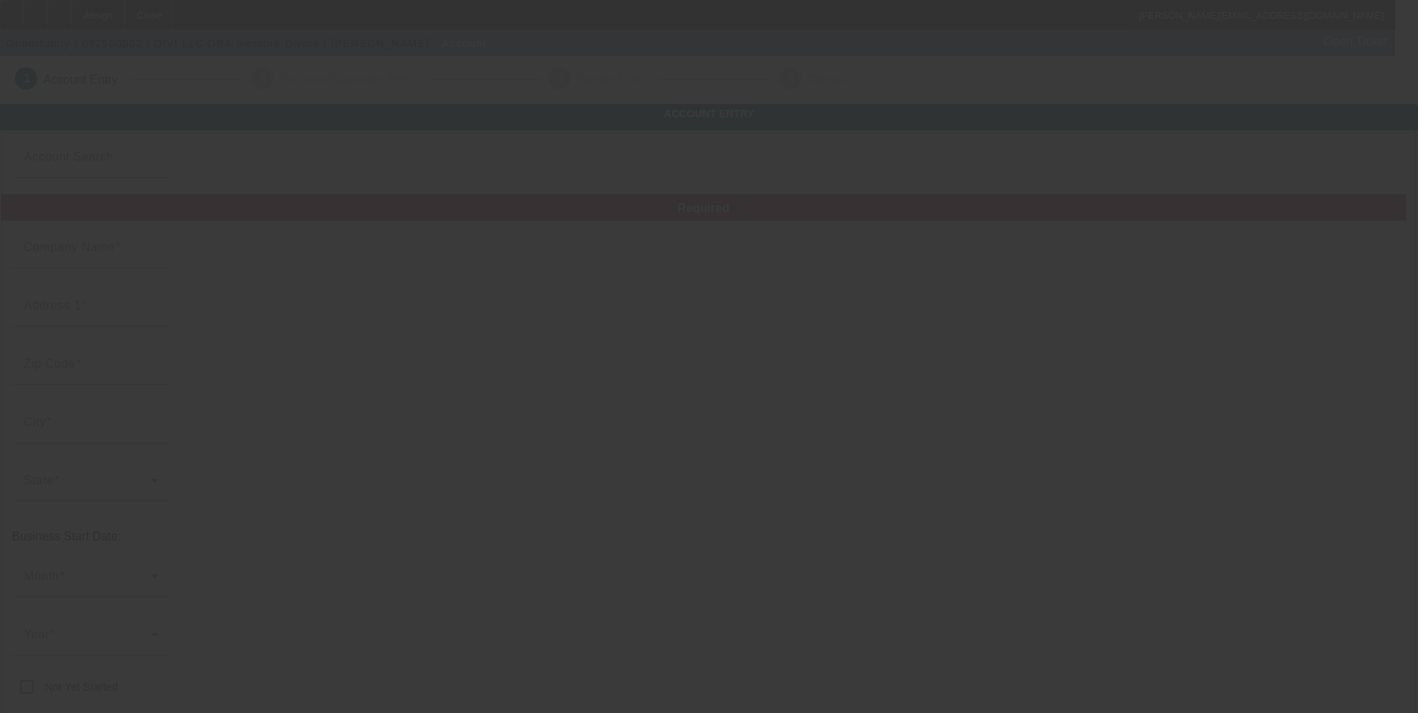
type input "[DATE]"
type input "DIVI LLC"
type input "[STREET_ADDRESS]"
type input "94061"
type input "[GEOGRAPHIC_DATA]"
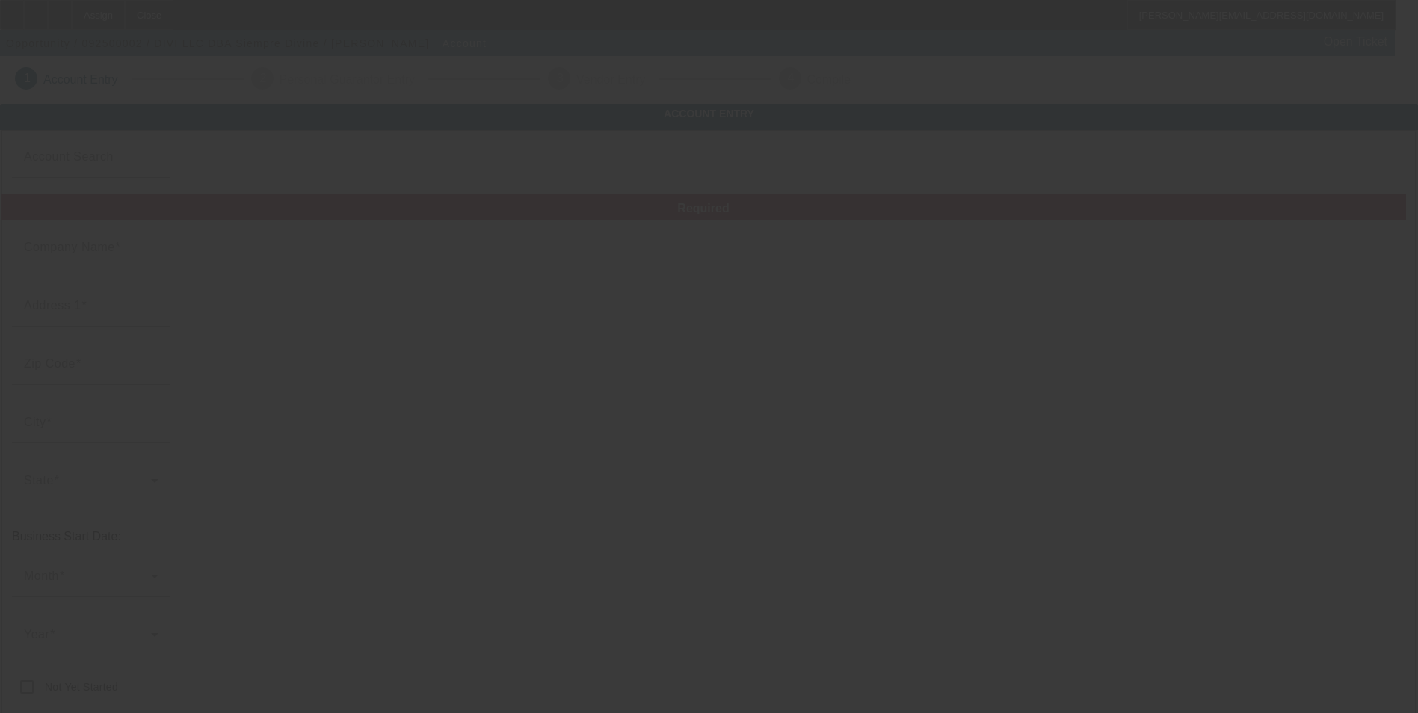
type input "[PHONE_NUMBER]"
type input "Siempre Divine"
type input "Ste A"
type input "[PERSON_NAME][EMAIL_ADDRESS][DOMAIN_NAME]"
type input "[US_EMPLOYER_IDENTIFICATION_NUMBER]"
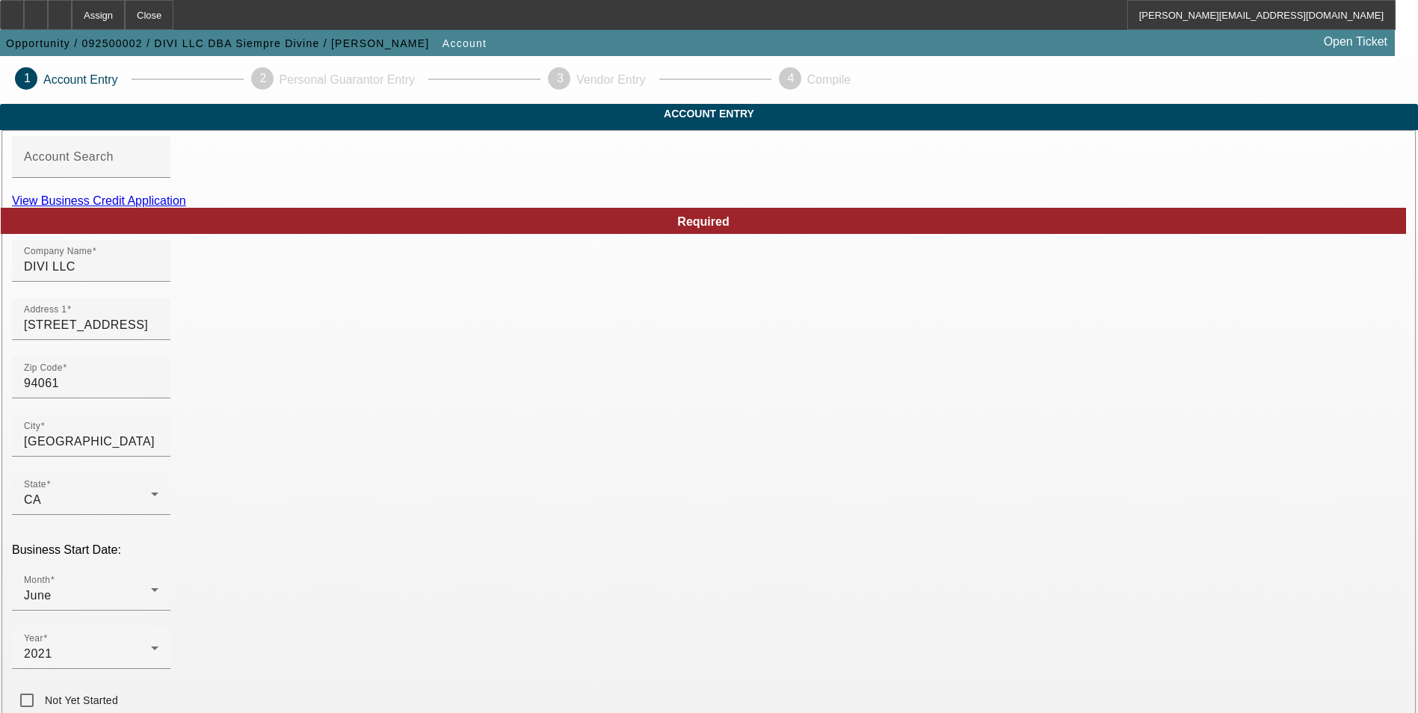
click at [186, 207] on link "View Business Credit Application" at bounding box center [99, 200] width 174 height 13
click at [151, 587] on div "June" at bounding box center [87, 596] width 127 height 18
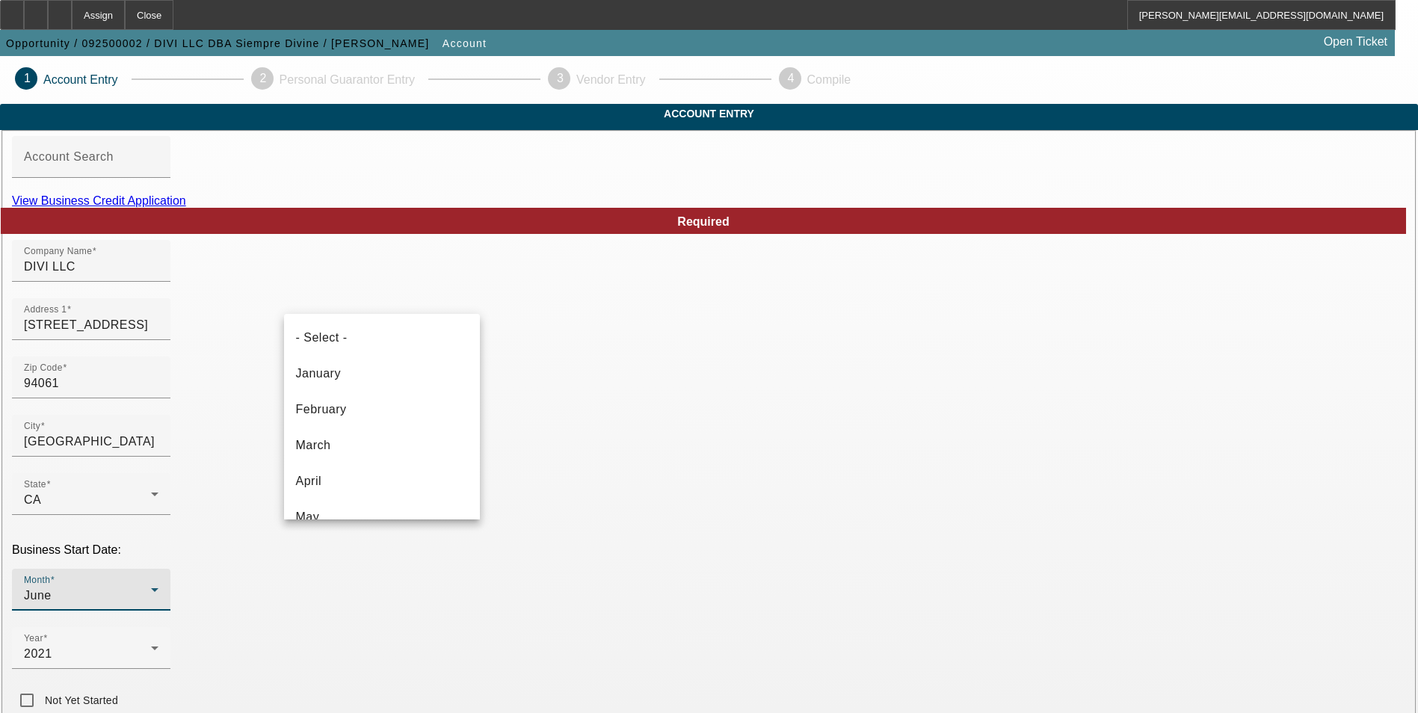
scroll to position [52, 0]
click at [365, 465] on mat-option "May" at bounding box center [382, 466] width 196 height 36
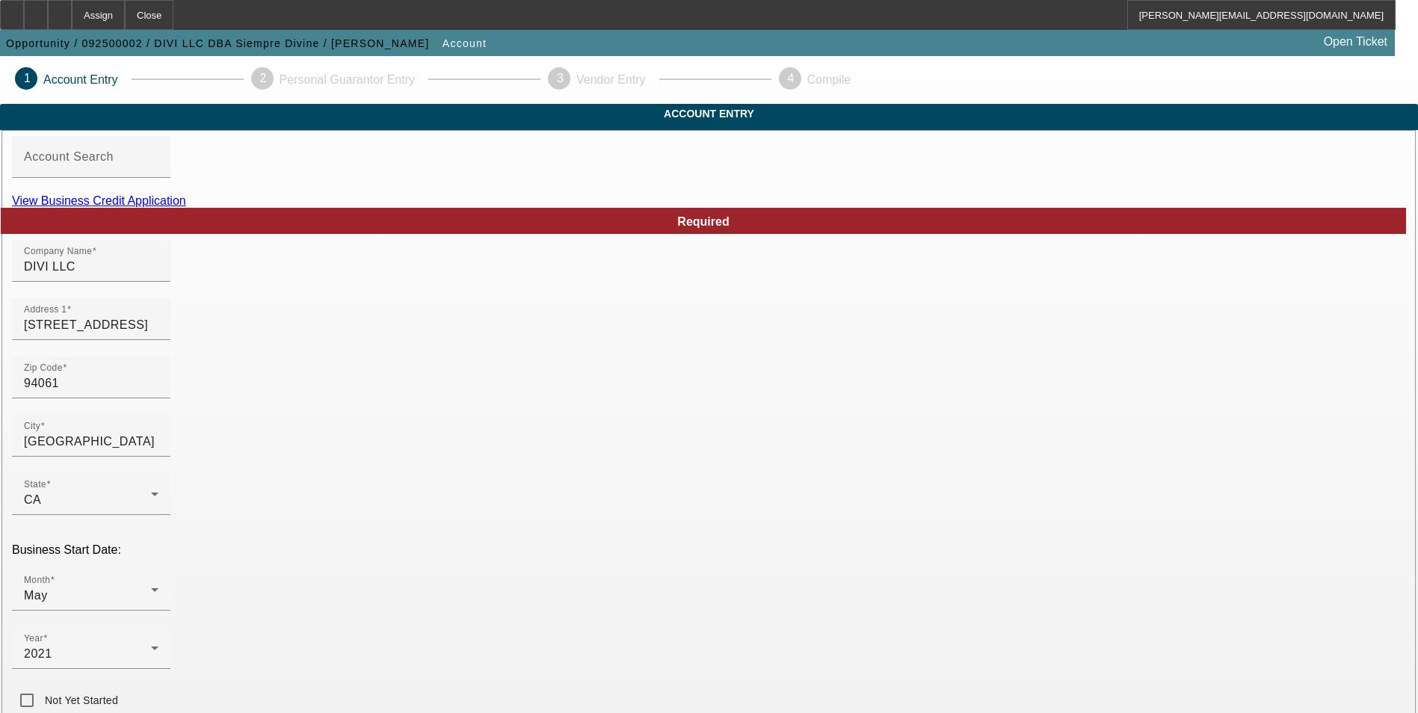
scroll to position [149, 0]
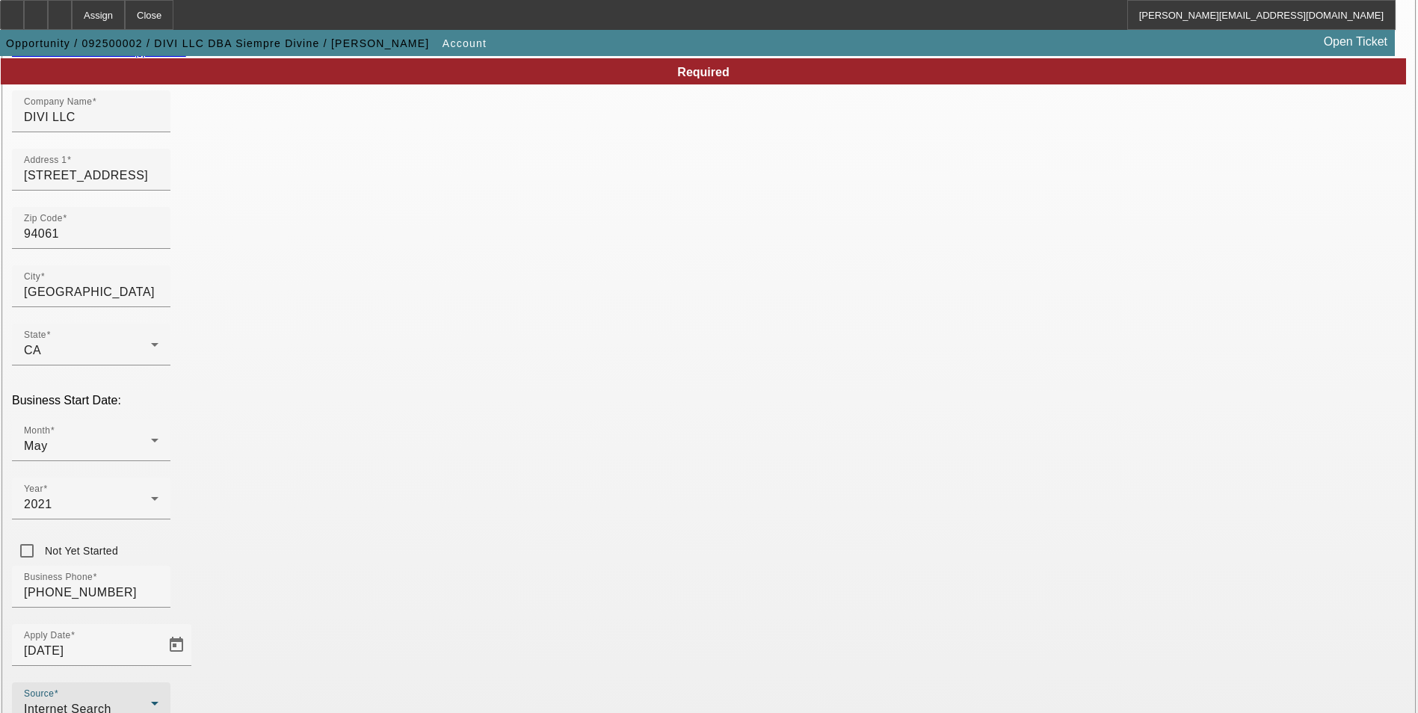
click at [151, 700] on div "Internet Search" at bounding box center [87, 709] width 127 height 18
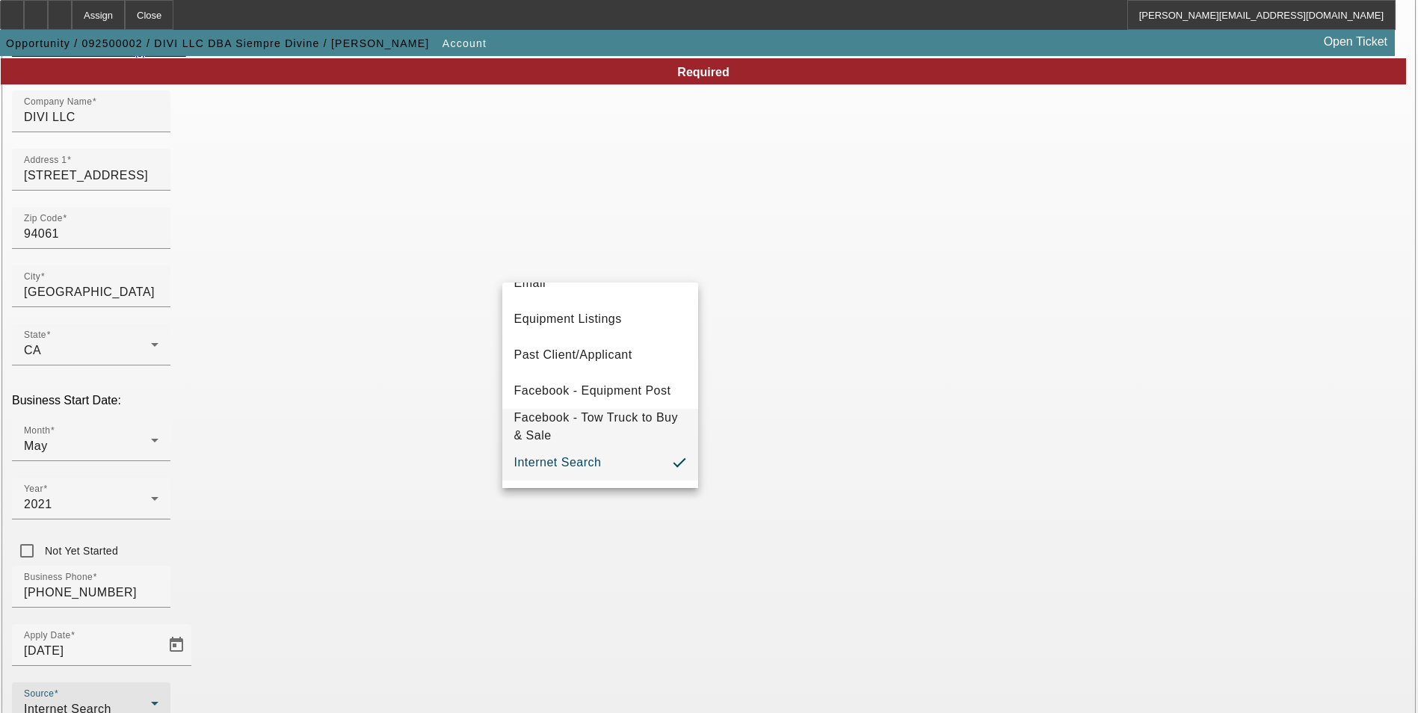
scroll to position [531, 0]
click at [602, 430] on mat-option "Vendor Referral" at bounding box center [600, 428] width 196 height 36
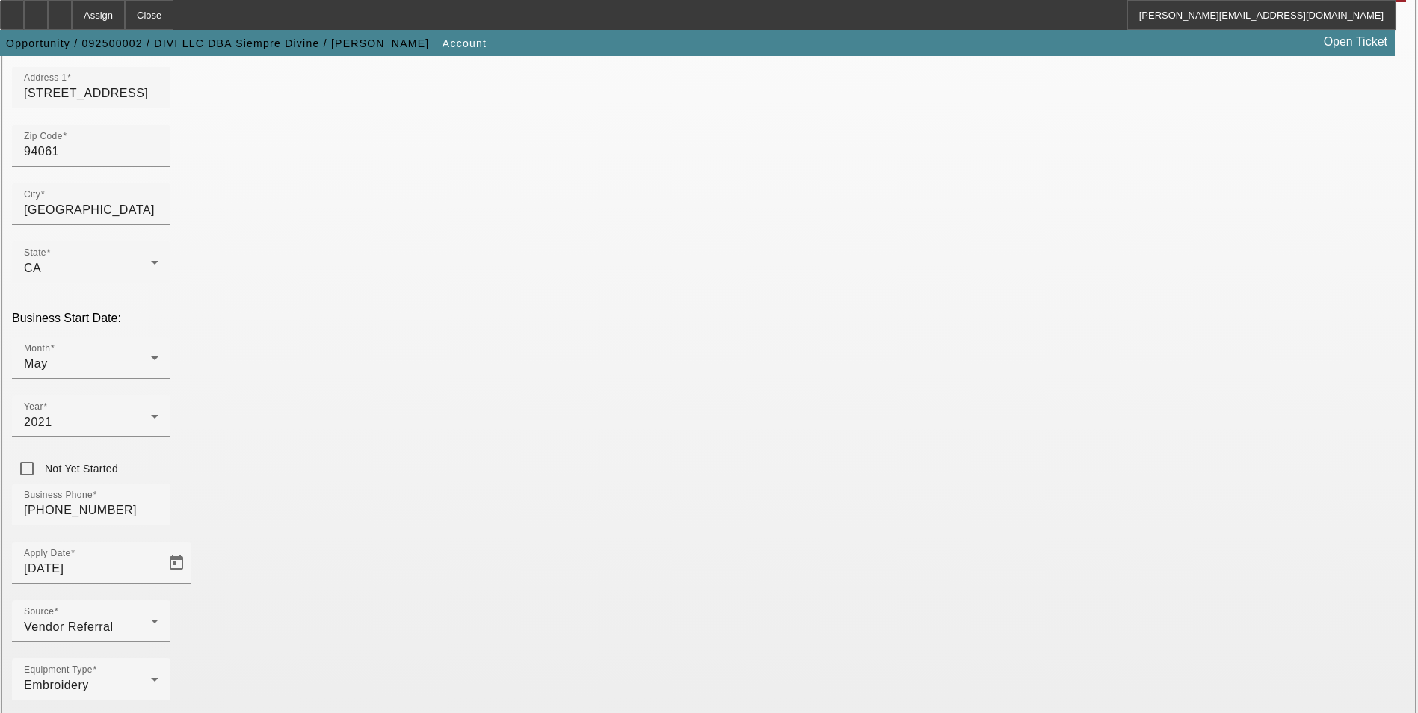
scroll to position [244, 0]
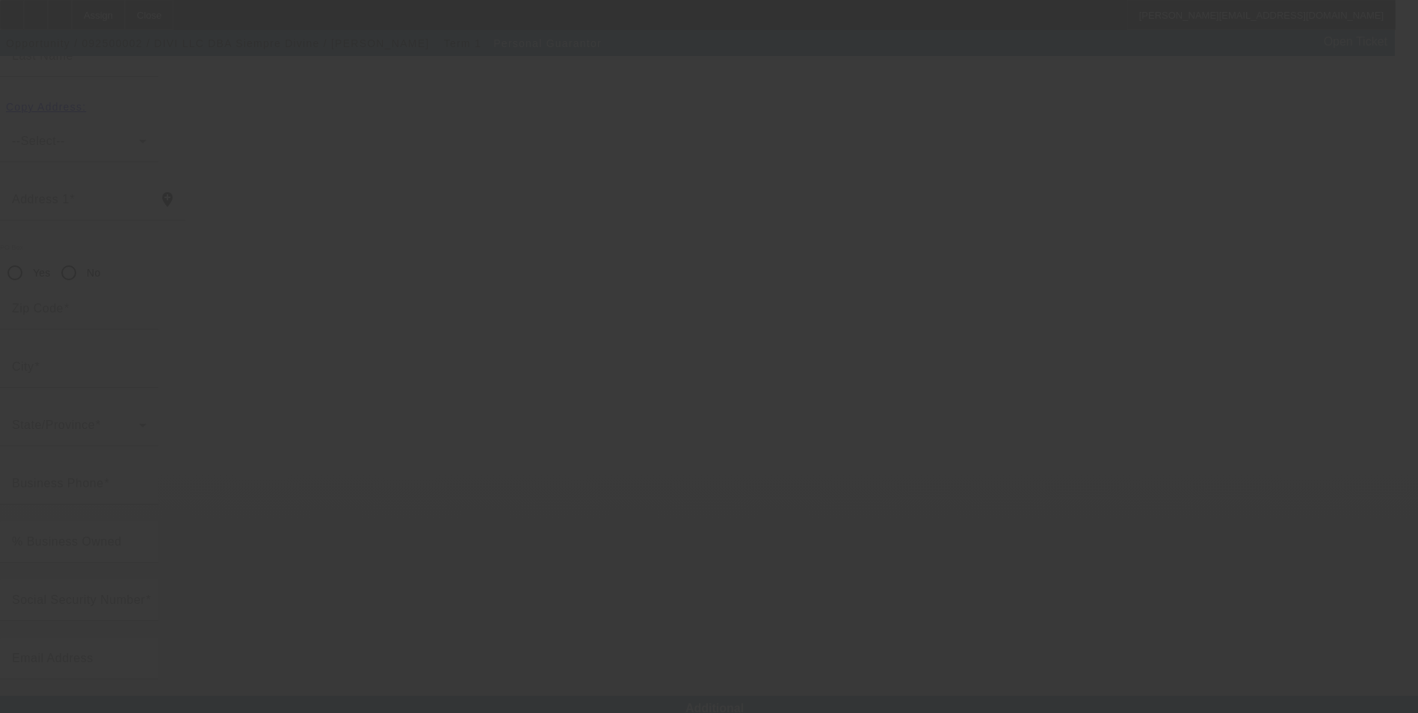
type input "Gerardo"
type input "Fragozo"
type input "1959 Manhattan Avenue Apt 11"
radio input "true"
type input "94303"
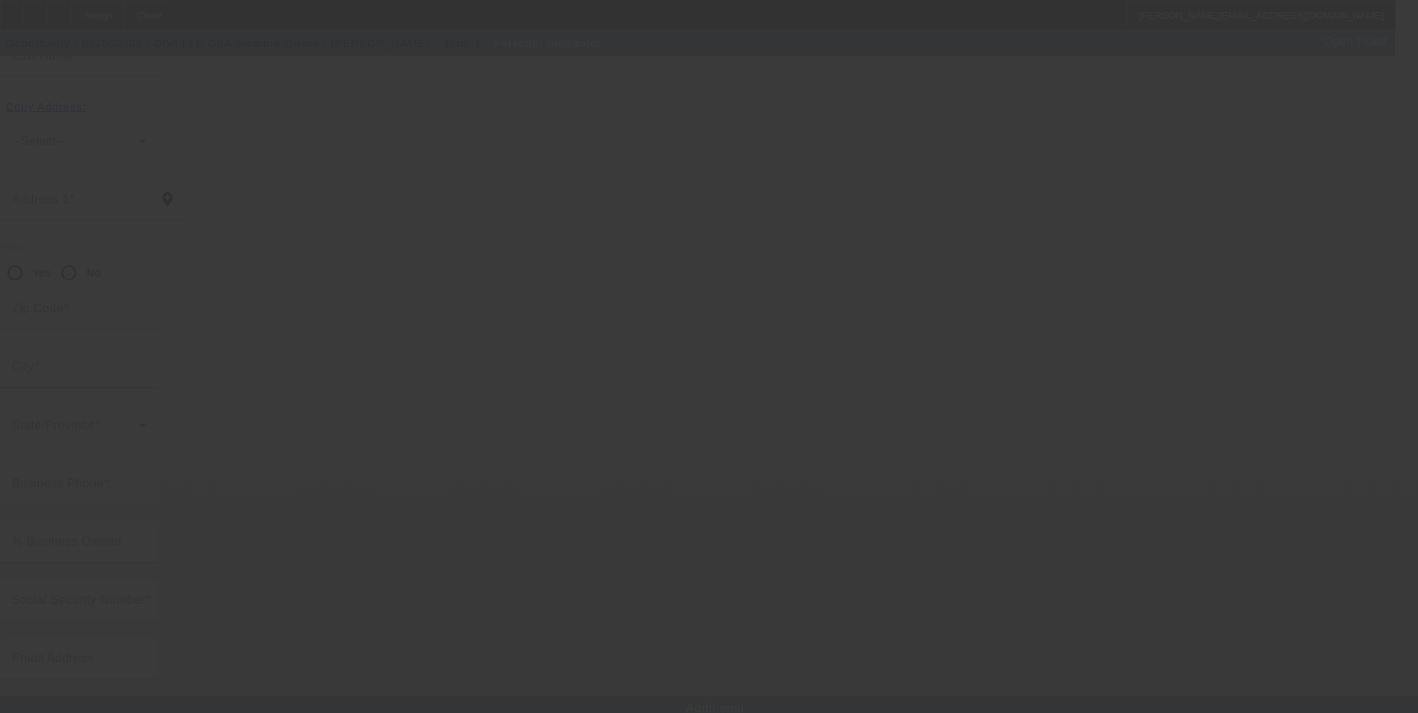
type input "East Palo Alto"
type input "[PHONE_NUMBER]"
type input "100"
type input "963-88-6016"
type input "gerardo@siempredivine.com"
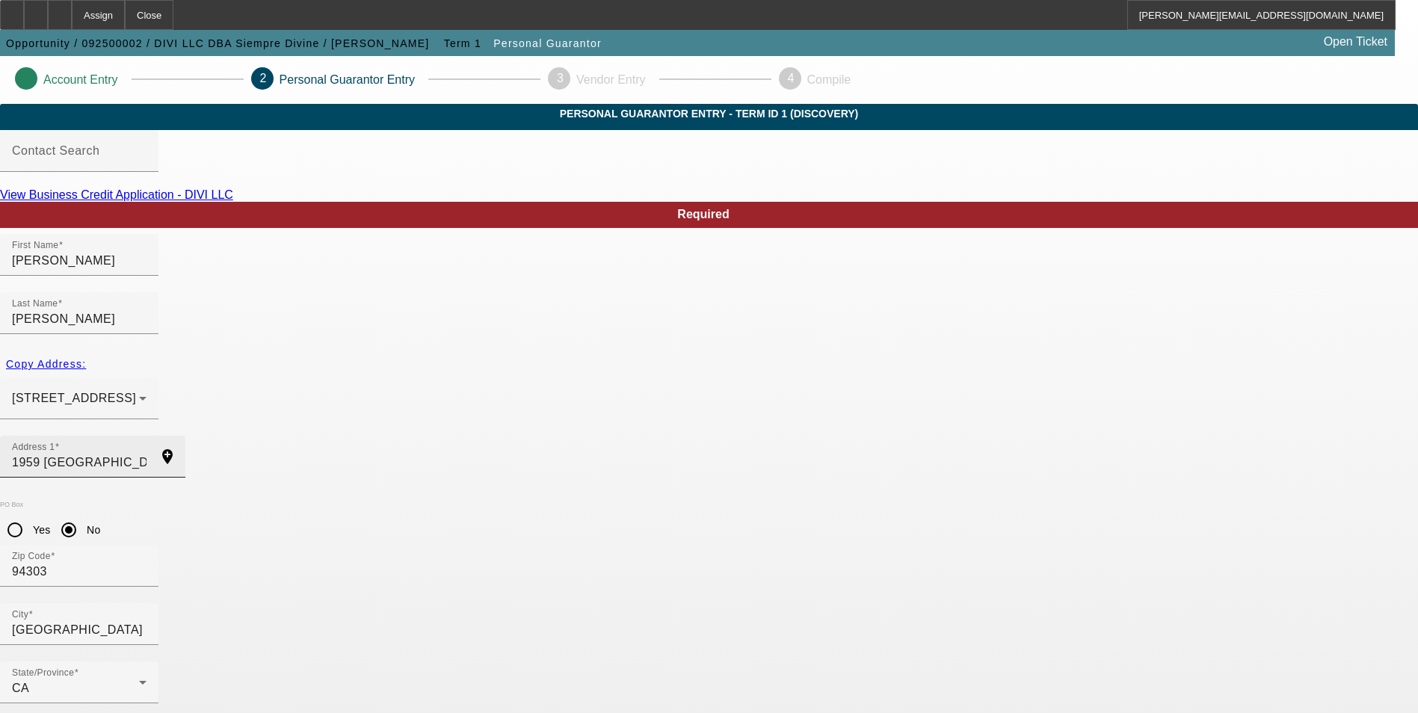
click at [146, 454] on input "1959 Manhattan Avenue Apt 11" at bounding box center [79, 463] width 135 height 18
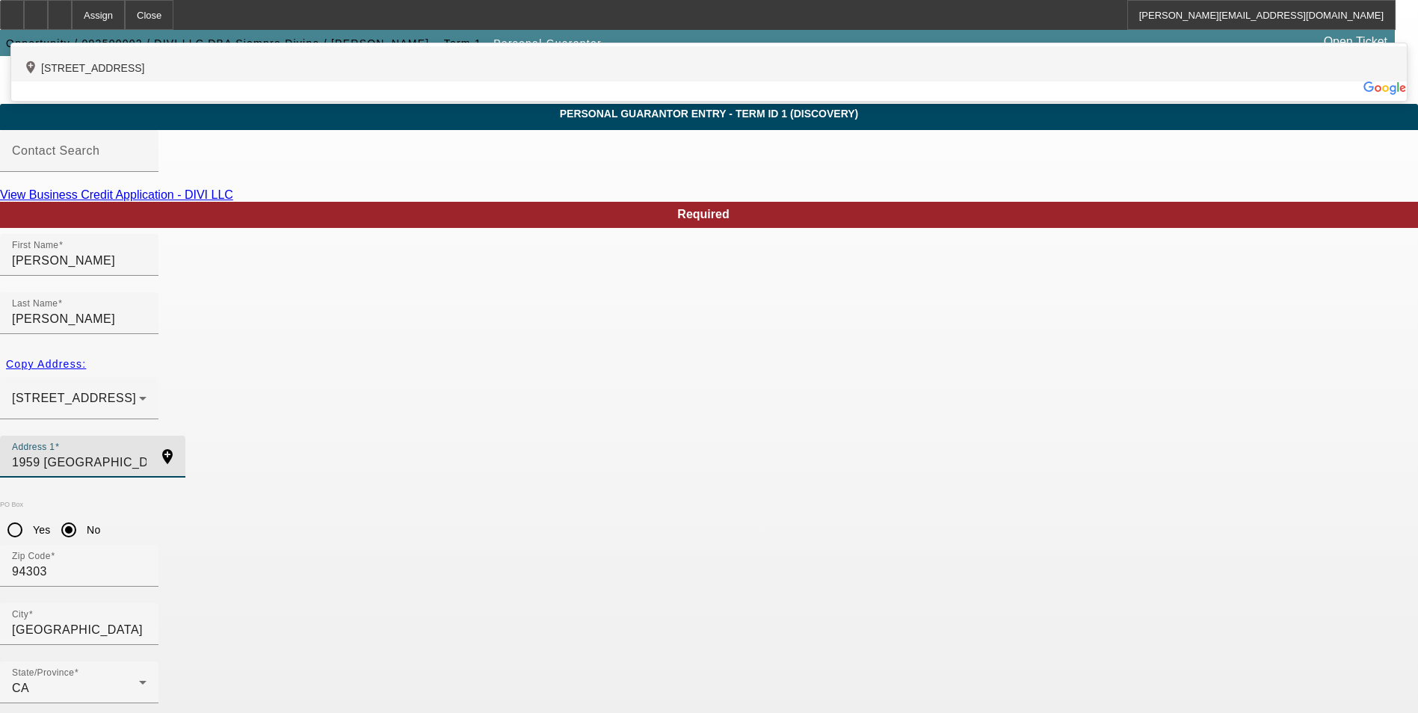
click at [474, 81] on div "add_location 1959 Manhattan Avenue, East Palo Alto, CA 94303, US" at bounding box center [708, 63] width 1395 height 35
type input "1959 Manhattan Avenue"
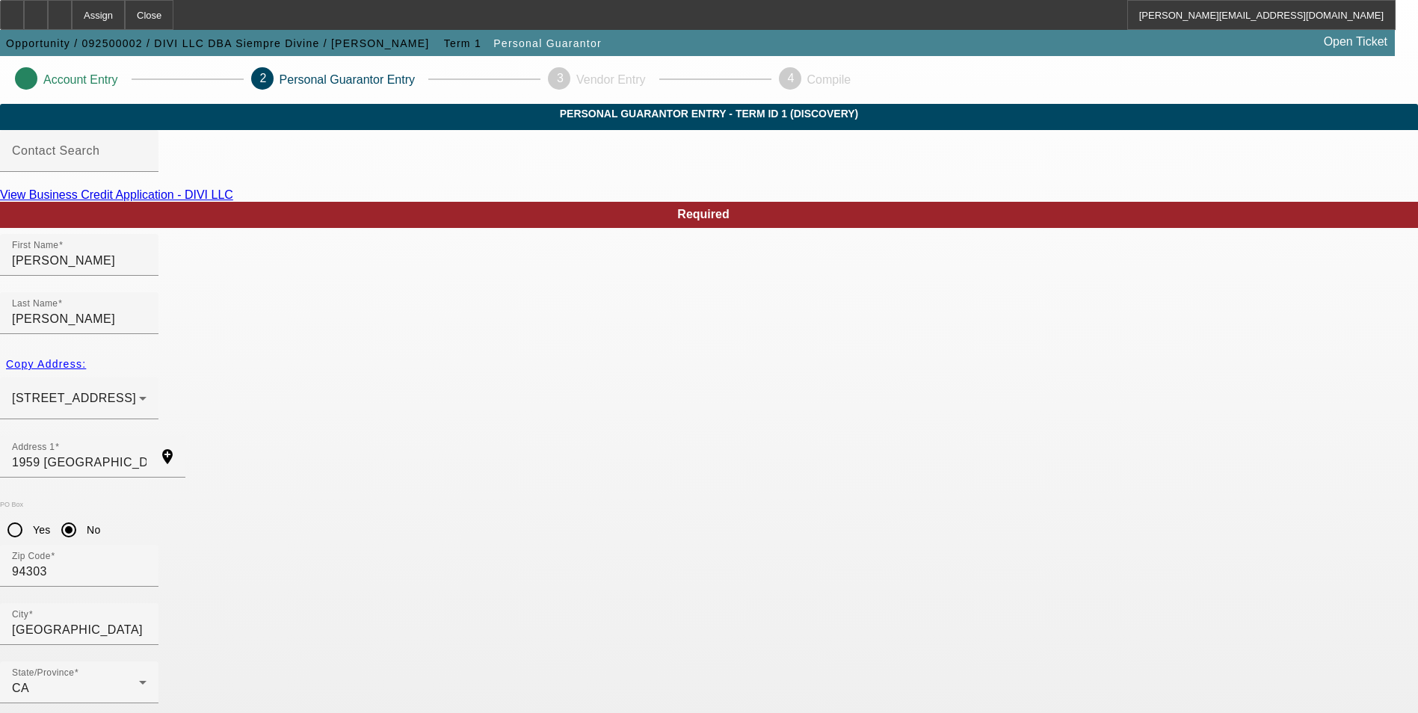
type input "Apt 11"
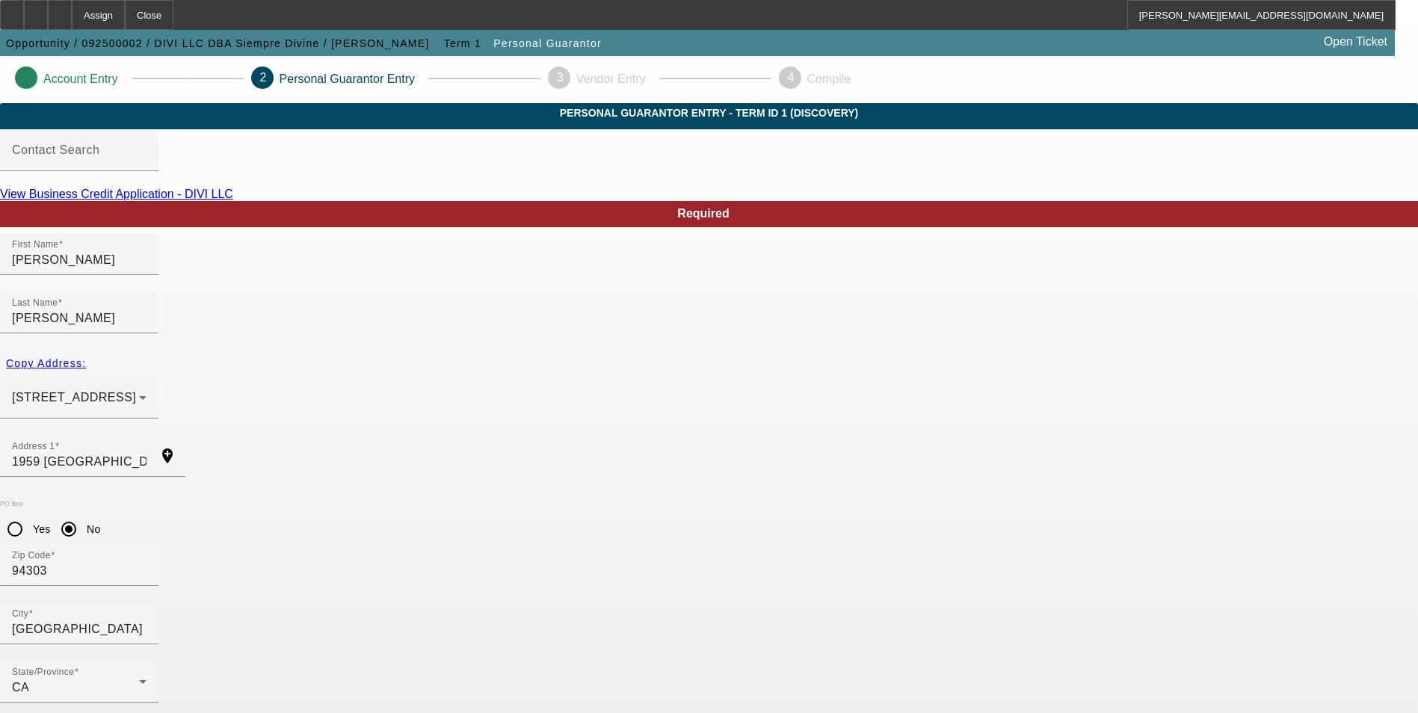
scroll to position [18, 0]
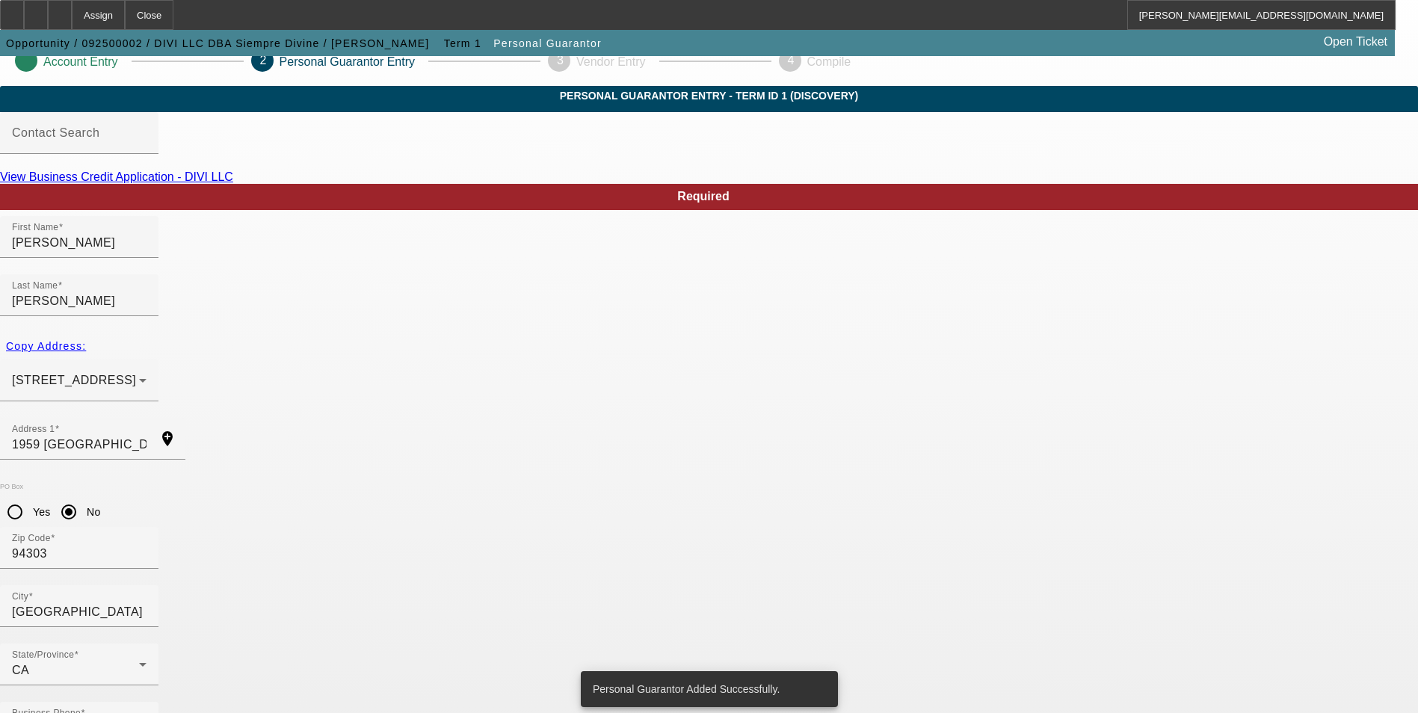
scroll to position [0, 0]
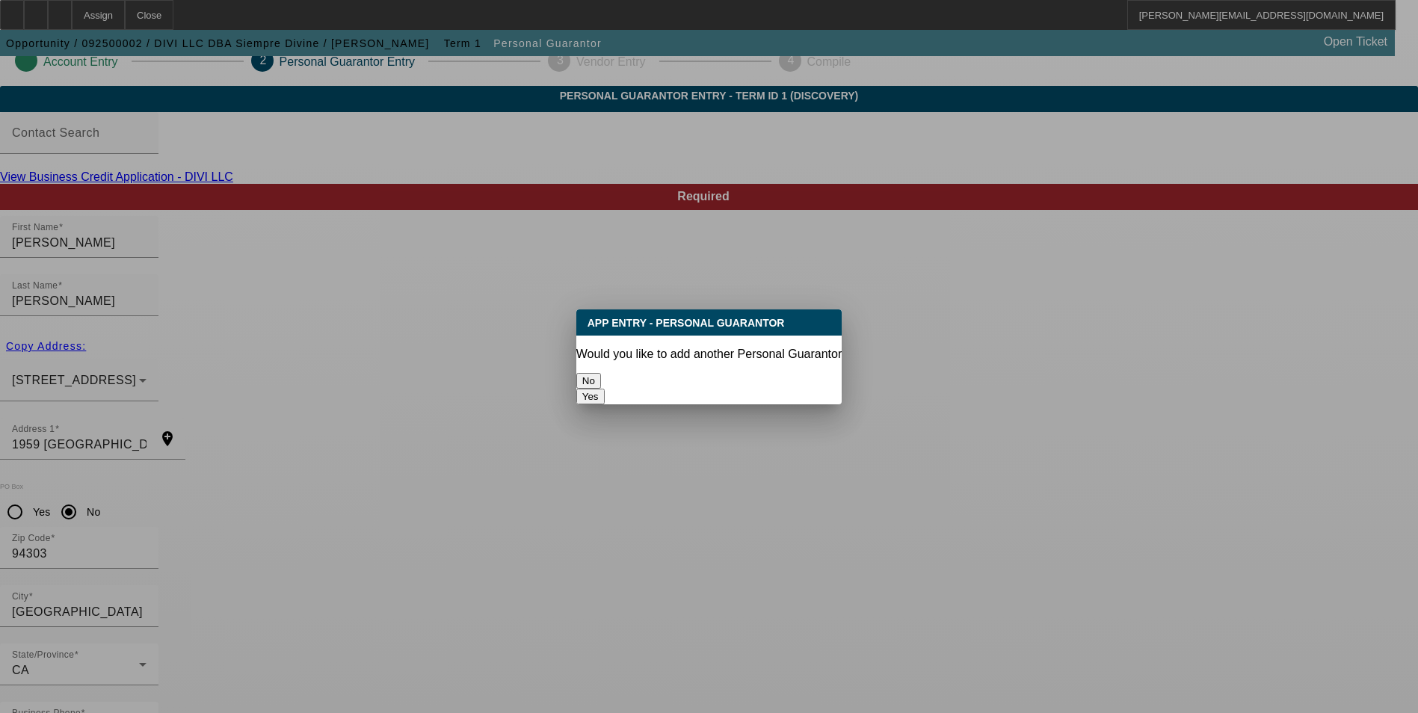
click at [601, 373] on button "No" at bounding box center [588, 381] width 25 height 16
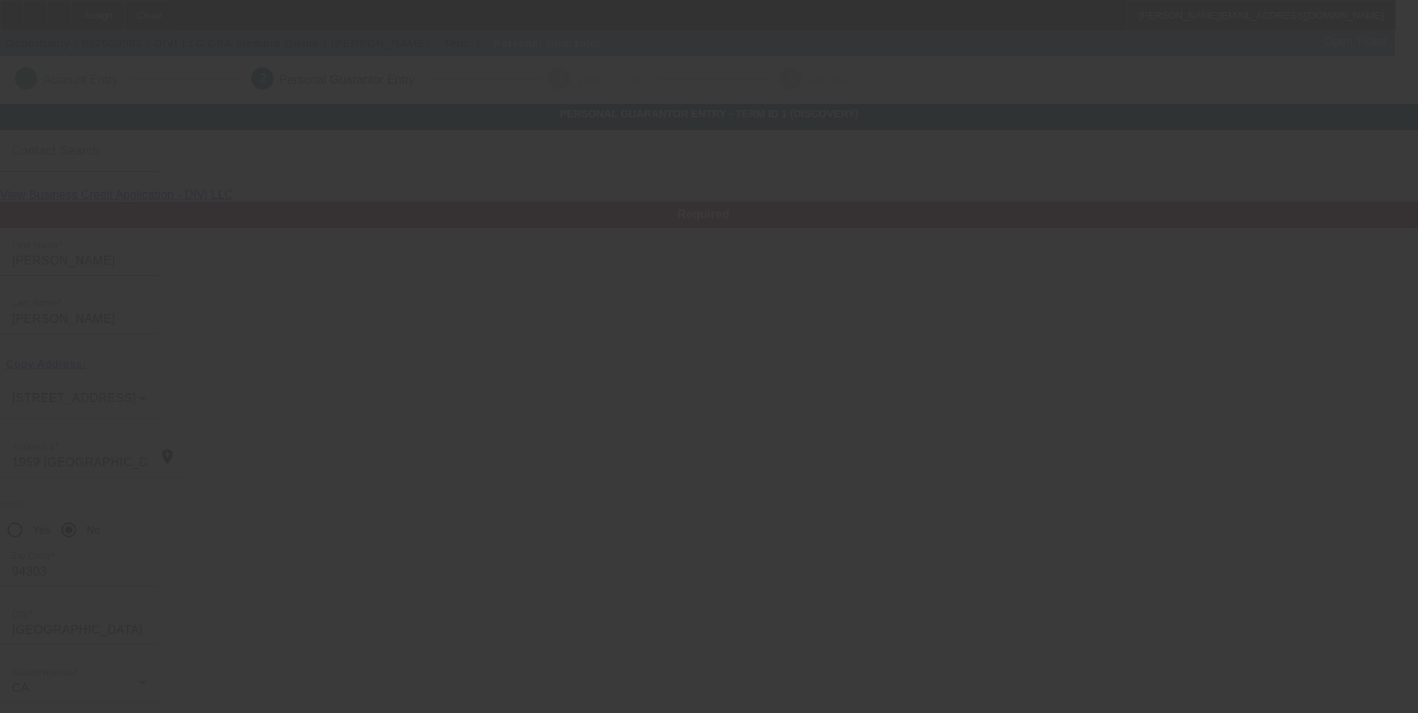
scroll to position [18, 0]
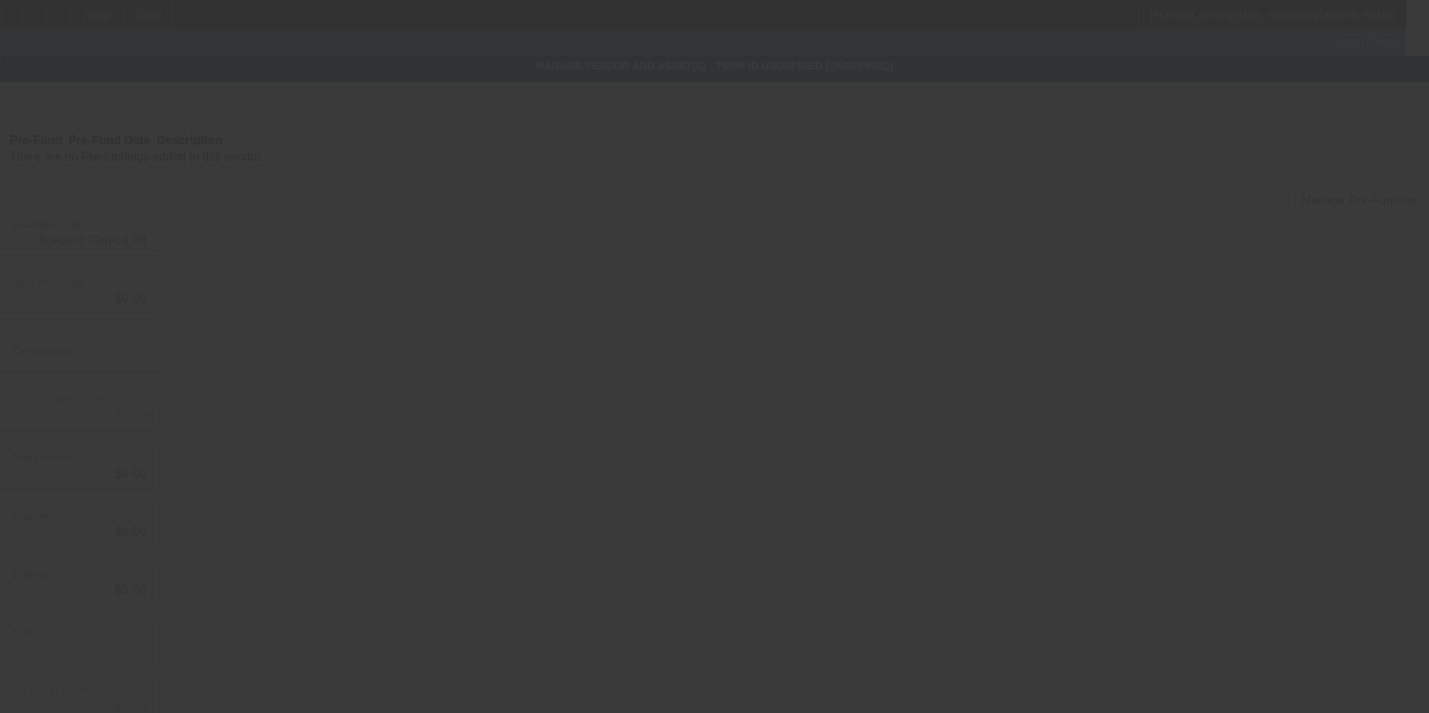
type input "$22,000.00"
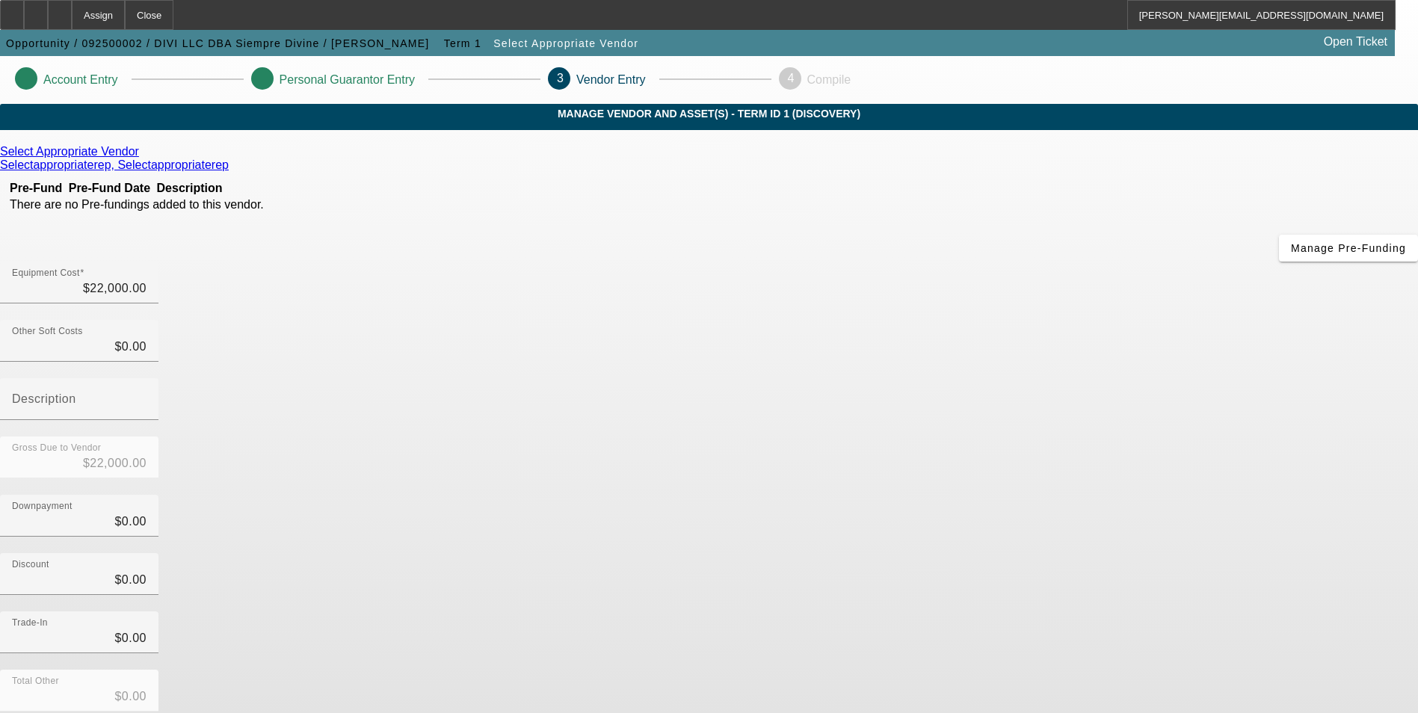
scroll to position [50, 0]
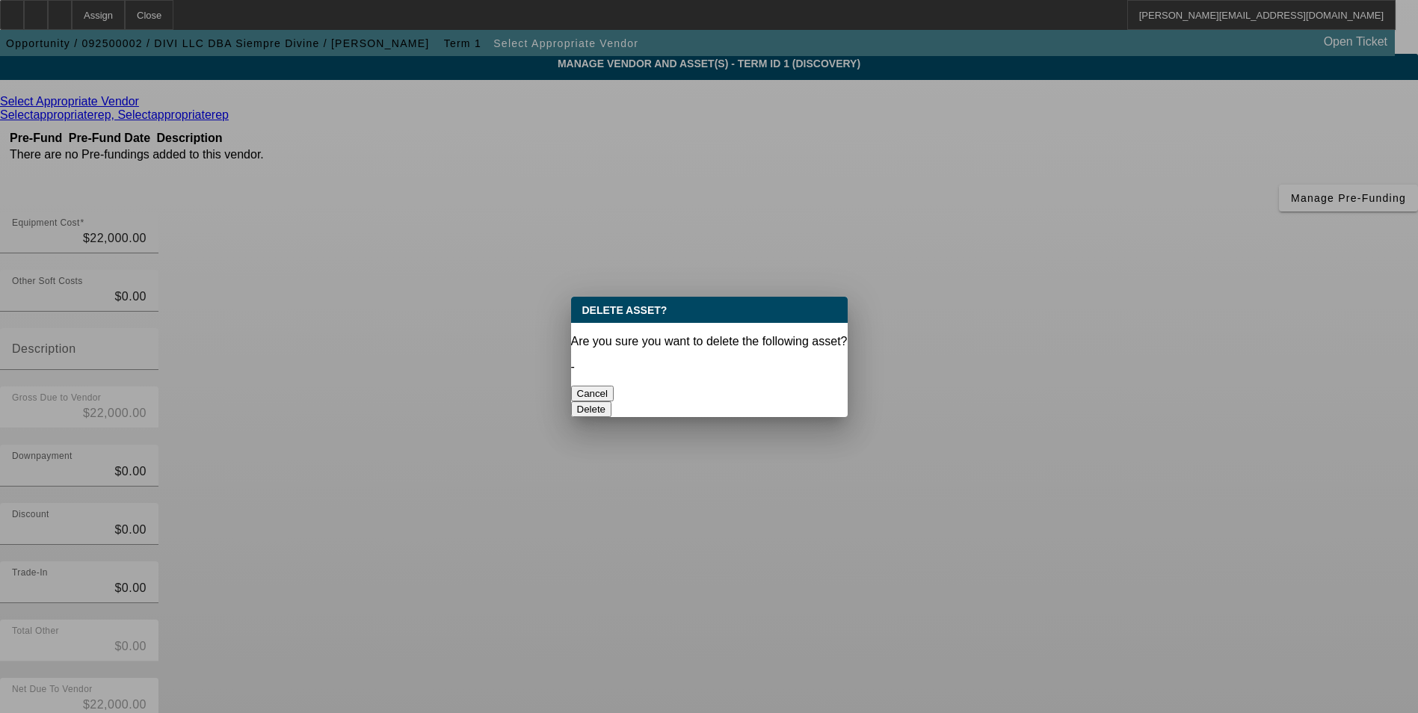
scroll to position [0, 0]
click at [612, 401] on button "Delete" at bounding box center [591, 409] width 41 height 16
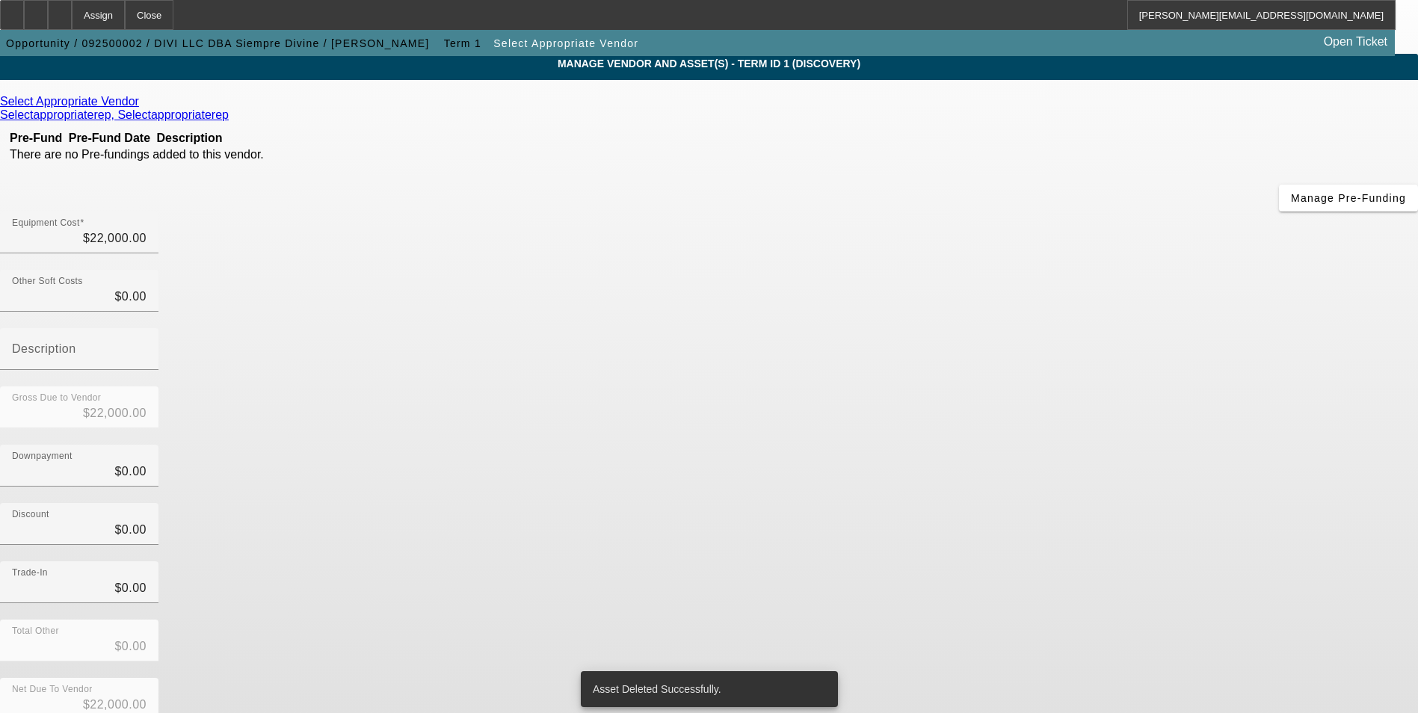
scroll to position [44, 0]
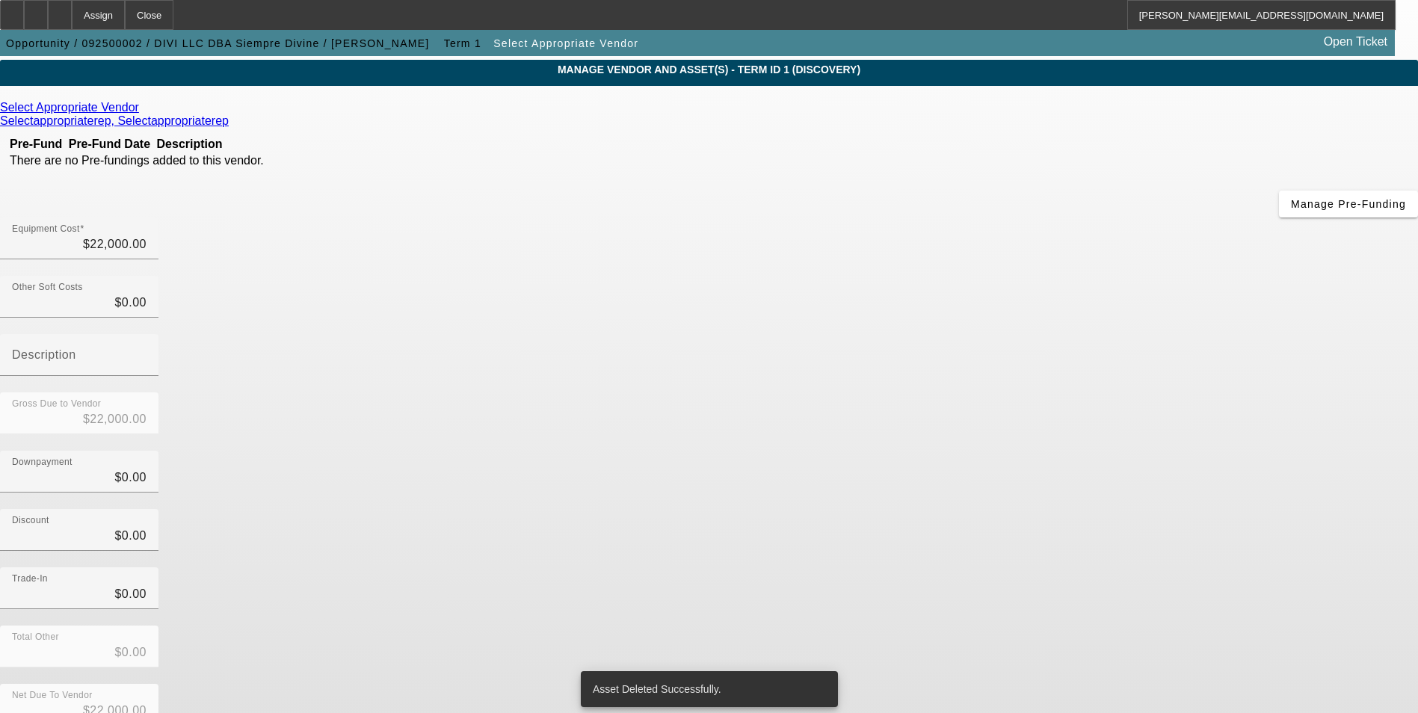
click at [143, 114] on icon at bounding box center [143, 107] width 0 height 13
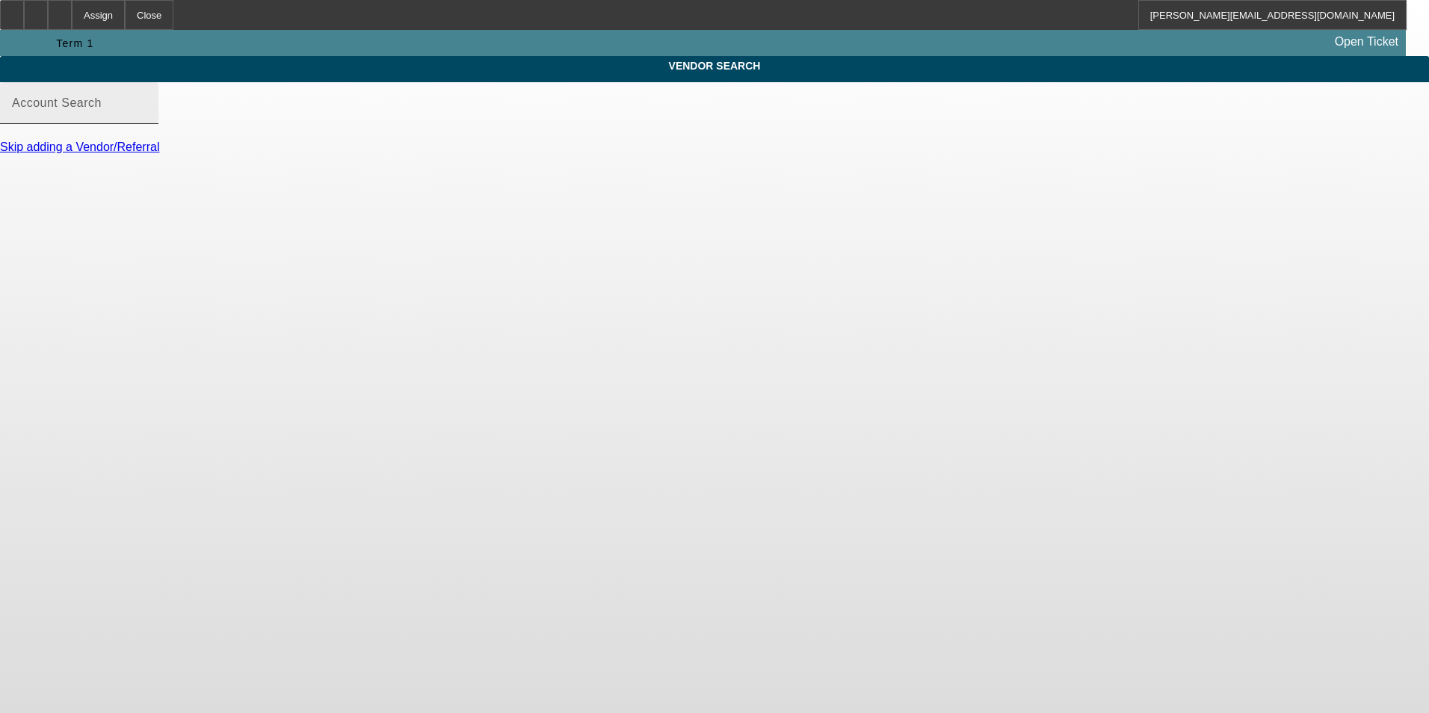
click at [146, 118] on input "Account Search" at bounding box center [79, 109] width 135 height 18
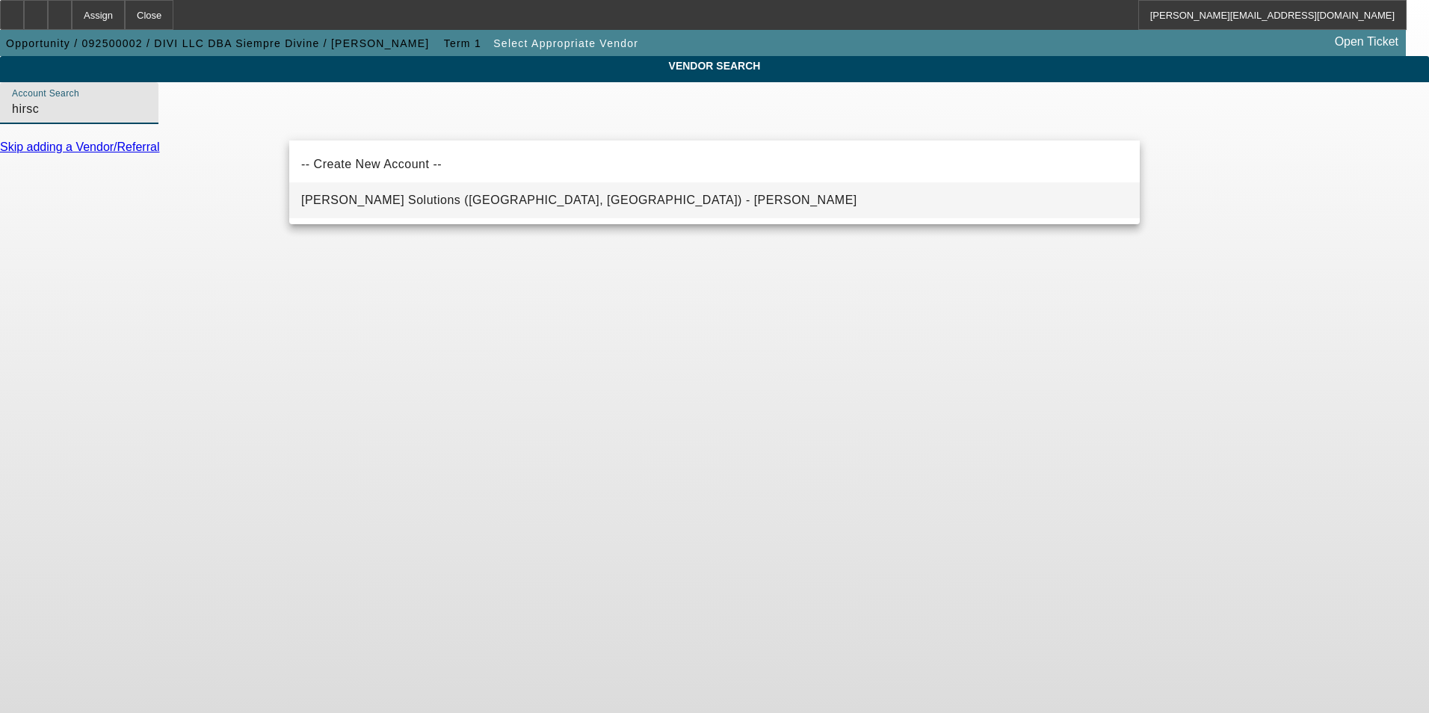
click at [467, 204] on span "Hirsch Solutions (Huntersville, NC) - Janowski, Kristof" at bounding box center [579, 200] width 556 height 13
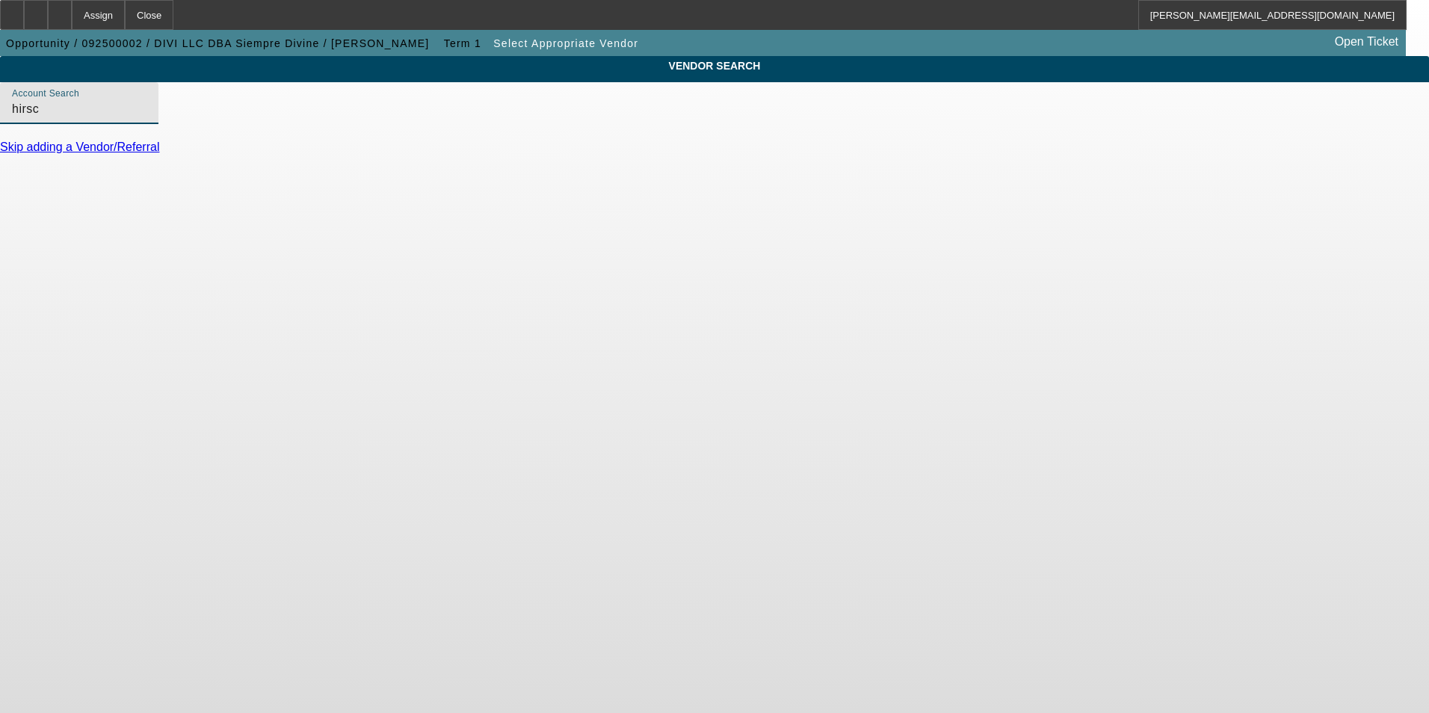
type input "Hirsch Solutions (Huntersville, NC) - Janowski, Kristof"
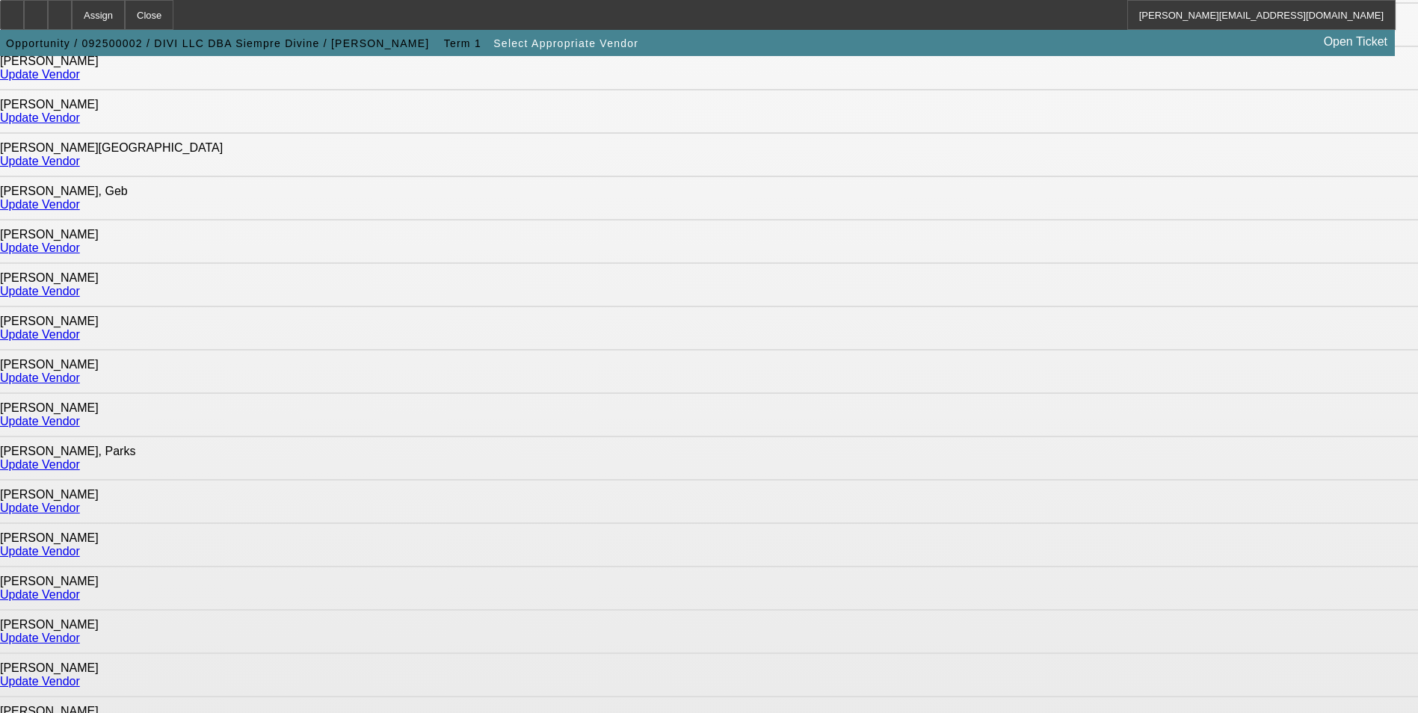
scroll to position [409, 0]
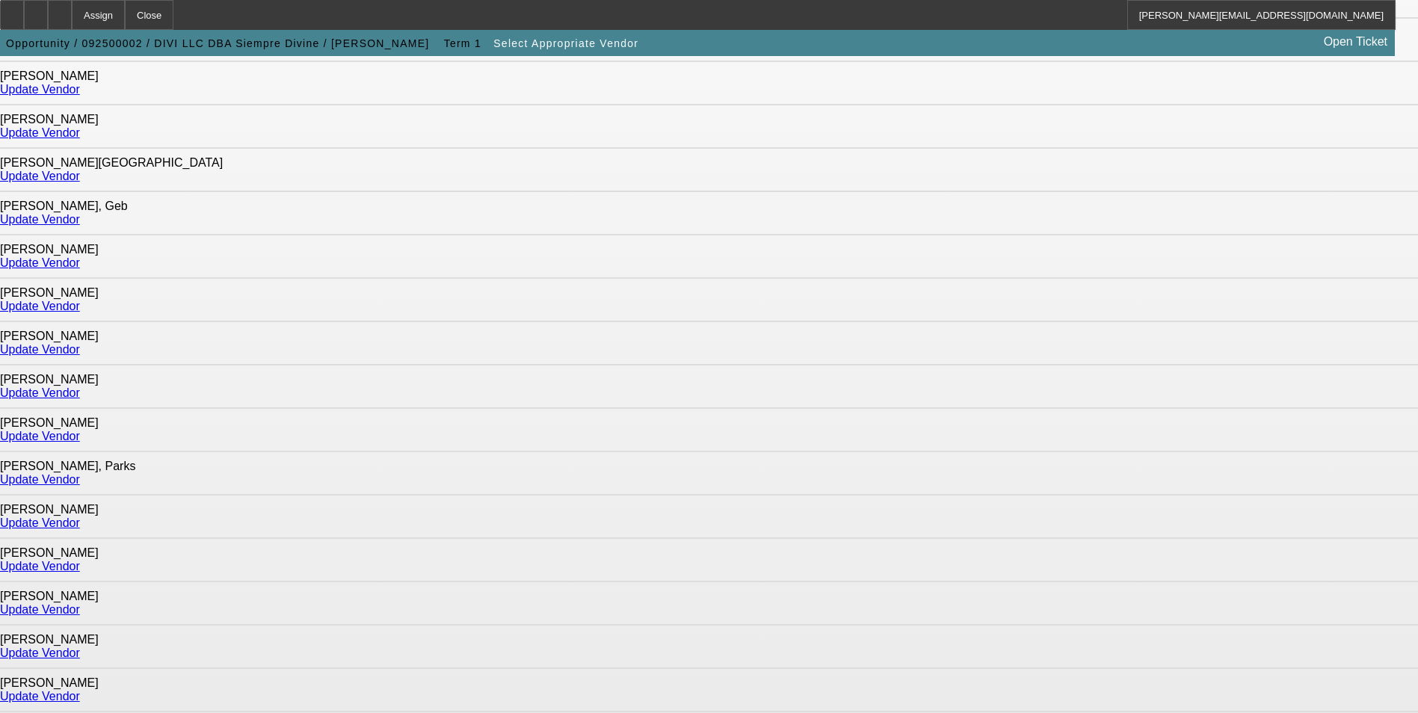
click at [80, 300] on link "Update Vendor" at bounding box center [40, 306] width 80 height 13
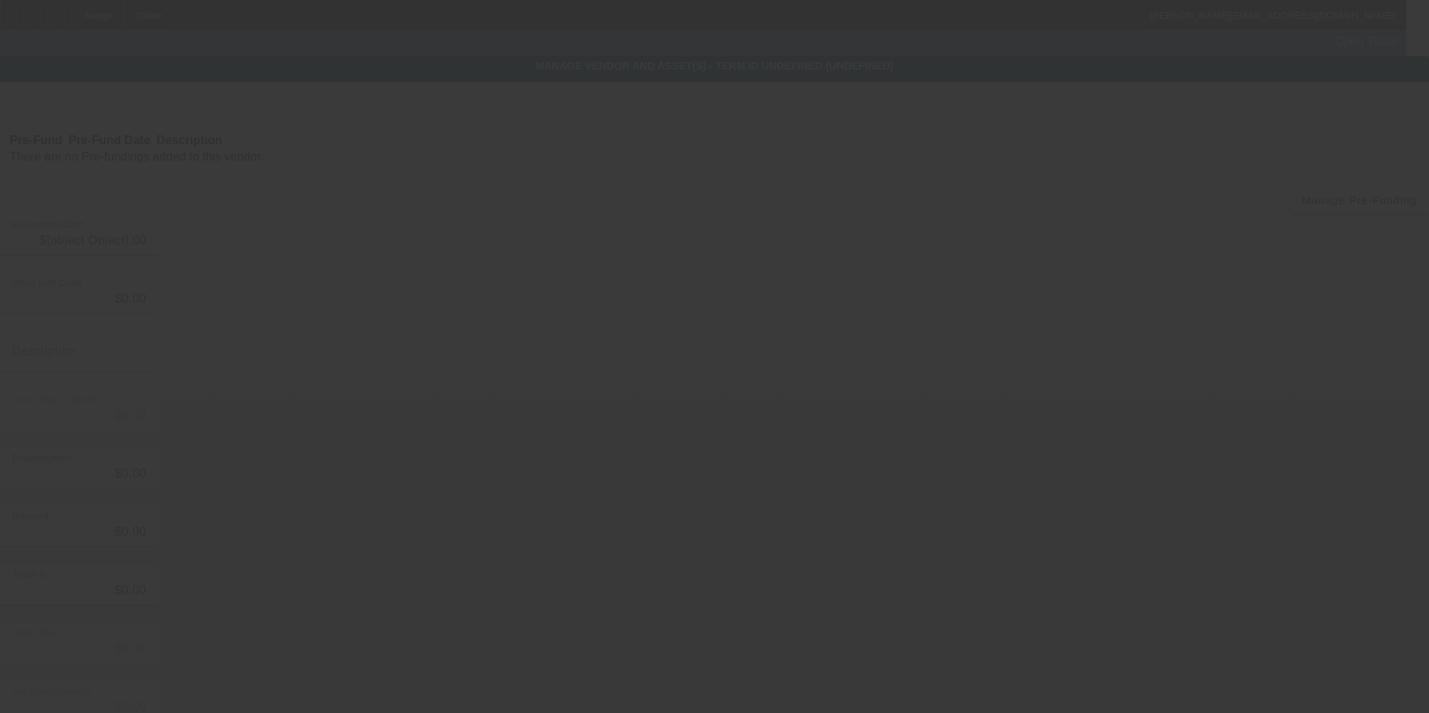
type input "$22,000.00"
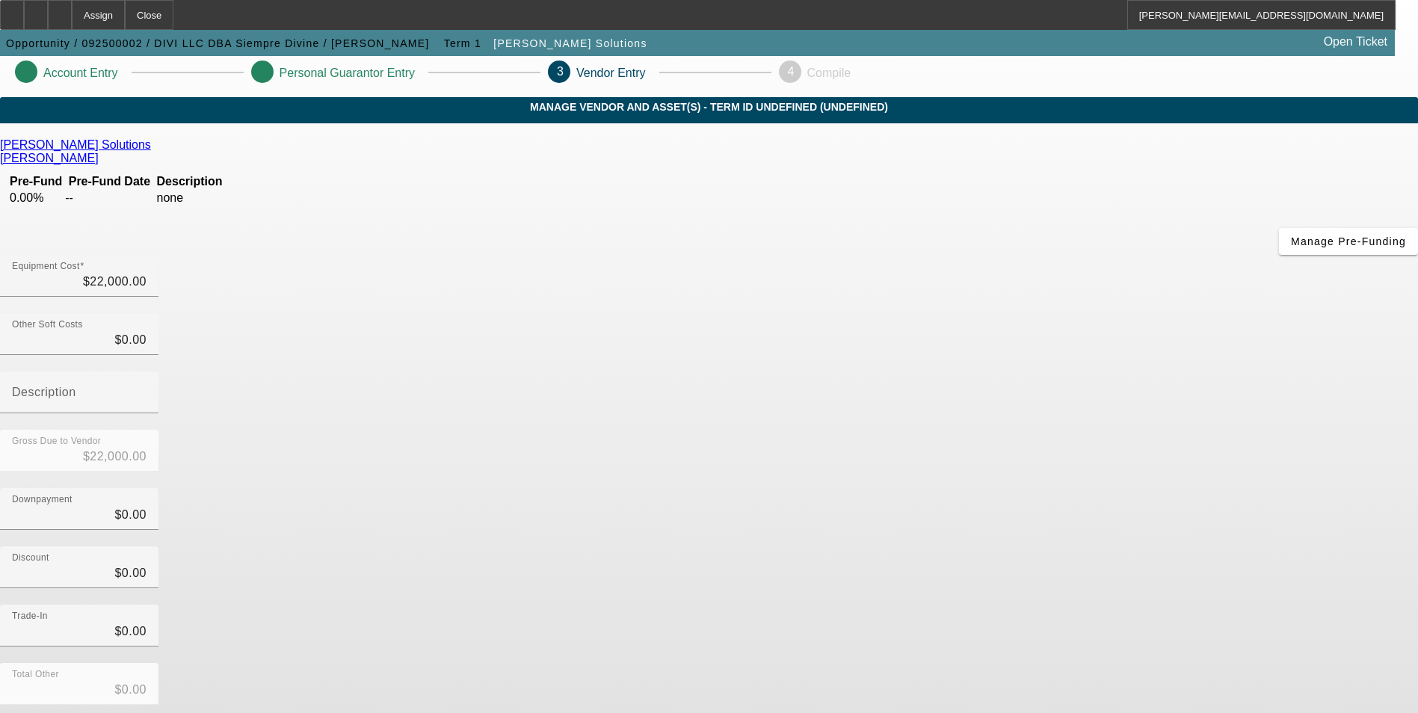
scroll to position [28, 0]
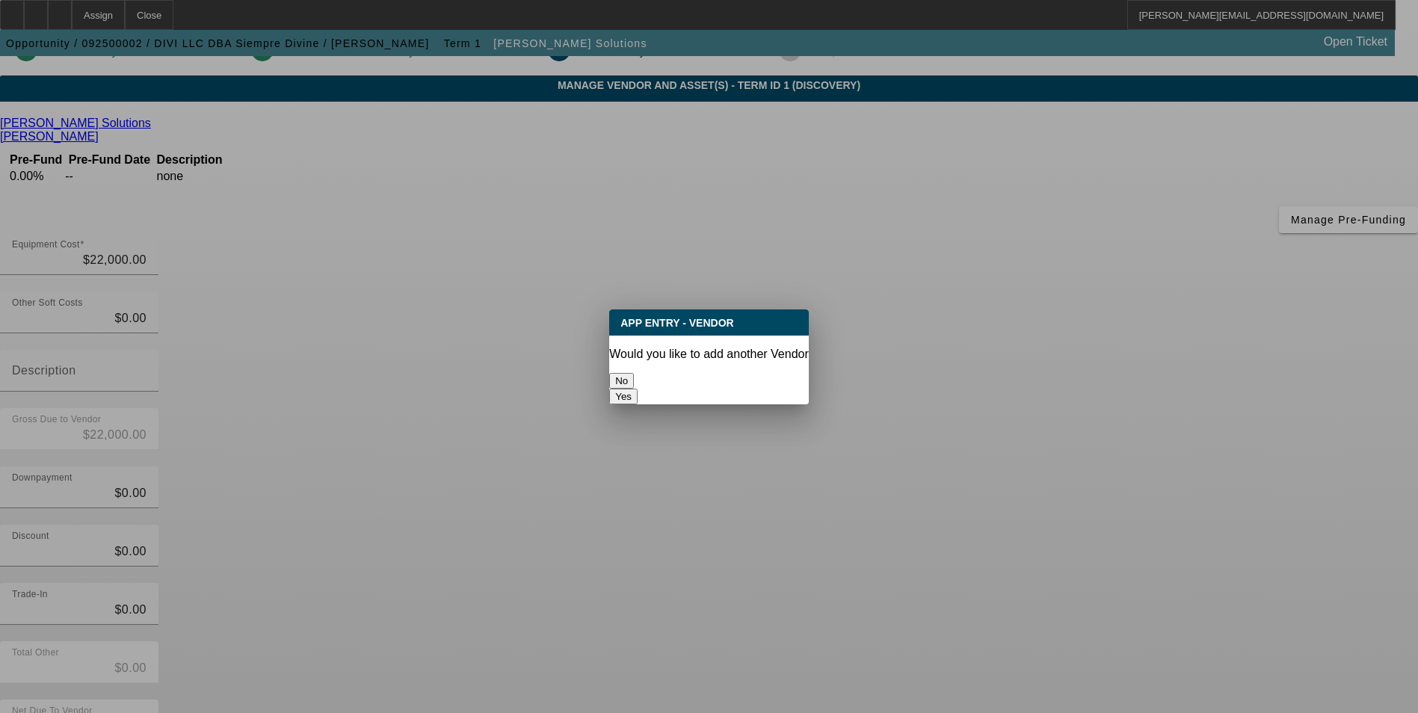
click at [634, 373] on button "No" at bounding box center [621, 381] width 25 height 16
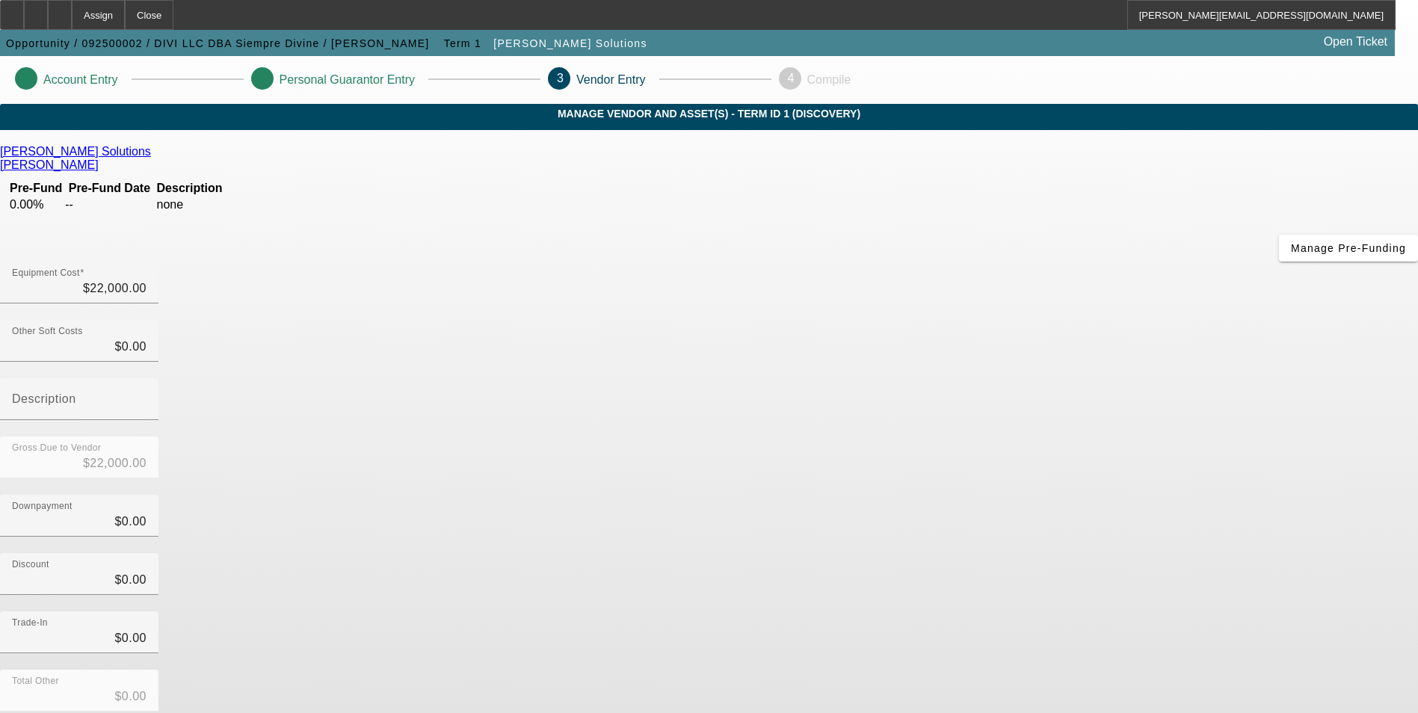
scroll to position [28, 0]
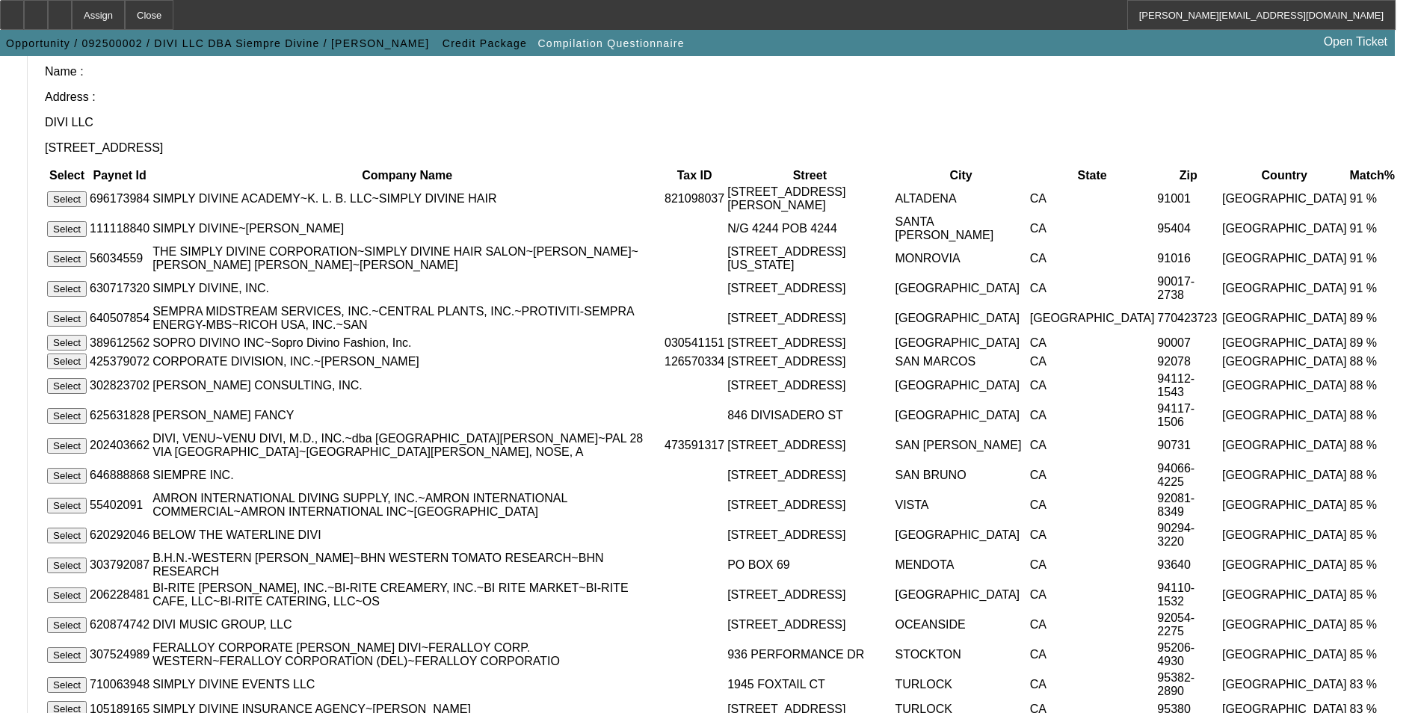
scroll to position [409, 0]
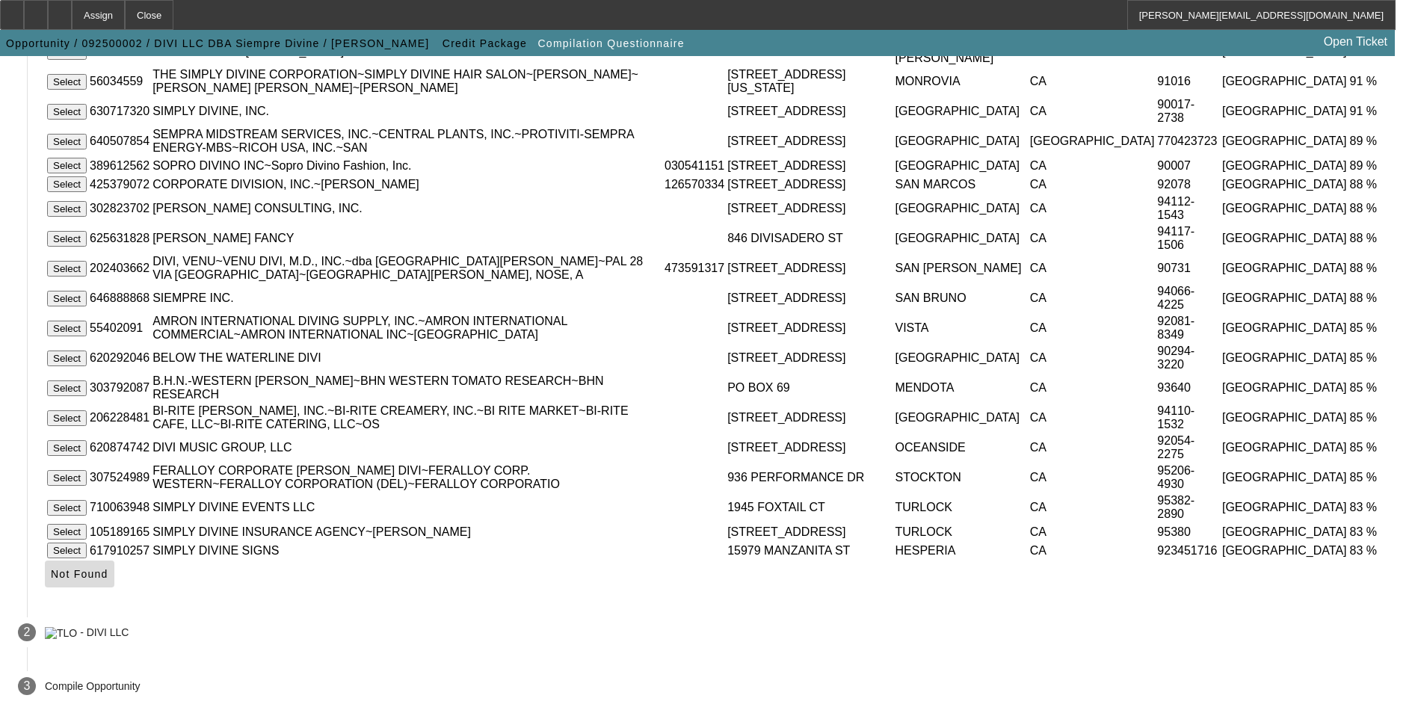
click at [108, 573] on span "Not Found" at bounding box center [80, 574] width 58 height 12
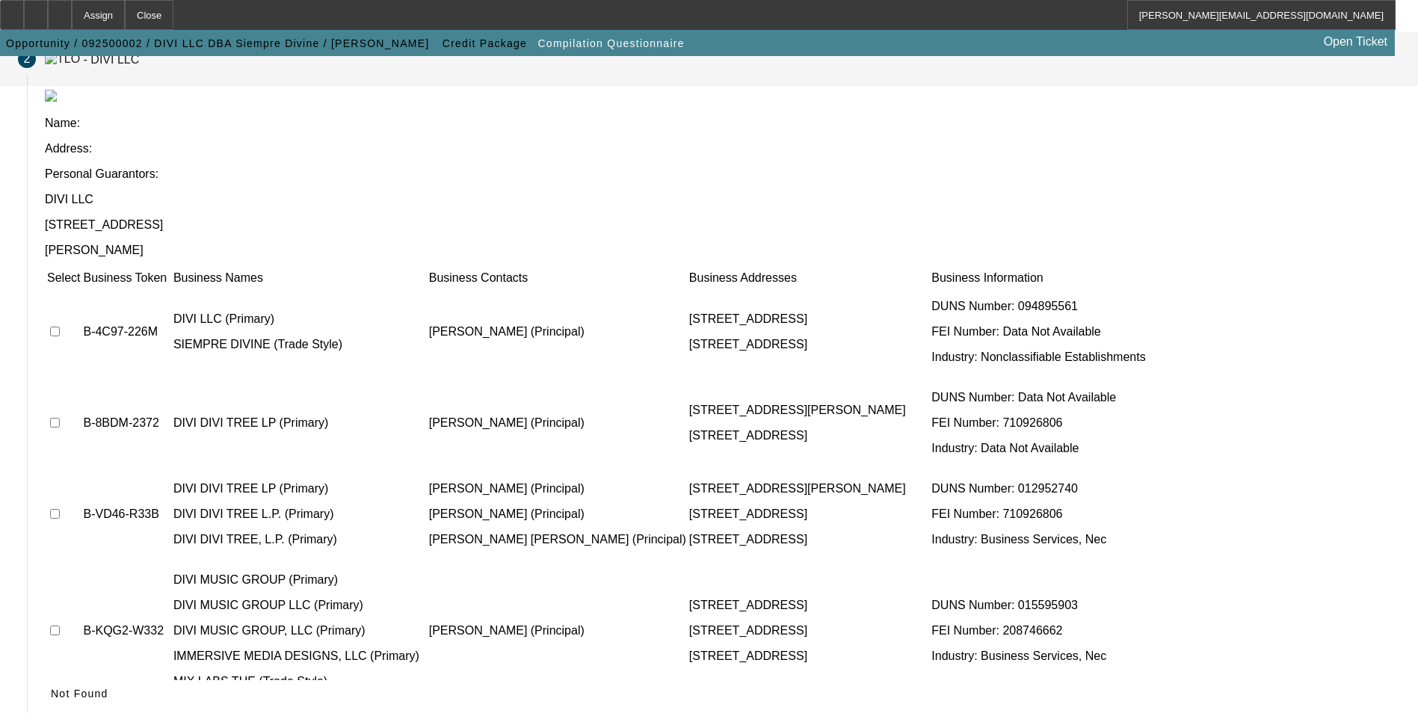
scroll to position [114, 0]
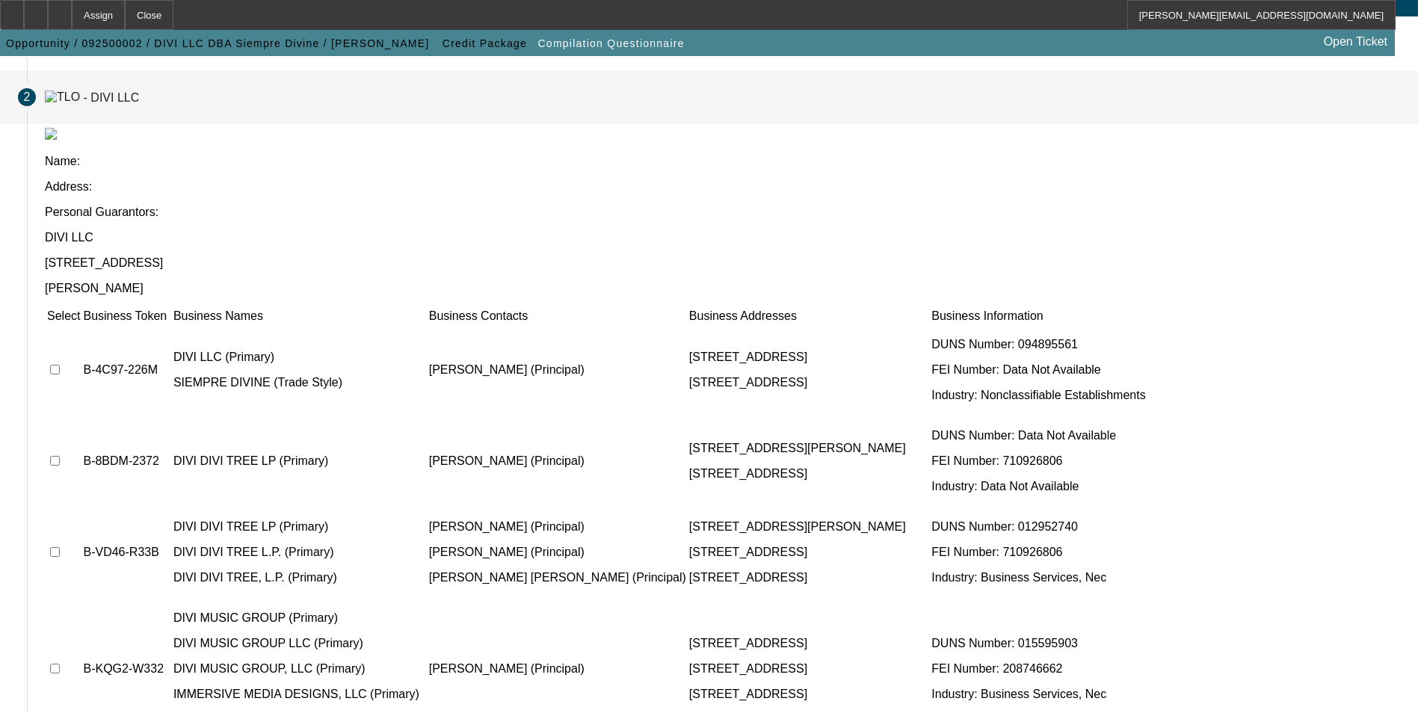
click at [60, 365] on input "checkbox" at bounding box center [55, 370] width 10 height 10
checkbox input "true"
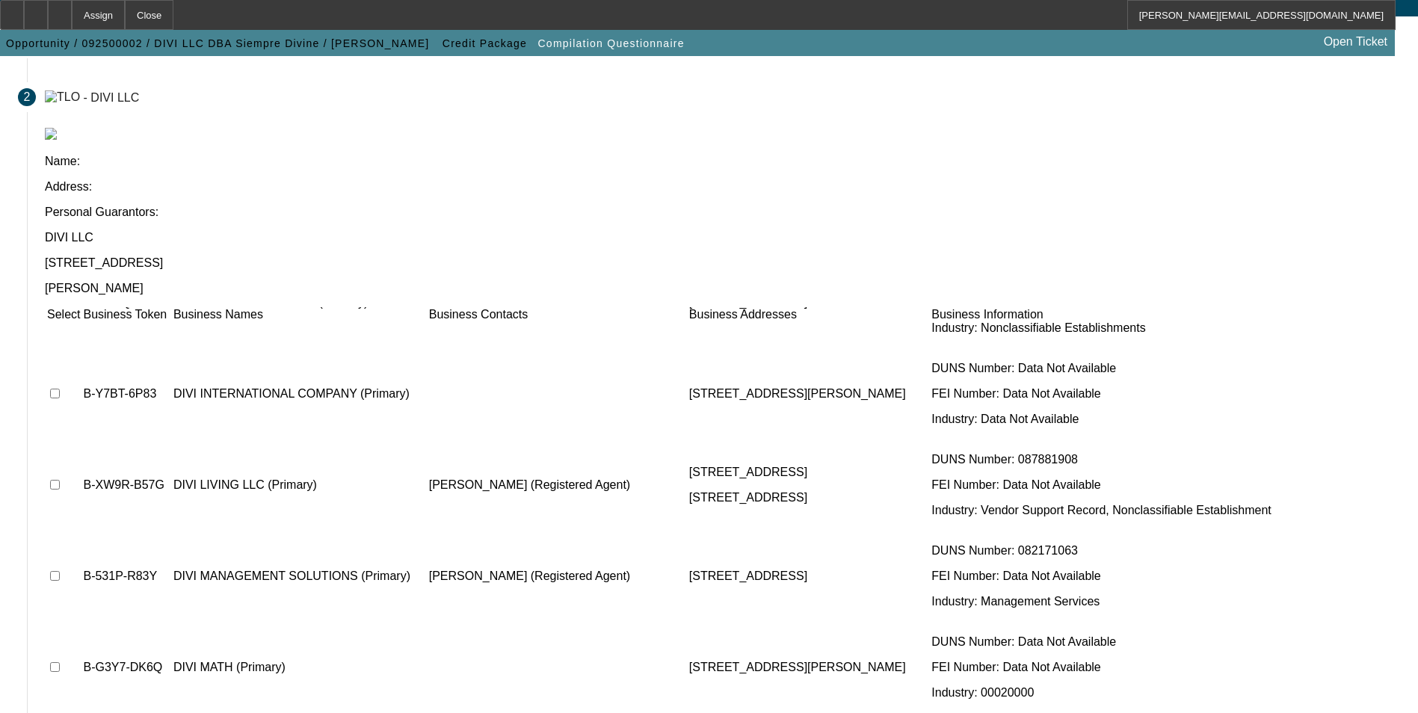
scroll to position [2093, 0]
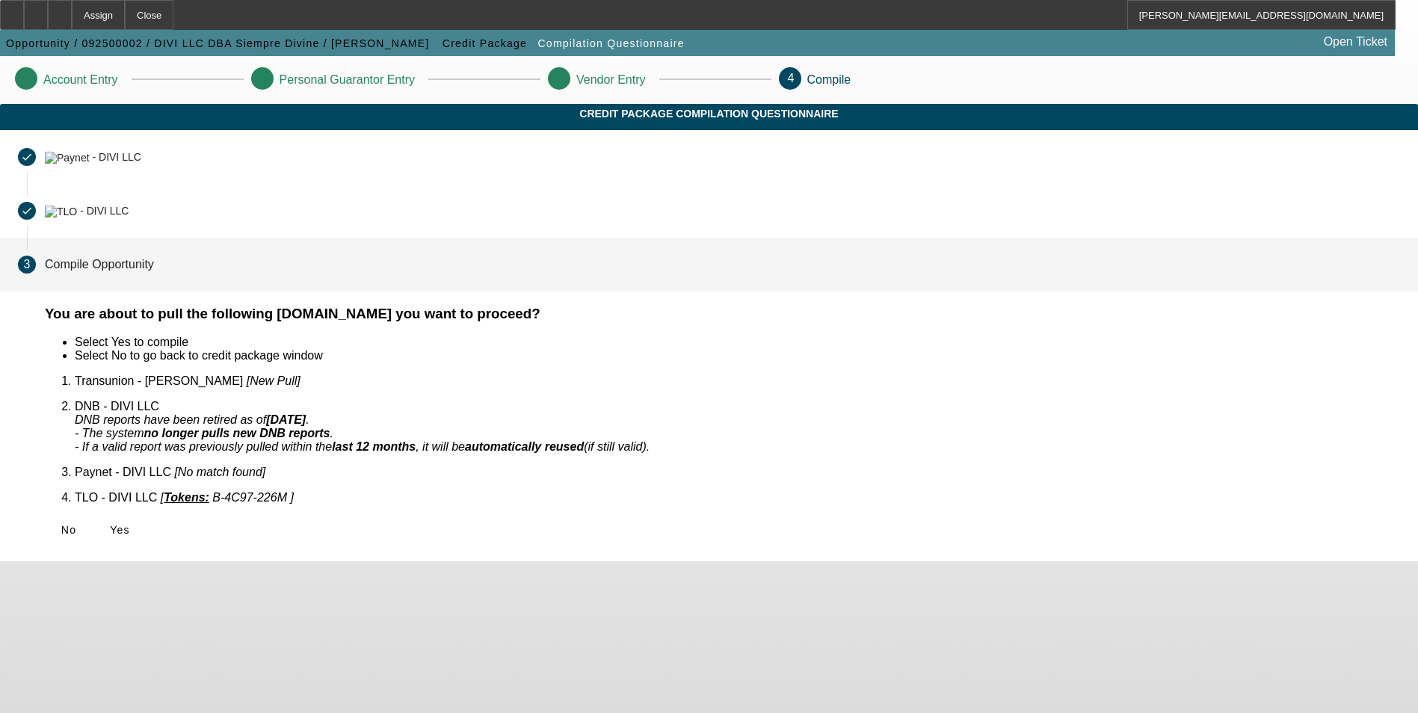
scroll to position [0, 0]
click at [130, 524] on span "Yes" at bounding box center [120, 530] width 20 height 12
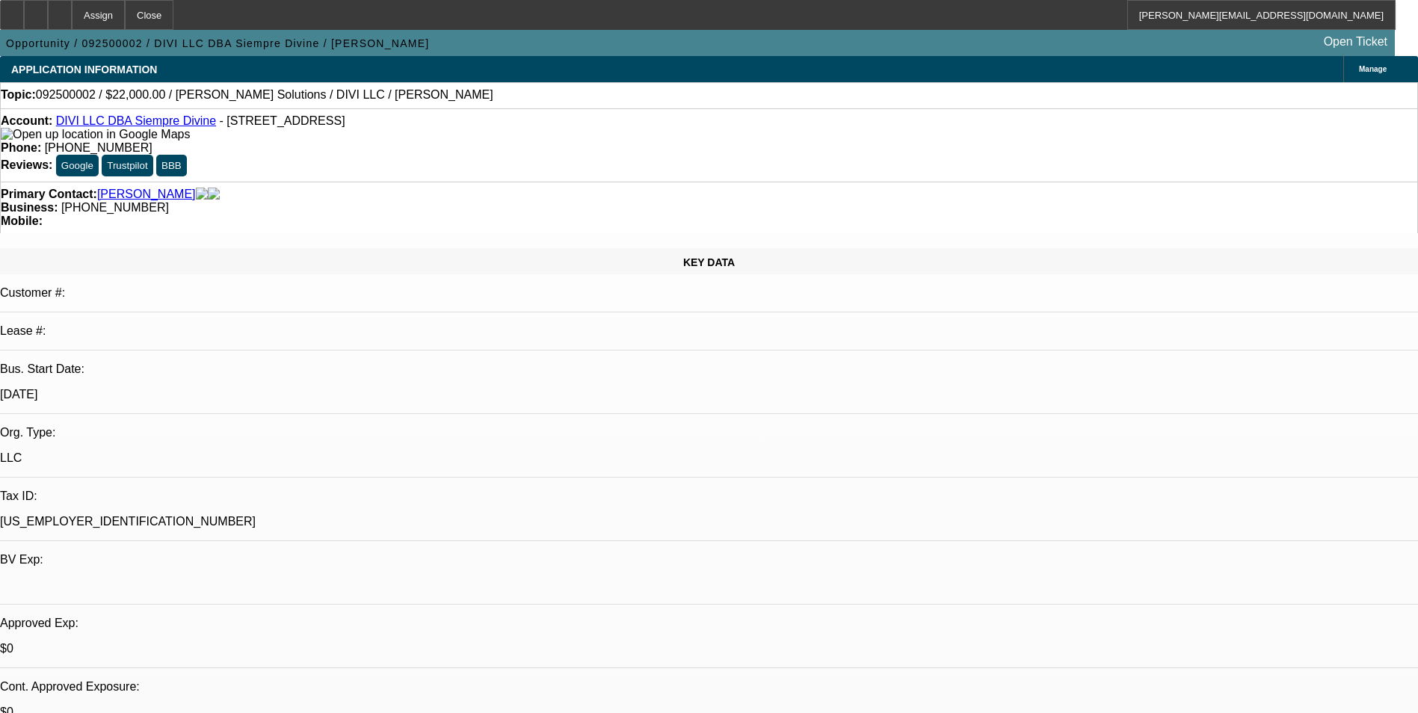
select select "0"
select select "2"
select select "0.1"
select select "4"
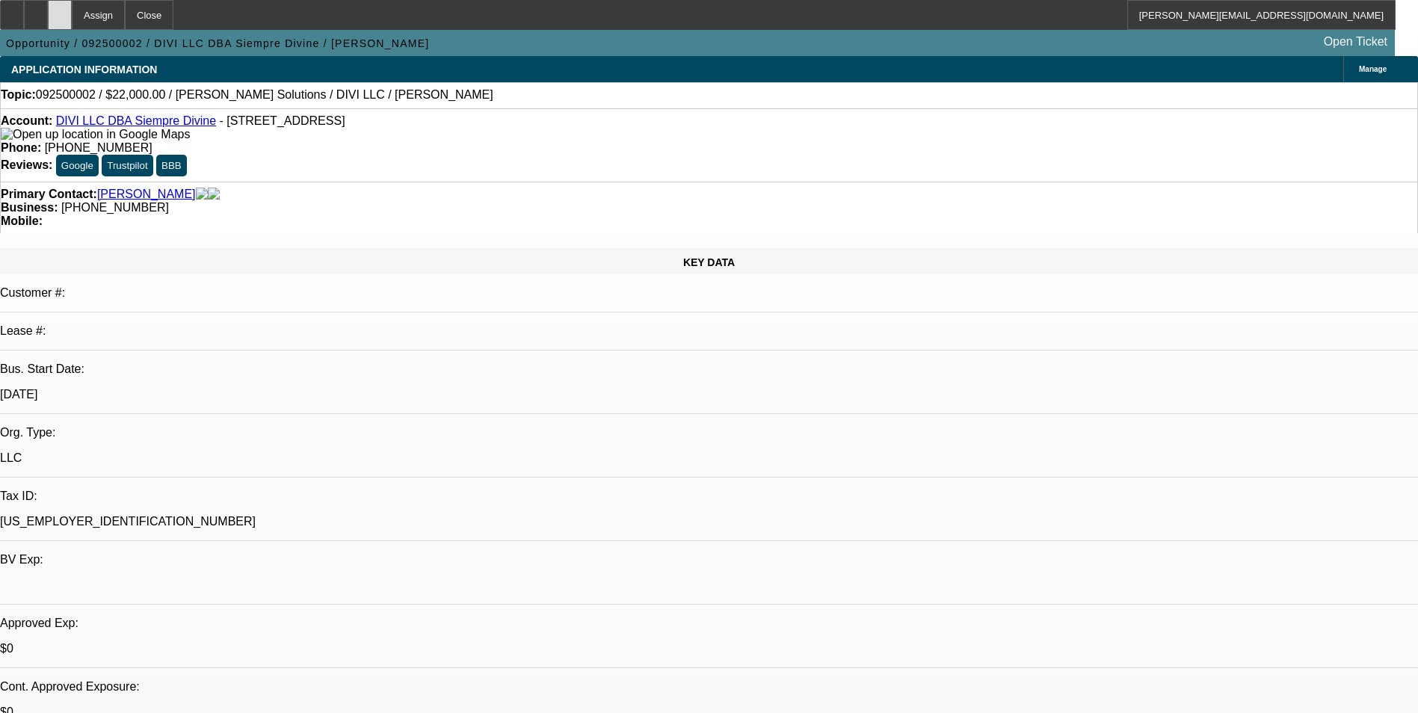
click at [72, 19] on div at bounding box center [60, 15] width 24 height 30
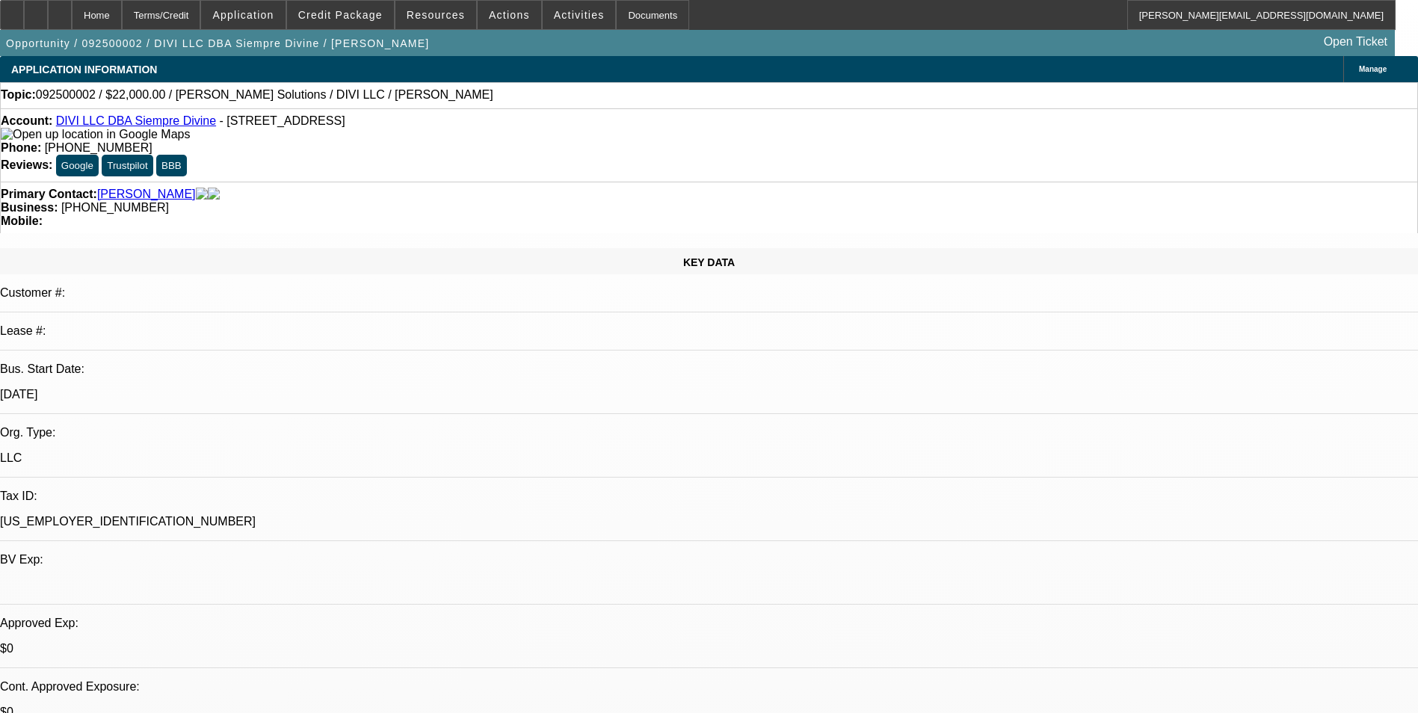
select select "0"
select select "2"
select select "0.1"
select select "4"
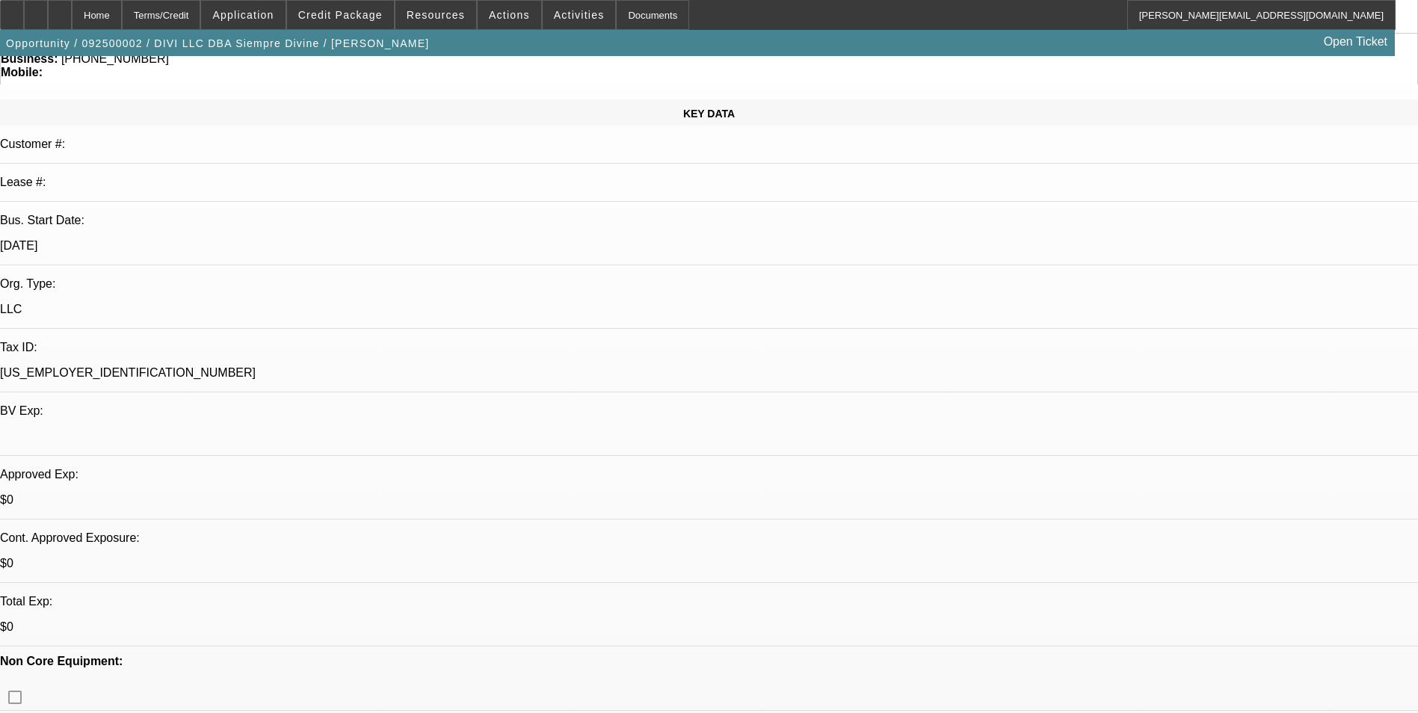
scroll to position [149, 0]
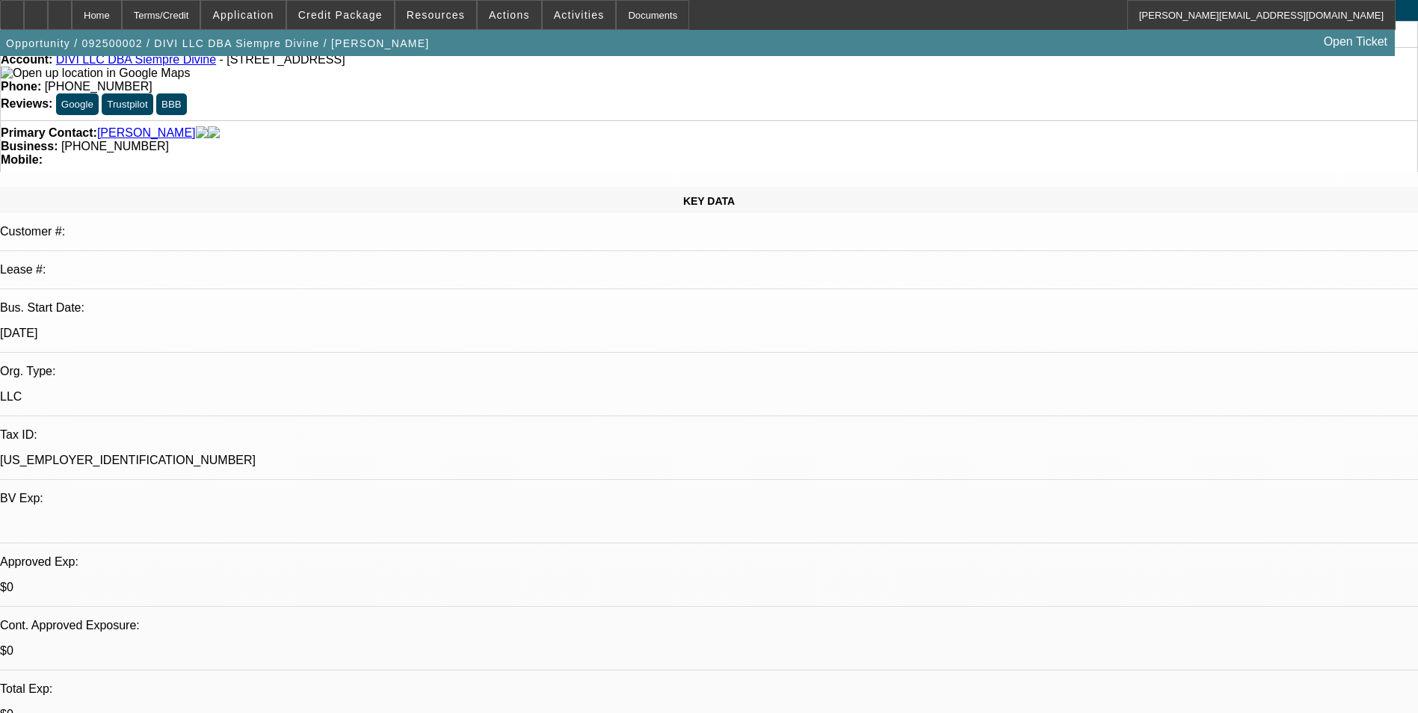
scroll to position [0, 0]
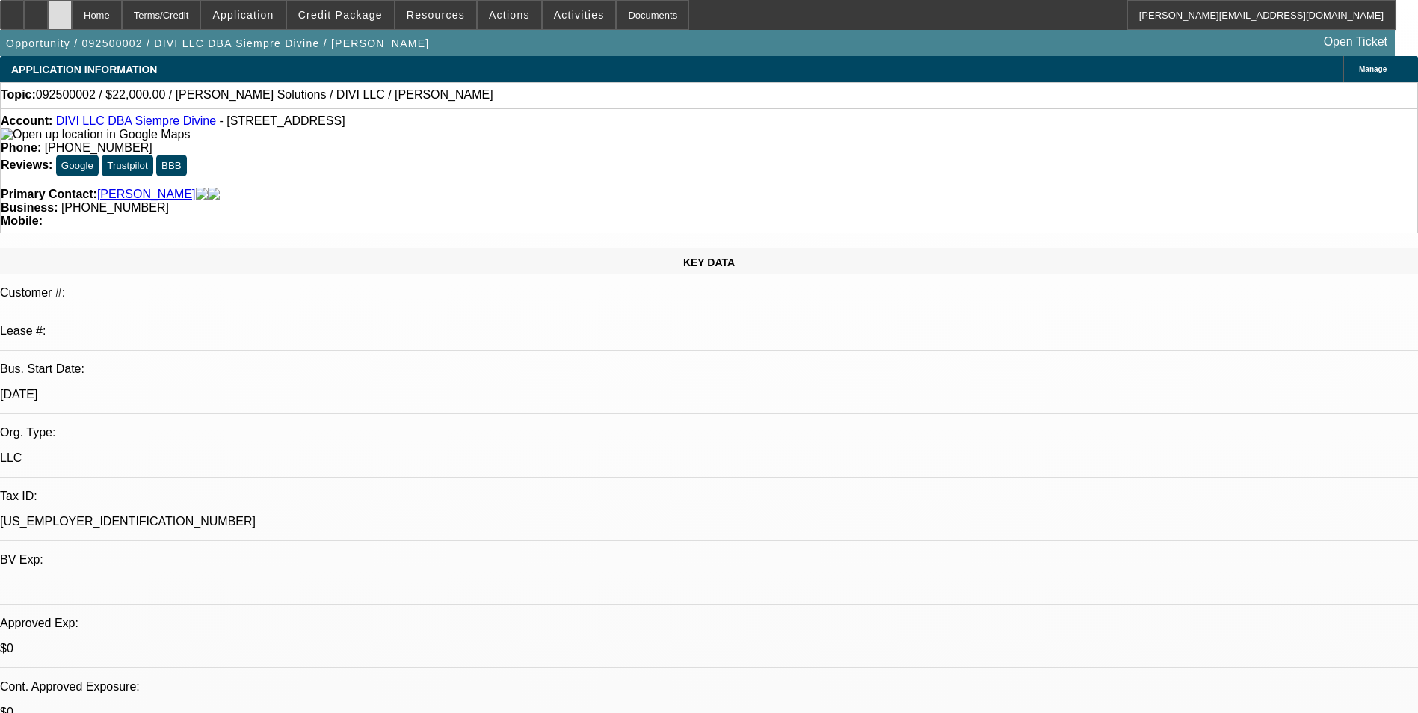
click at [72, 8] on div at bounding box center [60, 15] width 24 height 30
select select "0"
select select "2"
select select "0.1"
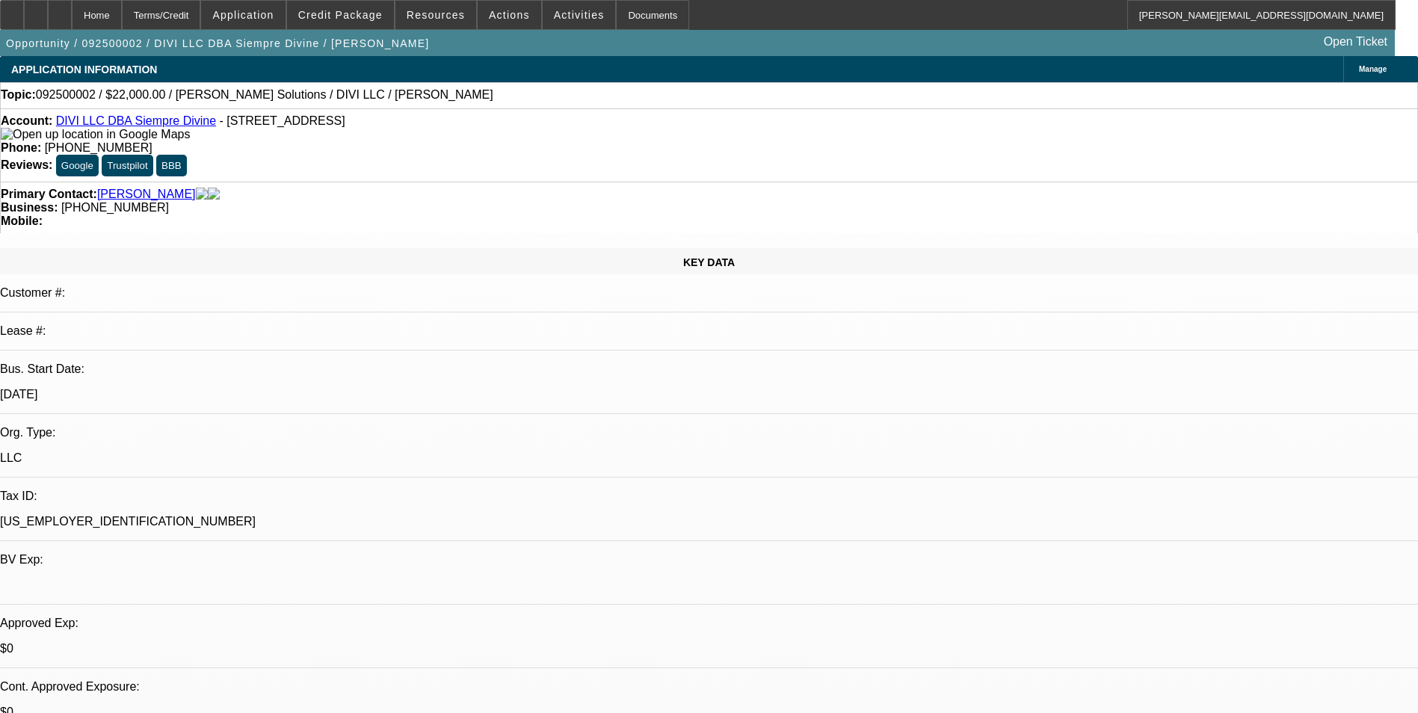
select select "4"
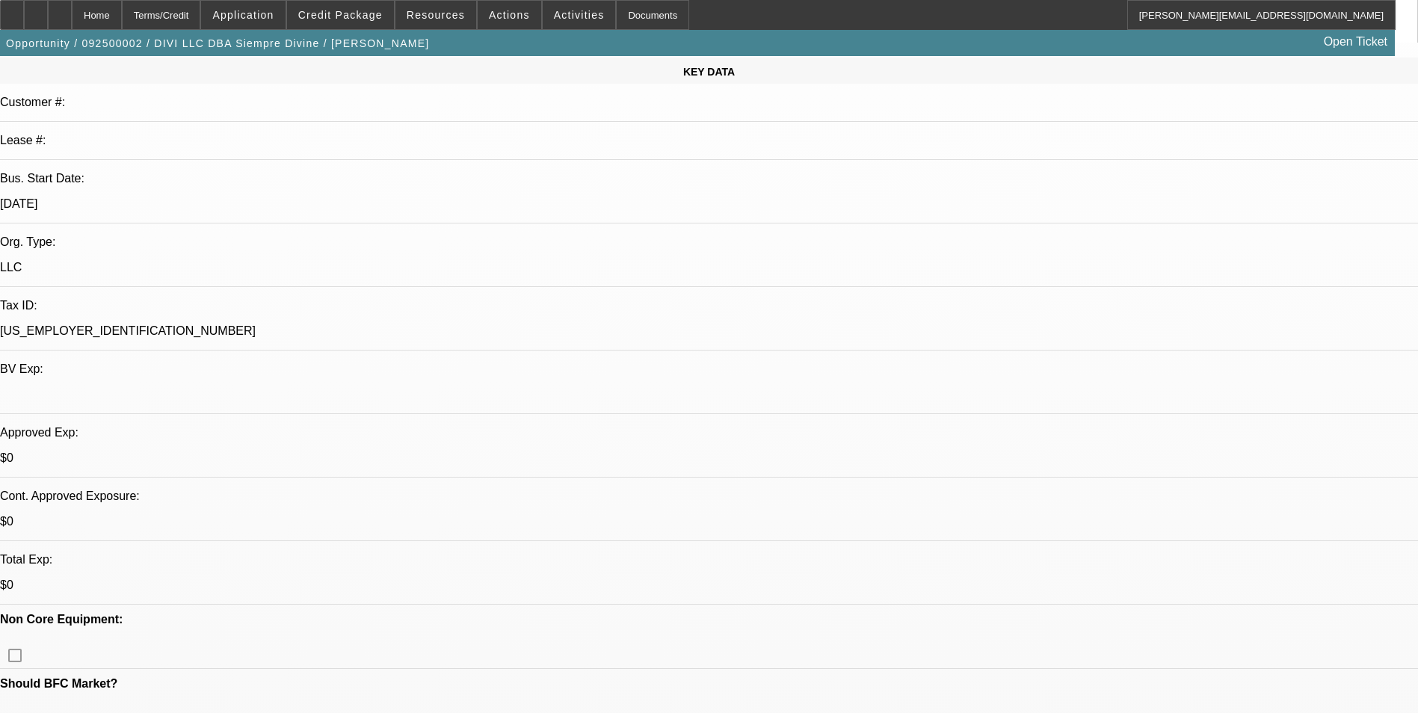
scroll to position [299, 0]
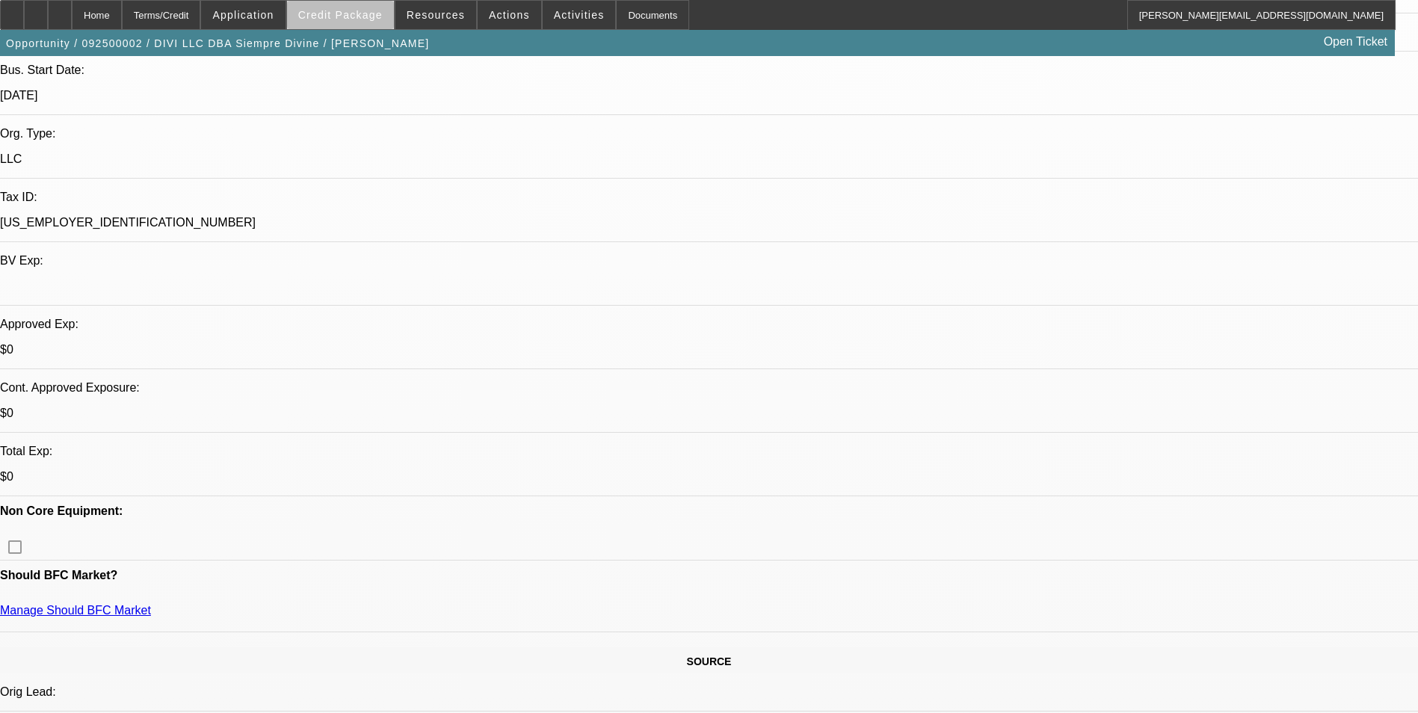
click at [377, 26] on span at bounding box center [340, 15] width 107 height 36
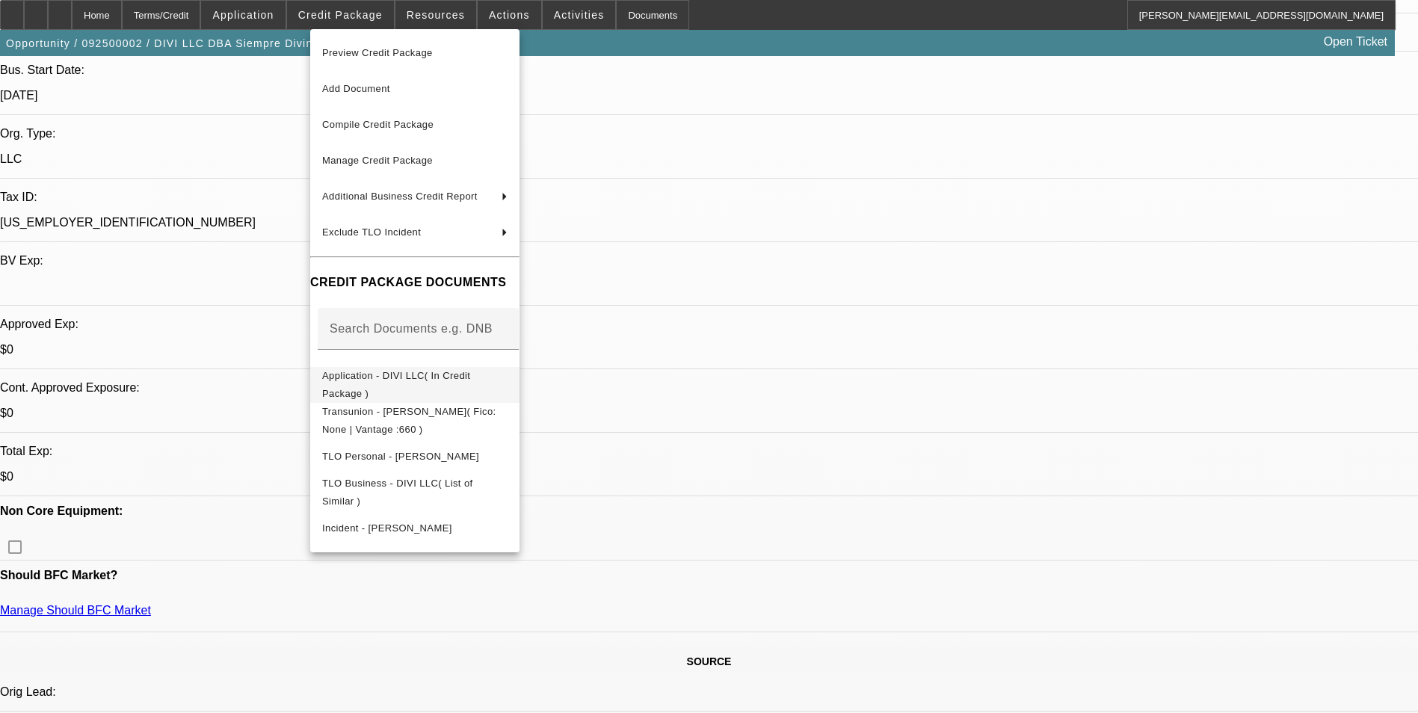
click at [462, 374] on span "Application - DIVI LLC( In Credit Package )" at bounding box center [414, 385] width 185 height 36
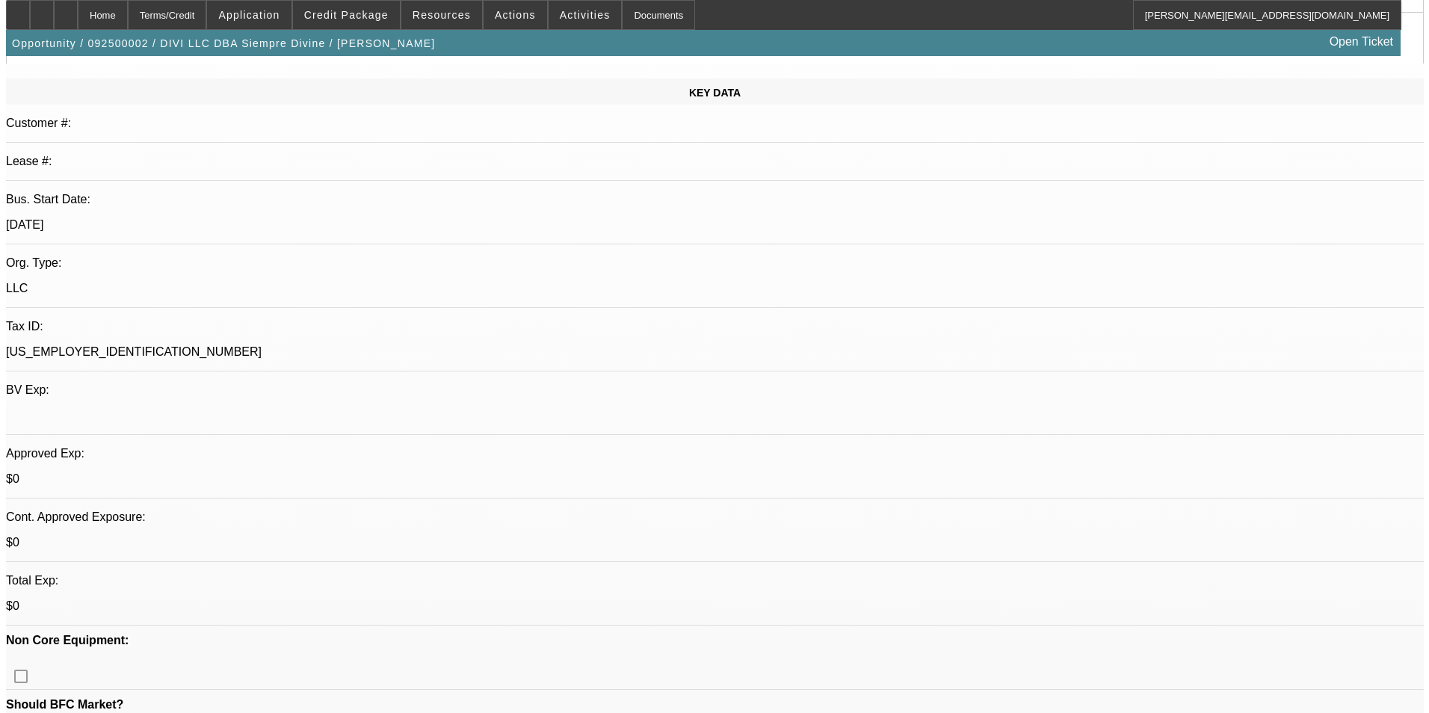
scroll to position [0, 0]
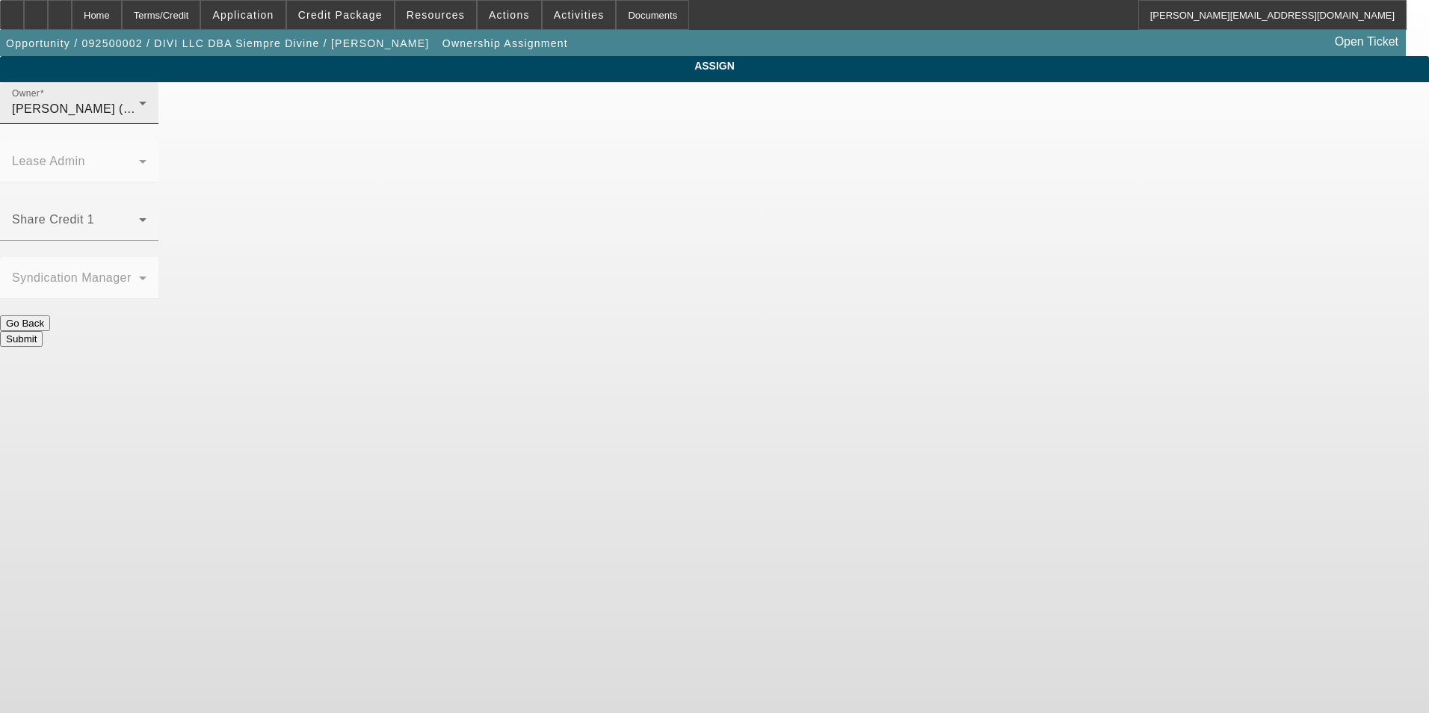
click at [139, 118] on div "[PERSON_NAME] (Lvl 6)" at bounding box center [75, 109] width 127 height 18
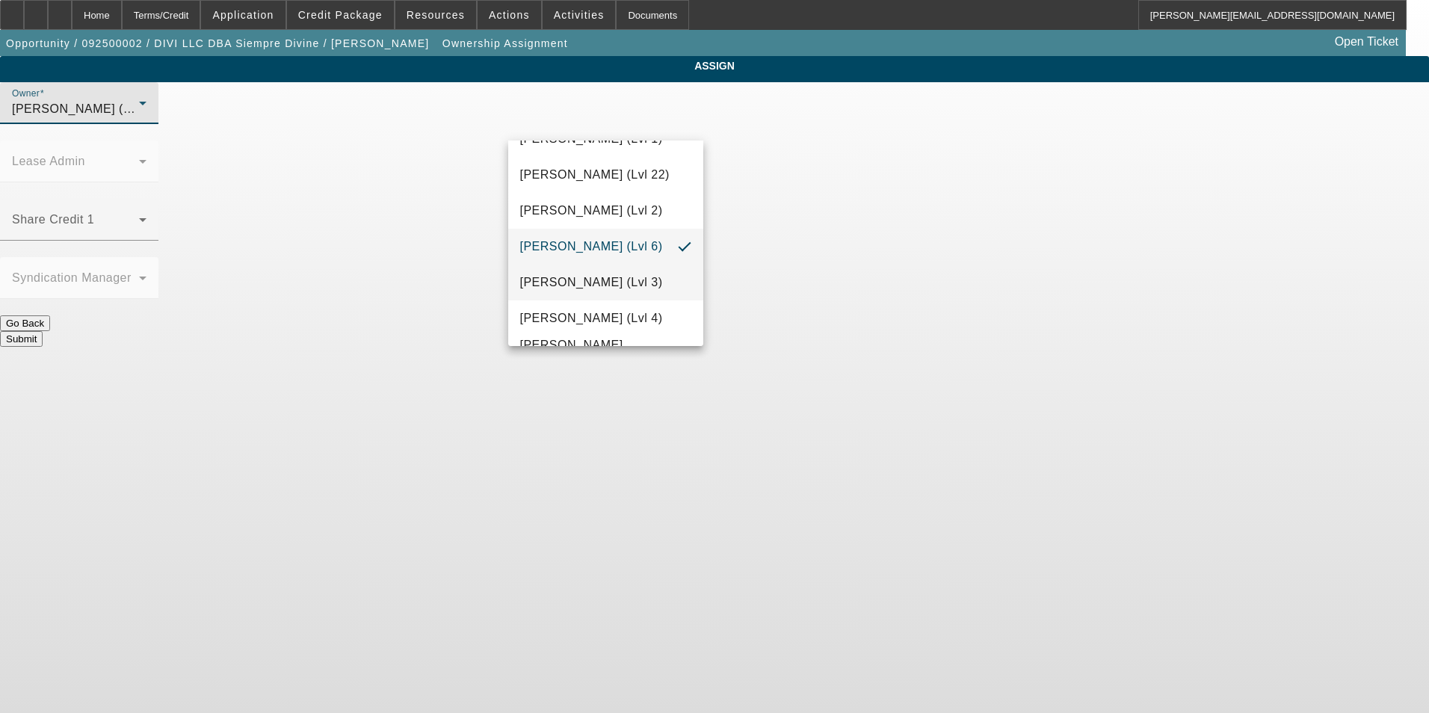
scroll to position [2143, 0]
click at [640, 291] on span "[PERSON_NAME] (Lvl 3)" at bounding box center [591, 282] width 143 height 18
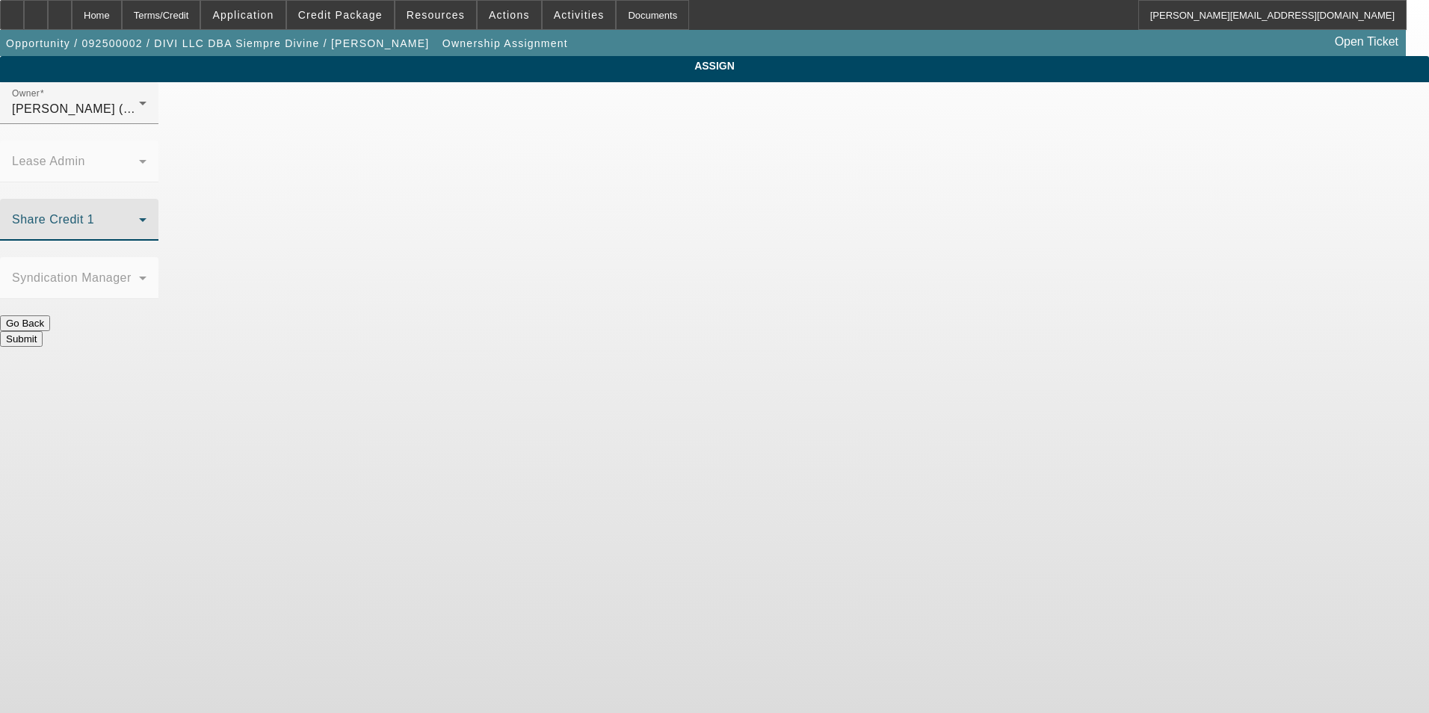
click at [146, 217] on mat-select at bounding box center [79, 226] width 135 height 18
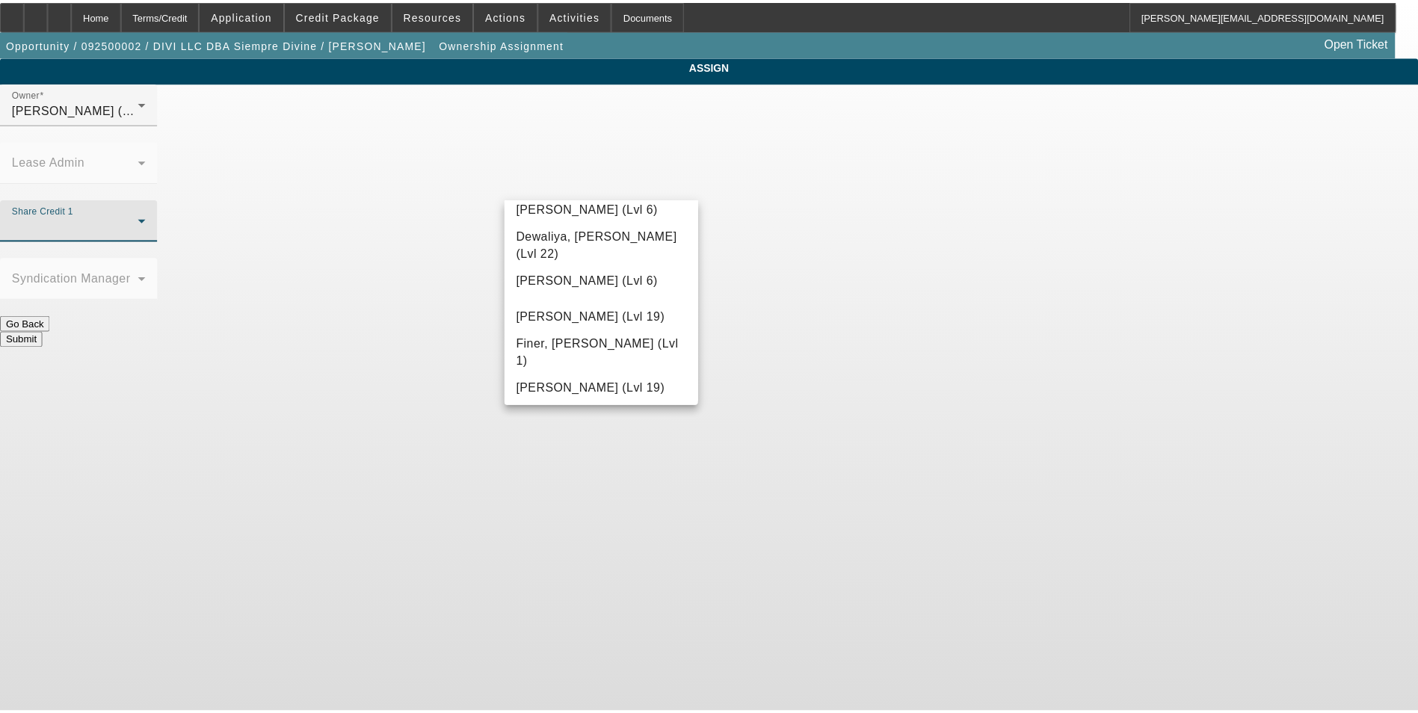
scroll to position [1881, 0]
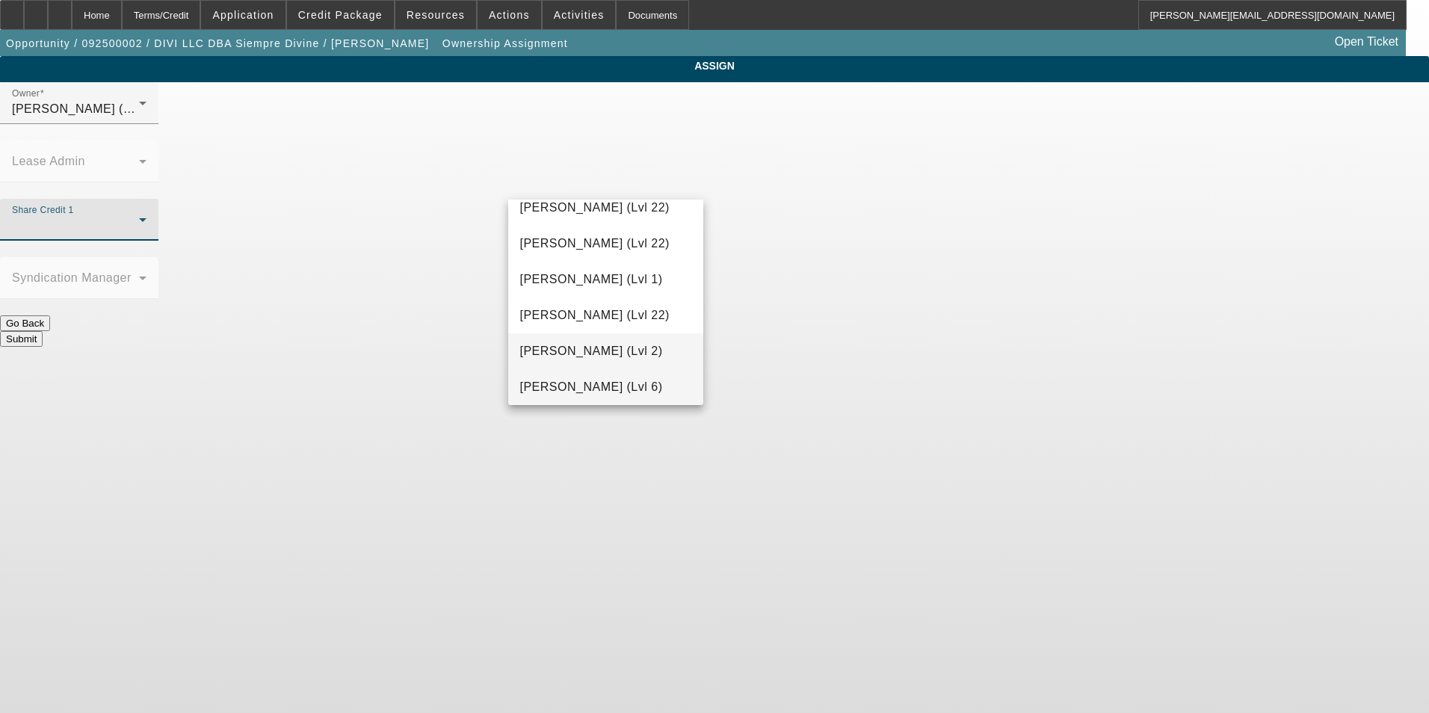
drag, startPoint x: 623, startPoint y: 382, endPoint x: 627, endPoint y: 367, distance: 15.4
click at [623, 382] on span "[PERSON_NAME] (Lvl 6)" at bounding box center [591, 387] width 143 height 18
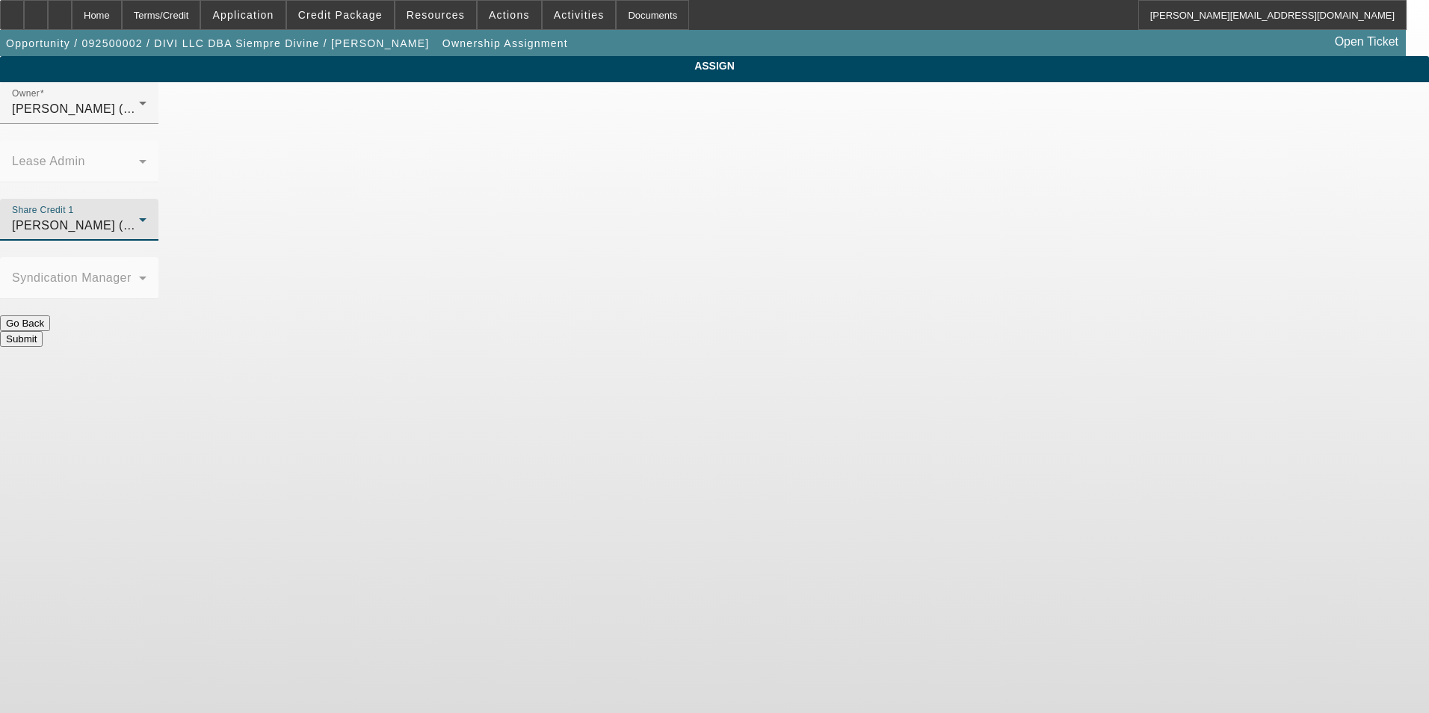
click at [43, 331] on button "Submit" at bounding box center [21, 339] width 43 height 16
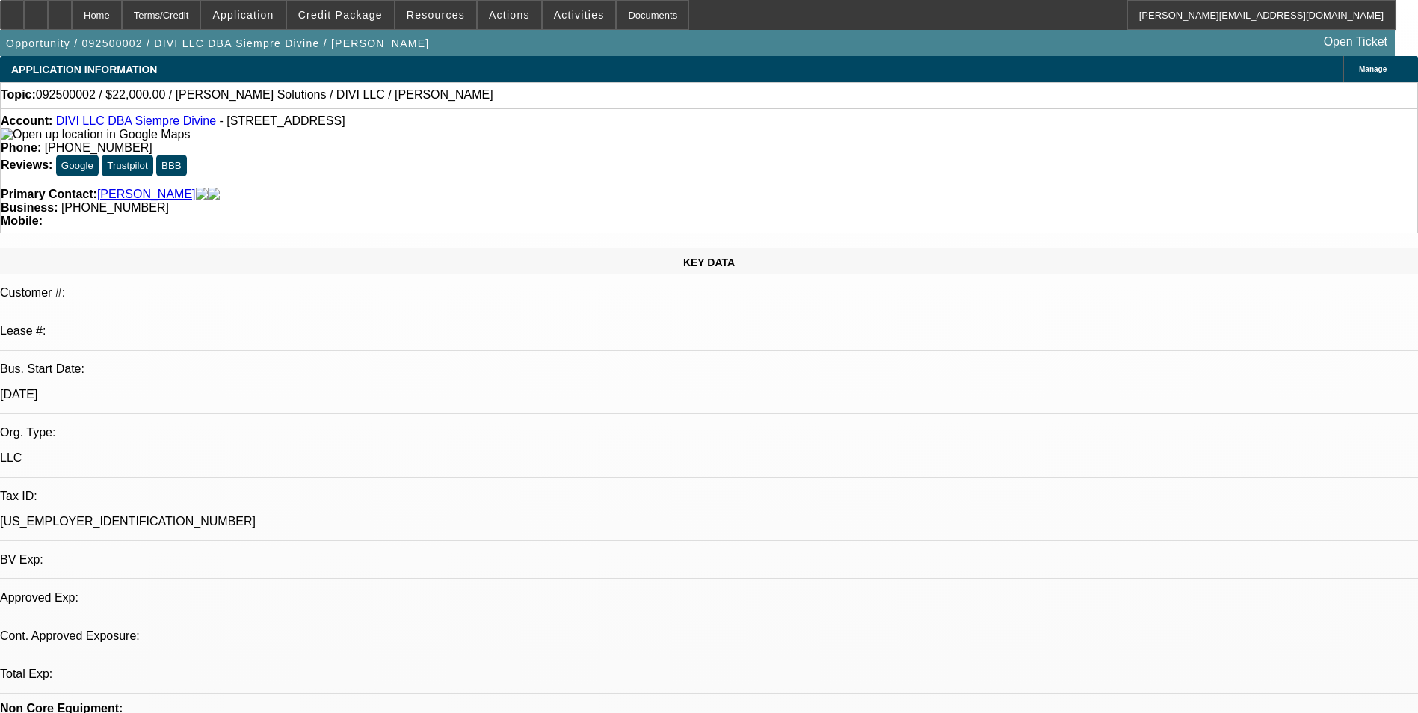
select select "0"
select select "2"
select select "0.1"
select select "4"
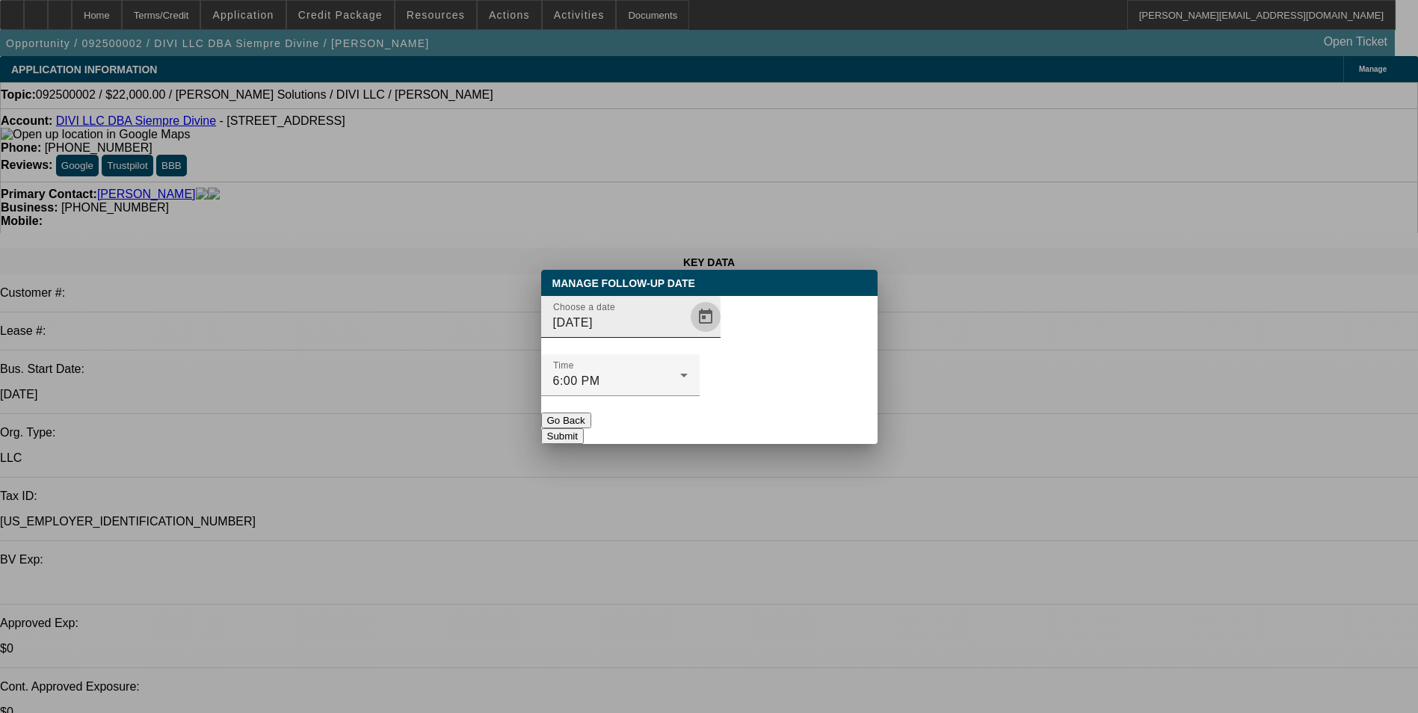
click at [688, 335] on span "Open calendar" at bounding box center [706, 317] width 36 height 36
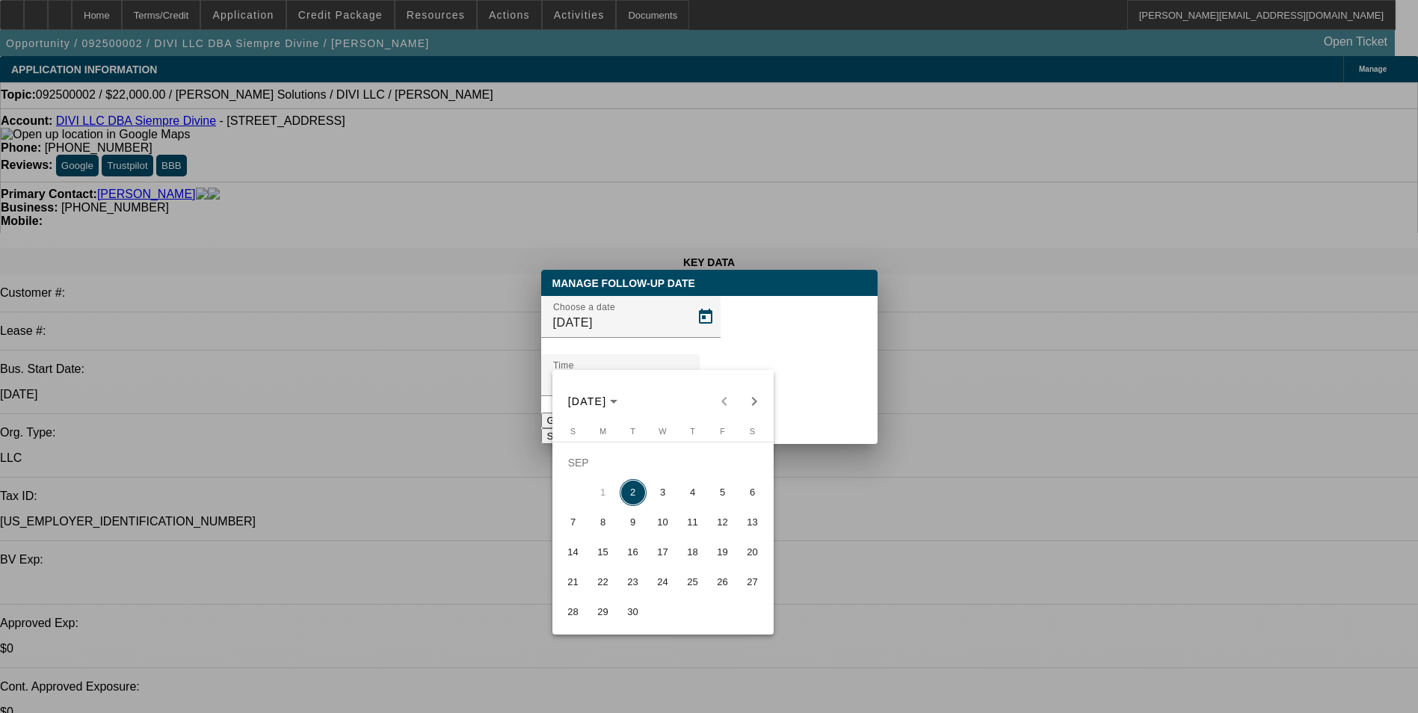
click at [662, 497] on span "3" at bounding box center [662, 492] width 27 height 27
type input "[DATE]"
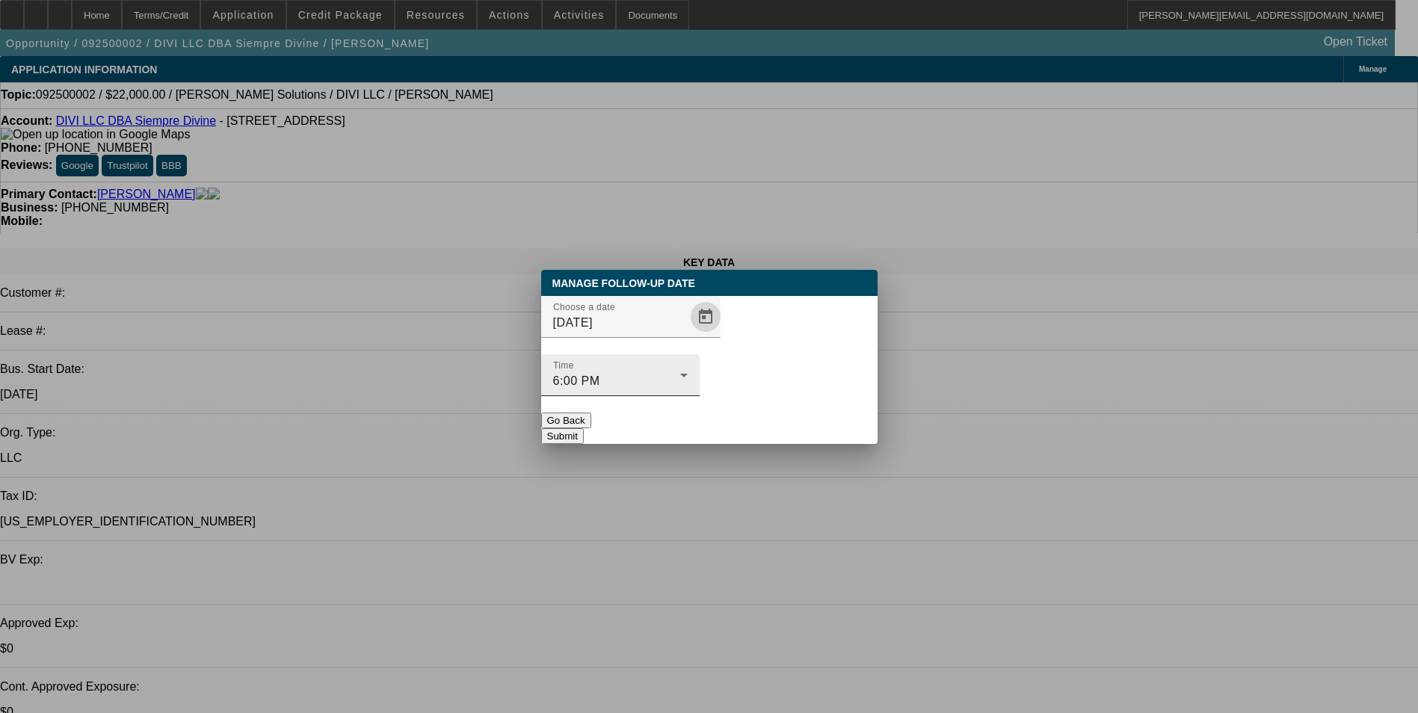
click at [600, 374] on span "6:00 PM" at bounding box center [576, 380] width 47 height 13
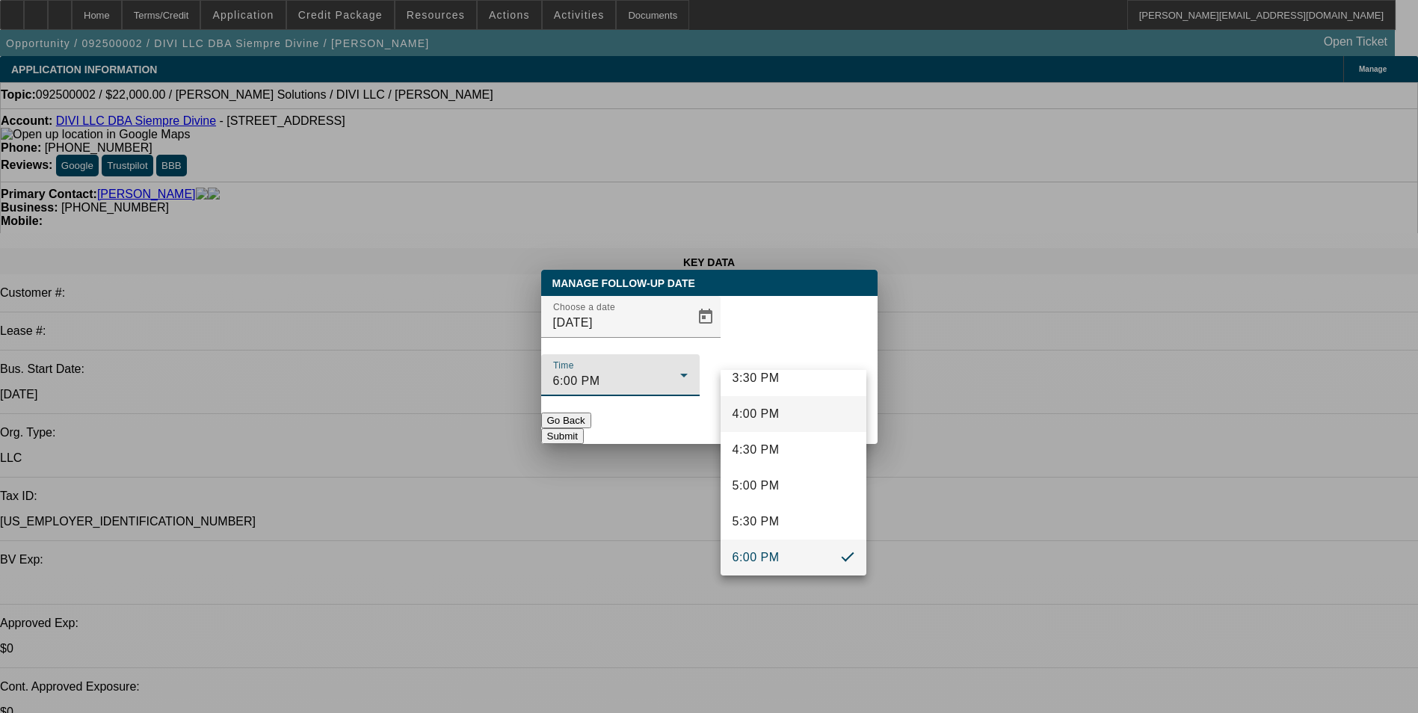
scroll to position [978, 0]
click at [783, 416] on mat-option "2:00 PM" at bounding box center [793, 420] width 146 height 36
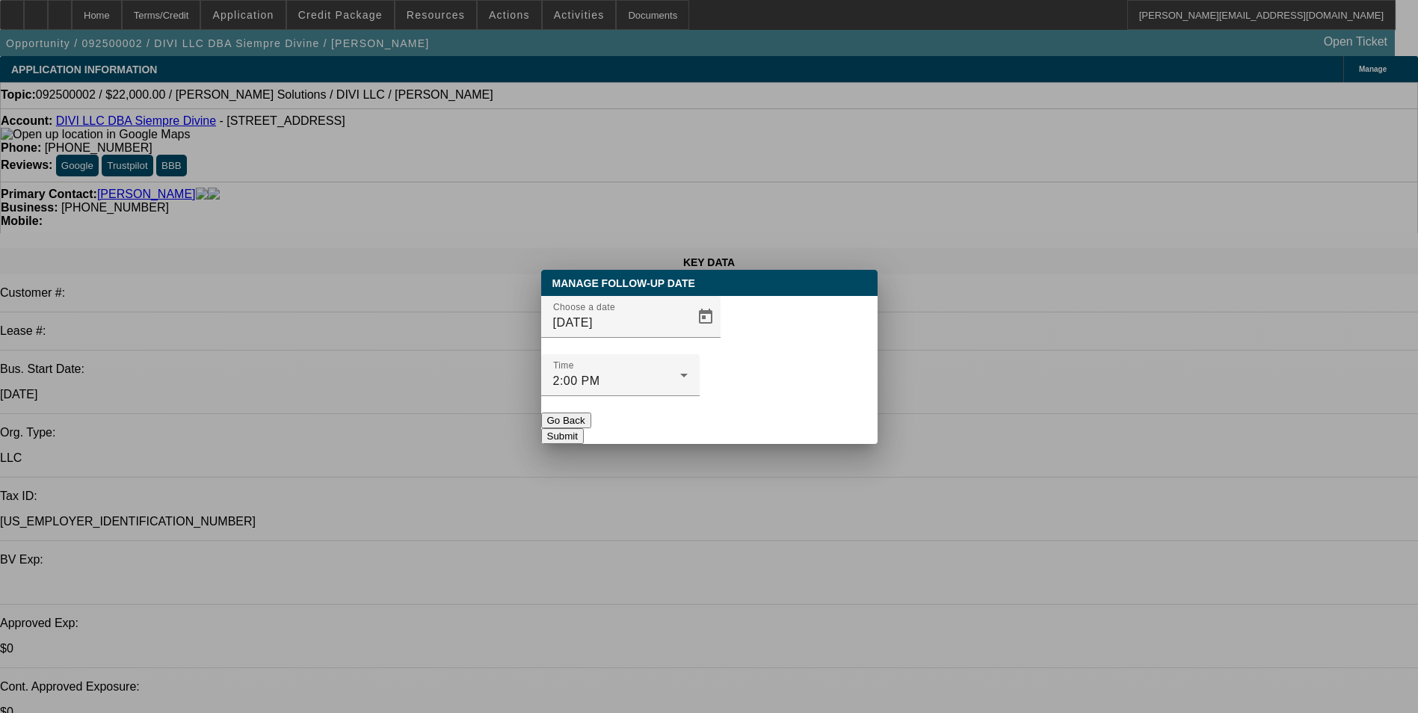
click at [584, 428] on button "Submit" at bounding box center [562, 436] width 43 height 16
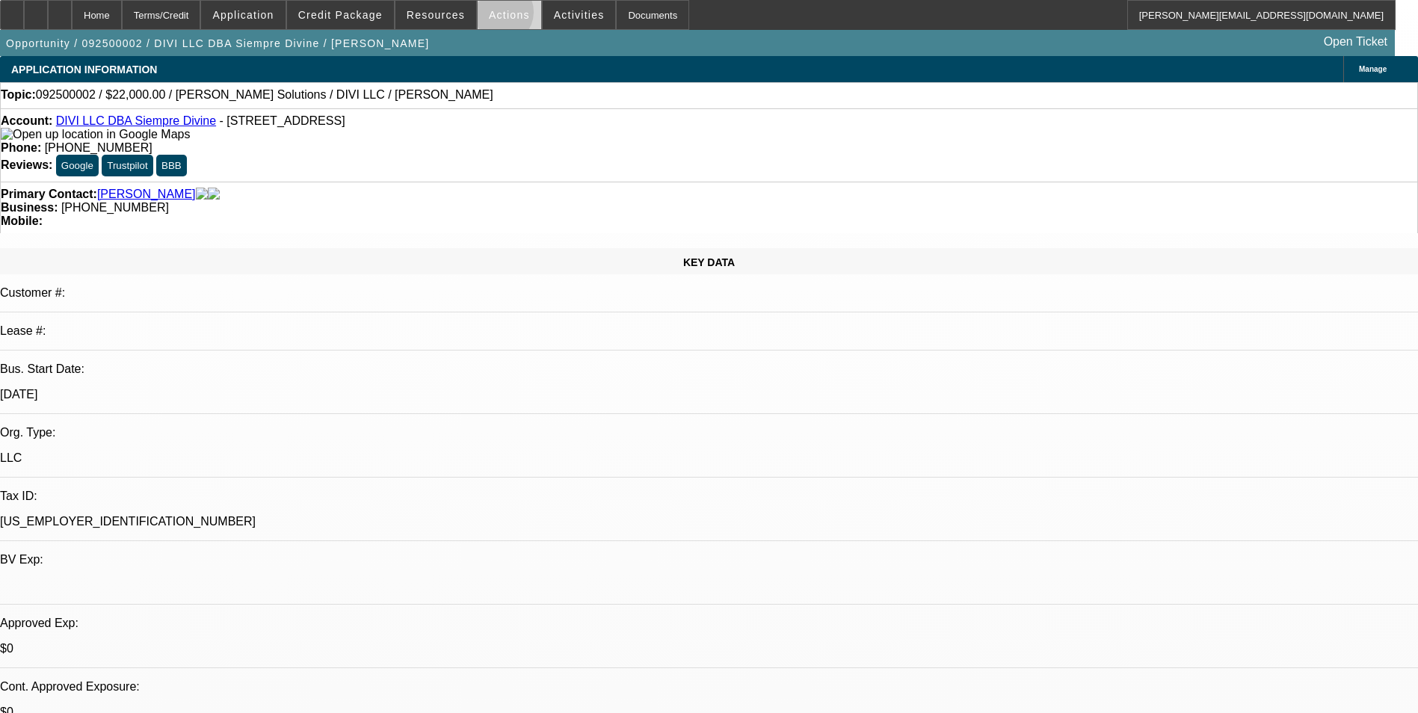
click at [495, 16] on span "Actions" at bounding box center [509, 15] width 41 height 12
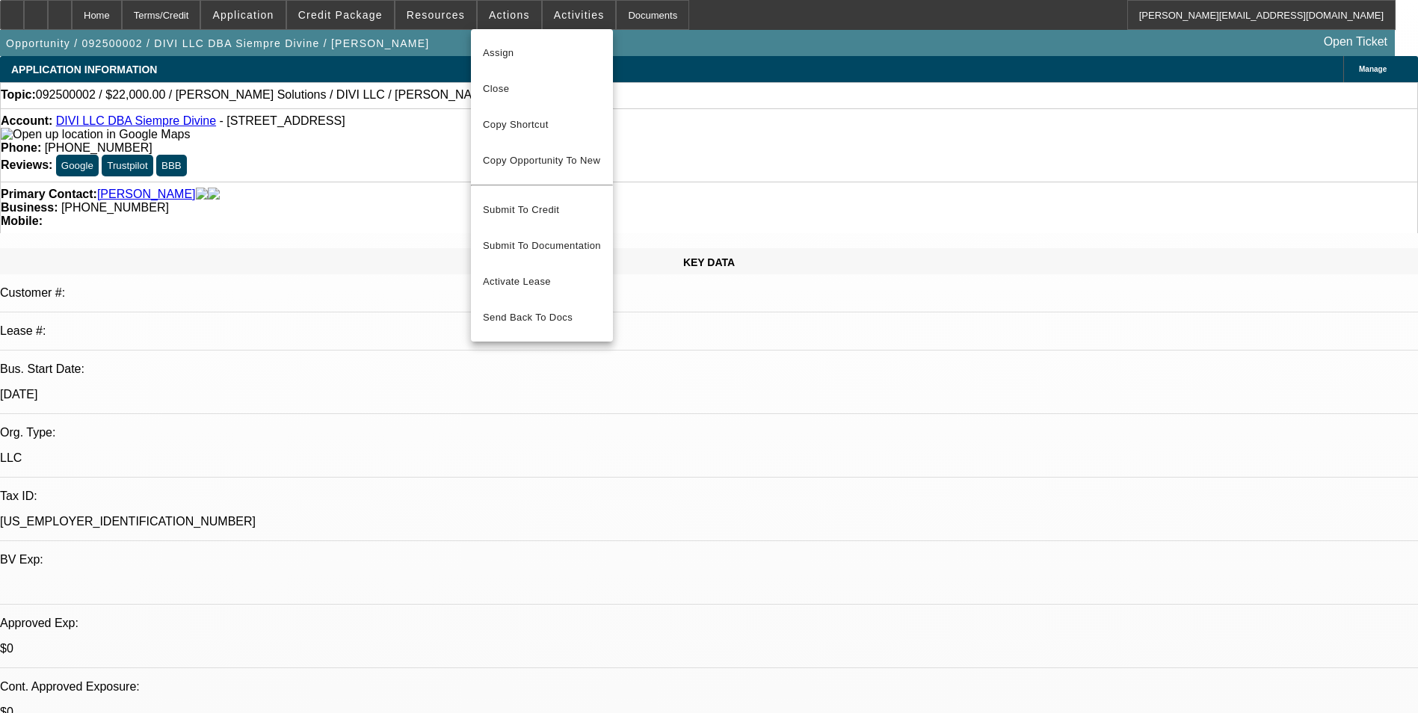
drag, startPoint x: 673, startPoint y: 102, endPoint x: 617, endPoint y: 55, distance: 73.7
click at [673, 101] on div at bounding box center [709, 356] width 1418 height 713
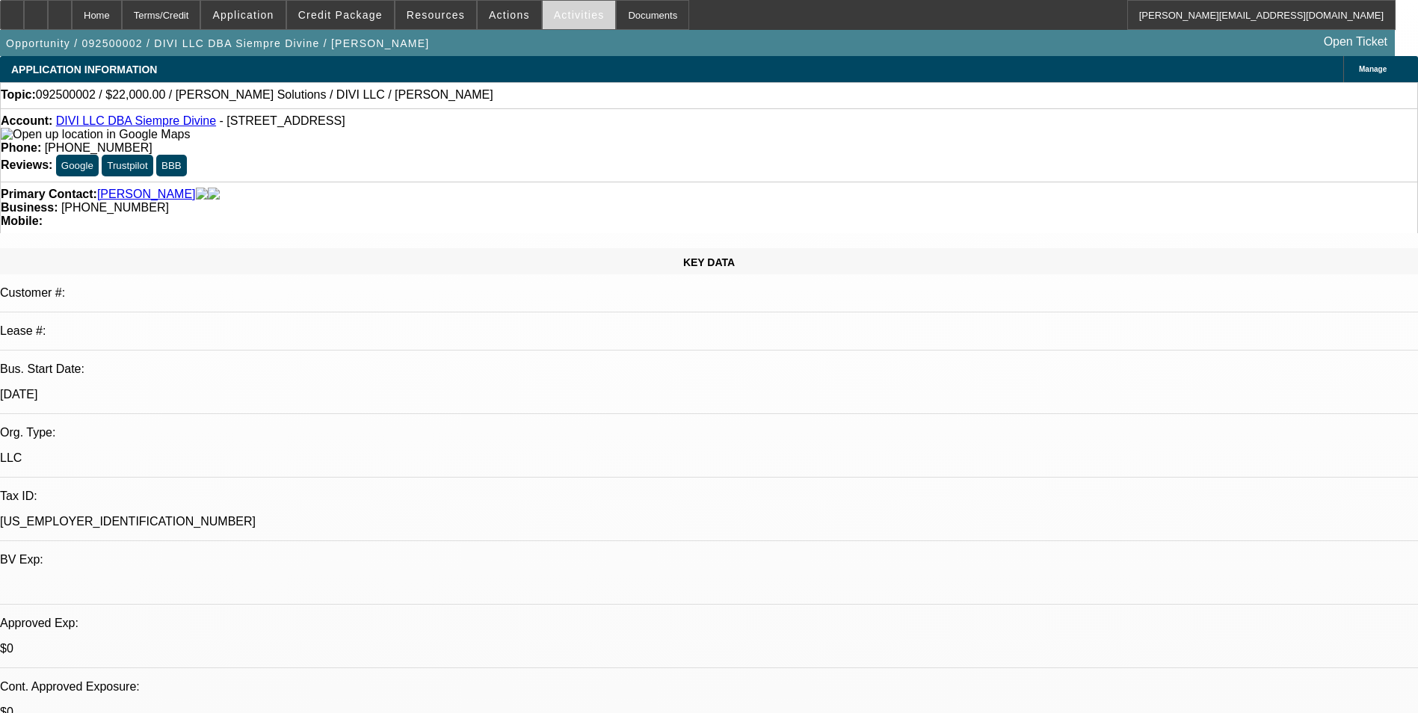
click at [566, 17] on span "Activities" at bounding box center [579, 15] width 51 height 12
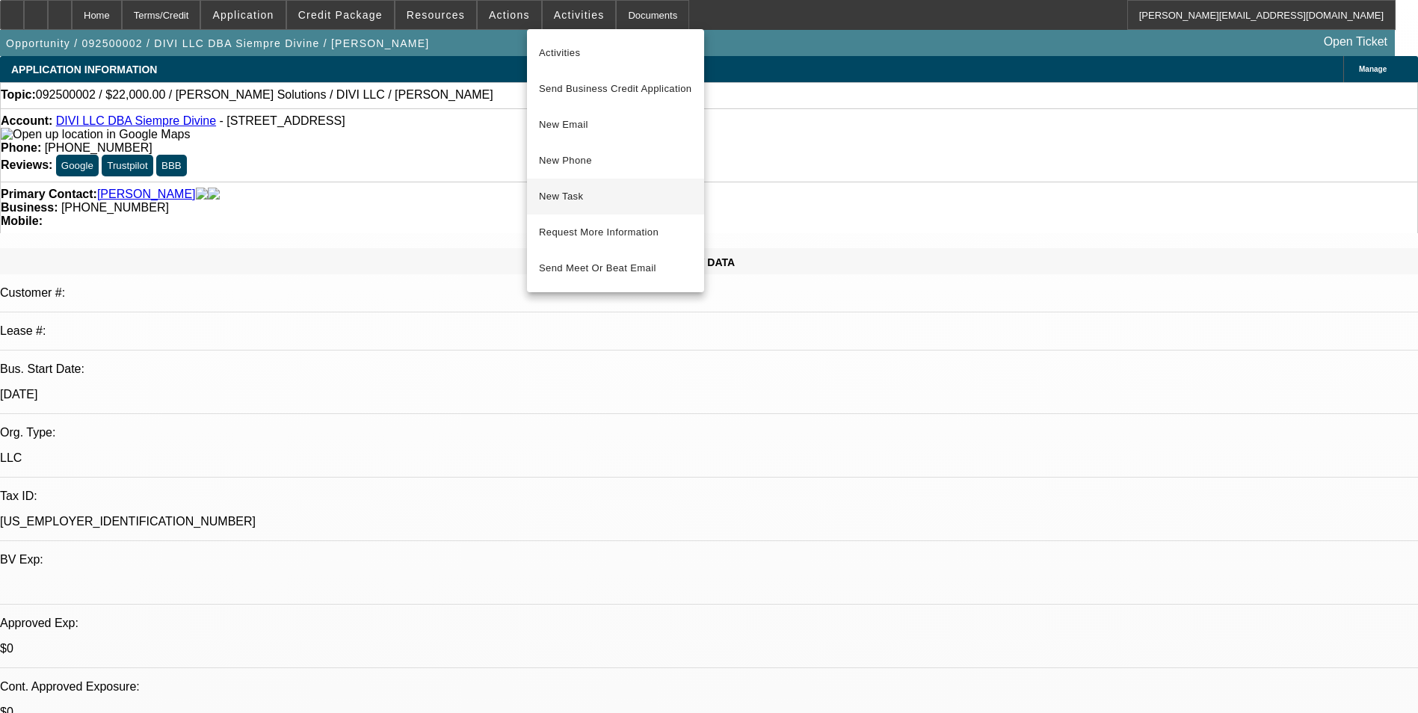
click at [593, 199] on span "New Task" at bounding box center [615, 197] width 153 height 18
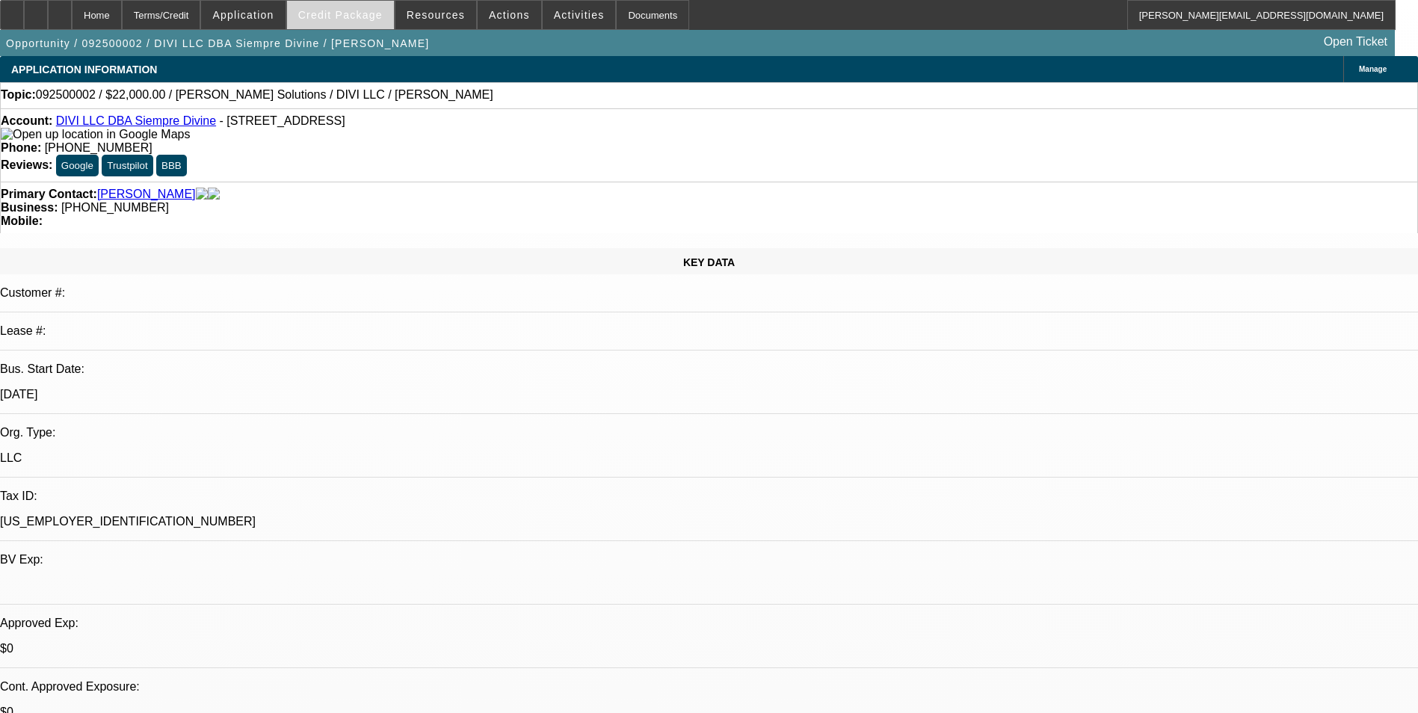
click at [371, 19] on span "Credit Package" at bounding box center [340, 15] width 84 height 12
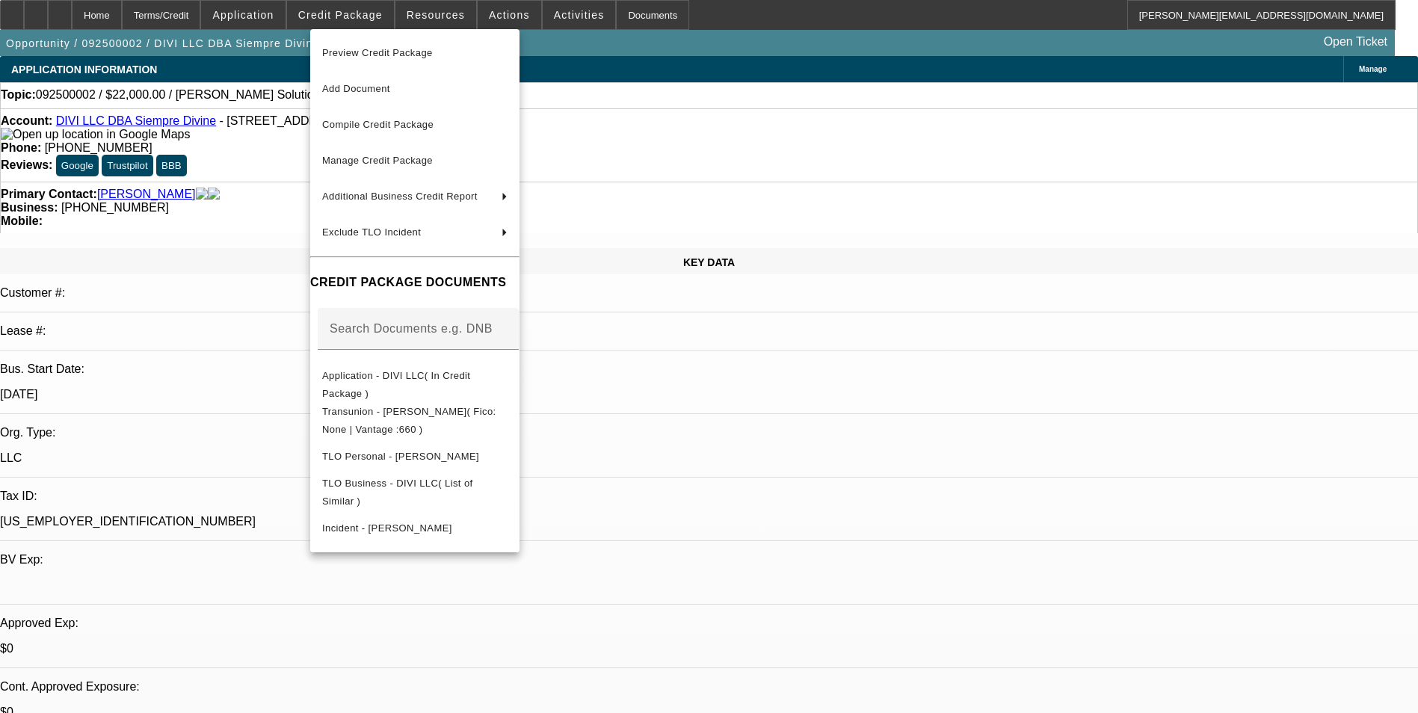
click at [806, 448] on div at bounding box center [709, 356] width 1418 height 713
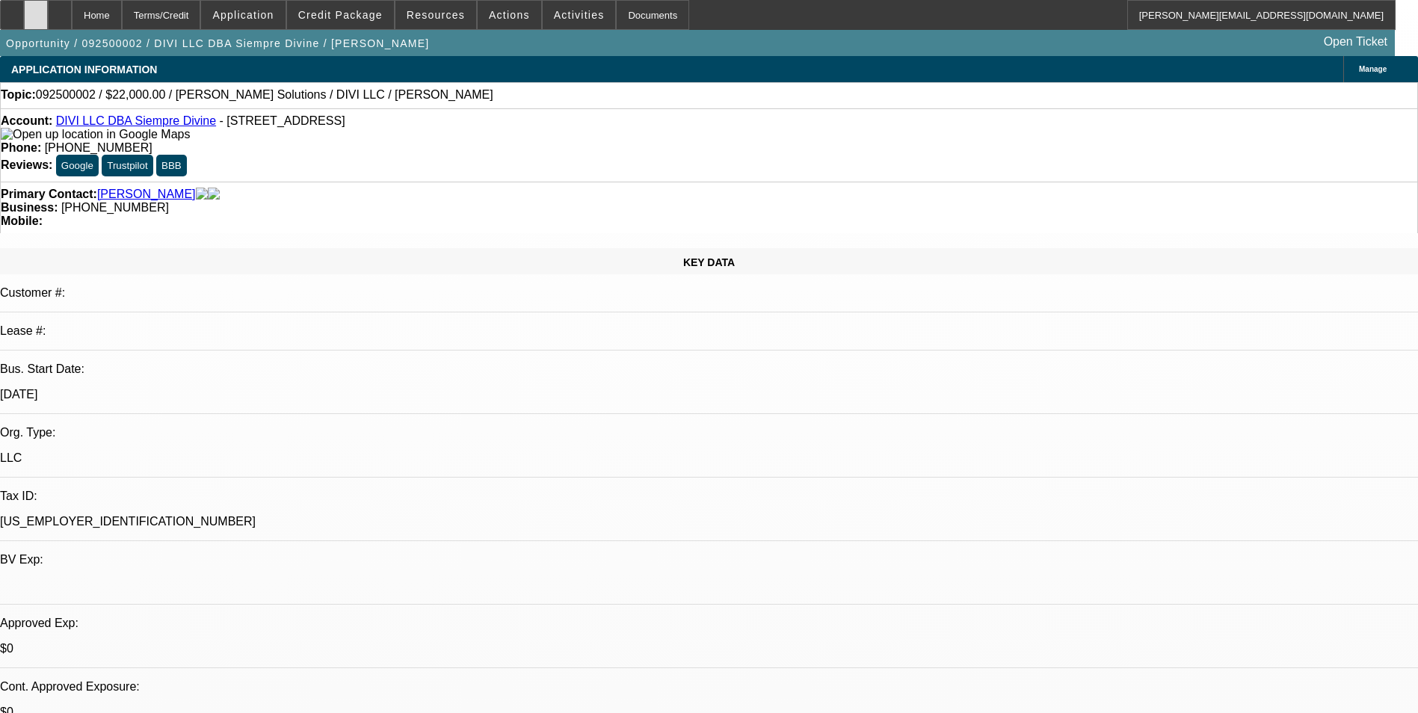
click at [36, 10] on icon at bounding box center [36, 10] width 0 height 0
click at [48, 13] on div at bounding box center [36, 15] width 24 height 30
click at [356, 13] on span "Credit Package" at bounding box center [340, 15] width 84 height 12
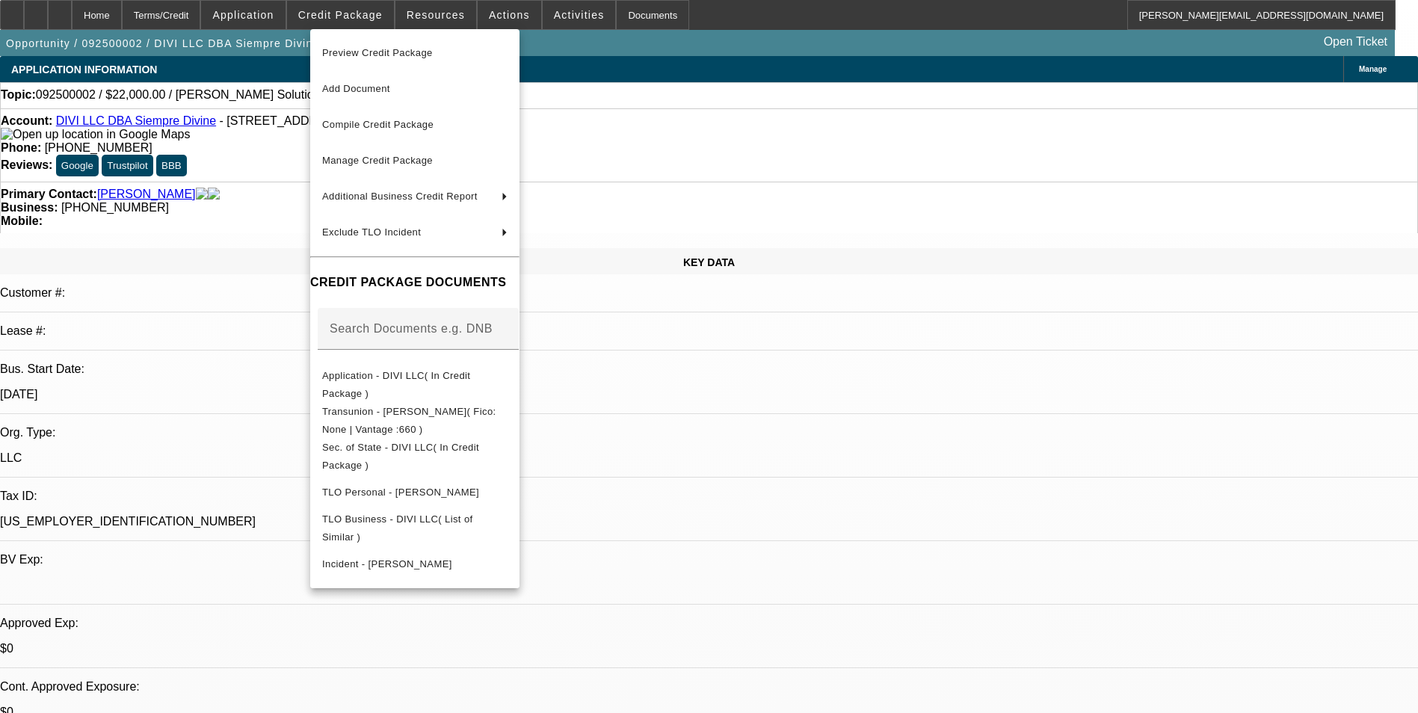
click at [719, 436] on div at bounding box center [709, 356] width 1418 height 713
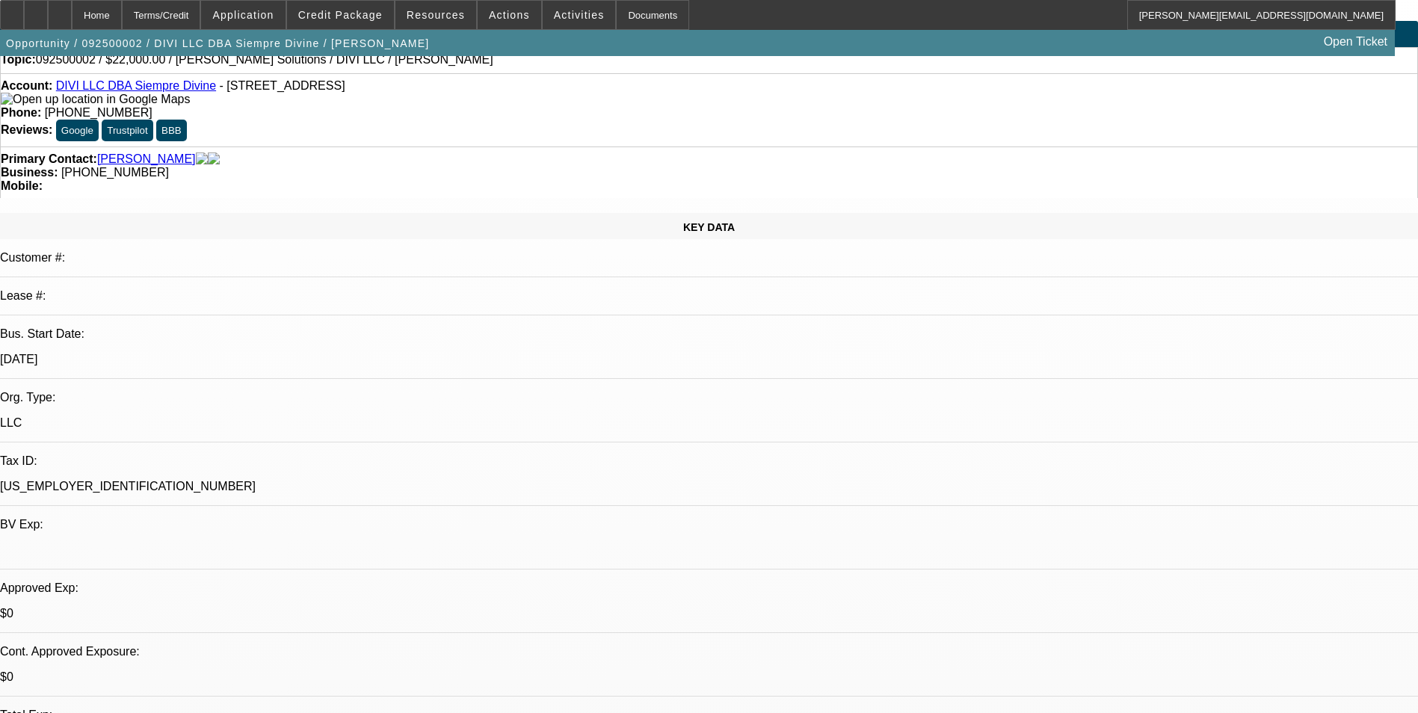
scroll to position [0, 0]
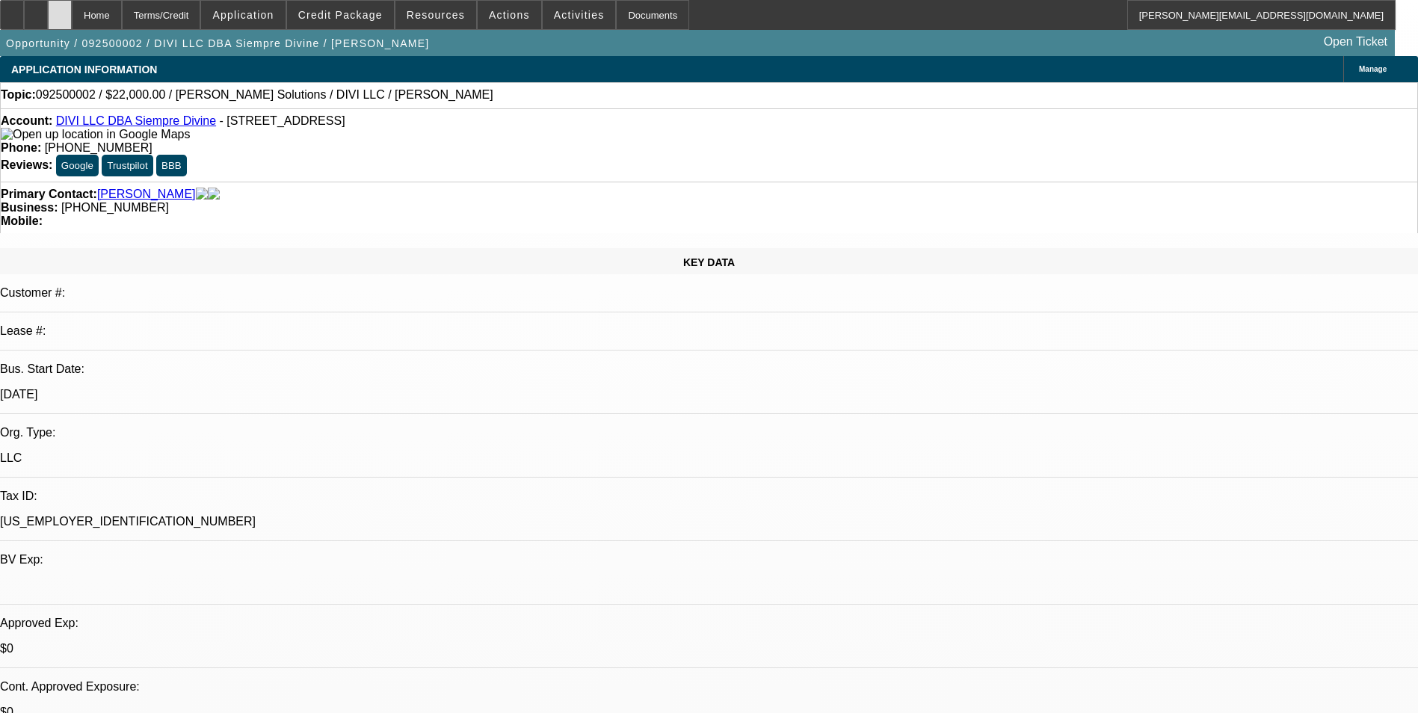
click at [60, 10] on icon at bounding box center [60, 10] width 0 height 0
select select "0"
select select "2"
select select "0.1"
select select "1"
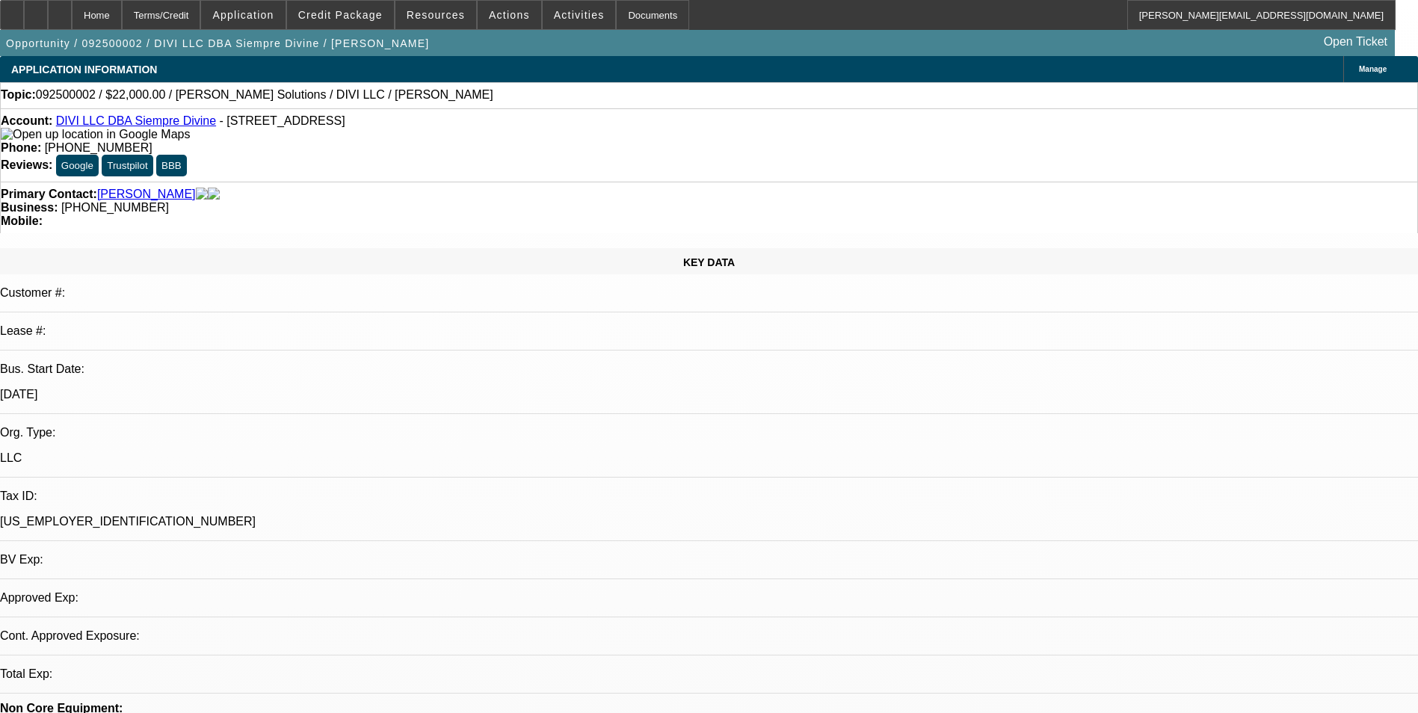
select select "2"
select select "4"
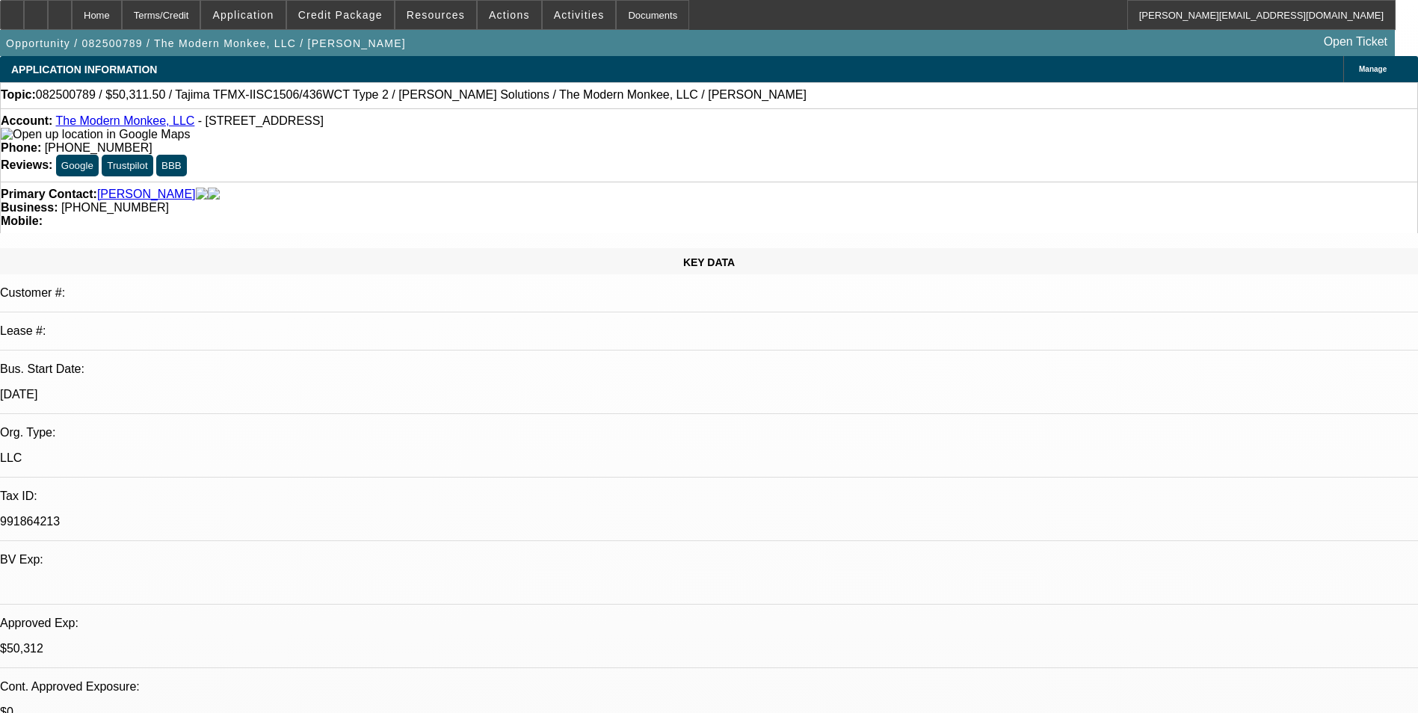
select select "0.15"
select select "2"
select select "0"
select select "0.15"
select select "2"
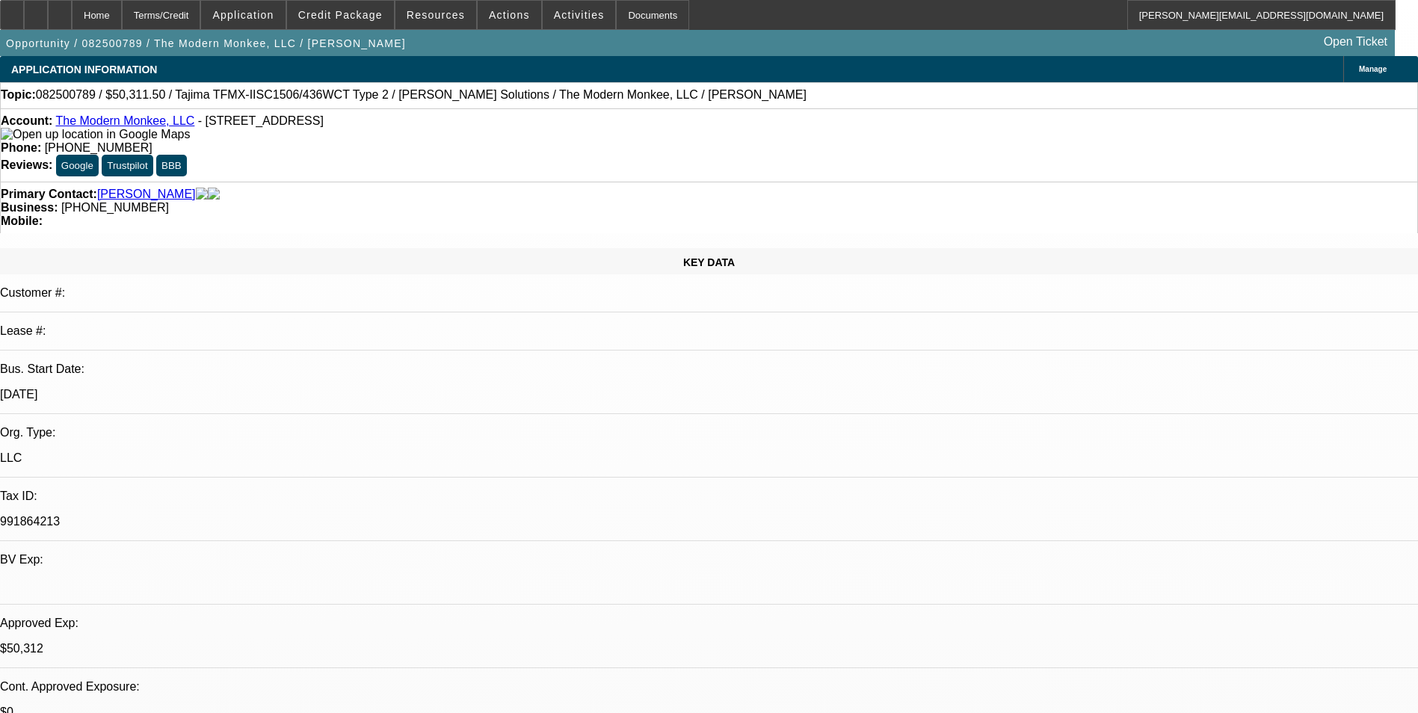
select select "0.1"
select select "0.15"
select select "2"
select select "0"
select select "0.15"
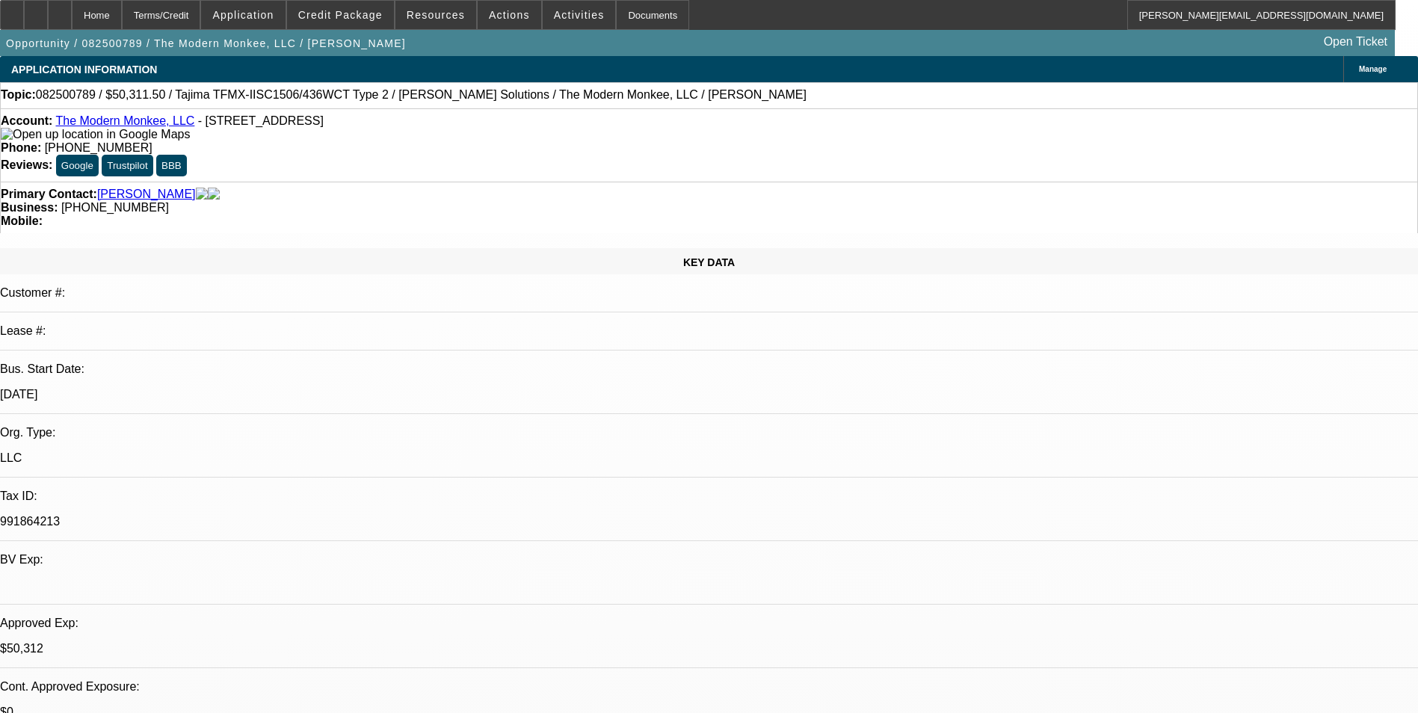
select select "2"
select select "0.1"
select select "1"
select select "2"
select select "6"
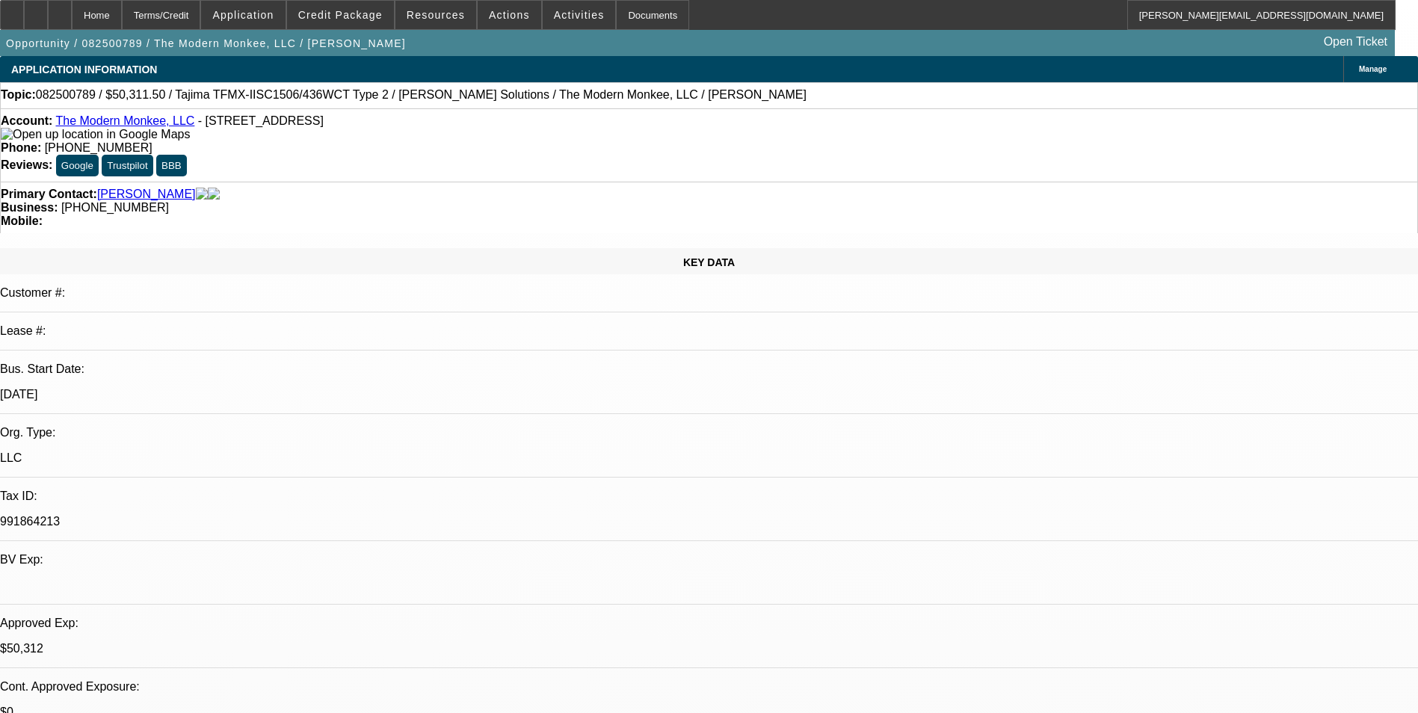
select select "1"
select select "2"
select select "4"
select select "1"
select select "2"
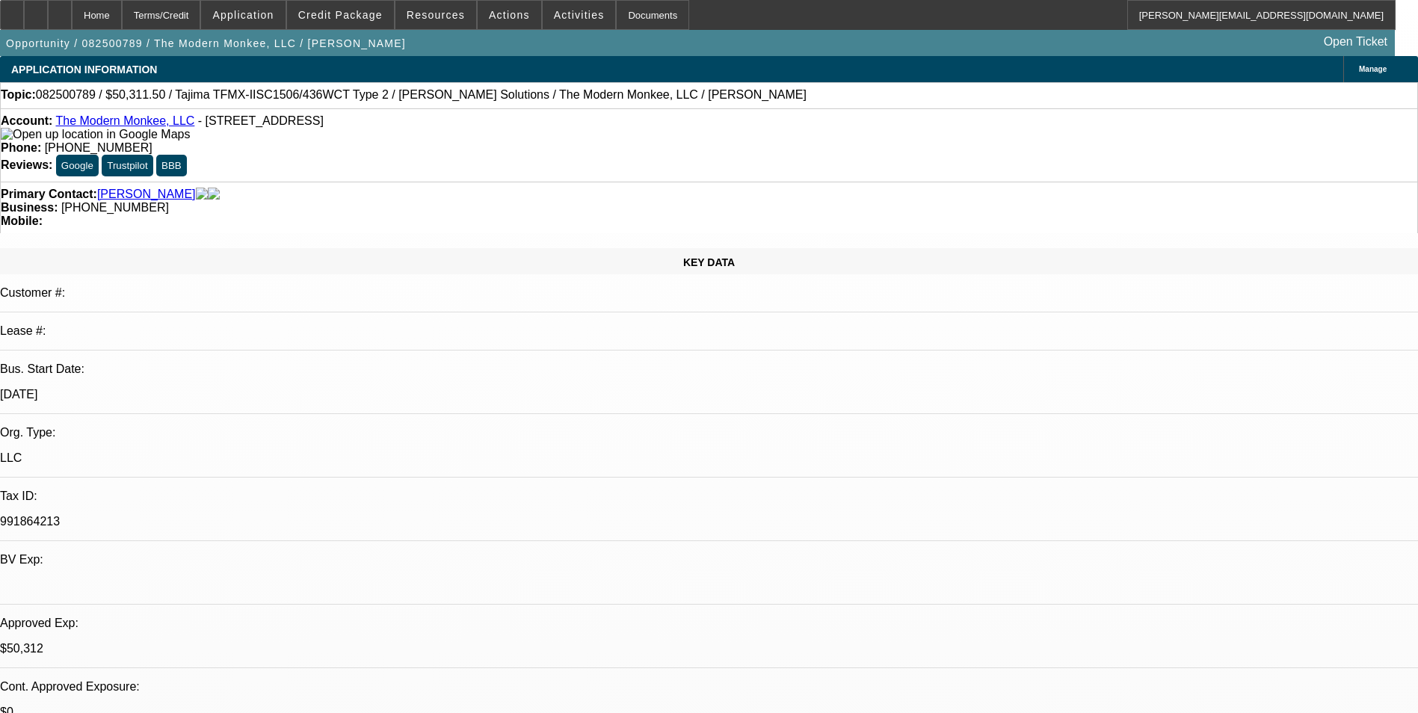
select select "6"
select select "1"
select select "2"
select select "4"
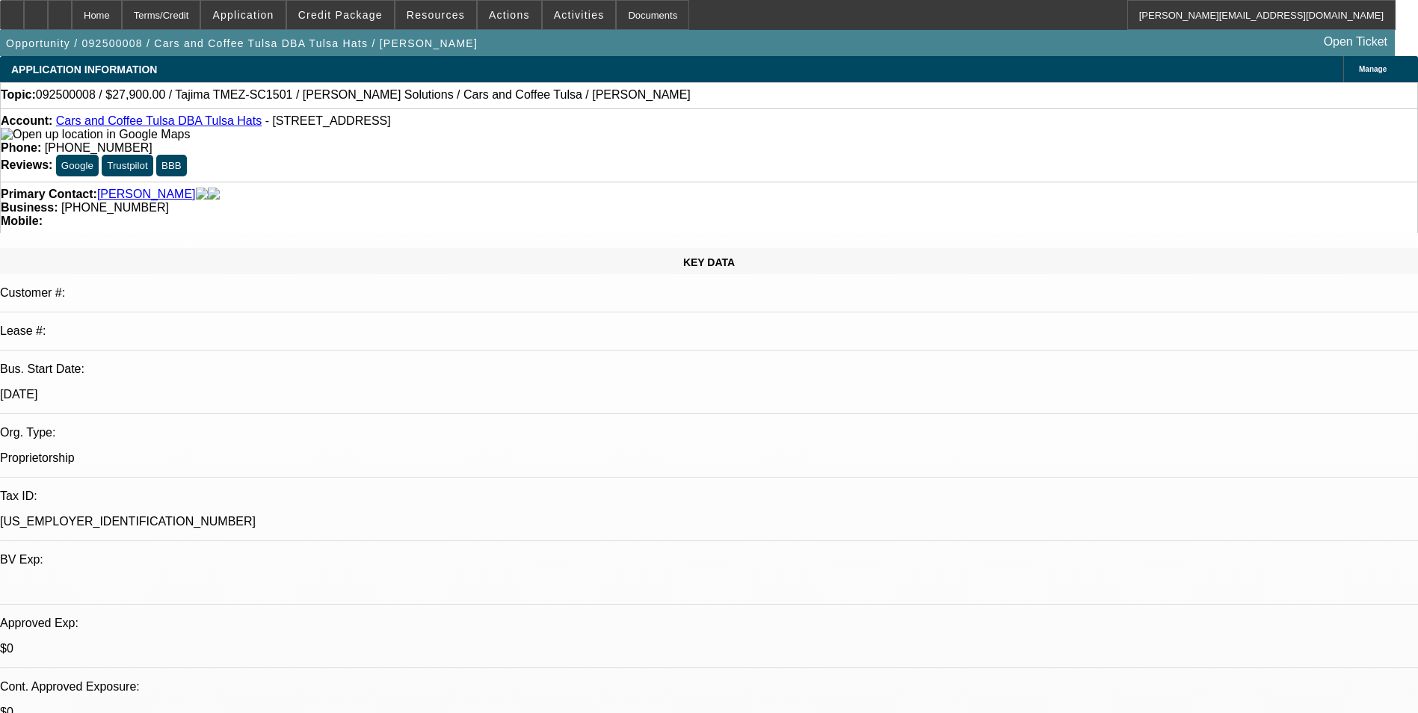
select select "0.1"
select select "2"
select select "0"
select select "1"
select select "2"
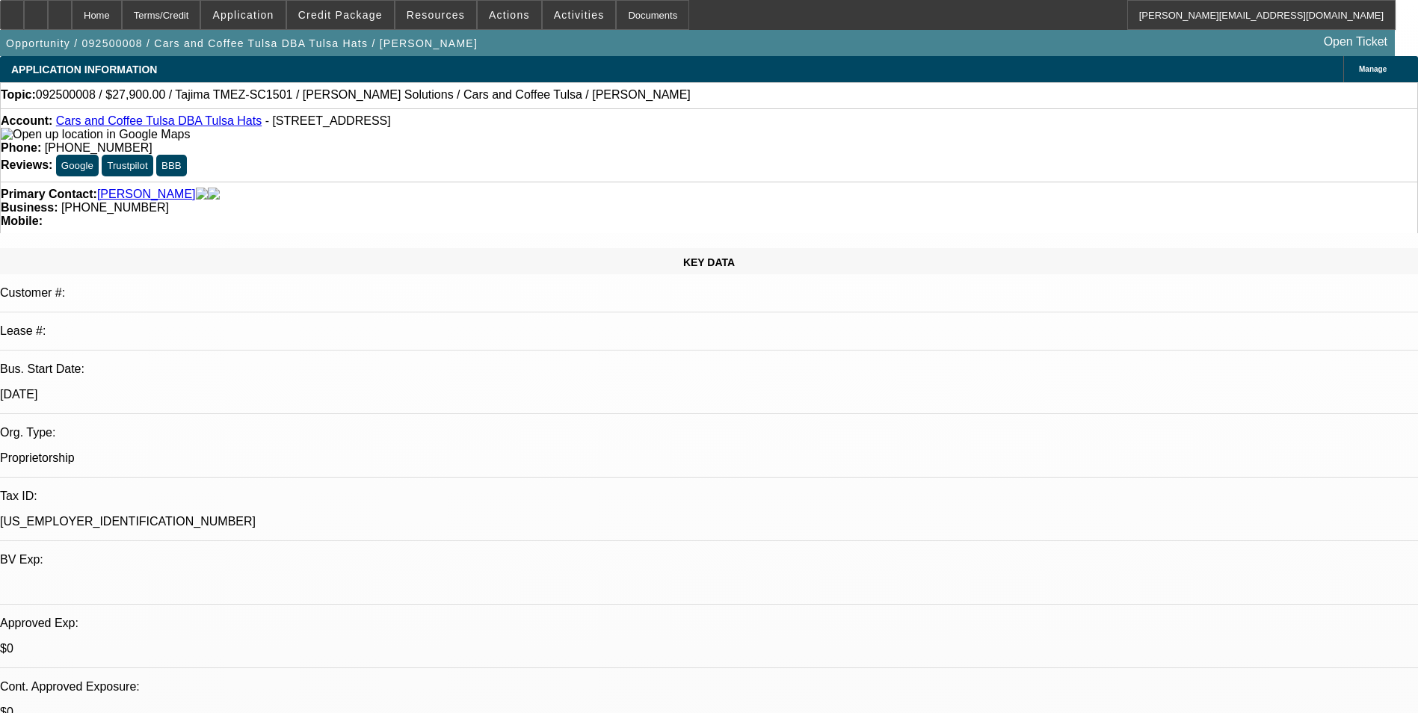
select select "6"
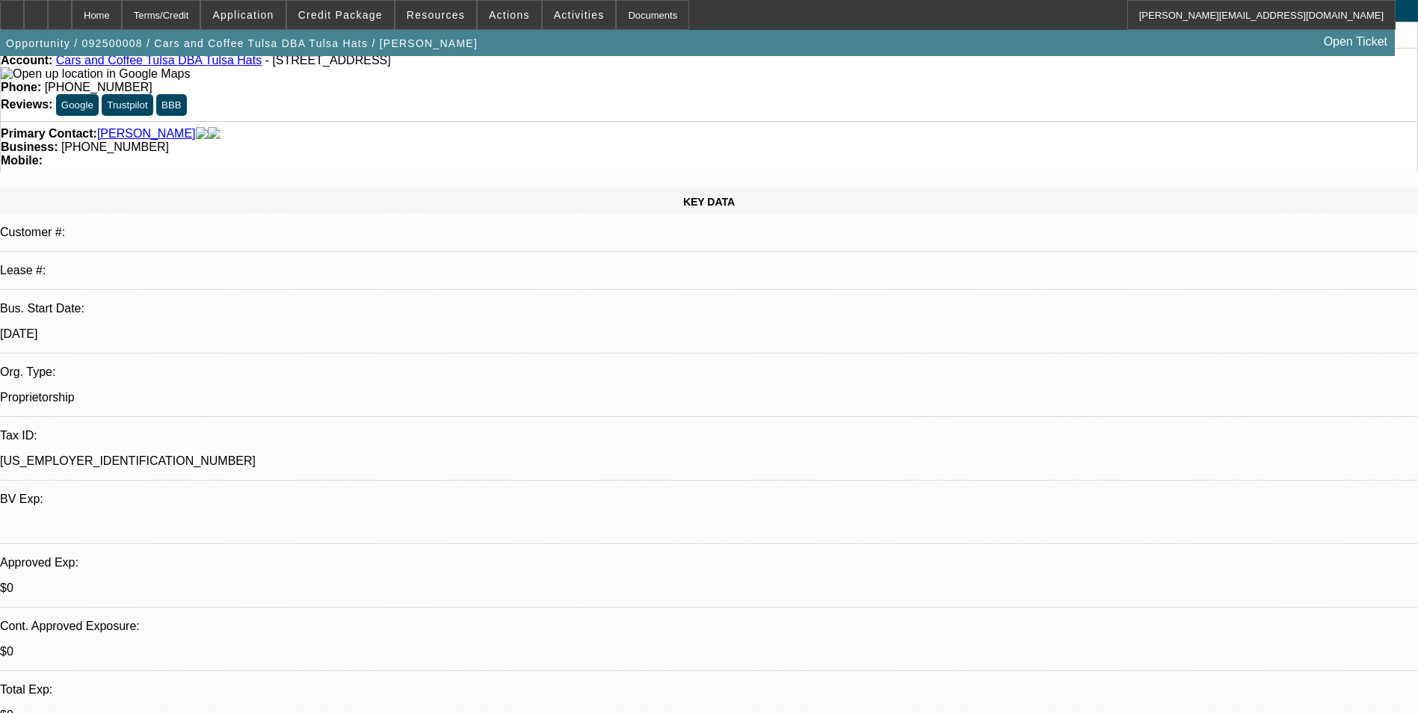
scroll to position [224, 0]
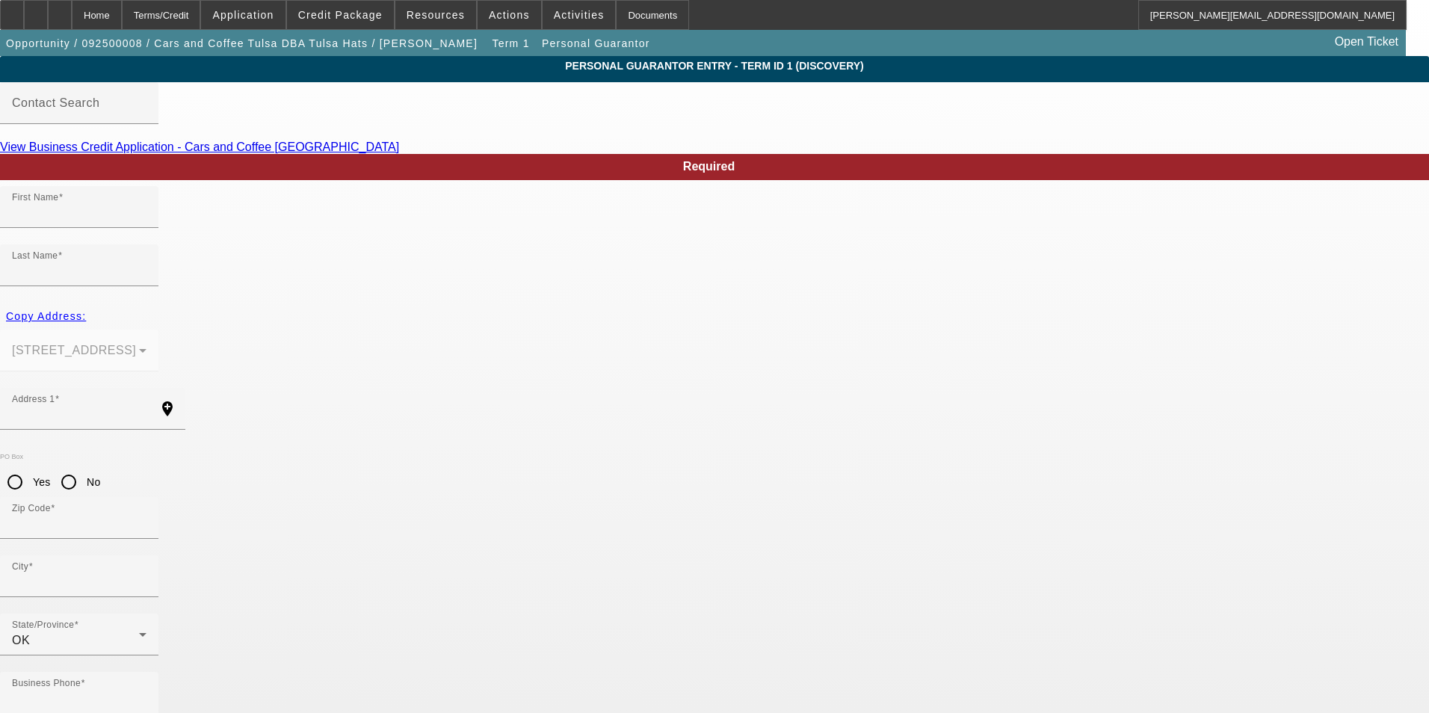
type input "[PERSON_NAME]"
type input "[STREET_ADDRESS]"
radio input "true"
type input "74021"
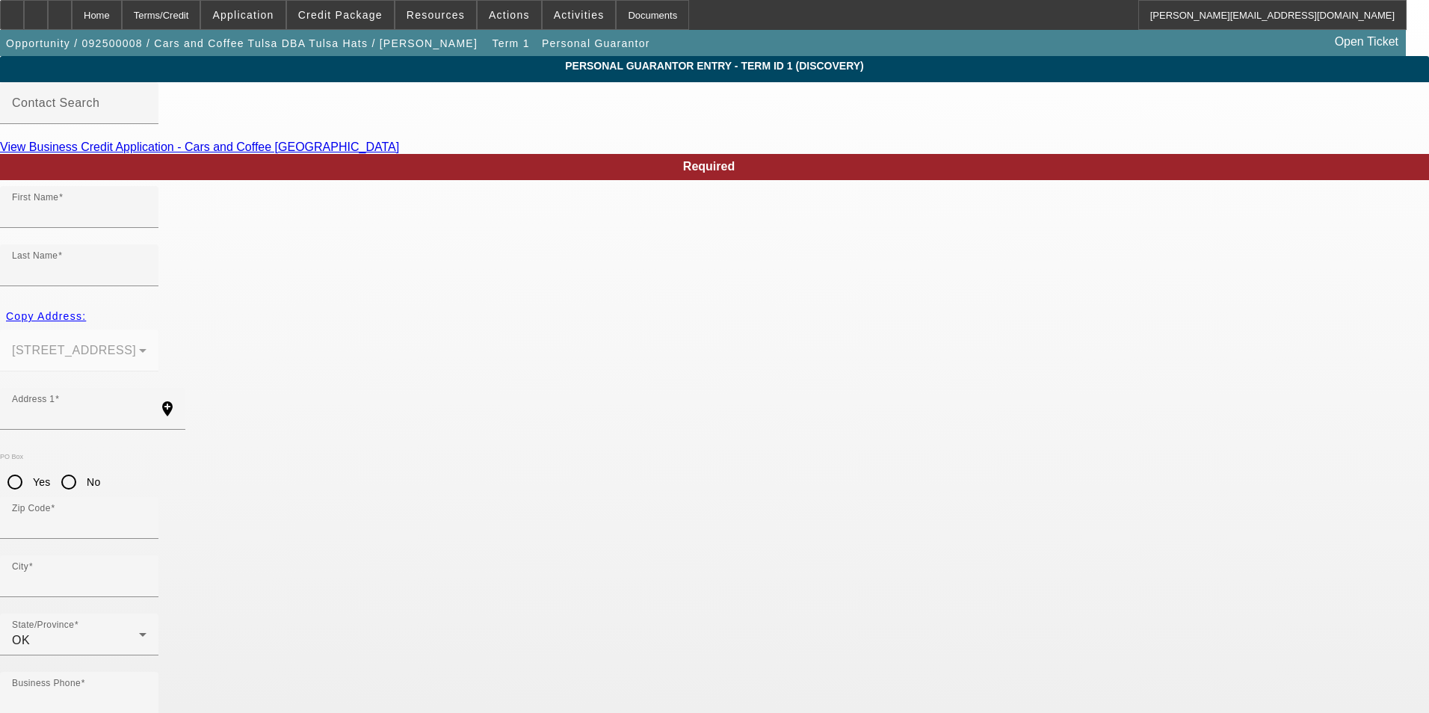
type input "Collinsville"
type input "[PHONE_NUMBER]"
type input "100"
type input "663-02-3300"
type input "Tulsahats@gmail.com"
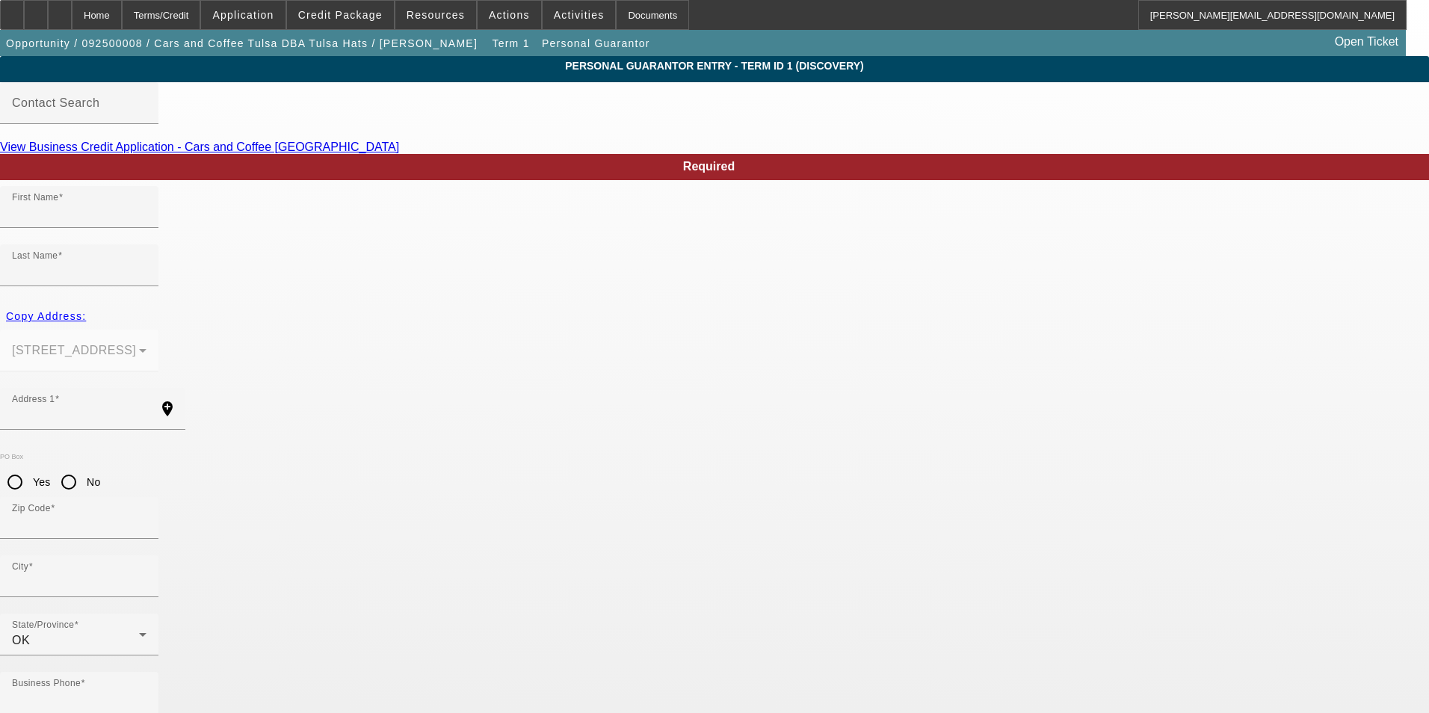
type input "[PHONE_NUMBER]"
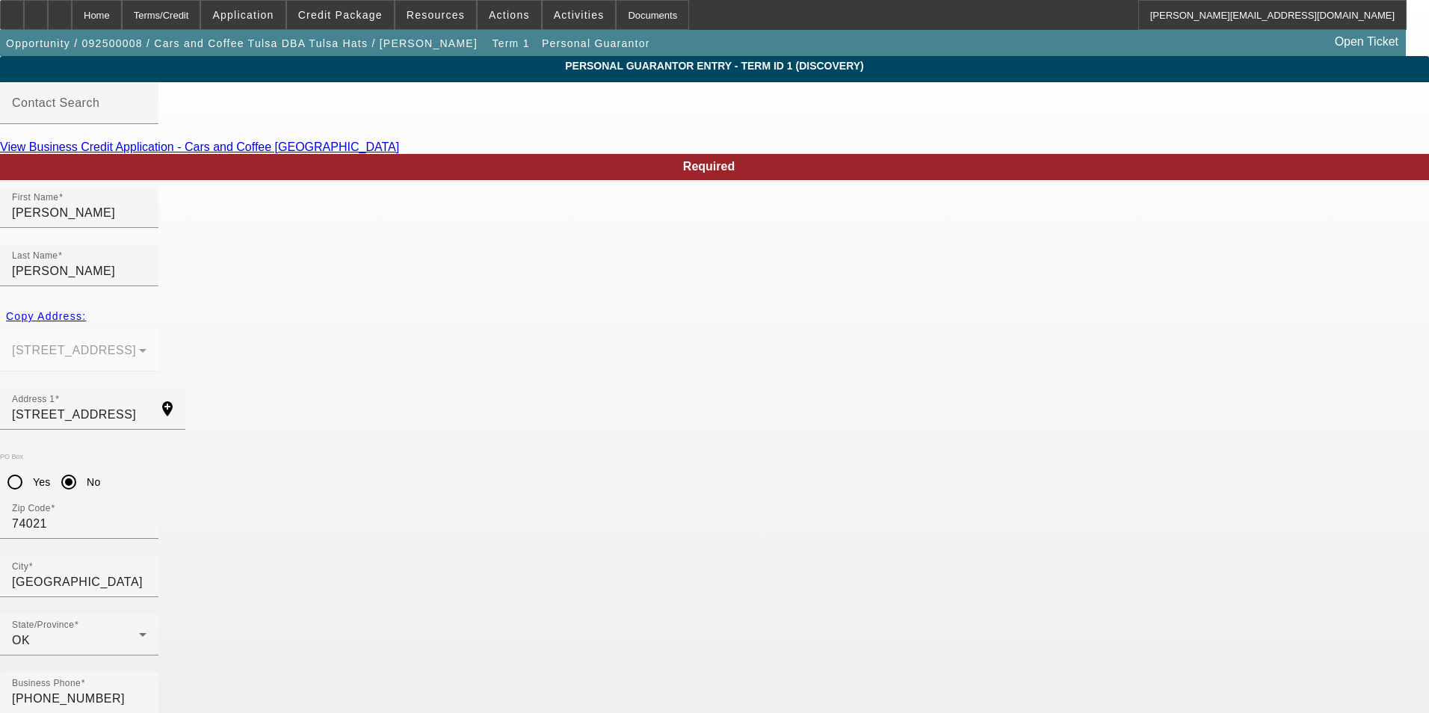
drag, startPoint x: 370, startPoint y: 587, endPoint x: 212, endPoint y: 589, distance: 157.7
type input "630-28-3300"
drag, startPoint x: 824, startPoint y: 359, endPoint x: 645, endPoint y: 360, distance: 178.6
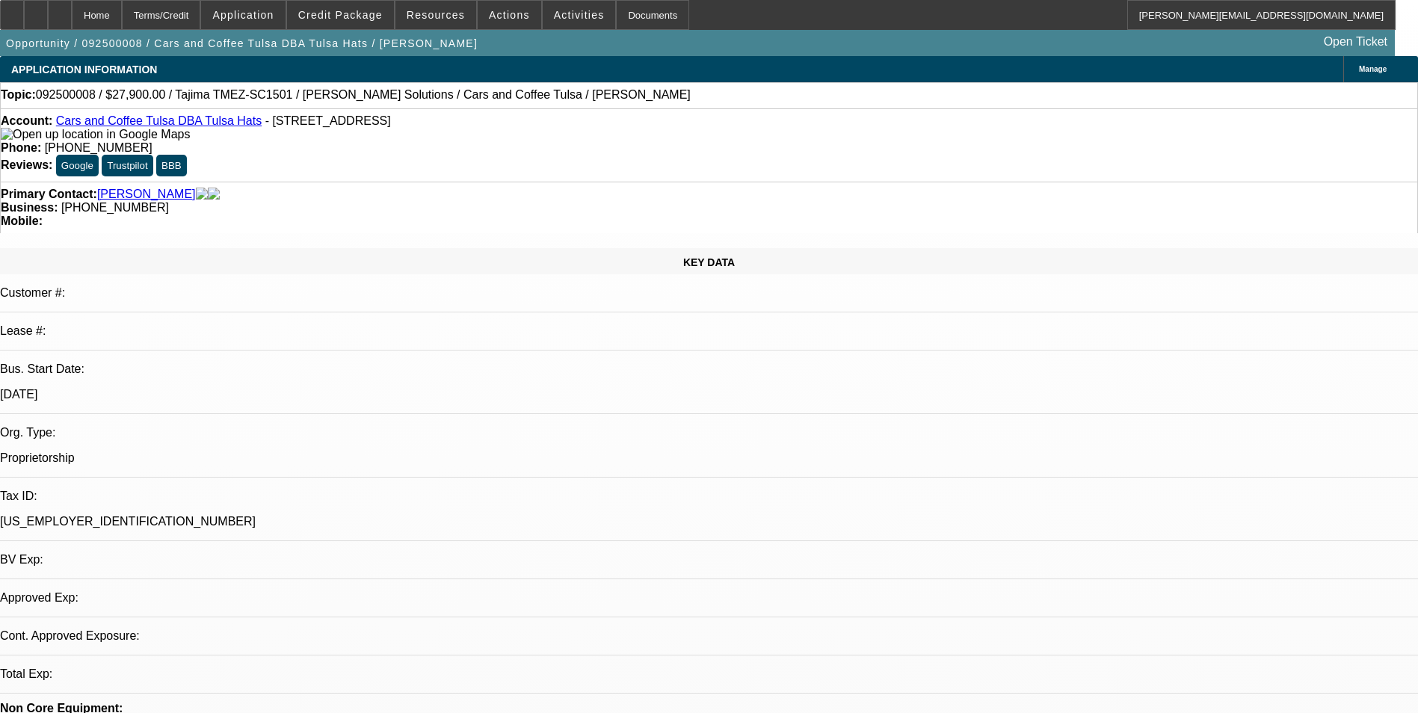
select select "0.1"
select select "2"
select select "0"
select select "6"
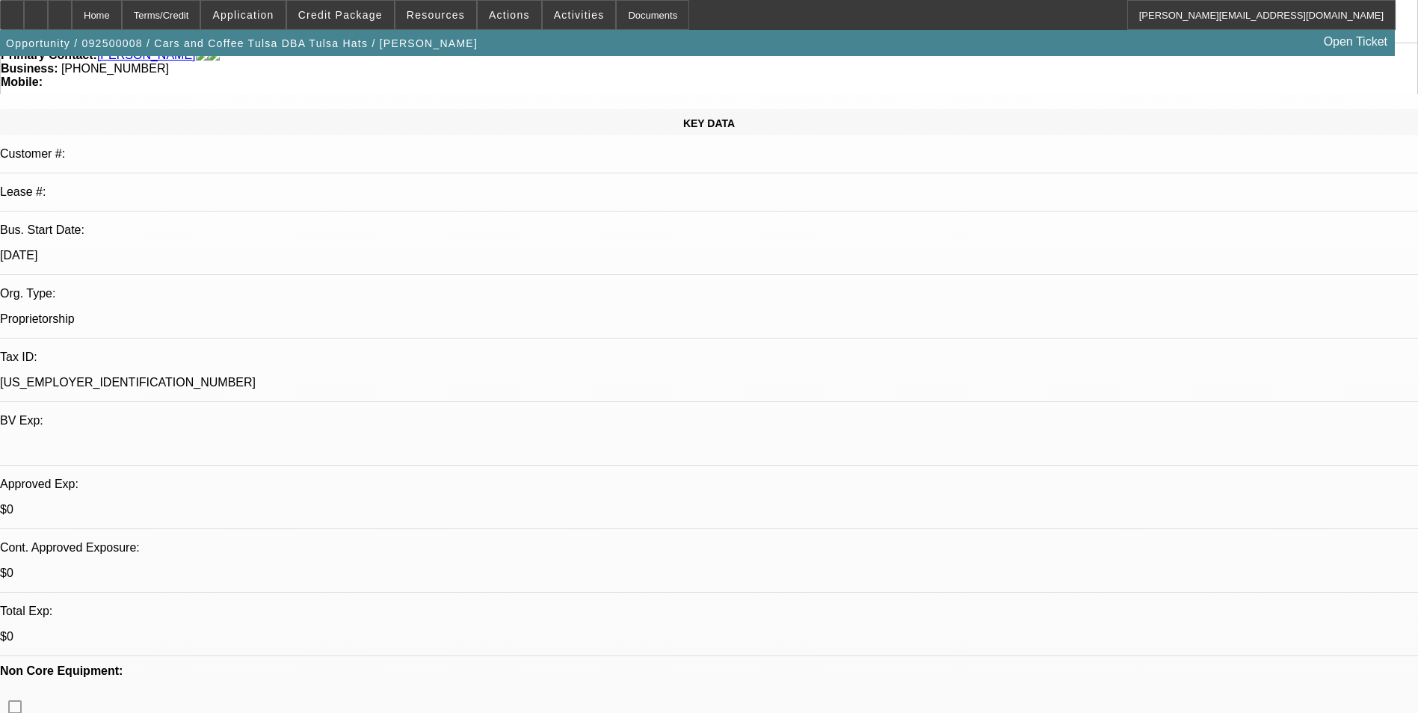
scroll to position [149, 0]
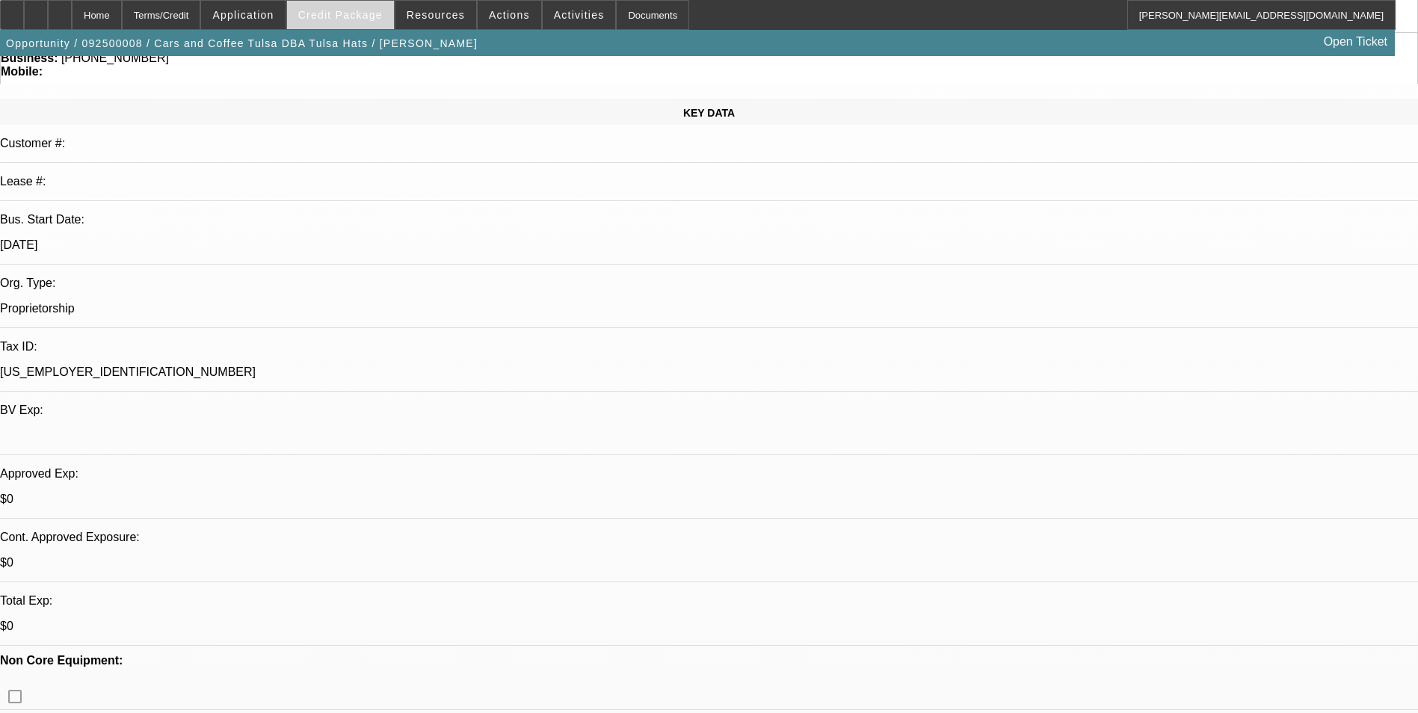
click at [368, 15] on span "Credit Package" at bounding box center [340, 15] width 84 height 12
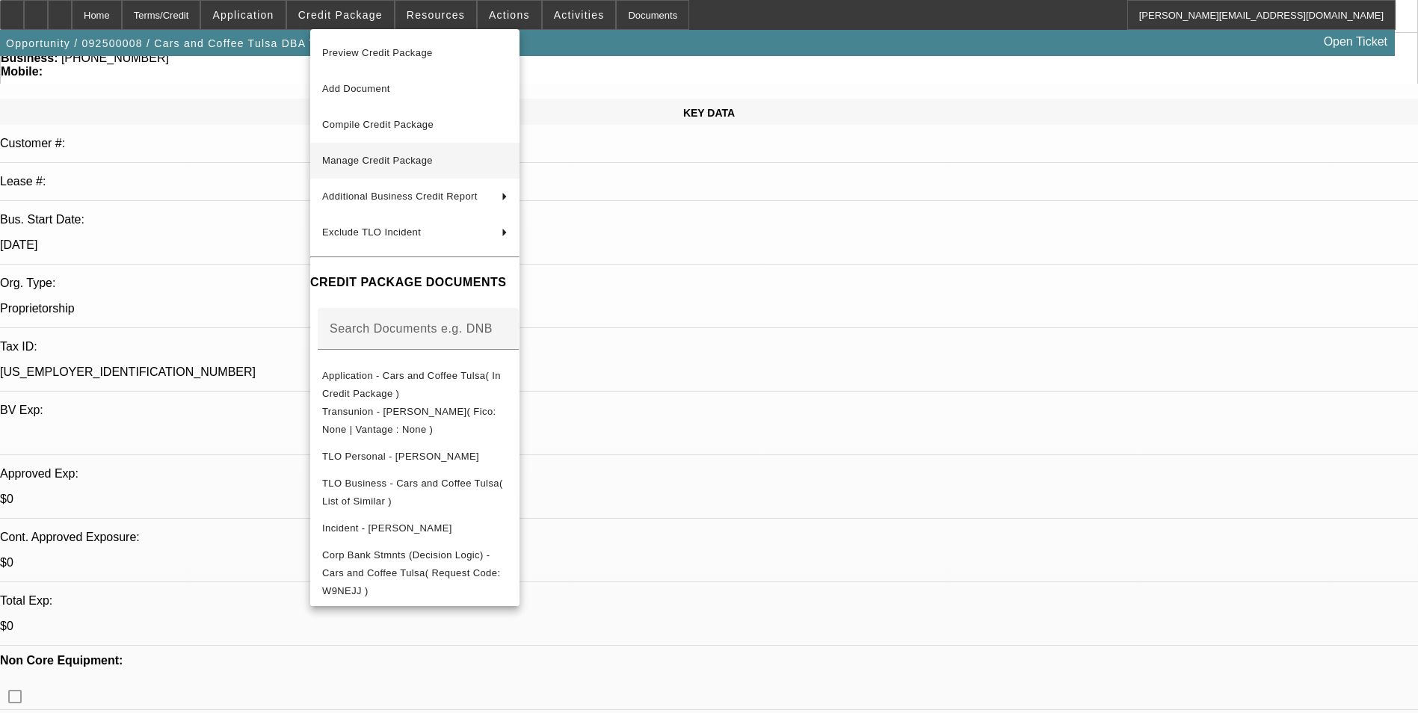
click at [445, 155] on span "Manage Credit Package" at bounding box center [414, 161] width 185 height 18
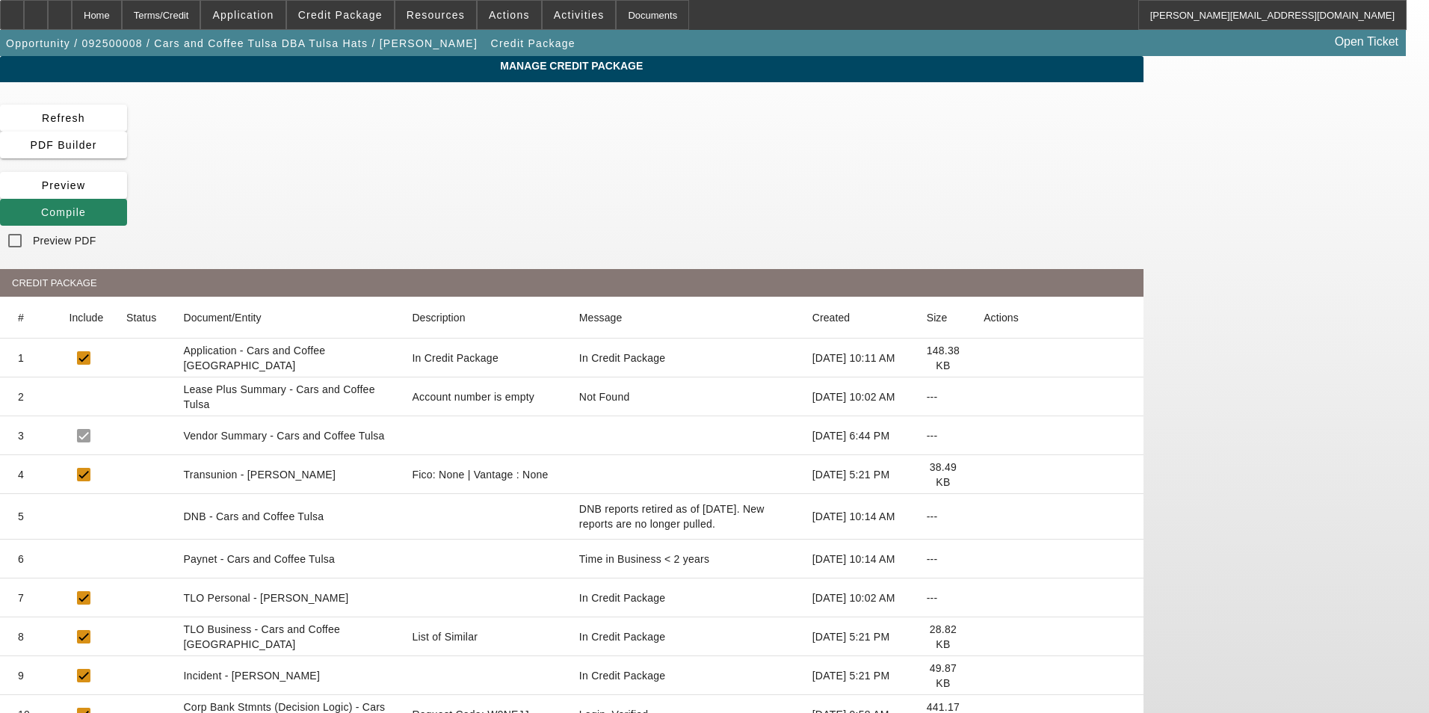
click at [983, 475] on icon at bounding box center [983, 475] width 0 height 0
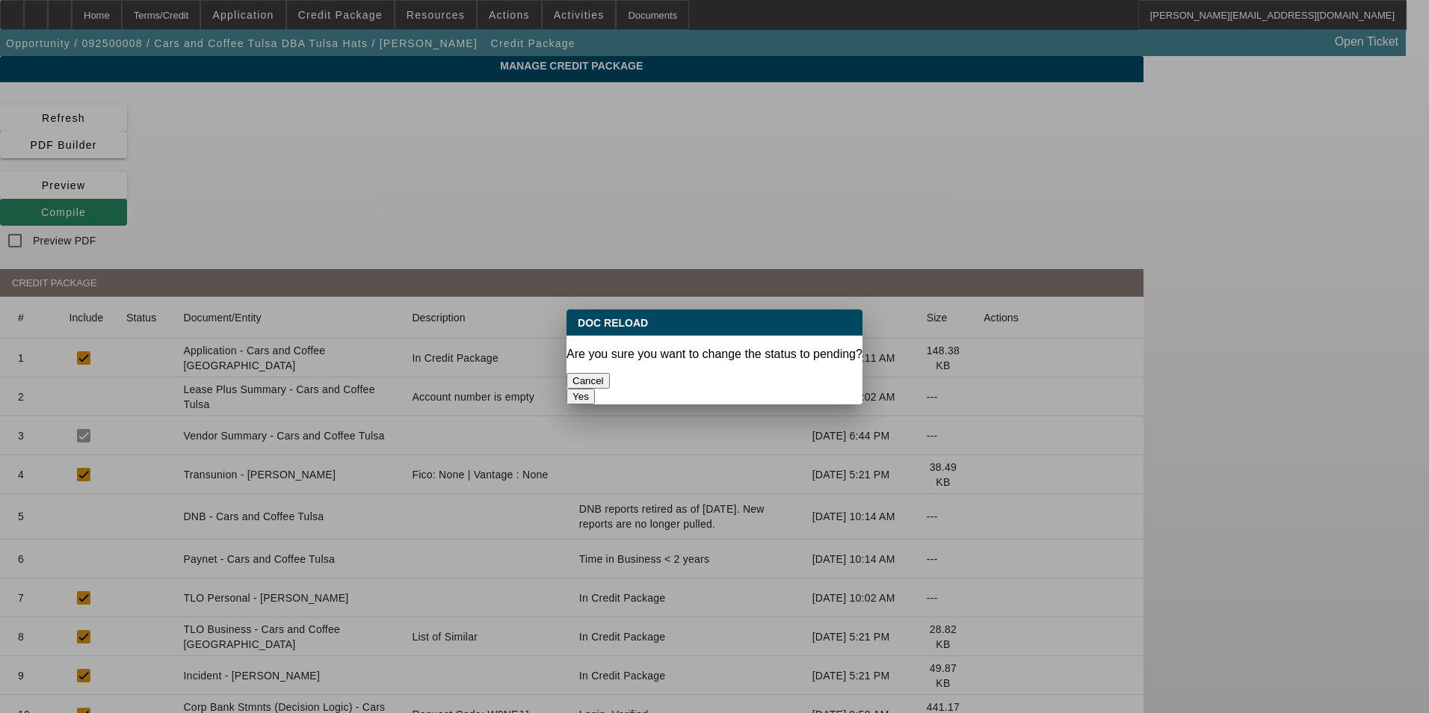
click at [595, 389] on button "Yes" at bounding box center [580, 397] width 28 height 16
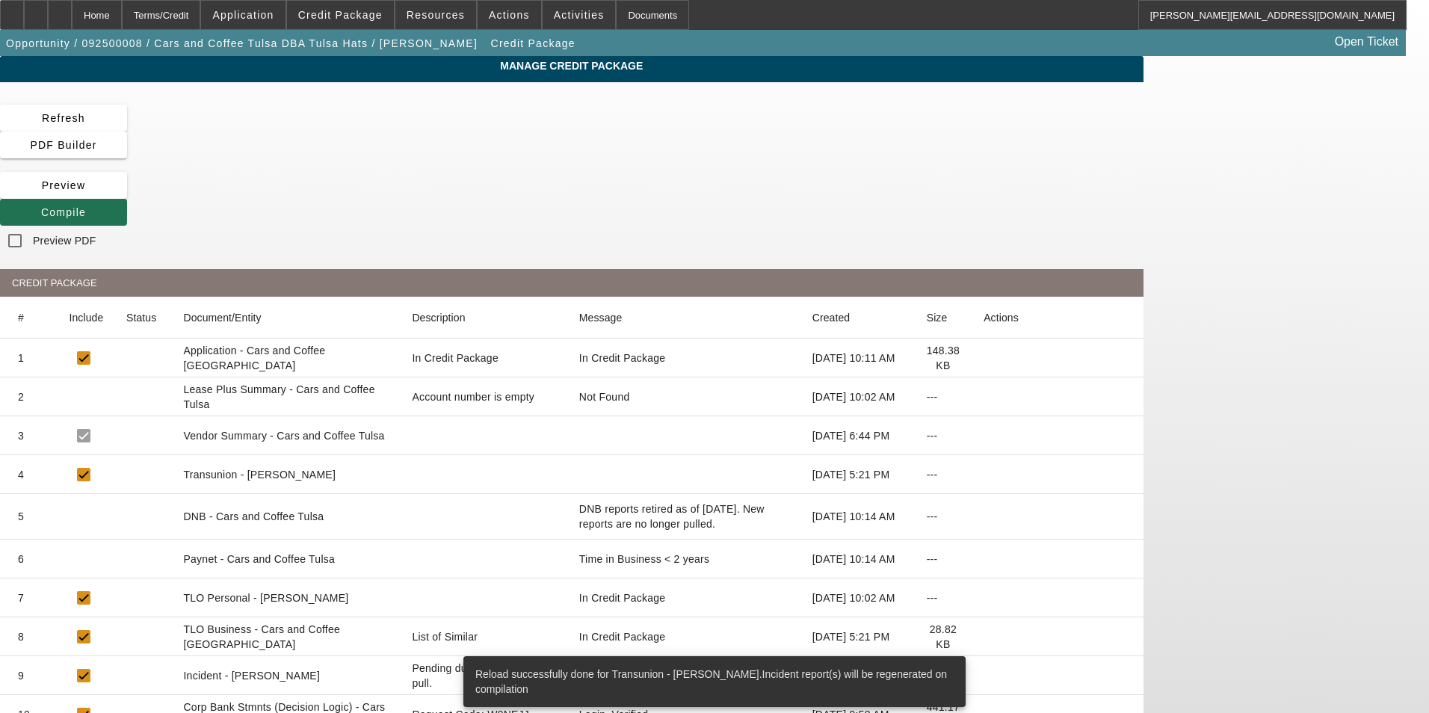
click at [86, 206] on span "Compile" at bounding box center [63, 212] width 45 height 12
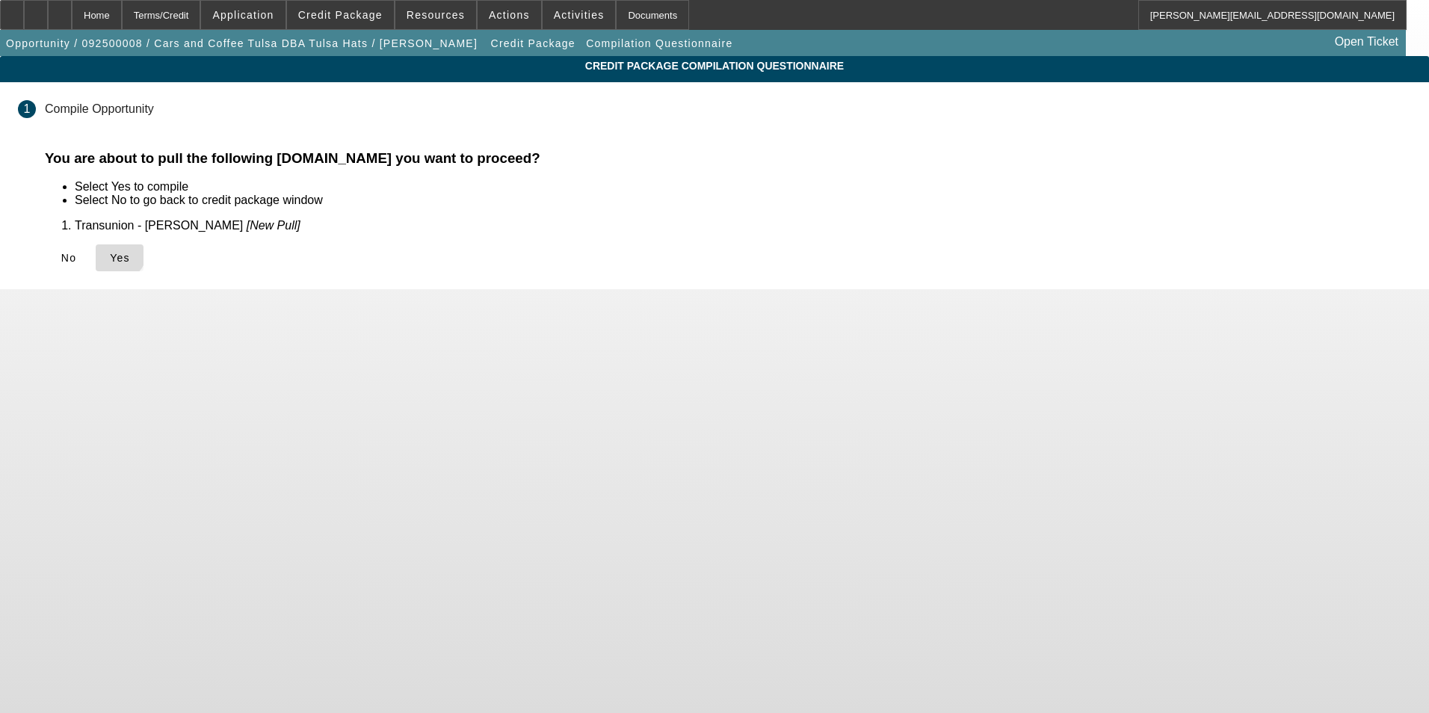
click at [110, 252] on icon at bounding box center [110, 258] width 0 height 12
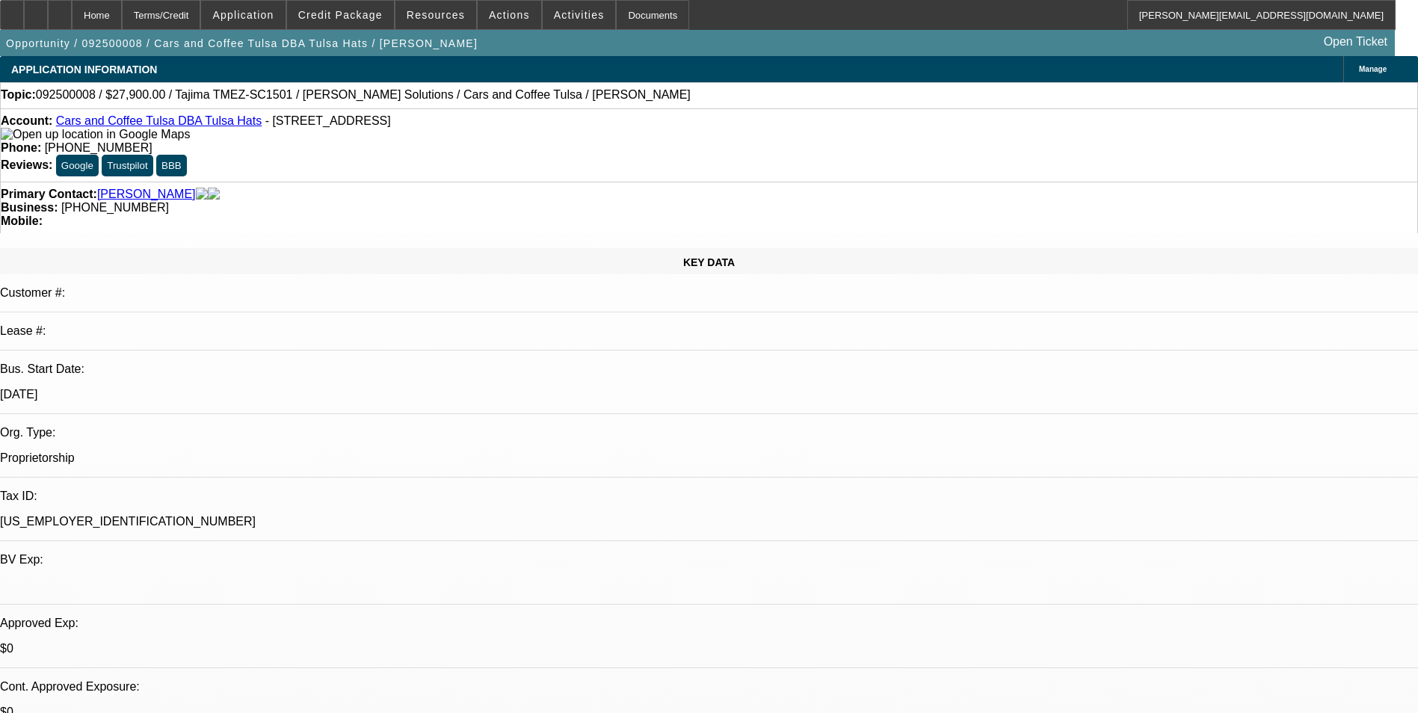
select select "0.1"
select select "2"
select select "0"
select select "6"
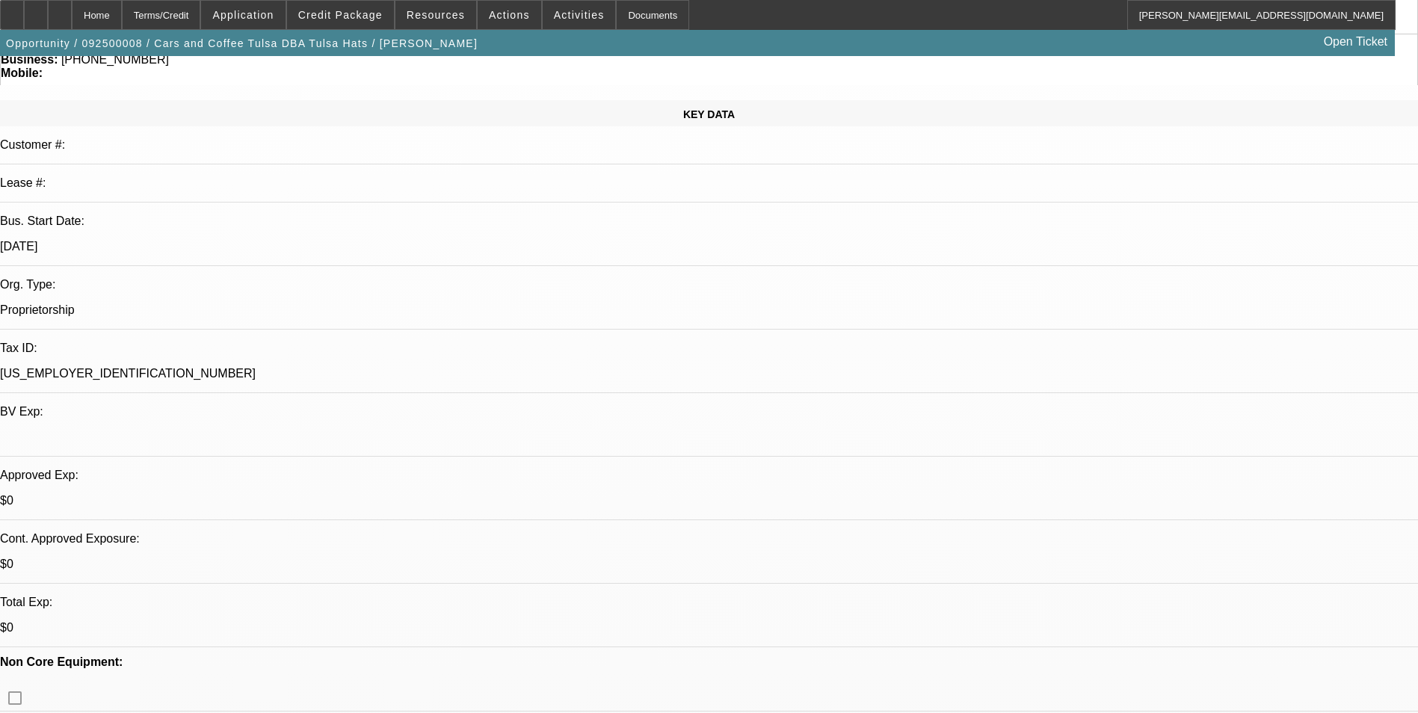
scroll to position [149, 0]
click at [60, 10] on icon at bounding box center [60, 10] width 0 height 0
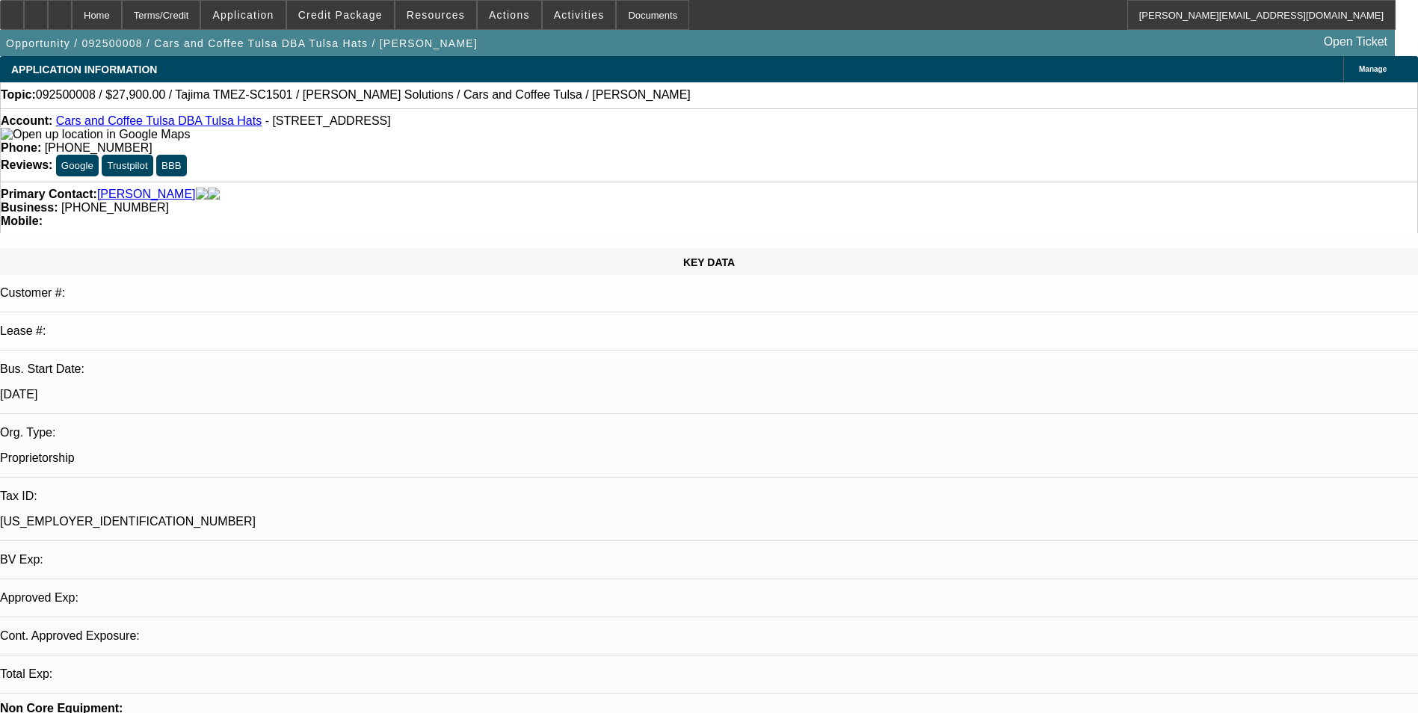
select select "0.1"
select select "2"
select select "0"
select select "1"
select select "2"
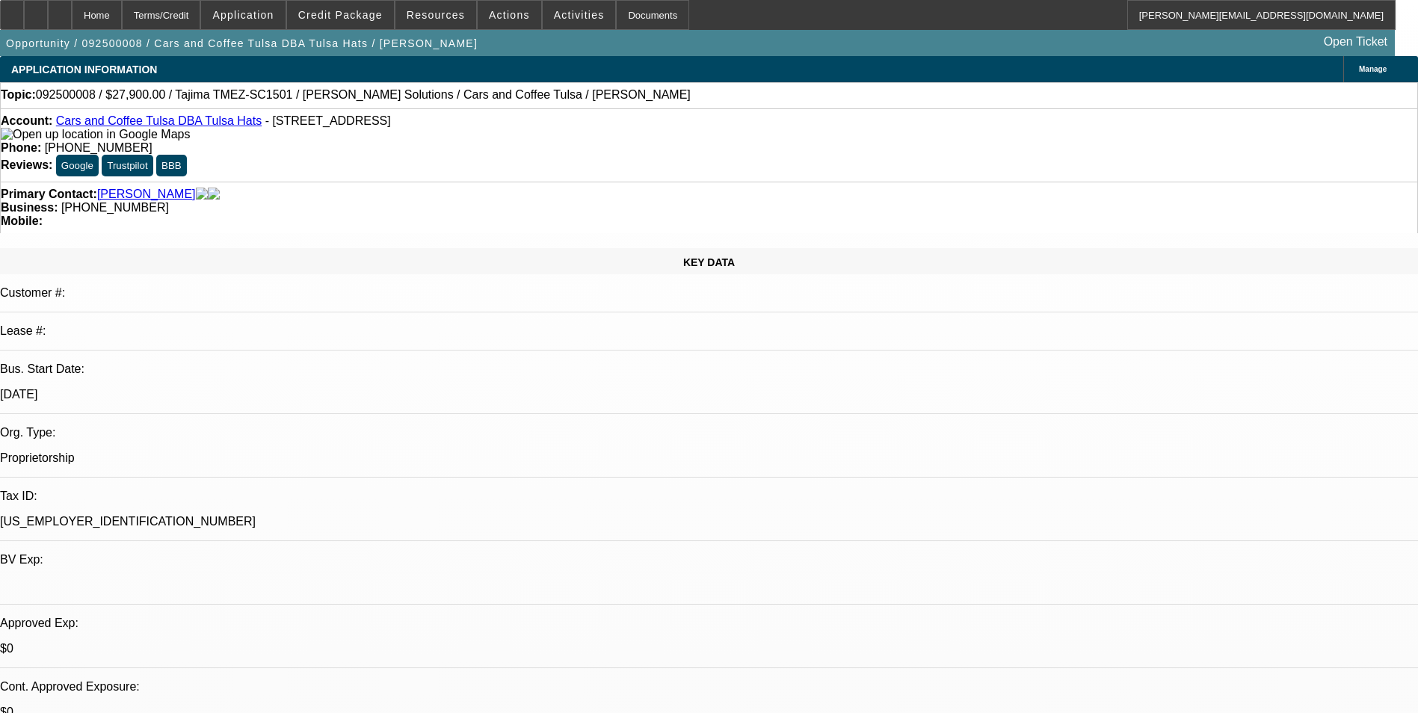
select select "6"
